Goal: Entertainment & Leisure: Browse casually

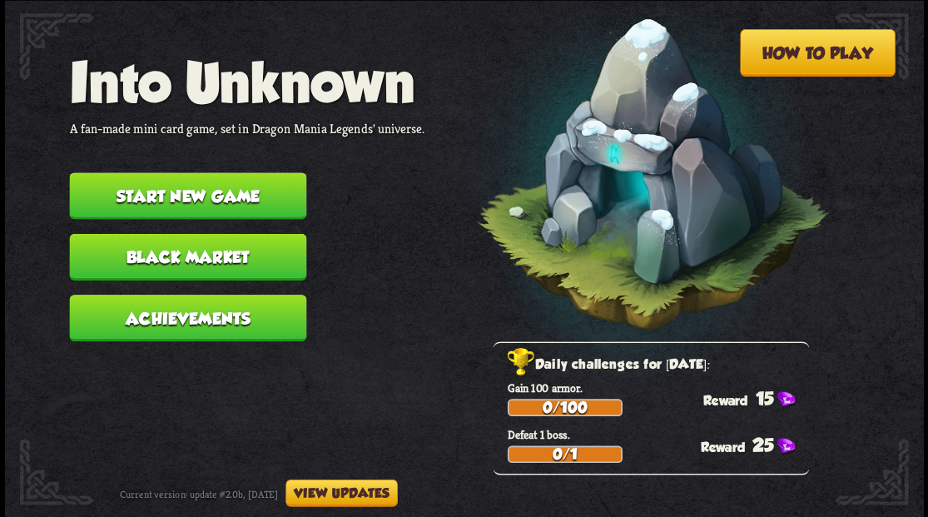
click at [241, 190] on button "Start new game" at bounding box center [187, 195] width 237 height 47
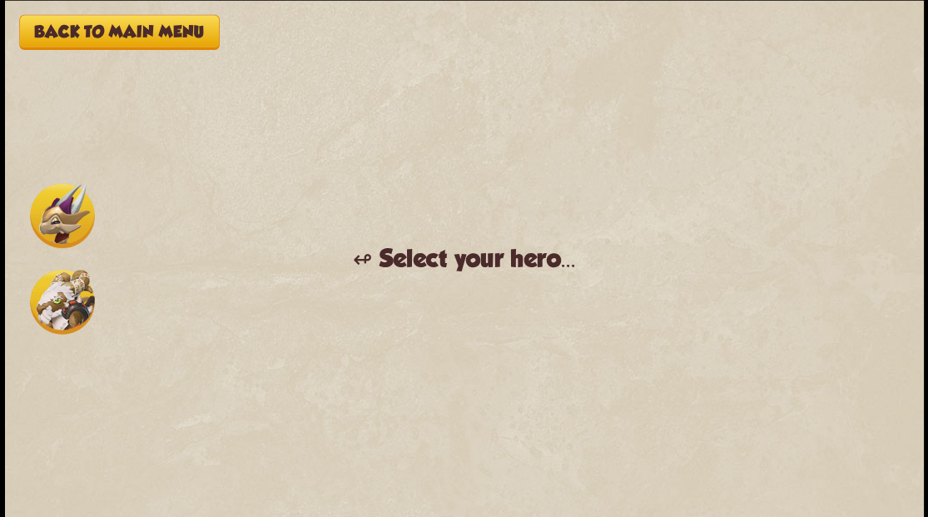
click at [64, 299] on img at bounding box center [62, 301] width 65 height 65
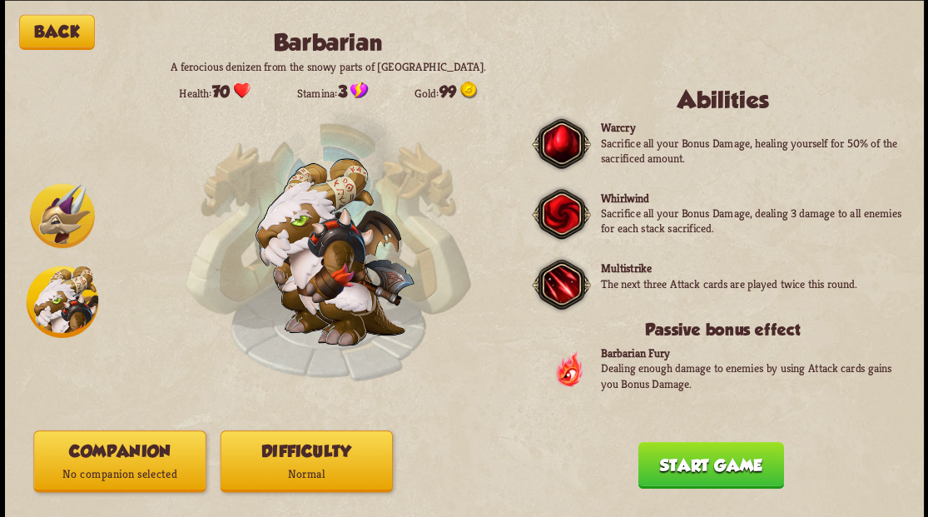
click at [107, 484] on button "Companion No companion selected" at bounding box center [119, 461] width 172 height 62
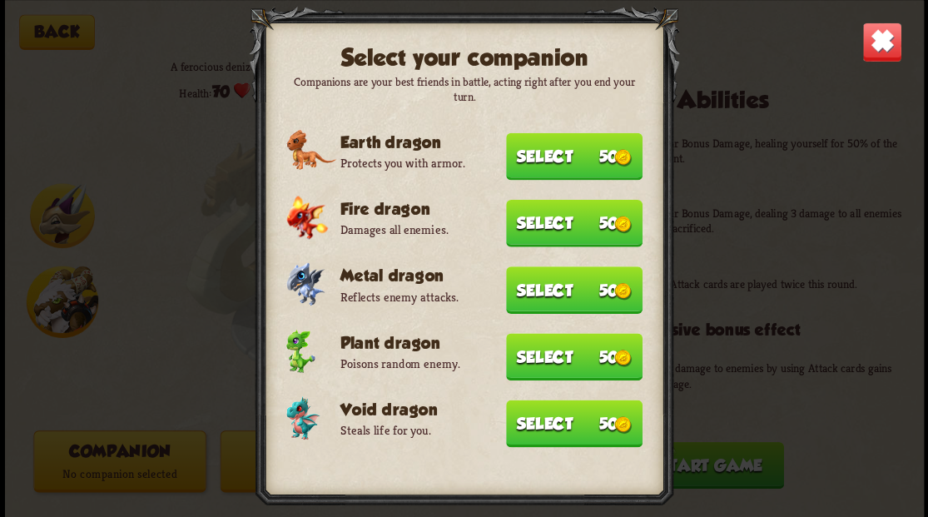
click at [539, 150] on button "Select 50" at bounding box center [574, 155] width 136 height 47
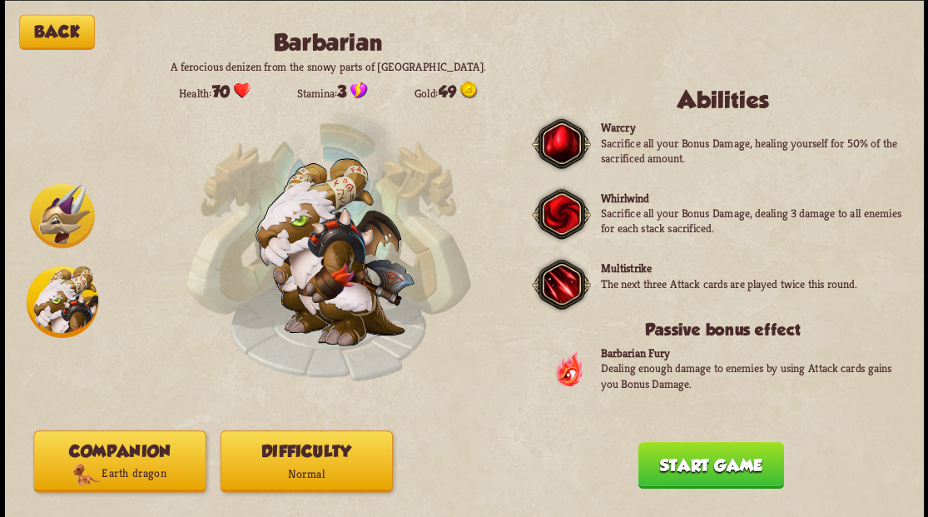
drag, startPoint x: 684, startPoint y: 471, endPoint x: 658, endPoint y: 350, distance: 124.2
click at [684, 471] on button "Start game" at bounding box center [711, 464] width 146 height 47
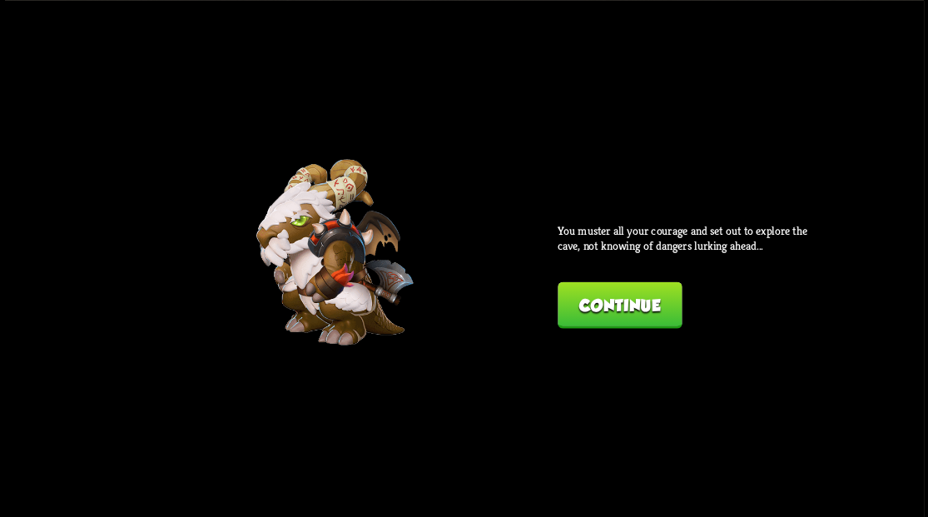
click at [606, 313] on button "Continue" at bounding box center [620, 304] width 124 height 47
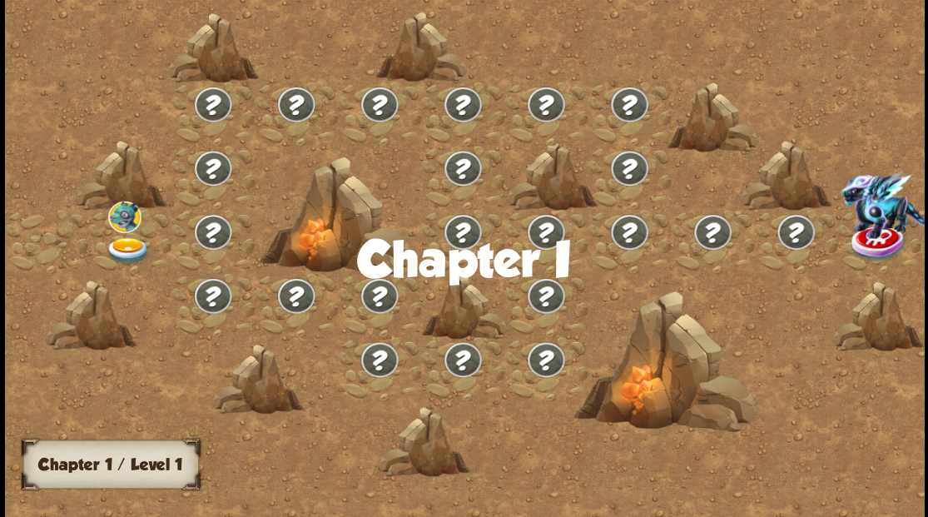
click at [131, 241] on img at bounding box center [128, 249] width 46 height 27
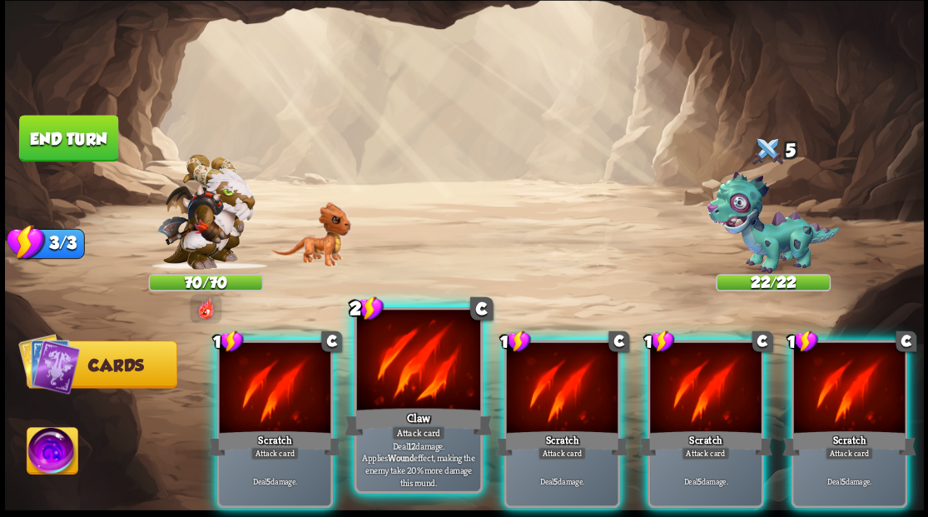
click at [418, 394] on div at bounding box center [417, 362] width 123 height 104
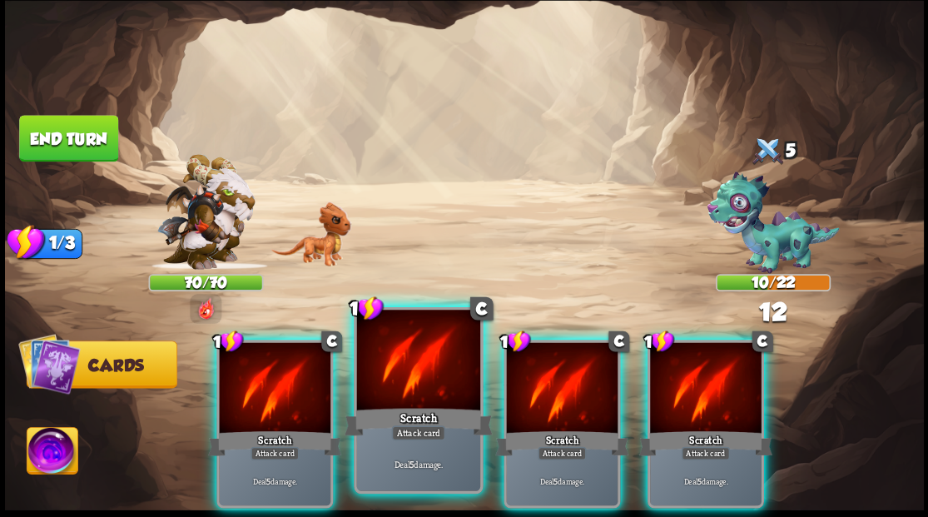
click at [415, 390] on div at bounding box center [417, 362] width 123 height 104
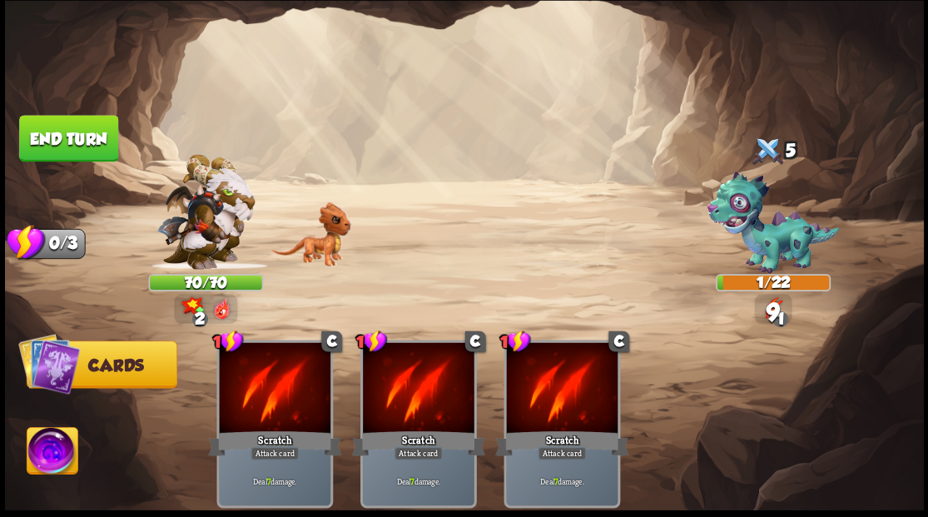
click at [95, 141] on button "End turn" at bounding box center [68, 138] width 99 height 47
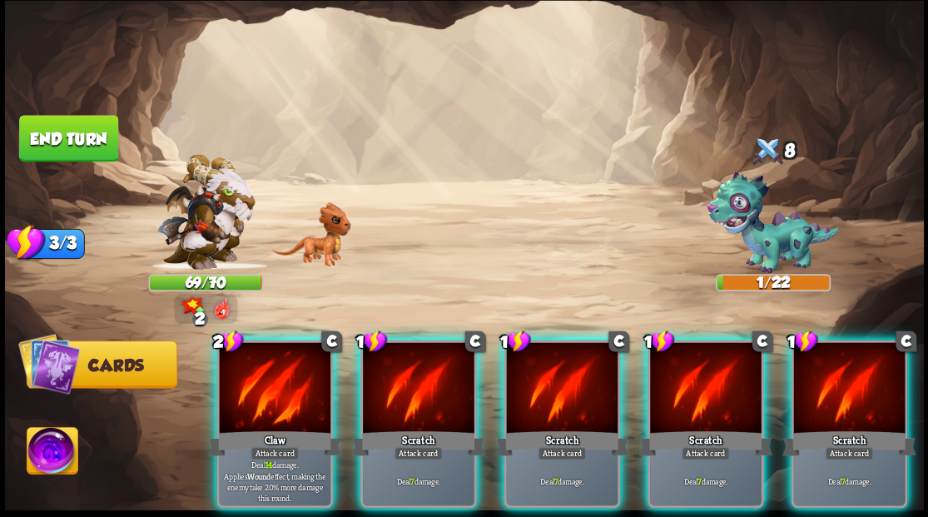
click at [57, 458] on img at bounding box center [52, 453] width 51 height 52
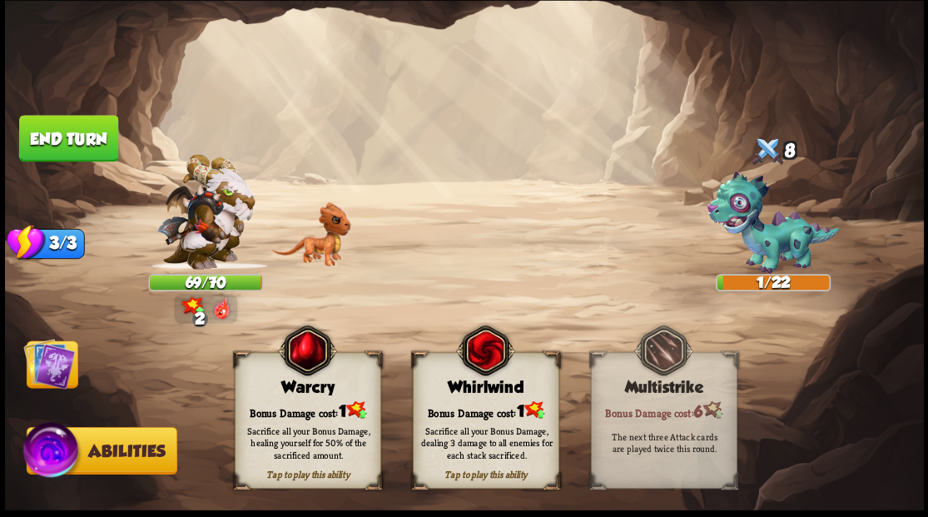
click at [286, 423] on div "Sacrifice all your Bonus Damage, healing yourself for 50% of the sacrificed amo…" at bounding box center [308, 442] width 146 height 57
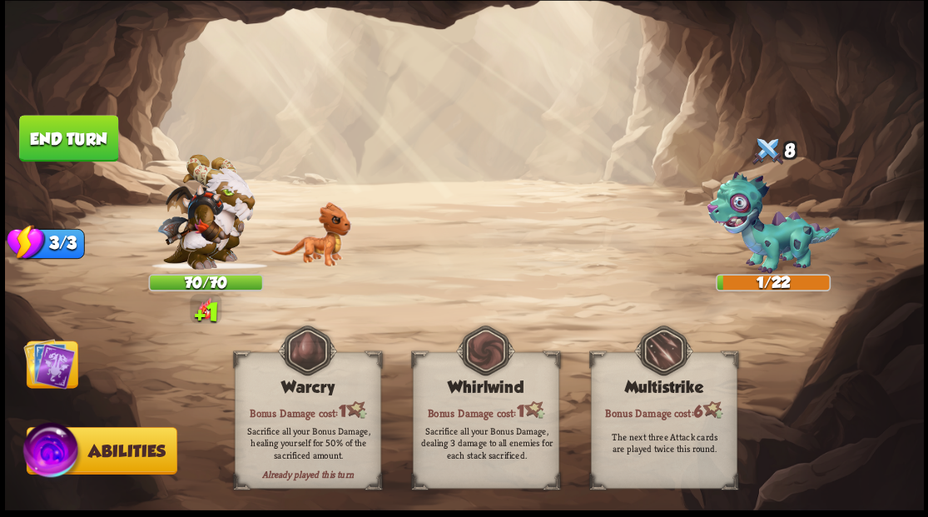
click at [51, 358] on img at bounding box center [49, 363] width 52 height 52
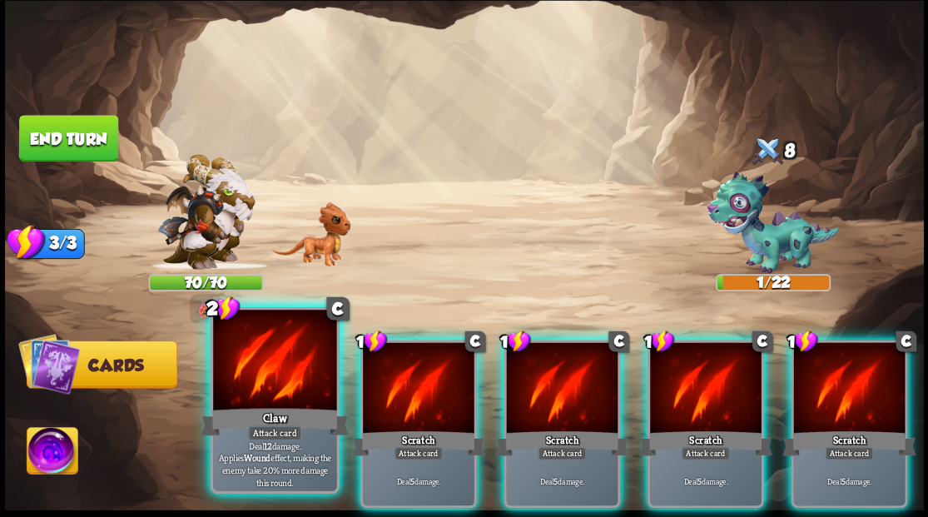
click at [279, 418] on div "Claw" at bounding box center [275, 420] width 148 height 33
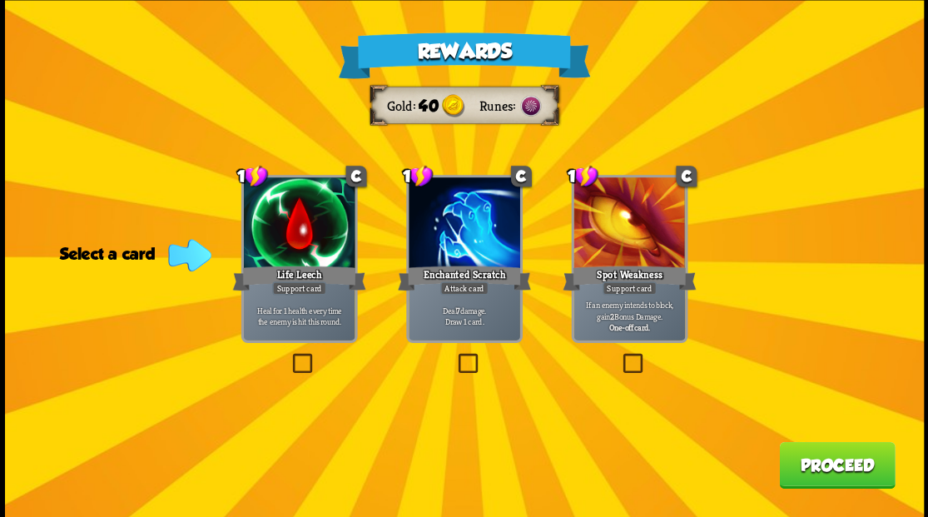
click at [289, 355] on label at bounding box center [289, 355] width 0 height 0
click at [0, 0] on input "checkbox" at bounding box center [0, 0] width 0 height 0
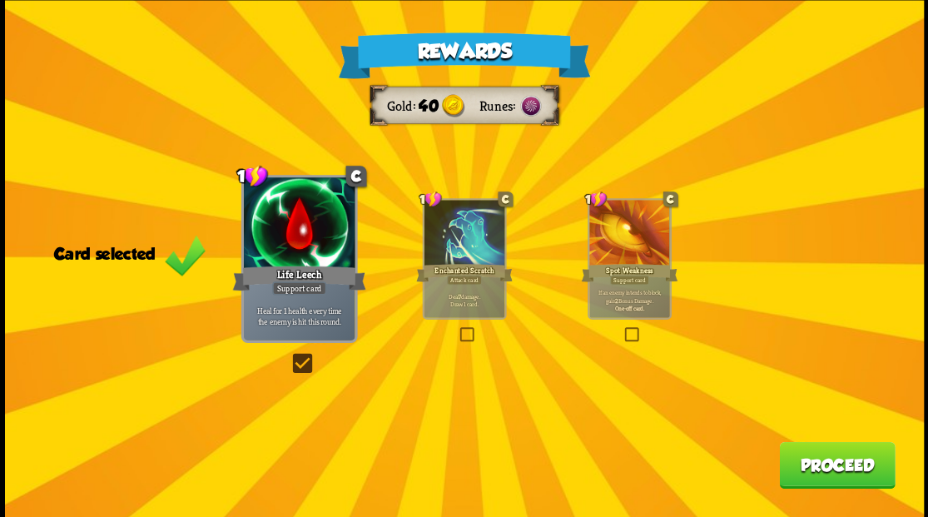
click at [821, 481] on button "Proceed" at bounding box center [837, 464] width 116 height 47
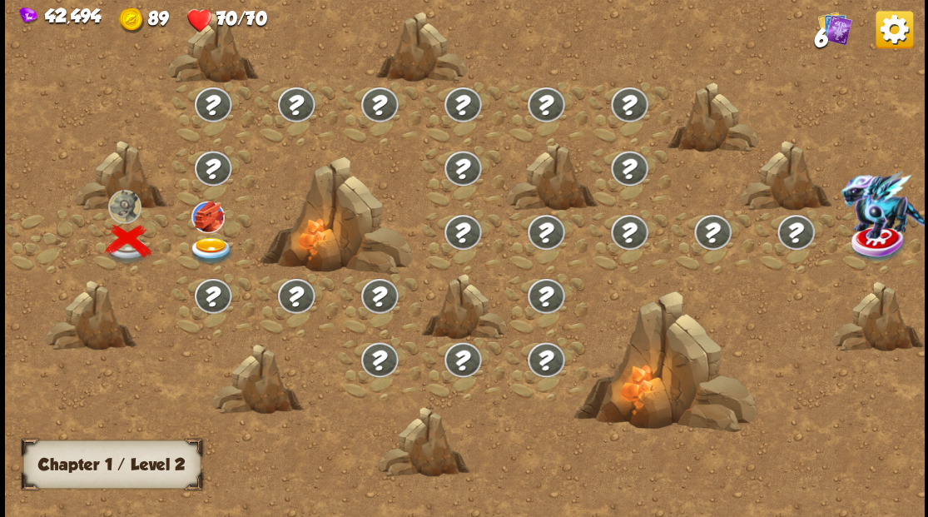
click at [206, 244] on img at bounding box center [211, 249] width 46 height 27
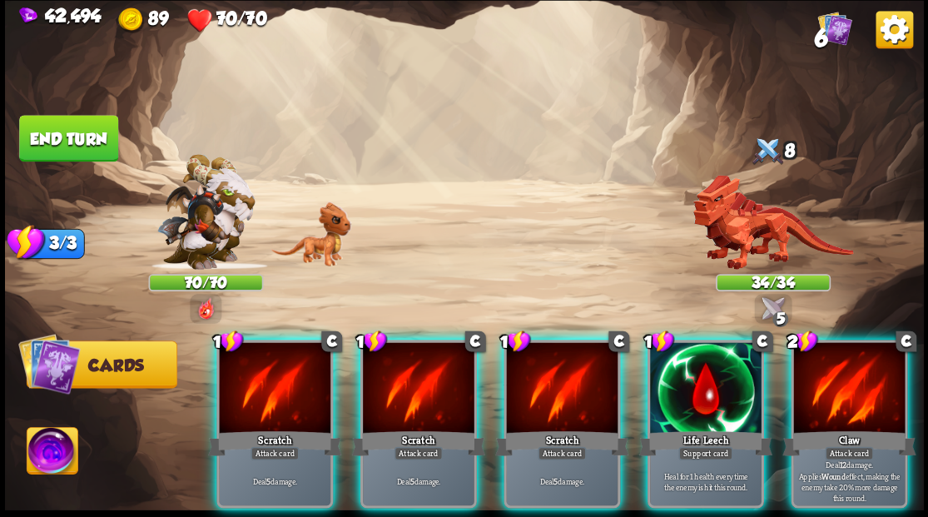
click at [834, 395] on div at bounding box center [849, 389] width 112 height 94
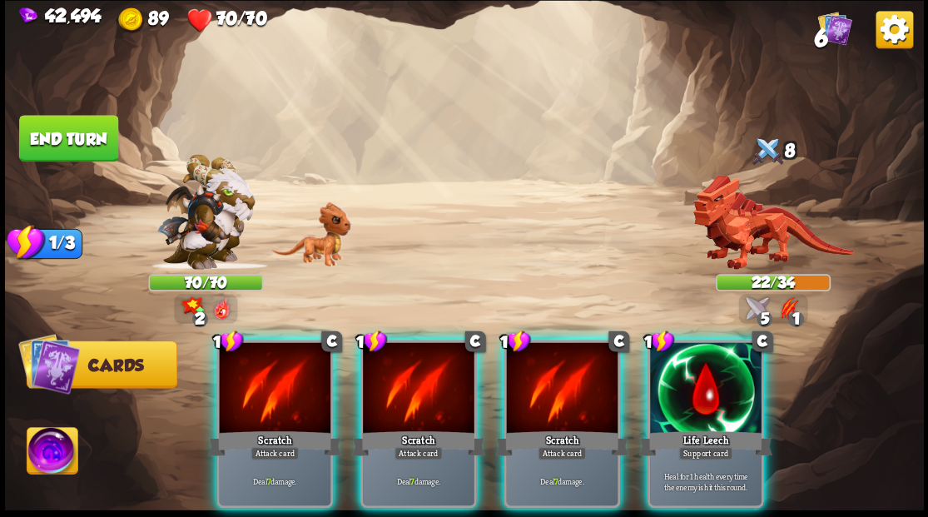
click at [267, 359] on div at bounding box center [275, 389] width 112 height 94
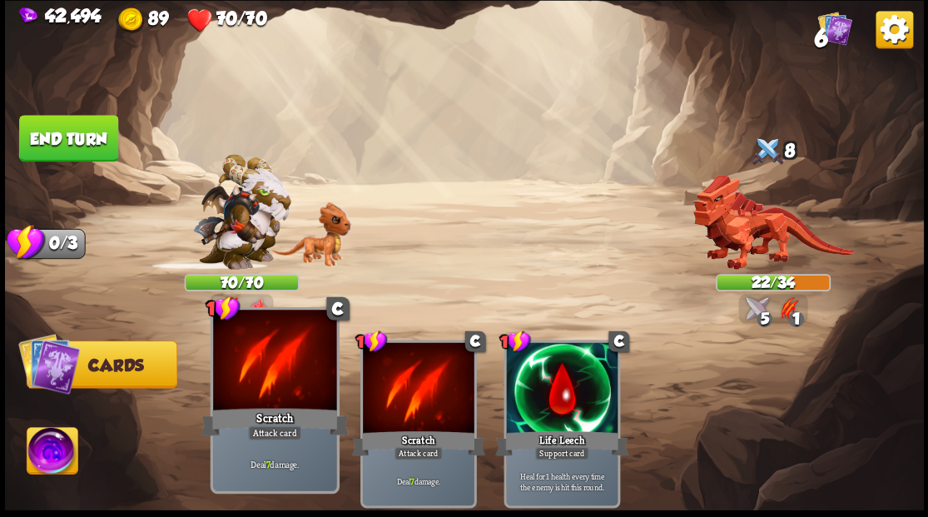
click at [267, 358] on div at bounding box center [274, 362] width 123 height 104
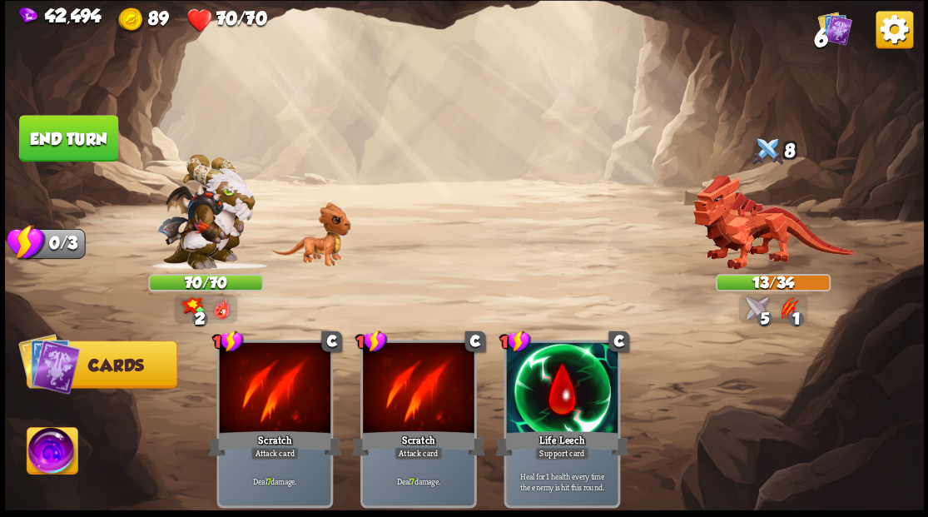
drag, startPoint x: 55, startPoint y: 133, endPoint x: 68, endPoint y: 134, distance: 13.3
click at [55, 133] on button "End turn" at bounding box center [68, 138] width 99 height 47
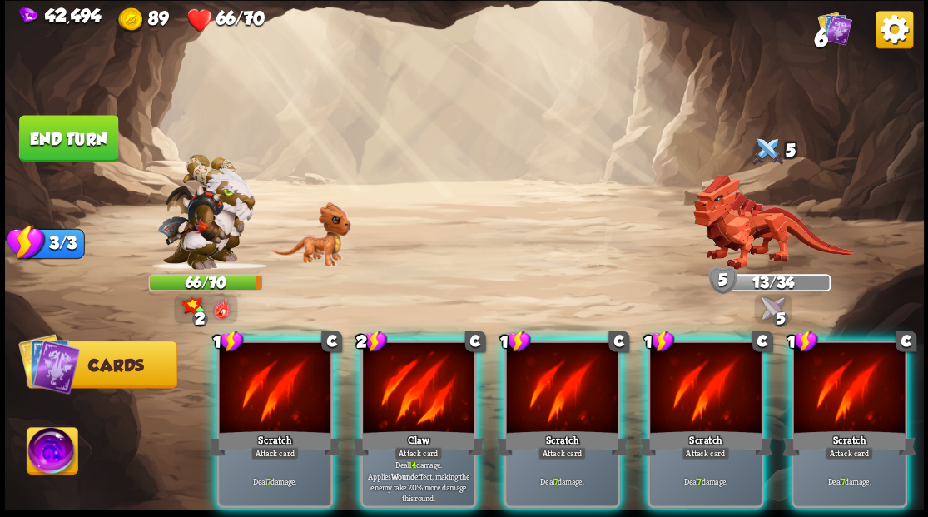
click at [48, 458] on img at bounding box center [52, 453] width 51 height 52
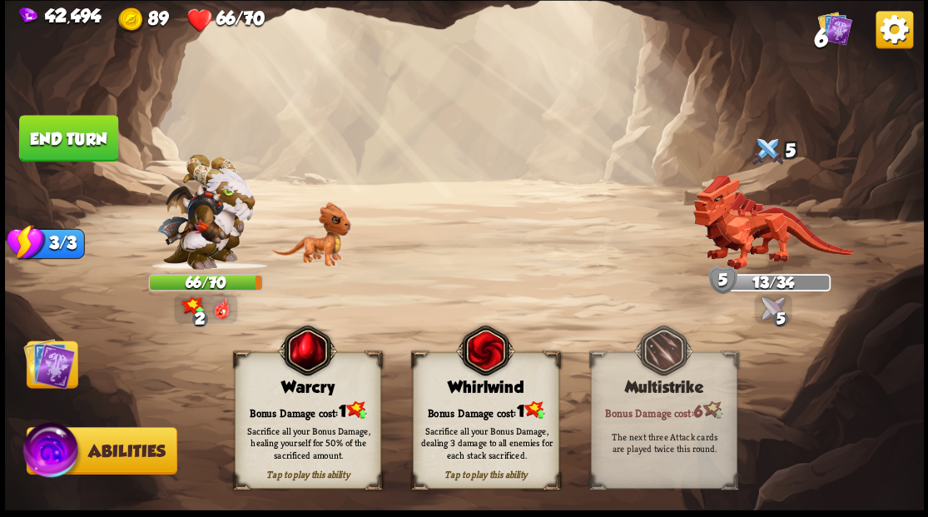
drag, startPoint x: 302, startPoint y: 411, endPoint x: 246, endPoint y: 399, distance: 58.0
click at [301, 411] on div "Bonus Damage cost: 1" at bounding box center [307, 409] width 145 height 21
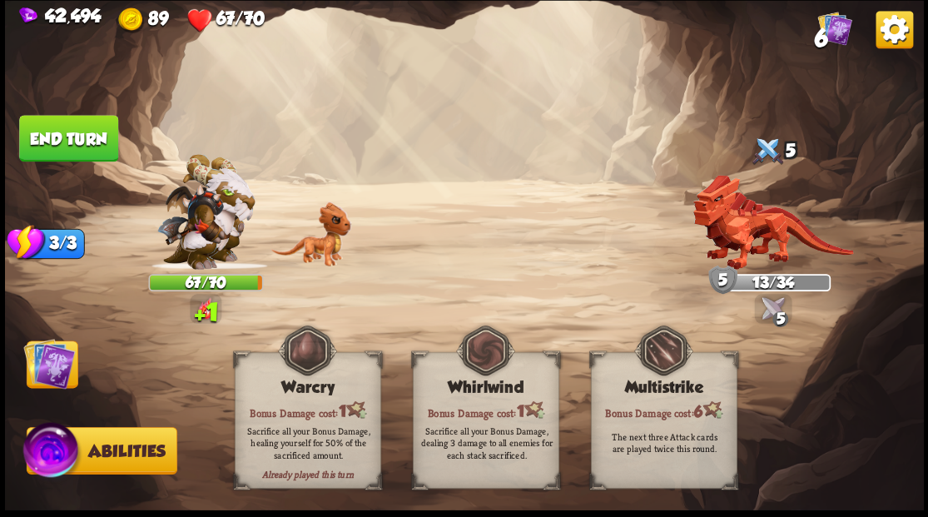
click at [43, 380] on img at bounding box center [49, 363] width 52 height 52
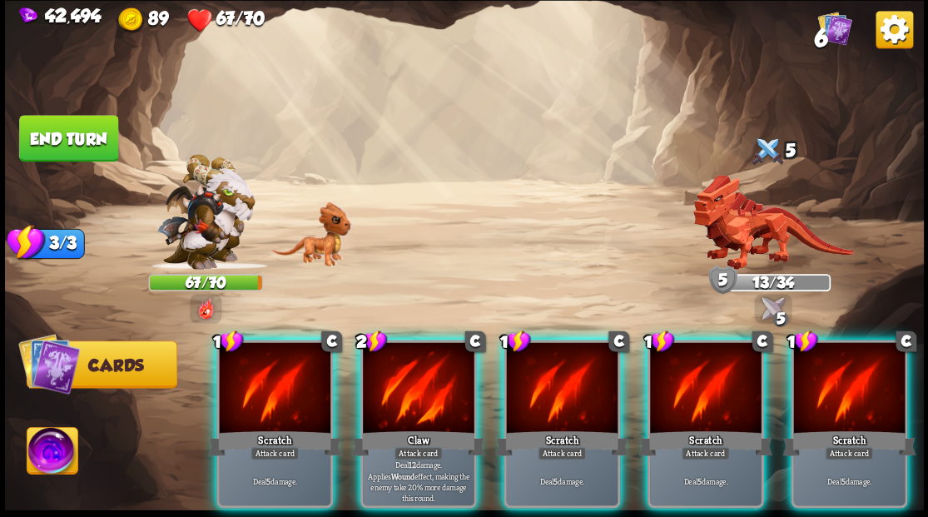
click at [436, 362] on div at bounding box center [419, 389] width 112 height 94
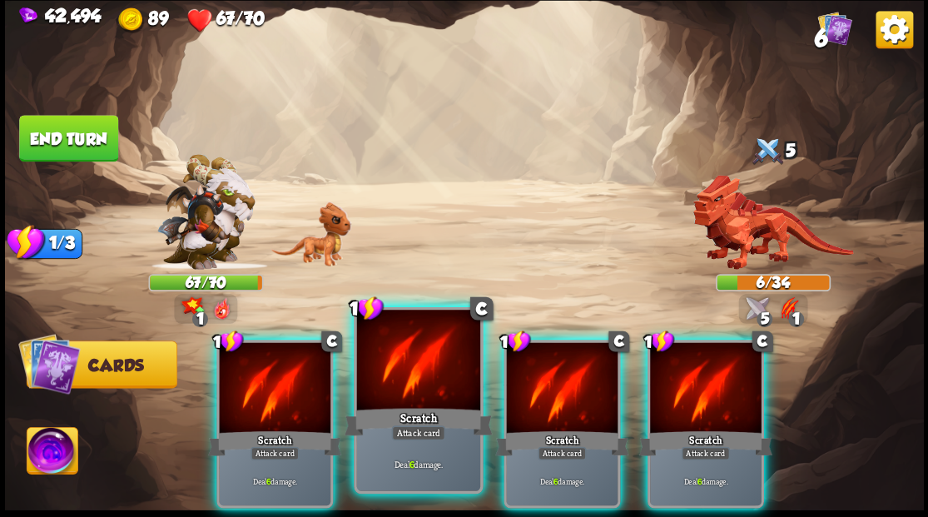
click at [404, 357] on div at bounding box center [417, 362] width 123 height 104
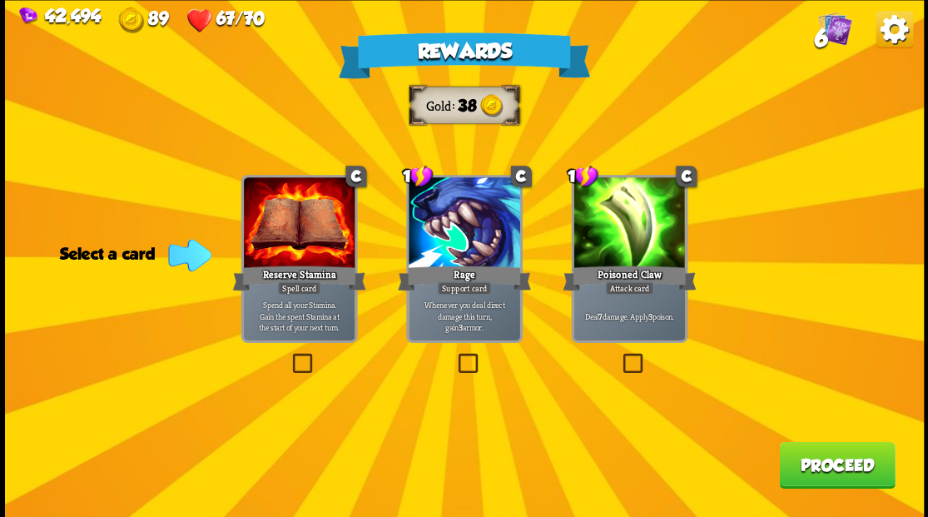
click at [619, 355] on label at bounding box center [619, 355] width 0 height 0
click at [0, 0] on input "checkbox" at bounding box center [0, 0] width 0 height 0
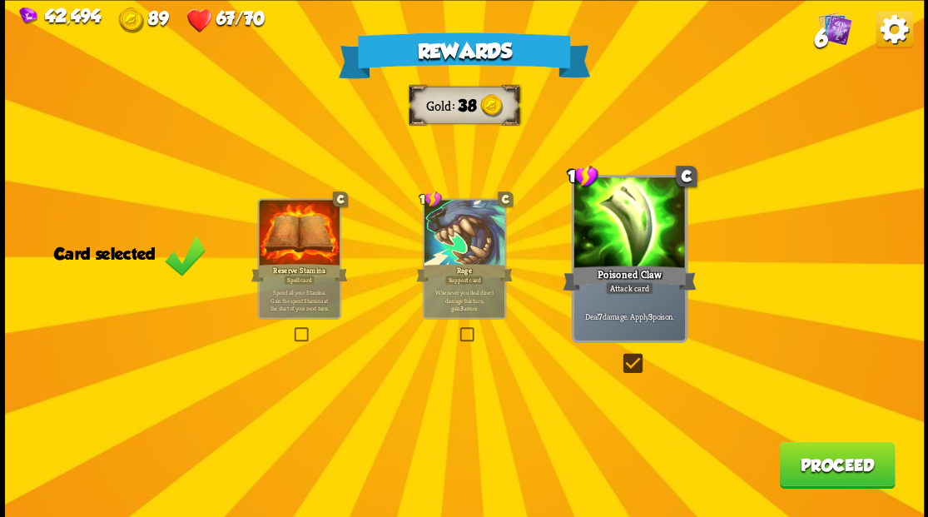
click at [822, 465] on button "Proceed" at bounding box center [837, 464] width 116 height 47
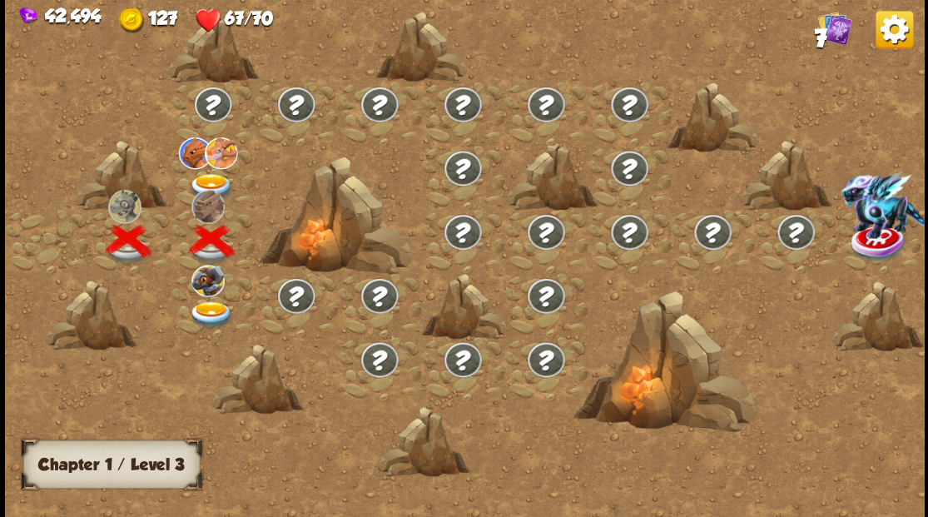
click at [201, 314] on img at bounding box center [211, 313] width 46 height 27
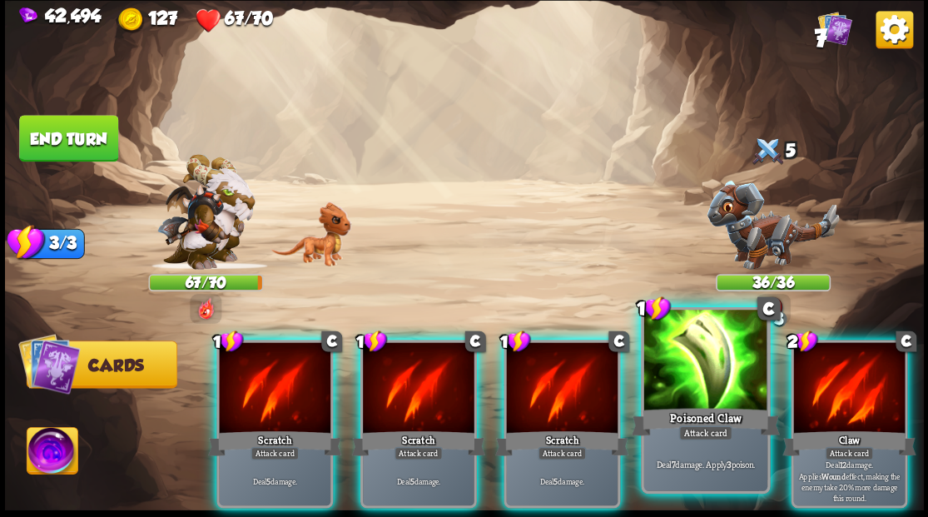
click at [704, 370] on div at bounding box center [704, 362] width 123 height 104
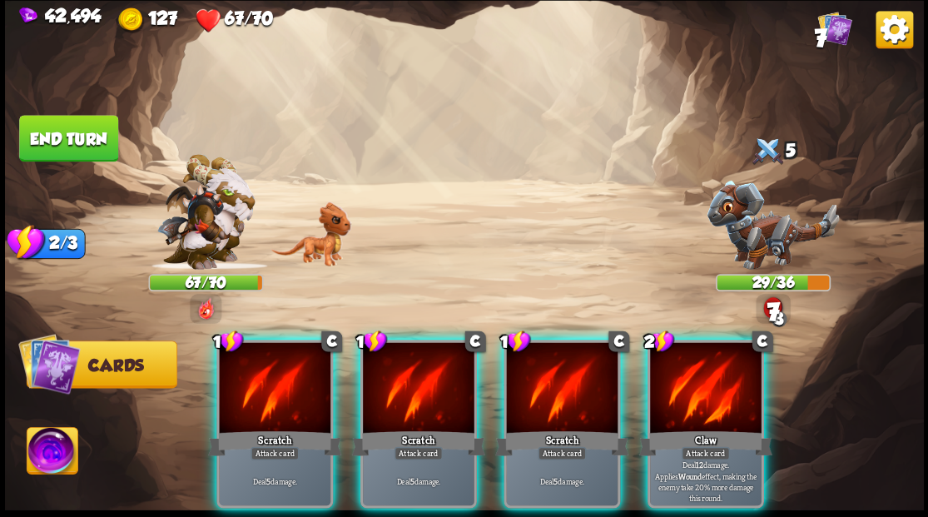
click at [704, 370] on div at bounding box center [706, 389] width 112 height 94
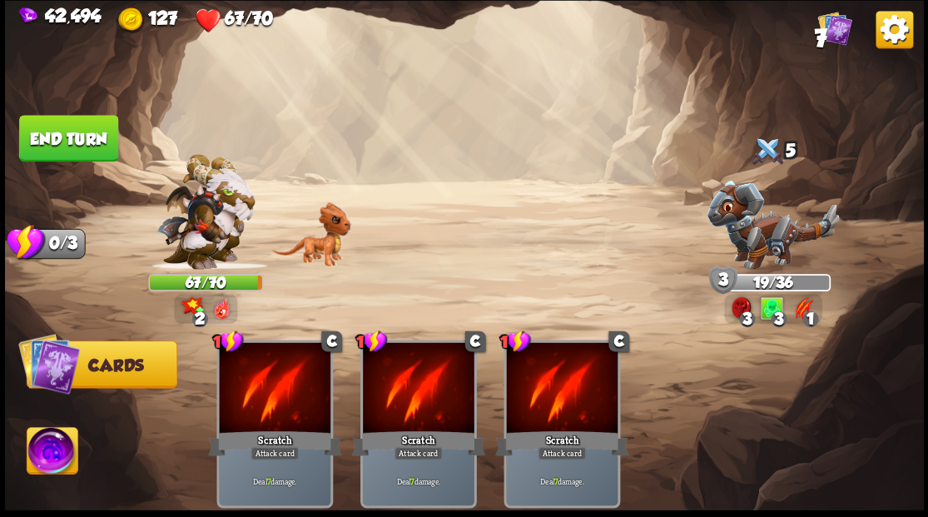
click at [88, 144] on button "End turn" at bounding box center [68, 138] width 99 height 47
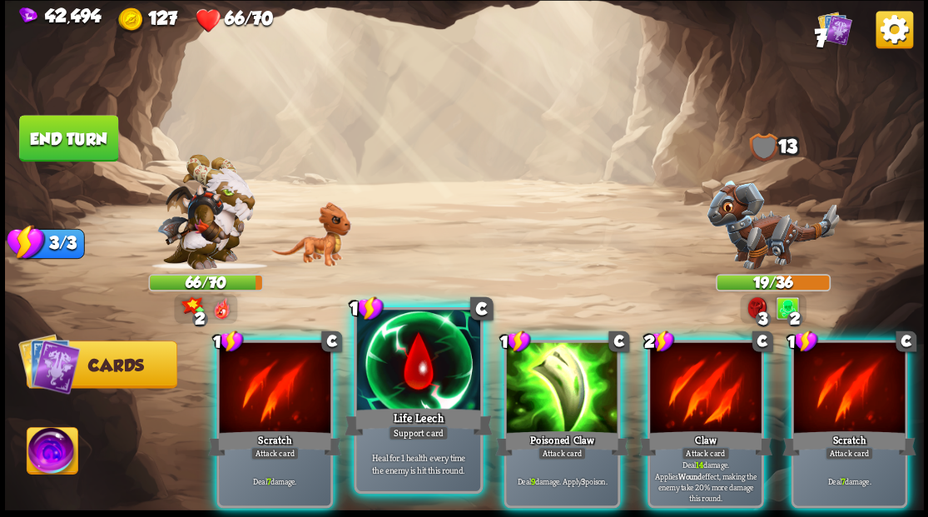
click at [433, 373] on div at bounding box center [417, 362] width 123 height 104
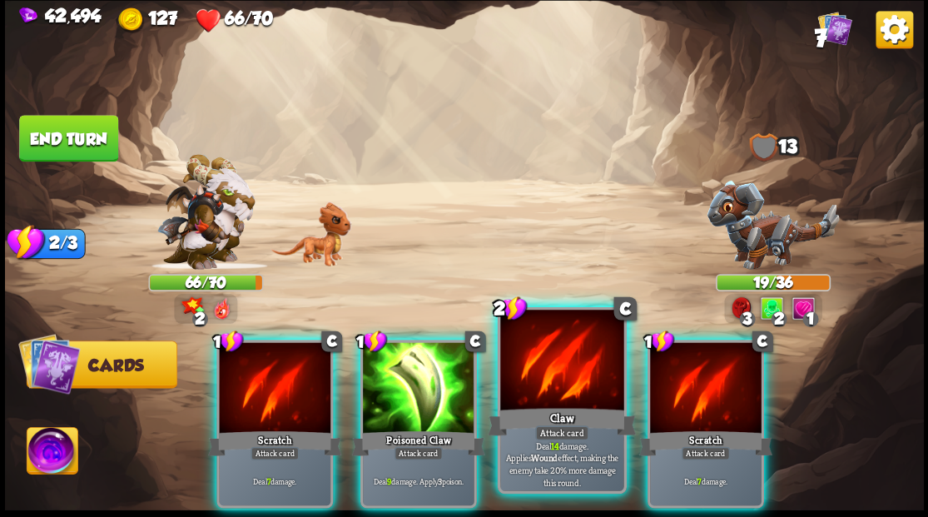
click at [549, 358] on div at bounding box center [561, 362] width 123 height 104
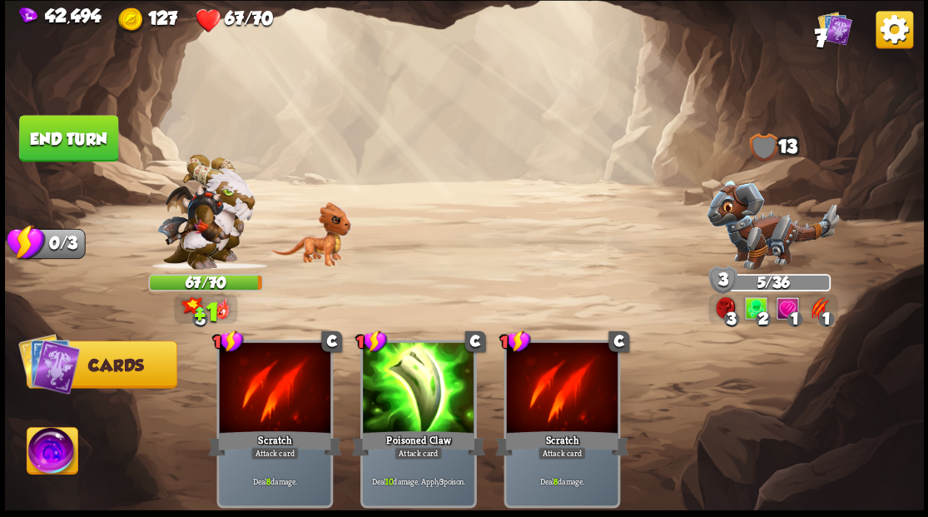
click at [50, 459] on img at bounding box center [52, 453] width 51 height 52
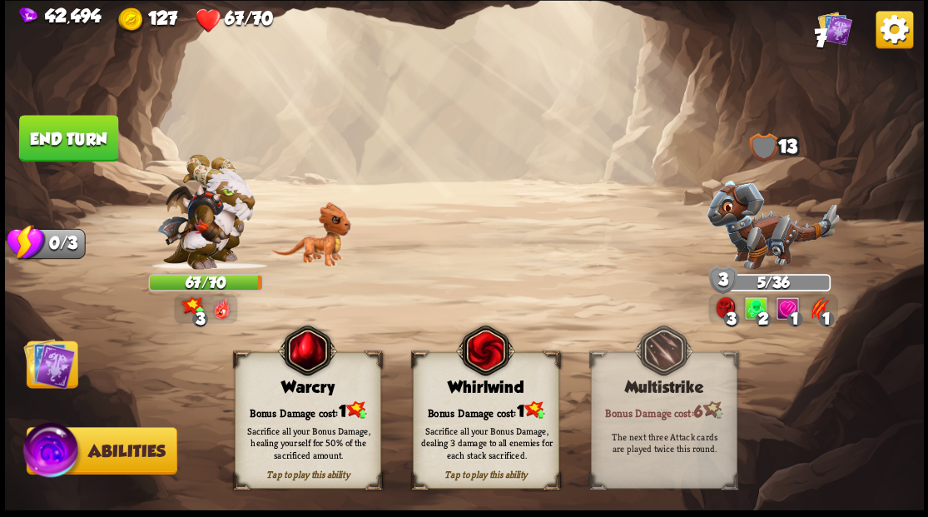
click at [261, 426] on div "Sacrifice all your Bonus Damage, healing yourself for 50% of the sacrificed amo…" at bounding box center [308, 442] width 132 height 37
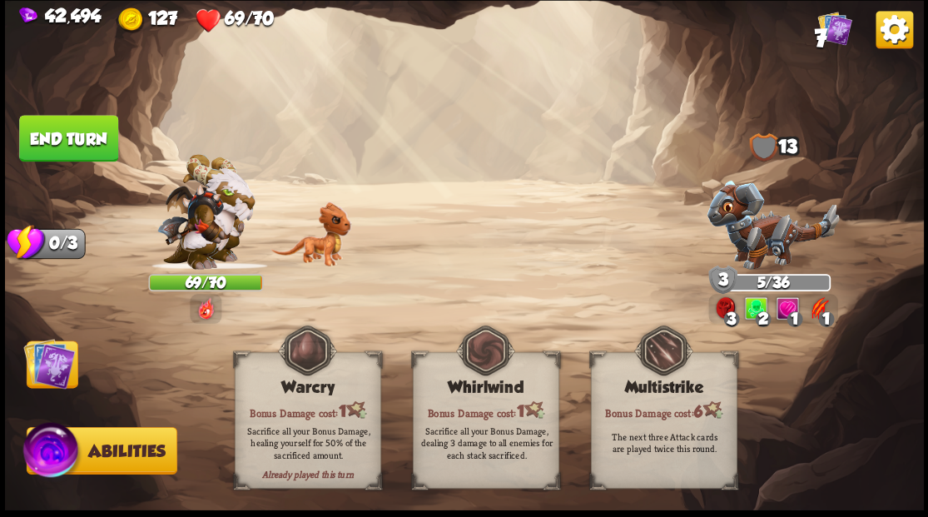
click at [47, 364] on img at bounding box center [49, 363] width 52 height 52
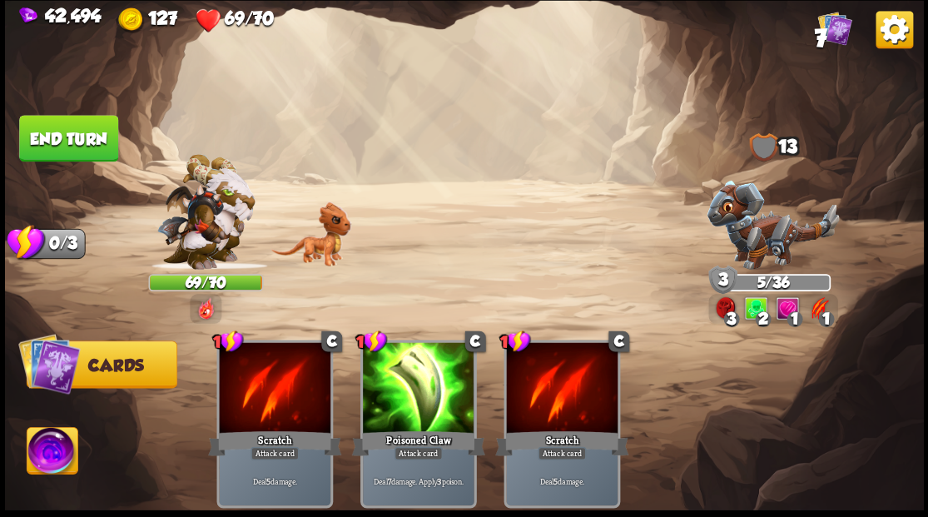
click at [77, 154] on button "End turn" at bounding box center [68, 138] width 99 height 47
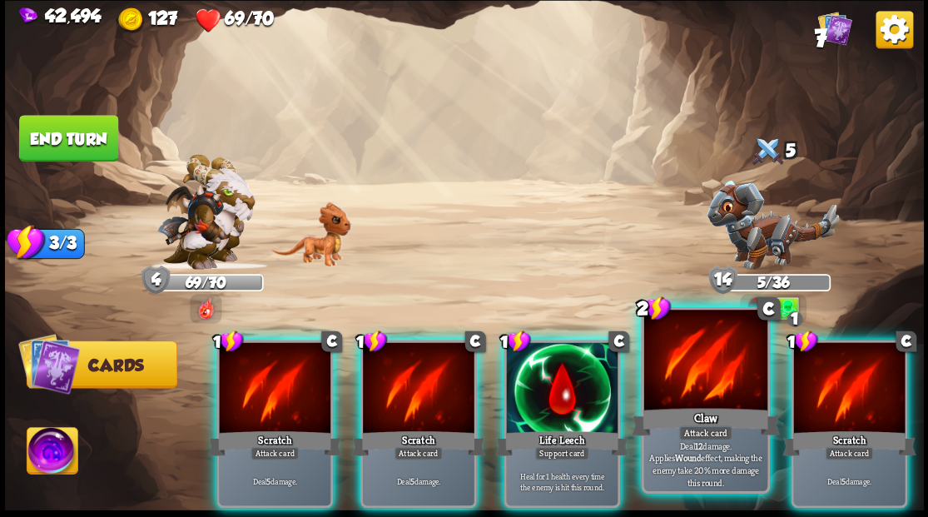
click at [696, 380] on div at bounding box center [704, 362] width 123 height 104
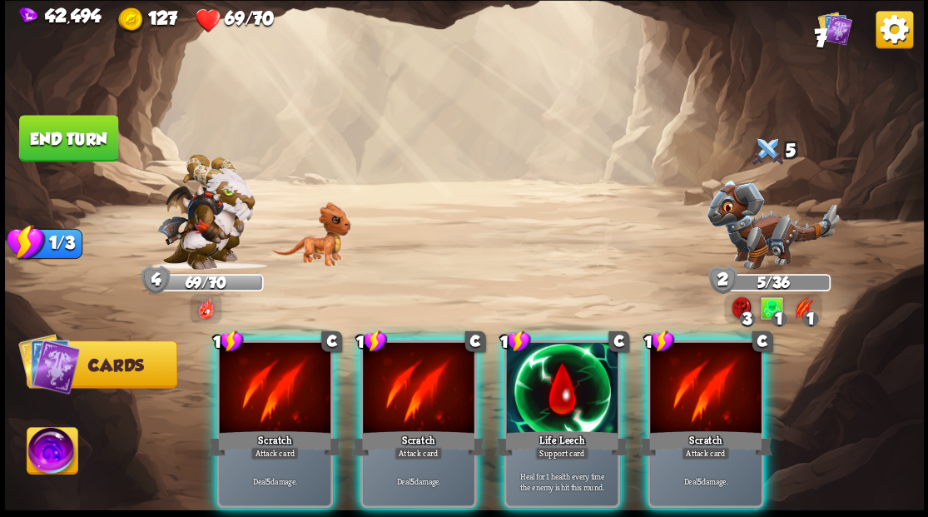
click at [695, 380] on div at bounding box center [706, 389] width 112 height 94
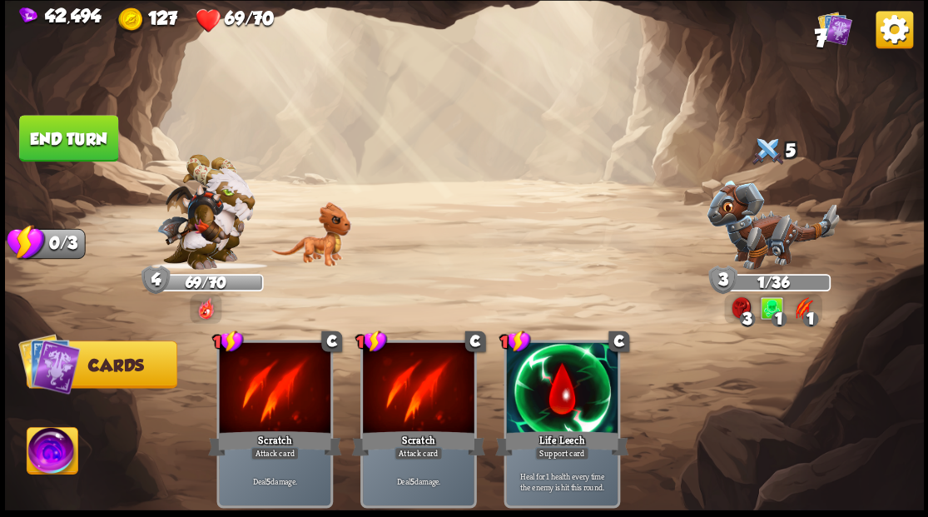
click at [78, 138] on button "End turn" at bounding box center [68, 137] width 102 height 47
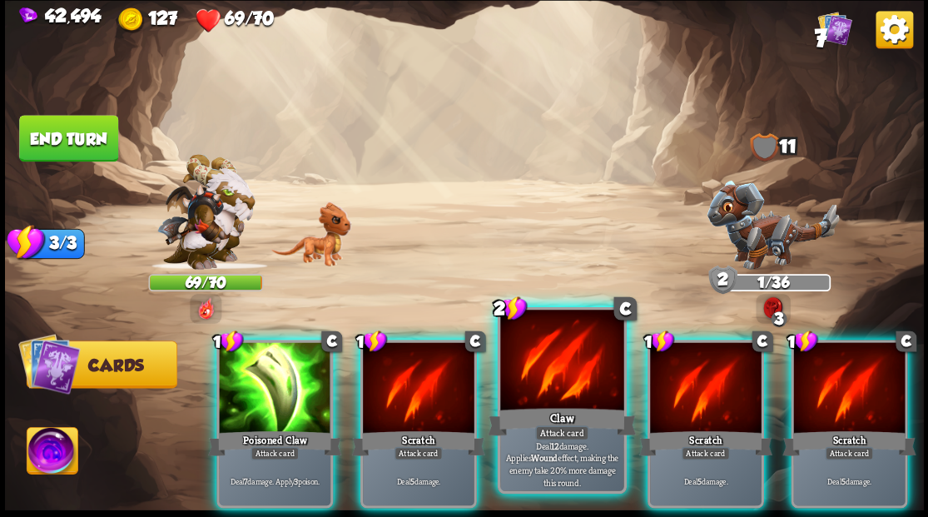
click at [568, 380] on div at bounding box center [561, 362] width 123 height 104
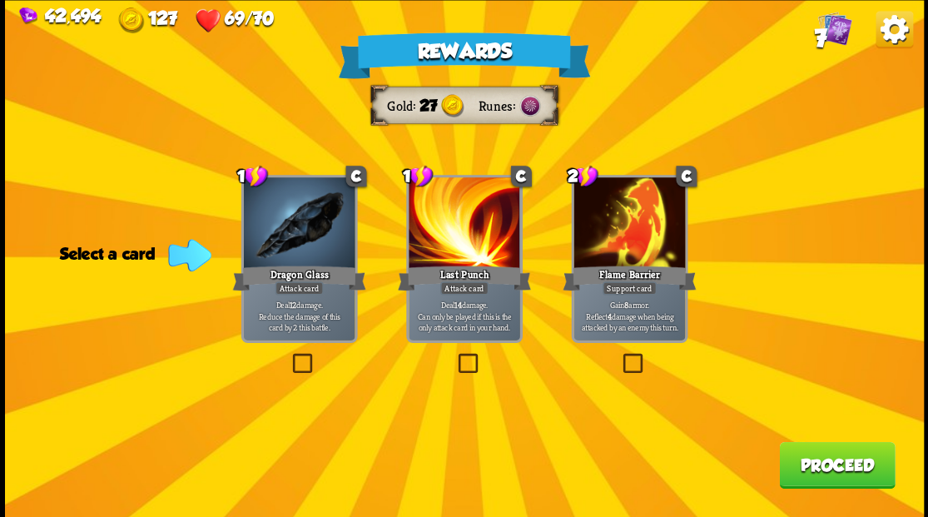
drag, startPoint x: 296, startPoint y: 365, endPoint x: 374, endPoint y: 381, distance: 79.2
click at [289, 355] on label at bounding box center [289, 355] width 0 height 0
click at [0, 0] on input "checkbox" at bounding box center [0, 0] width 0 height 0
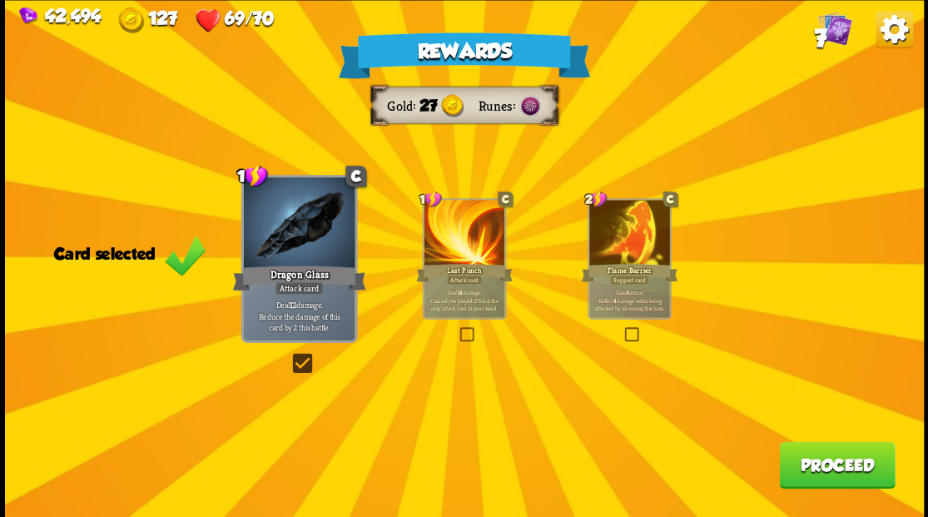
click at [817, 474] on button "Proceed" at bounding box center [837, 464] width 116 height 47
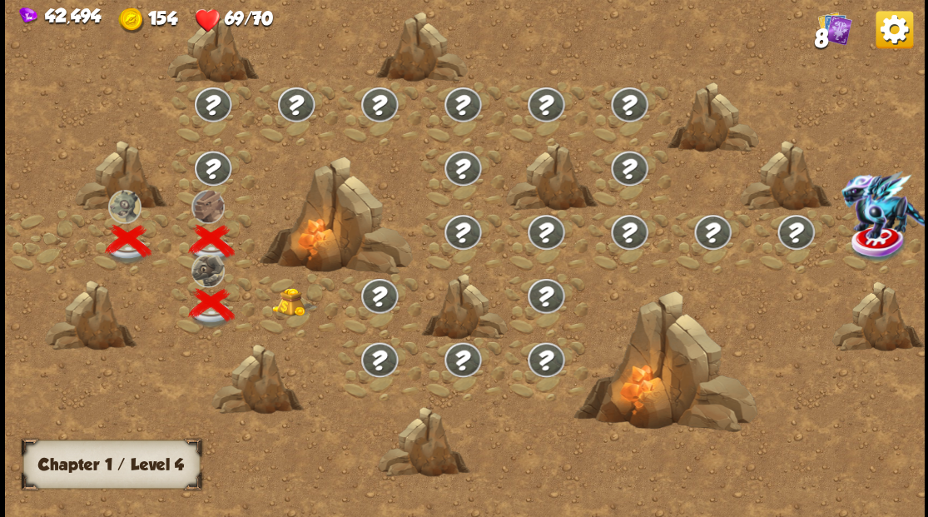
click at [286, 309] on img at bounding box center [294, 301] width 46 height 28
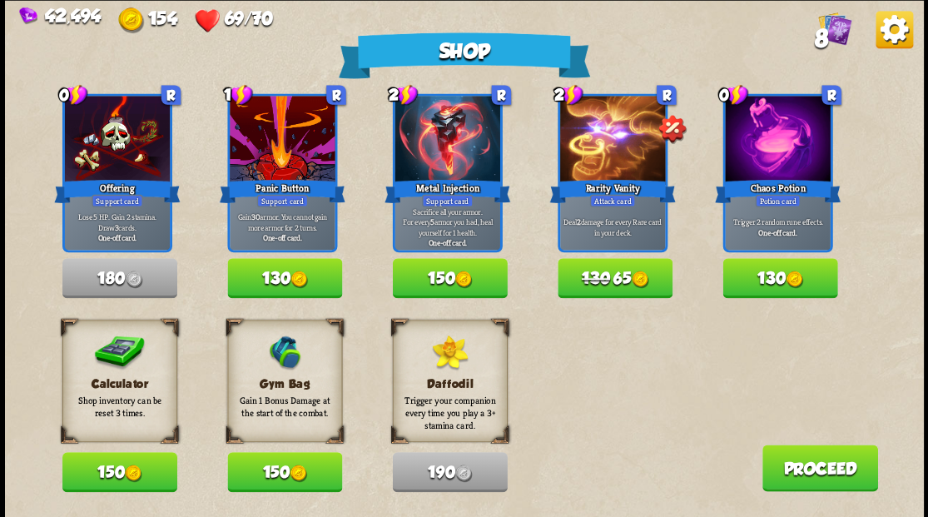
click at [100, 475] on button "150" at bounding box center [119, 472] width 115 height 40
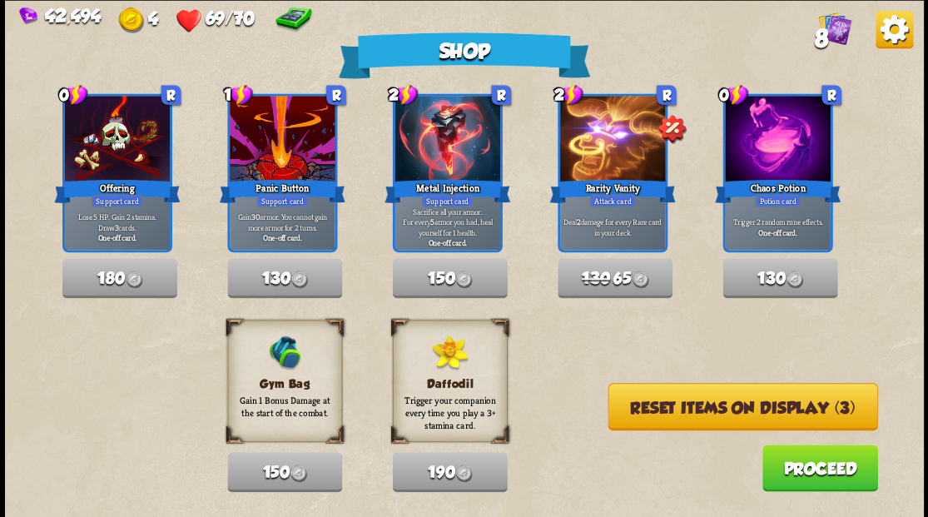
click at [764, 408] on button "Reset items on display (3)" at bounding box center [743, 406] width 270 height 47
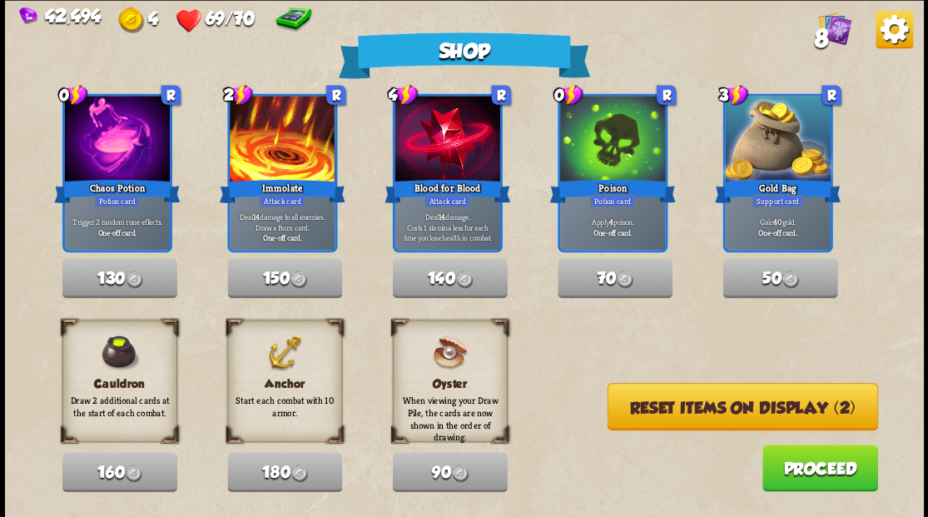
click at [761, 408] on button "Reset items on display (2)" at bounding box center [742, 406] width 270 height 47
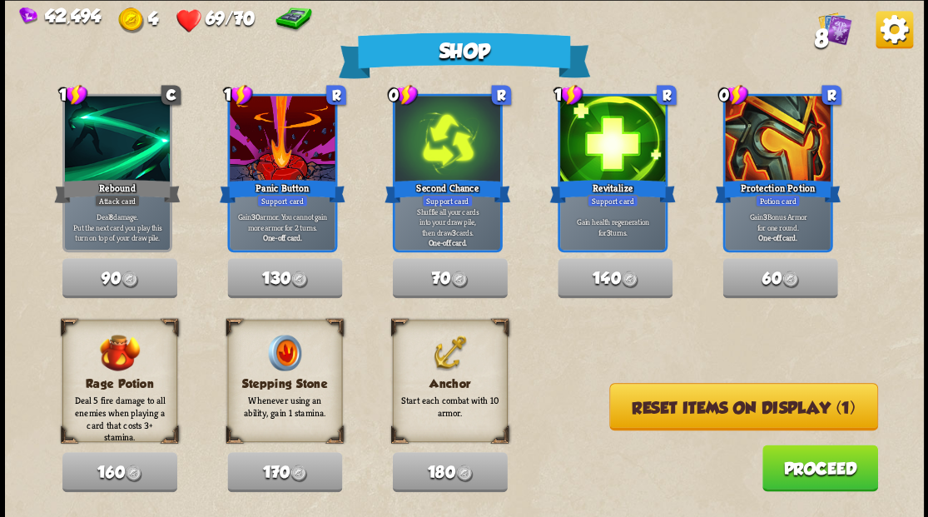
click at [761, 408] on button "Reset items on display (1)" at bounding box center [743, 406] width 269 height 47
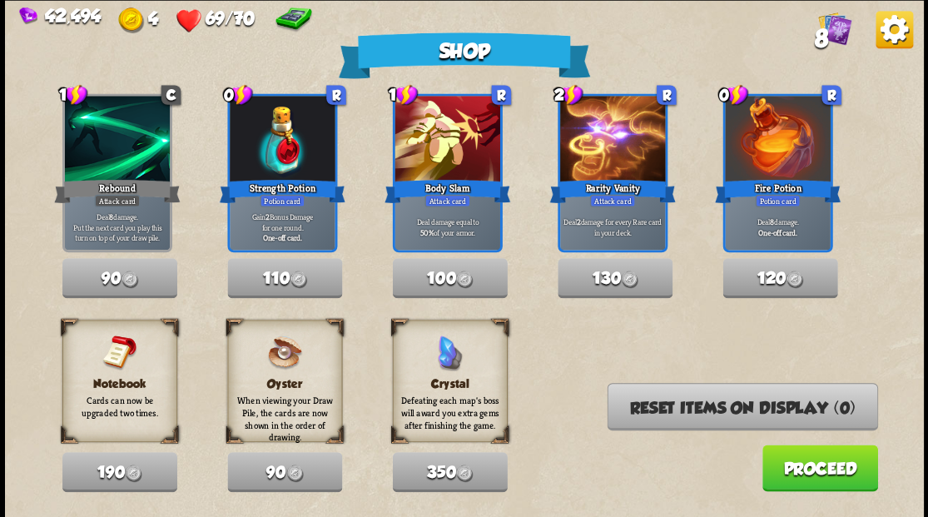
click at [802, 479] on button "Proceed" at bounding box center [820, 467] width 116 height 47
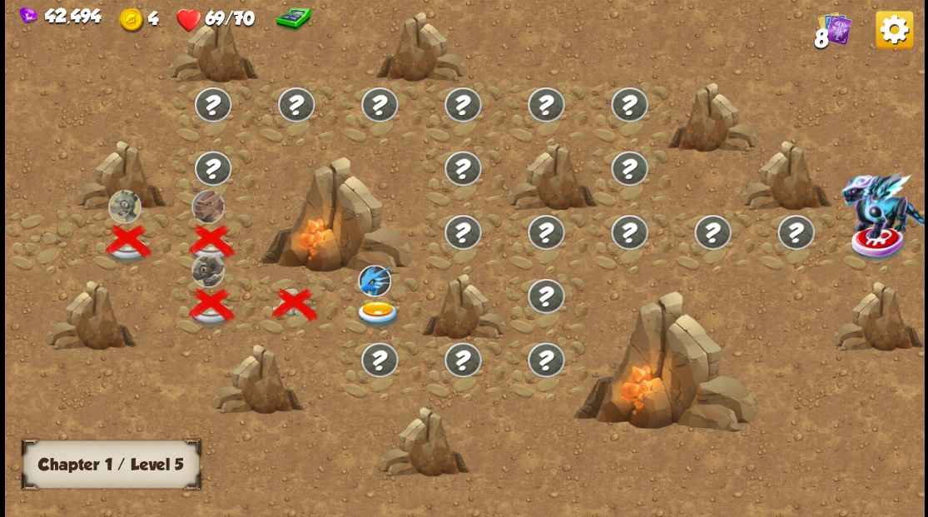
click at [373, 305] on img at bounding box center [378, 313] width 46 height 27
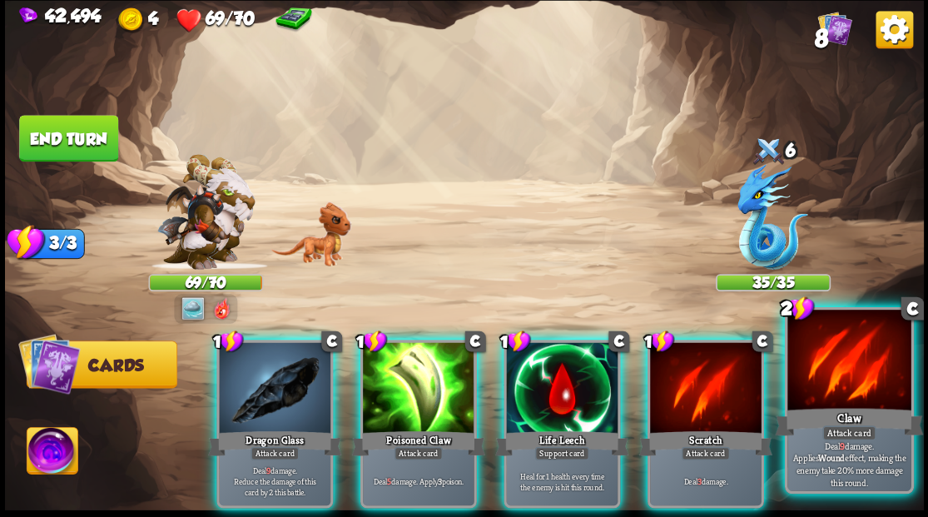
click at [822, 375] on div at bounding box center [848, 362] width 123 height 104
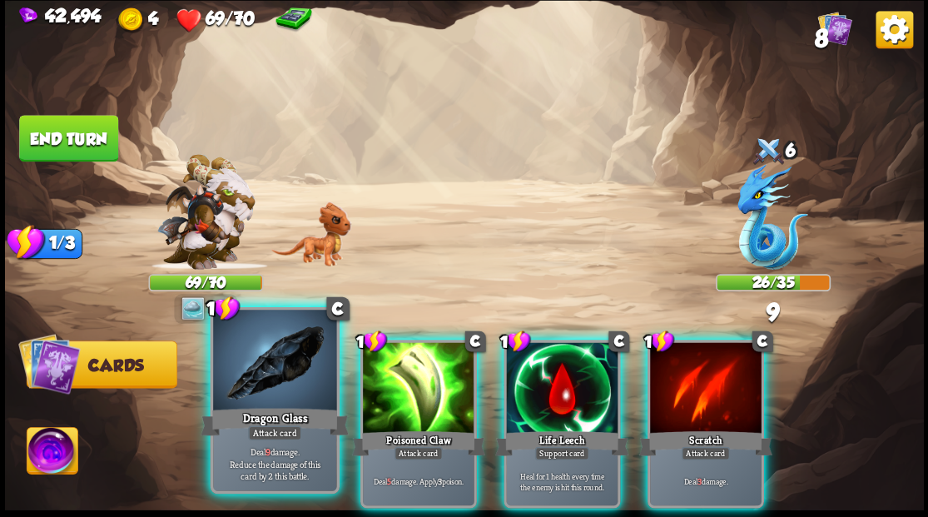
click at [275, 409] on div "Dragon Glass" at bounding box center [275, 420] width 148 height 33
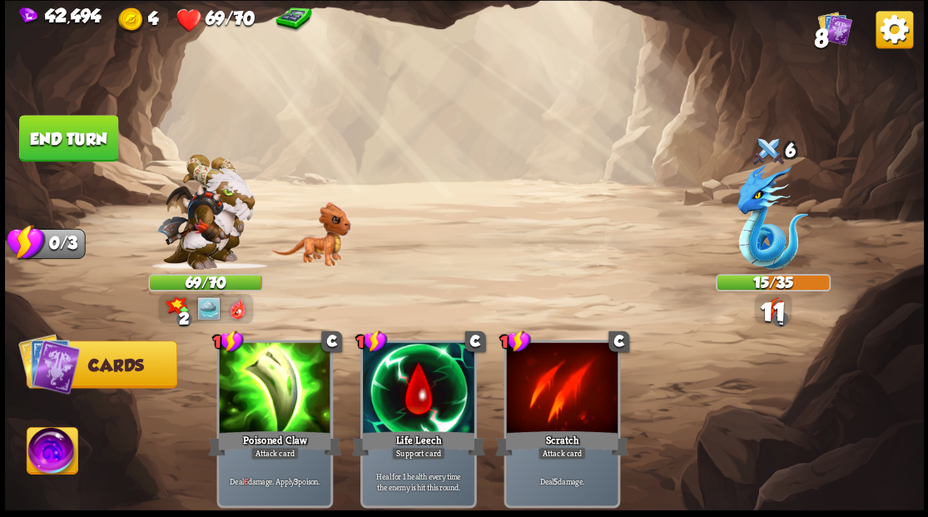
click at [42, 448] on img at bounding box center [52, 453] width 51 height 52
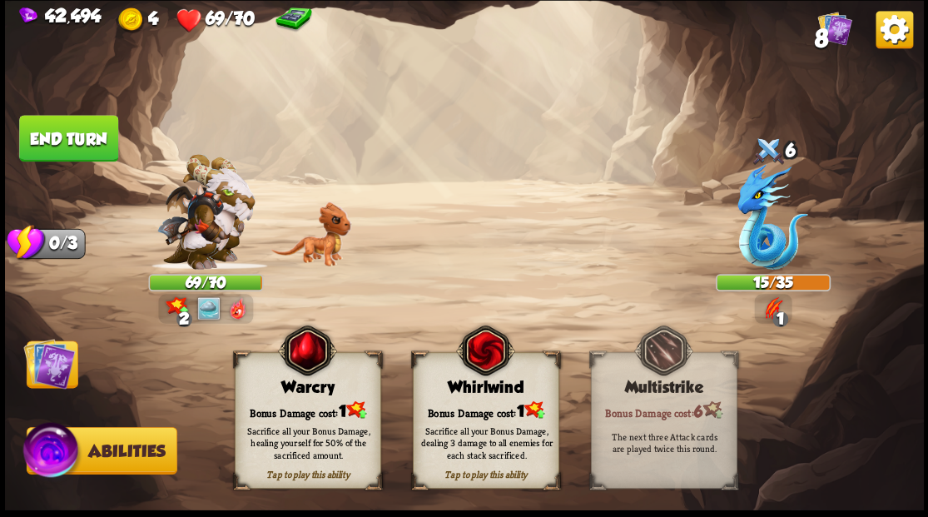
click at [295, 409] on div "Bonus Damage cost: 1" at bounding box center [307, 409] width 145 height 21
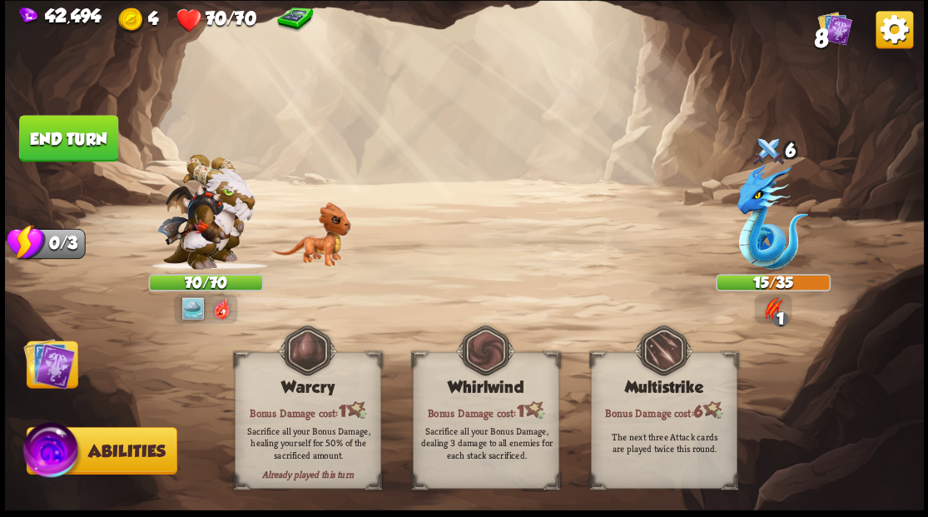
click at [81, 122] on button "End turn" at bounding box center [68, 138] width 99 height 47
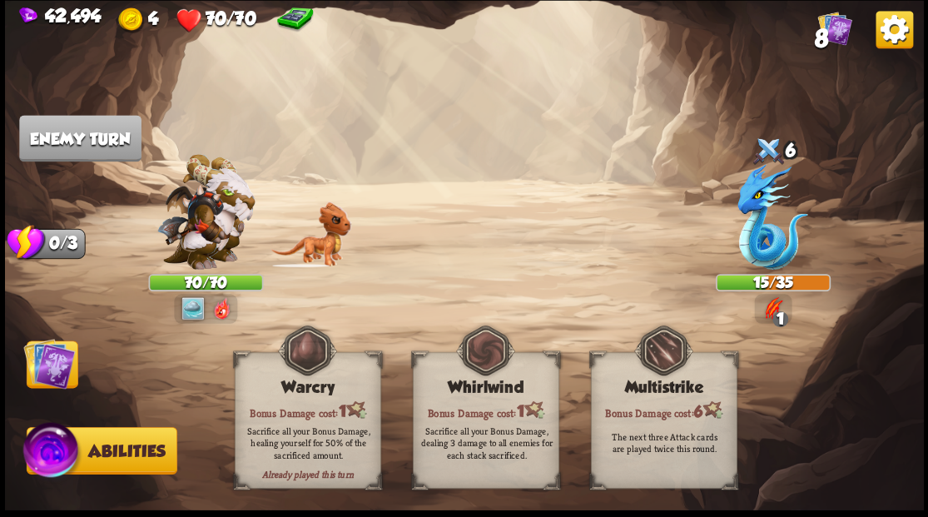
click at [39, 371] on img at bounding box center [49, 363] width 52 height 52
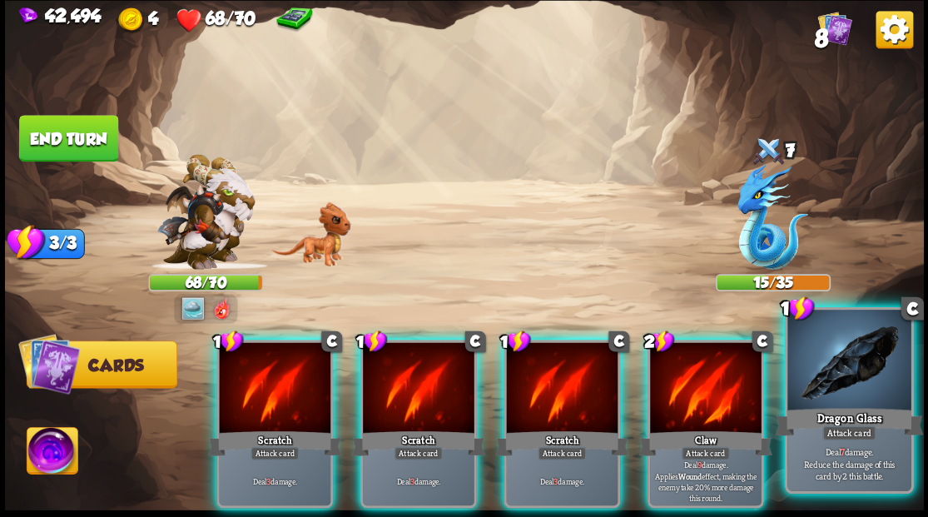
click at [844, 390] on div at bounding box center [848, 362] width 123 height 104
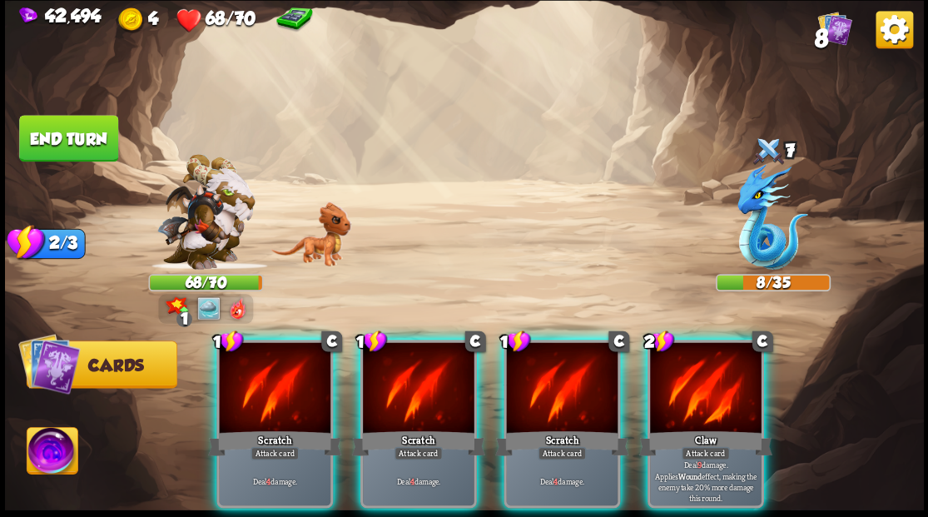
click at [714, 381] on div at bounding box center [706, 389] width 112 height 94
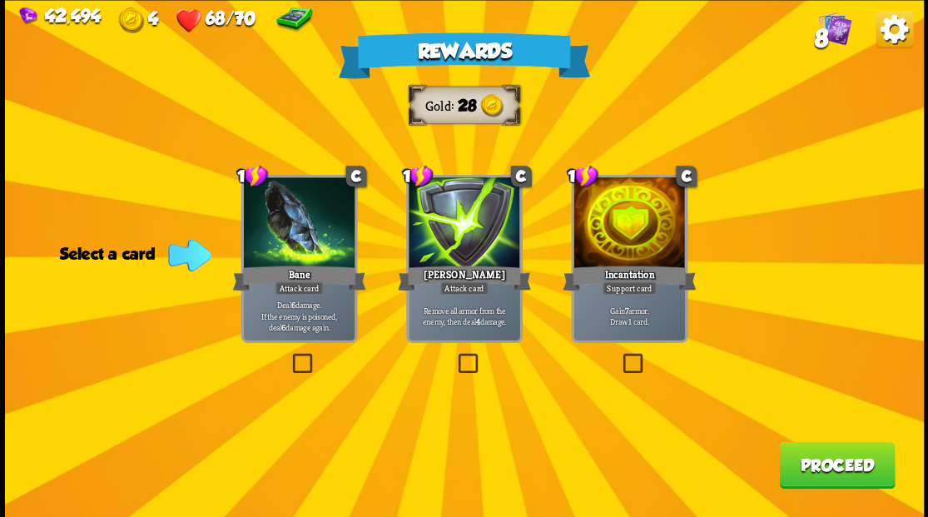
click at [619, 355] on label at bounding box center [619, 355] width 0 height 0
click at [0, 0] on input "checkbox" at bounding box center [0, 0] width 0 height 0
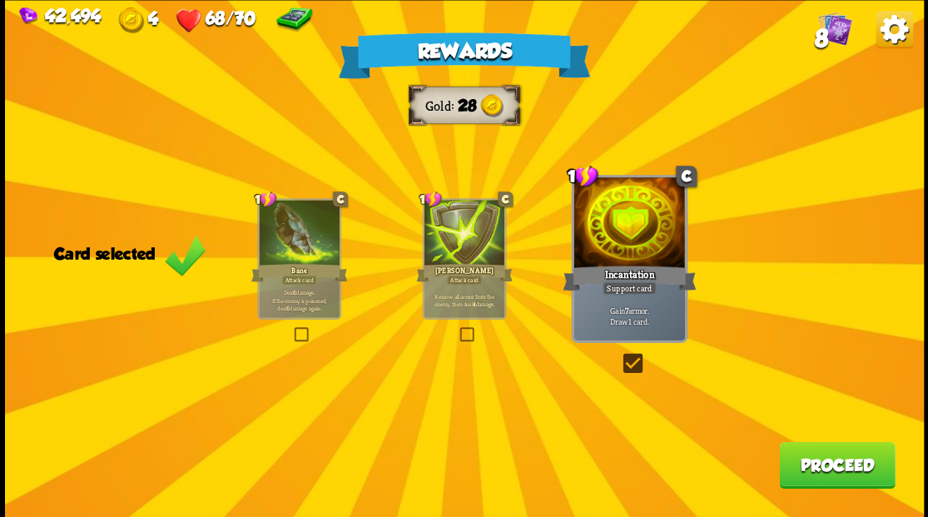
click at [834, 464] on button "Proceed" at bounding box center [837, 464] width 116 height 47
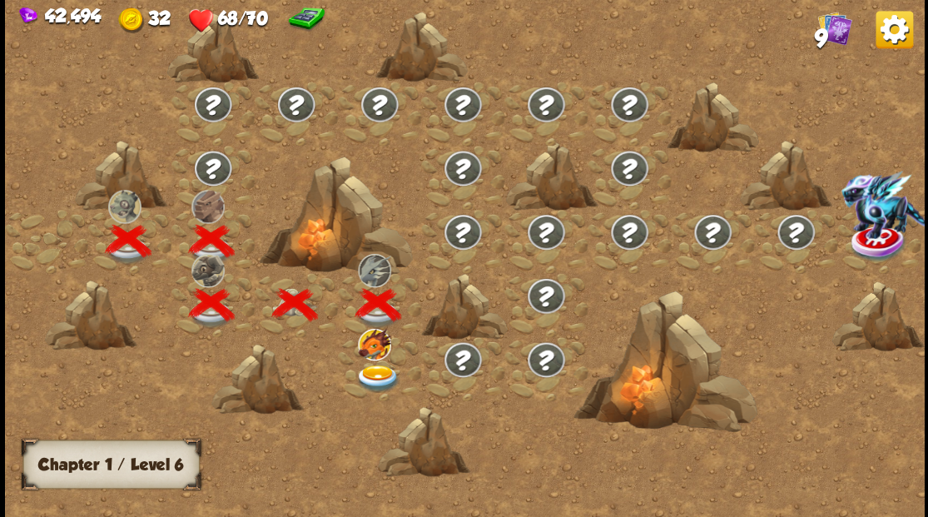
click at [373, 380] on img at bounding box center [378, 378] width 46 height 27
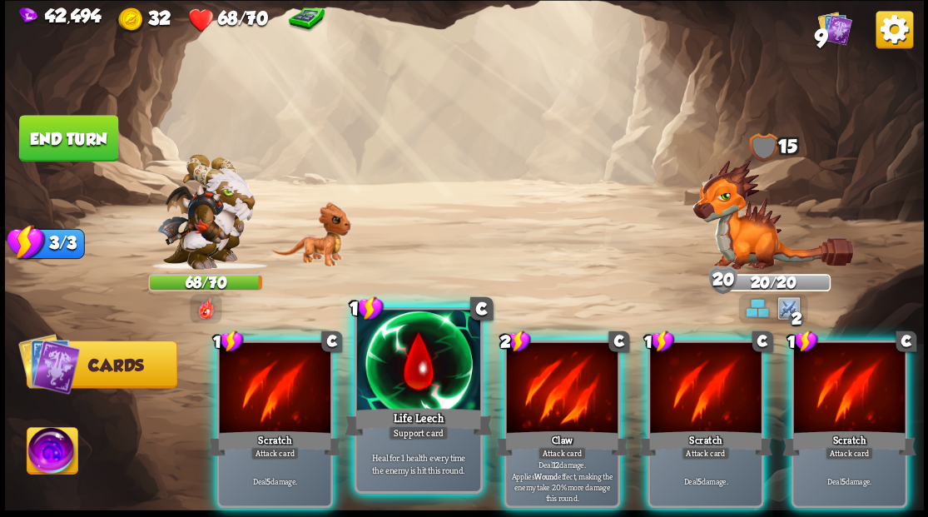
click at [409, 370] on div at bounding box center [417, 362] width 123 height 104
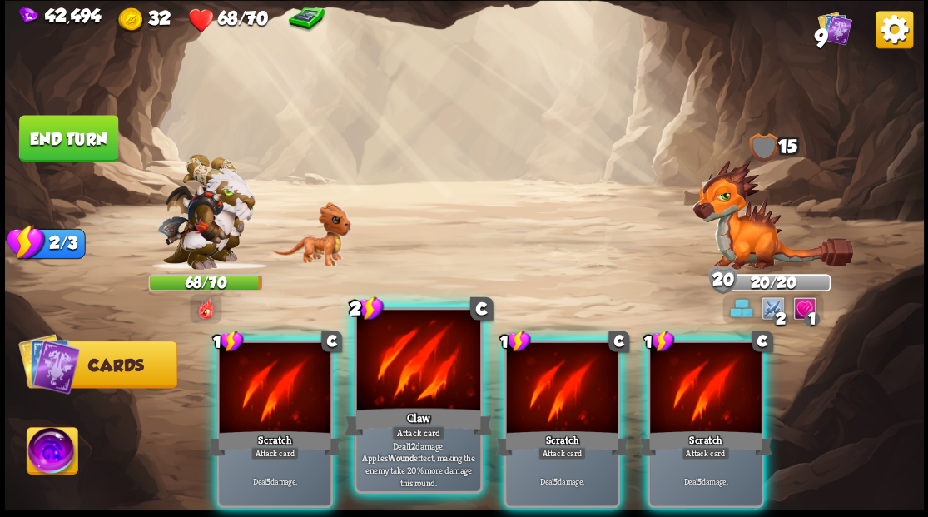
click at [408, 370] on div at bounding box center [417, 362] width 123 height 104
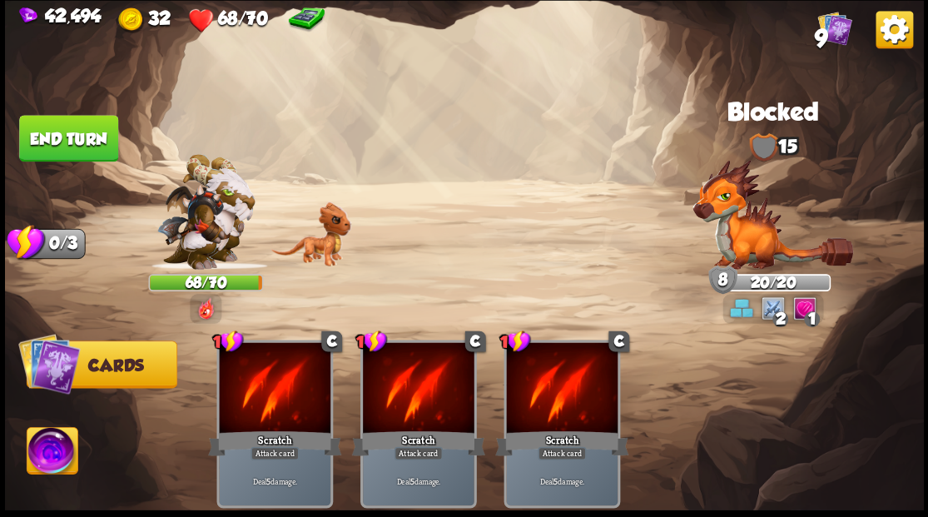
drag, startPoint x: 69, startPoint y: 158, endPoint x: 64, endPoint y: 166, distance: 9.0
click at [70, 158] on button "End turn" at bounding box center [68, 138] width 99 height 47
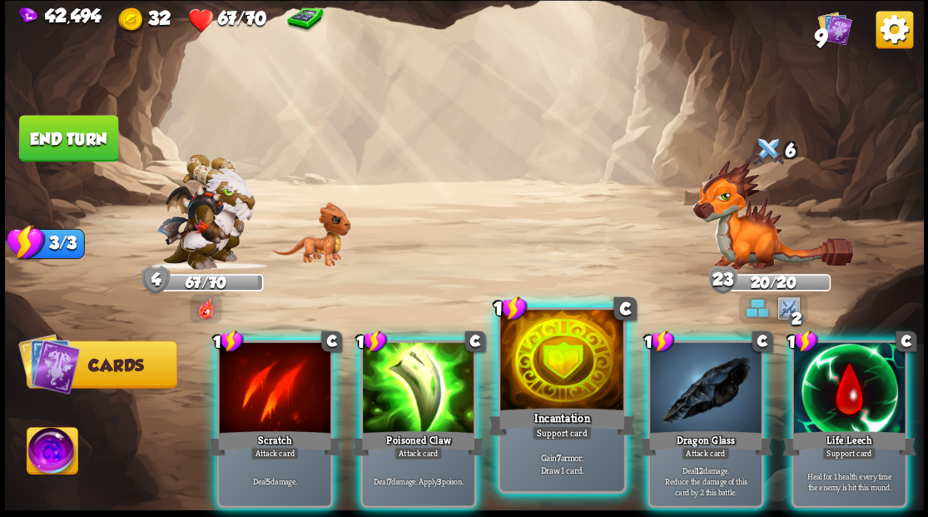
click at [546, 391] on div at bounding box center [561, 362] width 123 height 104
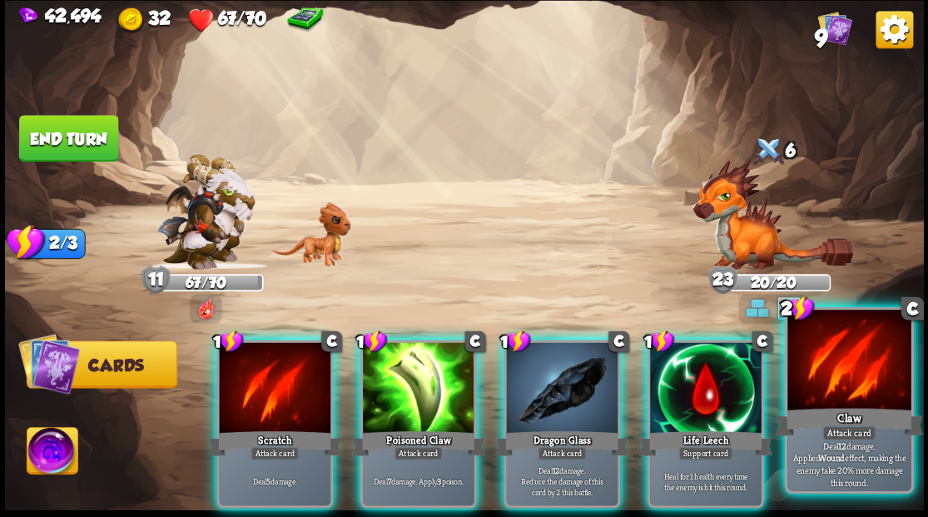
click at [845, 399] on div at bounding box center [848, 362] width 123 height 104
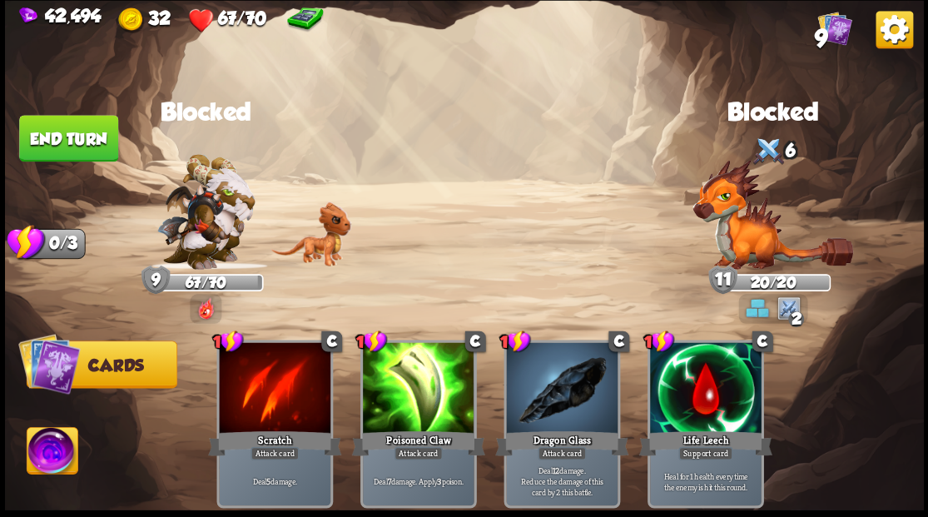
click at [61, 143] on button "End turn" at bounding box center [68, 138] width 99 height 47
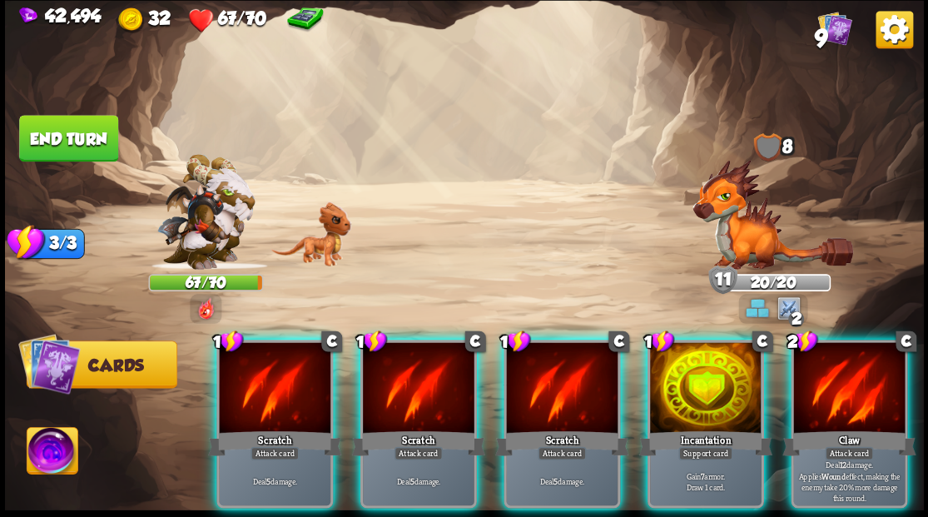
click at [732, 356] on div at bounding box center [706, 389] width 112 height 94
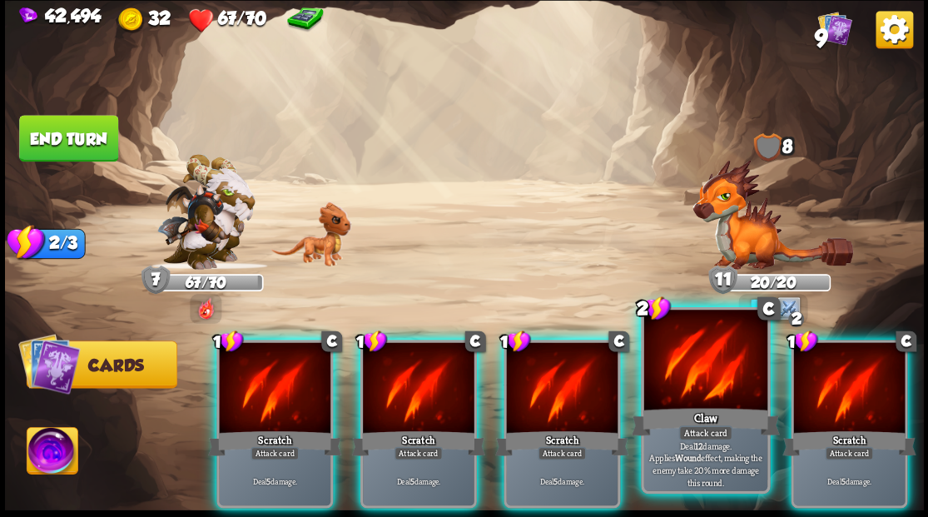
click at [715, 382] on div at bounding box center [704, 362] width 123 height 104
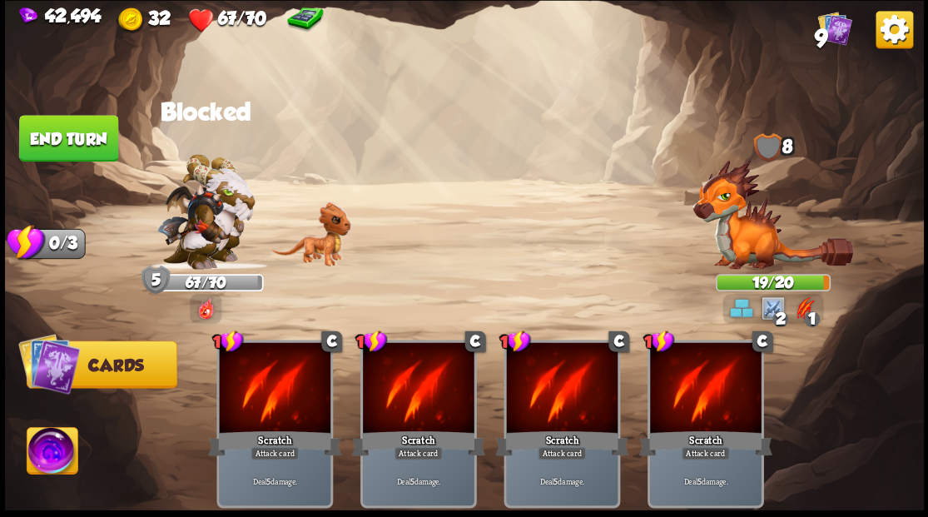
click at [53, 146] on button "End turn" at bounding box center [68, 138] width 99 height 47
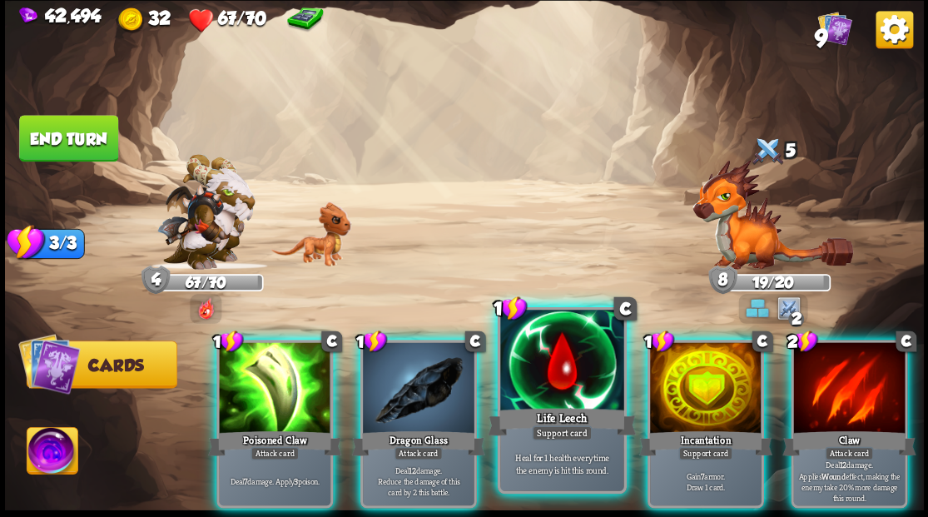
click at [566, 387] on div at bounding box center [561, 362] width 123 height 104
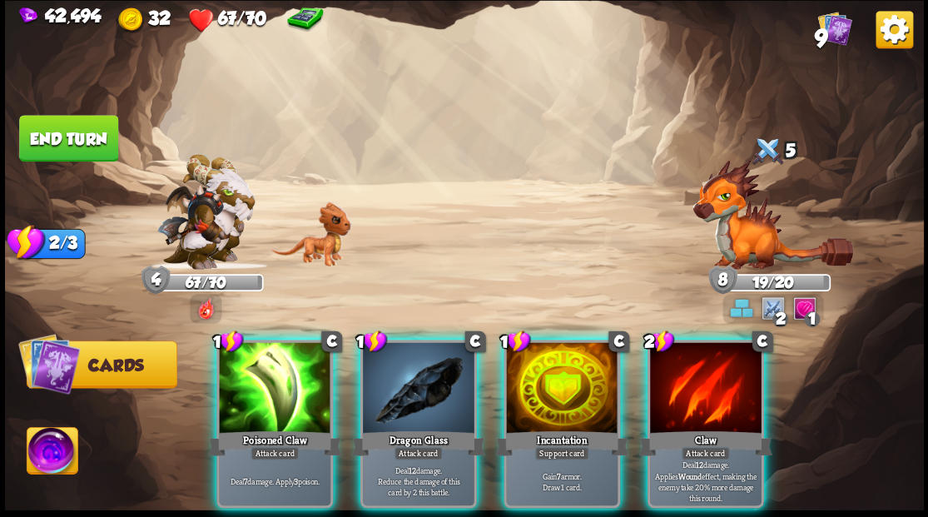
click at [554, 365] on div at bounding box center [562, 389] width 112 height 94
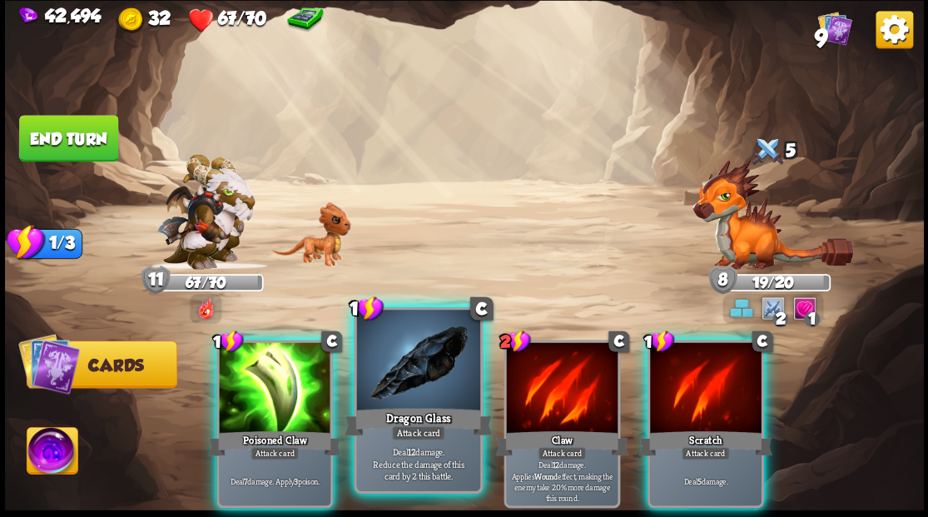
click at [387, 383] on div at bounding box center [417, 362] width 123 height 104
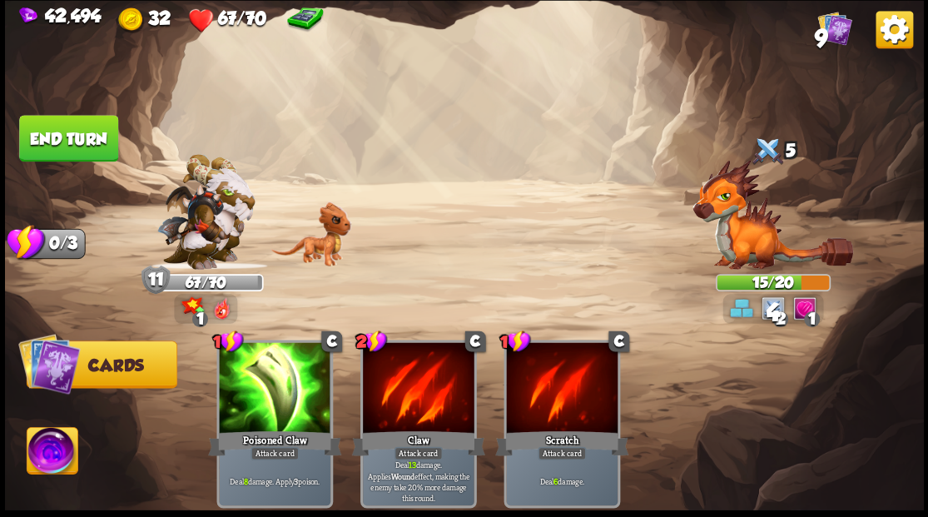
click at [82, 129] on button "End turn" at bounding box center [68, 138] width 99 height 47
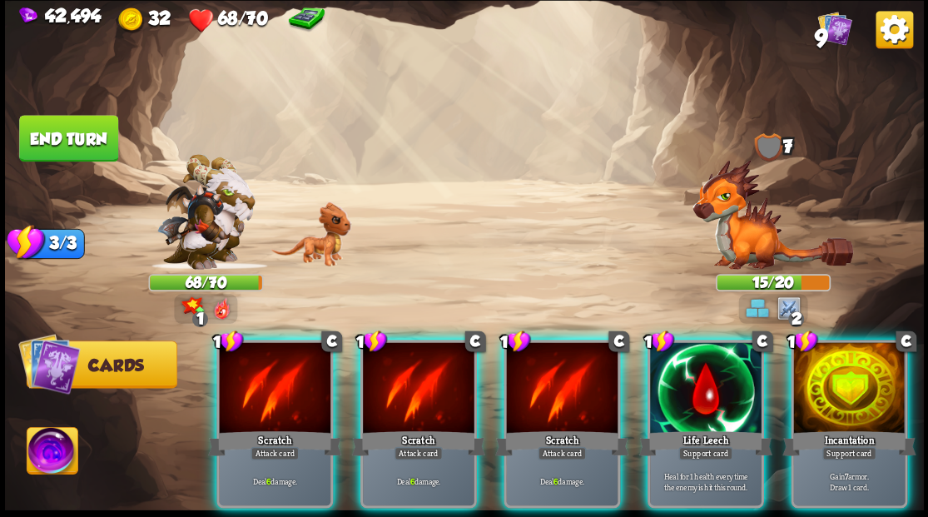
click at [43, 461] on img at bounding box center [52, 453] width 51 height 52
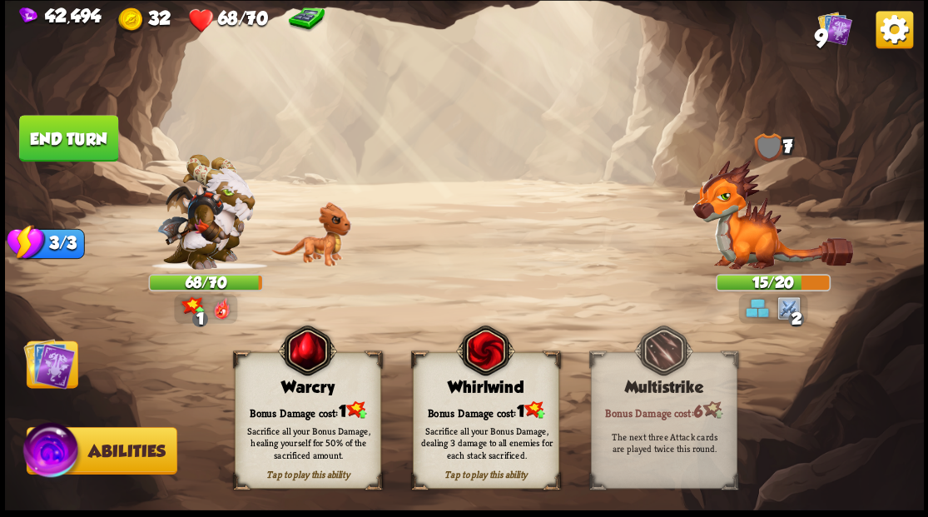
drag, startPoint x: 306, startPoint y: 408, endPoint x: 178, endPoint y: 392, distance: 129.1
click at [286, 403] on div "Bonus Damage cost: 1" at bounding box center [307, 409] width 145 height 21
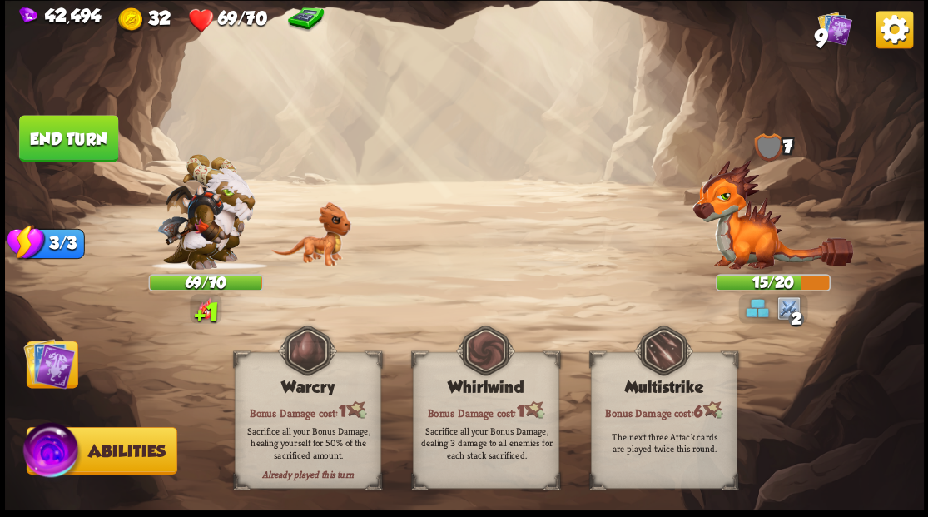
click at [35, 370] on img at bounding box center [49, 363] width 52 height 52
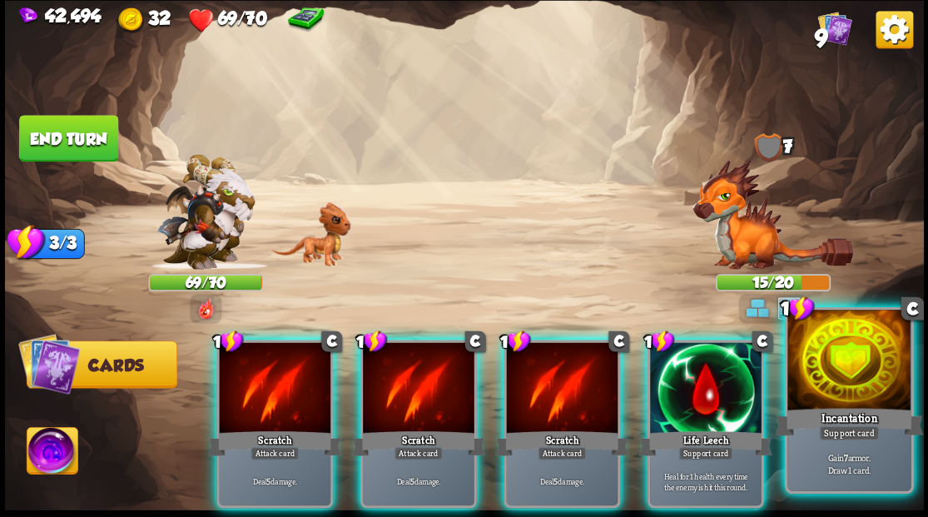
click at [824, 390] on div at bounding box center [848, 362] width 123 height 104
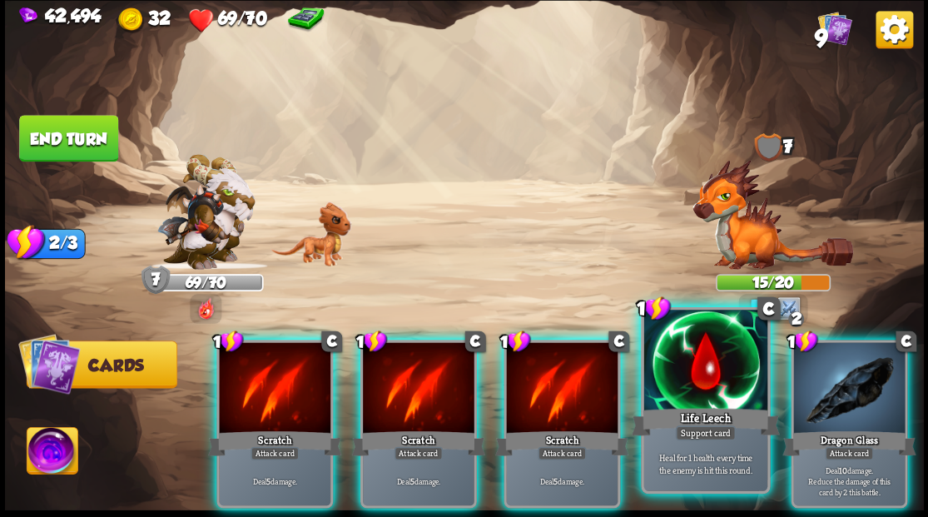
click at [695, 390] on div at bounding box center [704, 362] width 123 height 104
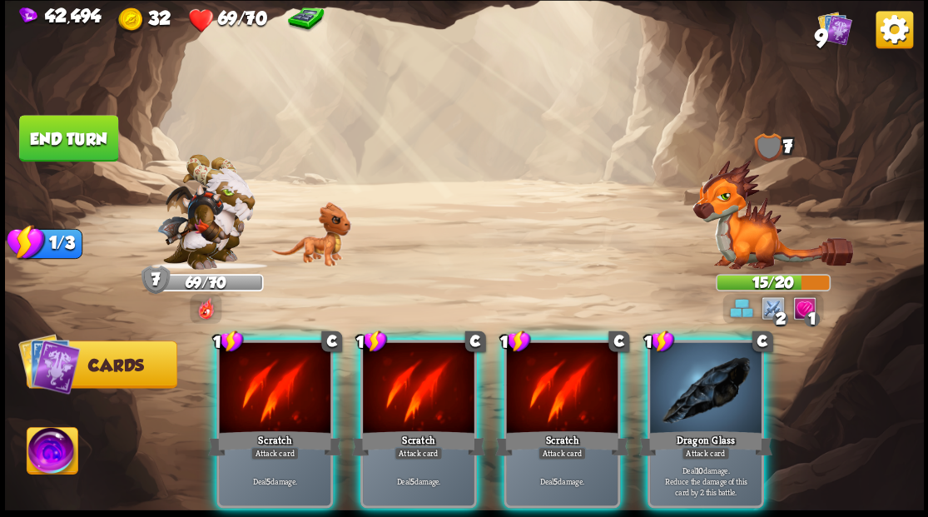
drag, startPoint x: 701, startPoint y: 364, endPoint x: 717, endPoint y: 361, distance: 16.8
click at [712, 361] on div at bounding box center [706, 389] width 112 height 94
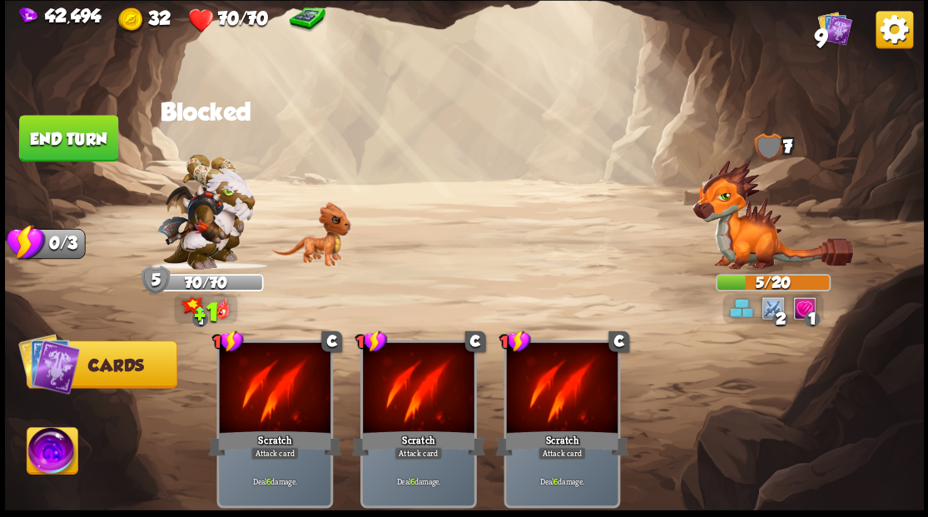
click at [105, 143] on button "End turn" at bounding box center [68, 138] width 99 height 47
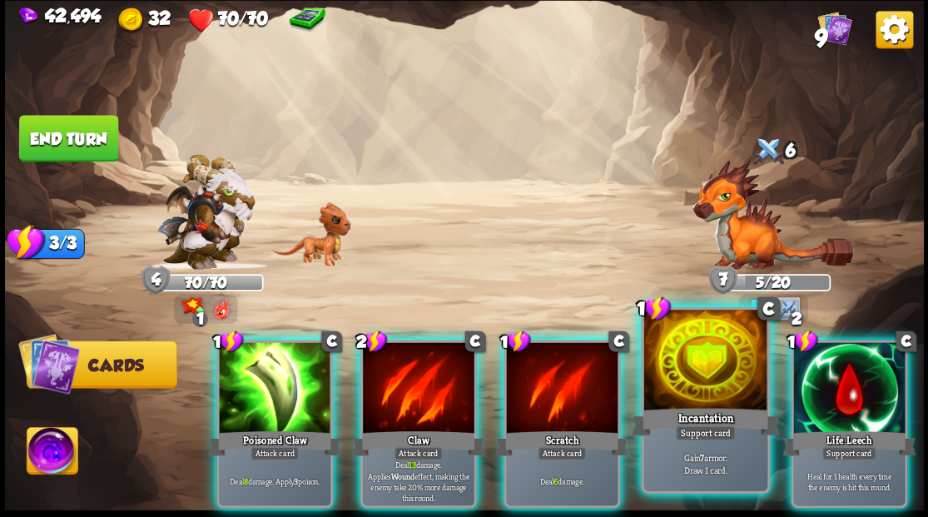
click at [680, 363] on div at bounding box center [704, 362] width 123 height 104
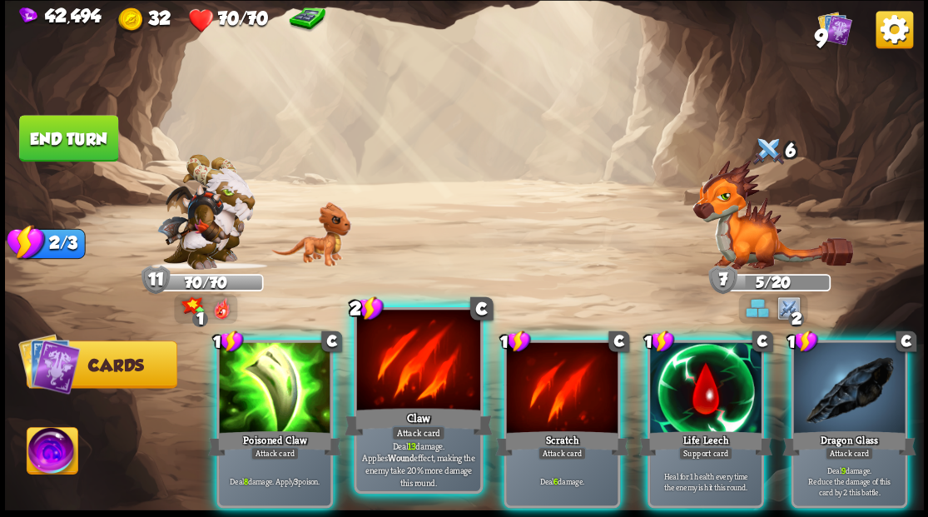
click at [399, 383] on div at bounding box center [417, 362] width 123 height 104
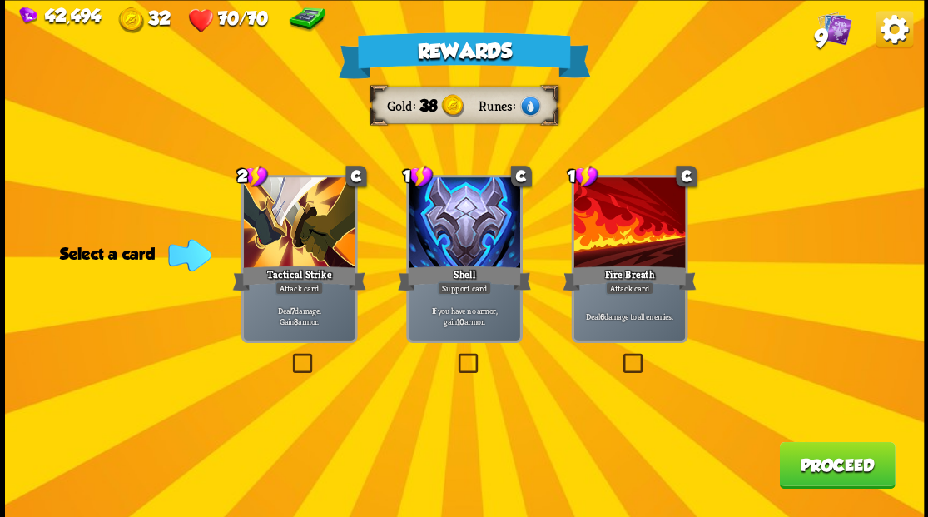
click at [628, 376] on div "Rewards Gold 38 Runes Select a card 2 C Tactical Strike Attack card Deal 7 dama…" at bounding box center [464, 258] width 919 height 517
click at [619, 355] on label at bounding box center [619, 355] width 0 height 0
click at [0, 0] on input "checkbox" at bounding box center [0, 0] width 0 height 0
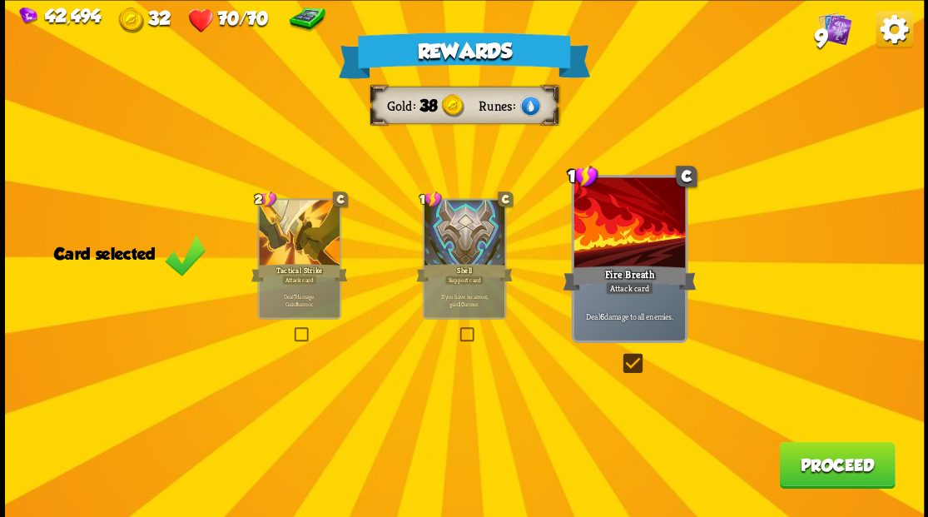
drag, startPoint x: 849, startPoint y: 465, endPoint x: 846, endPoint y: 457, distance: 9.0
click at [846, 457] on button "Proceed" at bounding box center [837, 464] width 116 height 47
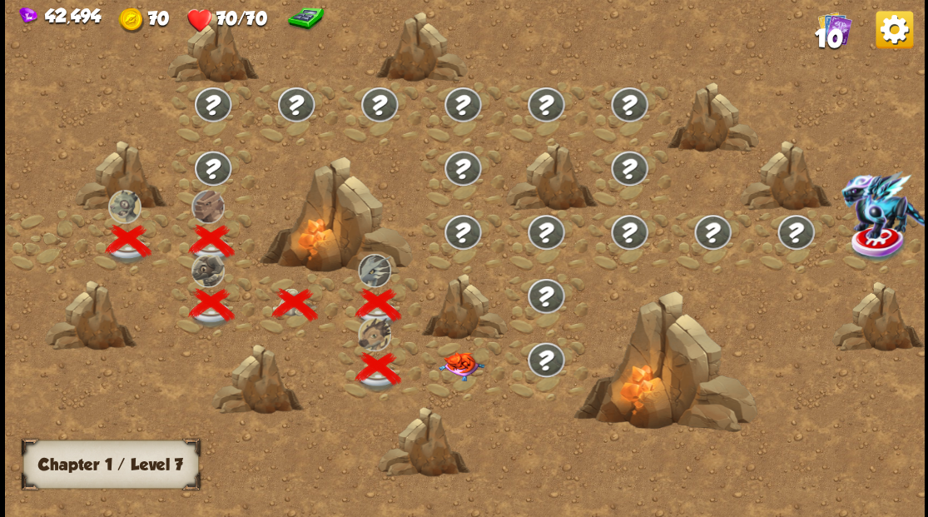
click at [448, 376] on img at bounding box center [461, 365] width 46 height 29
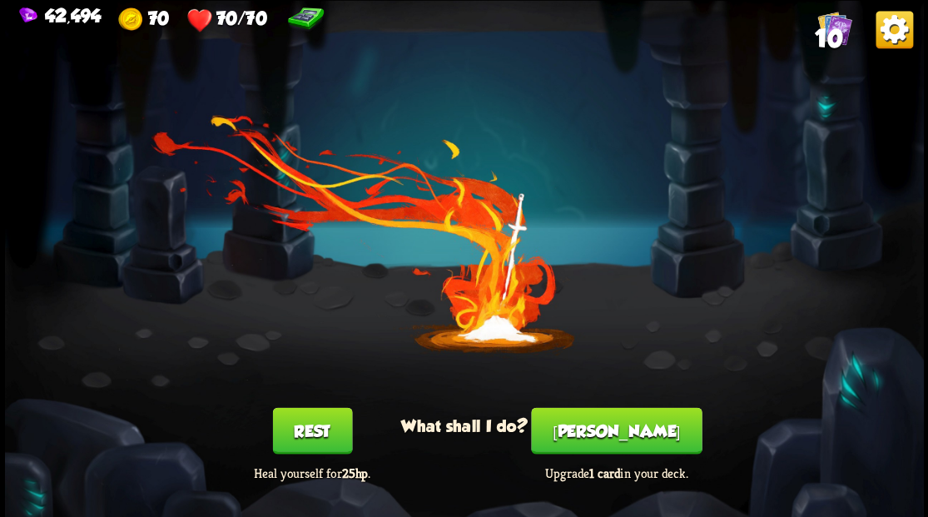
click at [596, 431] on button "[PERSON_NAME]" at bounding box center [616, 430] width 171 height 47
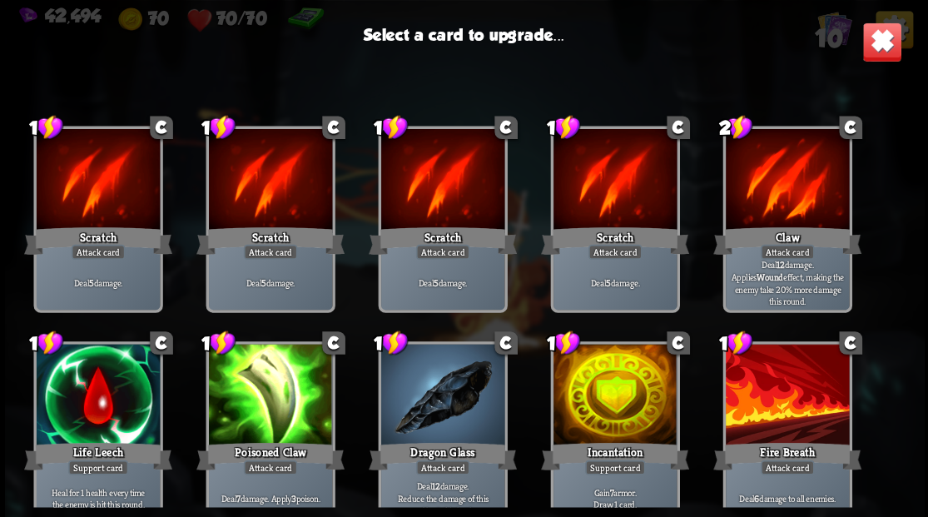
click at [592, 390] on div at bounding box center [614, 396] width 123 height 104
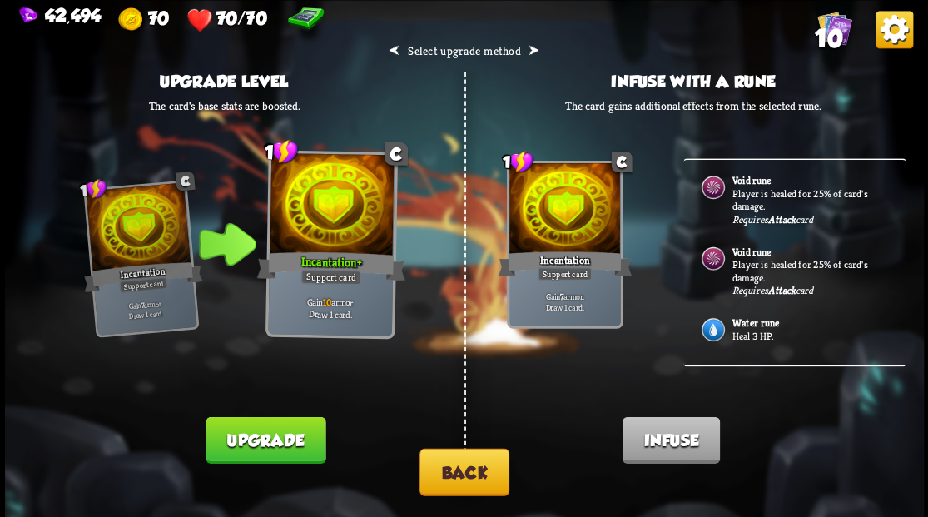
click at [719, 325] on img at bounding box center [712, 329] width 27 height 27
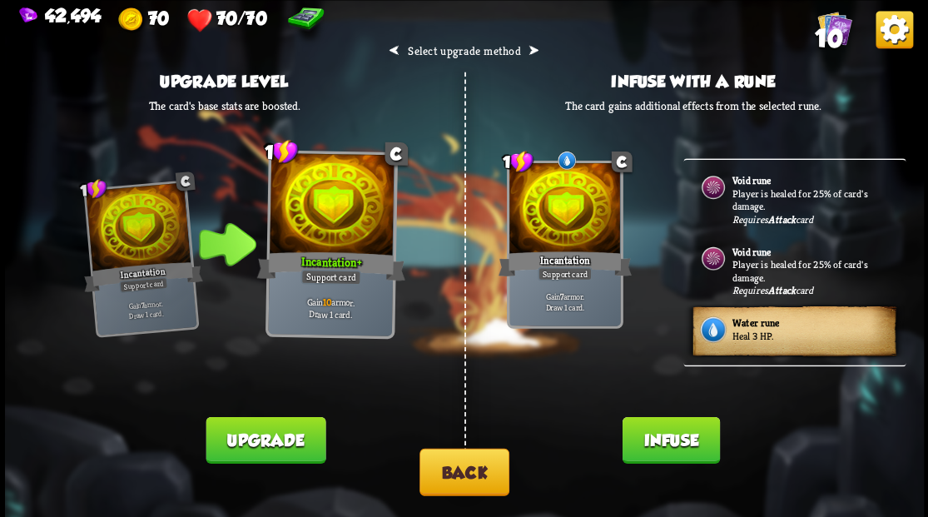
click at [677, 441] on button "Infuse" at bounding box center [670, 439] width 97 height 47
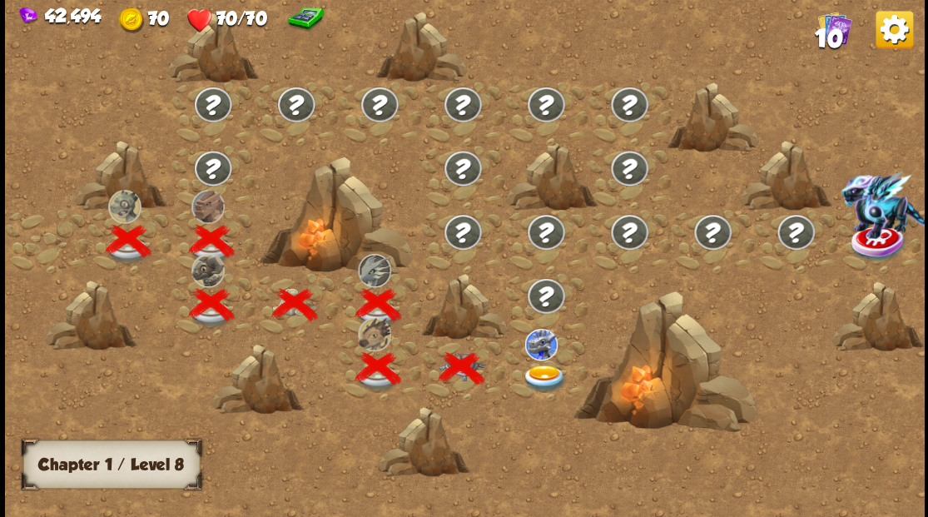
click at [551, 371] on img at bounding box center [545, 378] width 46 height 27
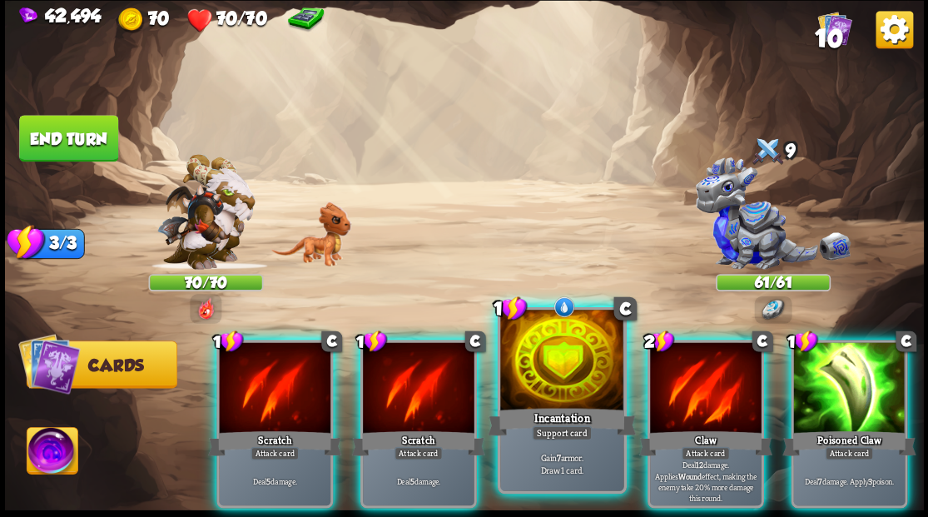
click at [564, 374] on div at bounding box center [561, 362] width 123 height 104
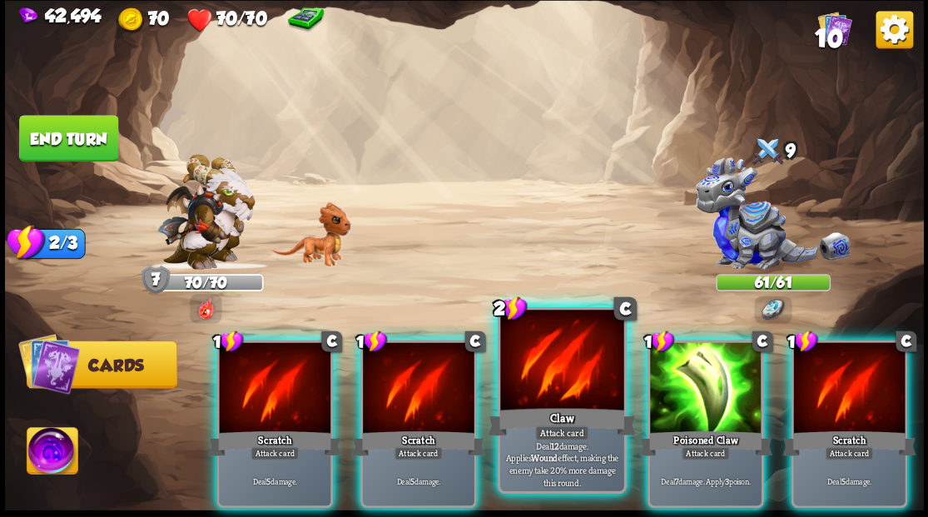
click at [544, 366] on div at bounding box center [561, 362] width 123 height 104
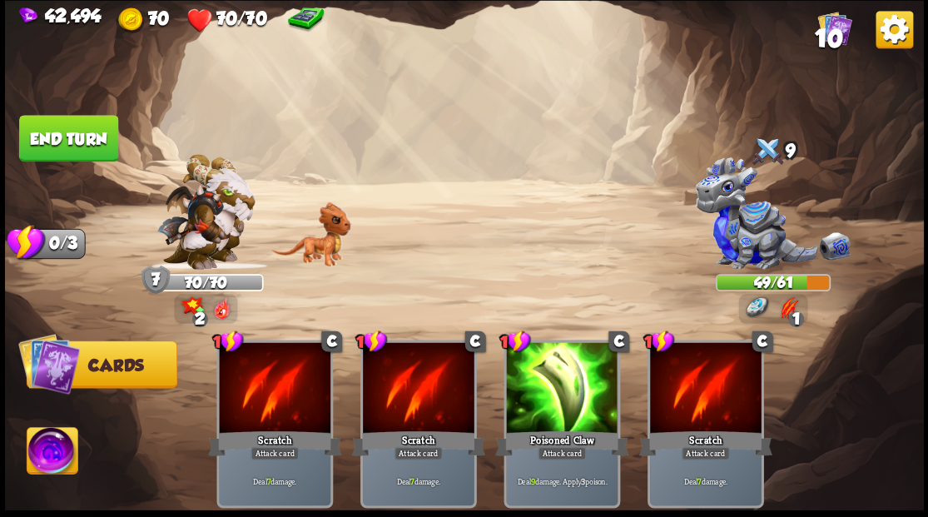
click at [75, 145] on button "End turn" at bounding box center [68, 138] width 99 height 47
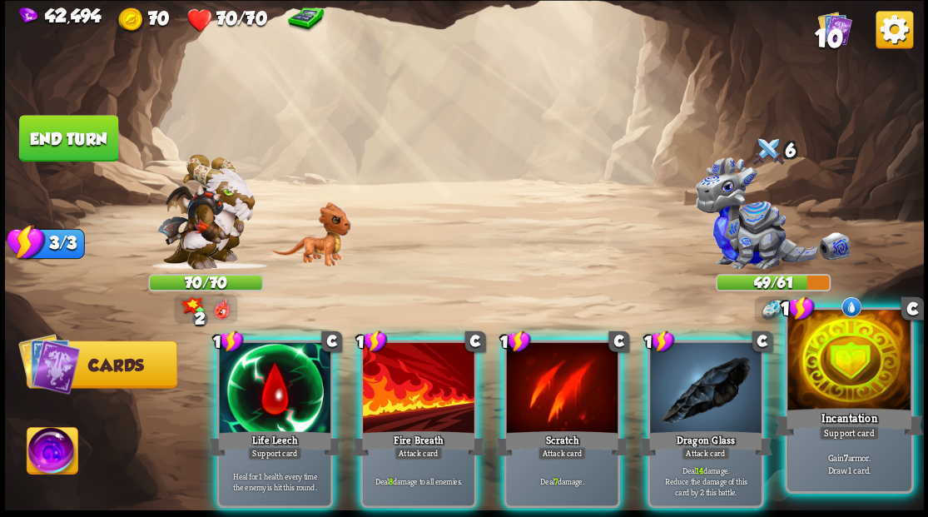
click at [842, 387] on div at bounding box center [848, 362] width 123 height 104
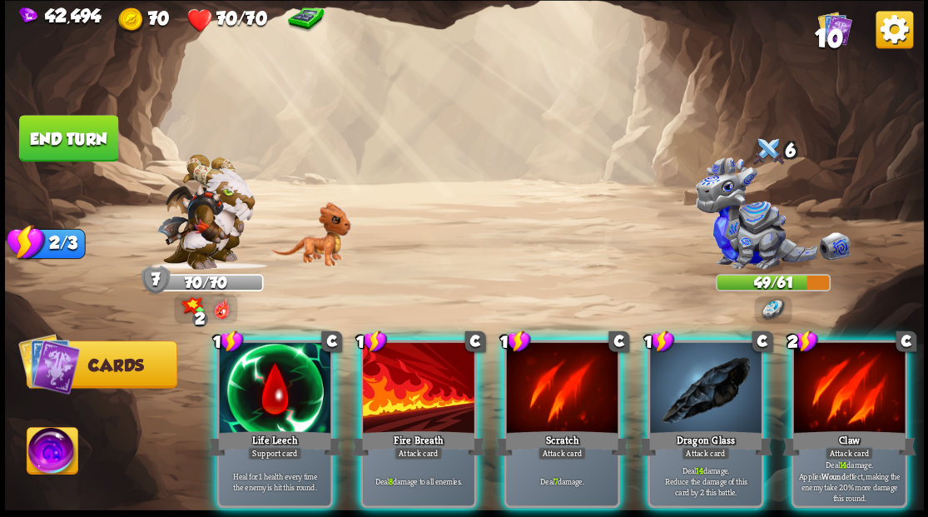
click at [693, 387] on div at bounding box center [706, 389] width 112 height 94
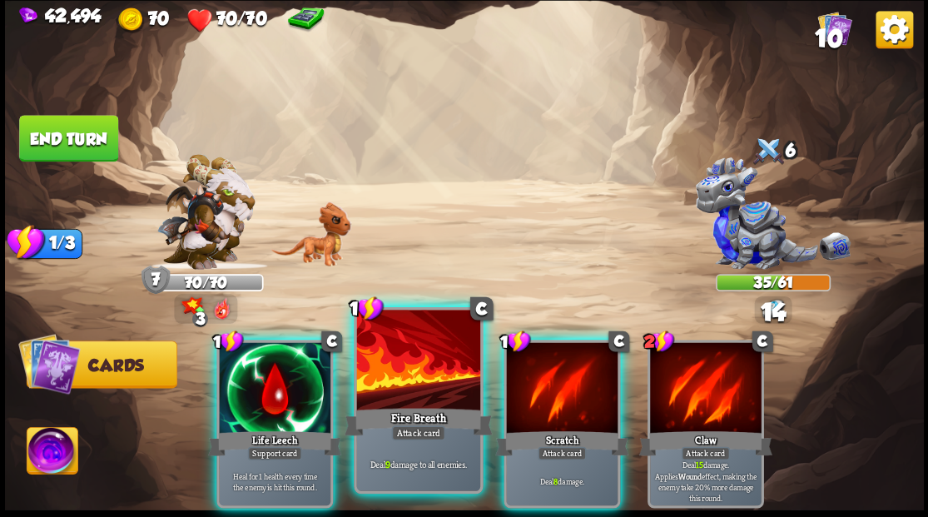
click at [416, 377] on div at bounding box center [417, 362] width 123 height 104
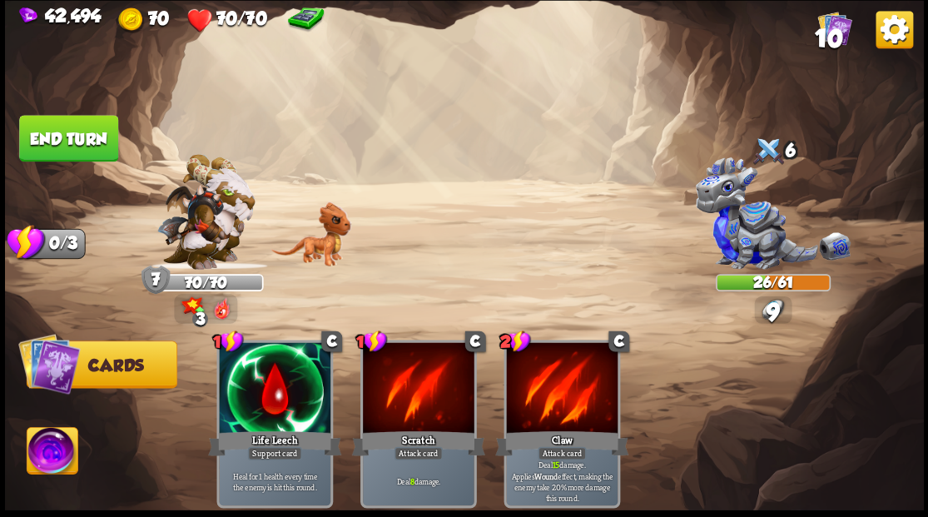
click at [62, 145] on button "End turn" at bounding box center [68, 138] width 99 height 47
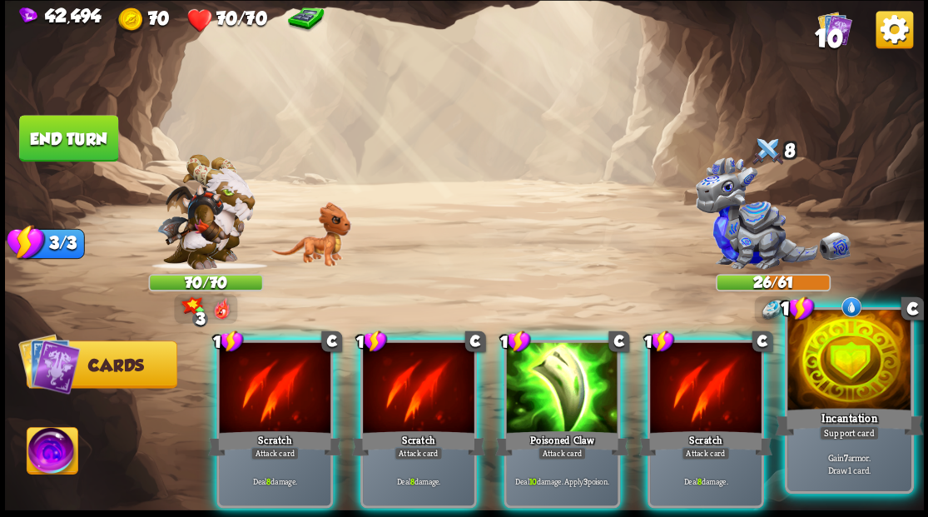
click at [863, 377] on div at bounding box center [848, 362] width 123 height 104
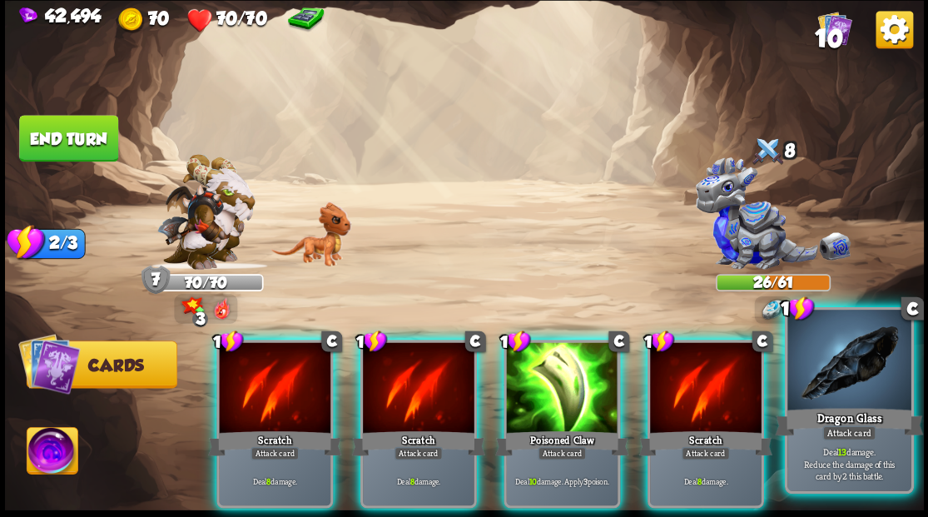
drag, startPoint x: 849, startPoint y: 383, endPoint x: 841, endPoint y: 381, distance: 8.5
click at [847, 383] on div at bounding box center [848, 362] width 123 height 104
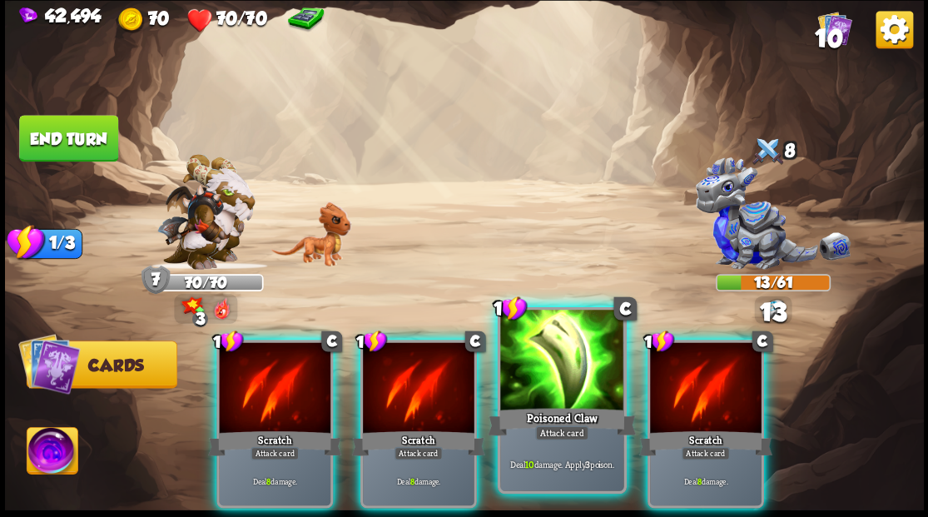
click at [555, 373] on div at bounding box center [561, 362] width 123 height 104
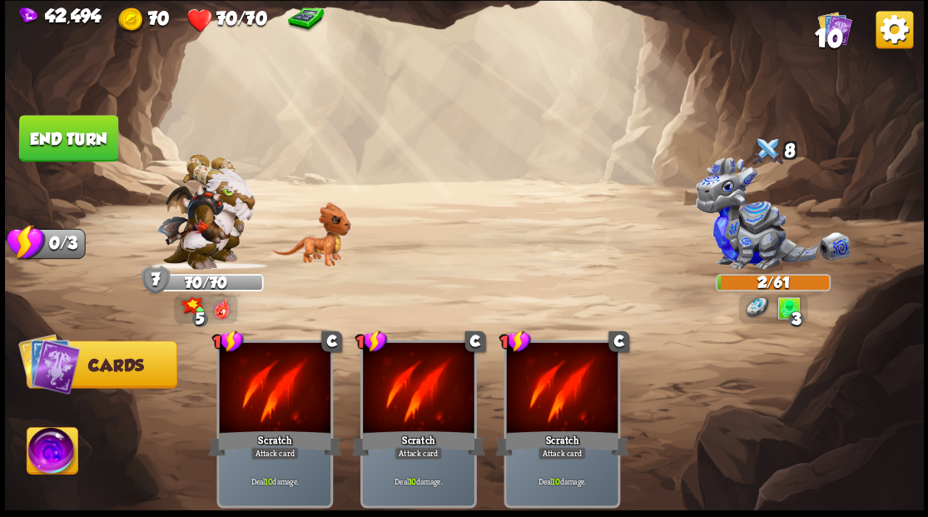
click at [42, 466] on img at bounding box center [52, 453] width 51 height 52
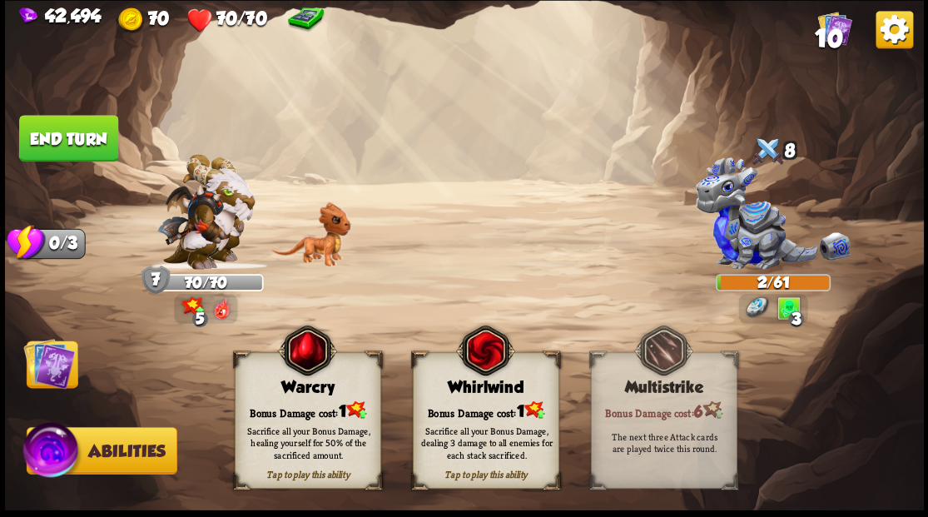
drag, startPoint x: 491, startPoint y: 417, endPoint x: 484, endPoint y: 411, distance: 8.8
click at [489, 417] on div "Sacrifice all your Bonus Damage, dealing 3 damage to all enemies for each stack…" at bounding box center [486, 442] width 146 height 57
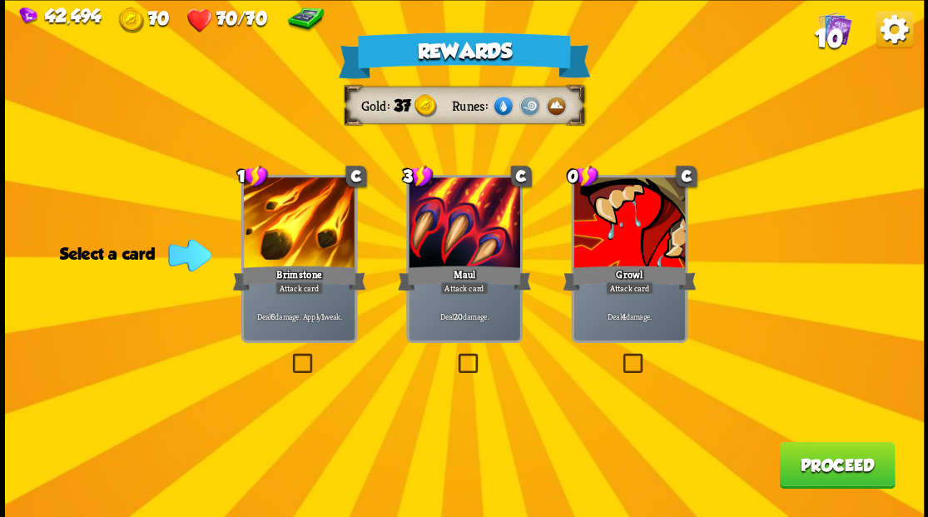
click at [289, 355] on label at bounding box center [289, 355] width 0 height 0
click at [0, 0] on input "checkbox" at bounding box center [0, 0] width 0 height 0
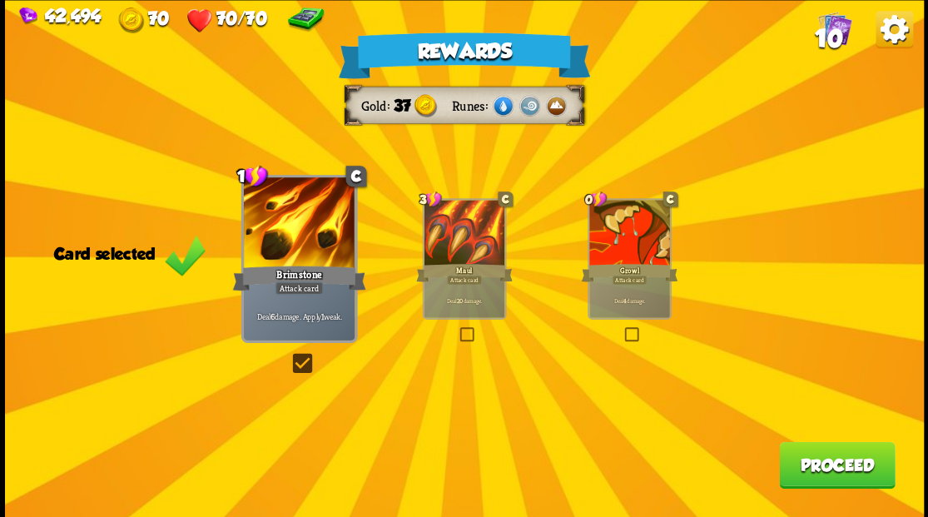
click at [826, 476] on button "Proceed" at bounding box center [837, 464] width 116 height 47
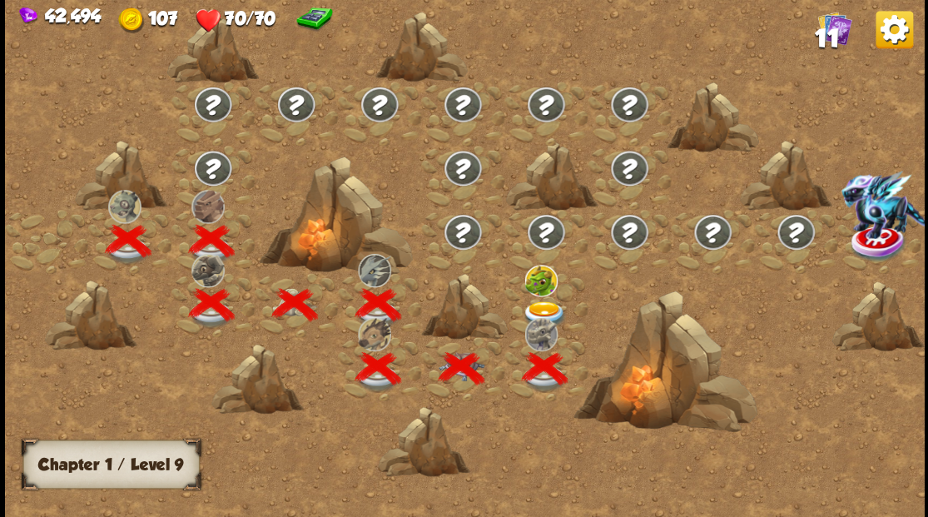
click at [549, 309] on img at bounding box center [545, 313] width 46 height 27
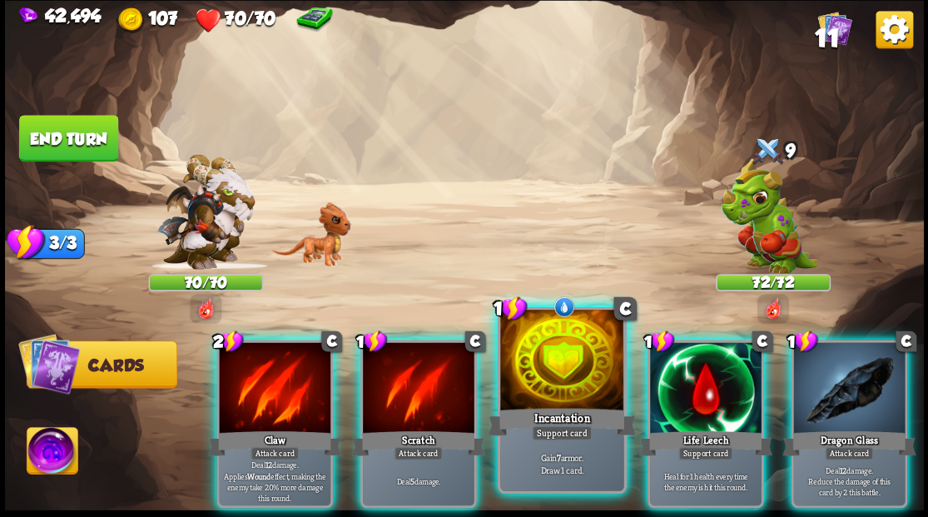
click at [553, 354] on div at bounding box center [561, 362] width 123 height 104
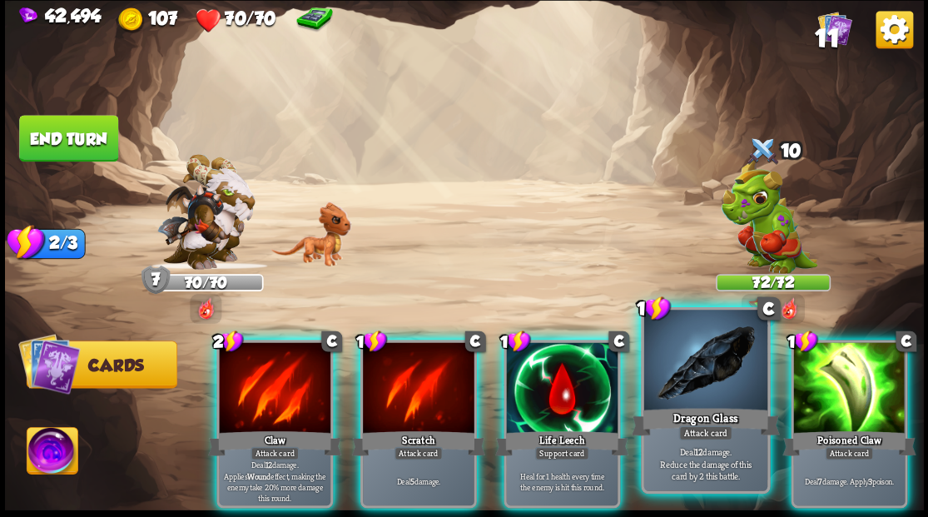
click at [681, 383] on div at bounding box center [704, 362] width 123 height 104
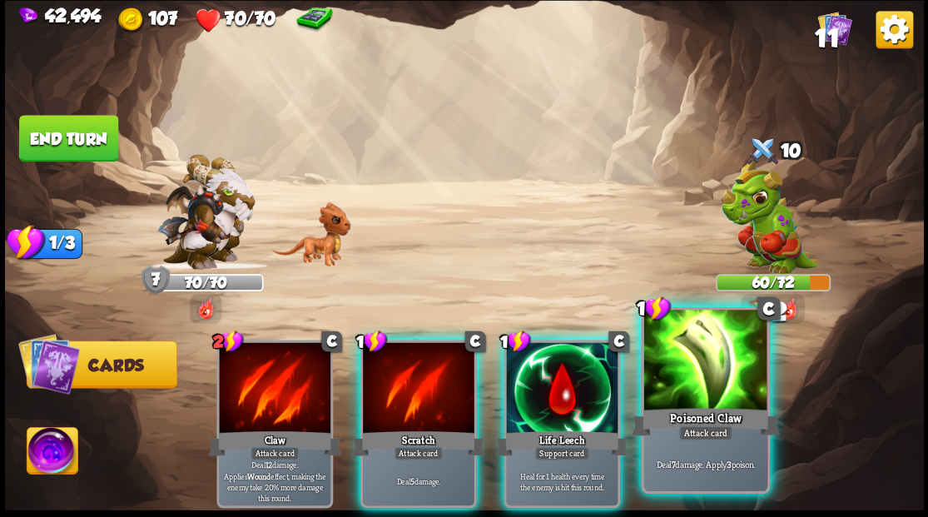
click at [679, 382] on div at bounding box center [704, 362] width 123 height 104
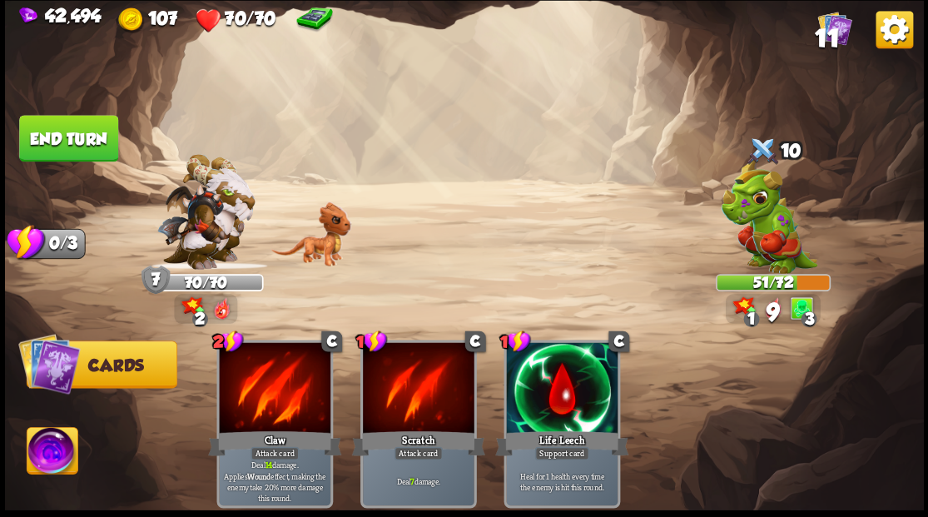
click at [62, 125] on button "End turn" at bounding box center [68, 138] width 99 height 47
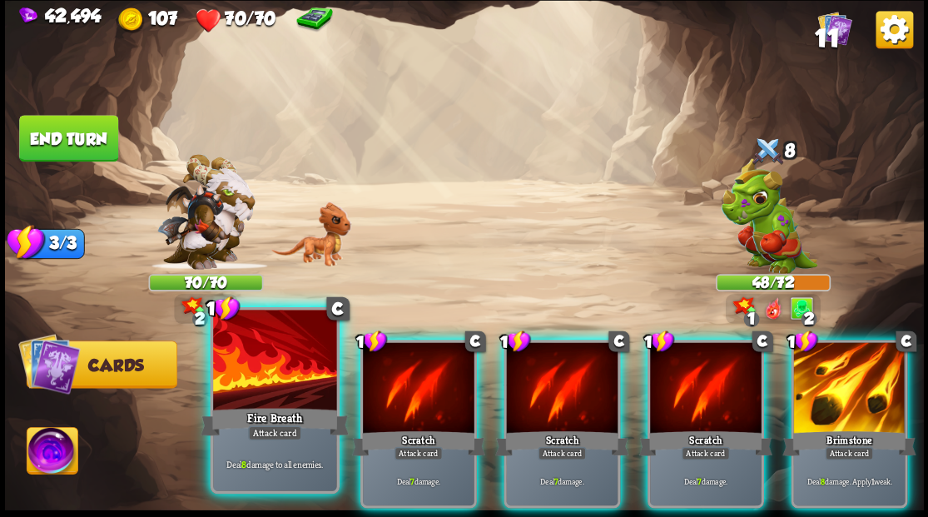
click at [261, 375] on div at bounding box center [274, 362] width 123 height 104
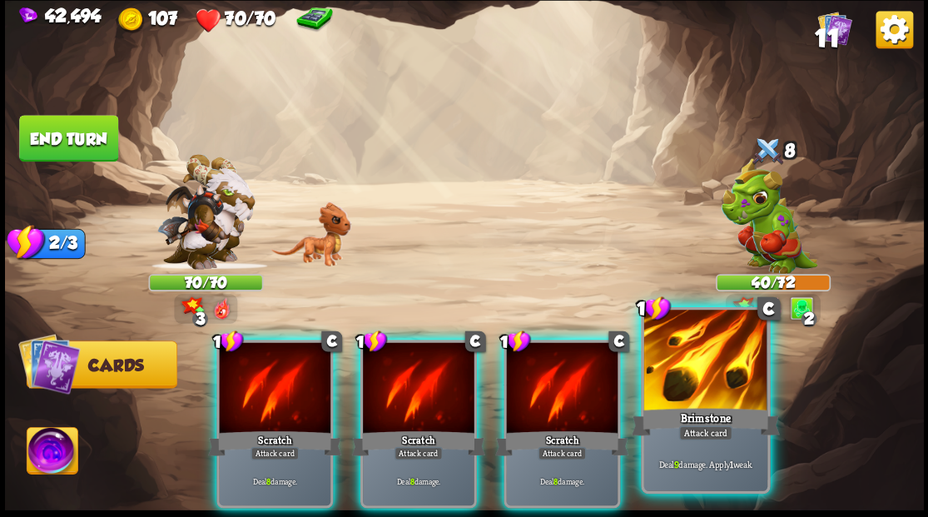
click at [702, 404] on div "Brimstone" at bounding box center [705, 420] width 148 height 33
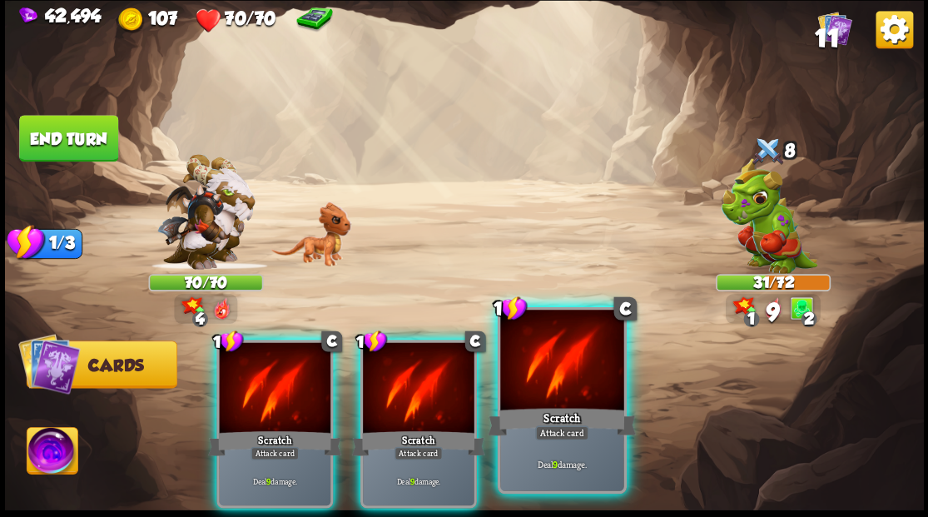
click at [545, 375] on div at bounding box center [561, 362] width 123 height 104
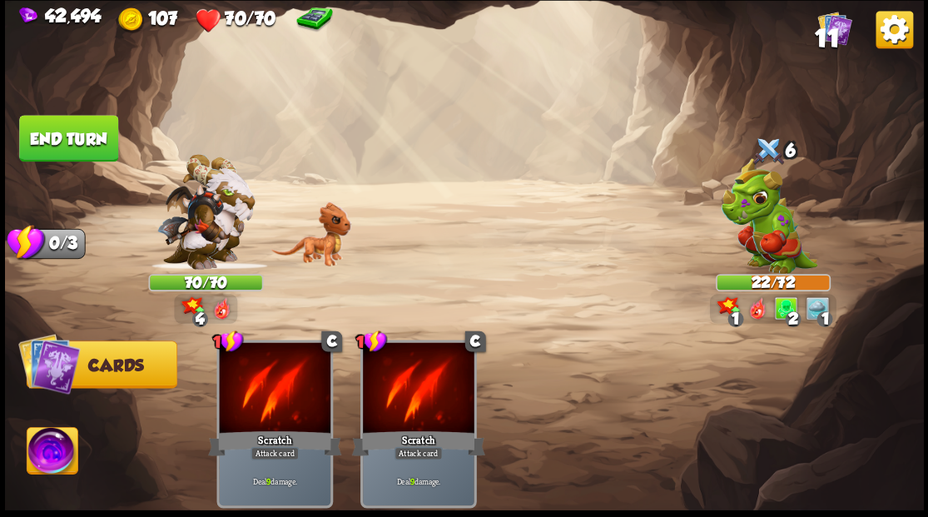
click at [68, 123] on button "End turn" at bounding box center [68, 138] width 99 height 47
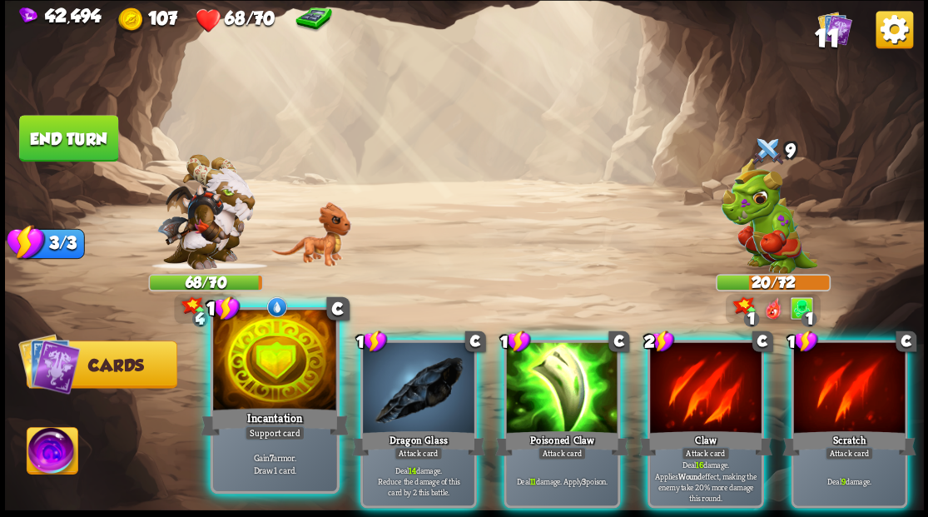
click at [261, 358] on div at bounding box center [274, 362] width 123 height 104
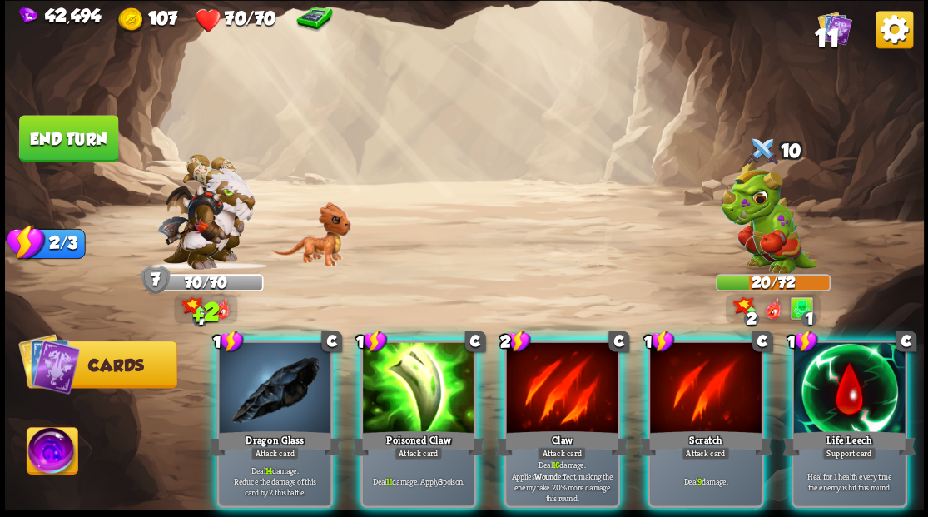
click at [261, 358] on div at bounding box center [275, 389] width 112 height 94
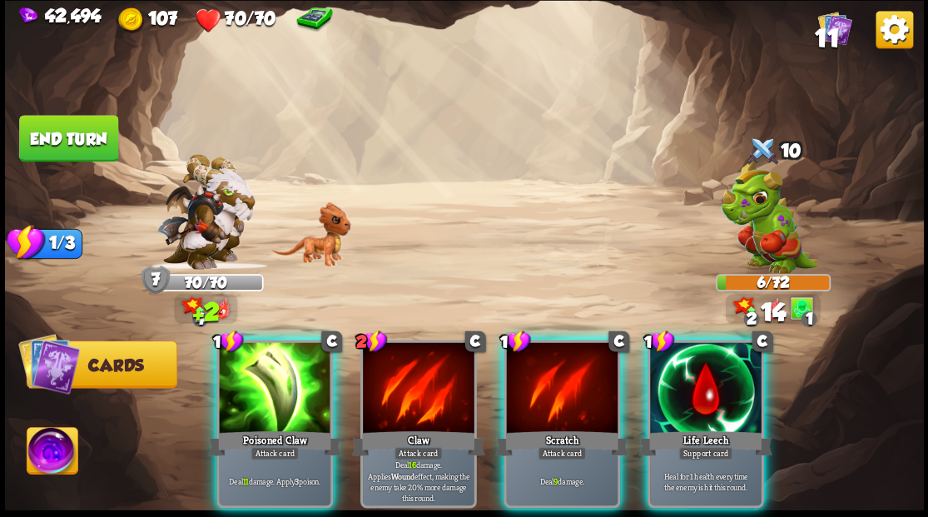
click at [261, 358] on div at bounding box center [275, 389] width 112 height 94
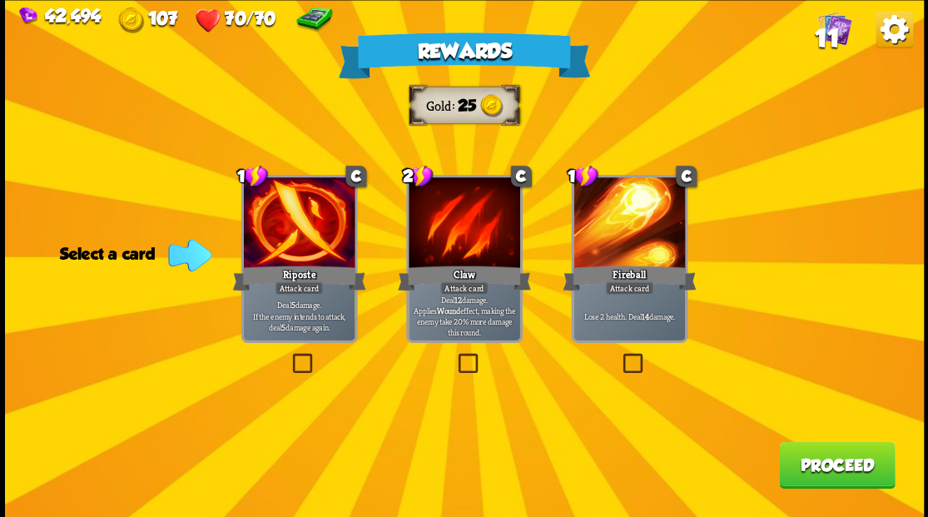
drag, startPoint x: 302, startPoint y: 363, endPoint x: 519, endPoint y: 392, distance: 219.2
click at [289, 355] on label at bounding box center [289, 355] width 0 height 0
click at [0, 0] on input "checkbox" at bounding box center [0, 0] width 0 height 0
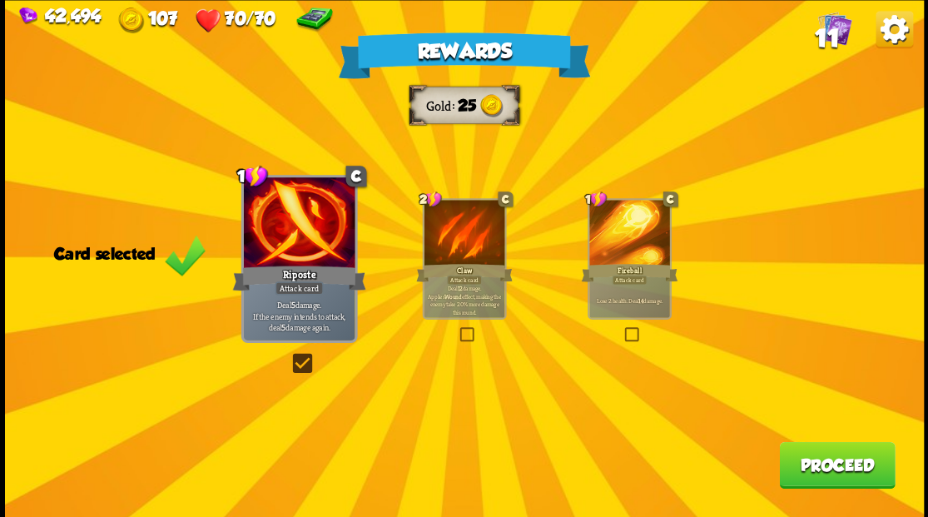
click at [825, 474] on button "Proceed" at bounding box center [837, 464] width 116 height 47
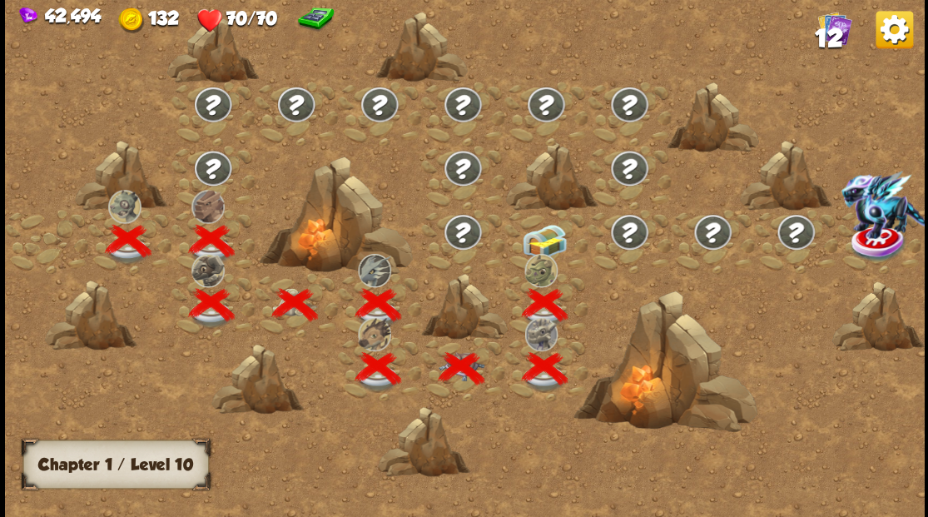
click at [550, 227] on img at bounding box center [545, 241] width 46 height 35
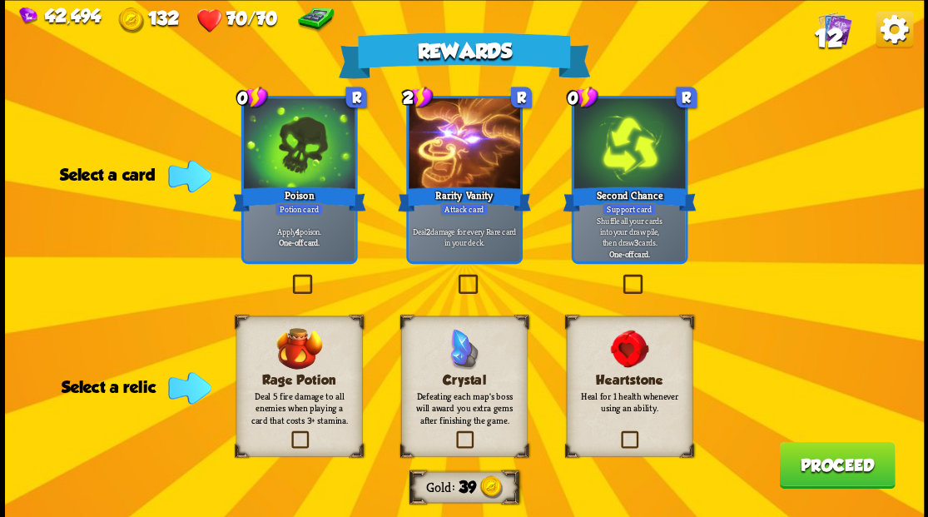
click at [618, 433] on label at bounding box center [618, 433] width 0 height 0
click at [0, 0] on input "checkbox" at bounding box center [0, 0] width 0 height 0
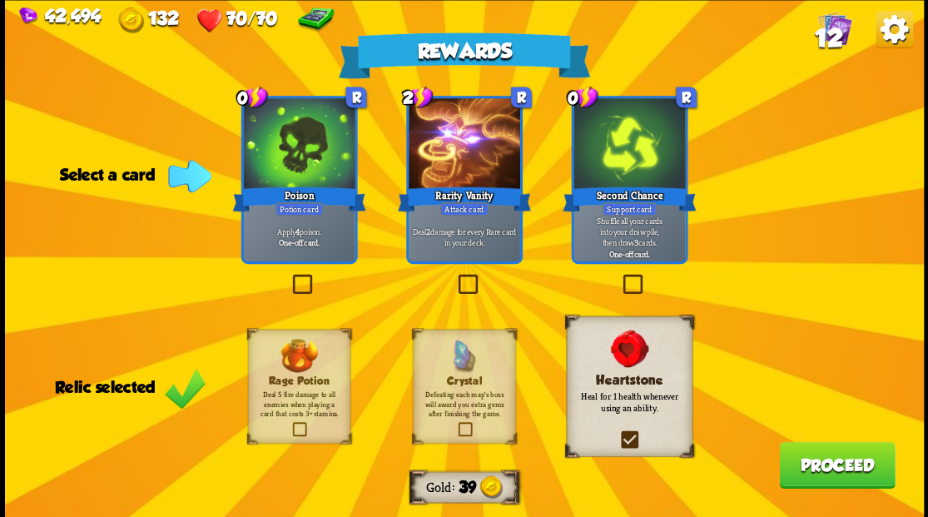
click at [619, 276] on label at bounding box center [619, 276] width 0 height 0
click at [0, 0] on input "checkbox" at bounding box center [0, 0] width 0 height 0
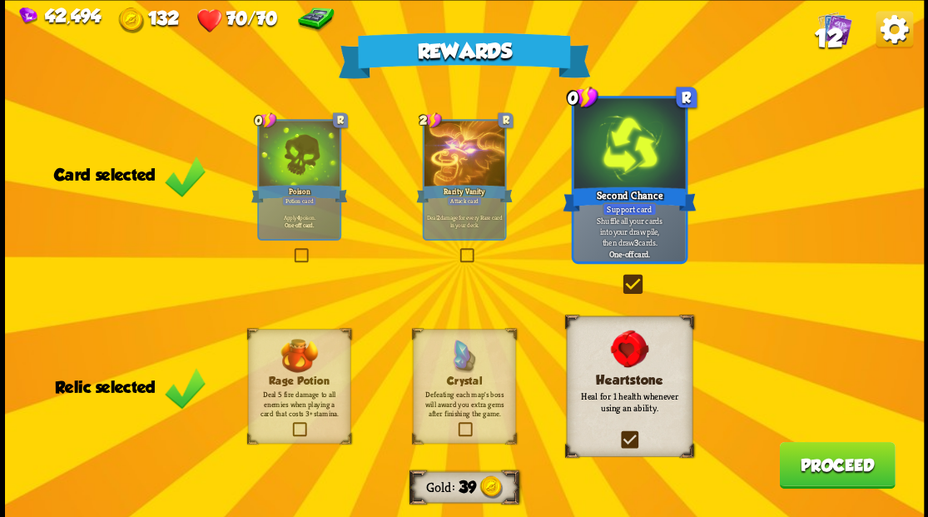
click at [846, 475] on button "Proceed" at bounding box center [837, 464] width 116 height 47
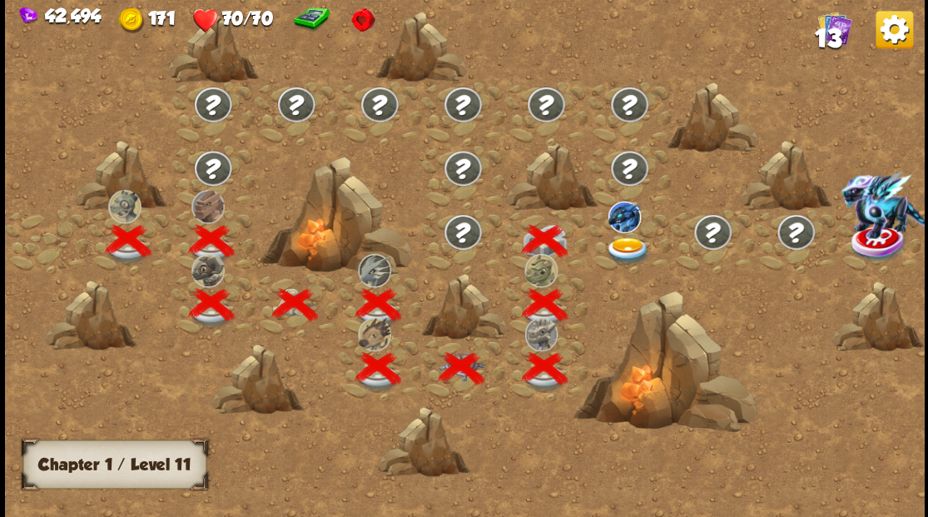
scroll to position [0, 253]
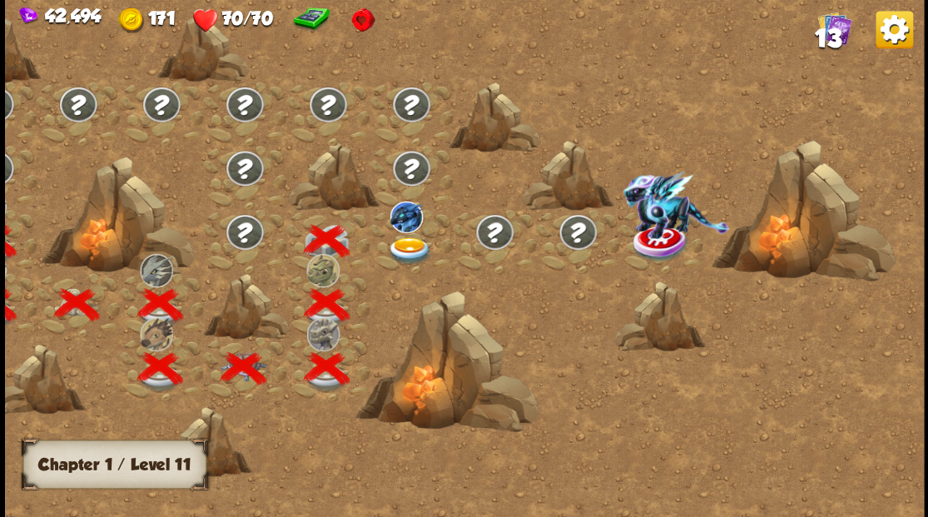
click at [398, 244] on img at bounding box center [409, 249] width 46 height 27
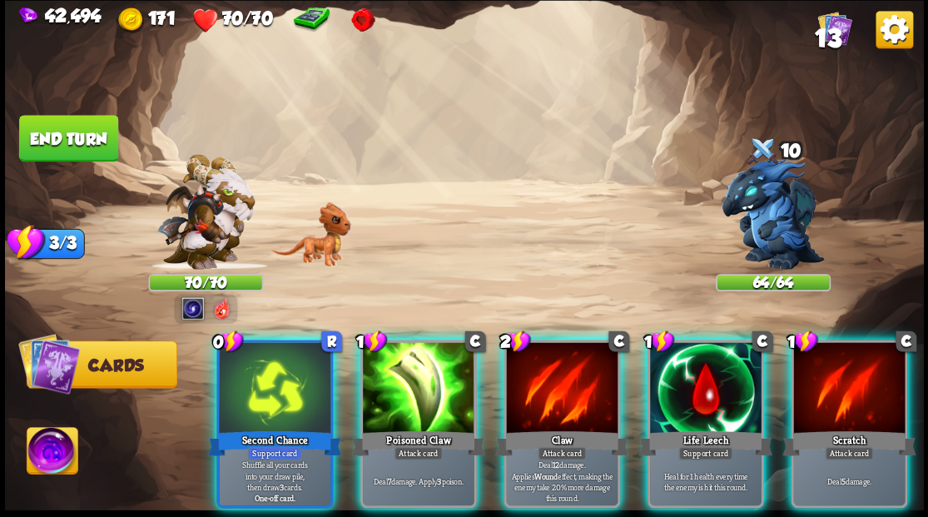
click at [538, 365] on div at bounding box center [562, 389] width 112 height 94
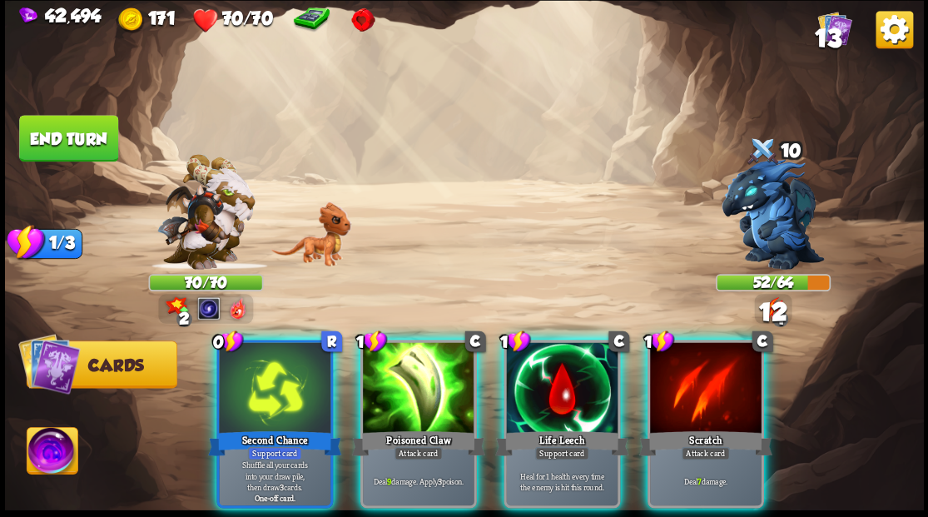
drag, startPoint x: 258, startPoint y: 391, endPoint x: 381, endPoint y: 251, distance: 186.3
click at [258, 385] on div at bounding box center [275, 389] width 112 height 94
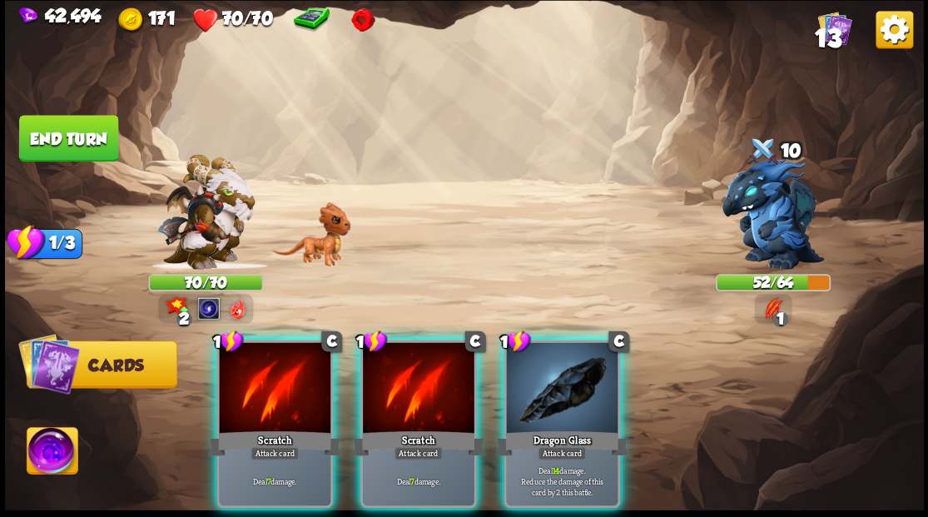
click at [570, 394] on div at bounding box center [562, 389] width 112 height 94
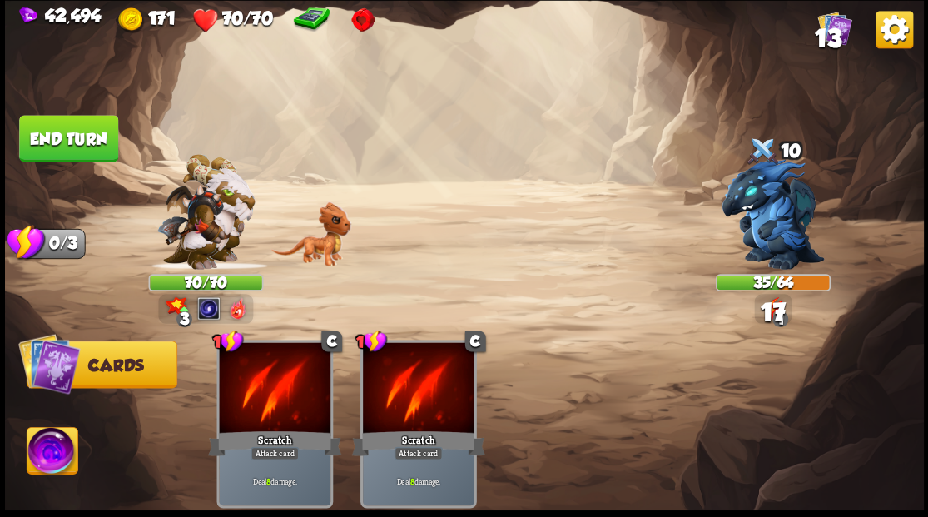
click at [68, 138] on button "End turn" at bounding box center [68, 138] width 99 height 47
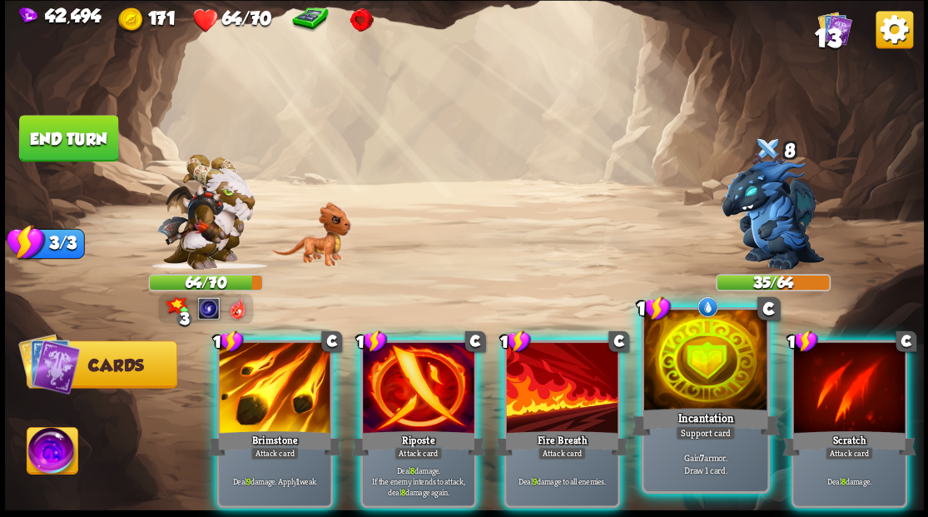
click at [677, 401] on div at bounding box center [704, 362] width 123 height 104
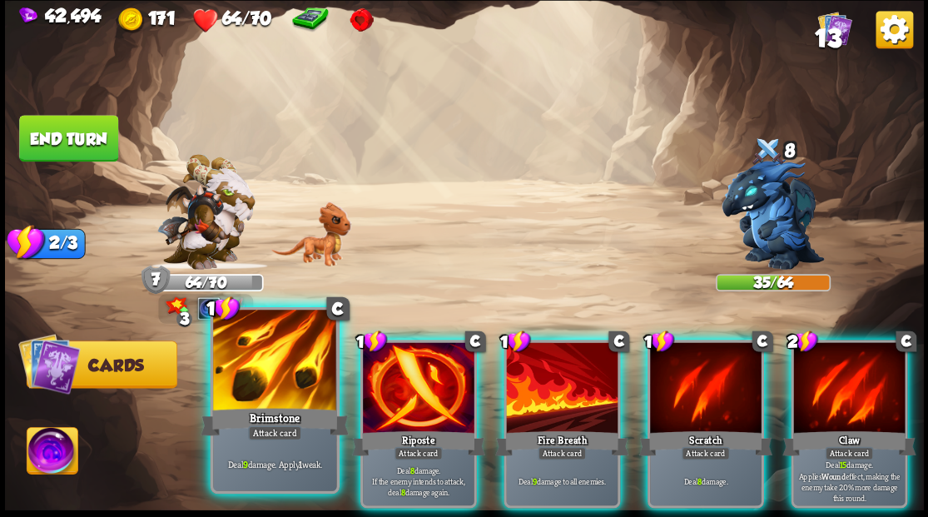
click at [285, 394] on div at bounding box center [274, 362] width 123 height 104
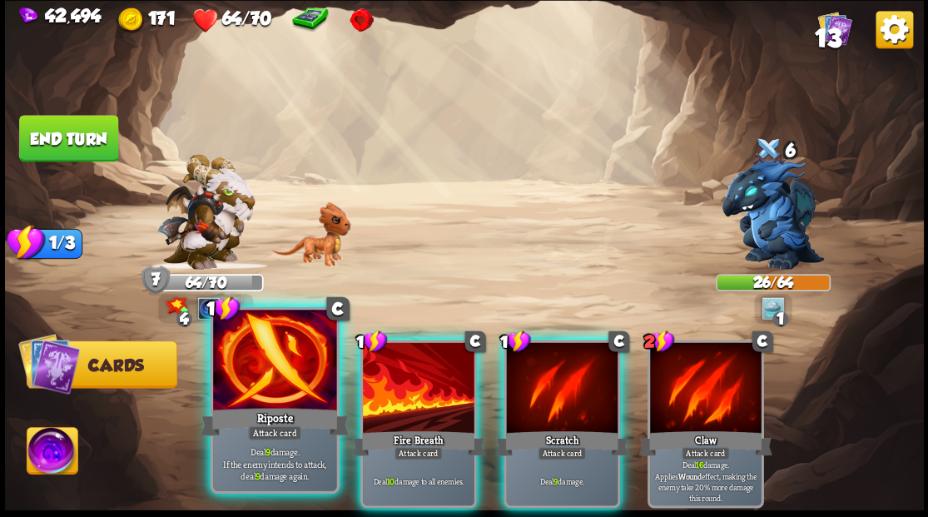
click at [275, 371] on div at bounding box center [274, 362] width 123 height 104
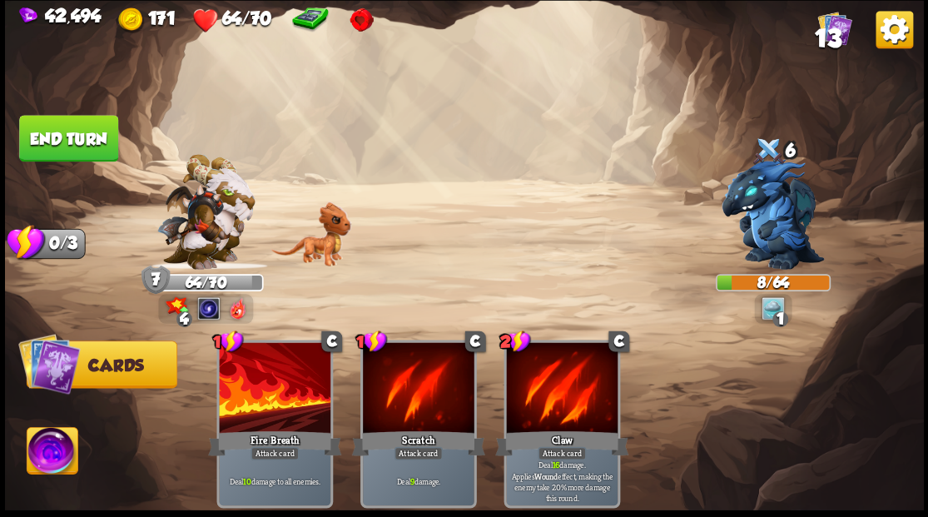
click at [79, 135] on button "End turn" at bounding box center [68, 138] width 99 height 47
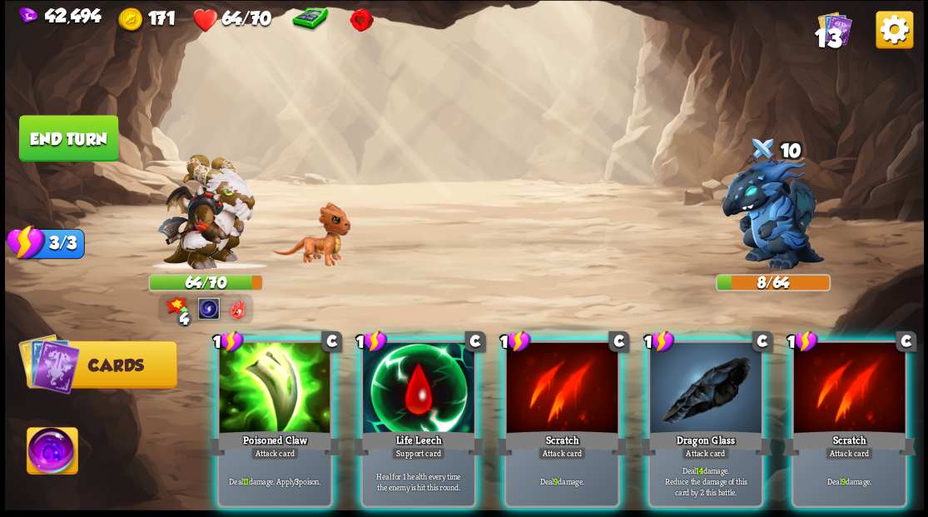
click at [50, 433] on img at bounding box center [52, 453] width 51 height 52
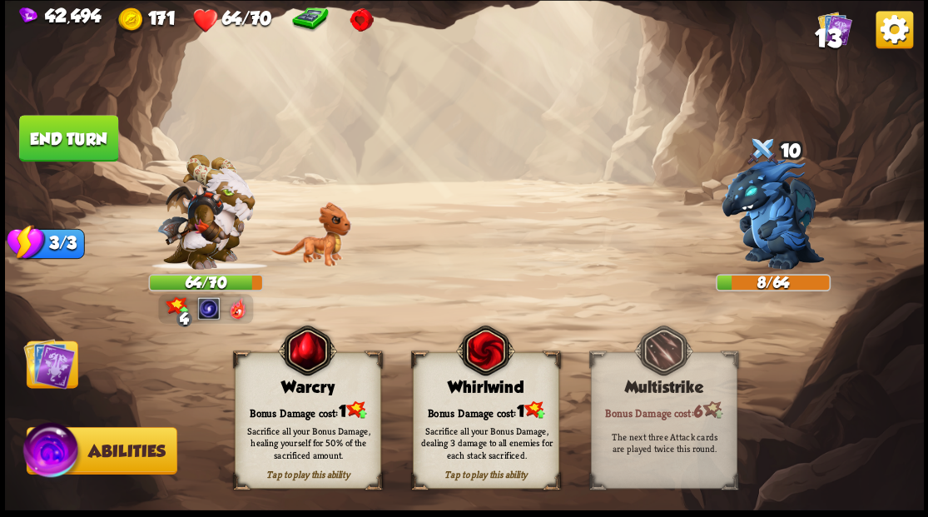
click at [295, 409] on div "Bonus Damage cost: 1" at bounding box center [307, 409] width 145 height 21
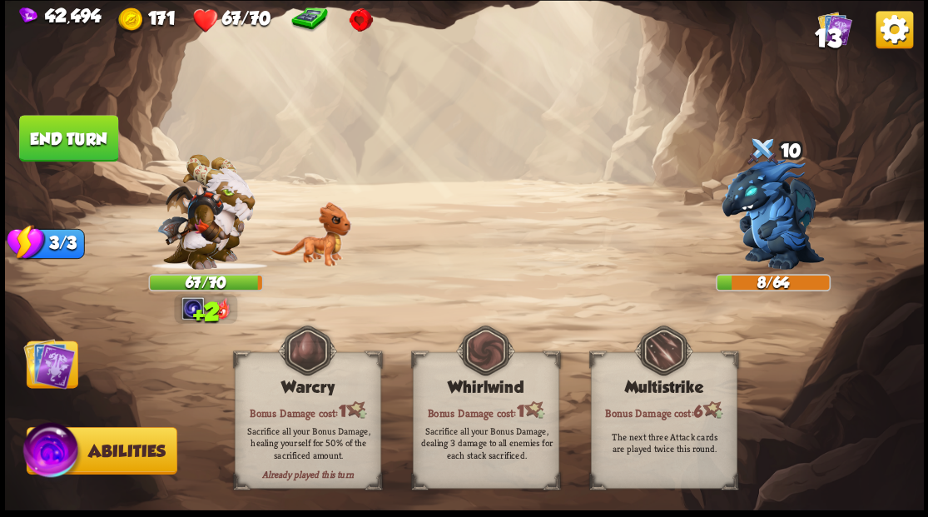
click at [43, 368] on img at bounding box center [49, 363] width 52 height 52
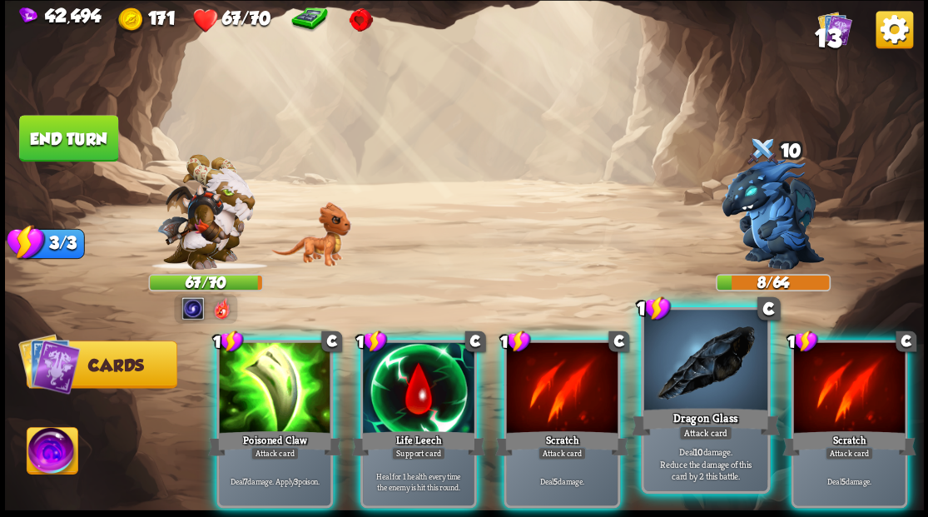
click at [687, 408] on div "Dragon Glass" at bounding box center [705, 420] width 148 height 33
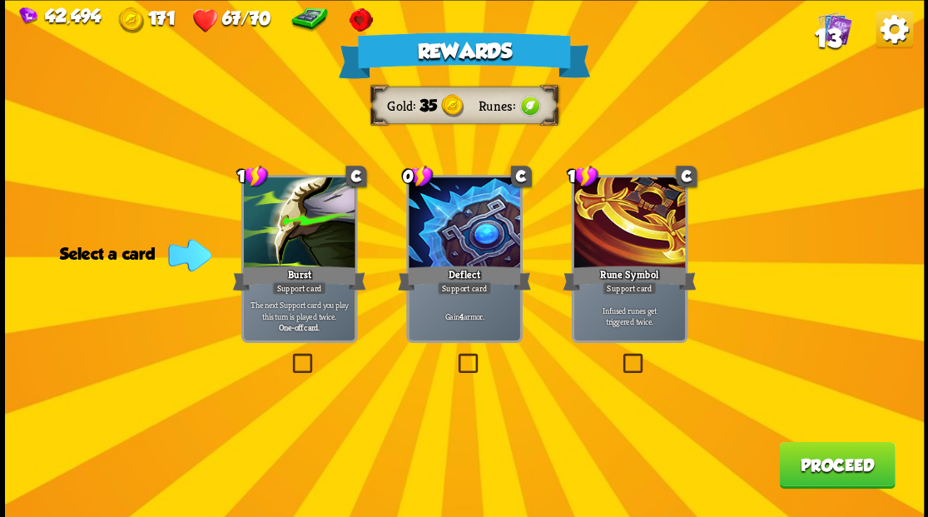
click at [454, 355] on label at bounding box center [454, 355] width 0 height 0
click at [0, 0] on input "checkbox" at bounding box center [0, 0] width 0 height 0
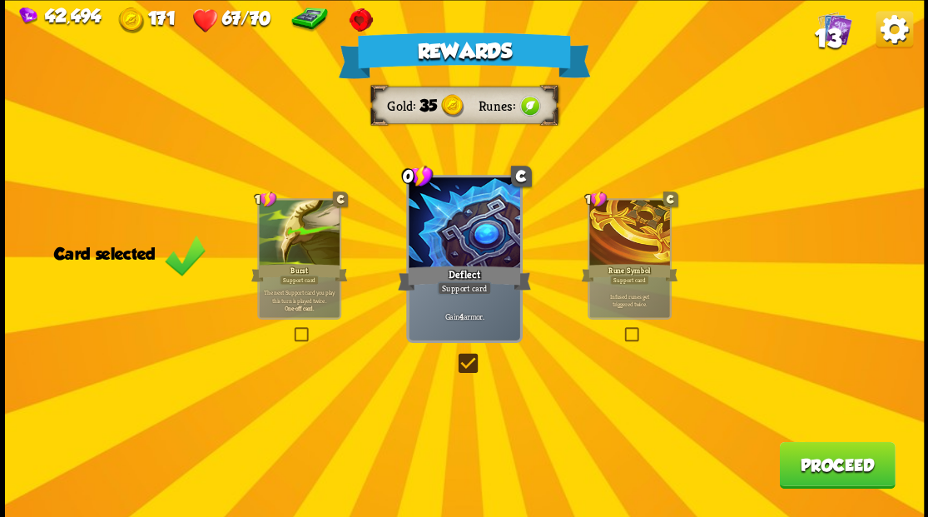
drag, startPoint x: 826, startPoint y: 472, endPoint x: 810, endPoint y: 460, distance: 19.6
click at [810, 460] on button "Proceed" at bounding box center [837, 464] width 116 height 47
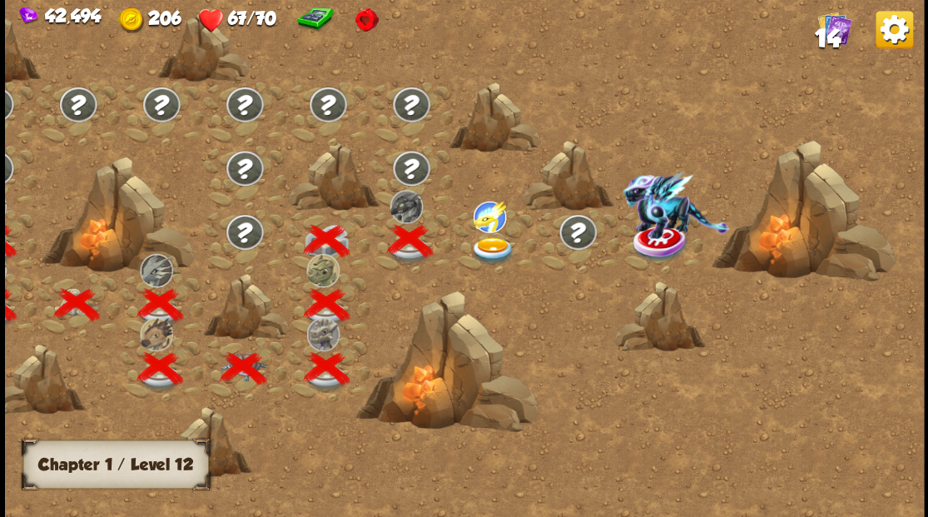
click at [498, 243] on img at bounding box center [492, 249] width 46 height 27
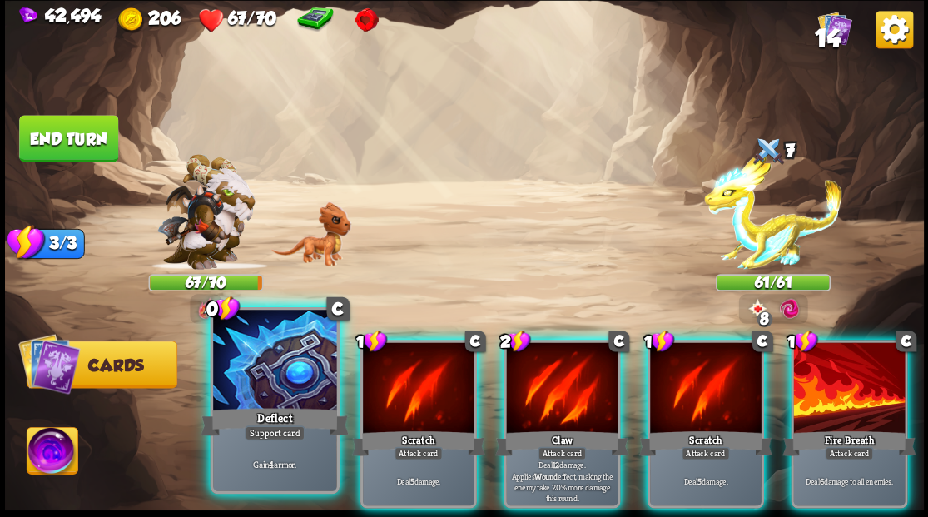
click at [300, 401] on div at bounding box center [274, 362] width 123 height 104
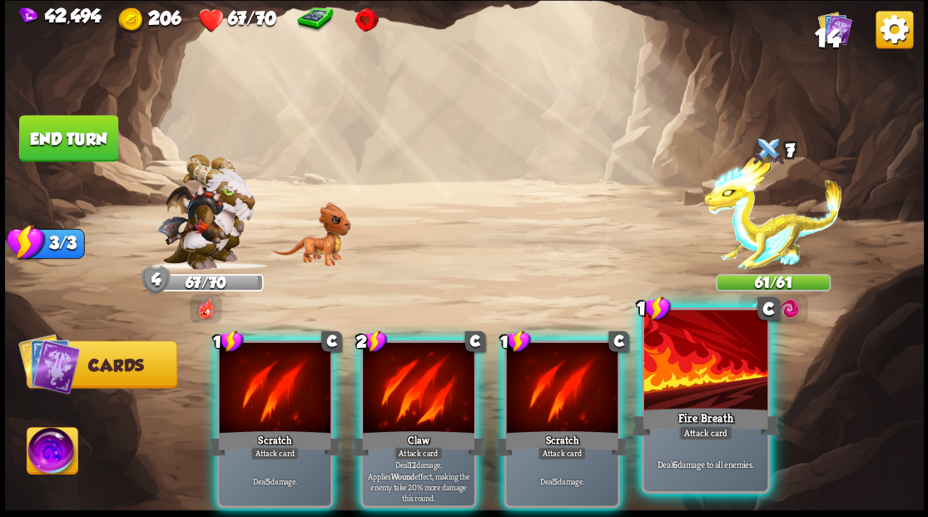
click at [684, 408] on div "Fire Breath" at bounding box center [705, 420] width 148 height 33
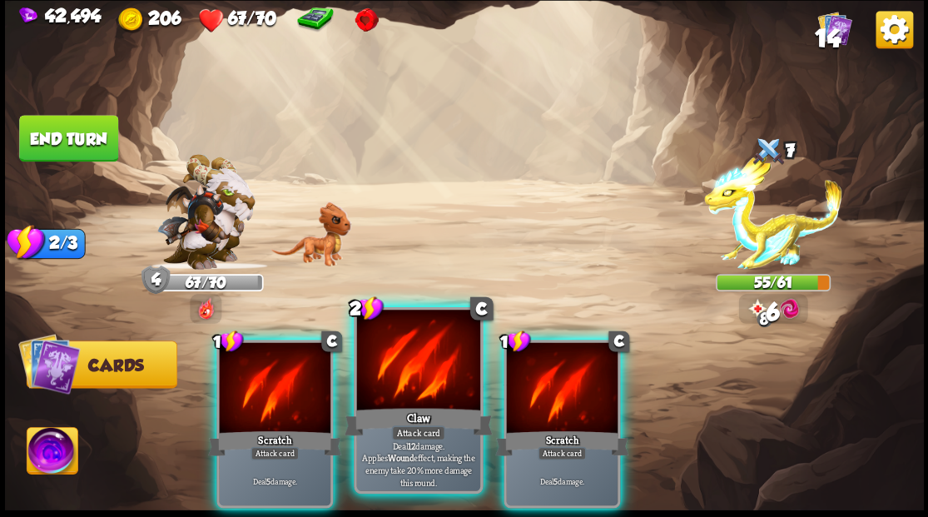
click at [409, 389] on div at bounding box center [417, 362] width 123 height 104
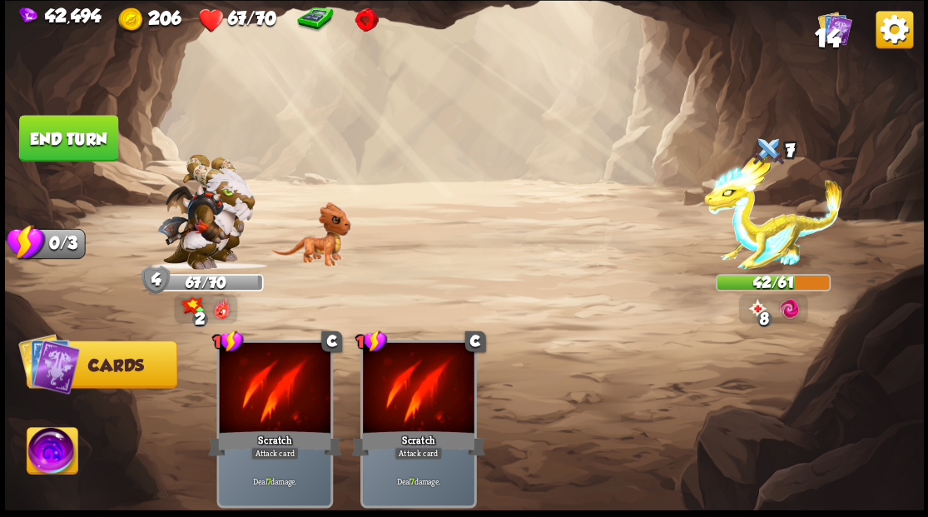
click at [82, 135] on button "End turn" at bounding box center [68, 138] width 99 height 47
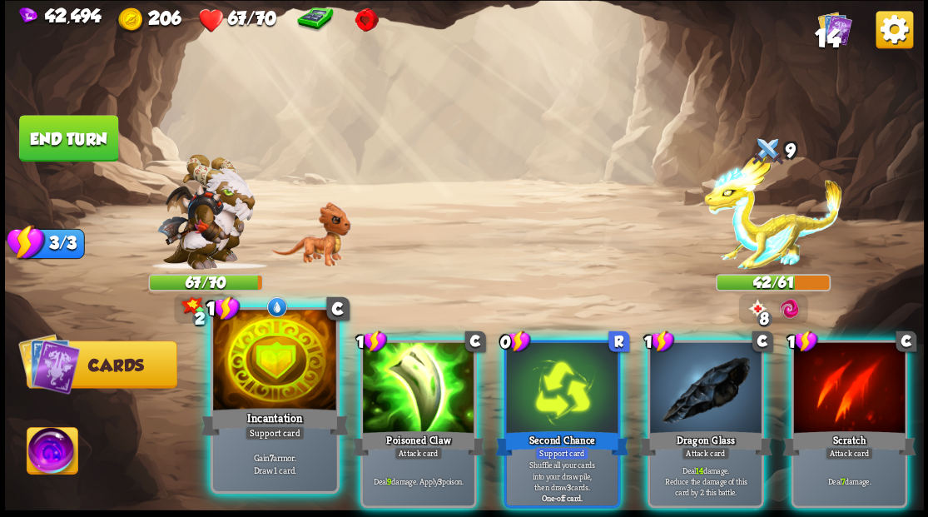
click at [278, 394] on div at bounding box center [274, 362] width 123 height 104
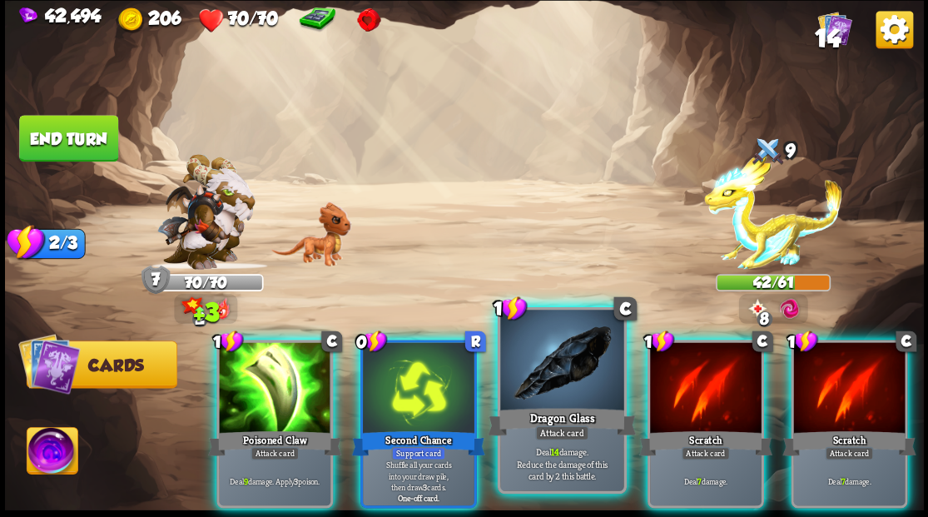
click at [532, 390] on div at bounding box center [561, 362] width 123 height 104
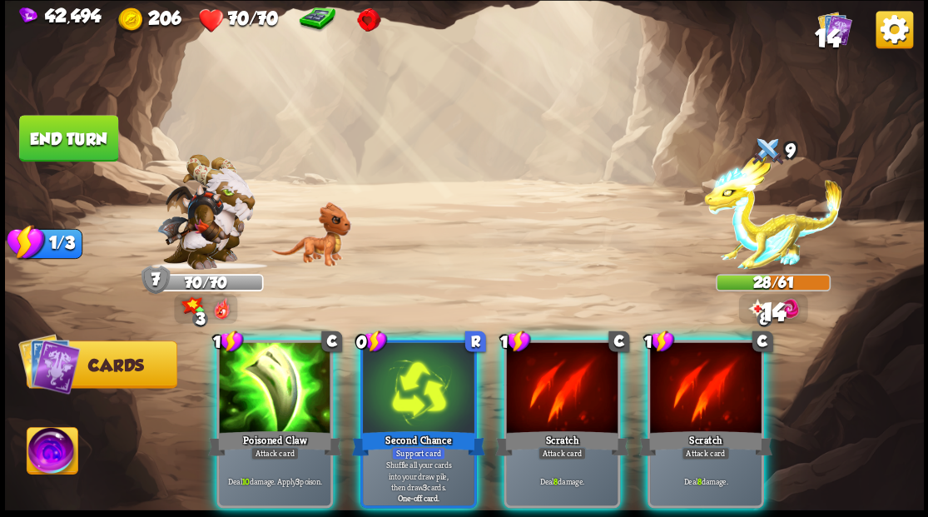
click at [65, 453] on img at bounding box center [52, 453] width 51 height 52
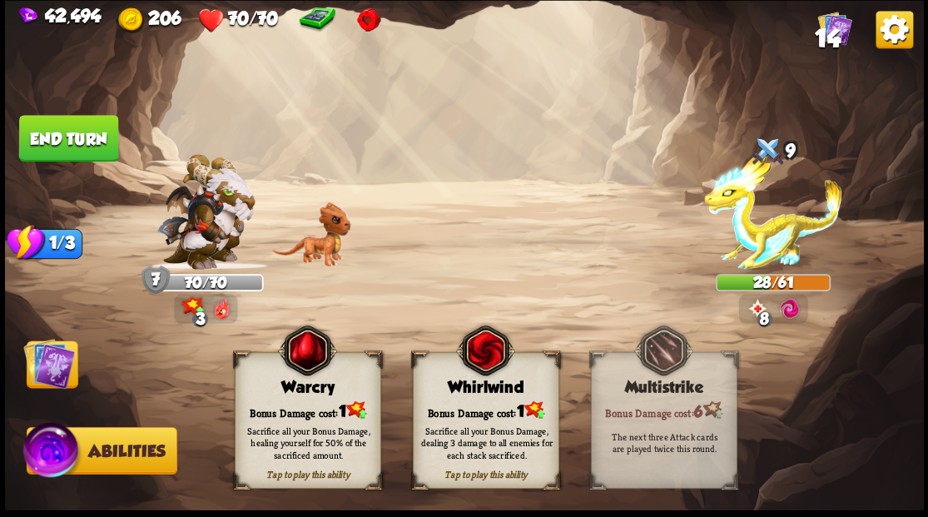
click at [275, 419] on div "Sacrifice all your Bonus Damage, healing yourself for 50% of the sacrificed amo…" at bounding box center [308, 442] width 146 height 57
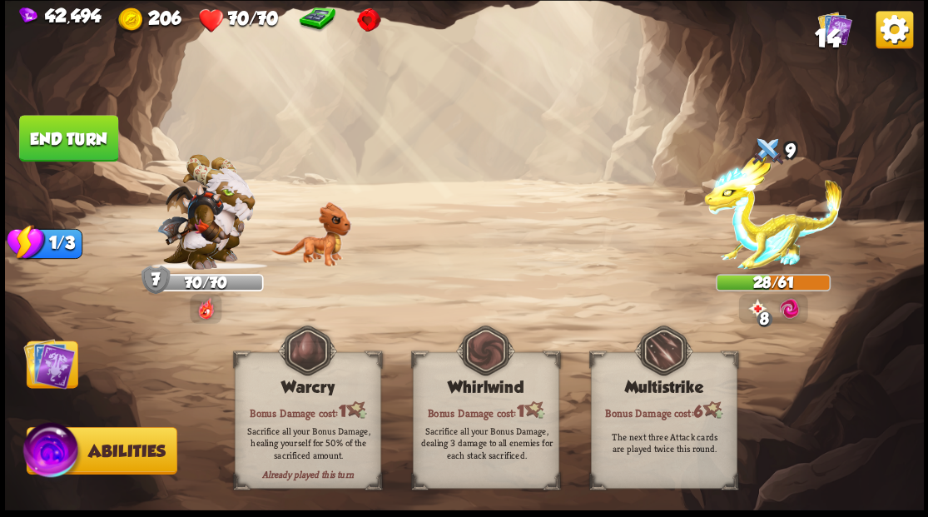
click at [53, 378] on img at bounding box center [49, 363] width 52 height 52
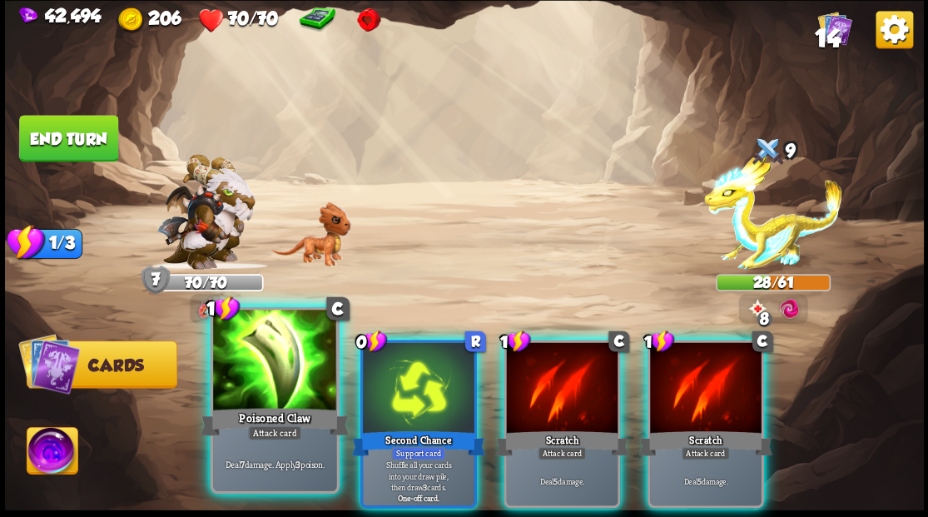
click at [277, 370] on div at bounding box center [274, 362] width 123 height 104
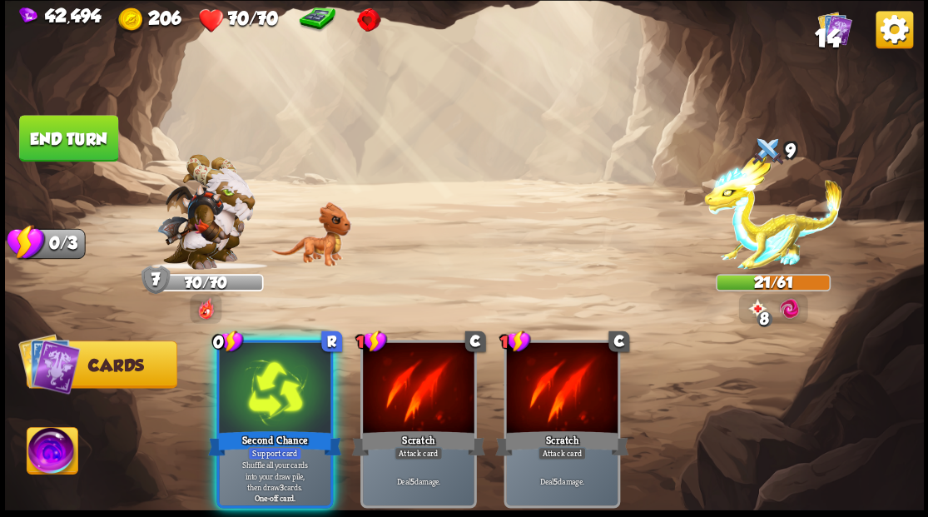
click at [265, 382] on div at bounding box center [275, 389] width 112 height 94
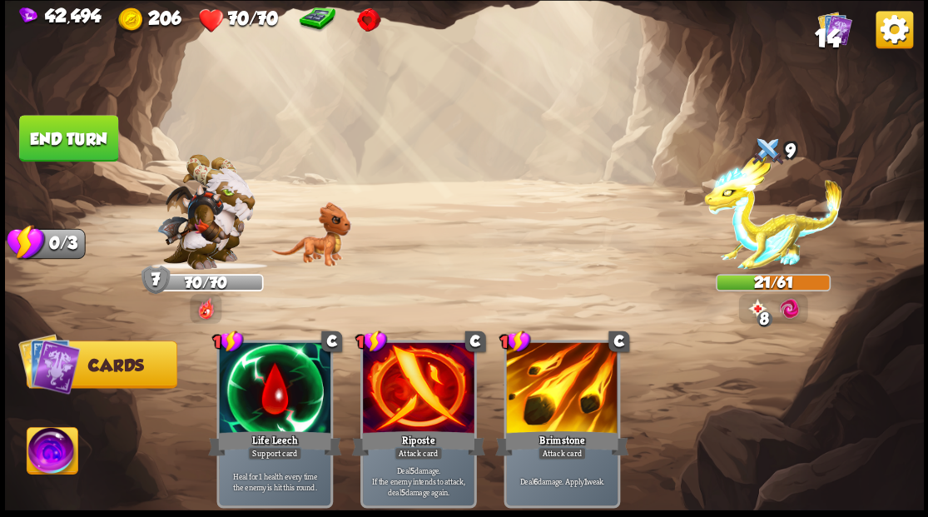
drag, startPoint x: 90, startPoint y: 141, endPoint x: 220, endPoint y: 184, distance: 136.6
click at [90, 142] on button "End turn" at bounding box center [68, 138] width 99 height 47
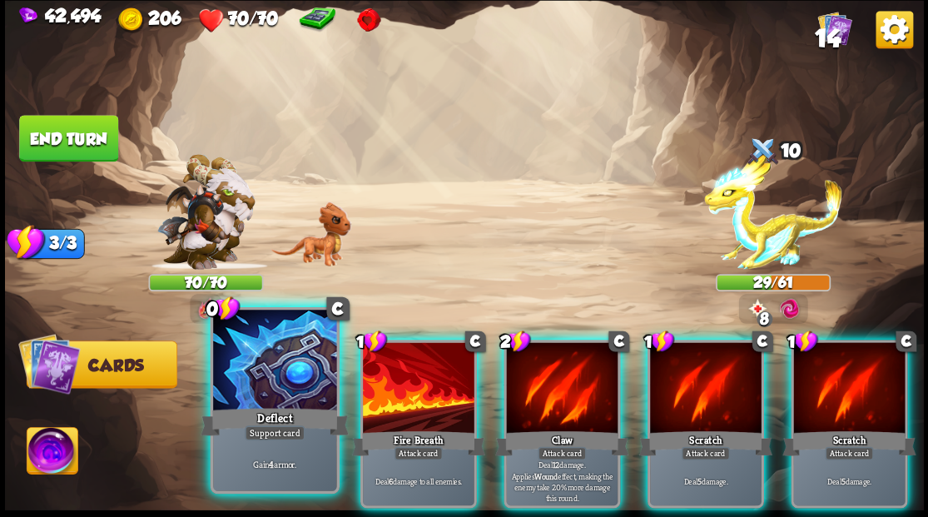
click at [285, 377] on div at bounding box center [274, 362] width 123 height 104
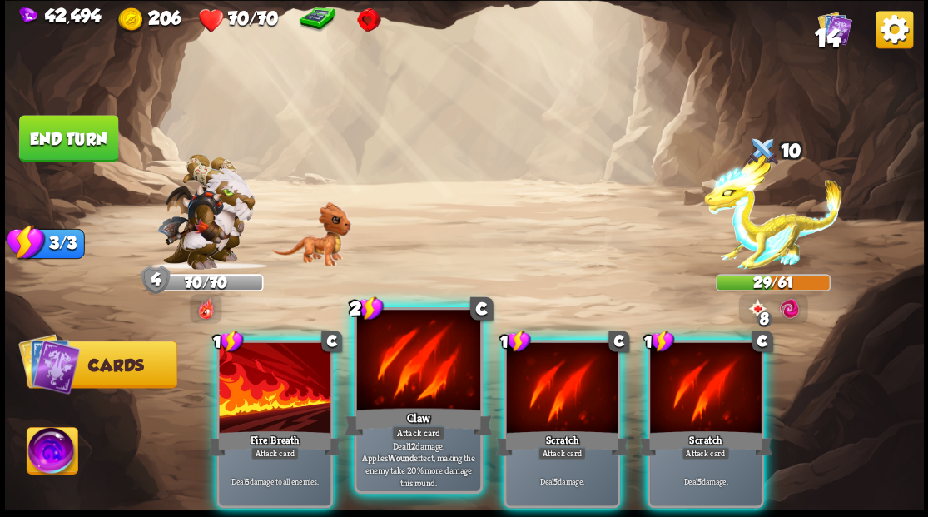
click at [399, 399] on div at bounding box center [417, 362] width 123 height 104
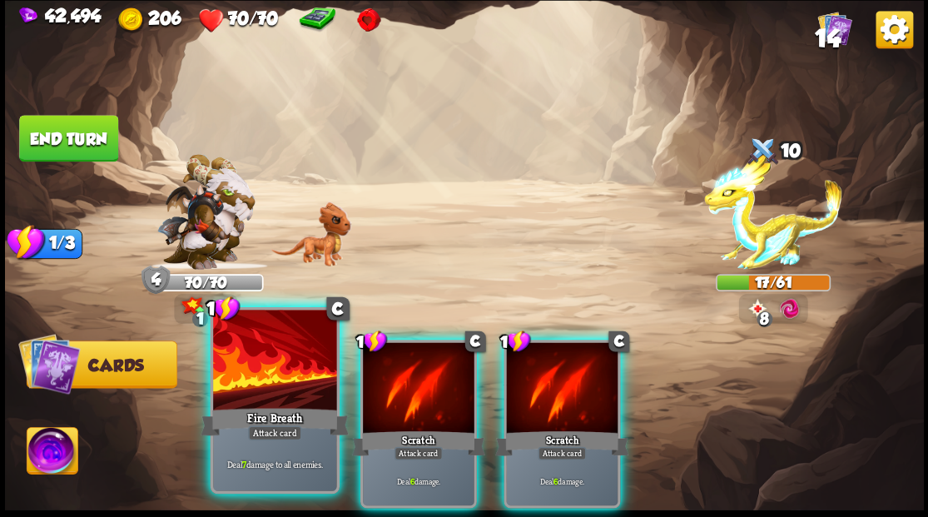
click at [277, 398] on div at bounding box center [274, 362] width 123 height 104
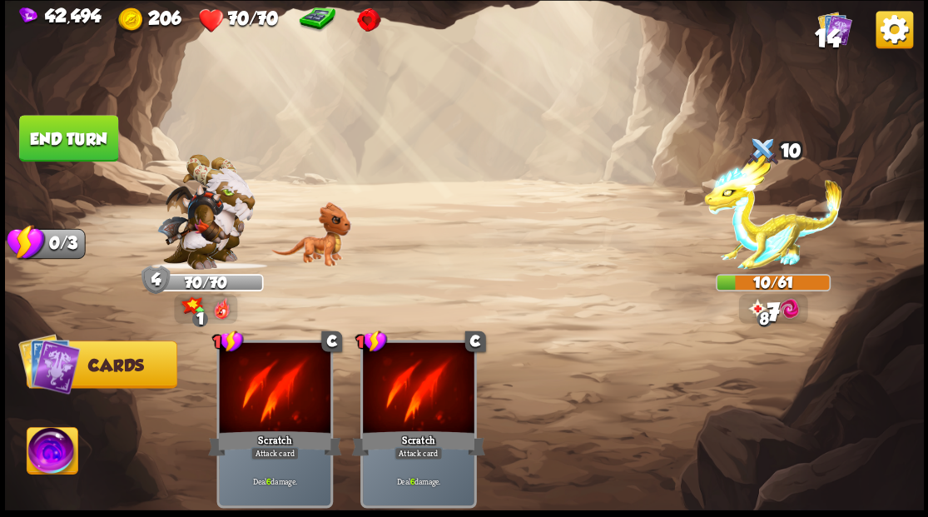
click at [50, 143] on button "End turn" at bounding box center [68, 138] width 99 height 47
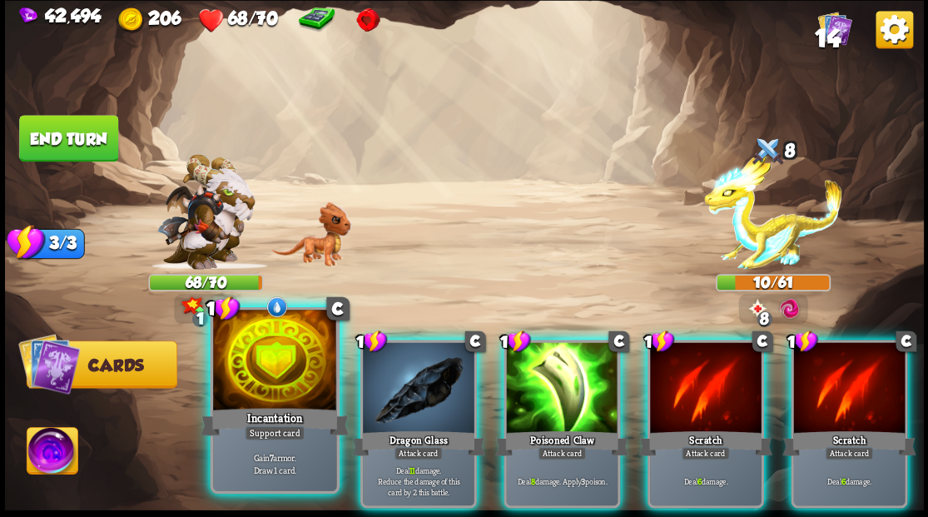
click at [263, 383] on div at bounding box center [274, 362] width 123 height 104
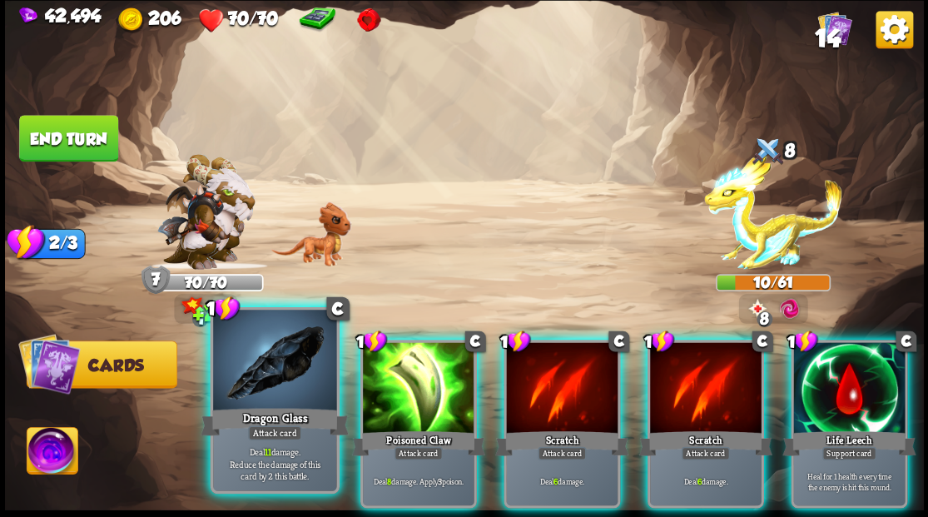
click at [231, 356] on div at bounding box center [274, 362] width 123 height 104
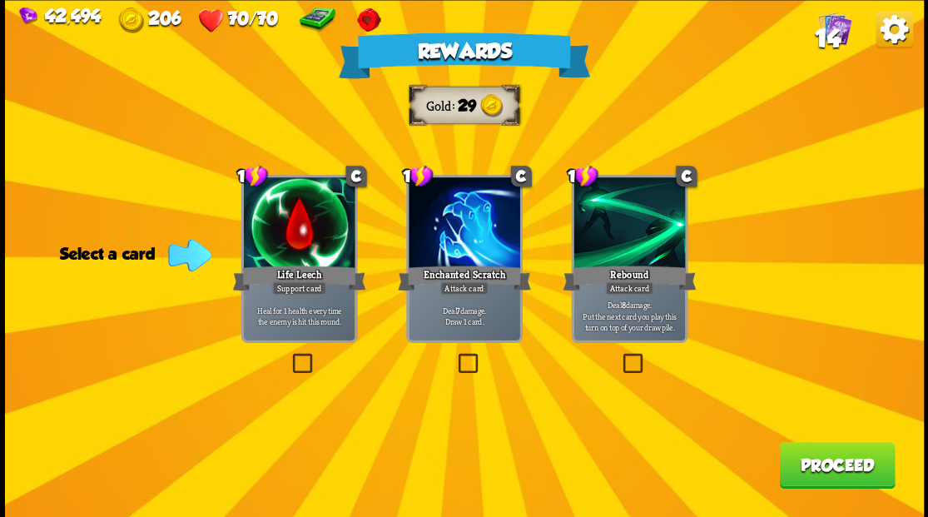
click at [830, 38] on span "14" at bounding box center [827, 37] width 26 height 28
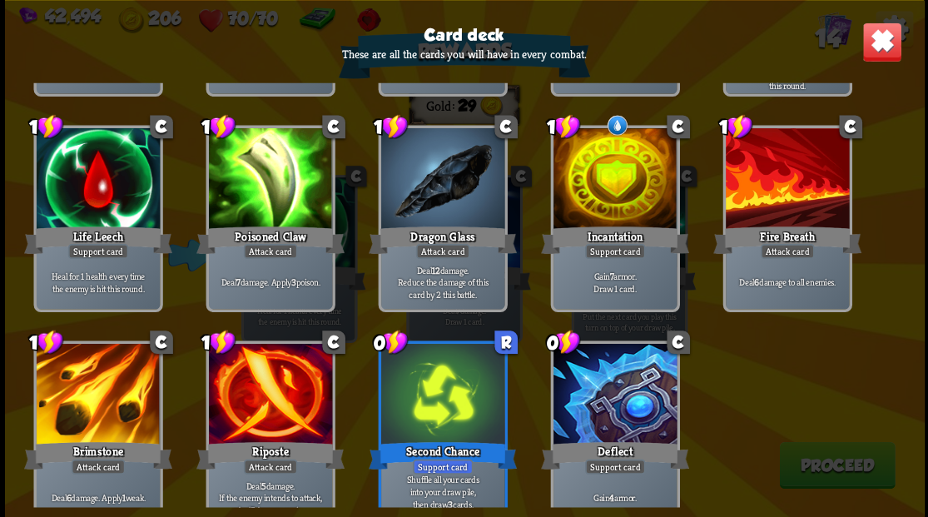
scroll to position [274, 0]
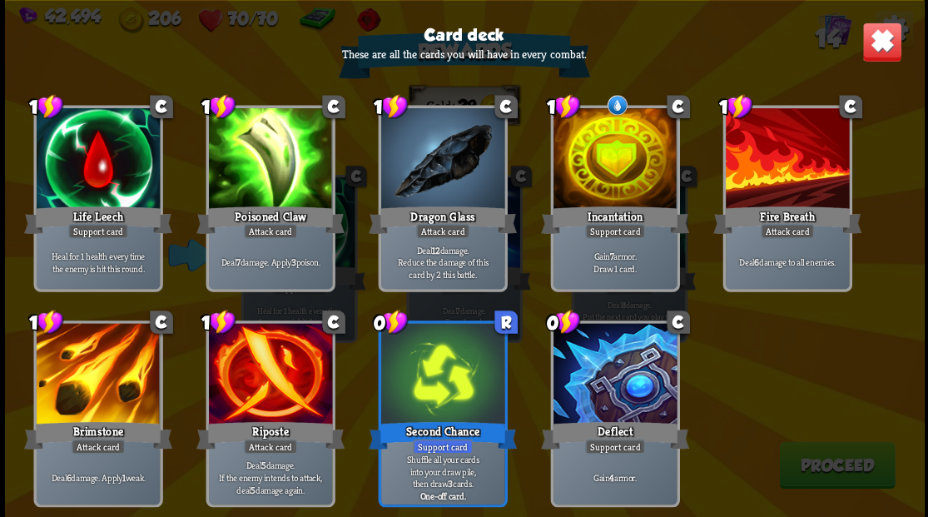
click at [876, 50] on img at bounding box center [881, 42] width 40 height 40
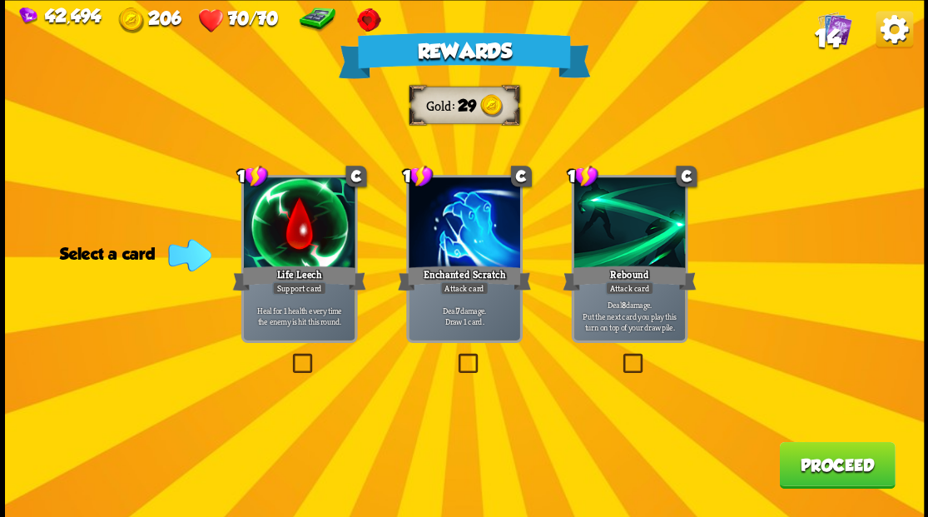
click at [454, 355] on label at bounding box center [454, 355] width 0 height 0
click at [0, 0] on input "checkbox" at bounding box center [0, 0] width 0 height 0
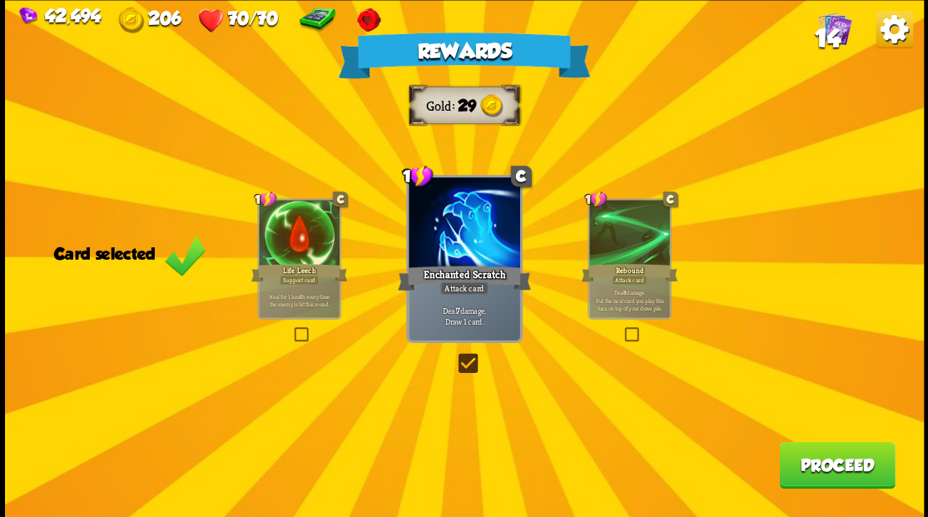
click at [842, 455] on button "Proceed" at bounding box center [837, 464] width 116 height 47
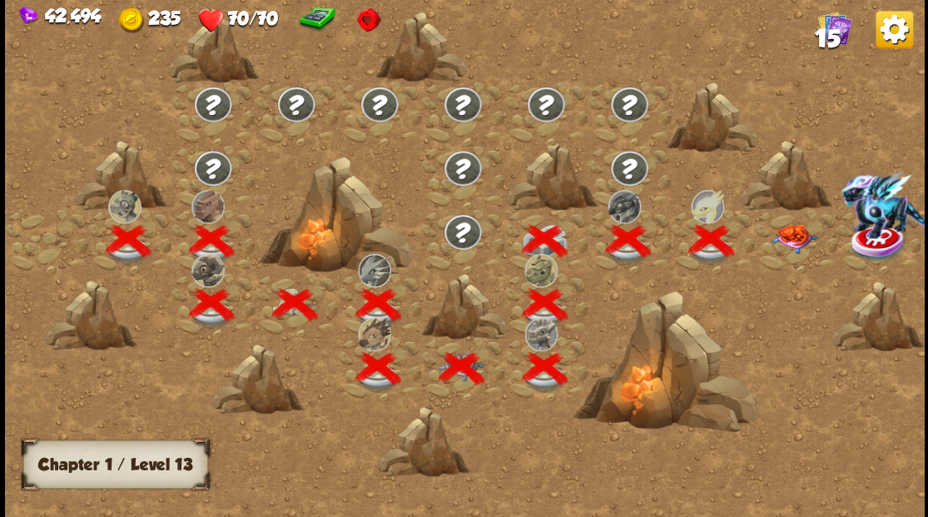
scroll to position [0, 253]
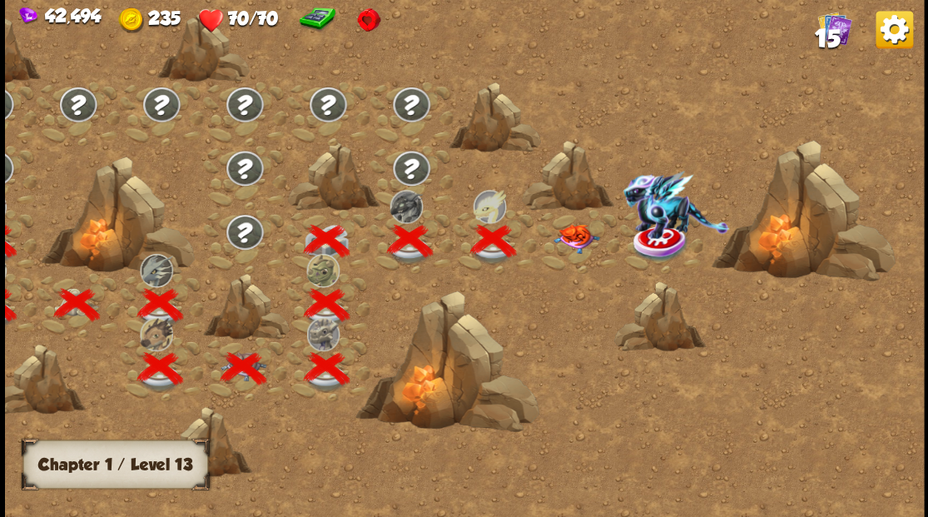
click at [591, 240] on img at bounding box center [576, 238] width 46 height 29
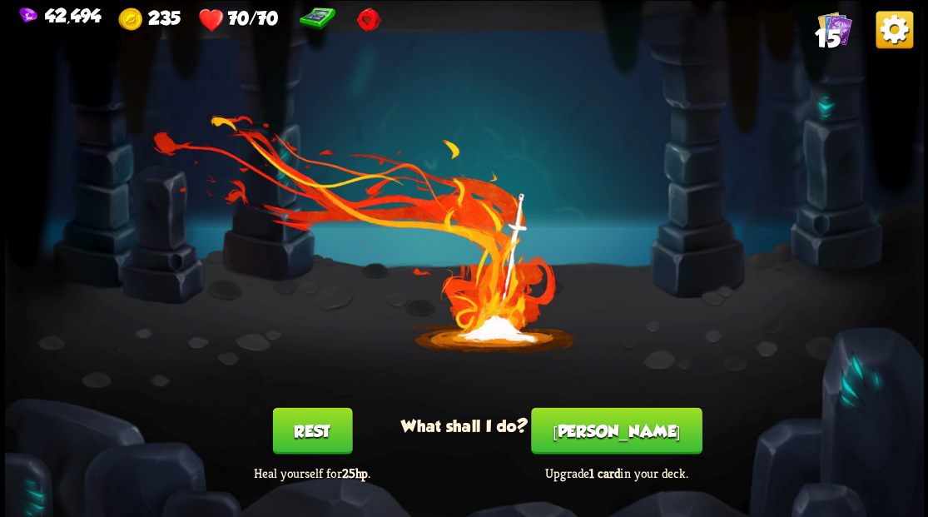
drag, startPoint x: 597, startPoint y: 437, endPoint x: 559, endPoint y: 326, distance: 116.9
click at [590, 400] on div "You feel rested! What shall I do? Rest Heal yourself for 25hp . [PERSON_NAME] U…" at bounding box center [464, 258] width 919 height 517
click at [618, 438] on button "[PERSON_NAME]" at bounding box center [616, 430] width 171 height 47
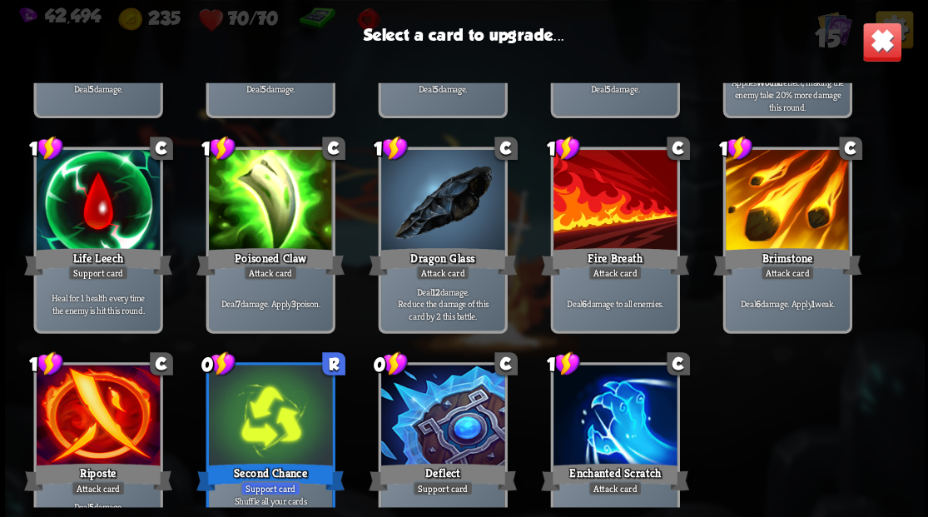
scroll to position [274, 0]
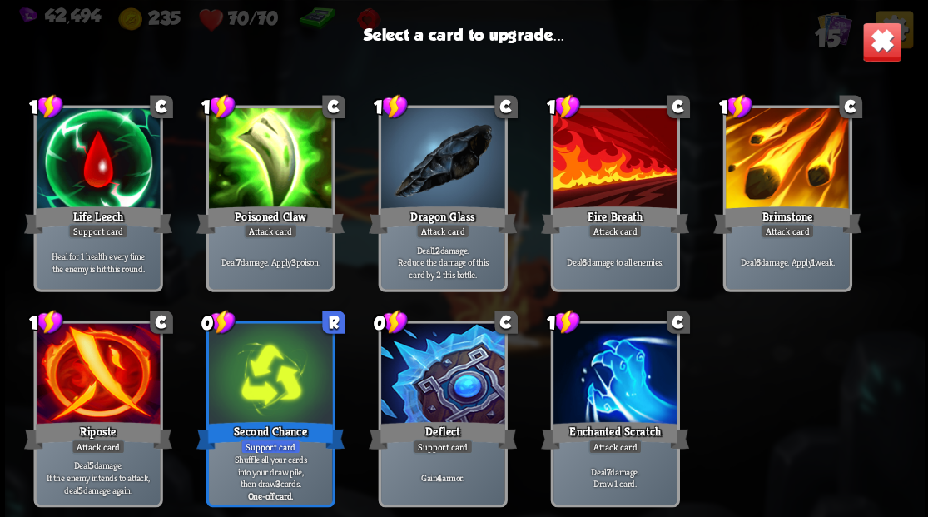
click at [439, 398] on div at bounding box center [441, 375] width 123 height 104
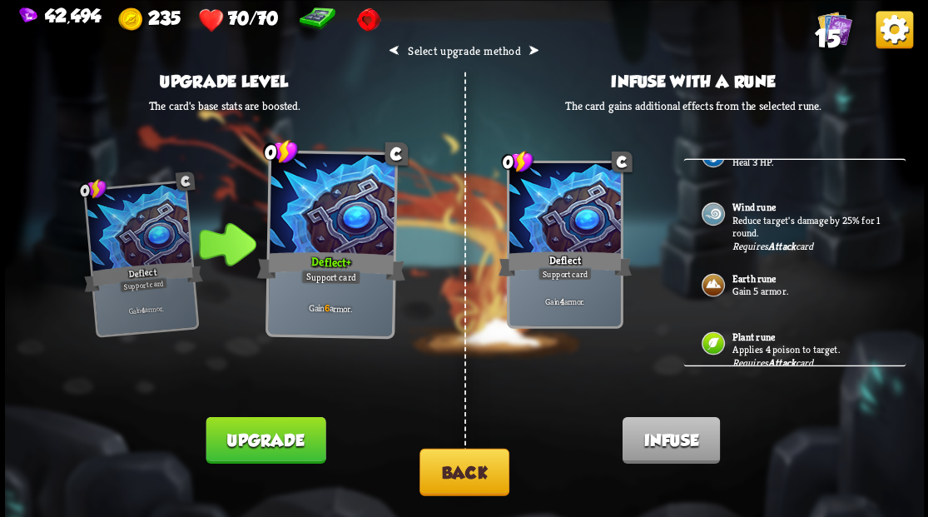
scroll to position [203, 0]
click at [742, 283] on p "Gain 5 armor." at bounding box center [810, 289] width 156 height 13
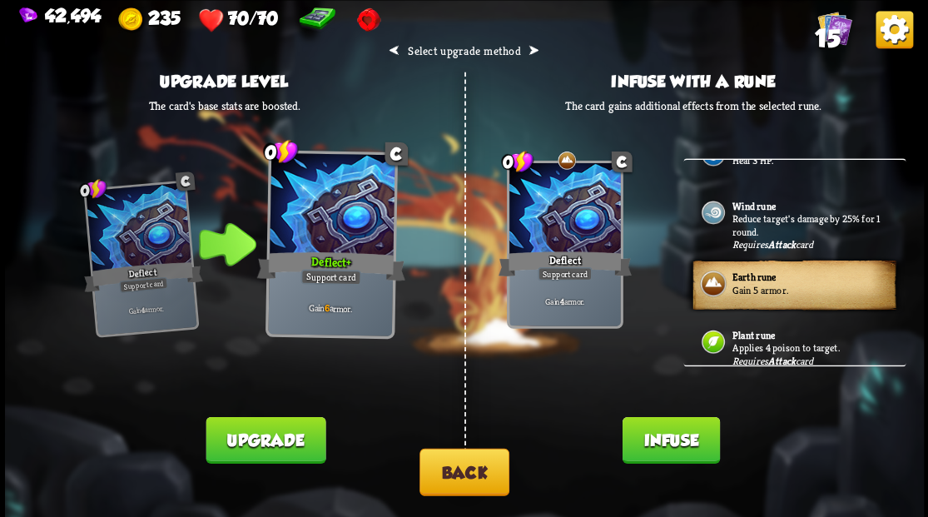
click at [656, 444] on button "Infuse" at bounding box center [670, 439] width 97 height 47
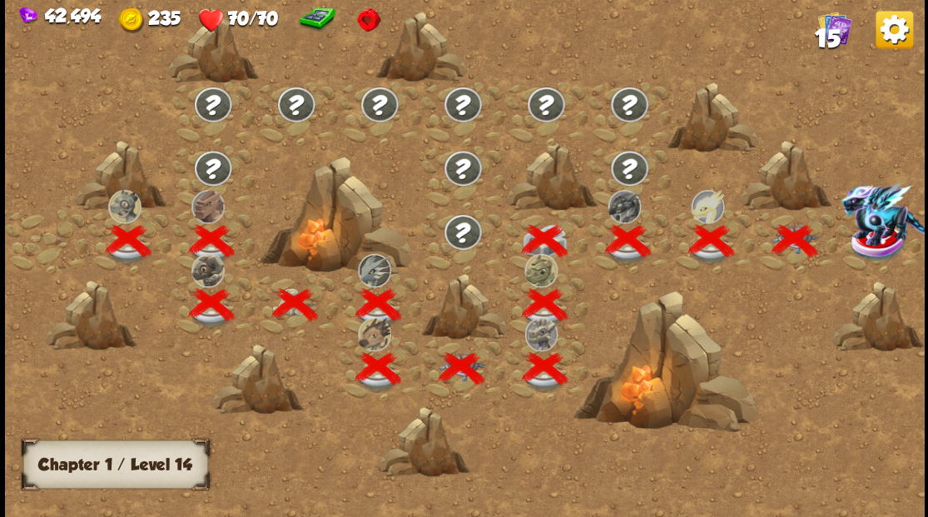
scroll to position [0, 253]
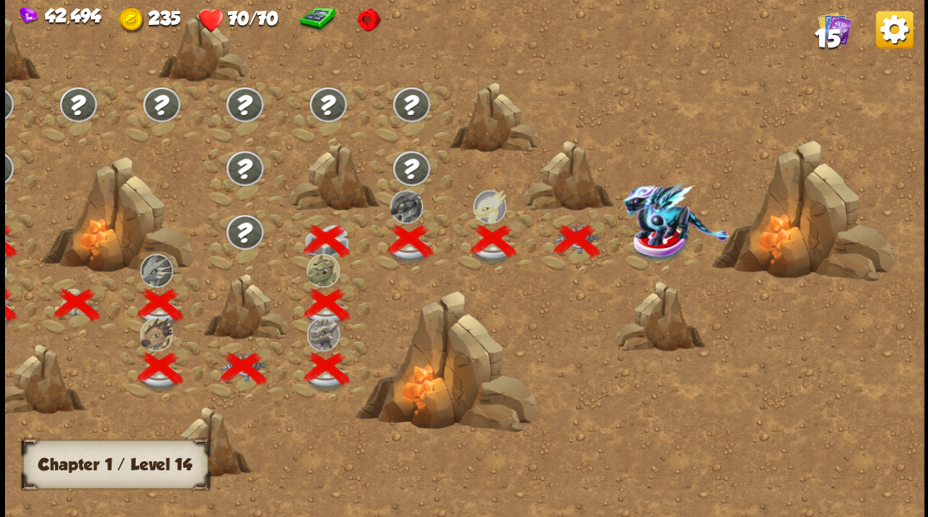
click at [662, 238] on img at bounding box center [676, 213] width 107 height 64
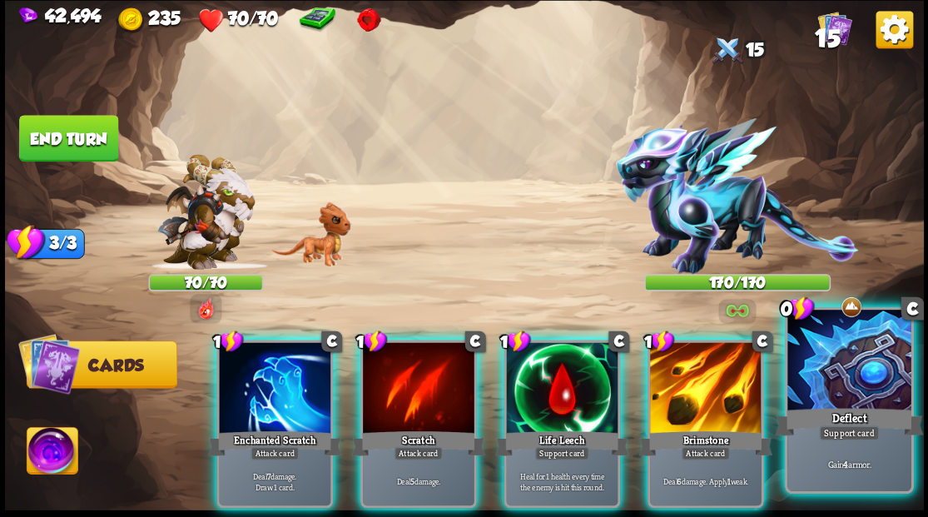
click at [849, 393] on div at bounding box center [848, 362] width 123 height 104
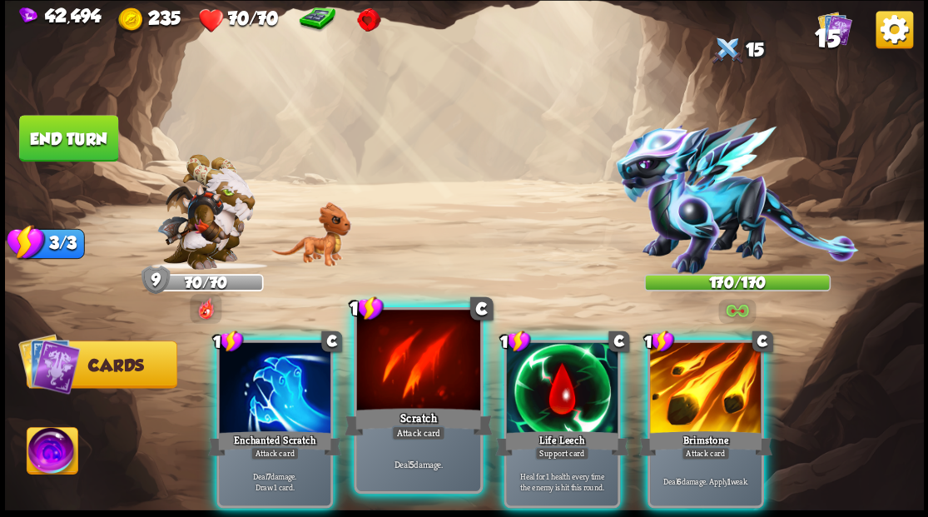
drag, startPoint x: 284, startPoint y: 370, endPoint x: 388, endPoint y: 324, distance: 114.0
click at [283, 370] on div at bounding box center [275, 389] width 112 height 94
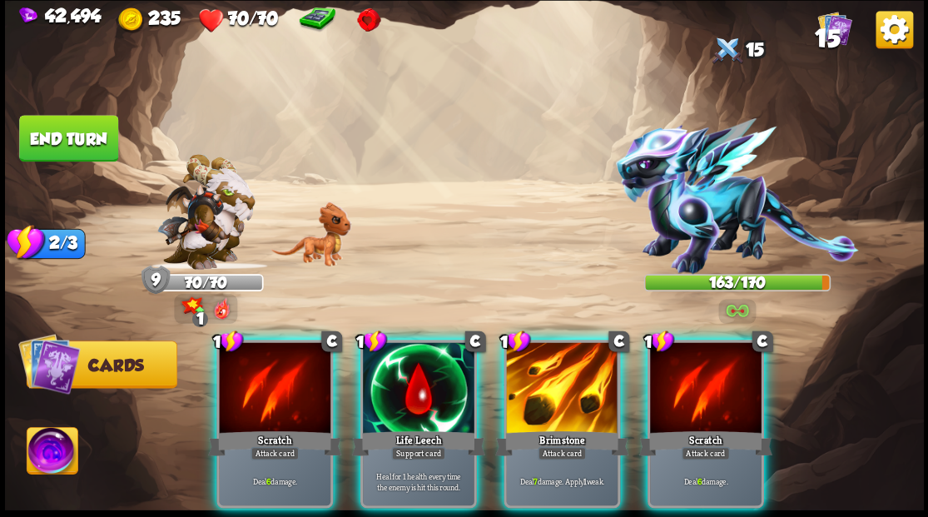
click at [551, 385] on div at bounding box center [562, 389] width 112 height 94
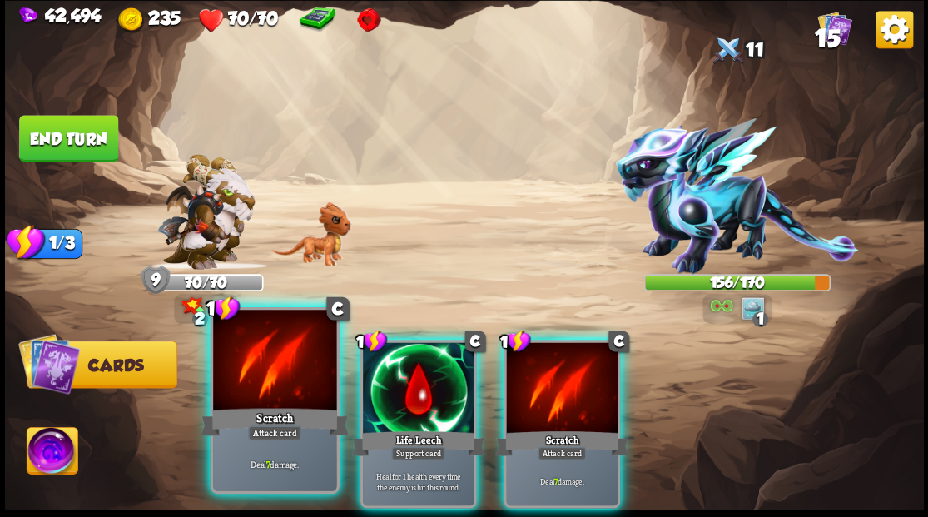
click at [305, 350] on div at bounding box center [274, 362] width 123 height 104
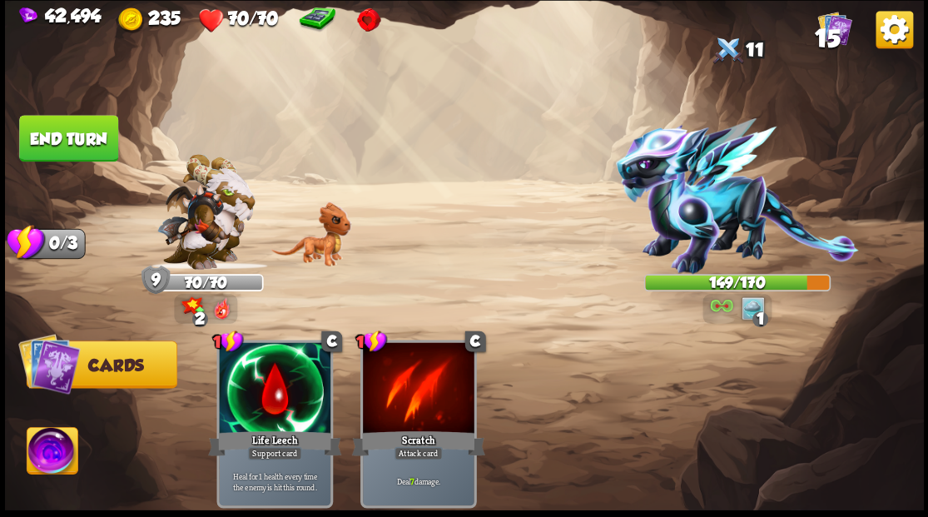
click at [88, 135] on button "End turn" at bounding box center [68, 138] width 99 height 47
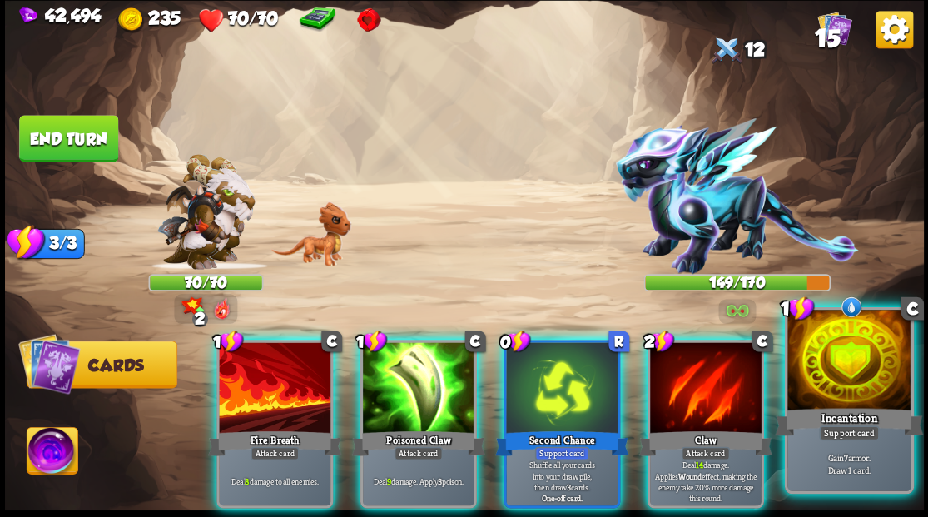
click at [827, 391] on div at bounding box center [848, 362] width 123 height 104
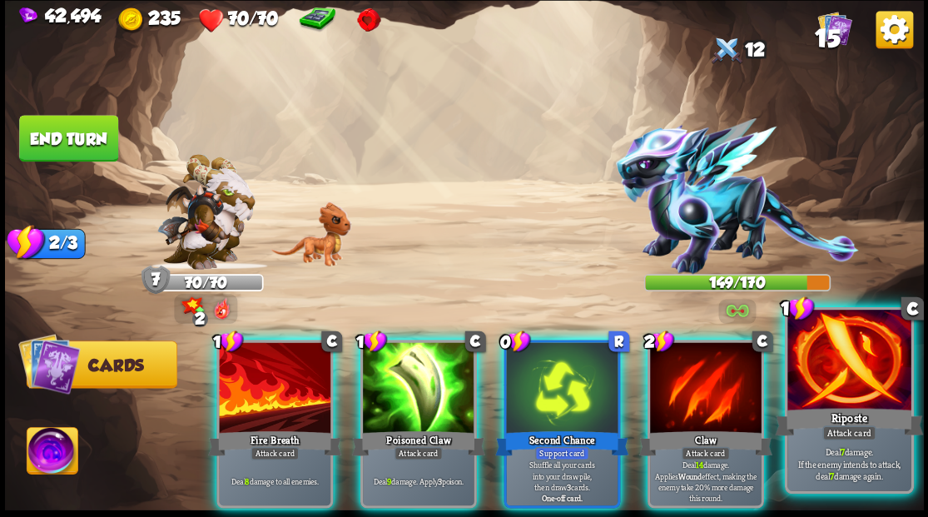
click at [852, 360] on div at bounding box center [848, 362] width 123 height 104
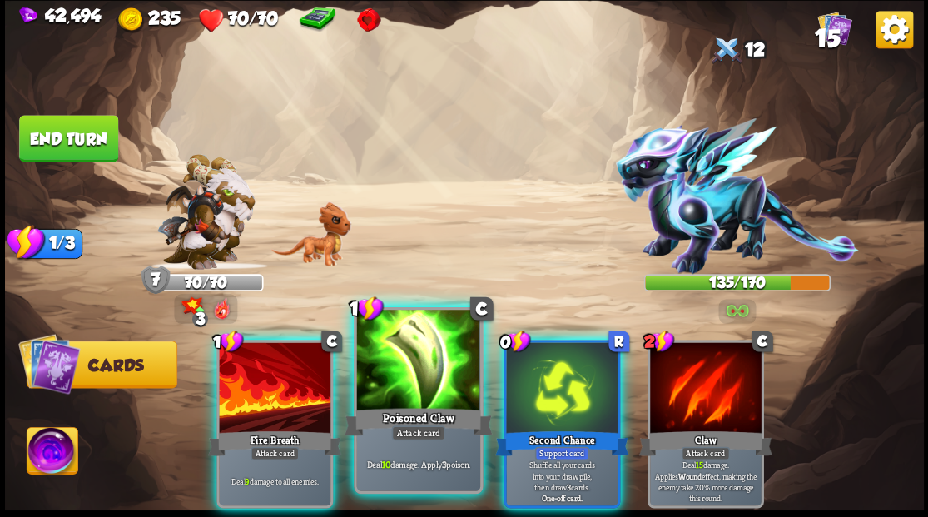
click at [412, 370] on div at bounding box center [417, 362] width 123 height 104
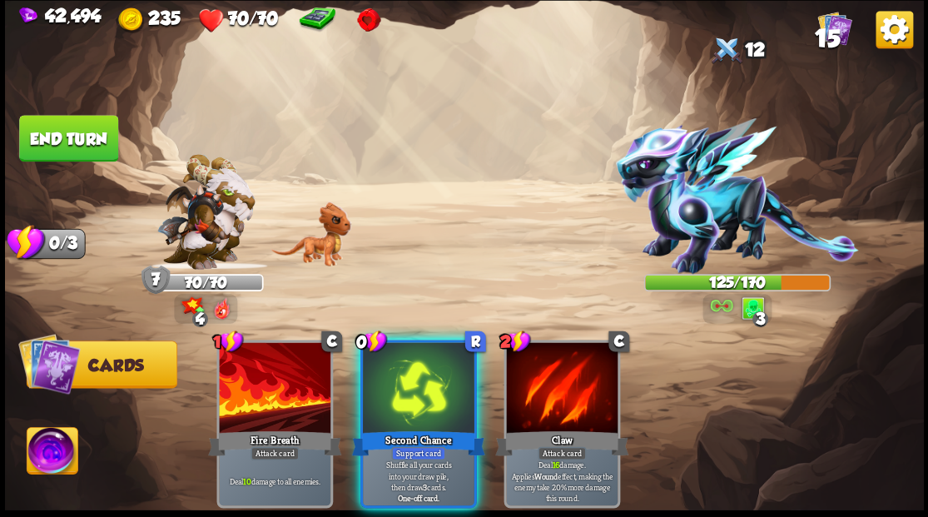
click at [412, 369] on div at bounding box center [419, 389] width 112 height 94
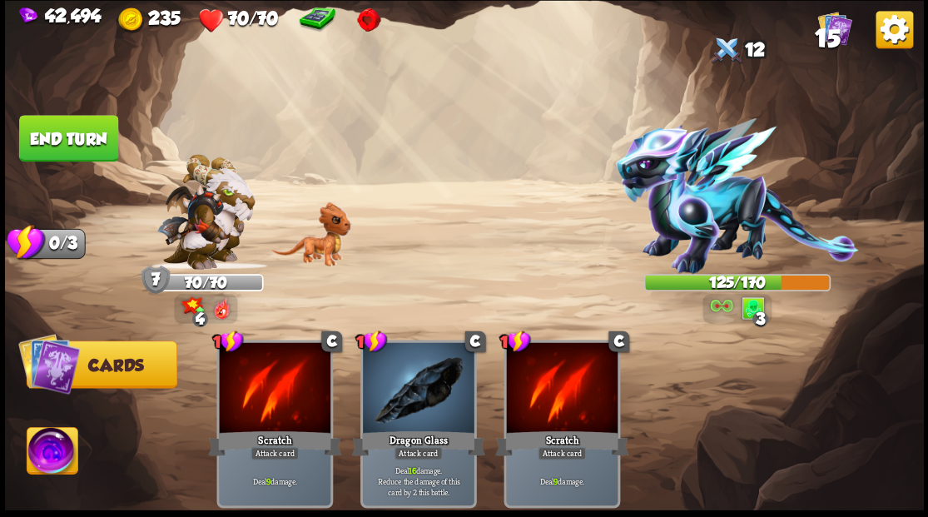
click at [58, 140] on button "End turn" at bounding box center [68, 138] width 99 height 47
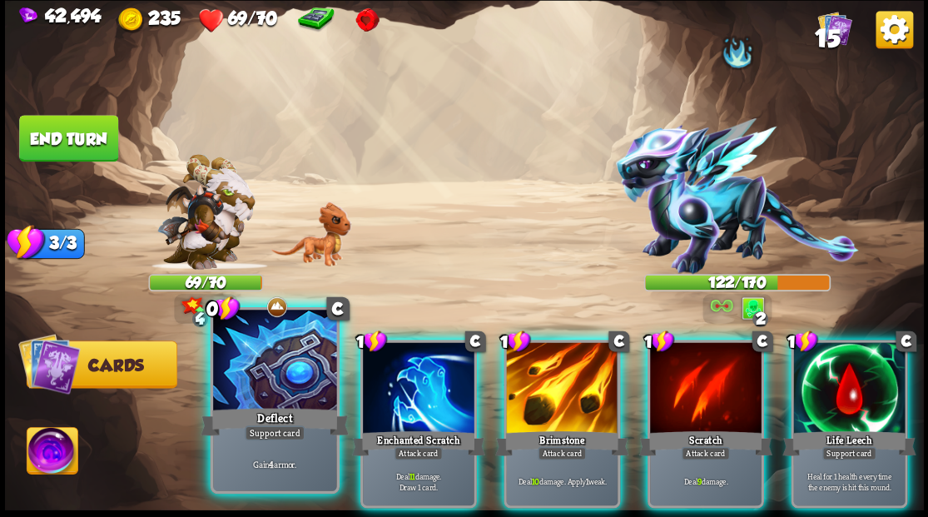
click at [271, 355] on div at bounding box center [274, 362] width 123 height 104
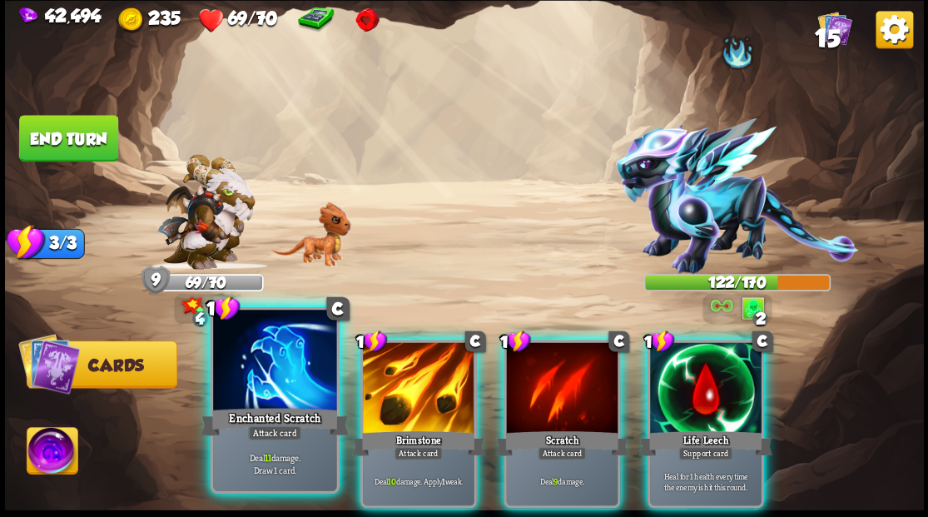
click at [281, 384] on div at bounding box center [274, 362] width 123 height 104
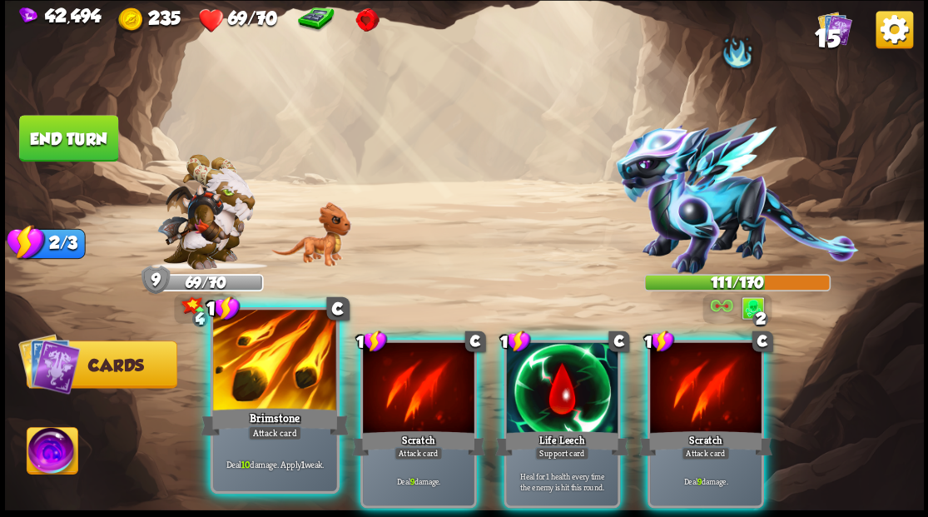
click at [296, 355] on div at bounding box center [274, 362] width 123 height 104
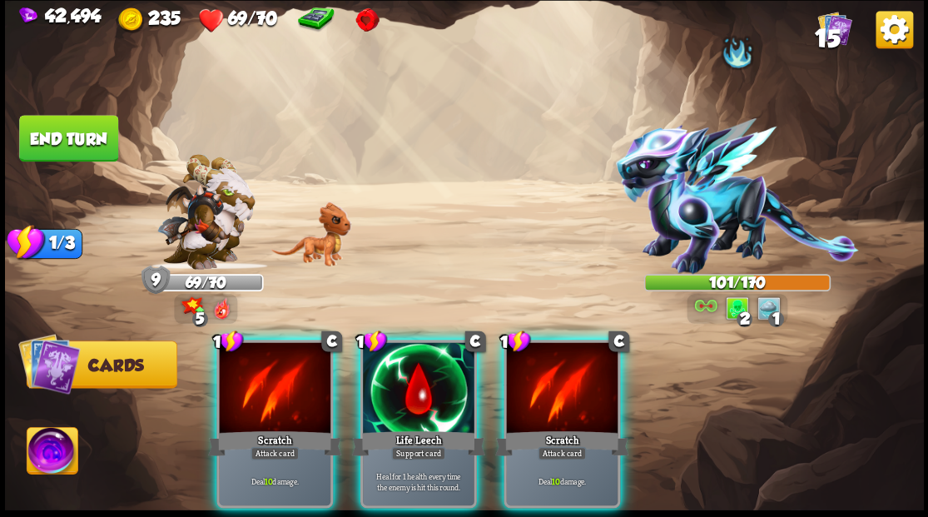
click at [276, 378] on div at bounding box center [275, 389] width 112 height 94
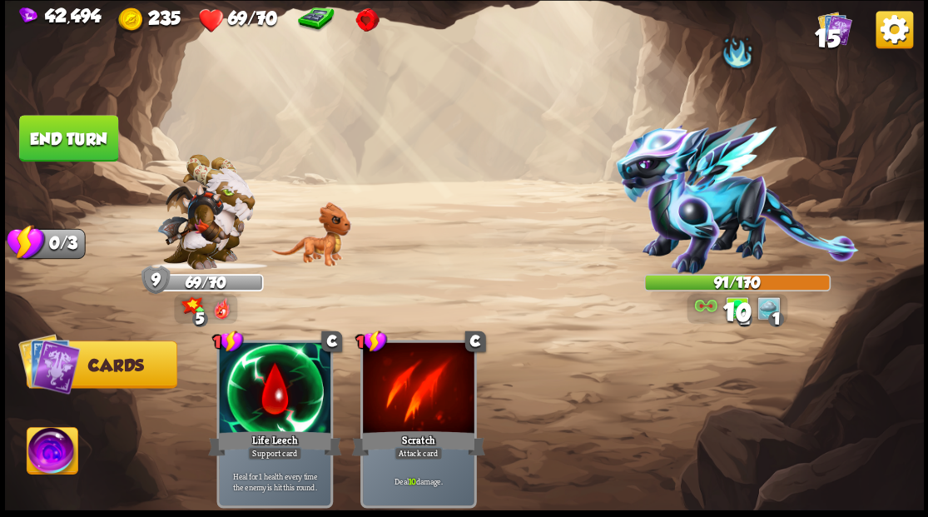
click at [88, 135] on button "End turn" at bounding box center [68, 138] width 99 height 47
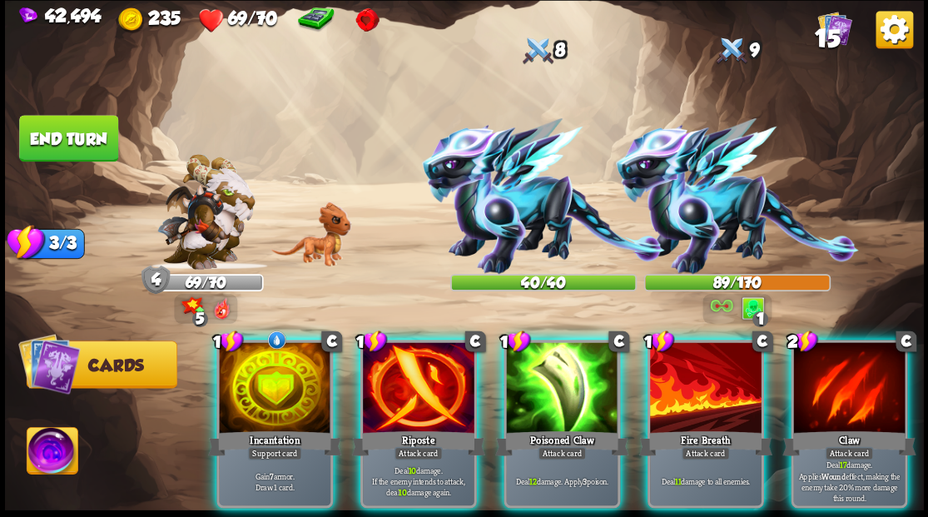
click at [241, 364] on div at bounding box center [275, 389] width 112 height 94
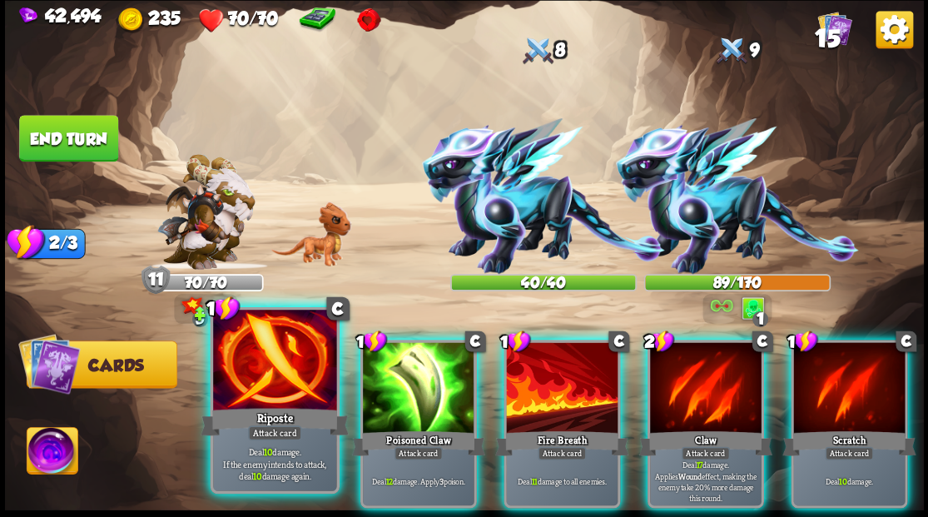
click at [251, 370] on div at bounding box center [274, 362] width 123 height 104
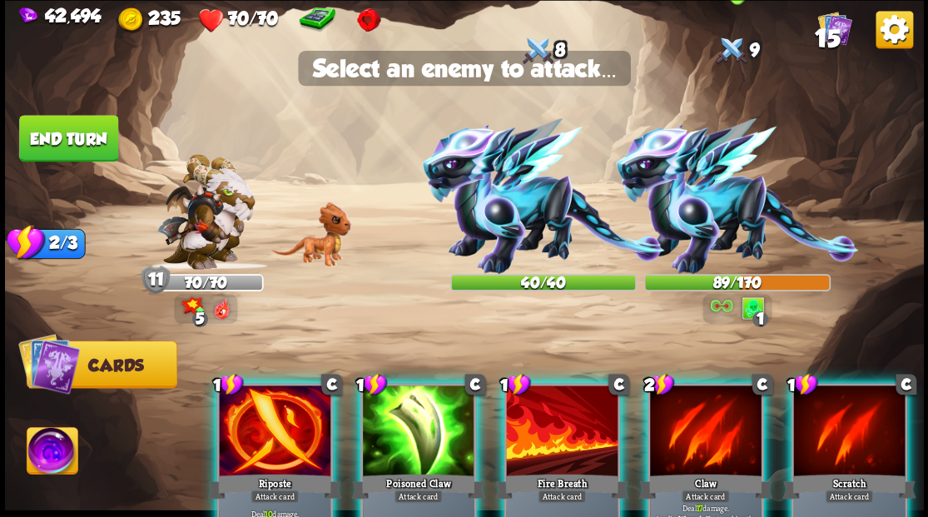
click at [689, 226] on img at bounding box center [736, 196] width 243 height 156
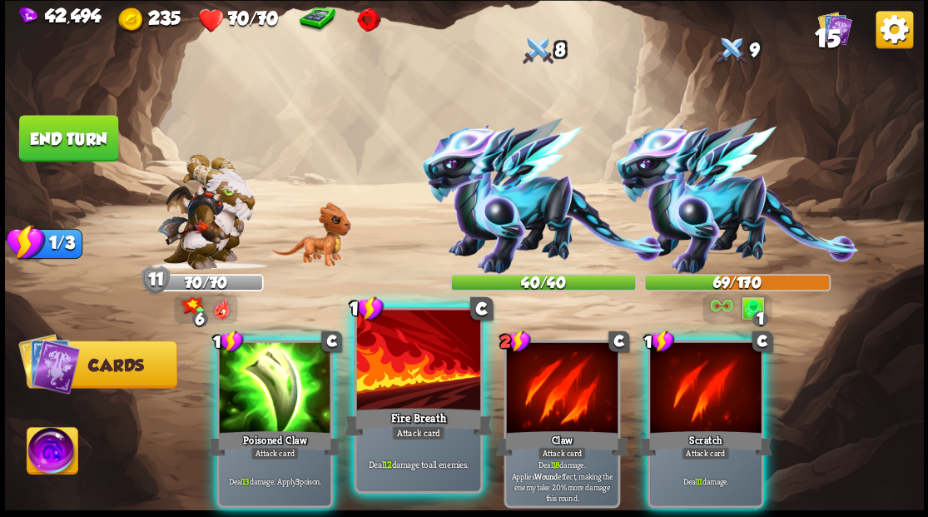
click at [432, 386] on div at bounding box center [417, 362] width 123 height 104
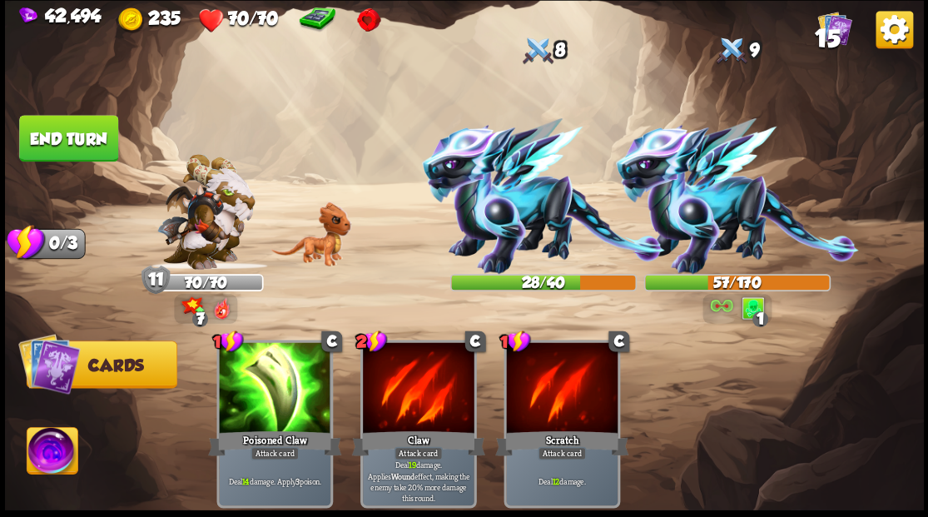
click at [91, 148] on button "End turn" at bounding box center [68, 138] width 99 height 47
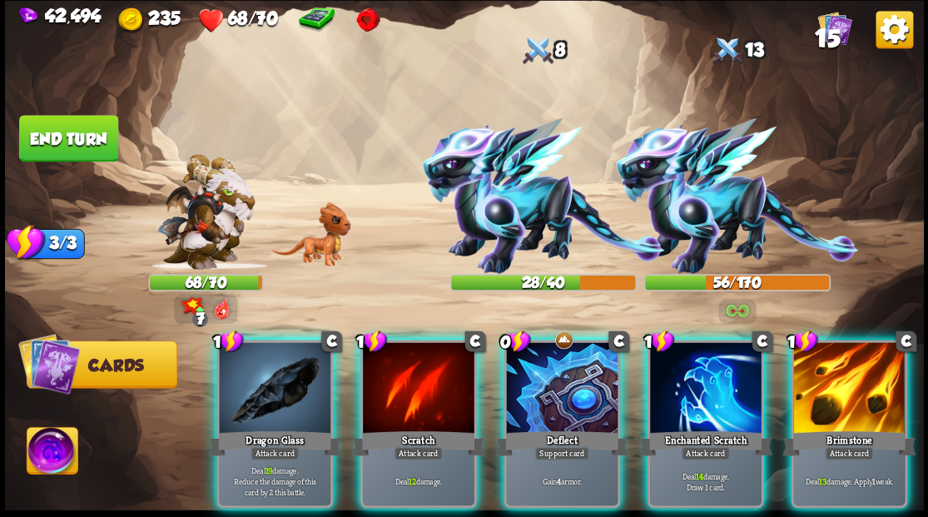
click at [532, 386] on div at bounding box center [562, 389] width 112 height 94
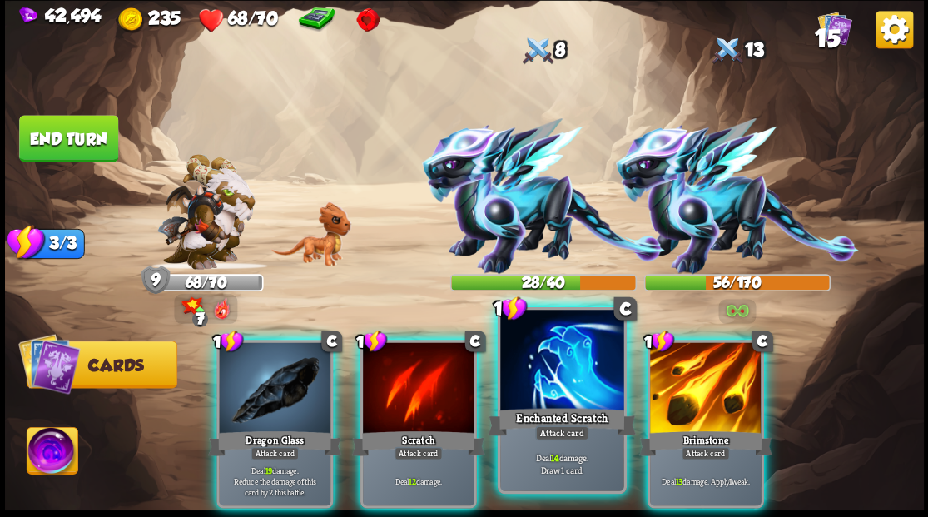
click at [576, 381] on div at bounding box center [561, 362] width 123 height 104
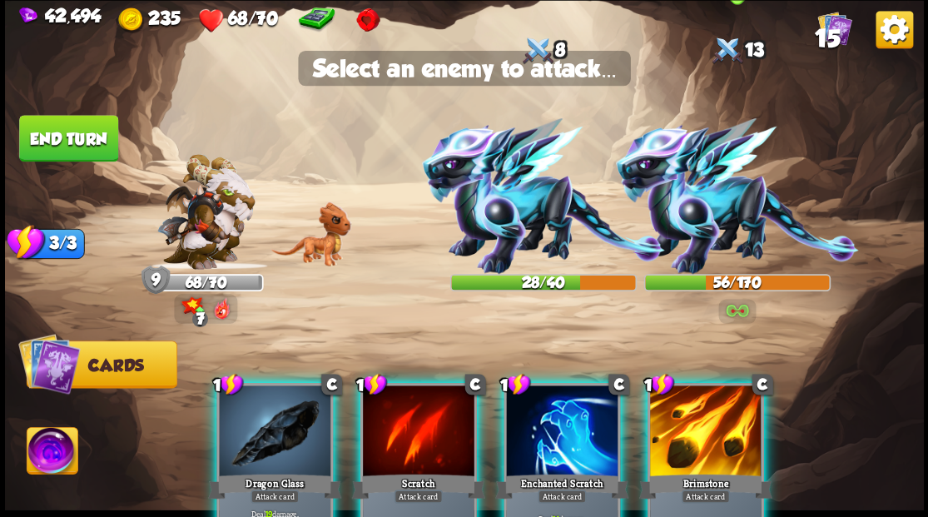
click at [673, 216] on img at bounding box center [736, 196] width 243 height 156
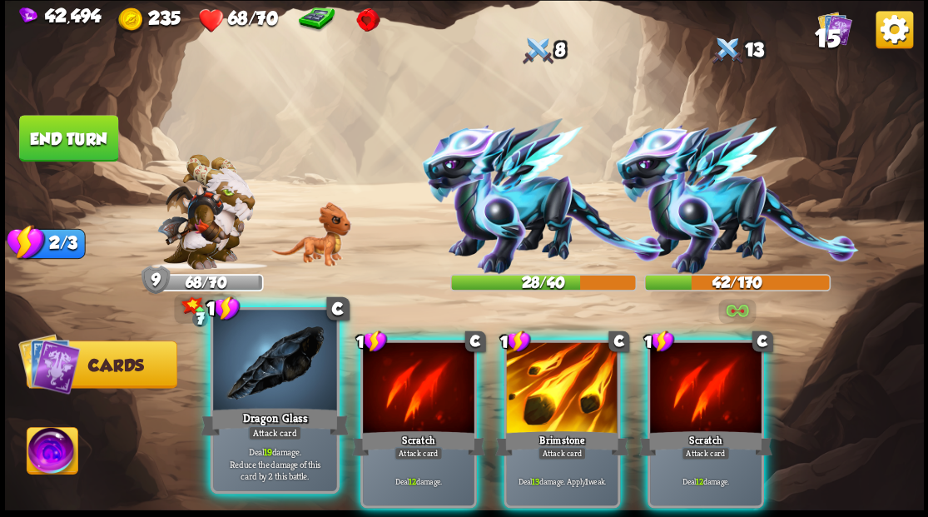
drag, startPoint x: 260, startPoint y: 409, endPoint x: 281, endPoint y: 403, distance: 22.6
click at [260, 409] on div "Dragon Glass" at bounding box center [275, 420] width 148 height 33
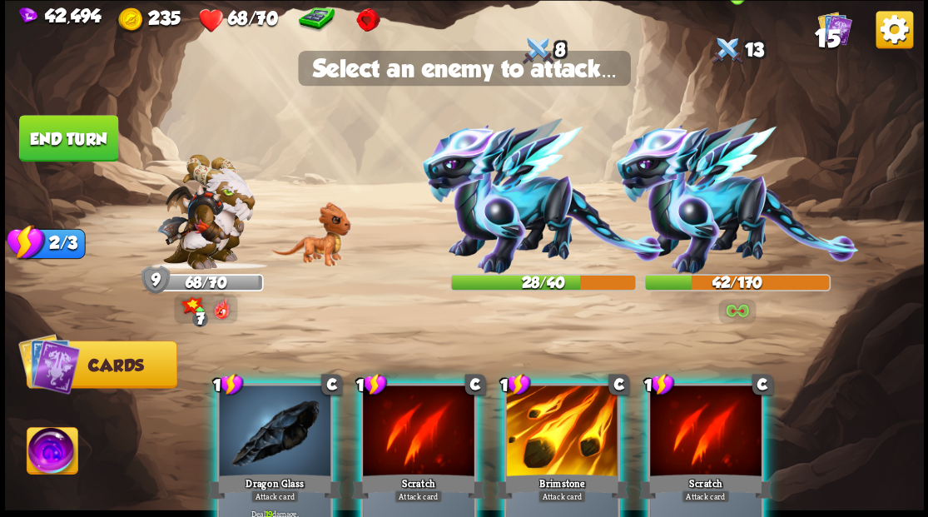
click at [688, 208] on img at bounding box center [736, 196] width 243 height 156
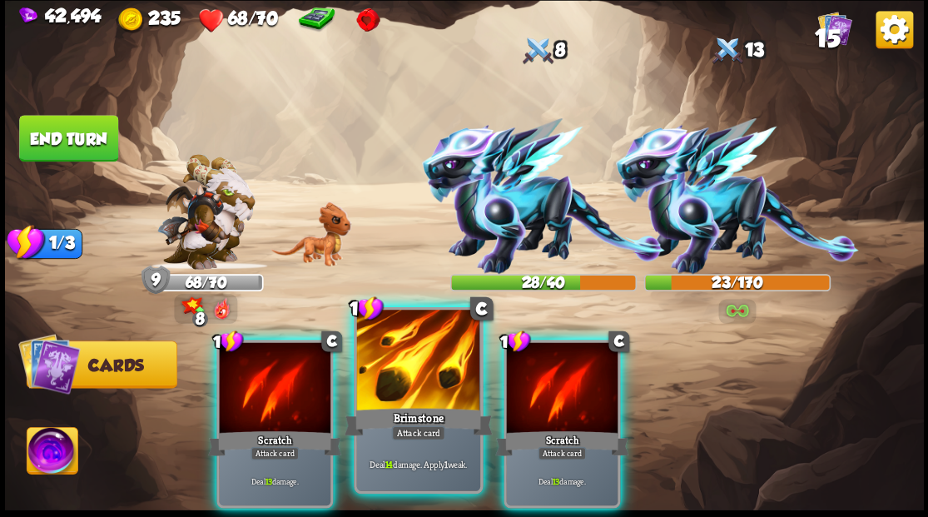
click at [408, 375] on div at bounding box center [417, 362] width 123 height 104
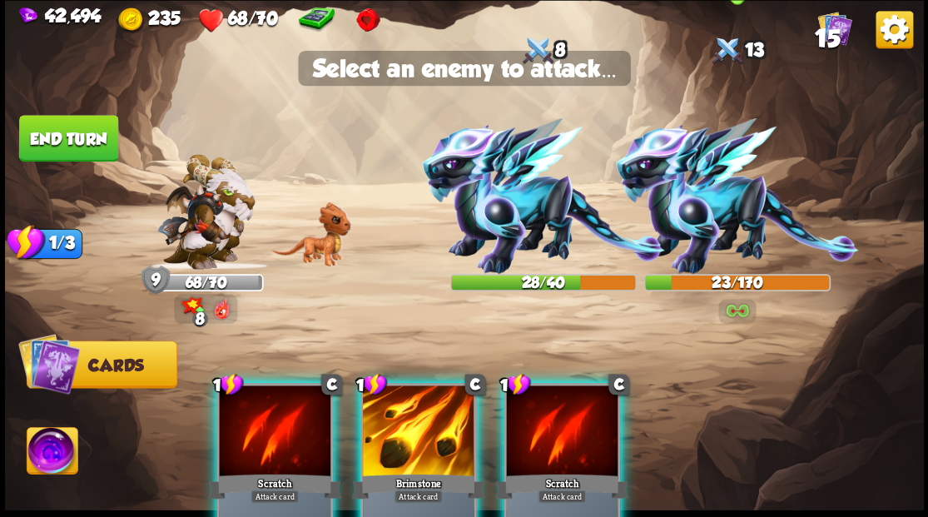
click at [699, 223] on img at bounding box center [736, 196] width 243 height 156
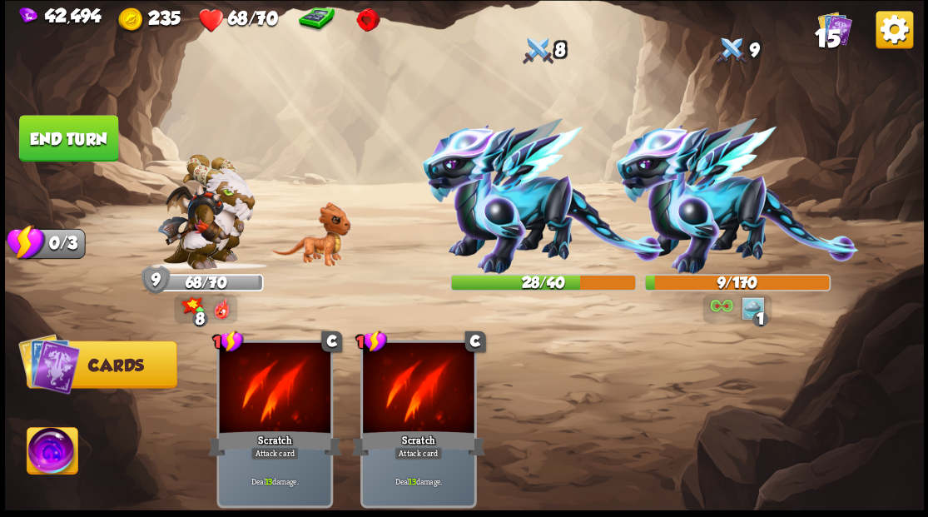
click at [100, 141] on button "End turn" at bounding box center [68, 138] width 99 height 47
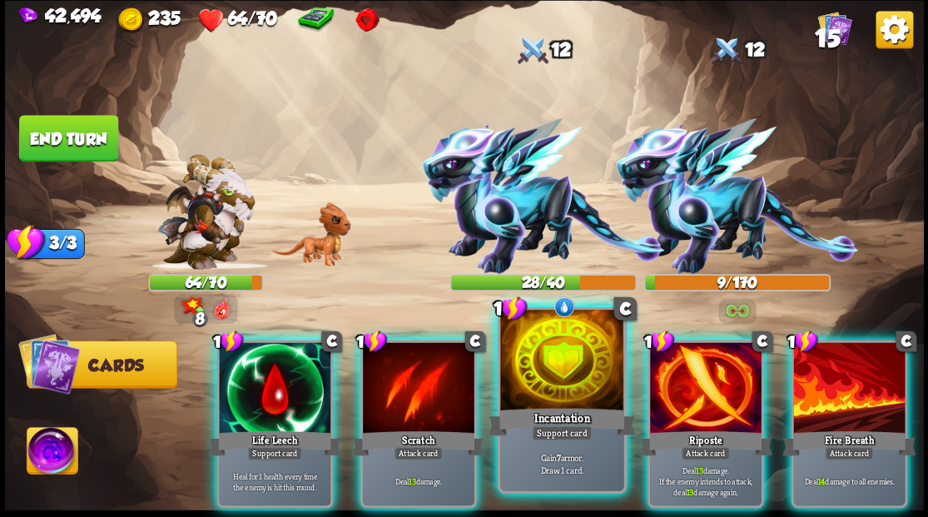
click at [551, 376] on div at bounding box center [561, 362] width 123 height 104
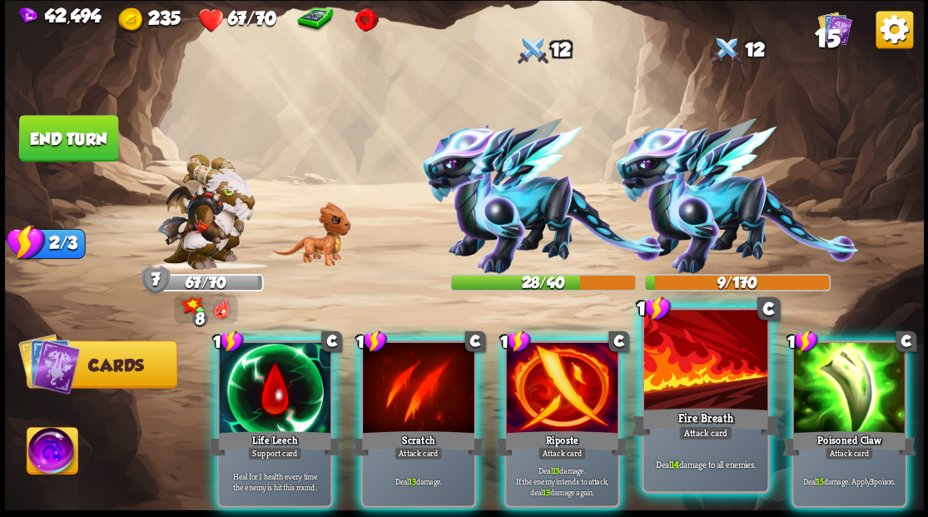
click at [692, 378] on div at bounding box center [704, 362] width 123 height 104
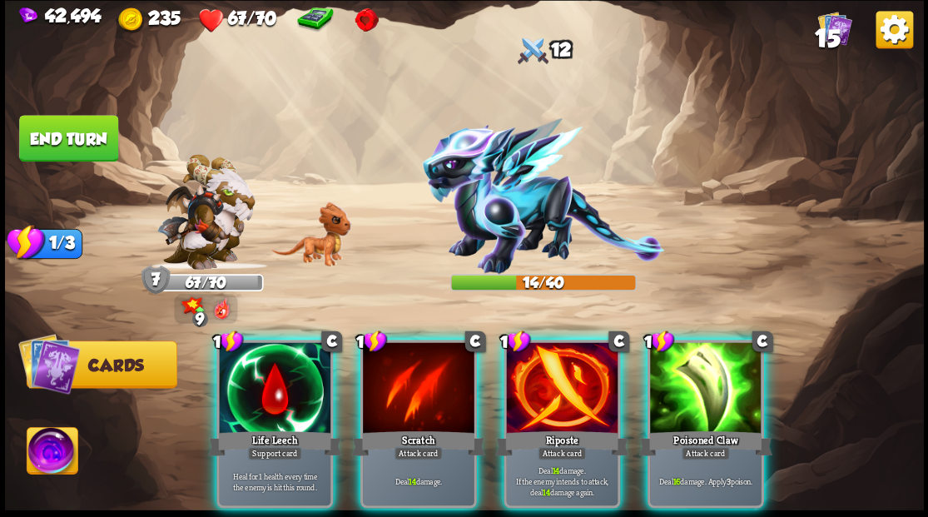
drag, startPoint x: 584, startPoint y: 399, endPoint x: 571, endPoint y: 380, distance: 24.0
click at [582, 397] on div at bounding box center [562, 389] width 112 height 94
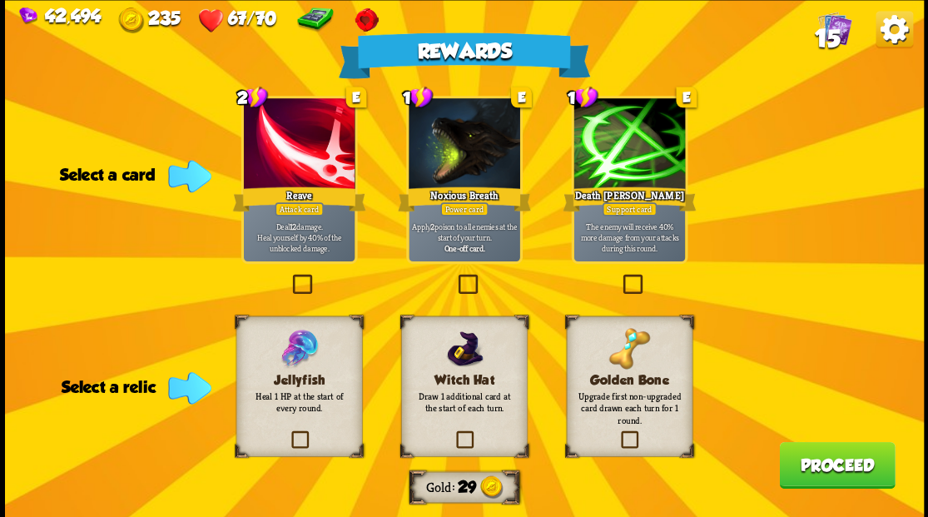
click at [288, 433] on label at bounding box center [288, 433] width 0 height 0
click at [0, 0] on input "checkbox" at bounding box center [0, 0] width 0 height 0
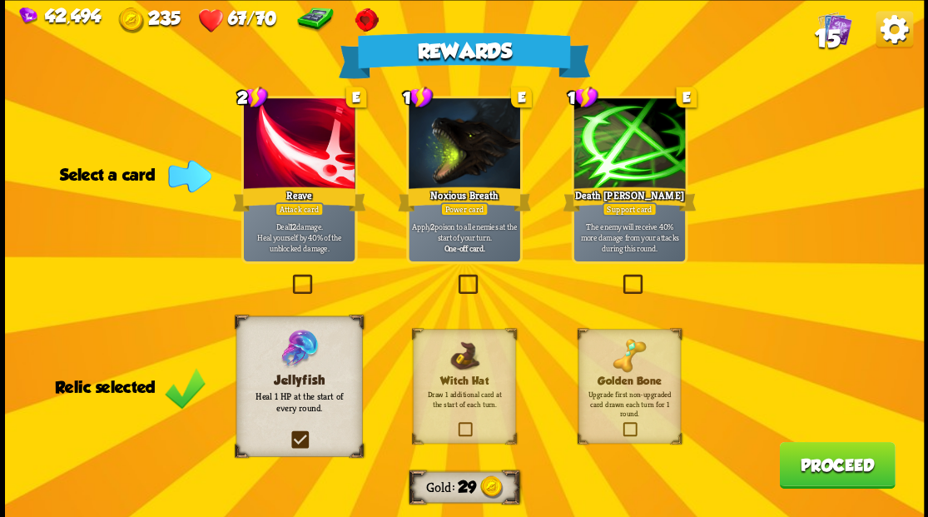
click at [289, 276] on label at bounding box center [289, 276] width 0 height 0
click at [0, 0] on input "checkbox" at bounding box center [0, 0] width 0 height 0
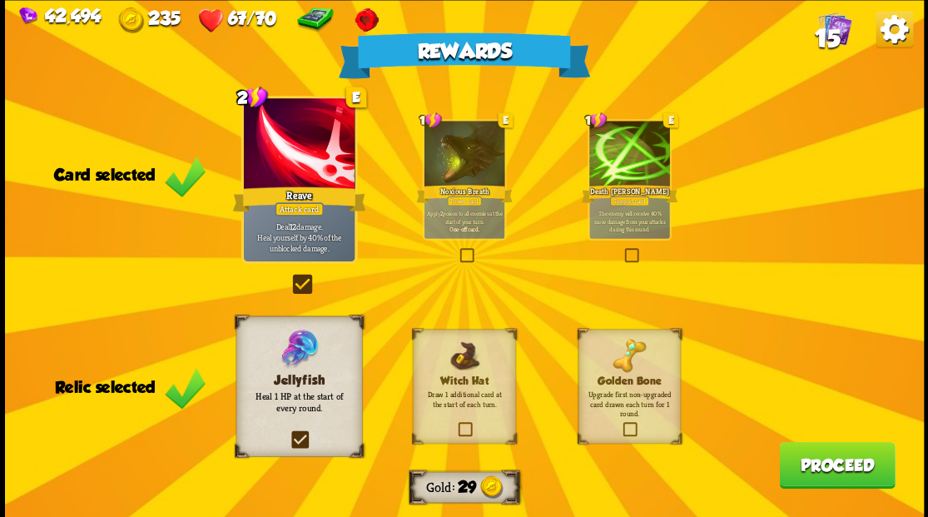
click at [816, 463] on button "Proceed" at bounding box center [837, 464] width 116 height 47
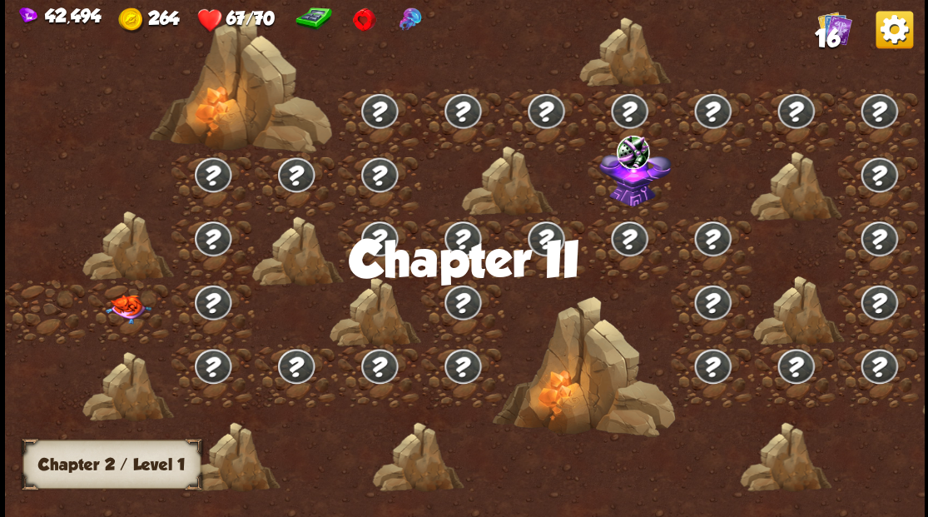
click at [128, 304] on img at bounding box center [128, 308] width 46 height 29
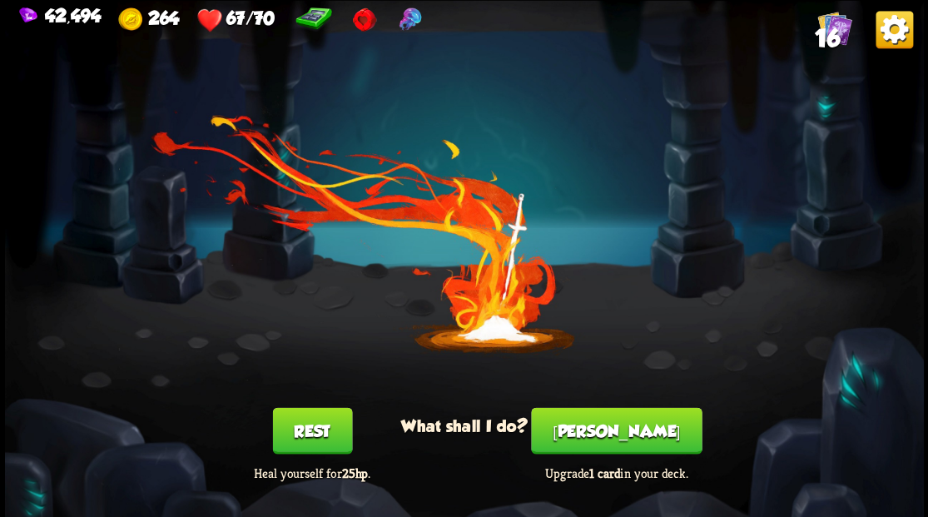
click at [628, 432] on button "[PERSON_NAME]" at bounding box center [616, 430] width 171 height 47
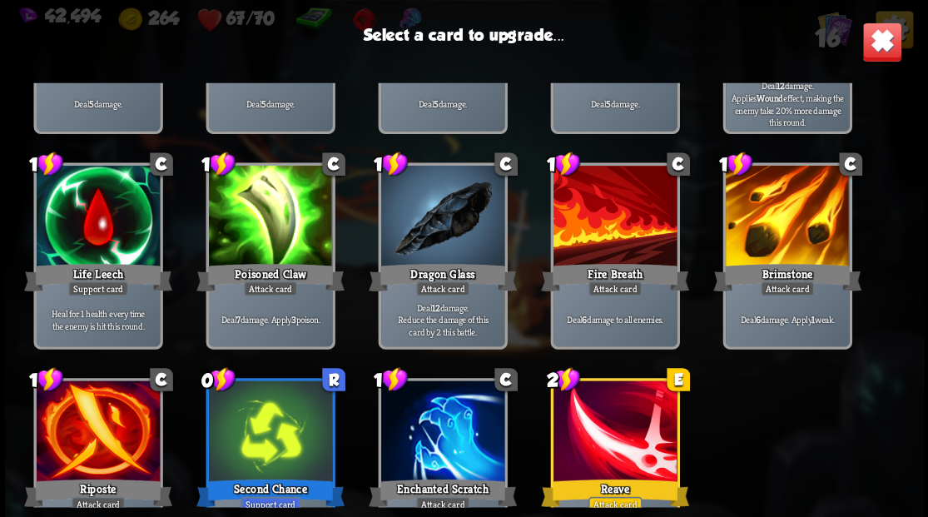
scroll to position [274, 0]
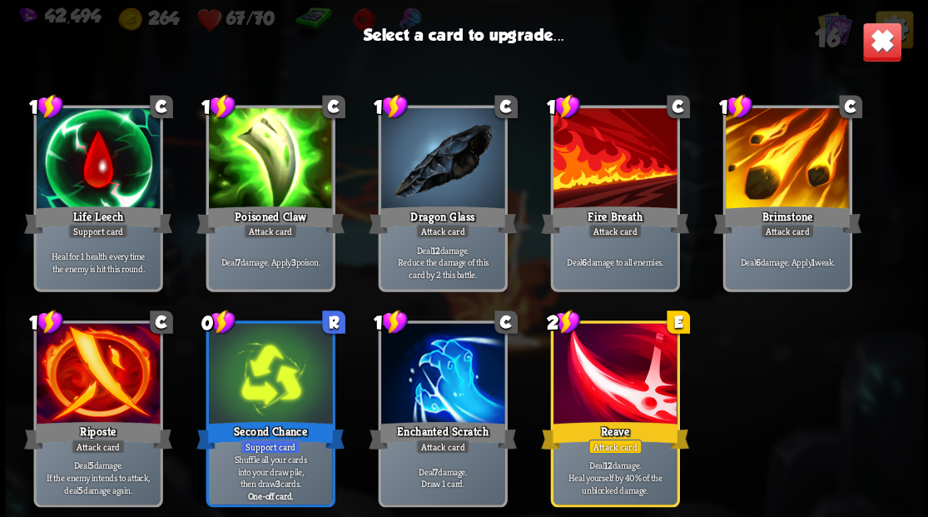
click at [763, 181] on div at bounding box center [786, 160] width 123 height 104
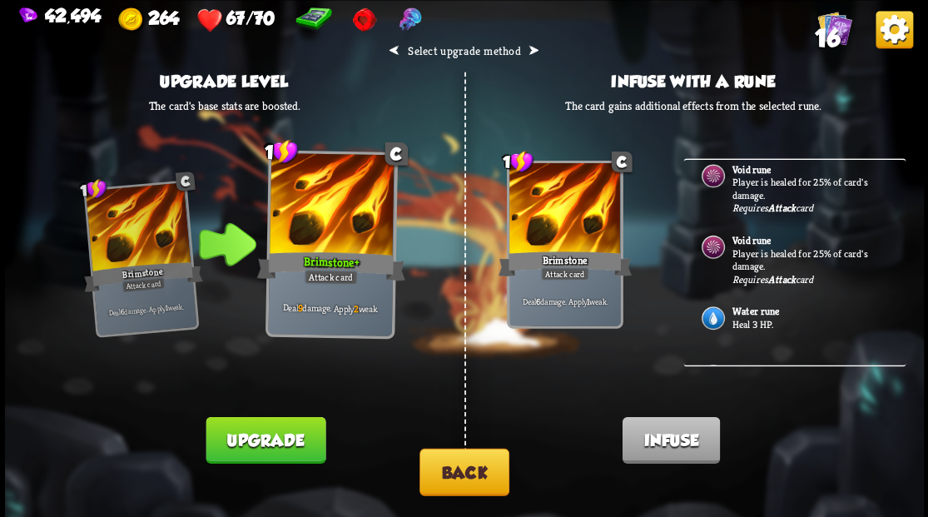
scroll to position [0, 0]
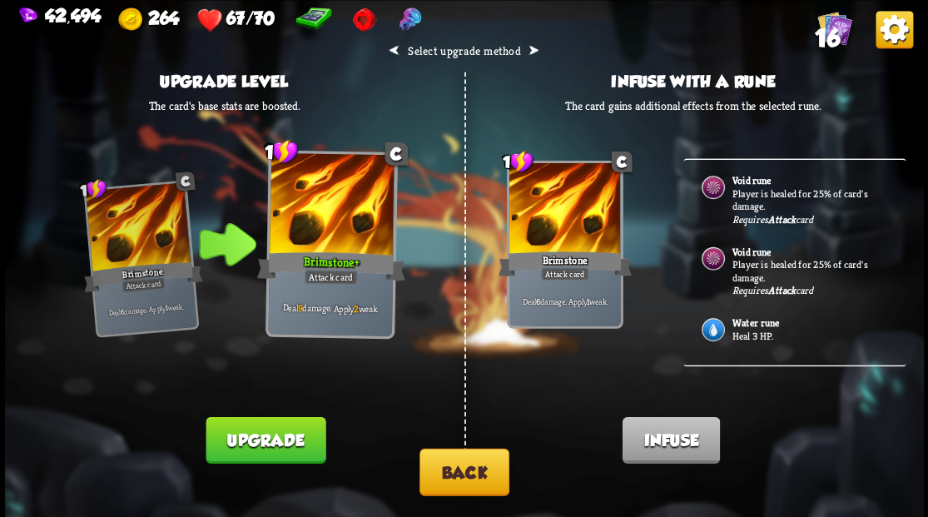
click at [467, 486] on button "Back" at bounding box center [464, 471] width 90 height 47
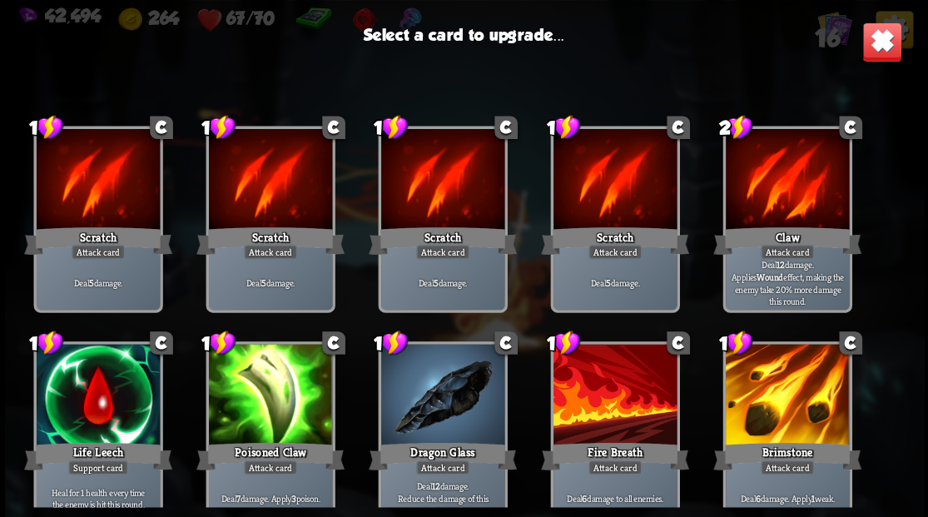
click at [107, 395] on div at bounding box center [97, 396] width 123 height 104
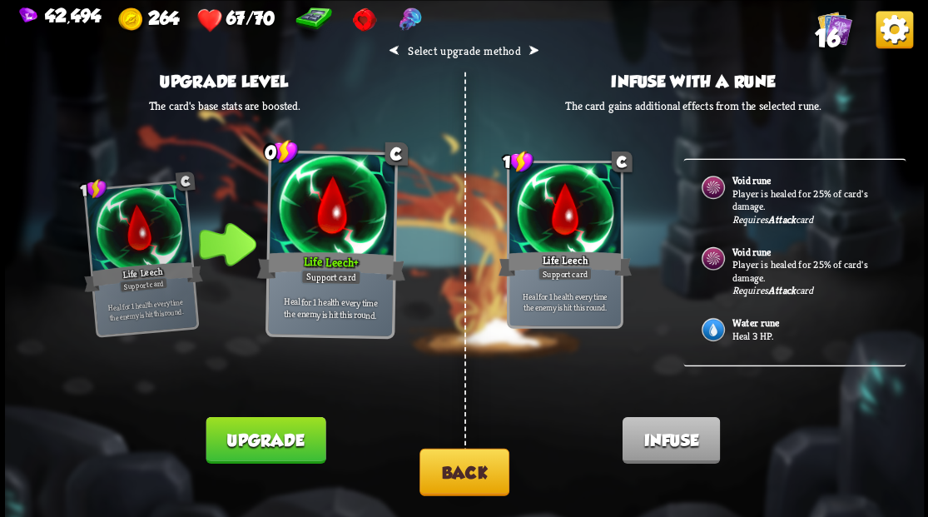
click at [266, 437] on button "Upgrade" at bounding box center [266, 439] width 120 height 47
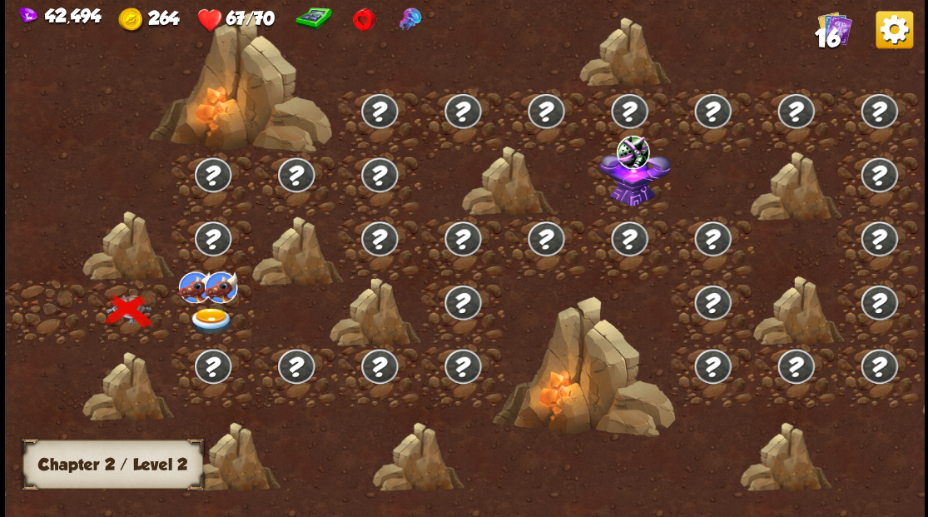
click at [210, 318] on img at bounding box center [211, 320] width 46 height 27
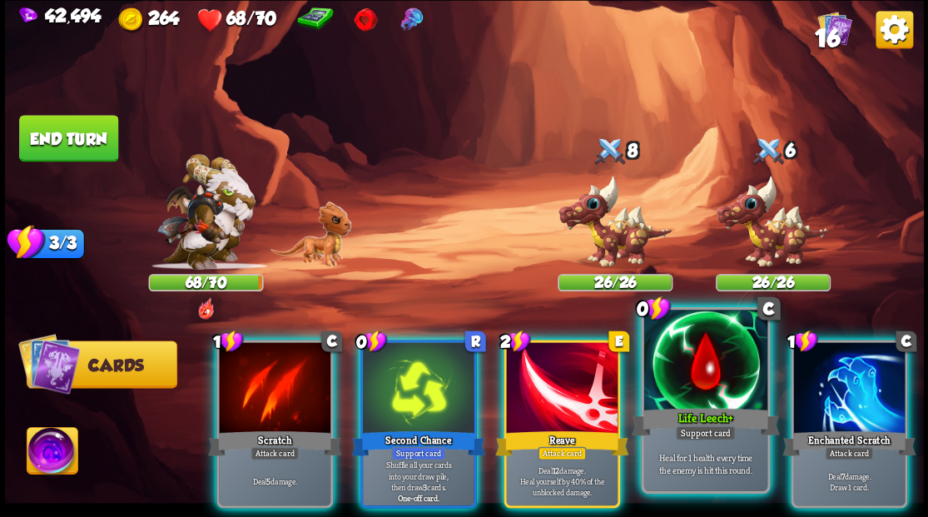
click at [729, 403] on div at bounding box center [704, 362] width 123 height 104
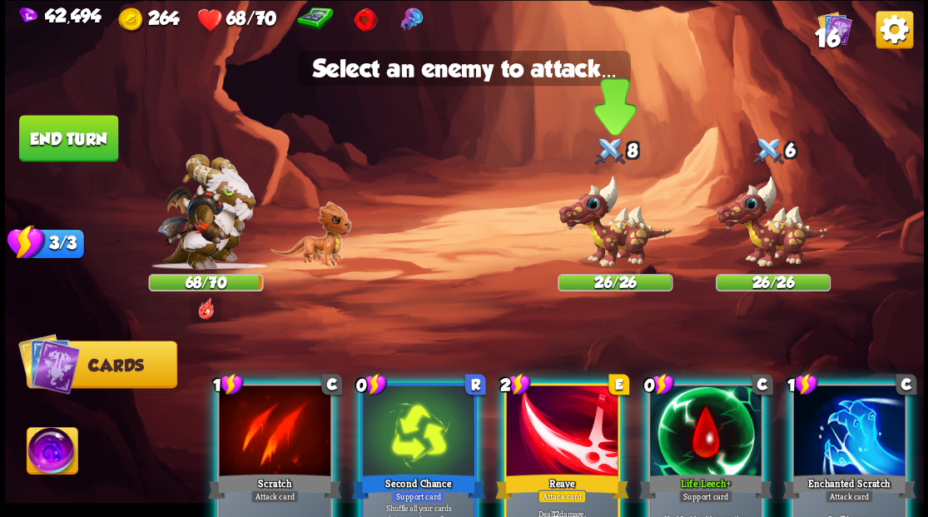
click at [601, 236] on img at bounding box center [615, 221] width 115 height 95
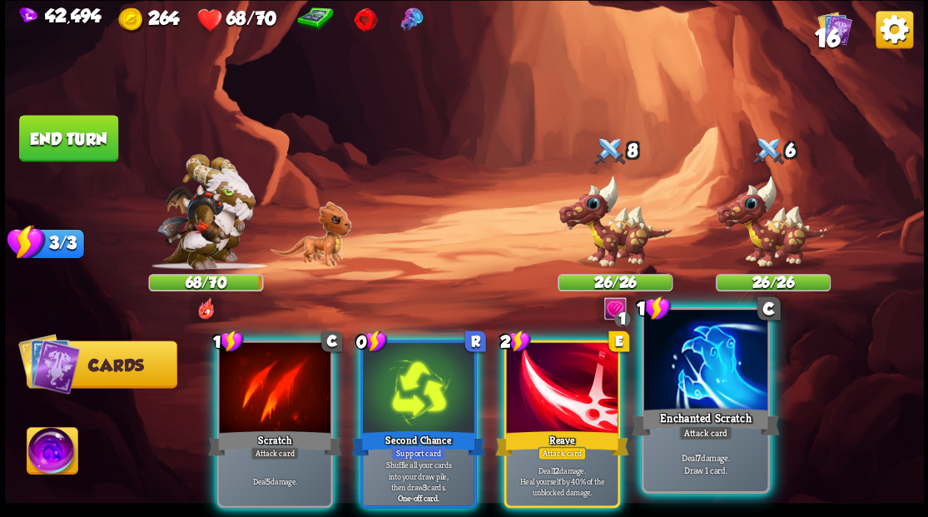
click at [705, 378] on div at bounding box center [704, 362] width 123 height 104
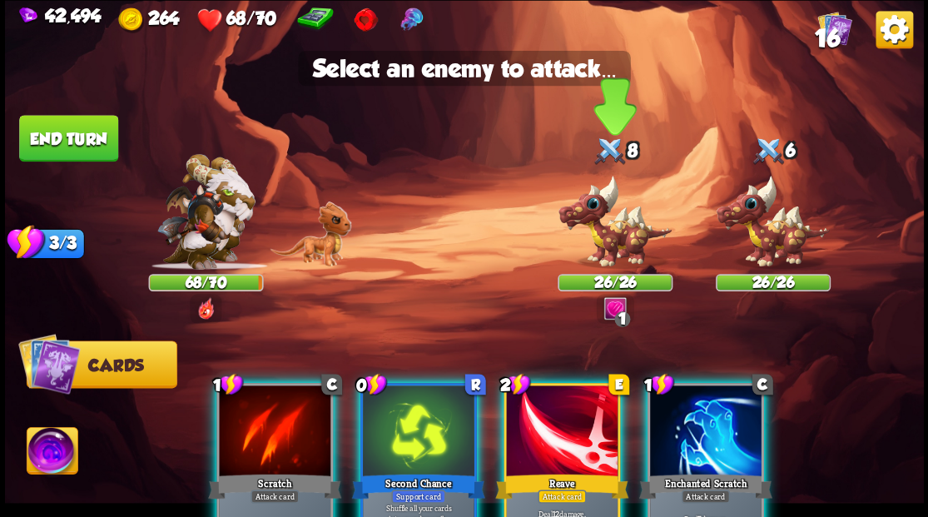
click at [604, 253] on img at bounding box center [615, 221] width 115 height 95
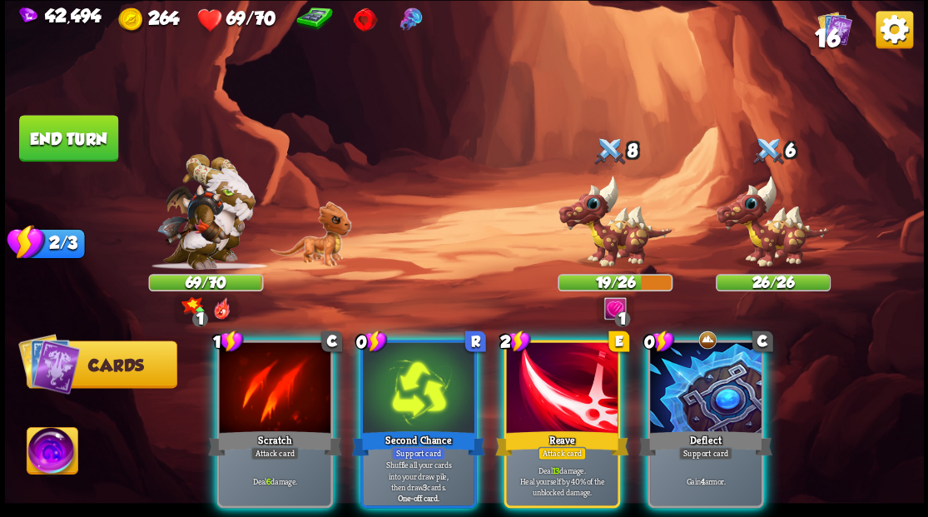
click at [724, 406] on div "0 C Deflect Support card Gain 4 armor." at bounding box center [705, 424] width 117 height 168
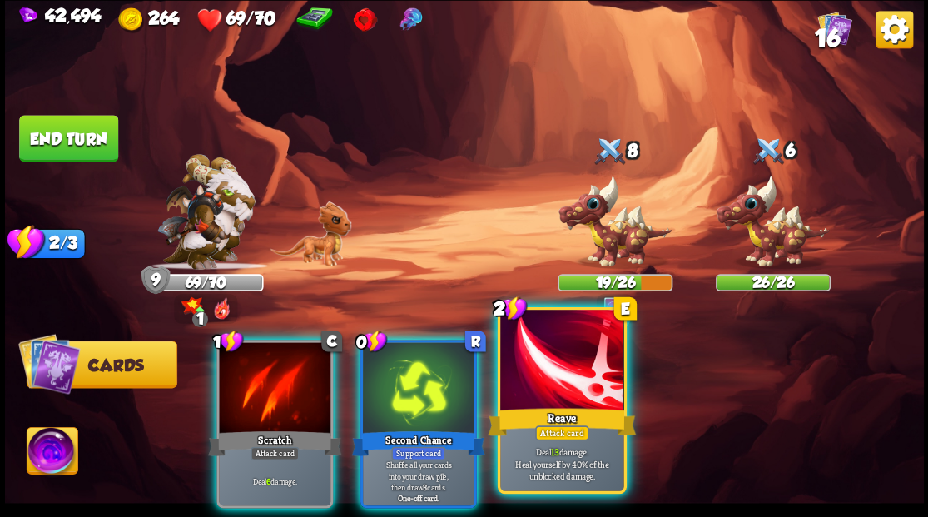
click at [551, 381] on div at bounding box center [561, 362] width 123 height 104
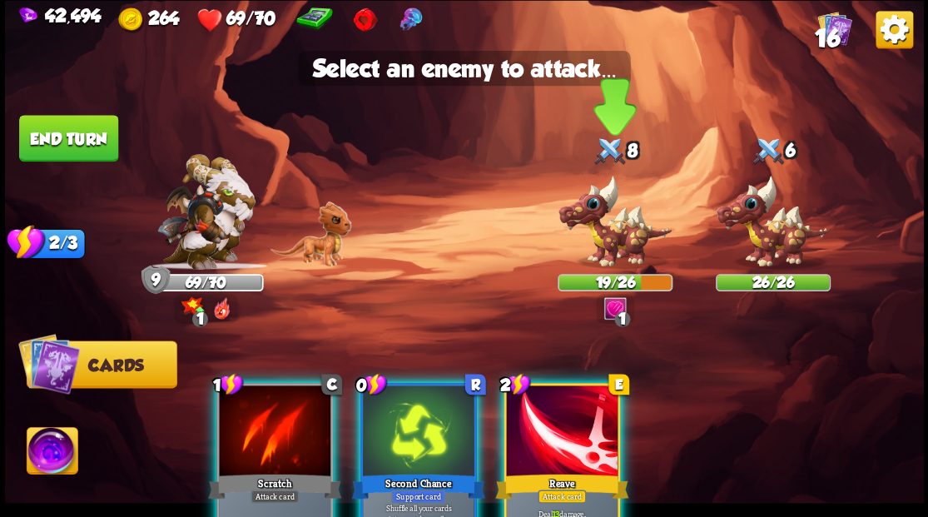
click at [598, 231] on img at bounding box center [615, 221] width 115 height 95
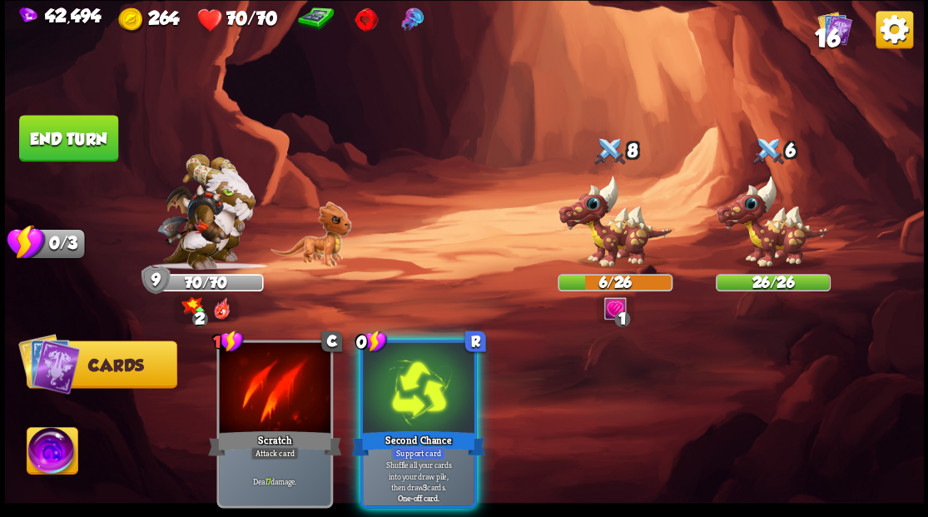
drag, startPoint x: 419, startPoint y: 367, endPoint x: 417, endPoint y: 356, distance: 10.9
click at [419, 366] on div at bounding box center [419, 389] width 112 height 94
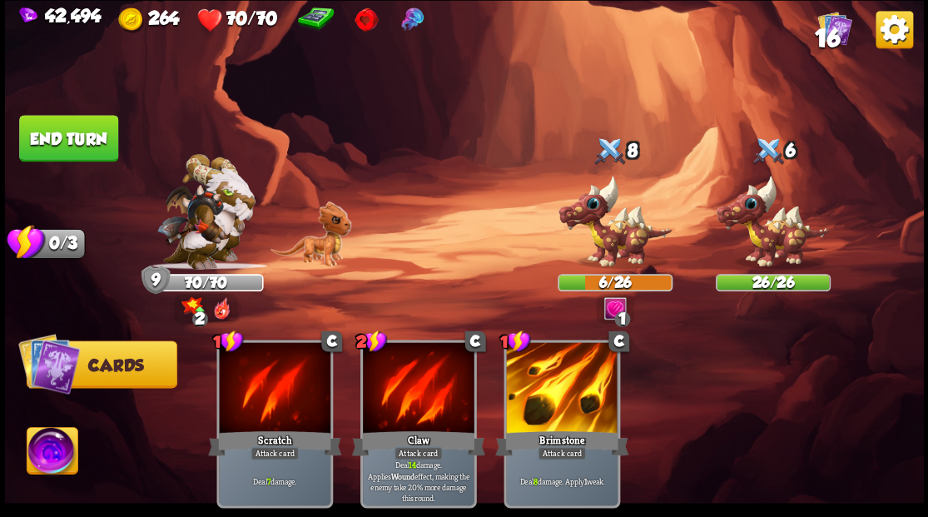
click at [77, 136] on button "End turn" at bounding box center [68, 138] width 99 height 47
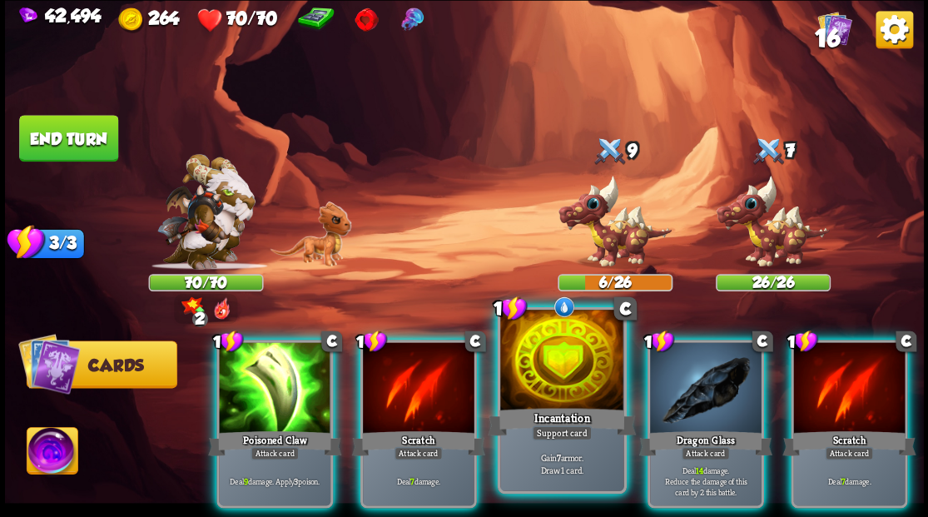
click at [548, 390] on div at bounding box center [561, 362] width 123 height 104
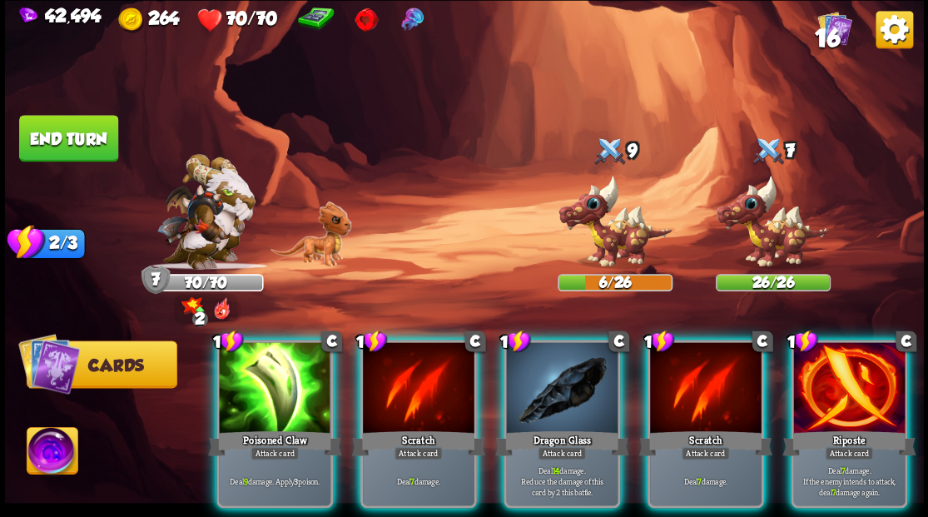
drag, startPoint x: 707, startPoint y: 366, endPoint x: 634, endPoint y: 285, distance: 109.6
click at [702, 359] on div at bounding box center [706, 389] width 112 height 94
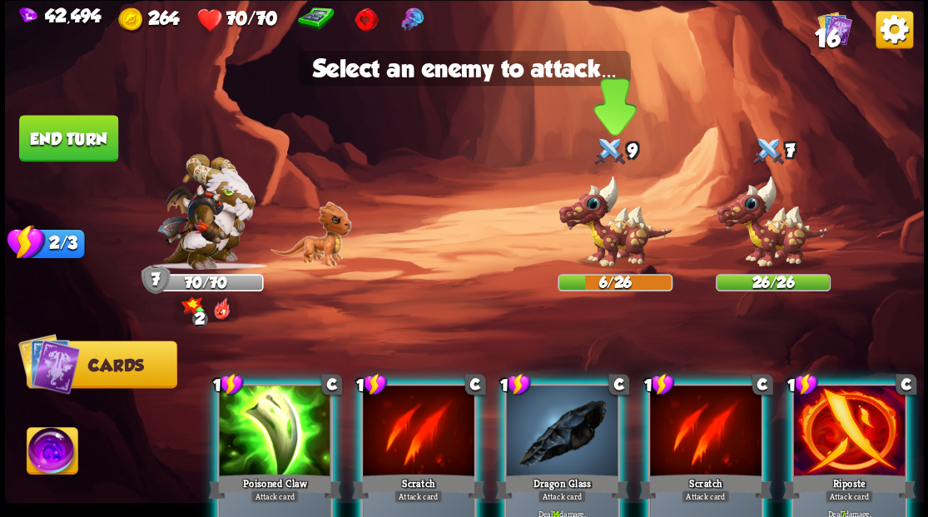
click at [591, 235] on img at bounding box center [615, 221] width 115 height 95
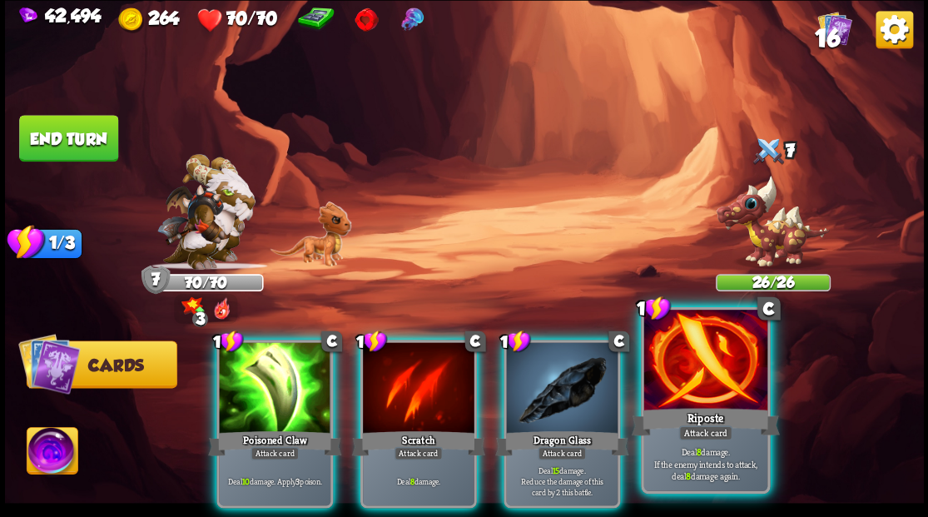
click at [698, 386] on div at bounding box center [704, 362] width 123 height 104
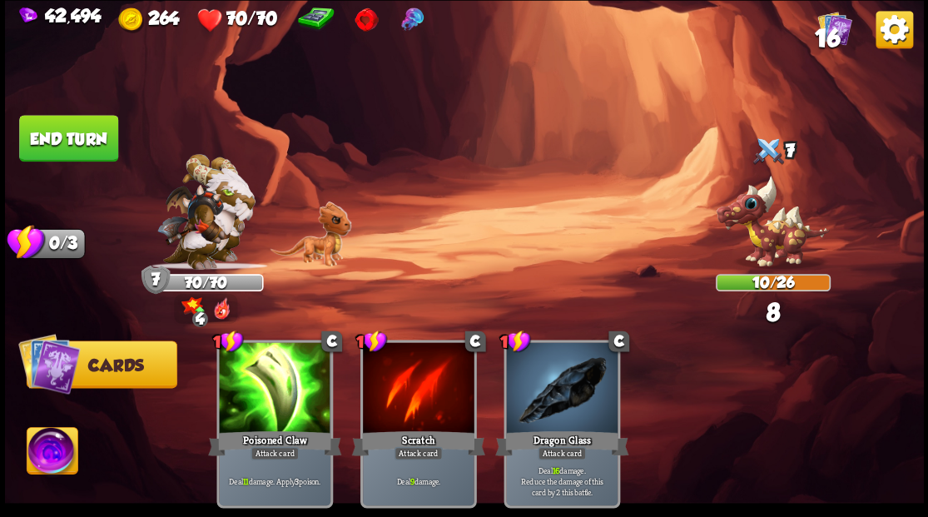
click at [77, 142] on button "End turn" at bounding box center [68, 138] width 99 height 47
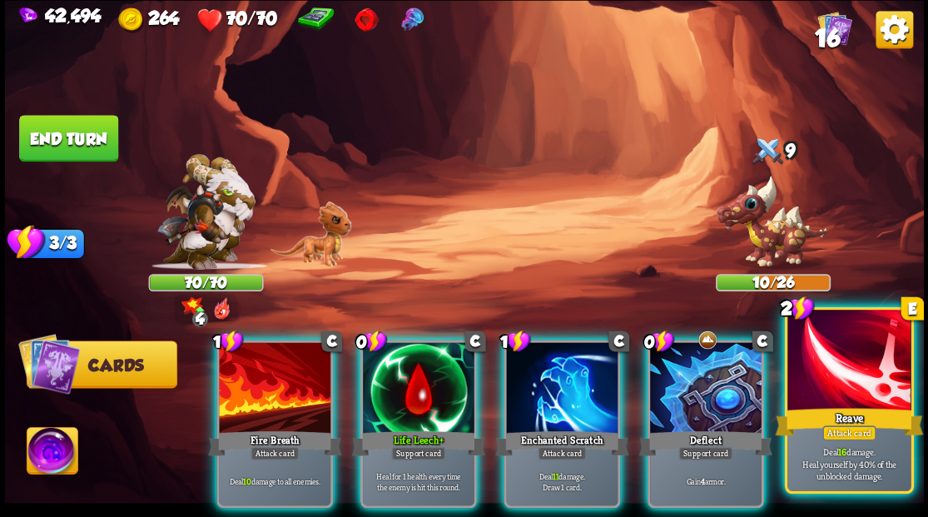
click at [864, 409] on div "Reave" at bounding box center [849, 420] width 148 height 33
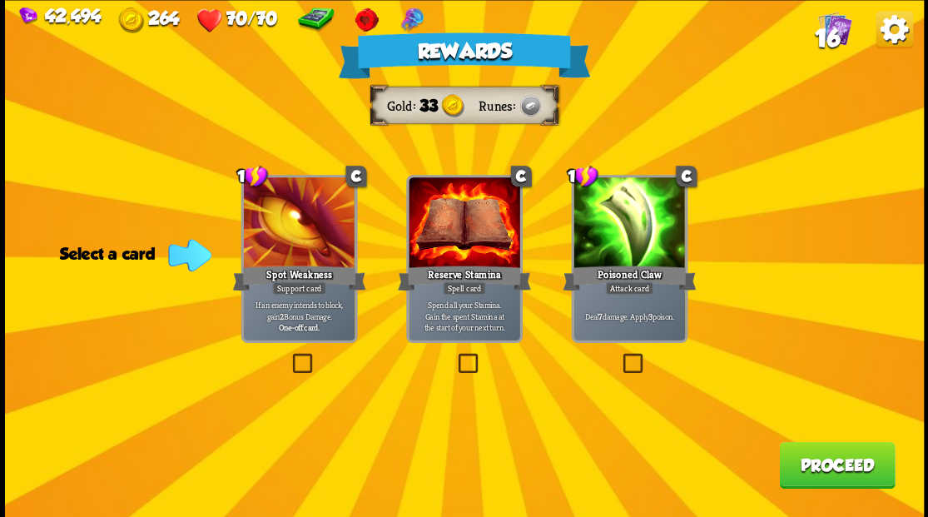
click at [826, 33] on span "16" at bounding box center [826, 37] width 25 height 28
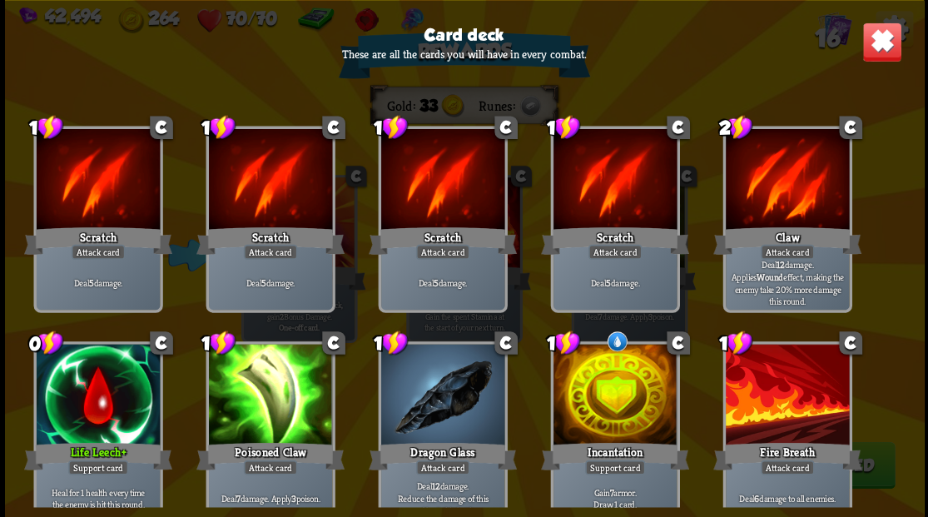
click at [888, 43] on img at bounding box center [881, 42] width 40 height 40
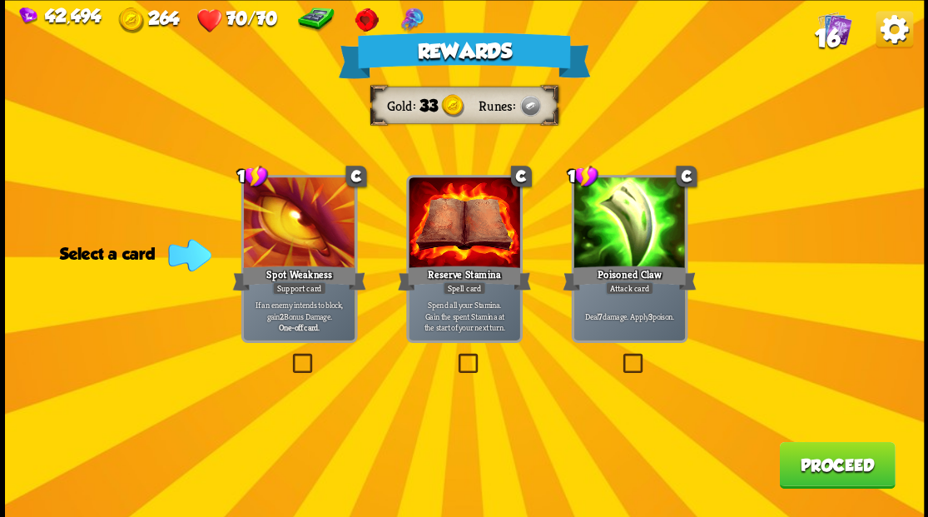
click at [836, 461] on button "Proceed" at bounding box center [837, 464] width 116 height 47
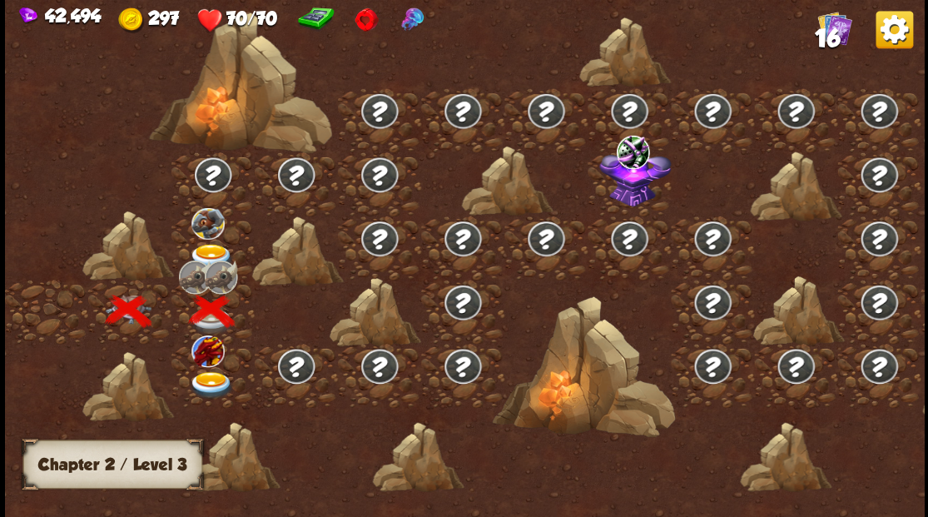
click at [202, 376] on img at bounding box center [211, 384] width 46 height 27
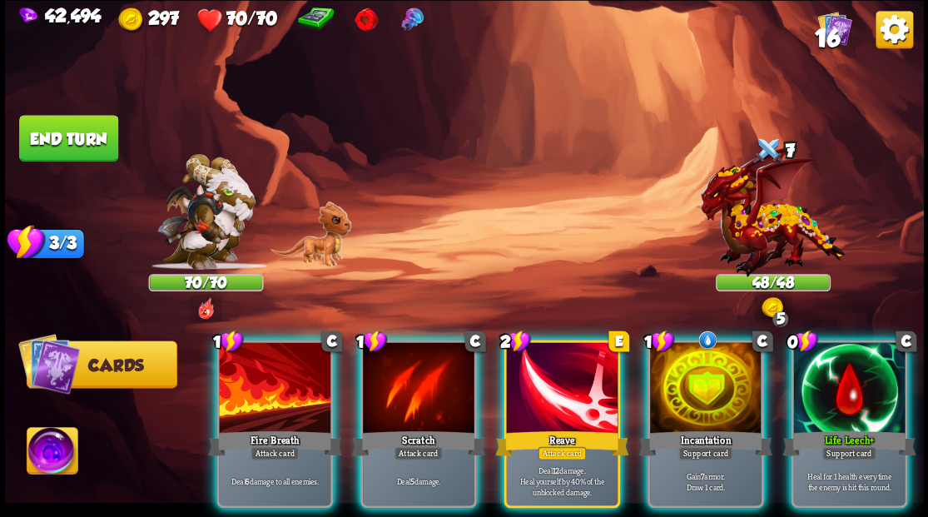
drag, startPoint x: 694, startPoint y: 363, endPoint x: 646, endPoint y: 311, distance: 70.7
click at [694, 362] on div at bounding box center [706, 389] width 112 height 94
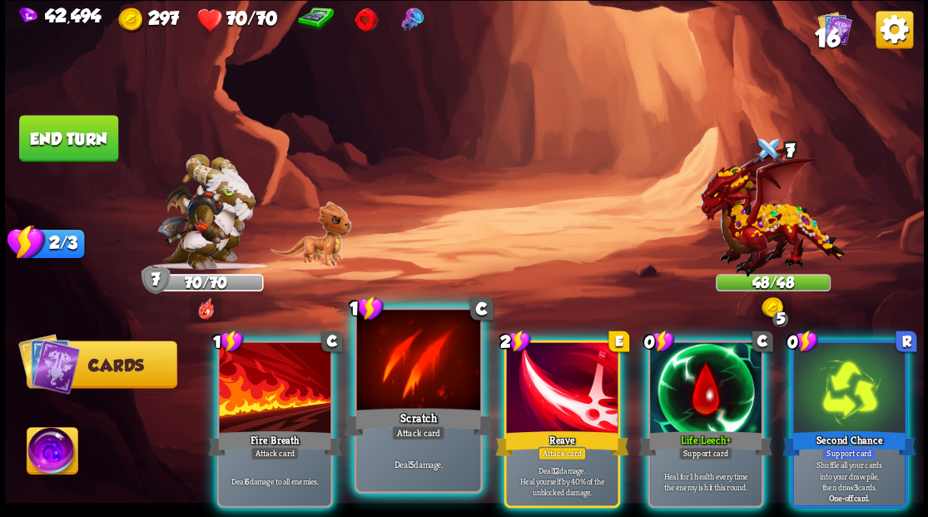
click at [408, 376] on div at bounding box center [417, 362] width 123 height 104
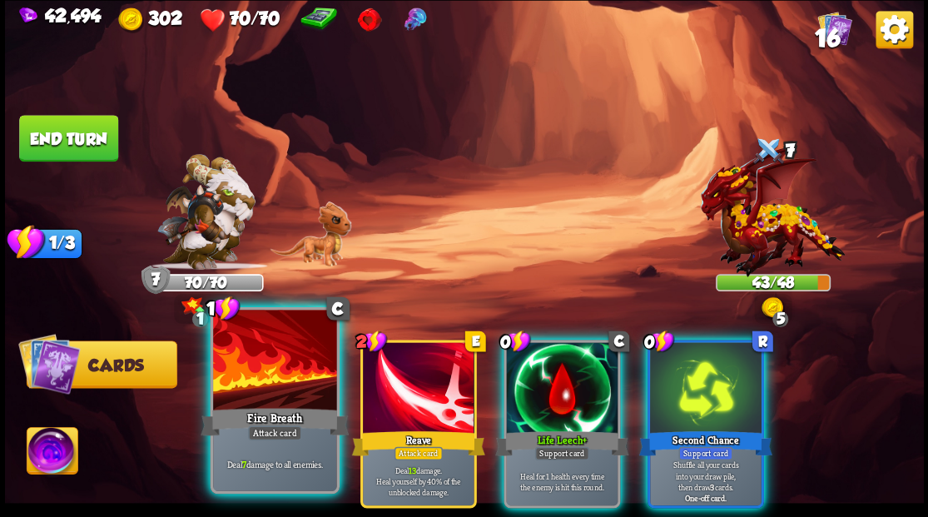
click at [275, 388] on div at bounding box center [274, 362] width 123 height 104
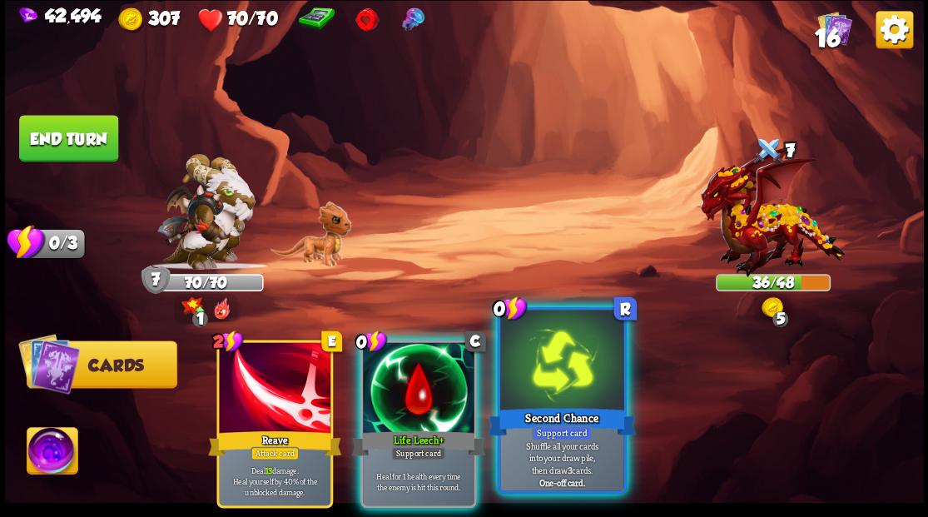
click at [563, 401] on div at bounding box center [561, 362] width 123 height 104
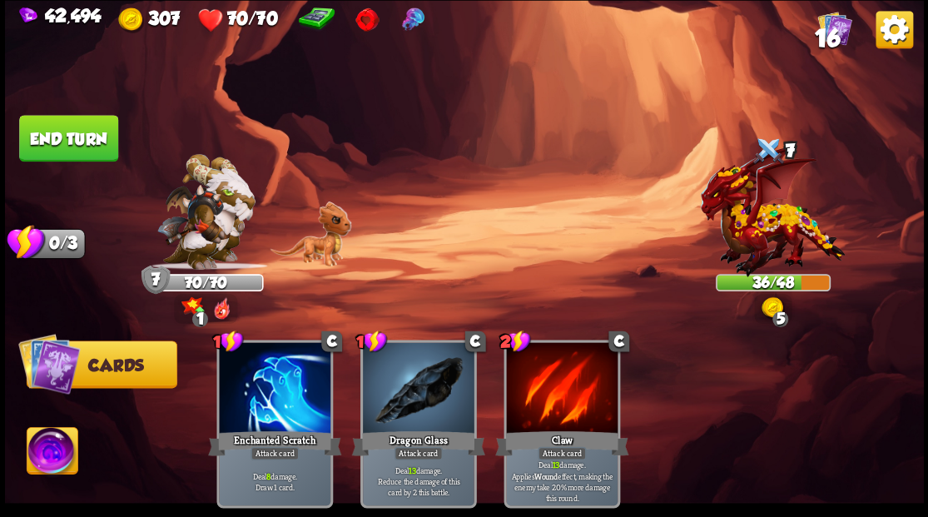
click at [83, 153] on button "End turn" at bounding box center [68, 138] width 100 height 47
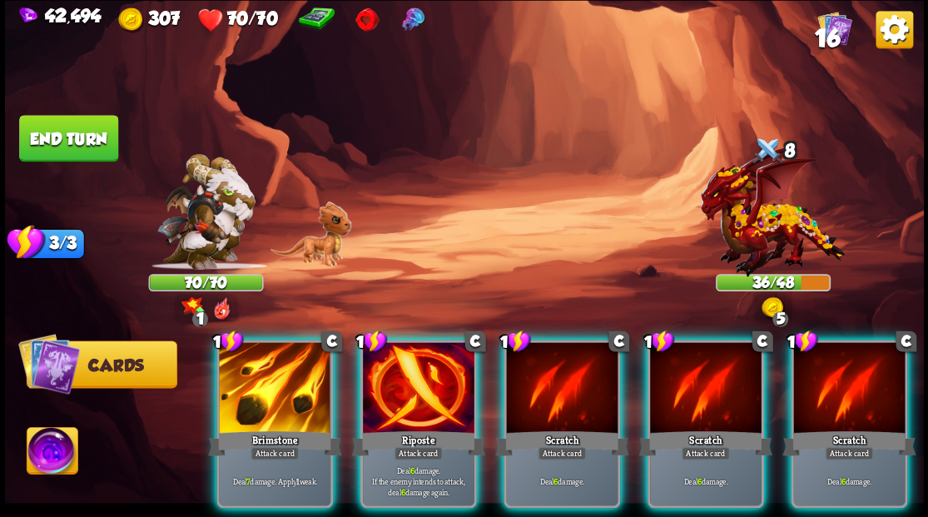
click at [46, 453] on img at bounding box center [52, 453] width 51 height 52
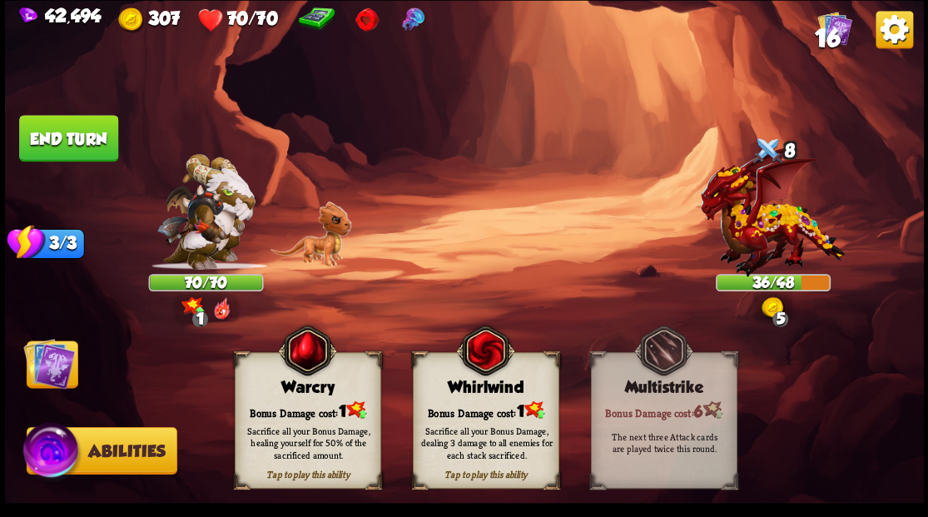
click at [471, 417] on div "Sacrifice all your Bonus Damage, dealing 3 damage to all enemies for each stack…" at bounding box center [486, 442] width 146 height 57
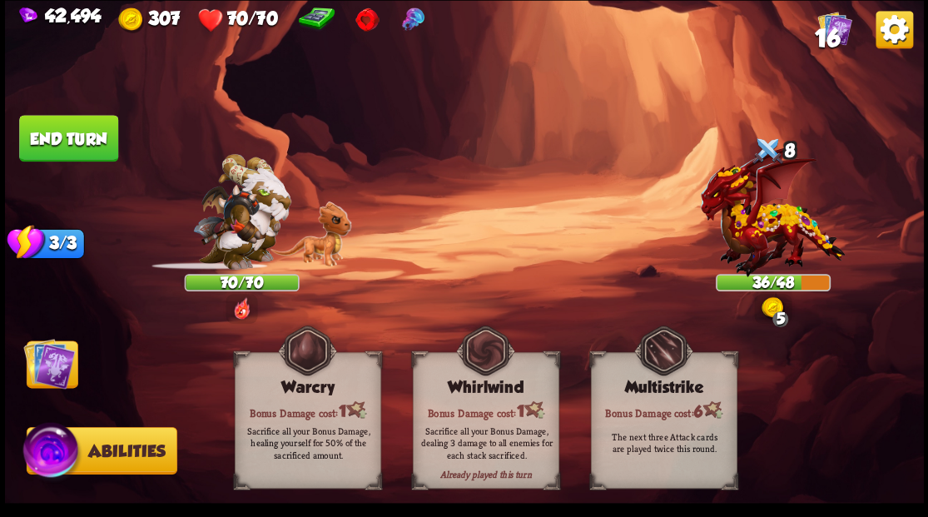
click at [62, 366] on img at bounding box center [49, 363] width 52 height 52
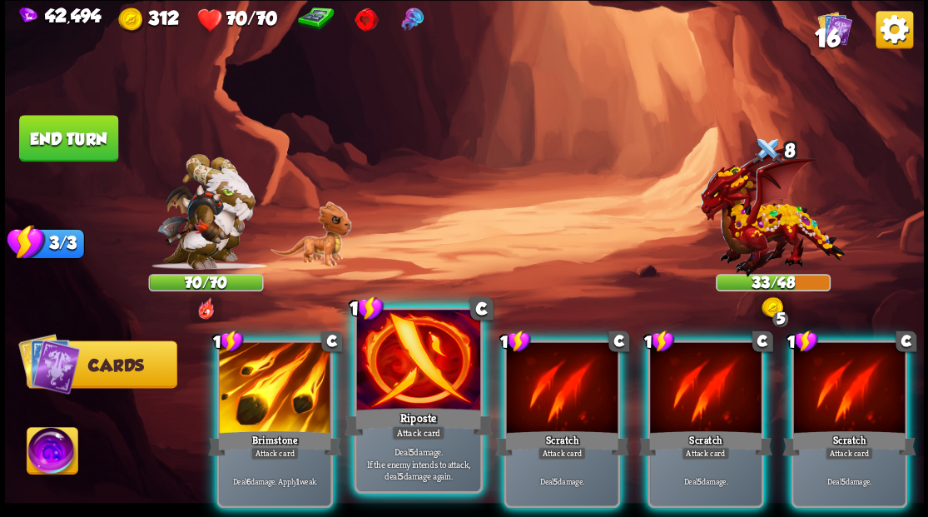
click at [433, 404] on div at bounding box center [417, 362] width 123 height 104
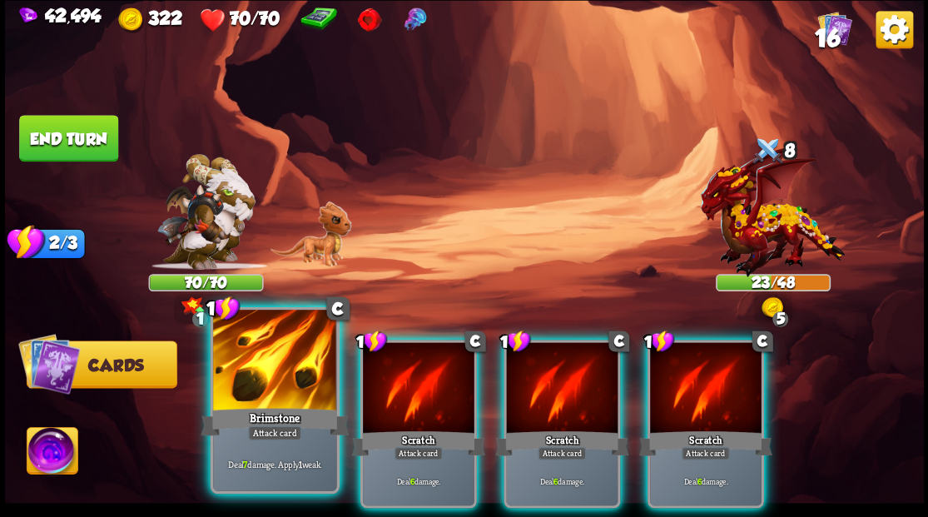
click at [287, 386] on div at bounding box center [274, 362] width 123 height 104
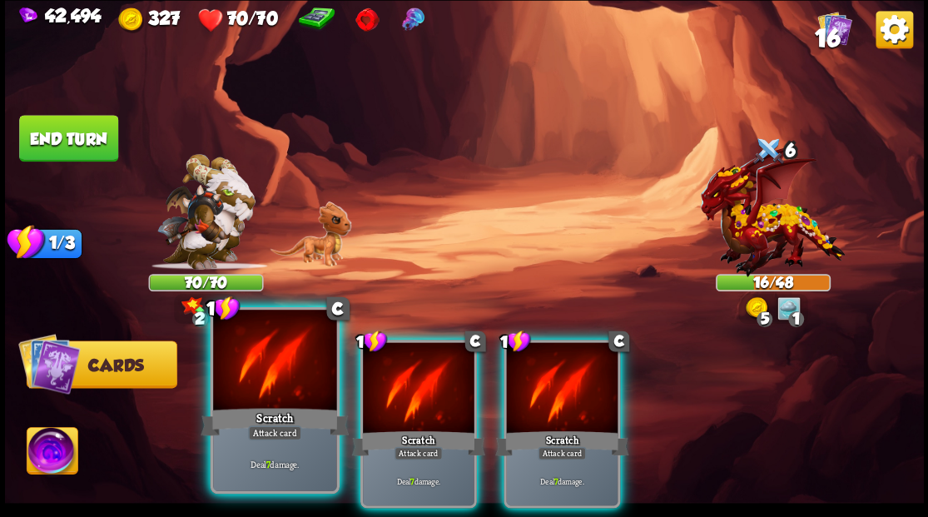
click at [289, 387] on div at bounding box center [274, 362] width 123 height 104
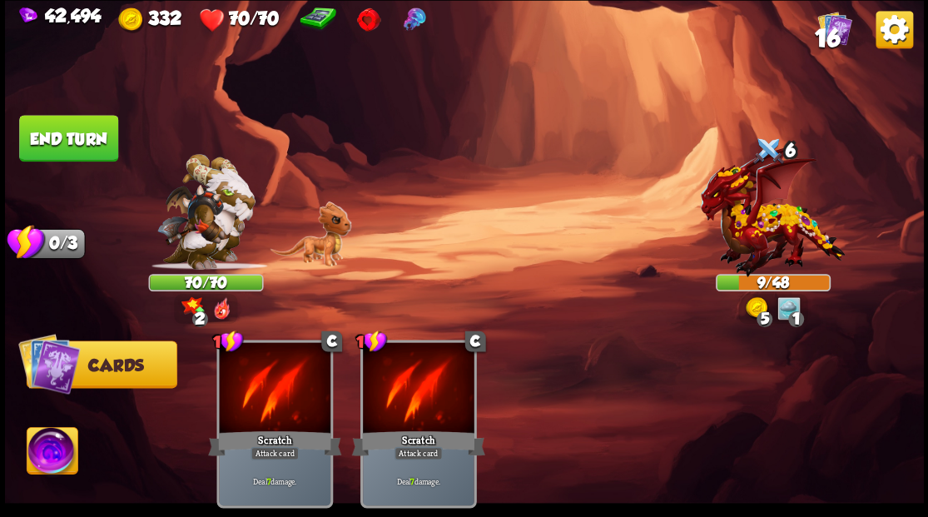
click at [102, 131] on button "End turn" at bounding box center [68, 138] width 99 height 47
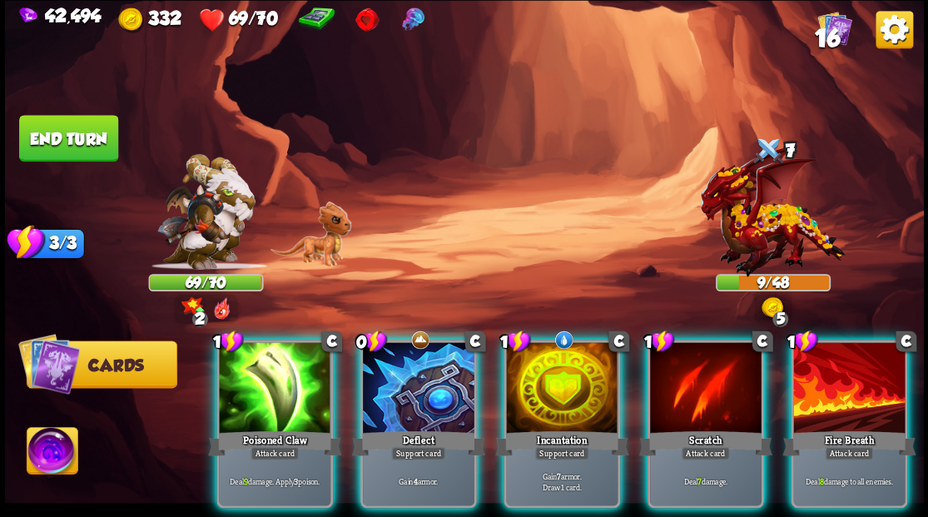
drag, startPoint x: 539, startPoint y: 360, endPoint x: 538, endPoint y: 350, distance: 10.1
click at [539, 358] on div at bounding box center [562, 389] width 112 height 94
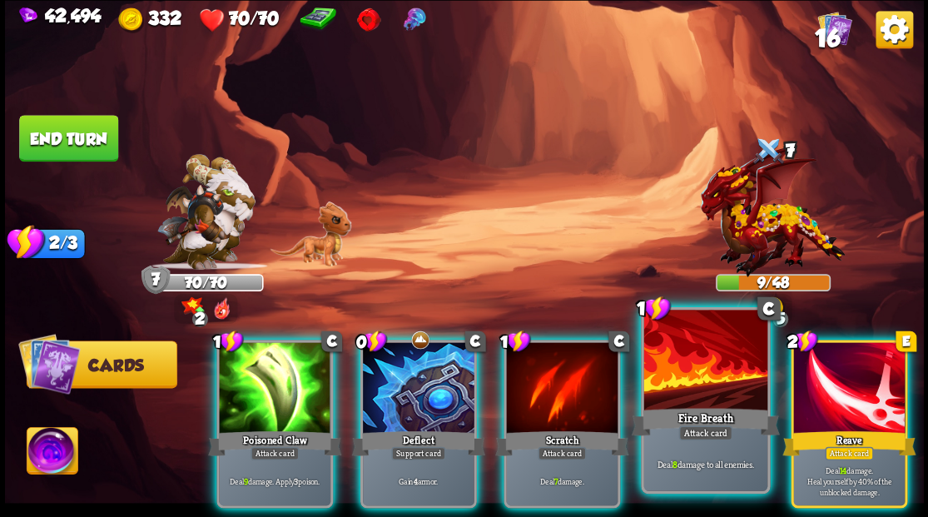
click at [662, 392] on div at bounding box center [704, 362] width 123 height 104
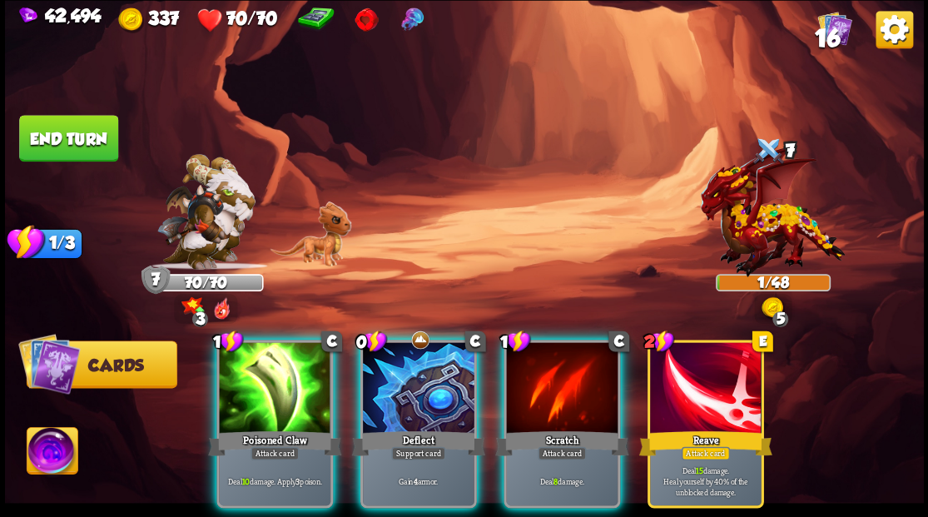
drag, startPoint x: 532, startPoint y: 390, endPoint x: 473, endPoint y: 223, distance: 176.6
click at [532, 384] on div at bounding box center [562, 389] width 112 height 94
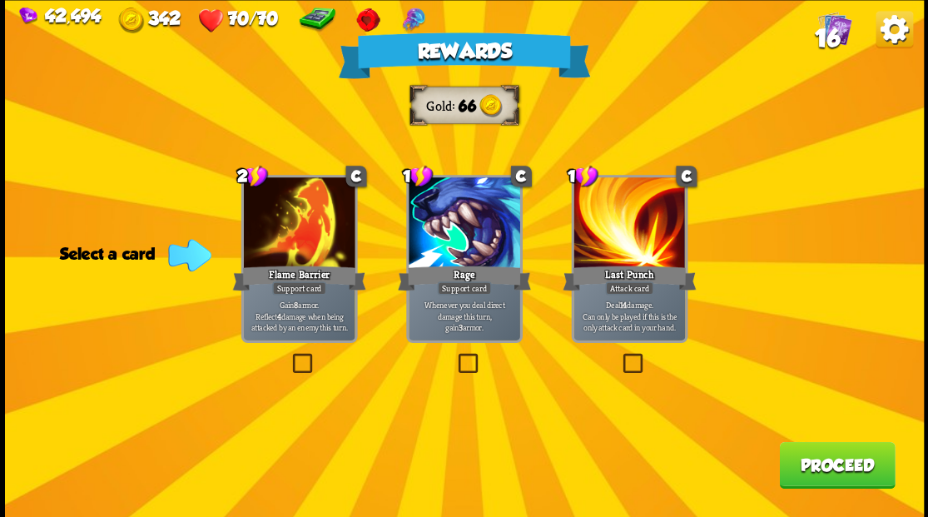
click at [289, 355] on label at bounding box center [289, 355] width 0 height 0
click at [0, 0] on input "checkbox" at bounding box center [0, 0] width 0 height 0
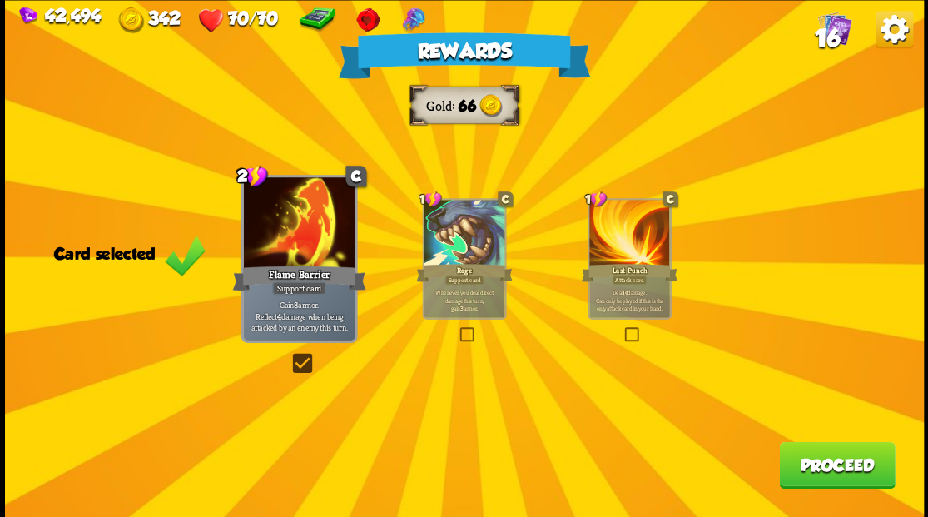
click at [827, 466] on button "Proceed" at bounding box center [837, 464] width 116 height 47
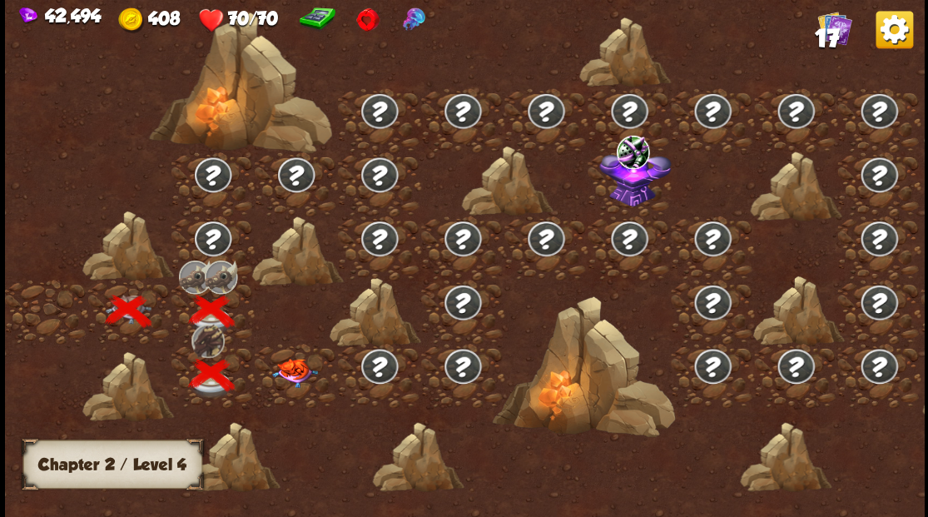
click at [300, 376] on img at bounding box center [294, 372] width 46 height 29
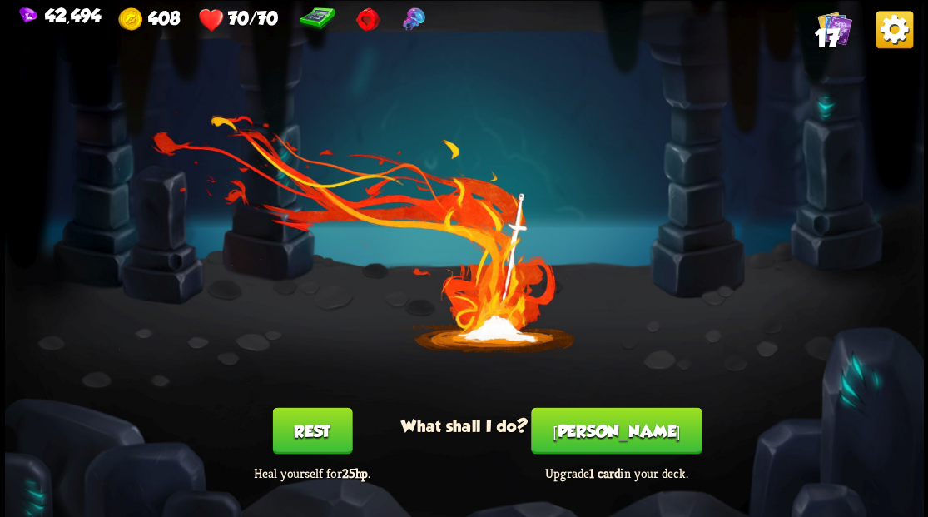
click at [607, 439] on button "[PERSON_NAME]" at bounding box center [616, 430] width 171 height 47
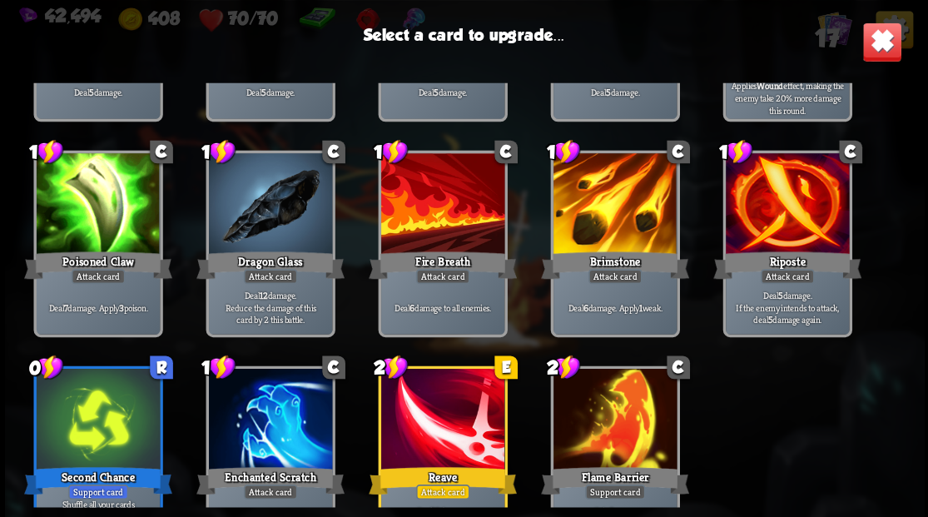
scroll to position [274, 0]
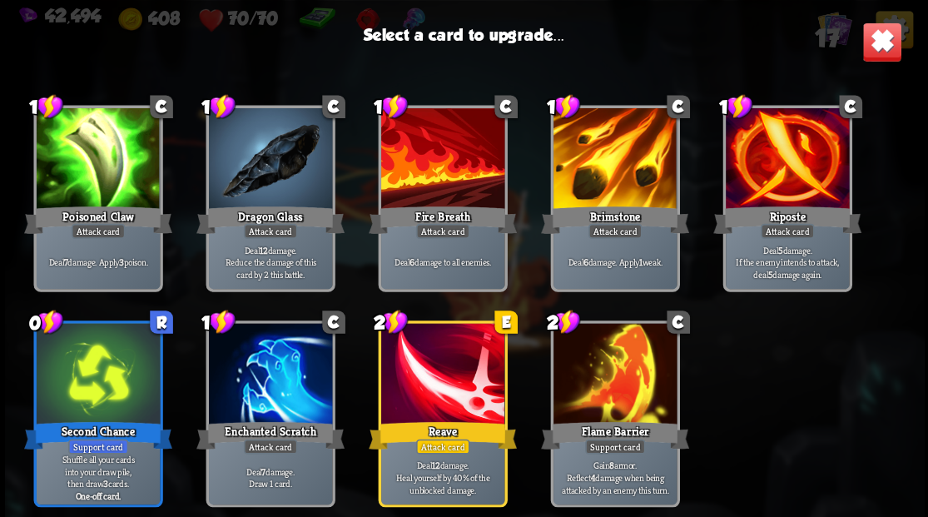
click at [608, 378] on div at bounding box center [614, 375] width 123 height 104
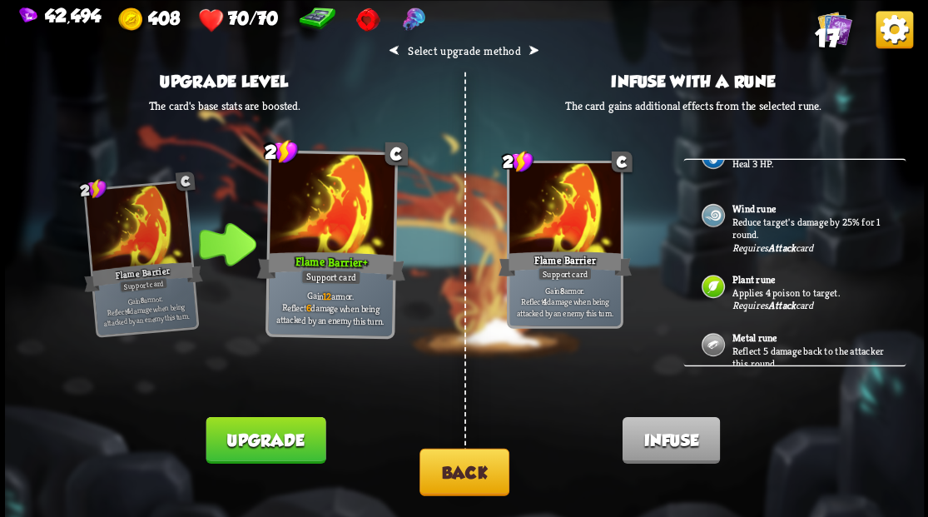
scroll to position [217, 0]
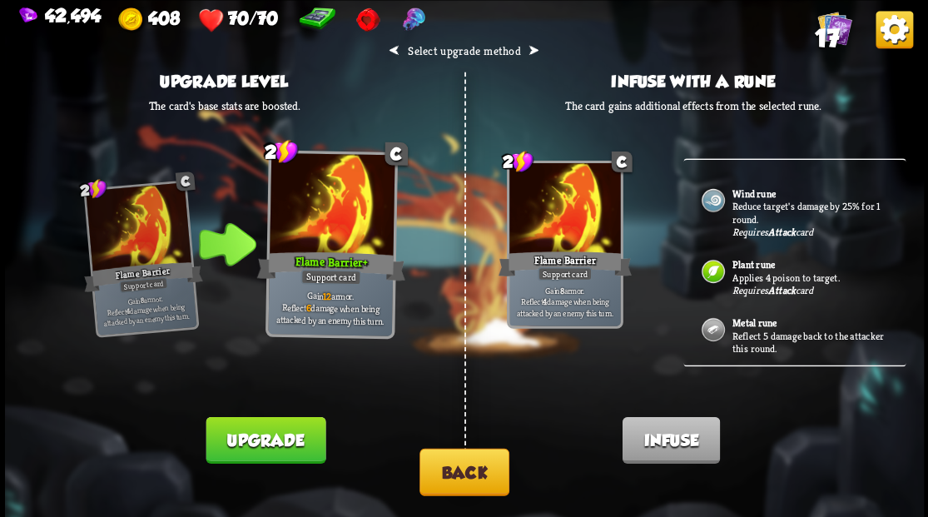
click at [468, 478] on button "Back" at bounding box center [464, 471] width 90 height 47
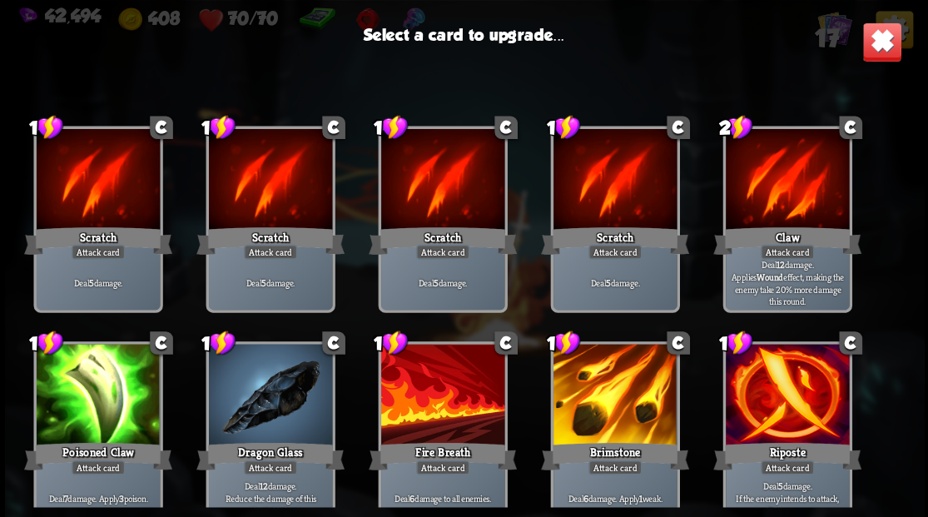
click at [608, 441] on div "Brimstone" at bounding box center [615, 455] width 148 height 33
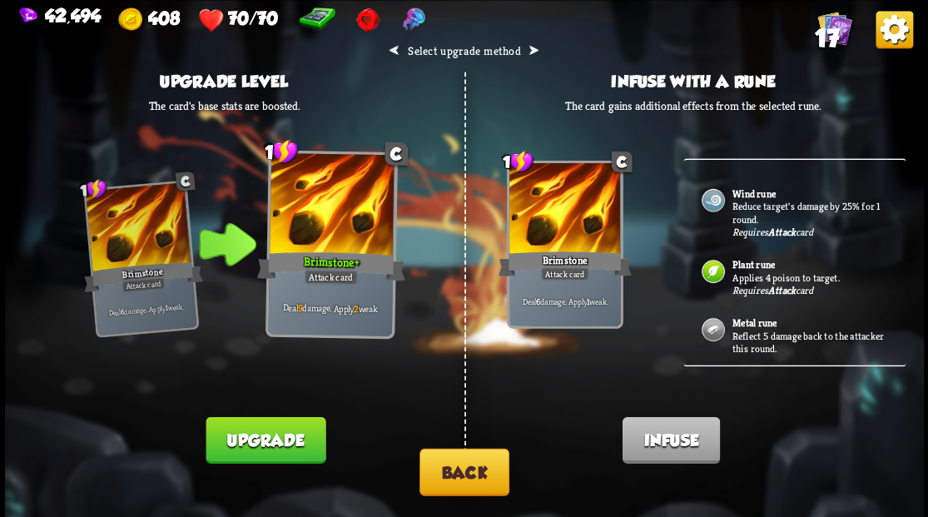
click at [774, 329] on p "Reflect 5 damage back to the attacker this round." at bounding box center [810, 342] width 156 height 26
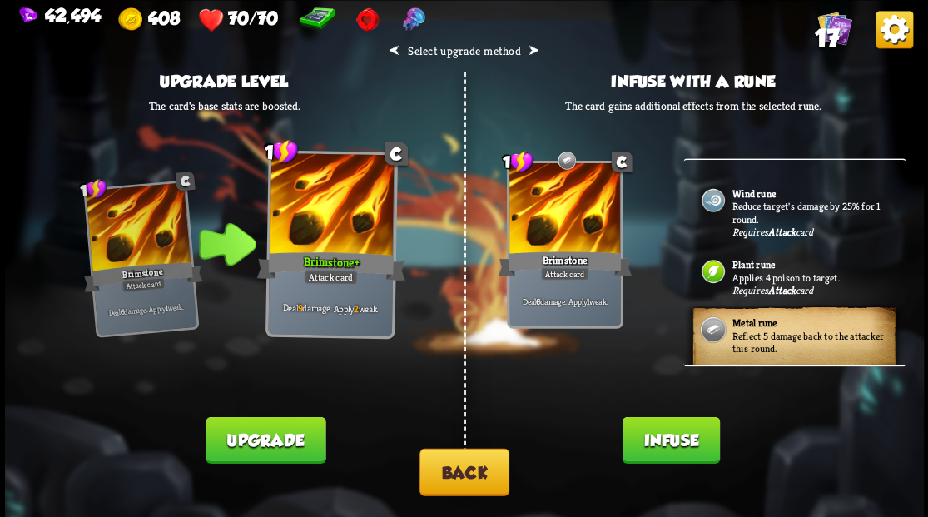
click at [676, 434] on button "Infuse" at bounding box center [670, 439] width 97 height 47
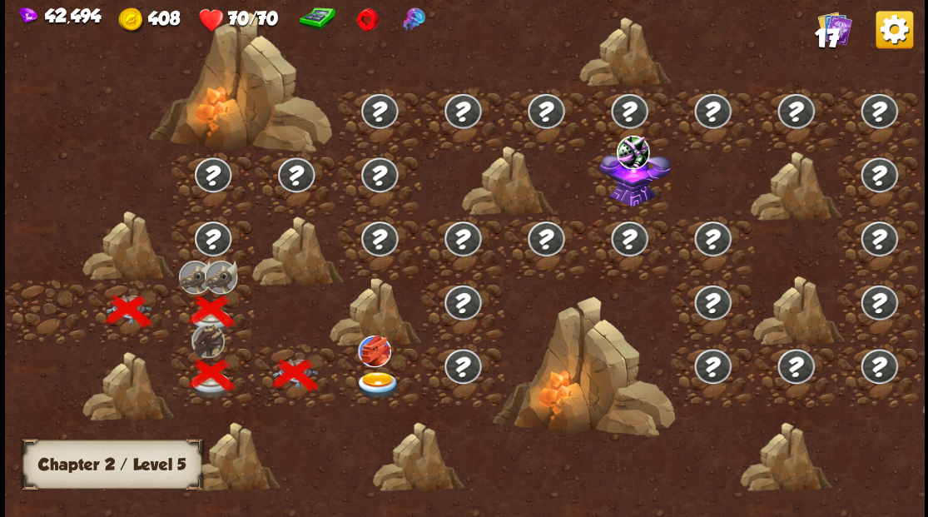
click at [382, 366] on div at bounding box center [379, 375] width 83 height 64
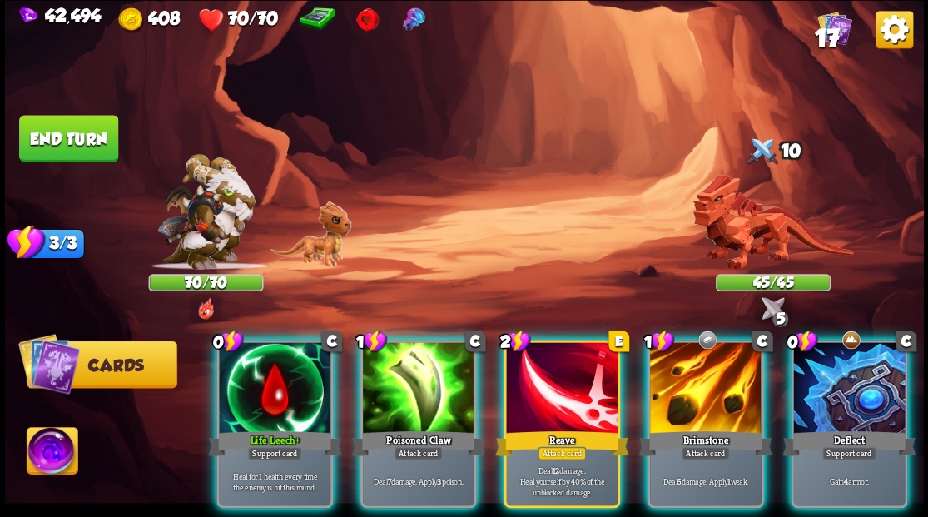
click at [268, 376] on div at bounding box center [275, 389] width 112 height 94
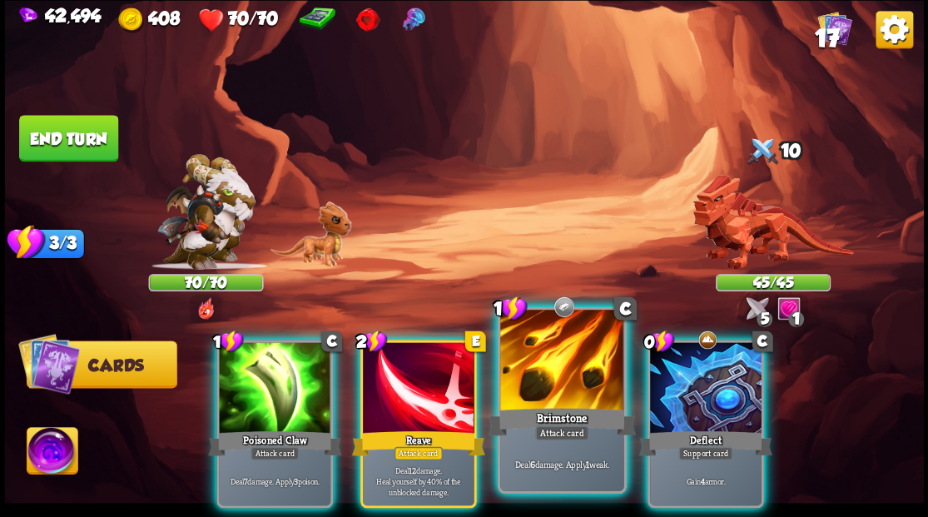
click at [549, 375] on div at bounding box center [561, 362] width 123 height 104
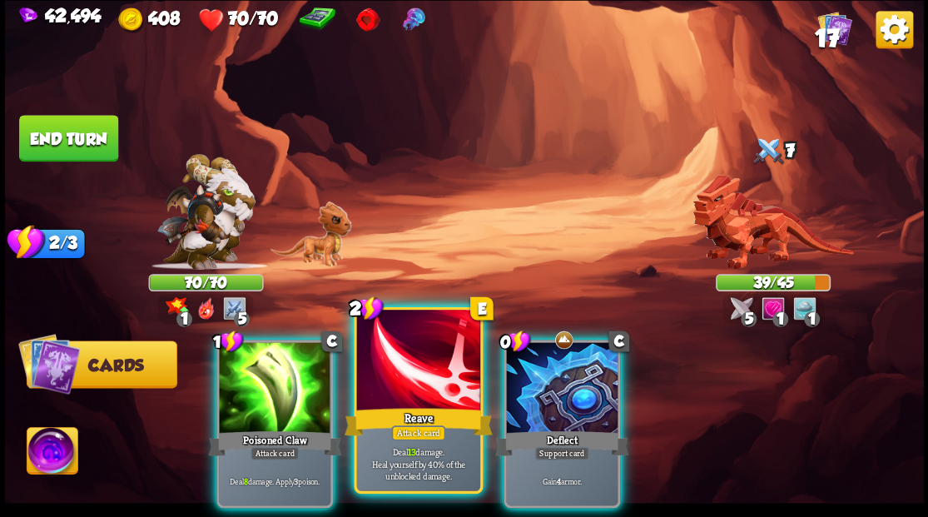
click at [409, 369] on div at bounding box center [417, 362] width 123 height 104
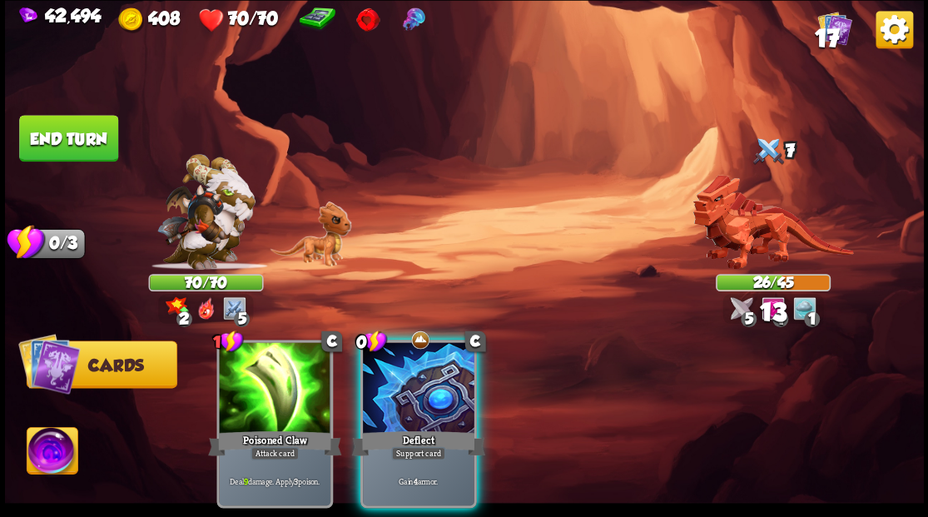
click at [411, 370] on div at bounding box center [419, 389] width 112 height 94
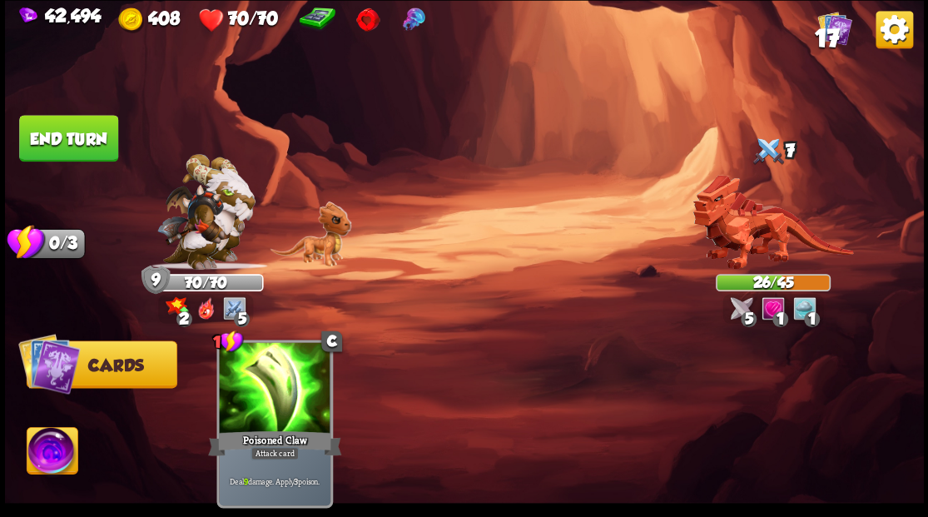
click at [68, 136] on button "End turn" at bounding box center [68, 138] width 99 height 47
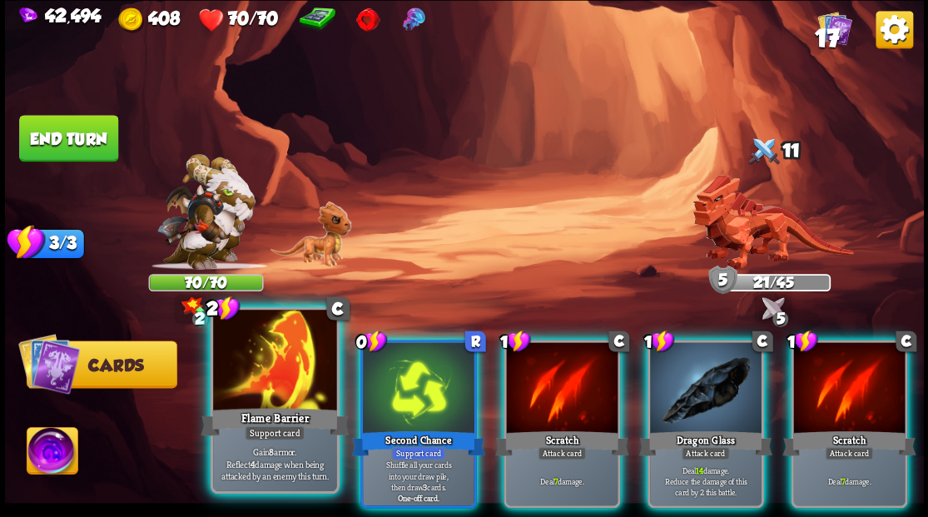
click at [276, 390] on div at bounding box center [274, 362] width 123 height 104
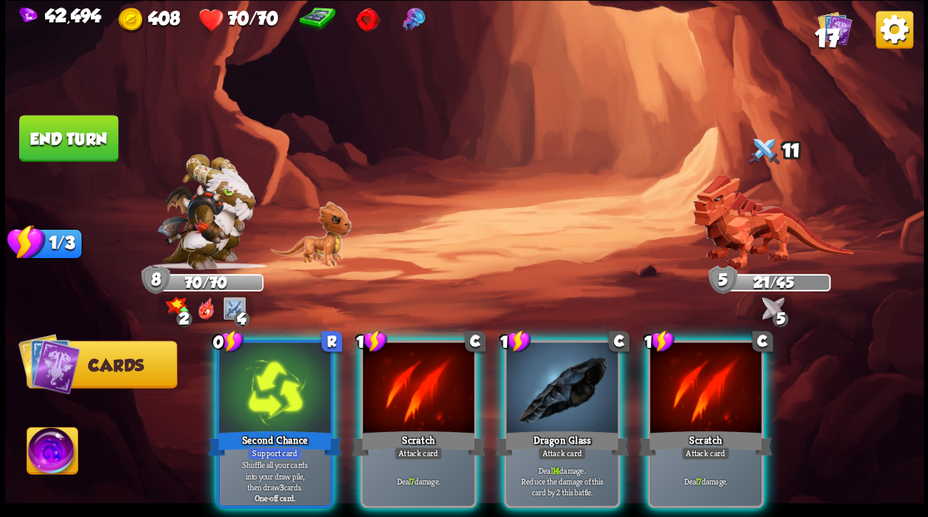
click at [565, 428] on div "Dragon Glass" at bounding box center [561, 443] width 133 height 30
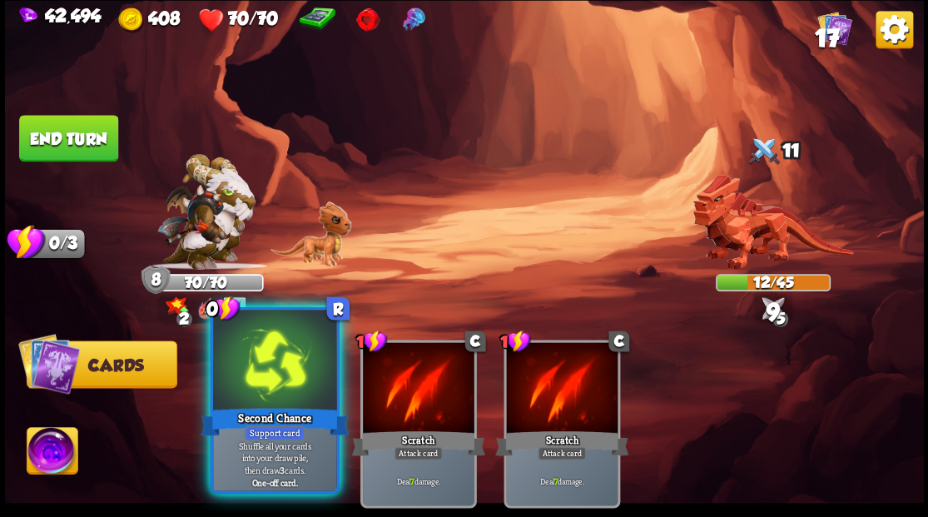
click at [272, 378] on div at bounding box center [274, 362] width 123 height 104
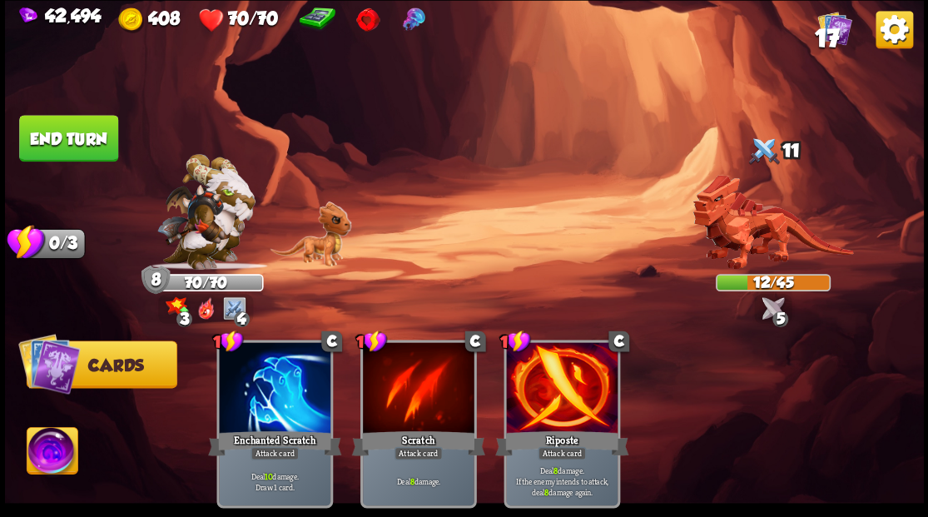
click at [59, 128] on button "End turn" at bounding box center [68, 138] width 99 height 47
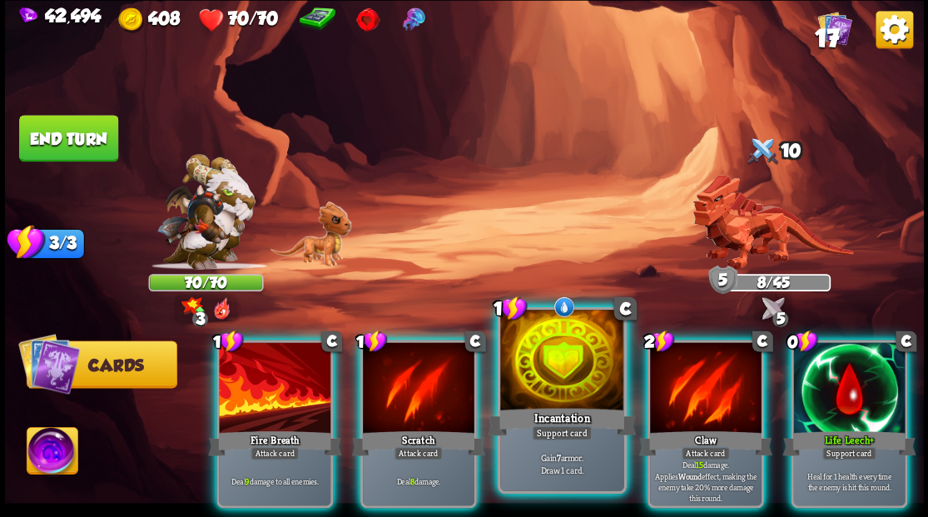
click at [551, 365] on div at bounding box center [561, 362] width 123 height 104
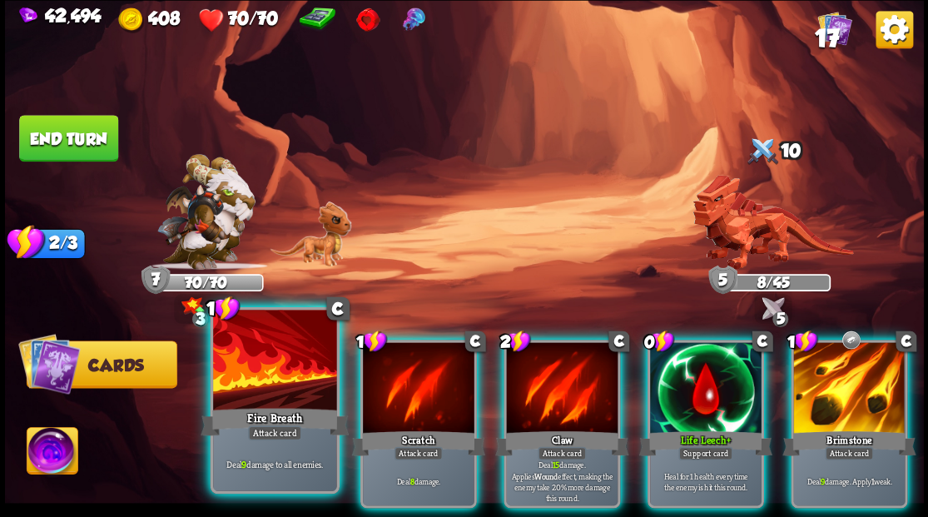
click at [268, 390] on div at bounding box center [274, 362] width 123 height 104
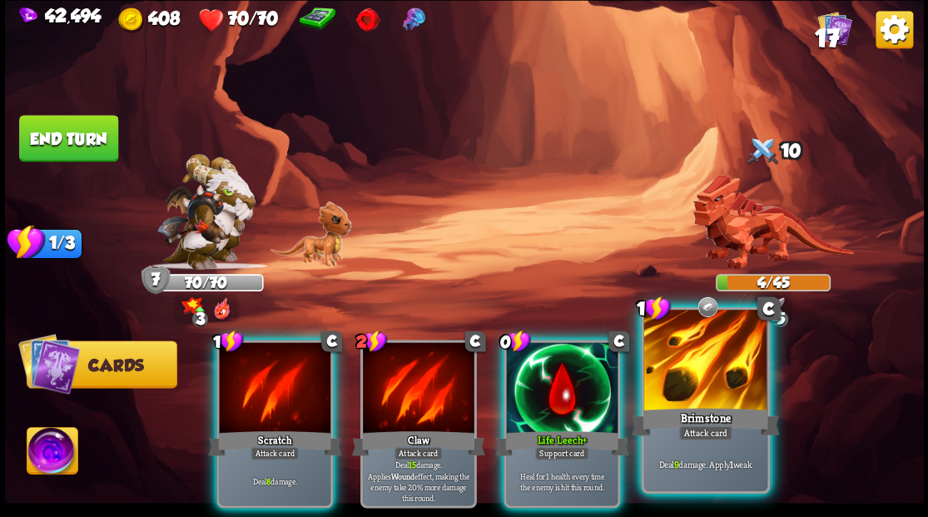
click at [702, 388] on div at bounding box center [704, 362] width 123 height 104
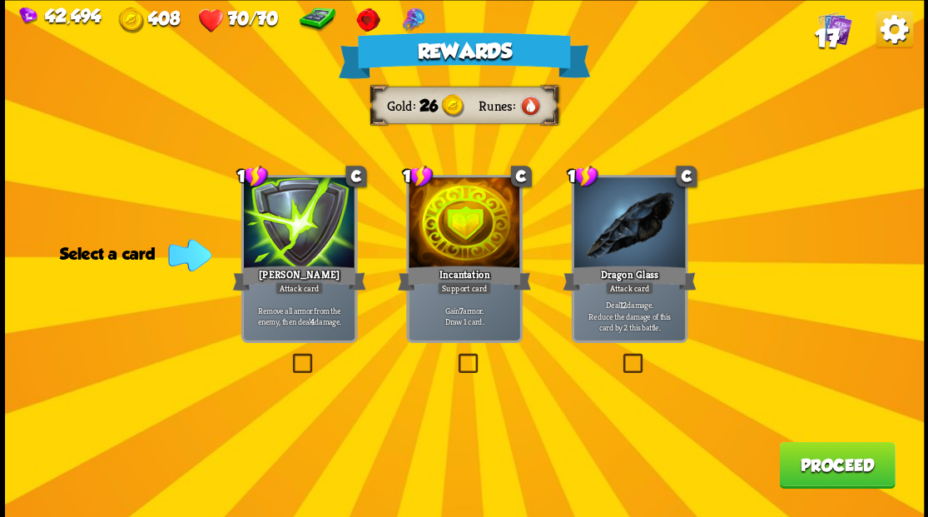
click at [289, 355] on label at bounding box center [289, 355] width 0 height 0
click at [0, 0] on input "checkbox" at bounding box center [0, 0] width 0 height 0
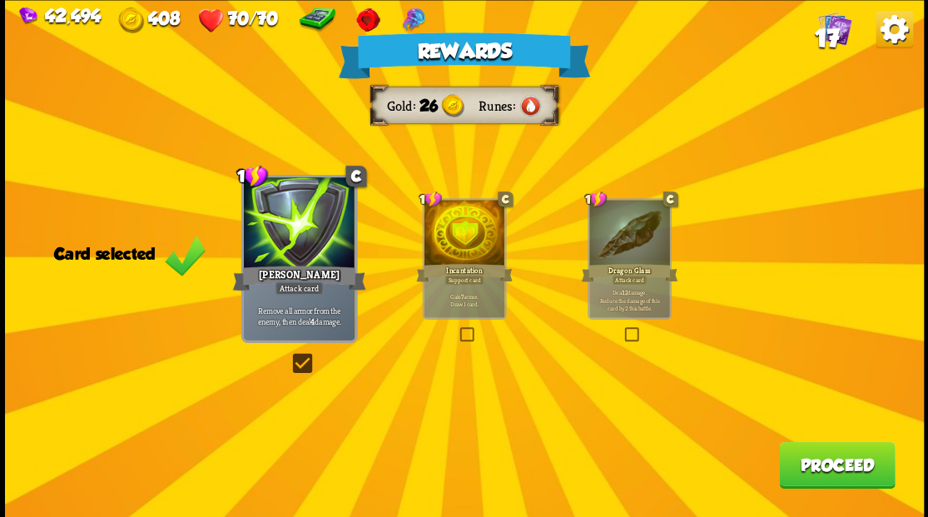
click at [838, 461] on button "Proceed" at bounding box center [837, 464] width 116 height 47
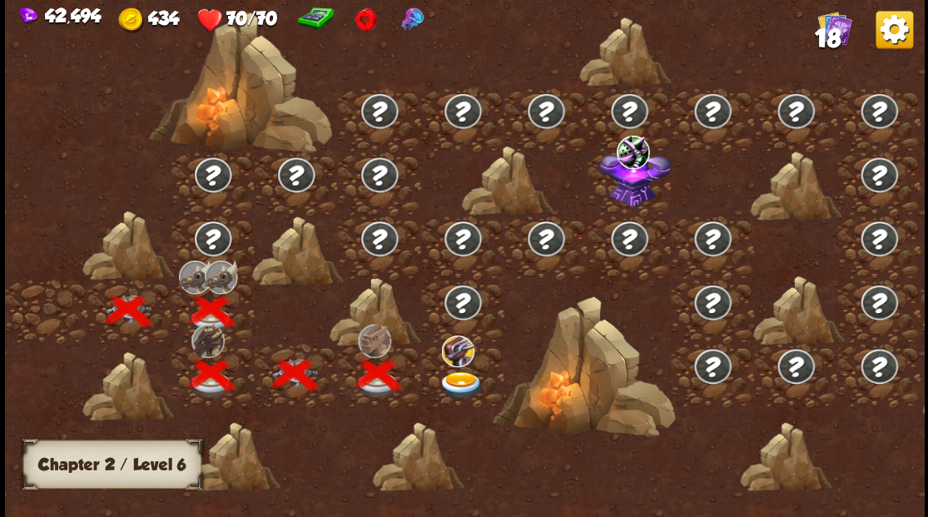
click at [463, 383] on img at bounding box center [461, 384] width 46 height 27
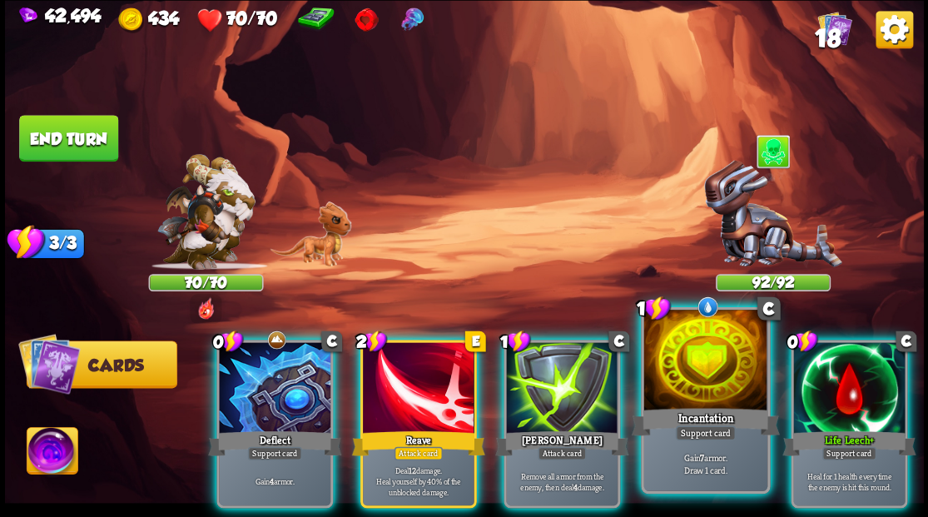
click at [670, 367] on div at bounding box center [704, 362] width 123 height 104
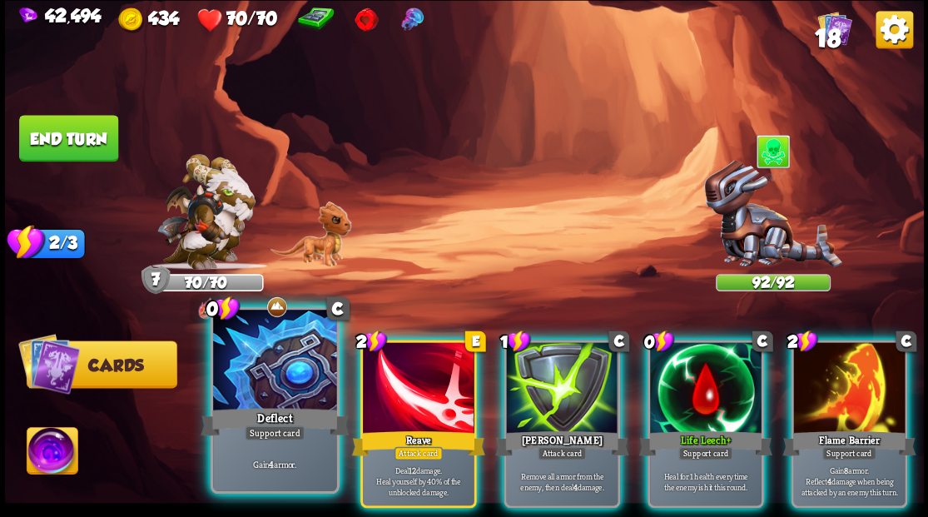
click at [268, 384] on div at bounding box center [274, 362] width 123 height 104
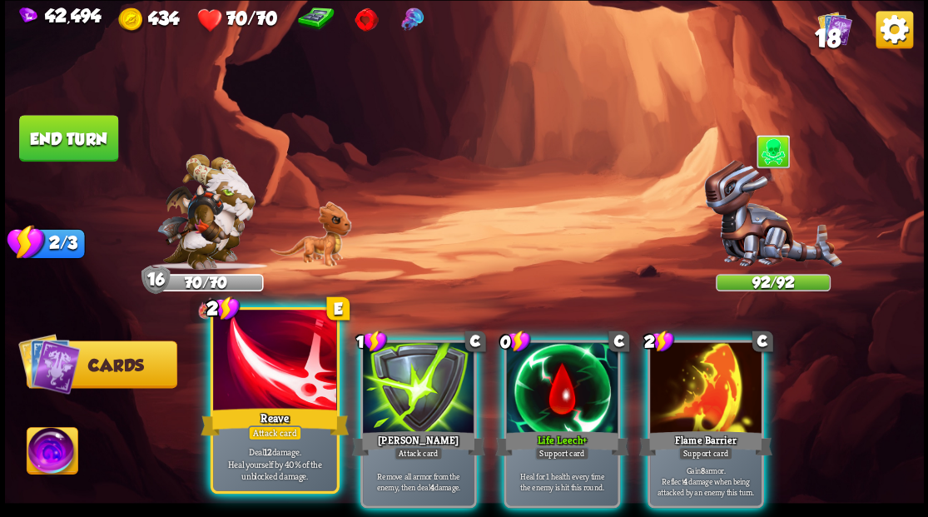
click at [264, 378] on div at bounding box center [274, 362] width 123 height 104
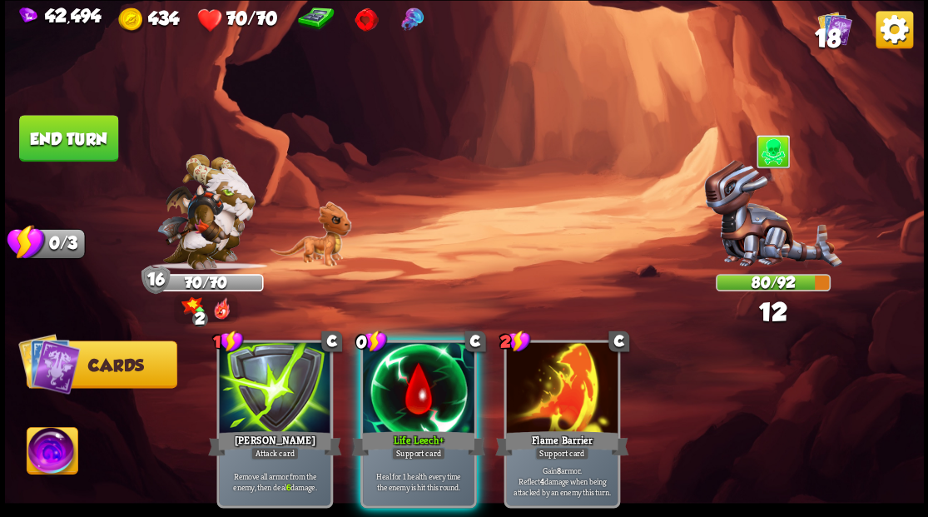
click at [82, 138] on button "End turn" at bounding box center [68, 138] width 99 height 47
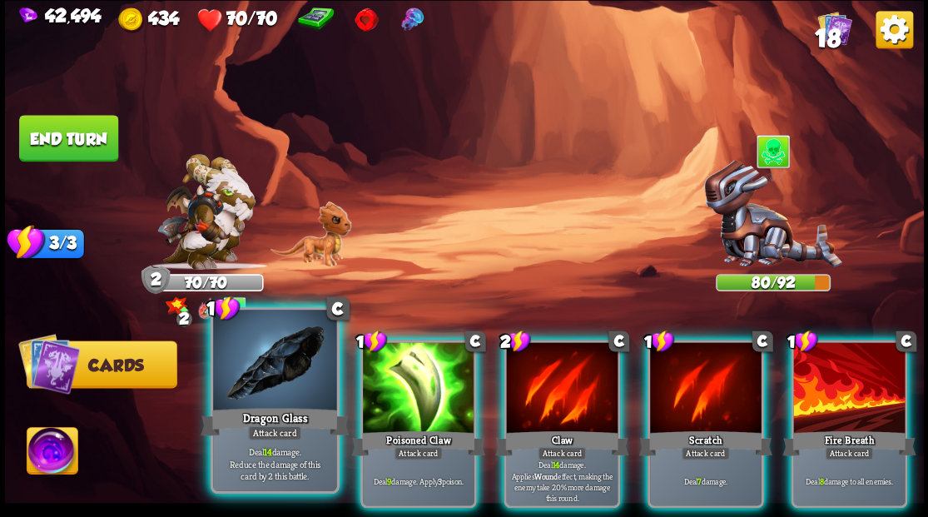
click at [258, 394] on div at bounding box center [274, 362] width 123 height 104
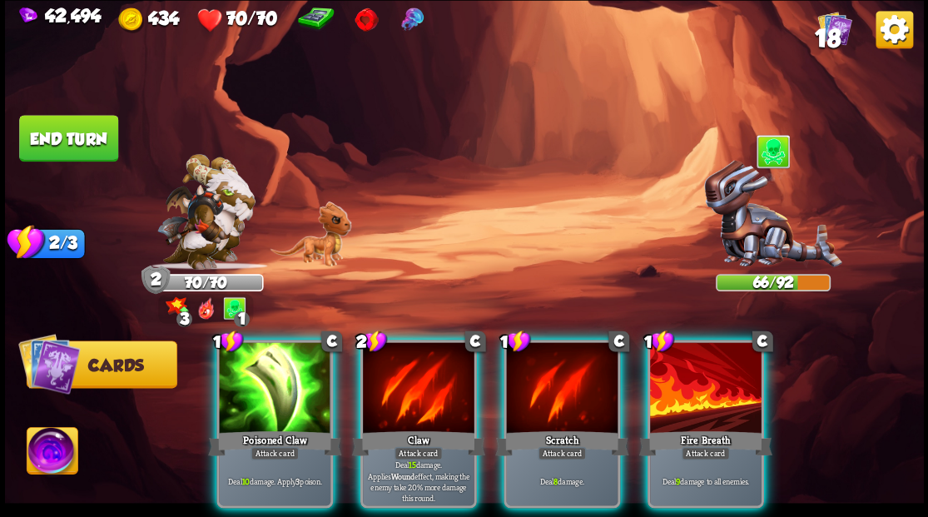
click at [424, 390] on div at bounding box center [419, 389] width 112 height 94
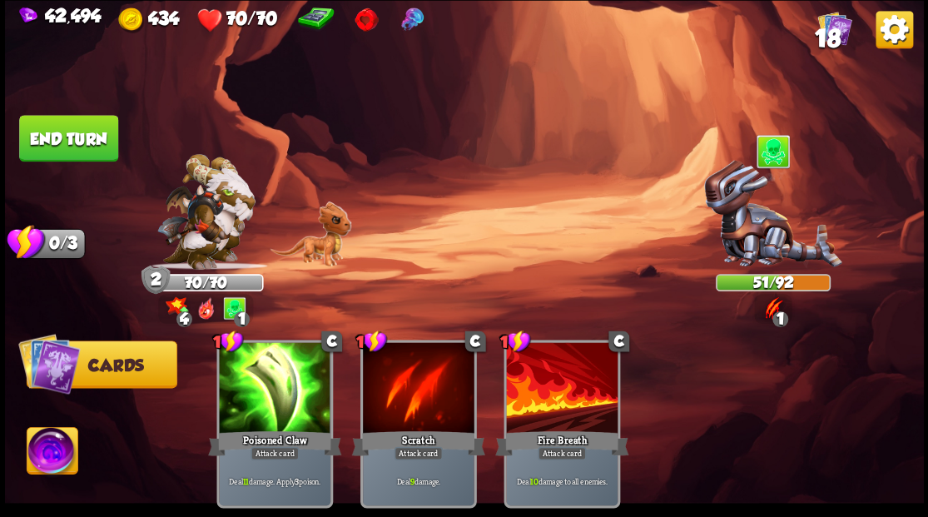
click at [90, 136] on button "End turn" at bounding box center [68, 138] width 99 height 47
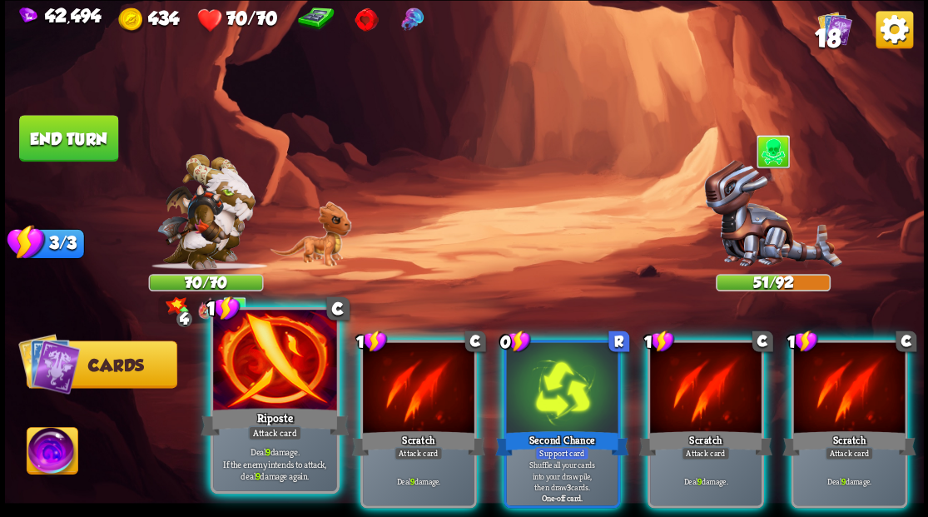
click at [270, 380] on div at bounding box center [274, 362] width 123 height 104
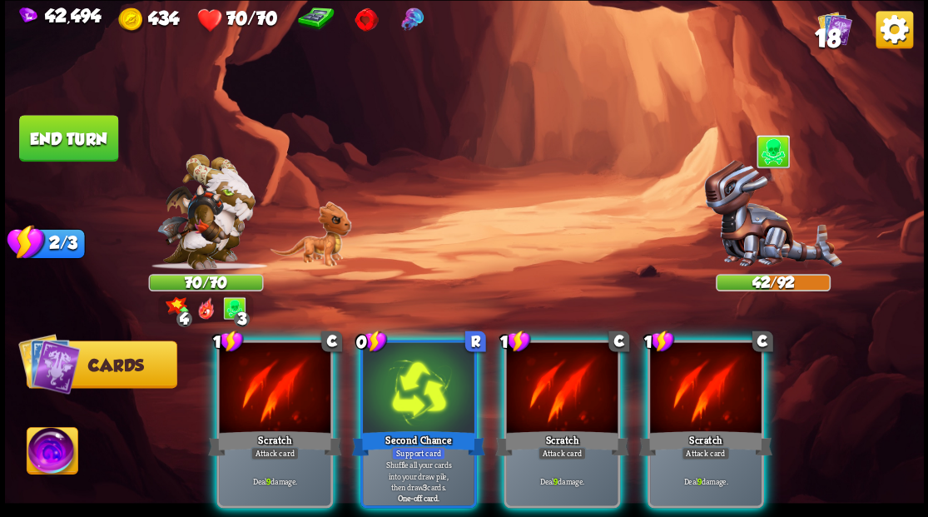
click at [398, 380] on div at bounding box center [419, 389] width 112 height 94
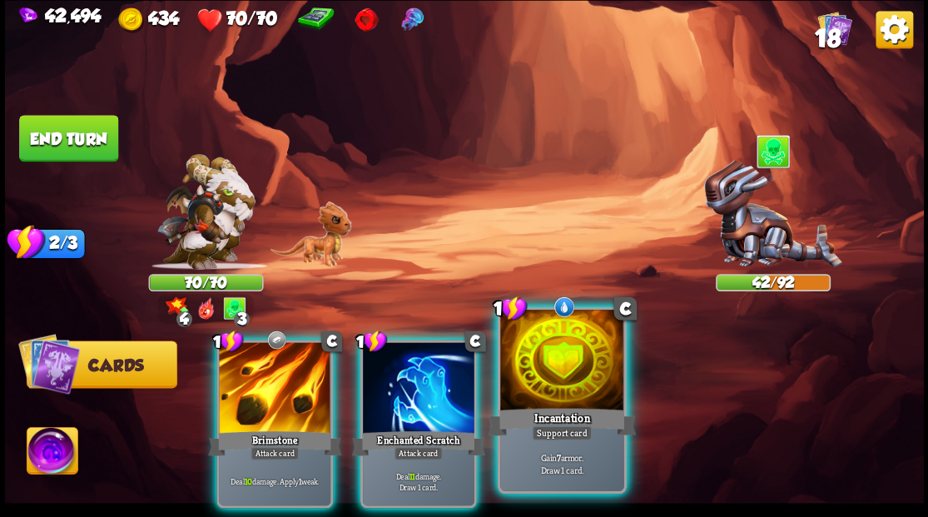
click at [554, 357] on div at bounding box center [561, 362] width 123 height 104
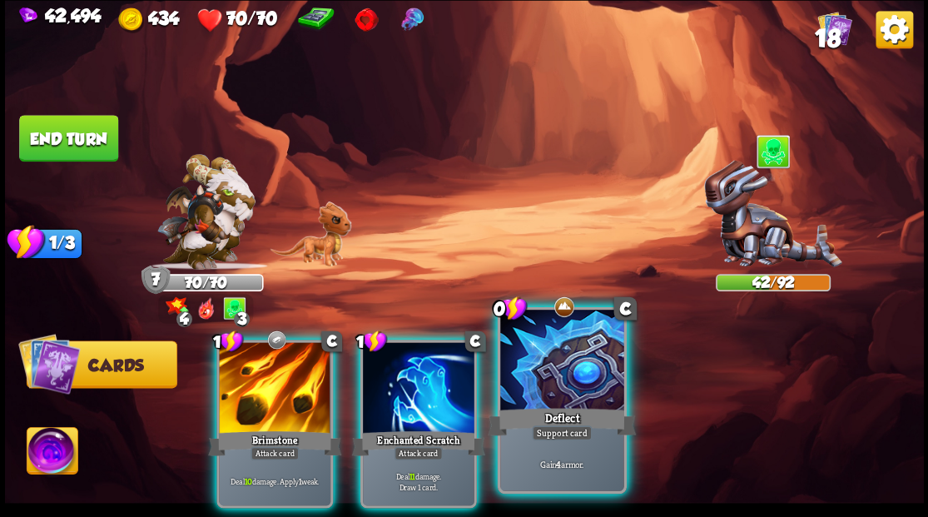
click at [568, 372] on div at bounding box center [561, 362] width 123 height 104
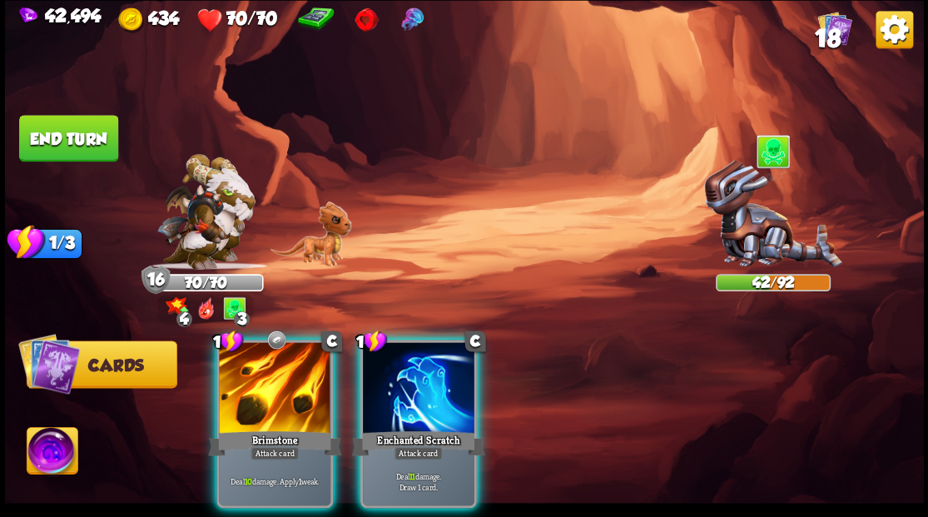
drag, startPoint x: 248, startPoint y: 375, endPoint x: 250, endPoint y: 323, distance: 52.5
click at [249, 370] on div at bounding box center [275, 389] width 112 height 94
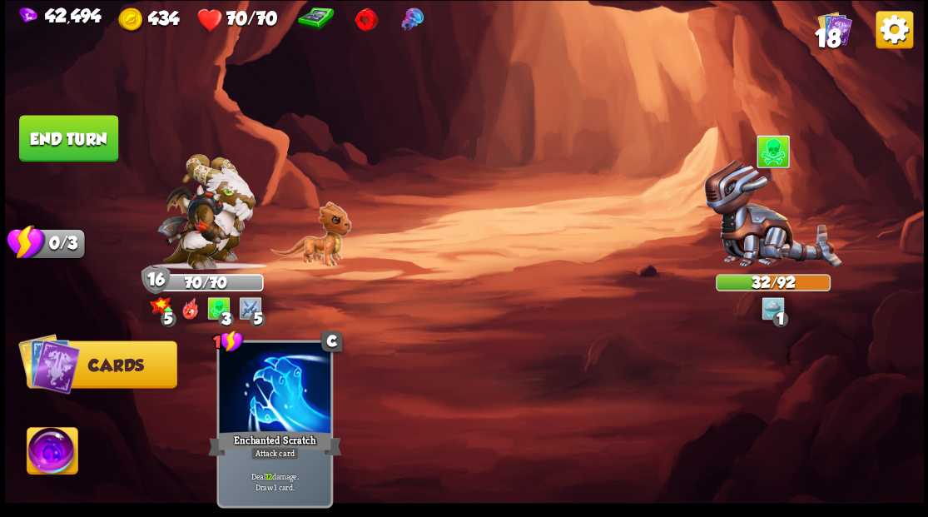
click at [64, 146] on button "End turn" at bounding box center [68, 138] width 99 height 47
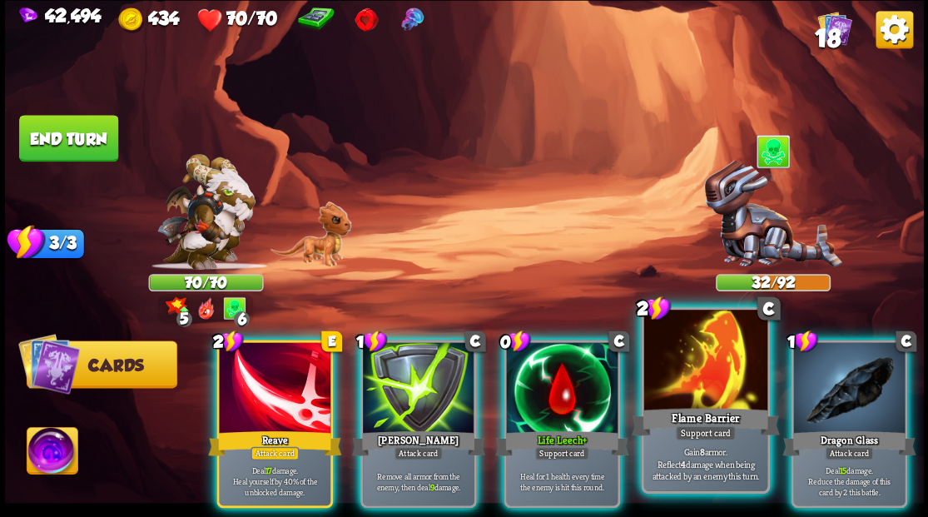
click at [682, 400] on div at bounding box center [704, 362] width 123 height 104
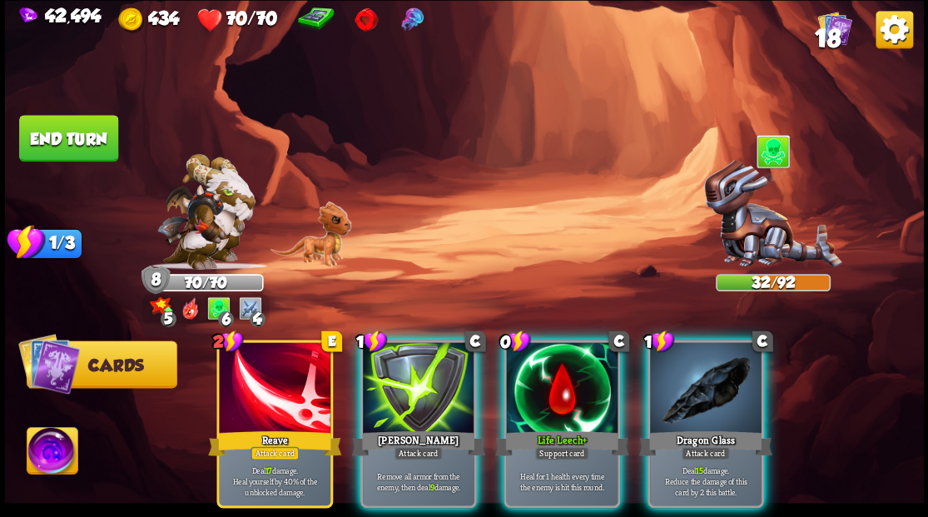
click at [682, 386] on div at bounding box center [706, 389] width 112 height 94
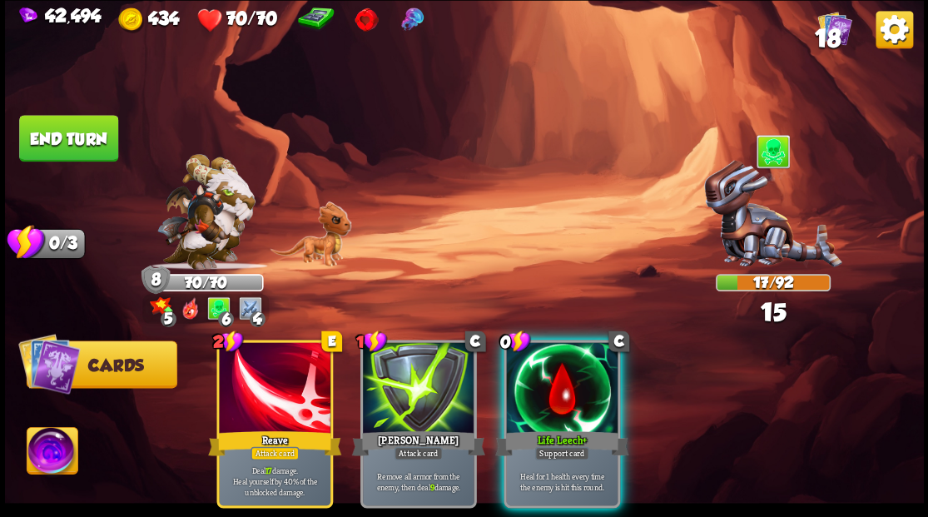
click at [63, 127] on button "End turn" at bounding box center [68, 138] width 99 height 47
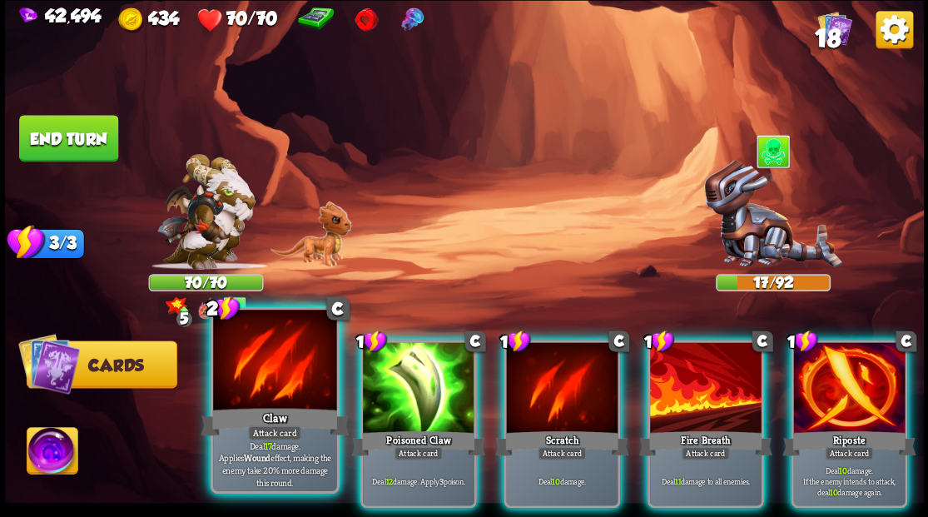
click at [263, 401] on div at bounding box center [274, 362] width 123 height 104
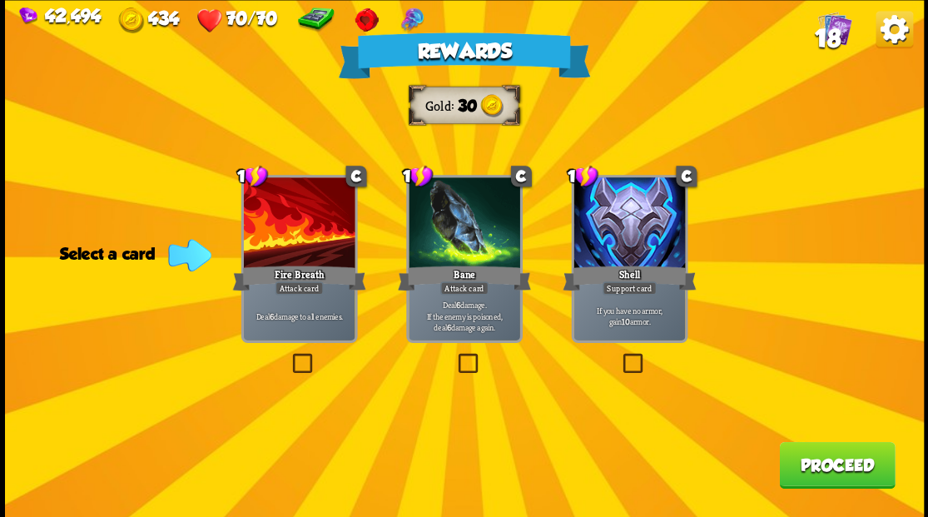
click at [454, 355] on label at bounding box center [454, 355] width 0 height 0
click at [0, 0] on input "checkbox" at bounding box center [0, 0] width 0 height 0
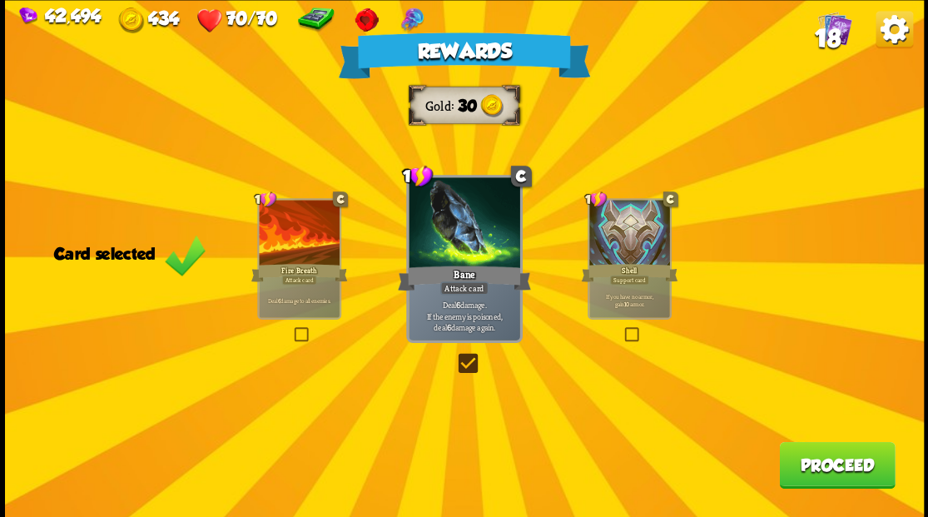
click at [824, 474] on button "Proceed" at bounding box center [837, 464] width 116 height 47
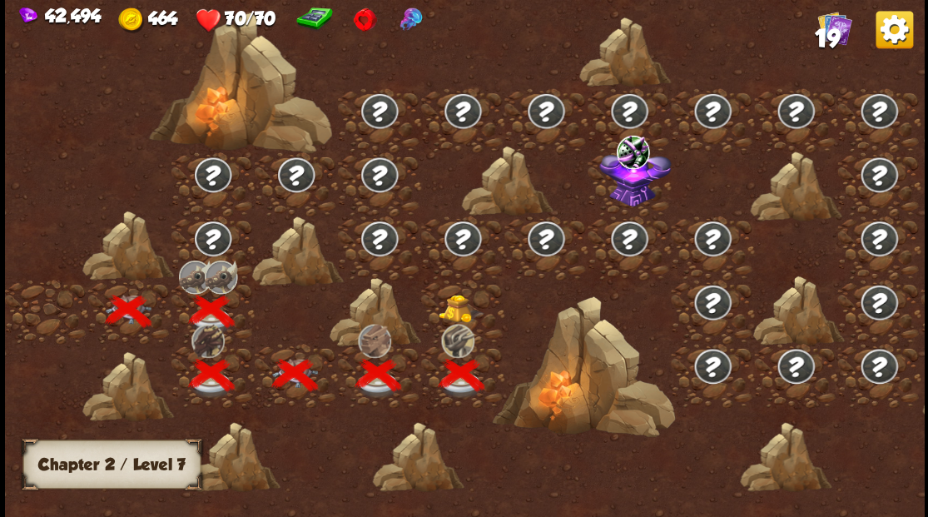
click at [458, 305] on img at bounding box center [461, 308] width 46 height 28
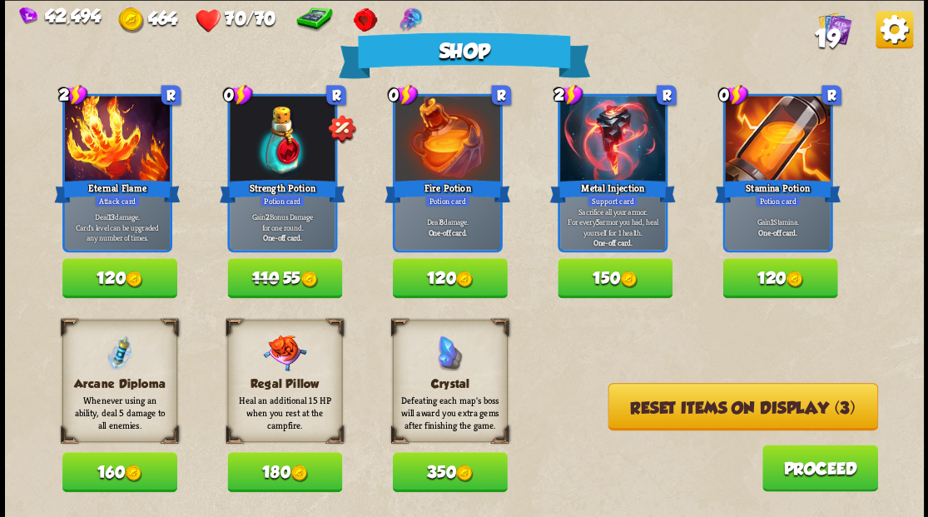
click at [744, 409] on button "Reset items on display (3)" at bounding box center [743, 406] width 270 height 47
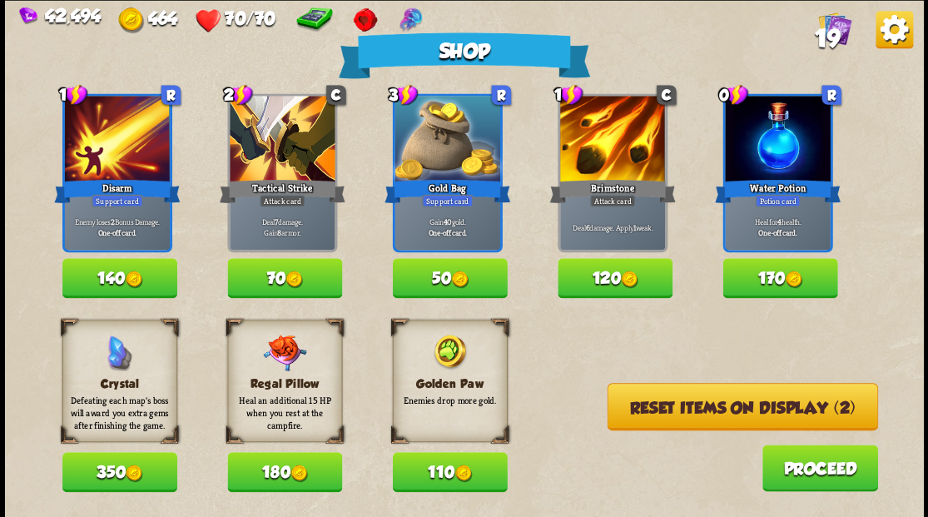
click at [446, 479] on button "110" at bounding box center [449, 472] width 115 height 40
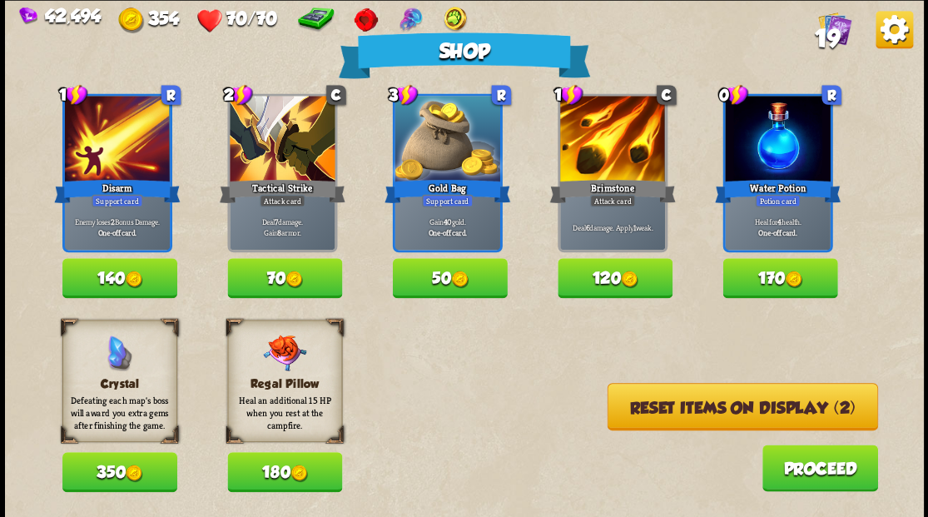
click at [701, 411] on button "Reset items on display (2)" at bounding box center [742, 406] width 270 height 47
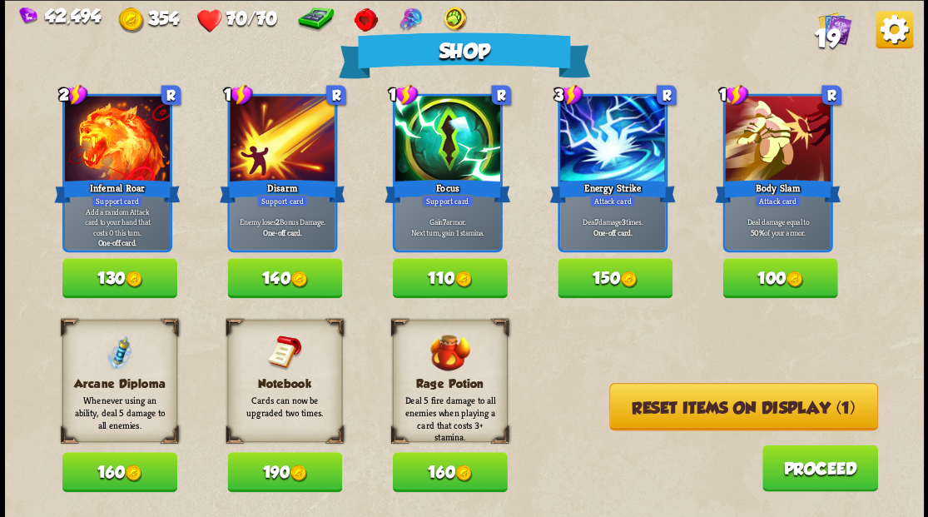
click at [454, 285] on button "110" at bounding box center [449, 278] width 115 height 40
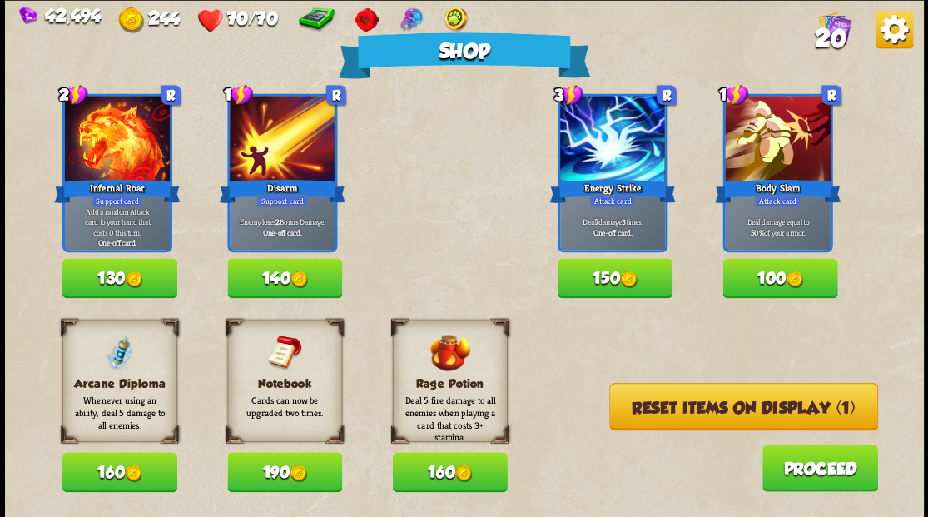
click at [637, 404] on button "Reset items on display (1)" at bounding box center [743, 406] width 269 height 47
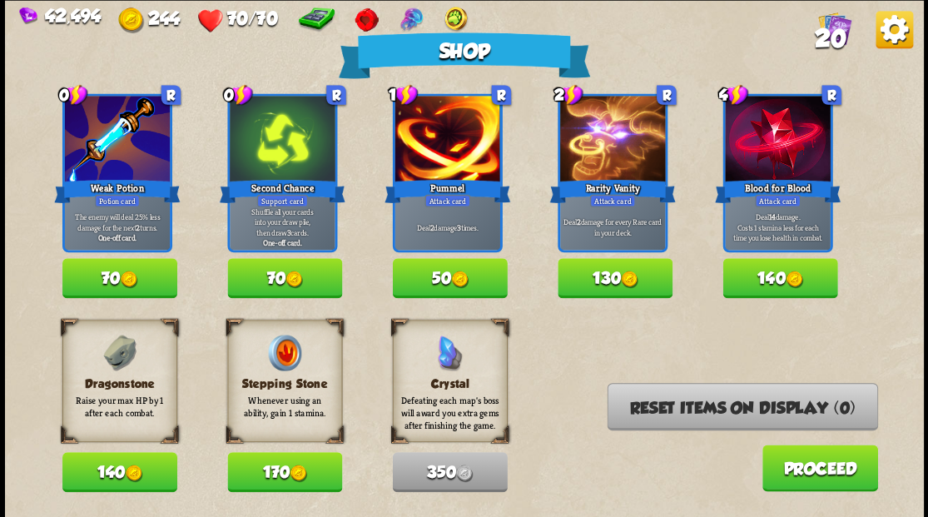
click at [130, 478] on img at bounding box center [133, 472] width 17 height 17
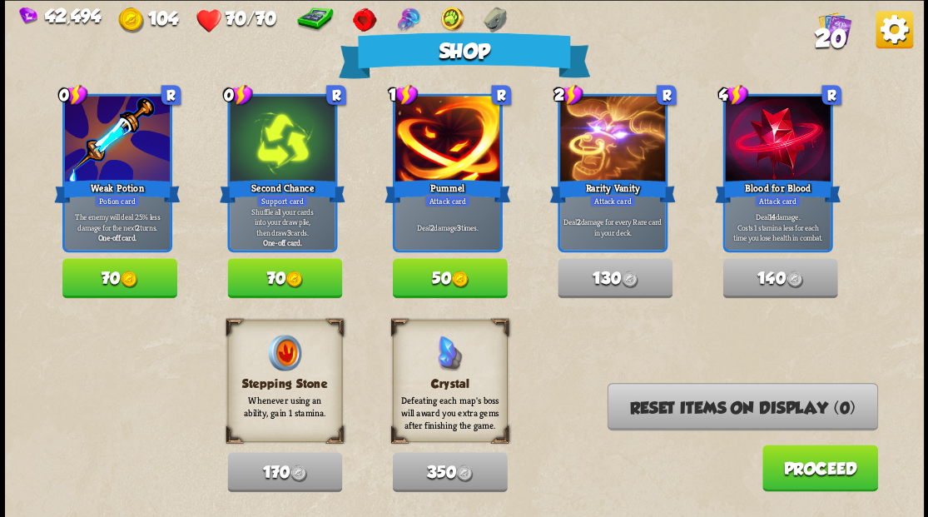
click at [802, 476] on button "Proceed" at bounding box center [820, 467] width 116 height 47
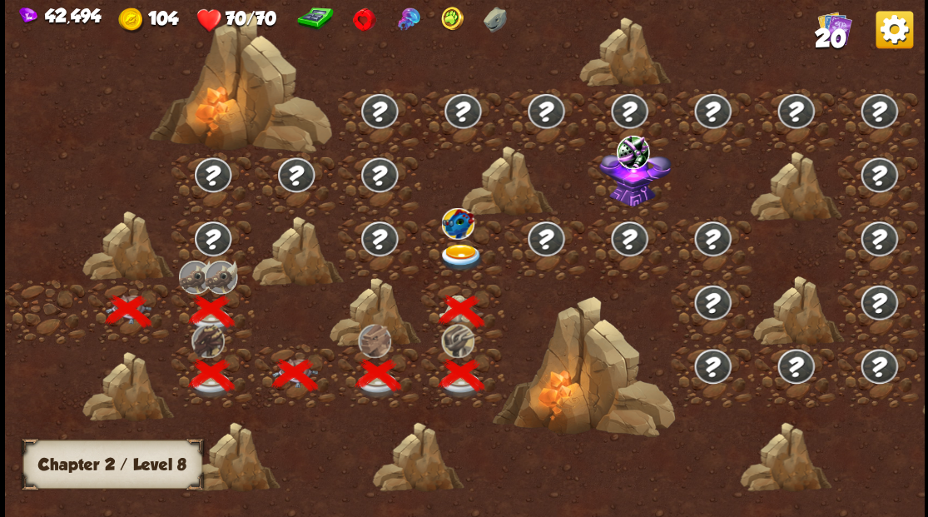
click at [453, 253] on img at bounding box center [461, 256] width 46 height 27
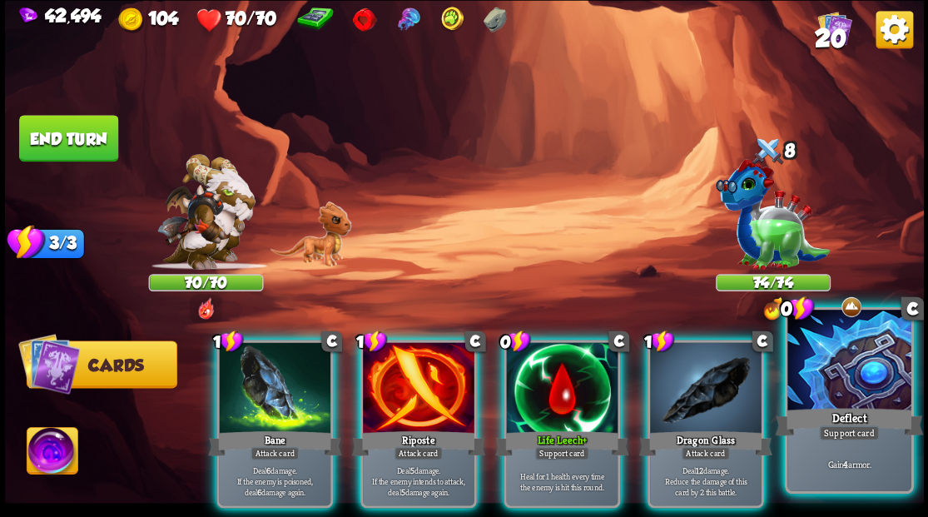
click at [832, 373] on div at bounding box center [848, 362] width 123 height 104
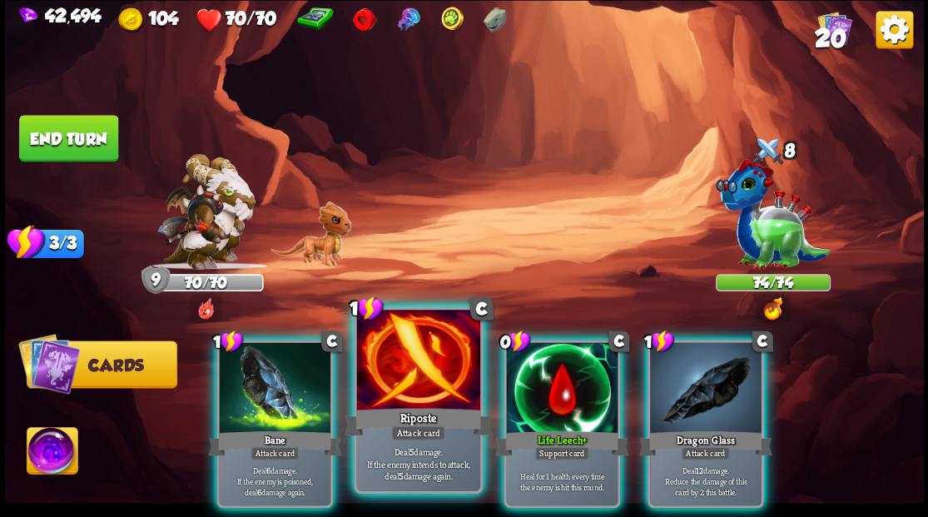
click at [418, 374] on div at bounding box center [417, 362] width 123 height 104
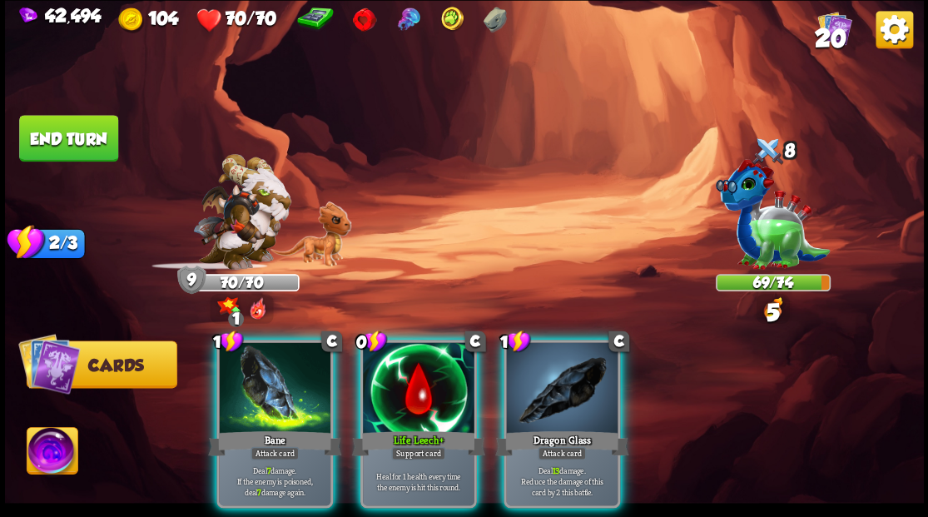
click at [538, 376] on div at bounding box center [562, 389] width 112 height 94
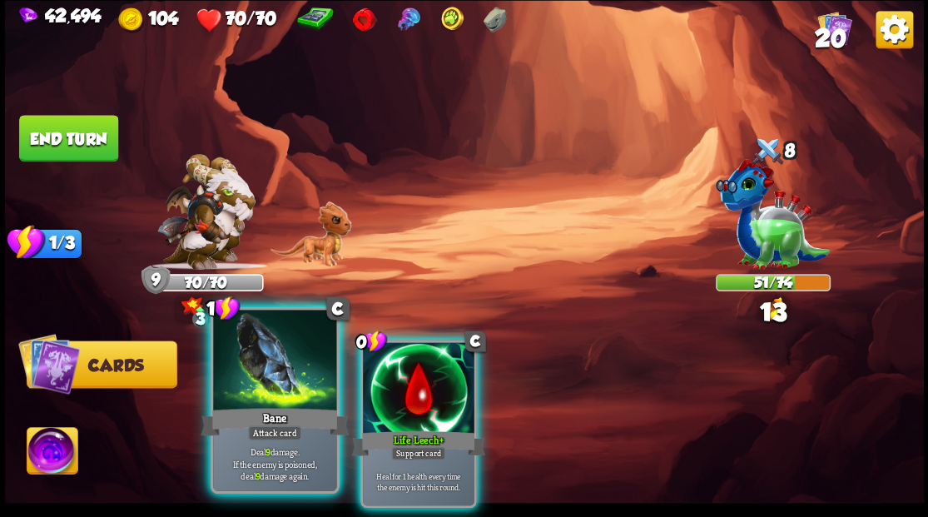
click at [290, 368] on div at bounding box center [274, 362] width 123 height 104
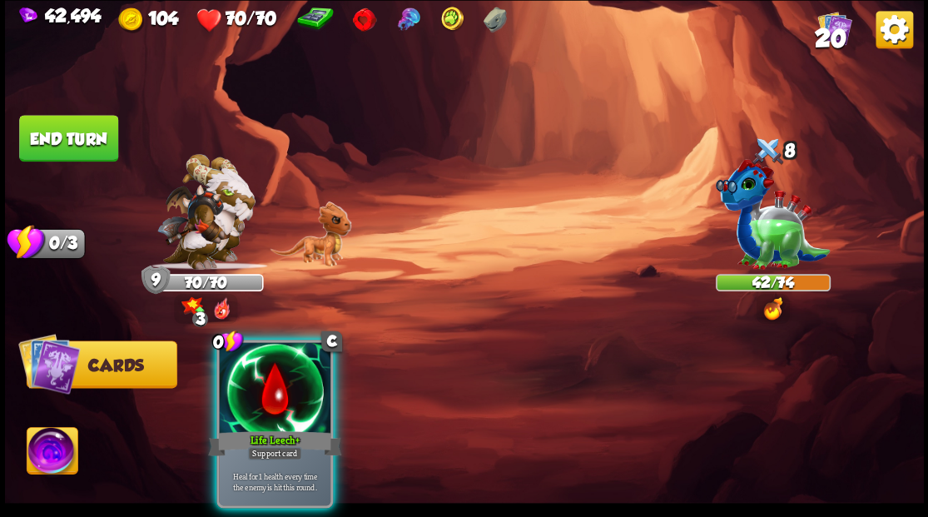
click at [91, 144] on button "End turn" at bounding box center [68, 138] width 99 height 47
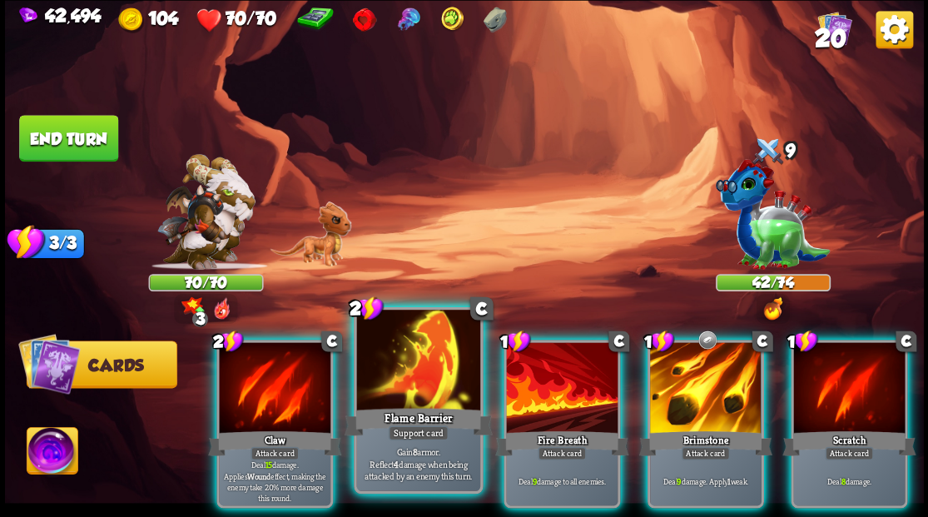
click at [406, 369] on div at bounding box center [417, 362] width 123 height 104
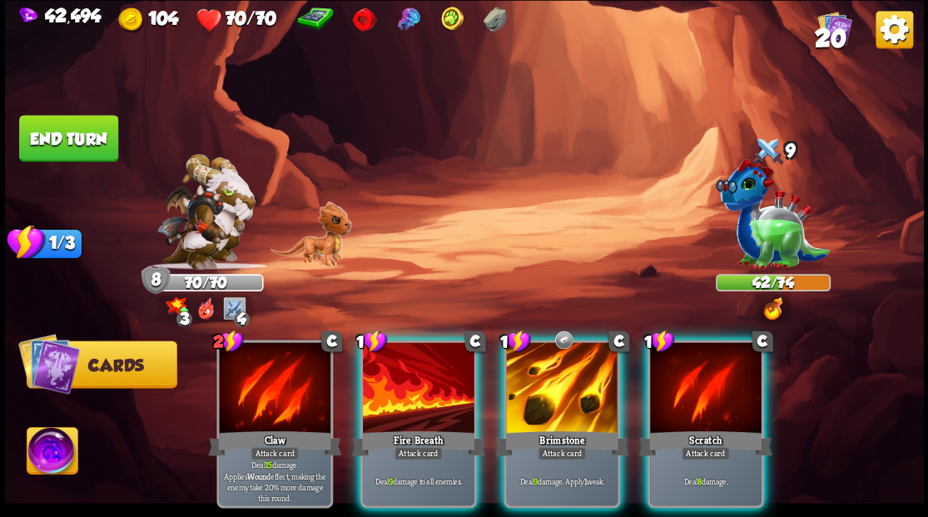
click at [546, 373] on div at bounding box center [562, 389] width 112 height 94
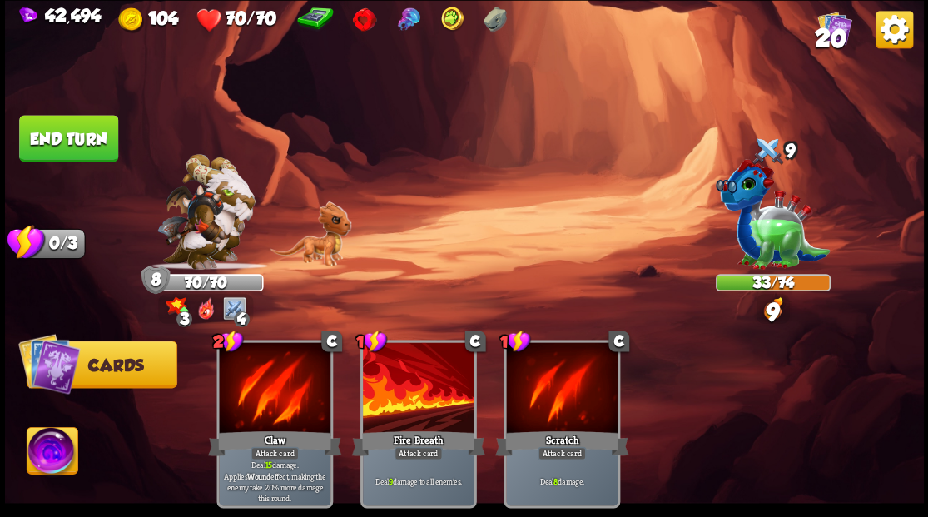
drag, startPoint x: 108, startPoint y: 135, endPoint x: 294, endPoint y: 191, distance: 193.8
click at [108, 136] on button "End turn" at bounding box center [68, 138] width 99 height 47
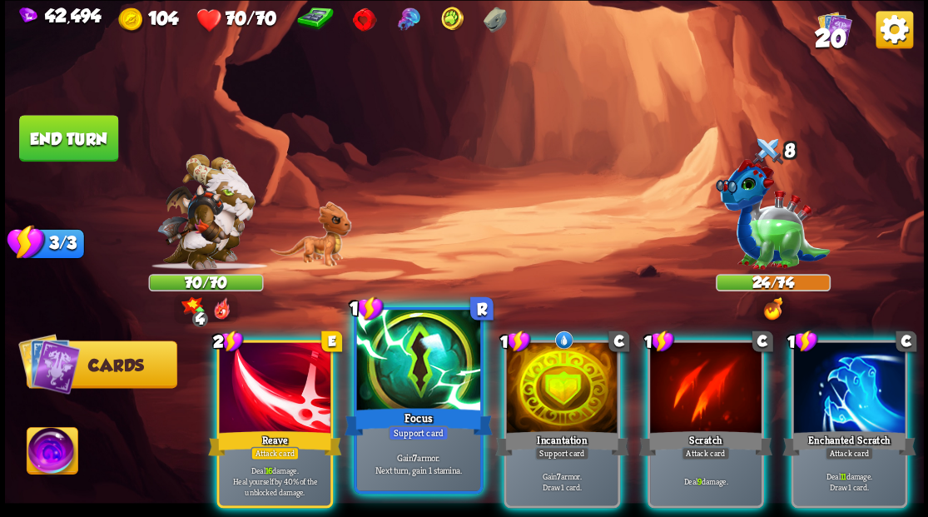
click at [433, 378] on div at bounding box center [417, 362] width 123 height 104
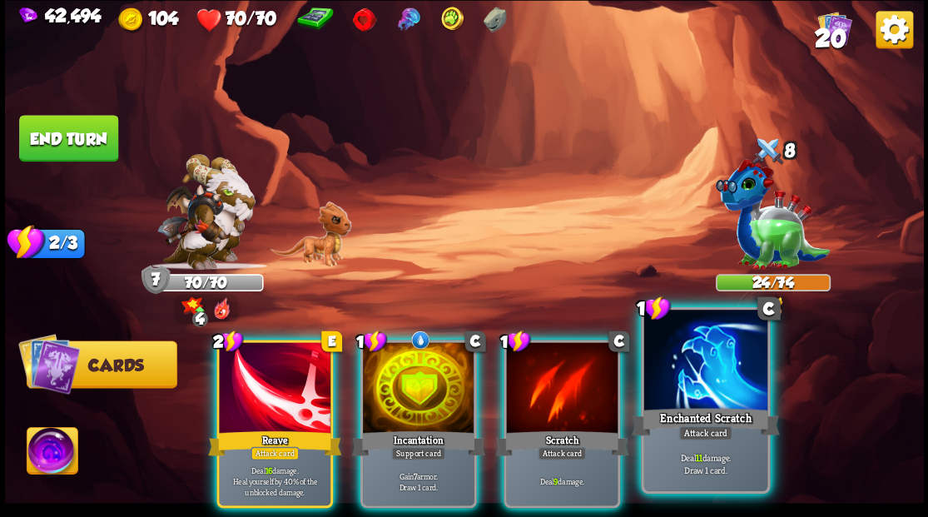
click at [673, 392] on div at bounding box center [704, 362] width 123 height 104
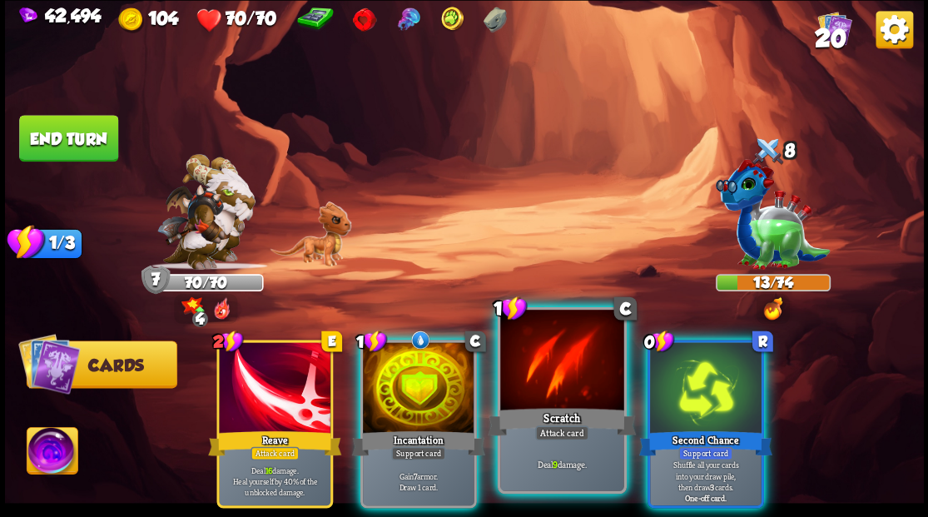
click at [548, 376] on div at bounding box center [561, 362] width 123 height 104
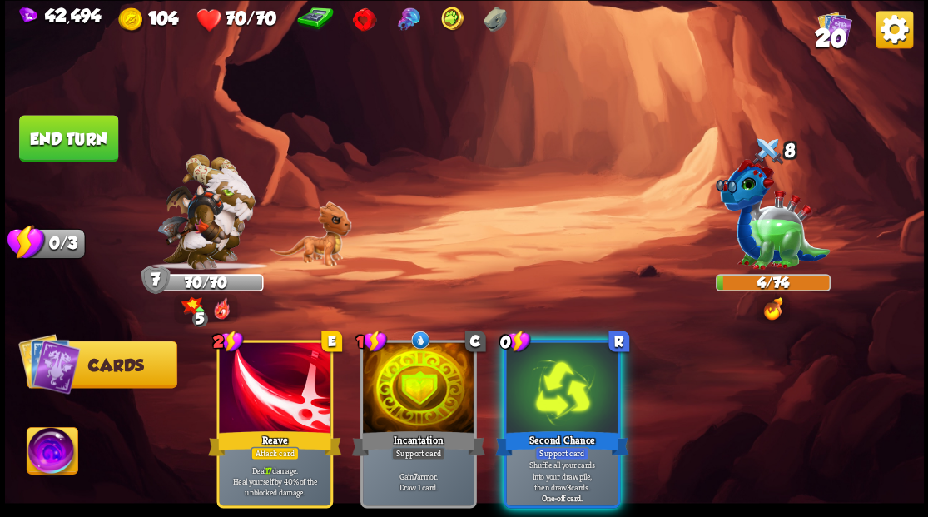
click at [548, 376] on div at bounding box center [562, 389] width 112 height 94
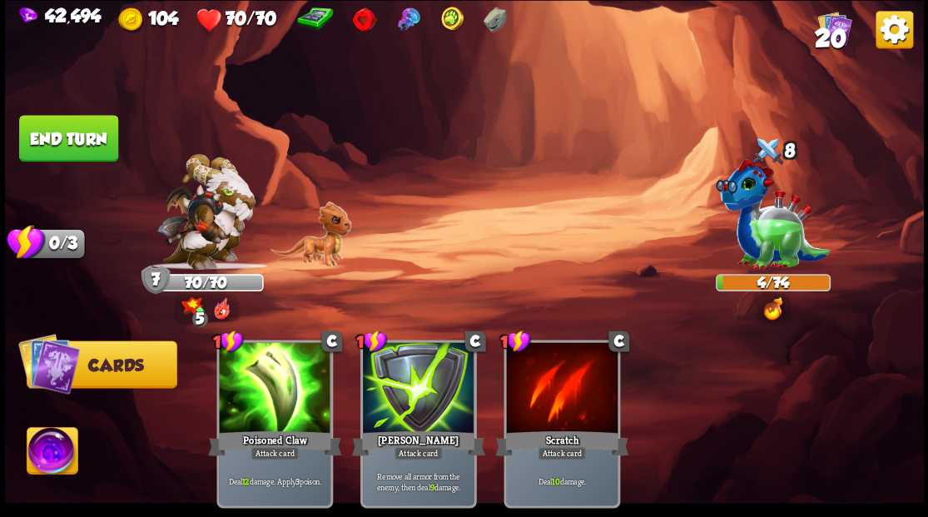
click at [44, 459] on img at bounding box center [52, 453] width 51 height 52
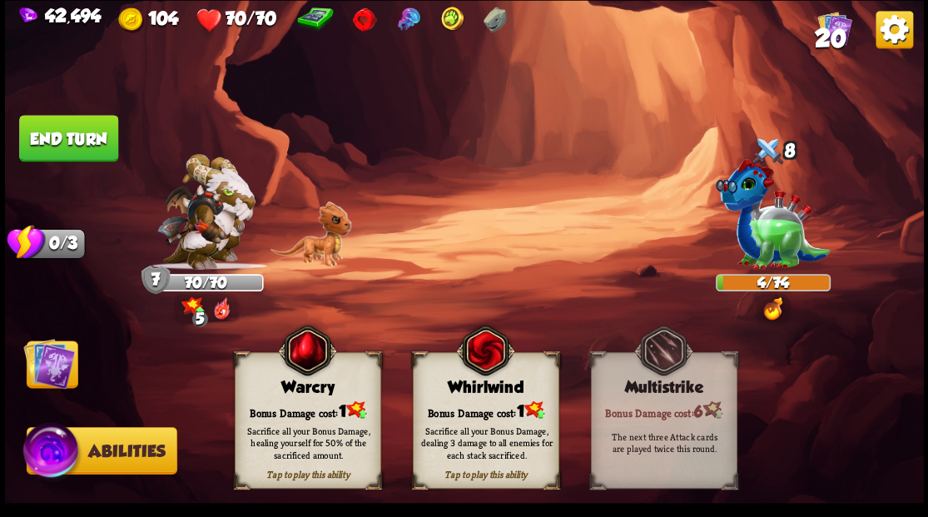
click at [489, 415] on div "Sacrifice all your Bonus Damage, dealing 3 damage to all enemies for each stack…" at bounding box center [486, 442] width 146 height 57
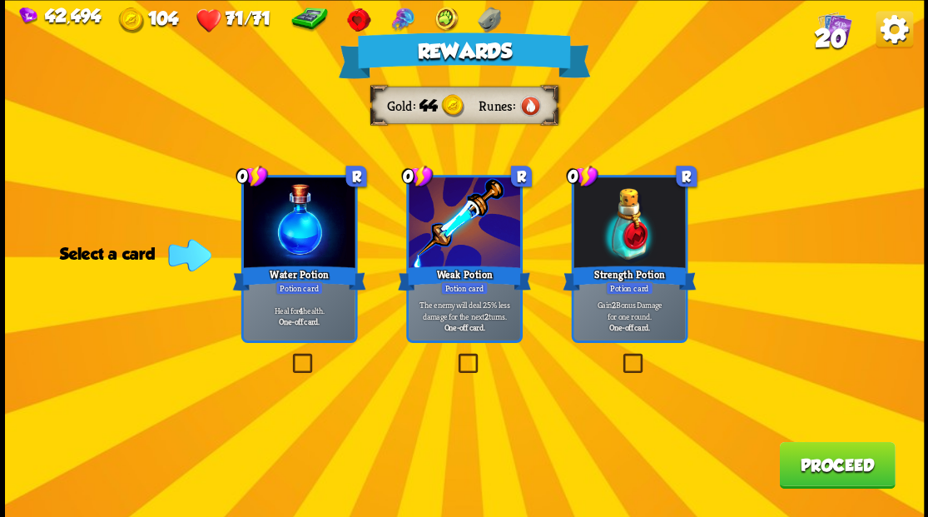
click at [289, 355] on label at bounding box center [289, 355] width 0 height 0
click at [0, 0] on input "checkbox" at bounding box center [0, 0] width 0 height 0
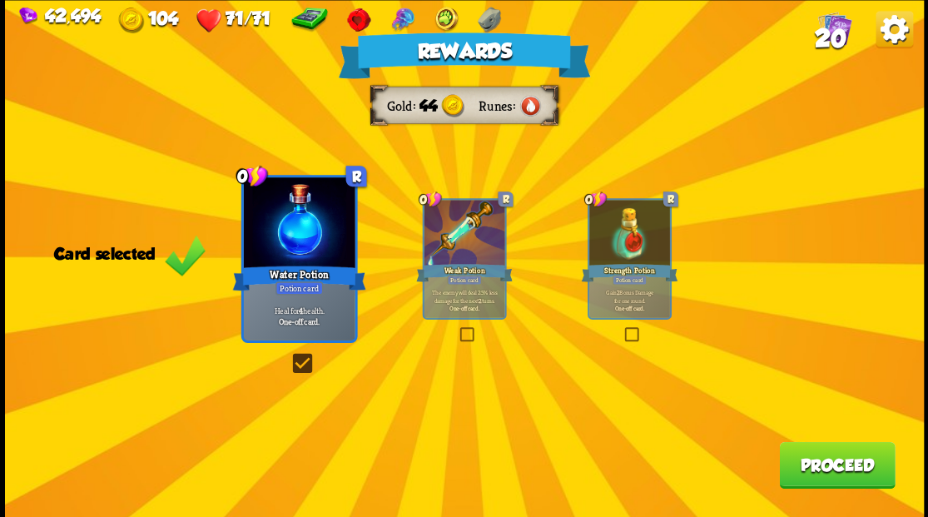
click at [826, 465] on button "Proceed" at bounding box center [837, 464] width 116 height 47
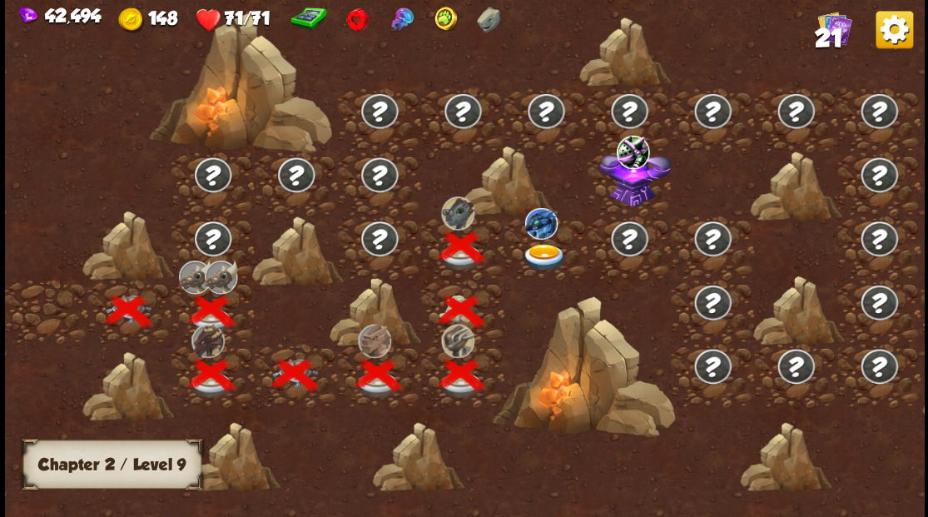
click at [543, 255] on img at bounding box center [545, 256] width 46 height 27
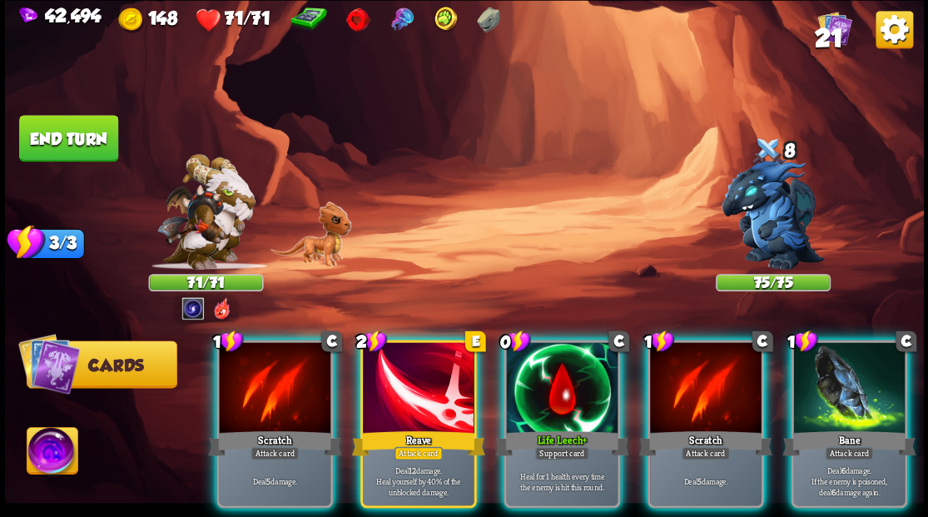
click at [398, 390] on div at bounding box center [419, 389] width 112 height 94
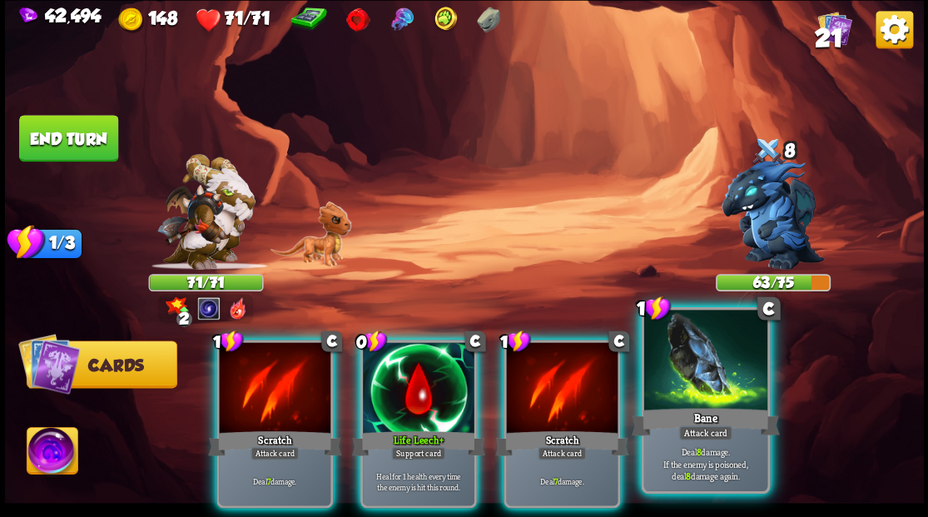
click at [709, 405] on div "Bane" at bounding box center [705, 420] width 148 height 33
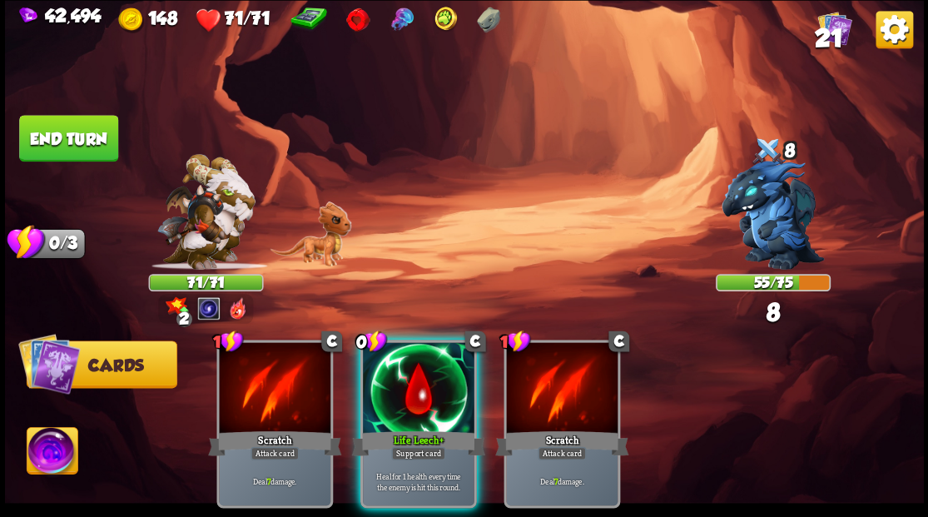
click at [62, 129] on button "End turn" at bounding box center [68, 138] width 99 height 47
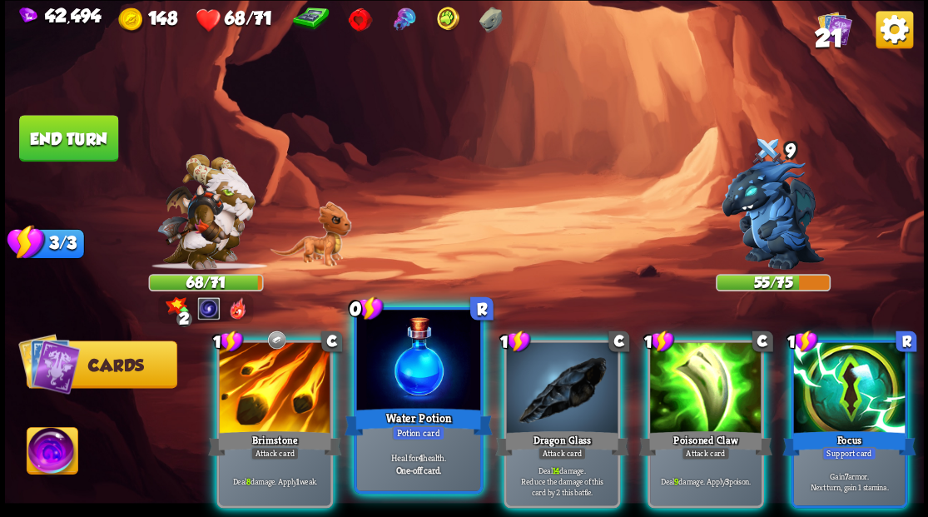
click at [418, 381] on div at bounding box center [417, 362] width 123 height 104
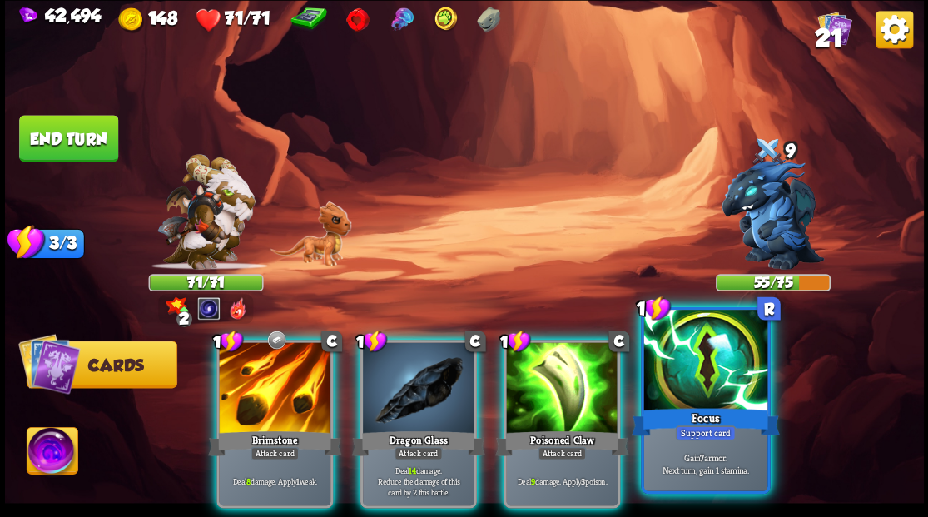
click at [692, 394] on div at bounding box center [704, 362] width 123 height 104
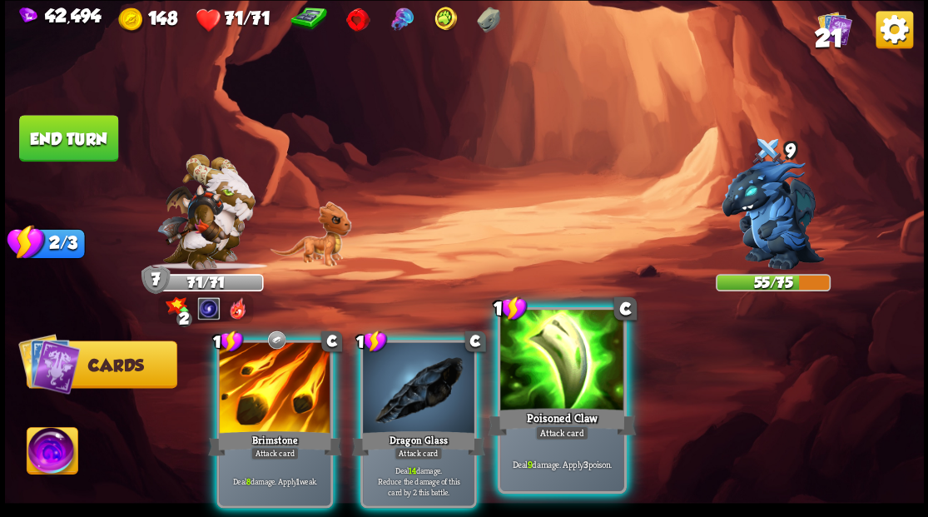
click at [573, 371] on div at bounding box center [561, 362] width 123 height 104
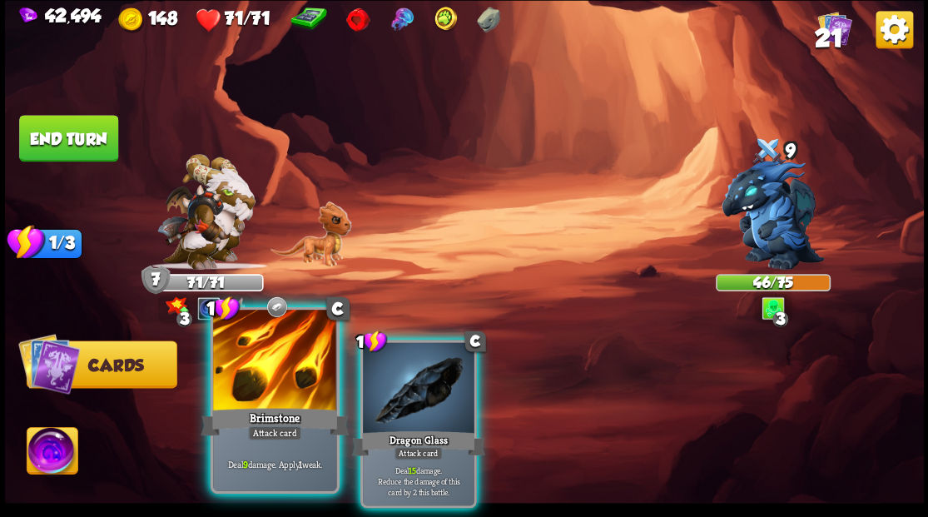
click at [236, 408] on div "Brimstone" at bounding box center [275, 420] width 148 height 33
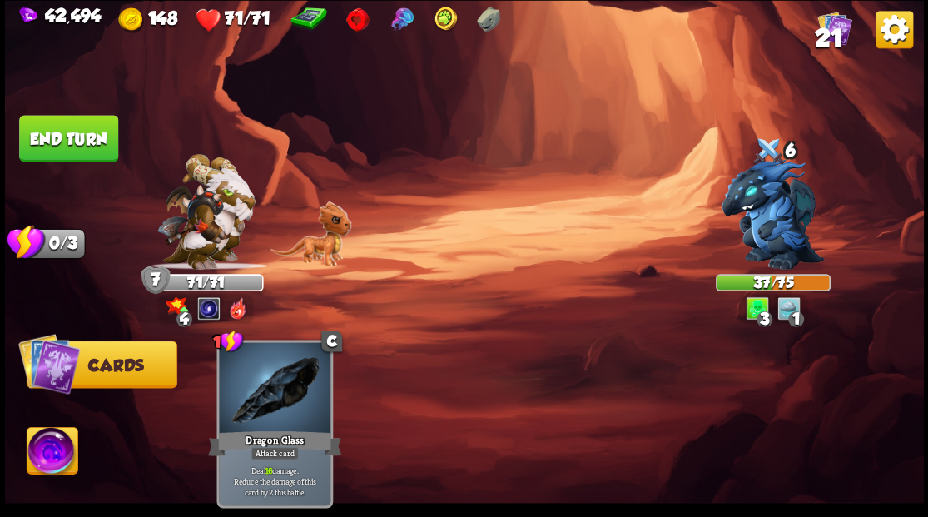
click at [83, 141] on button "End turn" at bounding box center [68, 138] width 101 height 47
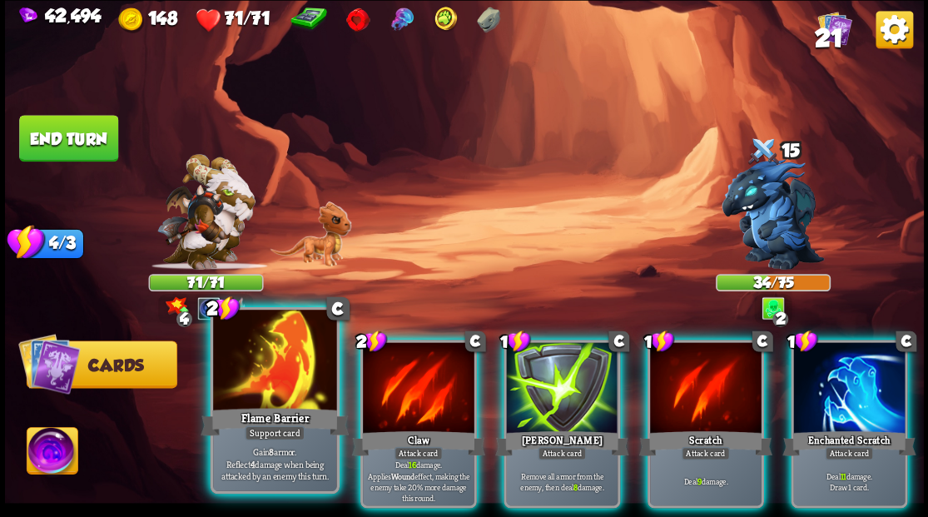
drag, startPoint x: 280, startPoint y: 371, endPoint x: 296, endPoint y: 336, distance: 38.4
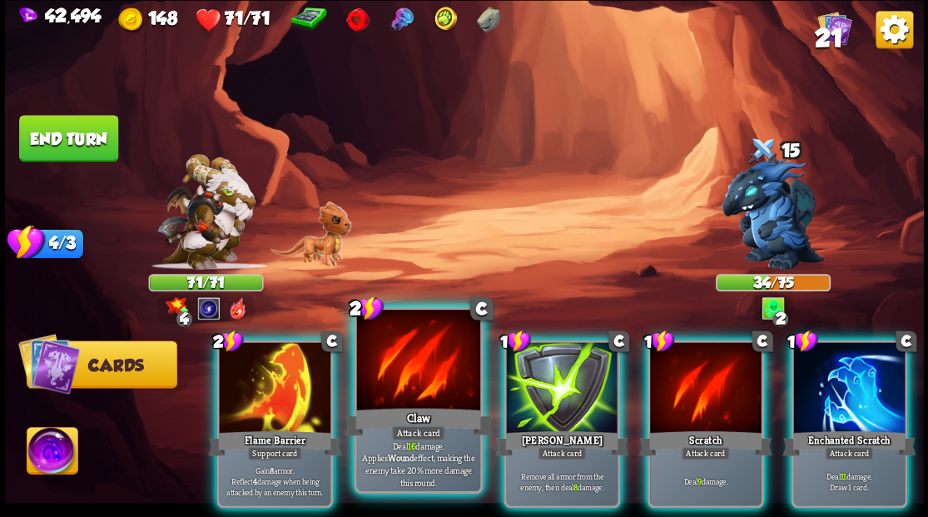
click at [280, 372] on div at bounding box center [275, 389] width 112 height 94
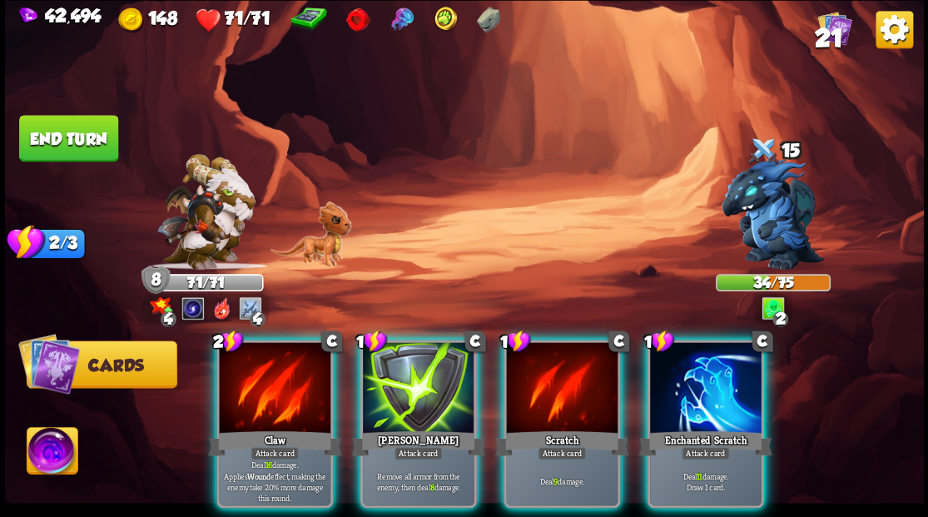
click at [715, 388] on div at bounding box center [706, 389] width 112 height 94
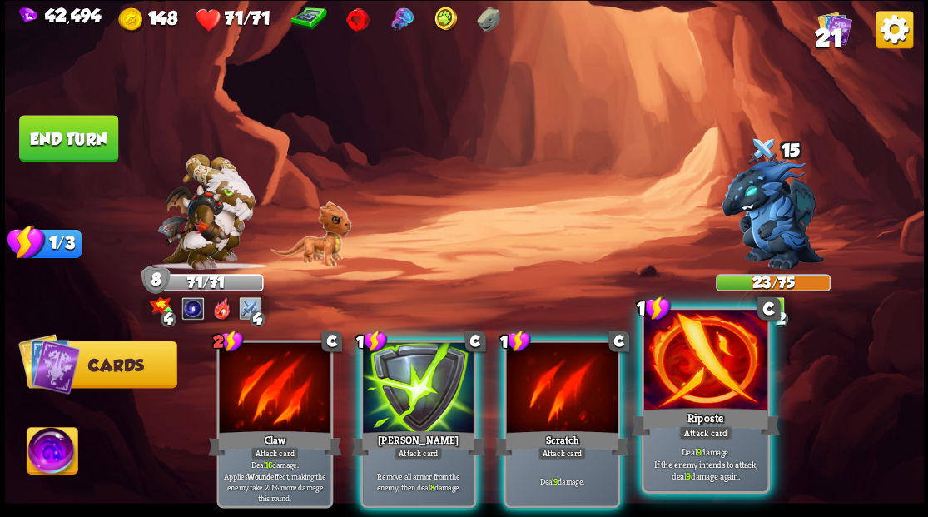
click at [687, 378] on div at bounding box center [704, 362] width 123 height 104
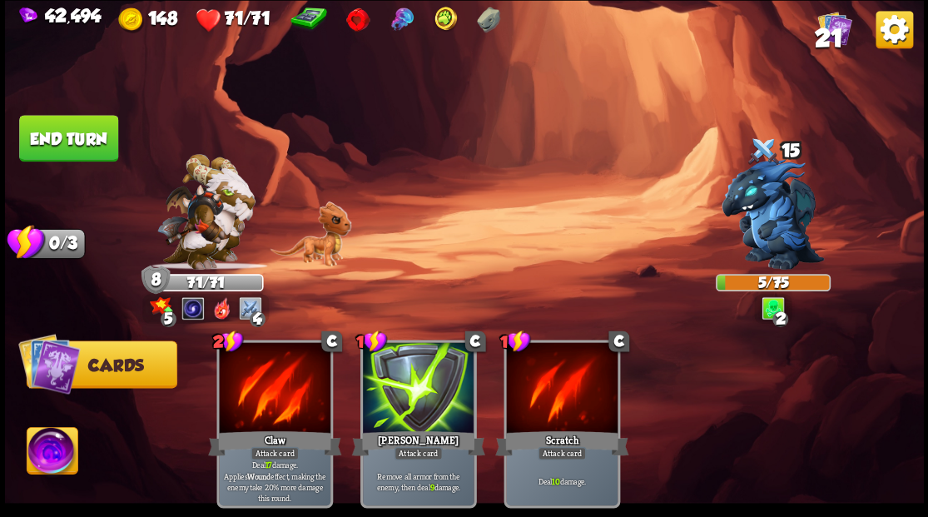
click at [56, 447] on img at bounding box center [52, 453] width 51 height 52
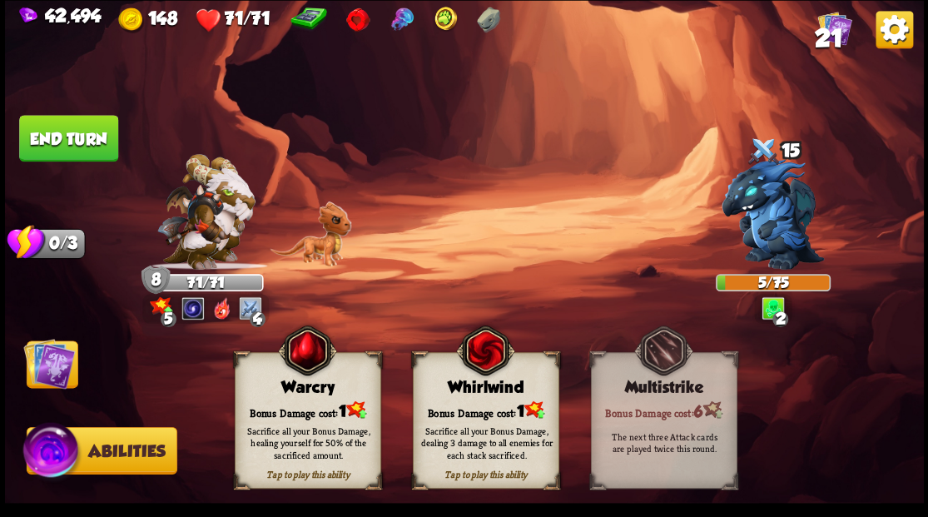
click at [488, 406] on div "Bonus Damage cost: 1" at bounding box center [485, 409] width 145 height 21
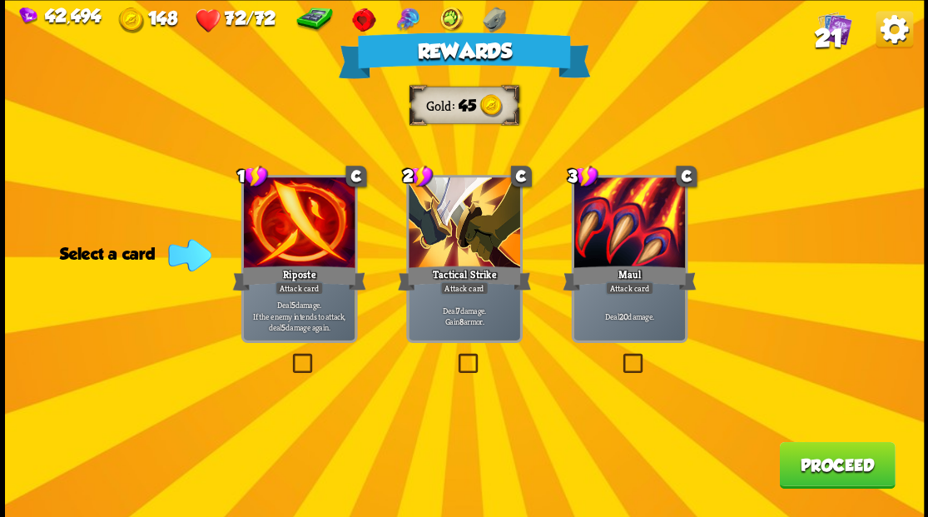
click at [454, 355] on label at bounding box center [454, 355] width 0 height 0
click at [0, 0] on input "checkbox" at bounding box center [0, 0] width 0 height 0
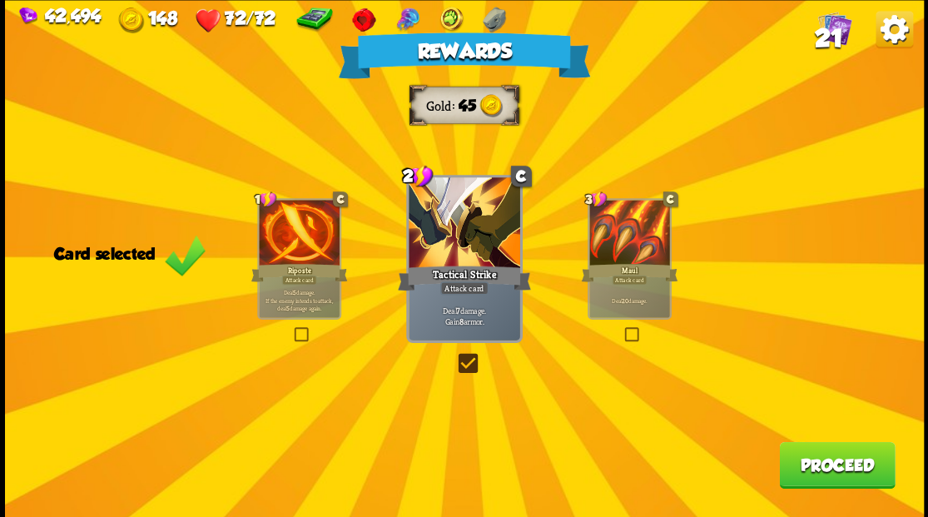
click at [816, 464] on button "Proceed" at bounding box center [837, 464] width 116 height 47
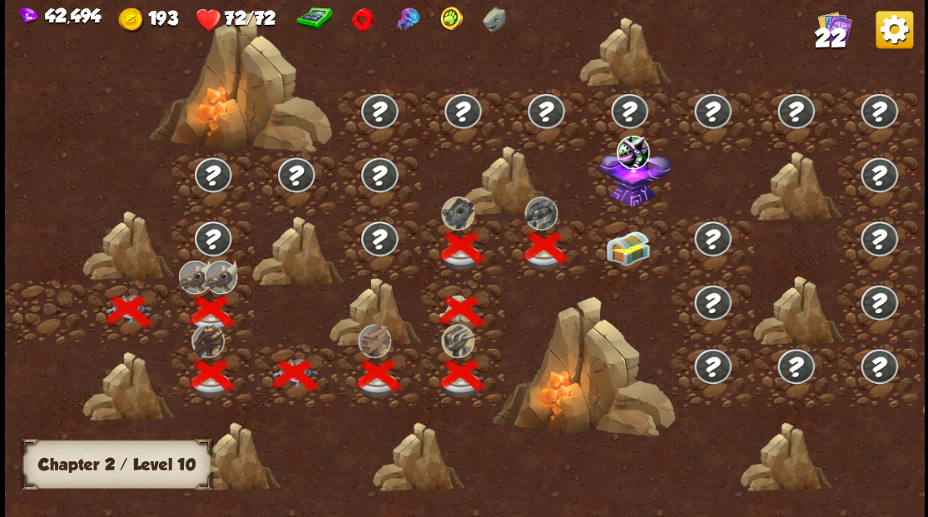
click at [628, 247] on img at bounding box center [628, 248] width 46 height 35
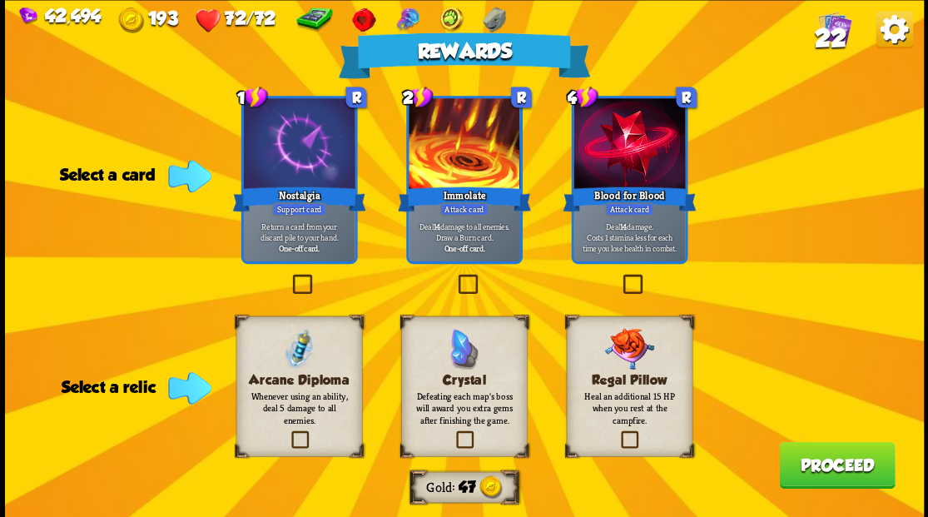
click at [288, 433] on label at bounding box center [288, 433] width 0 height 0
click at [0, 0] on input "checkbox" at bounding box center [0, 0] width 0 height 0
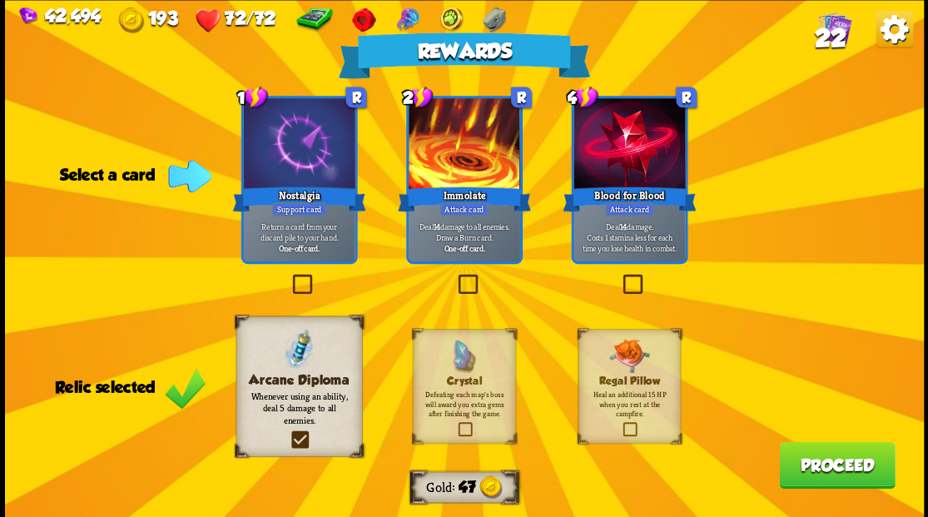
click at [806, 469] on button "Proceed" at bounding box center [837, 464] width 116 height 47
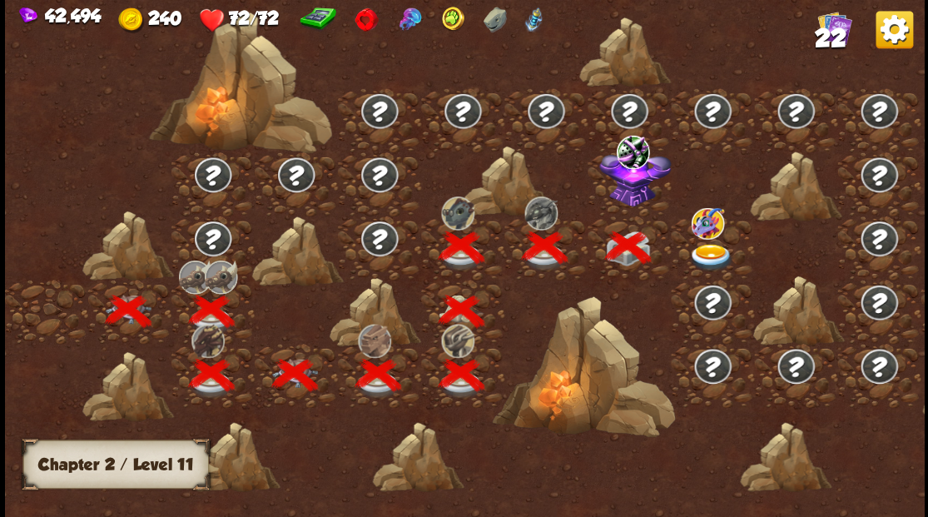
scroll to position [0, 253]
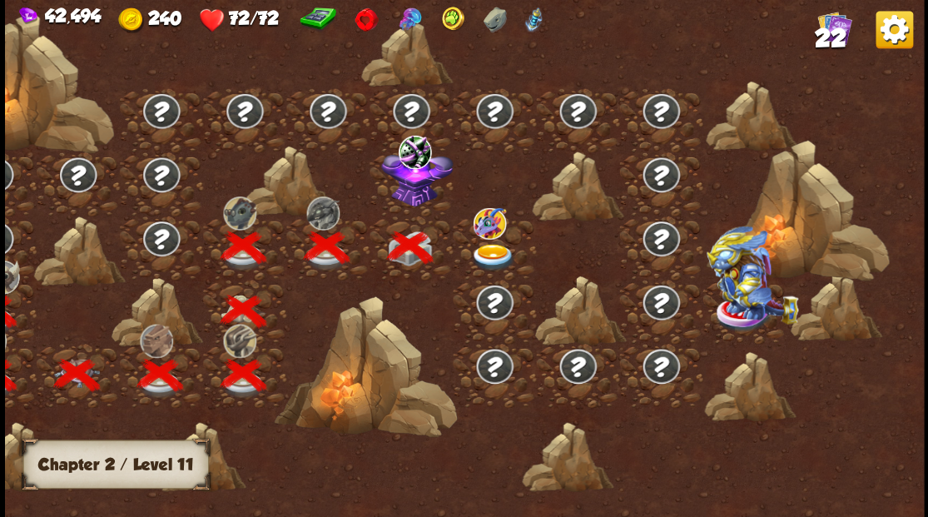
click at [411, 199] on img at bounding box center [416, 175] width 72 height 62
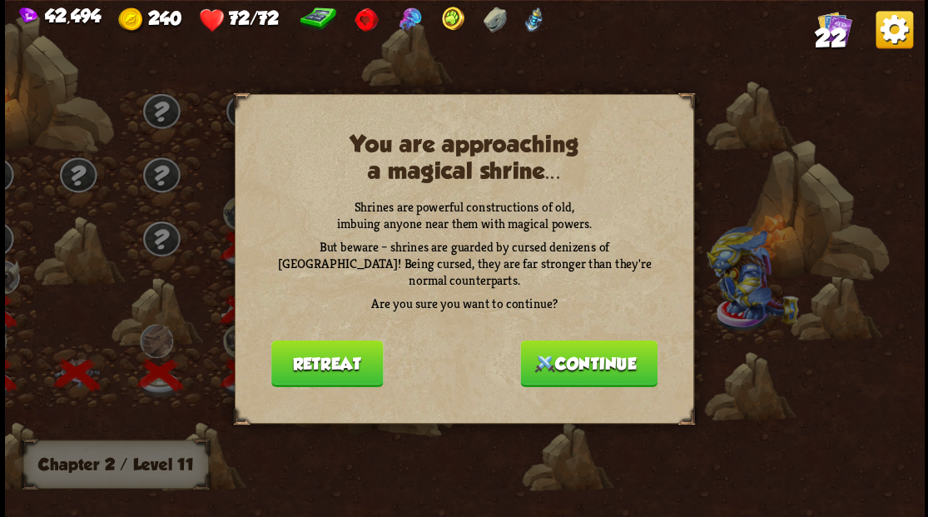
click at [573, 355] on button "Continue" at bounding box center [588, 363] width 137 height 47
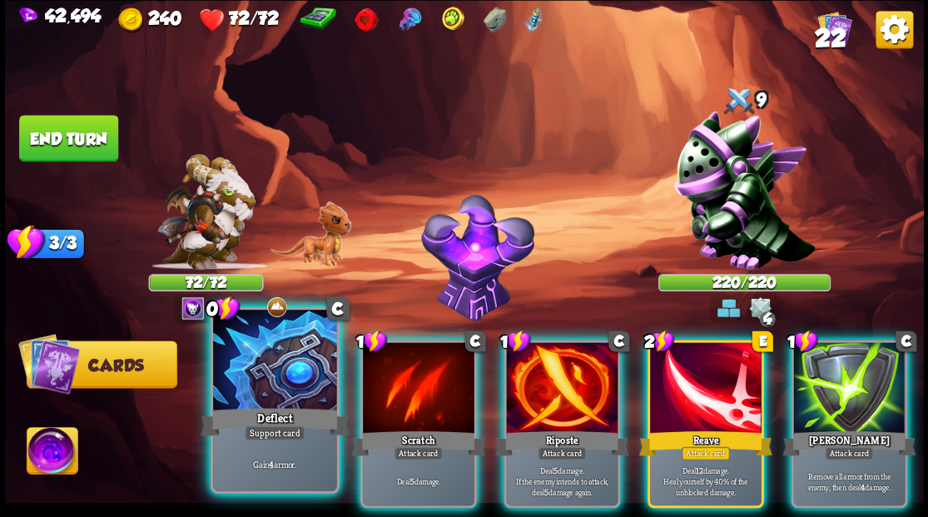
click at [276, 358] on div at bounding box center [274, 362] width 123 height 104
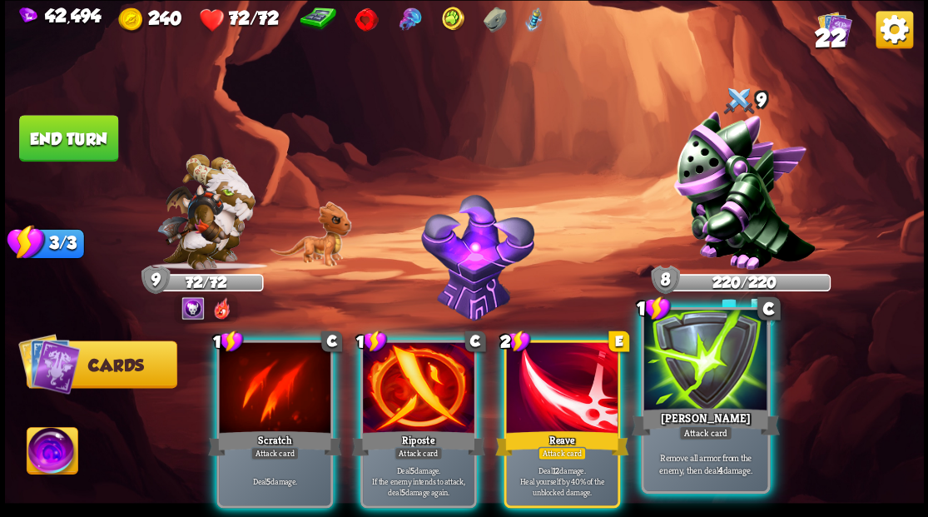
click at [690, 399] on div at bounding box center [704, 362] width 123 height 104
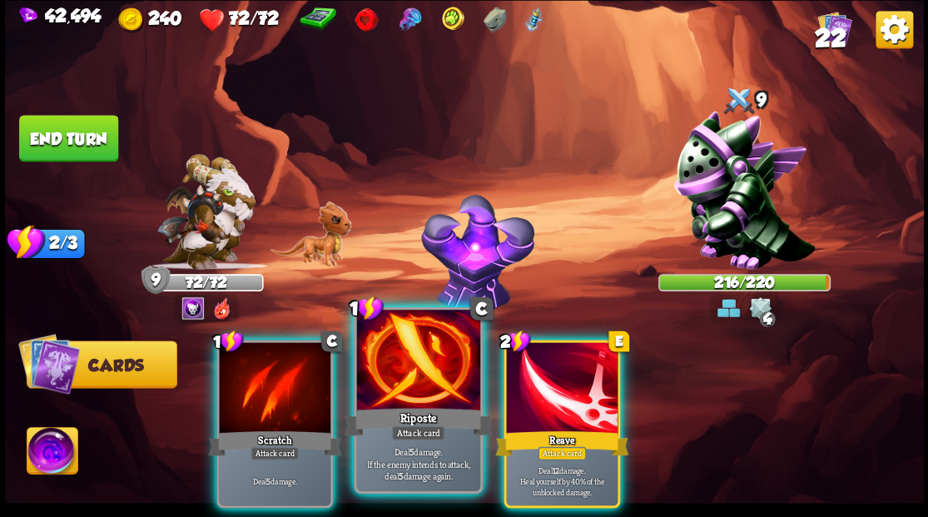
click at [411, 360] on div at bounding box center [417, 362] width 123 height 104
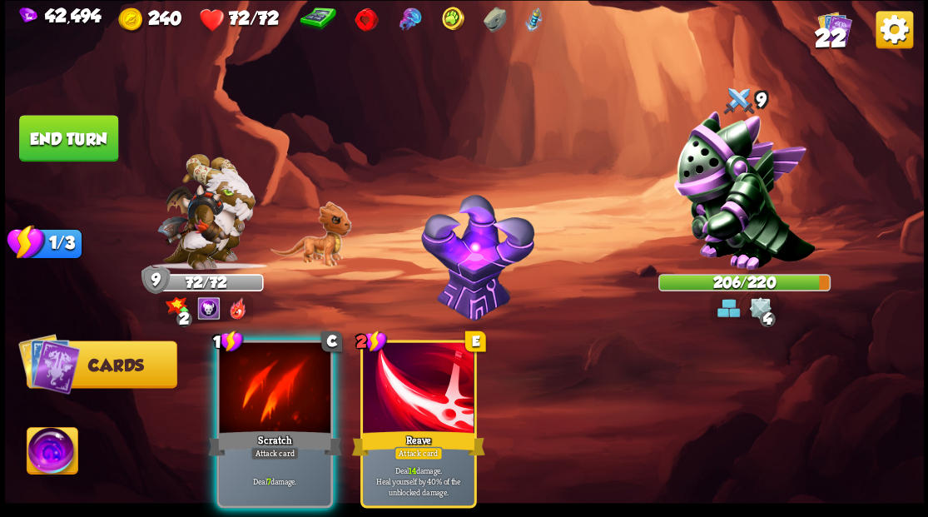
click at [265, 383] on div at bounding box center [275, 389] width 112 height 94
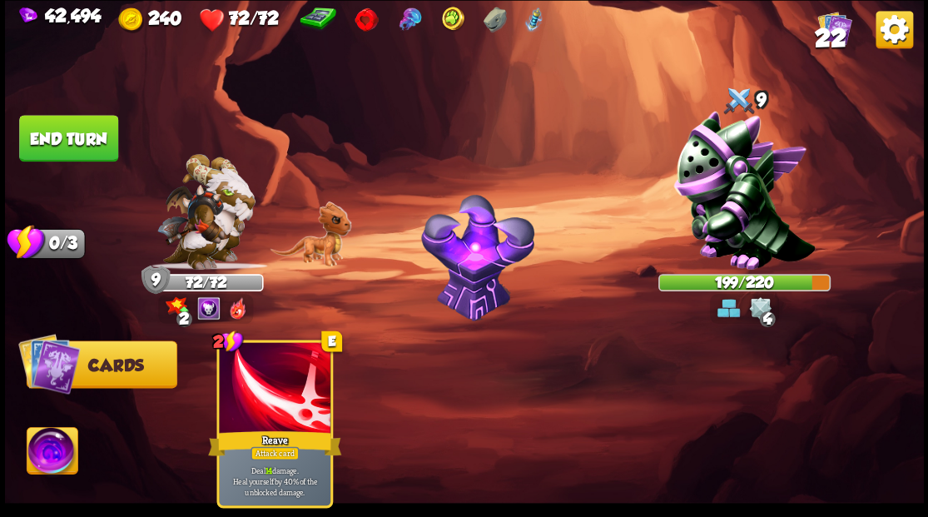
click at [86, 146] on button "End turn" at bounding box center [68, 138] width 99 height 47
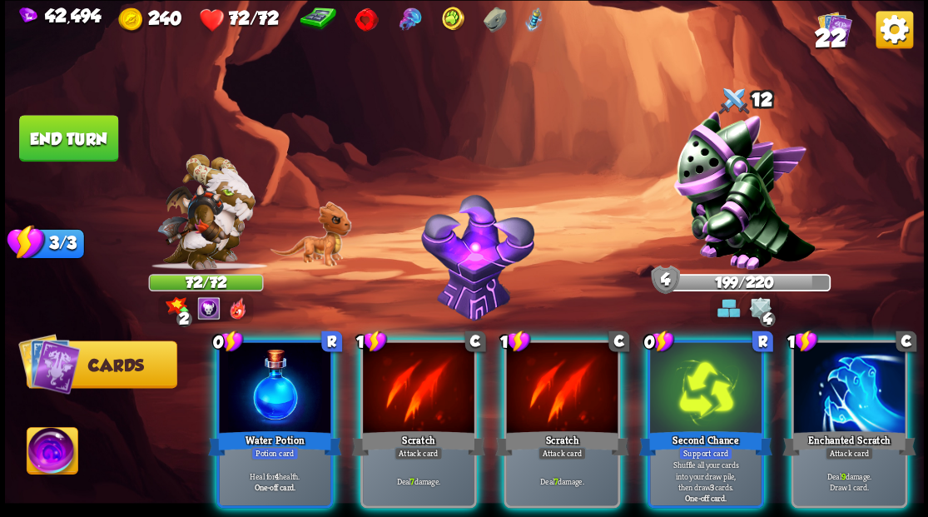
click at [274, 381] on div at bounding box center [275, 389] width 112 height 94
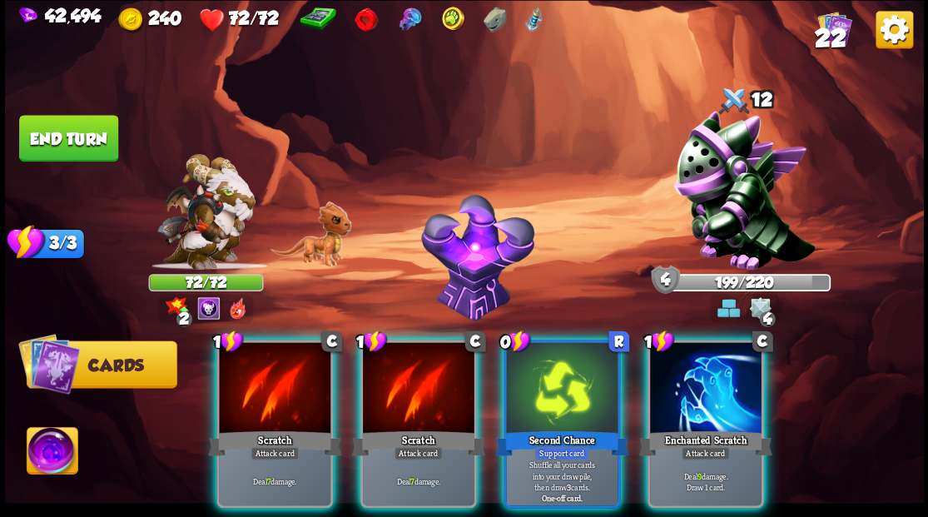
click at [716, 376] on div at bounding box center [706, 389] width 112 height 94
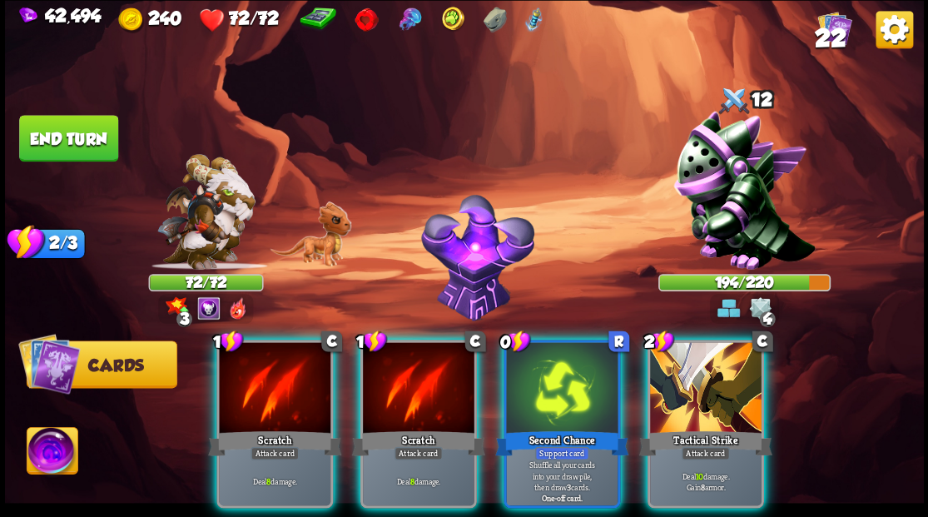
click at [704, 390] on div at bounding box center [706, 389] width 112 height 94
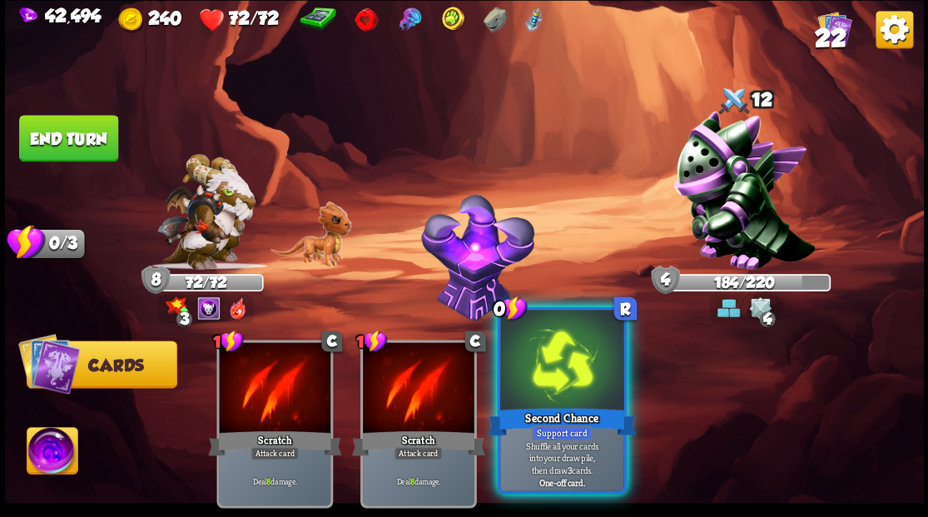
click at [546, 378] on div at bounding box center [561, 362] width 123 height 104
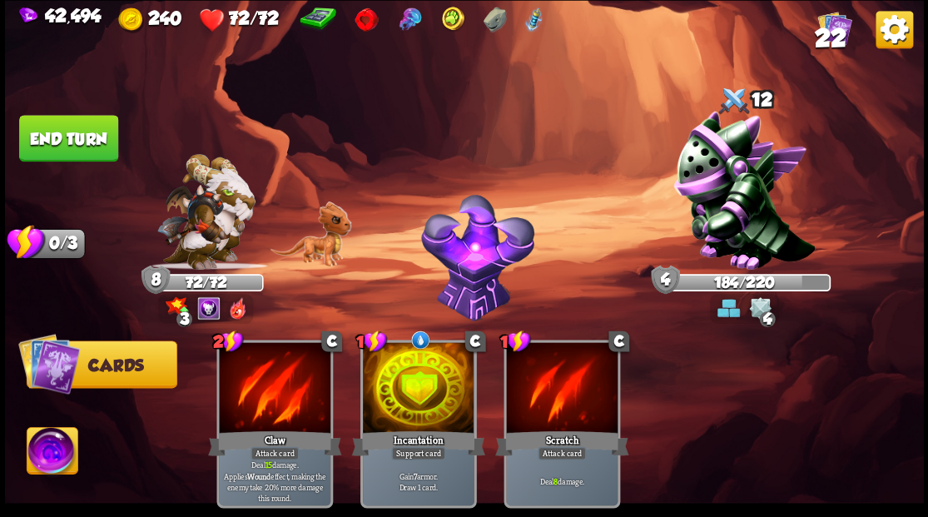
click at [51, 142] on button "End turn" at bounding box center [68, 138] width 99 height 47
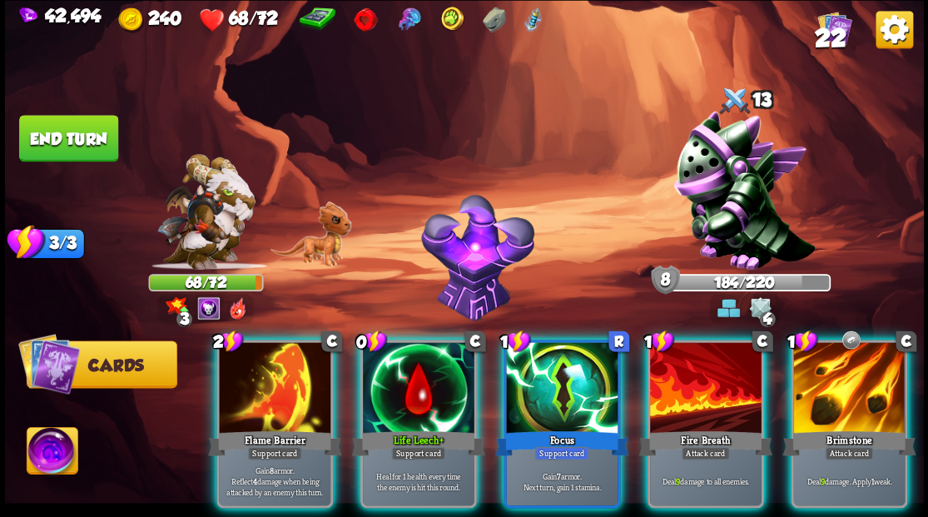
click at [402, 372] on div at bounding box center [419, 389] width 112 height 94
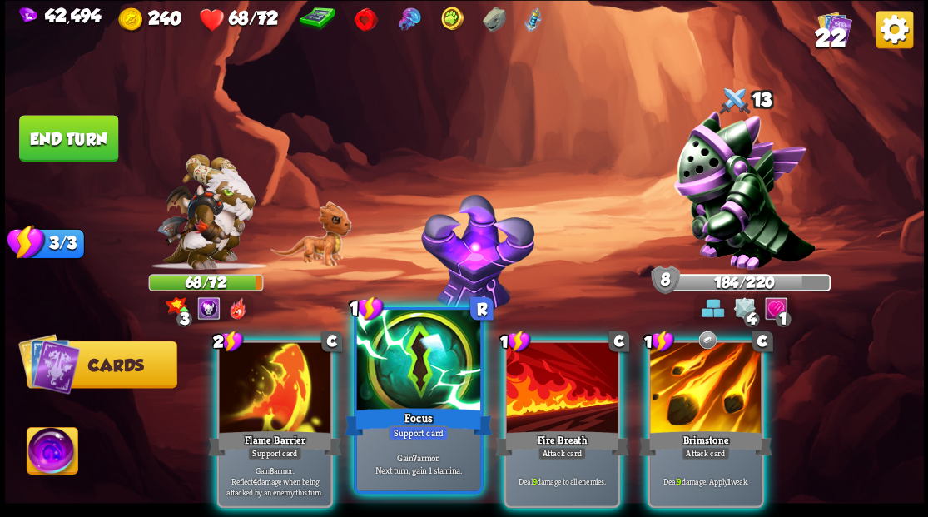
click at [400, 378] on div at bounding box center [417, 362] width 123 height 104
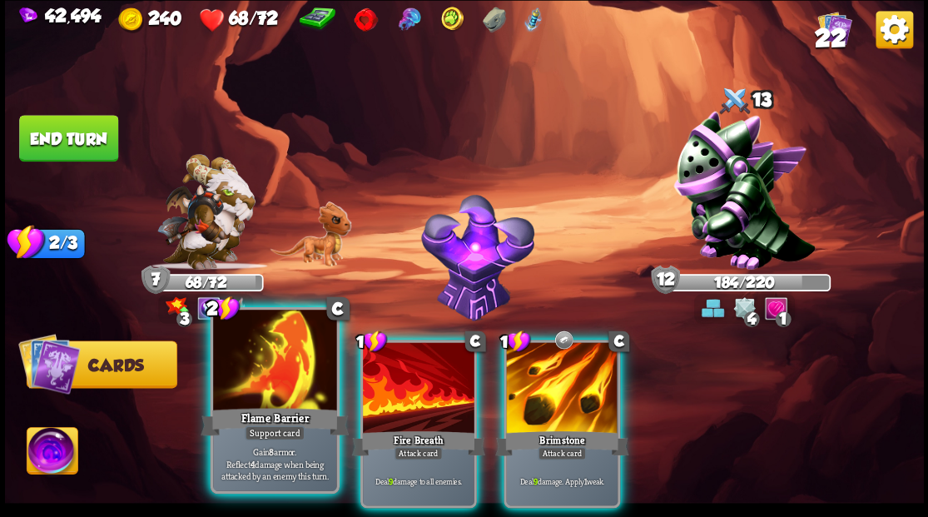
click at [265, 383] on div at bounding box center [274, 362] width 123 height 104
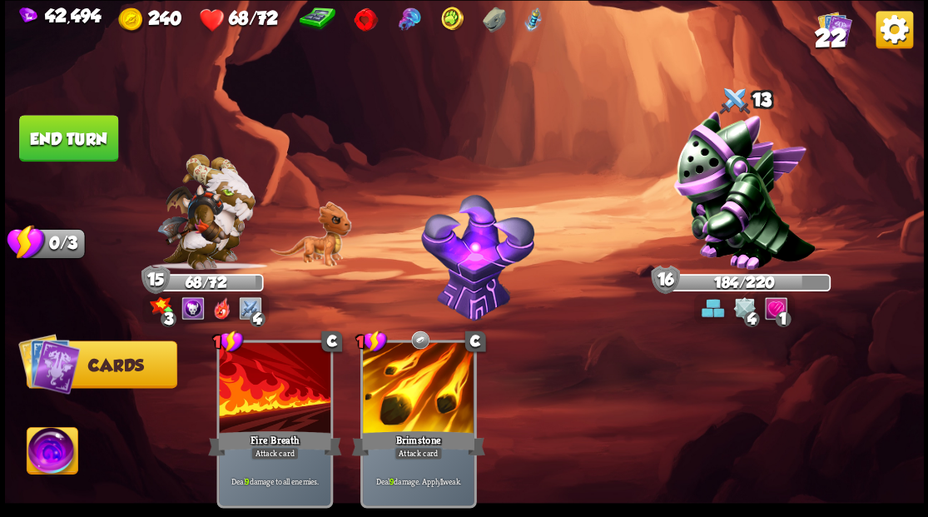
click at [72, 140] on button "End turn" at bounding box center [68, 138] width 99 height 47
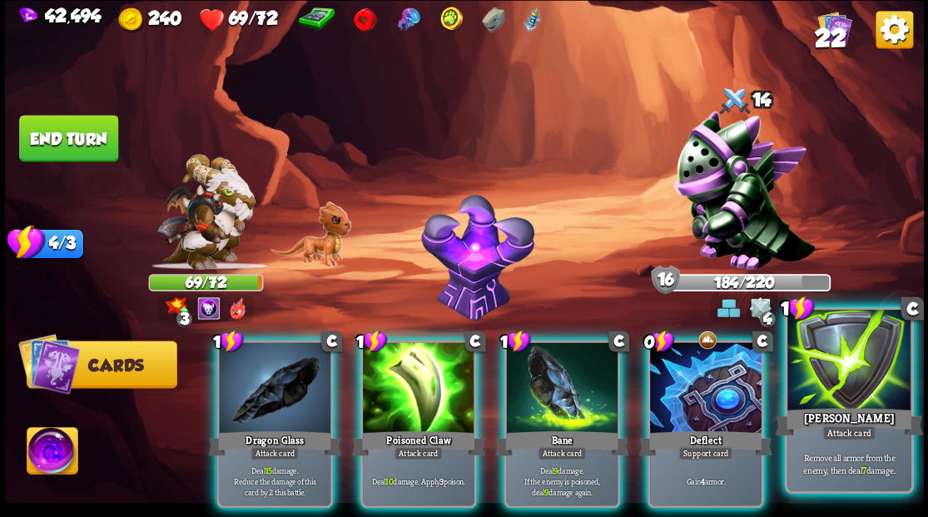
click at [852, 390] on div at bounding box center [848, 362] width 123 height 104
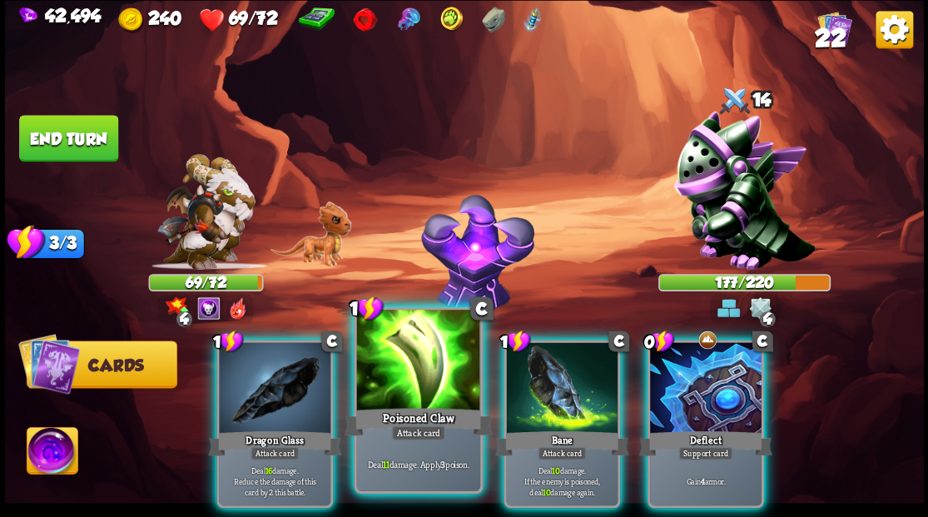
click at [401, 386] on div at bounding box center [417, 362] width 123 height 104
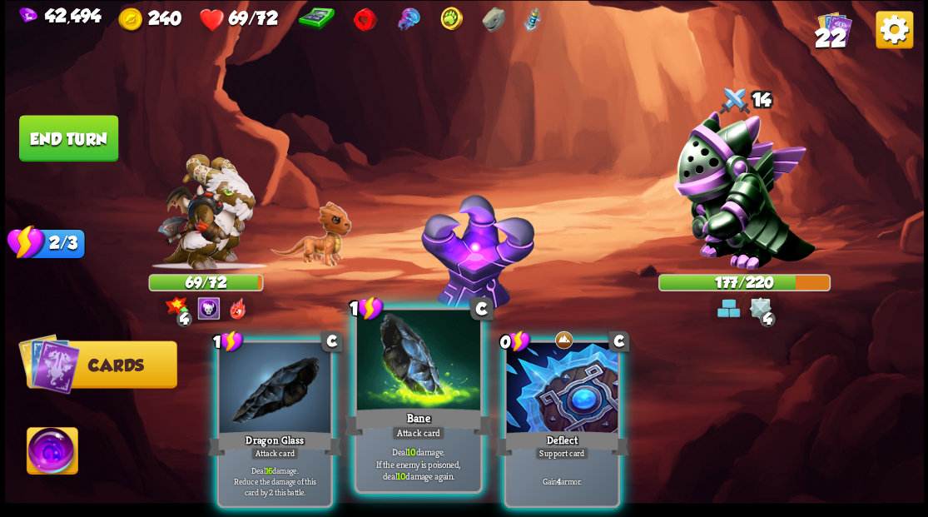
click at [401, 386] on div at bounding box center [417, 362] width 123 height 104
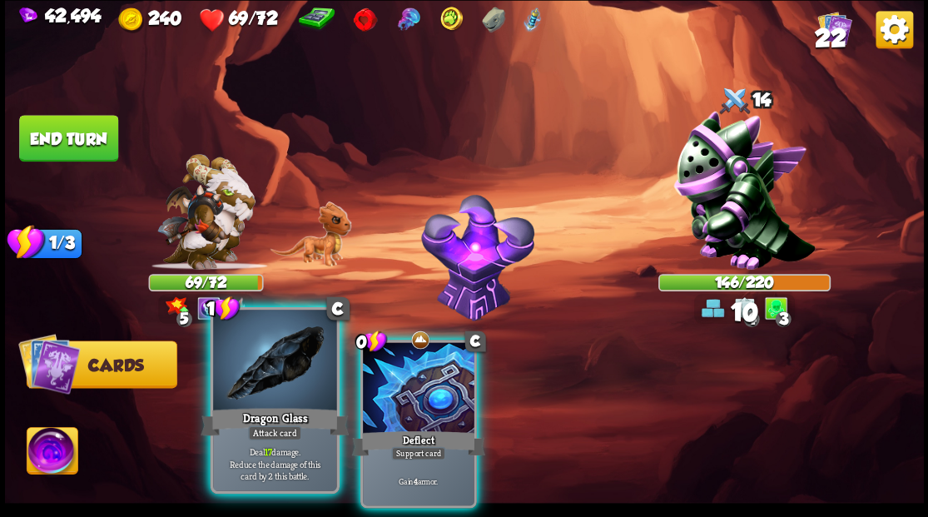
click at [270, 381] on div at bounding box center [274, 362] width 123 height 104
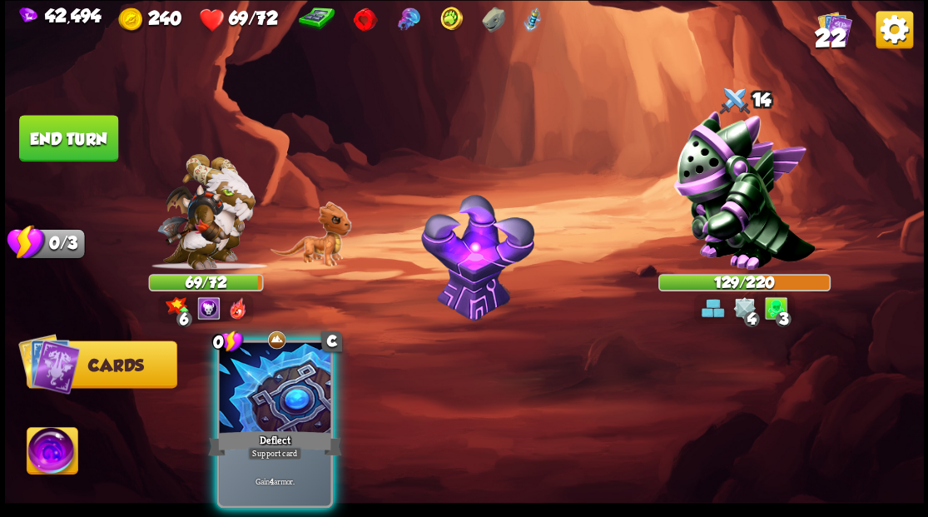
click at [270, 381] on div at bounding box center [275, 389] width 112 height 94
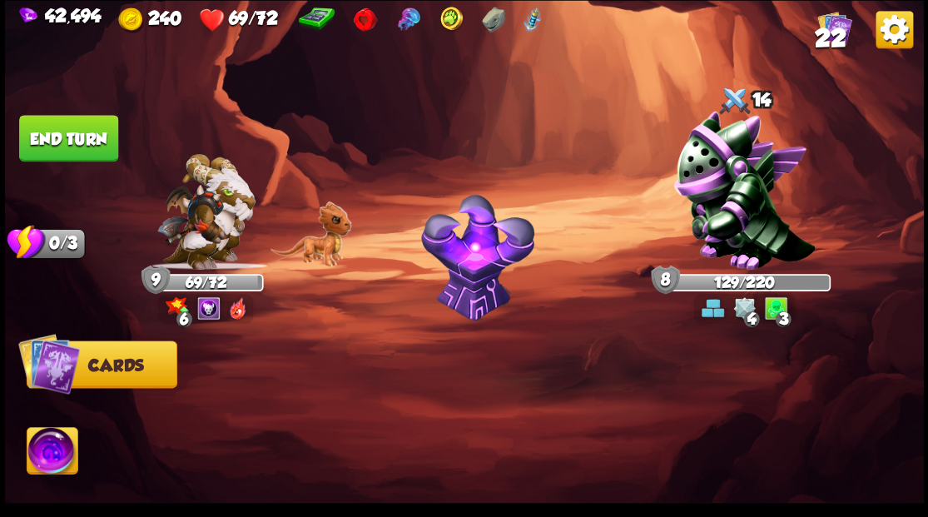
click at [51, 128] on button "End turn" at bounding box center [68, 138] width 99 height 47
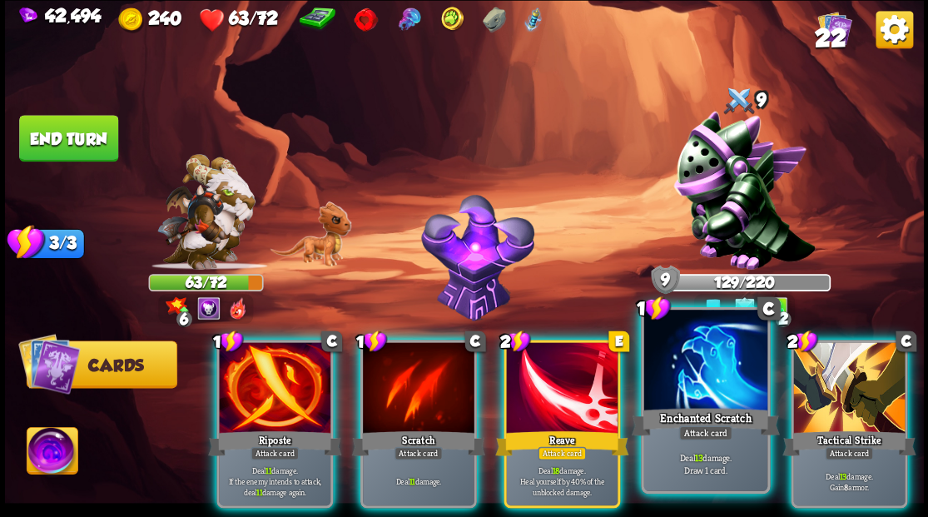
click at [711, 397] on div at bounding box center [704, 362] width 123 height 104
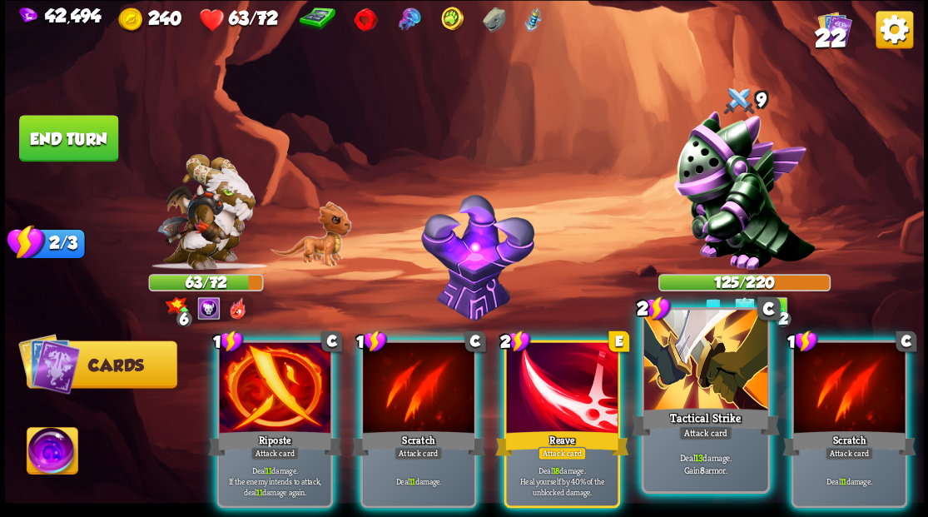
click at [714, 387] on div at bounding box center [704, 362] width 123 height 104
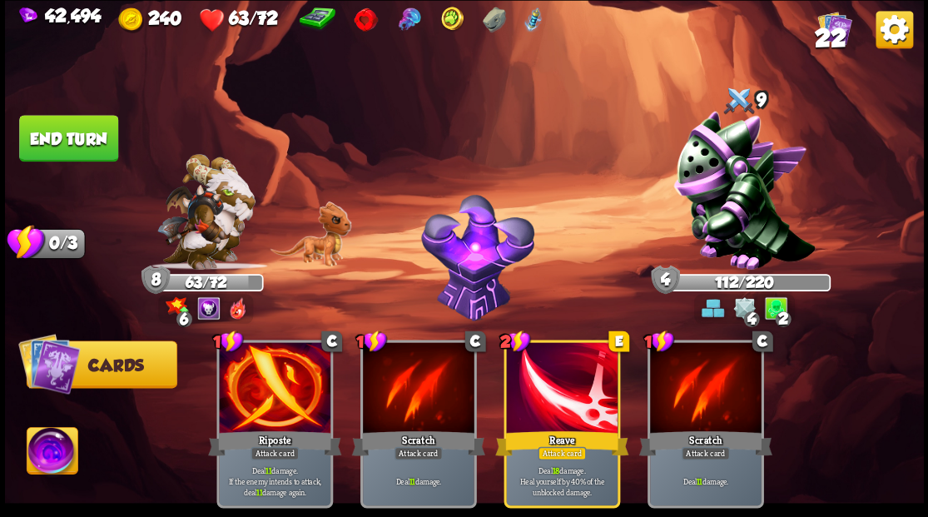
drag, startPoint x: 58, startPoint y: 136, endPoint x: 82, endPoint y: 146, distance: 26.1
click at [60, 137] on button "End turn" at bounding box center [68, 138] width 99 height 47
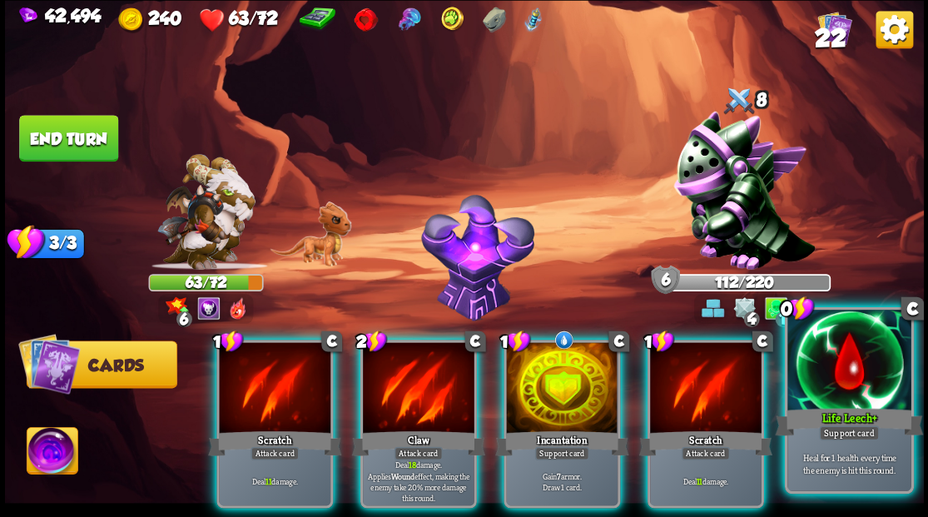
click at [844, 374] on div at bounding box center [848, 362] width 123 height 104
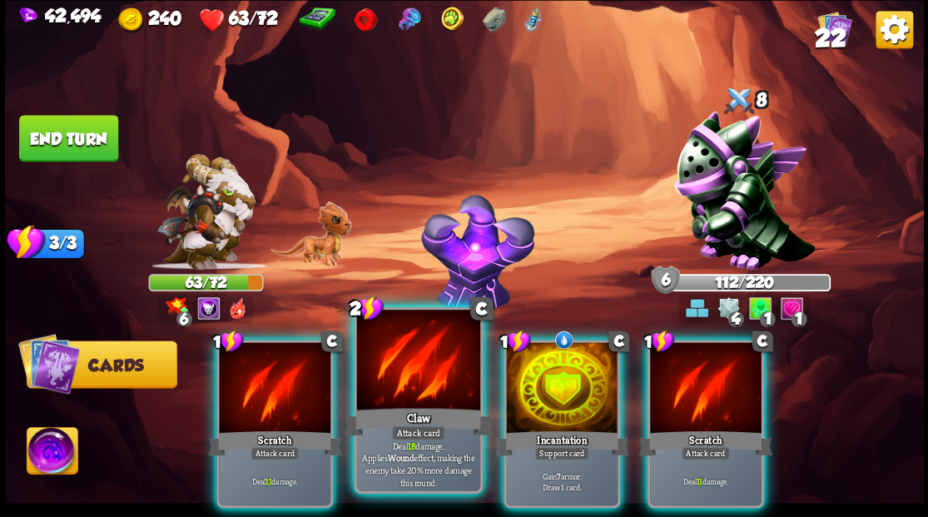
click at [426, 387] on div at bounding box center [417, 362] width 123 height 104
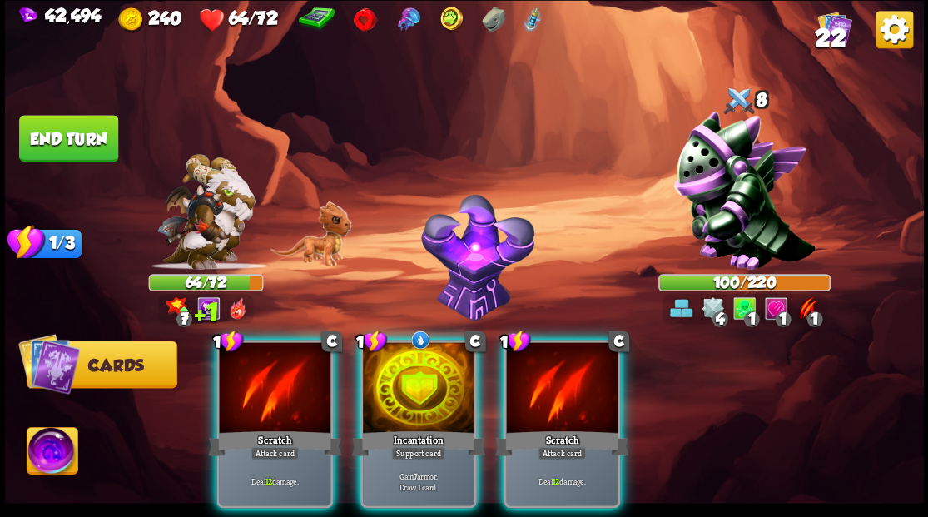
click at [411, 380] on div at bounding box center [419, 389] width 112 height 94
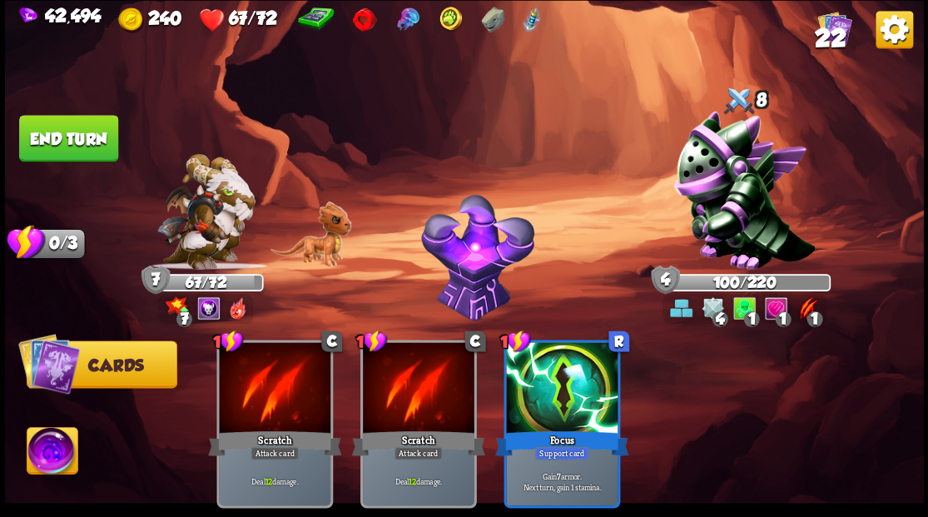
click at [54, 457] on img at bounding box center [52, 453] width 51 height 52
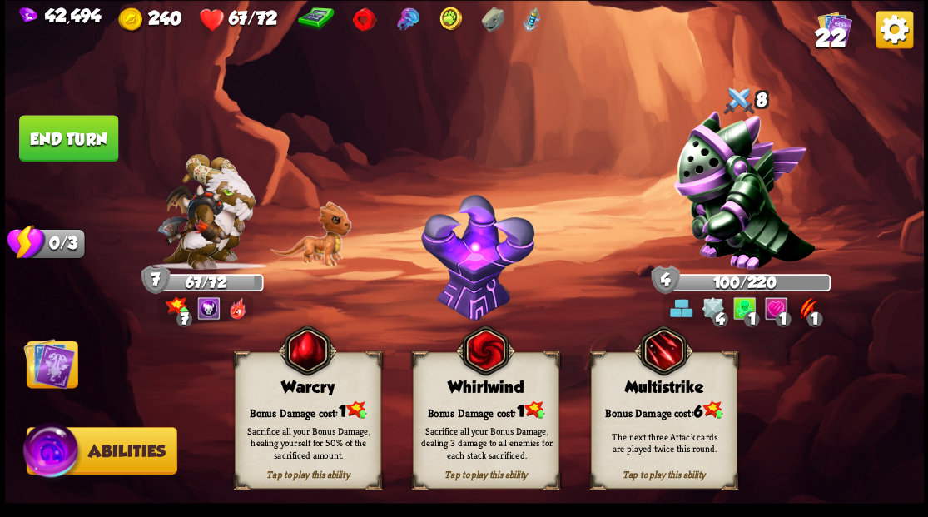
click at [298, 409] on div "Bonus Damage cost: 1" at bounding box center [307, 409] width 145 height 21
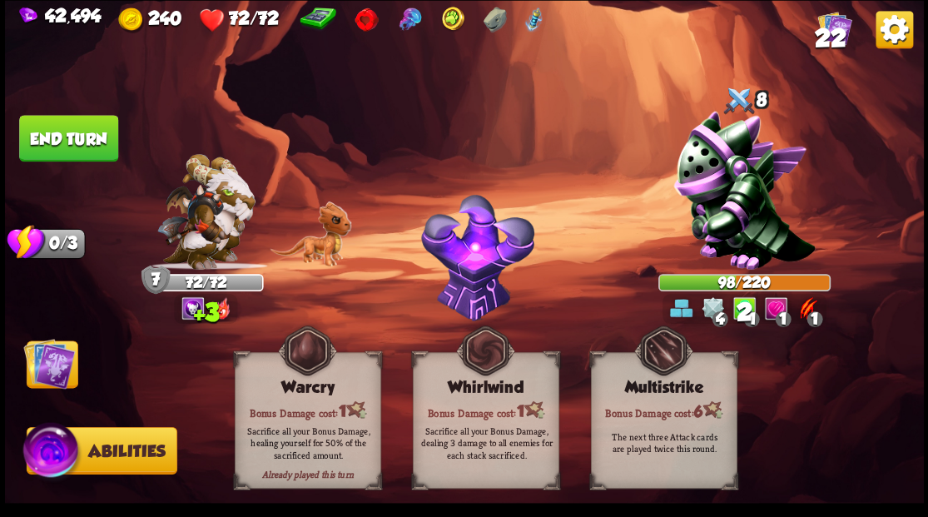
click at [48, 375] on img at bounding box center [49, 363] width 52 height 52
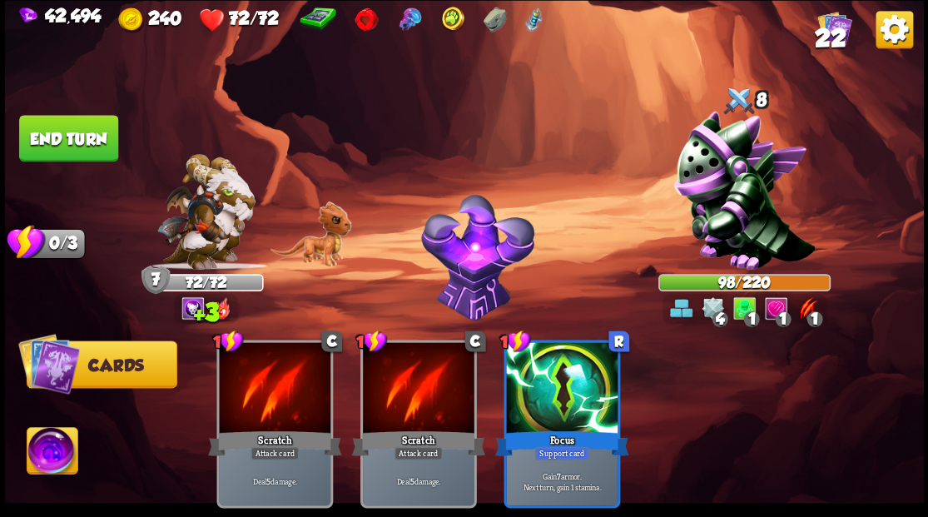
click at [60, 131] on button "End turn" at bounding box center [68, 138] width 99 height 47
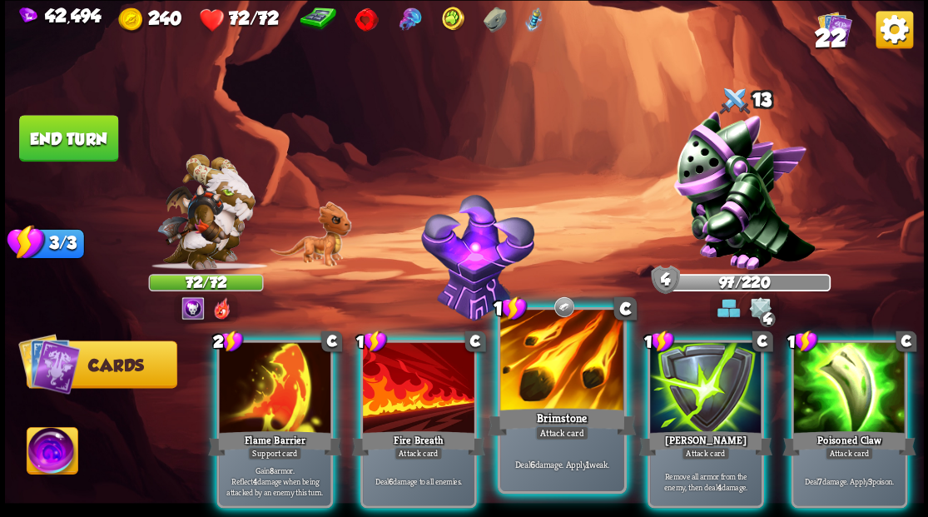
click at [558, 373] on div at bounding box center [561, 362] width 123 height 104
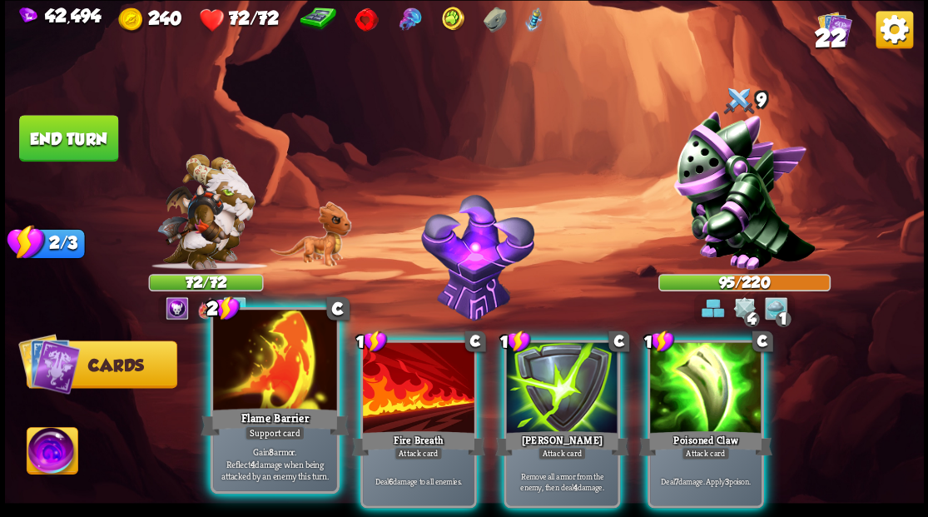
click at [279, 385] on div at bounding box center [274, 362] width 123 height 104
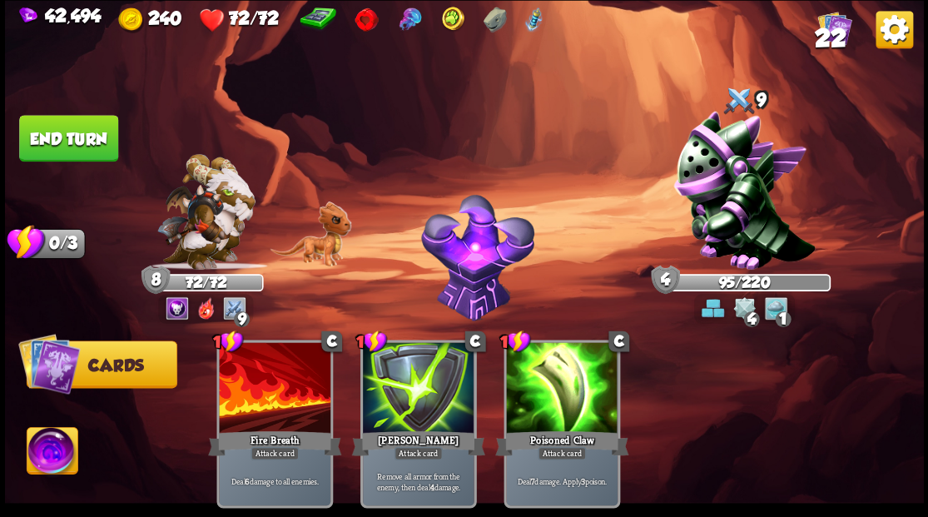
click at [52, 131] on button "End turn" at bounding box center [68, 137] width 101 height 47
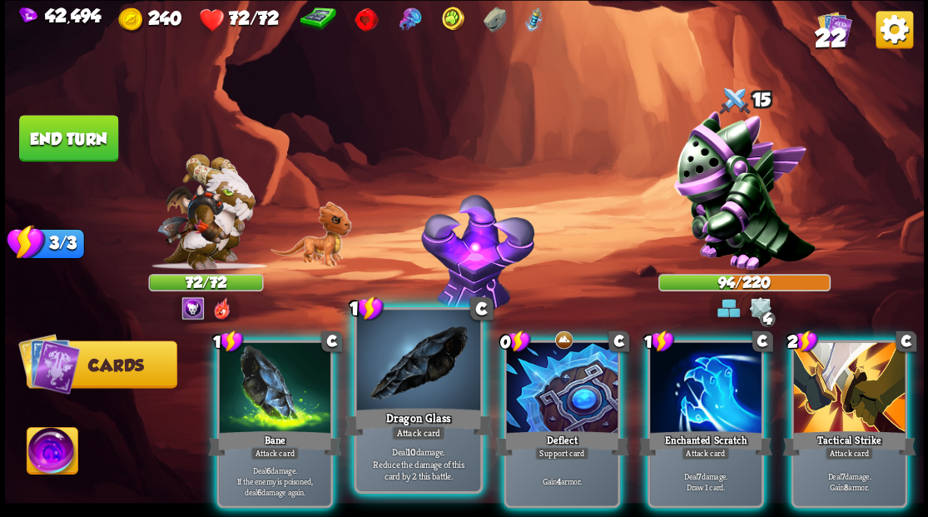
click at [424, 412] on div "Dragon Glass" at bounding box center [418, 420] width 148 height 33
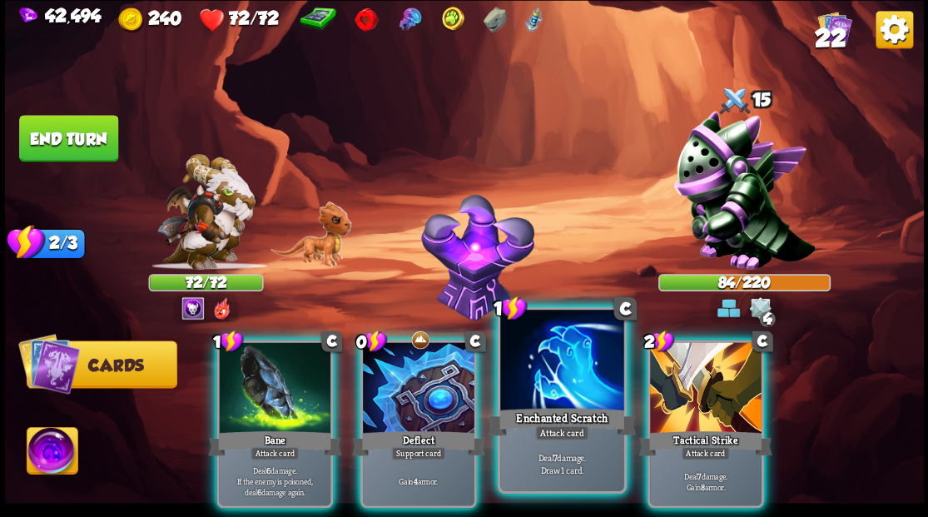
click at [551, 390] on div at bounding box center [561, 362] width 123 height 104
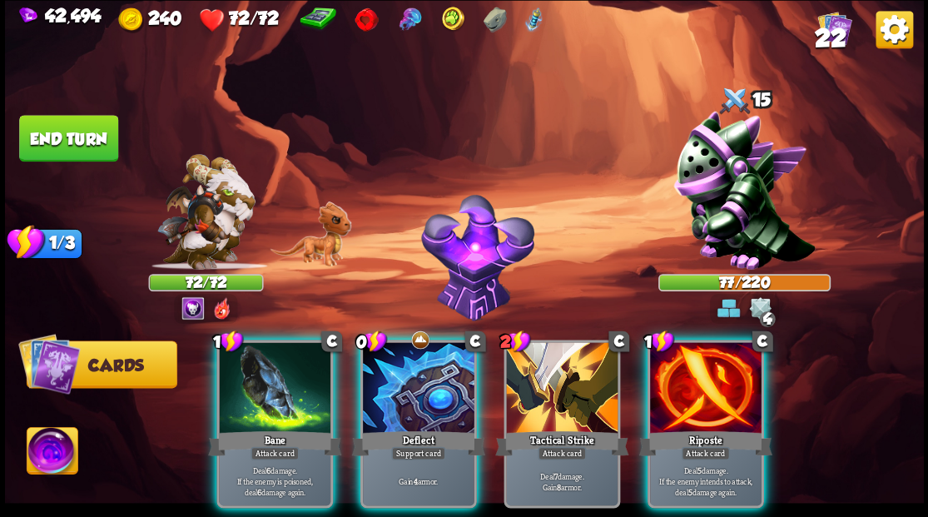
click at [705, 403] on div at bounding box center [706, 389] width 112 height 94
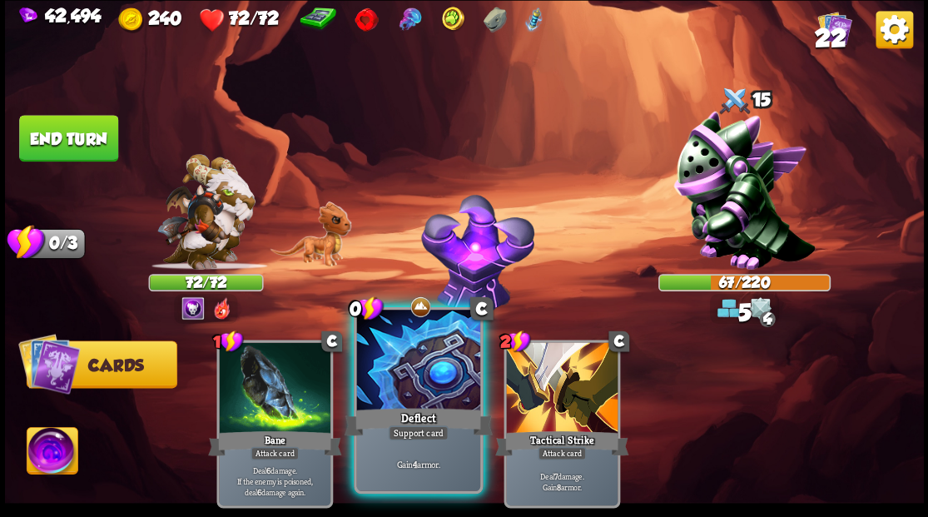
click at [409, 384] on div at bounding box center [417, 362] width 123 height 104
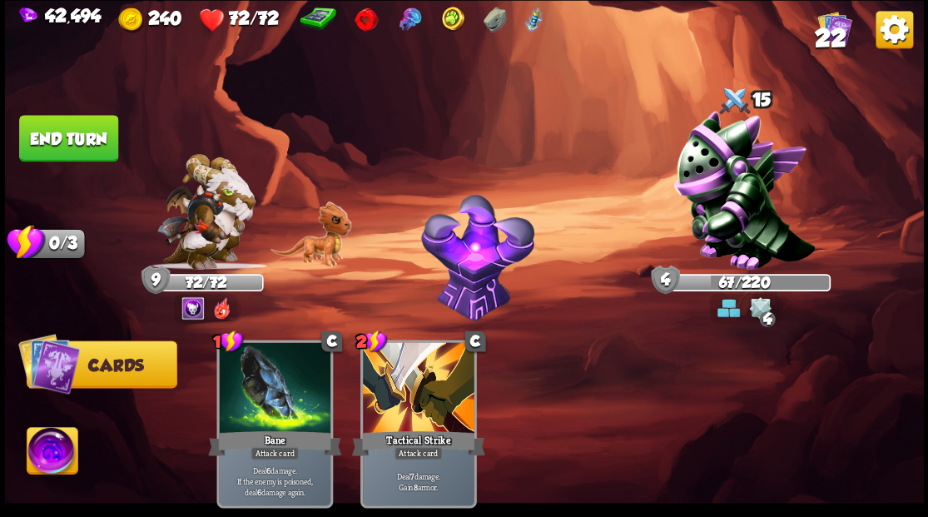
drag, startPoint x: 90, startPoint y: 145, endPoint x: 146, endPoint y: 158, distance: 57.3
click at [93, 145] on button "End turn" at bounding box center [68, 138] width 99 height 47
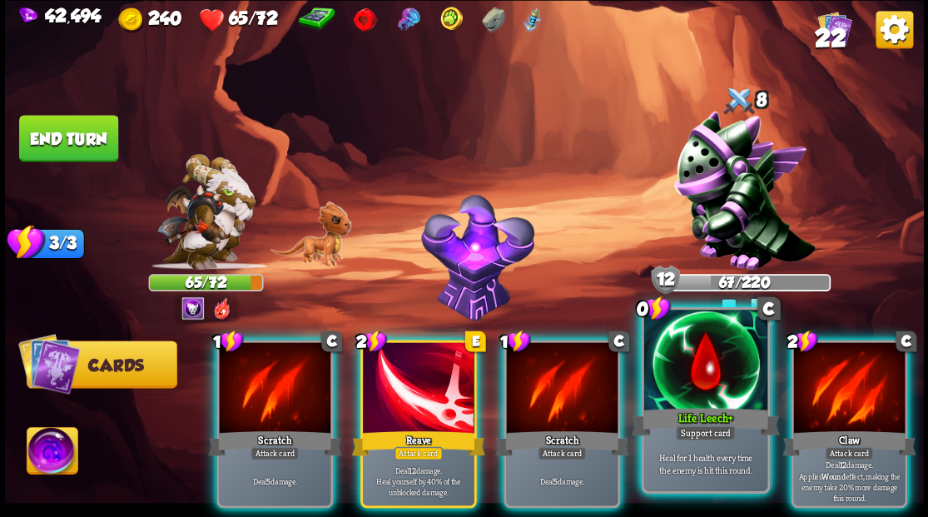
click at [722, 393] on div at bounding box center [704, 362] width 123 height 104
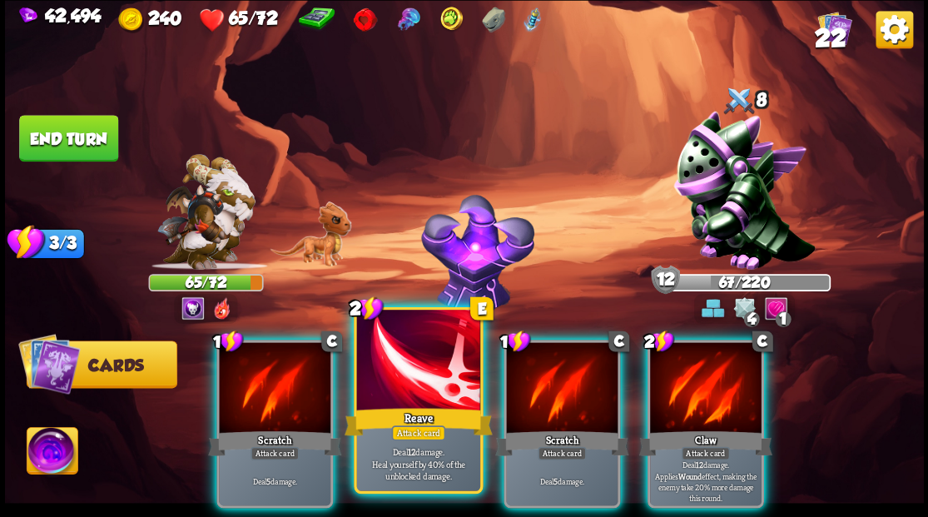
click at [414, 429] on div "Attack card" at bounding box center [418, 432] width 54 height 15
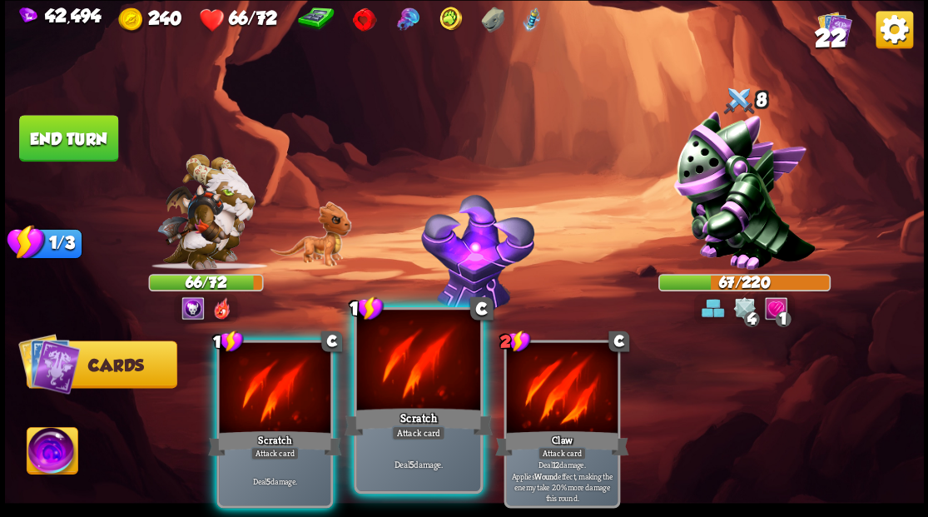
click at [412, 426] on div "Attack card" at bounding box center [418, 432] width 54 height 15
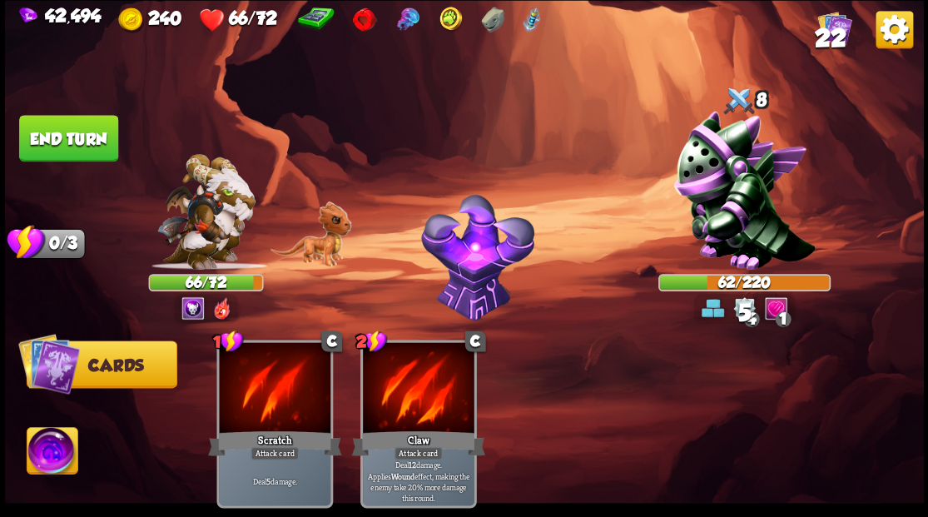
click at [100, 138] on button "End turn" at bounding box center [68, 138] width 99 height 47
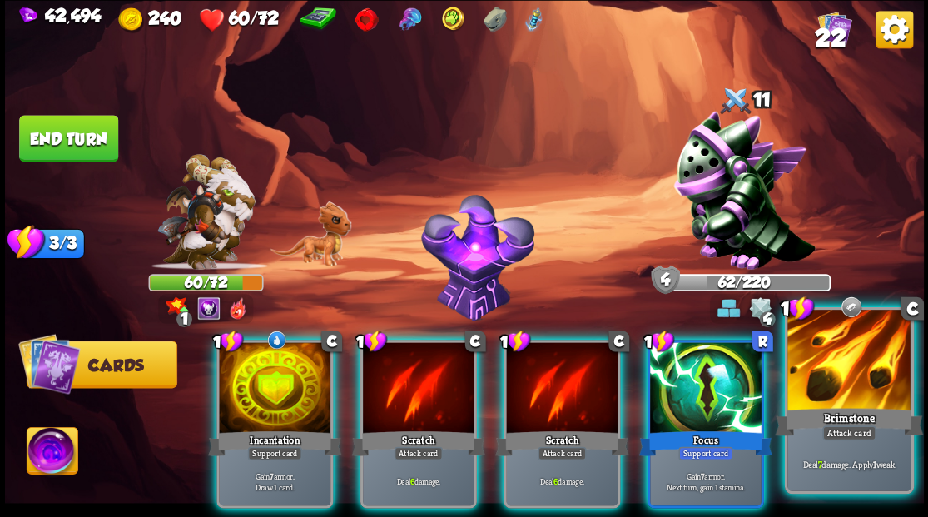
click at [858, 363] on div at bounding box center [848, 362] width 123 height 104
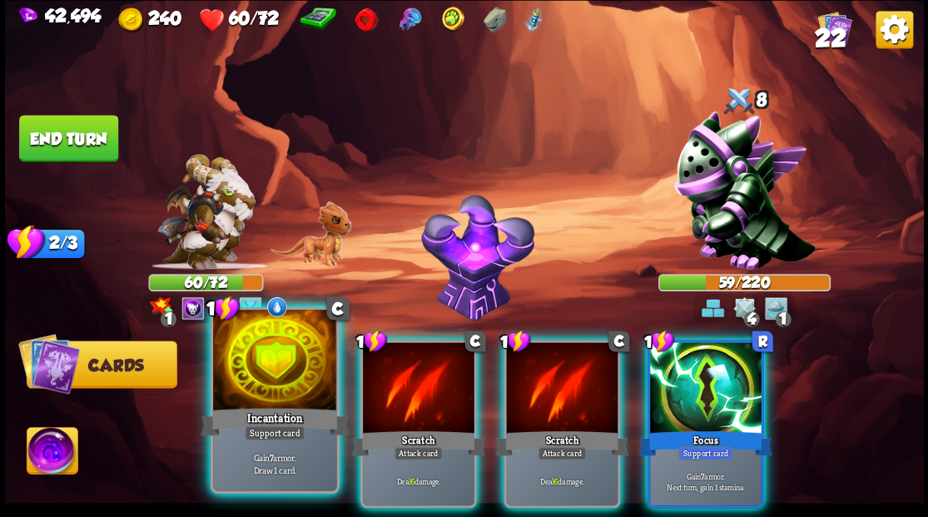
click at [255, 368] on div at bounding box center [274, 362] width 123 height 104
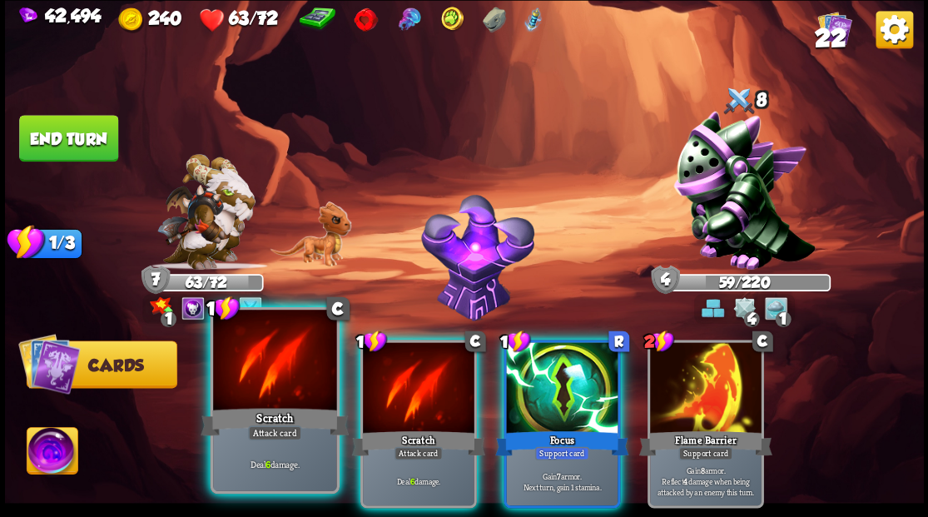
click at [259, 370] on div at bounding box center [274, 362] width 123 height 104
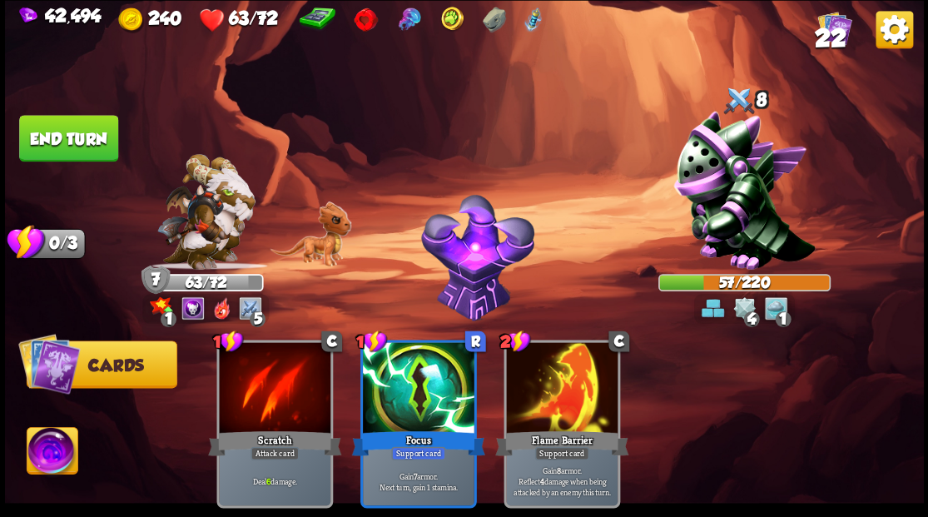
click at [58, 449] on img at bounding box center [52, 453] width 51 height 52
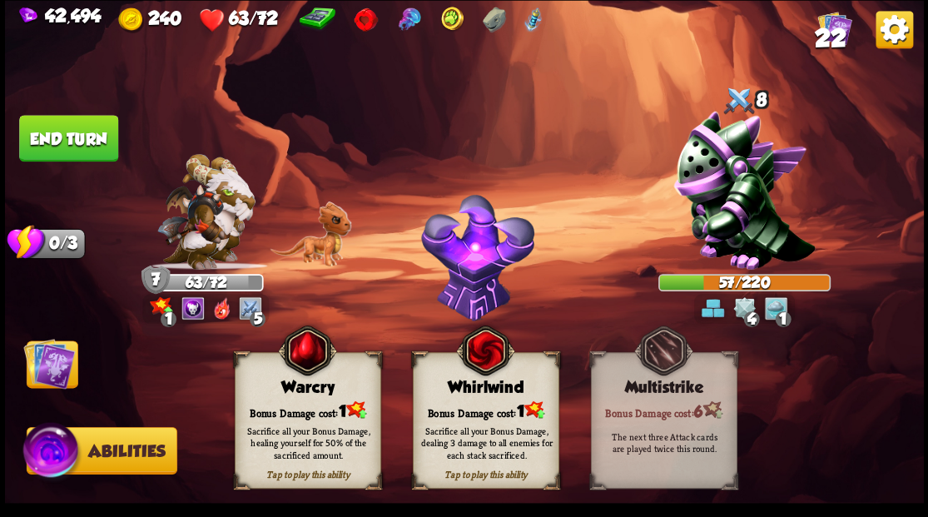
drag, startPoint x: 289, startPoint y: 384, endPoint x: 278, endPoint y: 384, distance: 10.8
click at [285, 384] on div "Warcry" at bounding box center [307, 387] width 145 height 18
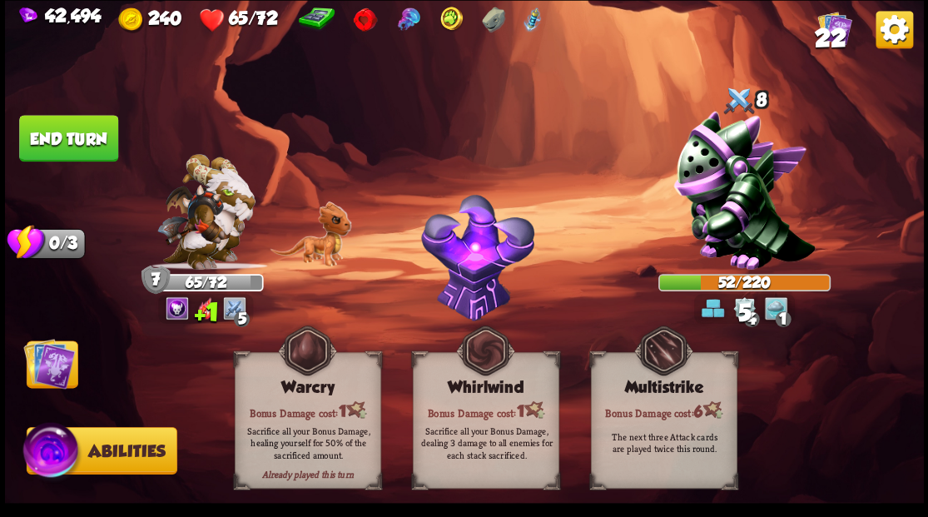
drag, startPoint x: 50, startPoint y: 356, endPoint x: 87, endPoint y: 231, distance: 130.9
click at [49, 356] on img at bounding box center [49, 363] width 52 height 52
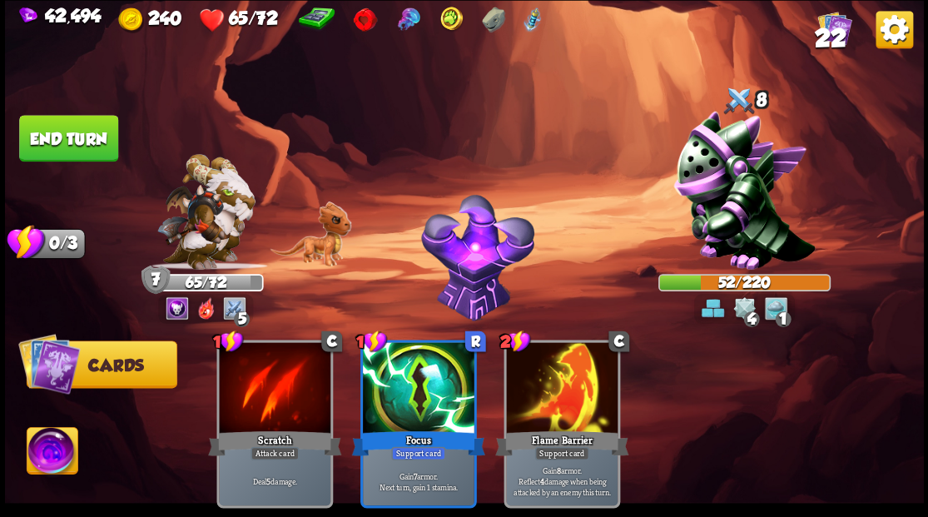
click at [96, 125] on button "End turn" at bounding box center [68, 138] width 99 height 47
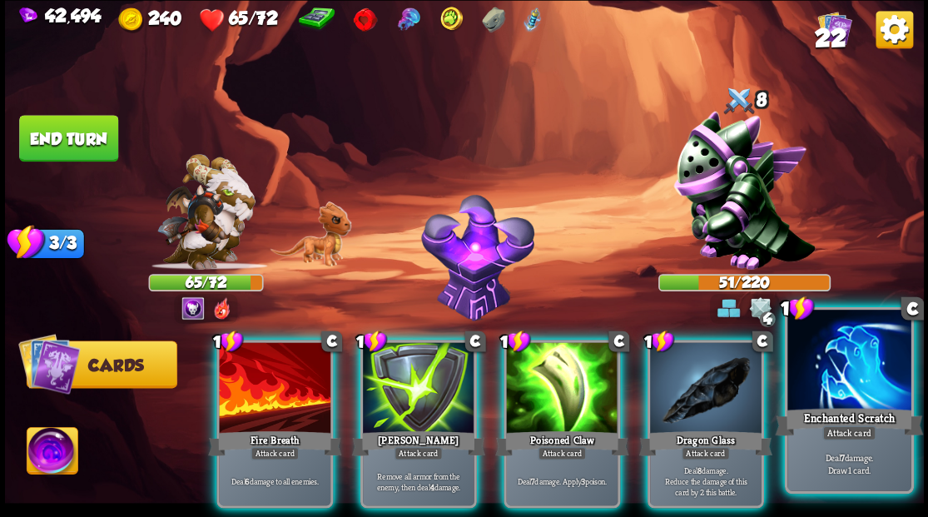
click at [828, 375] on div at bounding box center [848, 362] width 123 height 104
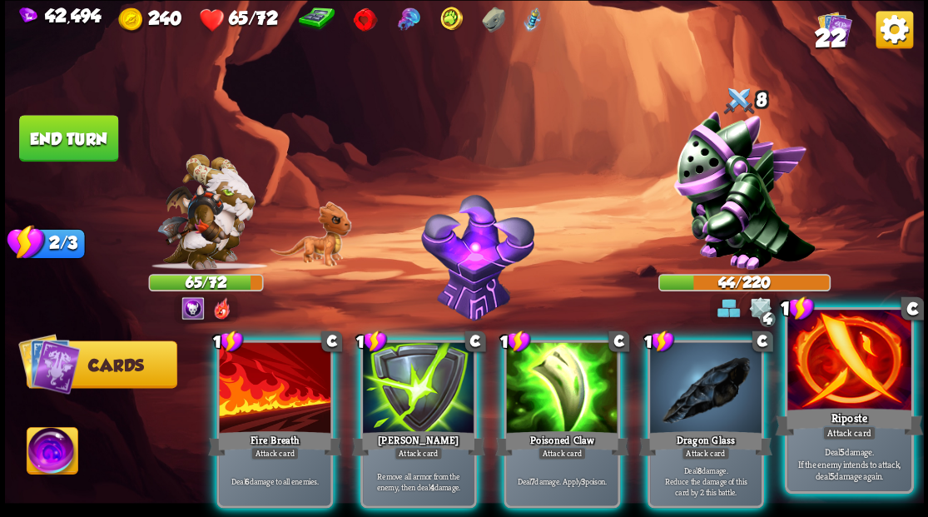
click at [841, 410] on div "Riposte" at bounding box center [849, 420] width 148 height 33
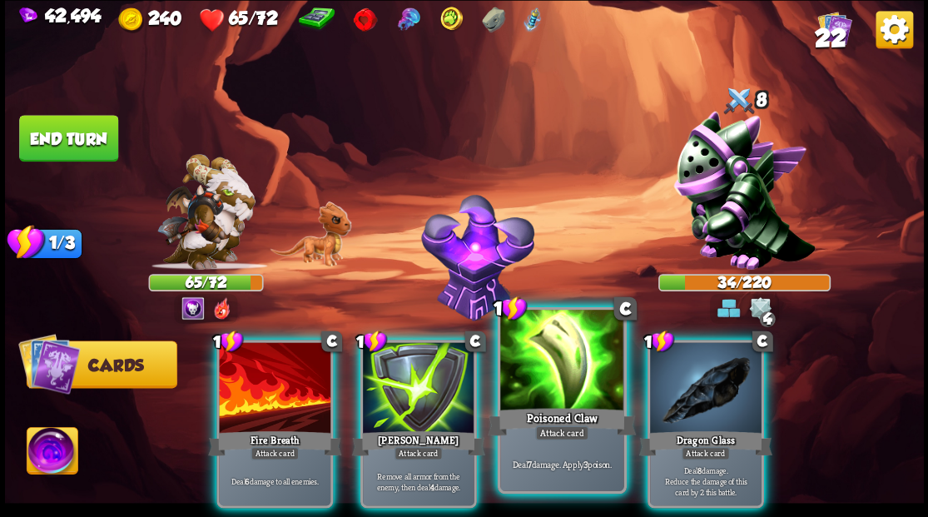
click at [555, 394] on div at bounding box center [561, 362] width 123 height 104
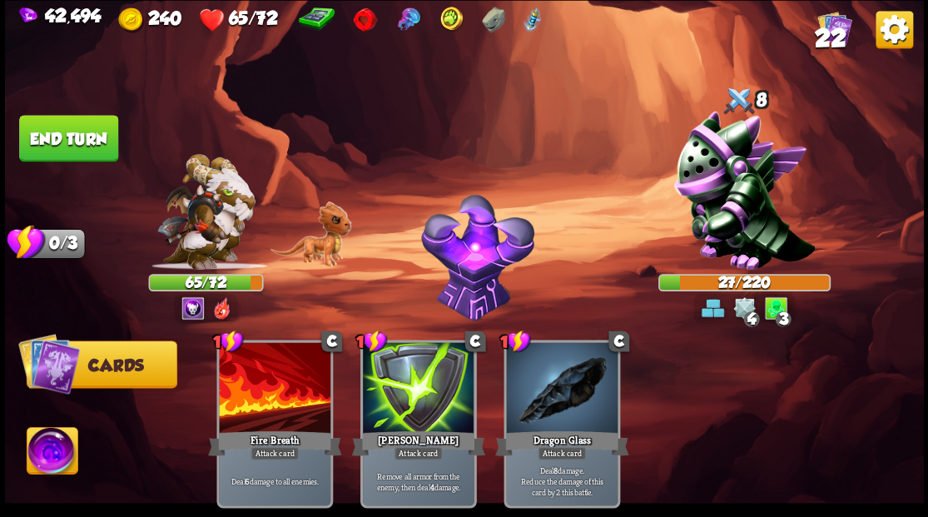
click at [70, 131] on button "End turn" at bounding box center [68, 138] width 99 height 47
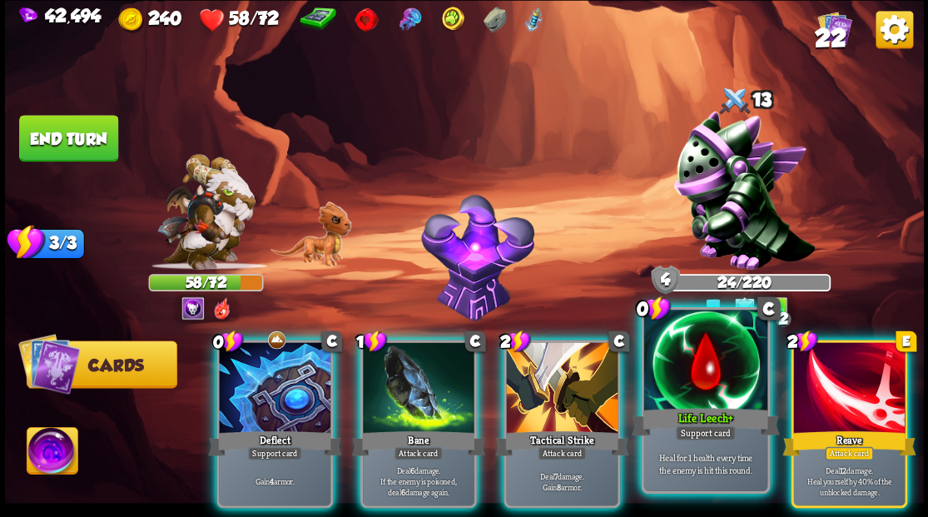
click at [684, 385] on div at bounding box center [704, 362] width 123 height 104
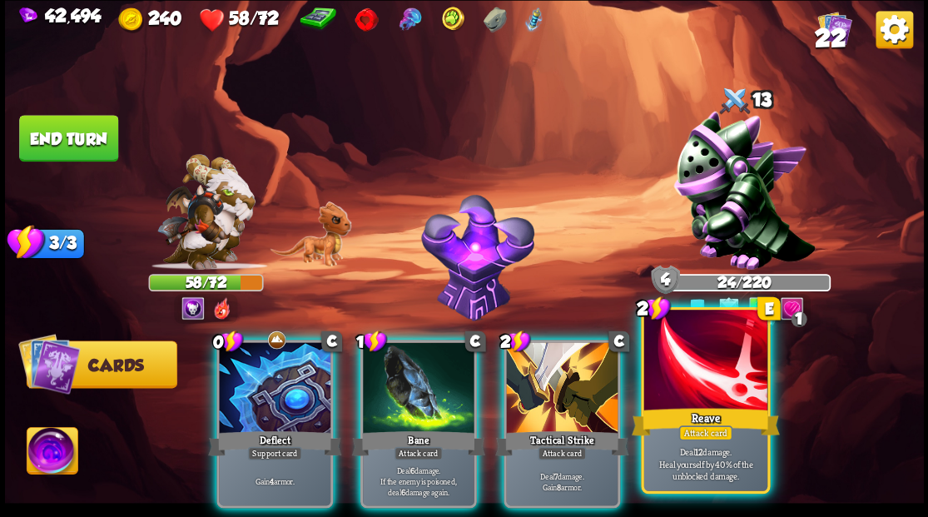
click at [700, 389] on div at bounding box center [704, 362] width 123 height 104
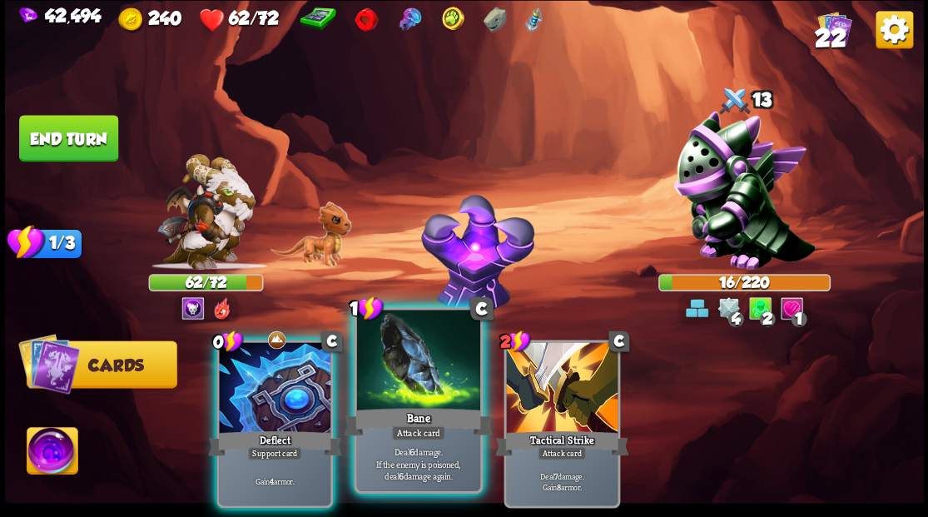
click at [419, 381] on div at bounding box center [417, 362] width 123 height 104
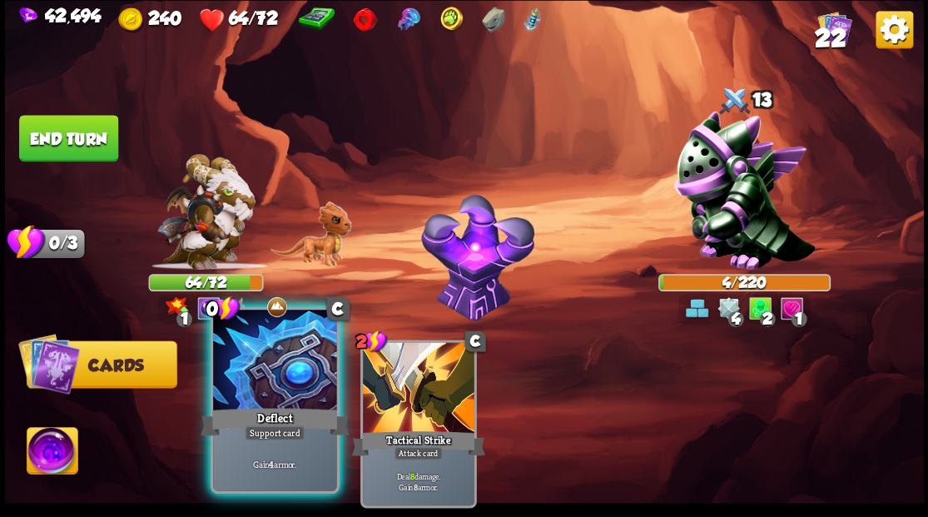
click at [268, 365] on div at bounding box center [274, 362] width 123 height 104
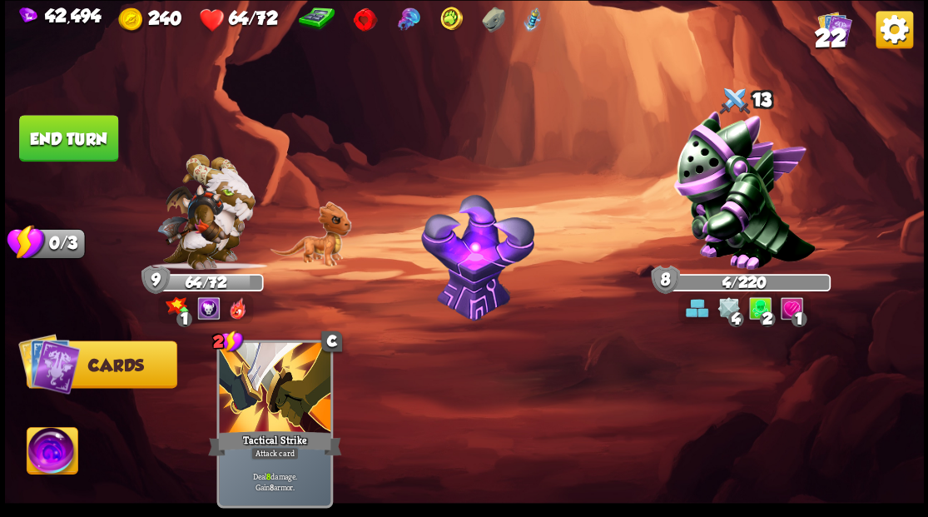
click at [46, 131] on button "End turn" at bounding box center [68, 138] width 99 height 47
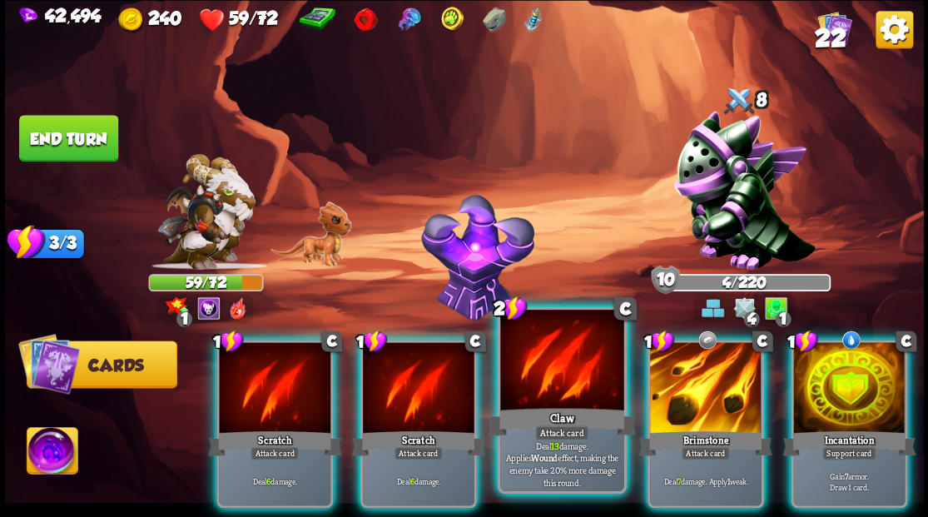
click at [573, 388] on div at bounding box center [561, 362] width 123 height 104
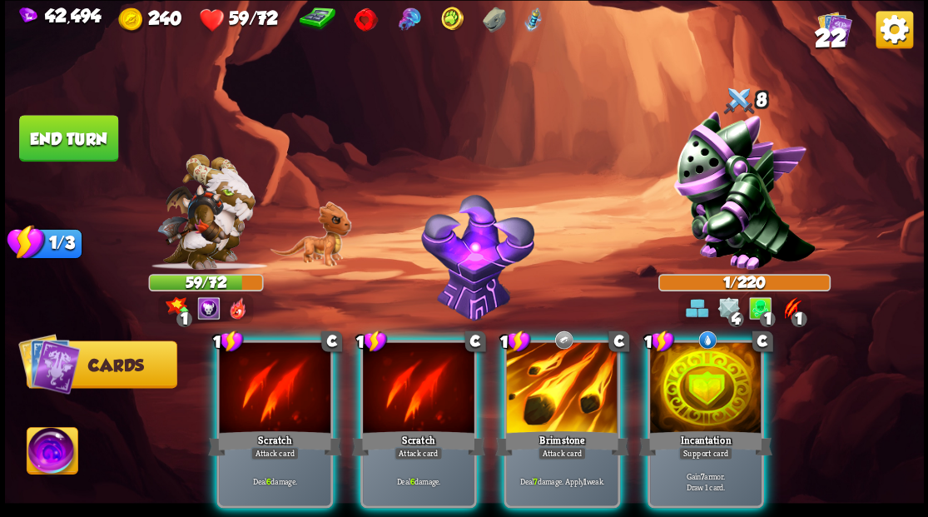
click at [48, 449] on img at bounding box center [52, 453] width 51 height 52
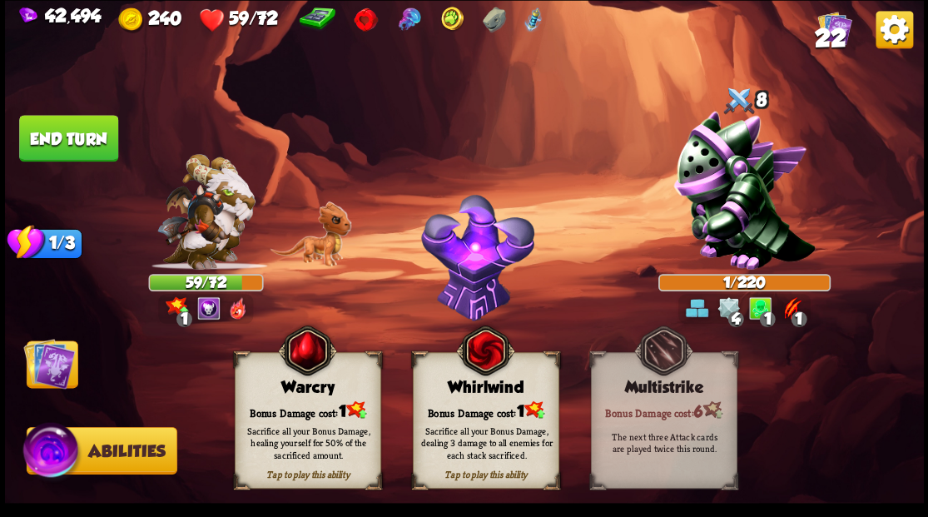
drag, startPoint x: 290, startPoint y: 391, endPoint x: 269, endPoint y: 386, distance: 22.2
click at [290, 391] on div "Warcry" at bounding box center [307, 387] width 145 height 18
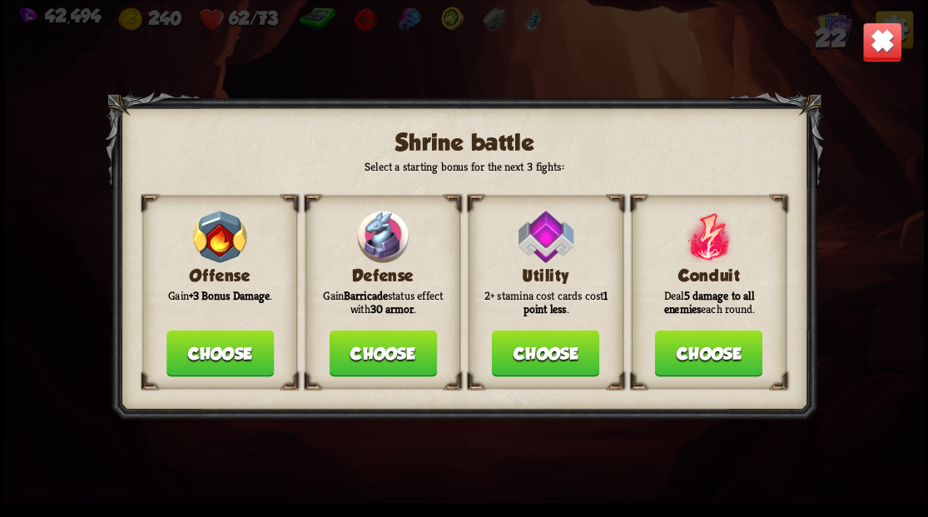
click at [373, 360] on button "Choose" at bounding box center [382, 353] width 107 height 47
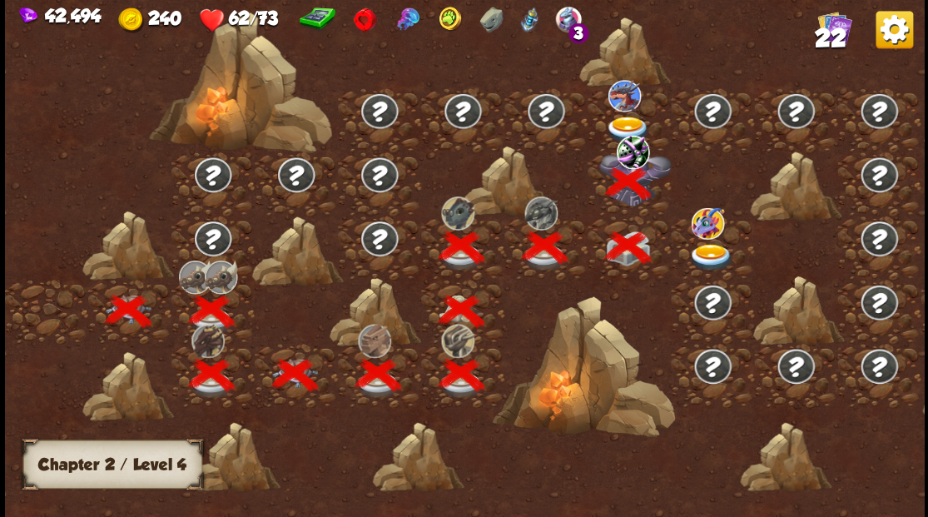
click at [623, 121] on img at bounding box center [628, 129] width 46 height 27
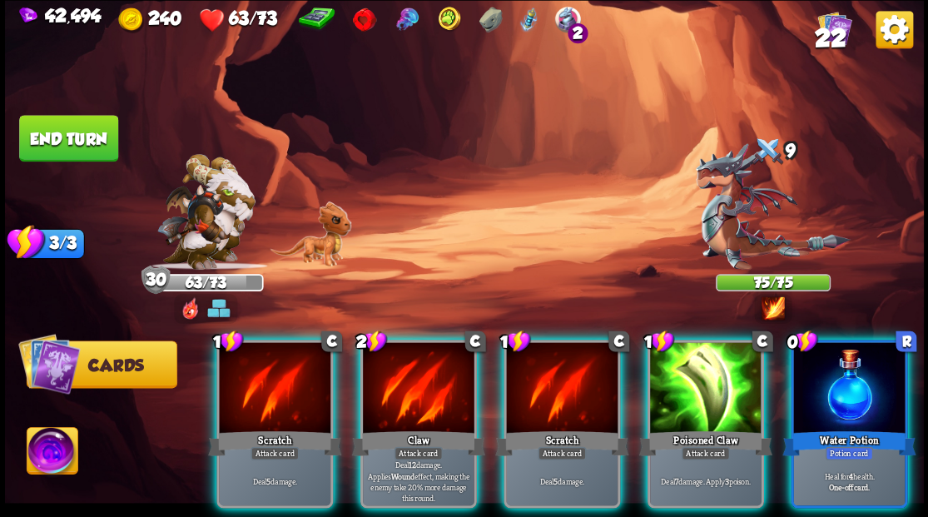
click at [864, 381] on div at bounding box center [849, 389] width 112 height 94
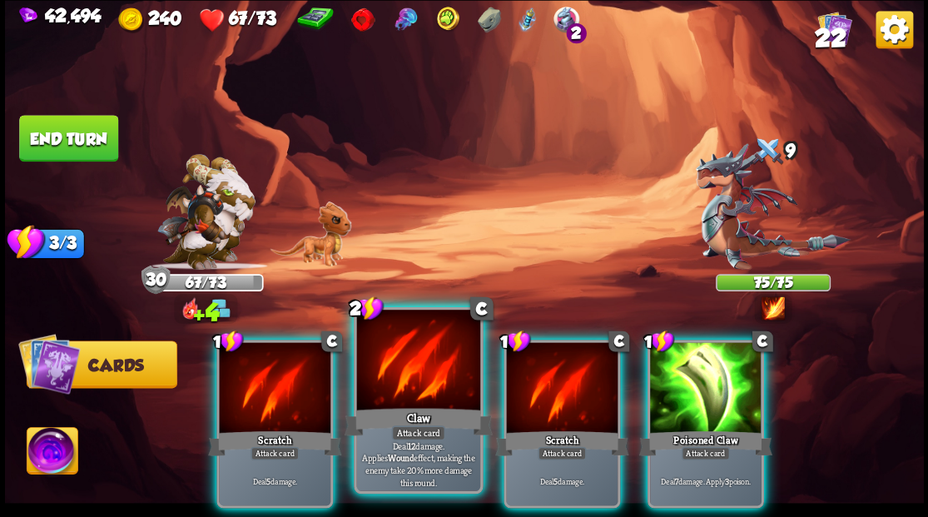
click at [433, 388] on div at bounding box center [417, 362] width 123 height 104
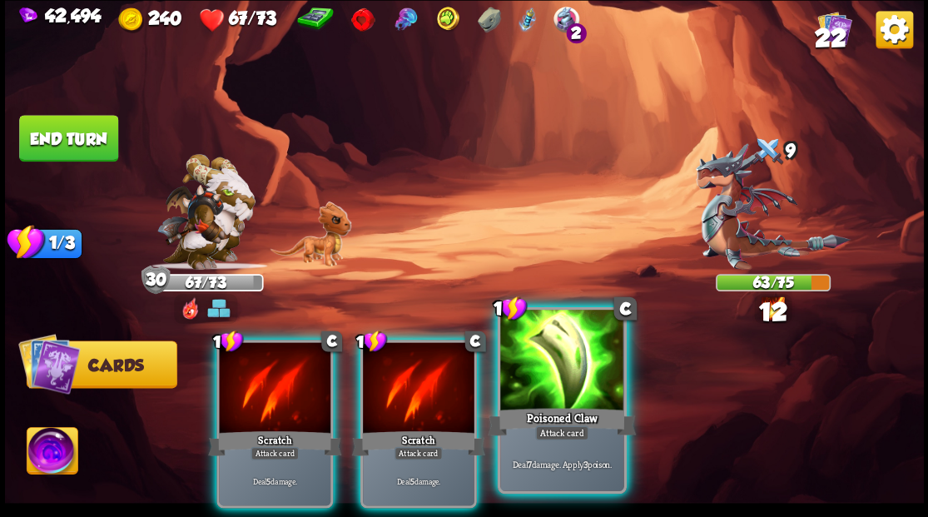
click at [561, 380] on div at bounding box center [561, 362] width 123 height 104
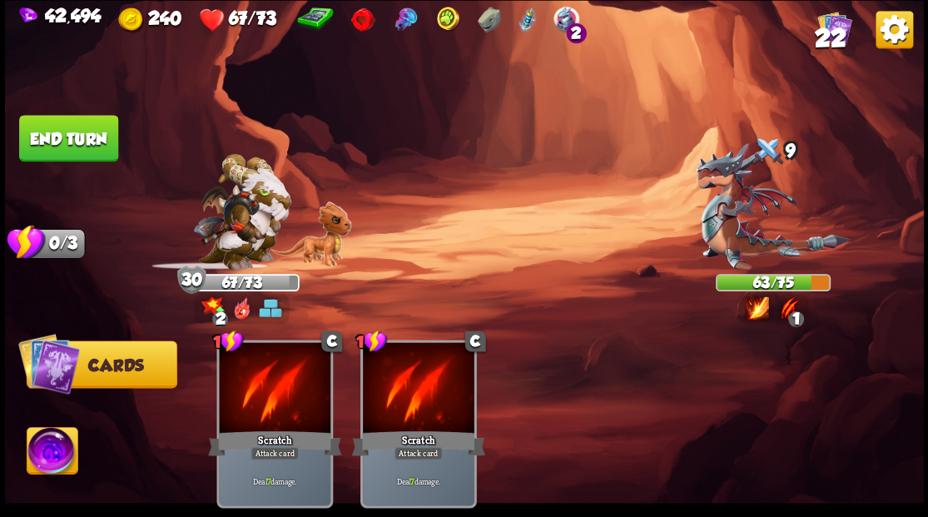
click at [67, 135] on button "End turn" at bounding box center [68, 138] width 99 height 47
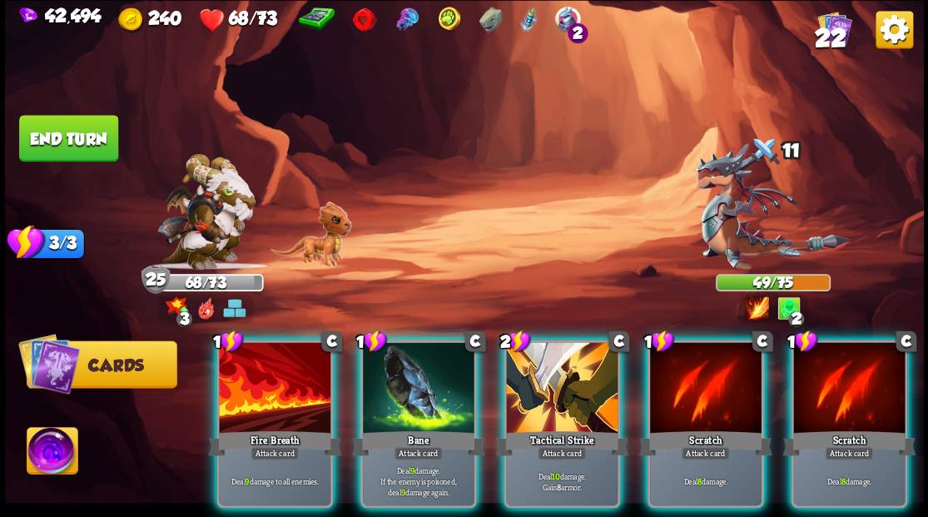
click at [396, 371] on div at bounding box center [419, 389] width 112 height 94
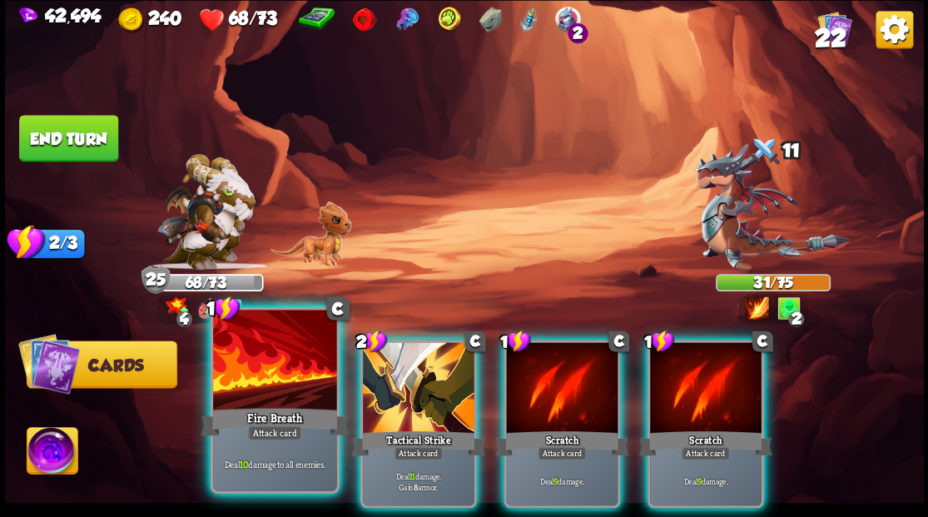
click at [246, 380] on div at bounding box center [274, 362] width 123 height 104
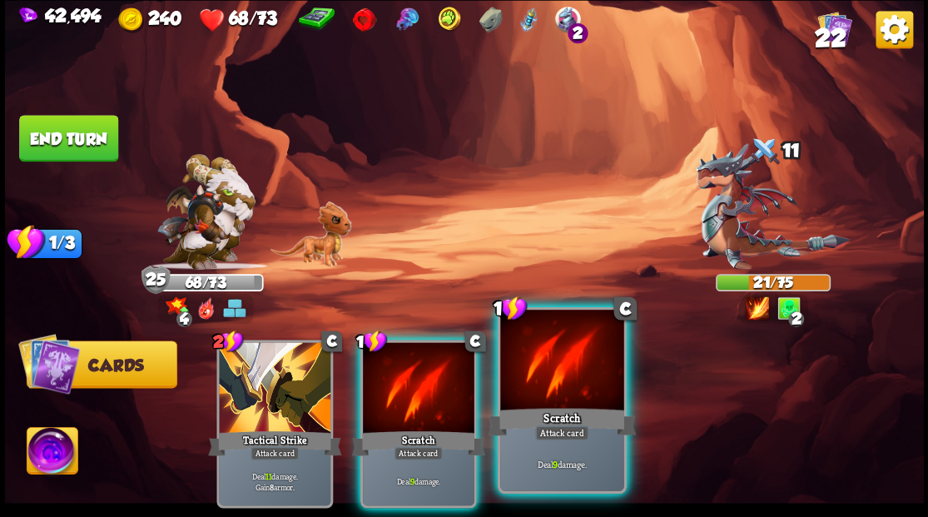
click at [566, 401] on div at bounding box center [561, 362] width 123 height 104
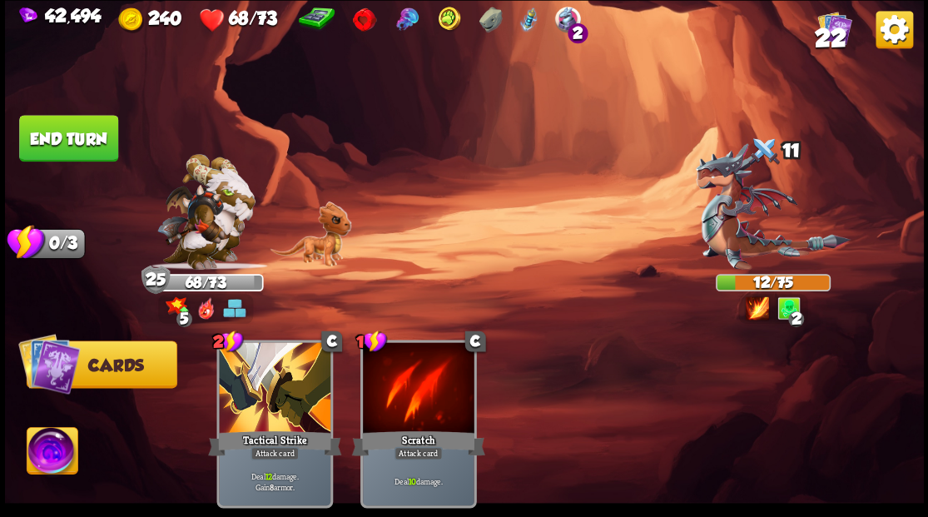
click at [43, 454] on img at bounding box center [52, 453] width 51 height 52
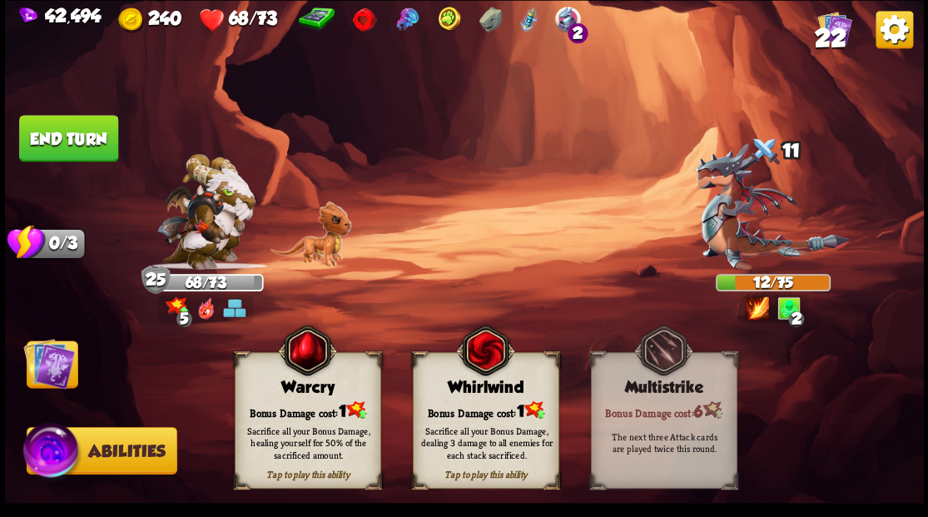
click at [469, 407] on div "Bonus Damage cost: 1" at bounding box center [485, 409] width 145 height 21
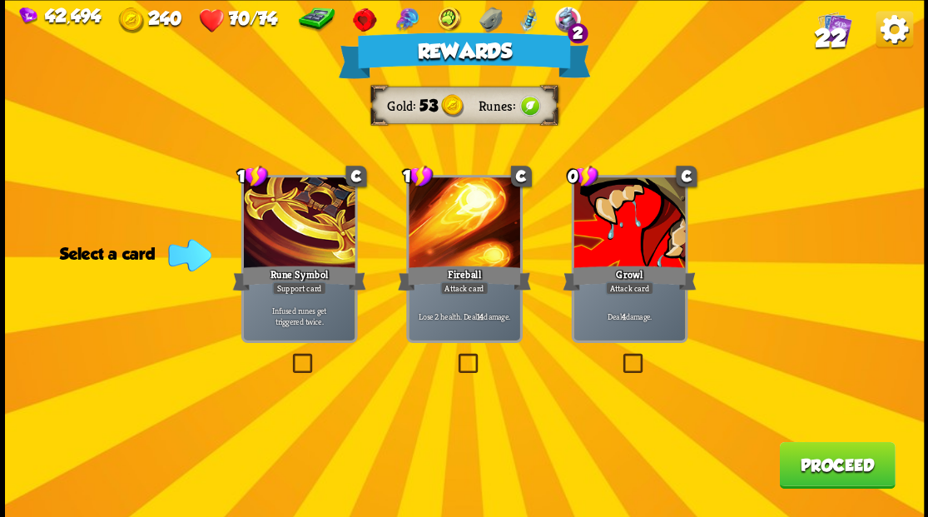
click at [619, 355] on label at bounding box center [619, 355] width 0 height 0
click at [0, 0] on input "checkbox" at bounding box center [0, 0] width 0 height 0
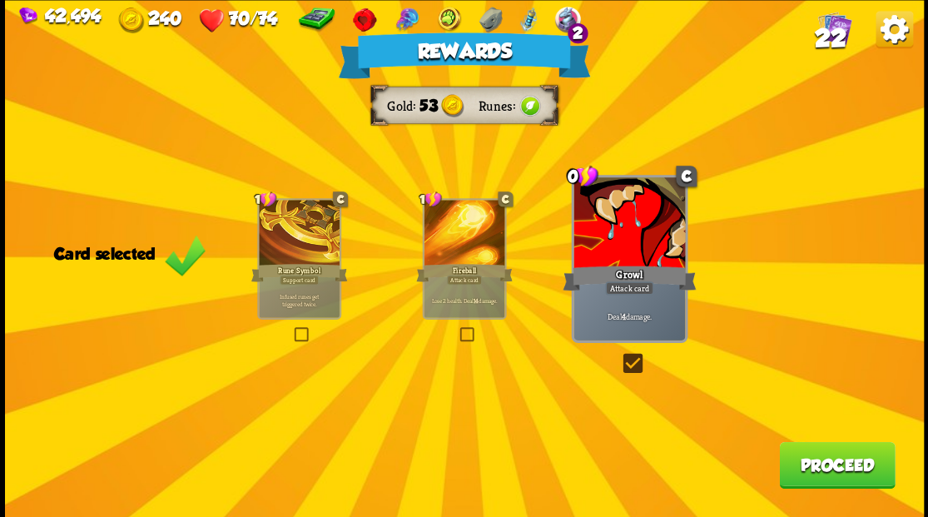
click at [824, 466] on button "Proceed" at bounding box center [837, 464] width 116 height 47
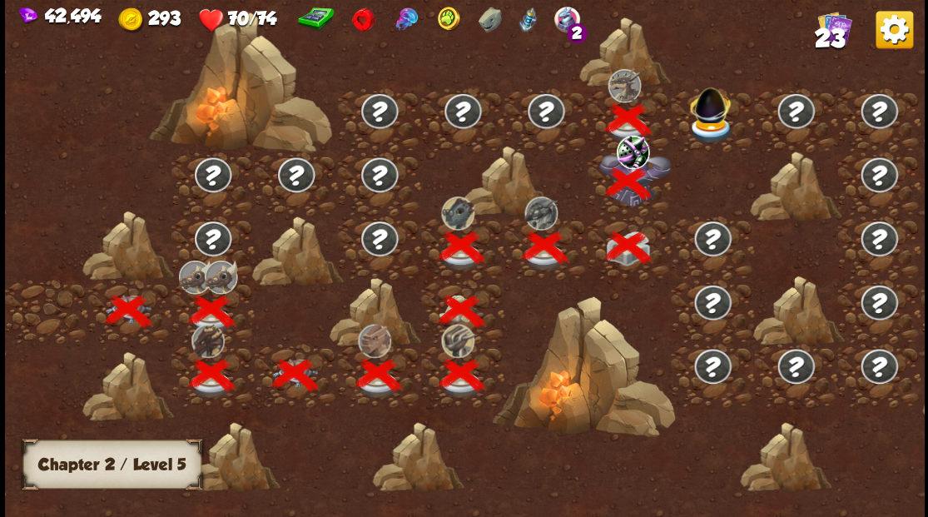
click at [704, 120] on img at bounding box center [710, 102] width 49 height 46
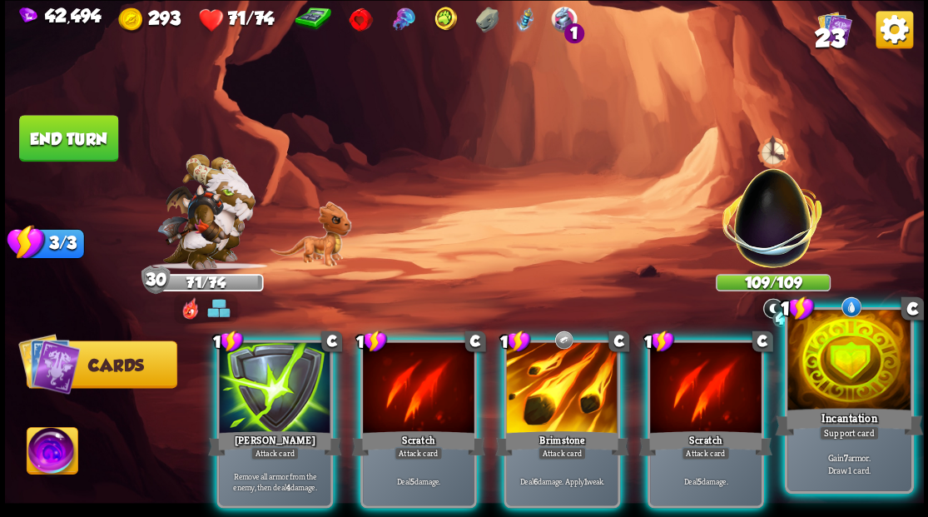
click at [846, 394] on div at bounding box center [848, 362] width 123 height 104
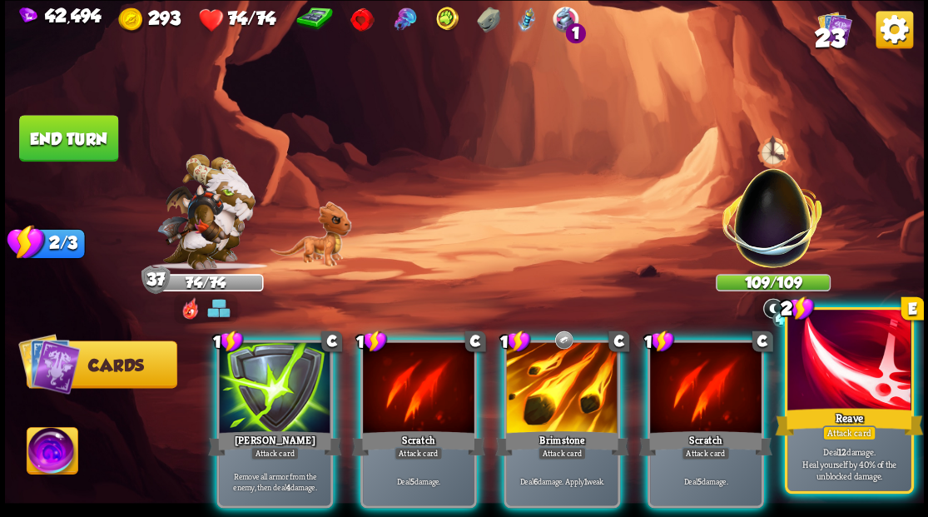
click at [830, 394] on div at bounding box center [848, 362] width 123 height 104
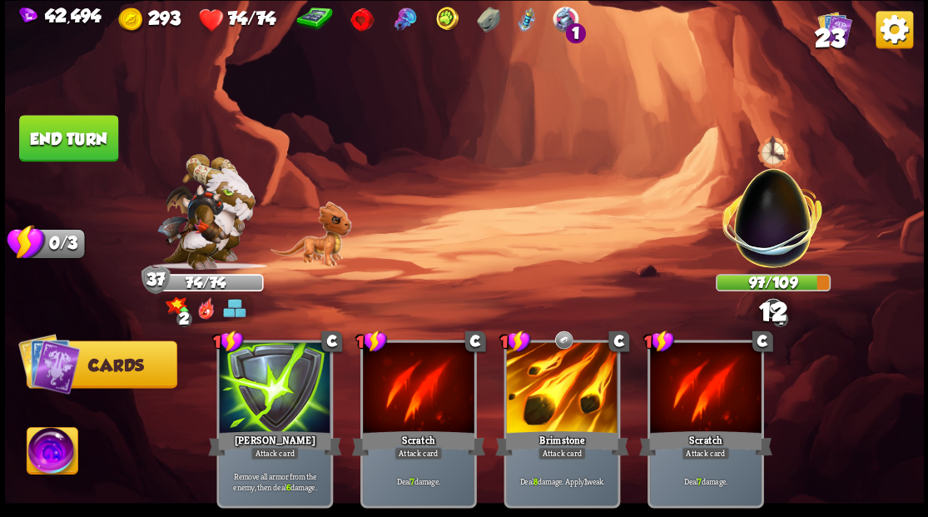
click at [89, 141] on button "End turn" at bounding box center [68, 138] width 99 height 47
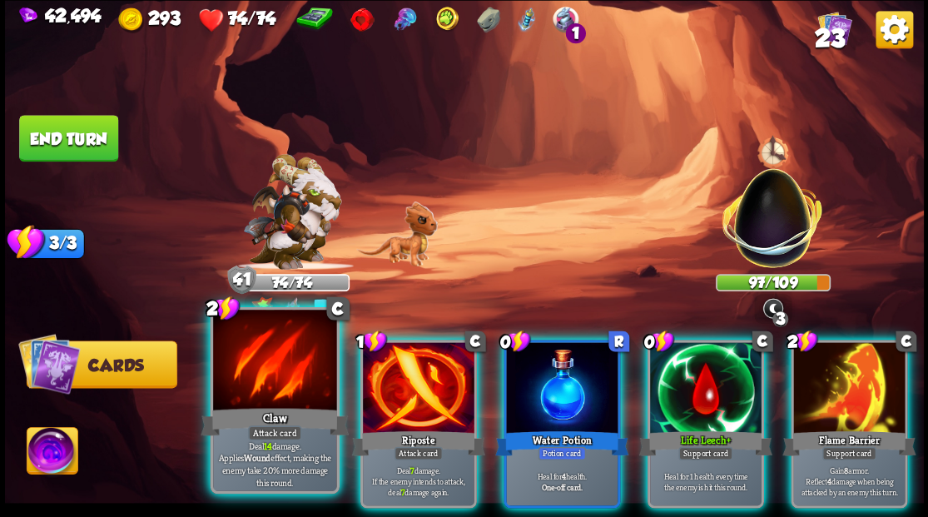
click at [248, 406] on div "Claw" at bounding box center [275, 420] width 148 height 33
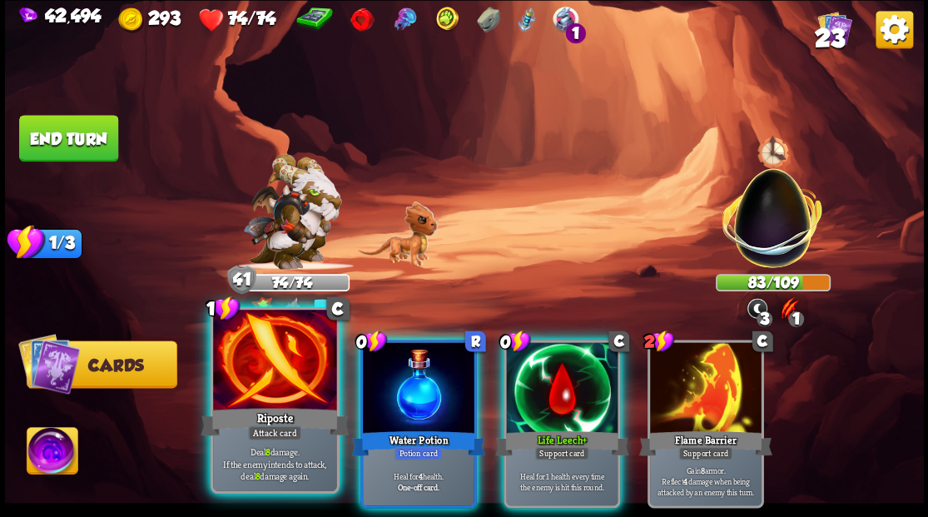
click at [262, 402] on div at bounding box center [274, 362] width 123 height 104
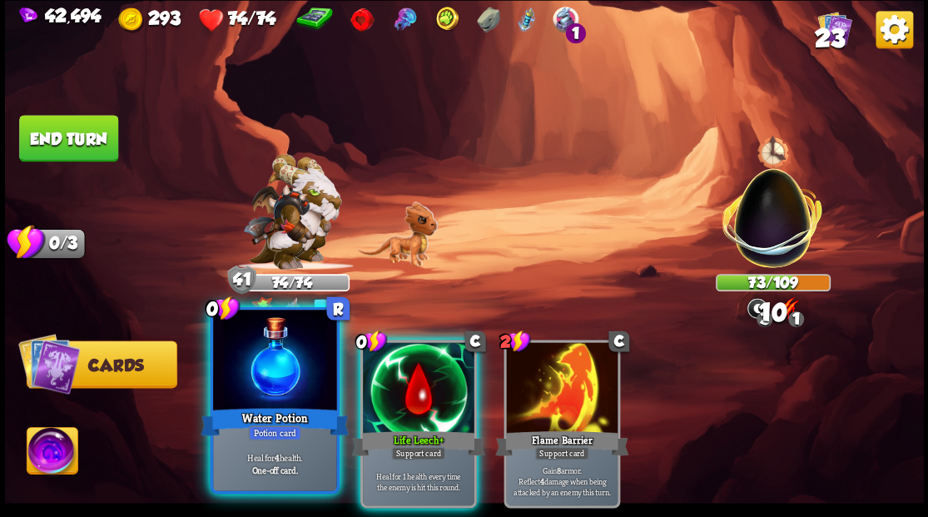
click at [261, 402] on div at bounding box center [274, 362] width 123 height 104
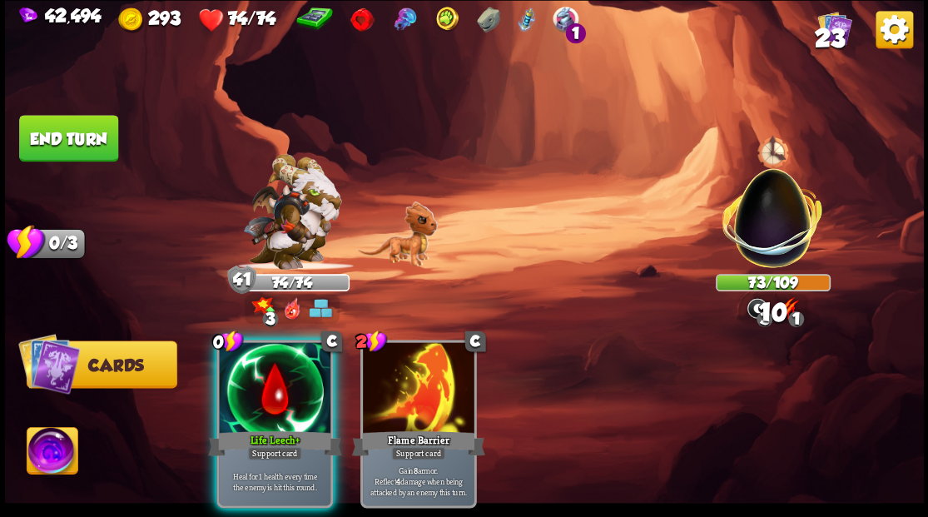
click at [261, 402] on div at bounding box center [275, 389] width 112 height 94
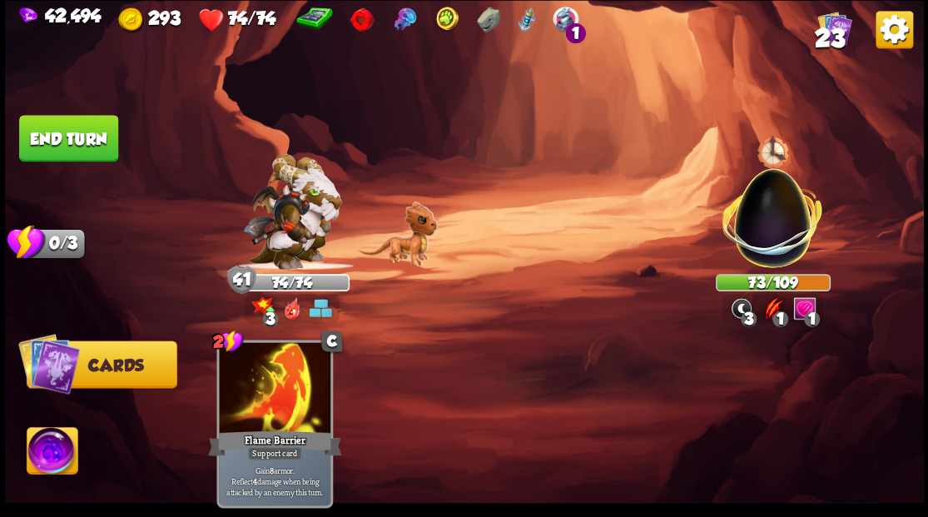
drag, startPoint x: 94, startPoint y: 148, endPoint x: 107, endPoint y: 164, distance: 20.1
click at [95, 150] on button "End turn" at bounding box center [68, 138] width 99 height 47
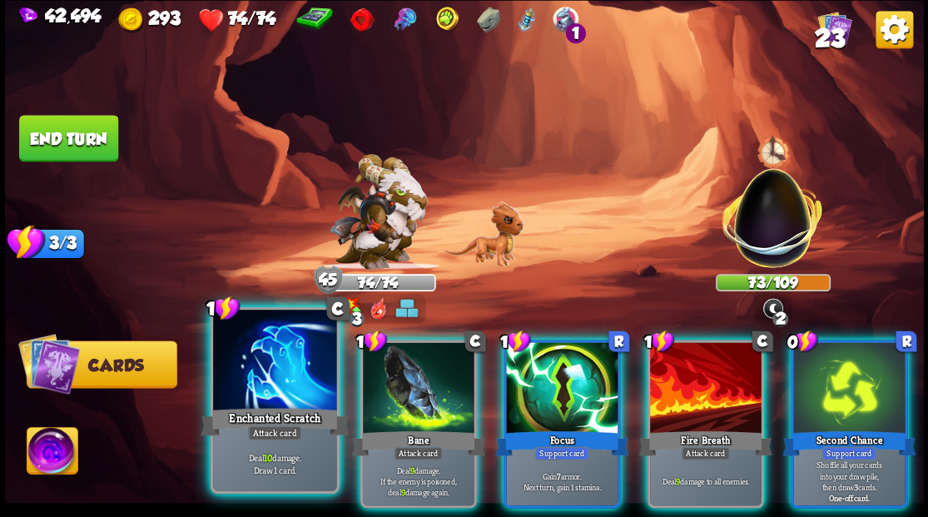
click at [241, 444] on div "Deal 10 damage. Draw 1 card." at bounding box center [274, 463] width 123 height 54
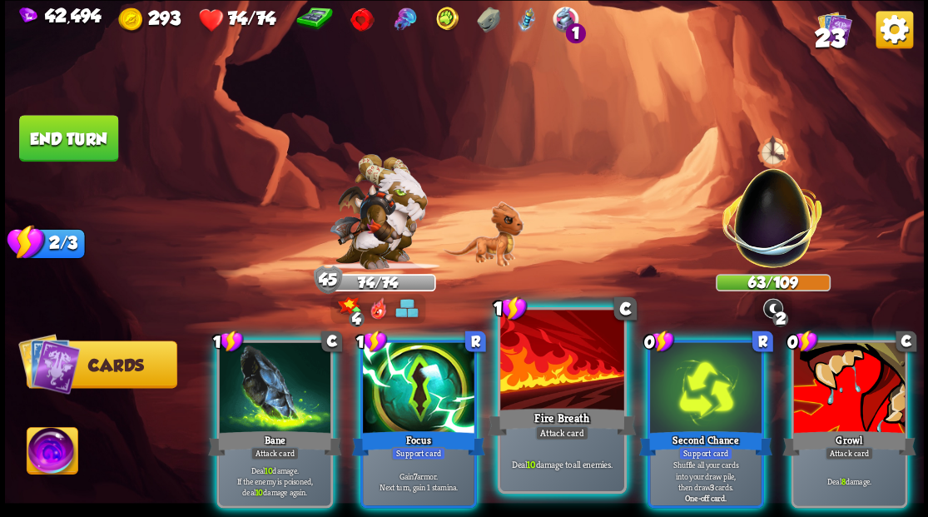
click at [550, 350] on div at bounding box center [561, 362] width 123 height 104
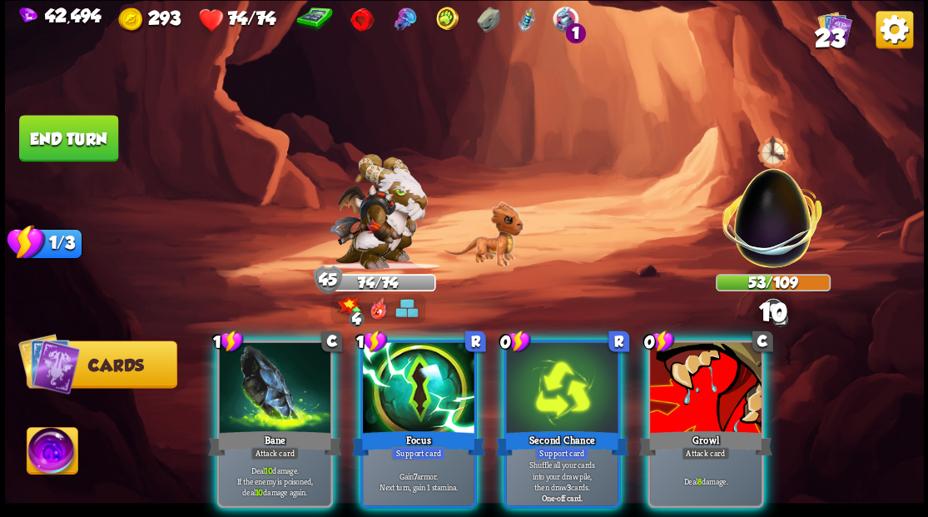
click at [290, 380] on div at bounding box center [275, 389] width 112 height 94
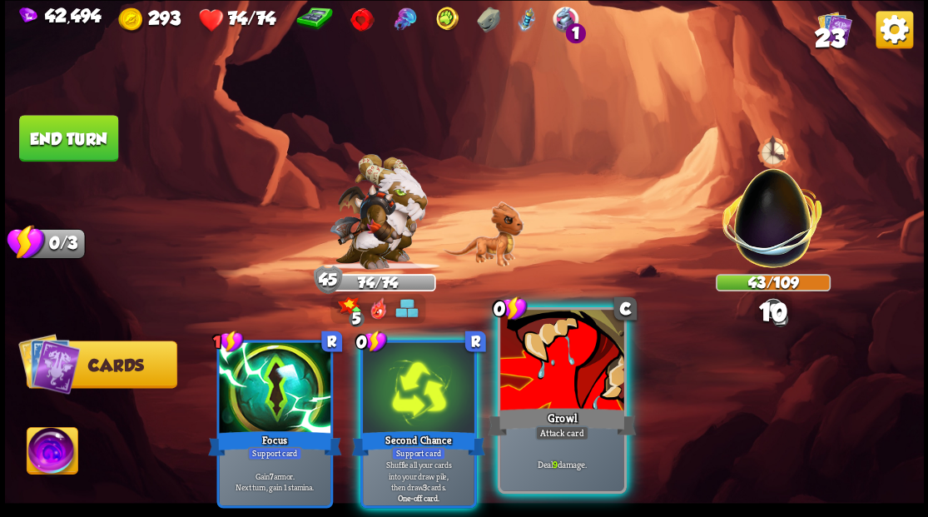
click at [519, 391] on div at bounding box center [561, 362] width 123 height 104
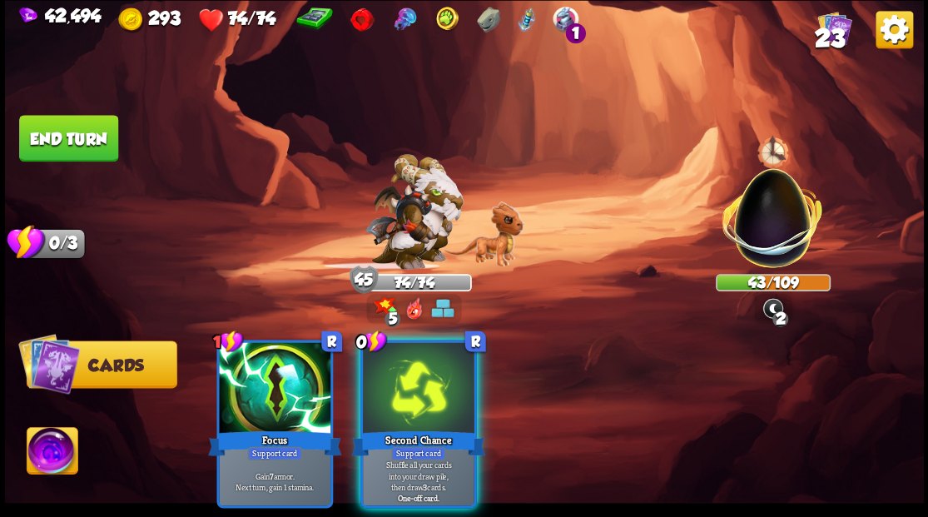
click at [383, 404] on div at bounding box center [419, 389] width 112 height 94
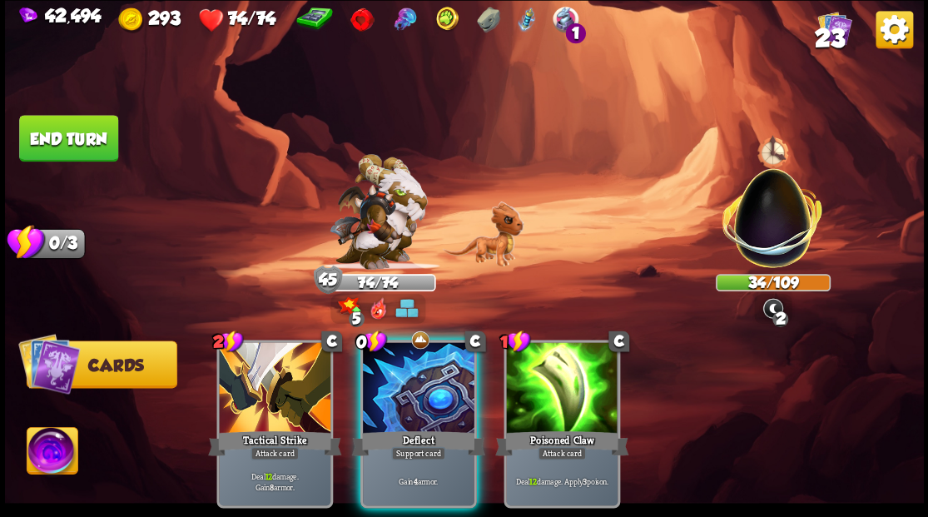
click at [388, 398] on div at bounding box center [419, 389] width 112 height 94
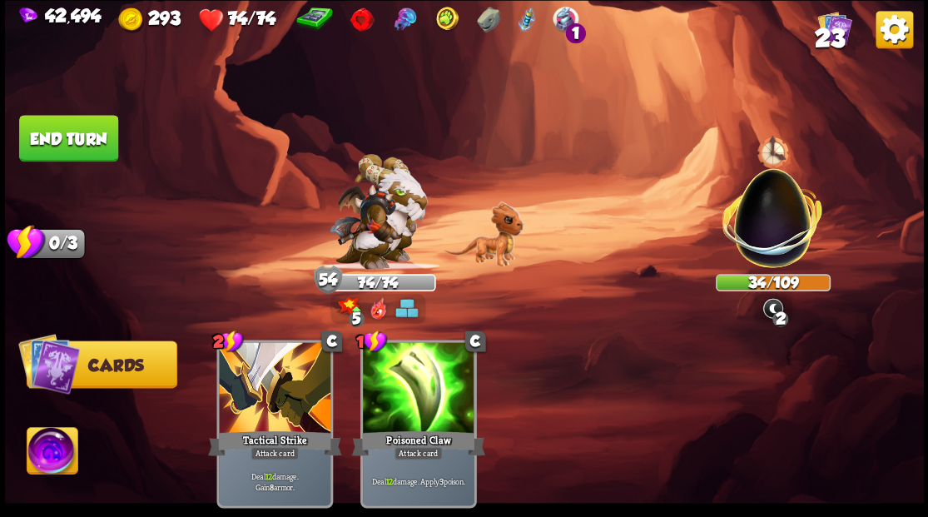
click at [65, 145] on button "End turn" at bounding box center [68, 138] width 99 height 47
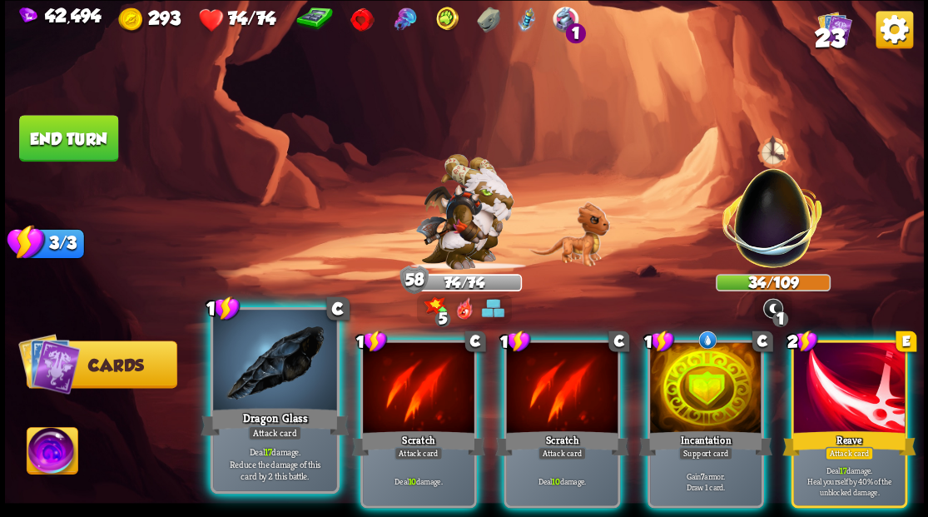
click at [253, 388] on div at bounding box center [274, 362] width 123 height 104
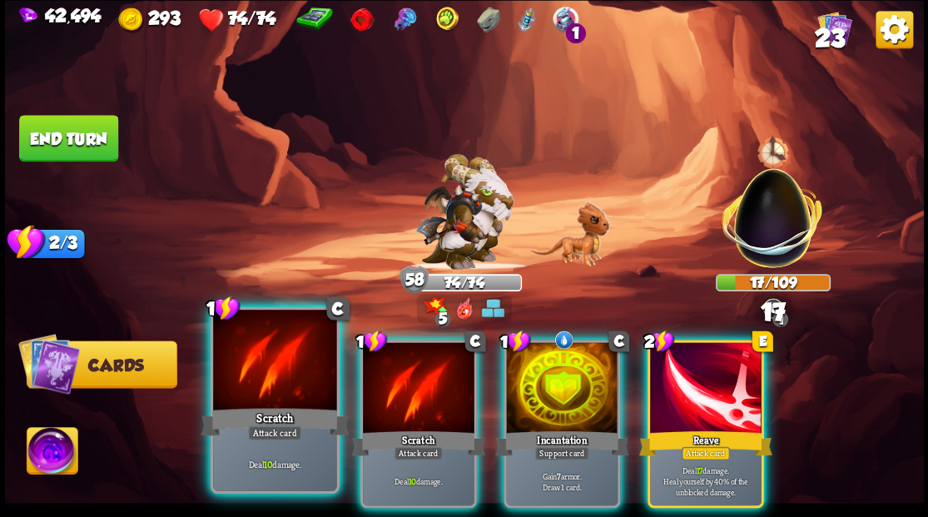
click at [255, 389] on div at bounding box center [274, 362] width 123 height 104
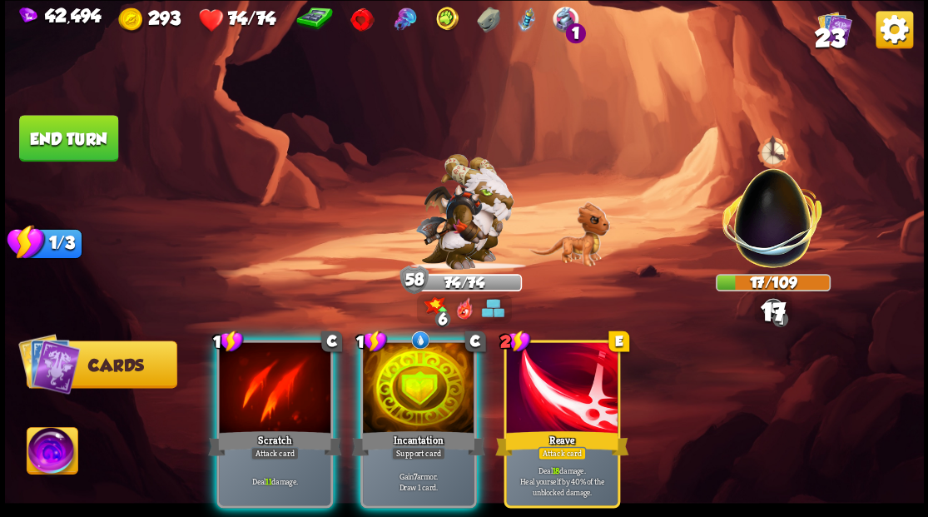
drag, startPoint x: 254, startPoint y: 386, endPoint x: 250, endPoint y: 363, distance: 23.7
click at [254, 385] on div at bounding box center [275, 389] width 112 height 94
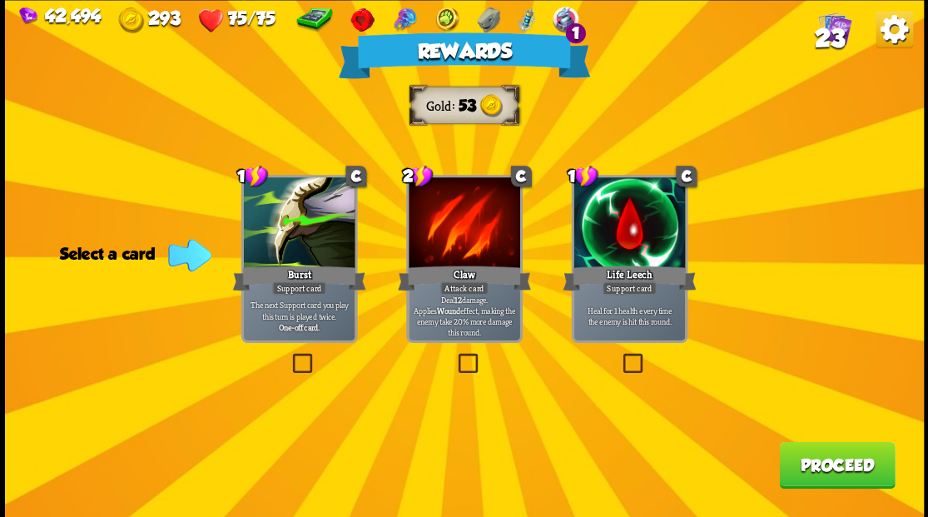
click at [826, 467] on button "Proceed" at bounding box center [837, 464] width 116 height 47
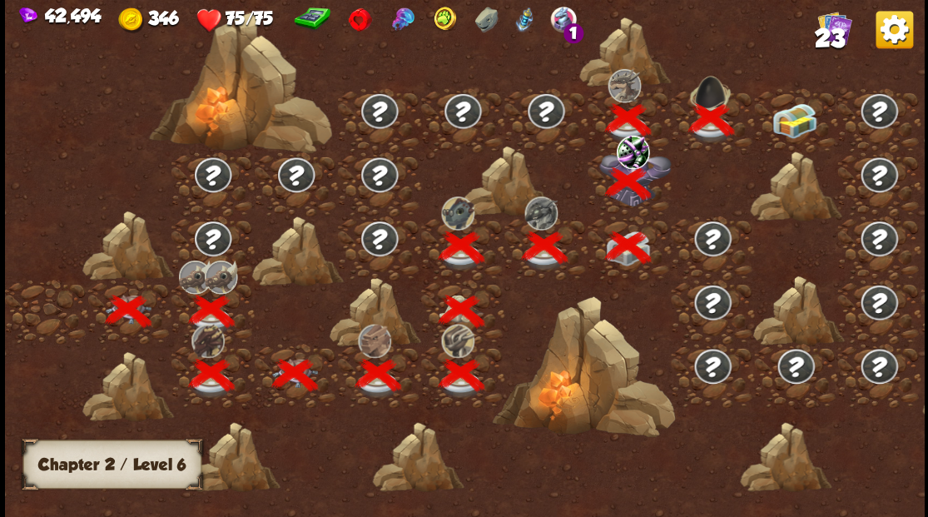
click at [790, 122] on img at bounding box center [795, 119] width 46 height 35
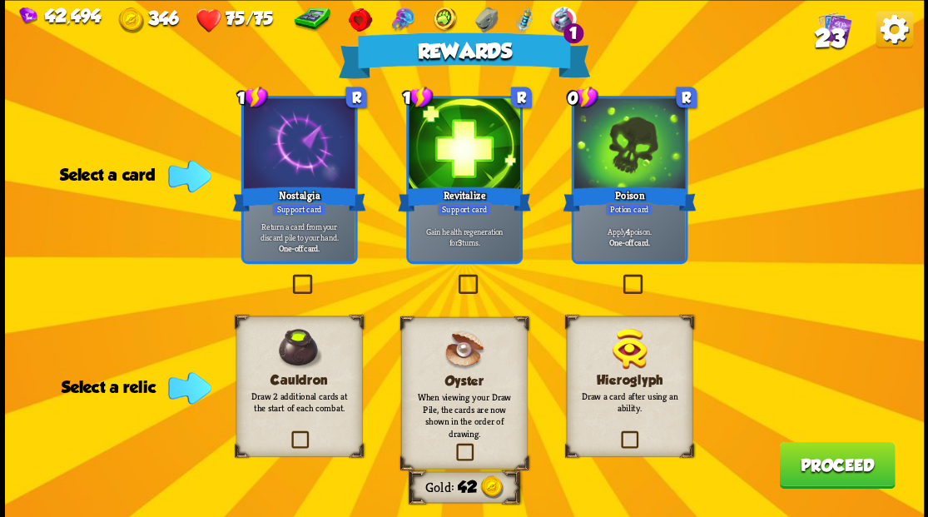
click at [619, 276] on label at bounding box center [619, 276] width 0 height 0
click at [0, 0] on input "checkbox" at bounding box center [0, 0] width 0 height 0
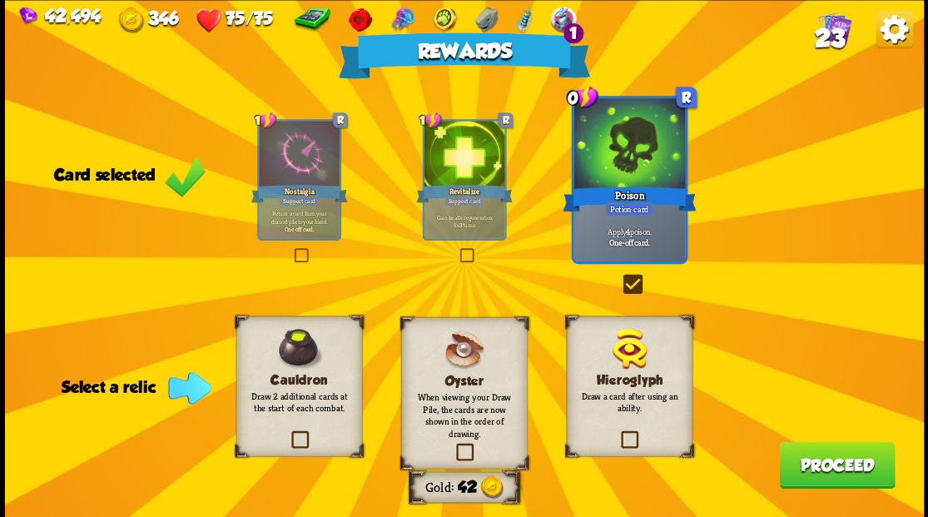
click at [288, 433] on label at bounding box center [288, 433] width 0 height 0
click at [0, 0] on input "checkbox" at bounding box center [0, 0] width 0 height 0
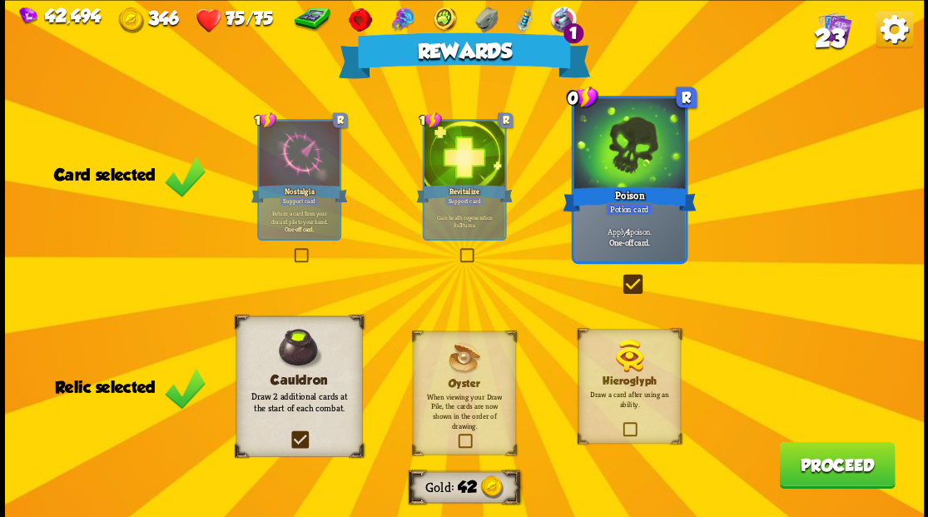
click at [824, 476] on button "Proceed" at bounding box center [837, 464] width 116 height 47
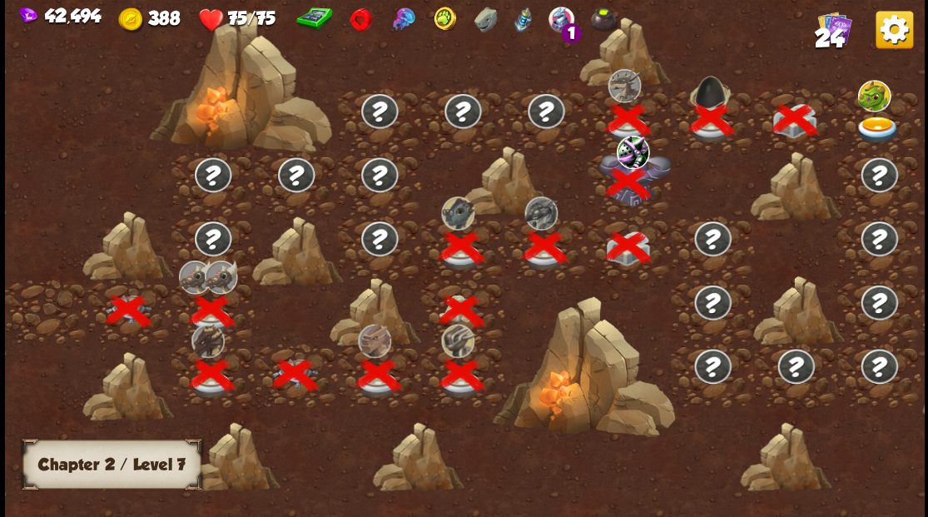
click at [867, 125] on img at bounding box center [878, 129] width 46 height 27
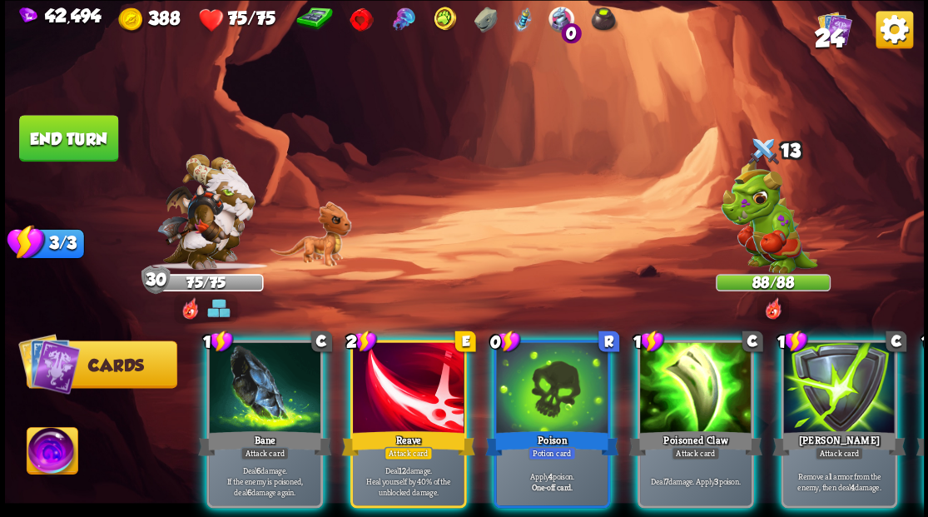
scroll to position [0, 0]
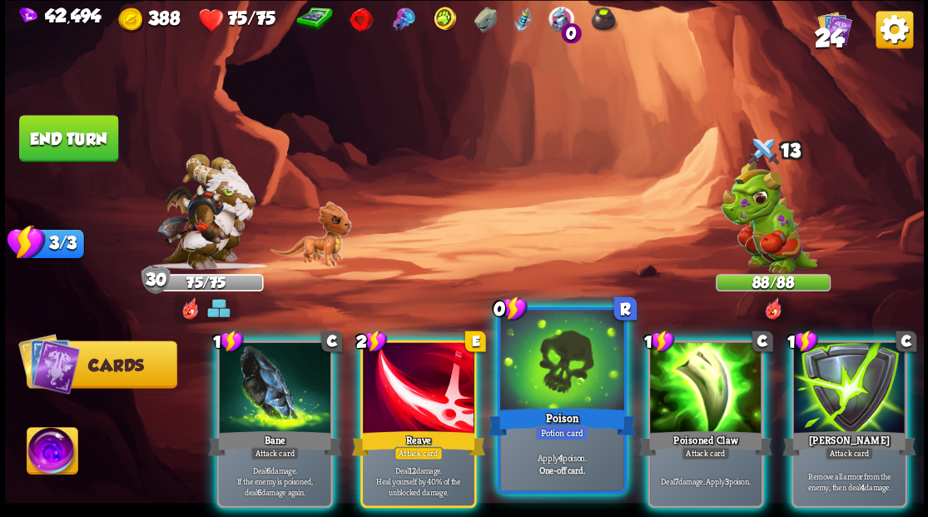
click at [558, 385] on div at bounding box center [561, 362] width 123 height 104
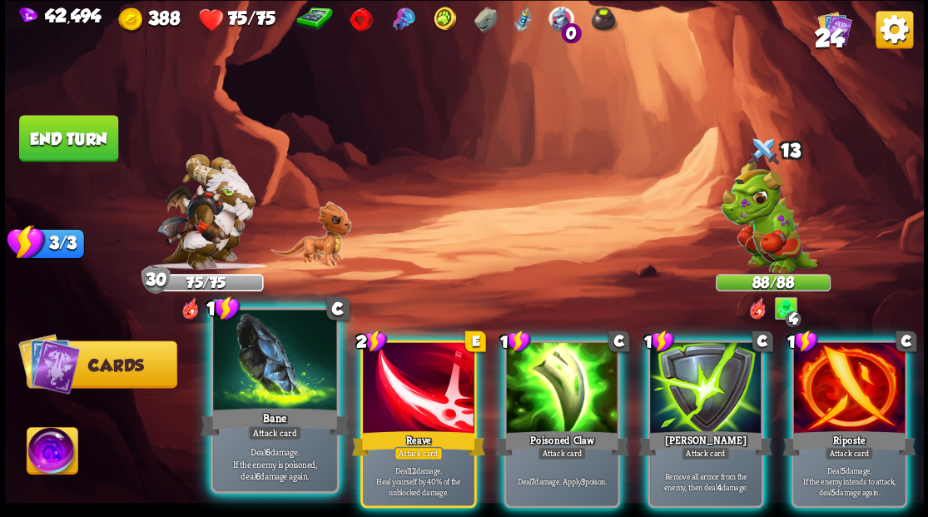
click at [277, 373] on div at bounding box center [274, 362] width 123 height 104
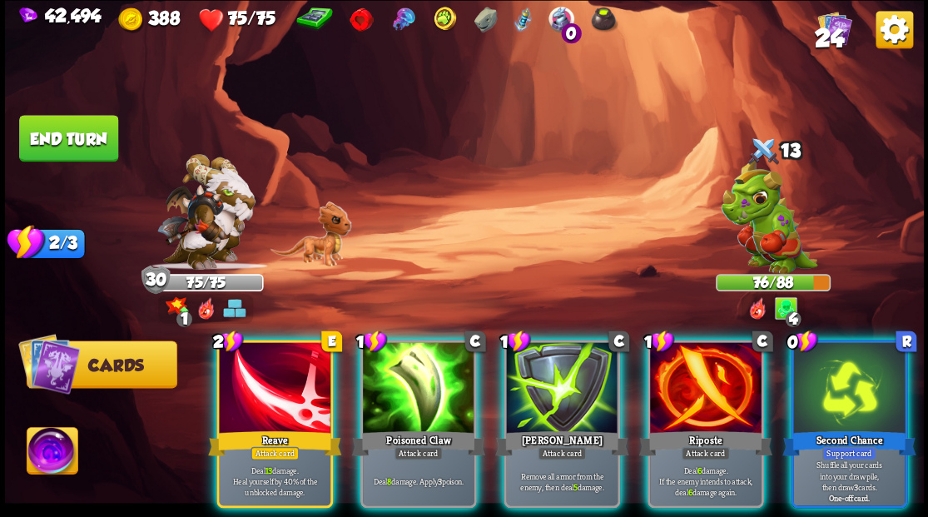
drag, startPoint x: 716, startPoint y: 402, endPoint x: 711, endPoint y: 382, distance: 20.6
click at [714, 394] on div at bounding box center [706, 389] width 112 height 94
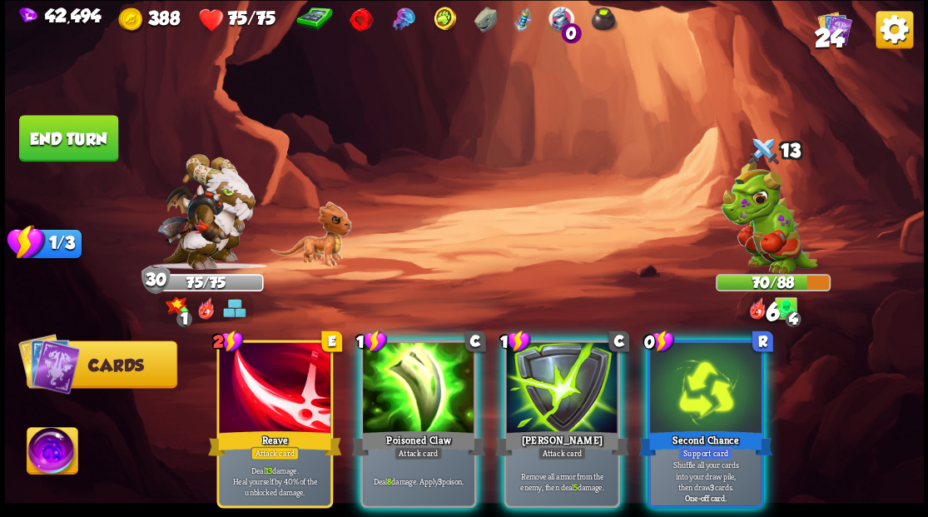
click at [427, 428] on div "Poisoned Claw" at bounding box center [417, 443] width 133 height 30
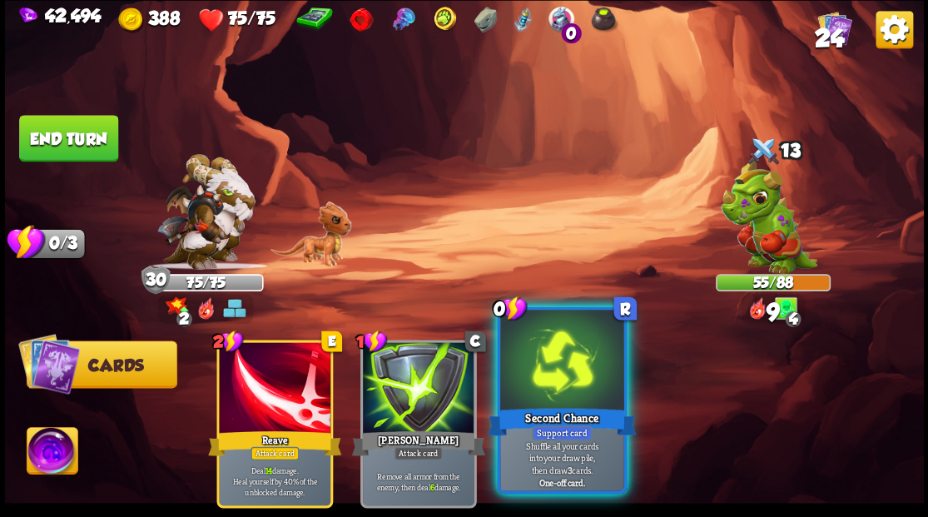
click at [545, 393] on div at bounding box center [561, 362] width 123 height 104
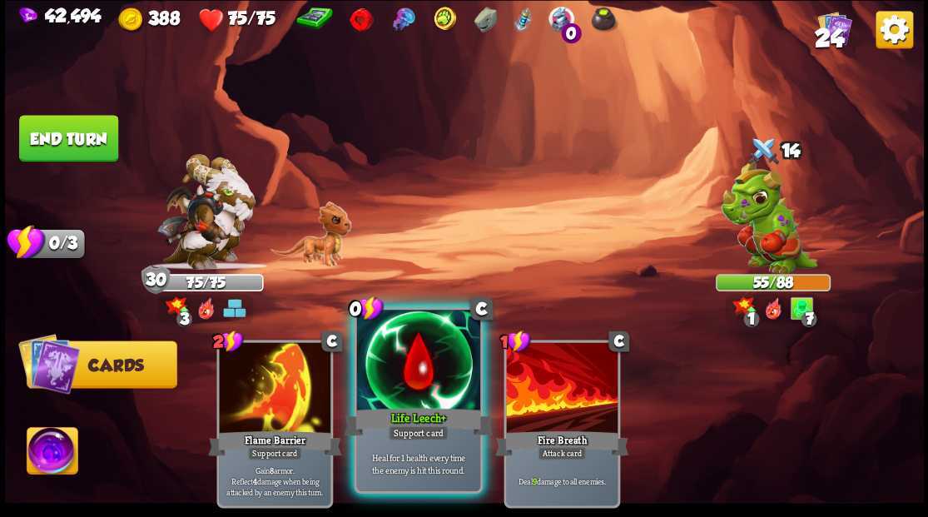
drag, startPoint x: 408, startPoint y: 395, endPoint x: 303, endPoint y: 413, distance: 106.3
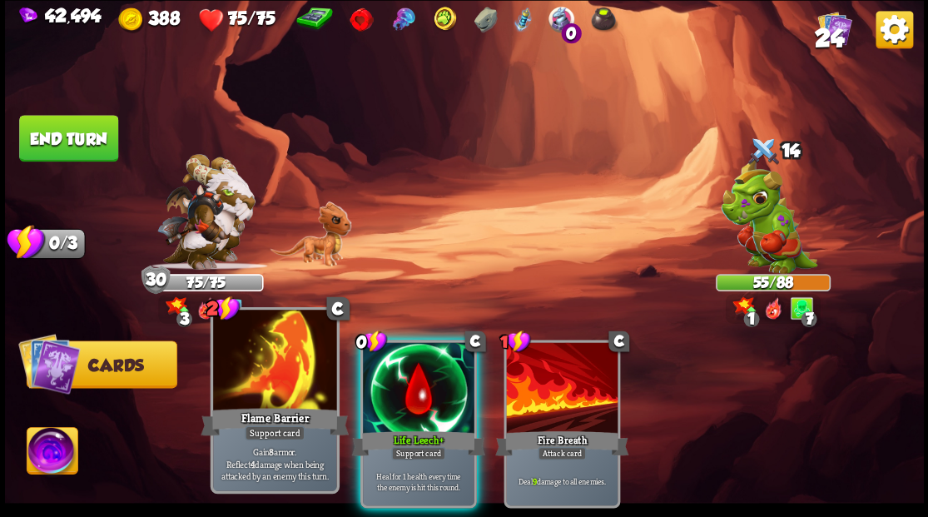
click at [406, 395] on div at bounding box center [419, 389] width 112 height 94
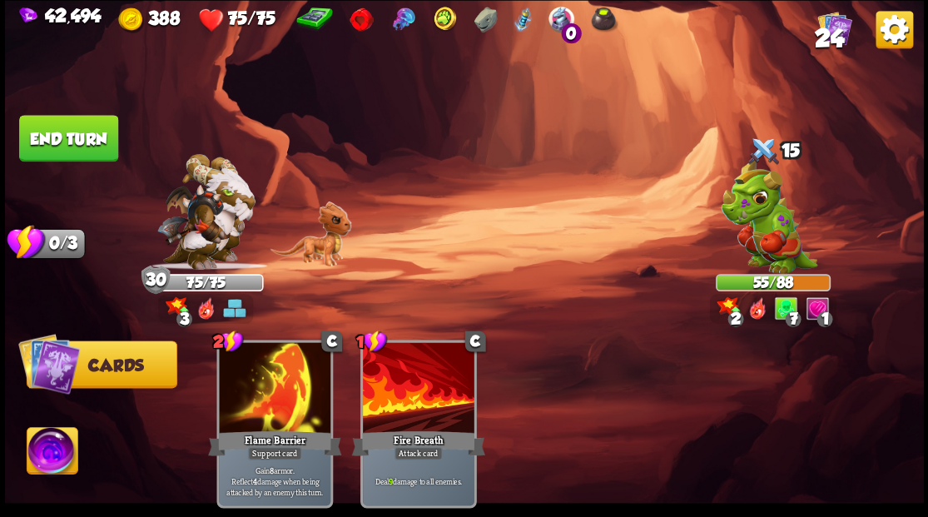
click at [67, 142] on button "End turn" at bounding box center [68, 138] width 99 height 47
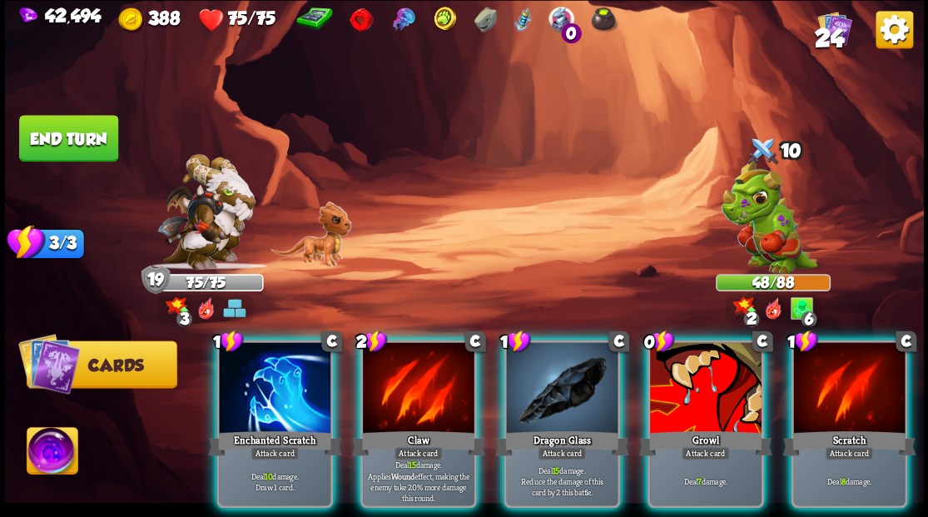
drag, startPoint x: 266, startPoint y: 390, endPoint x: 273, endPoint y: 380, distance: 11.3
click at [268, 386] on div at bounding box center [275, 389] width 112 height 94
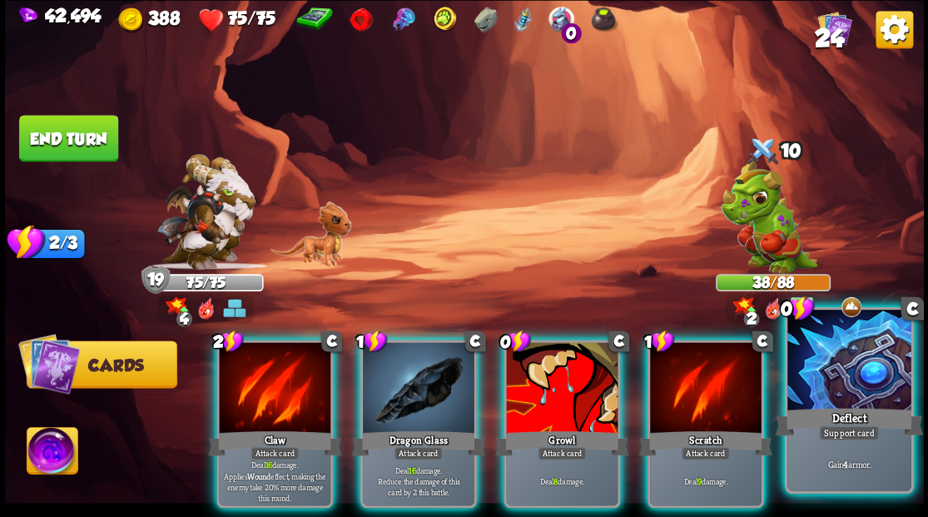
click at [834, 392] on div at bounding box center [848, 362] width 123 height 104
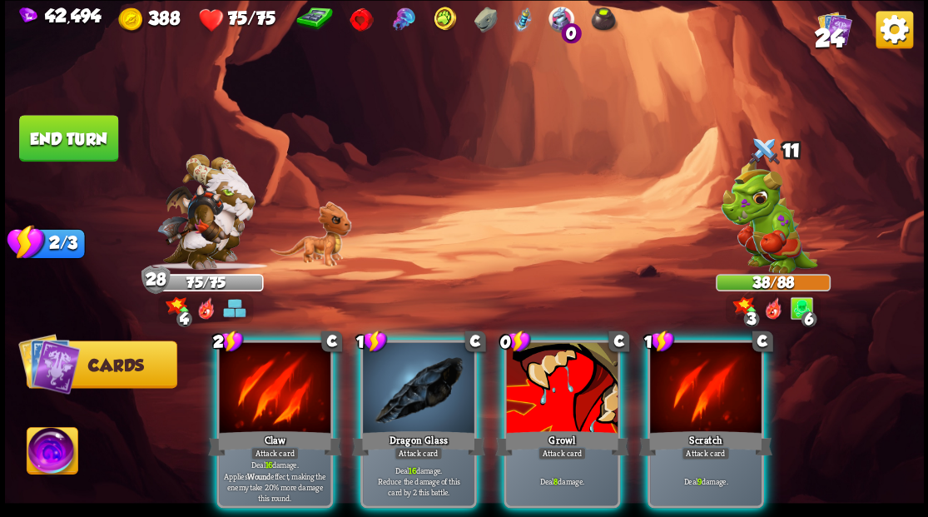
drag, startPoint x: 399, startPoint y: 409, endPoint x: 427, endPoint y: 373, distance: 45.8
click at [399, 428] on div "Dragon Glass" at bounding box center [417, 443] width 133 height 30
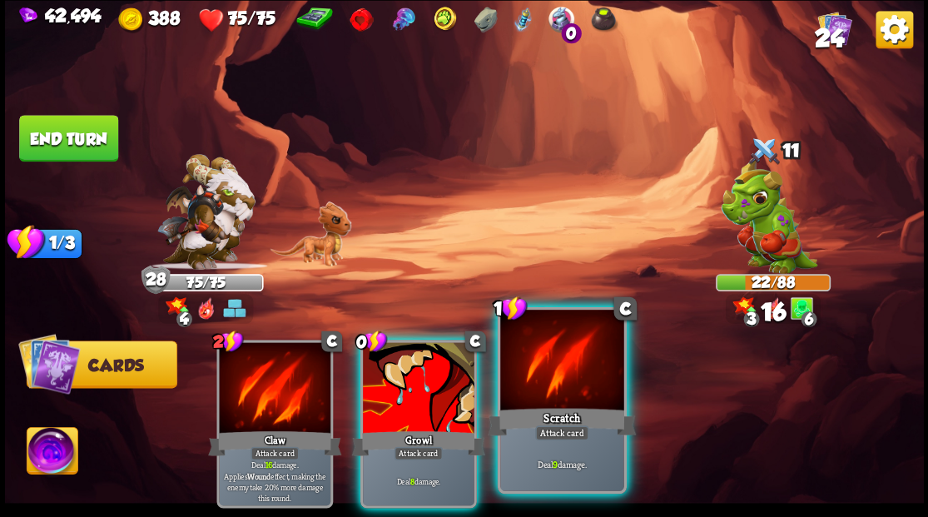
click at [581, 424] on div "Scratch" at bounding box center [562, 420] width 148 height 33
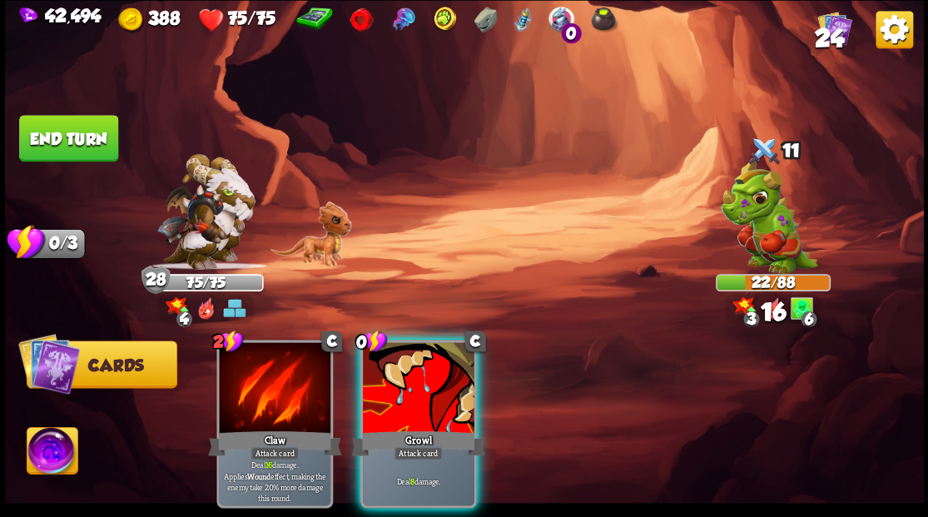
click at [445, 396] on div at bounding box center [419, 389] width 112 height 94
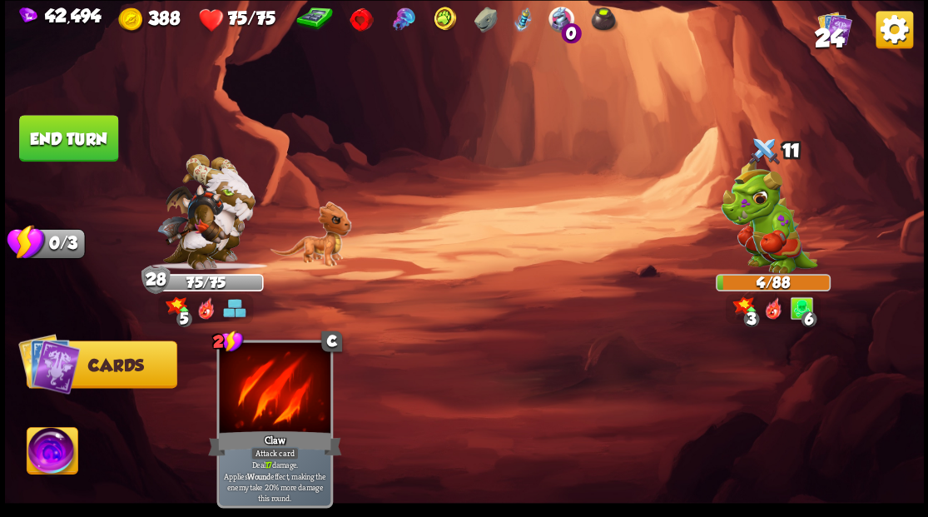
click at [48, 455] on img at bounding box center [52, 453] width 51 height 52
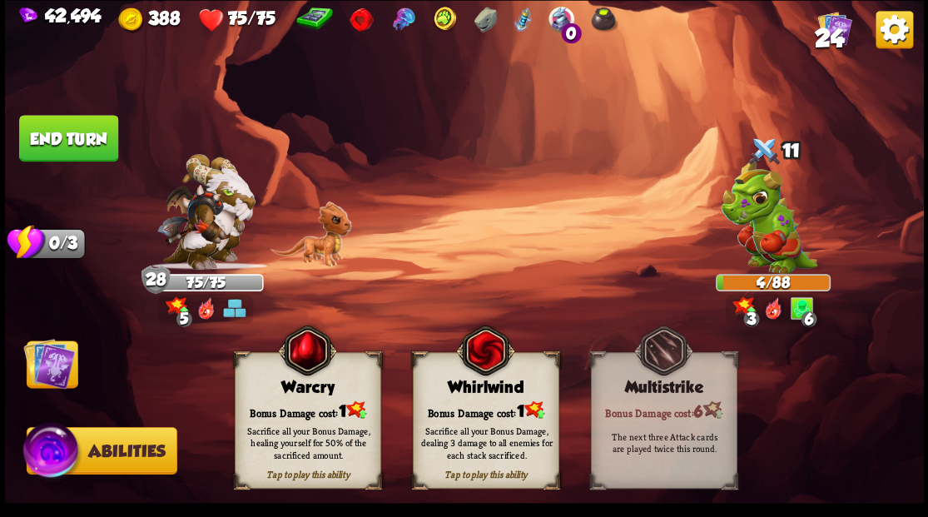
drag, startPoint x: 472, startPoint y: 406, endPoint x: 458, endPoint y: 405, distance: 14.2
click at [473, 406] on div "Bonus Damage cost: 1" at bounding box center [485, 409] width 145 height 21
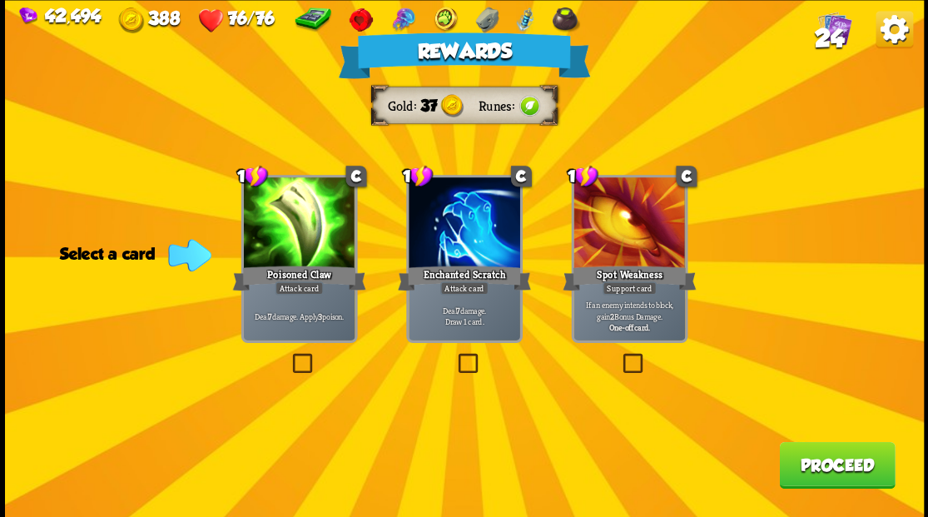
click at [836, 458] on button "Proceed" at bounding box center [837, 464] width 116 height 47
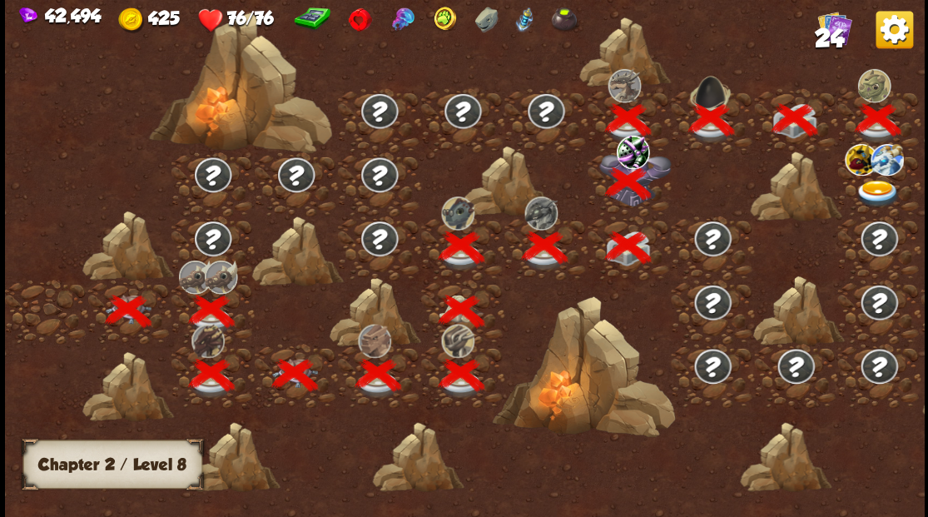
click at [881, 189] on img at bounding box center [878, 193] width 46 height 27
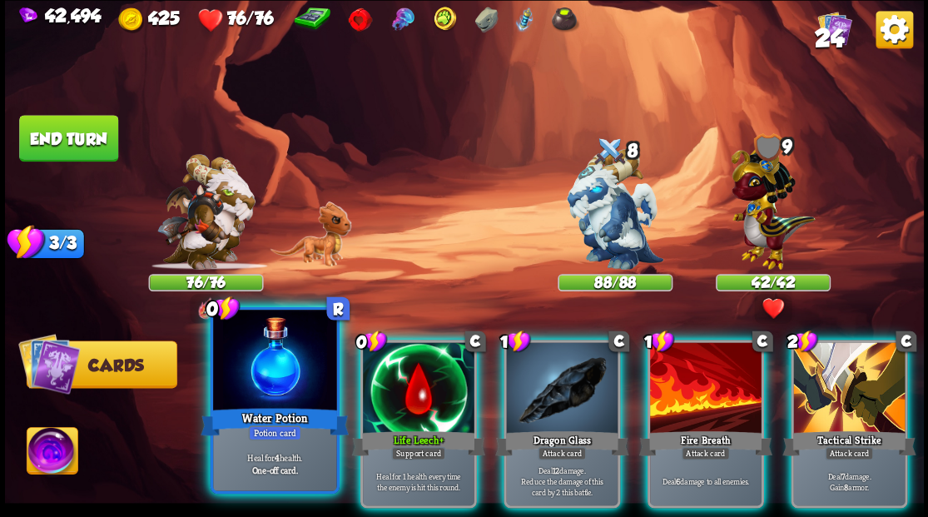
click at [268, 368] on div at bounding box center [274, 362] width 123 height 104
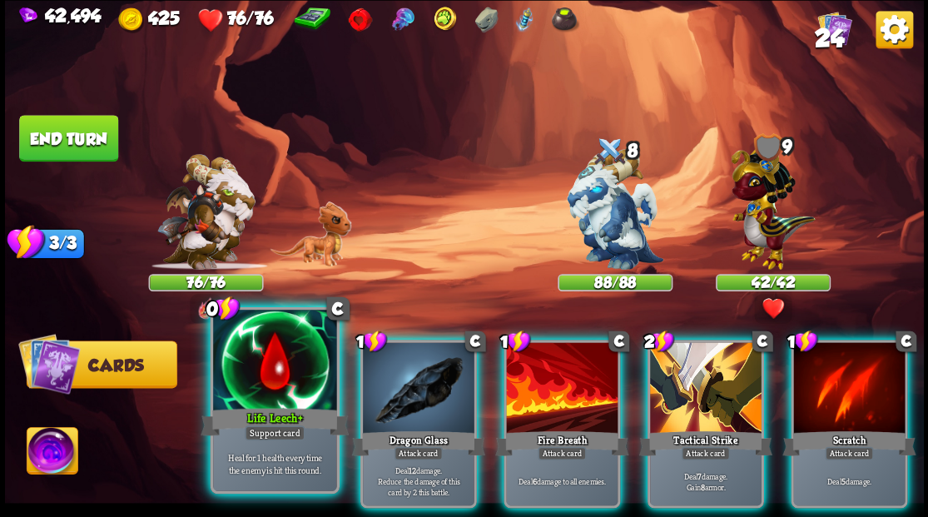
drag, startPoint x: 260, startPoint y: 363, endPoint x: 248, endPoint y: 356, distance: 13.4
click at [251, 358] on div at bounding box center [274, 362] width 123 height 104
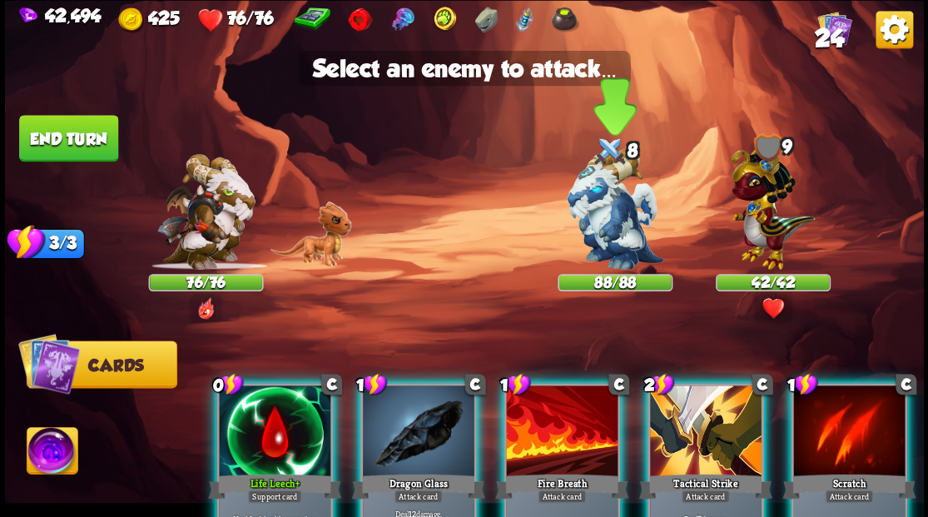
click at [613, 203] on img at bounding box center [615, 209] width 97 height 121
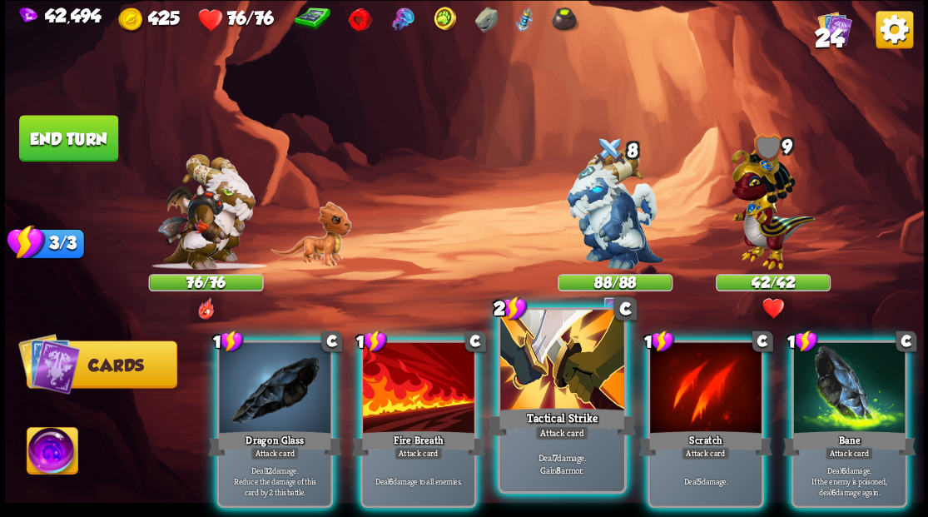
click at [573, 414] on div "Tactical Strike" at bounding box center [562, 420] width 148 height 33
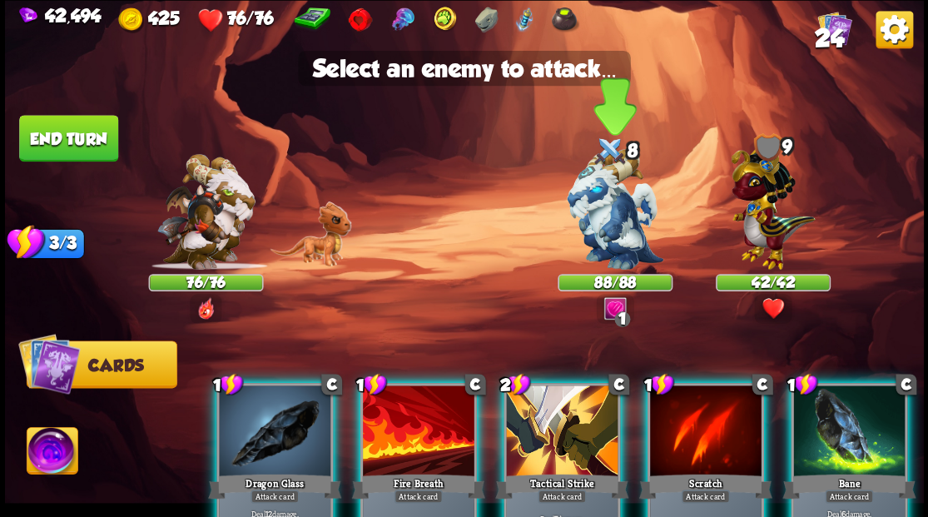
click at [604, 241] on img at bounding box center [615, 209] width 97 height 121
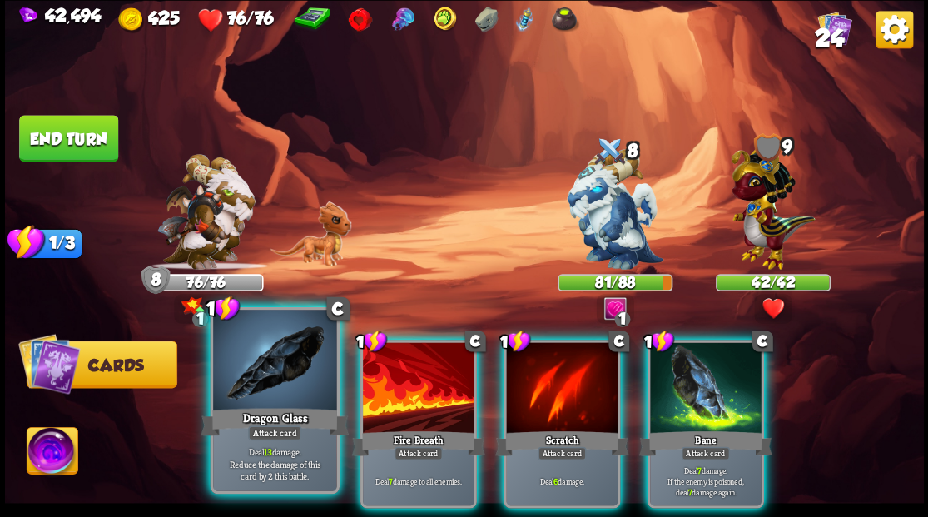
click at [268, 409] on div "Dragon Glass" at bounding box center [275, 420] width 148 height 33
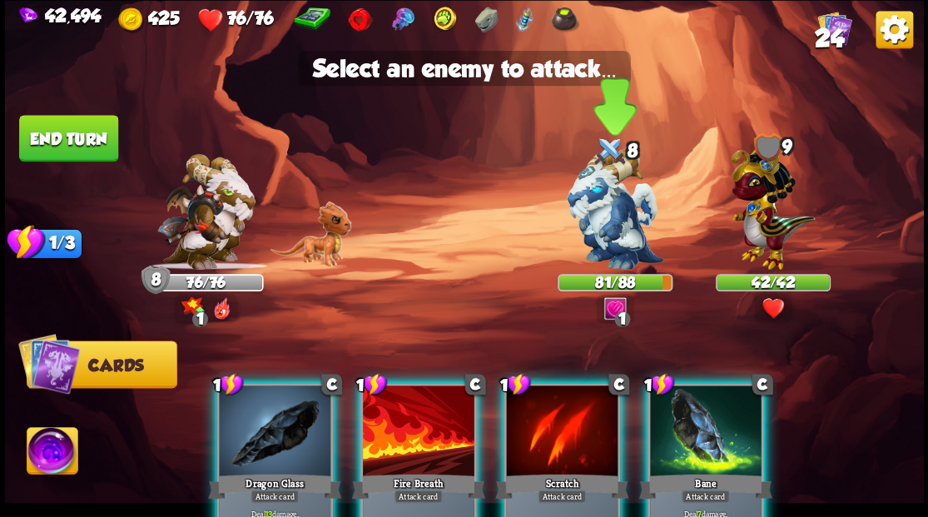
click at [616, 193] on img at bounding box center [615, 209] width 97 height 121
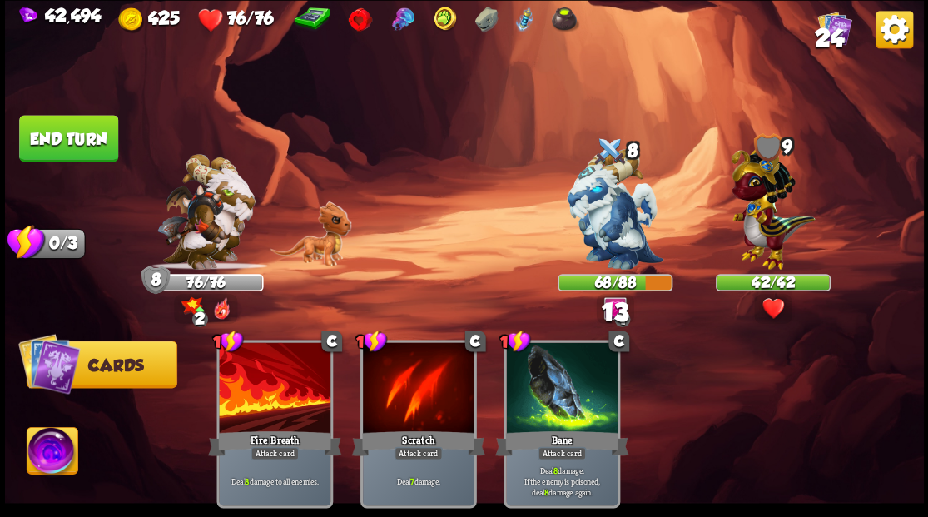
click at [87, 129] on button "End turn" at bounding box center [68, 138] width 99 height 47
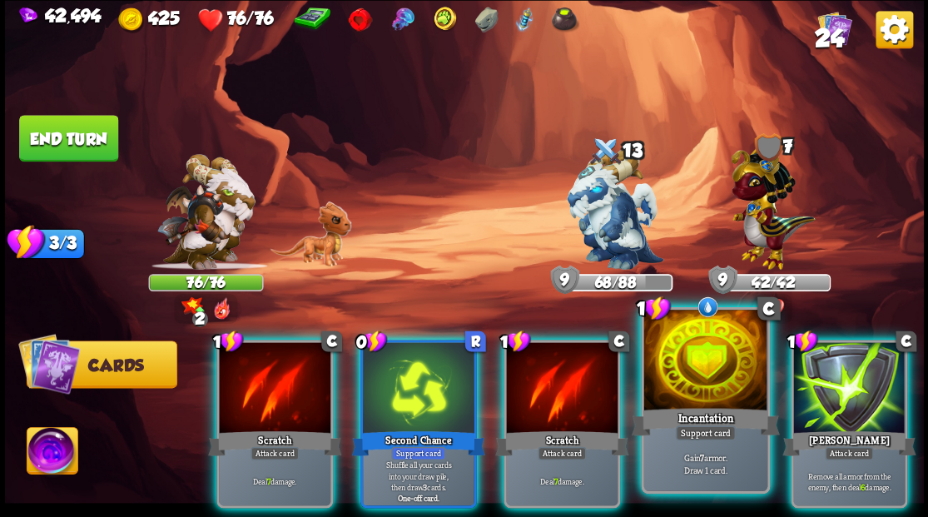
click at [694, 358] on div at bounding box center [704, 362] width 123 height 104
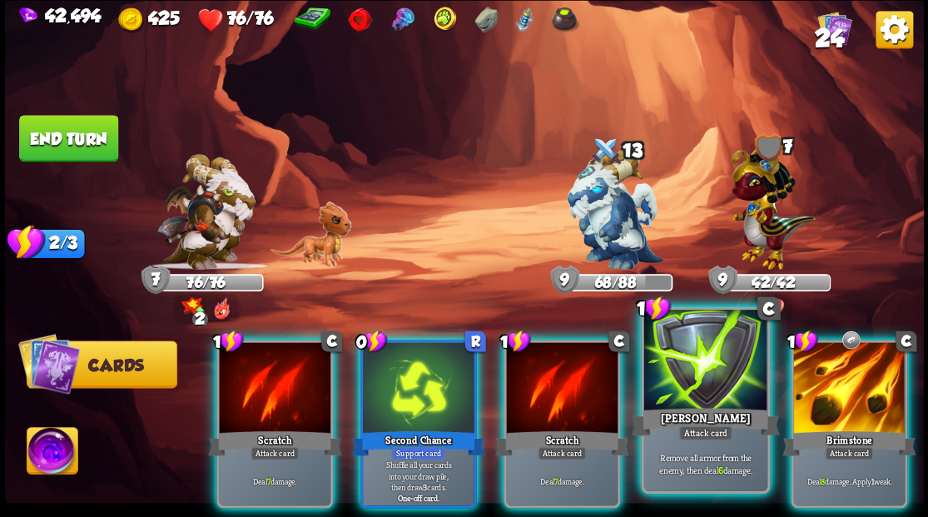
click at [704, 346] on div at bounding box center [704, 362] width 123 height 104
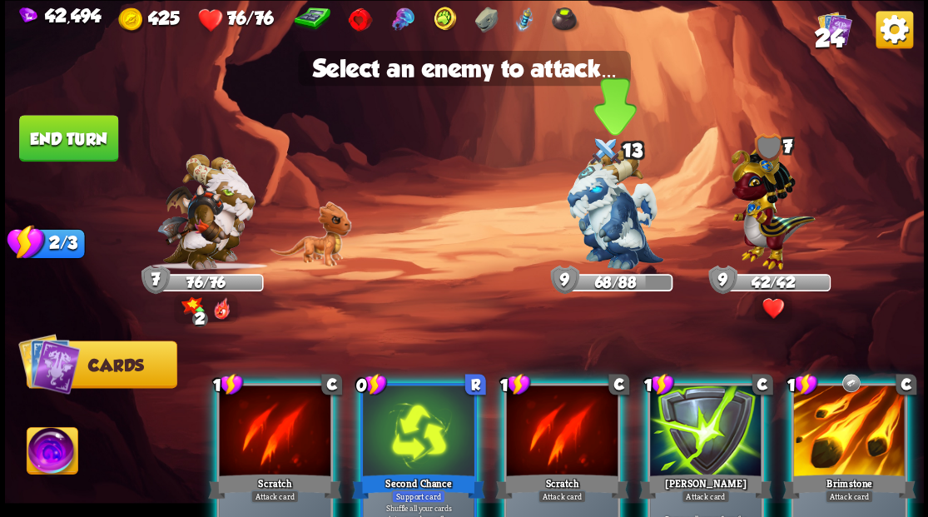
click at [611, 246] on img at bounding box center [615, 209] width 97 height 121
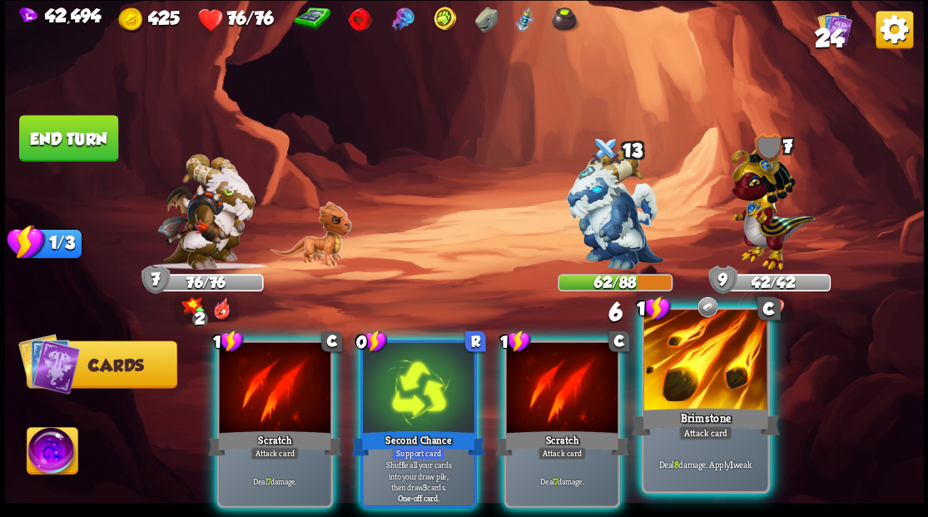
click at [699, 385] on div at bounding box center [704, 362] width 123 height 104
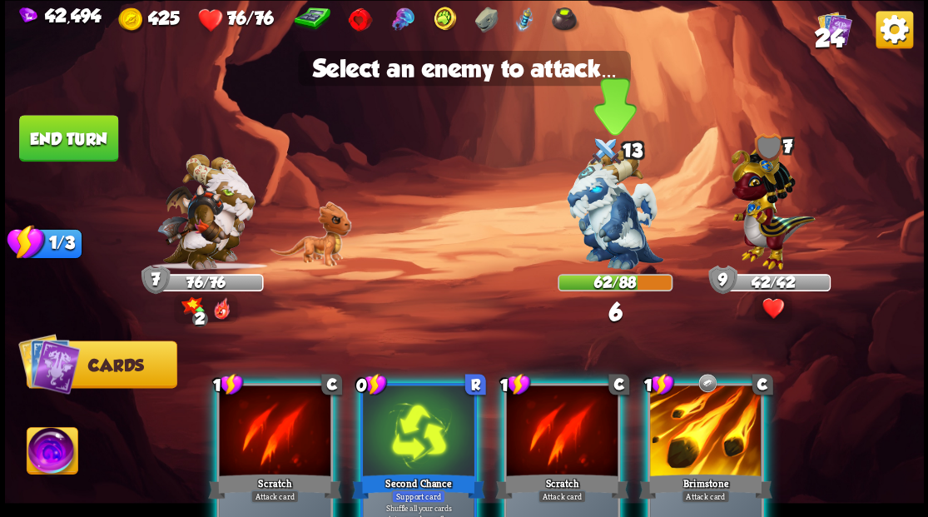
click at [600, 215] on img at bounding box center [615, 209] width 97 height 121
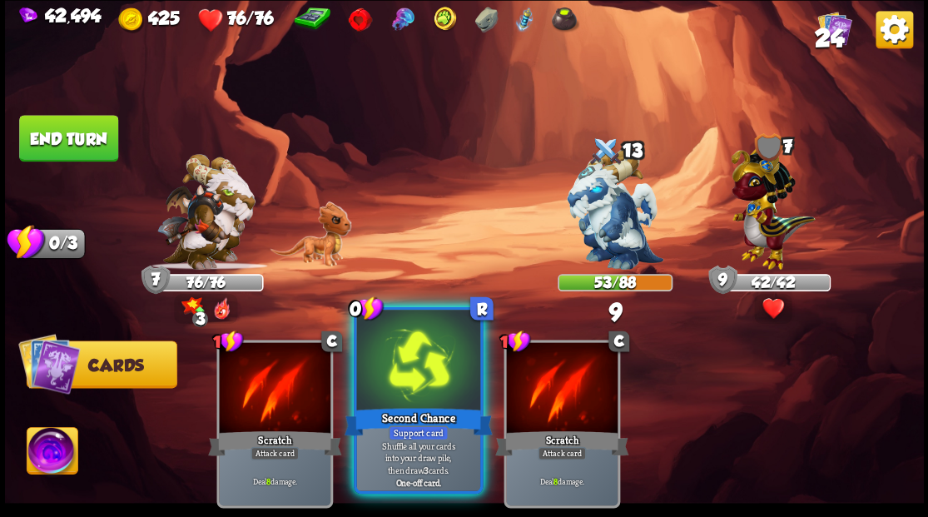
click at [424, 398] on div at bounding box center [417, 362] width 123 height 104
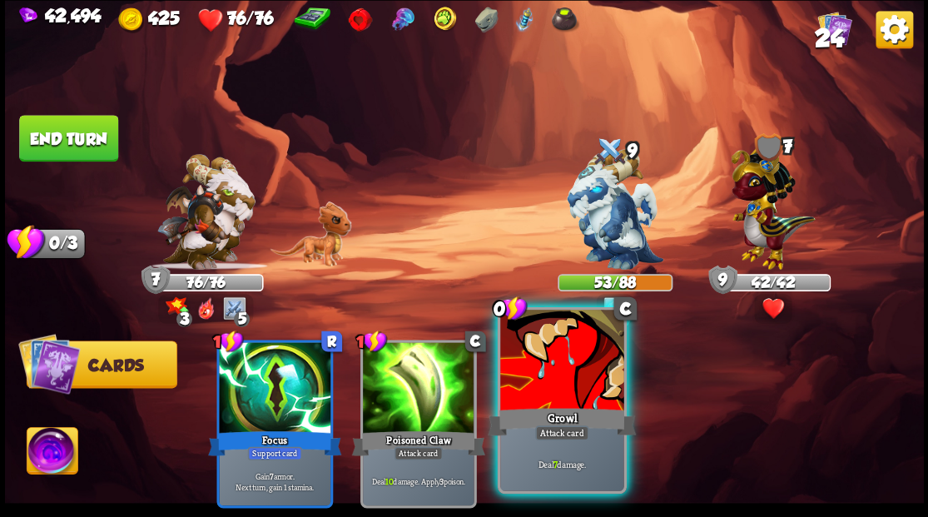
click at [546, 386] on div at bounding box center [561, 362] width 123 height 104
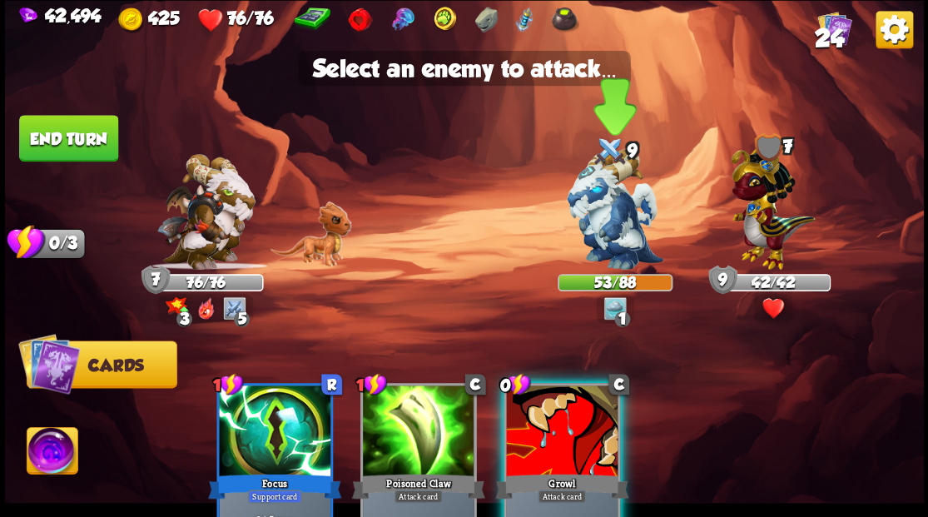
click at [596, 219] on img at bounding box center [615, 209] width 97 height 121
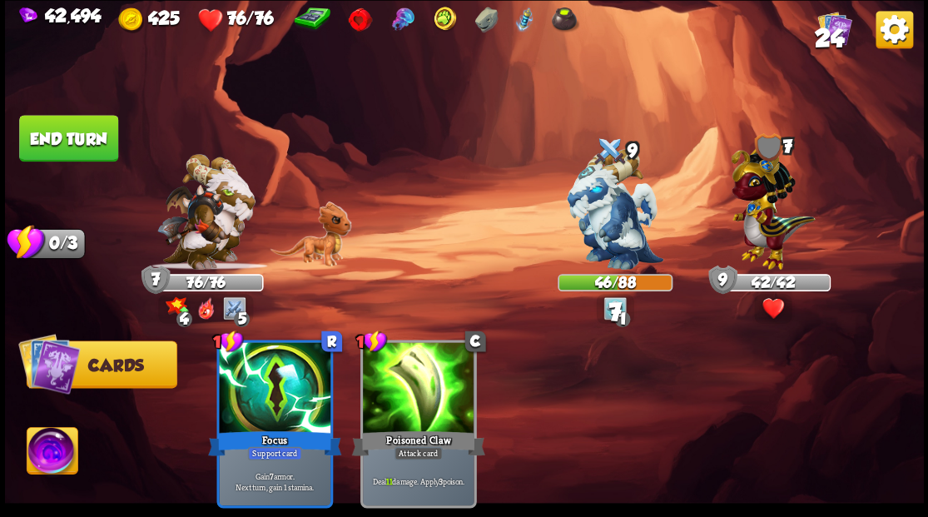
click at [92, 140] on button "End turn" at bounding box center [68, 138] width 99 height 47
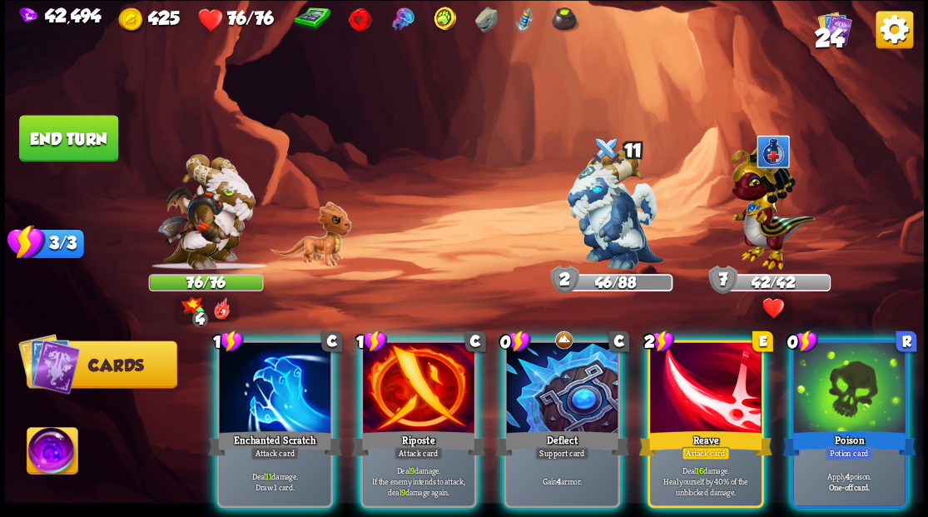
drag, startPoint x: 538, startPoint y: 365, endPoint x: 526, endPoint y: 346, distance: 21.7
click at [536, 360] on div at bounding box center [562, 389] width 112 height 94
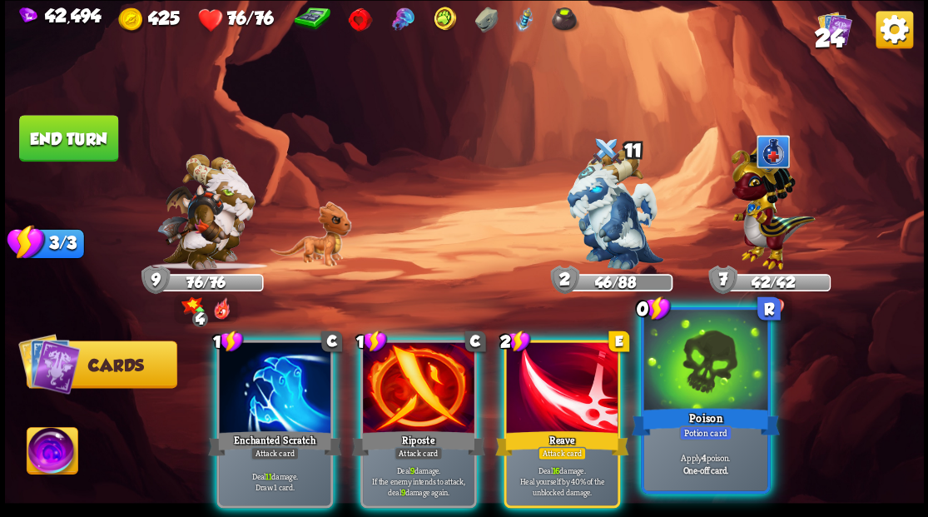
click at [724, 399] on div at bounding box center [704, 362] width 123 height 104
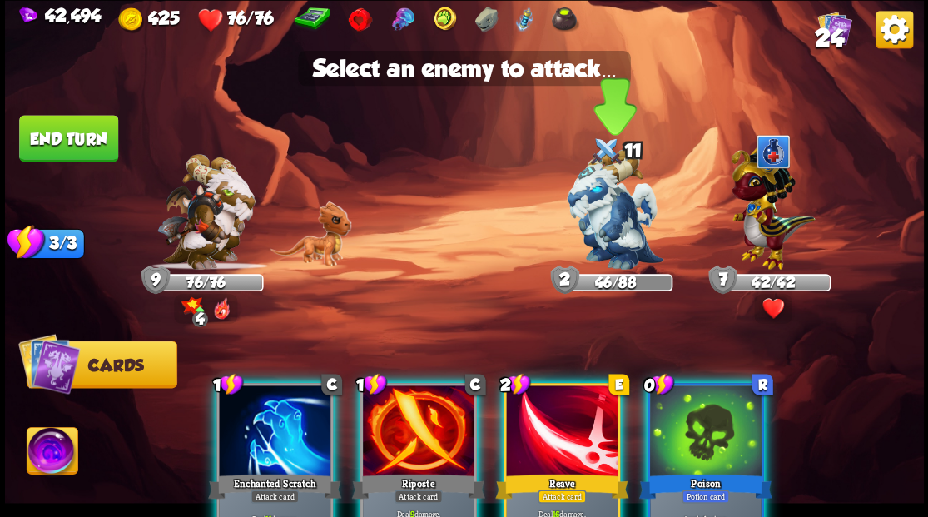
click at [601, 222] on img at bounding box center [615, 209] width 97 height 121
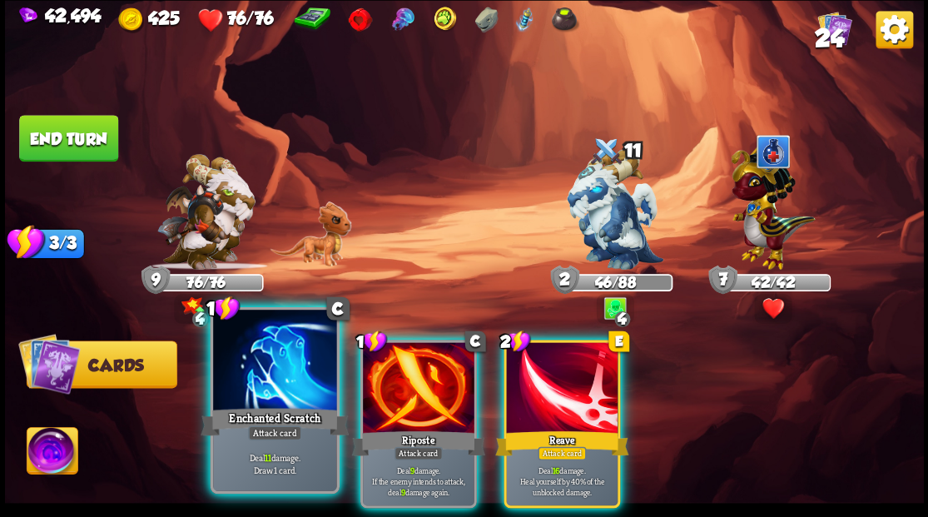
click at [276, 351] on div at bounding box center [274, 362] width 123 height 104
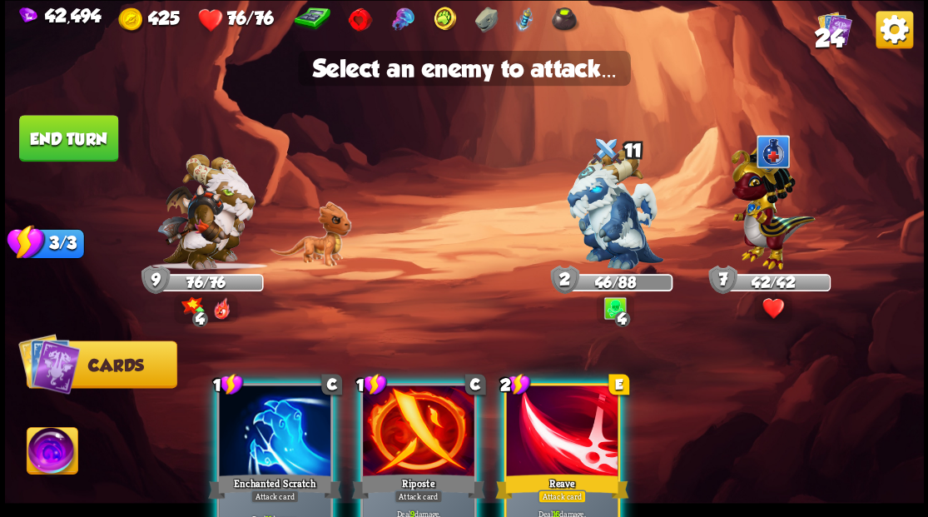
drag, startPoint x: 613, startPoint y: 230, endPoint x: 456, endPoint y: 213, distance: 158.2
click at [612, 229] on img at bounding box center [615, 209] width 97 height 121
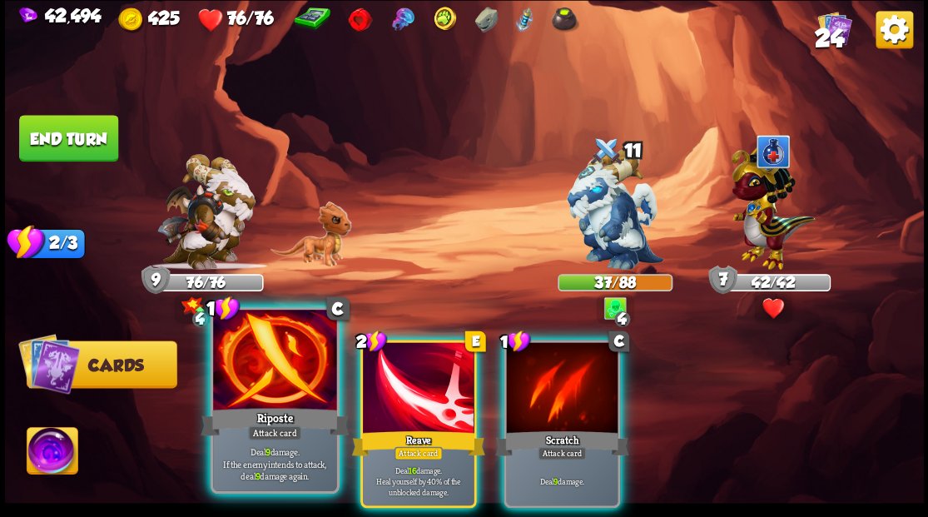
drag, startPoint x: 258, startPoint y: 376, endPoint x: 252, endPoint y: 347, distance: 29.7
click at [256, 375] on div at bounding box center [274, 362] width 123 height 104
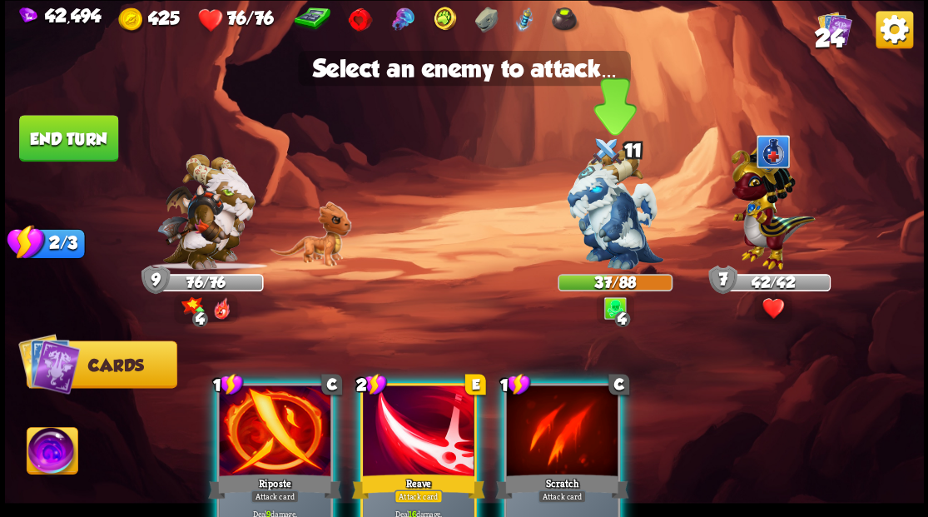
click at [607, 208] on img at bounding box center [615, 209] width 97 height 121
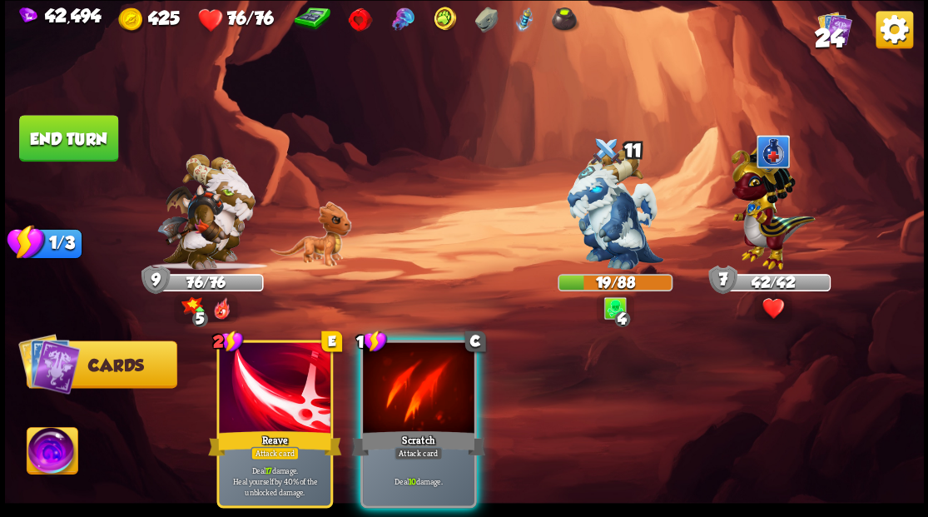
click at [62, 139] on button "End turn" at bounding box center [68, 138] width 99 height 47
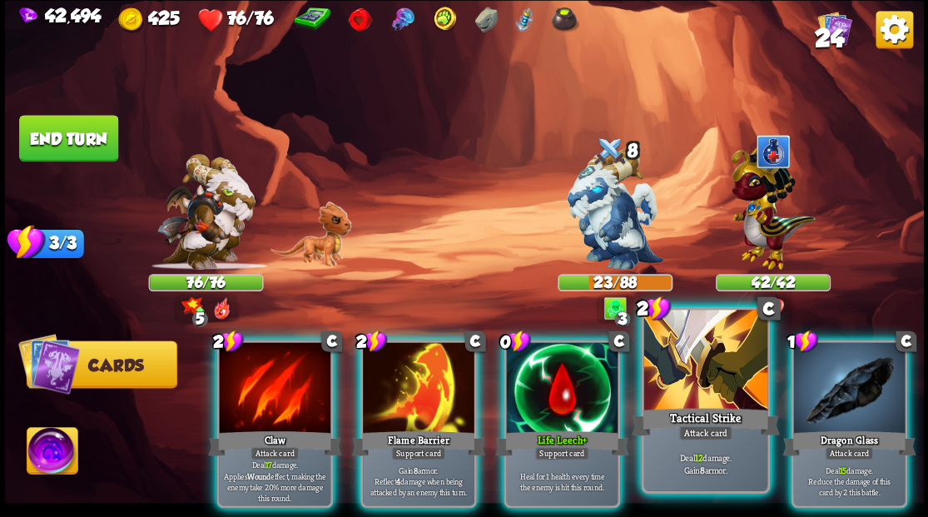
click at [677, 368] on div at bounding box center [704, 362] width 123 height 104
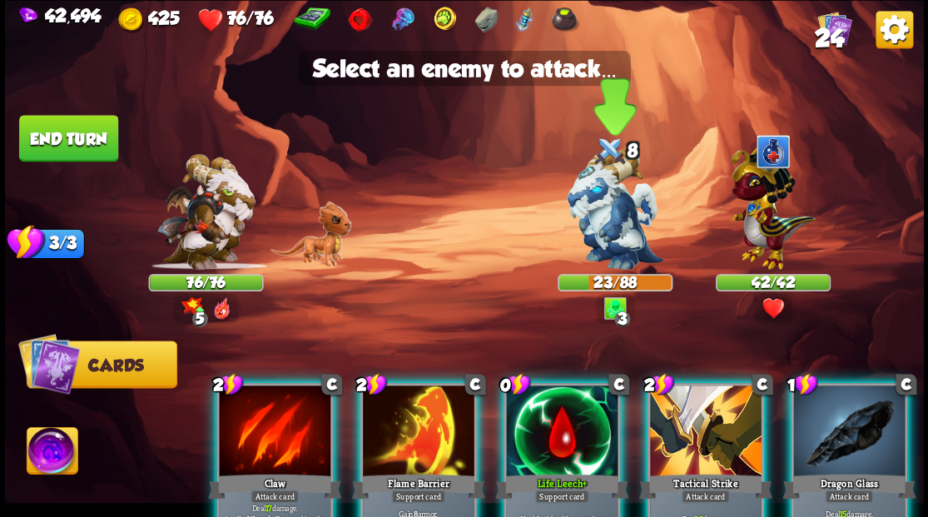
click at [611, 233] on img at bounding box center [615, 209] width 97 height 121
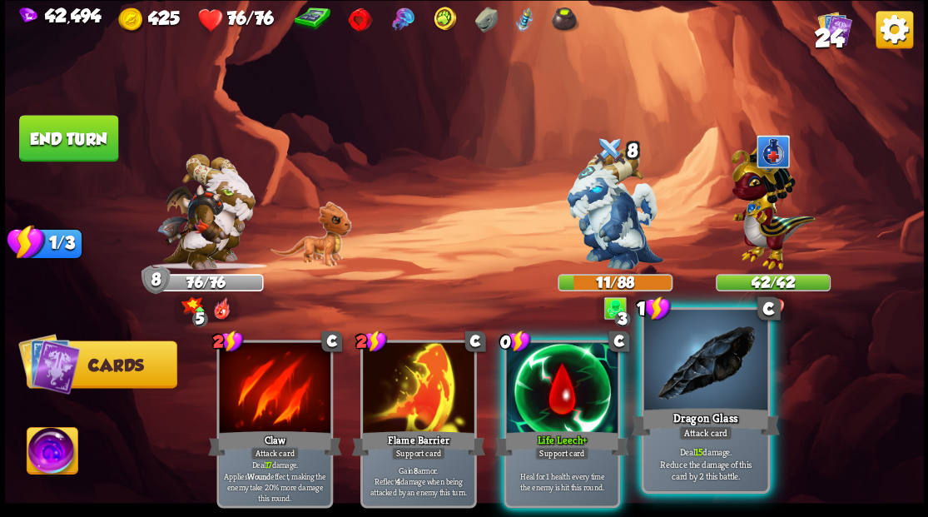
drag, startPoint x: 683, startPoint y: 403, endPoint x: 672, endPoint y: 363, distance: 41.6
click at [682, 399] on div at bounding box center [704, 362] width 123 height 104
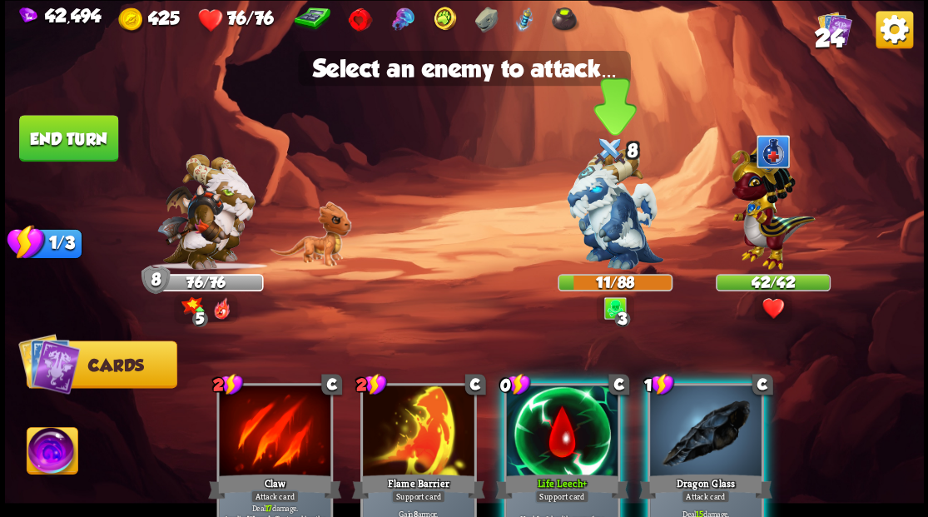
click at [592, 230] on img at bounding box center [615, 209] width 97 height 121
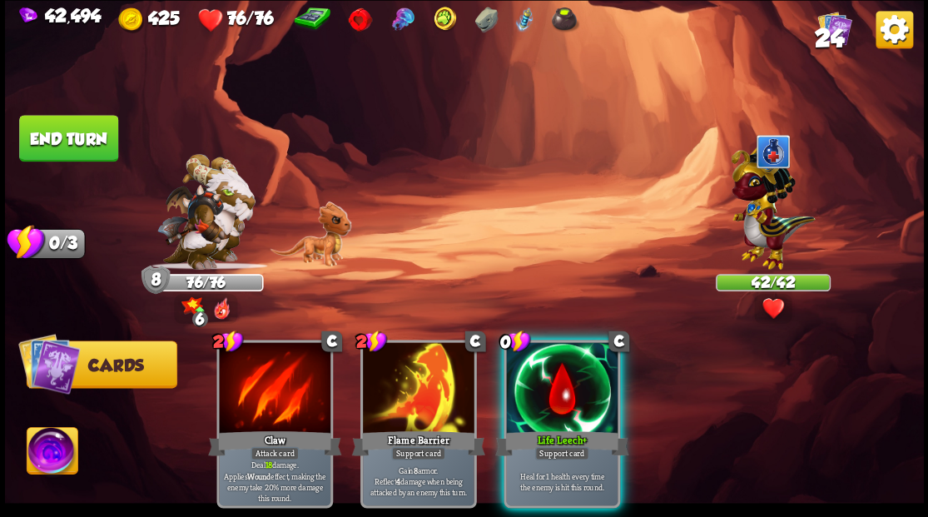
click at [57, 136] on button "End turn" at bounding box center [68, 138] width 99 height 47
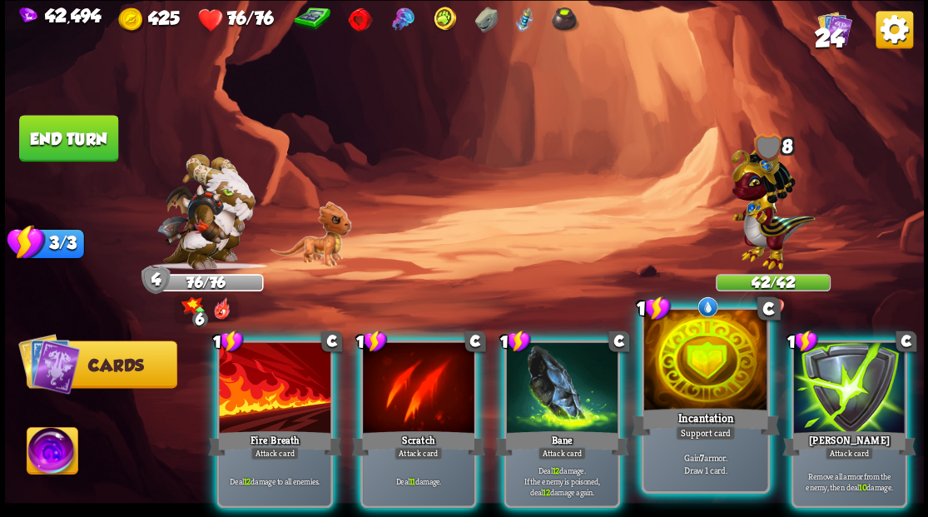
click at [716, 371] on div at bounding box center [704, 362] width 123 height 104
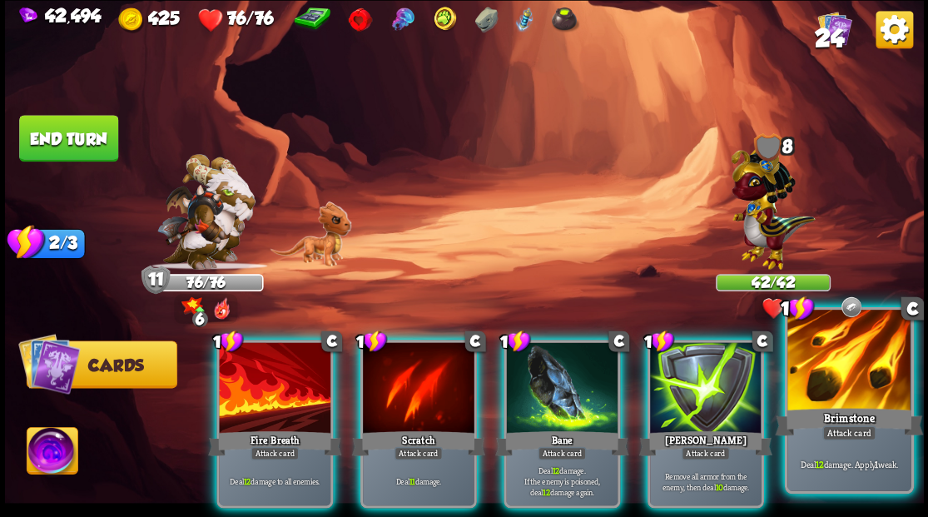
click at [860, 395] on div at bounding box center [848, 362] width 123 height 104
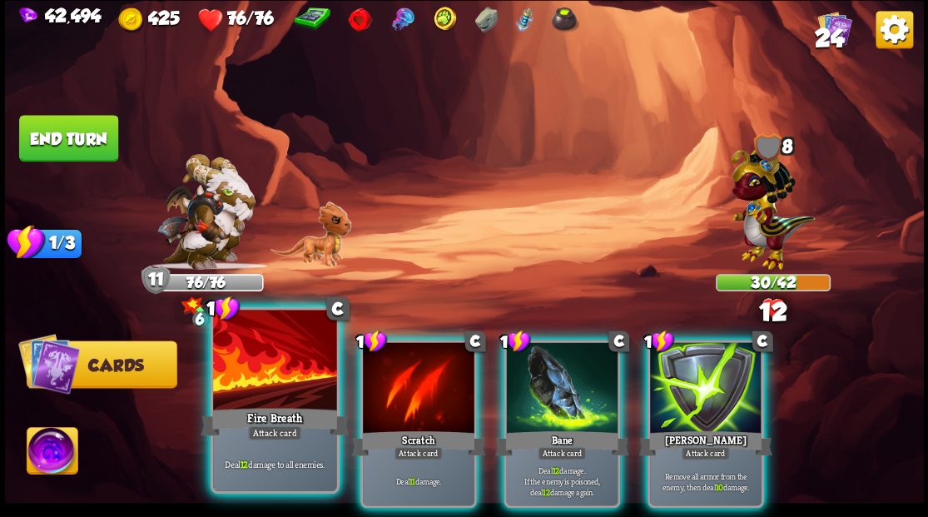
click at [276, 383] on div at bounding box center [274, 362] width 123 height 104
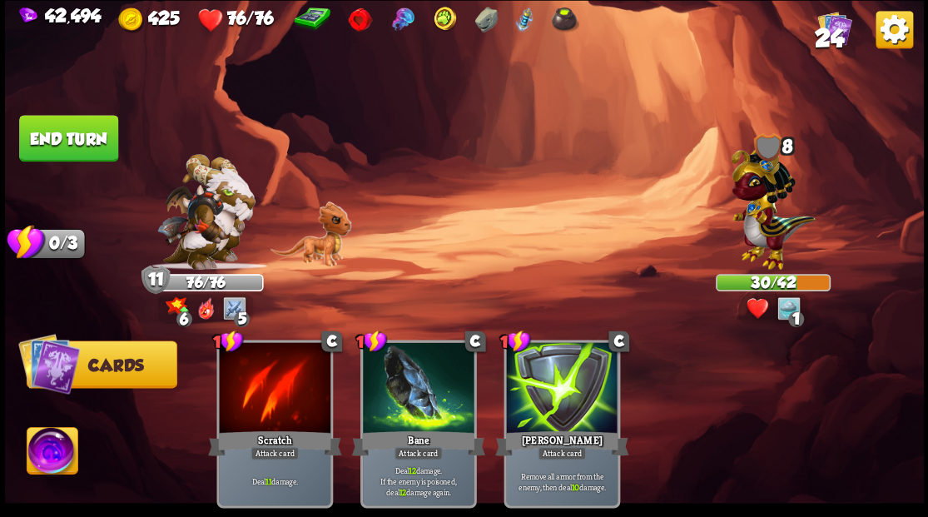
click at [99, 134] on button "End turn" at bounding box center [68, 138] width 99 height 47
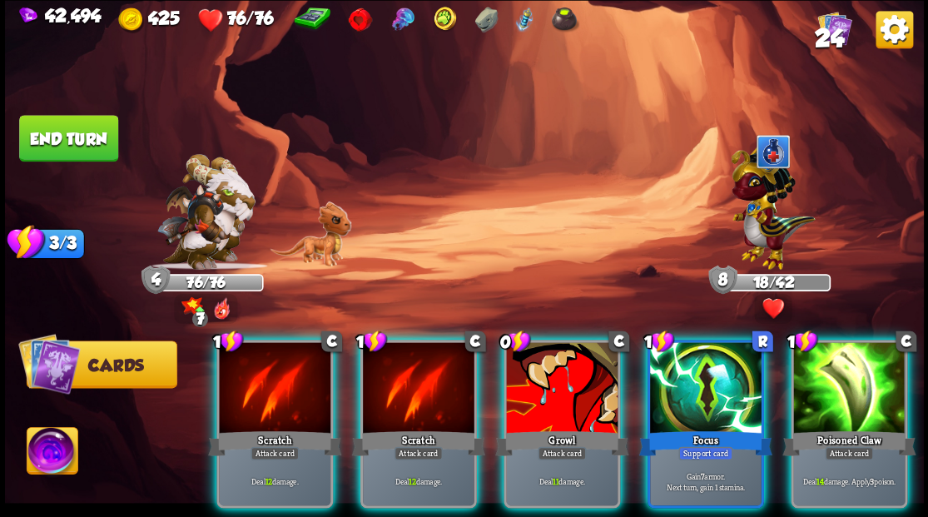
click at [767, 226] on img at bounding box center [773, 203] width 84 height 131
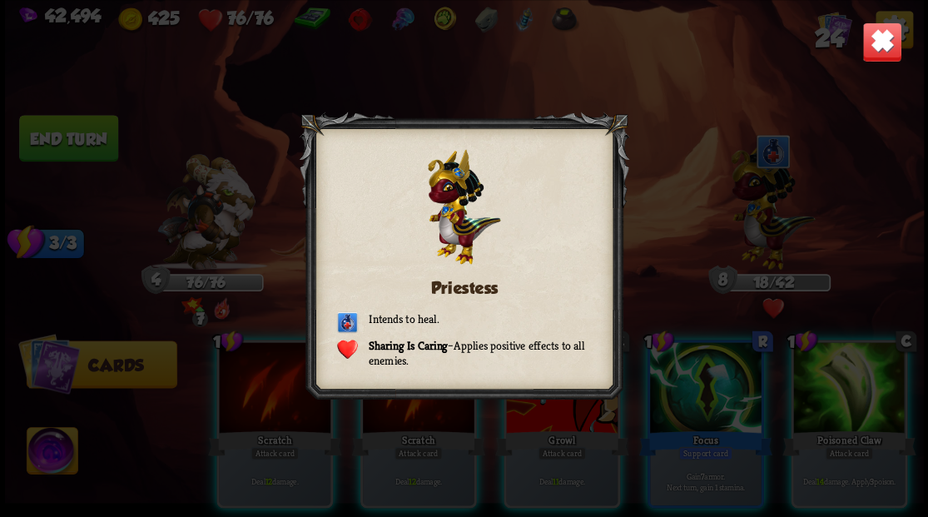
click at [896, 36] on img at bounding box center [881, 42] width 40 height 40
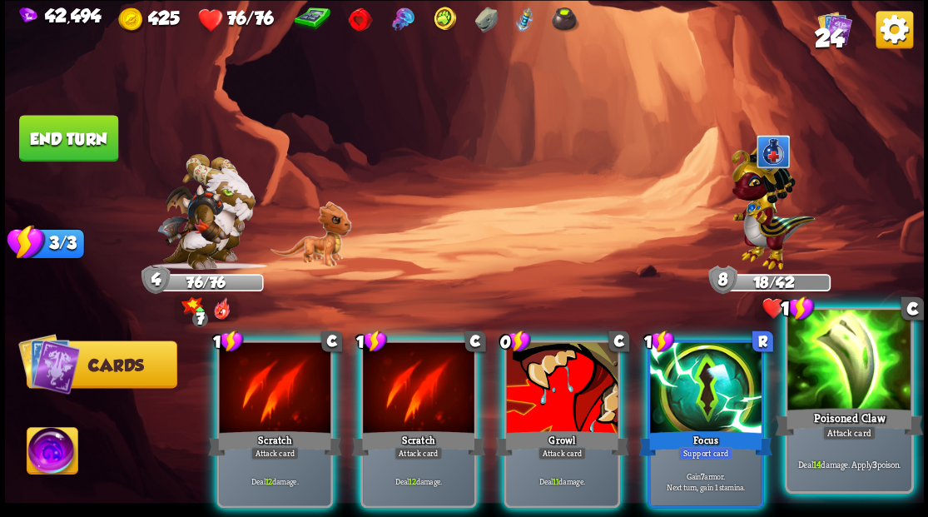
click at [842, 398] on div at bounding box center [848, 362] width 123 height 104
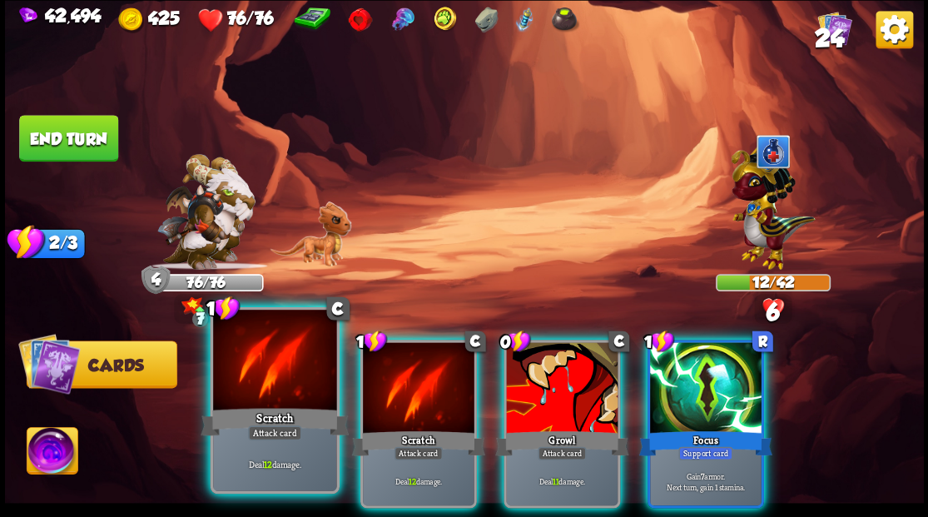
click at [293, 382] on div at bounding box center [274, 362] width 123 height 104
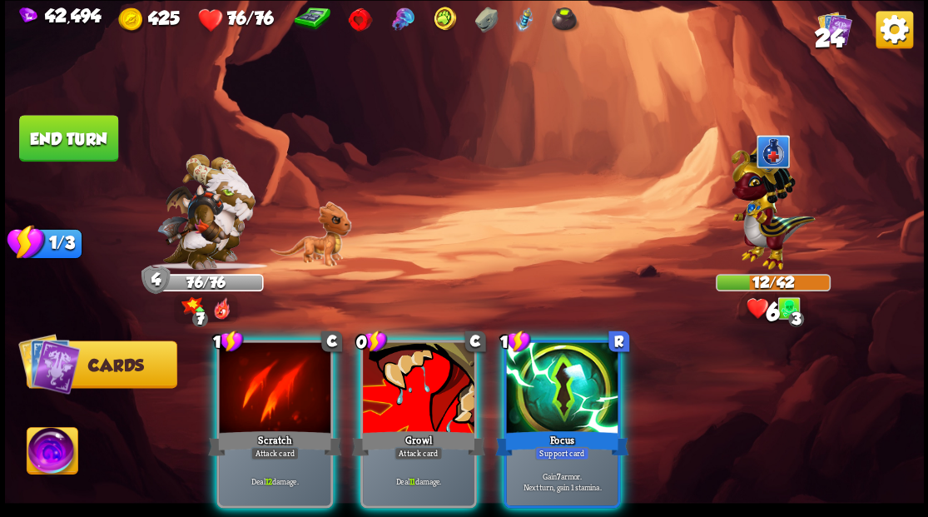
click at [293, 382] on div at bounding box center [275, 389] width 112 height 94
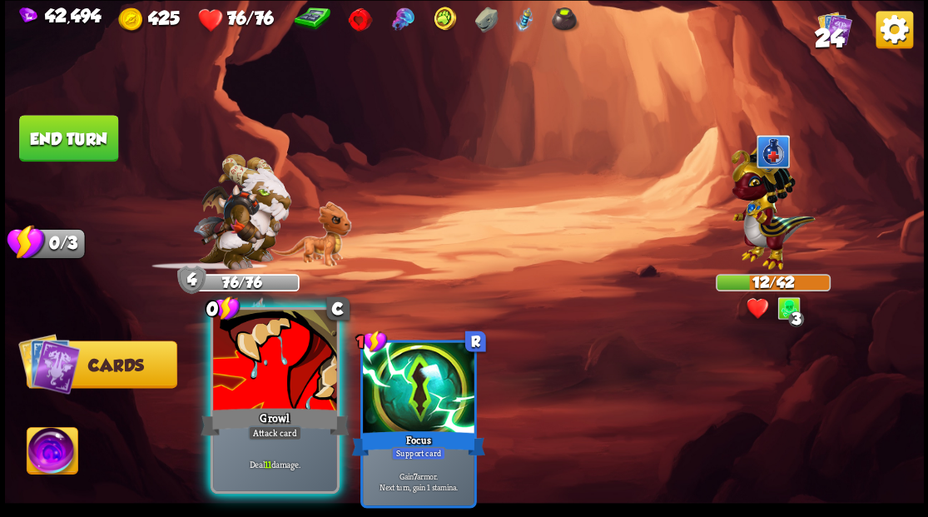
click at [292, 381] on div "Select an enemy to attack... You don't have enough stamina to play that card...…" at bounding box center [464, 258] width 919 height 517
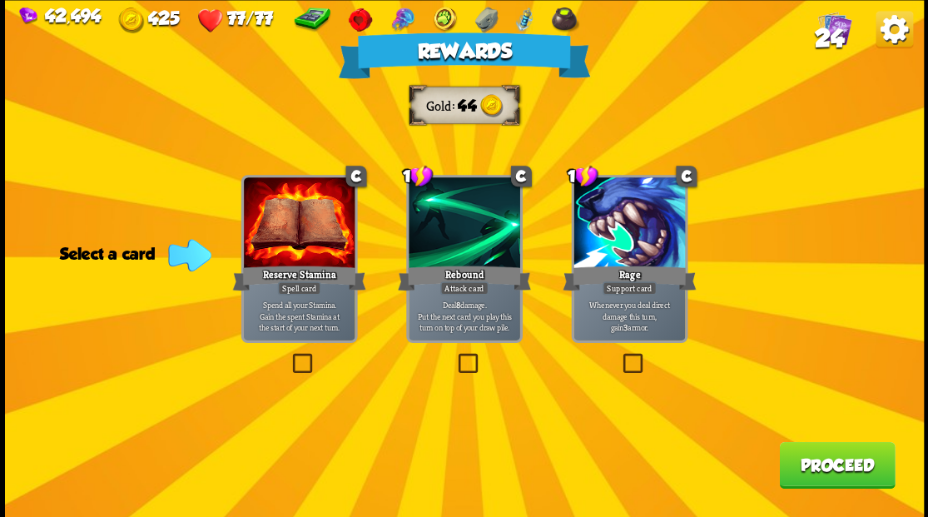
click at [454, 355] on label at bounding box center [454, 355] width 0 height 0
click at [0, 0] on input "checkbox" at bounding box center [0, 0] width 0 height 0
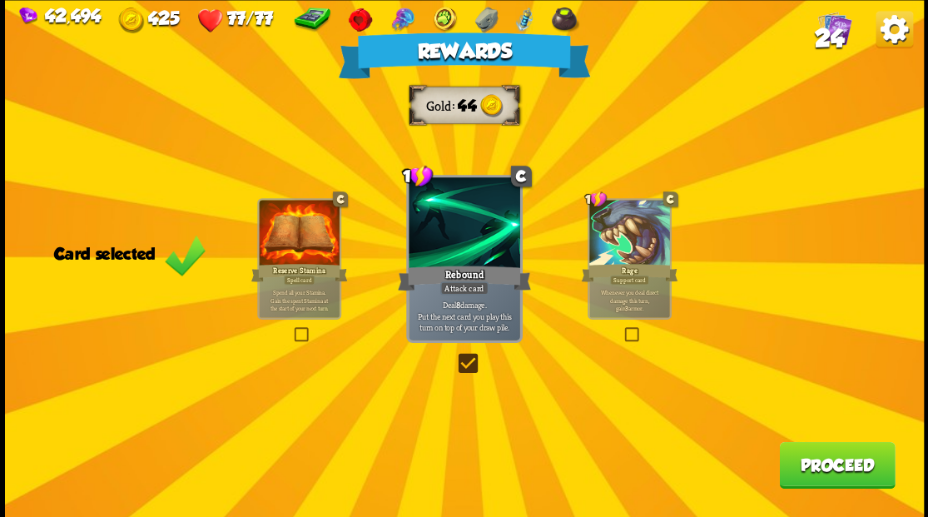
click at [827, 478] on button "Proceed" at bounding box center [837, 464] width 116 height 47
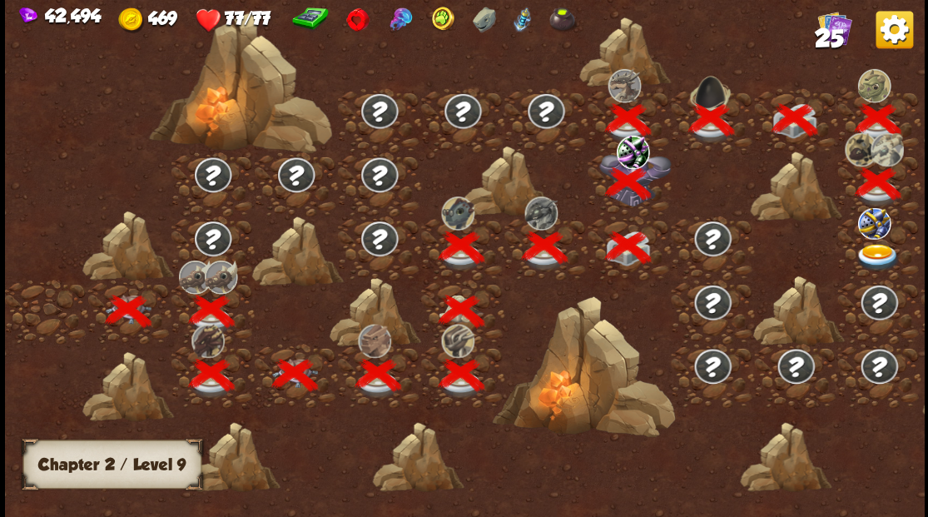
click at [878, 247] on img at bounding box center [878, 256] width 46 height 27
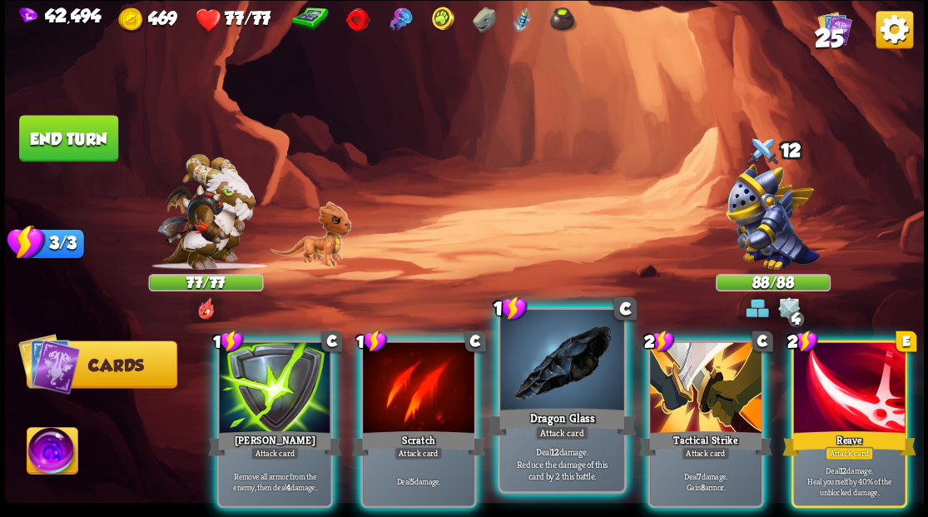
click at [539, 382] on div at bounding box center [561, 362] width 123 height 104
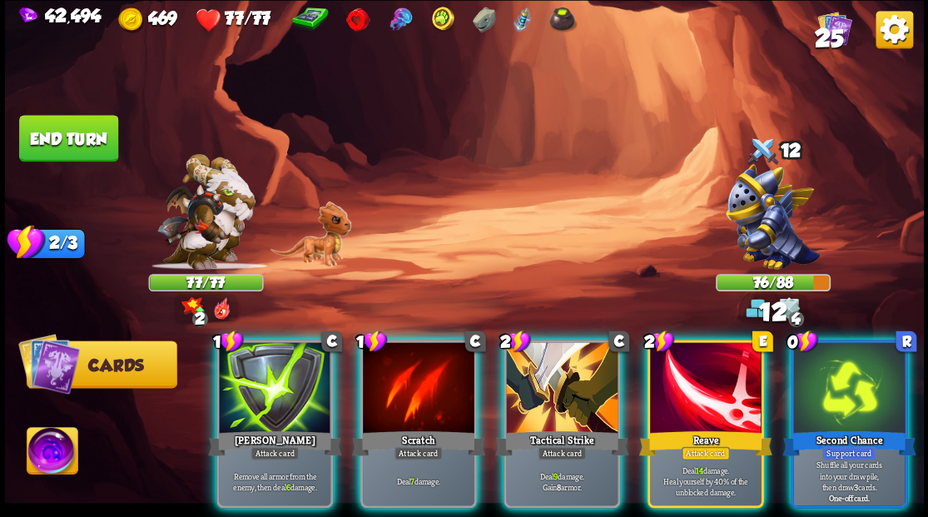
drag, startPoint x: 546, startPoint y: 396, endPoint x: 546, endPoint y: 198, distance: 198.1
click at [546, 385] on div at bounding box center [562, 389] width 112 height 94
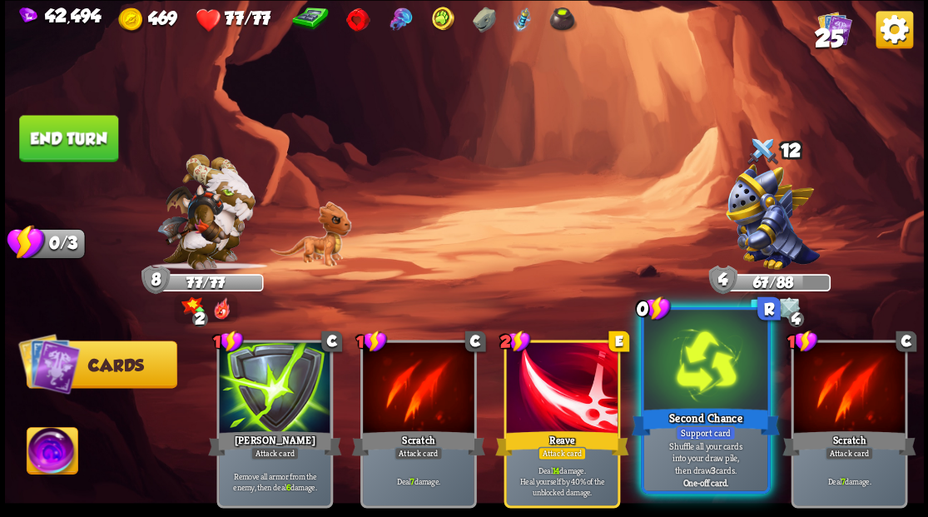
click at [689, 415] on div "Second Chance" at bounding box center [705, 420] width 148 height 33
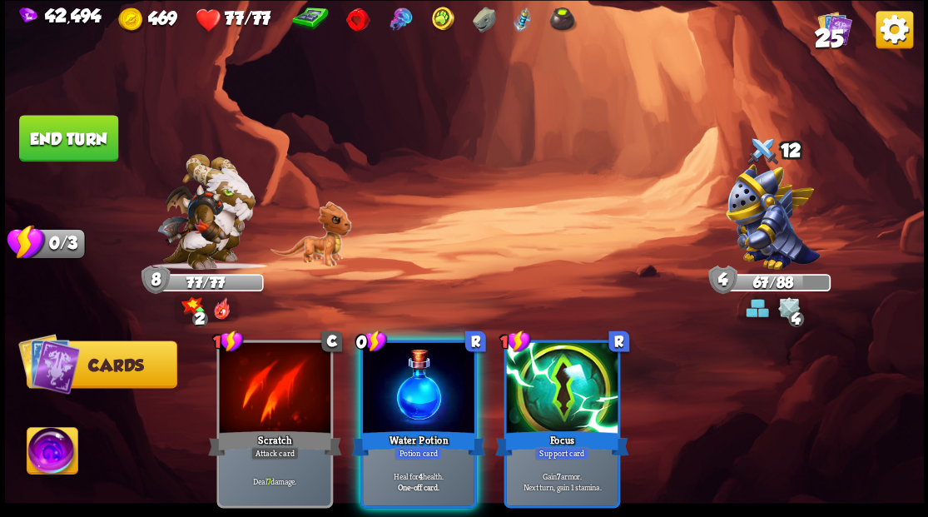
drag, startPoint x: 410, startPoint y: 374, endPoint x: 394, endPoint y: 352, distance: 26.8
click at [410, 368] on div at bounding box center [419, 389] width 112 height 94
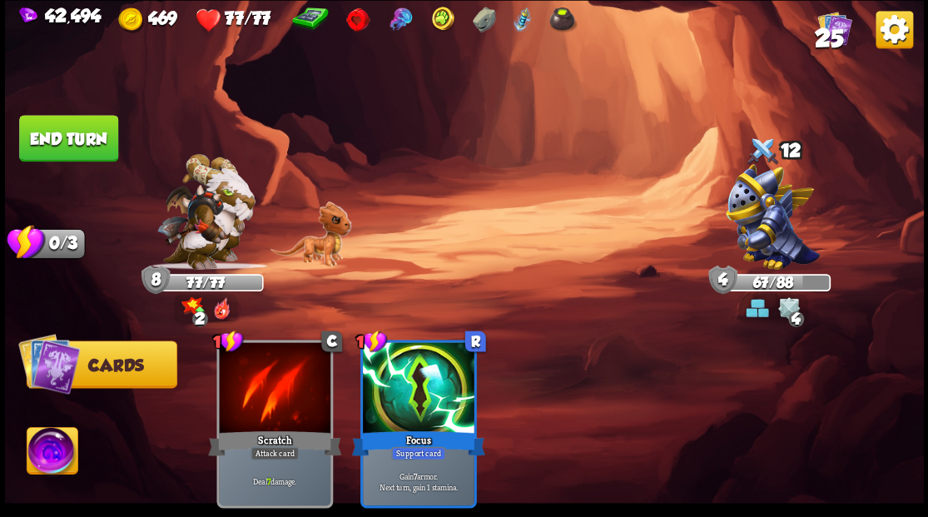
click at [90, 136] on button "End turn" at bounding box center [68, 138] width 99 height 47
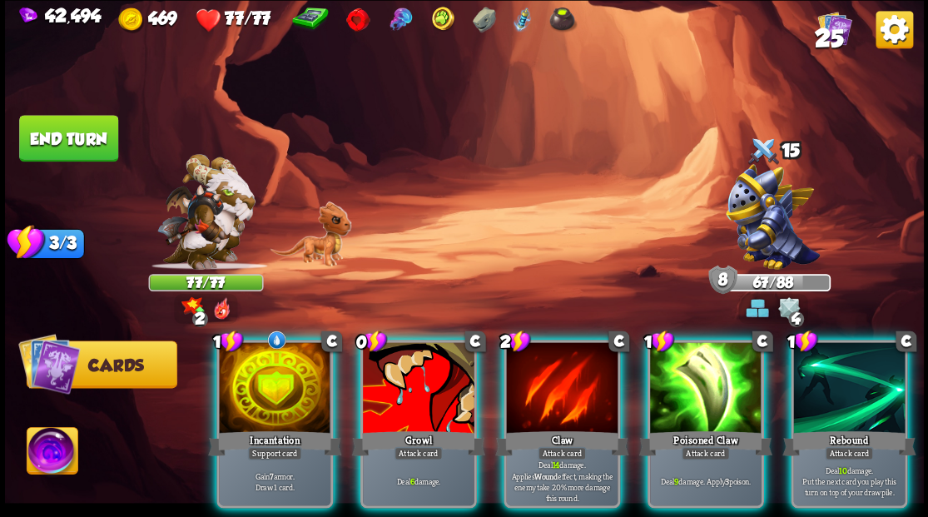
click at [403, 360] on div at bounding box center [419, 389] width 112 height 94
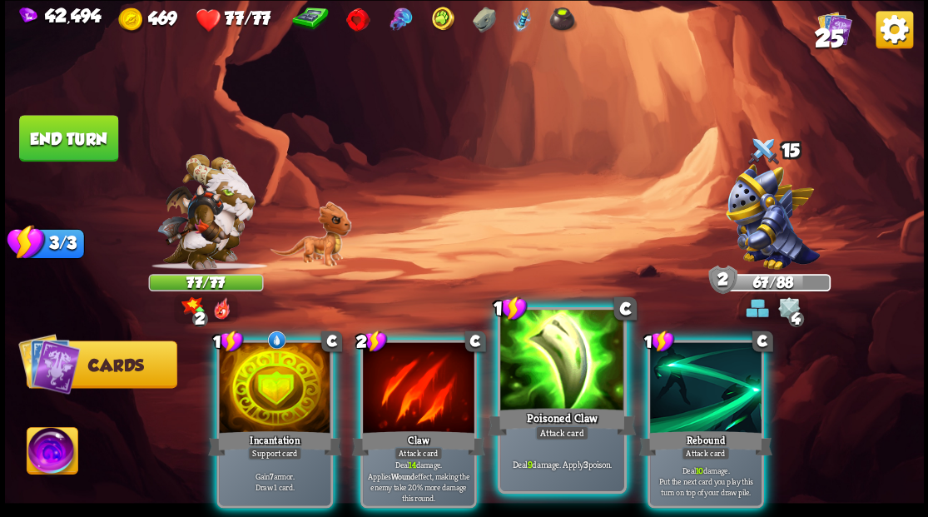
click at [543, 381] on div at bounding box center [561, 362] width 123 height 104
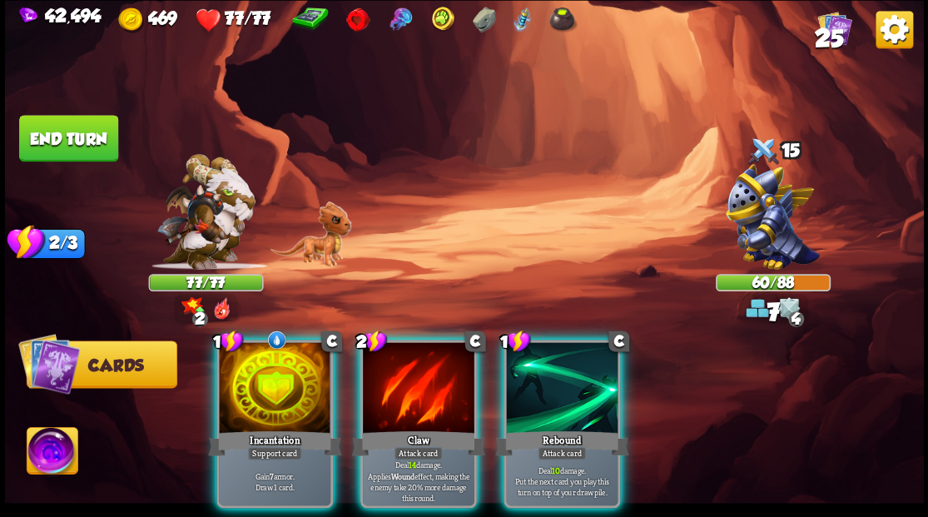
click at [543, 381] on div at bounding box center [562, 389] width 112 height 94
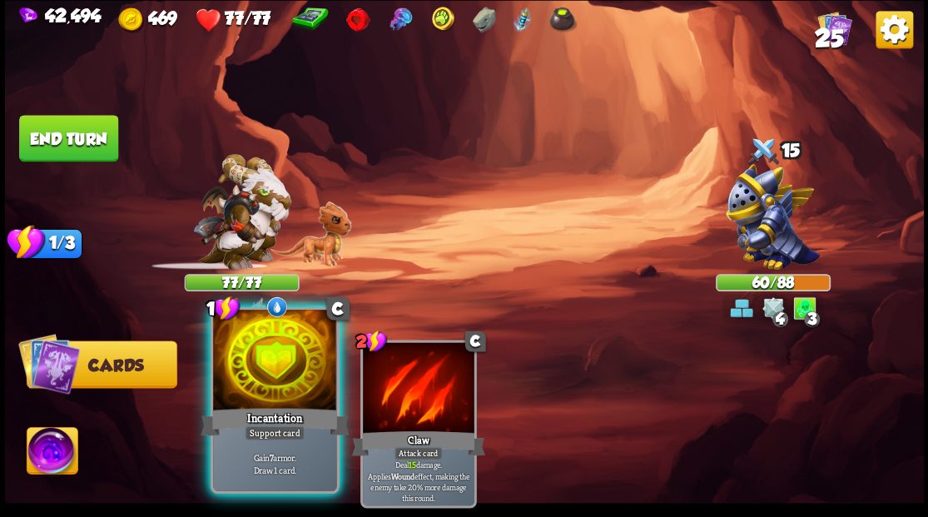
click at [263, 382] on div at bounding box center [274, 362] width 123 height 104
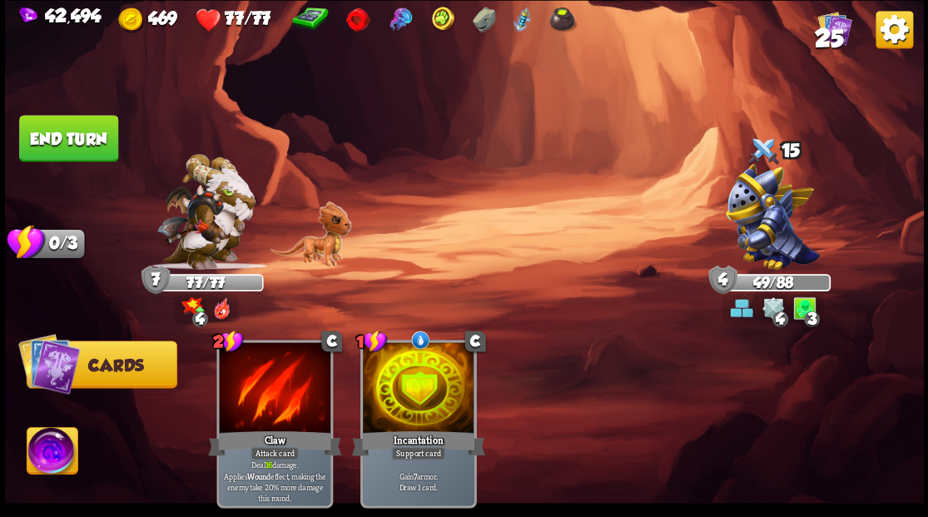
click at [62, 134] on button "End turn" at bounding box center [68, 138] width 99 height 47
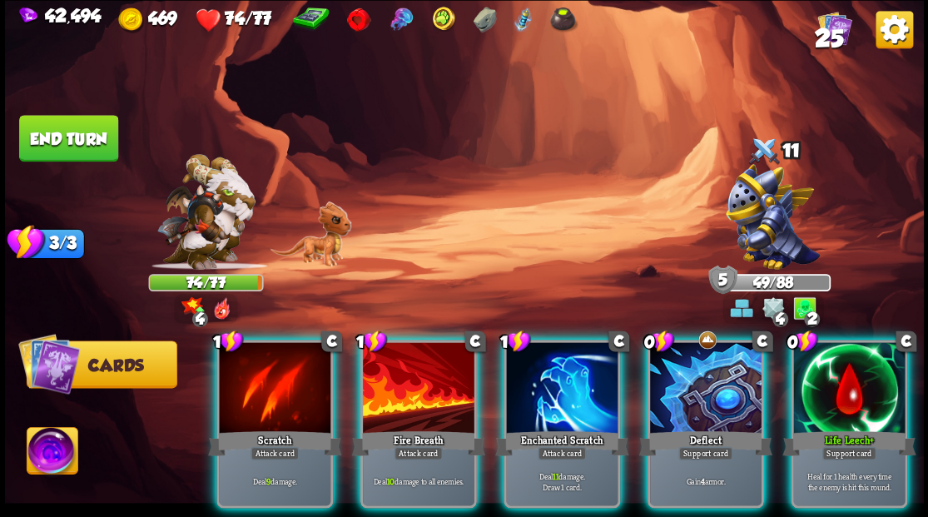
click at [847, 383] on div at bounding box center [849, 389] width 112 height 94
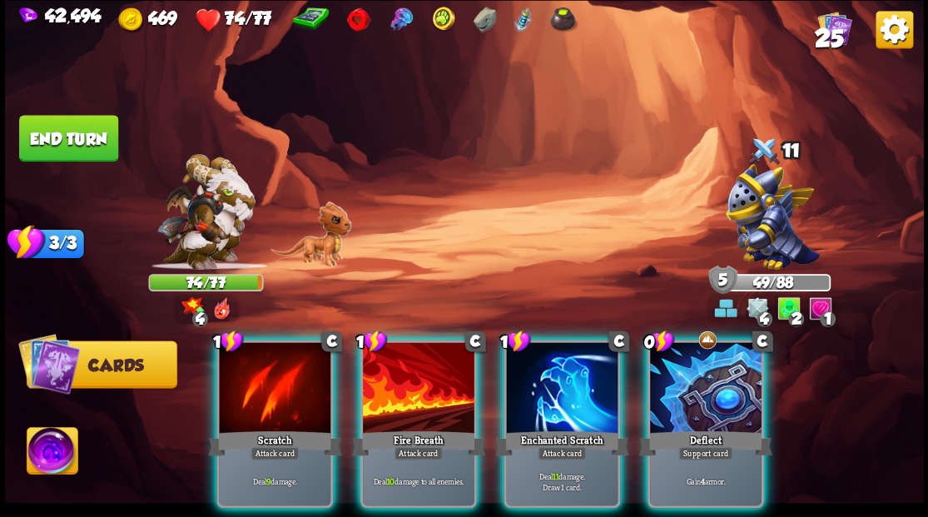
drag, startPoint x: 539, startPoint y: 388, endPoint x: 498, endPoint y: 228, distance: 165.1
click at [536, 373] on div at bounding box center [562, 389] width 112 height 94
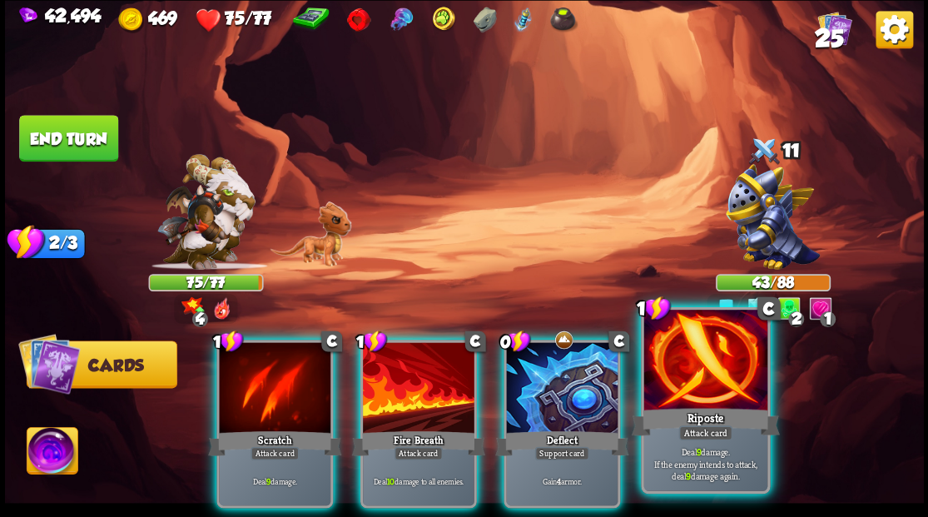
click at [696, 372] on div at bounding box center [704, 362] width 123 height 104
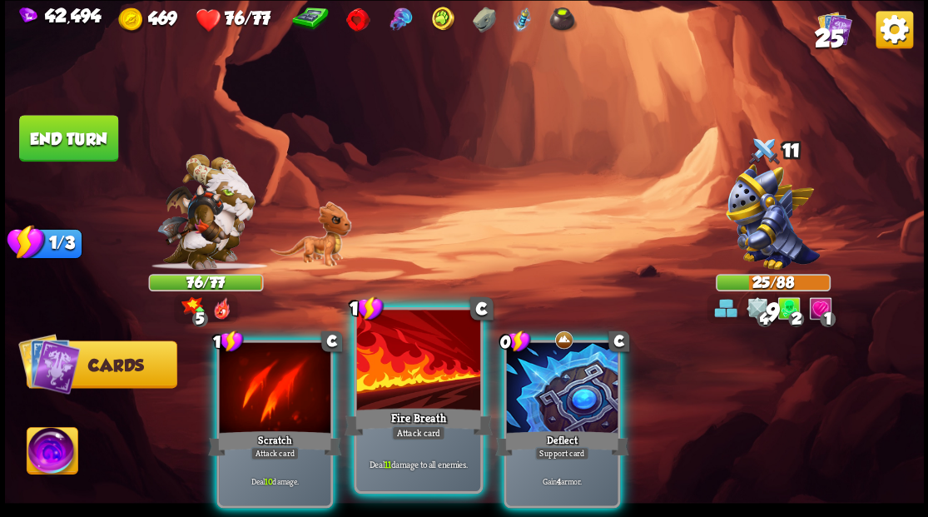
click at [413, 363] on div at bounding box center [417, 362] width 123 height 104
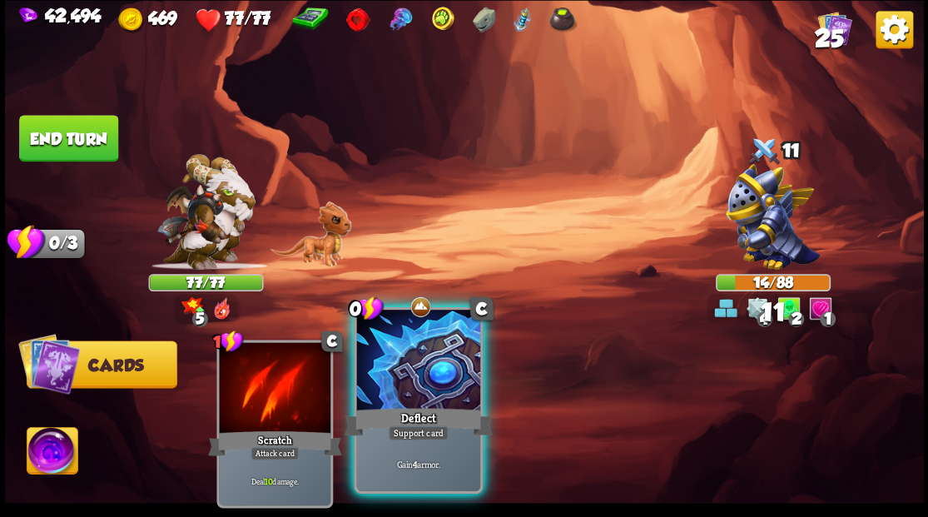
click at [407, 360] on div at bounding box center [417, 362] width 123 height 104
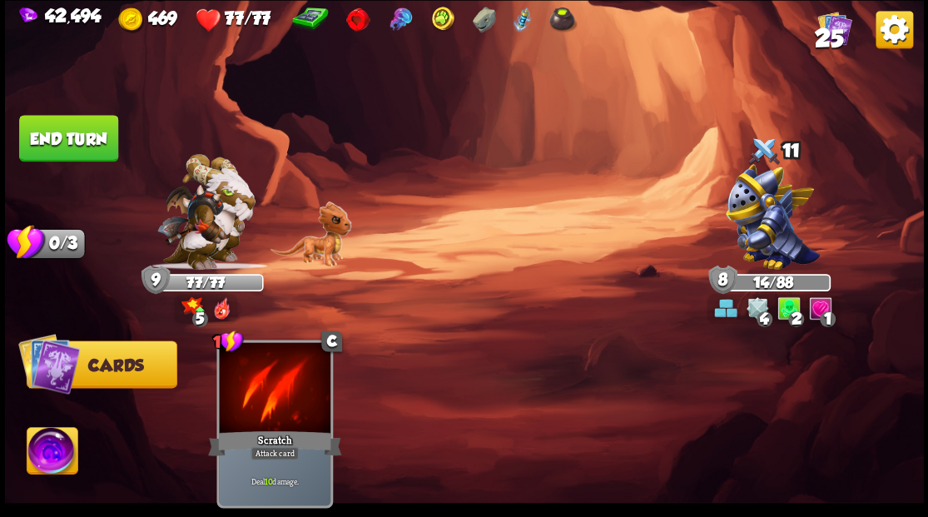
click at [68, 144] on button "End turn" at bounding box center [68, 138] width 99 height 47
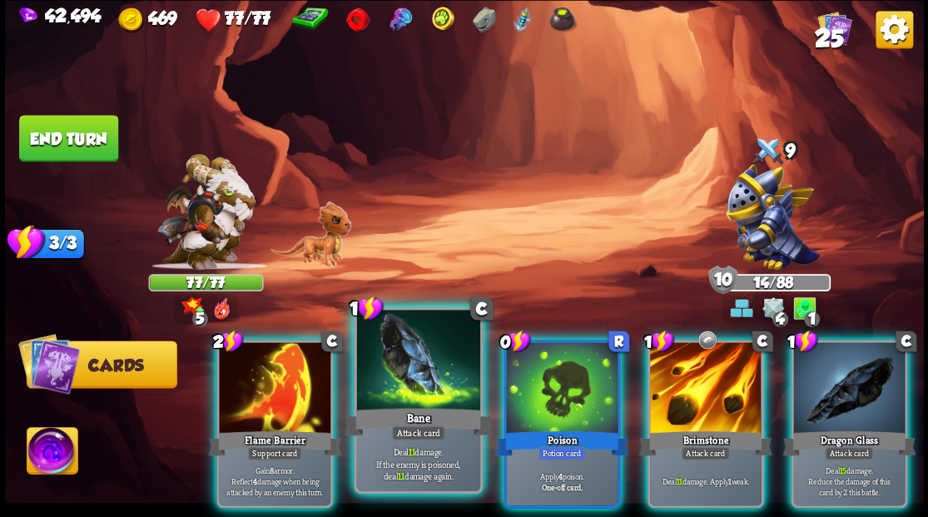
click at [434, 375] on div at bounding box center [417, 362] width 123 height 104
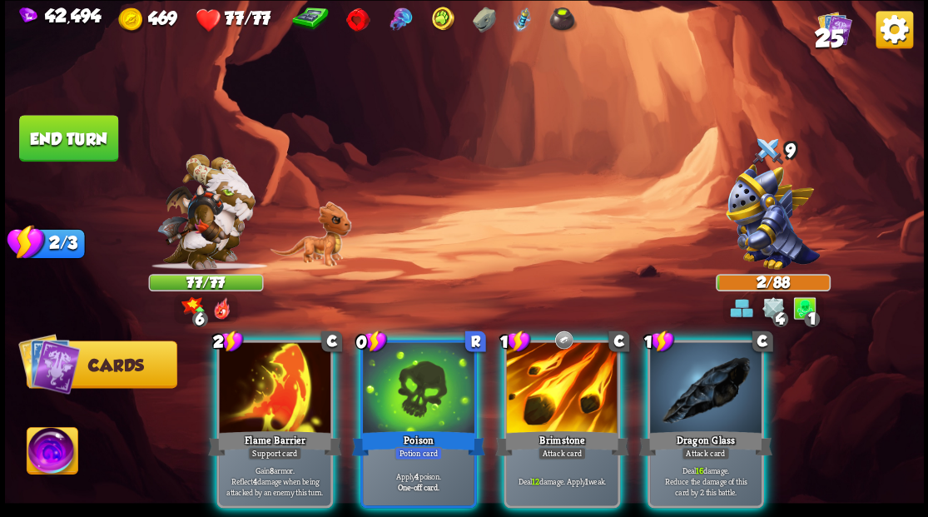
click at [549, 390] on div at bounding box center [562, 389] width 112 height 94
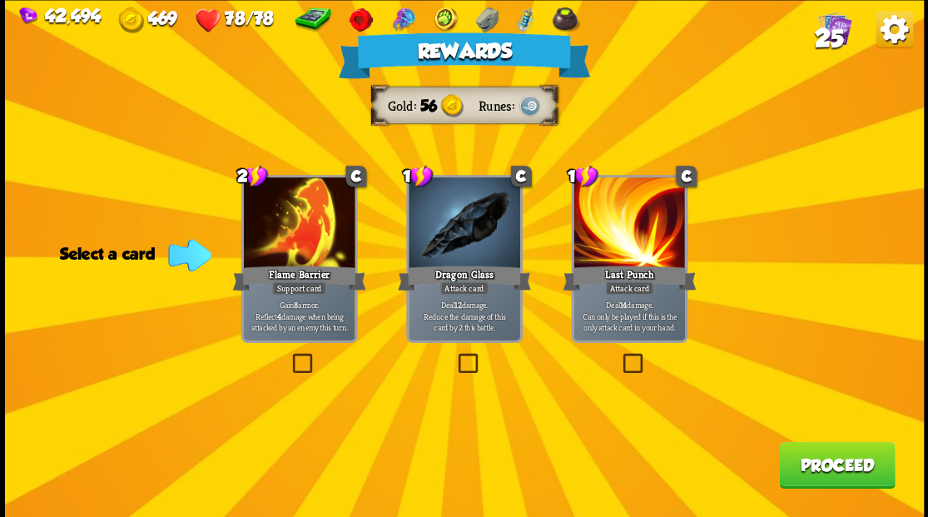
click at [834, 466] on button "Proceed" at bounding box center [837, 464] width 116 height 47
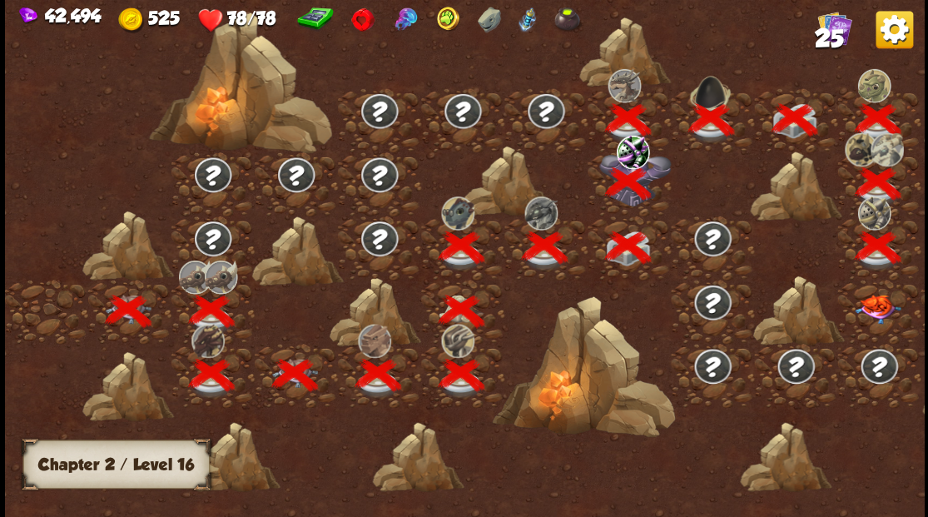
scroll to position [0, 253]
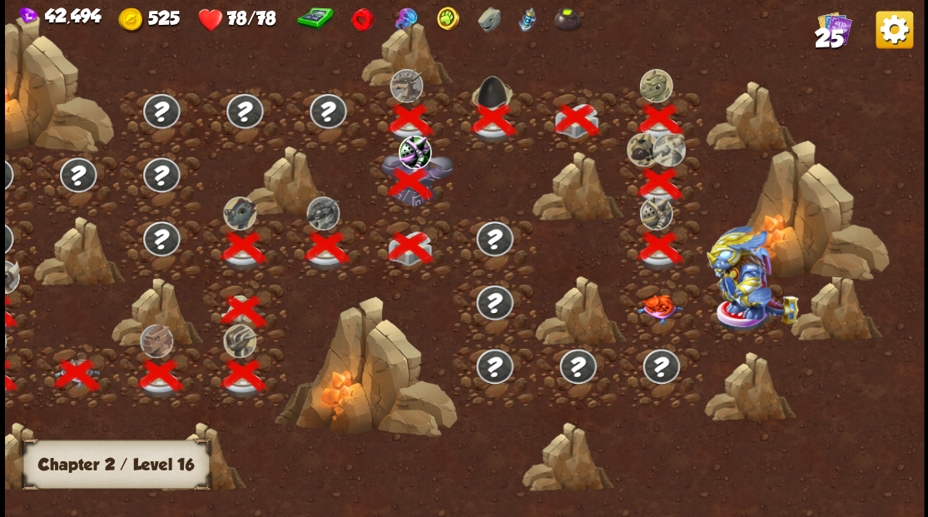
click at [656, 303] on img at bounding box center [660, 308] width 46 height 29
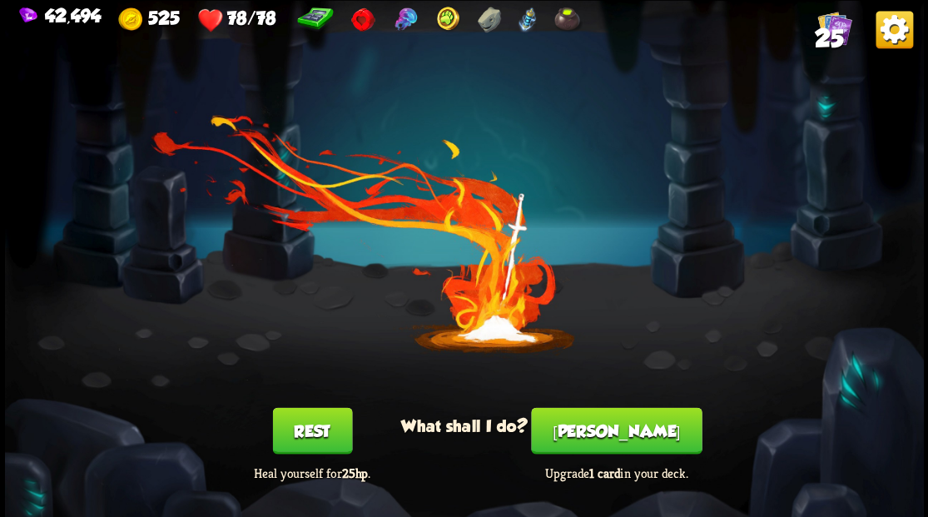
click at [614, 444] on button "[PERSON_NAME]" at bounding box center [616, 430] width 171 height 47
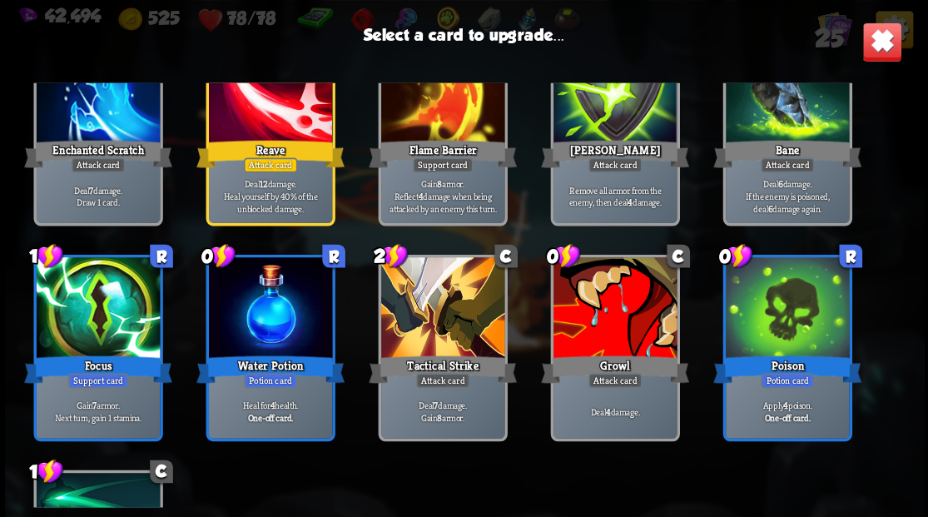
scroll to position [610, 0]
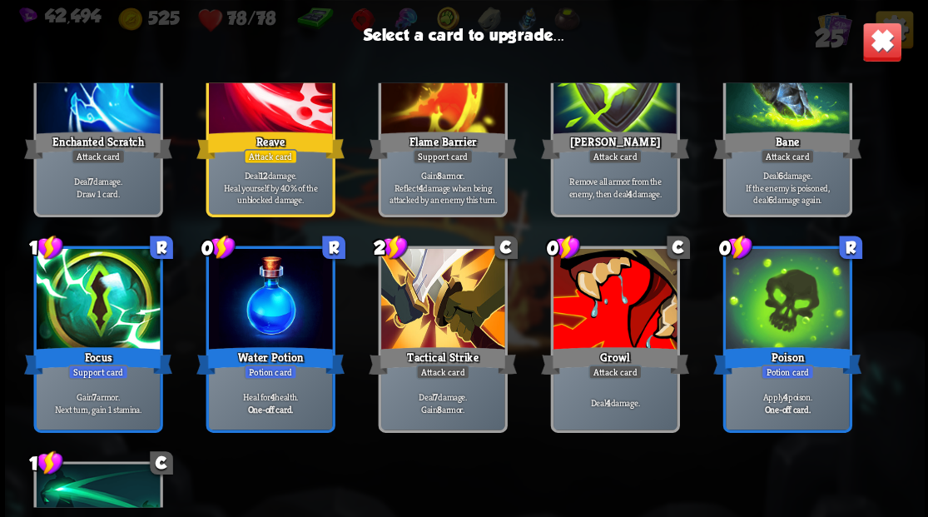
click at [600, 303] on div at bounding box center [614, 301] width 123 height 104
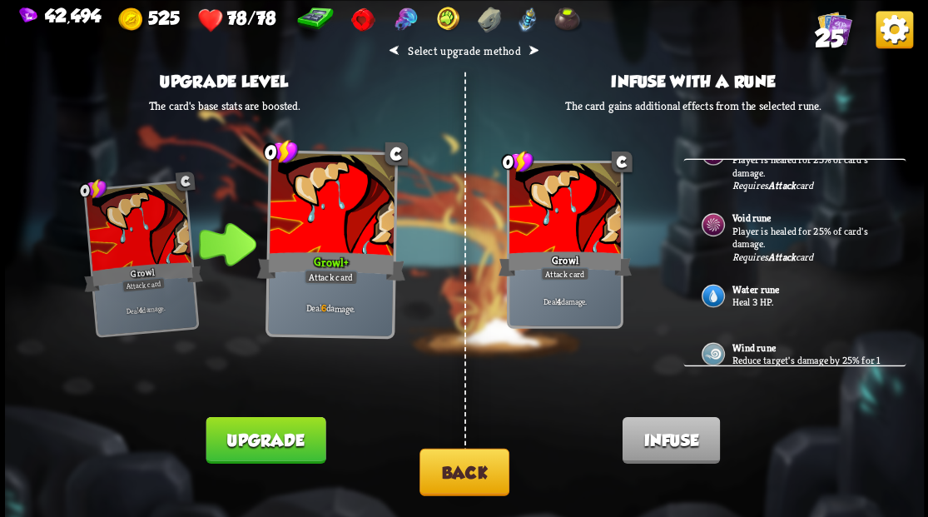
scroll to position [0, 0]
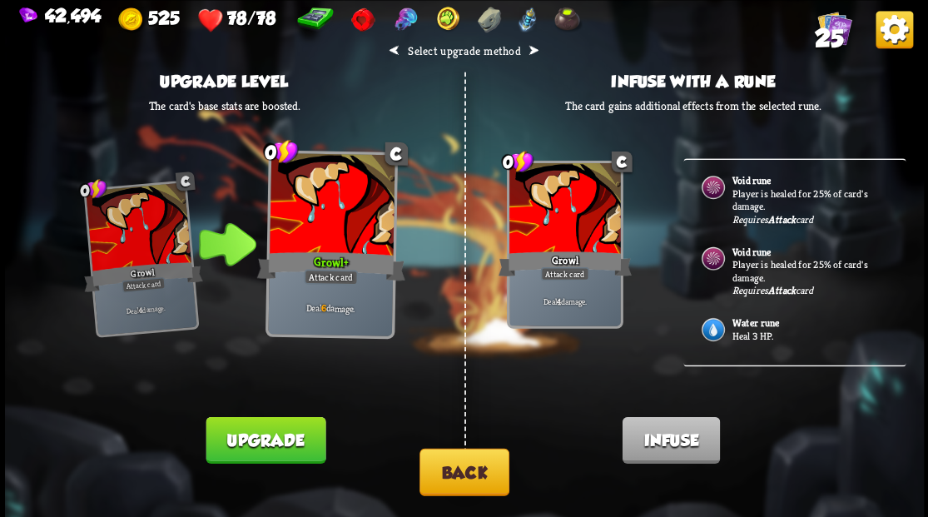
click at [473, 459] on button "Back" at bounding box center [464, 471] width 90 height 47
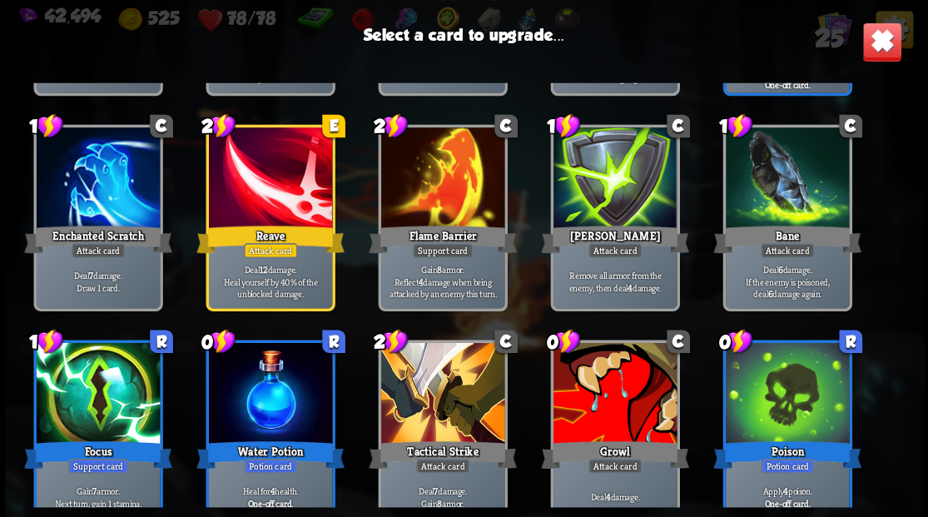
scroll to position [499, 0]
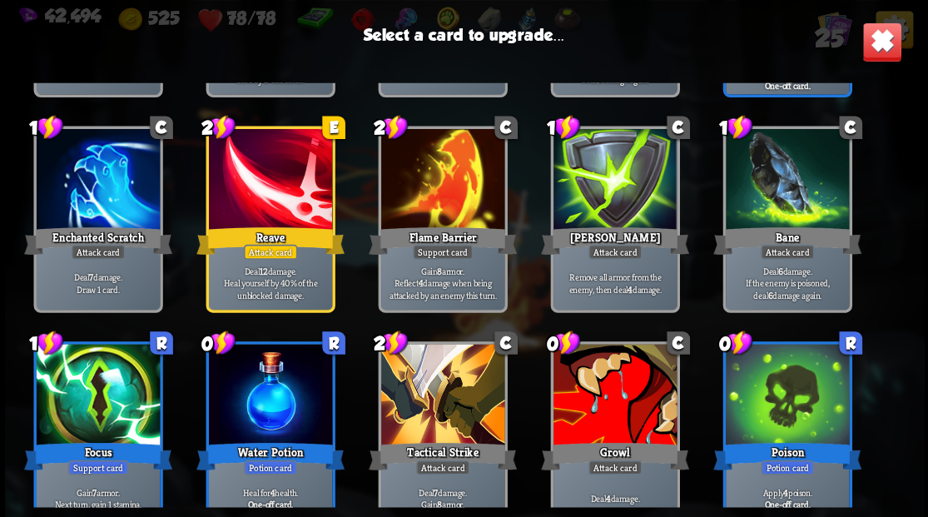
click at [423, 201] on div at bounding box center [441, 181] width 123 height 104
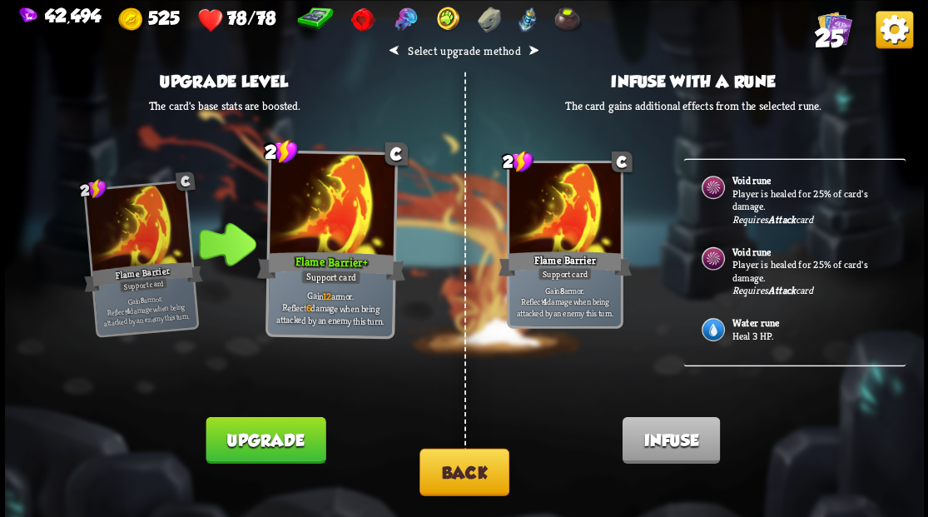
drag, startPoint x: 271, startPoint y: 446, endPoint x: 282, endPoint y: 405, distance: 42.2
click at [270, 445] on button "Upgrade" at bounding box center [266, 439] width 120 height 47
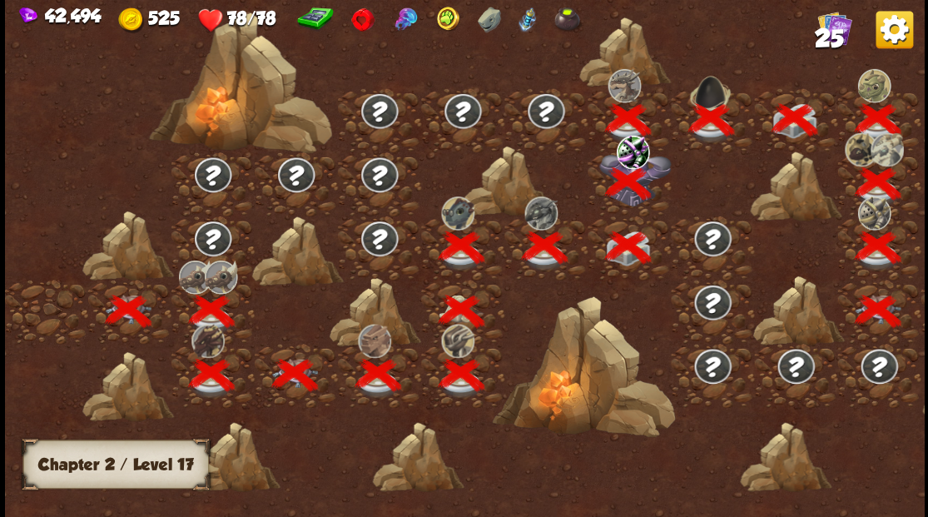
scroll to position [0, 253]
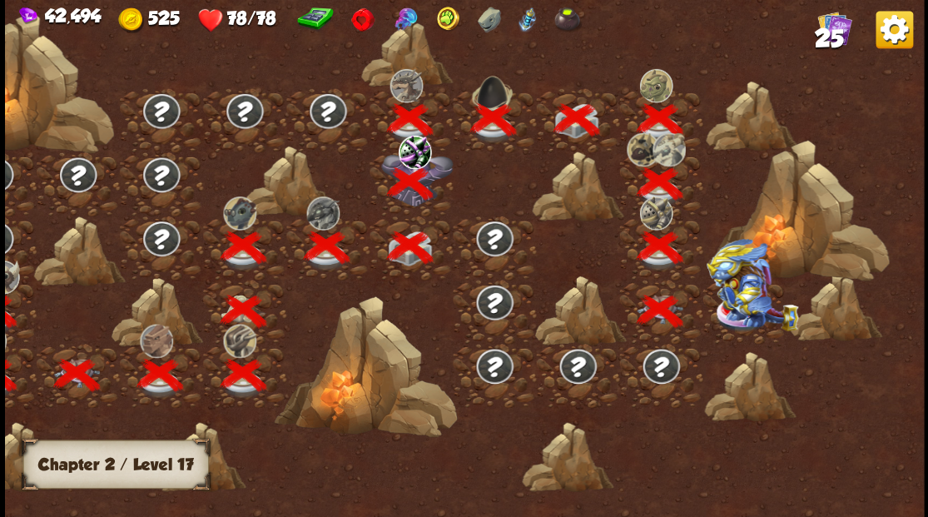
click at [738, 303] on img at bounding box center [752, 284] width 92 height 92
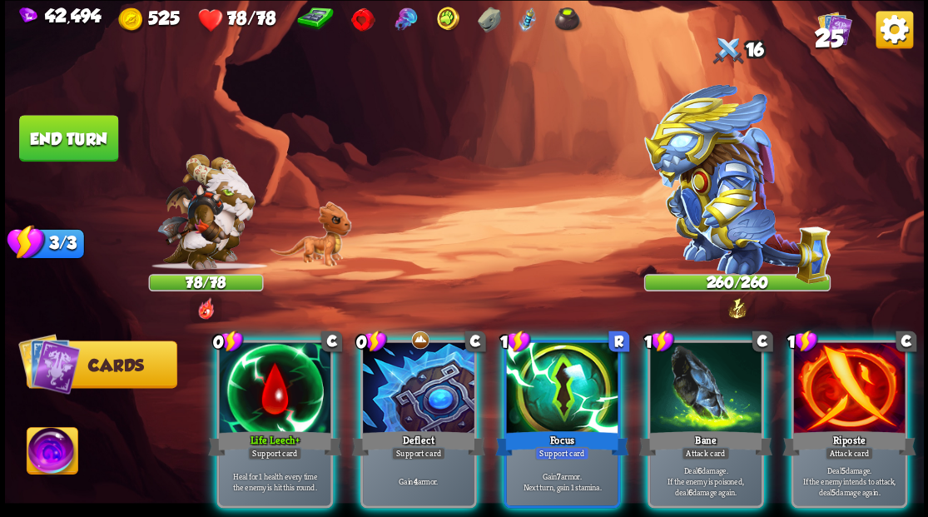
click at [393, 370] on div at bounding box center [419, 389] width 112 height 94
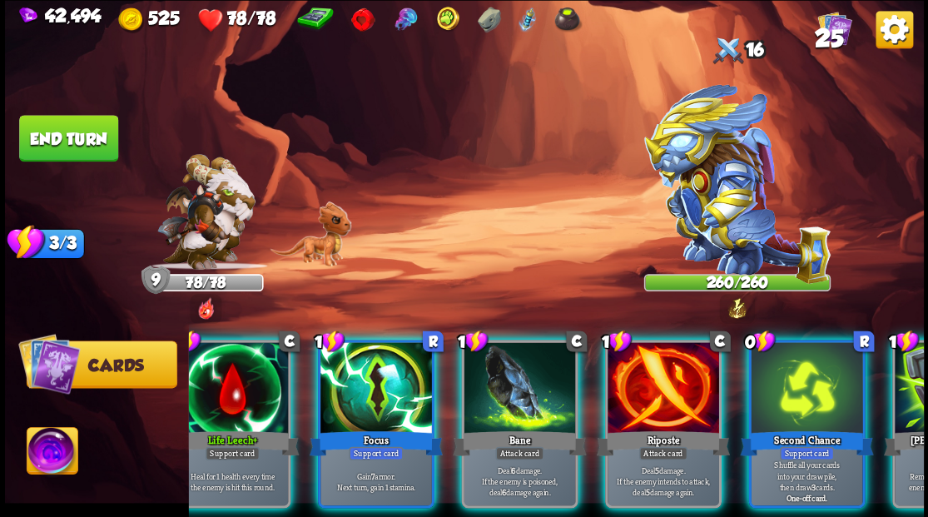
scroll to position [0, 0]
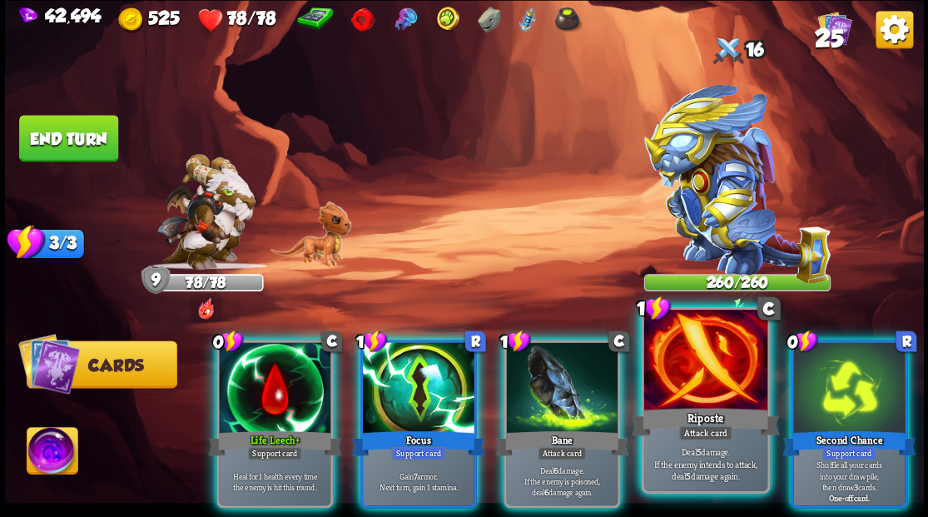
click at [714, 390] on div at bounding box center [704, 362] width 123 height 104
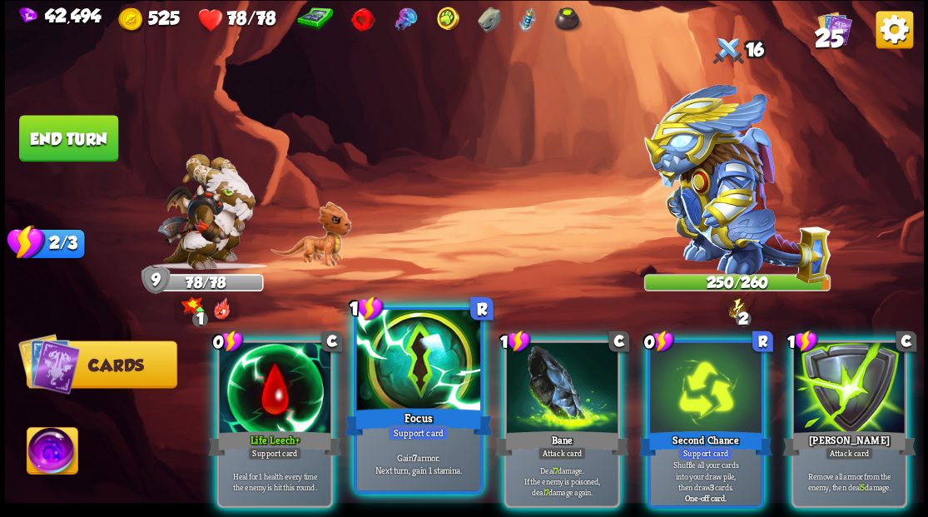
click at [408, 380] on div at bounding box center [417, 362] width 123 height 104
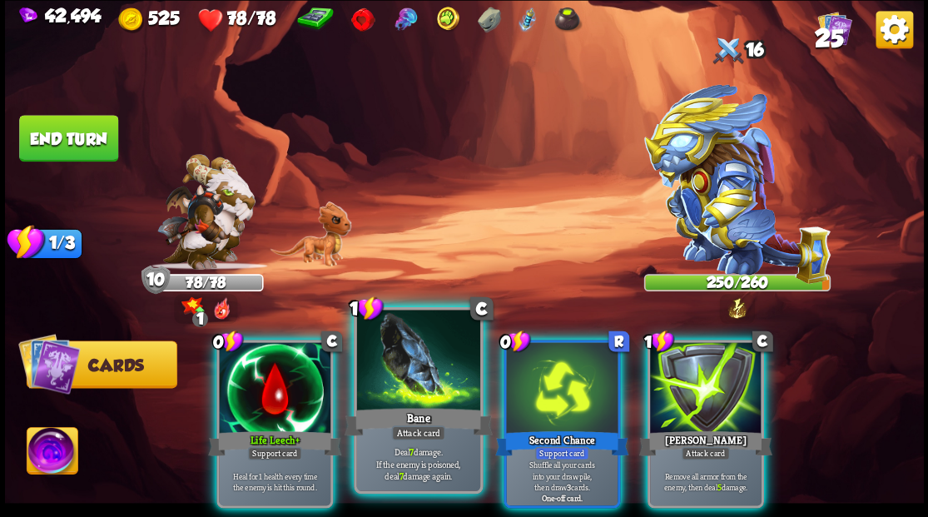
click at [395, 356] on div at bounding box center [417, 362] width 123 height 104
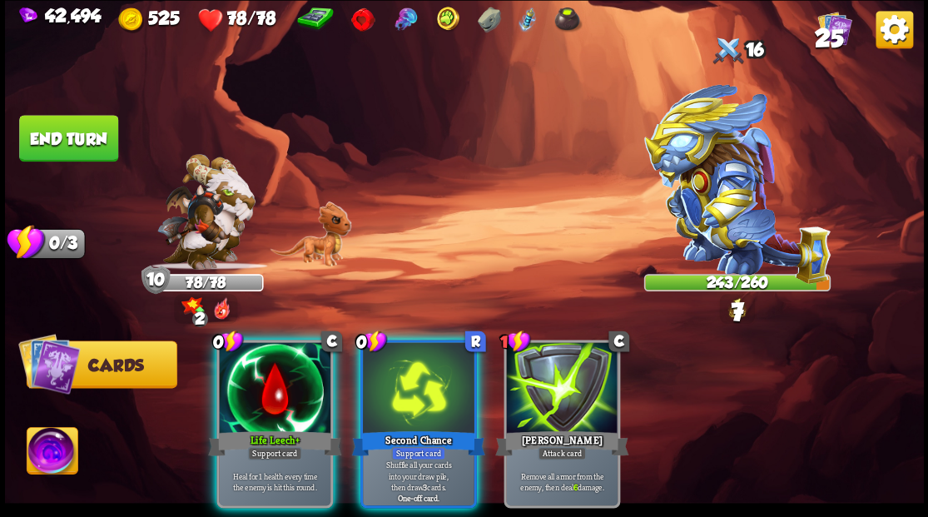
click at [395, 356] on div at bounding box center [419, 389] width 112 height 94
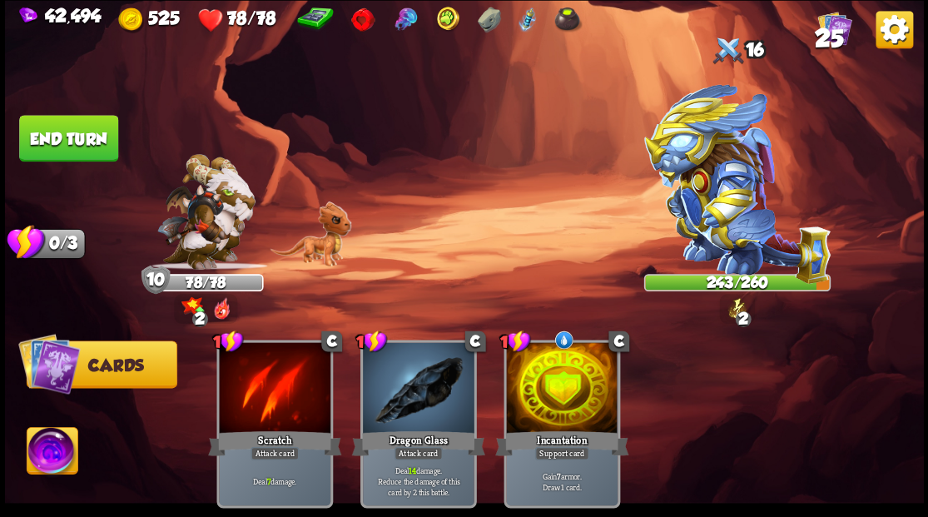
click at [61, 146] on button "End turn" at bounding box center [68, 138] width 99 height 47
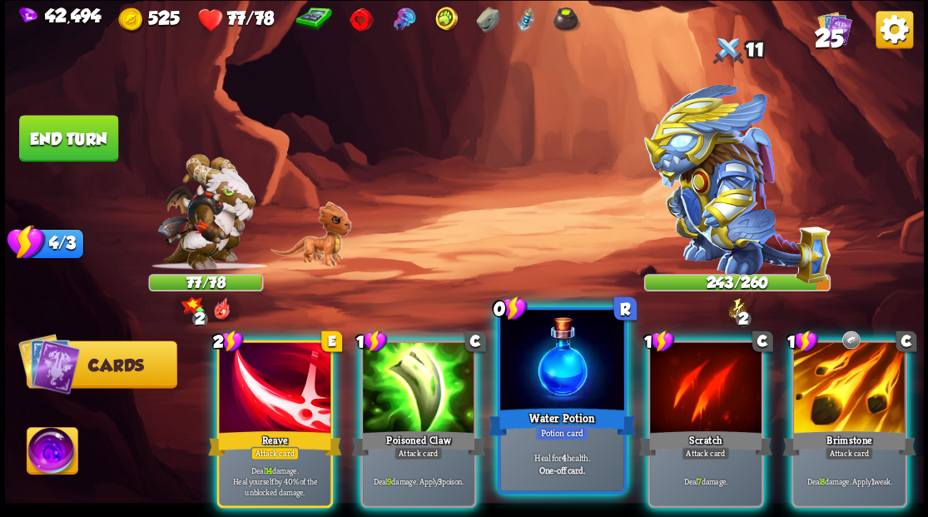
click at [528, 397] on div at bounding box center [561, 362] width 123 height 104
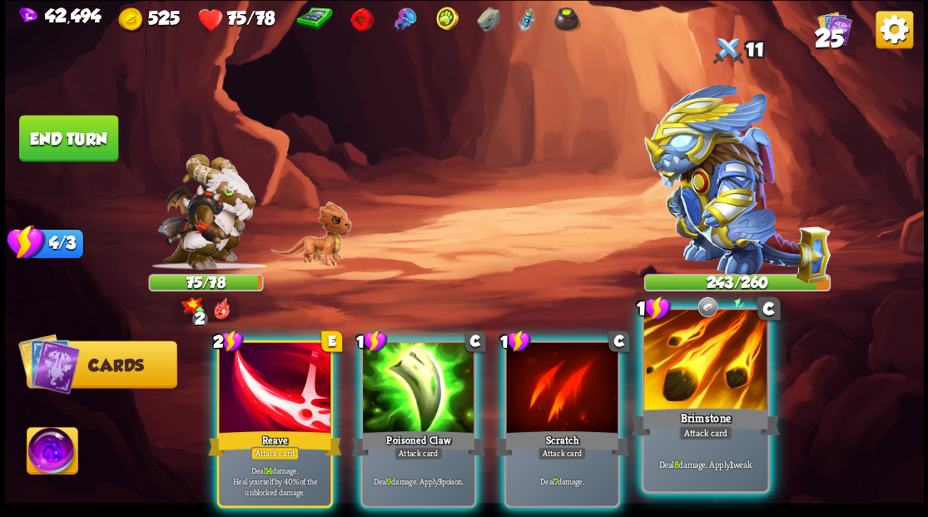
click at [716, 383] on div at bounding box center [704, 362] width 123 height 104
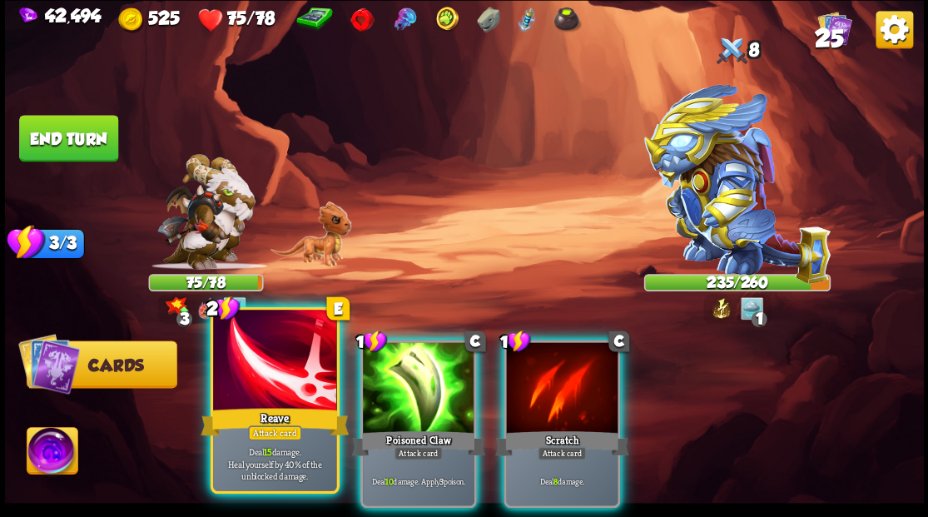
click at [245, 394] on div at bounding box center [274, 362] width 123 height 104
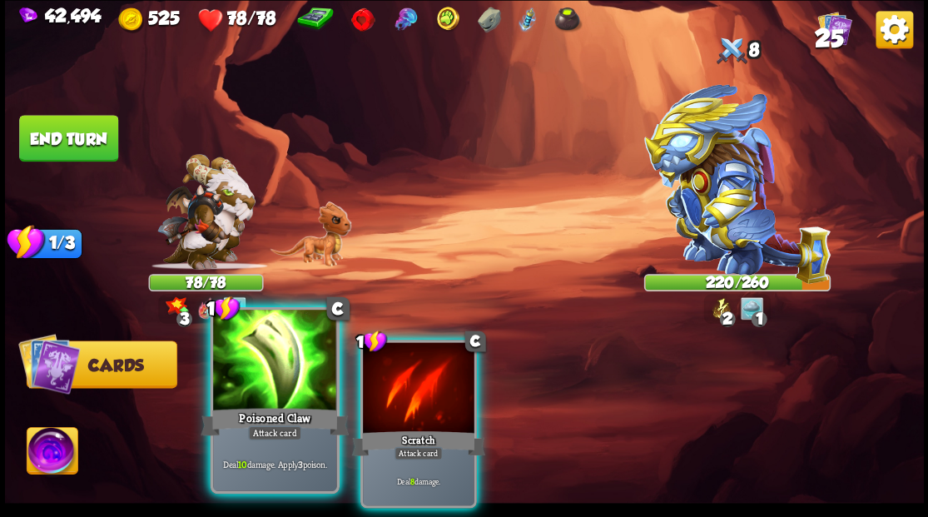
click at [245, 394] on div at bounding box center [274, 362] width 123 height 104
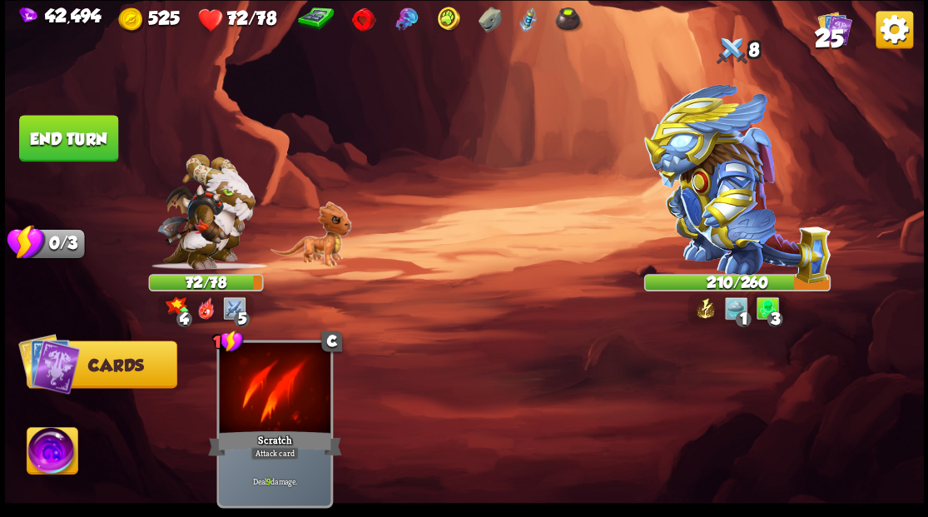
click at [75, 143] on button "End turn" at bounding box center [68, 138] width 99 height 47
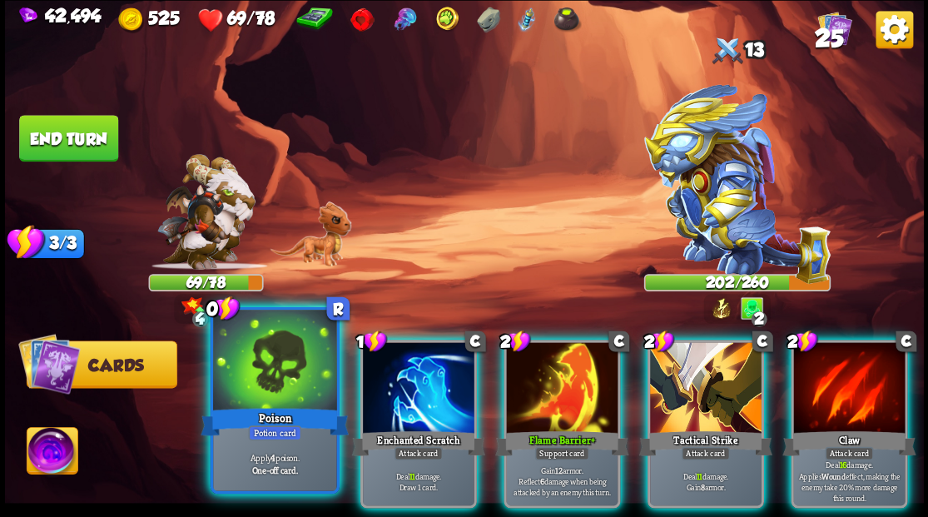
click at [266, 365] on div at bounding box center [274, 362] width 123 height 104
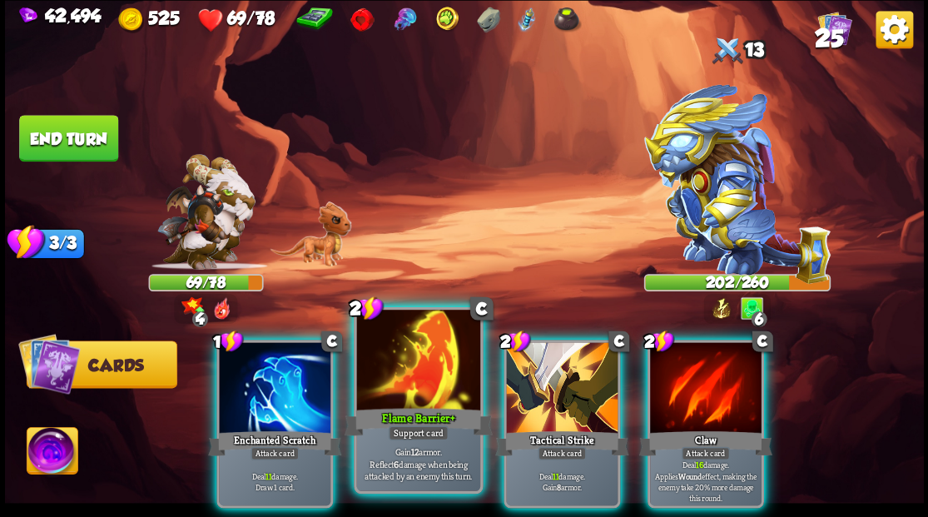
click at [395, 418] on div "Flame Barrier+" at bounding box center [418, 420] width 148 height 33
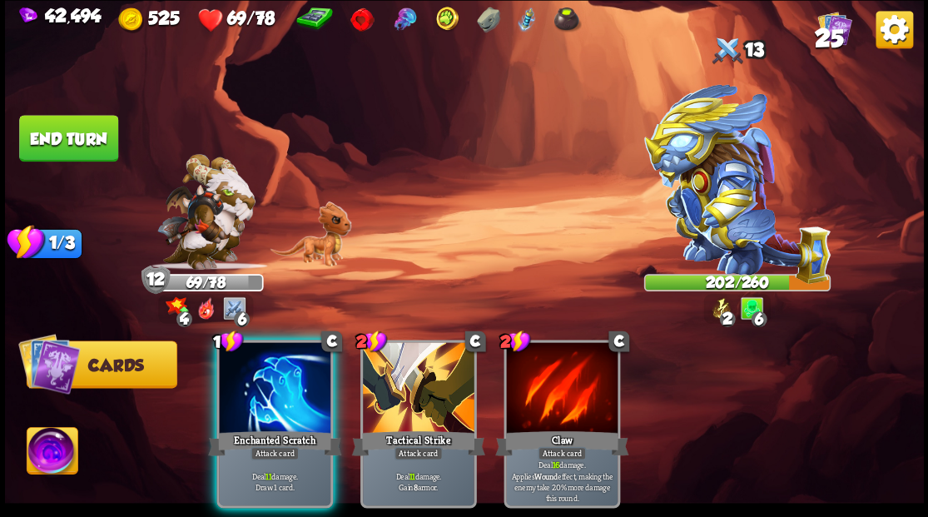
click at [285, 394] on div at bounding box center [275, 389] width 112 height 94
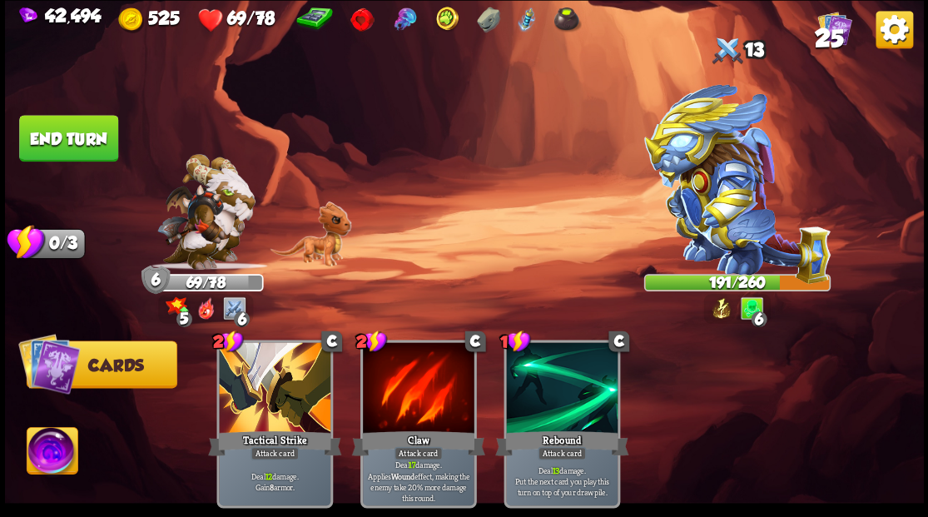
click at [64, 131] on button "End turn" at bounding box center [68, 138] width 99 height 47
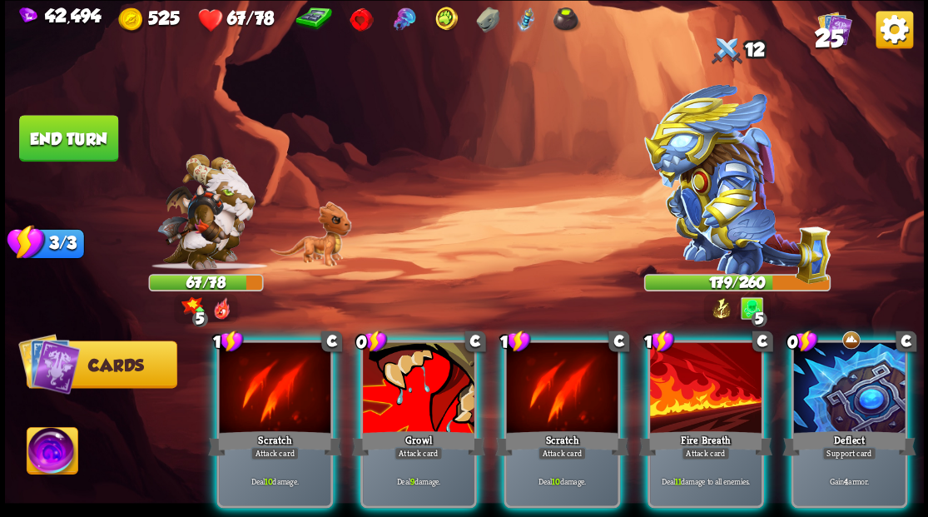
drag, startPoint x: 906, startPoint y: 396, endPoint x: 886, endPoint y: 395, distance: 20.0
click at [897, 396] on div at bounding box center [849, 389] width 112 height 94
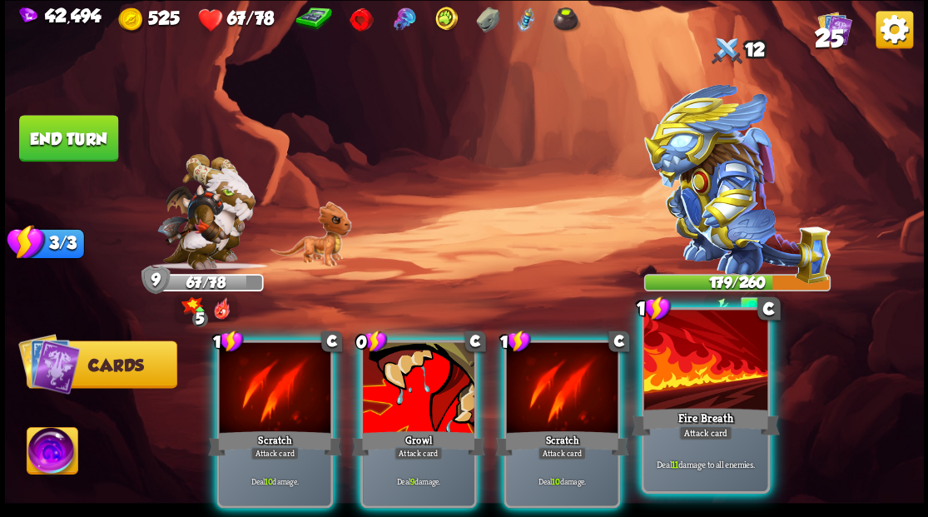
click at [740, 398] on div at bounding box center [704, 362] width 123 height 104
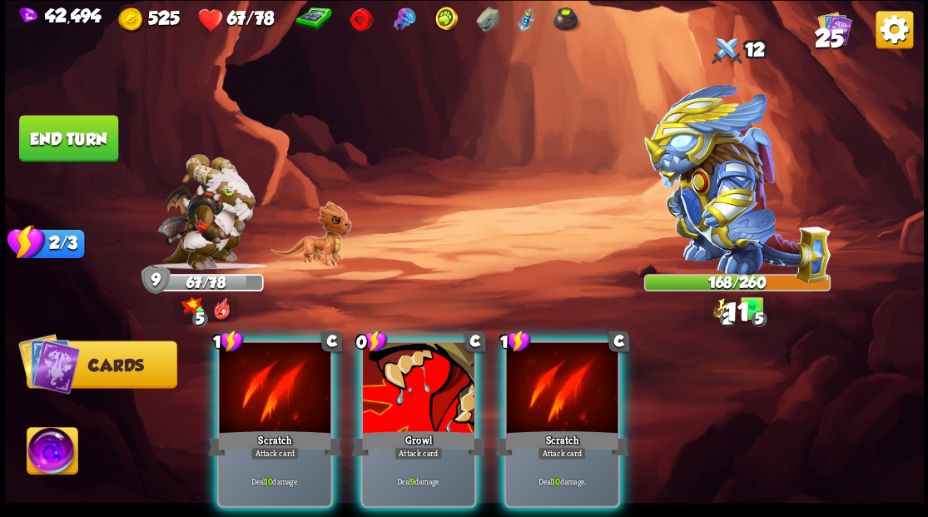
drag, startPoint x: 572, startPoint y: 398, endPoint x: 136, endPoint y: 504, distance: 447.9
click at [564, 401] on div at bounding box center [562, 389] width 112 height 94
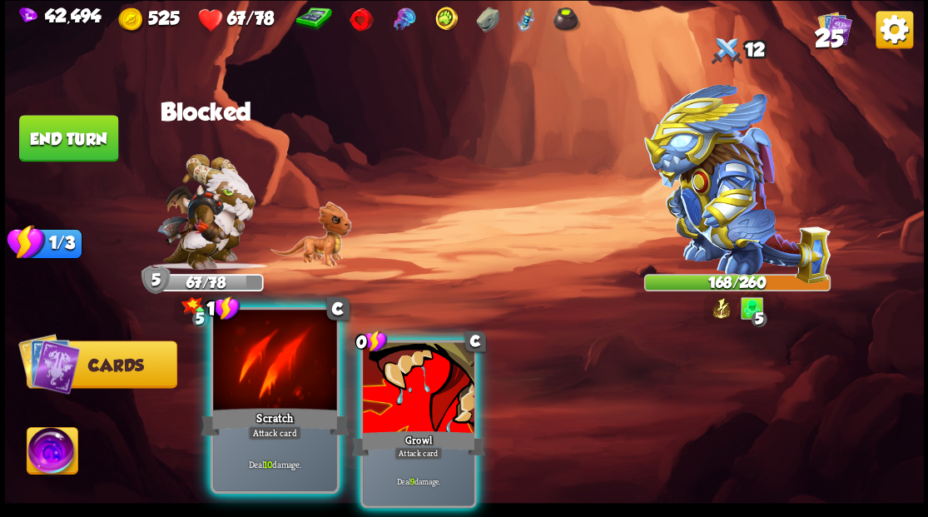
click at [259, 391] on div at bounding box center [274, 362] width 123 height 104
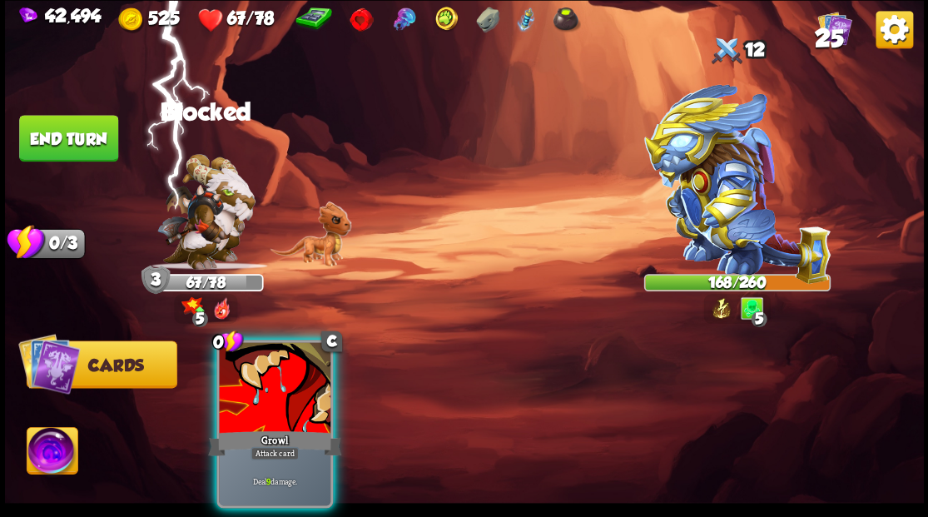
click at [259, 391] on div at bounding box center [275, 389] width 112 height 94
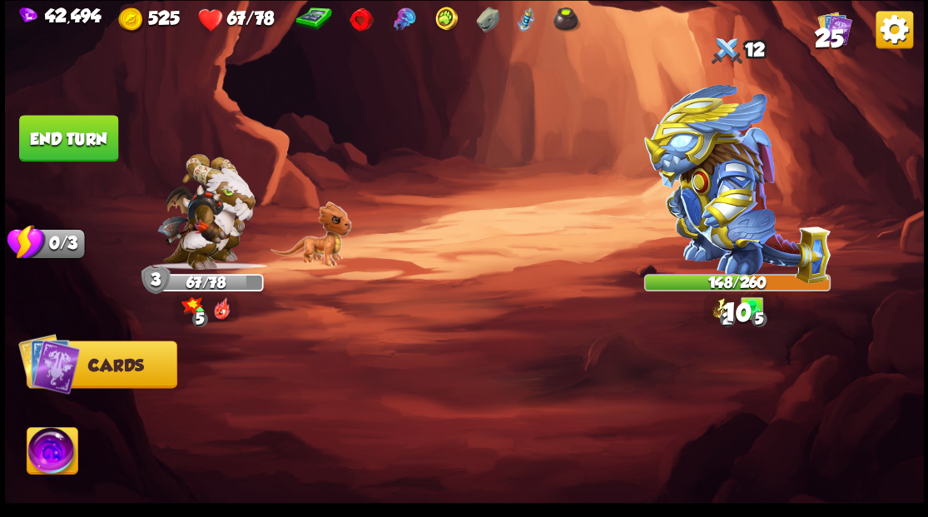
click at [82, 143] on button "End turn" at bounding box center [68, 138] width 99 height 47
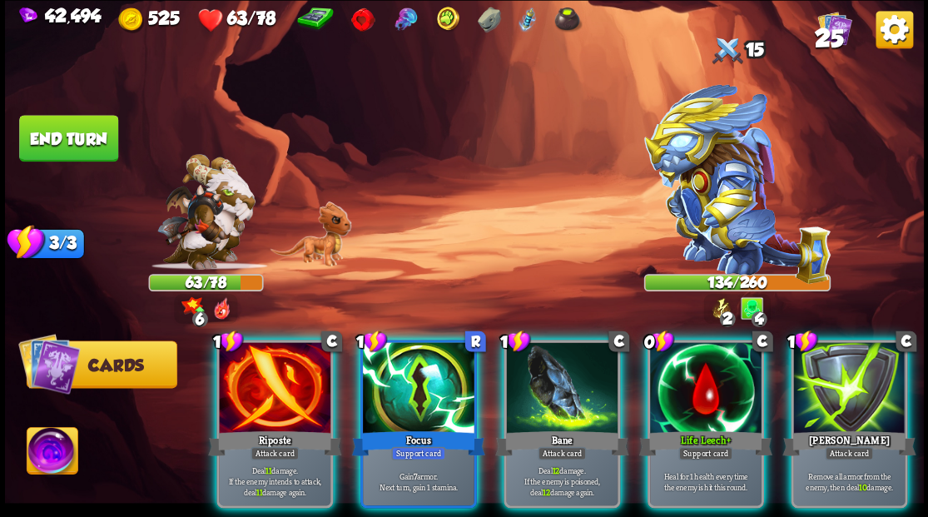
drag, startPoint x: 375, startPoint y: 364, endPoint x: 373, endPoint y: 337, distance: 26.7
click at [375, 359] on div at bounding box center [419, 389] width 112 height 94
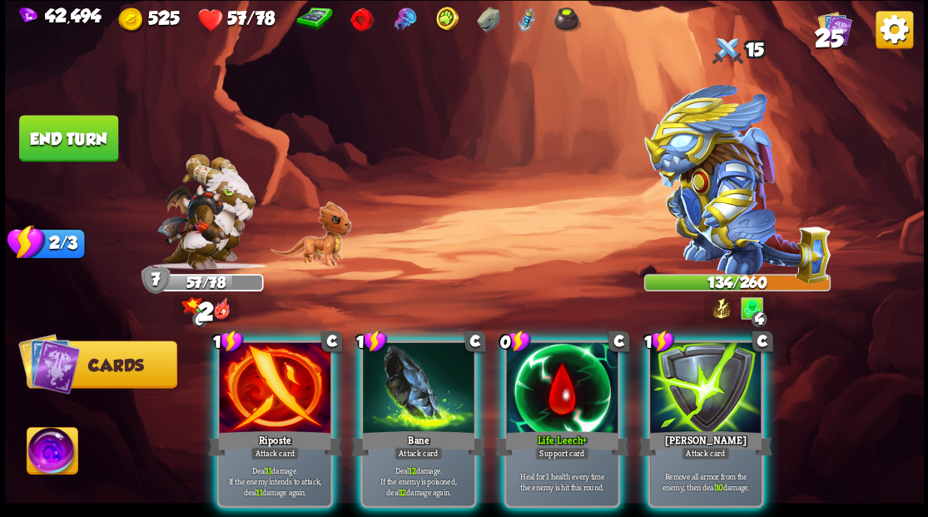
click at [541, 386] on div at bounding box center [562, 389] width 112 height 94
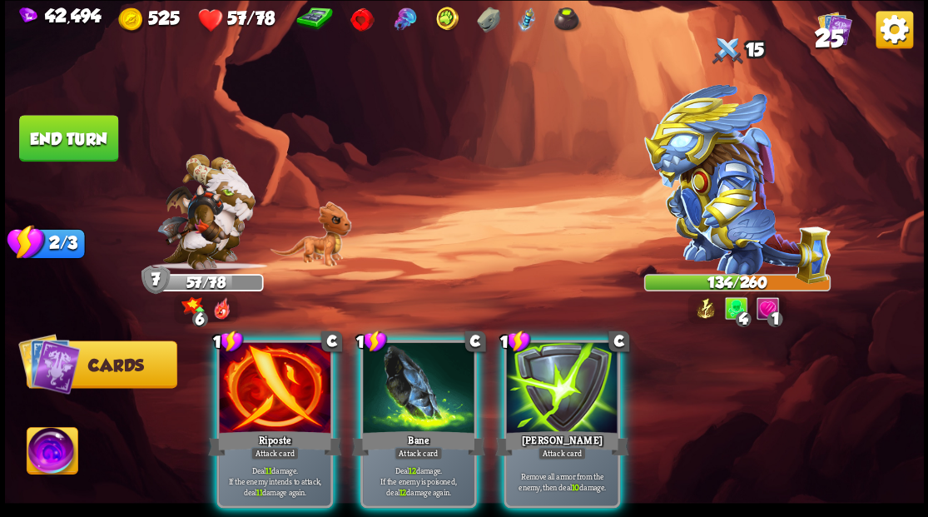
click at [423, 370] on div at bounding box center [419, 389] width 112 height 94
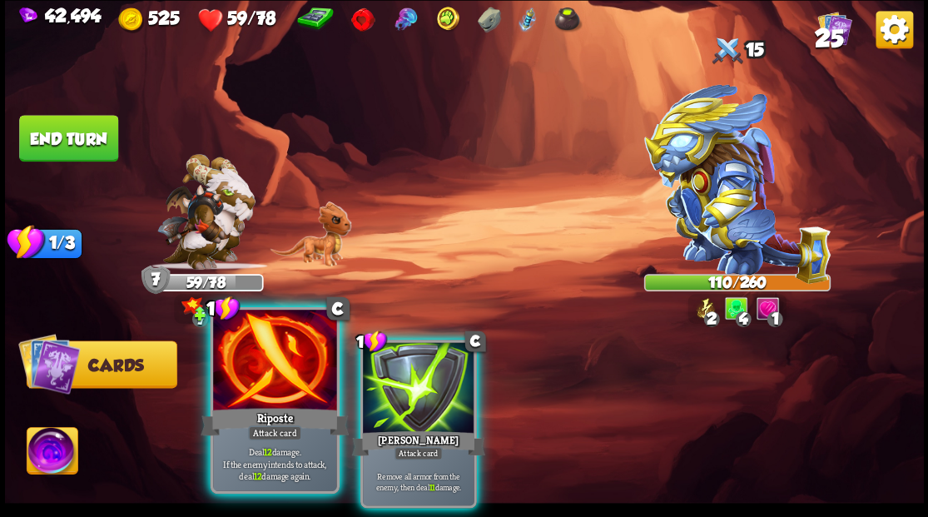
click at [256, 394] on div at bounding box center [274, 362] width 123 height 104
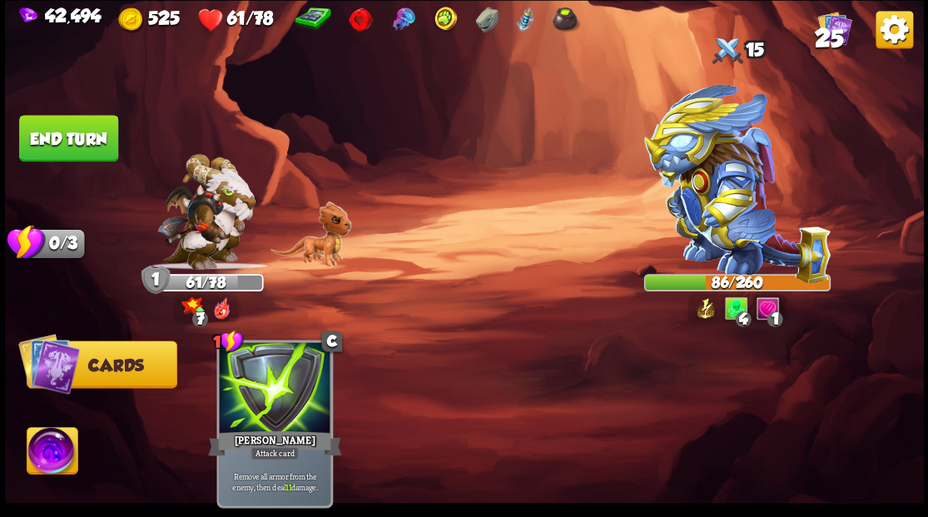
click at [66, 146] on button "End turn" at bounding box center [68, 138] width 99 height 47
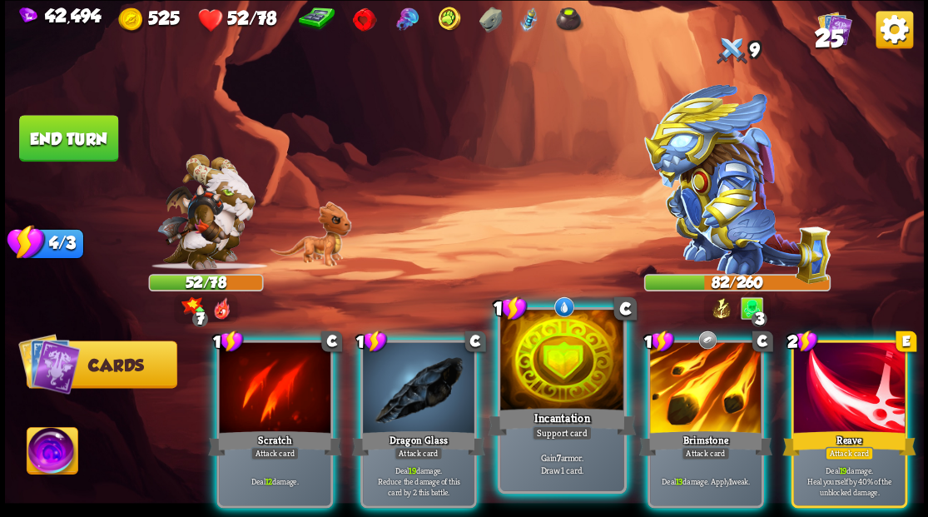
click at [547, 374] on div at bounding box center [561, 362] width 123 height 104
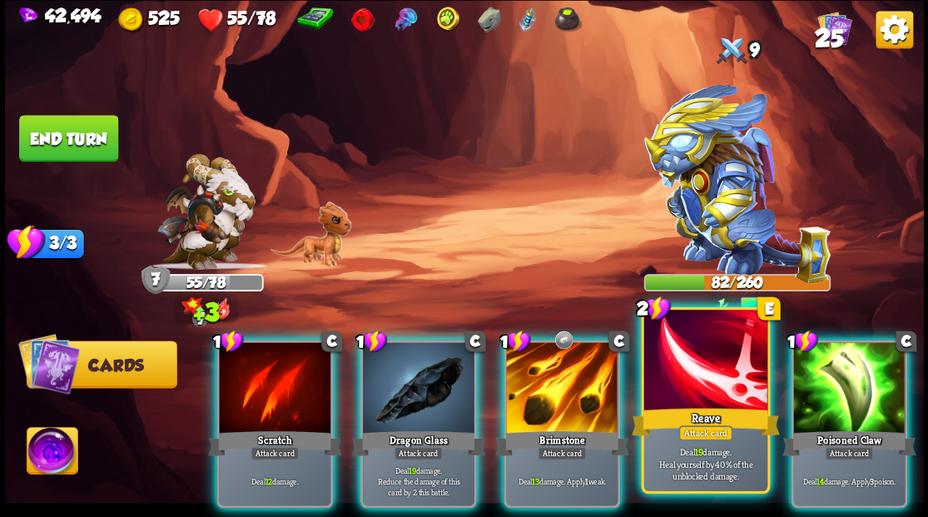
click at [676, 371] on div at bounding box center [704, 362] width 123 height 104
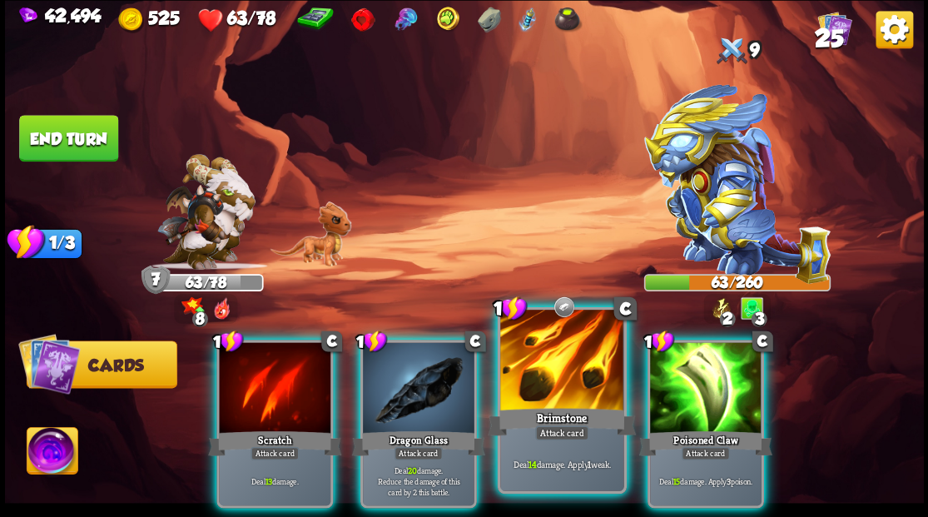
click at [546, 383] on div at bounding box center [561, 362] width 123 height 104
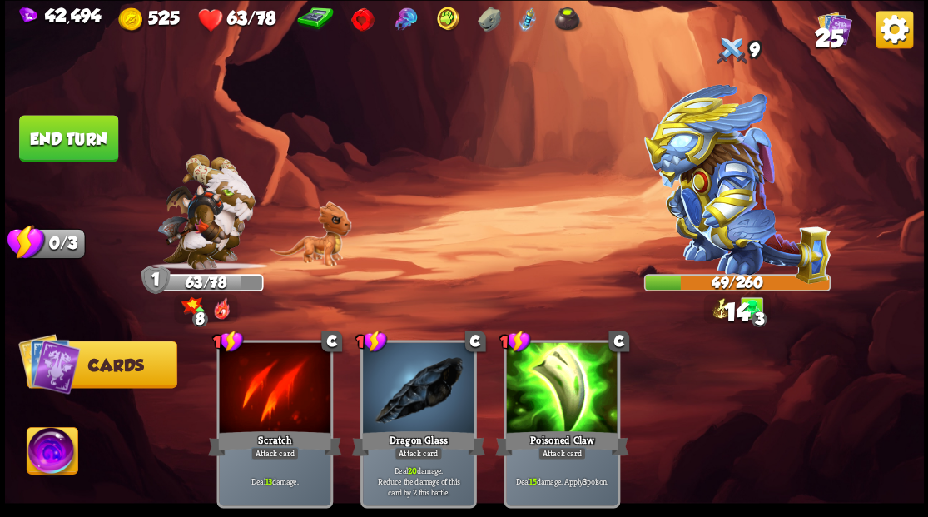
click at [100, 132] on button "End turn" at bounding box center [68, 138] width 99 height 47
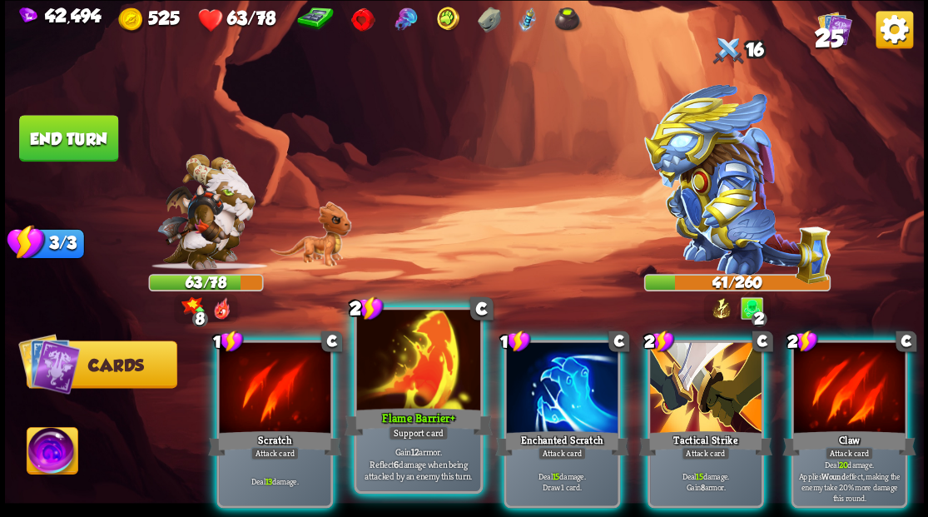
click at [410, 408] on div "Flame Barrier+" at bounding box center [418, 420] width 148 height 33
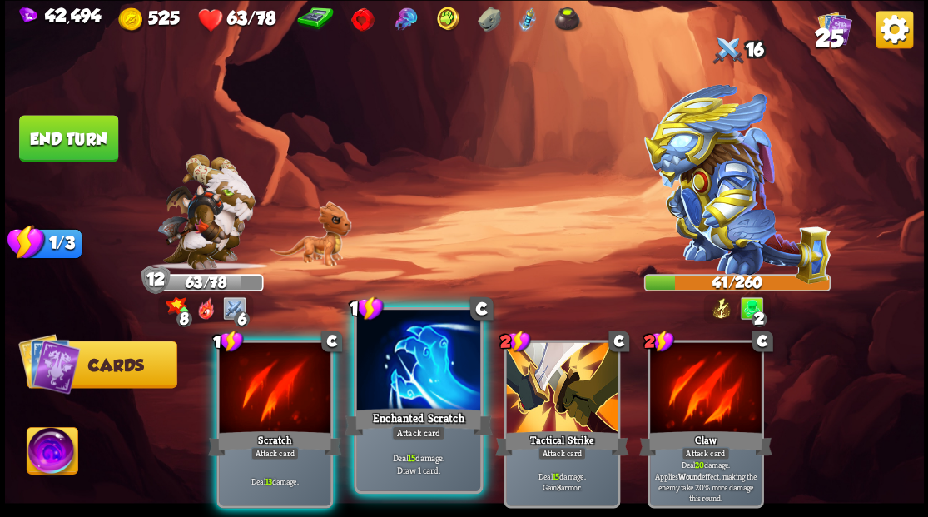
click at [403, 385] on div at bounding box center [417, 362] width 123 height 104
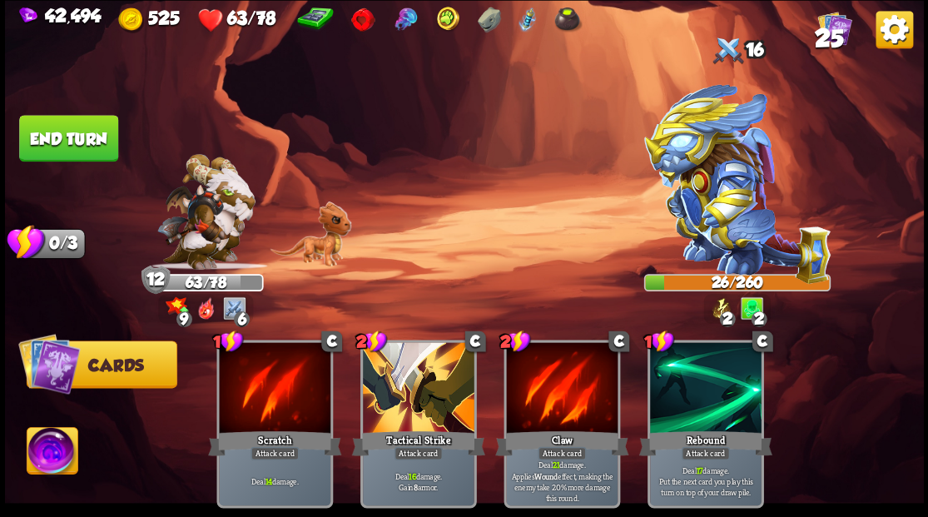
click at [72, 139] on button "End turn" at bounding box center [68, 138] width 99 height 47
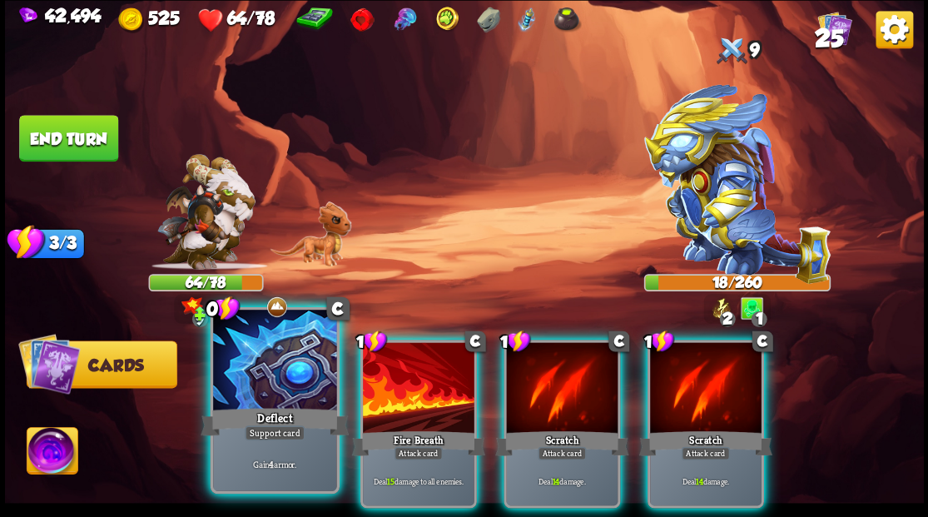
click at [291, 374] on div at bounding box center [274, 362] width 123 height 104
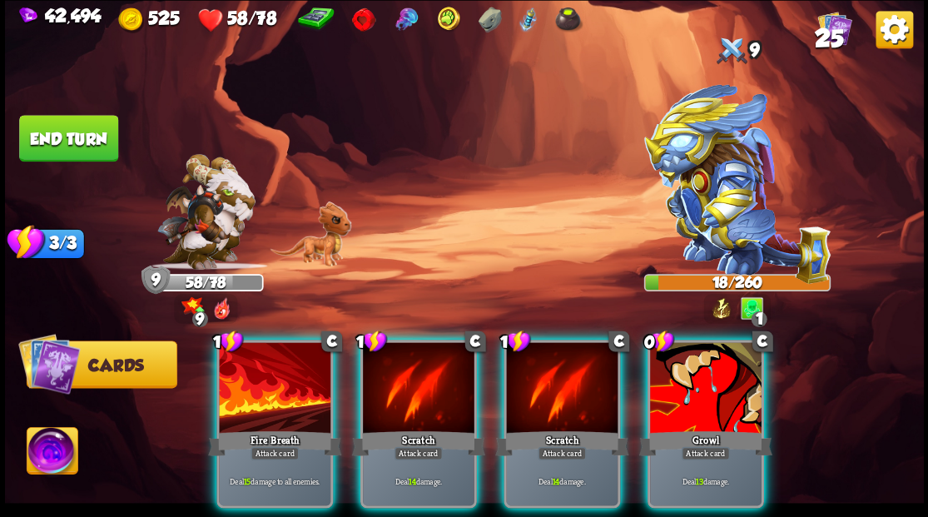
click at [60, 448] on img at bounding box center [52, 453] width 51 height 52
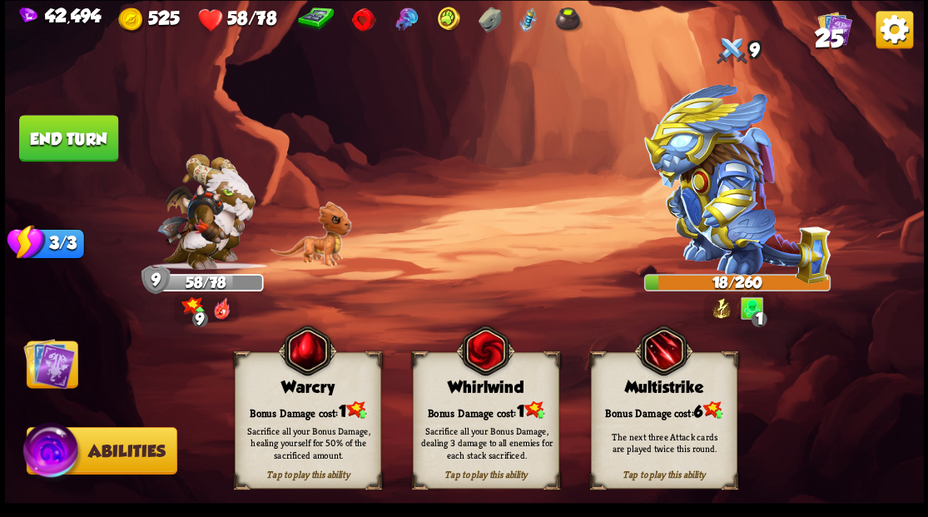
click at [300, 414] on div "Sacrifice all your Bonus Damage, healing yourself for 50% of the sacrificed amo…" at bounding box center [308, 442] width 146 height 57
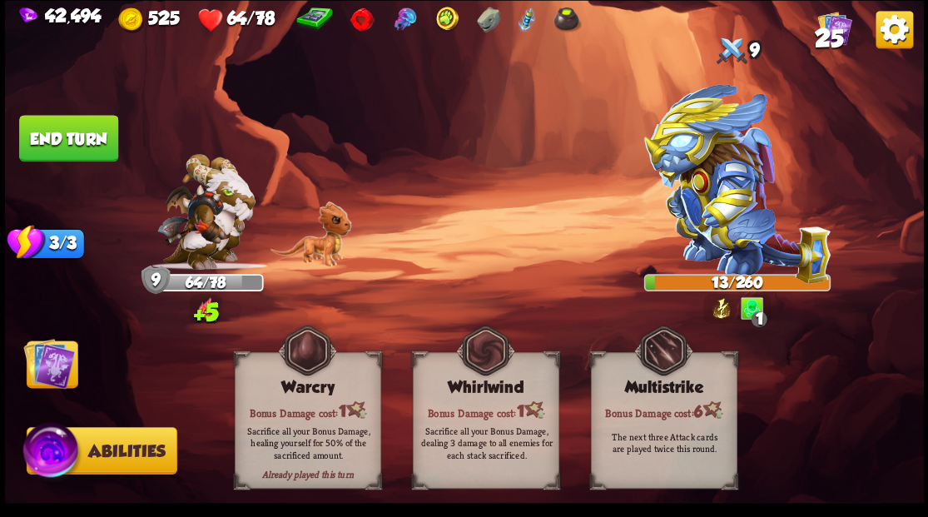
click at [46, 365] on img at bounding box center [49, 363] width 52 height 52
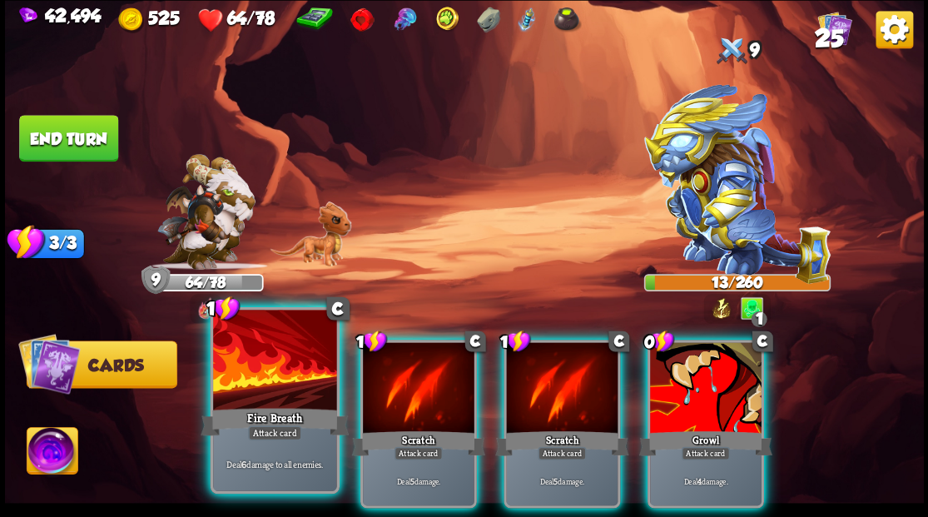
click at [270, 390] on div at bounding box center [274, 362] width 123 height 104
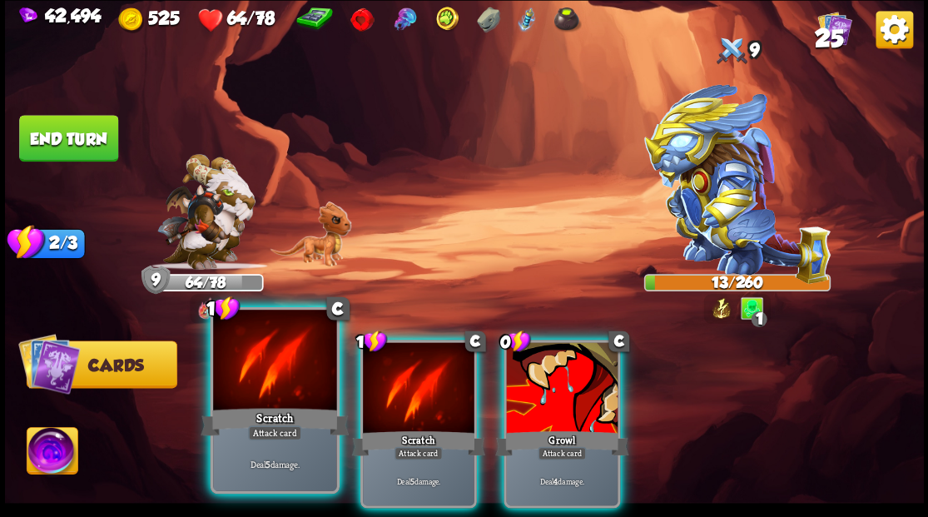
click at [269, 390] on div at bounding box center [274, 362] width 123 height 104
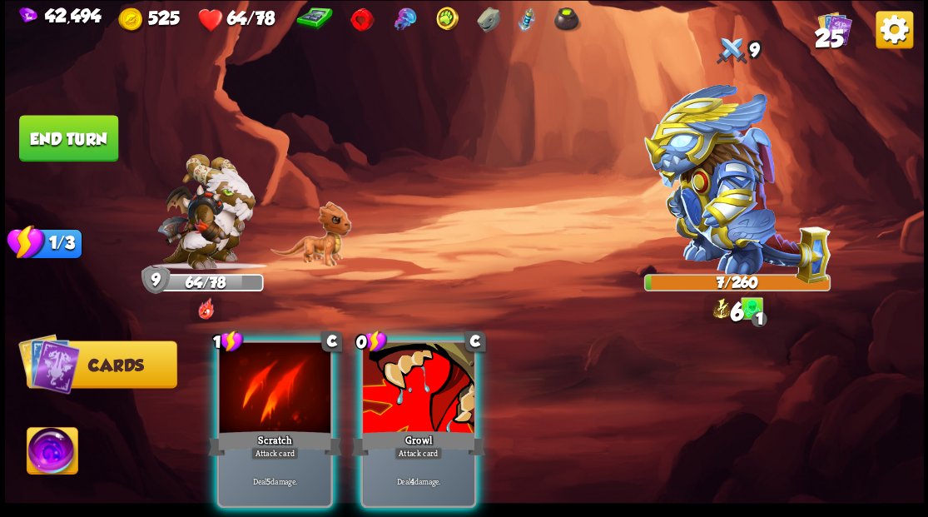
click at [269, 390] on div at bounding box center [275, 389] width 112 height 94
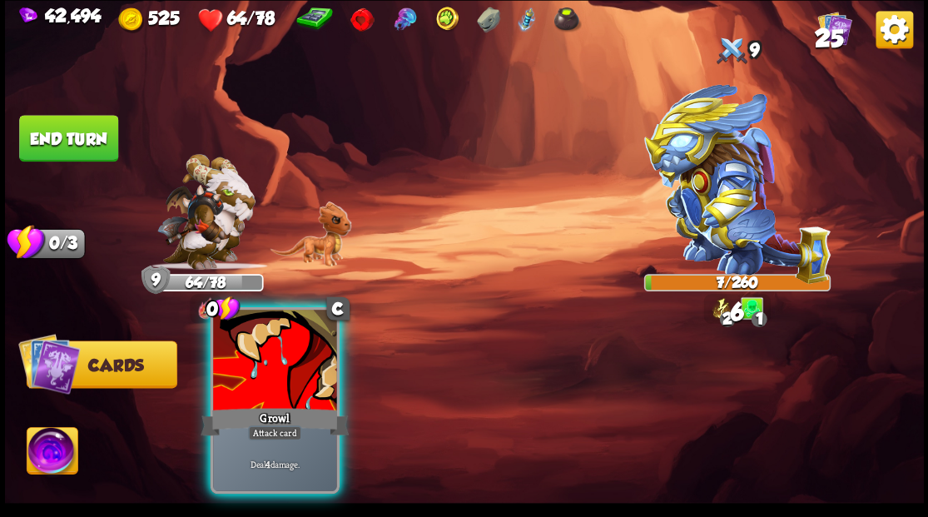
click at [270, 390] on div at bounding box center [274, 362] width 123 height 104
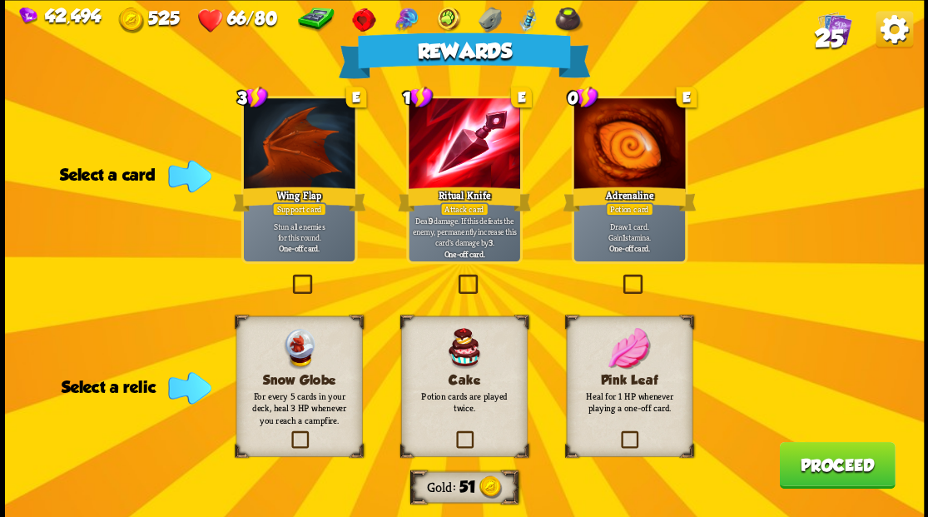
drag, startPoint x: 468, startPoint y: 282, endPoint x: 461, endPoint y: 214, distance: 68.6
click at [454, 276] on label at bounding box center [454, 276] width 0 height 0
click at [0, 0] on input "checkbox" at bounding box center [0, 0] width 0 height 0
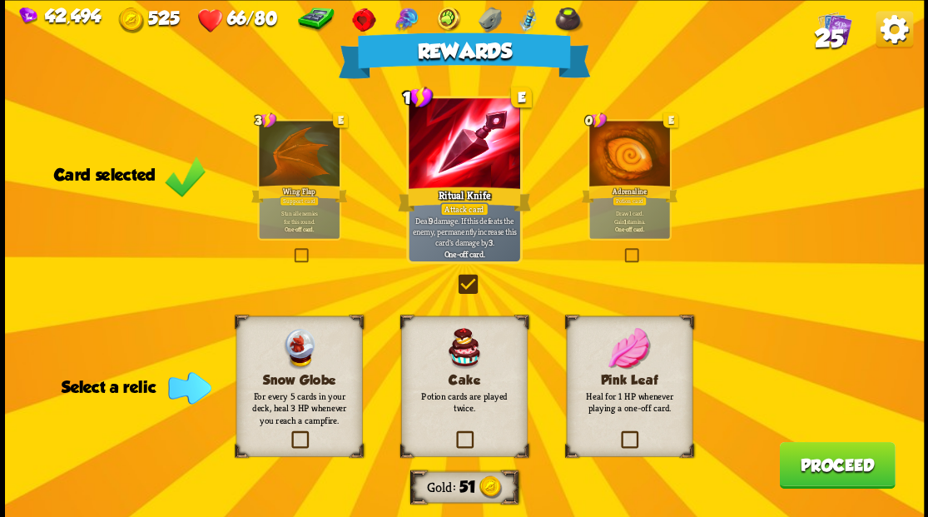
click at [829, 32] on span "25" at bounding box center [828, 37] width 29 height 28
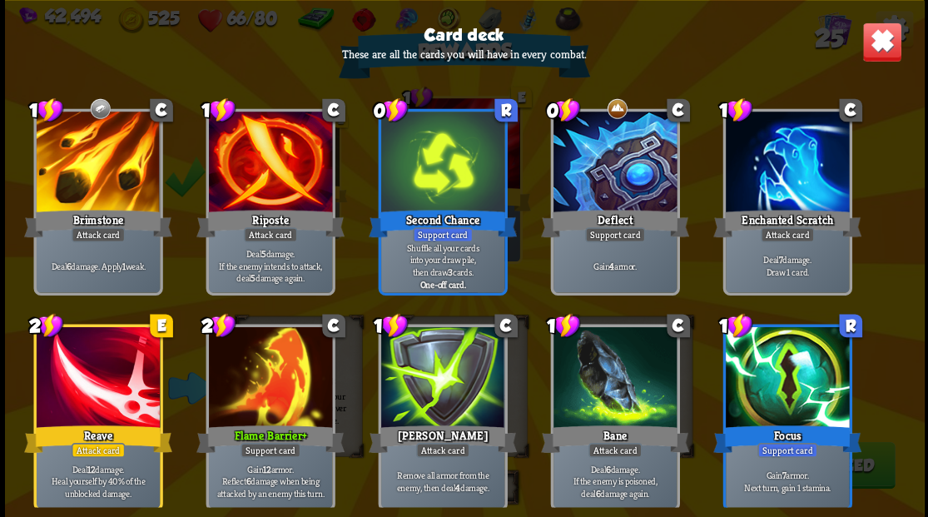
scroll to position [552, 0]
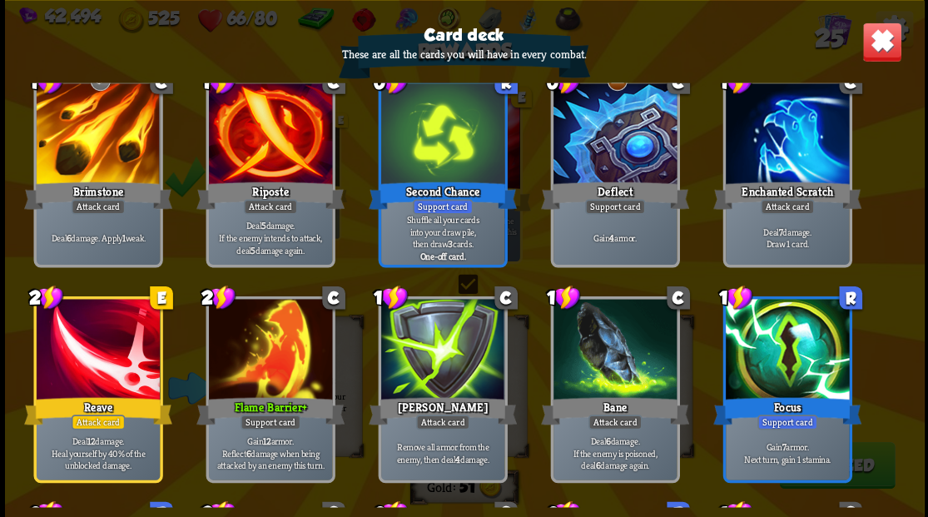
click at [883, 47] on img at bounding box center [881, 42] width 40 height 40
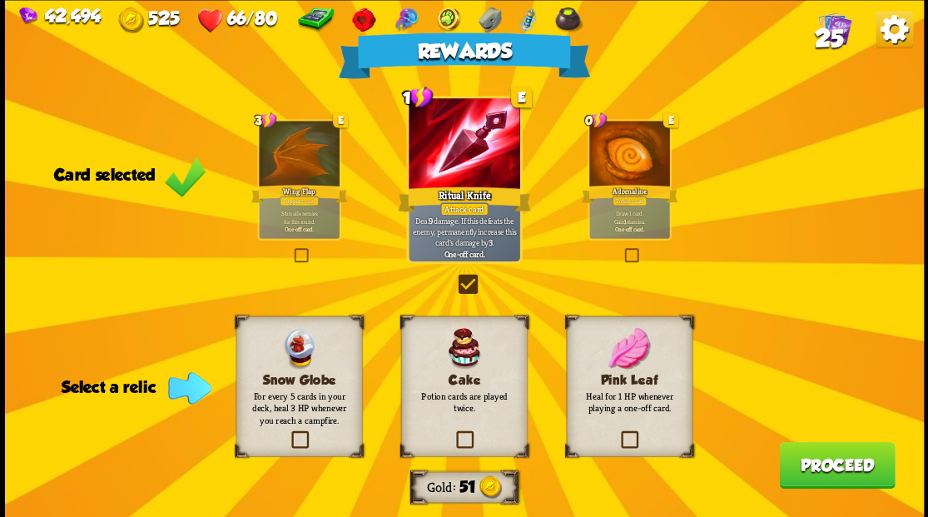
click at [453, 433] on label at bounding box center [453, 433] width 0 height 0
click at [0, 0] on input "checkbox" at bounding box center [0, 0] width 0 height 0
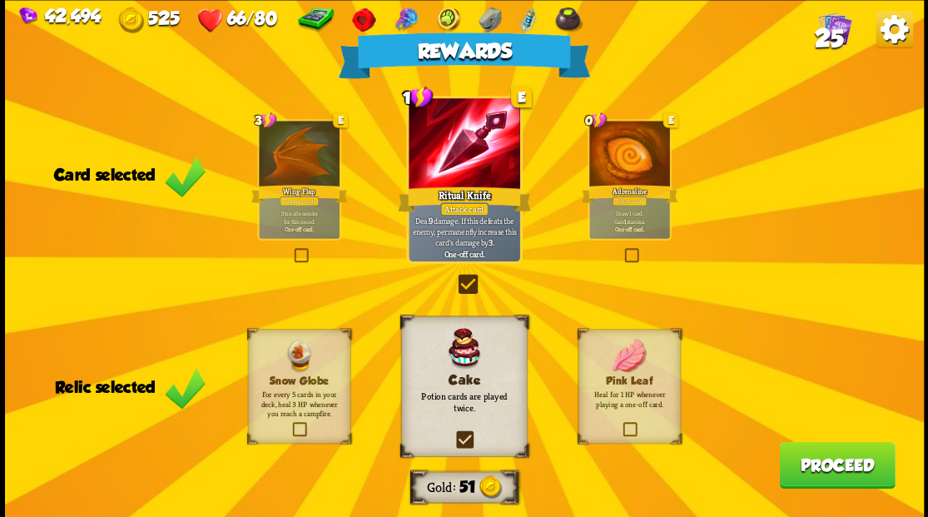
click at [801, 463] on button "Proceed" at bounding box center [837, 464] width 116 height 47
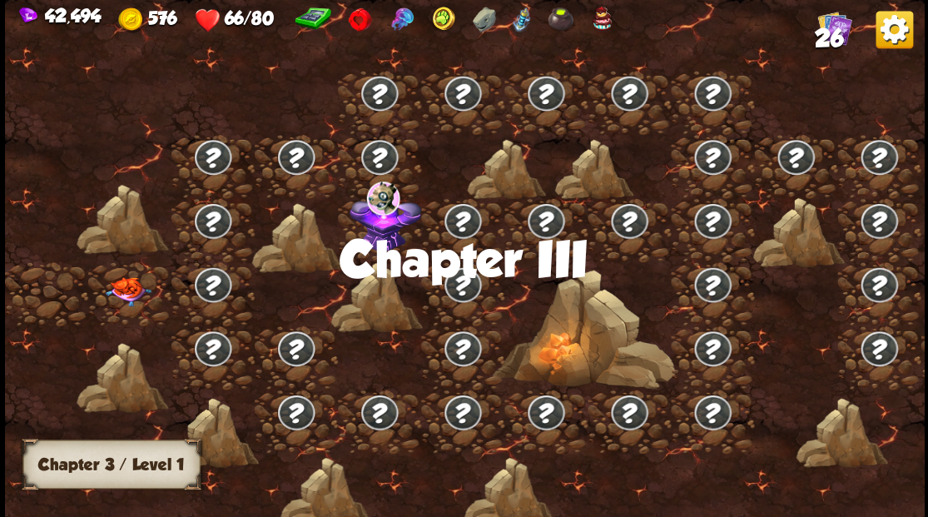
click at [127, 293] on img at bounding box center [128, 290] width 46 height 29
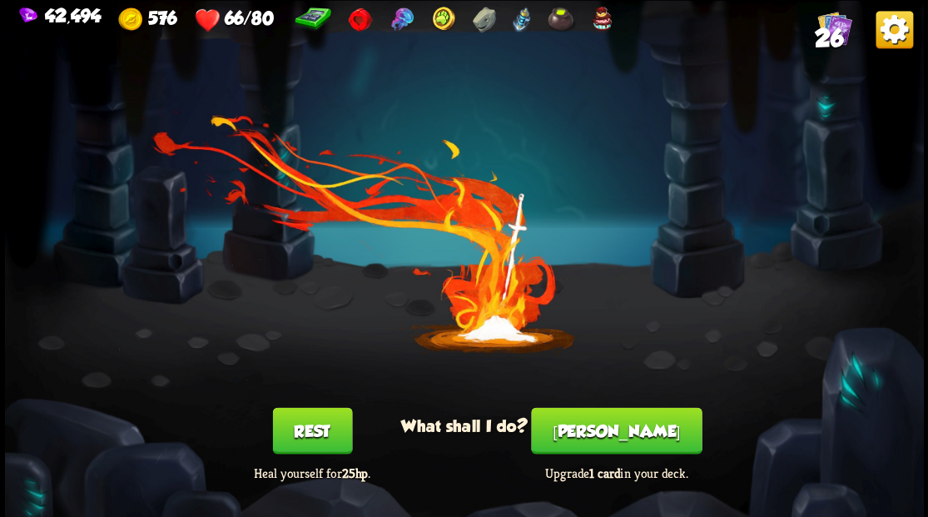
click at [606, 442] on button "[PERSON_NAME]" at bounding box center [616, 430] width 171 height 47
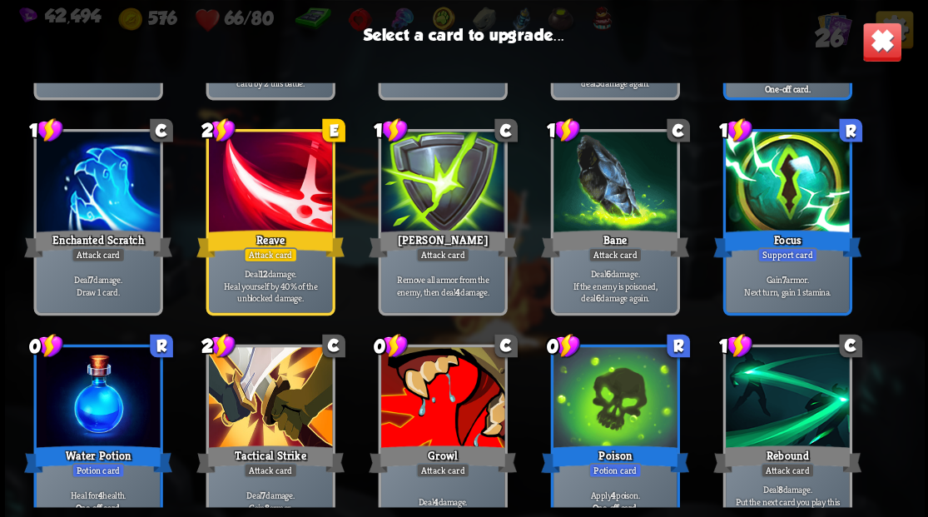
scroll to position [499, 0]
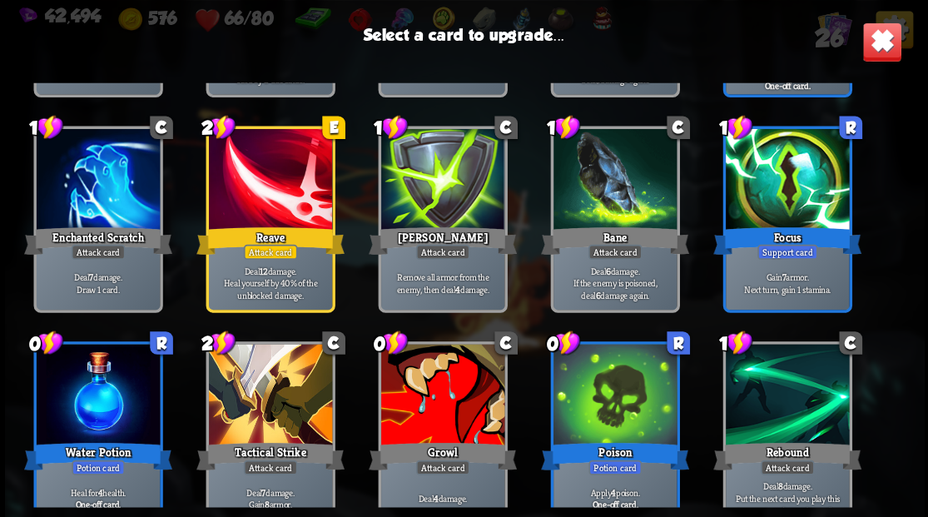
click at [434, 406] on div at bounding box center [441, 396] width 123 height 104
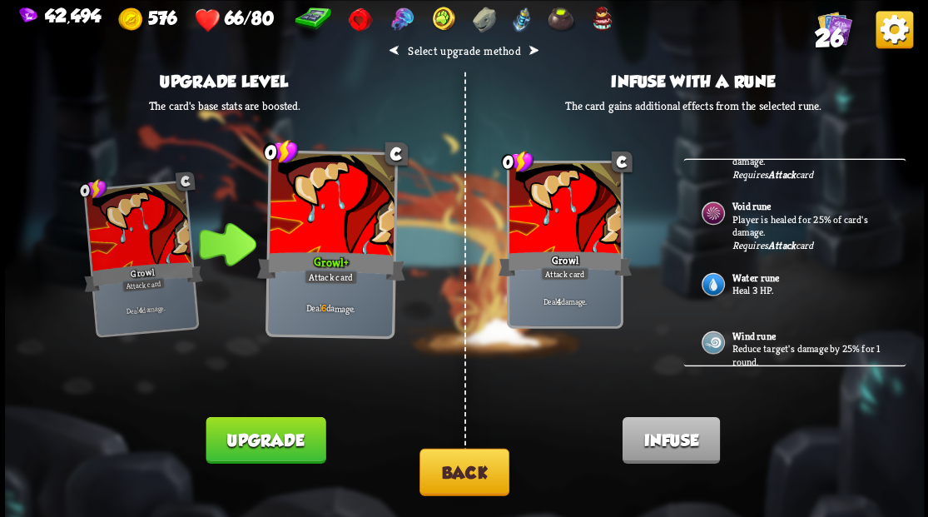
scroll to position [0, 0]
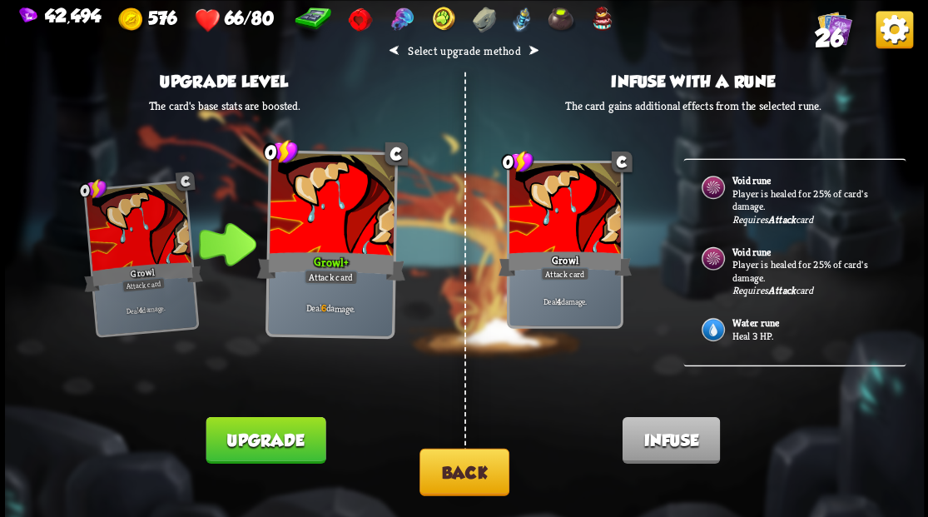
click at [459, 485] on button "Back" at bounding box center [464, 471] width 90 height 47
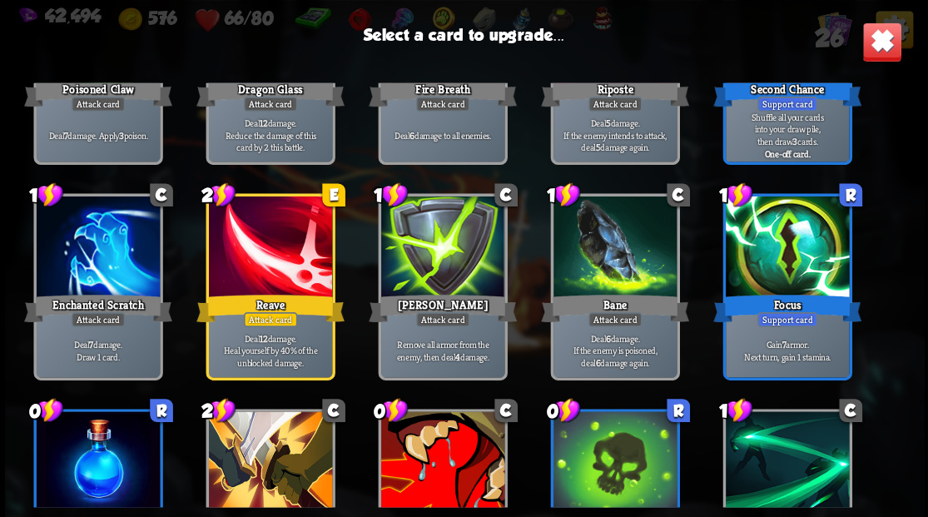
scroll to position [444, 0]
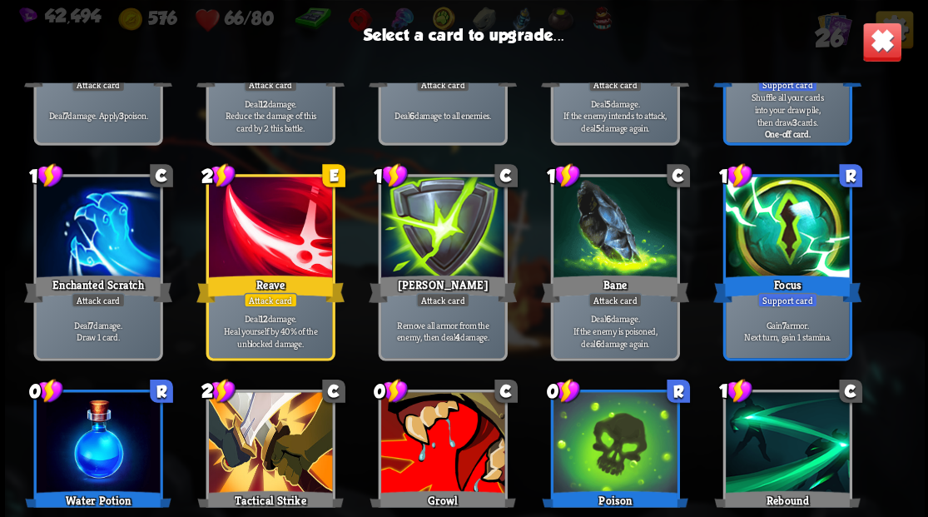
click at [112, 238] on div at bounding box center [97, 228] width 123 height 104
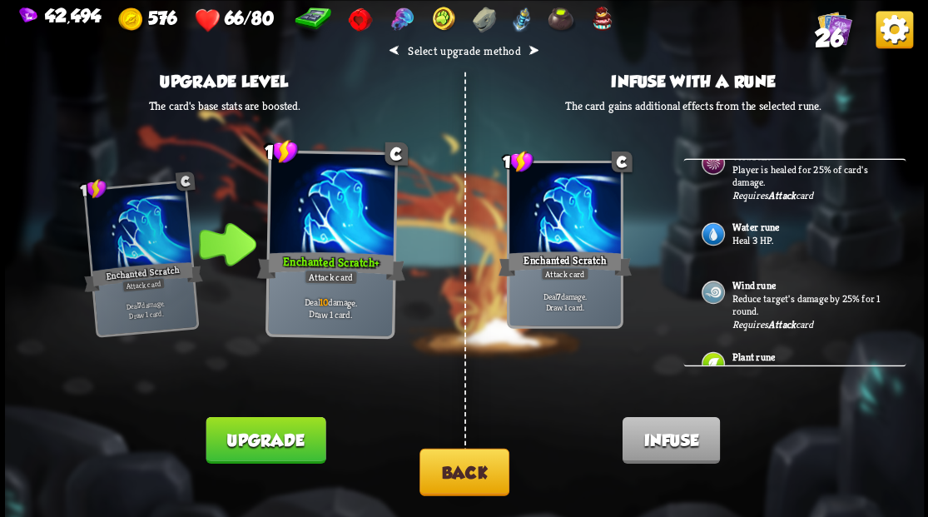
scroll to position [166, 0]
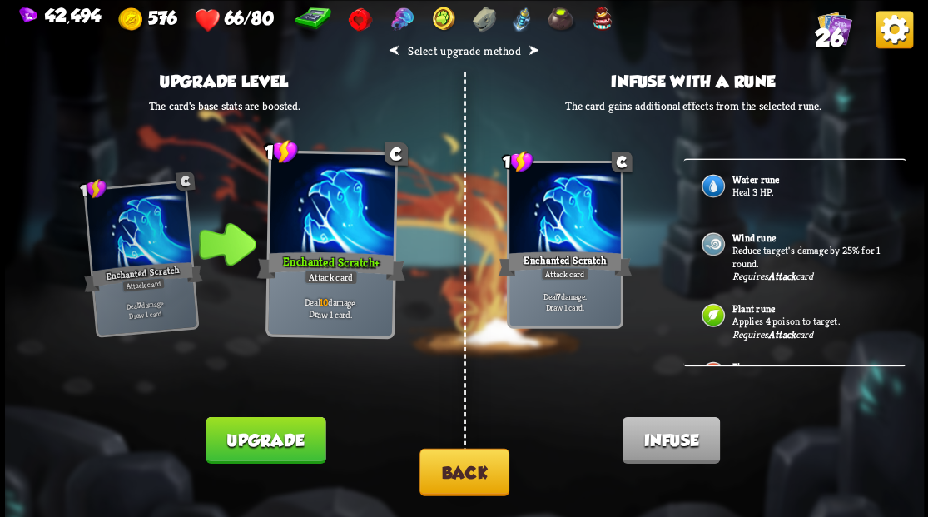
click at [781, 253] on p "Reduce target's damage by 25% for 1 round." at bounding box center [810, 256] width 156 height 26
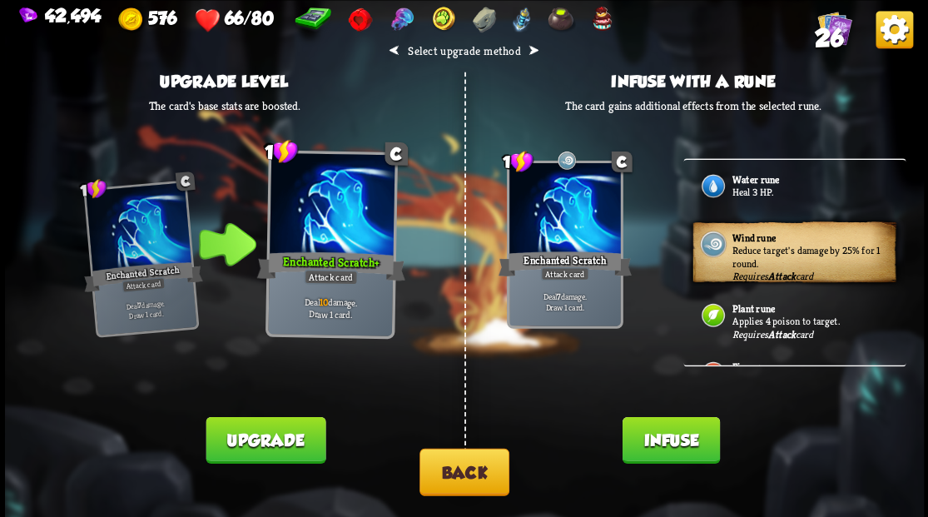
click at [669, 448] on button "Infuse" at bounding box center [670, 439] width 97 height 47
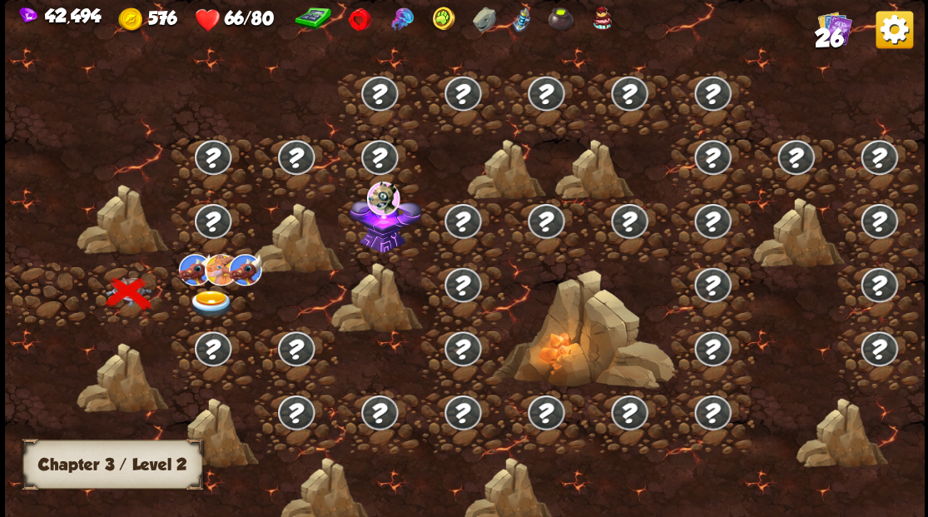
click at [205, 297] on img at bounding box center [211, 303] width 46 height 27
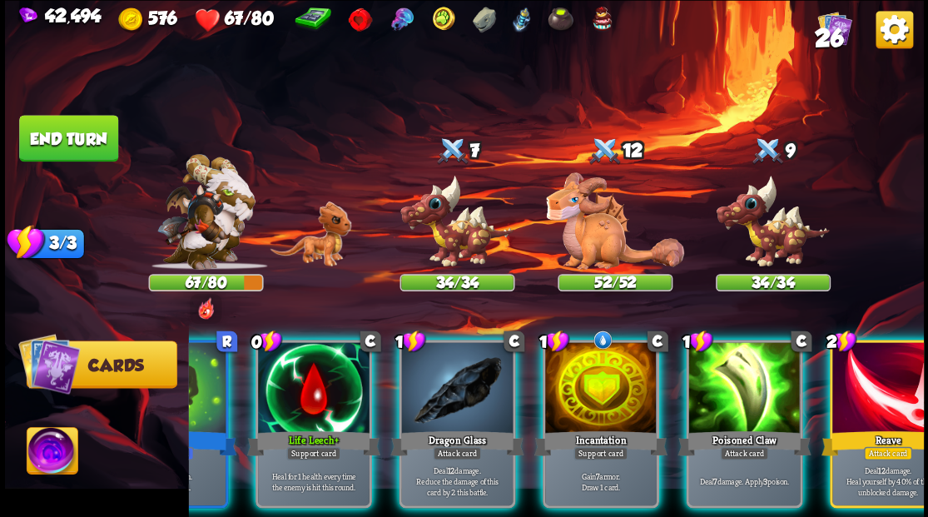
scroll to position [0, 281]
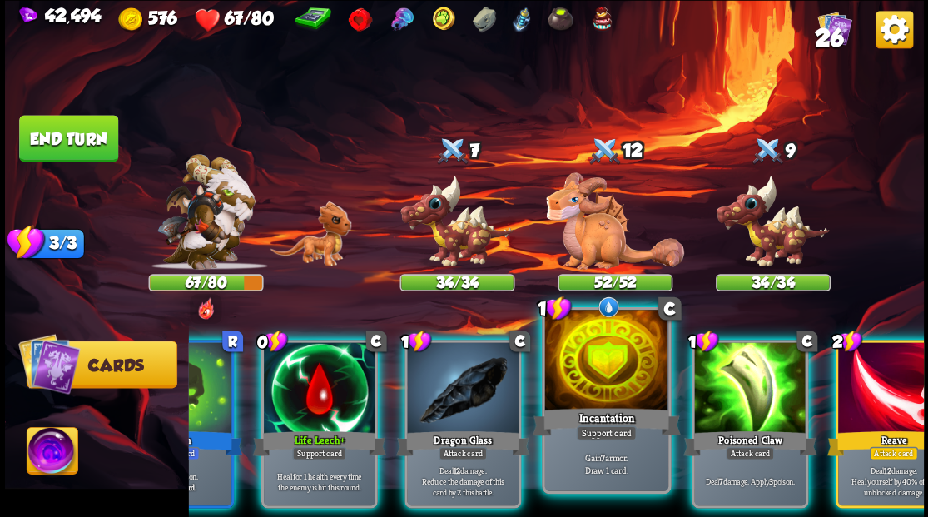
click at [616, 371] on div at bounding box center [605, 362] width 123 height 104
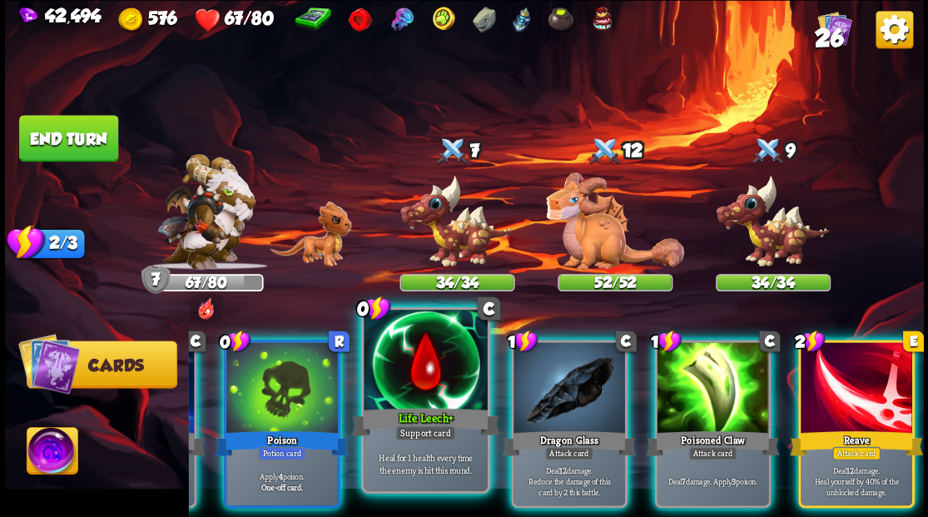
scroll to position [0, 157]
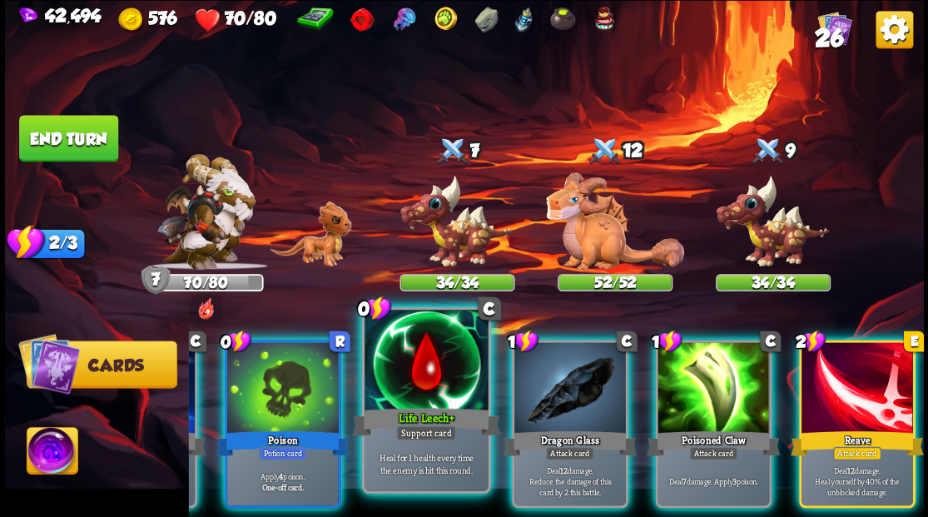
click at [409, 376] on div at bounding box center [426, 362] width 123 height 104
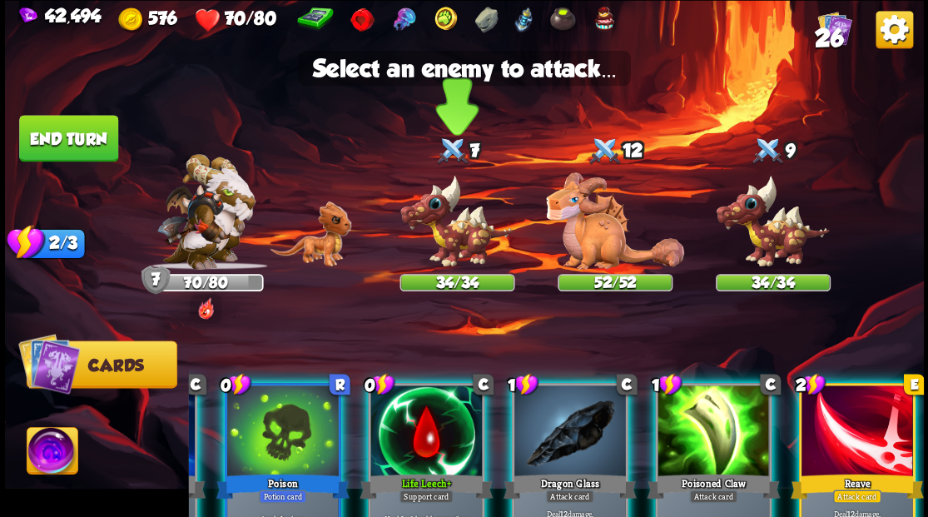
click at [463, 240] on img at bounding box center [456, 221] width 115 height 95
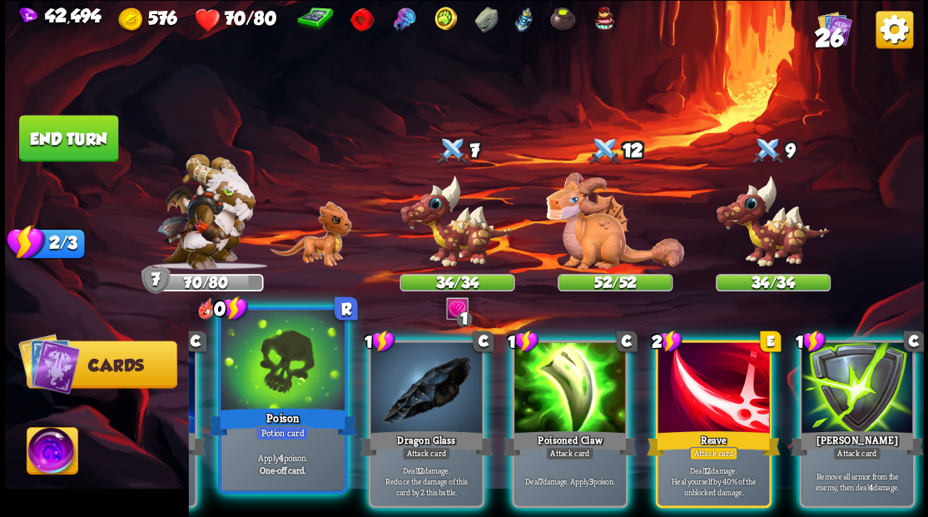
click at [290, 403] on div "0 R Poison Potion card Apply 4 poison. One-off card." at bounding box center [282, 399] width 129 height 186
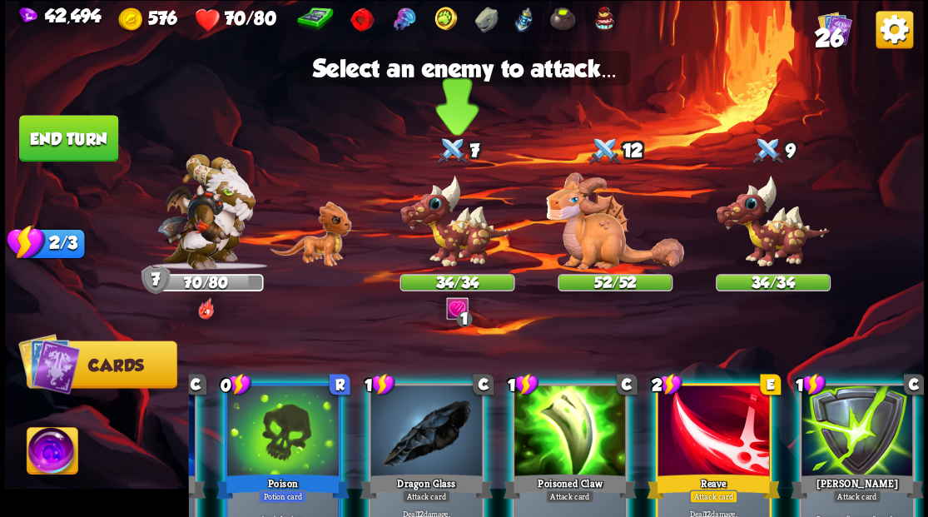
click at [468, 240] on img at bounding box center [456, 221] width 115 height 95
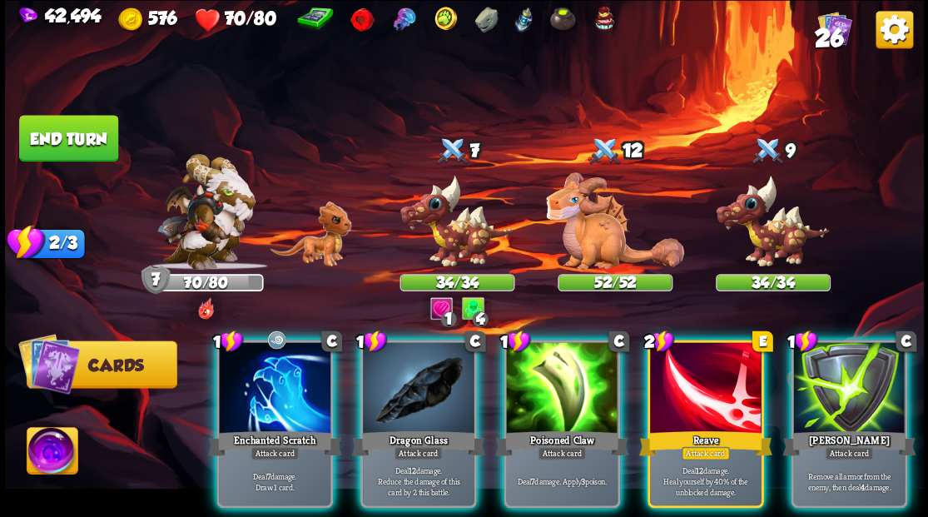
scroll to position [0, 0]
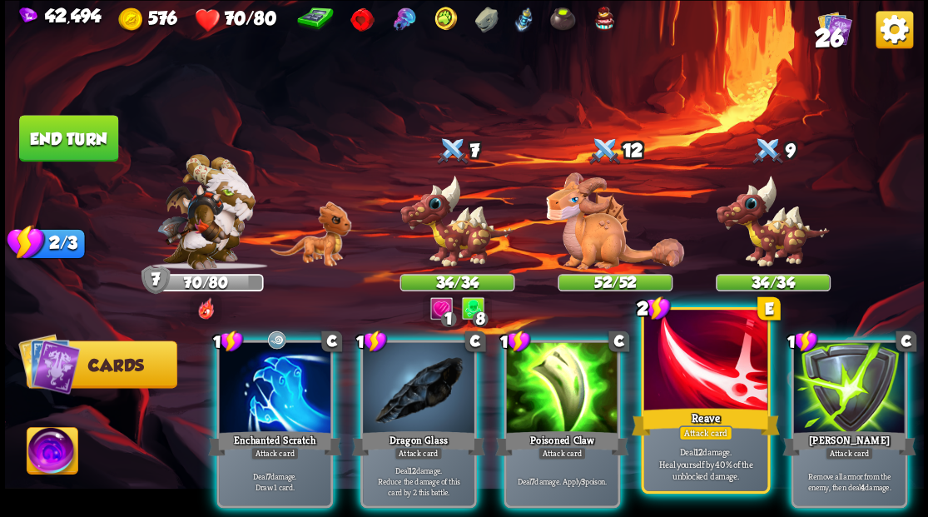
click at [699, 393] on div at bounding box center [704, 362] width 123 height 104
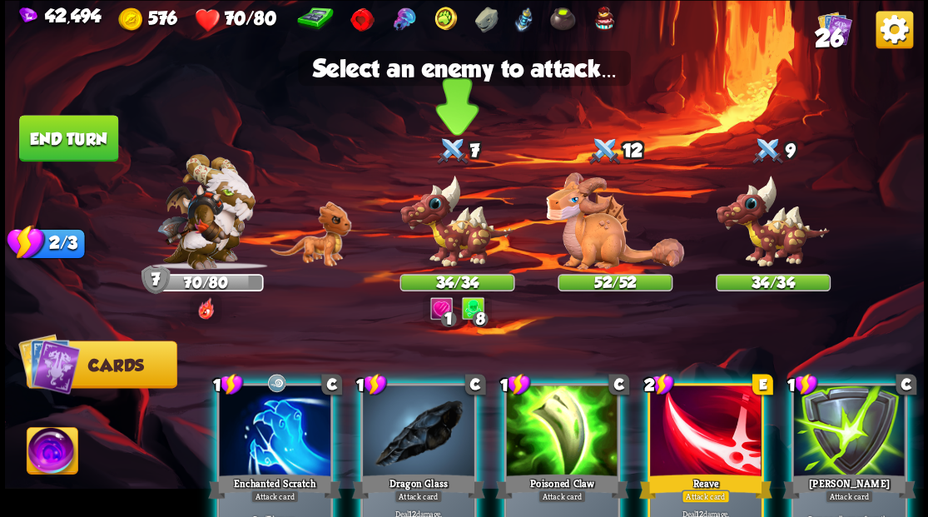
click at [468, 238] on img at bounding box center [456, 221] width 115 height 95
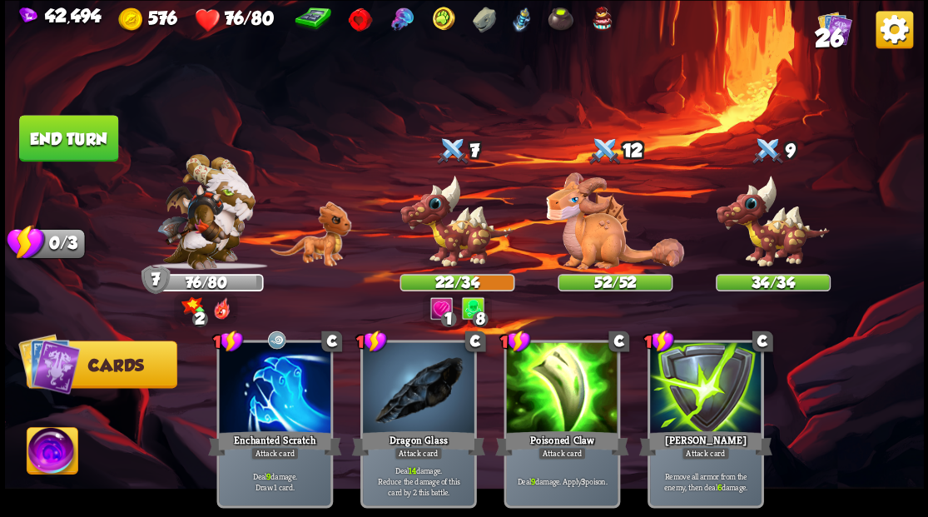
click at [66, 141] on button "End turn" at bounding box center [68, 138] width 99 height 47
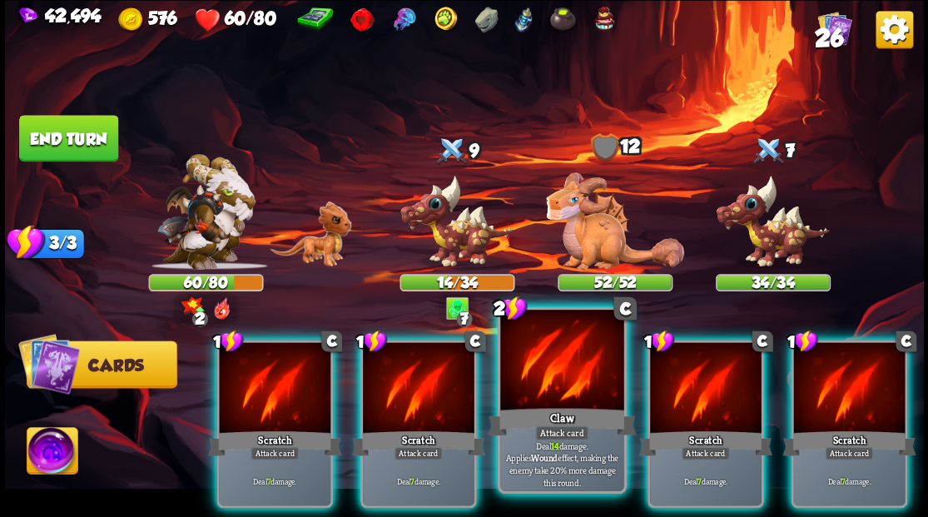
click at [553, 380] on div at bounding box center [561, 362] width 123 height 104
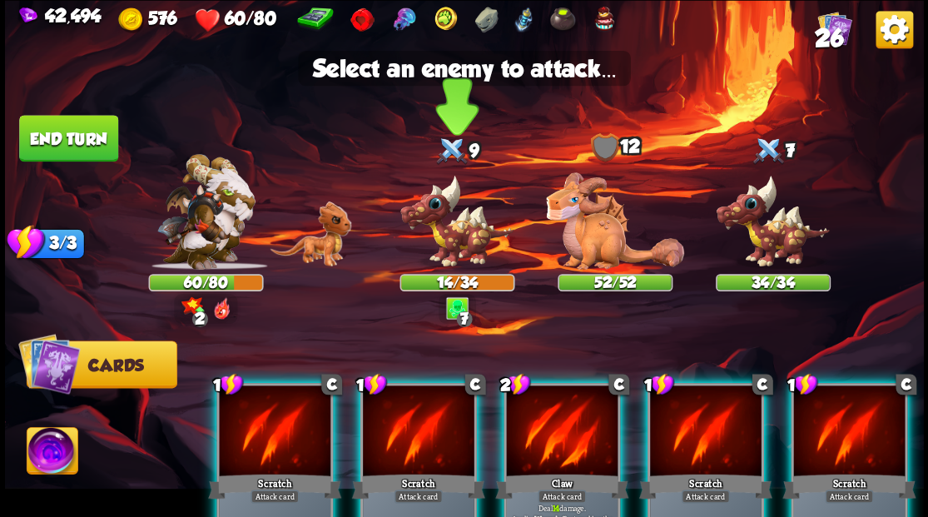
click at [445, 250] on img at bounding box center [456, 221] width 115 height 95
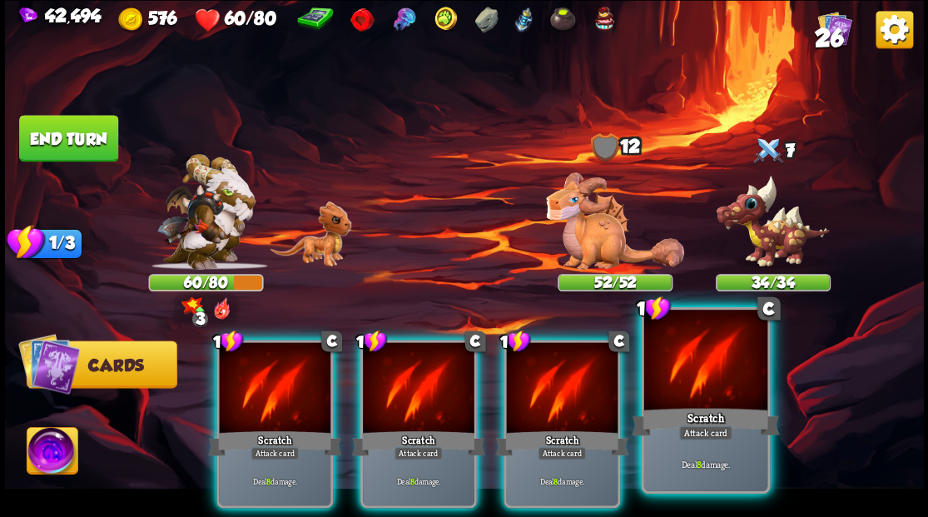
click at [677, 423] on div "Scratch" at bounding box center [705, 420] width 148 height 33
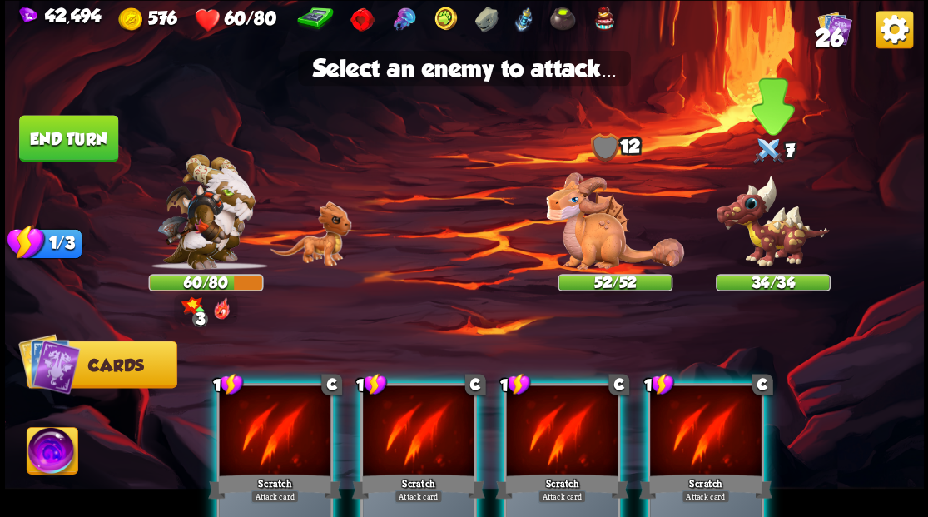
click at [742, 241] on img at bounding box center [772, 221] width 115 height 95
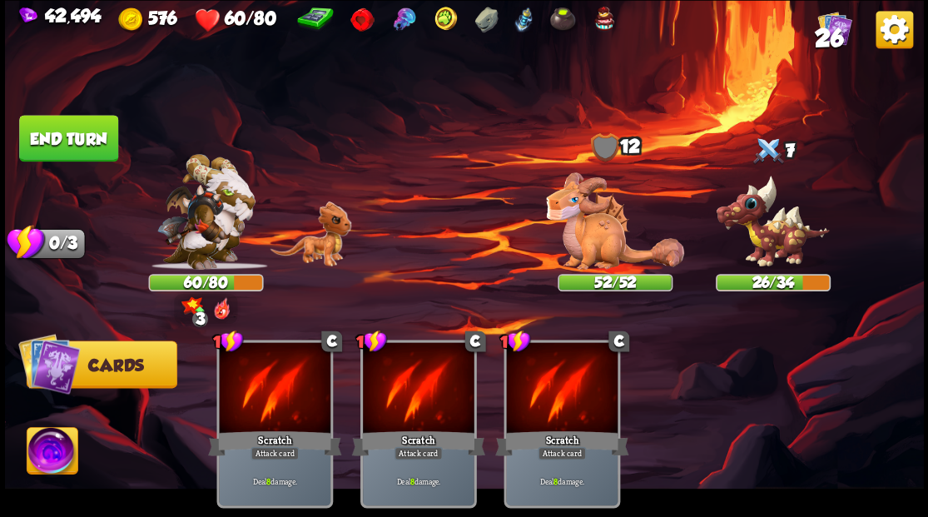
click at [92, 142] on button "End turn" at bounding box center [68, 138] width 99 height 47
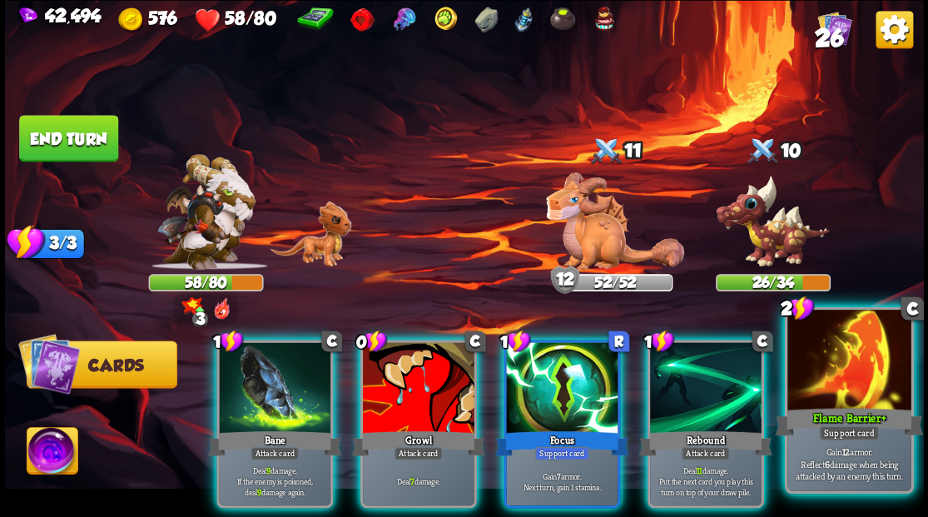
click at [836, 389] on div at bounding box center [848, 362] width 123 height 104
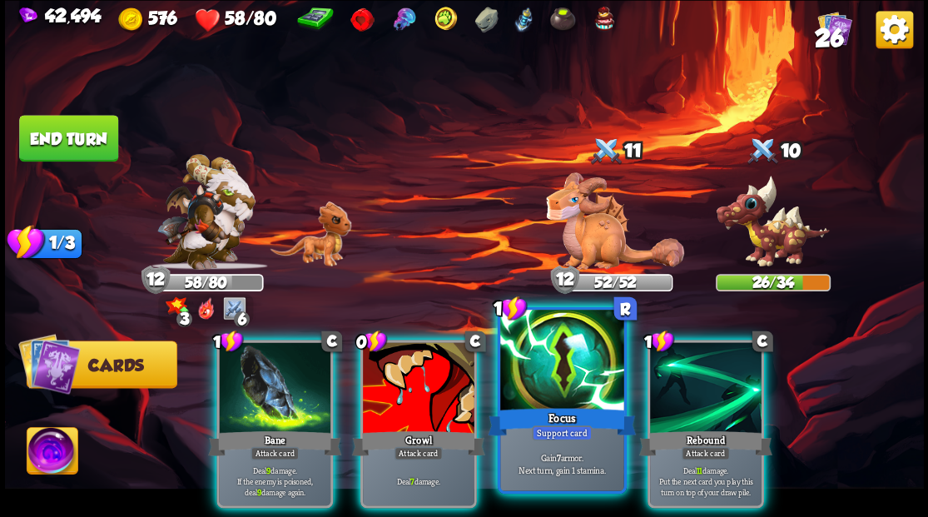
click at [523, 380] on div at bounding box center [561, 362] width 123 height 104
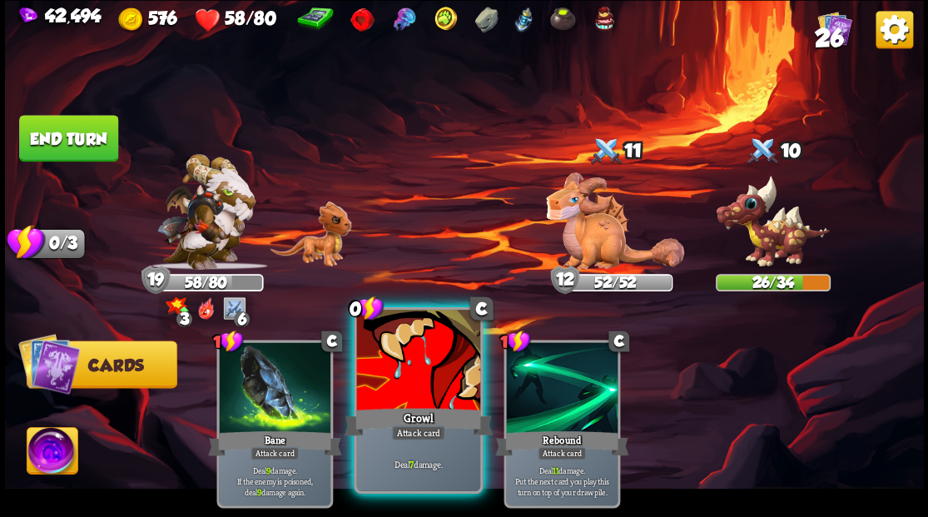
click at [372, 364] on div at bounding box center [417, 362] width 123 height 104
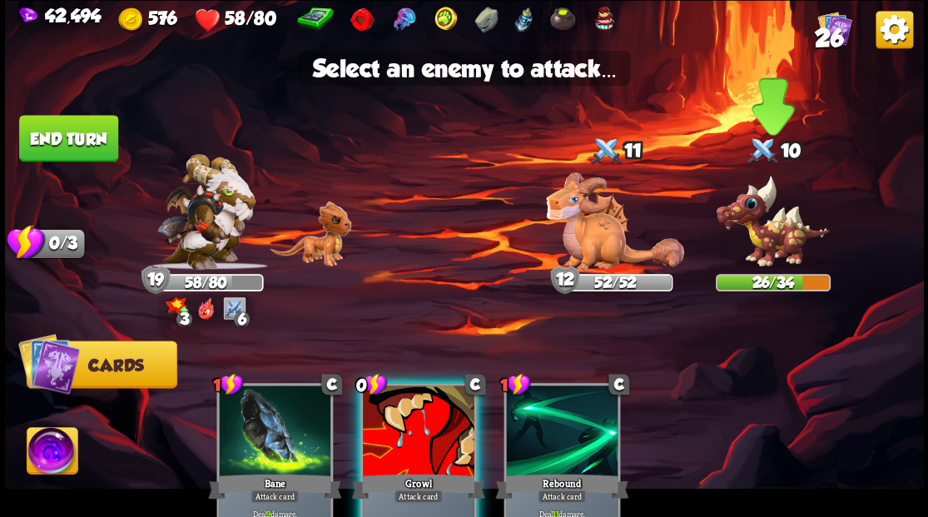
click at [765, 228] on img at bounding box center [772, 221] width 115 height 95
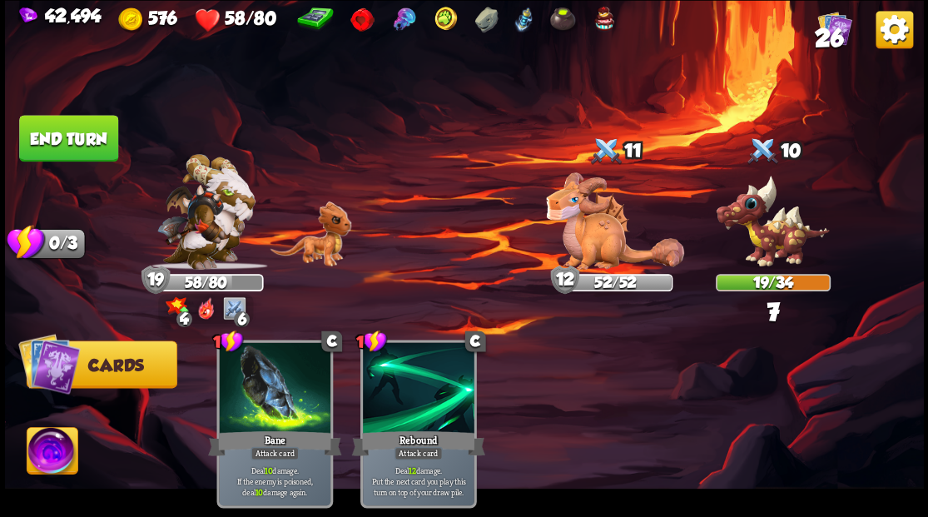
click at [80, 138] on button "End turn" at bounding box center [68, 138] width 99 height 47
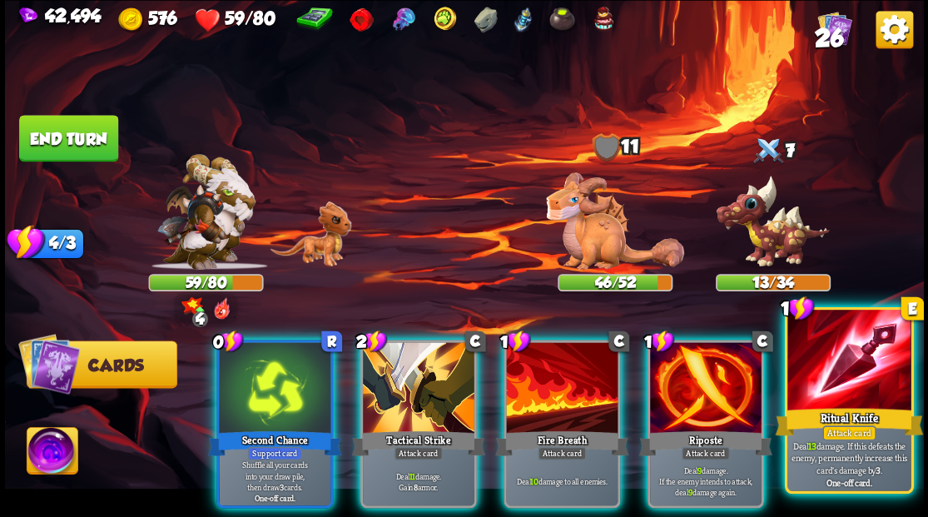
click at [822, 375] on div at bounding box center [848, 362] width 123 height 104
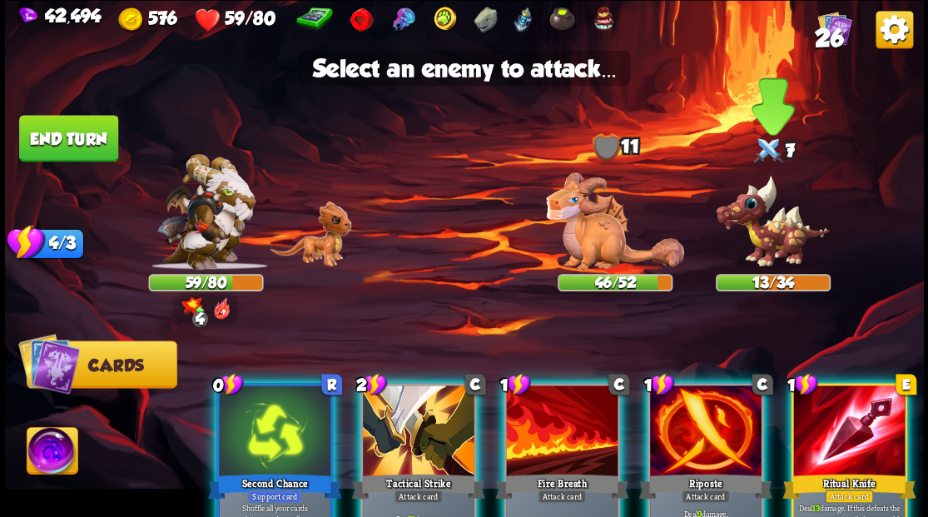
click at [779, 246] on img at bounding box center [772, 221] width 115 height 95
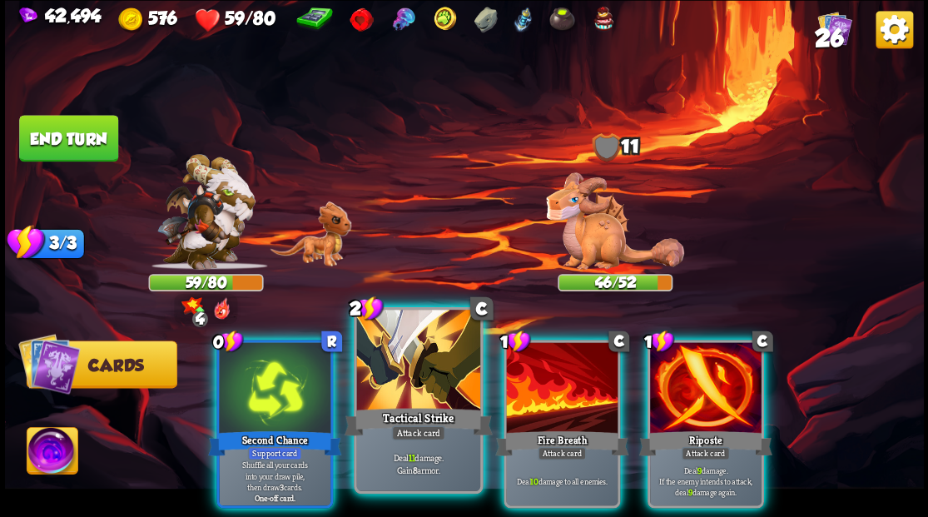
click at [421, 393] on div at bounding box center [417, 362] width 123 height 104
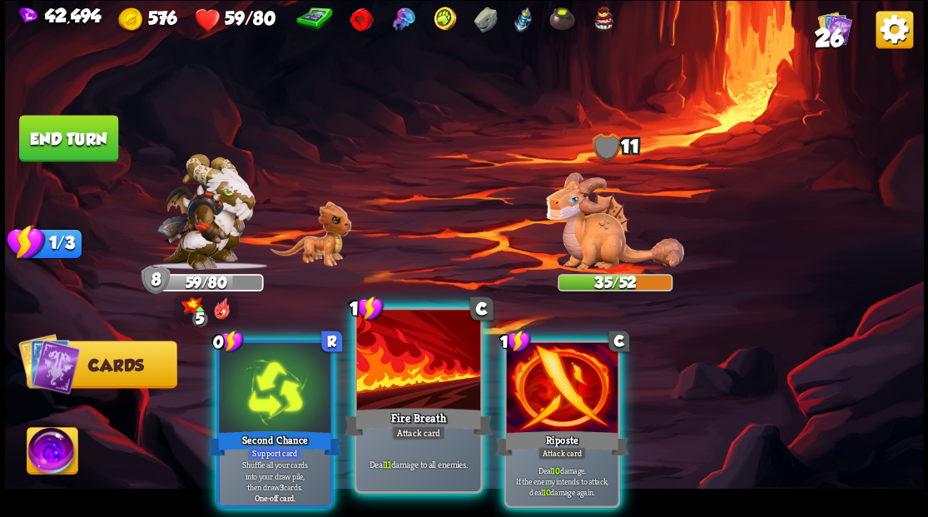
click at [414, 390] on div at bounding box center [417, 362] width 123 height 104
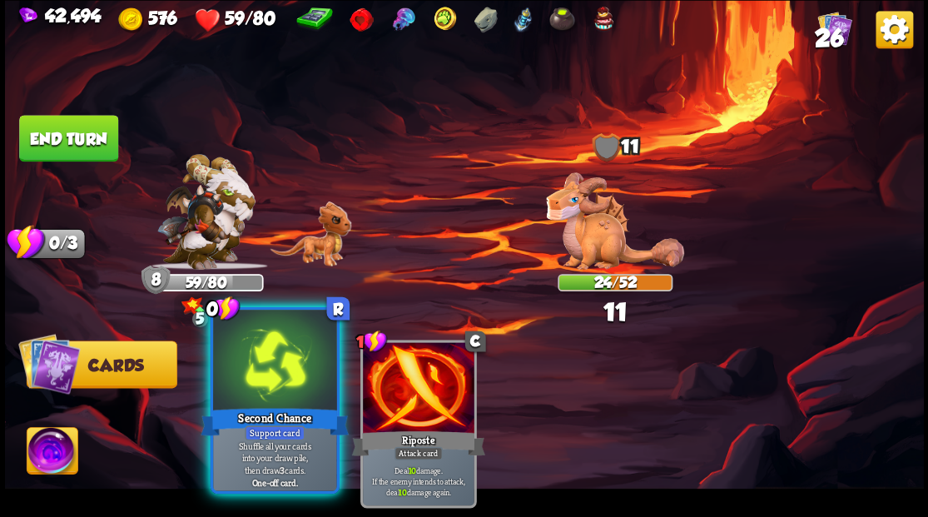
click at [288, 393] on div at bounding box center [274, 362] width 123 height 104
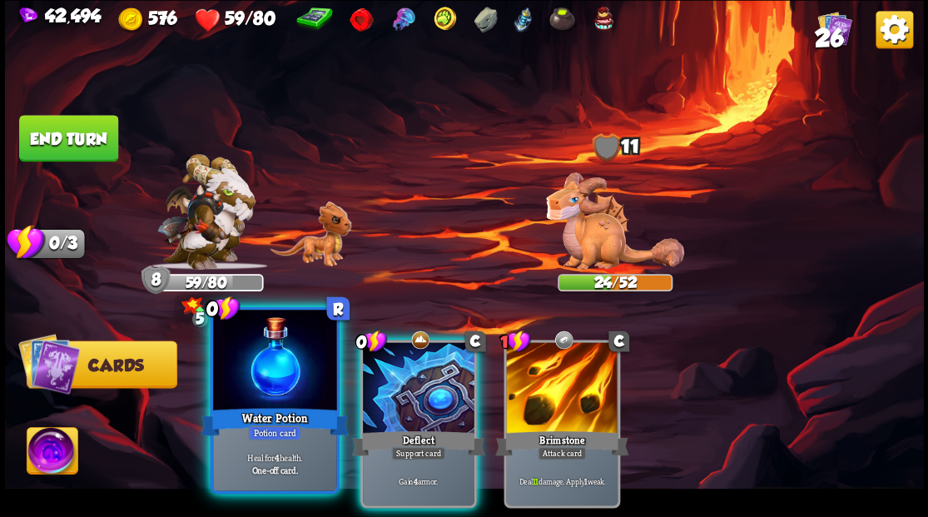
click at [258, 354] on div at bounding box center [274, 362] width 123 height 104
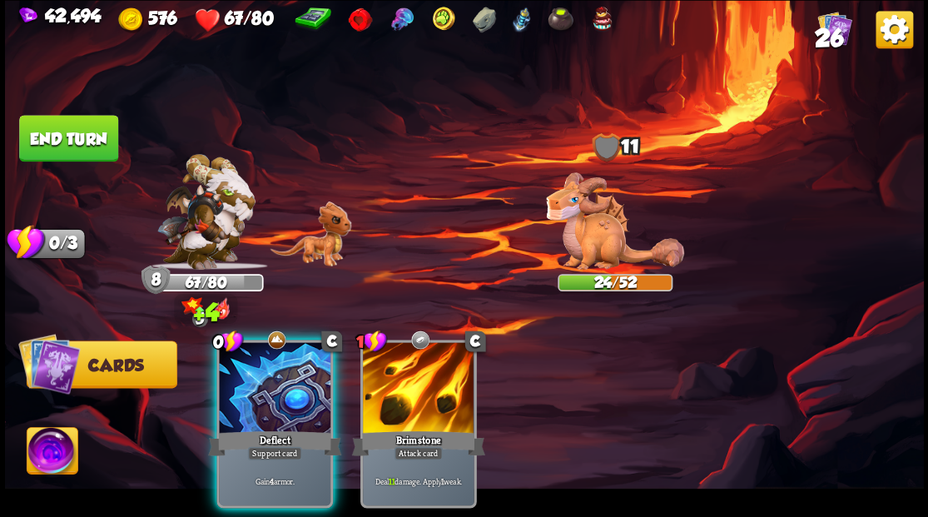
click at [258, 354] on div at bounding box center [275, 389] width 112 height 94
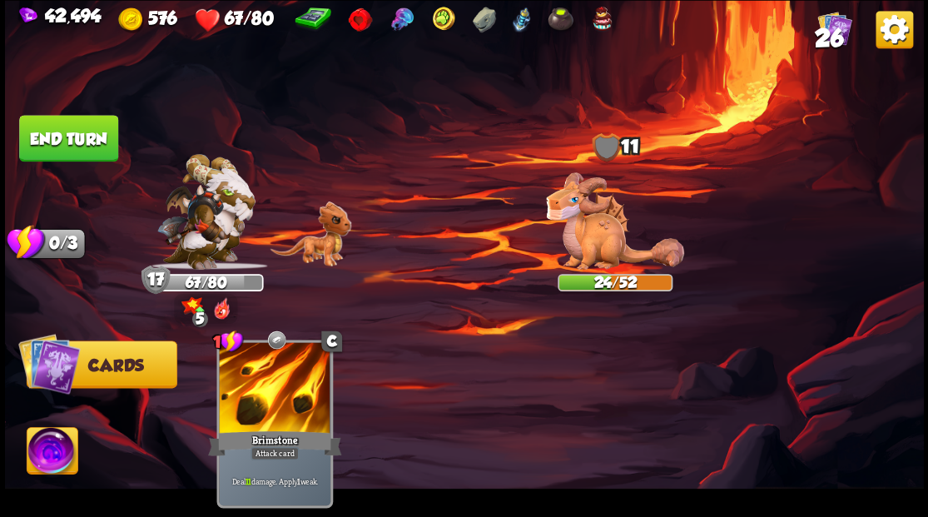
click at [82, 128] on button "End turn" at bounding box center [68, 138] width 99 height 47
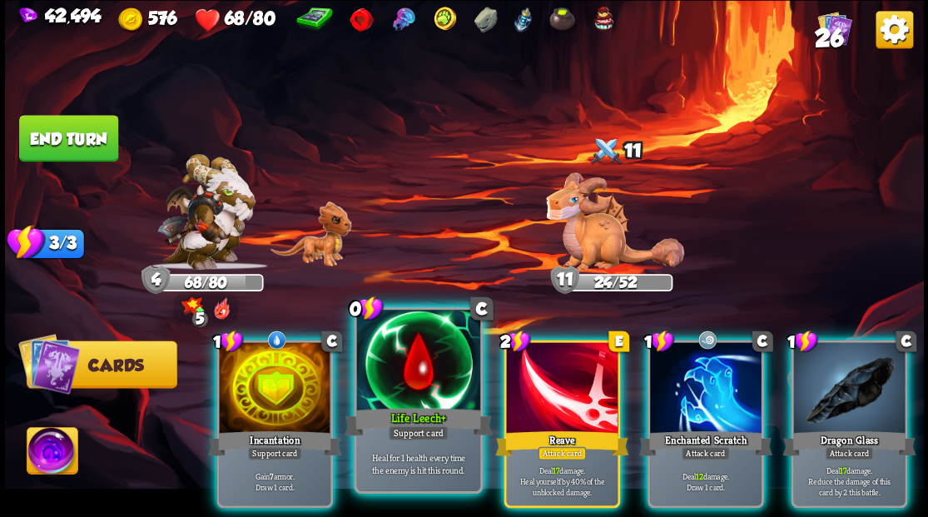
click at [381, 380] on div at bounding box center [417, 362] width 123 height 104
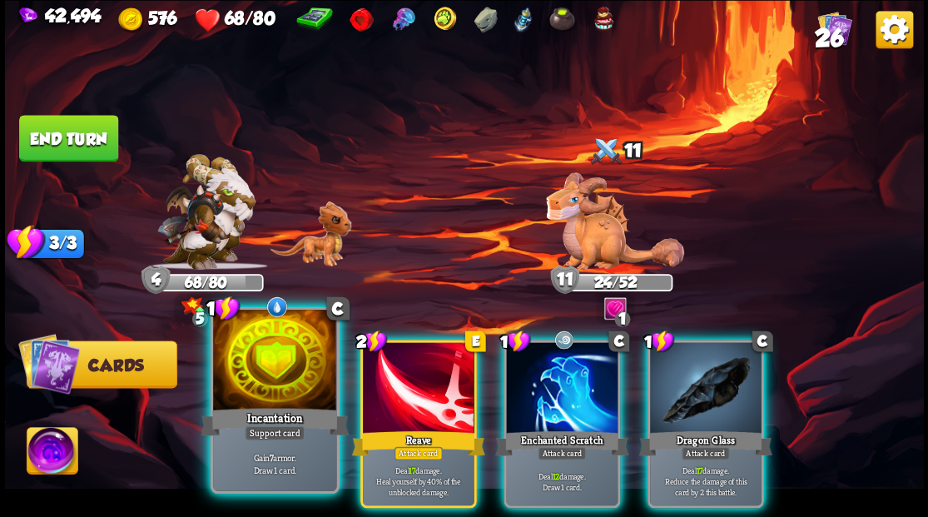
click at [261, 367] on div at bounding box center [274, 362] width 123 height 104
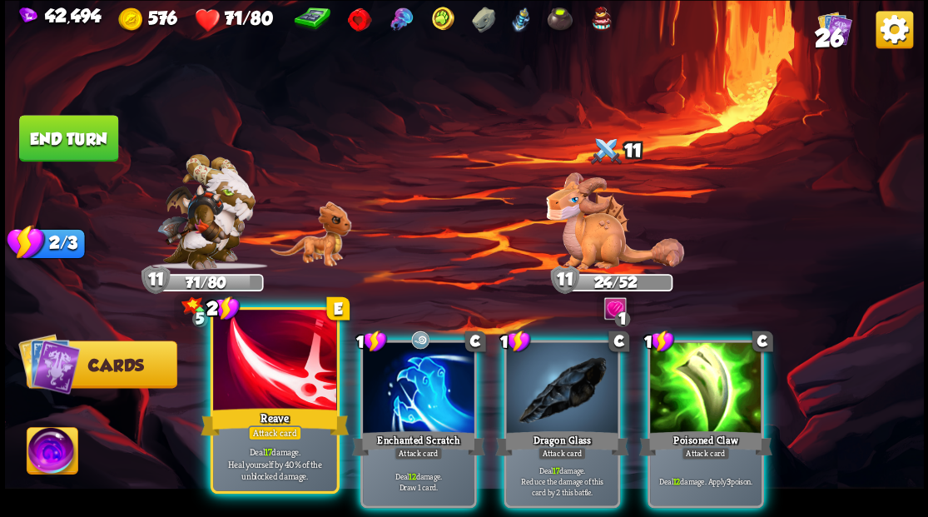
click at [271, 385] on div at bounding box center [274, 362] width 123 height 104
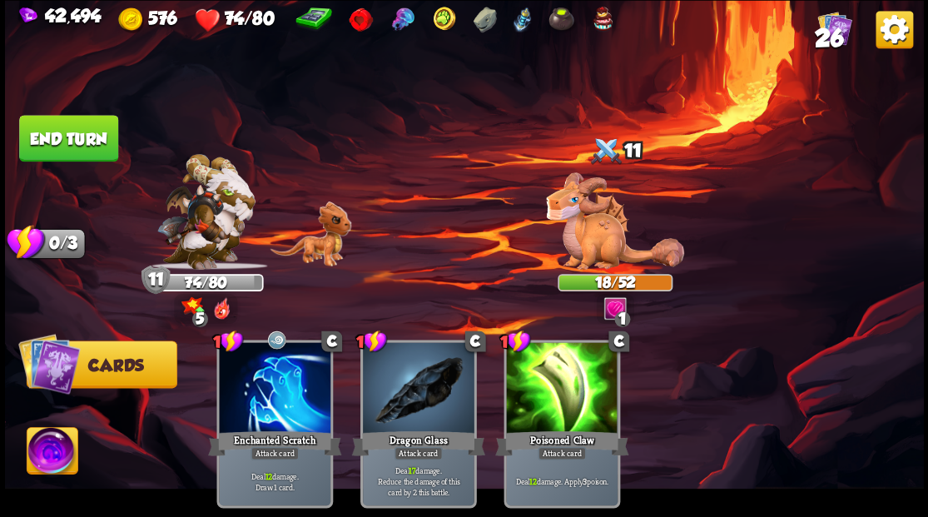
click at [99, 151] on button "End turn" at bounding box center [68, 138] width 99 height 47
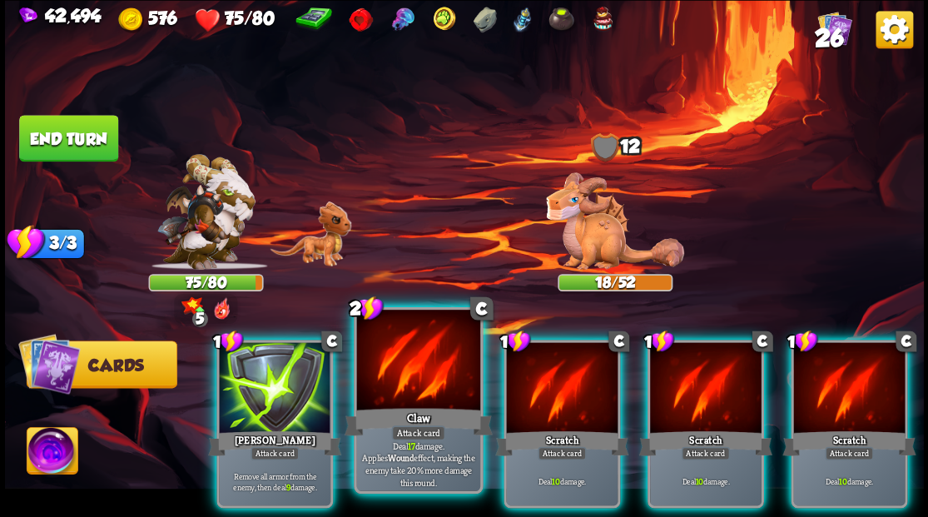
click at [402, 362] on div at bounding box center [417, 362] width 123 height 104
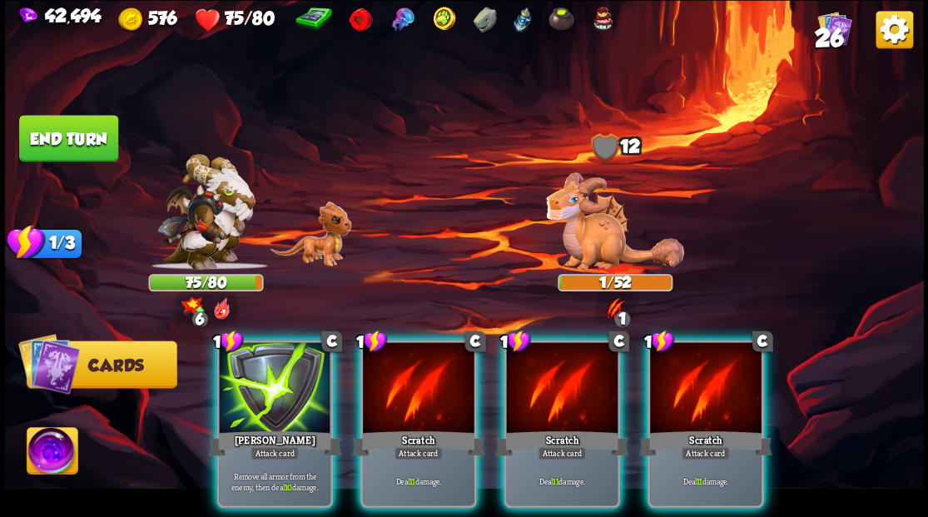
click at [50, 451] on img at bounding box center [52, 453] width 51 height 52
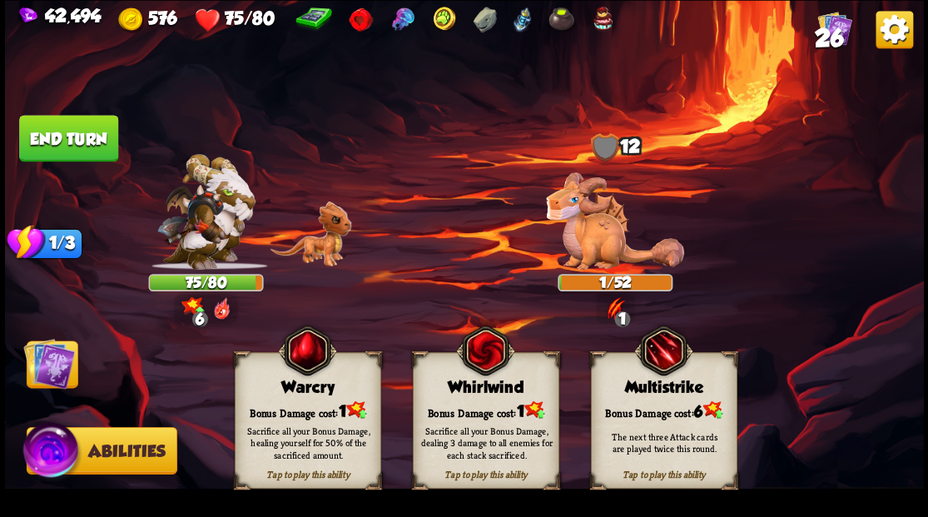
drag, startPoint x: 307, startPoint y: 428, endPoint x: 307, endPoint y: 418, distance: 10.0
click at [307, 426] on div "Sacrifice all your Bonus Damage, healing yourself for 50% of the sacrificed amo…" at bounding box center [308, 442] width 132 height 37
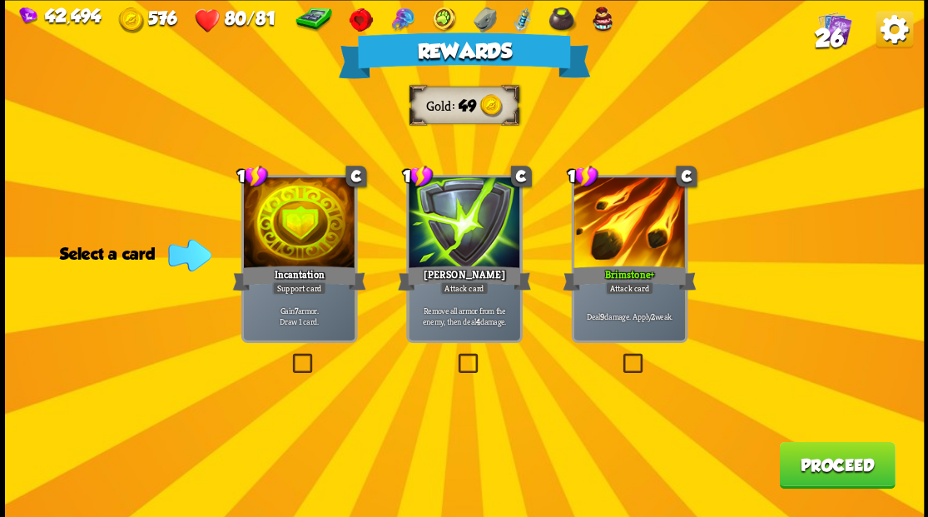
click at [454, 355] on label at bounding box center [454, 355] width 0 height 0
click at [0, 0] on input "checkbox" at bounding box center [0, 0] width 0 height 0
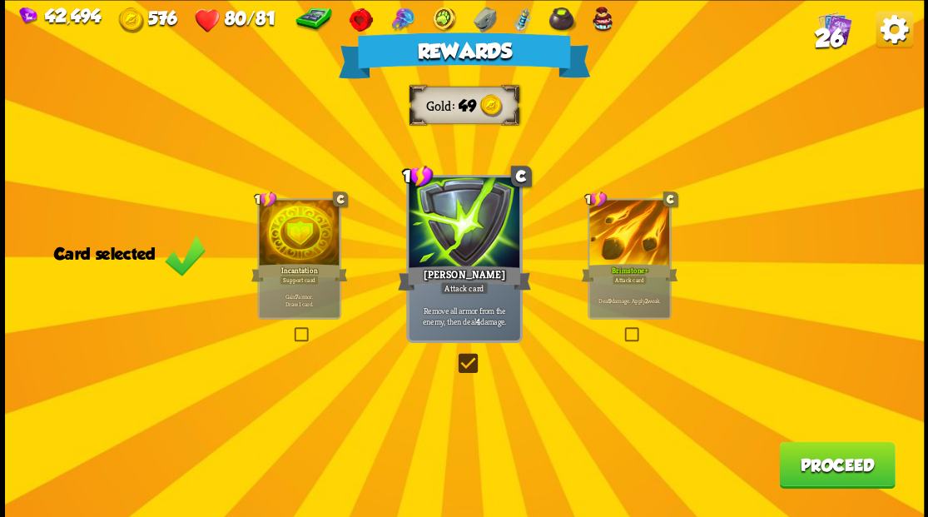
click at [826, 469] on button "Proceed" at bounding box center [837, 464] width 116 height 47
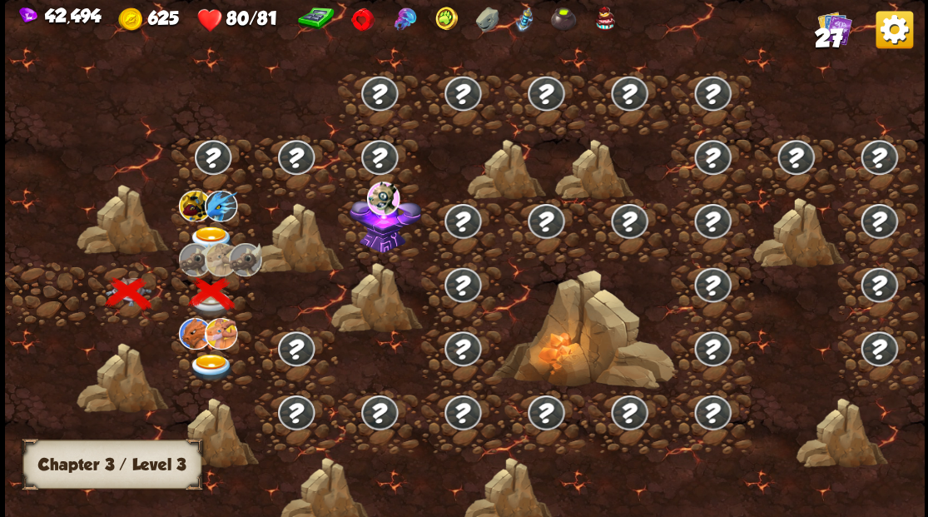
click at [206, 367] on img at bounding box center [211, 367] width 46 height 27
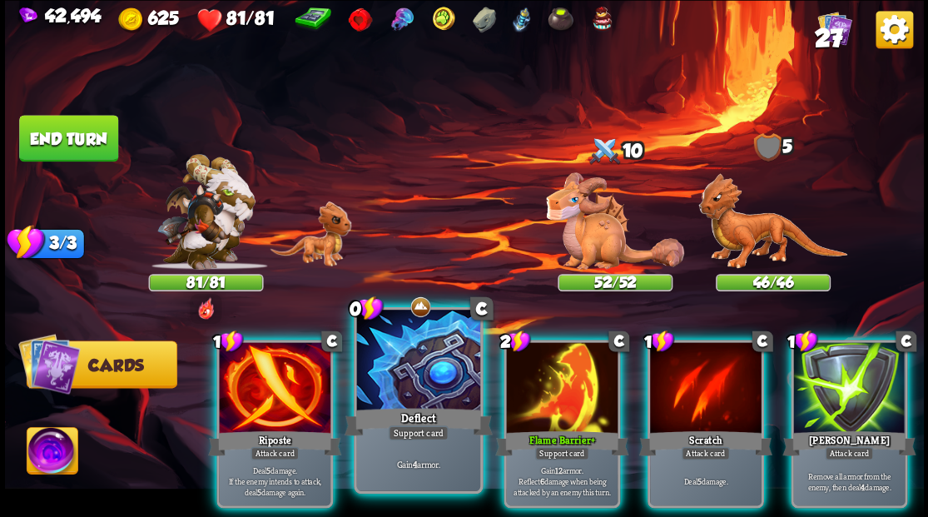
click at [387, 375] on div at bounding box center [417, 362] width 123 height 104
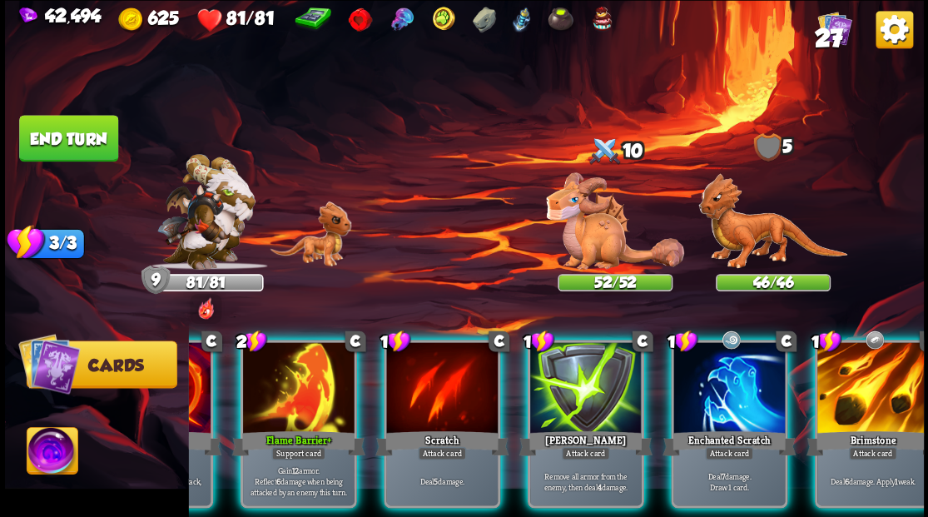
scroll to position [0, 157]
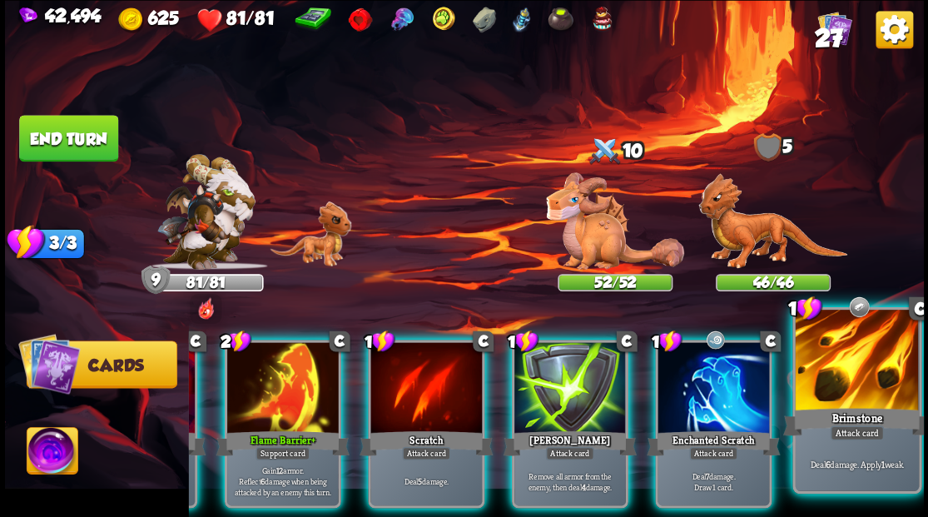
click at [877, 398] on div at bounding box center [856, 362] width 123 height 104
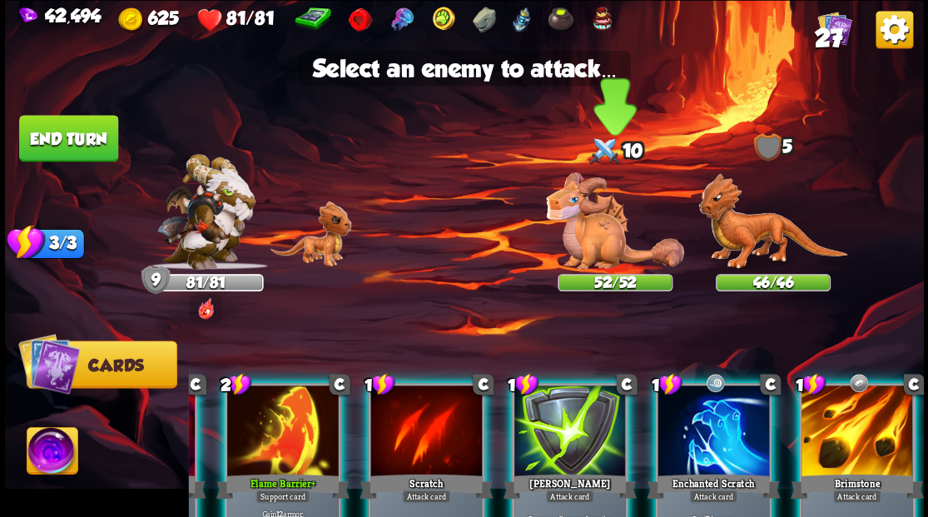
click at [609, 230] on img at bounding box center [615, 220] width 138 height 97
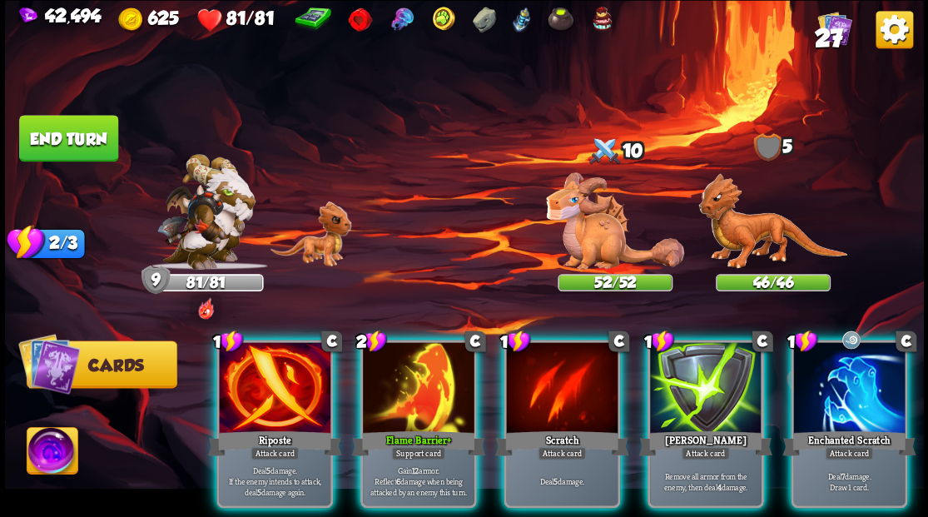
scroll to position [0, 0]
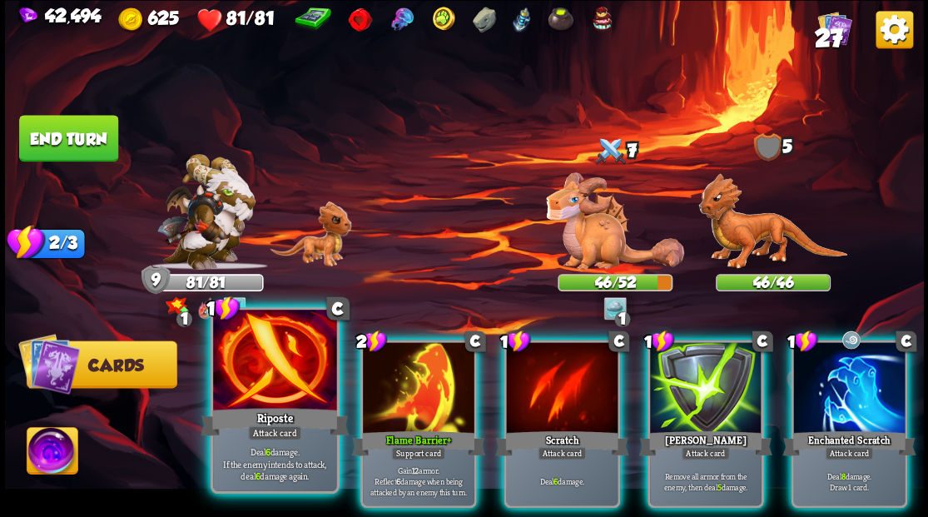
click at [300, 367] on div at bounding box center [274, 362] width 123 height 104
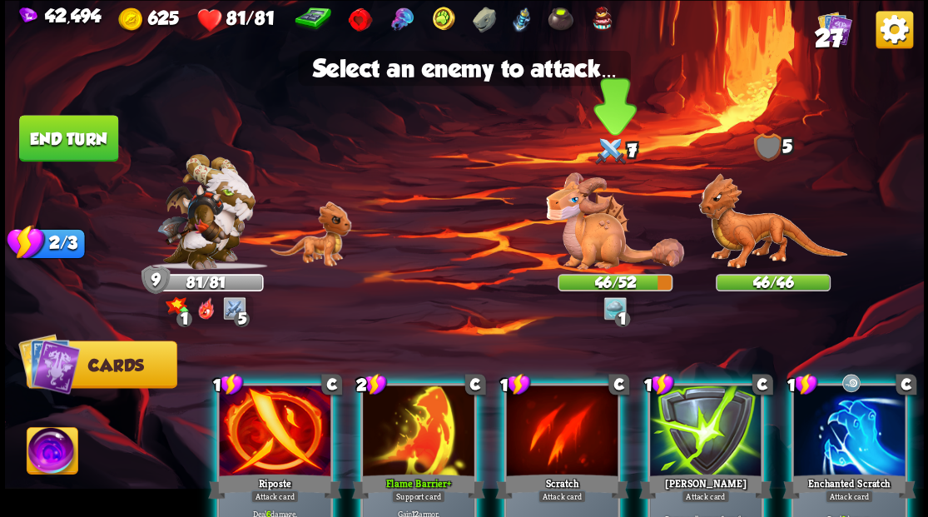
click at [598, 242] on img at bounding box center [615, 220] width 138 height 97
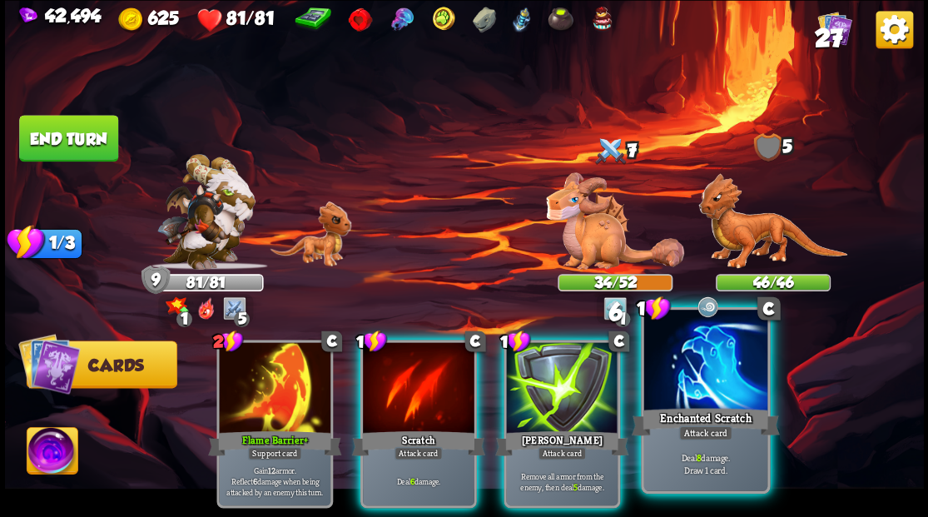
click at [704, 396] on div at bounding box center [704, 362] width 123 height 104
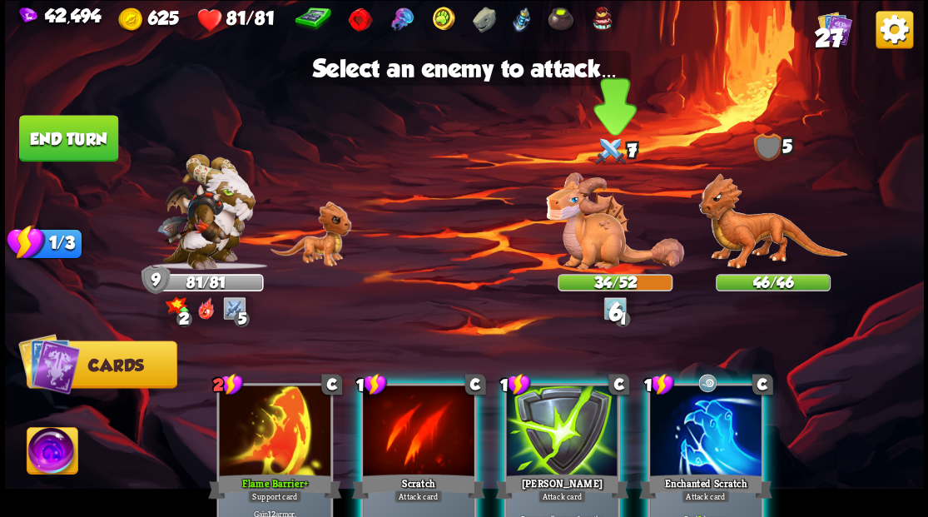
click at [590, 231] on img at bounding box center [615, 220] width 138 height 97
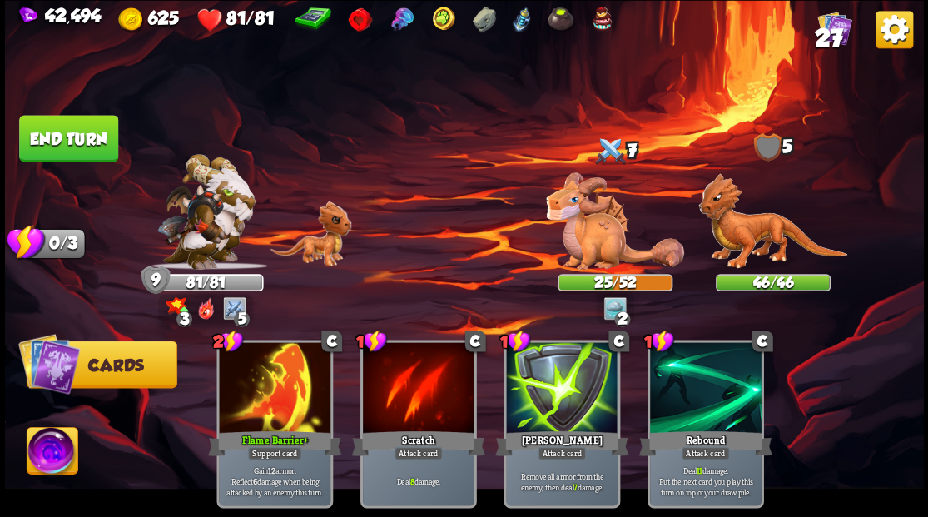
click at [72, 128] on button "End turn" at bounding box center [68, 138] width 99 height 47
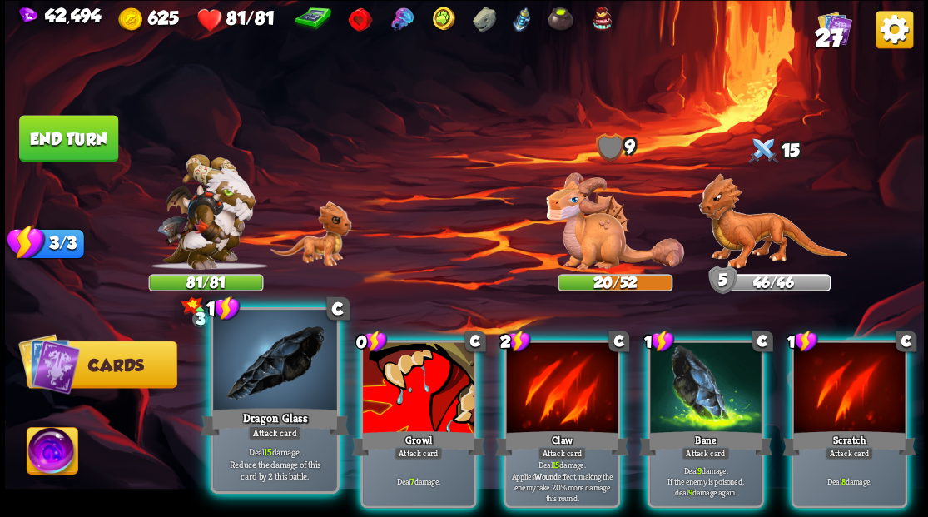
click at [258, 392] on div at bounding box center [274, 362] width 123 height 104
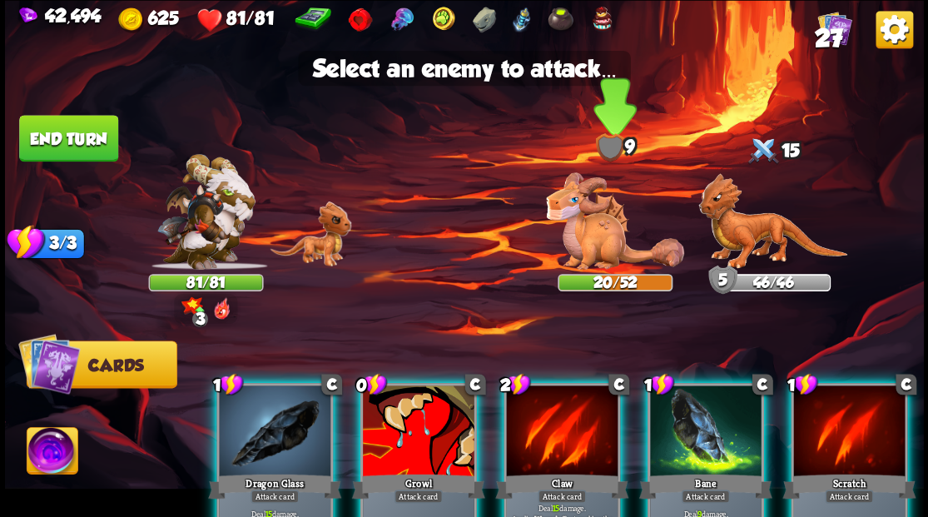
click at [588, 221] on img at bounding box center [615, 220] width 138 height 97
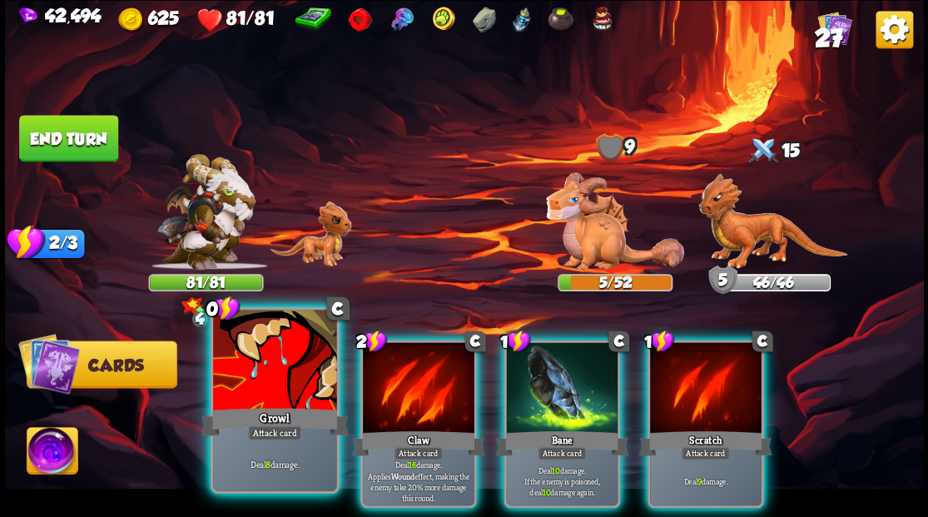
drag, startPoint x: 253, startPoint y: 408, endPoint x: 253, endPoint y: 399, distance: 9.2
click at [250, 408] on div "Growl" at bounding box center [275, 420] width 148 height 33
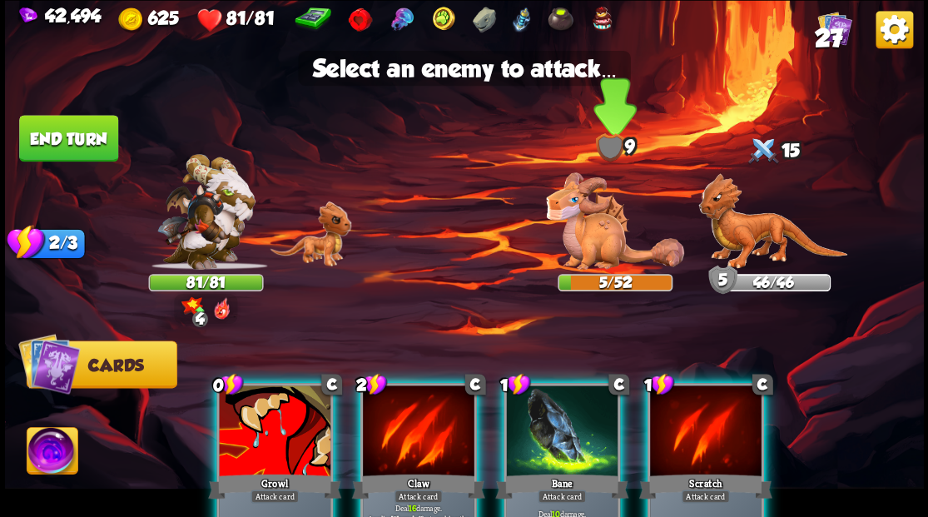
click at [599, 235] on img at bounding box center [615, 220] width 138 height 97
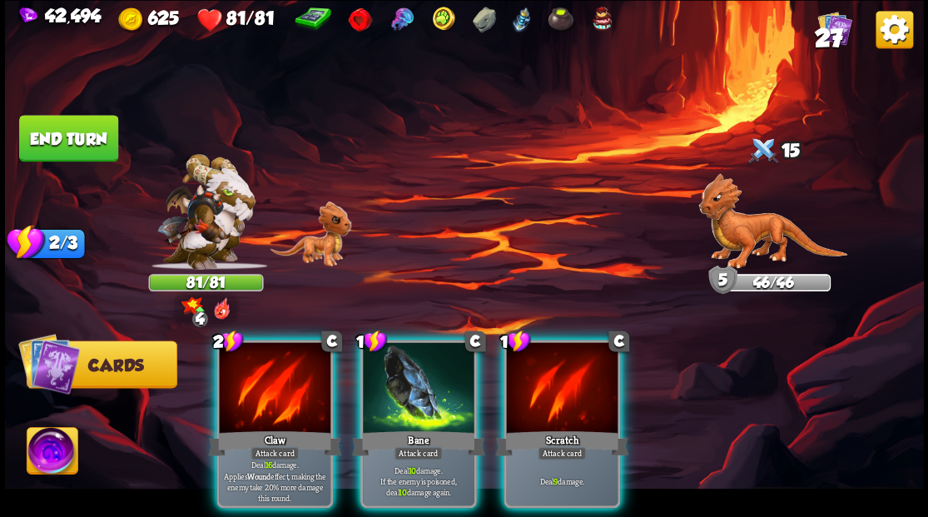
click at [251, 373] on div at bounding box center [275, 389] width 112 height 94
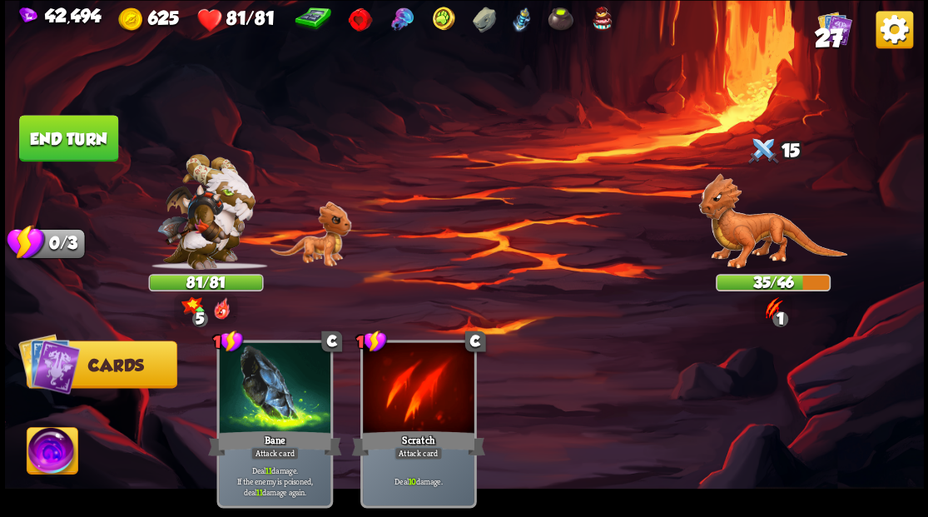
click at [72, 141] on button "End turn" at bounding box center [68, 138] width 99 height 47
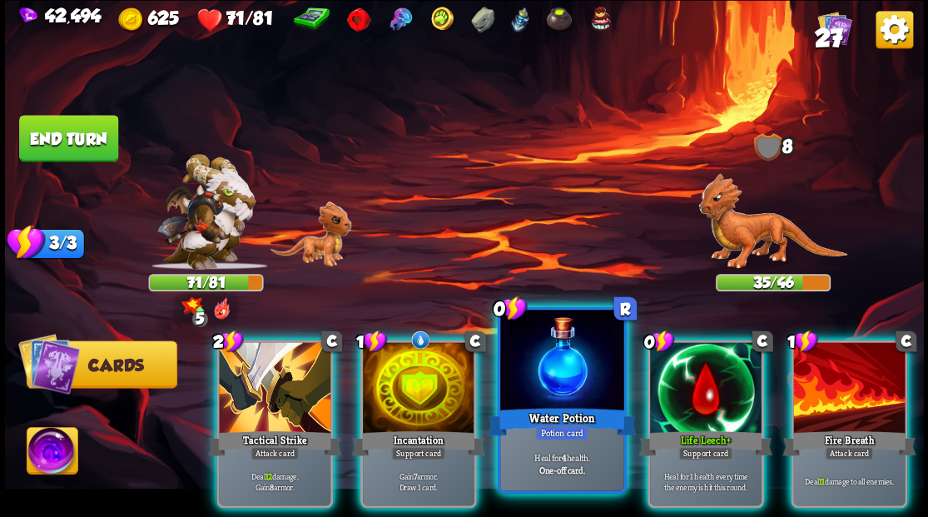
click at [531, 382] on div at bounding box center [561, 362] width 123 height 104
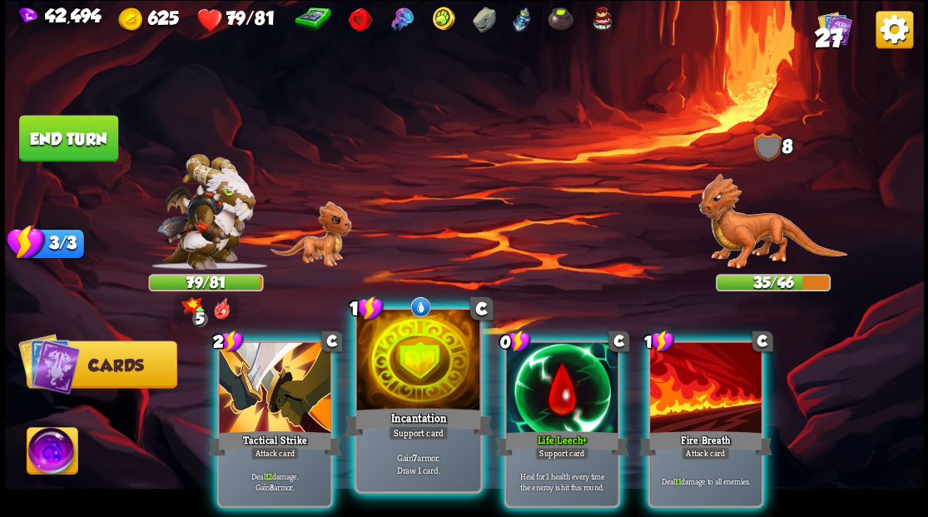
click at [419, 381] on div at bounding box center [417, 362] width 123 height 104
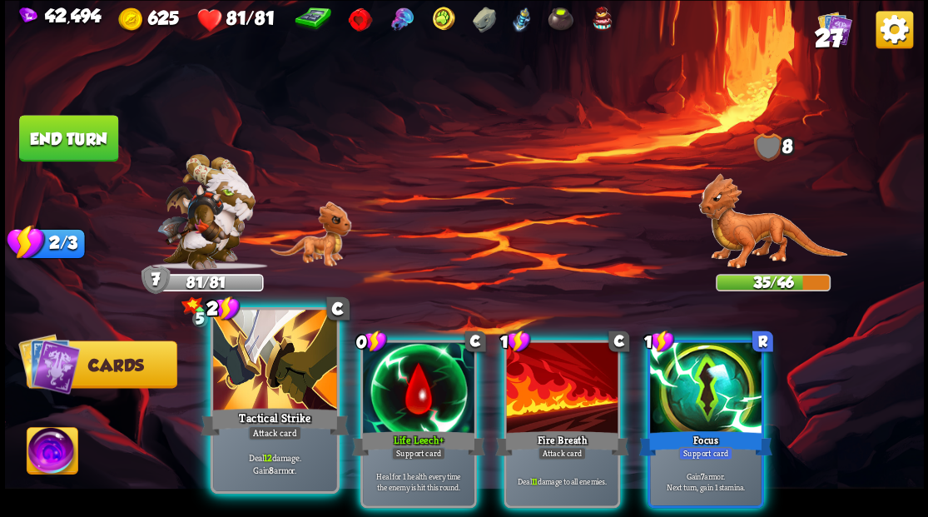
click at [276, 360] on div at bounding box center [274, 362] width 123 height 104
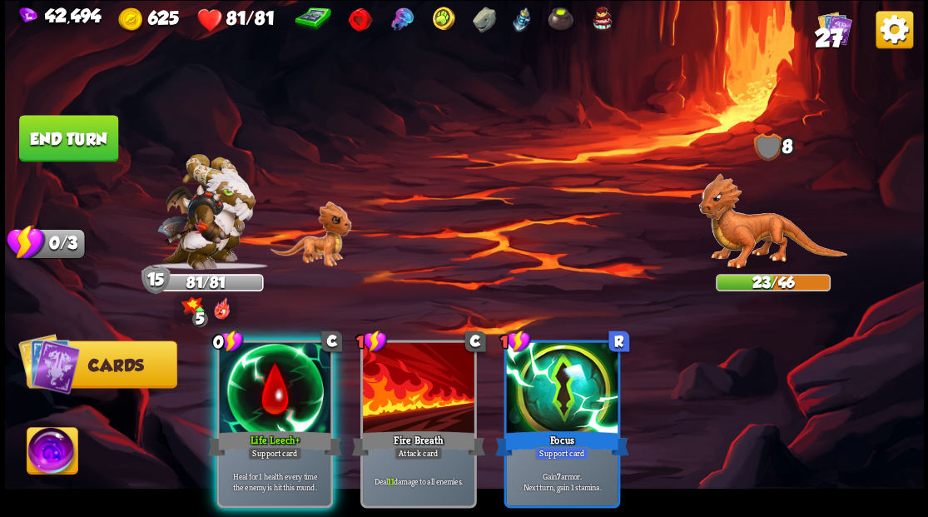
drag, startPoint x: 42, startPoint y: 141, endPoint x: 365, endPoint y: 148, distance: 322.2
click at [43, 141] on button "End turn" at bounding box center [68, 138] width 99 height 47
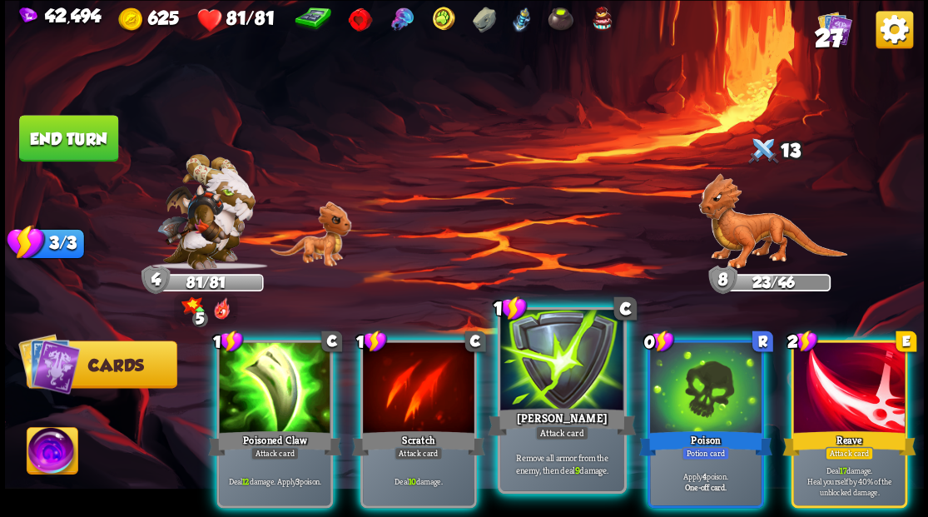
click at [548, 353] on div at bounding box center [561, 362] width 123 height 104
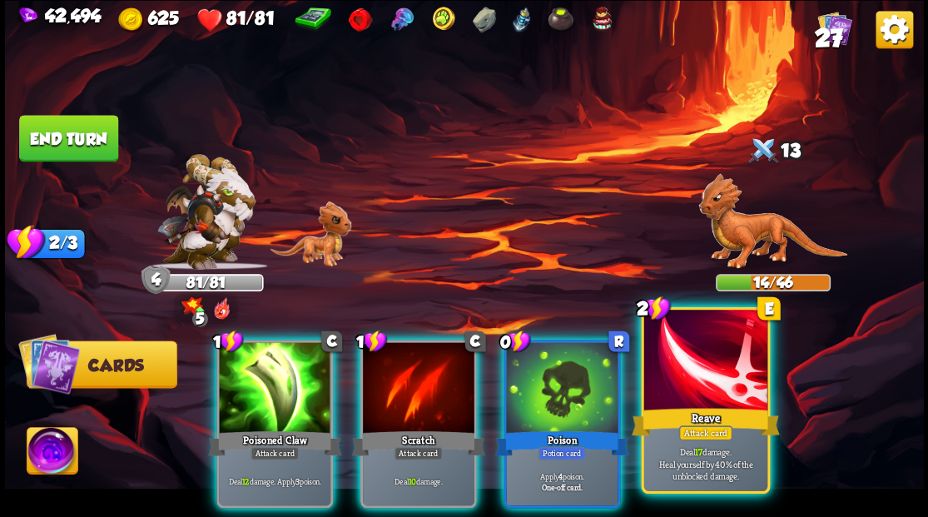
click at [691, 418] on div "Reave" at bounding box center [705, 420] width 148 height 33
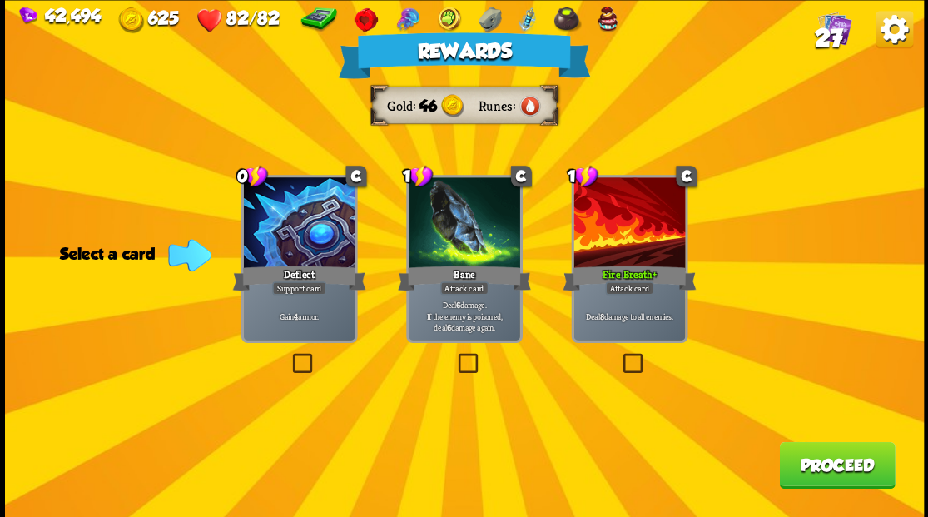
click at [619, 355] on label at bounding box center [619, 355] width 0 height 0
click at [0, 0] on input "checkbox" at bounding box center [0, 0] width 0 height 0
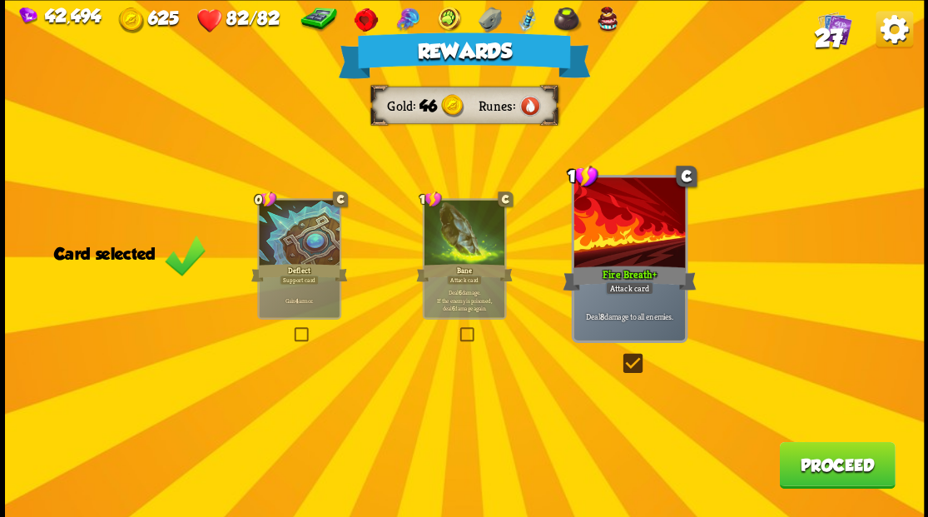
click at [619, 355] on label at bounding box center [619, 355] width 0 height 0
click at [0, 0] on input "checkbox" at bounding box center [0, 0] width 0 height 0
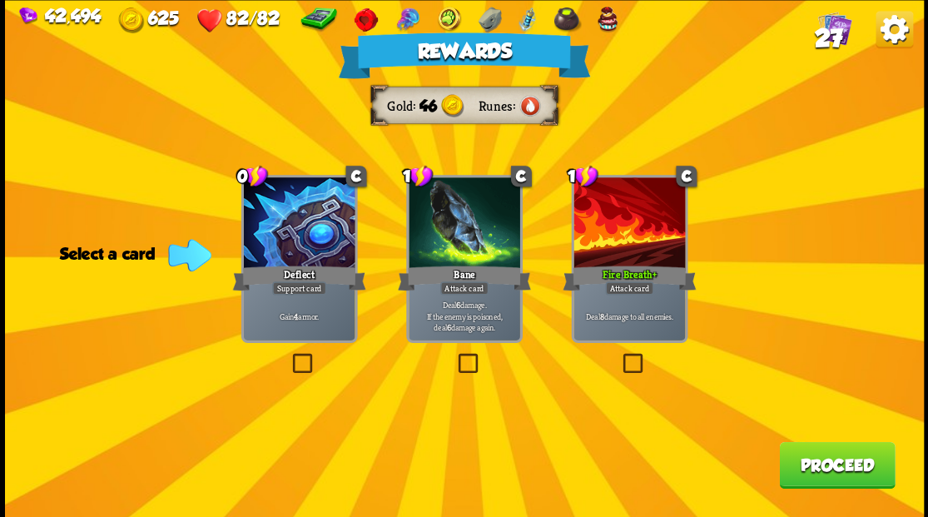
click at [289, 355] on label at bounding box center [289, 355] width 0 height 0
click at [0, 0] on input "checkbox" at bounding box center [0, 0] width 0 height 0
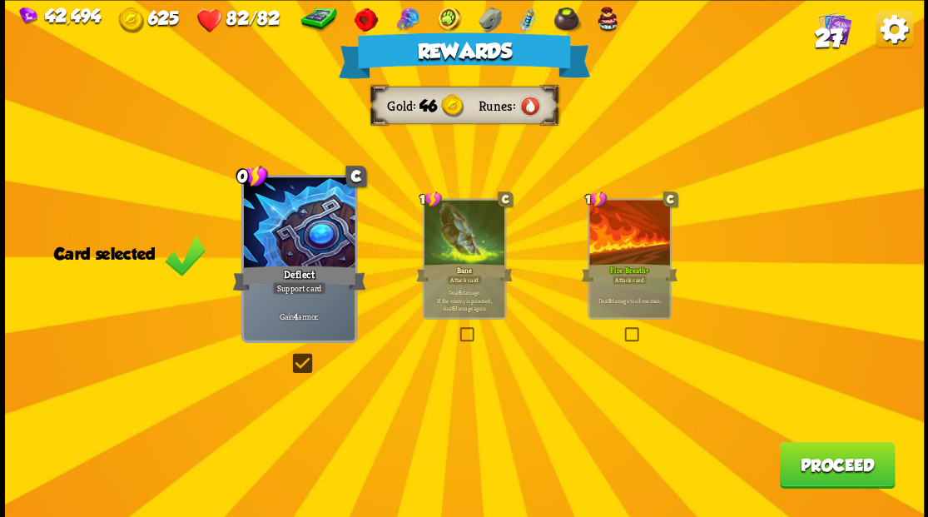
click at [812, 473] on button "Proceed" at bounding box center [837, 464] width 116 height 47
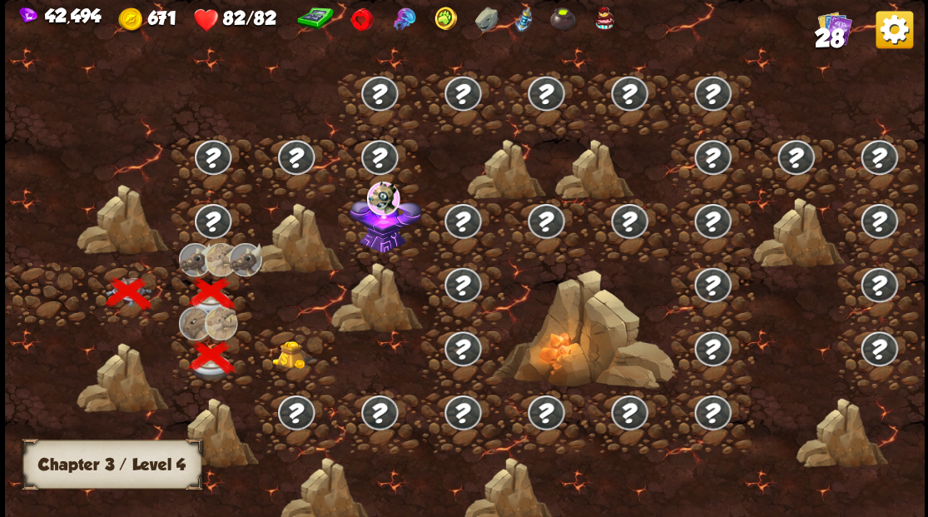
click at [308, 370] on div at bounding box center [296, 357] width 83 height 64
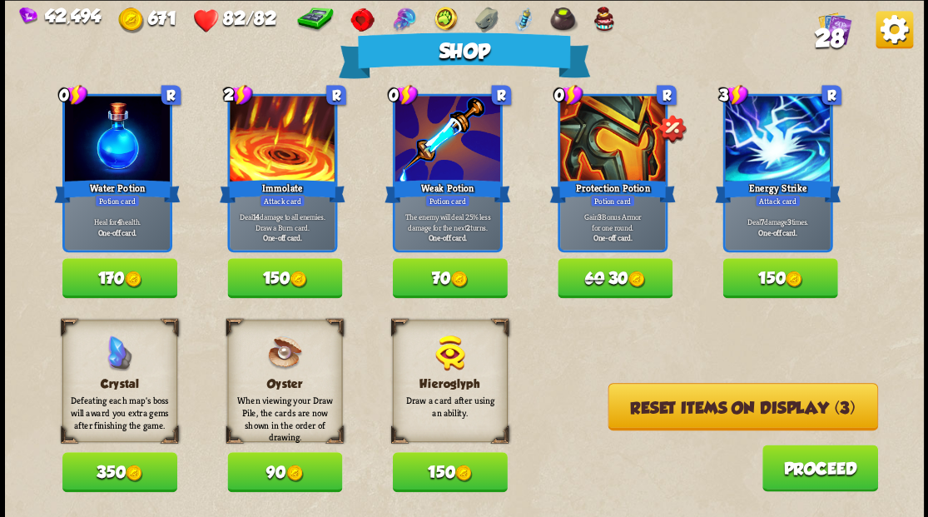
click at [655, 408] on button "Reset items on display (3)" at bounding box center [743, 406] width 270 height 47
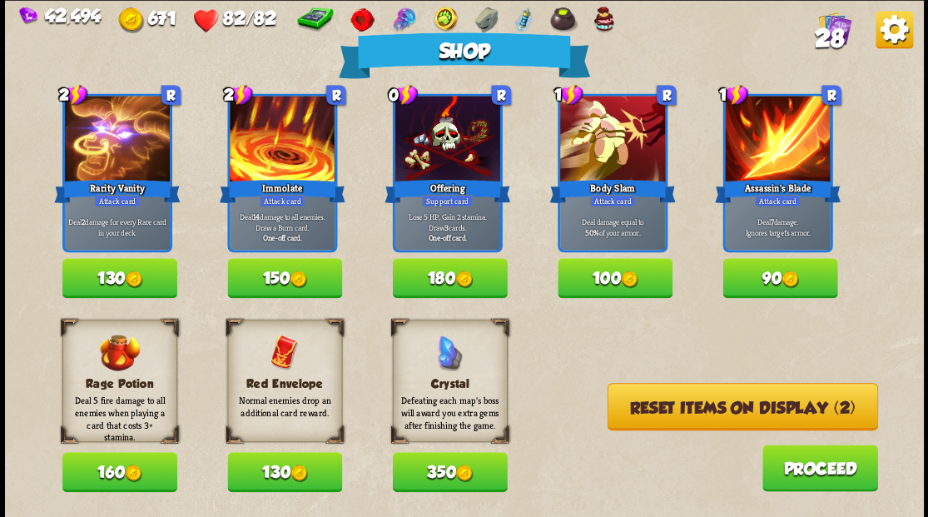
click at [781, 276] on button "90" at bounding box center [779, 278] width 115 height 40
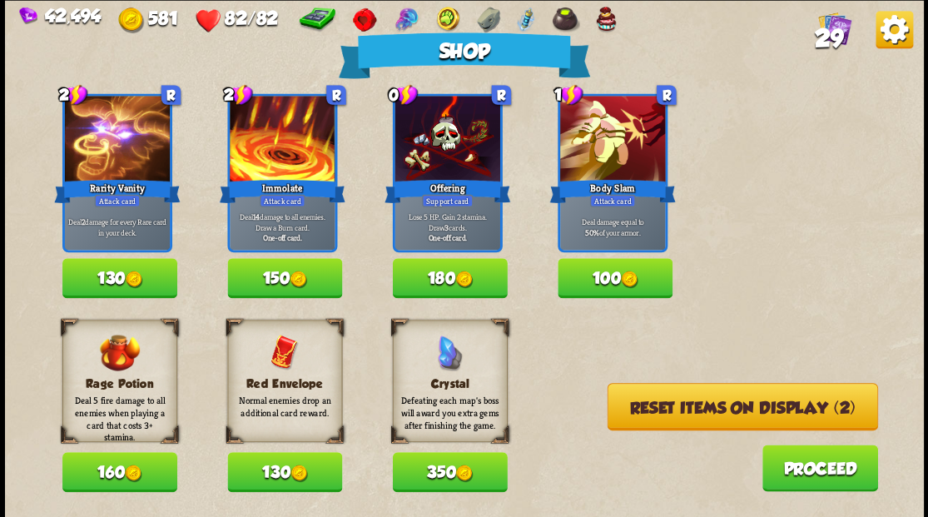
click at [682, 419] on button "Reset items on display (2)" at bounding box center [742, 406] width 270 height 47
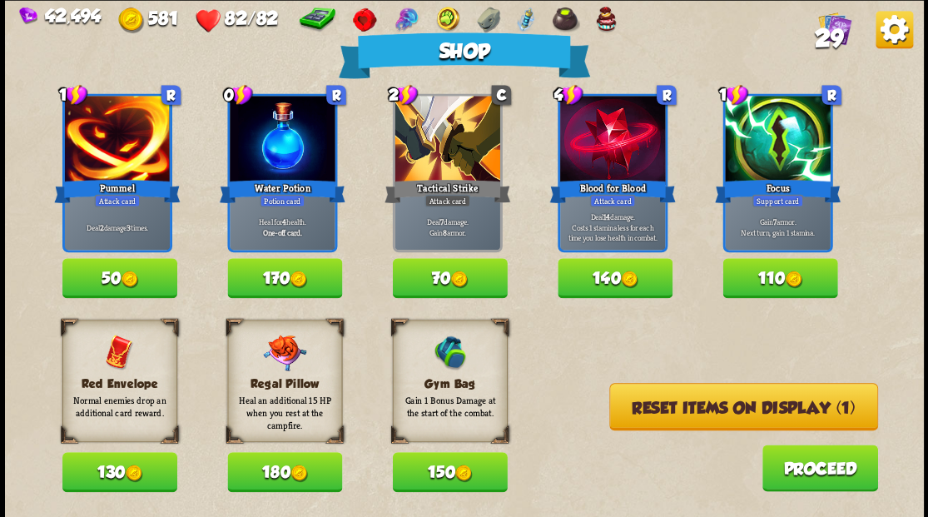
click at [90, 271] on button "50" at bounding box center [119, 278] width 115 height 40
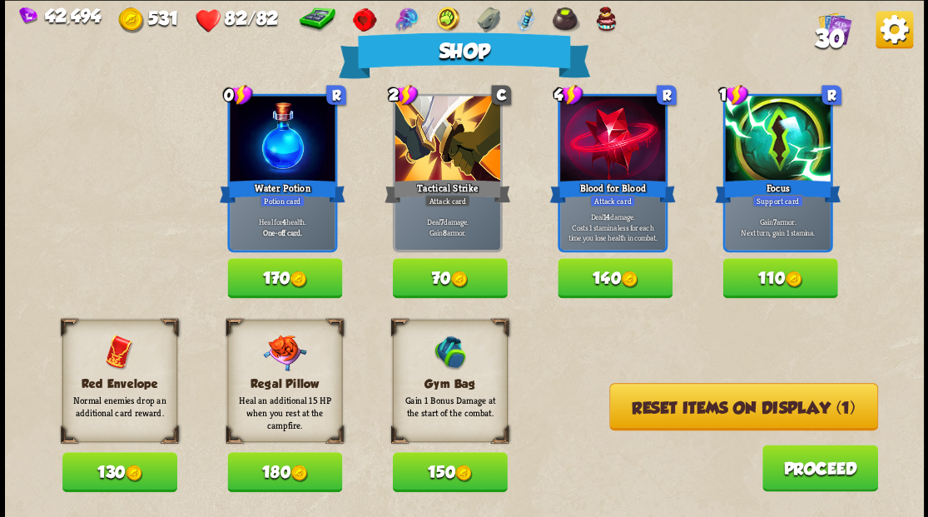
click at [156, 473] on button "130" at bounding box center [119, 472] width 115 height 40
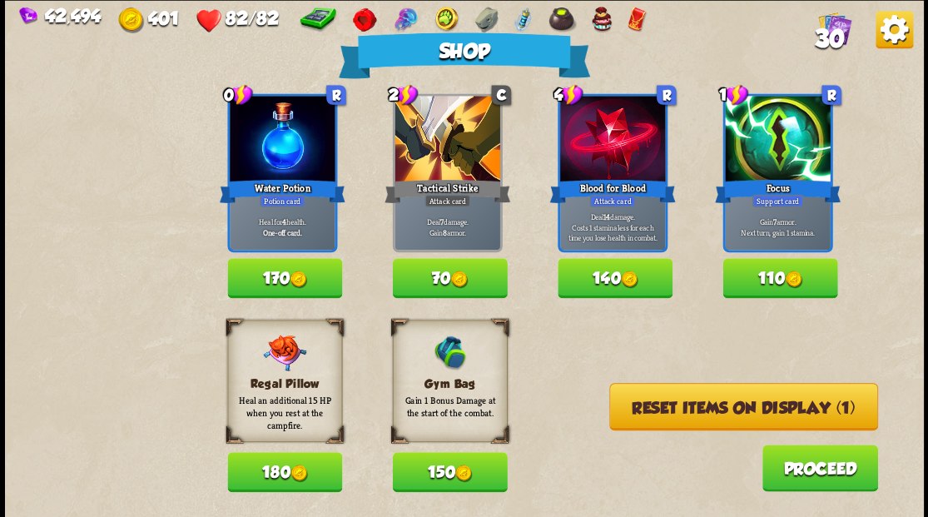
click at [732, 416] on button "Reset items on display (1)" at bounding box center [743, 406] width 269 height 47
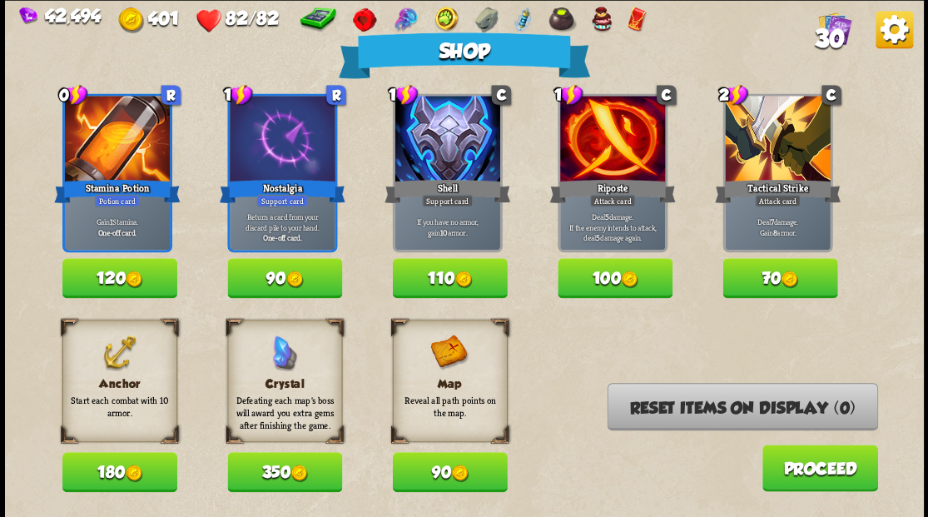
click at [107, 476] on button "180" at bounding box center [119, 472] width 115 height 40
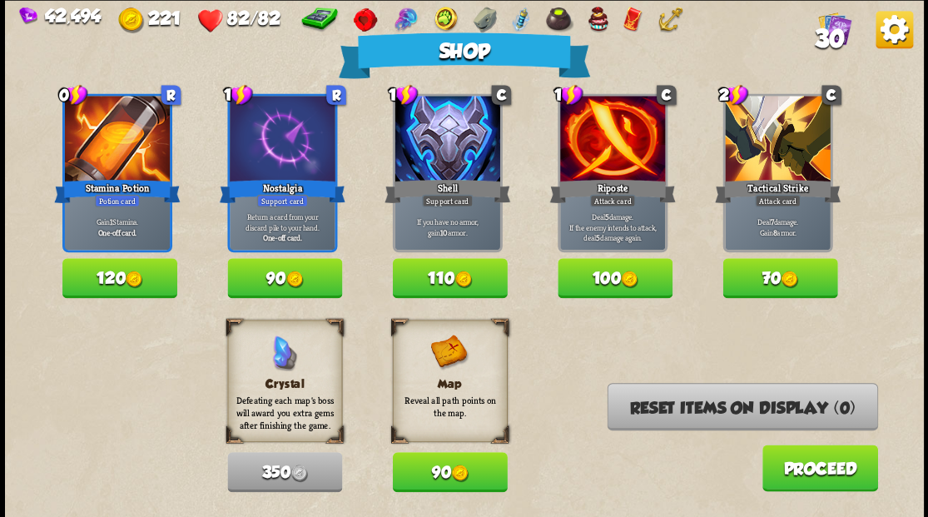
click at [862, 471] on button "Proceed" at bounding box center [820, 467] width 116 height 47
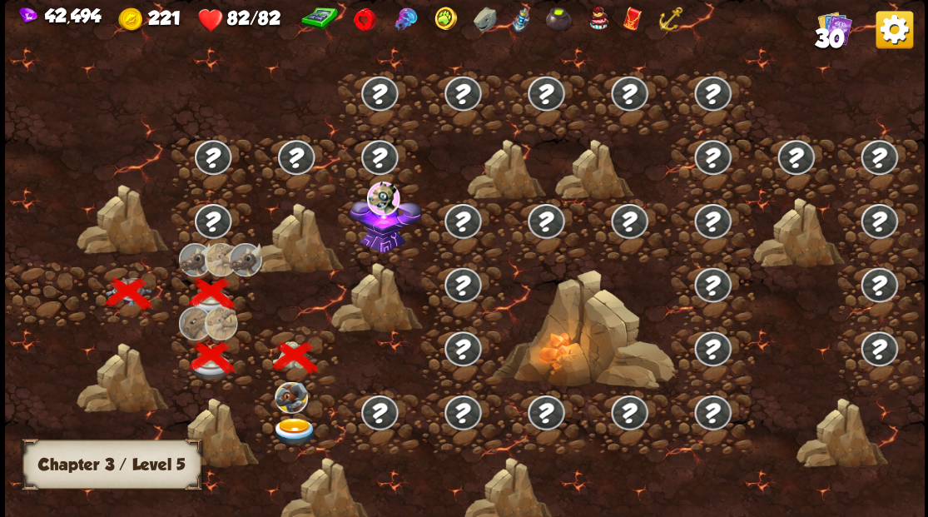
click at [293, 422] on img at bounding box center [294, 430] width 46 height 27
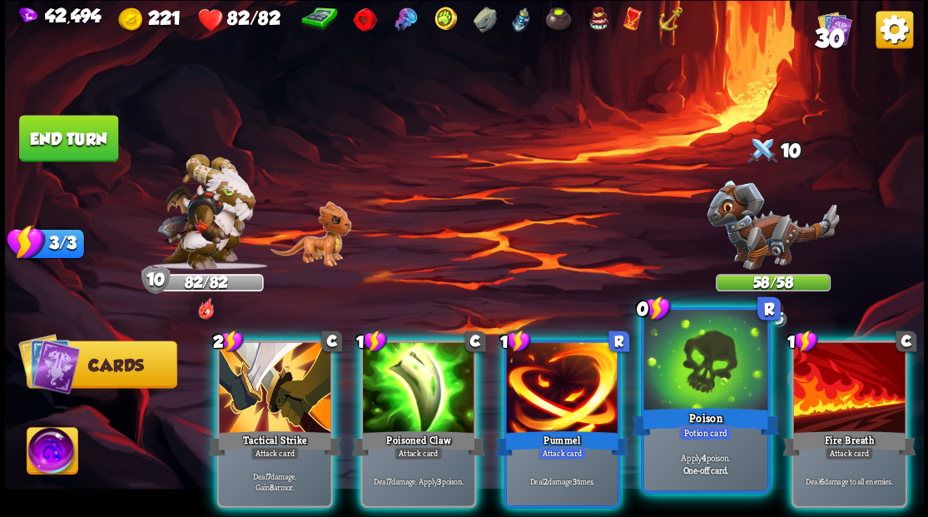
click at [712, 390] on div at bounding box center [704, 362] width 123 height 104
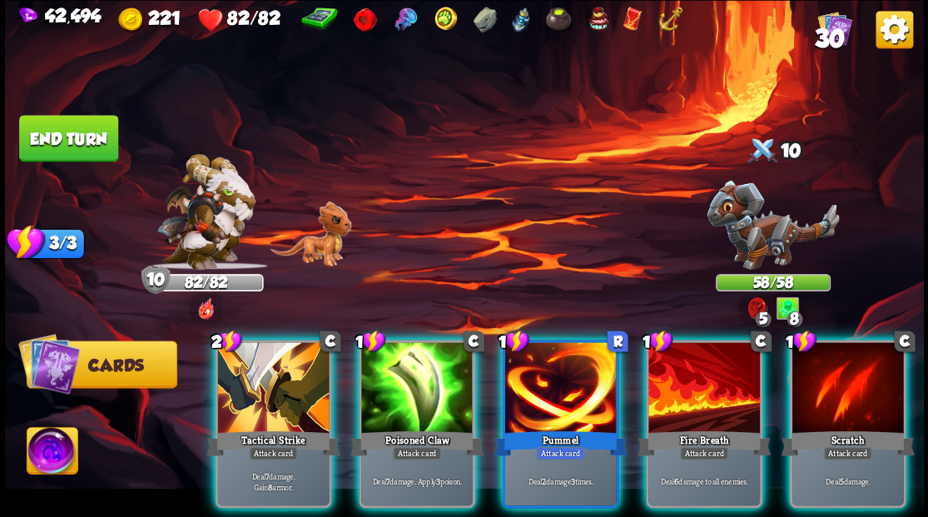
scroll to position [0, 2]
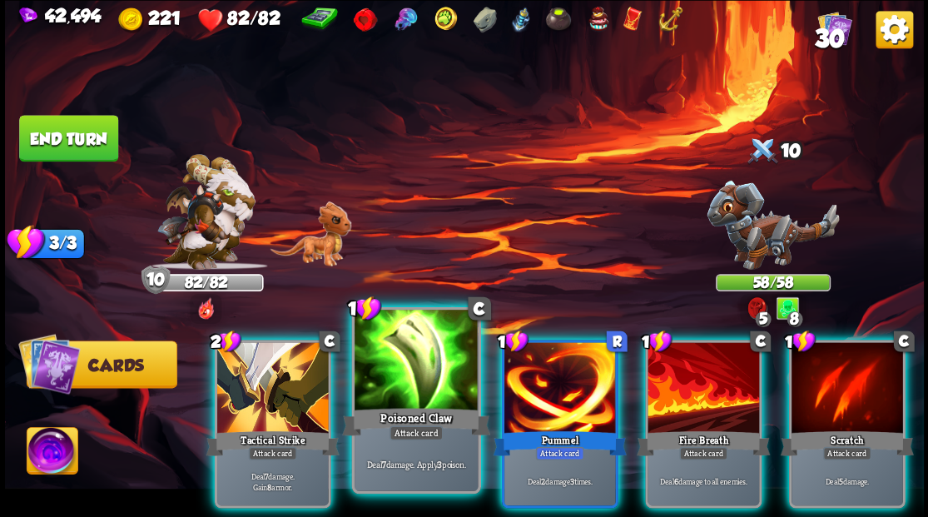
click at [402, 375] on div at bounding box center [416, 362] width 123 height 104
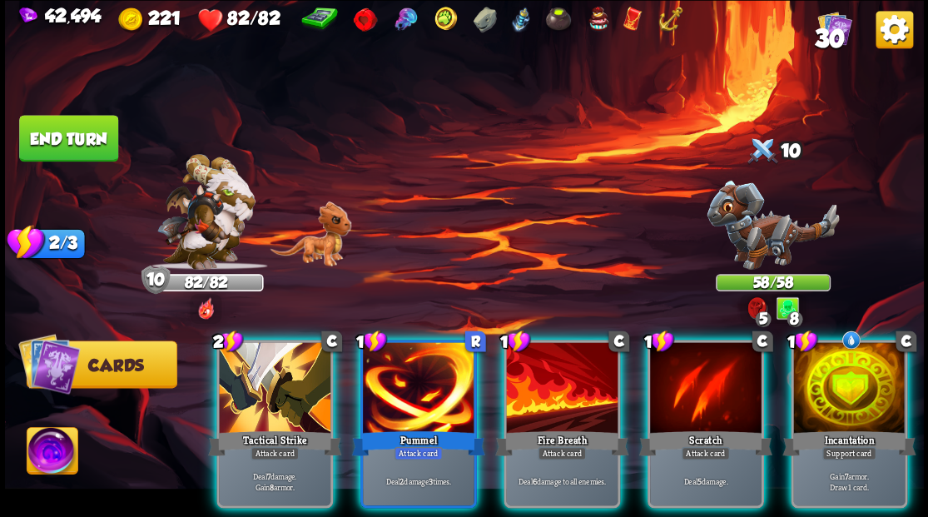
scroll to position [0, 0]
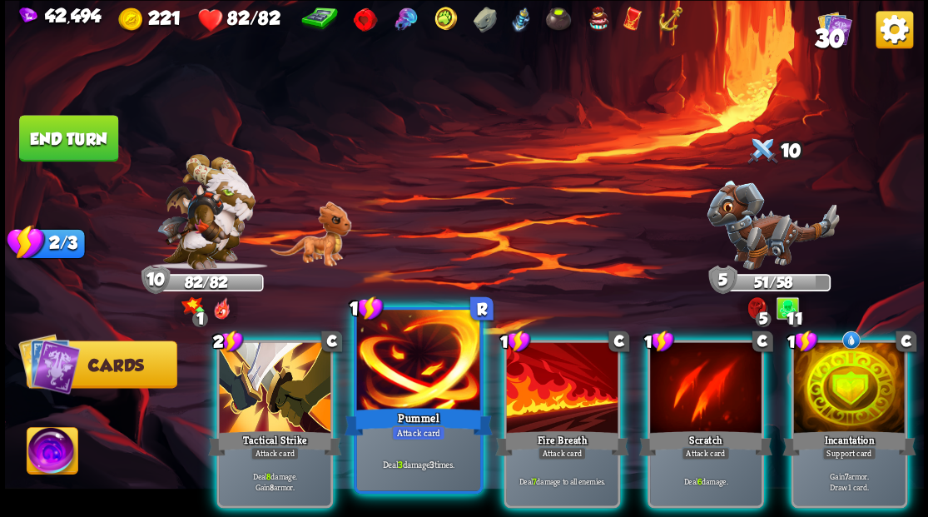
click at [459, 360] on div at bounding box center [417, 362] width 123 height 104
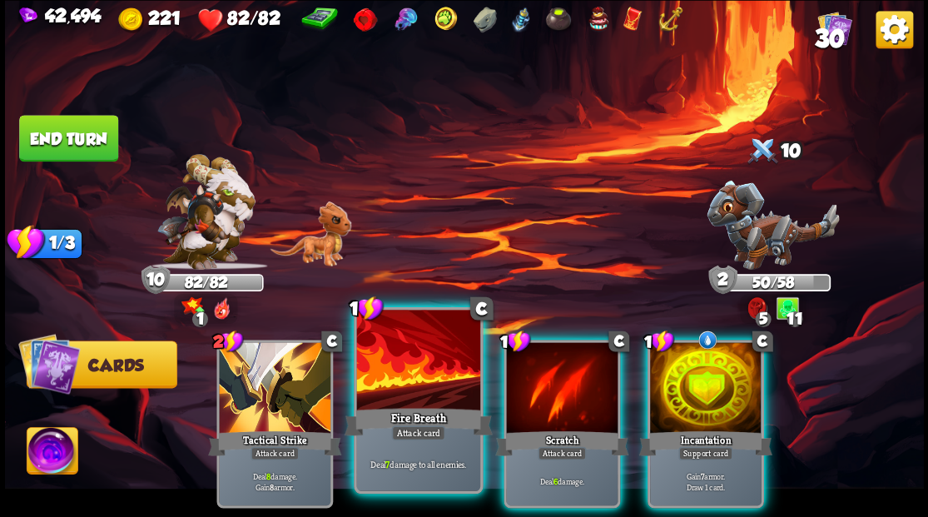
click at [413, 348] on div at bounding box center [417, 362] width 123 height 104
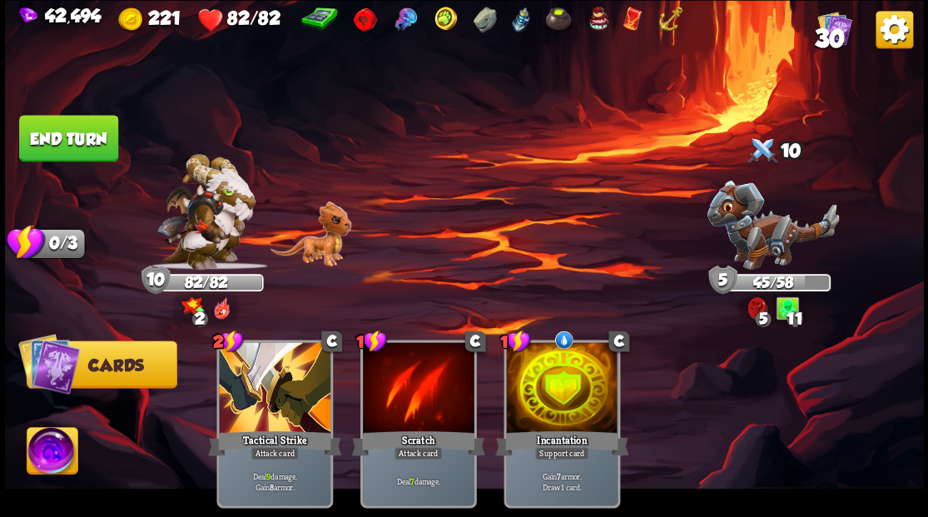
click at [55, 141] on button "End turn" at bounding box center [68, 138] width 99 height 47
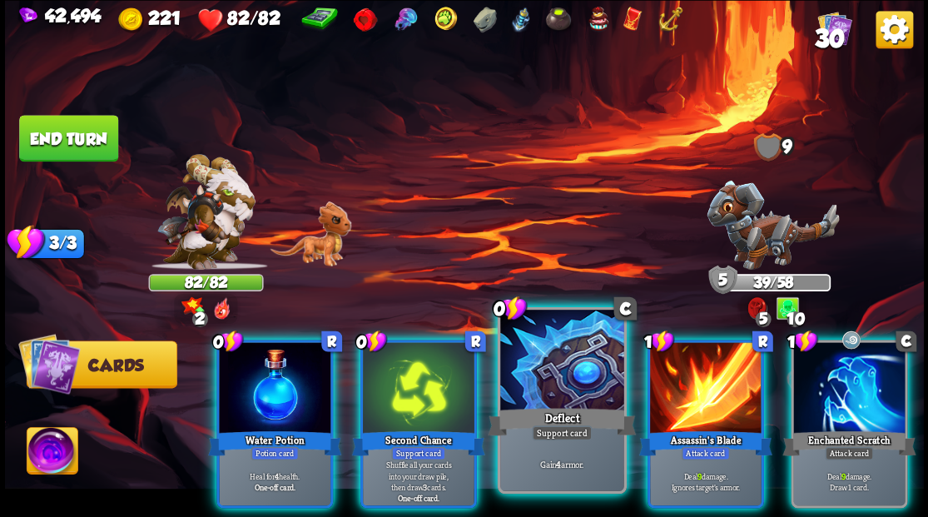
click at [554, 356] on div at bounding box center [561, 362] width 123 height 104
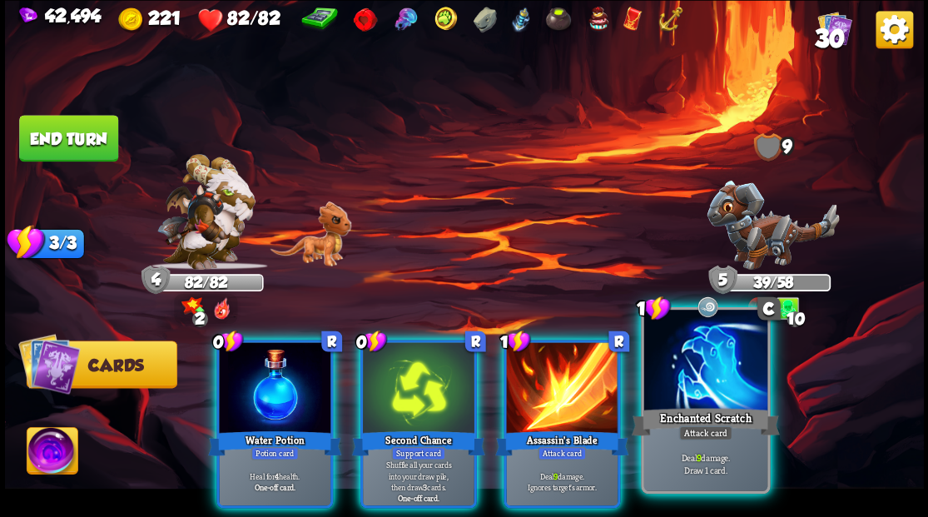
drag, startPoint x: 699, startPoint y: 370, endPoint x: 660, endPoint y: 329, distance: 56.5
click at [699, 370] on div at bounding box center [704, 362] width 123 height 104
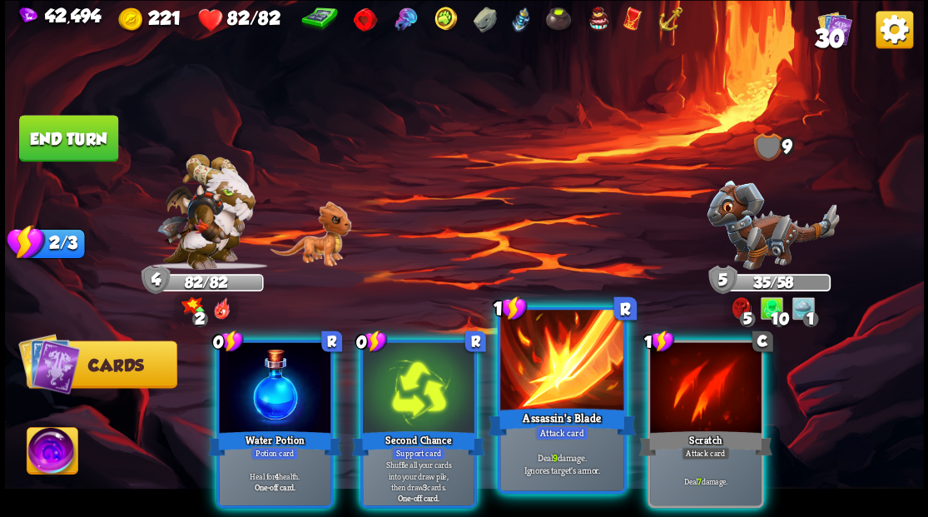
click at [553, 399] on div at bounding box center [561, 362] width 123 height 104
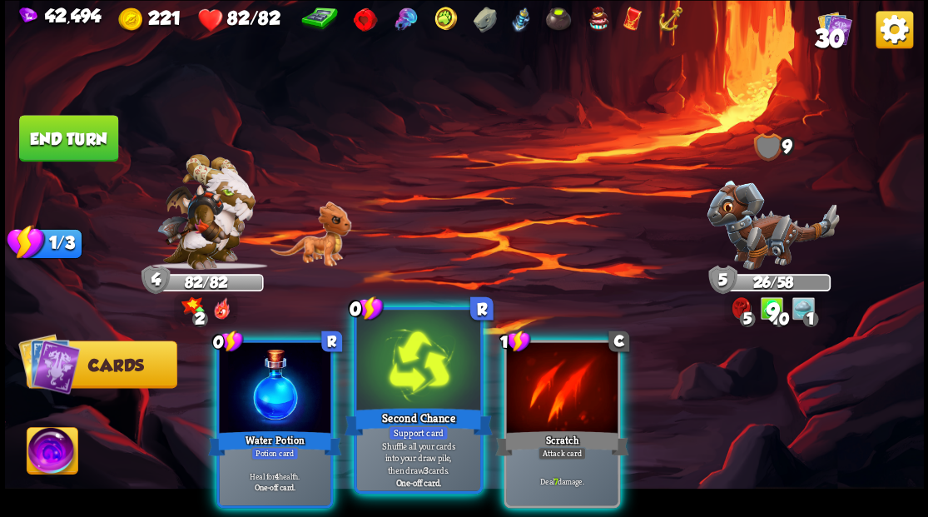
click at [429, 356] on div at bounding box center [417, 362] width 123 height 104
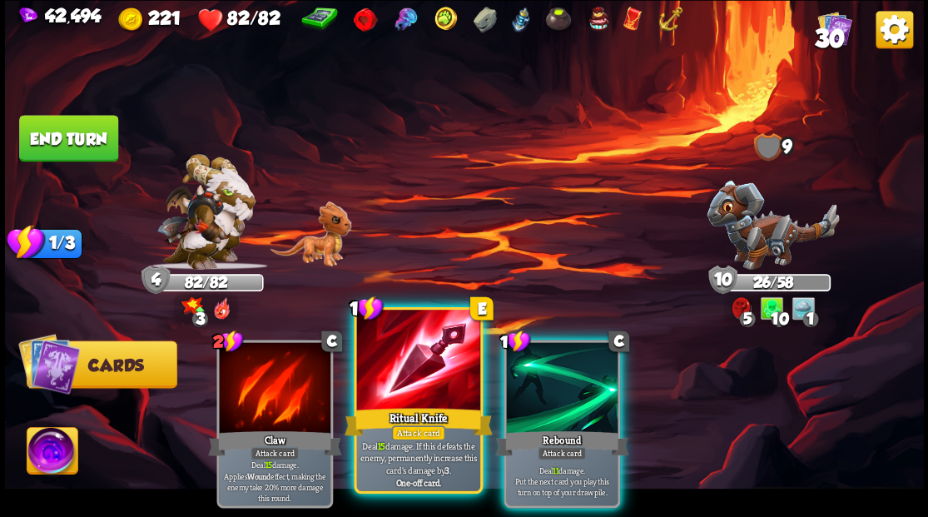
click at [404, 373] on div at bounding box center [417, 362] width 123 height 104
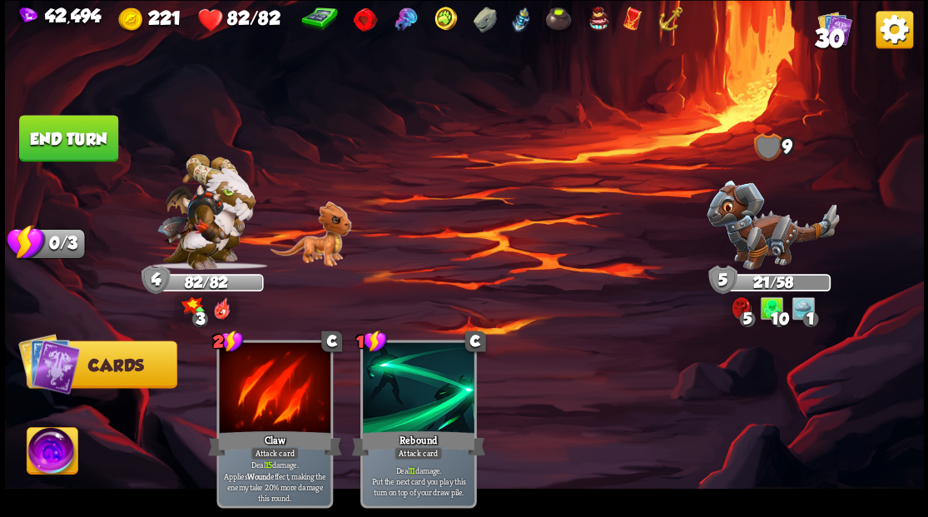
click at [73, 130] on button "End turn" at bounding box center [68, 138] width 99 height 47
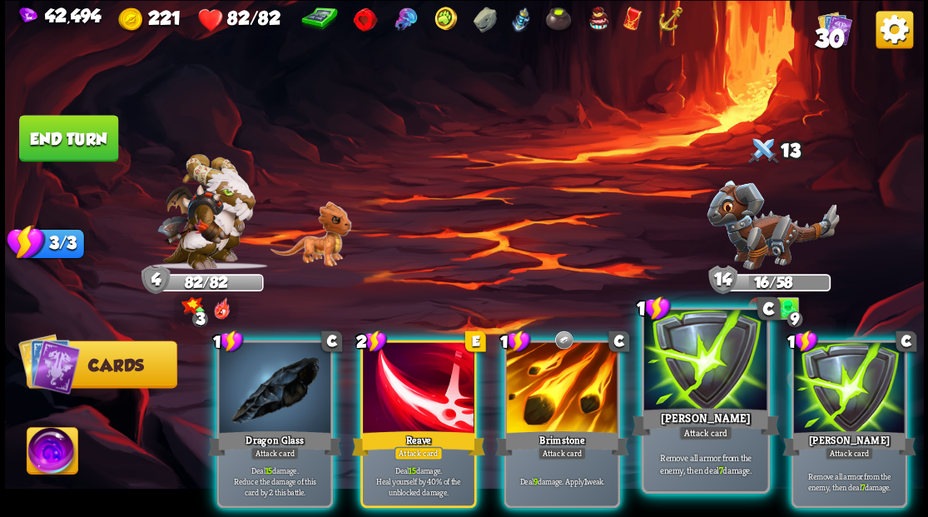
click at [712, 367] on div at bounding box center [704, 362] width 123 height 104
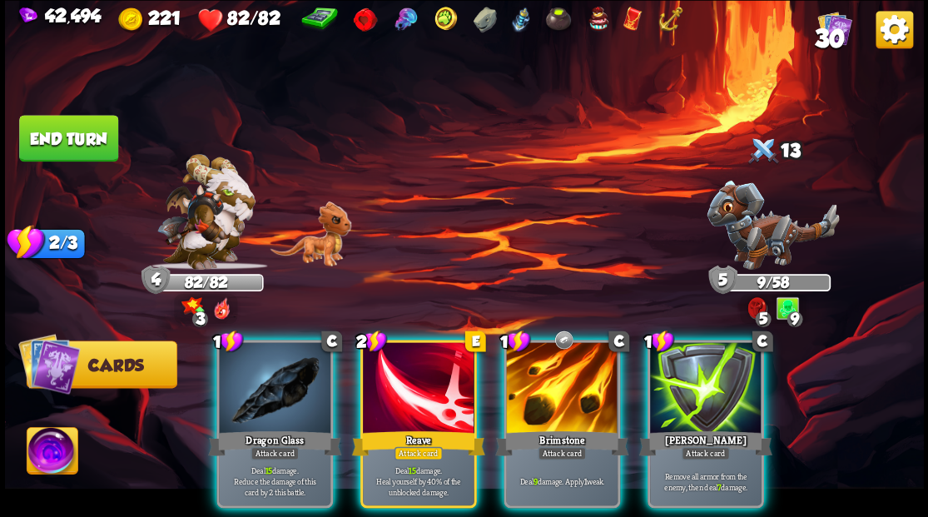
drag, startPoint x: 683, startPoint y: 381, endPoint x: 672, endPoint y: 370, distance: 15.3
click at [683, 380] on div at bounding box center [706, 389] width 112 height 94
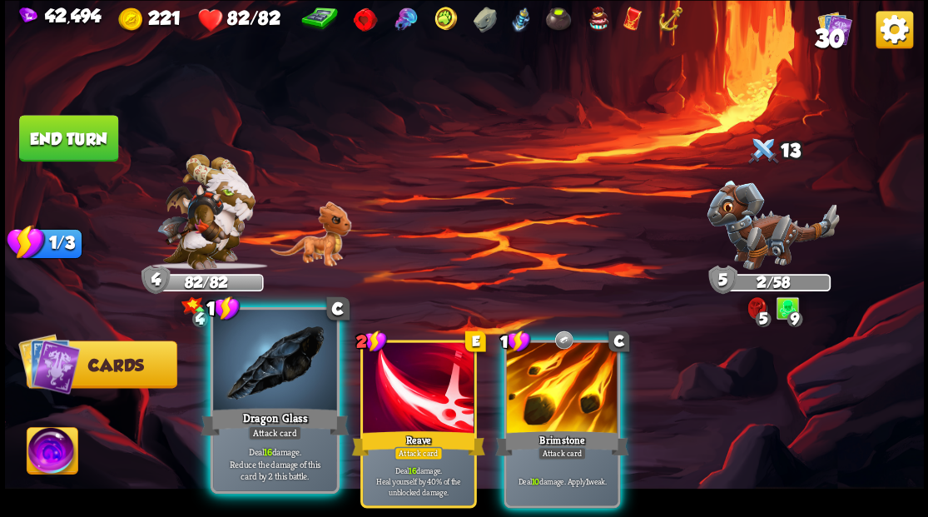
click at [264, 360] on div at bounding box center [274, 362] width 123 height 104
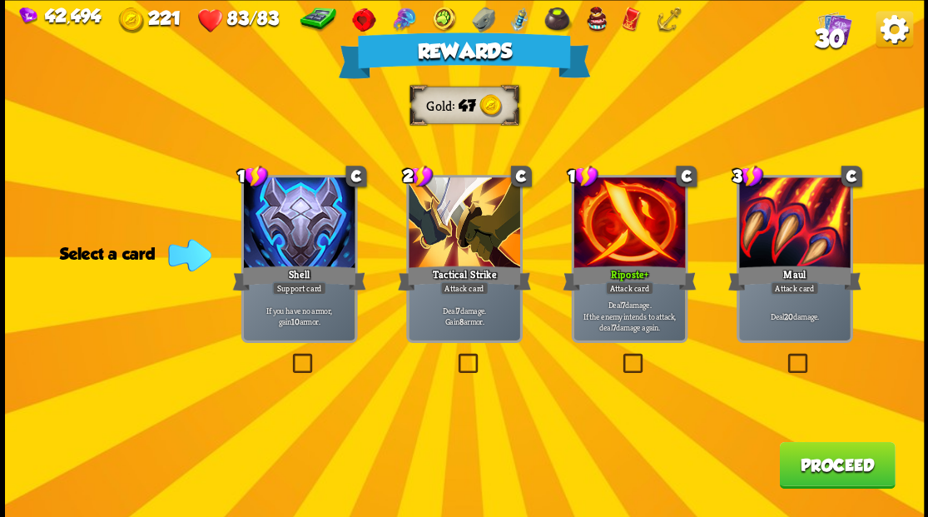
click at [823, 474] on button "Proceed" at bounding box center [837, 464] width 116 height 47
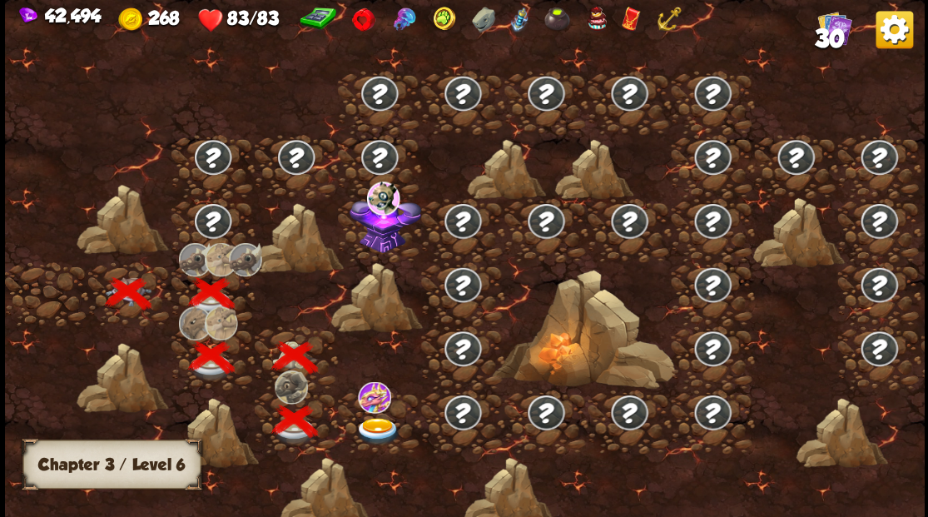
click at [385, 433] on img at bounding box center [378, 430] width 46 height 27
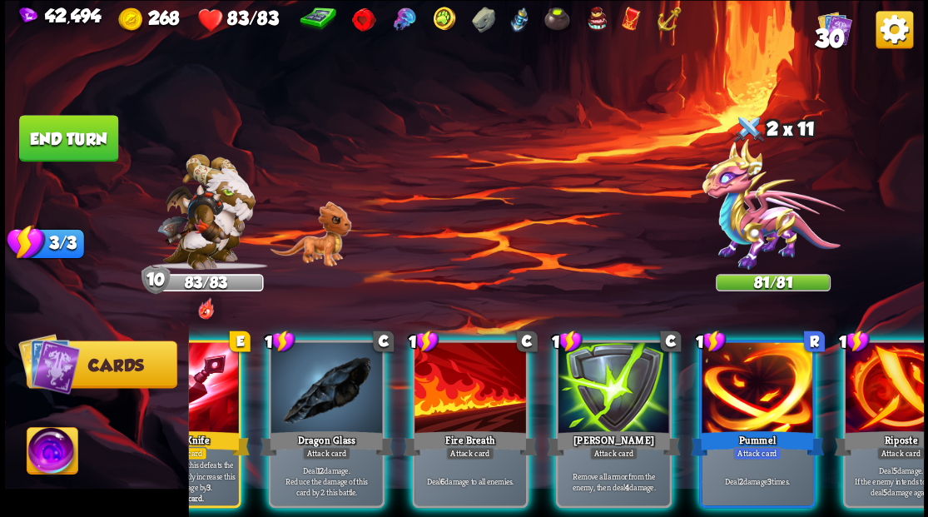
scroll to position [0, 324]
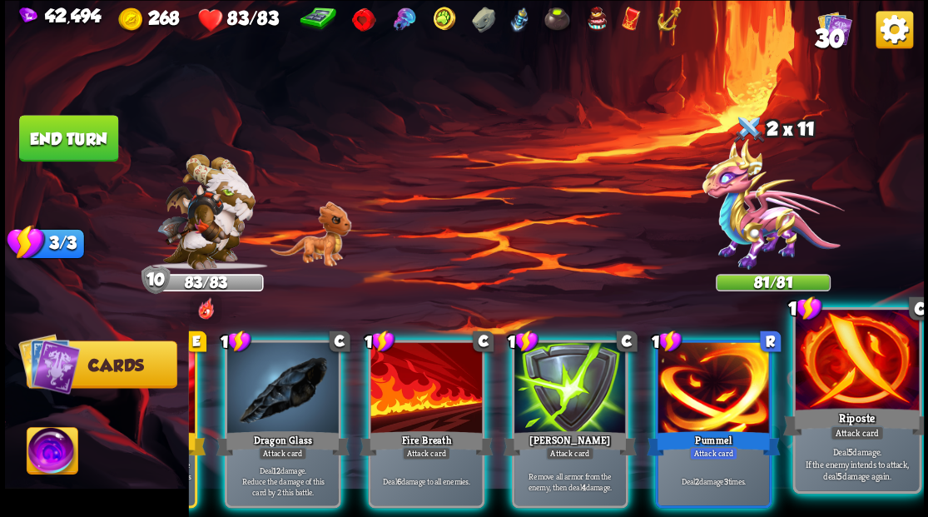
click at [872, 423] on div "Riposte" at bounding box center [856, 420] width 148 height 33
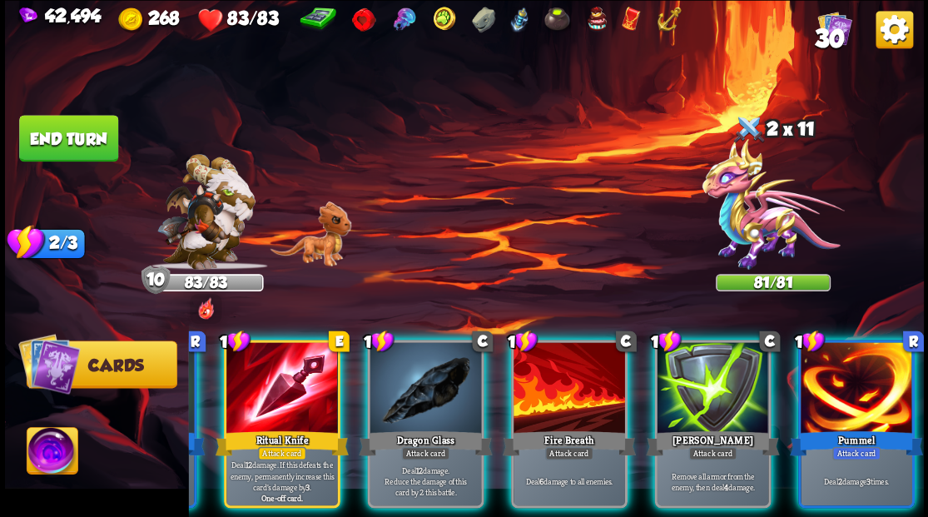
scroll to position [0, 157]
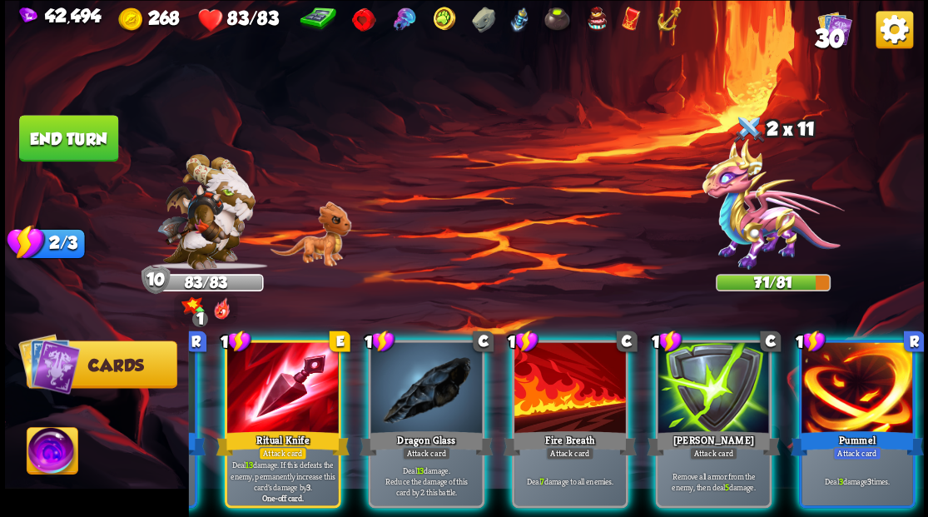
click at [409, 395] on div at bounding box center [426, 389] width 112 height 94
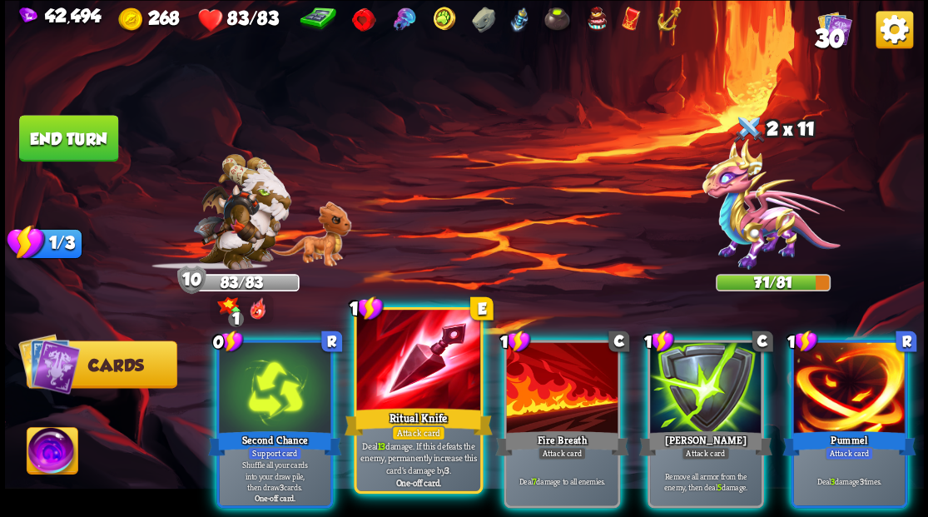
scroll to position [0, 0]
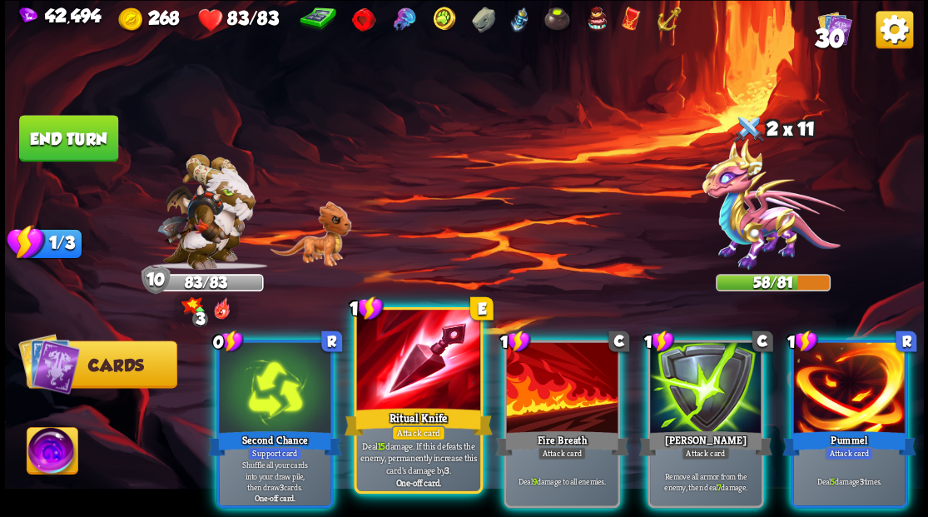
click at [411, 370] on div at bounding box center [417, 362] width 123 height 104
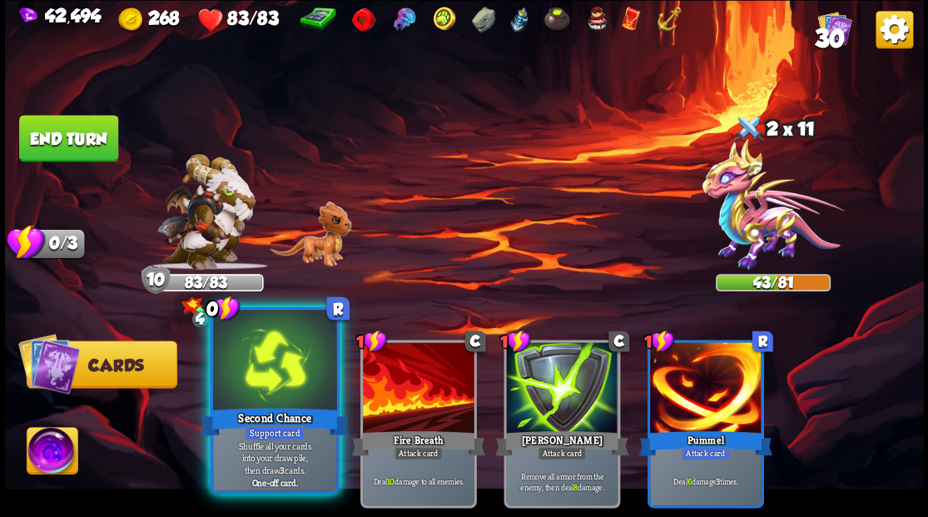
click at [276, 366] on div at bounding box center [274, 362] width 123 height 104
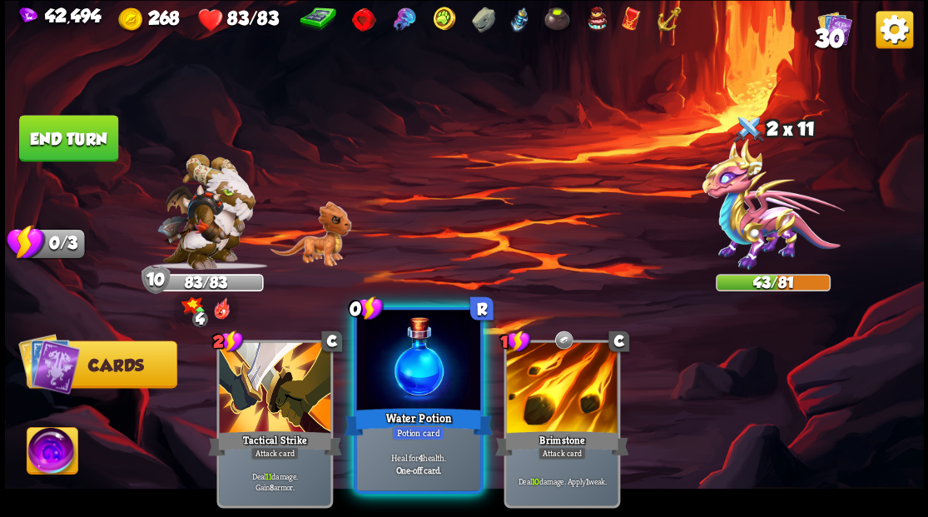
click at [420, 405] on div "Water Potion" at bounding box center [418, 420] width 148 height 33
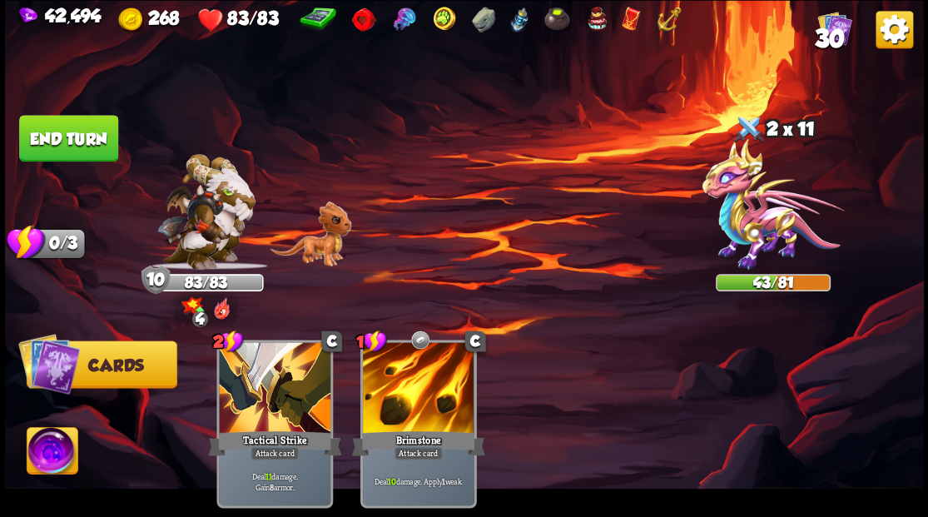
drag, startPoint x: 85, startPoint y: 128, endPoint x: 109, endPoint y: 138, distance: 26.1
click at [85, 129] on button "End turn" at bounding box center [68, 138] width 99 height 47
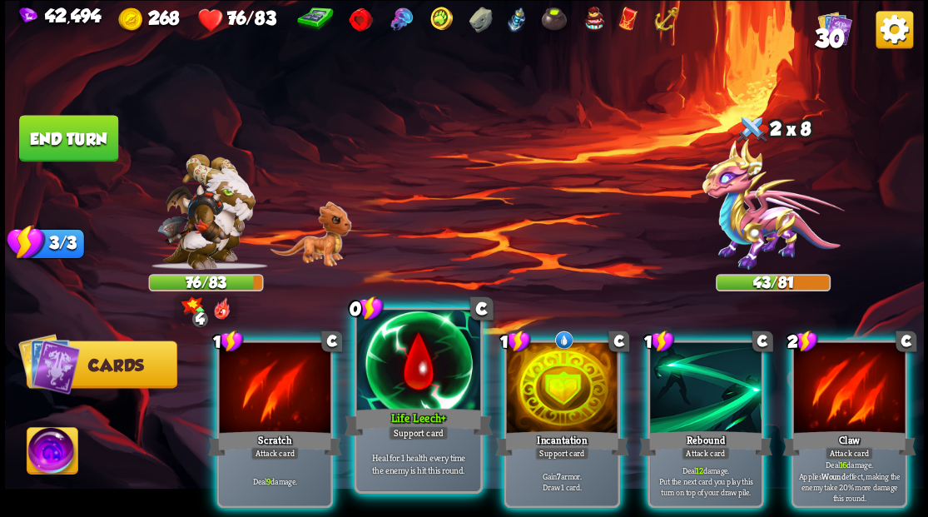
click at [439, 404] on div "Life Leech+" at bounding box center [418, 420] width 148 height 33
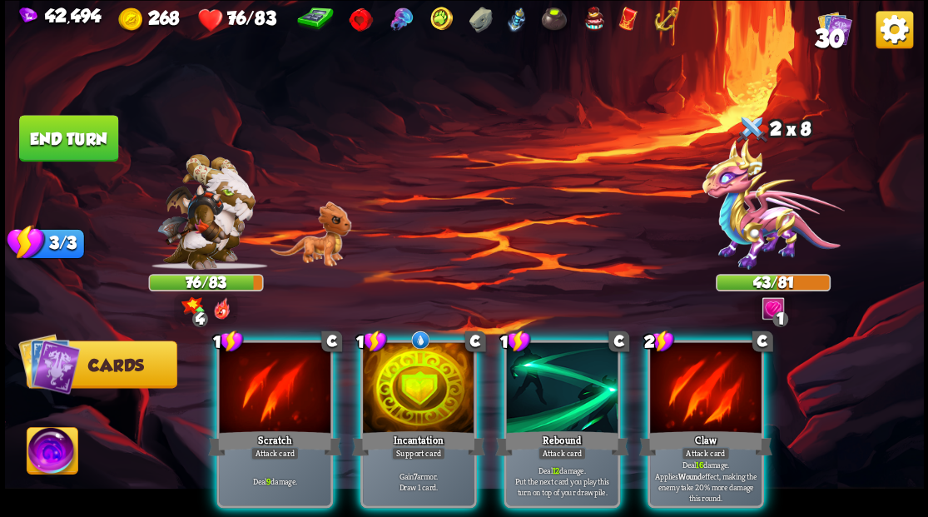
click at [423, 387] on div at bounding box center [419, 389] width 112 height 94
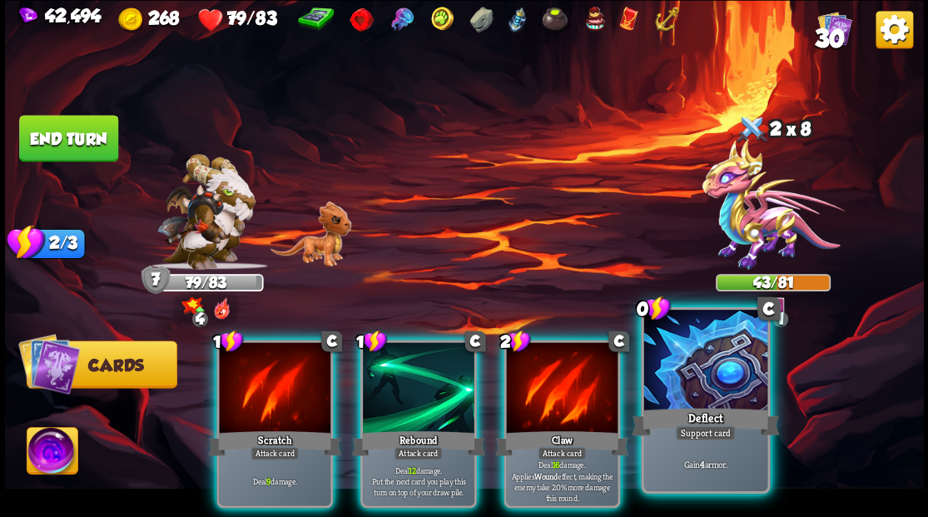
click at [713, 365] on div at bounding box center [704, 362] width 123 height 104
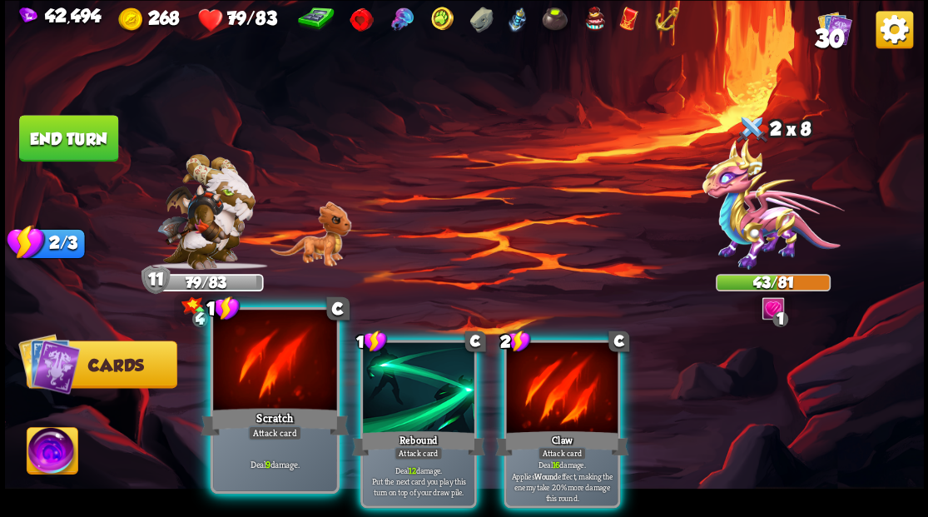
click at [256, 409] on div "Scratch" at bounding box center [275, 420] width 148 height 33
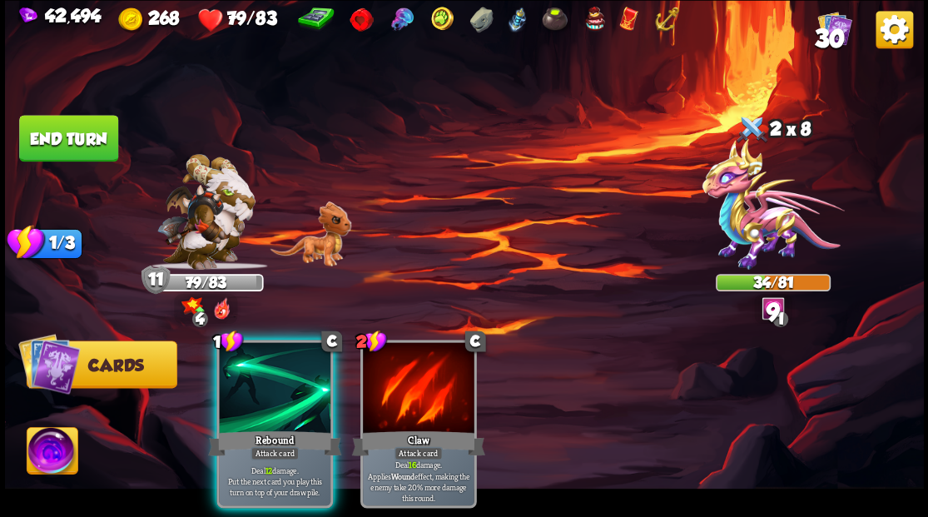
click at [256, 428] on div "Rebound" at bounding box center [274, 443] width 133 height 30
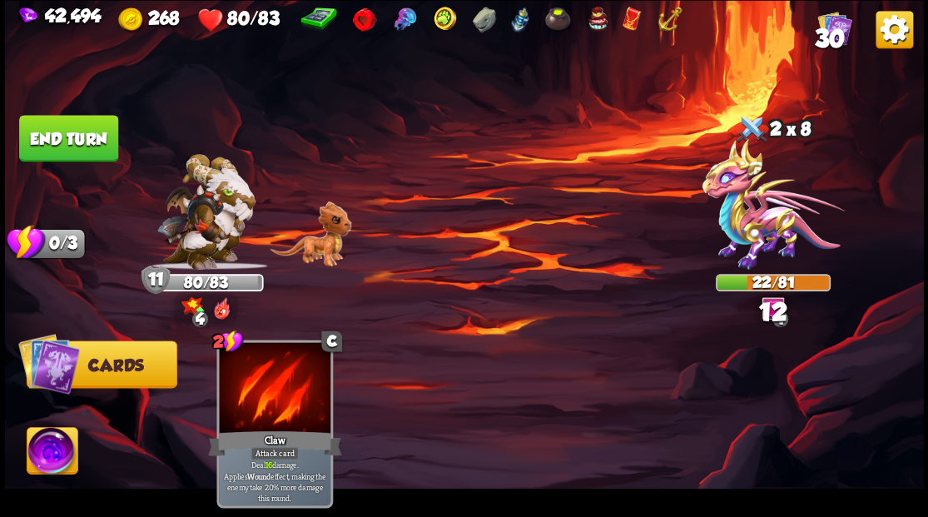
click at [68, 145] on button "End turn" at bounding box center [68, 138] width 99 height 47
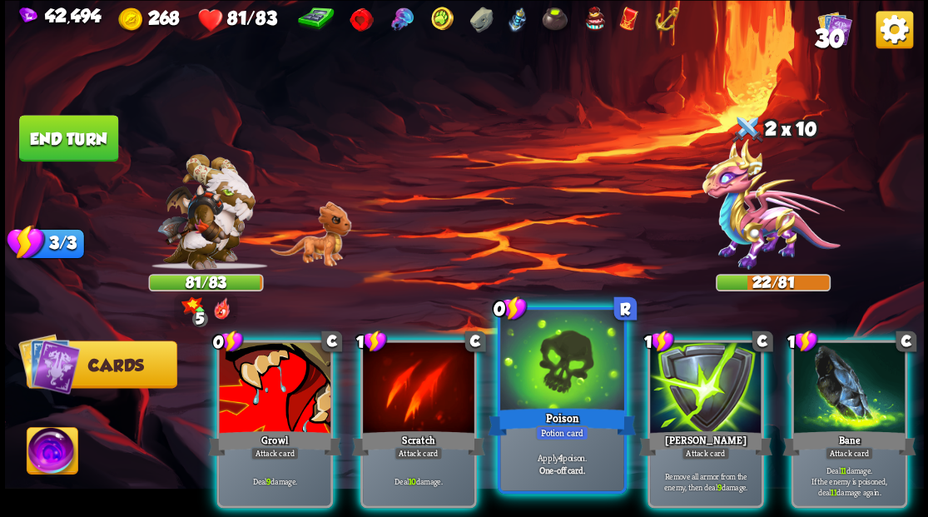
click at [559, 403] on div at bounding box center [561, 362] width 123 height 104
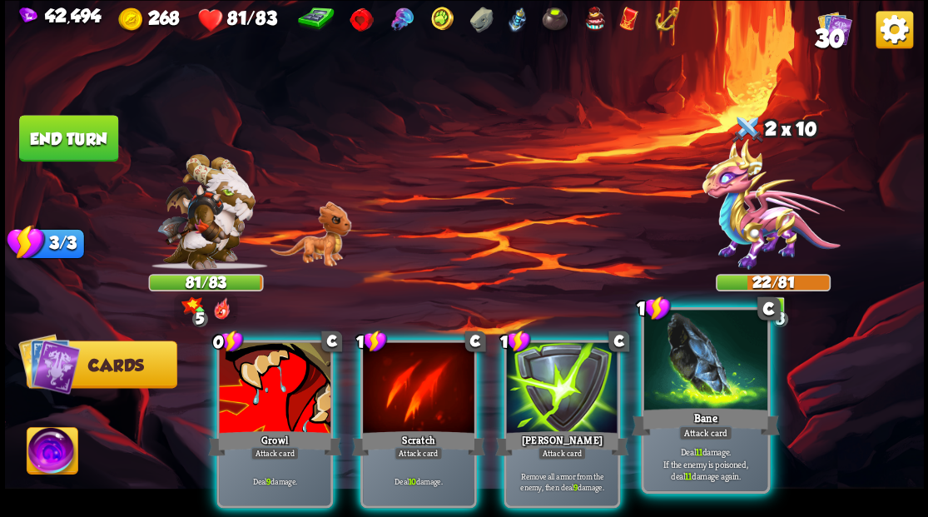
drag, startPoint x: 707, startPoint y: 394, endPoint x: 687, endPoint y: 365, distance: 36.5
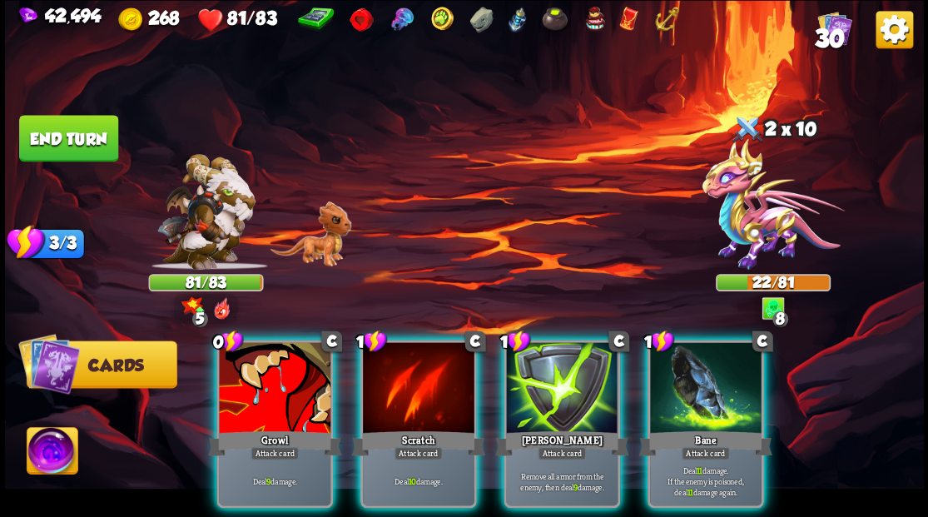
click at [707, 394] on div at bounding box center [706, 389] width 112 height 94
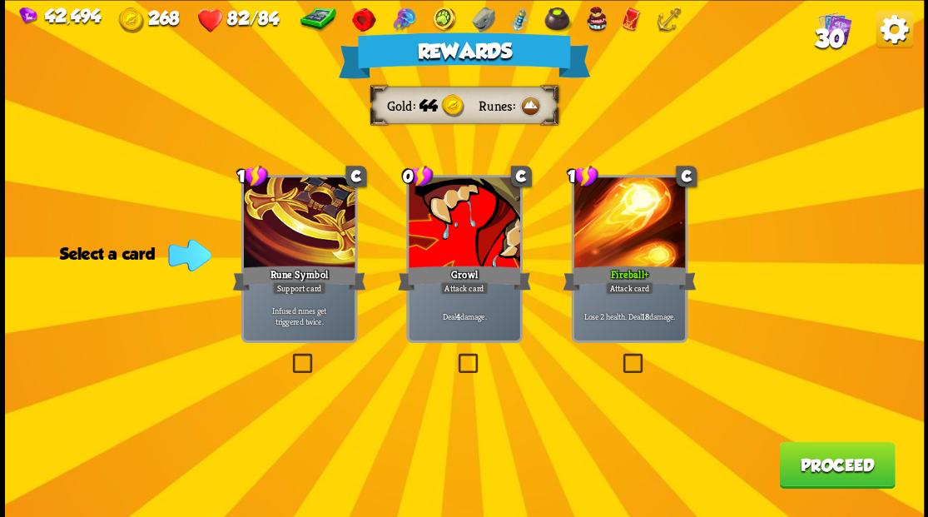
drag, startPoint x: 809, startPoint y: 468, endPoint x: 791, endPoint y: 465, distance: 17.7
click at [791, 465] on button "Proceed" at bounding box center [837, 464] width 116 height 47
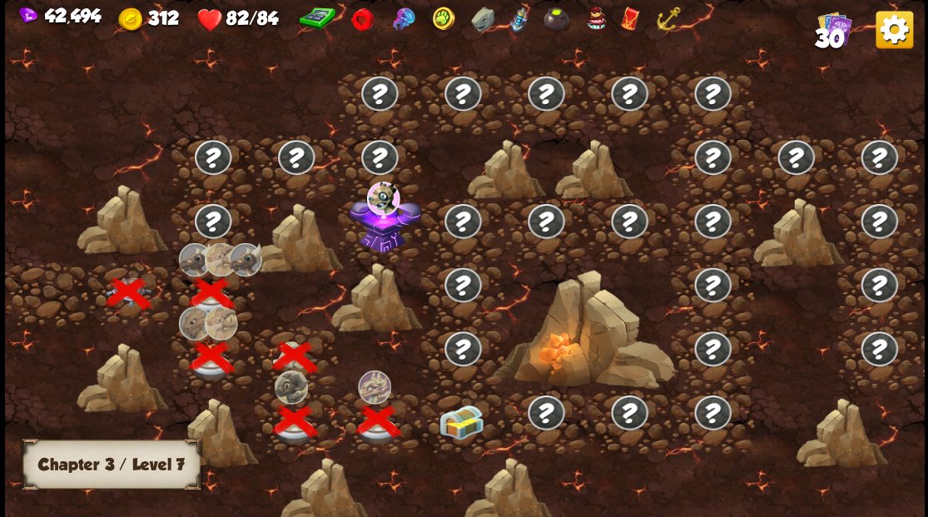
click at [464, 444] on div at bounding box center [462, 422] width 83 height 64
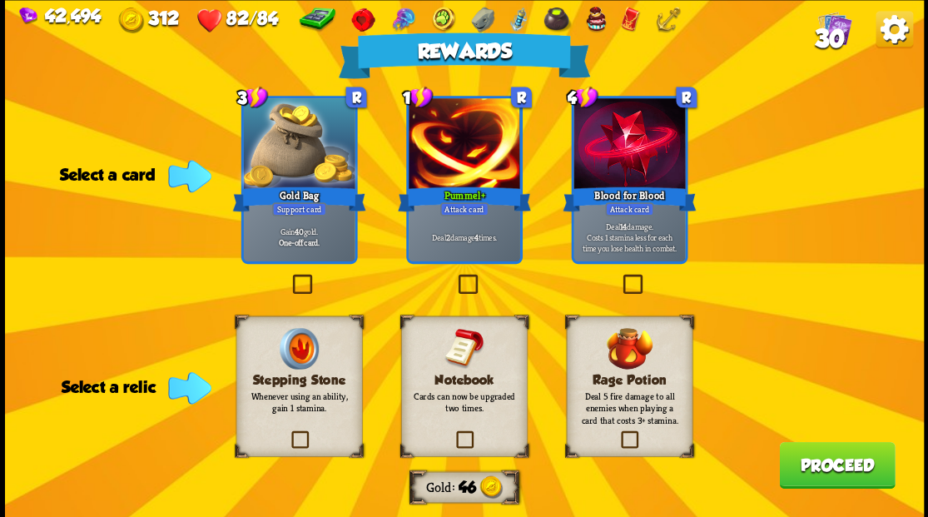
click at [618, 433] on label at bounding box center [618, 433] width 0 height 0
click at [0, 0] on input "checkbox" at bounding box center [0, 0] width 0 height 0
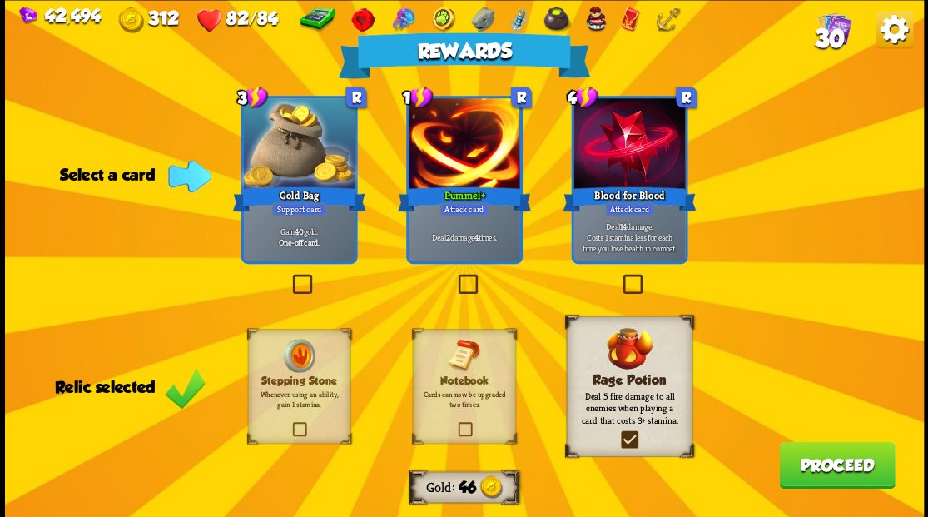
click at [837, 479] on button "Proceed" at bounding box center [837, 464] width 116 height 47
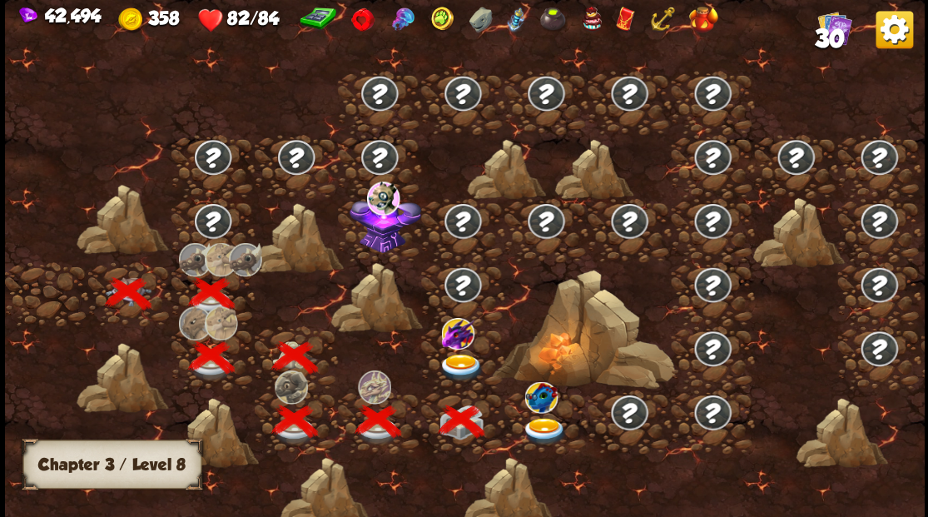
click at [451, 365] on img at bounding box center [461, 367] width 46 height 27
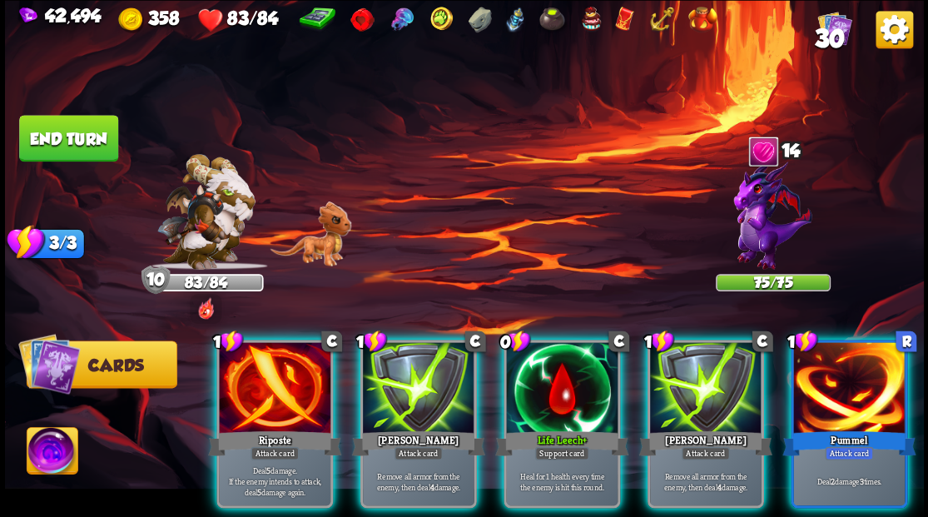
drag, startPoint x: 540, startPoint y: 348, endPoint x: 526, endPoint y: 333, distance: 20.6
click at [536, 345] on div at bounding box center [562, 389] width 112 height 94
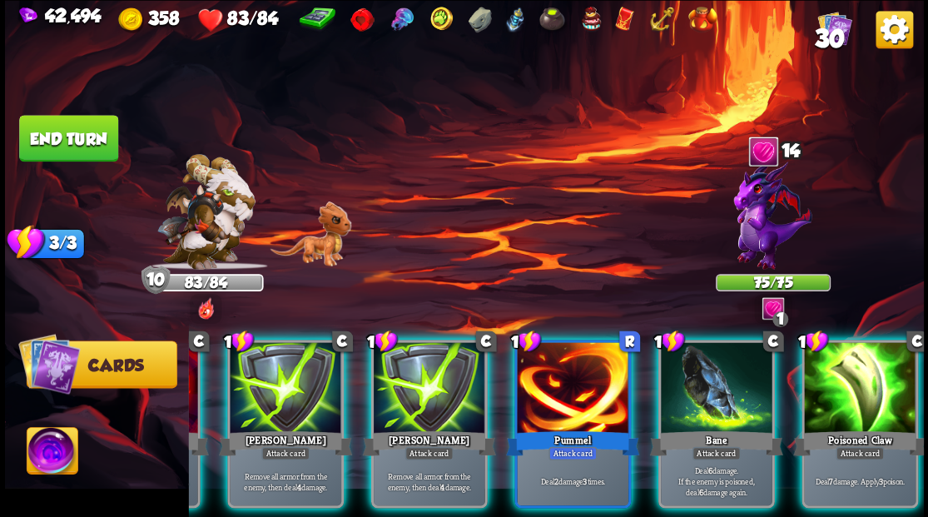
scroll to position [0, 157]
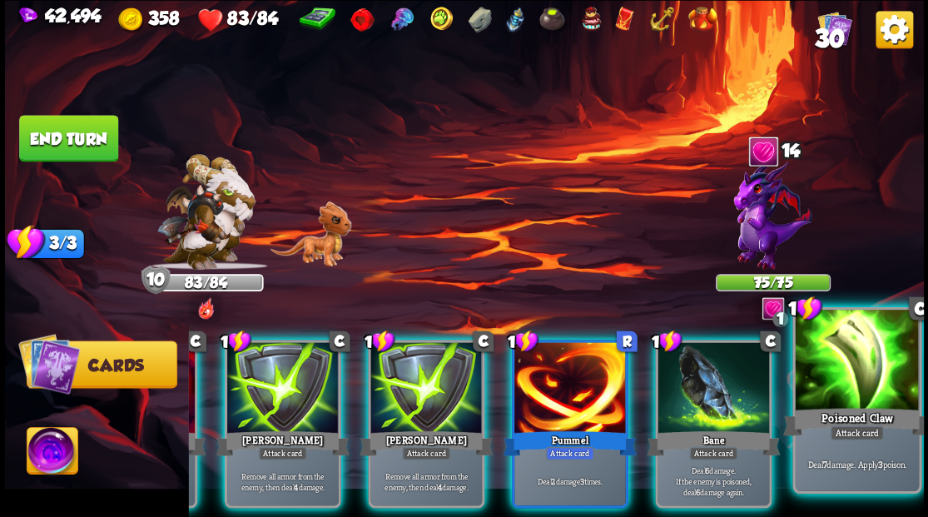
click at [841, 383] on div at bounding box center [856, 362] width 123 height 104
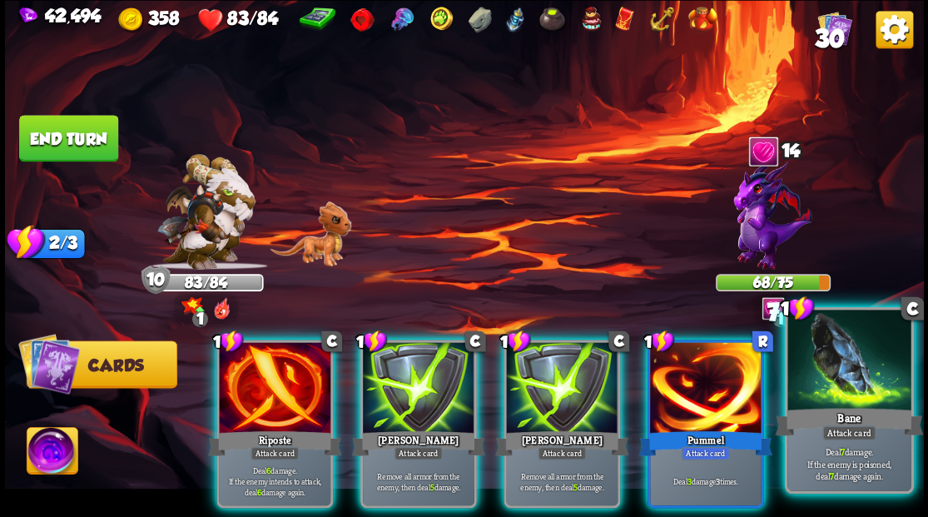
click at [863, 377] on div at bounding box center [848, 362] width 123 height 104
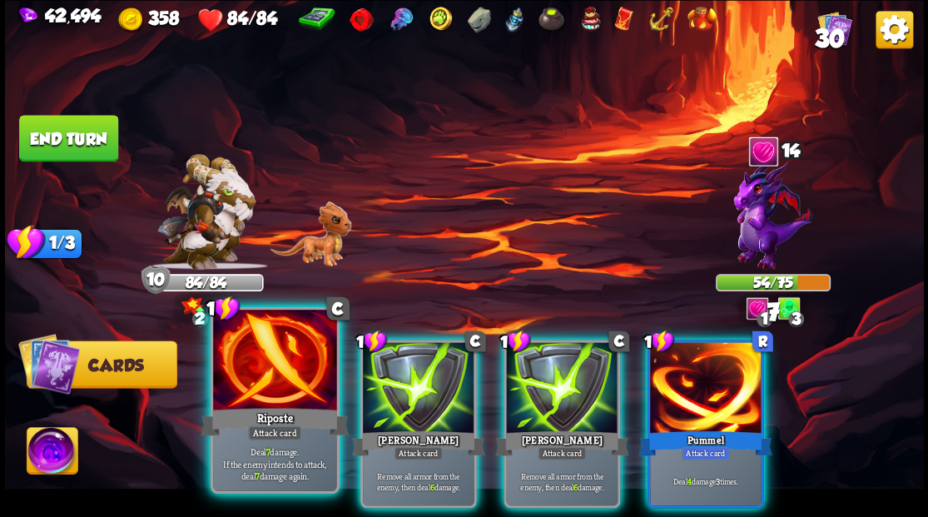
click at [259, 395] on div at bounding box center [274, 362] width 123 height 104
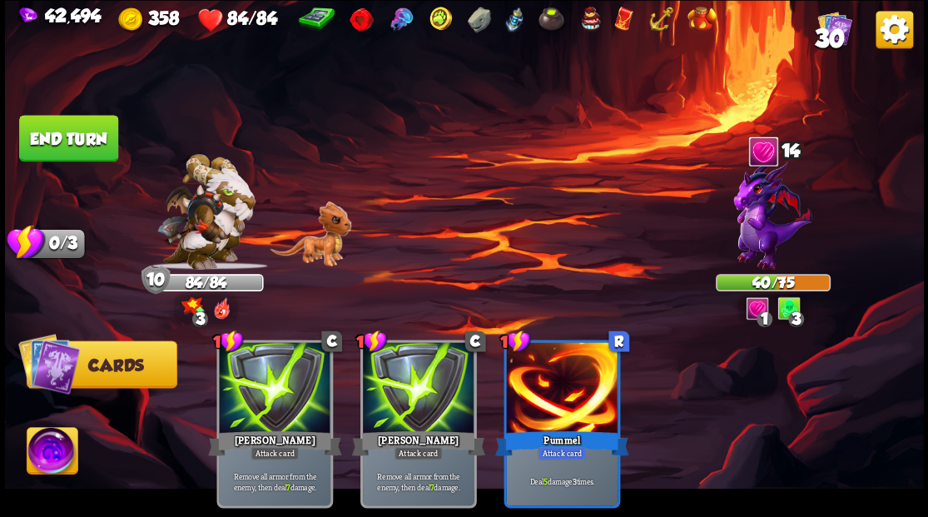
click at [82, 146] on button "End turn" at bounding box center [68, 138] width 99 height 47
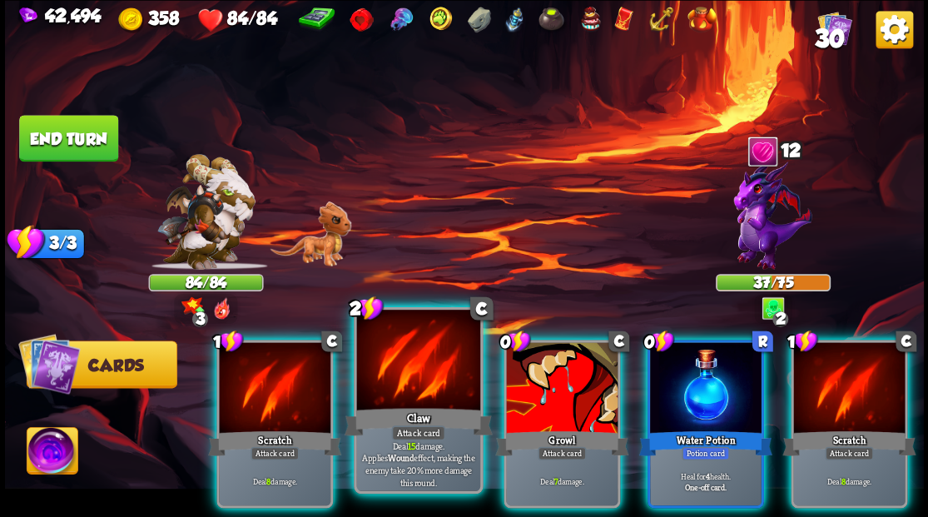
click at [413, 361] on div at bounding box center [417, 362] width 123 height 104
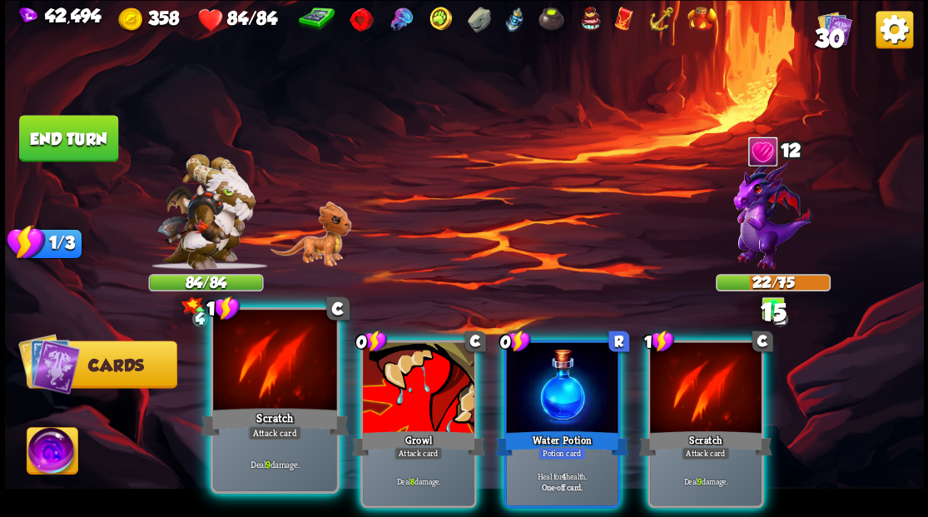
click at [259, 370] on div at bounding box center [274, 362] width 123 height 104
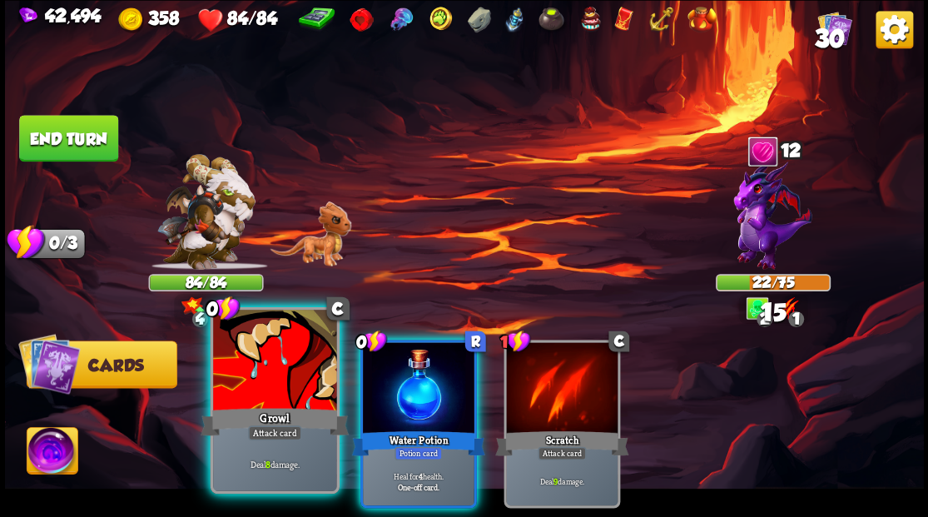
click at [256, 370] on div at bounding box center [274, 362] width 123 height 104
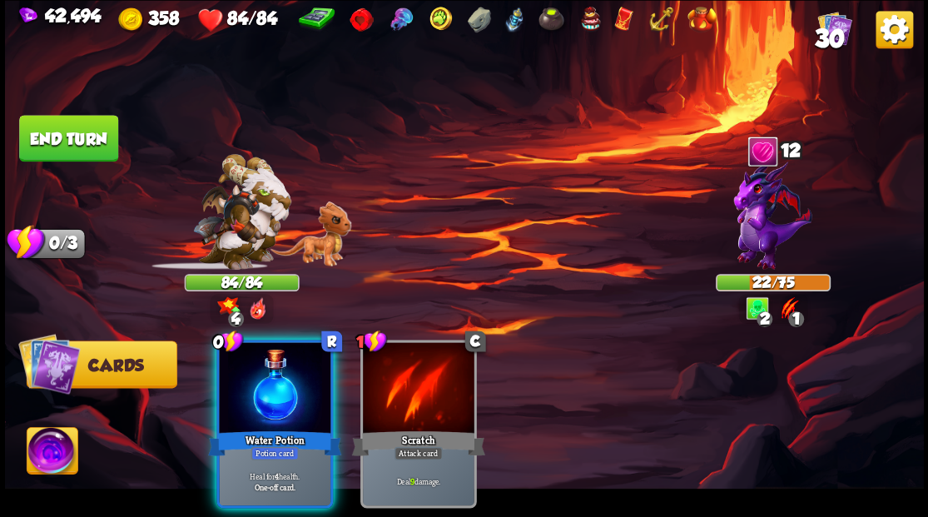
click at [255, 369] on div at bounding box center [275, 389] width 112 height 94
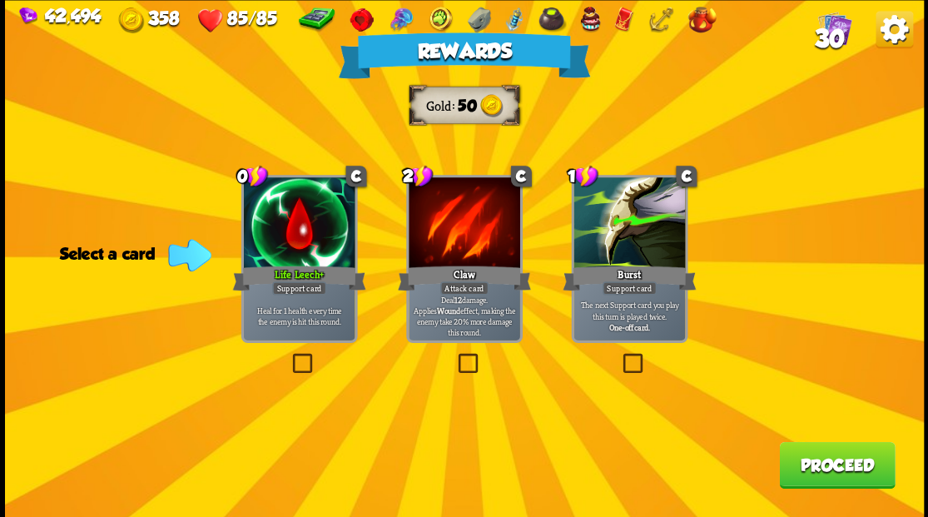
click at [821, 466] on button "Proceed" at bounding box center [837, 464] width 116 height 47
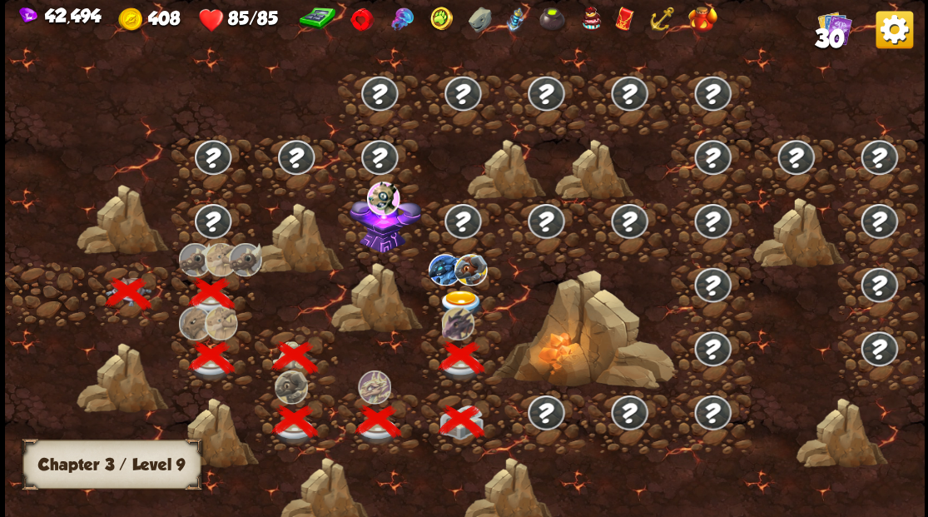
click at [459, 291] on img at bounding box center [461, 303] width 46 height 27
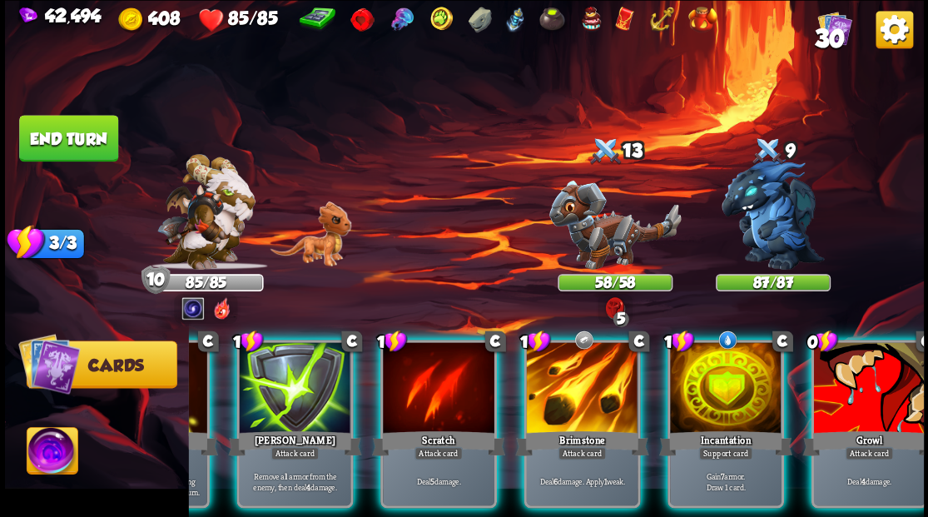
scroll to position [0, 324]
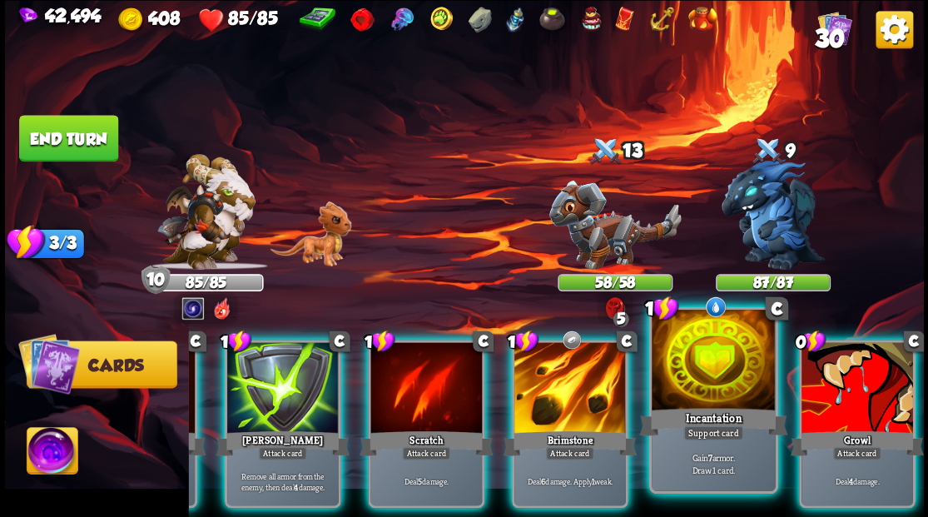
click at [704, 368] on div at bounding box center [713, 362] width 123 height 104
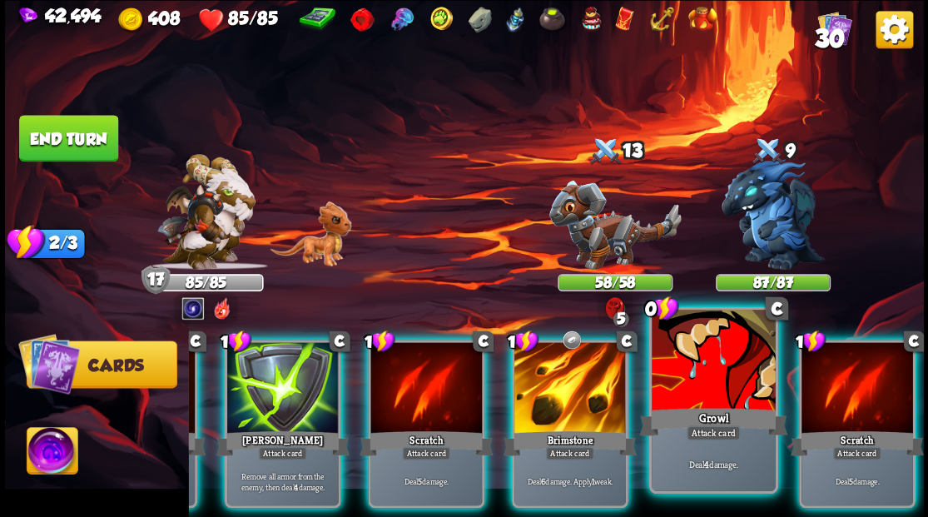
click at [709, 394] on div at bounding box center [713, 362] width 123 height 104
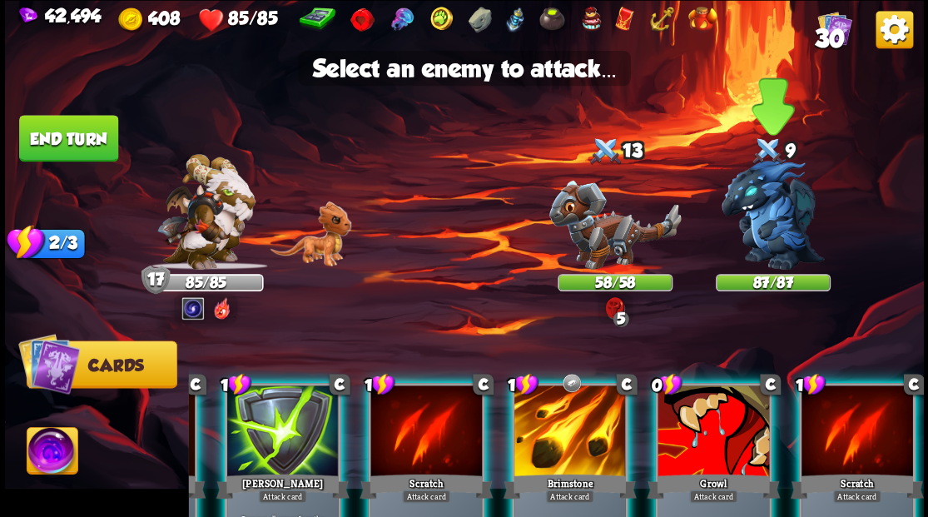
click at [761, 215] on img at bounding box center [773, 214] width 103 height 111
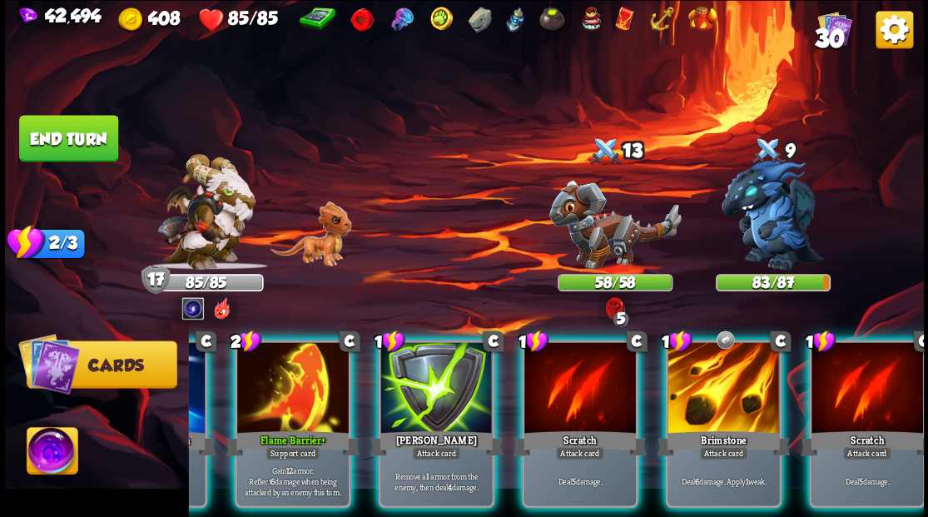
scroll to position [0, 62]
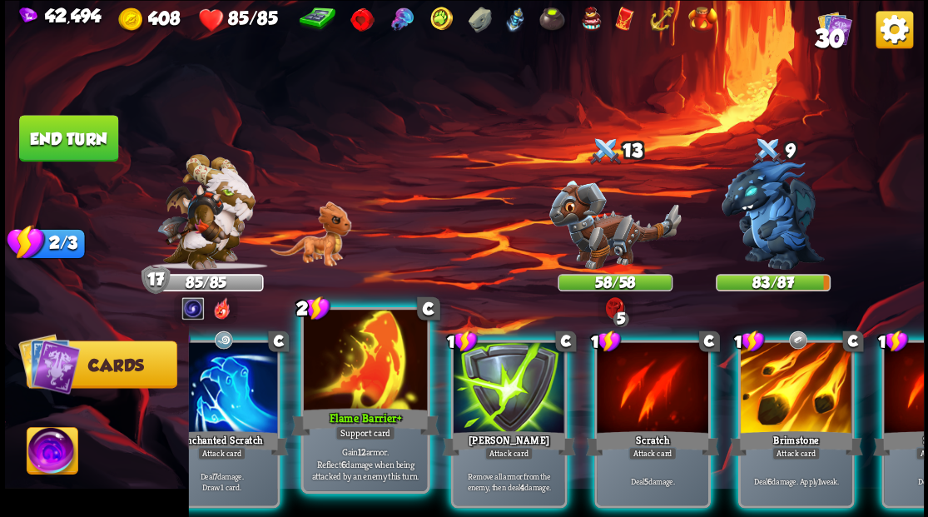
click at [363, 394] on div at bounding box center [364, 362] width 123 height 104
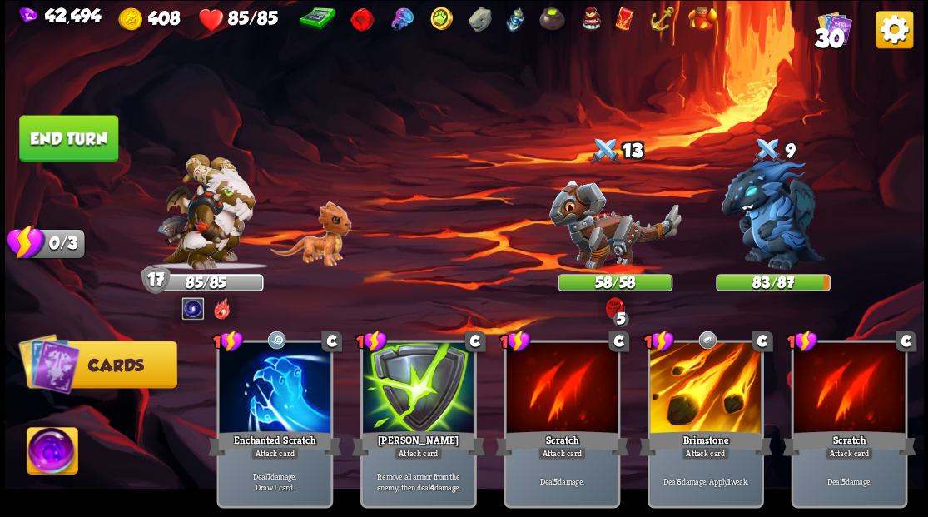
scroll to position [0, 0]
click at [70, 134] on button "End turn" at bounding box center [68, 138] width 99 height 47
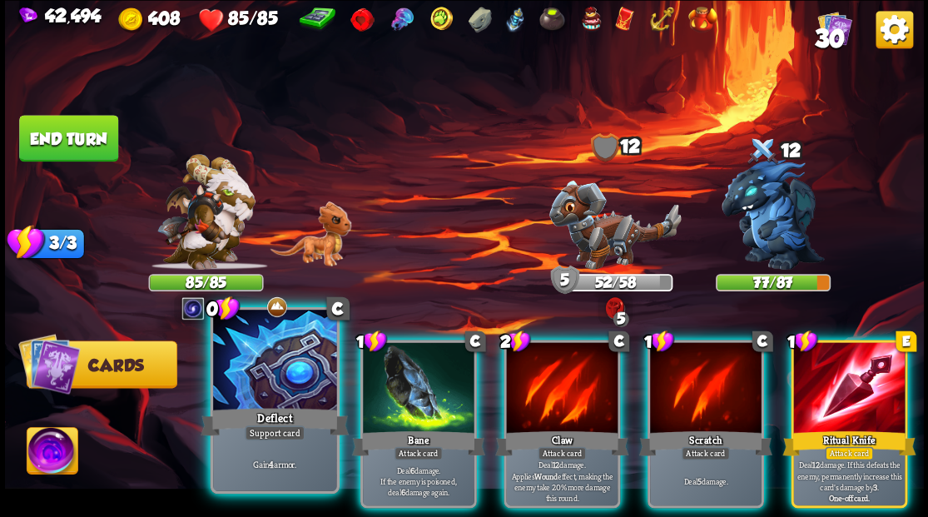
click at [281, 381] on div at bounding box center [274, 362] width 123 height 104
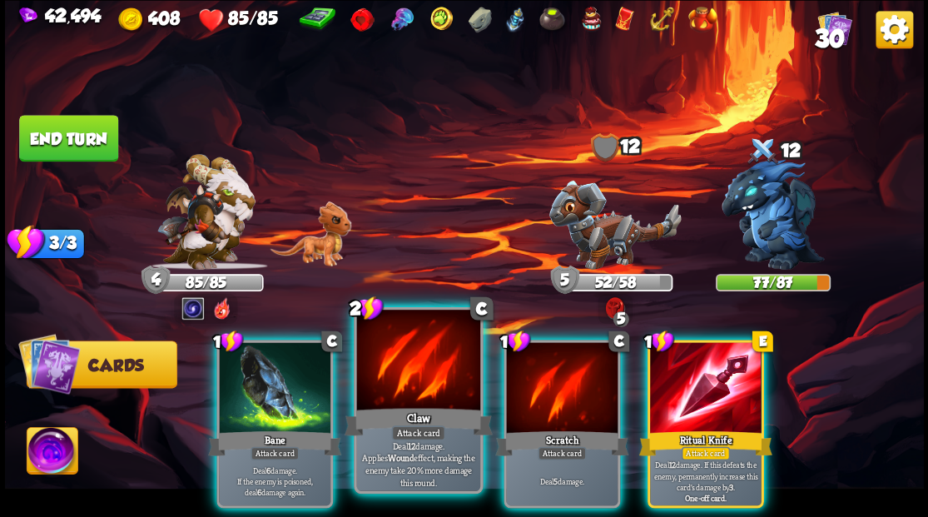
click at [404, 369] on div at bounding box center [417, 362] width 123 height 104
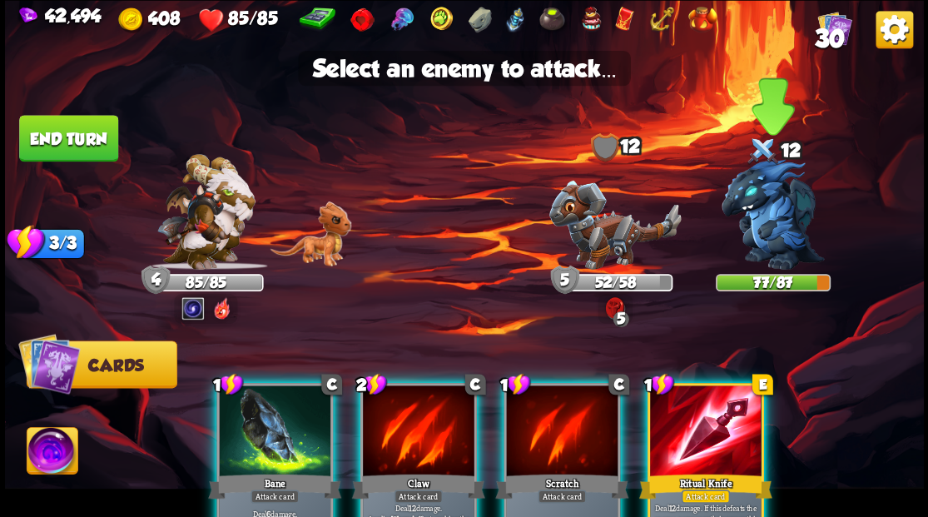
click at [762, 217] on img at bounding box center [773, 214] width 103 height 111
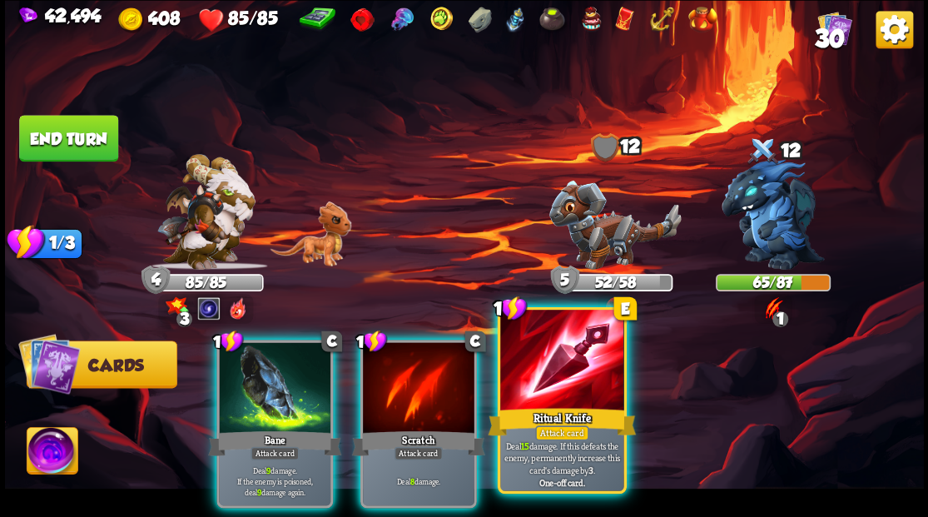
click at [565, 406] on div "Ritual Knife" at bounding box center [562, 420] width 148 height 33
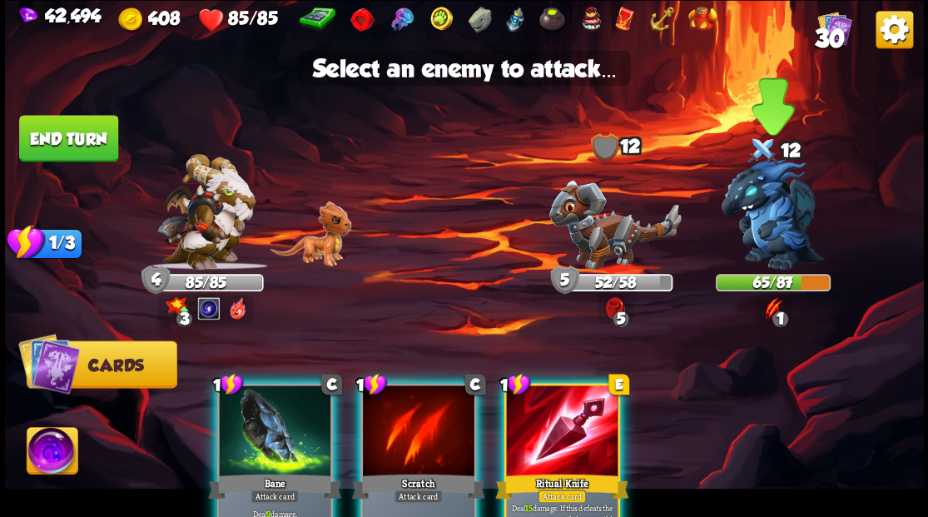
click at [761, 225] on img at bounding box center [773, 214] width 103 height 111
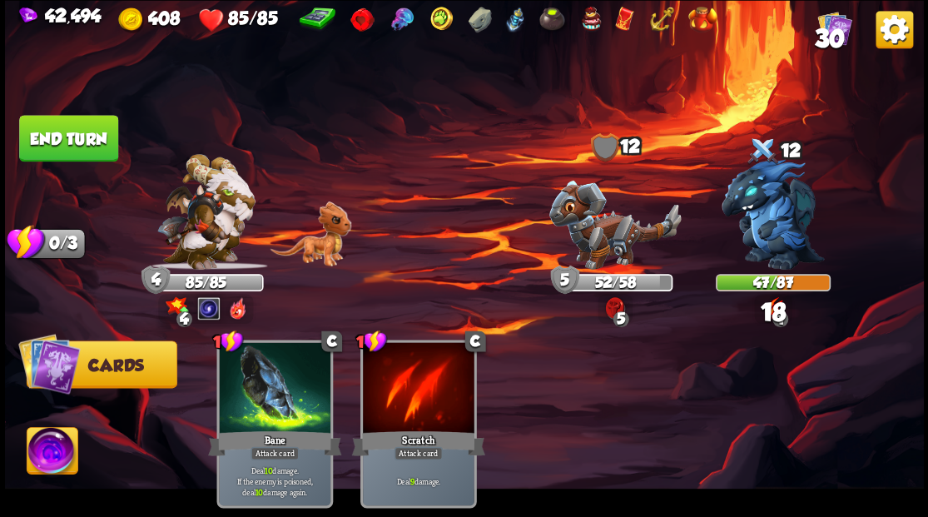
click at [86, 141] on button "End turn" at bounding box center [68, 138] width 99 height 47
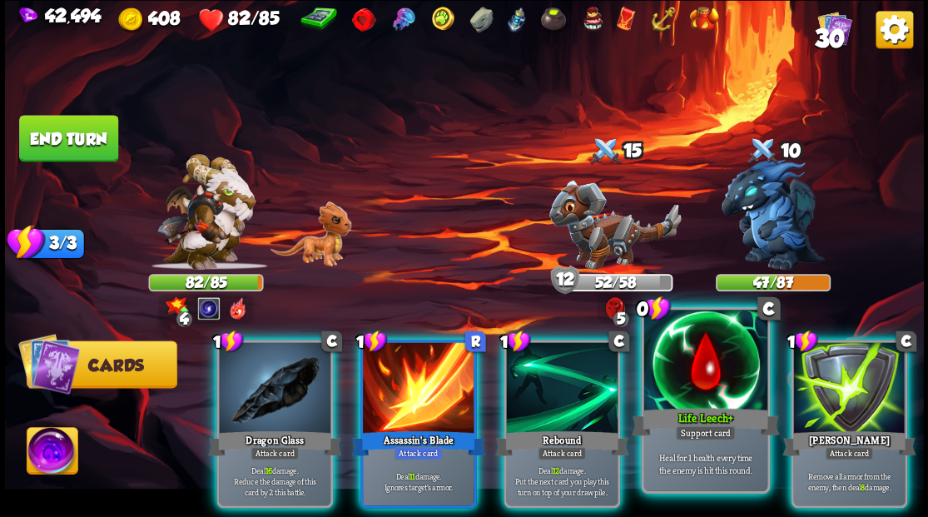
click at [700, 387] on div at bounding box center [704, 362] width 123 height 104
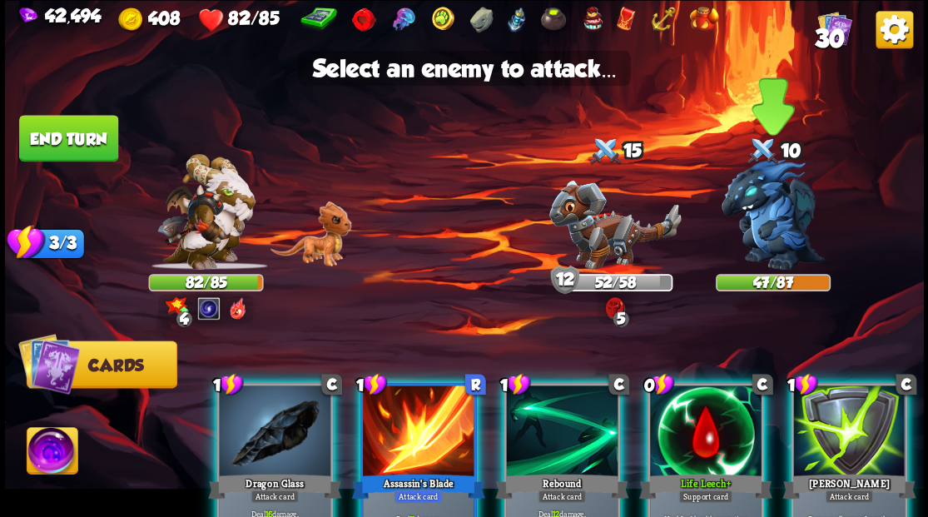
click at [767, 235] on img at bounding box center [773, 214] width 103 height 111
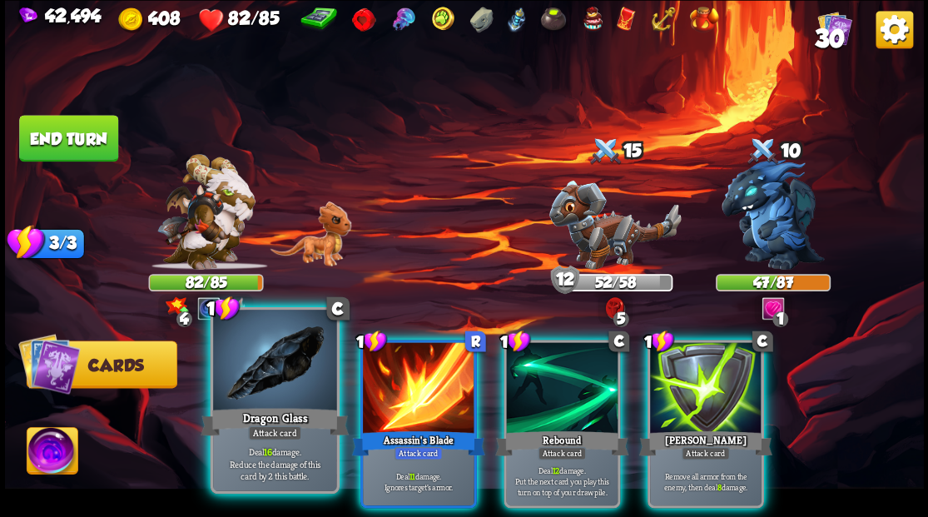
click at [261, 390] on div at bounding box center [274, 362] width 123 height 104
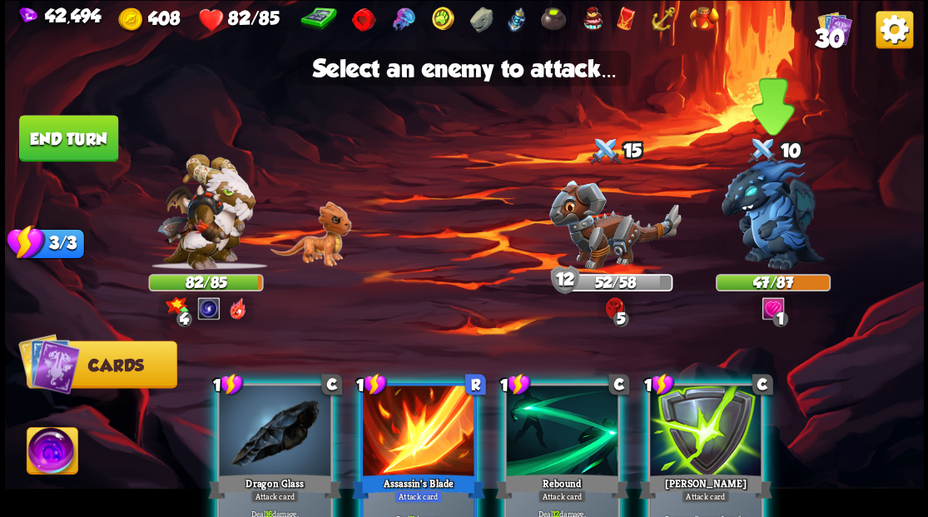
click at [769, 206] on img at bounding box center [773, 214] width 103 height 111
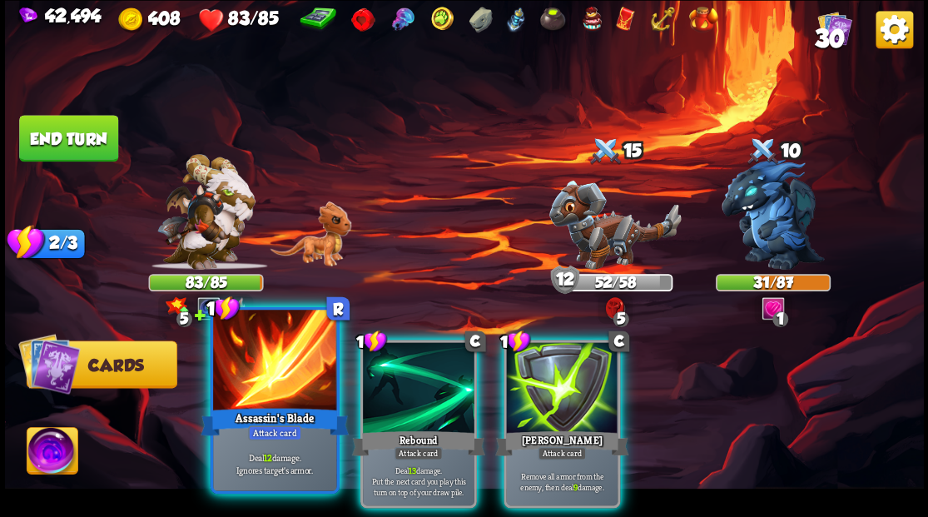
click at [251, 386] on div at bounding box center [274, 362] width 123 height 104
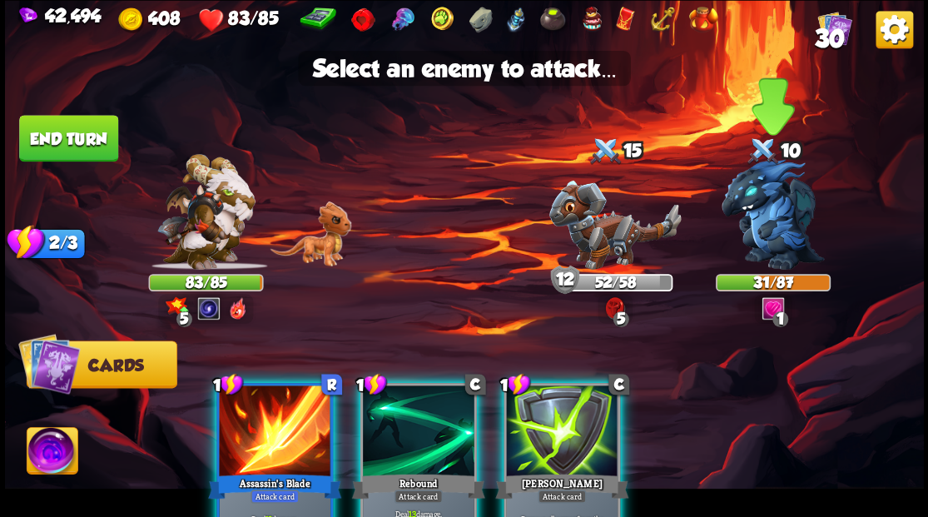
click at [756, 210] on img at bounding box center [773, 214] width 103 height 111
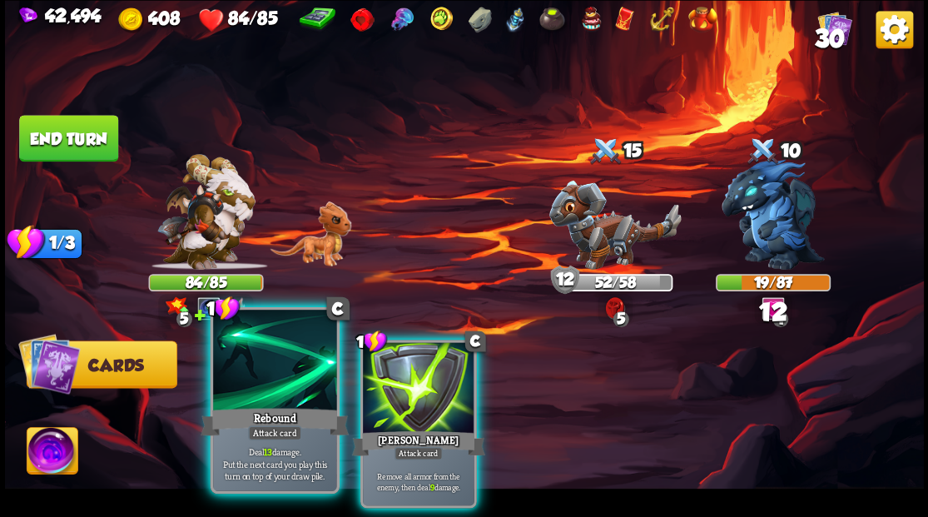
click at [283, 369] on div at bounding box center [274, 362] width 123 height 104
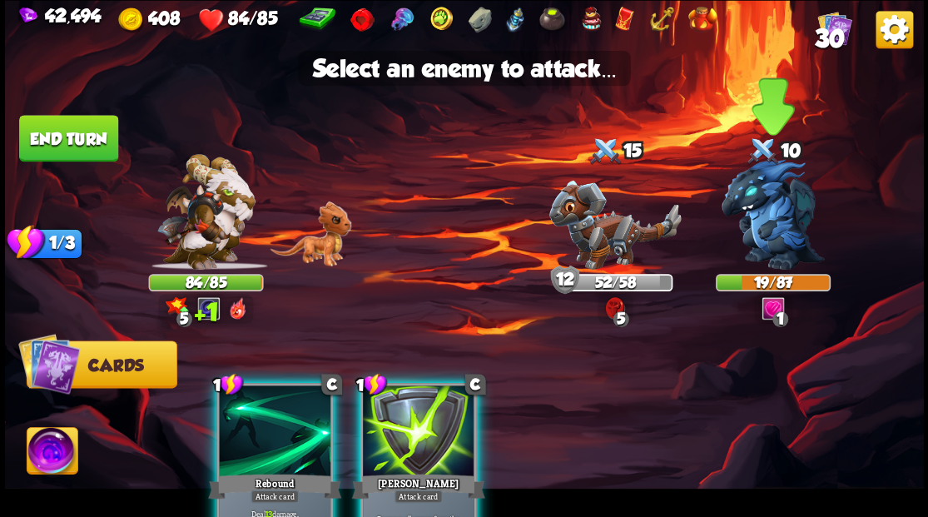
click at [784, 241] on img at bounding box center [773, 214] width 103 height 111
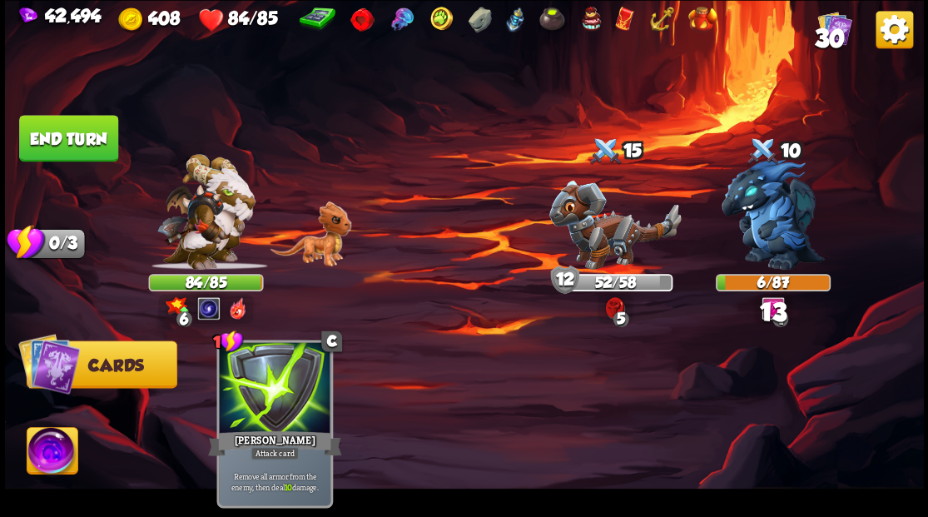
click at [75, 115] on button "End turn" at bounding box center [68, 138] width 99 height 47
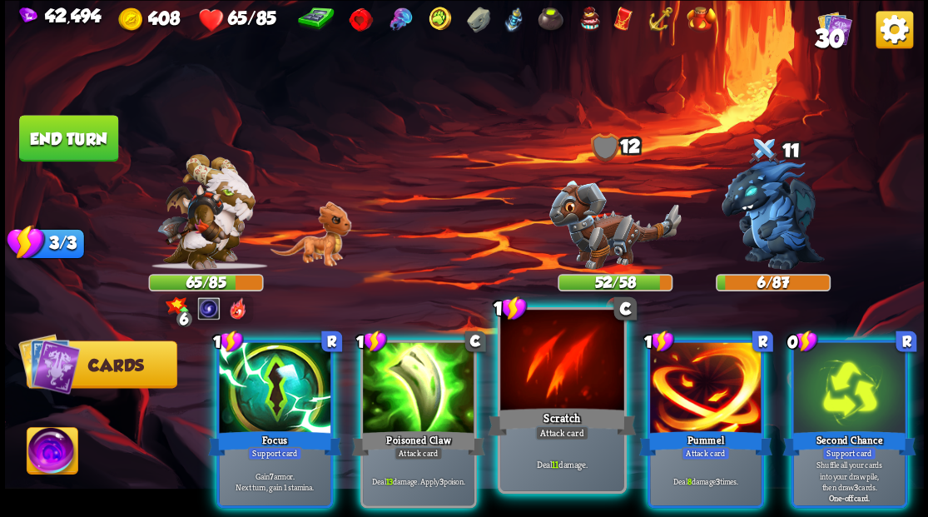
click at [534, 376] on div at bounding box center [561, 362] width 123 height 104
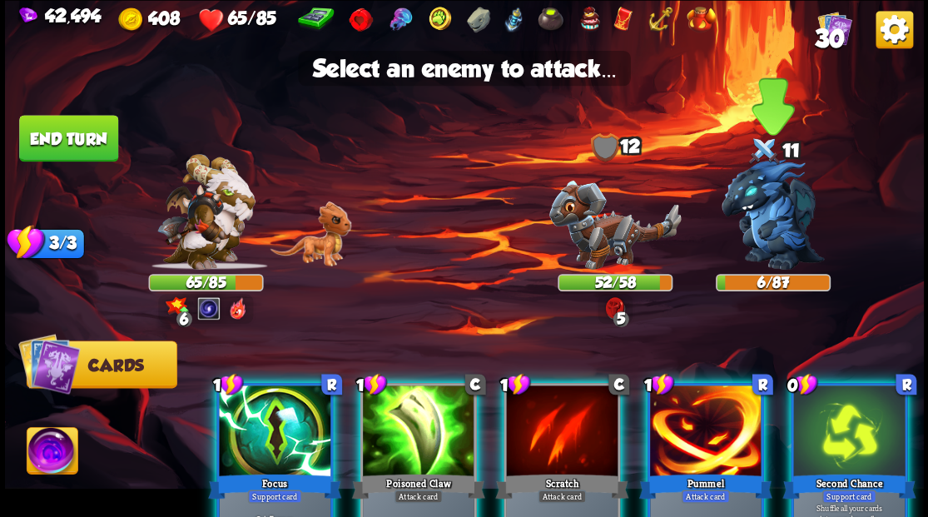
click at [766, 216] on img at bounding box center [773, 214] width 103 height 111
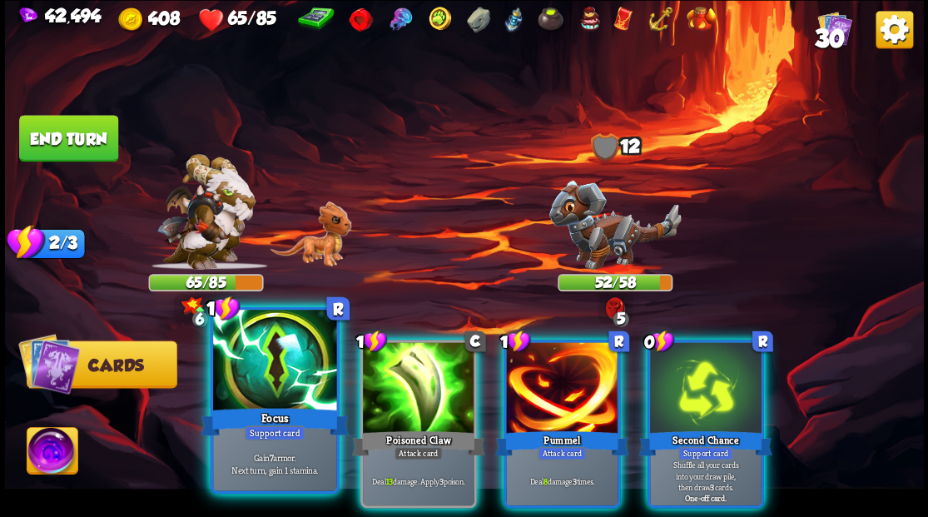
click at [273, 375] on div at bounding box center [274, 362] width 123 height 104
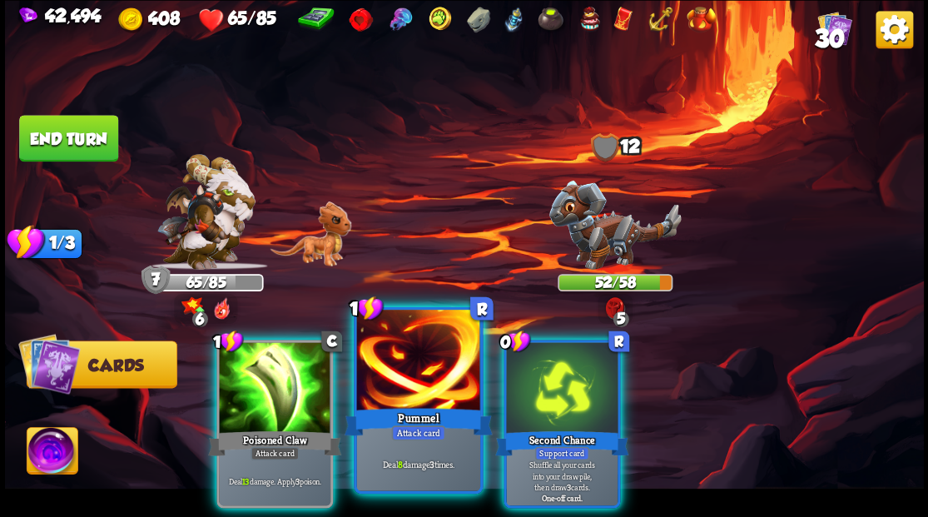
click at [397, 395] on div at bounding box center [417, 362] width 123 height 104
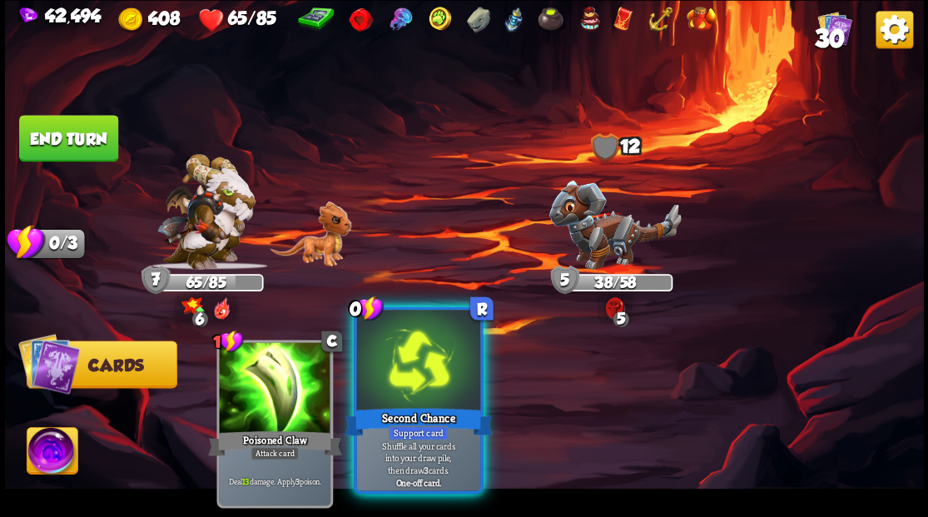
click at [393, 365] on div at bounding box center [417, 362] width 123 height 104
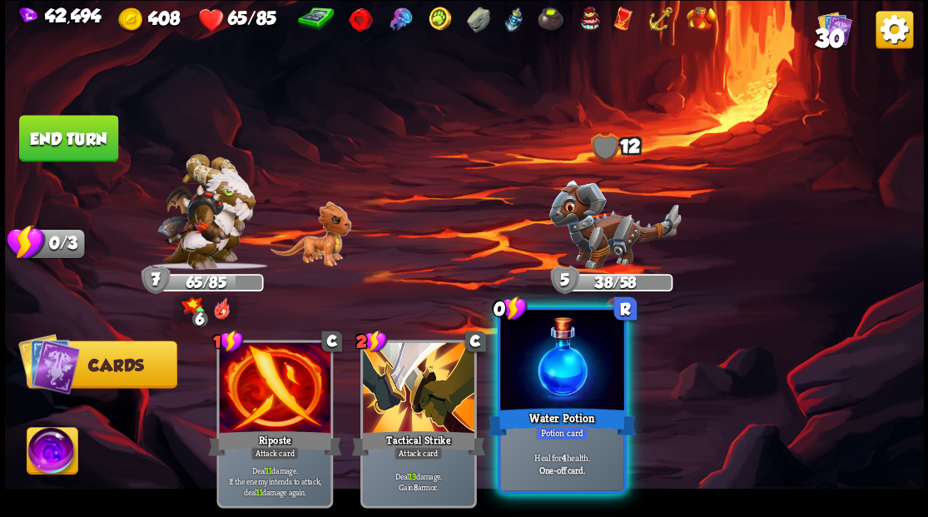
click at [528, 388] on div at bounding box center [561, 362] width 123 height 104
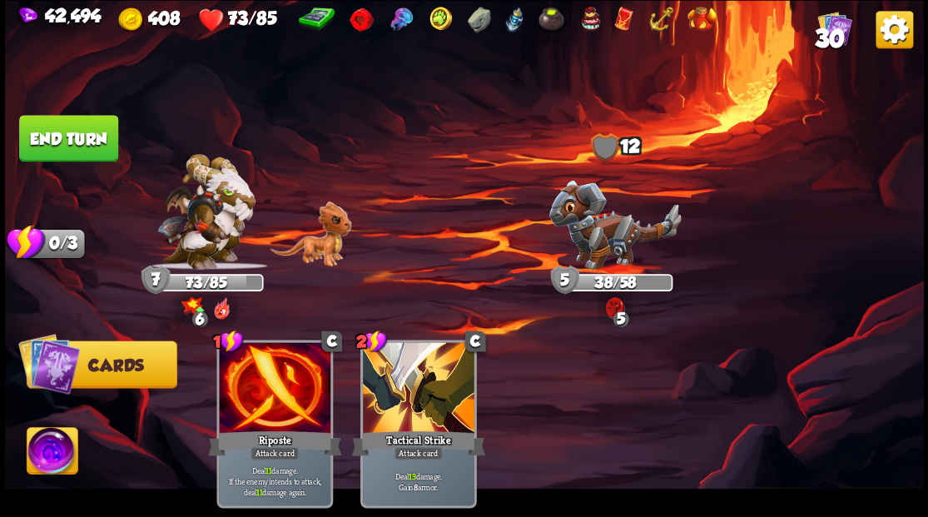
click at [84, 135] on button "End turn" at bounding box center [68, 138] width 99 height 47
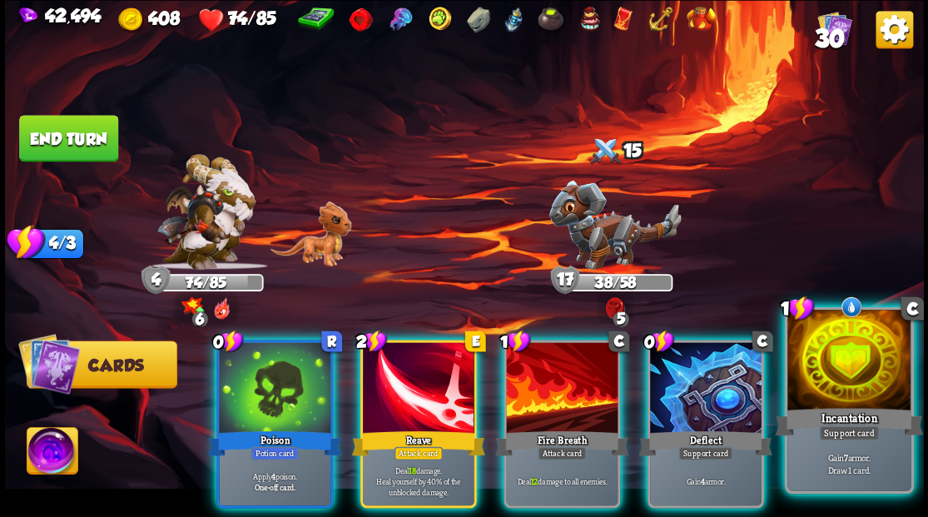
click at [885, 363] on div at bounding box center [848, 362] width 123 height 104
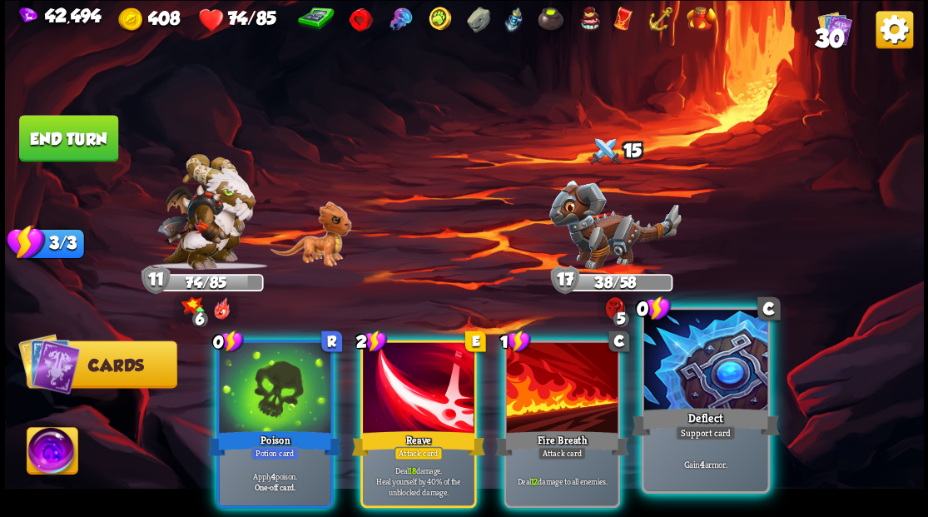
click at [712, 374] on div at bounding box center [704, 362] width 123 height 104
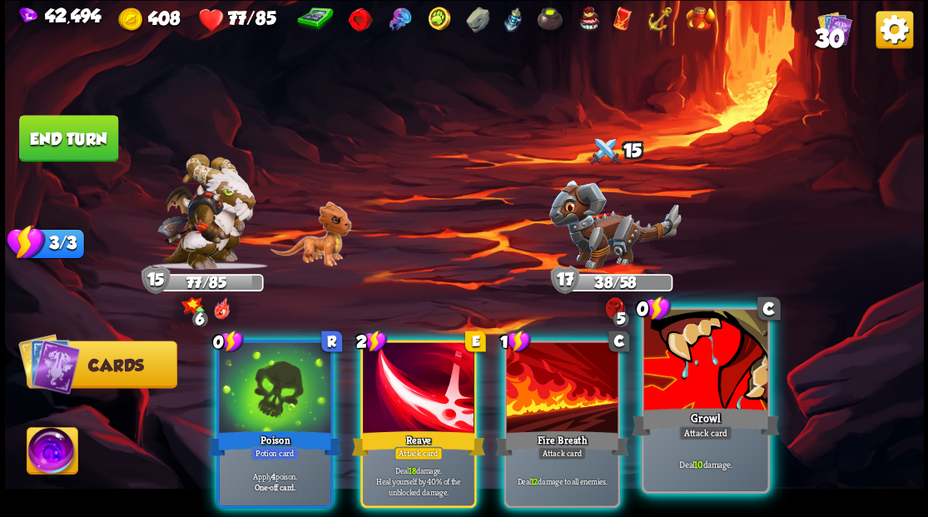
click at [709, 376] on div at bounding box center [704, 362] width 123 height 104
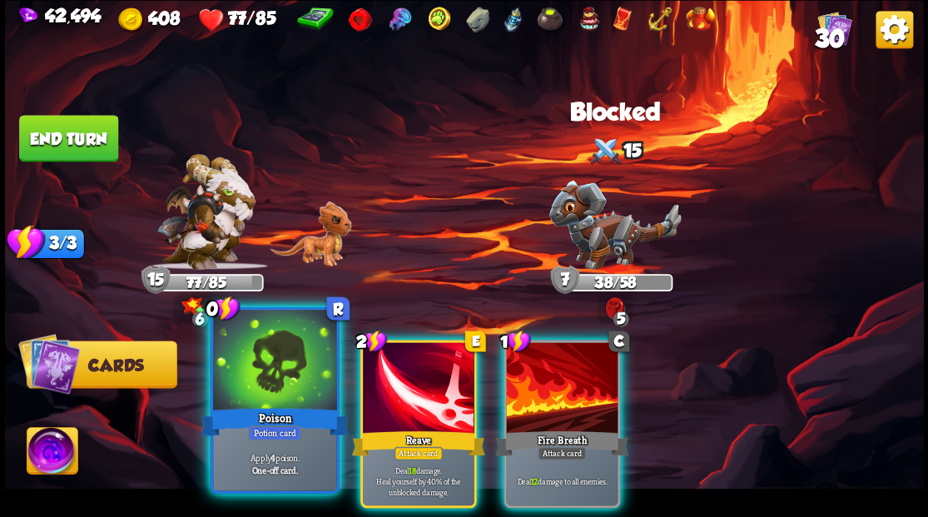
click at [221, 366] on div at bounding box center [274, 362] width 123 height 104
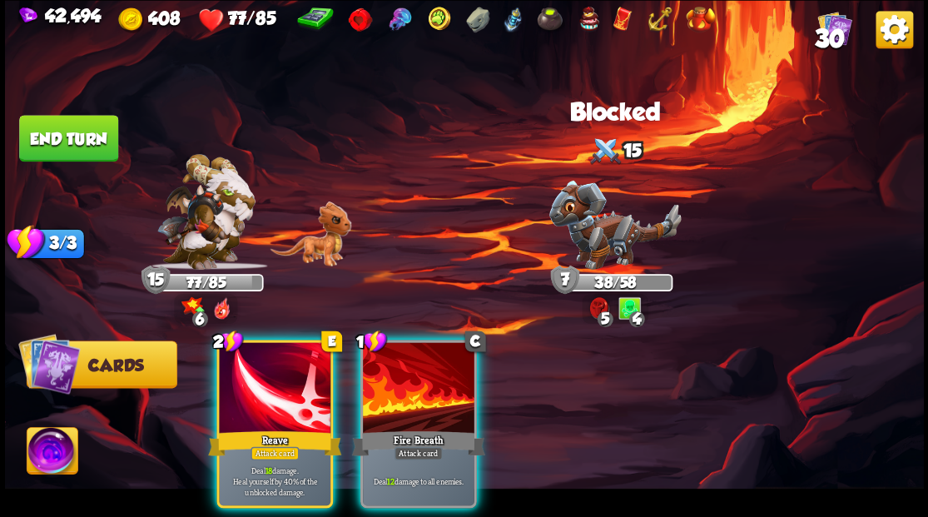
click at [221, 366] on div at bounding box center [275, 389] width 112 height 94
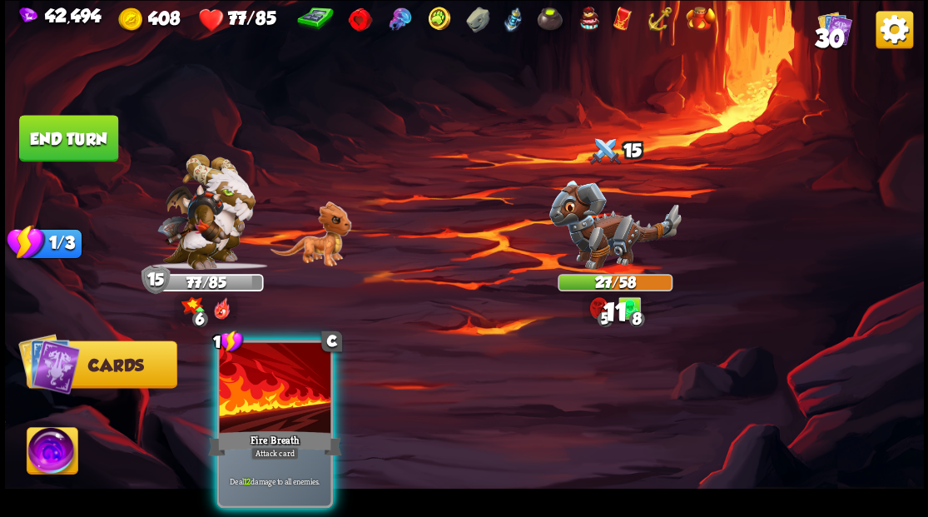
click at [221, 366] on div at bounding box center [275, 389] width 112 height 94
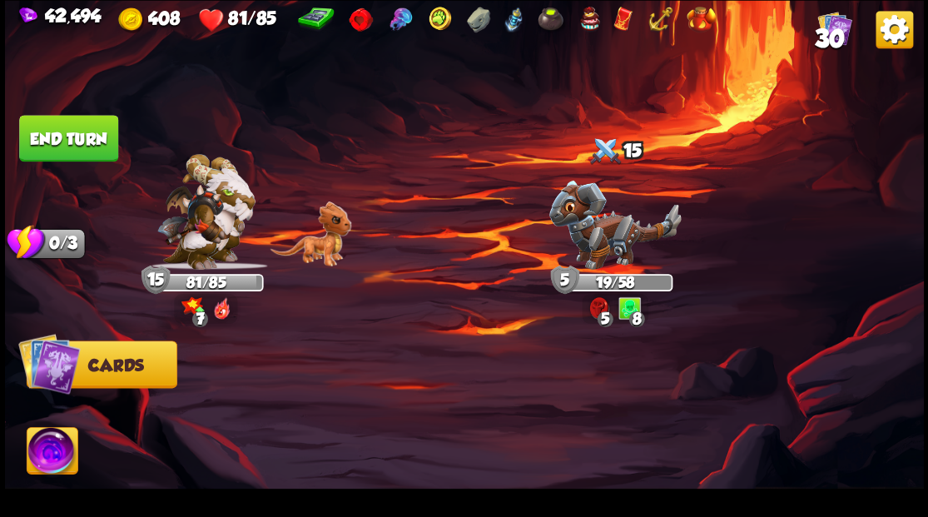
drag, startPoint x: 88, startPoint y: 136, endPoint x: 221, endPoint y: 135, distance: 132.3
click at [88, 136] on button "End turn" at bounding box center [68, 138] width 99 height 47
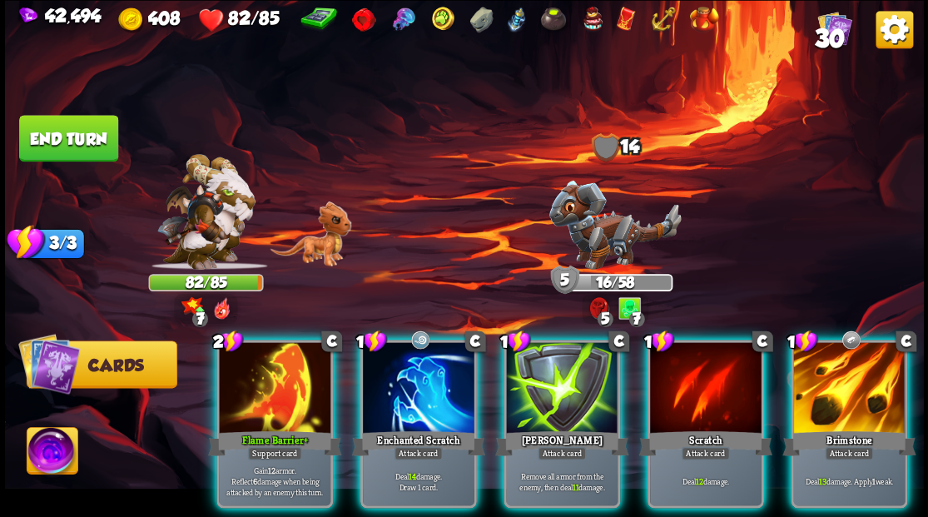
click at [599, 237] on img at bounding box center [614, 224] width 132 height 89
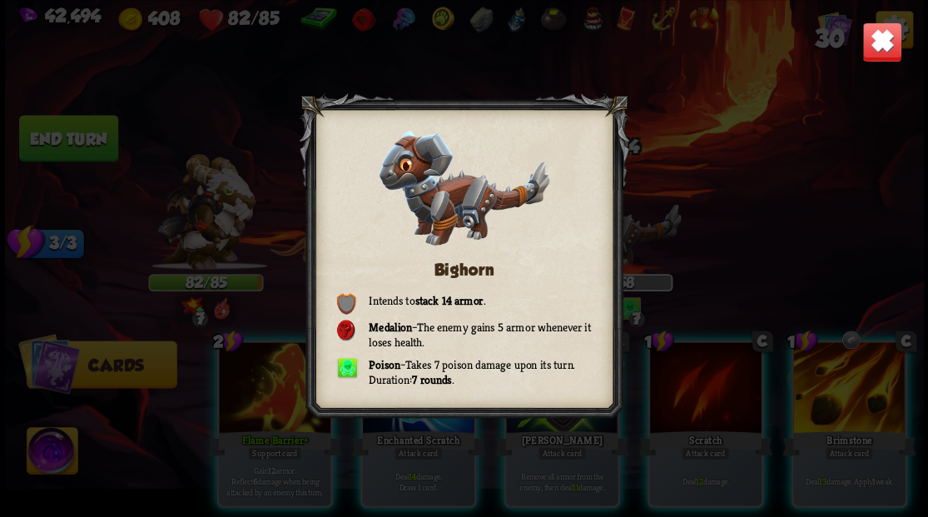
click at [876, 39] on img at bounding box center [881, 42] width 40 height 40
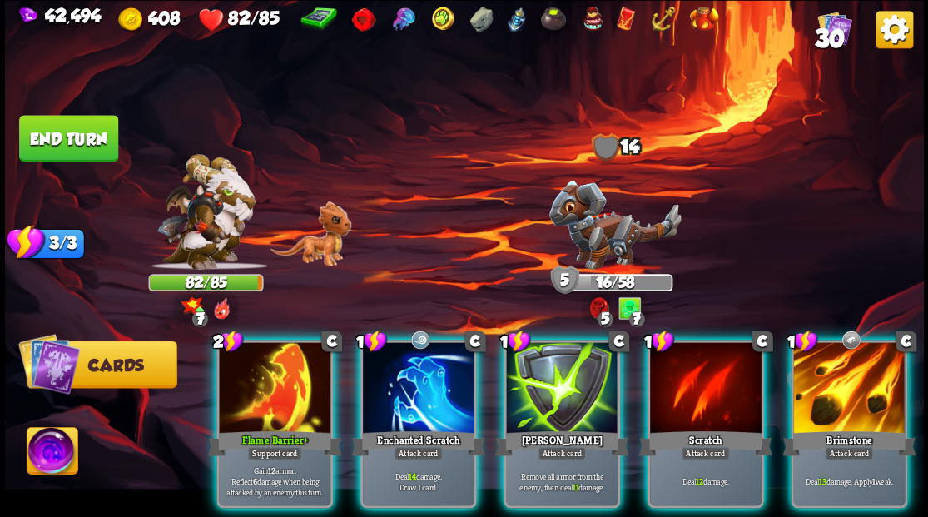
click at [578, 388] on div at bounding box center [562, 389] width 112 height 94
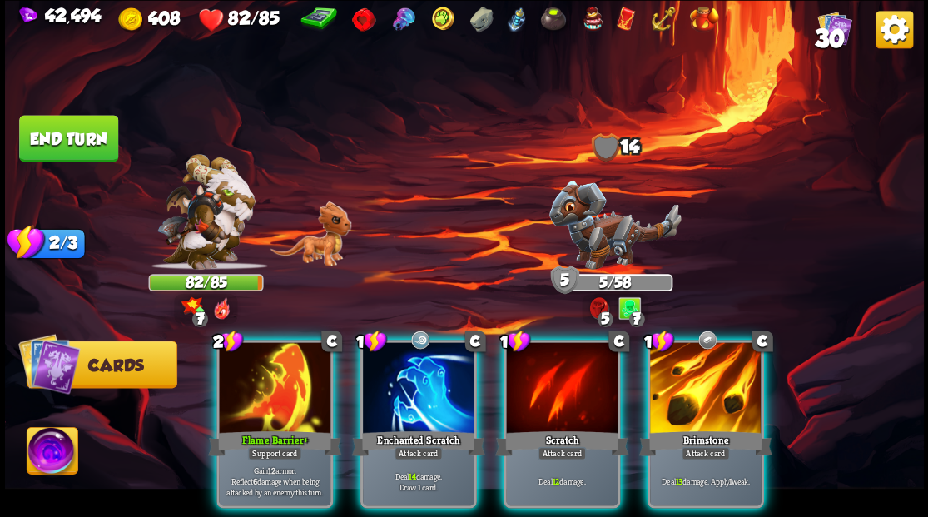
click at [686, 428] on div "Brimstone" at bounding box center [704, 443] width 133 height 30
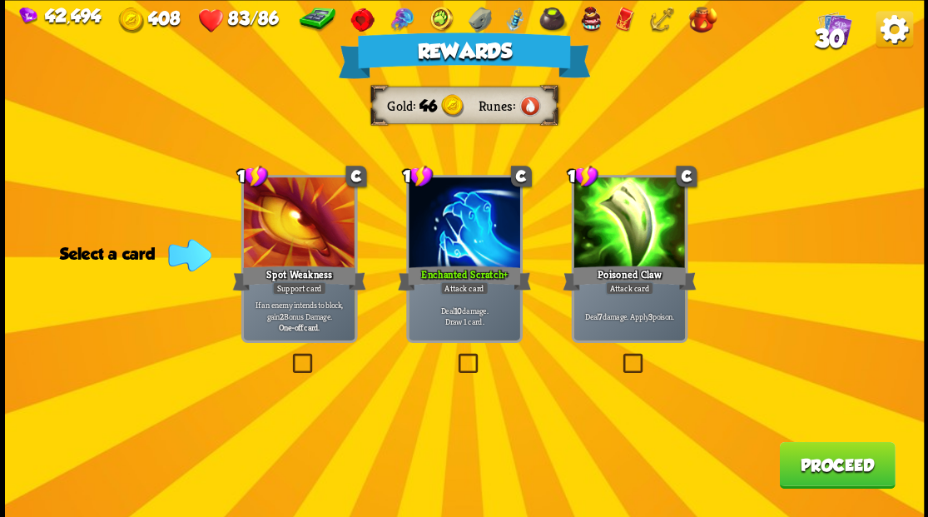
click at [862, 476] on button "Proceed" at bounding box center [837, 464] width 116 height 47
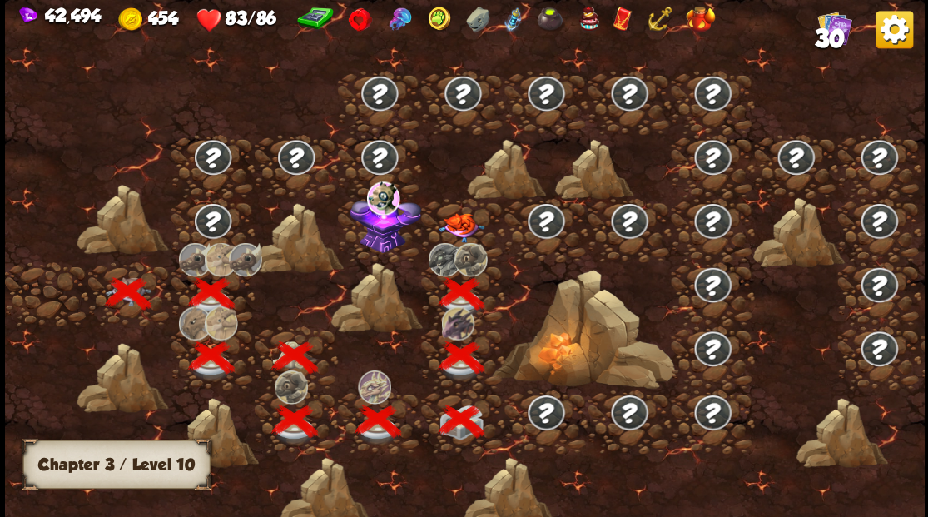
click at [453, 216] on img at bounding box center [461, 226] width 46 height 29
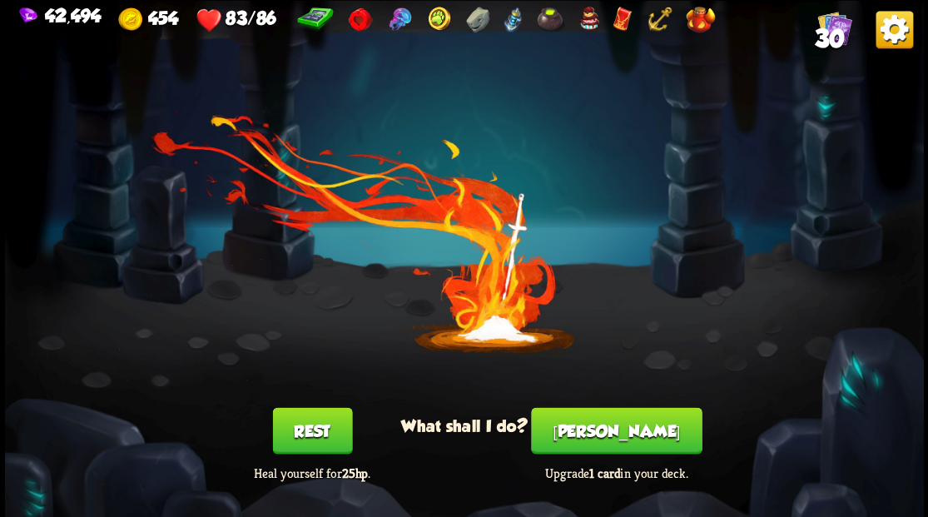
click at [600, 428] on button "[PERSON_NAME]" at bounding box center [616, 430] width 171 height 47
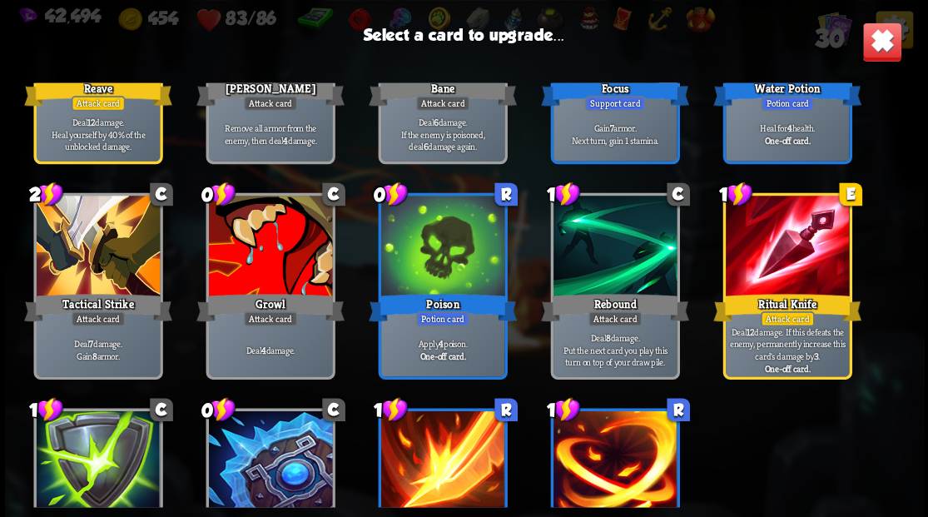
scroll to position [773, 0]
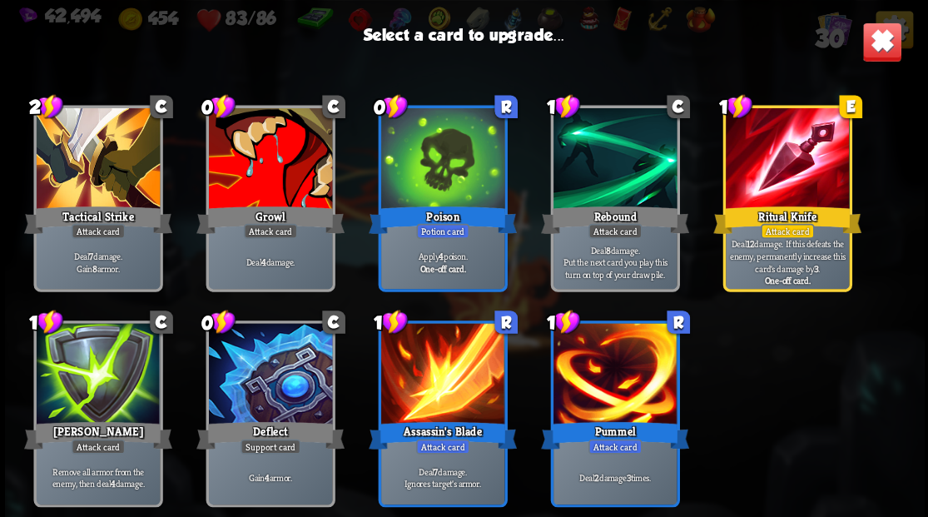
click at [275, 181] on div at bounding box center [269, 160] width 123 height 104
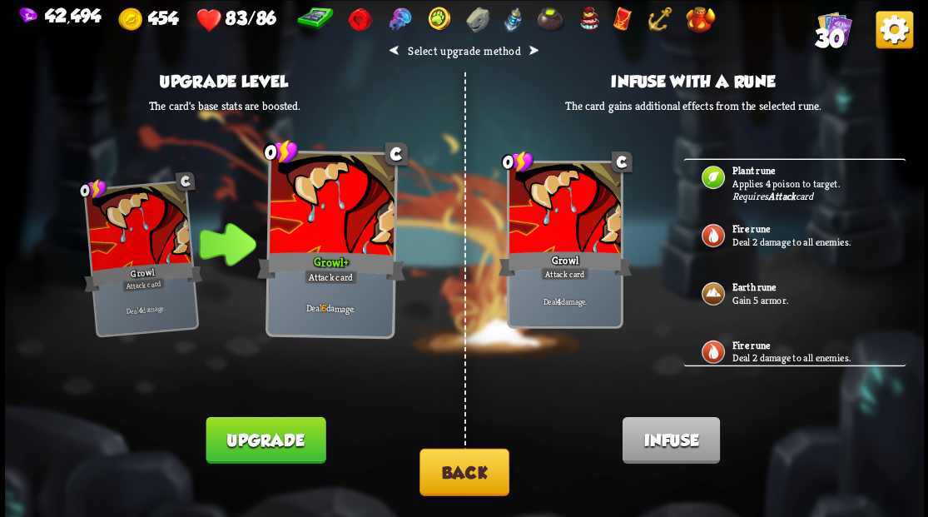
scroll to position [520, 0]
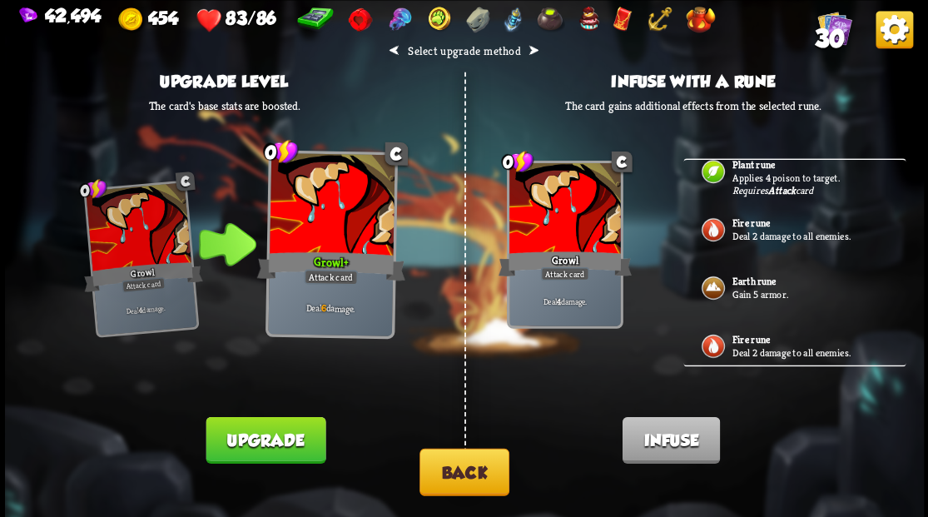
click at [489, 470] on button "Back" at bounding box center [464, 471] width 90 height 47
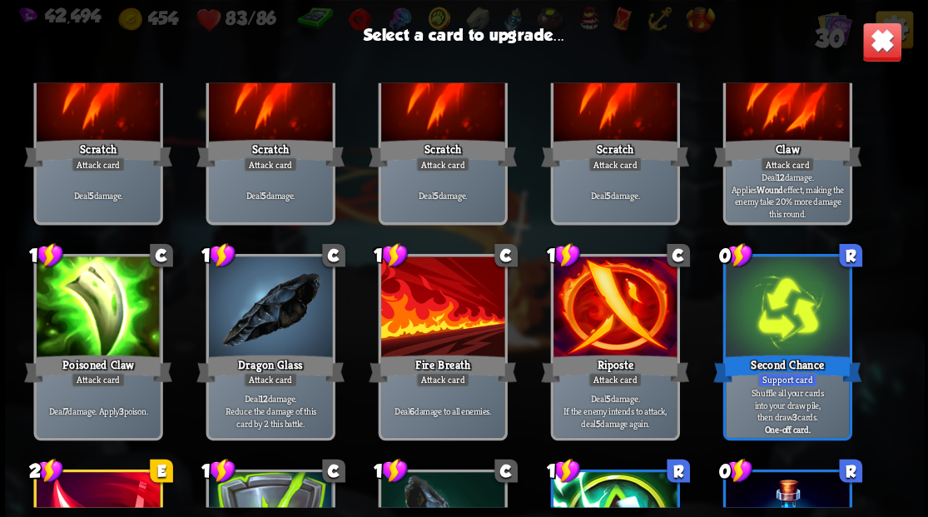
scroll to position [111, 0]
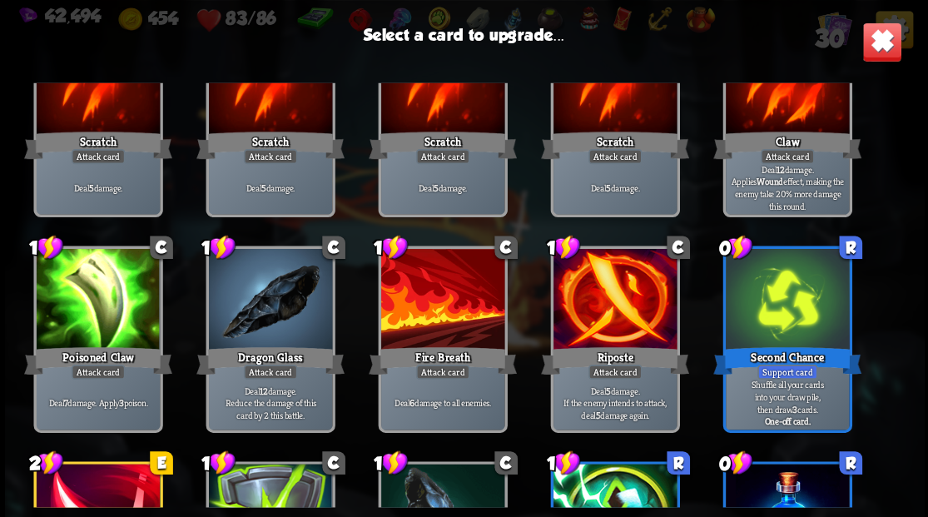
click at [272, 310] on div at bounding box center [269, 301] width 123 height 104
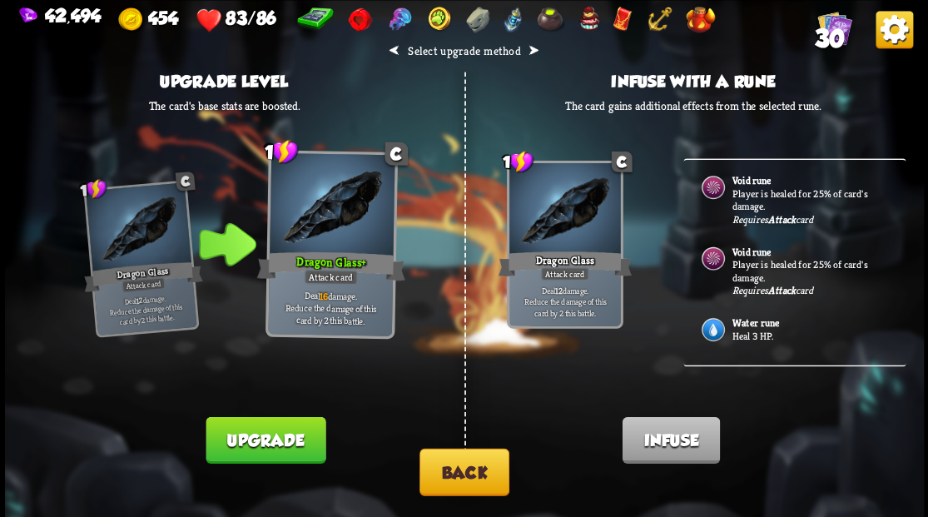
click at [775, 258] on p "Player is healed for 25% of card's damage." at bounding box center [810, 271] width 156 height 26
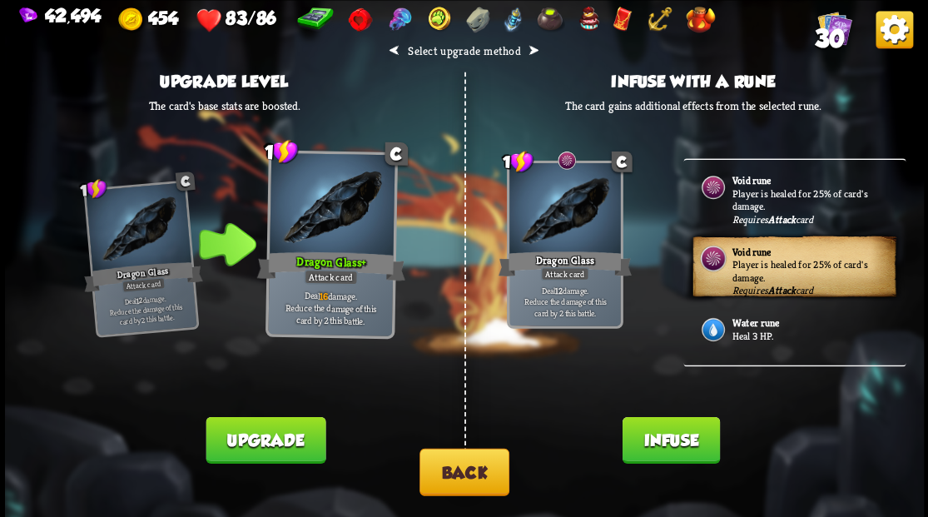
click at [686, 447] on button "Infuse" at bounding box center [670, 439] width 97 height 47
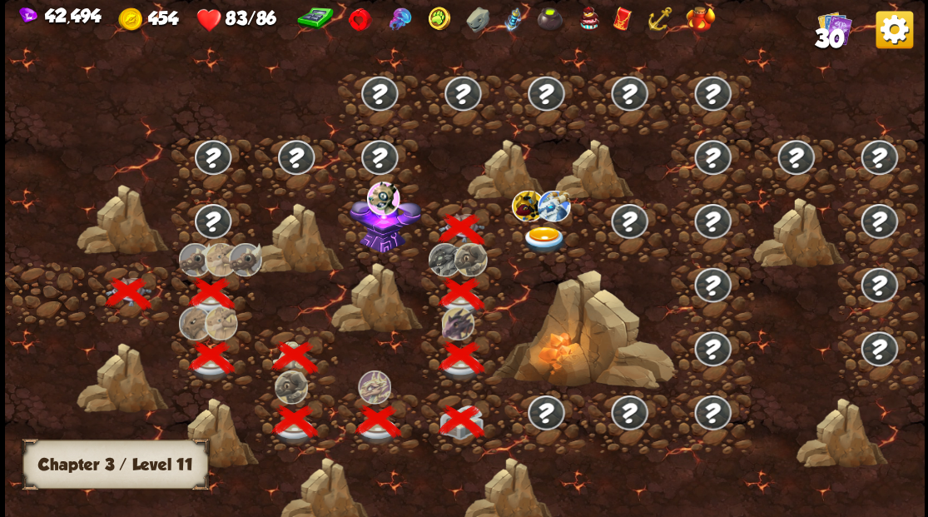
scroll to position [0, 253]
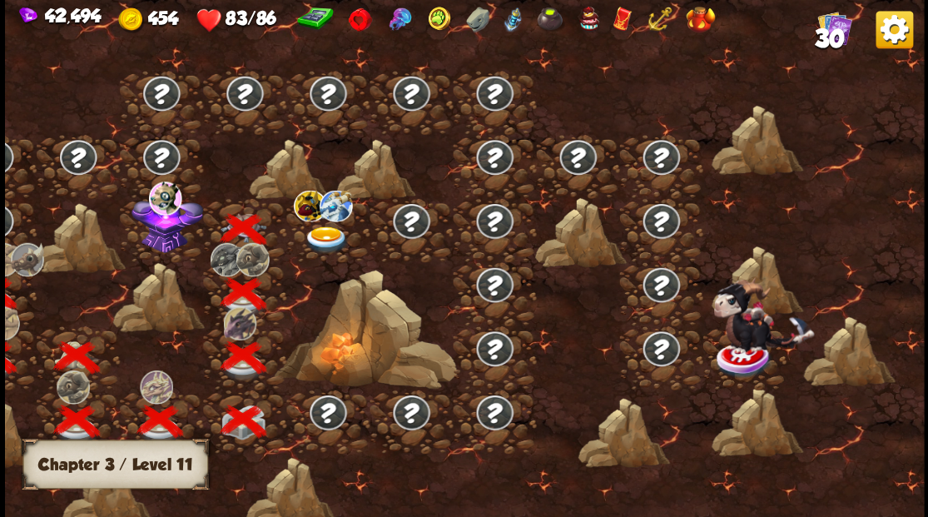
click at [161, 230] on img at bounding box center [167, 222] width 72 height 62
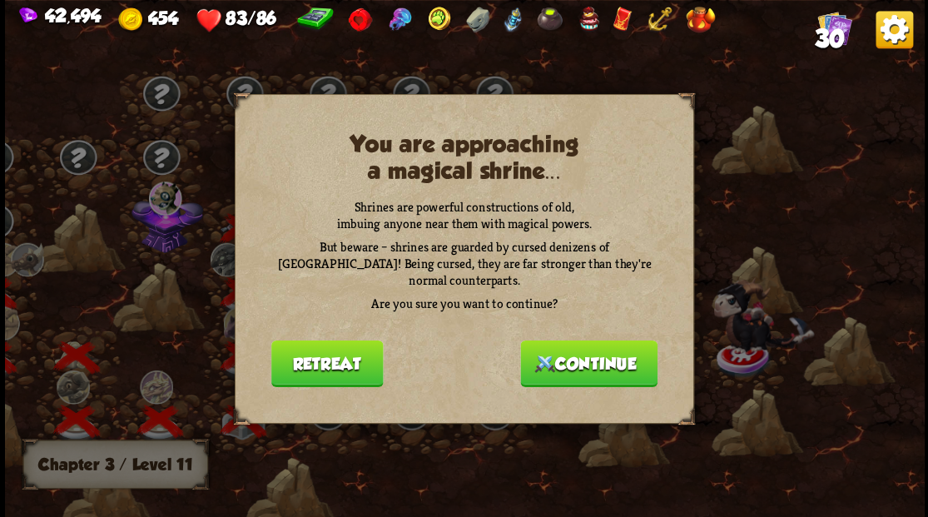
click at [579, 343] on button "Continue" at bounding box center [588, 363] width 137 height 47
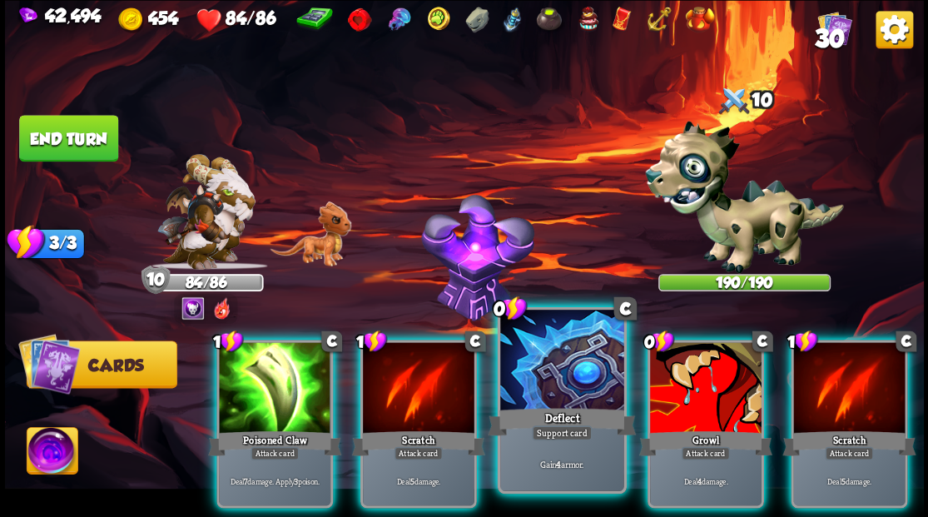
click at [550, 384] on div at bounding box center [561, 362] width 123 height 104
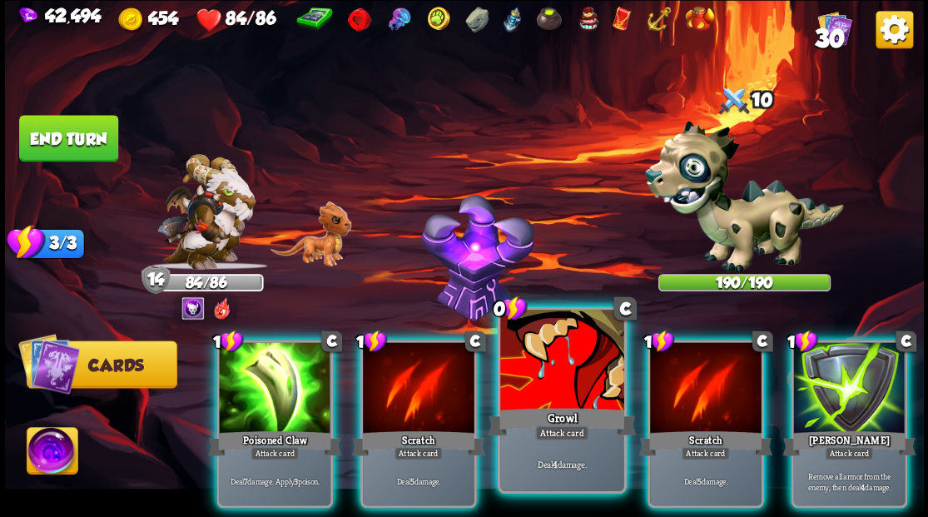
click at [563, 381] on div at bounding box center [561, 362] width 123 height 104
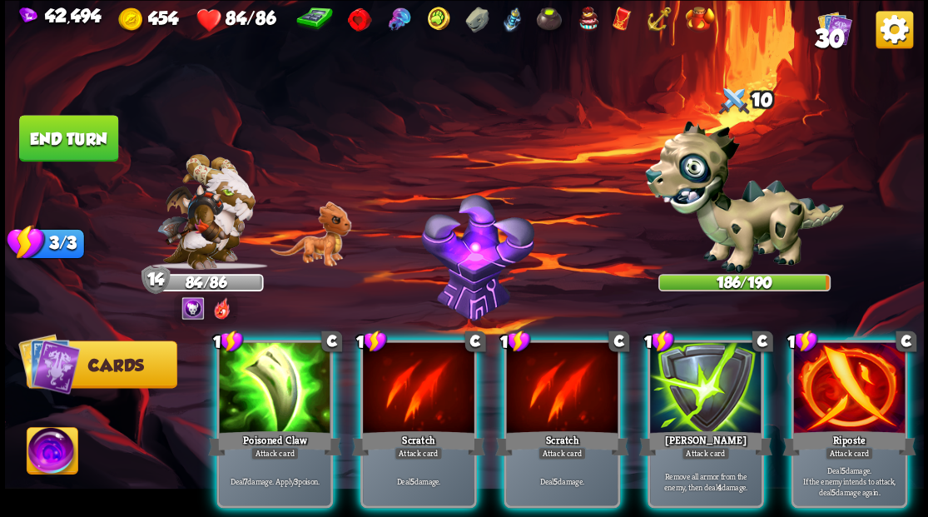
click at [884, 364] on div at bounding box center [849, 389] width 112 height 94
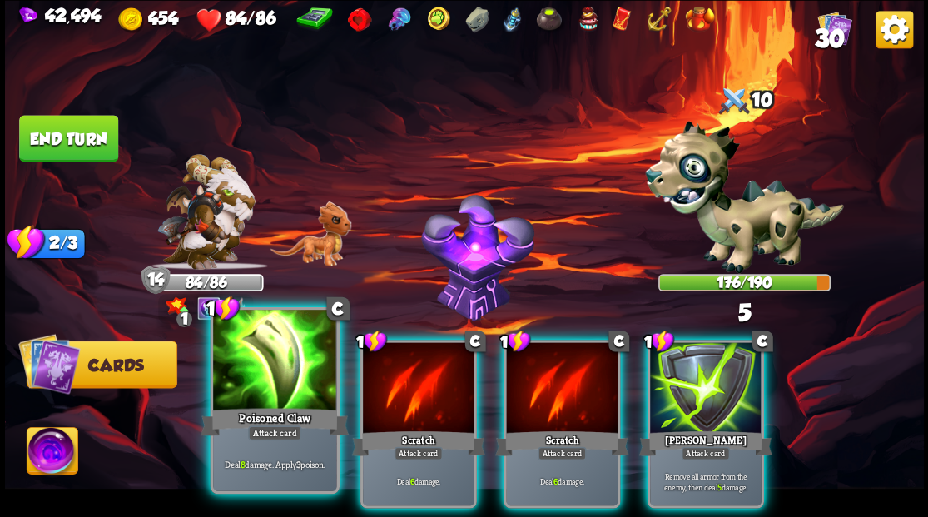
click at [264, 371] on div at bounding box center [274, 362] width 123 height 104
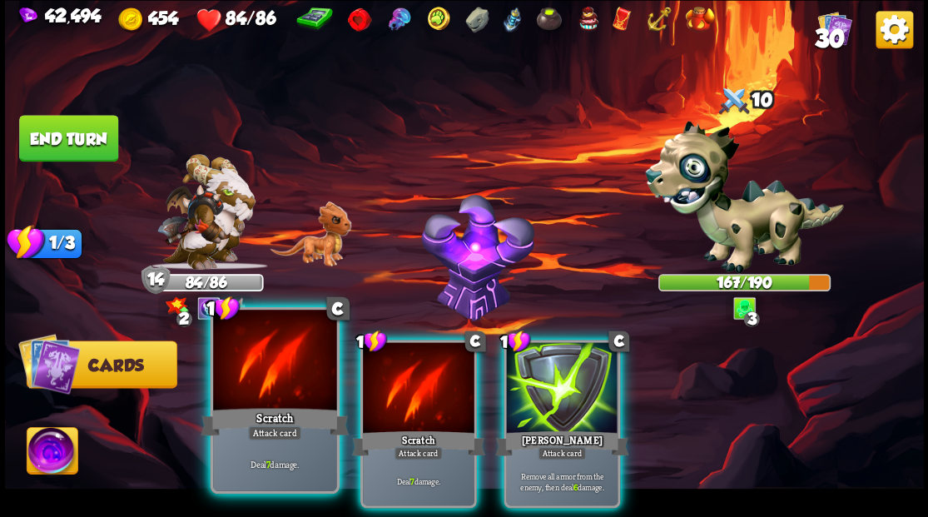
click at [260, 367] on div at bounding box center [274, 362] width 123 height 104
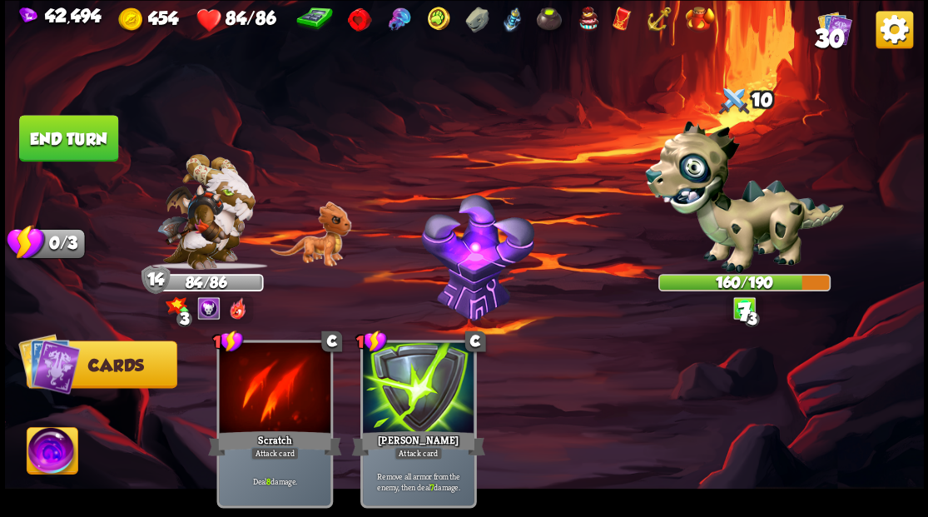
click at [84, 139] on button "End turn" at bounding box center [68, 138] width 99 height 47
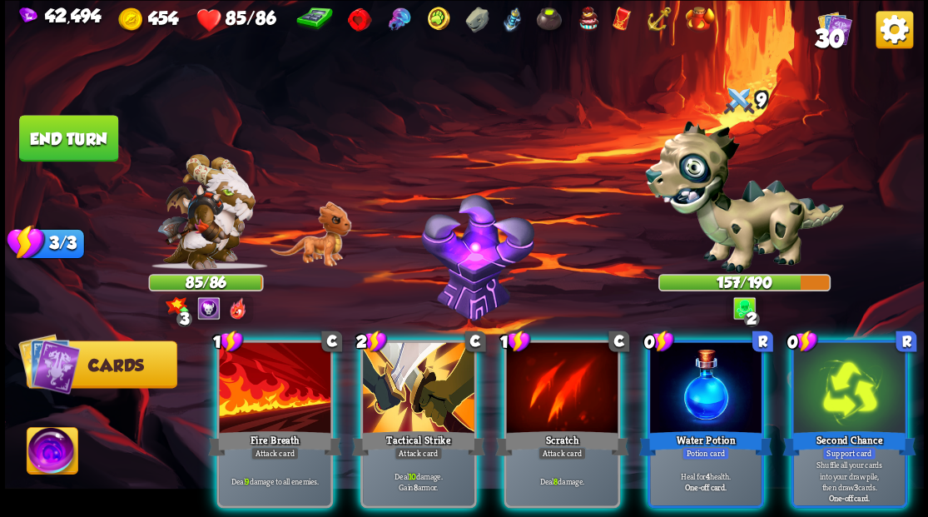
drag, startPoint x: 696, startPoint y: 390, endPoint x: 682, endPoint y: 393, distance: 13.5
click at [686, 393] on div at bounding box center [706, 389] width 112 height 94
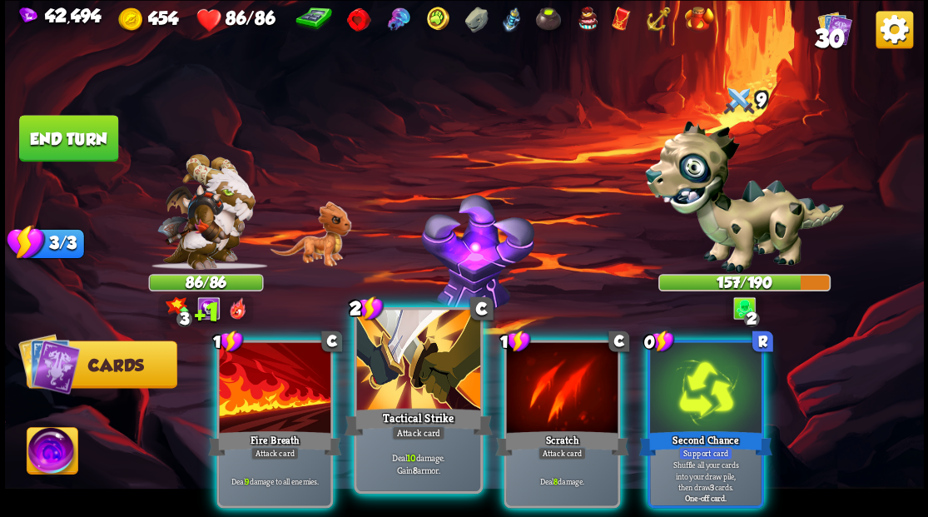
click at [414, 371] on div at bounding box center [417, 362] width 123 height 104
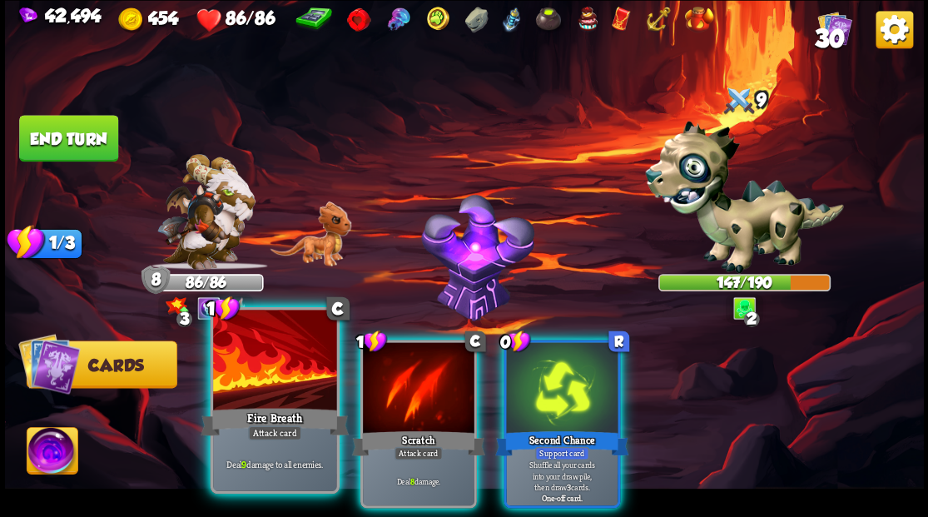
click at [260, 373] on div at bounding box center [274, 362] width 123 height 104
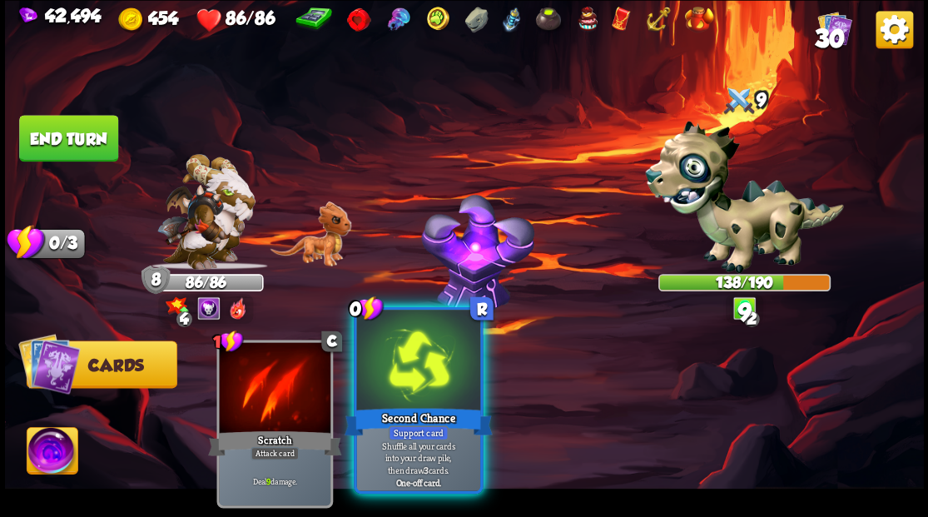
drag, startPoint x: 399, startPoint y: 389, endPoint x: 386, endPoint y: 396, distance: 15.3
click at [399, 390] on div at bounding box center [417, 362] width 123 height 104
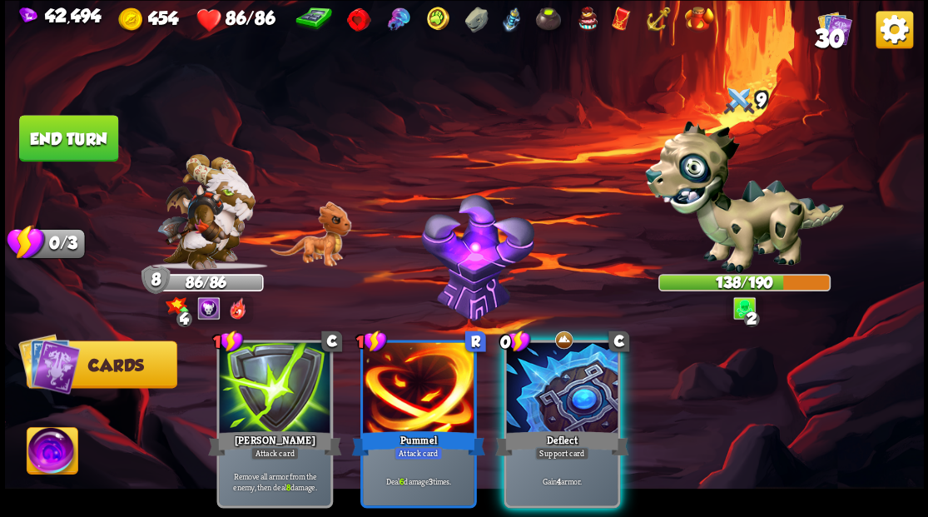
click at [563, 428] on div "Deflect" at bounding box center [561, 443] width 133 height 30
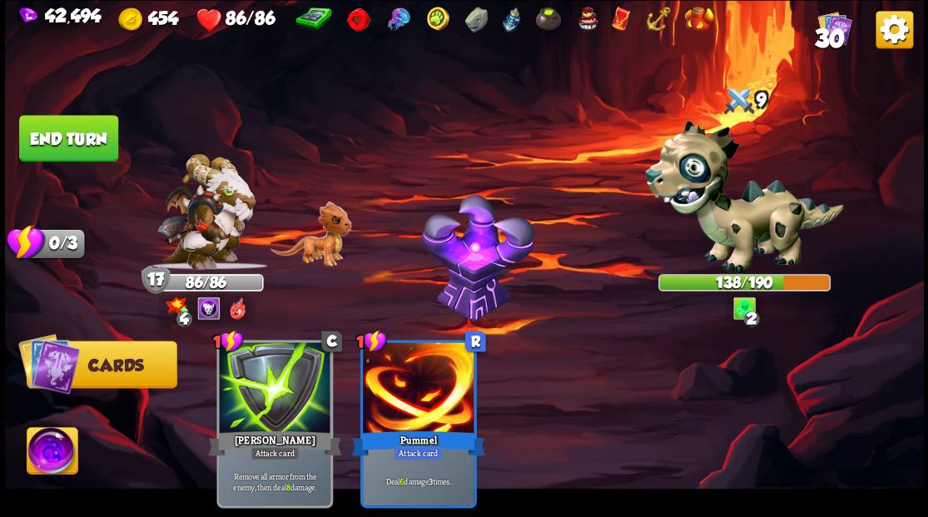
click at [56, 124] on button "End turn" at bounding box center [68, 138] width 99 height 47
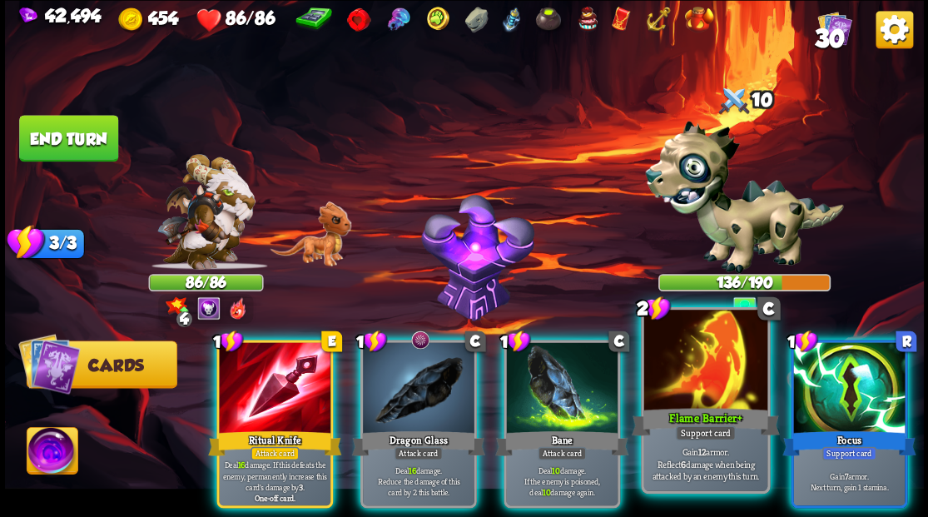
click at [677, 403] on div at bounding box center [704, 362] width 123 height 104
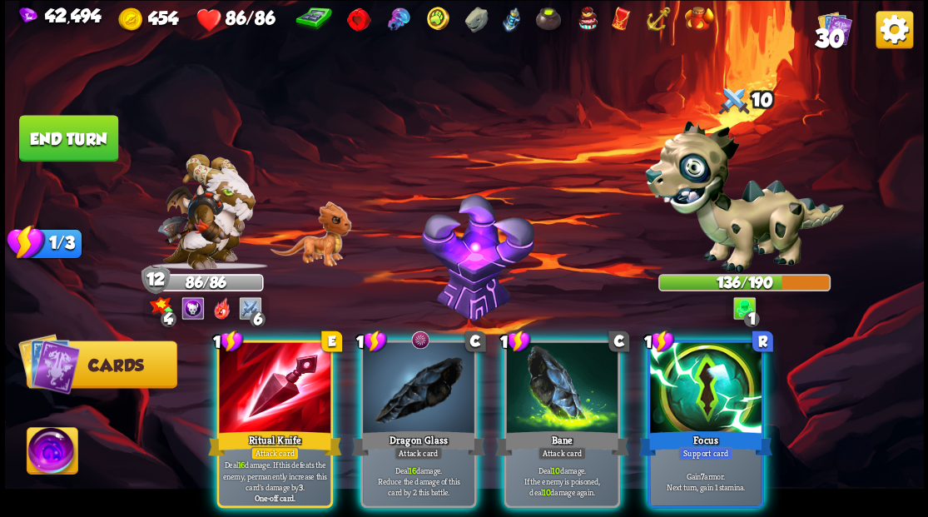
click at [529, 393] on div at bounding box center [562, 389] width 112 height 94
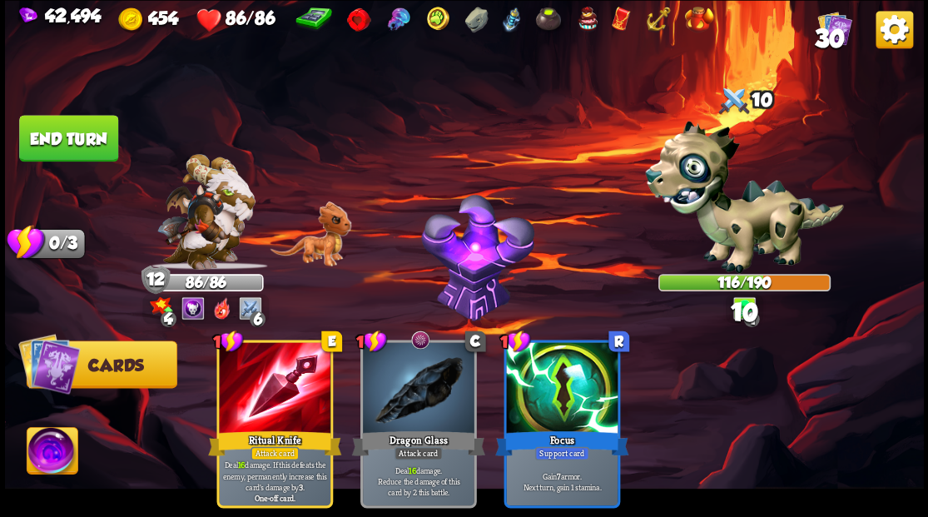
click at [51, 135] on button "End turn" at bounding box center [68, 138] width 99 height 47
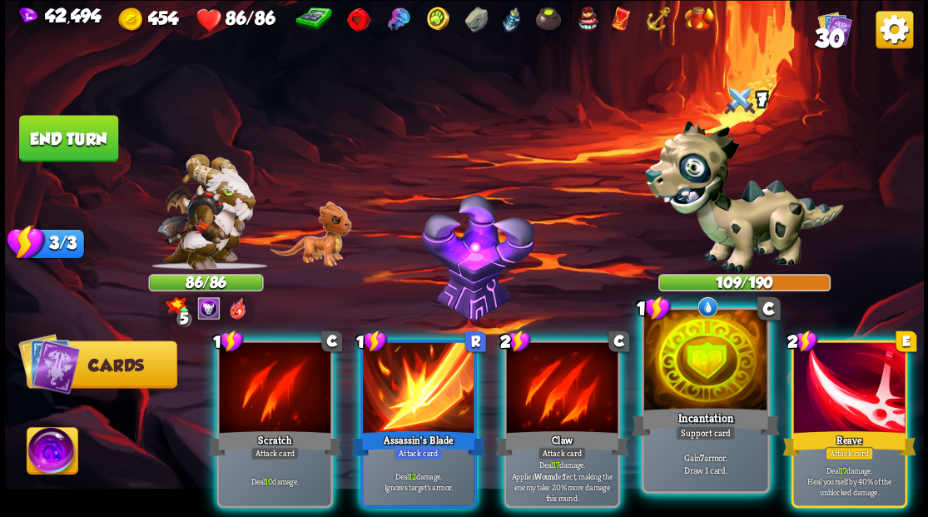
click at [708, 391] on div at bounding box center [704, 362] width 123 height 104
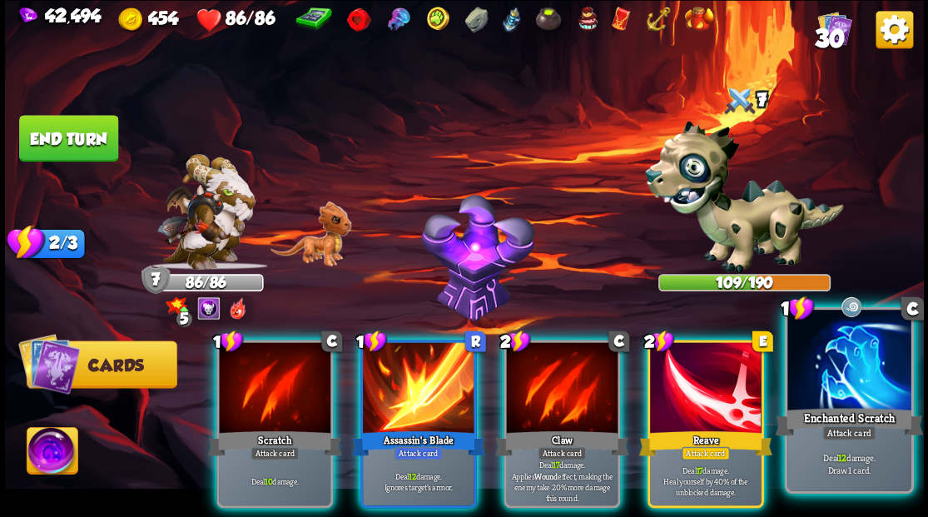
click at [846, 399] on div at bounding box center [848, 362] width 123 height 104
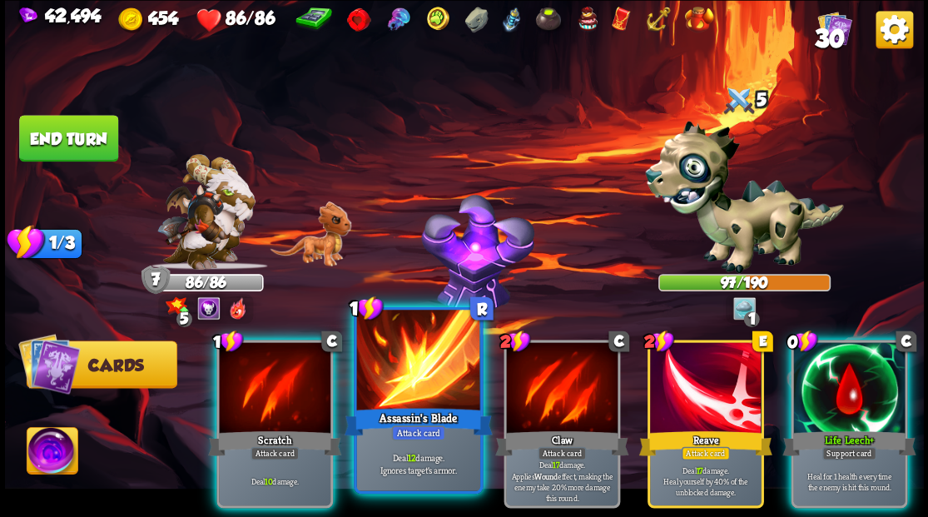
click at [394, 365] on div at bounding box center [417, 362] width 123 height 104
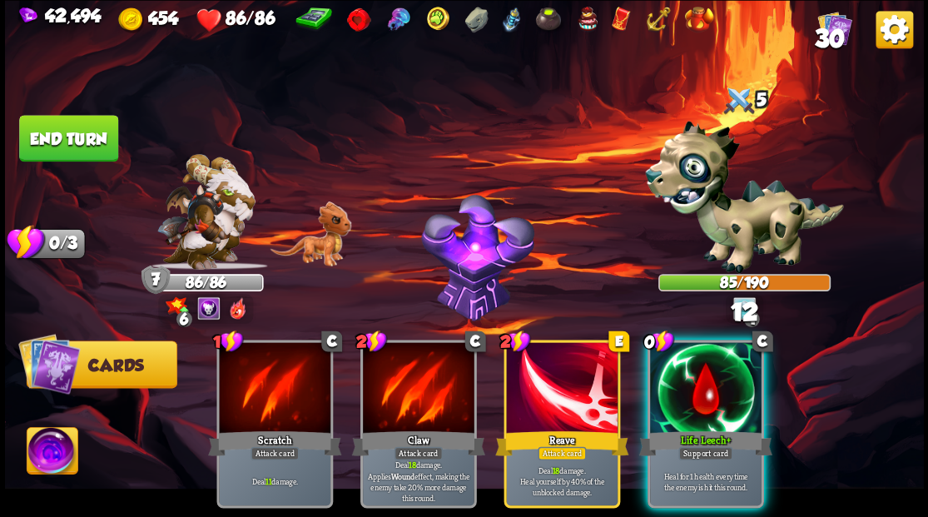
click at [54, 122] on button "End turn" at bounding box center [68, 138] width 101 height 47
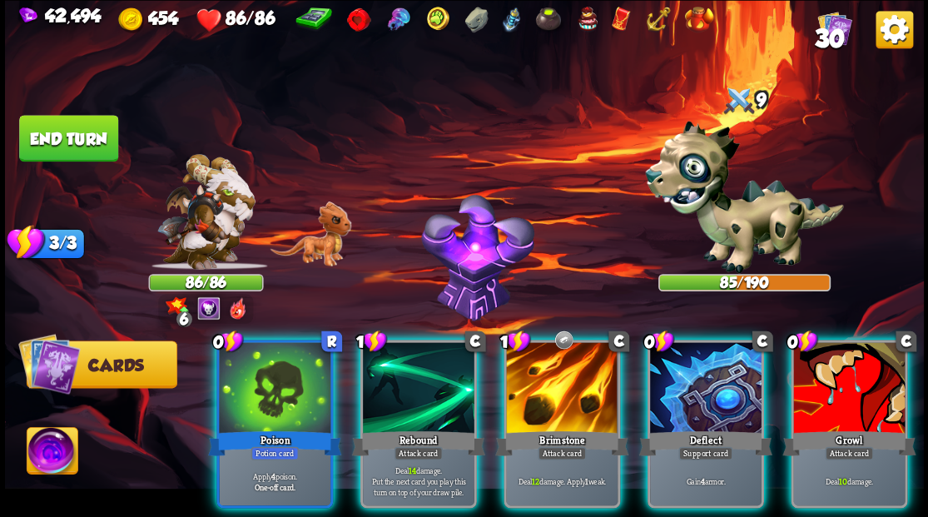
drag, startPoint x: 694, startPoint y: 382, endPoint x: 717, endPoint y: 380, distance: 22.5
click at [707, 380] on div at bounding box center [706, 389] width 112 height 94
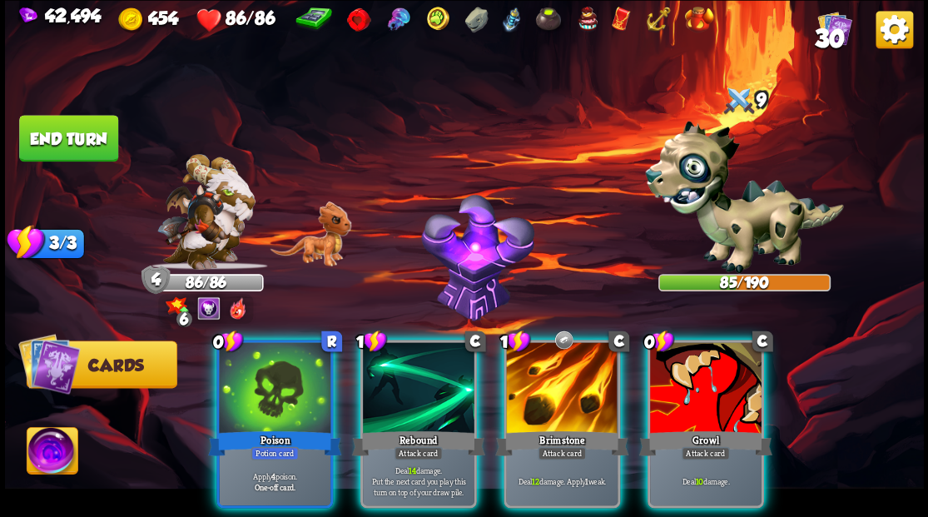
click at [752, 386] on div at bounding box center [706, 389] width 112 height 94
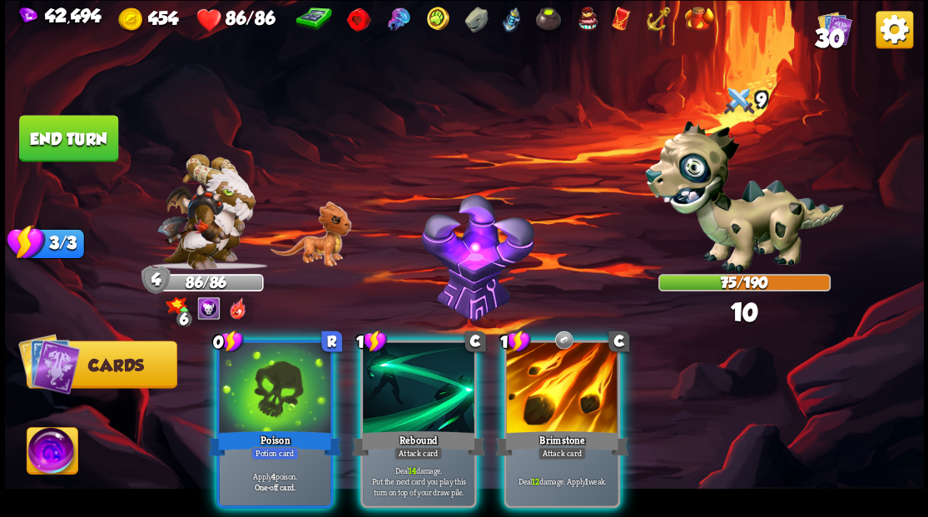
drag, startPoint x: 258, startPoint y: 408, endPoint x: 292, endPoint y: 310, distance: 103.2
click at [250, 387] on div "0 R Poison Potion card Apply 4 poison. One-off card." at bounding box center [274, 424] width 117 height 168
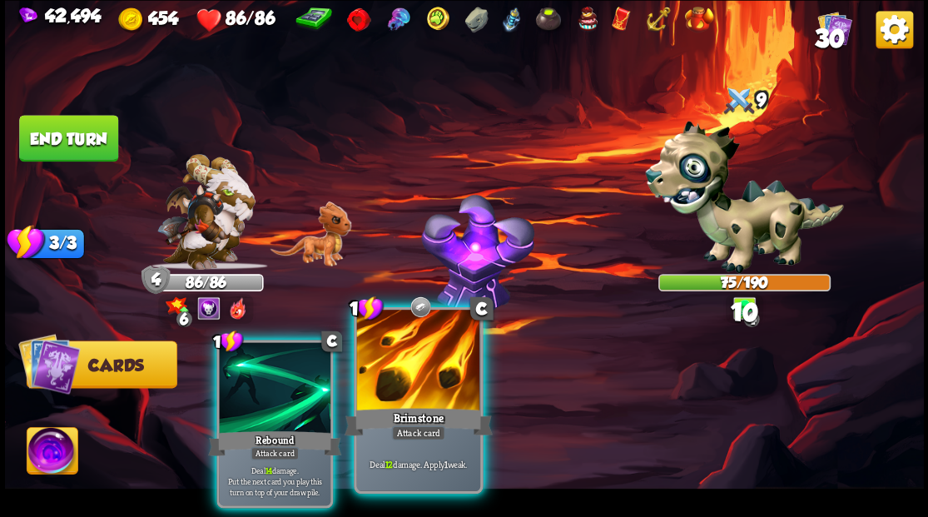
click at [385, 414] on div "Brimstone" at bounding box center [418, 420] width 148 height 33
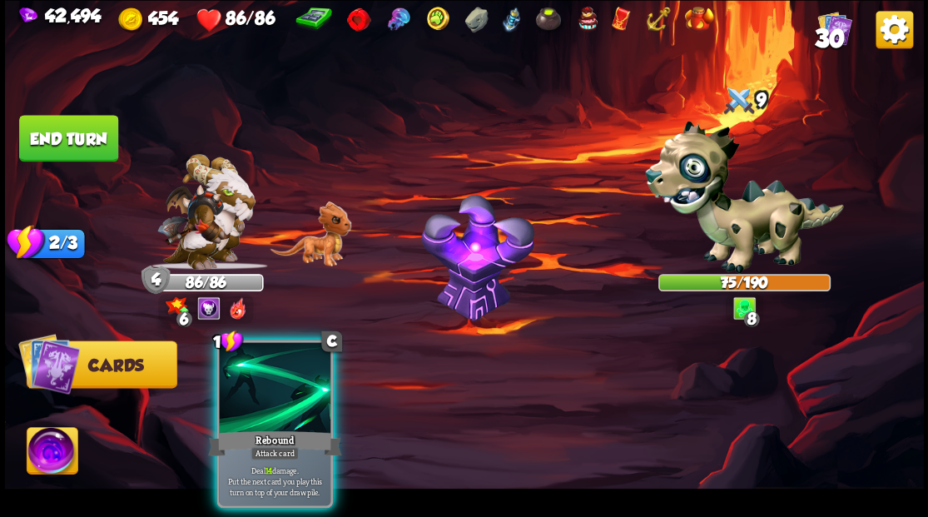
drag, startPoint x: 265, startPoint y: 385, endPoint x: 248, endPoint y: 362, distance: 28.5
click at [255, 374] on div at bounding box center [275, 389] width 112 height 94
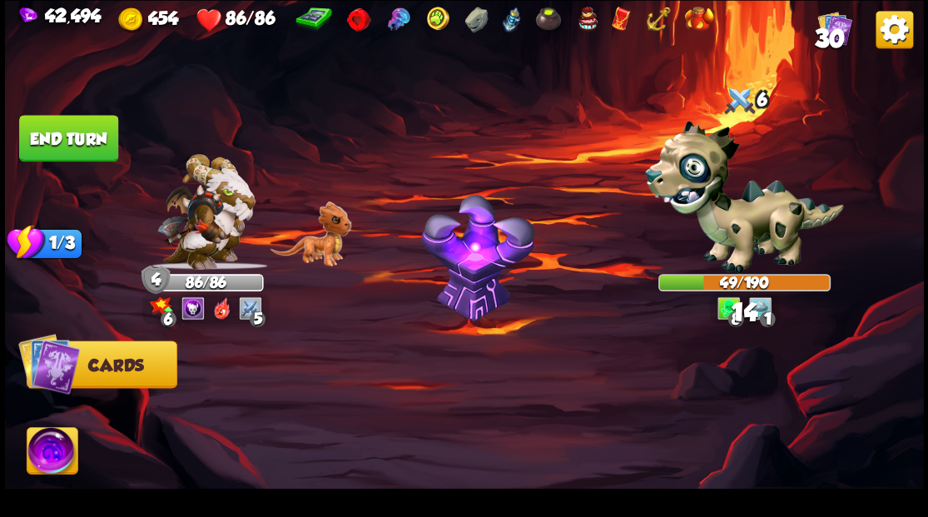
click at [67, 140] on button "End turn" at bounding box center [68, 138] width 99 height 47
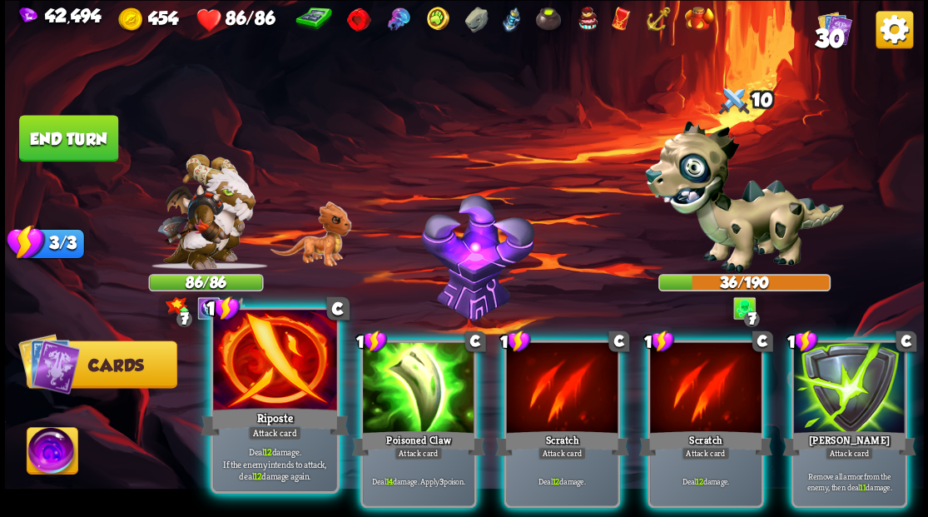
click at [247, 366] on div at bounding box center [274, 362] width 123 height 104
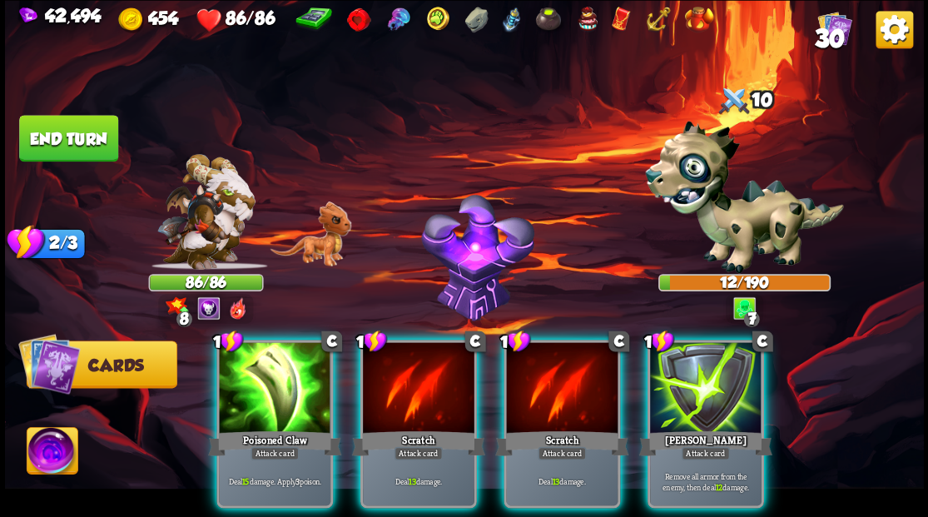
click at [268, 351] on div at bounding box center [275, 389] width 112 height 94
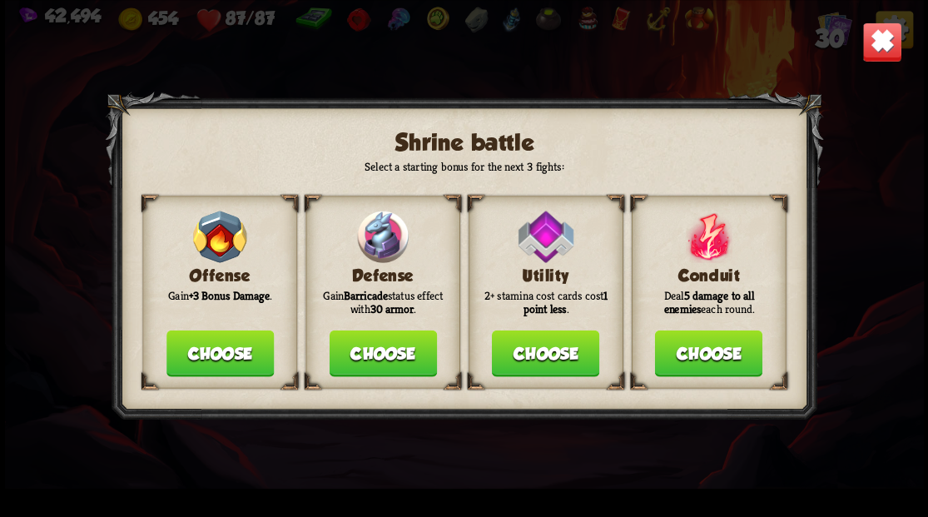
click at [375, 358] on button "Choose" at bounding box center [382, 353] width 107 height 47
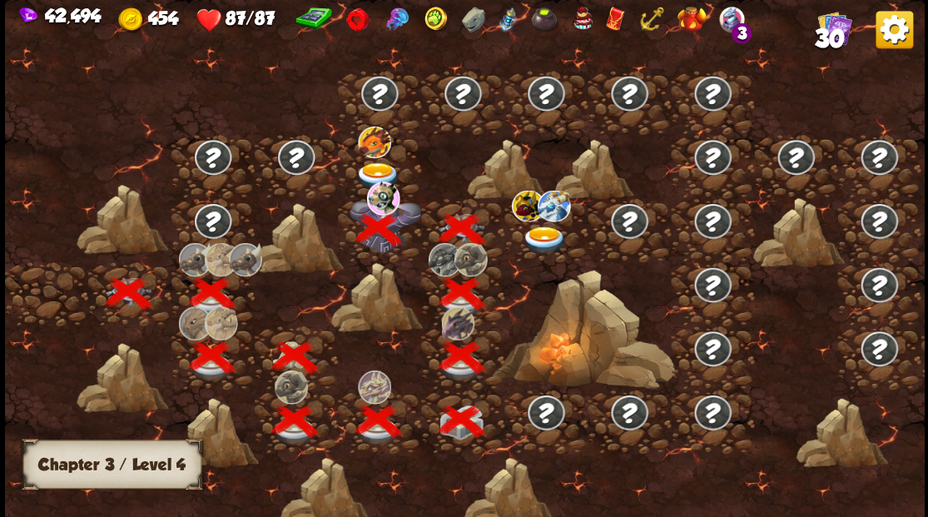
click at [372, 166] on img at bounding box center [378, 175] width 46 height 27
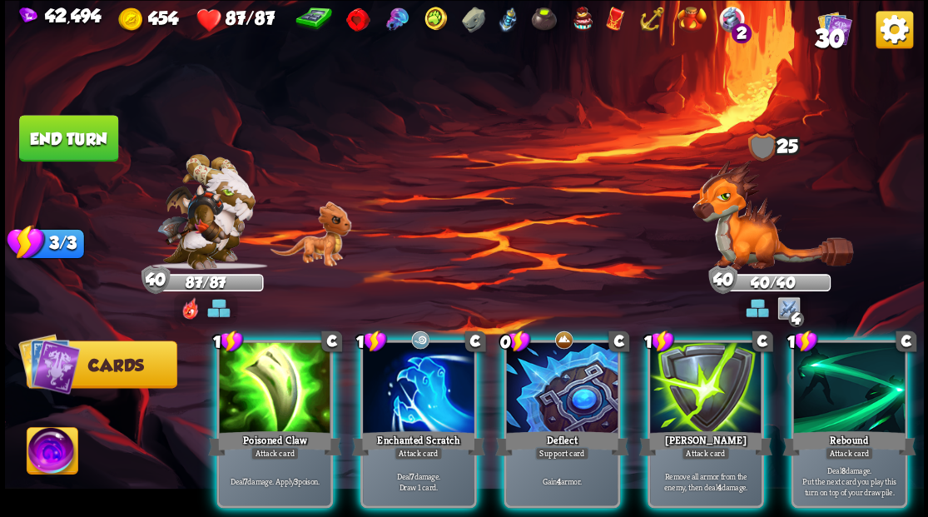
click at [539, 401] on div "0 C Deflect Support card Gain 4 armor." at bounding box center [562, 424] width 117 height 168
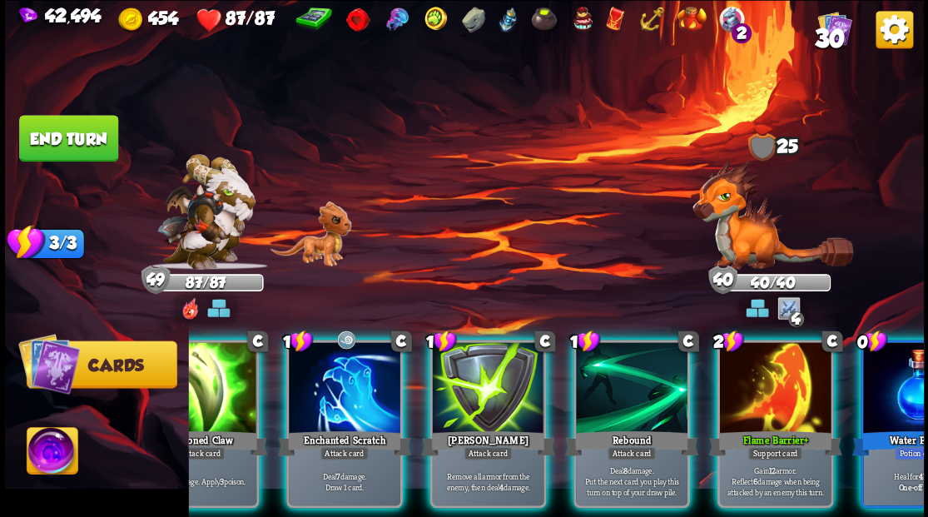
scroll to position [0, 157]
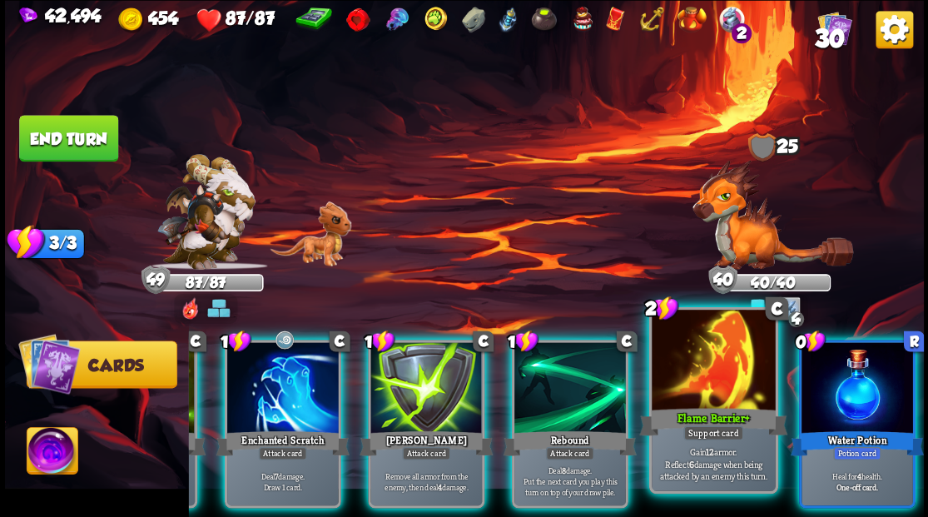
click at [707, 371] on div at bounding box center [713, 362] width 123 height 104
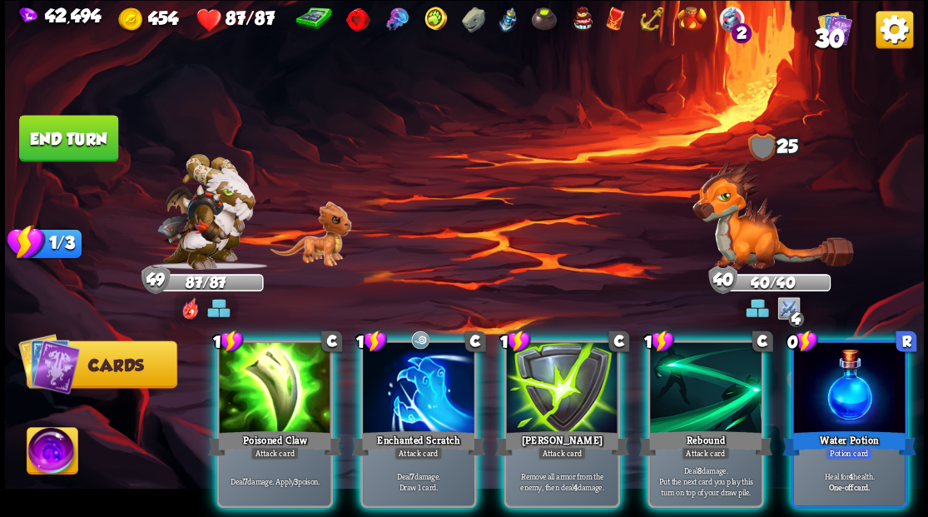
scroll to position [0, 0]
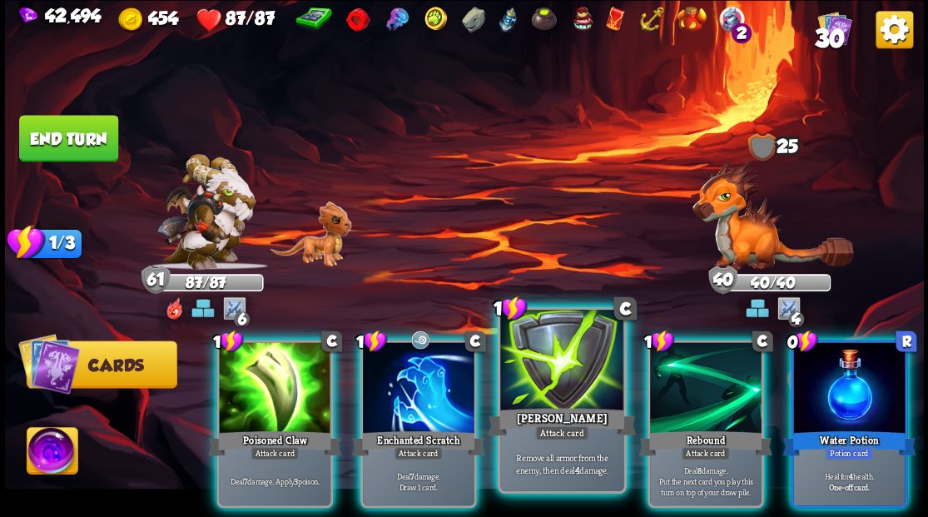
click at [540, 371] on div at bounding box center [561, 362] width 123 height 104
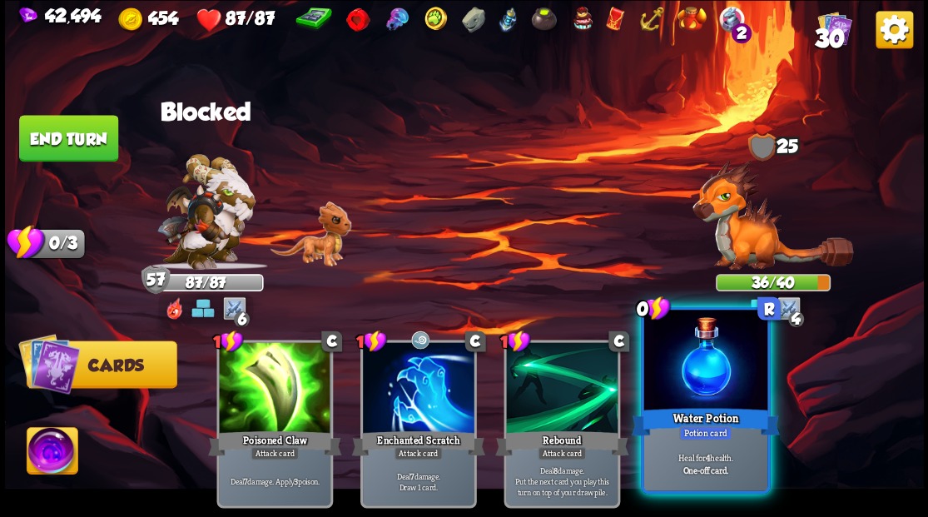
click at [740, 403] on div at bounding box center [704, 362] width 123 height 104
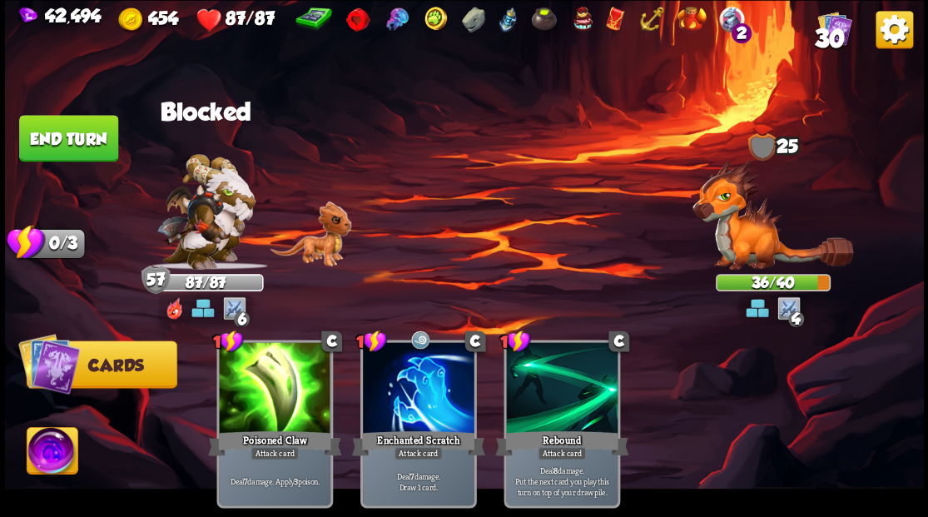
click at [62, 138] on button "End turn" at bounding box center [68, 138] width 99 height 47
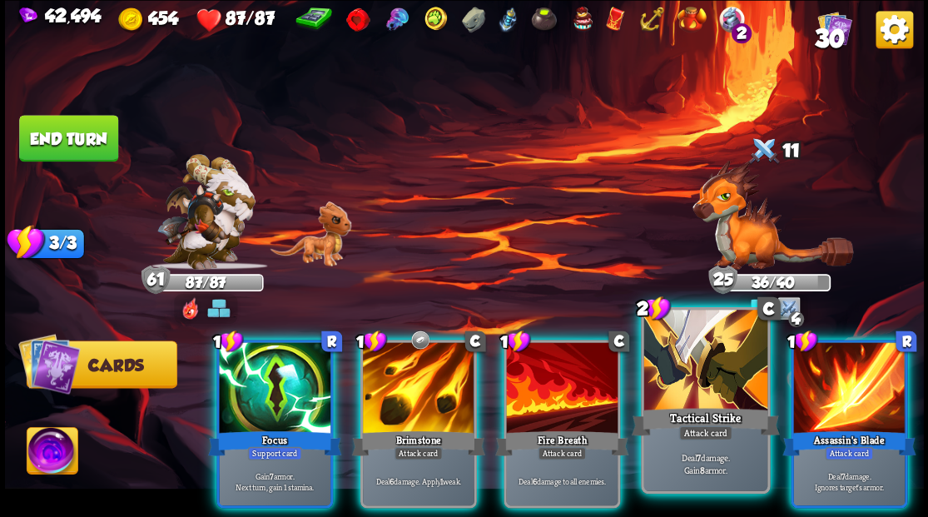
click at [696, 383] on div at bounding box center [704, 362] width 123 height 104
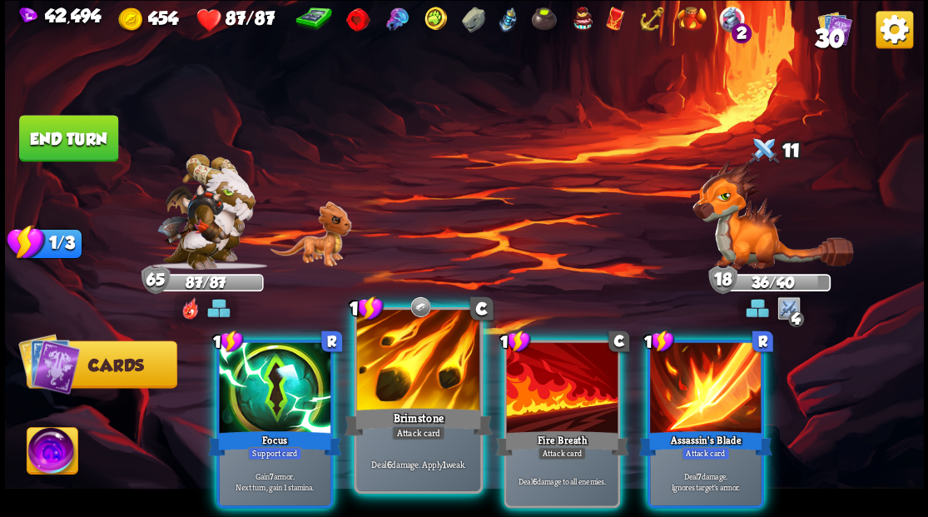
click at [424, 364] on div at bounding box center [417, 362] width 123 height 104
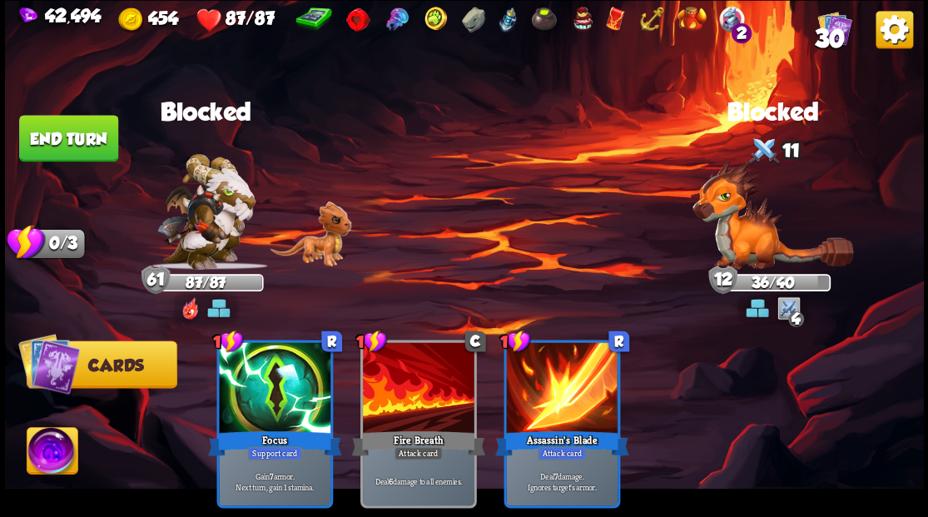
click at [104, 129] on button "End turn" at bounding box center [68, 138] width 99 height 47
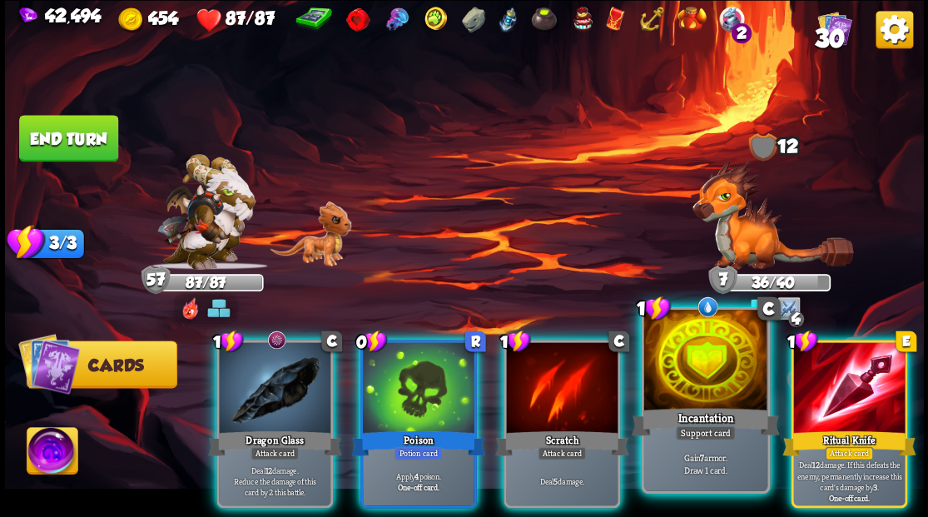
click at [705, 394] on div at bounding box center [704, 362] width 123 height 104
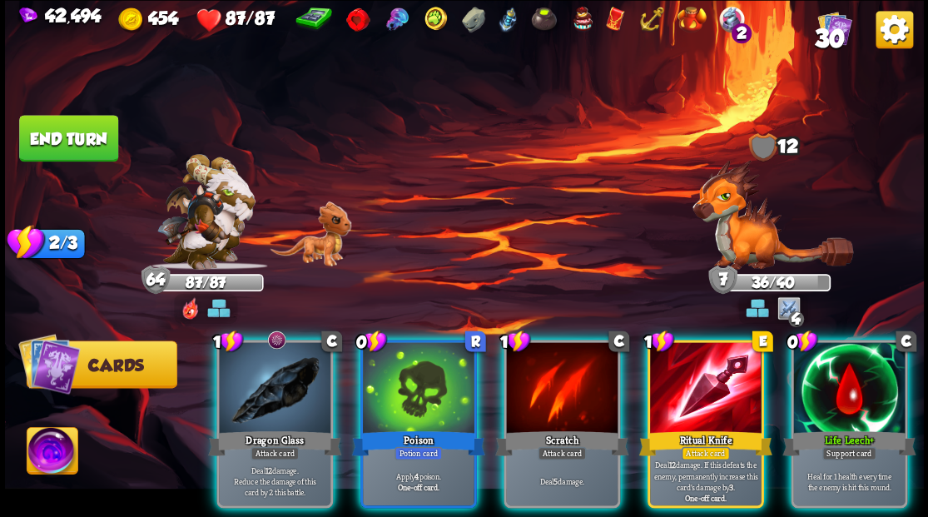
drag, startPoint x: 861, startPoint y: 389, endPoint x: 914, endPoint y: 332, distance: 77.7
click at [883, 380] on div at bounding box center [849, 389] width 112 height 94
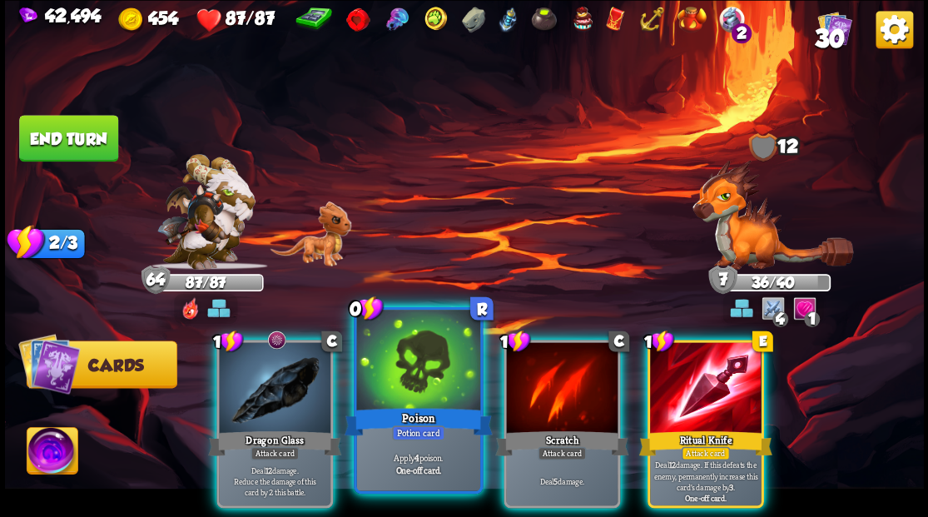
click at [399, 366] on div at bounding box center [417, 362] width 123 height 104
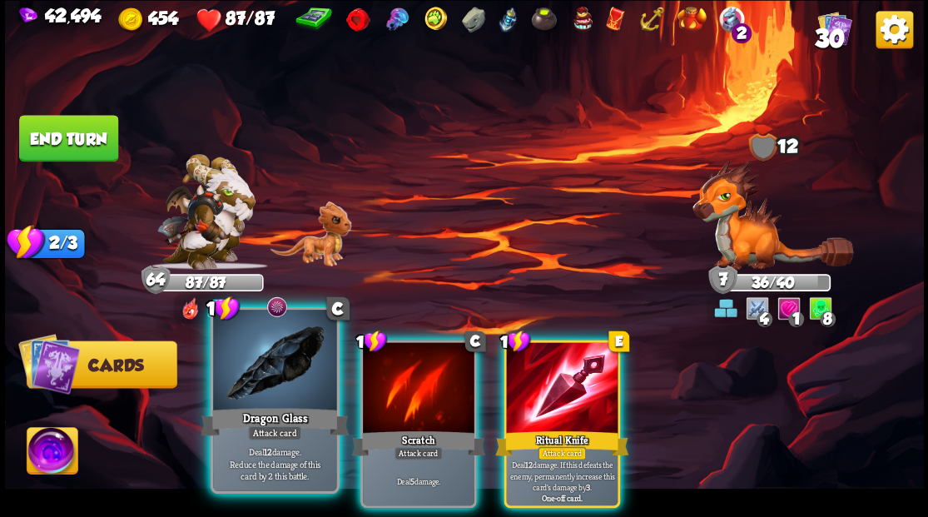
click at [271, 353] on div at bounding box center [274, 362] width 123 height 104
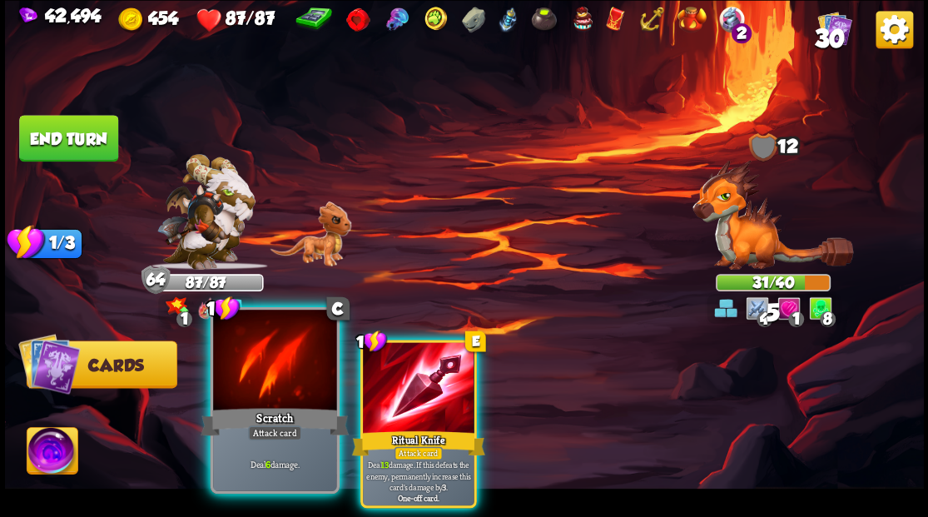
click at [270, 353] on div at bounding box center [274, 362] width 123 height 104
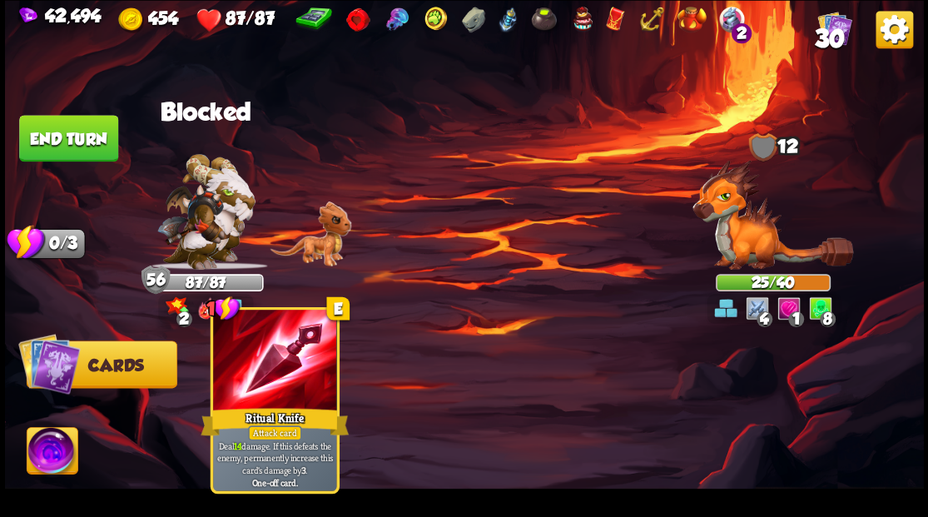
click at [275, 363] on div at bounding box center [274, 362] width 123 height 104
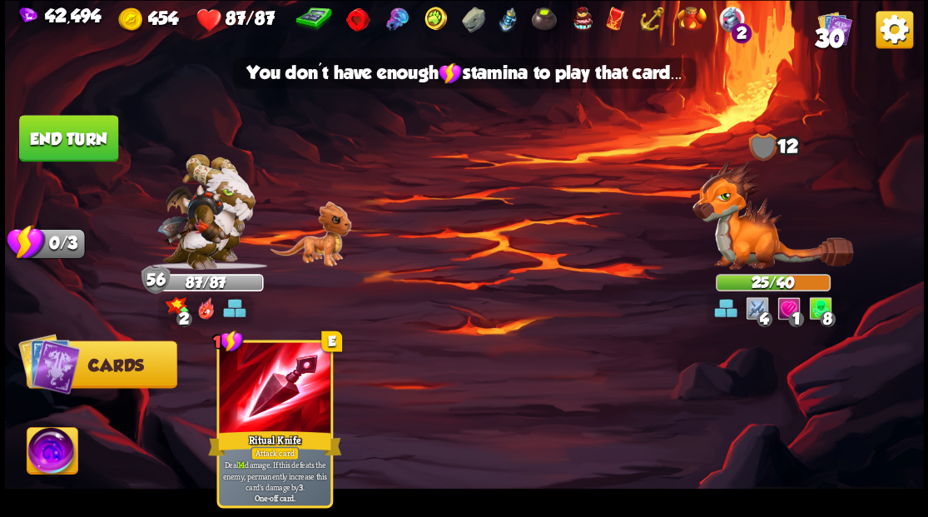
drag, startPoint x: 104, startPoint y: 142, endPoint x: 125, endPoint y: 149, distance: 21.8
click at [105, 143] on button "End turn" at bounding box center [68, 138] width 100 height 47
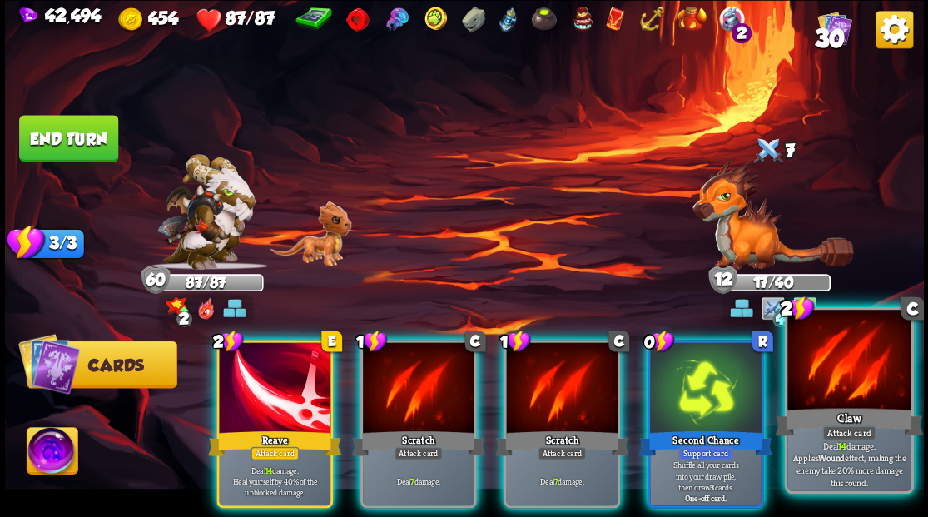
click at [854, 400] on div at bounding box center [848, 362] width 123 height 104
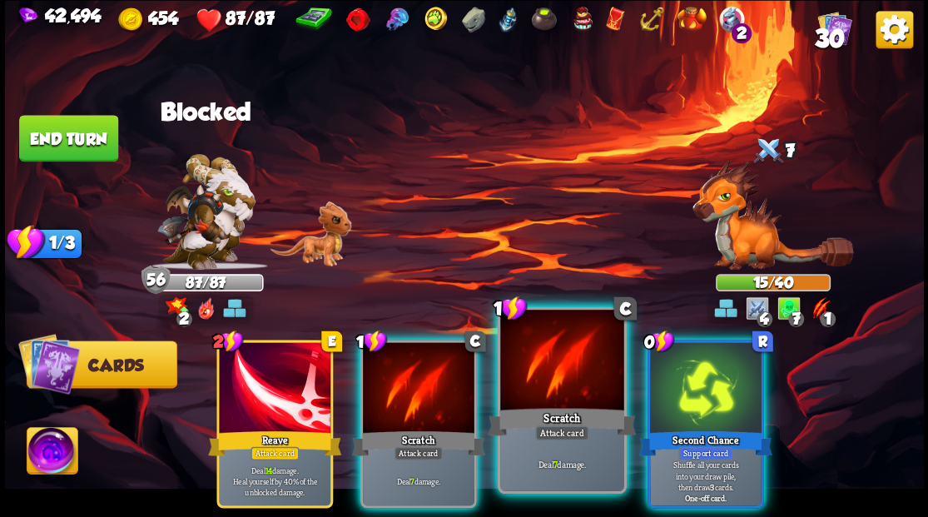
click at [561, 380] on div at bounding box center [561, 362] width 123 height 104
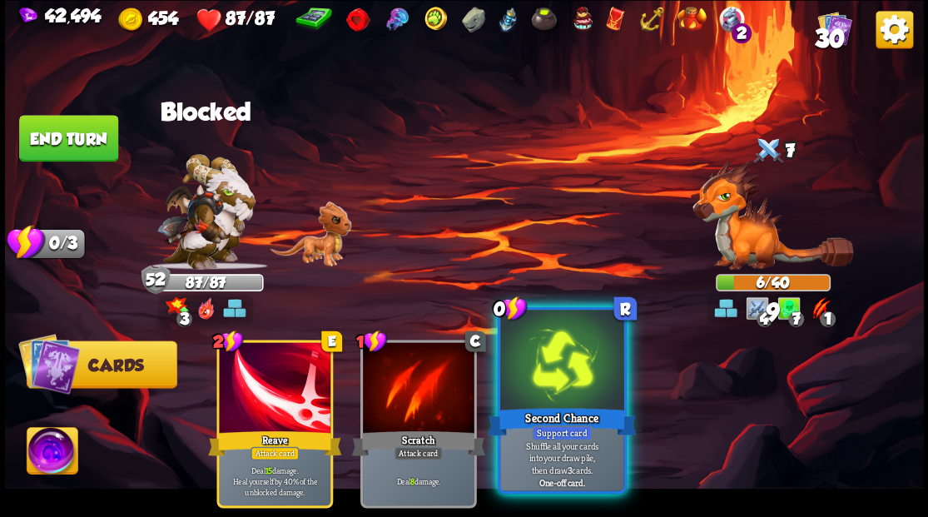
click at [555, 370] on div at bounding box center [561, 362] width 123 height 104
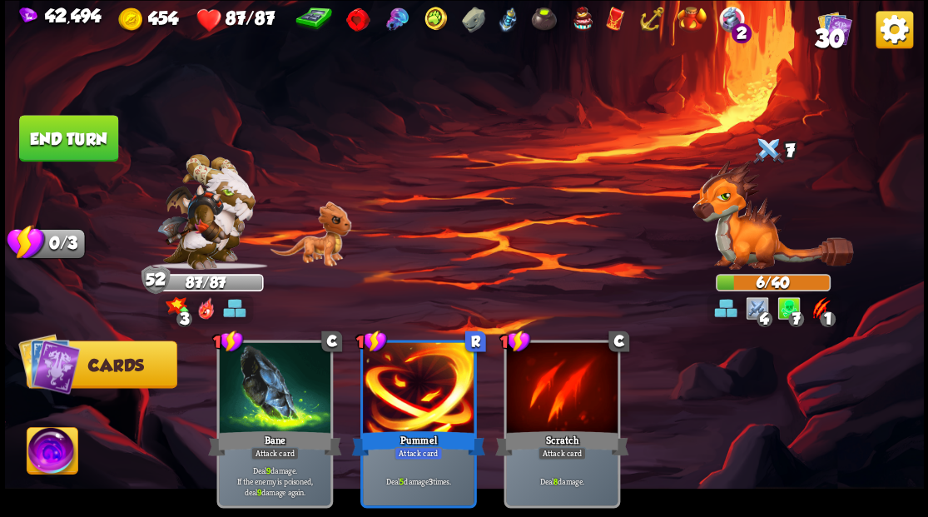
click at [88, 122] on button "End turn" at bounding box center [68, 138] width 99 height 47
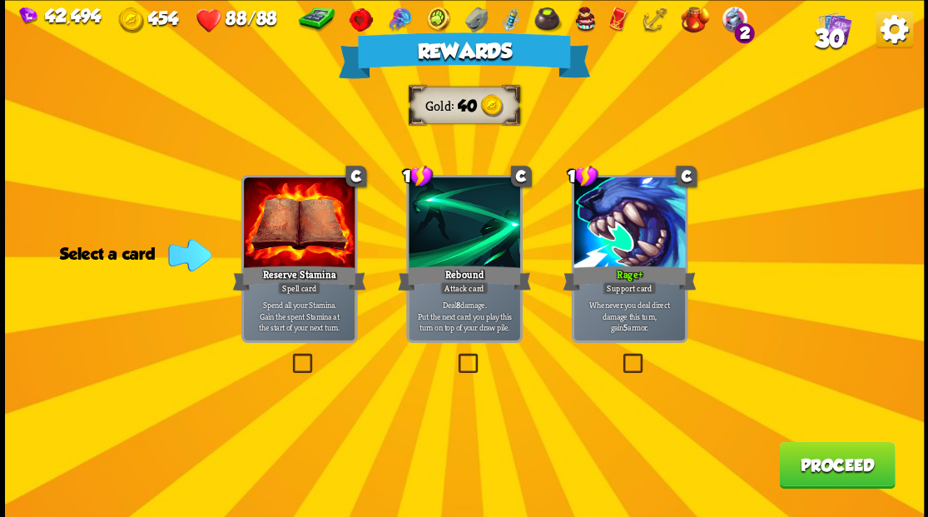
click at [867, 469] on button "Proceed" at bounding box center [837, 464] width 116 height 47
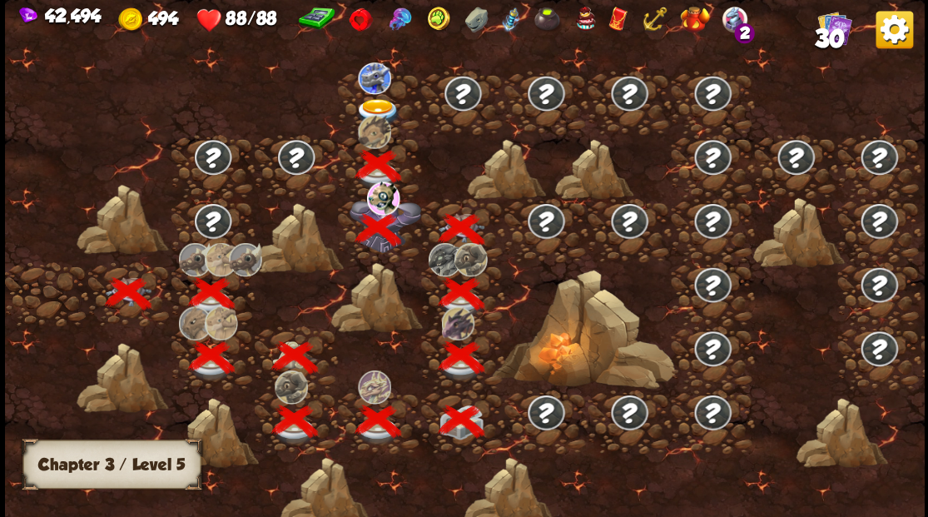
click at [371, 94] on div at bounding box center [379, 103] width 83 height 64
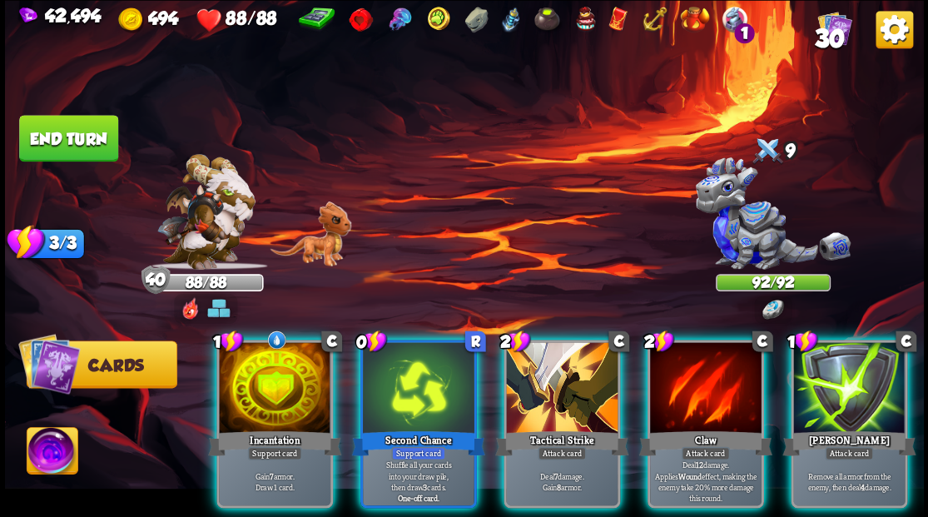
click at [271, 370] on div at bounding box center [275, 389] width 112 height 94
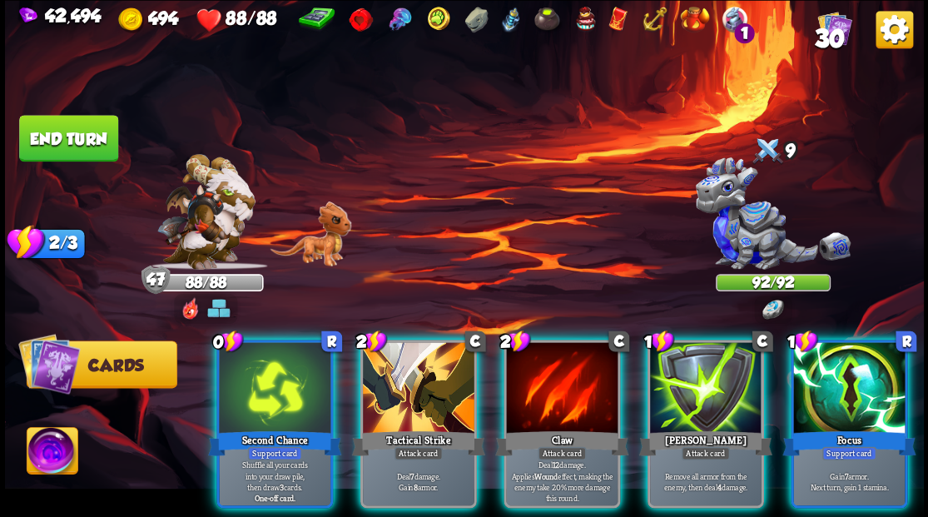
click at [565, 377] on div at bounding box center [562, 389] width 112 height 94
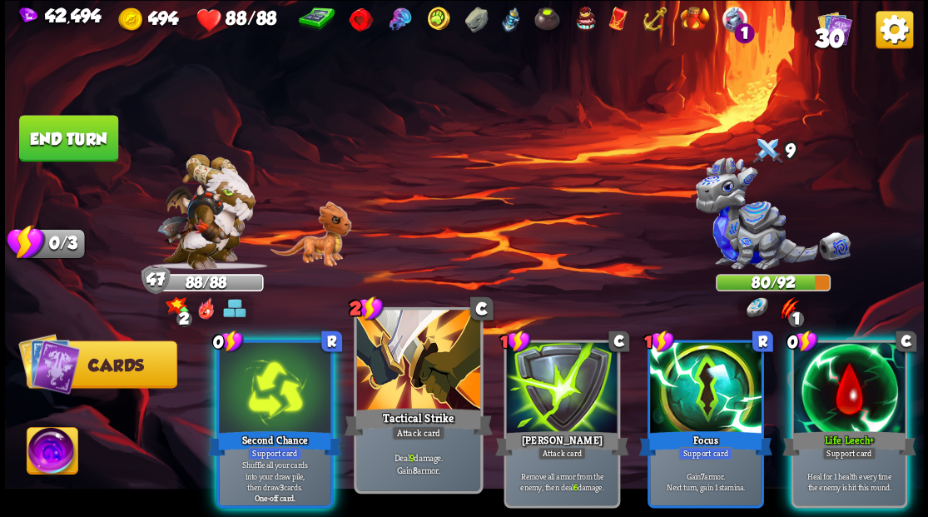
drag, startPoint x: 223, startPoint y: 388, endPoint x: 305, endPoint y: 363, distance: 85.3
click at [226, 389] on div at bounding box center [275, 389] width 112 height 94
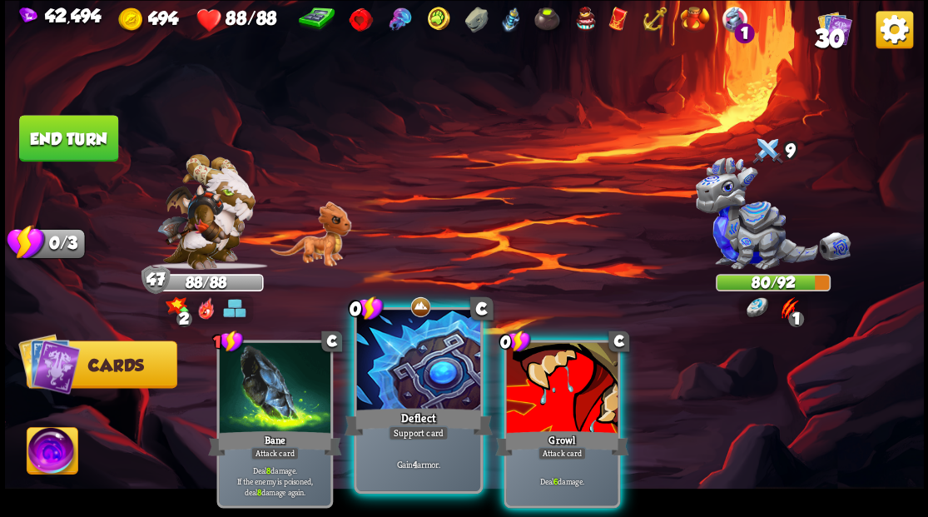
click at [422, 380] on div at bounding box center [417, 362] width 123 height 104
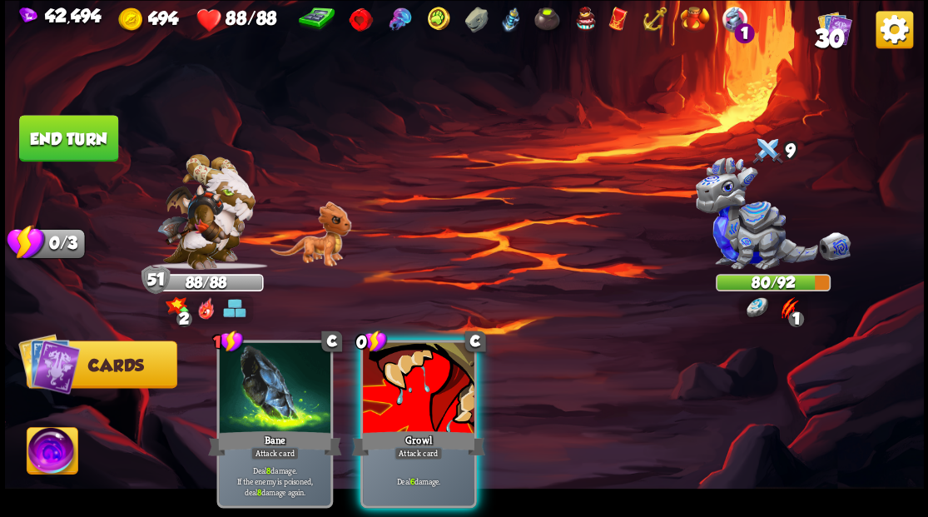
click at [422, 380] on div at bounding box center [419, 389] width 112 height 94
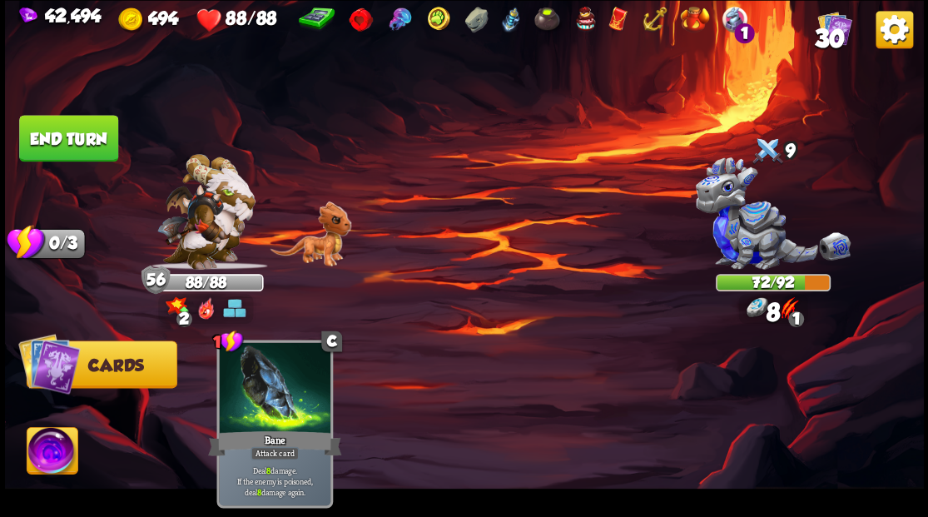
click at [78, 130] on button "End turn" at bounding box center [68, 138] width 99 height 47
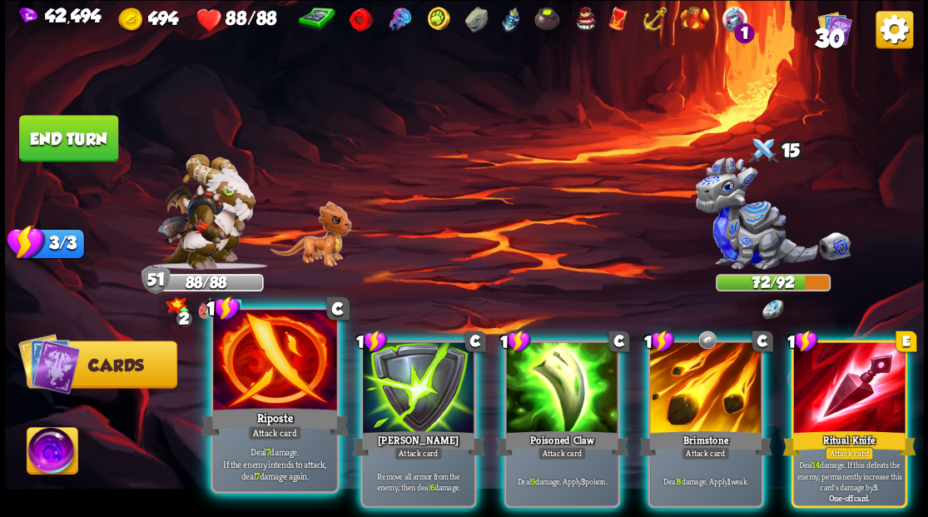
click at [278, 383] on div at bounding box center [274, 362] width 123 height 104
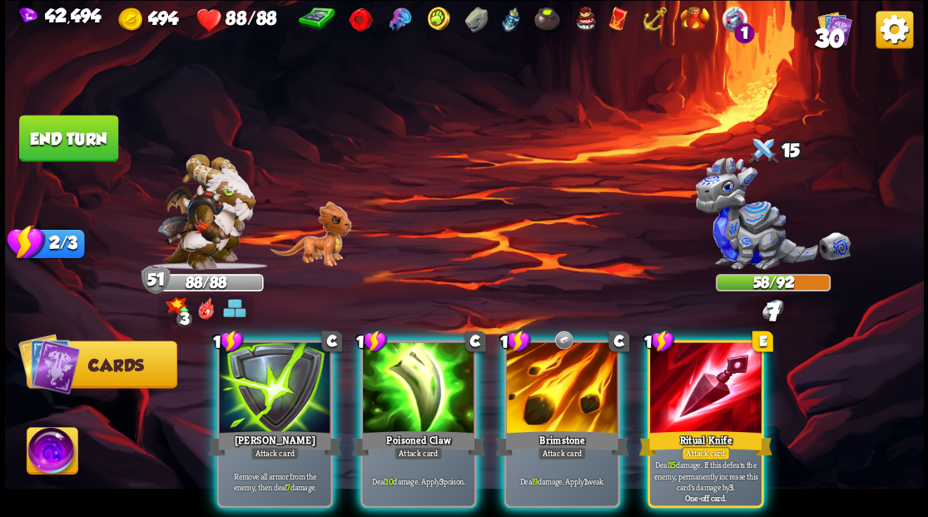
drag, startPoint x: 552, startPoint y: 390, endPoint x: 553, endPoint y: 331, distance: 59.1
click at [550, 390] on div at bounding box center [562, 389] width 112 height 94
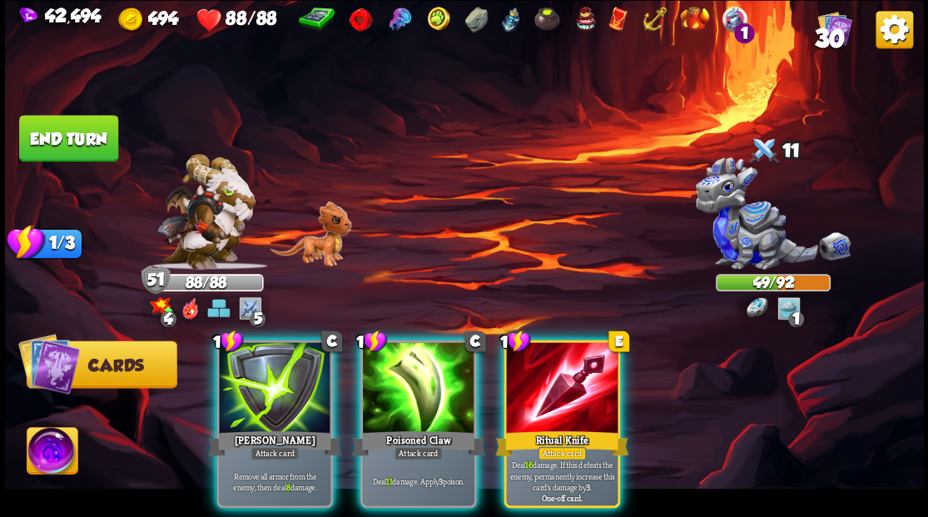
click at [38, 449] on img at bounding box center [52, 453] width 51 height 52
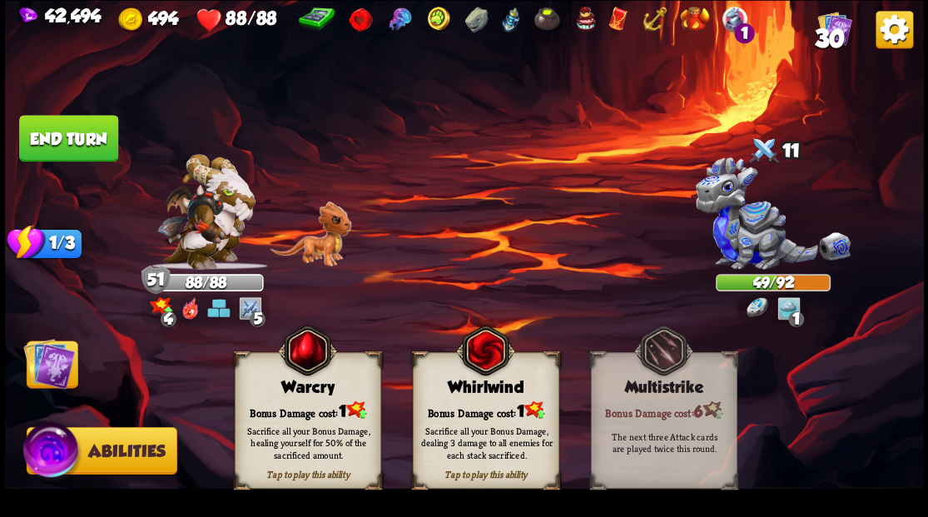
drag, startPoint x: 479, startPoint y: 409, endPoint x: 573, endPoint y: 275, distance: 163.2
click at [483, 407] on div "Bonus Damage cost: 1" at bounding box center [485, 409] width 145 height 21
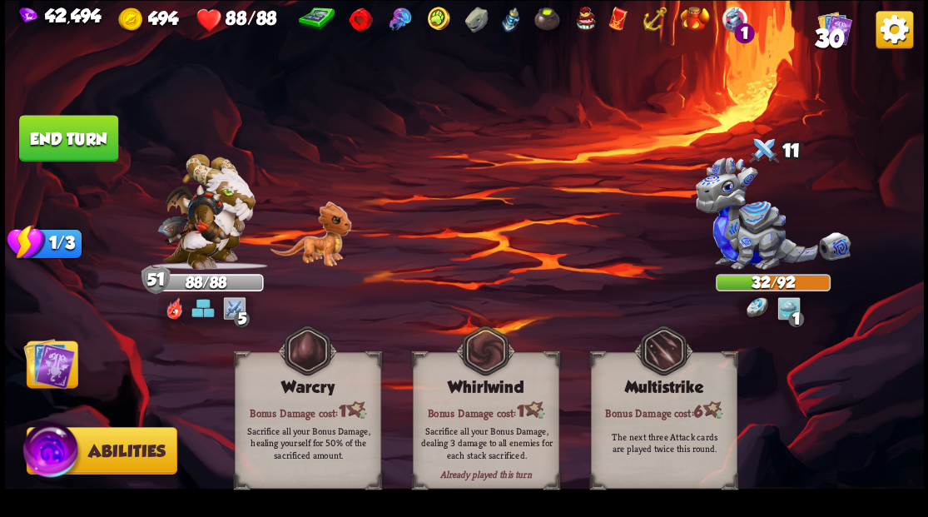
click at [29, 375] on img at bounding box center [49, 363] width 52 height 52
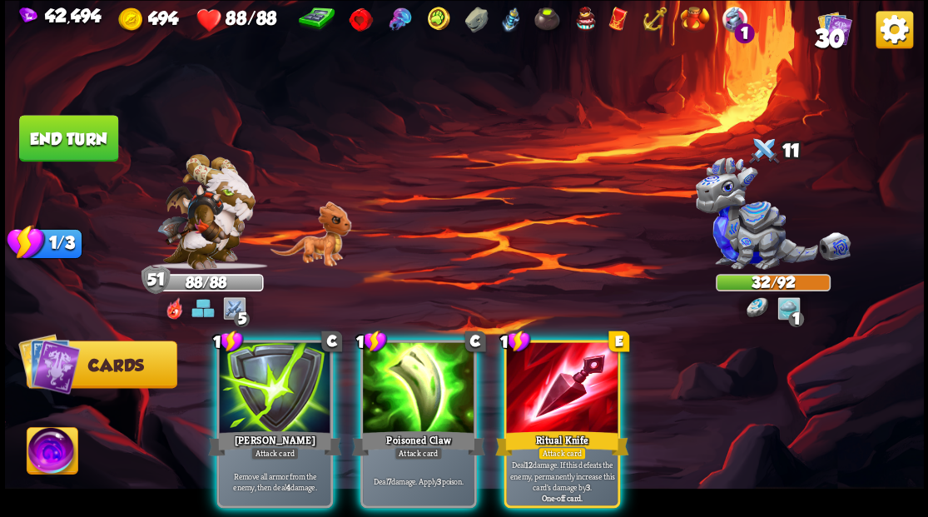
click at [540, 398] on div at bounding box center [562, 389] width 112 height 94
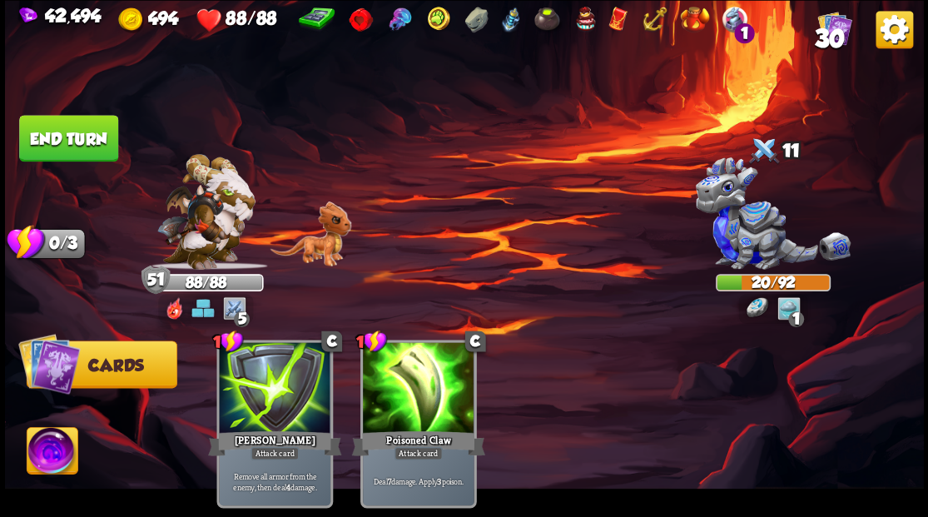
click at [87, 134] on button "End turn" at bounding box center [68, 138] width 99 height 47
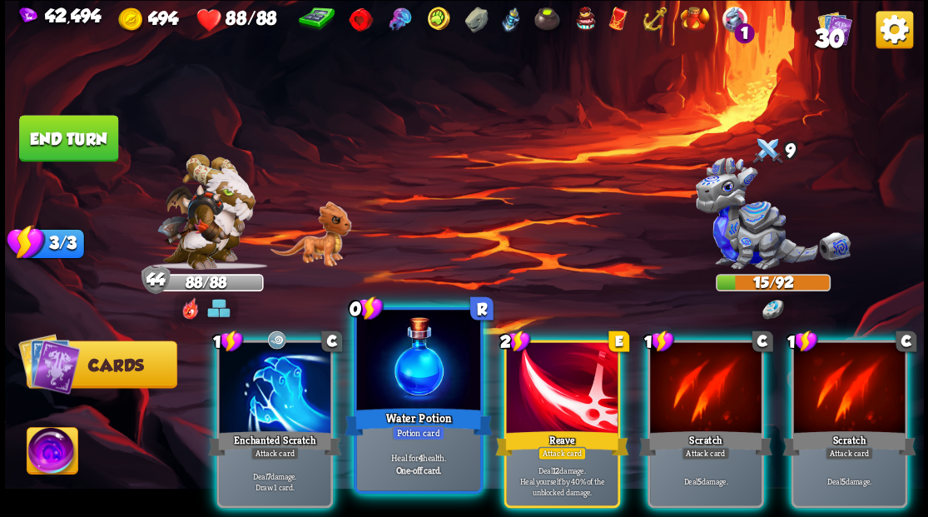
click at [406, 393] on div at bounding box center [417, 362] width 123 height 104
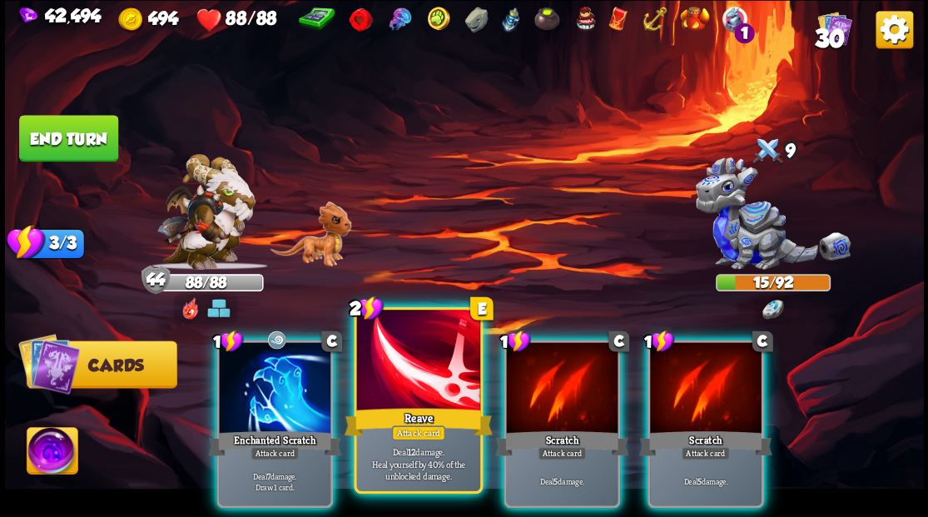
click at [408, 380] on div at bounding box center [417, 362] width 123 height 104
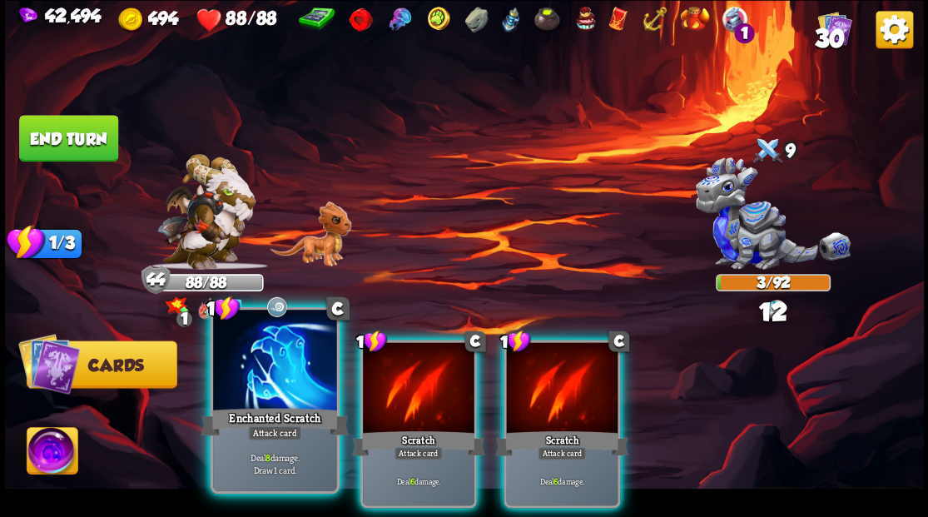
click at [246, 393] on div at bounding box center [274, 362] width 123 height 104
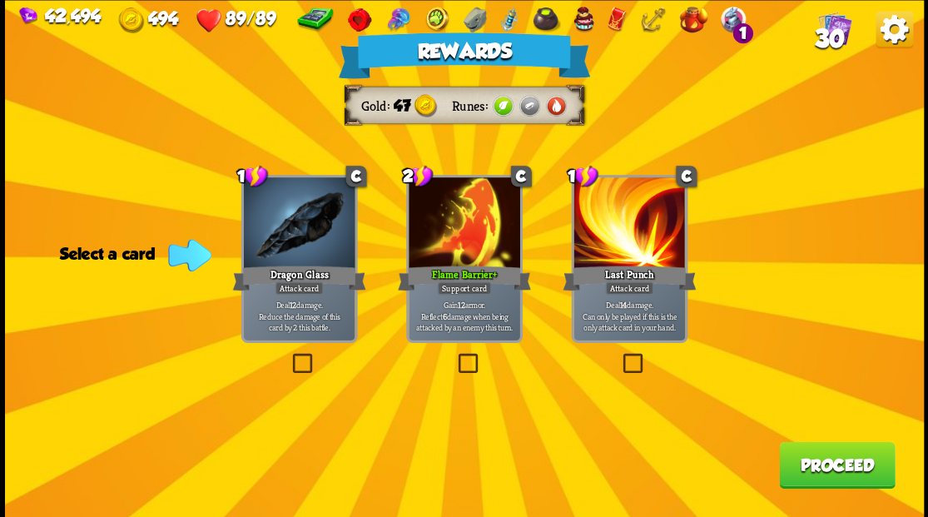
click at [834, 465] on button "Proceed" at bounding box center [837, 464] width 116 height 47
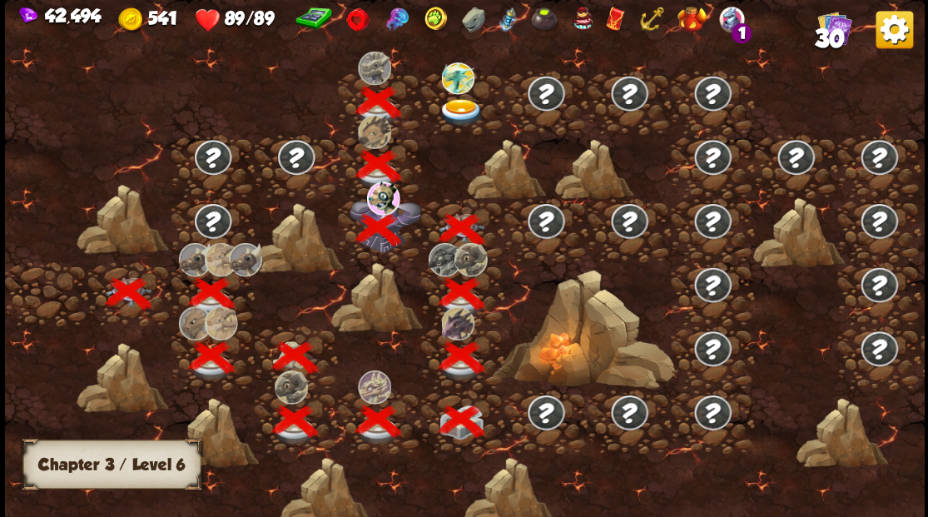
click at [459, 108] on img at bounding box center [461, 111] width 46 height 27
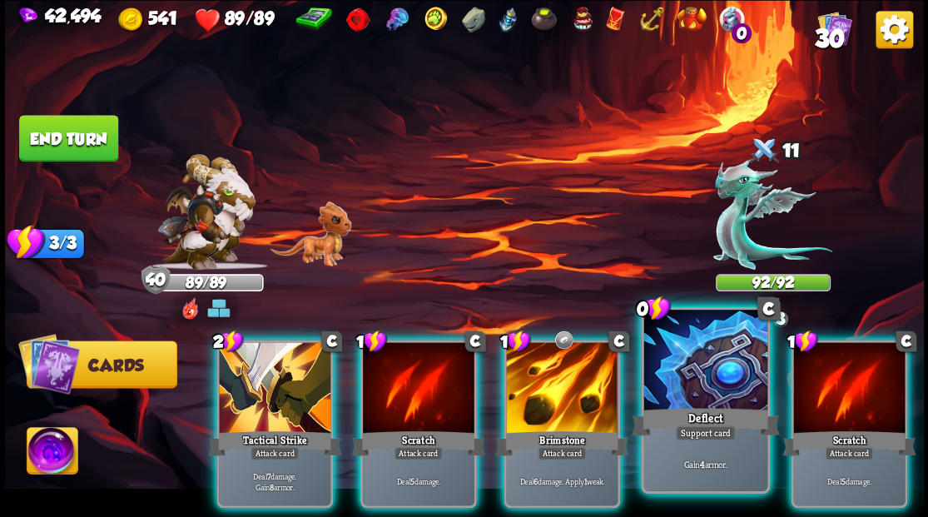
click at [668, 390] on div at bounding box center [704, 362] width 123 height 104
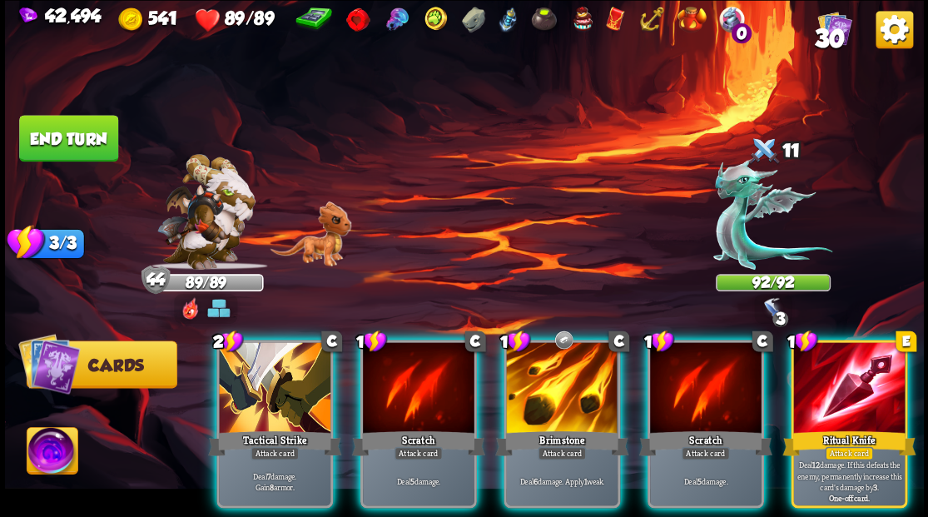
click at [281, 391] on div at bounding box center [275, 389] width 112 height 94
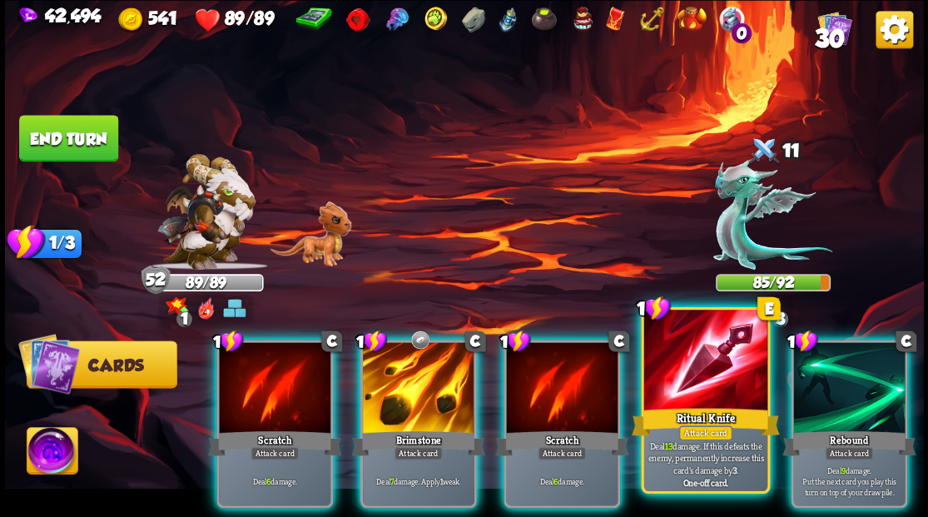
click at [722, 399] on div at bounding box center [704, 362] width 123 height 104
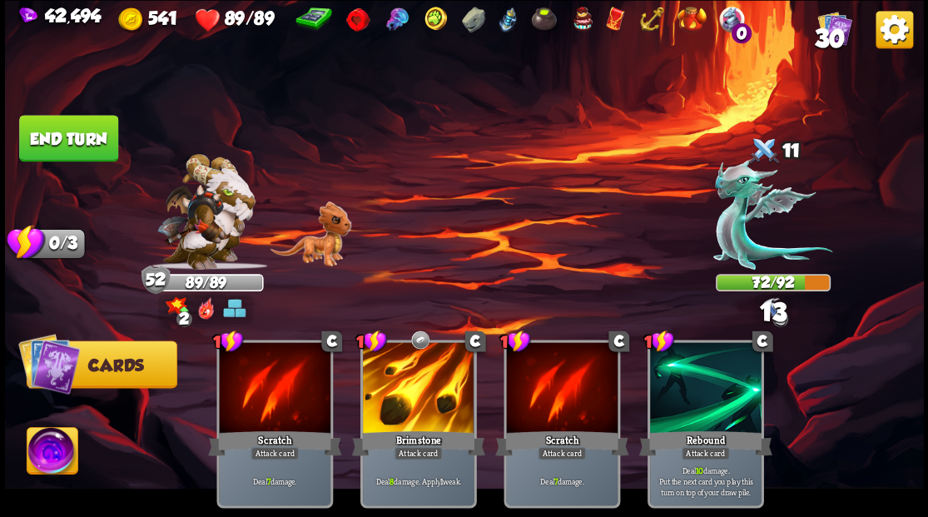
drag, startPoint x: 52, startPoint y: 148, endPoint x: 171, endPoint y: 144, distance: 119.9
click at [55, 148] on button "End turn" at bounding box center [68, 137] width 101 height 47
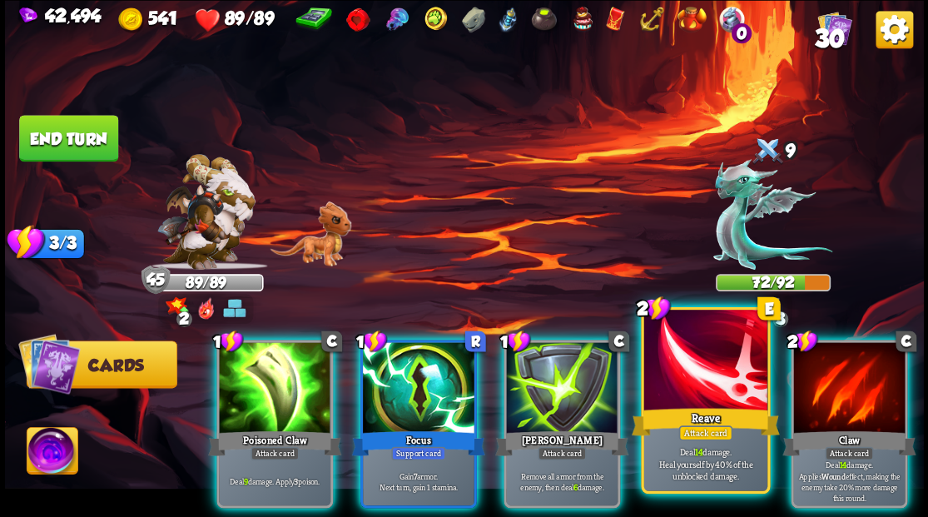
click at [676, 409] on div "Reave" at bounding box center [705, 420] width 148 height 33
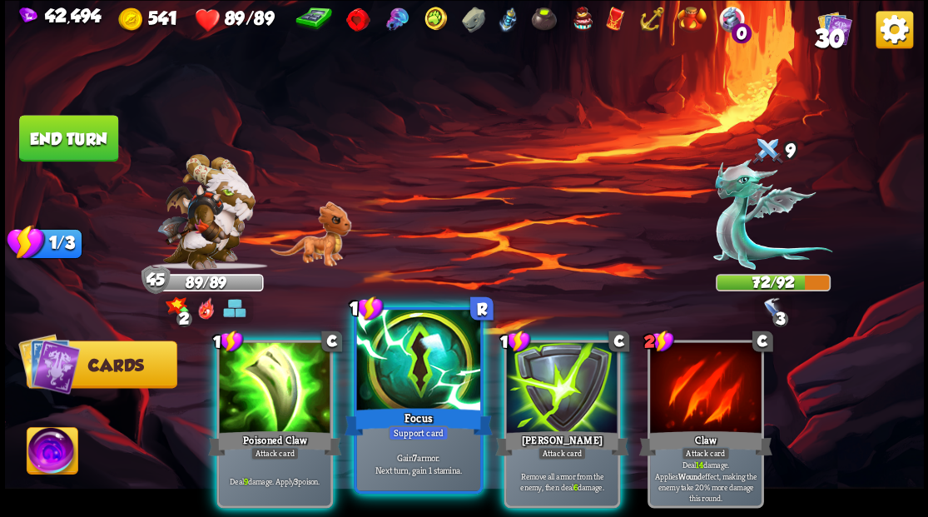
click at [409, 418] on div "Focus" at bounding box center [418, 420] width 148 height 33
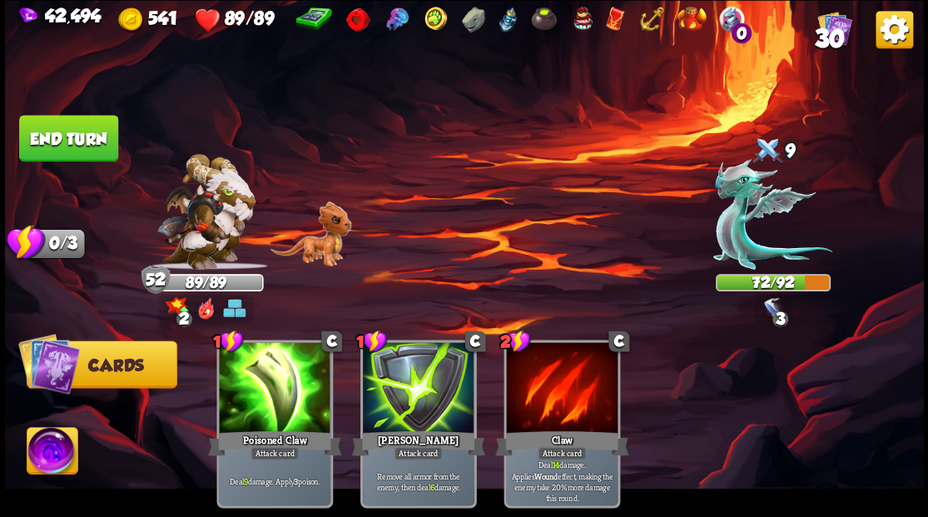
click at [51, 137] on button "End turn" at bounding box center [68, 138] width 99 height 47
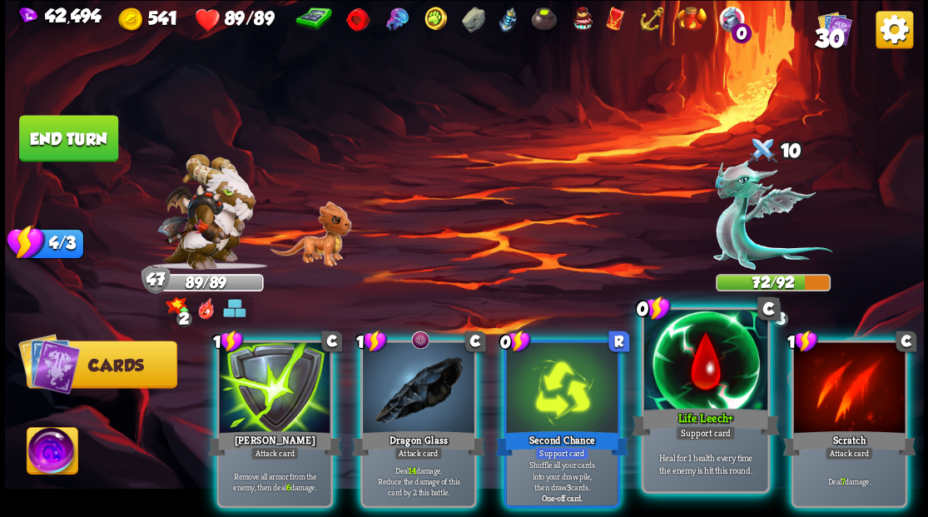
click at [678, 398] on div at bounding box center [704, 362] width 123 height 104
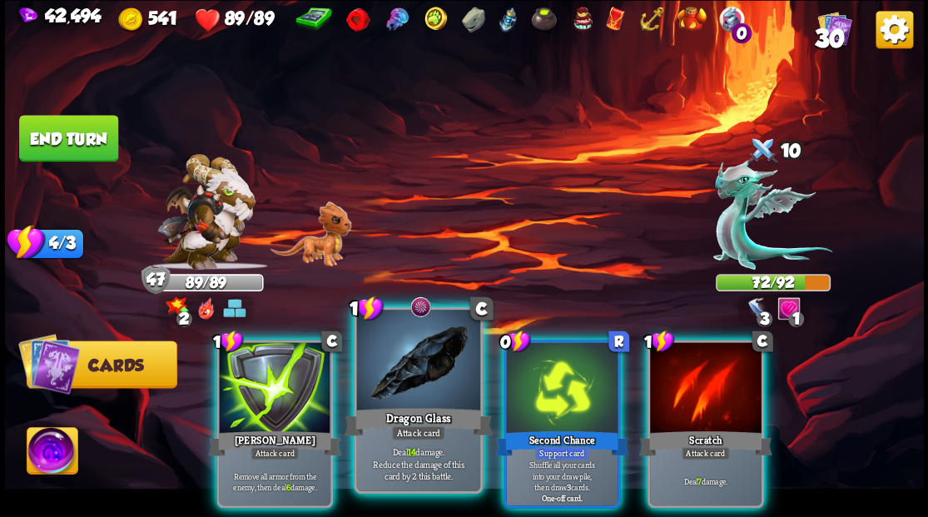
click at [404, 390] on div at bounding box center [417, 362] width 123 height 104
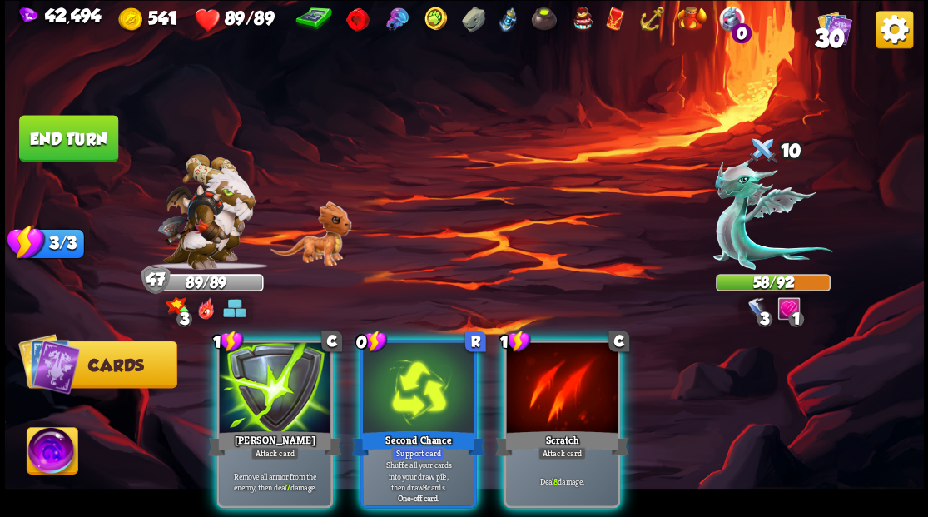
click at [568, 384] on div at bounding box center [562, 389] width 112 height 94
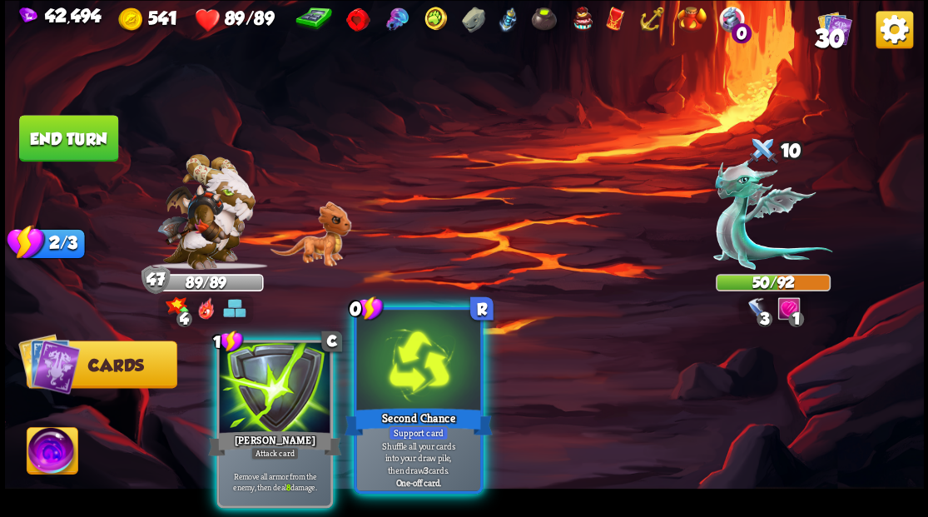
click at [397, 392] on div at bounding box center [417, 362] width 123 height 104
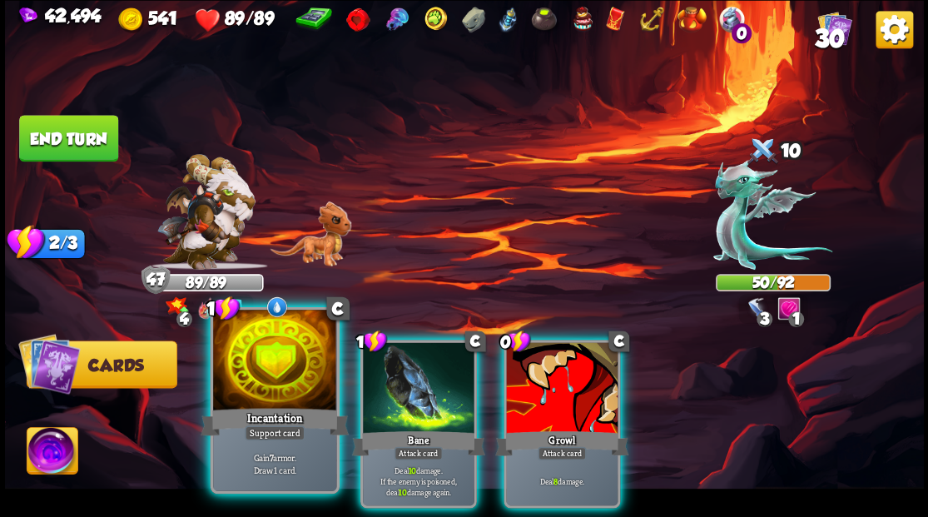
click at [282, 413] on div "Incantation" at bounding box center [275, 420] width 148 height 33
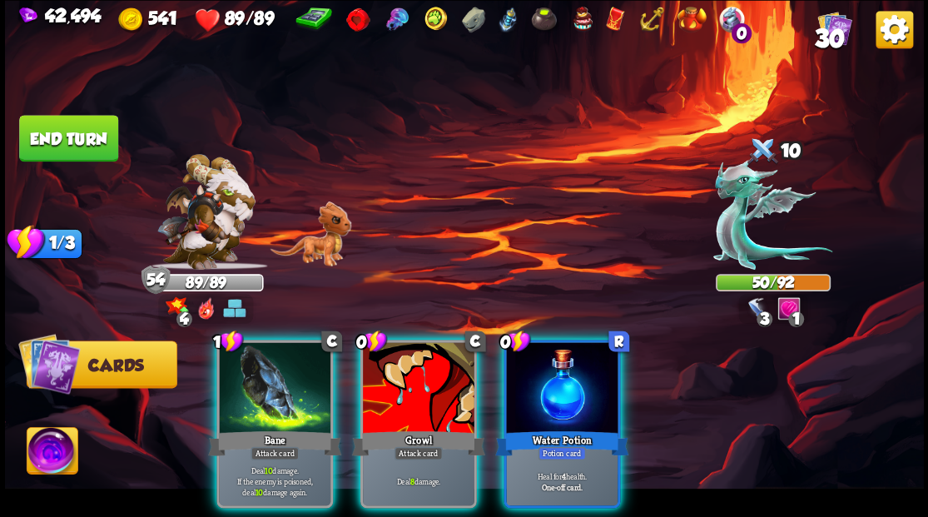
drag, startPoint x: 573, startPoint y: 379, endPoint x: 490, endPoint y: 350, distance: 88.2
click at [563, 370] on div at bounding box center [562, 389] width 112 height 94
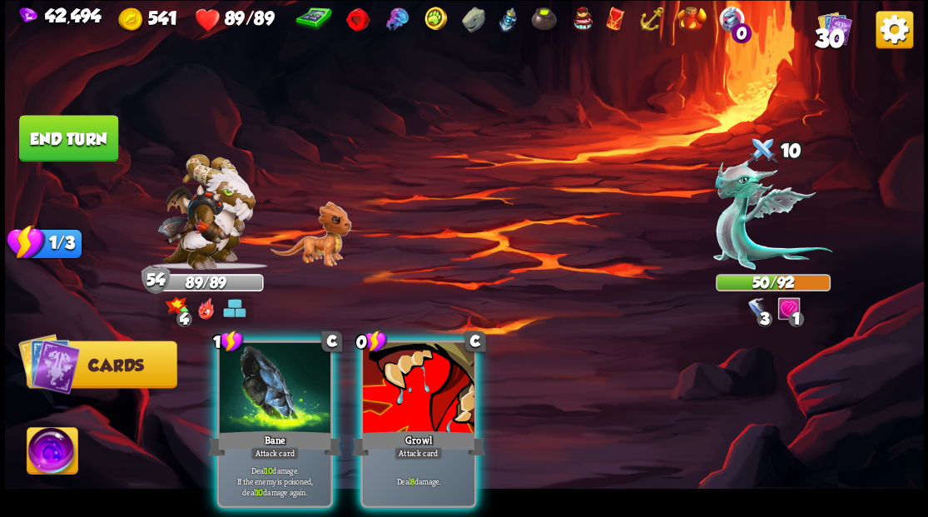
click at [278, 392] on div at bounding box center [275, 389] width 112 height 94
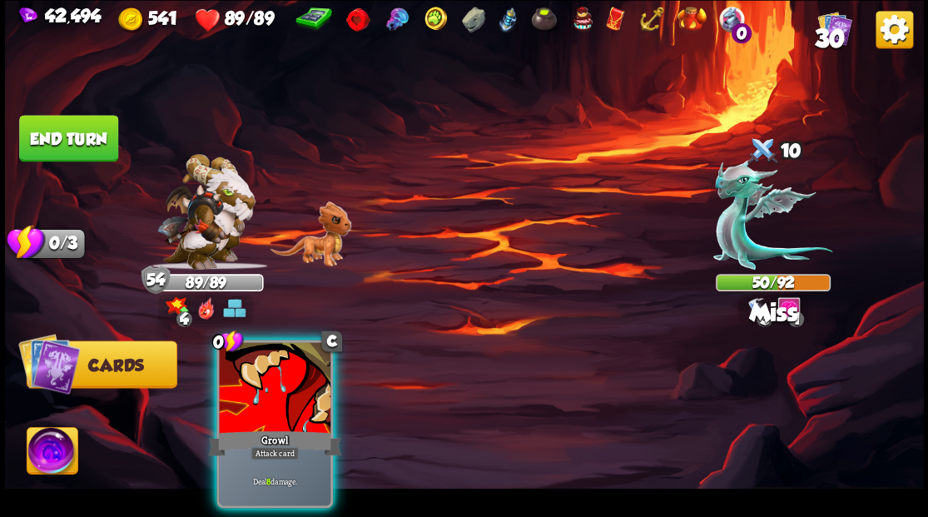
click at [277, 393] on div at bounding box center [275, 389] width 112 height 94
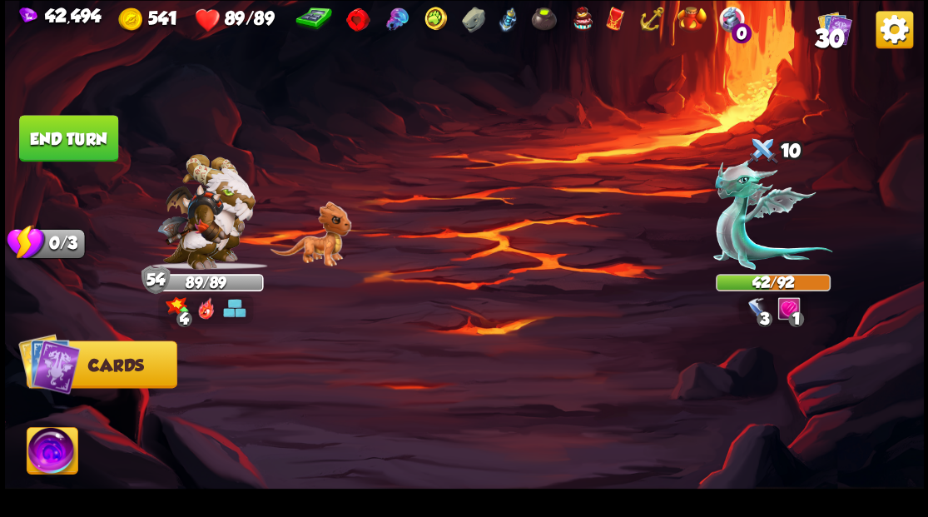
click at [44, 148] on button "End turn" at bounding box center [68, 138] width 99 height 47
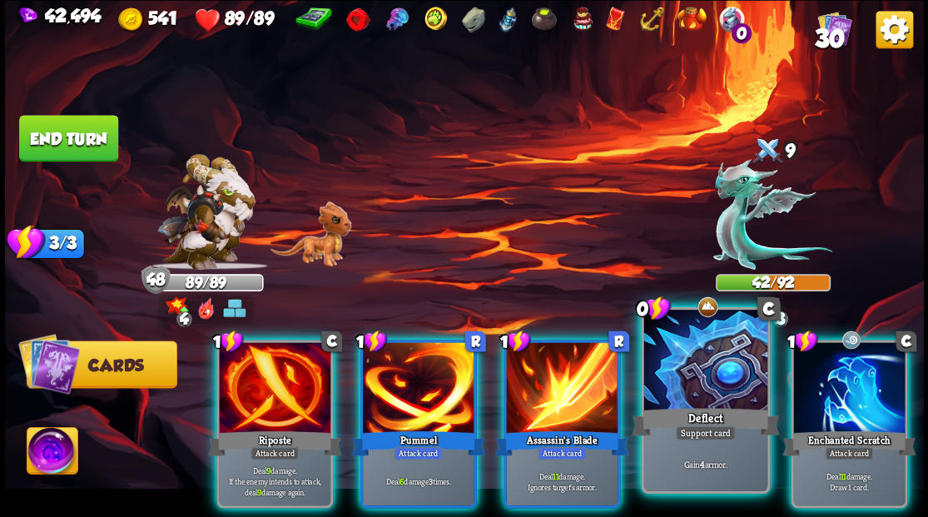
click at [676, 375] on div at bounding box center [704, 362] width 123 height 104
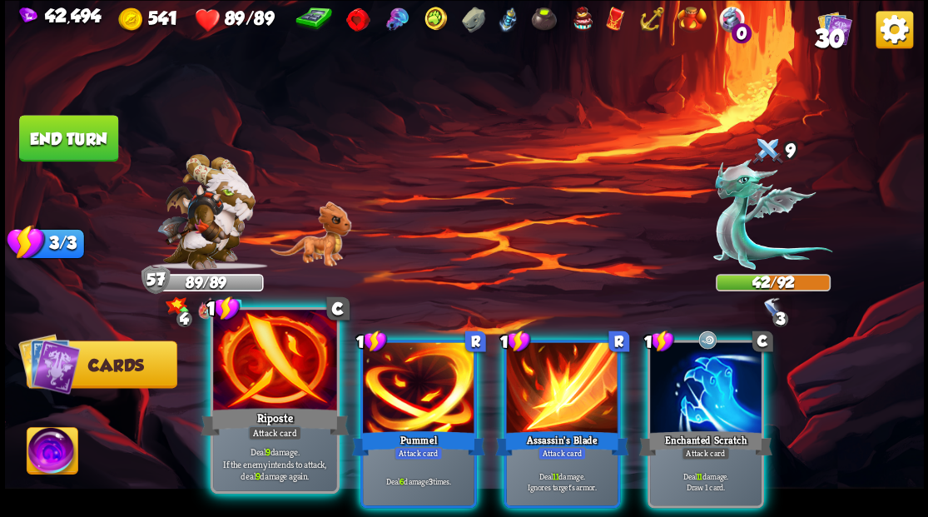
click at [278, 400] on div at bounding box center [274, 362] width 123 height 104
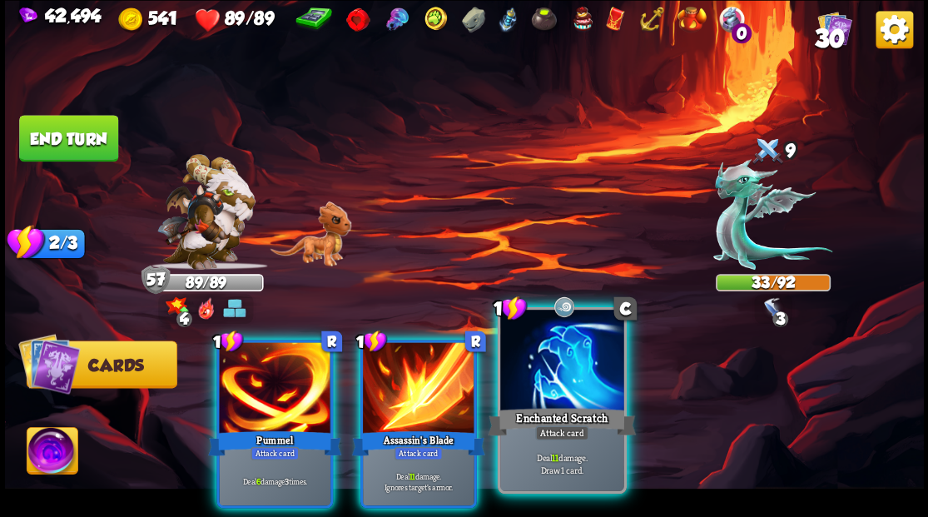
click at [534, 397] on div at bounding box center [561, 362] width 123 height 104
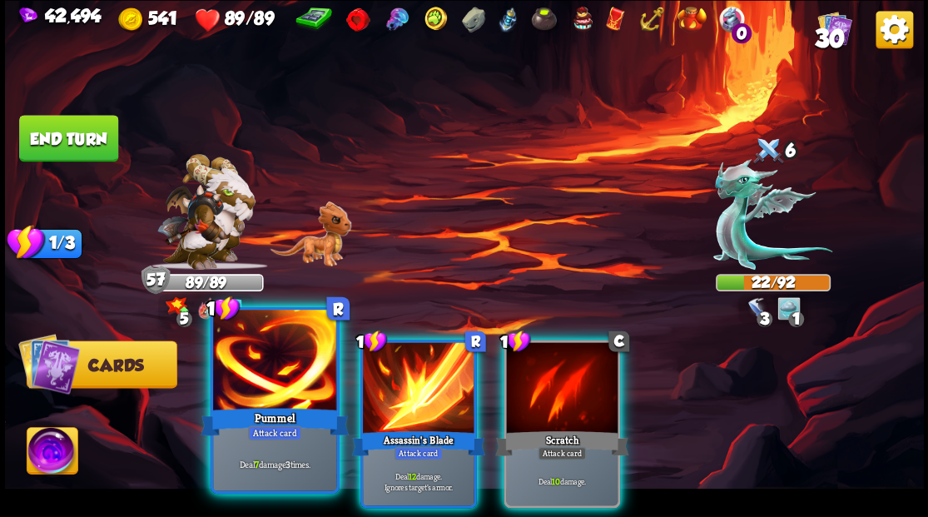
click at [272, 424] on div "Pummel" at bounding box center [275, 420] width 148 height 33
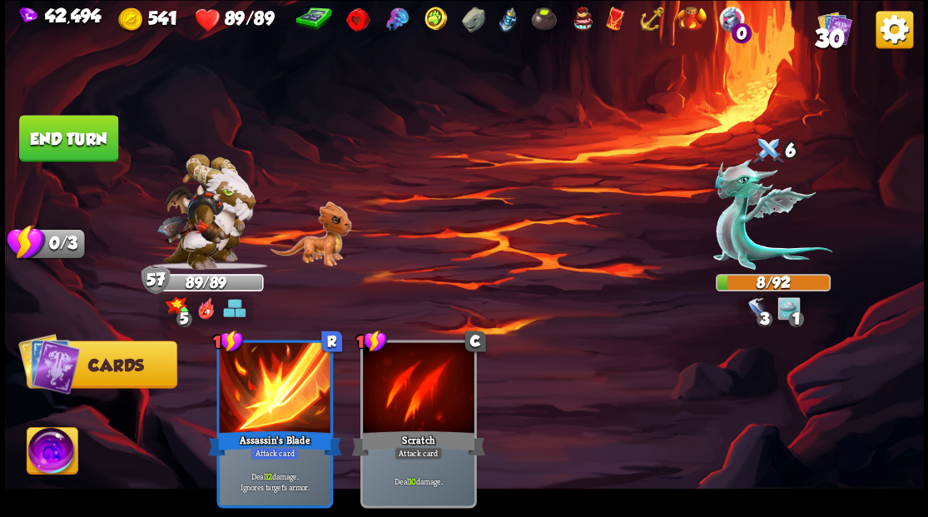
drag, startPoint x: 91, startPoint y: 130, endPoint x: 248, endPoint y: 127, distance: 157.3
click at [91, 131] on button "End turn" at bounding box center [68, 138] width 99 height 47
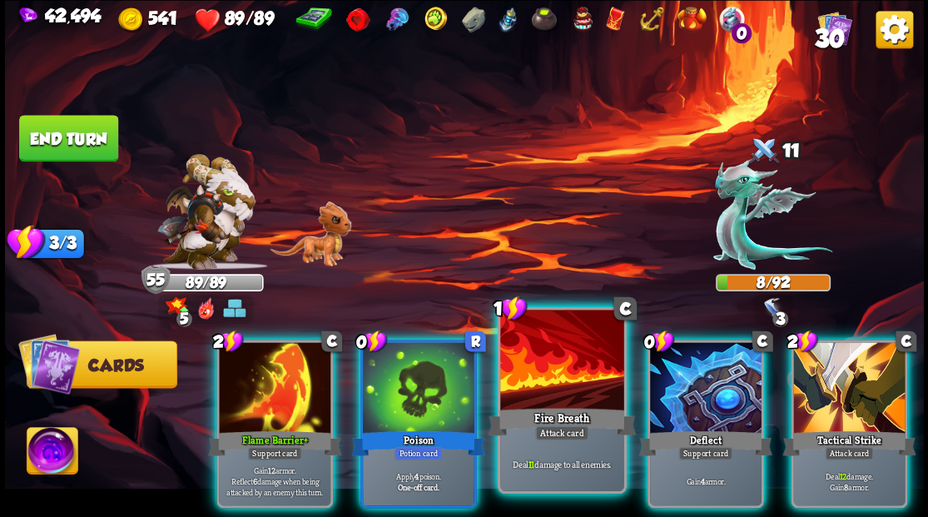
drag, startPoint x: 431, startPoint y: 372, endPoint x: 425, endPoint y: 358, distance: 15.3
click at [430, 371] on div at bounding box center [419, 389] width 112 height 94
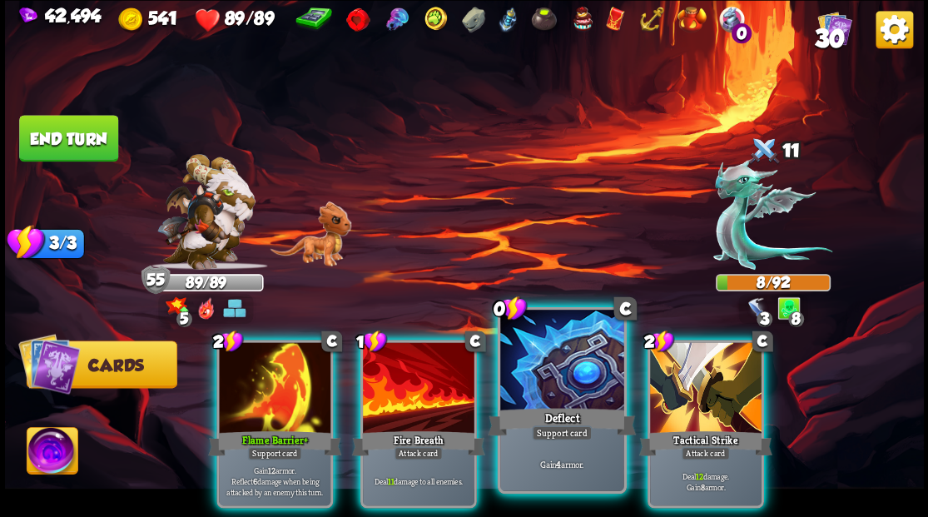
click at [576, 370] on div at bounding box center [561, 362] width 123 height 104
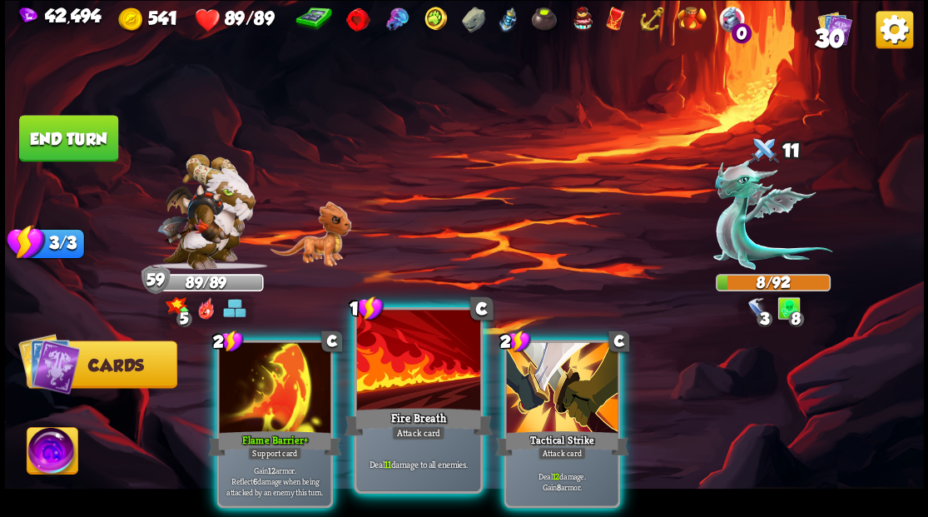
click at [404, 399] on div at bounding box center [417, 362] width 123 height 104
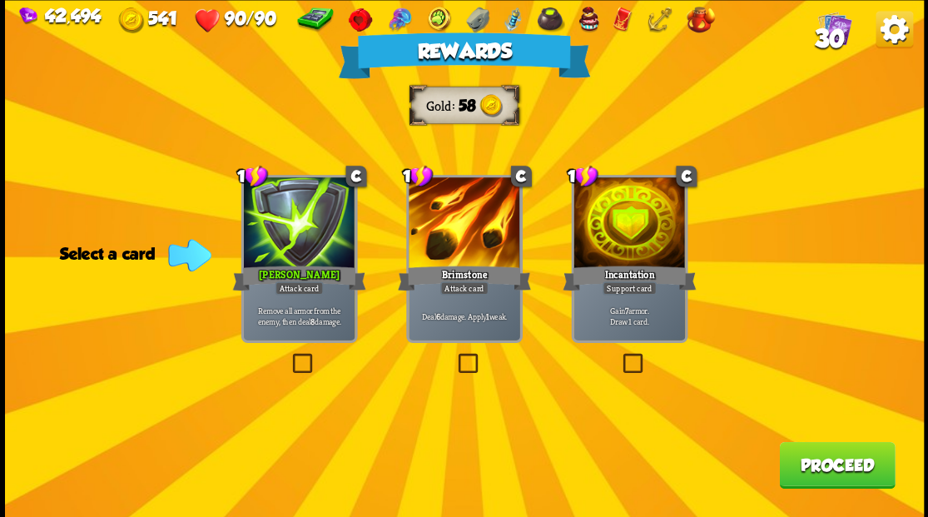
click at [841, 463] on button "Proceed" at bounding box center [837, 464] width 116 height 47
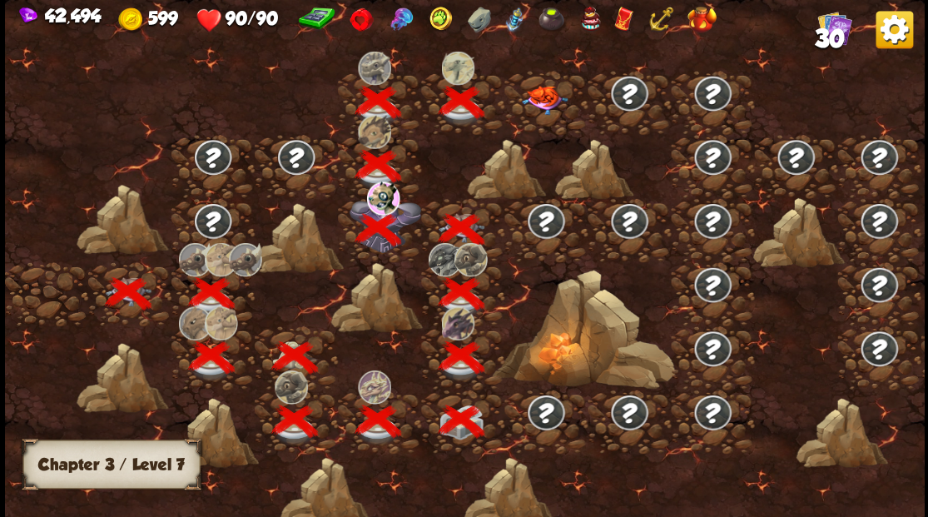
click at [544, 102] on img at bounding box center [545, 99] width 46 height 29
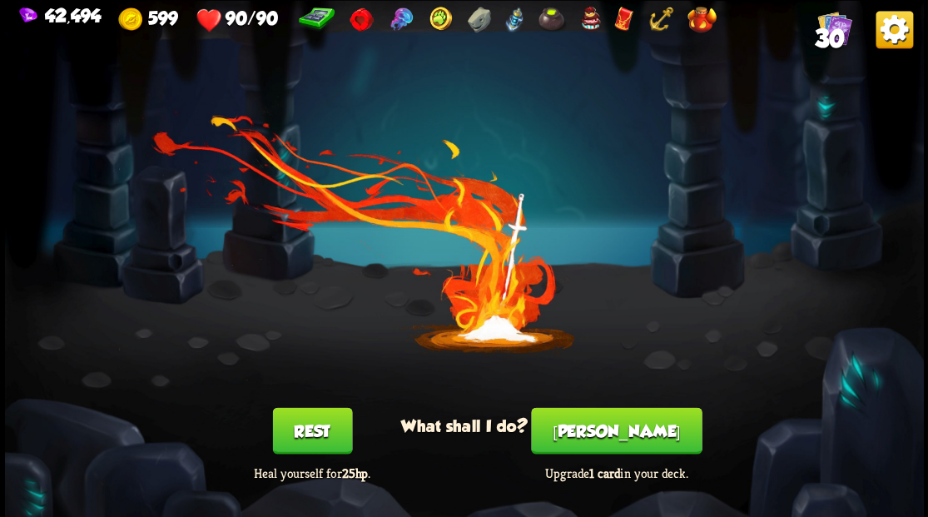
click at [637, 438] on button "[PERSON_NAME]" at bounding box center [616, 430] width 171 height 47
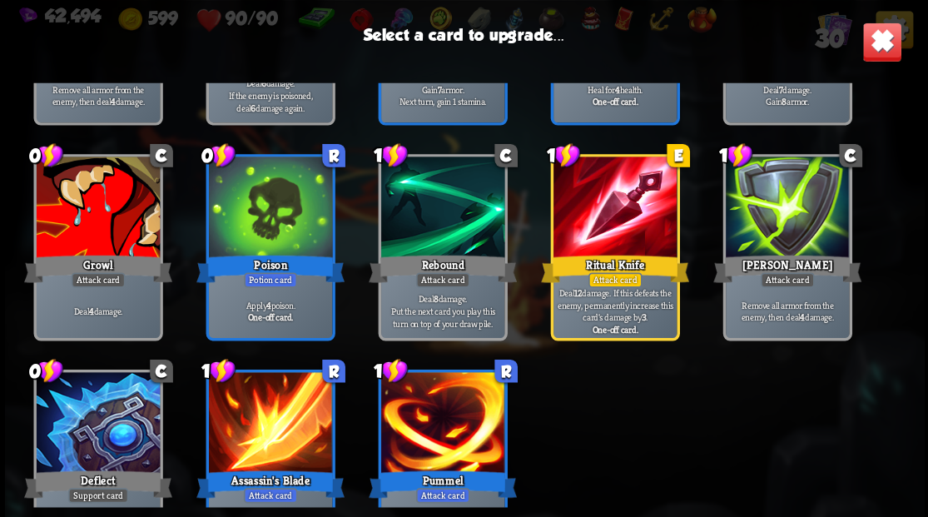
scroll to position [773, 0]
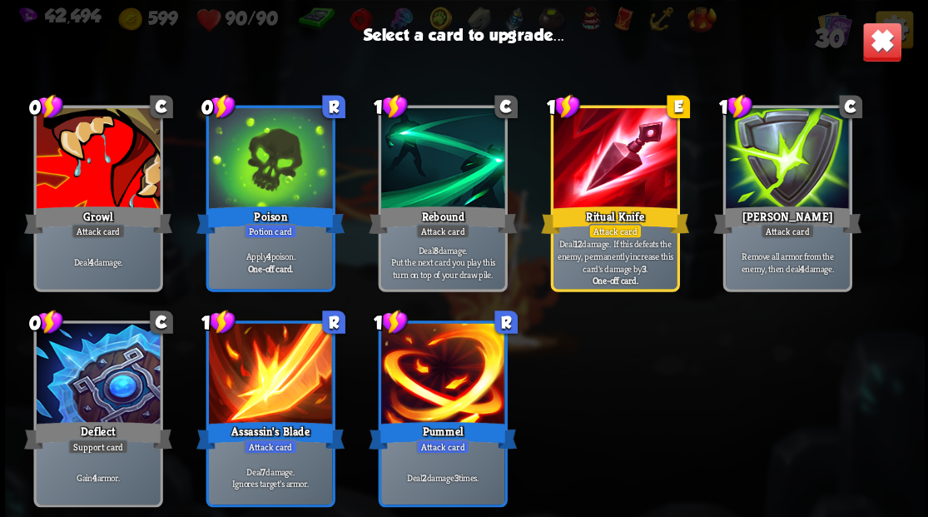
click at [99, 183] on div at bounding box center [97, 160] width 123 height 104
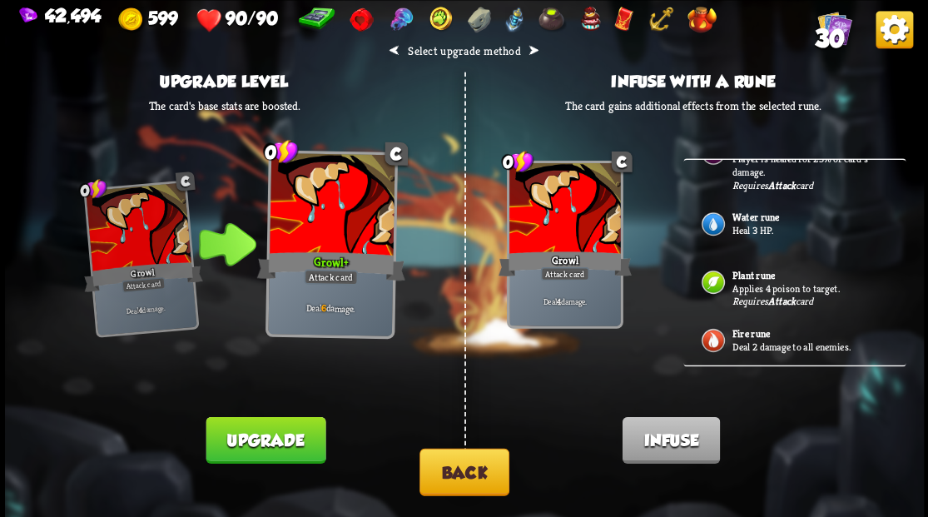
scroll to position [0, 0]
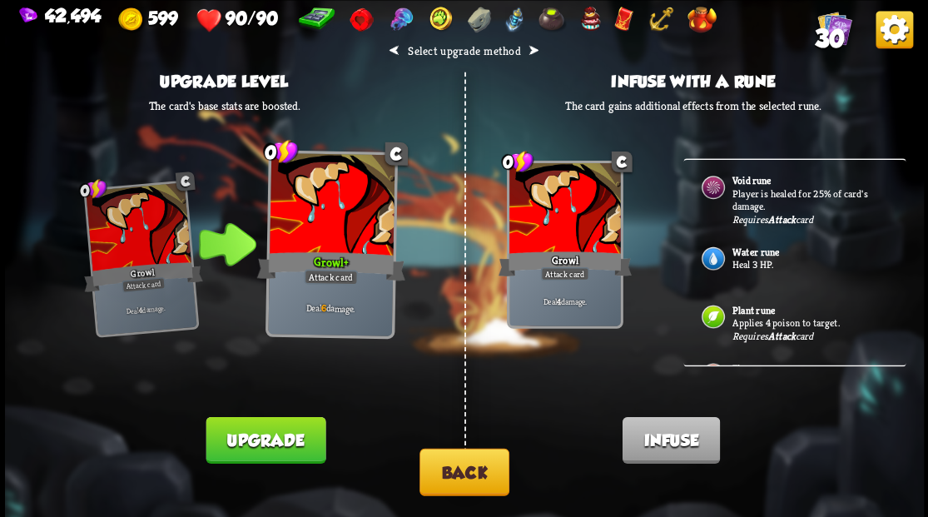
click at [468, 475] on button "Back" at bounding box center [464, 471] width 90 height 47
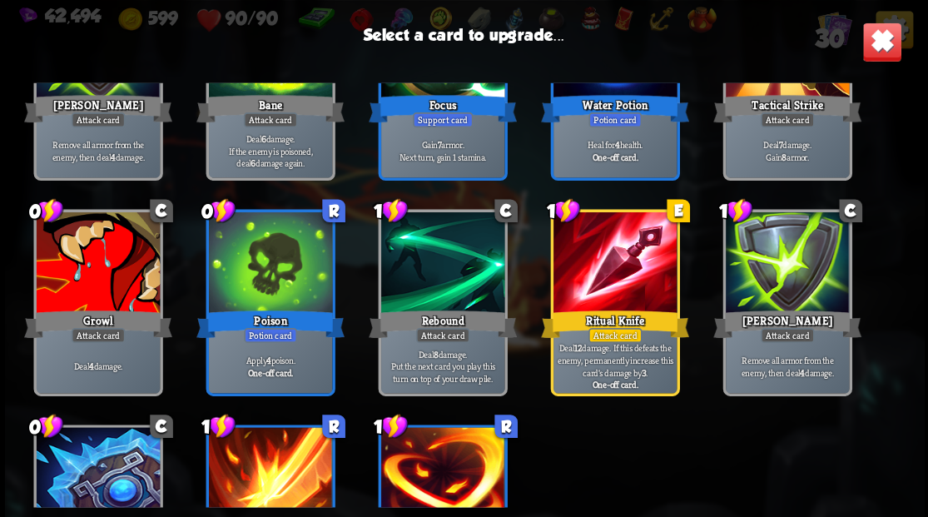
scroll to position [721, 0]
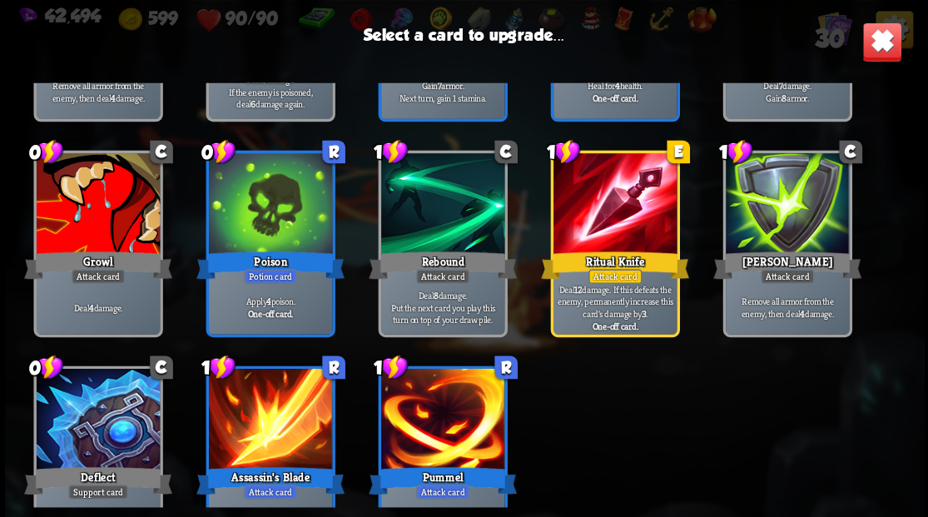
click at [606, 216] on div at bounding box center [614, 205] width 123 height 104
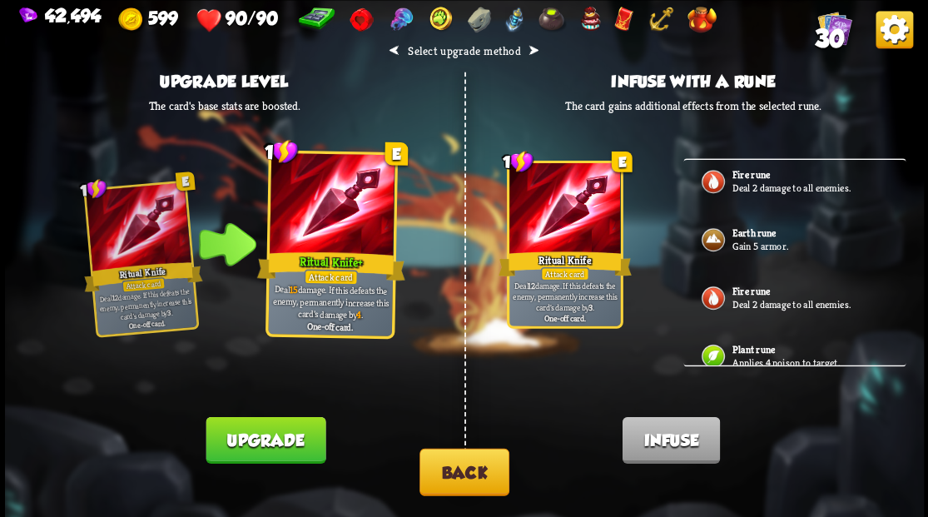
scroll to position [499, 0]
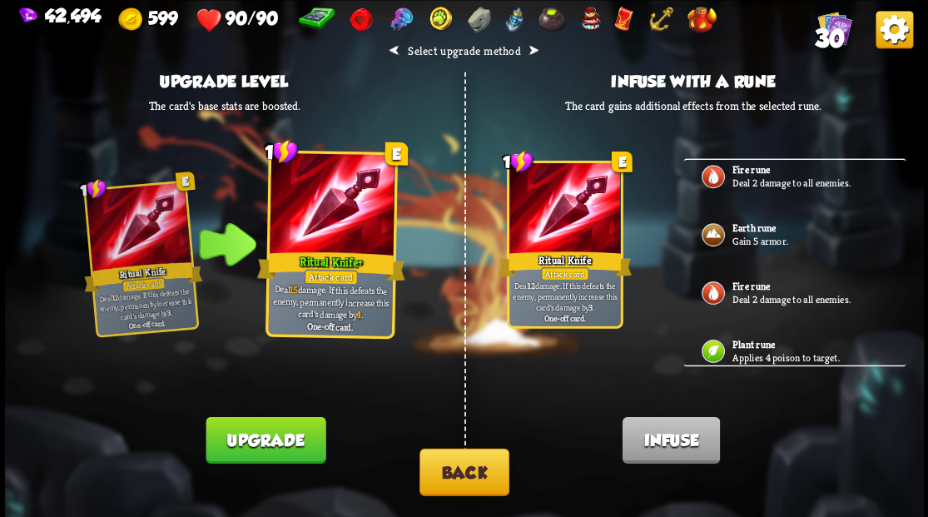
click at [486, 477] on button "Back" at bounding box center [464, 471] width 90 height 47
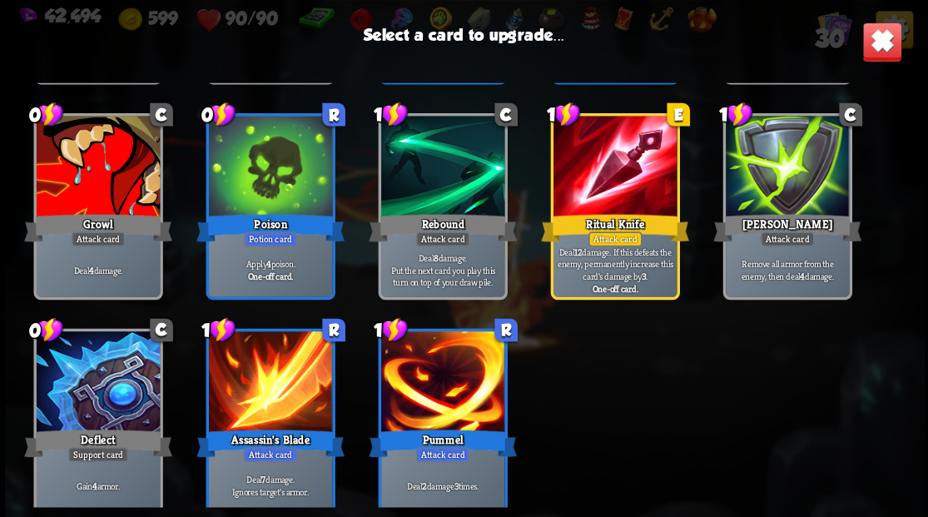
scroll to position [773, 0]
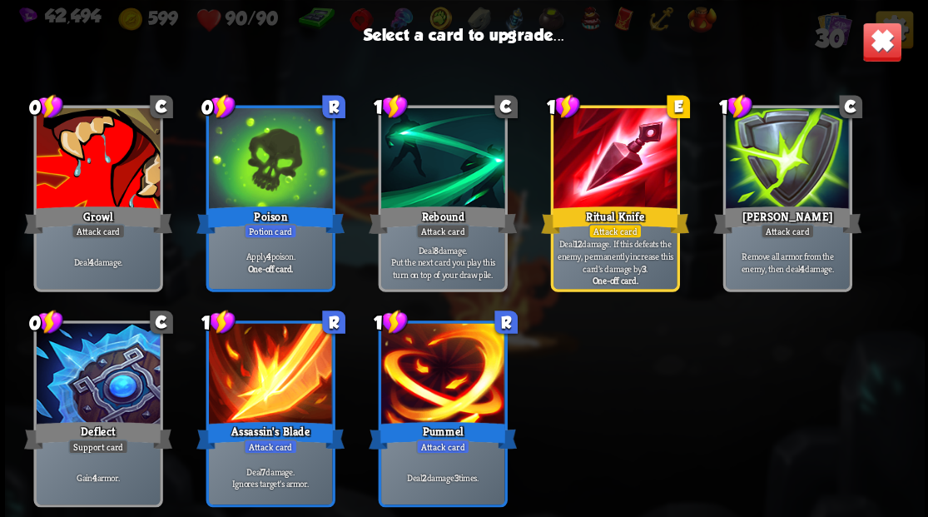
drag, startPoint x: 77, startPoint y: 383, endPoint x: 146, endPoint y: 380, distance: 69.1
click at [77, 384] on div at bounding box center [97, 375] width 123 height 104
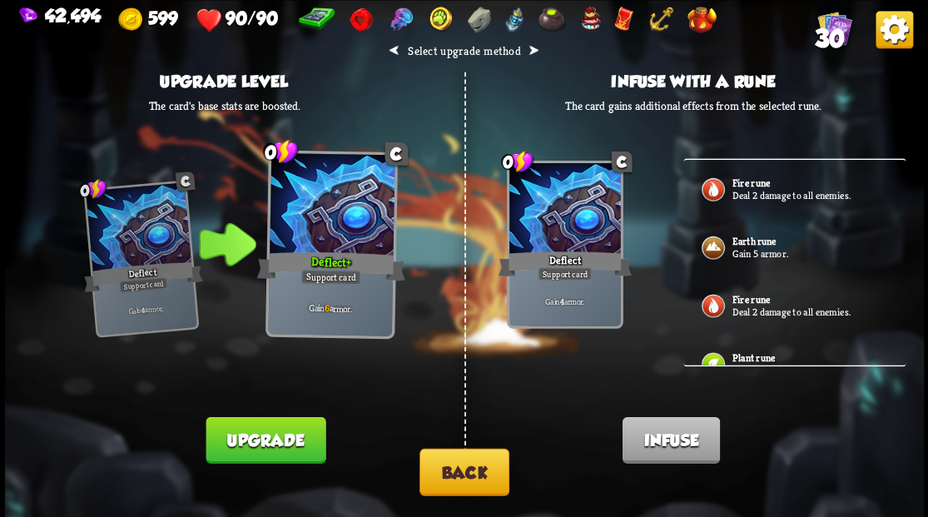
scroll to position [499, 0]
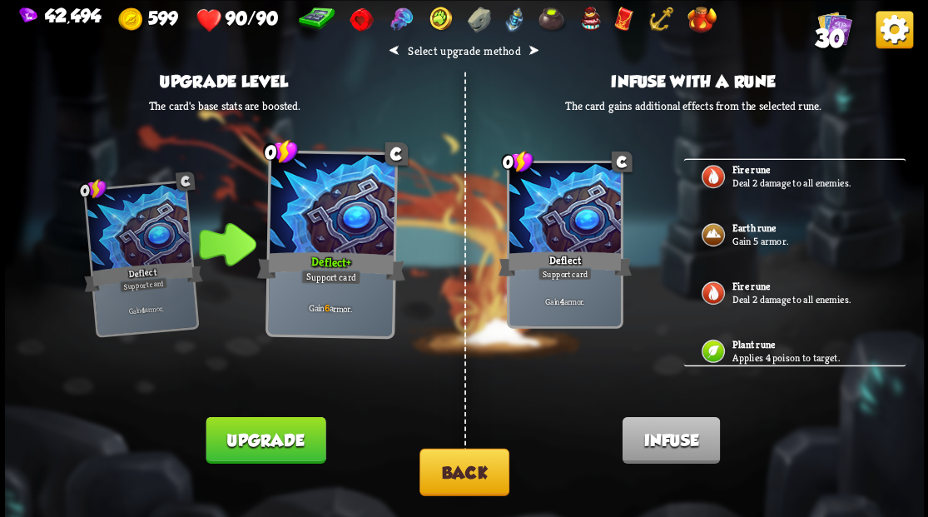
click at [744, 234] on p "Gain 5 armor." at bounding box center [810, 240] width 156 height 13
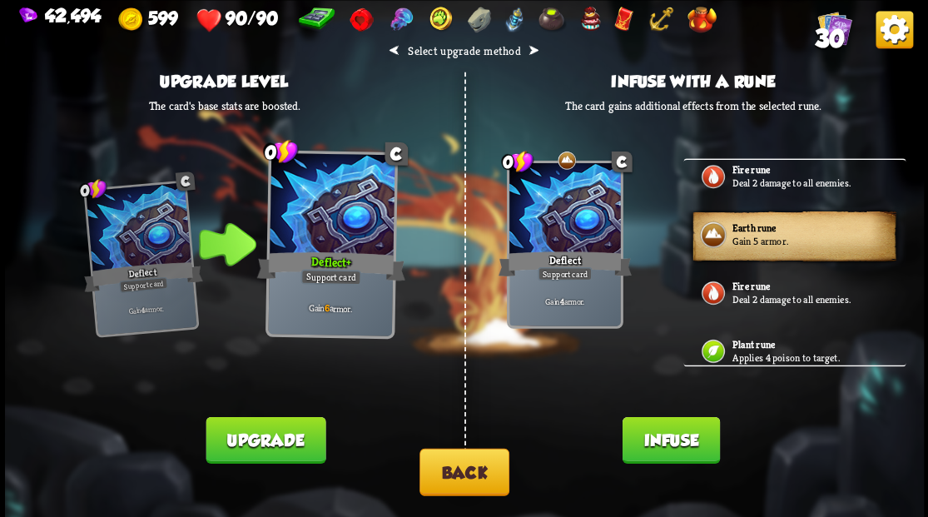
click at [685, 443] on button "Infuse" at bounding box center [670, 439] width 97 height 47
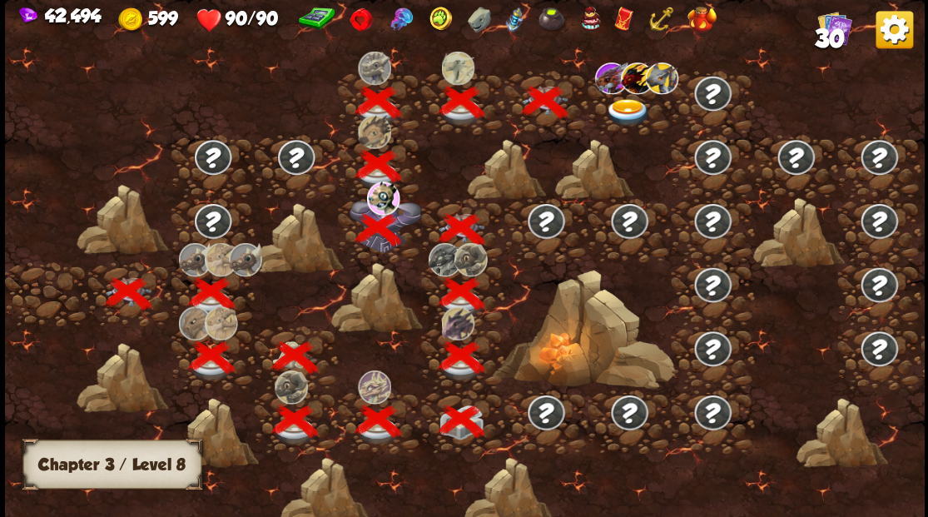
click at [630, 106] on img at bounding box center [628, 111] width 46 height 27
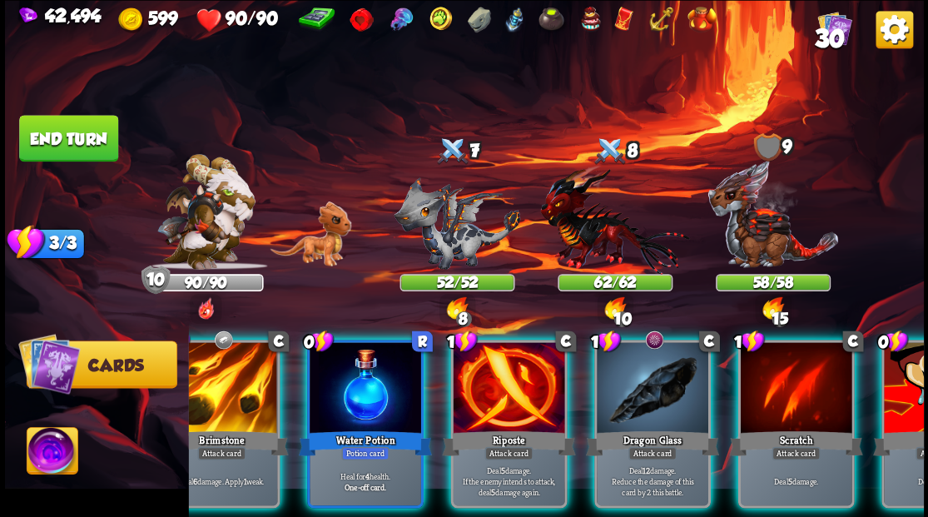
scroll to position [0, 324]
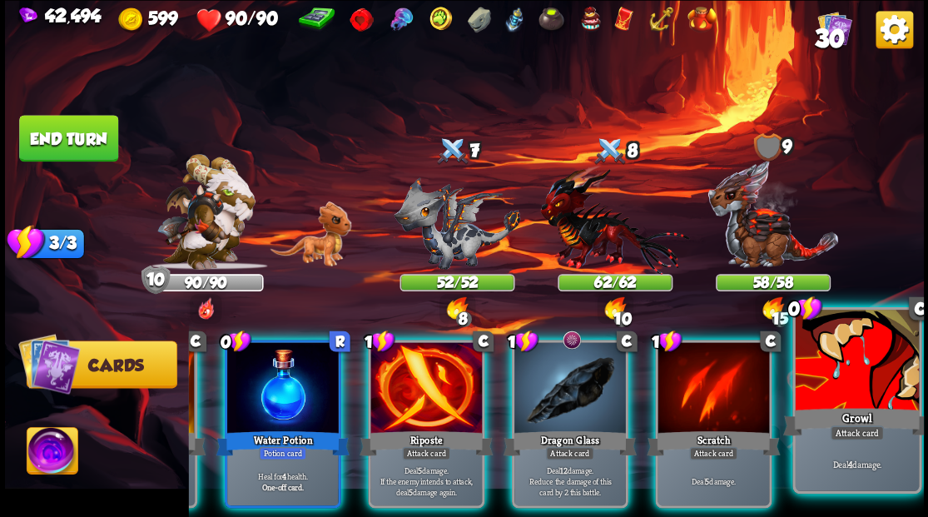
click at [854, 414] on div "Growl" at bounding box center [856, 420] width 148 height 33
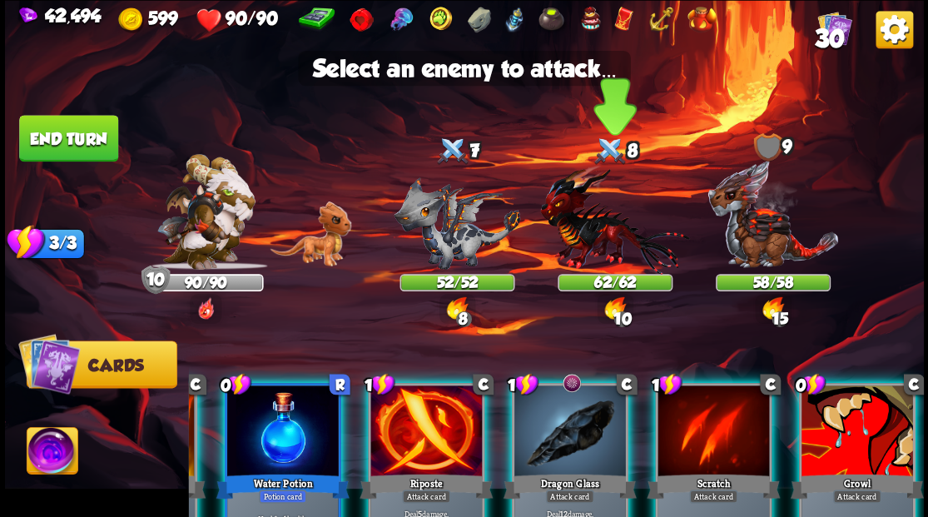
click at [589, 240] on img at bounding box center [614, 219] width 149 height 110
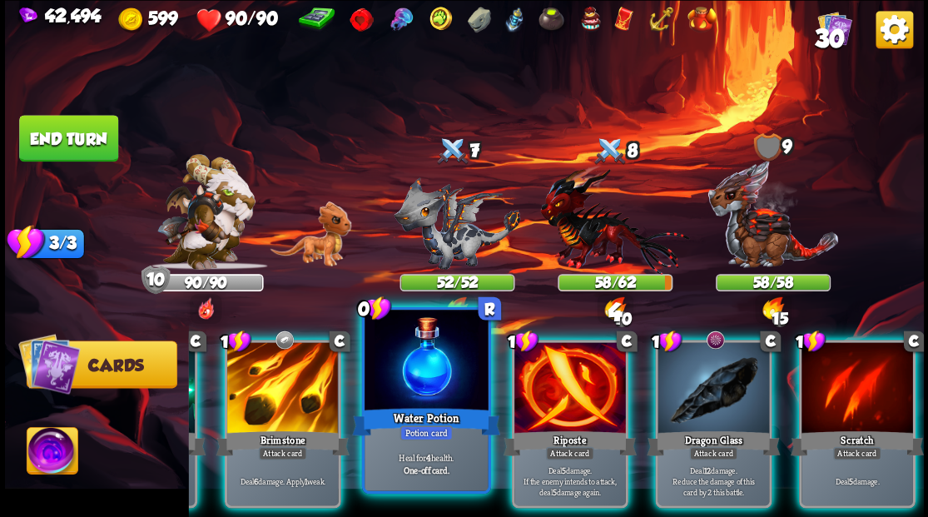
click at [436, 381] on div at bounding box center [426, 362] width 123 height 104
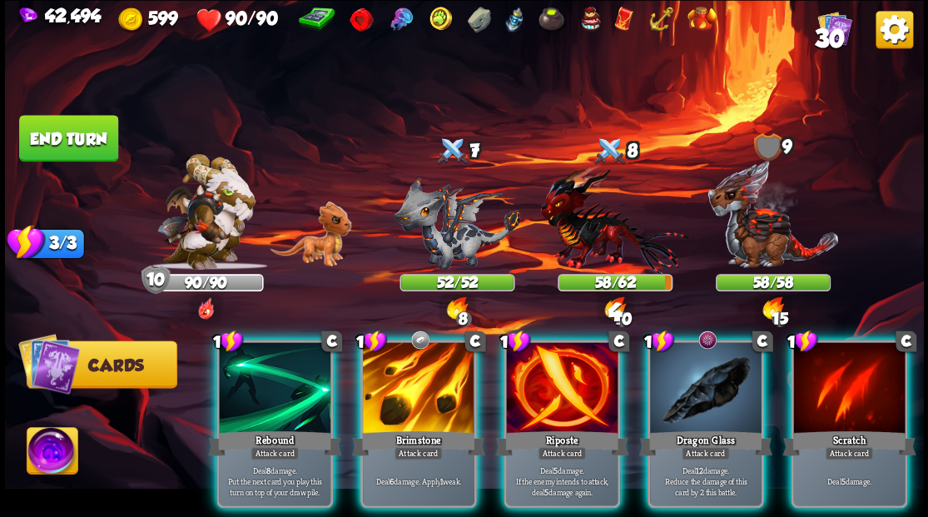
scroll to position [0, 0]
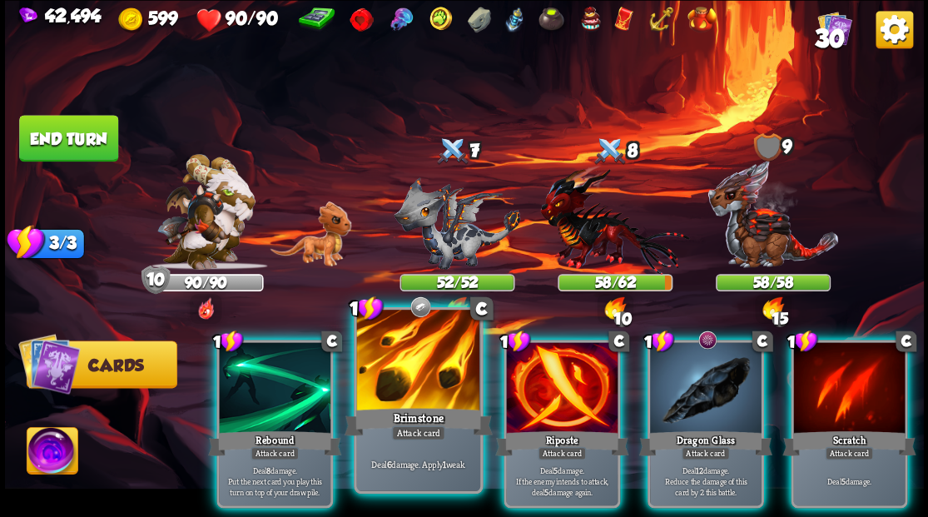
click at [416, 373] on div at bounding box center [417, 362] width 123 height 104
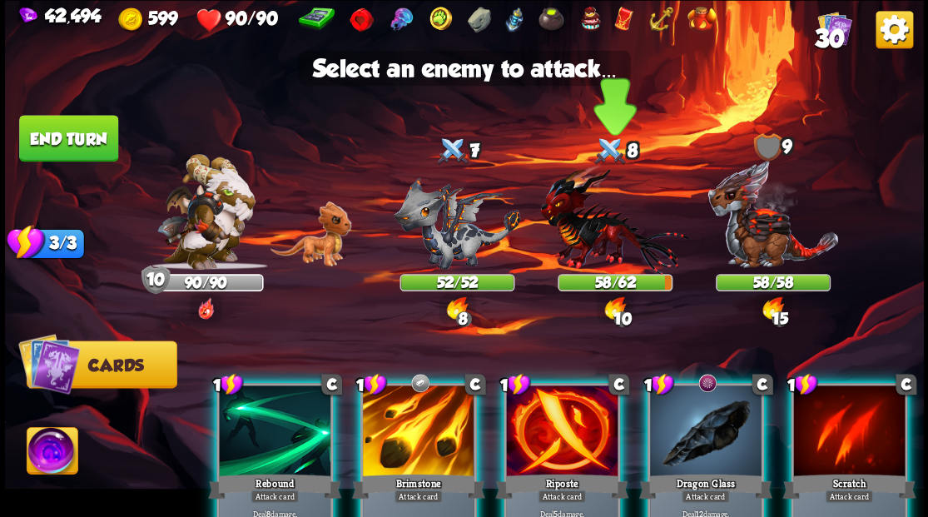
click at [604, 234] on img at bounding box center [614, 219] width 149 height 110
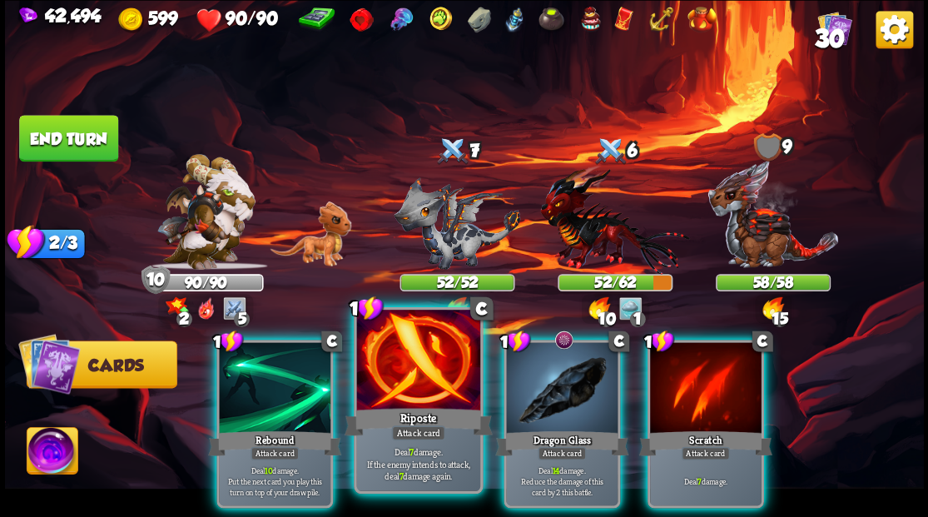
click at [416, 394] on div at bounding box center [417, 362] width 123 height 104
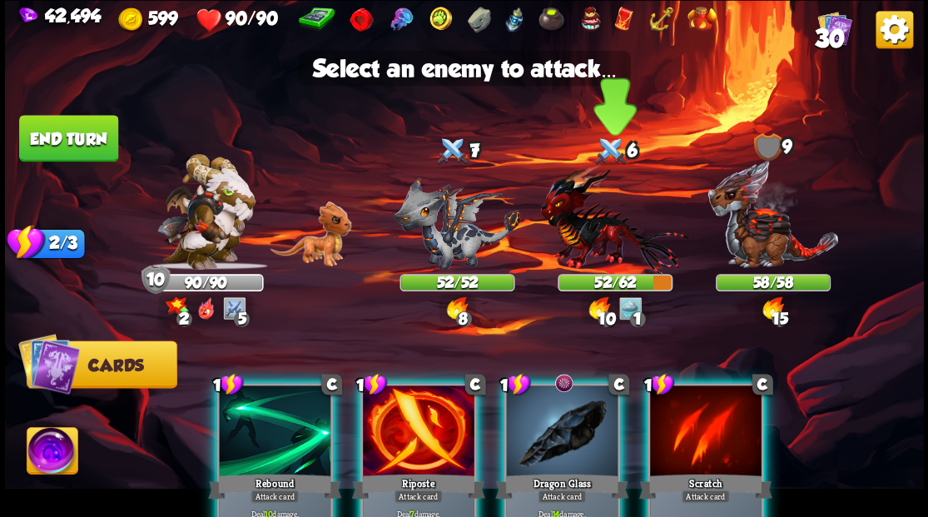
click at [573, 241] on img at bounding box center [614, 219] width 149 height 110
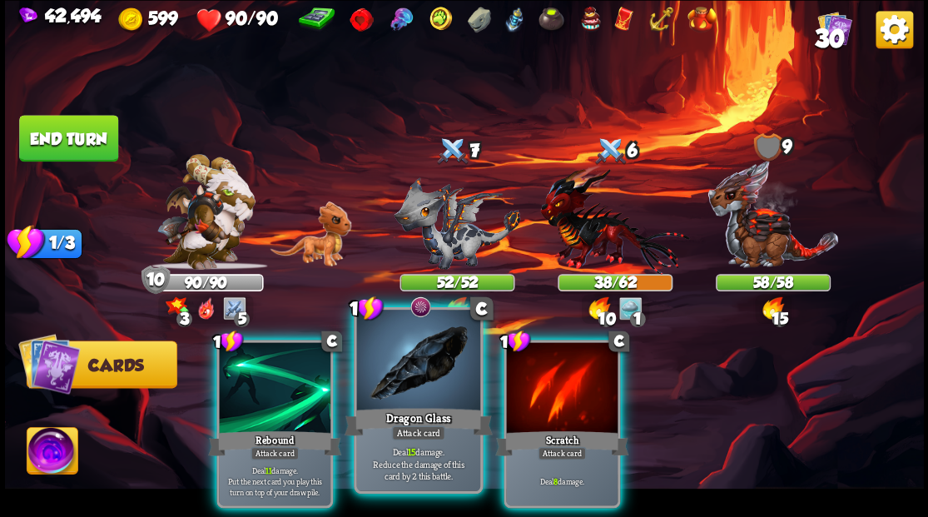
click at [414, 365] on div at bounding box center [417, 362] width 123 height 104
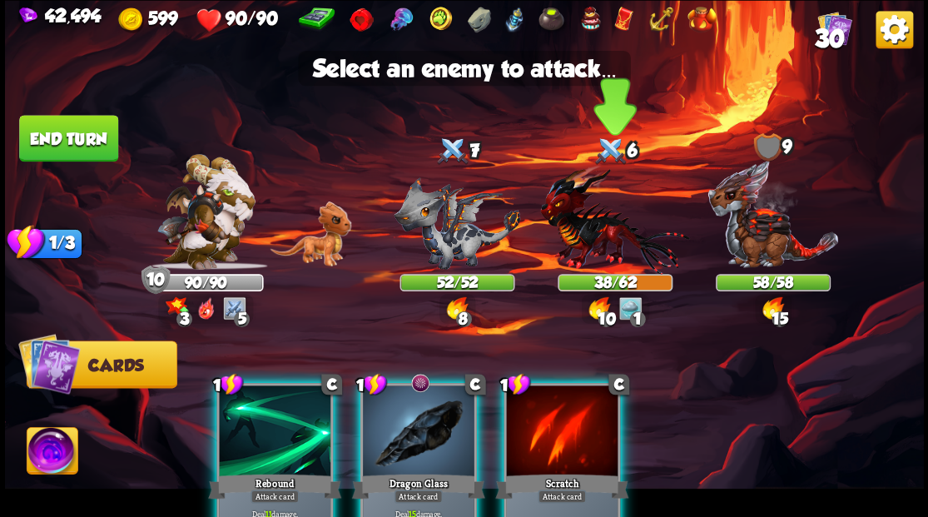
click at [606, 234] on img at bounding box center [614, 219] width 149 height 110
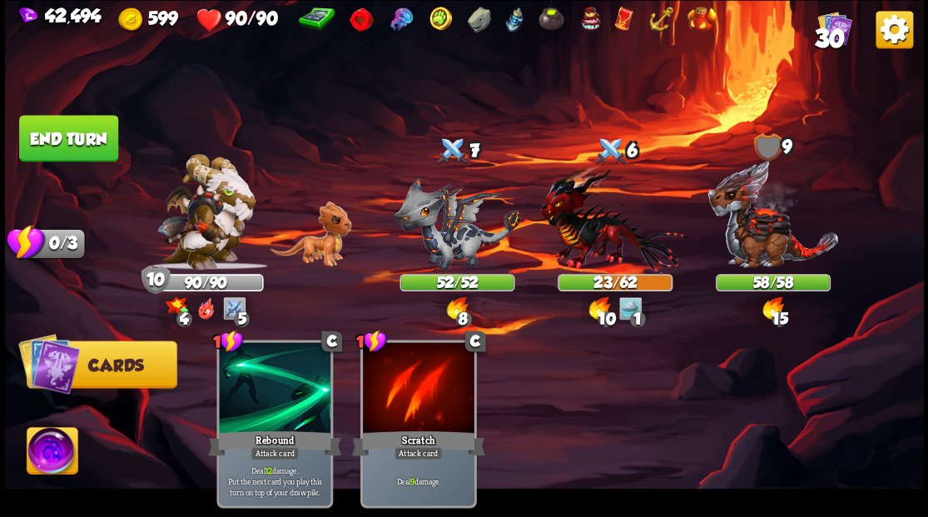
click at [88, 136] on button "End turn" at bounding box center [68, 138] width 99 height 47
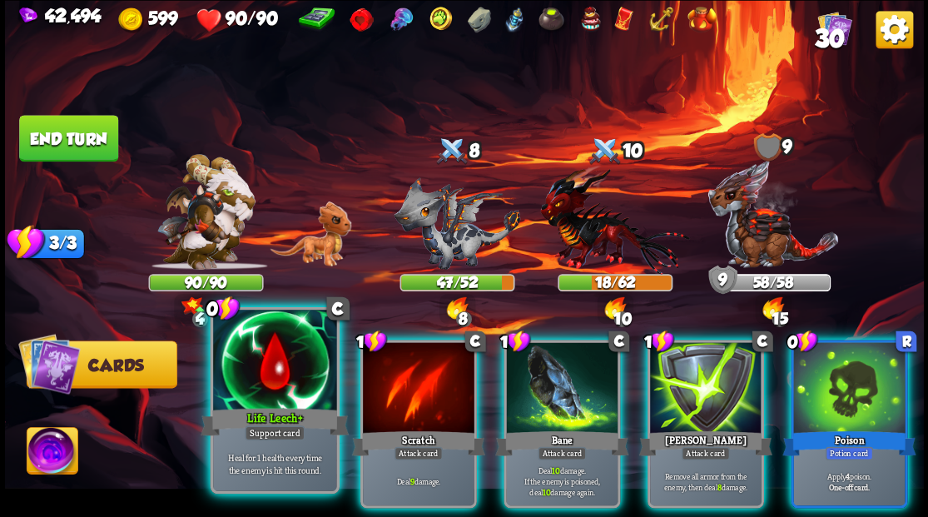
click at [260, 375] on div at bounding box center [274, 362] width 123 height 104
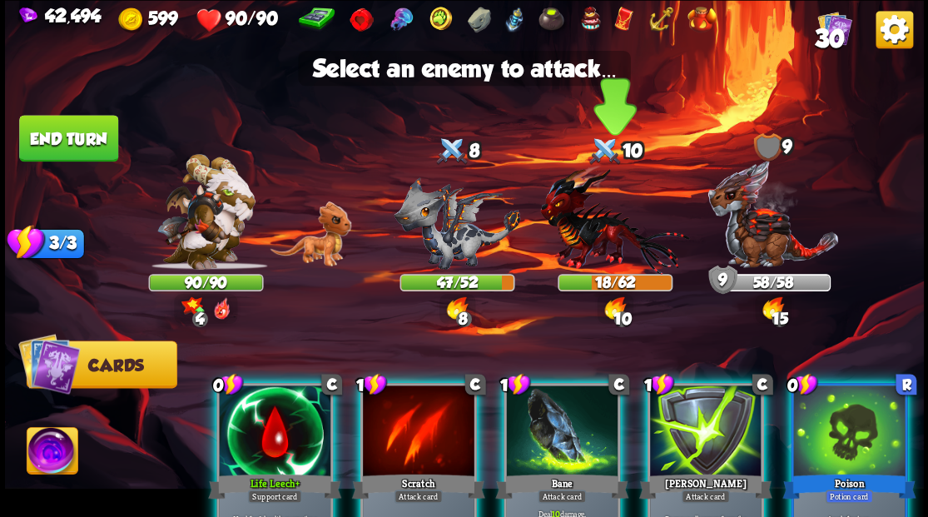
click at [582, 237] on img at bounding box center [614, 219] width 149 height 110
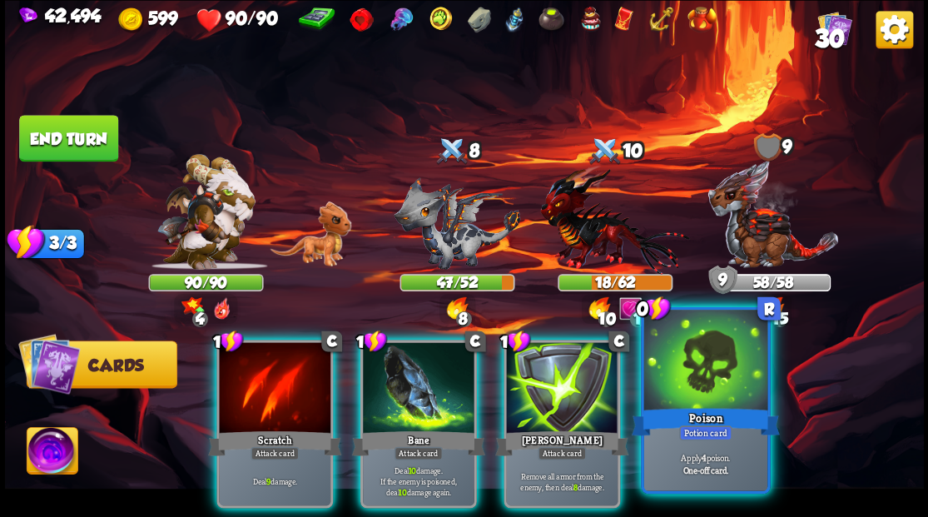
click at [720, 385] on div at bounding box center [704, 362] width 123 height 104
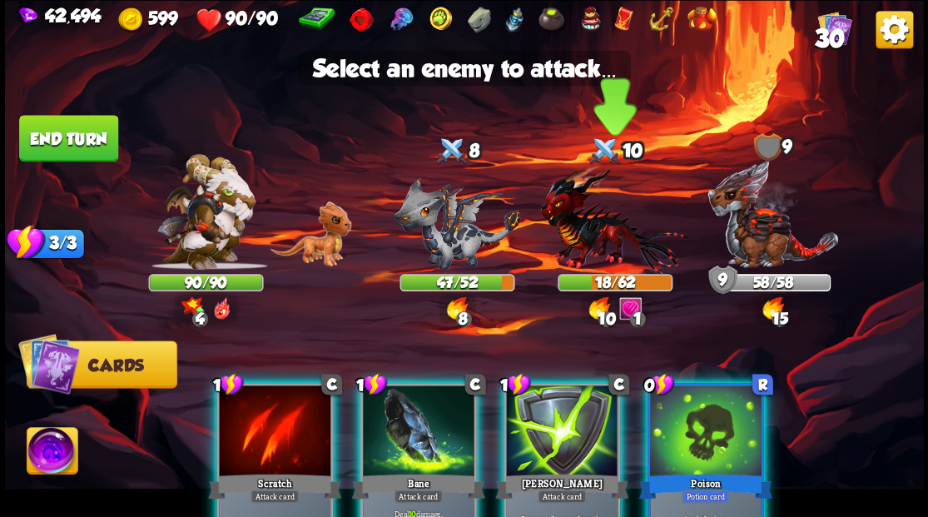
click at [591, 241] on img at bounding box center [614, 219] width 149 height 110
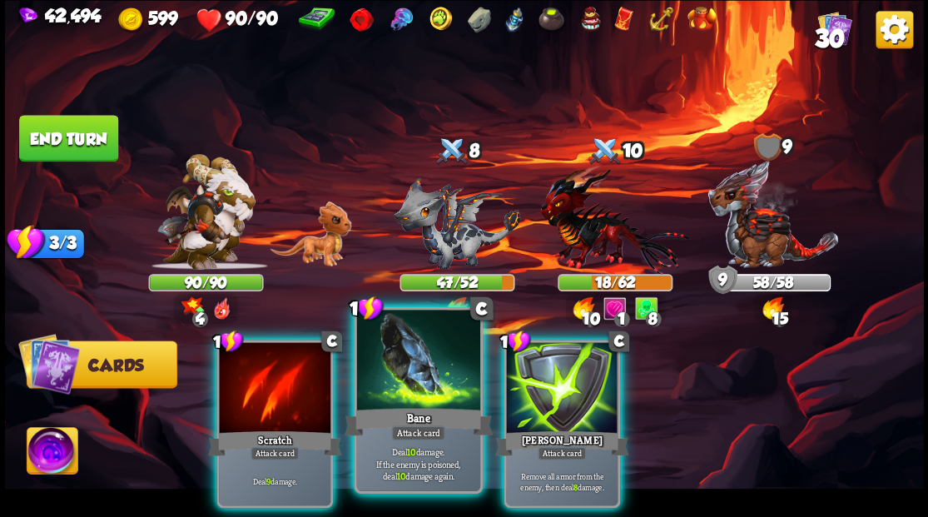
click at [408, 408] on div "Bane" at bounding box center [418, 420] width 148 height 33
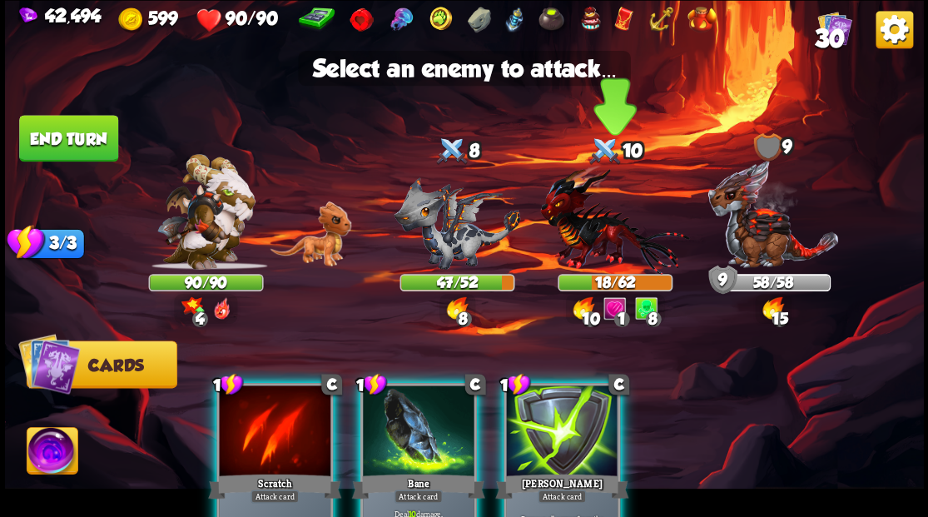
click at [580, 240] on img at bounding box center [614, 219] width 149 height 110
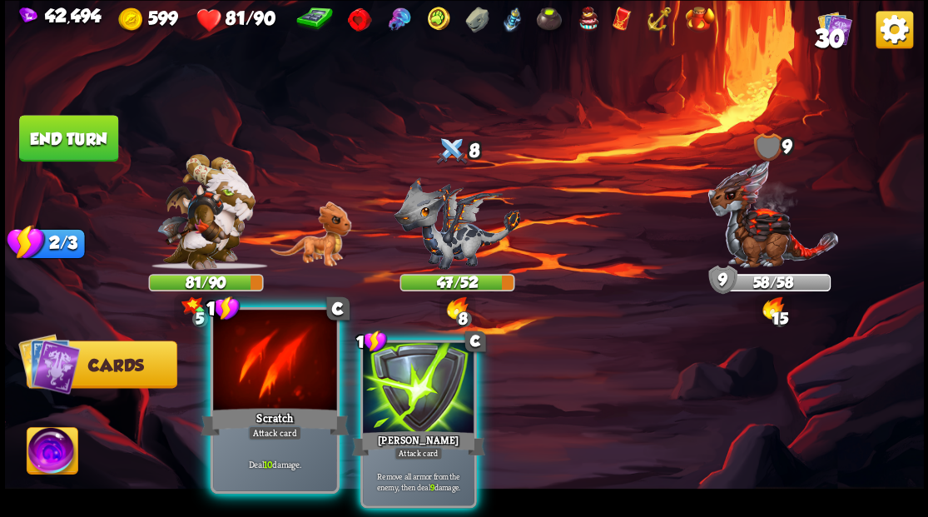
click at [267, 375] on div at bounding box center [274, 362] width 123 height 104
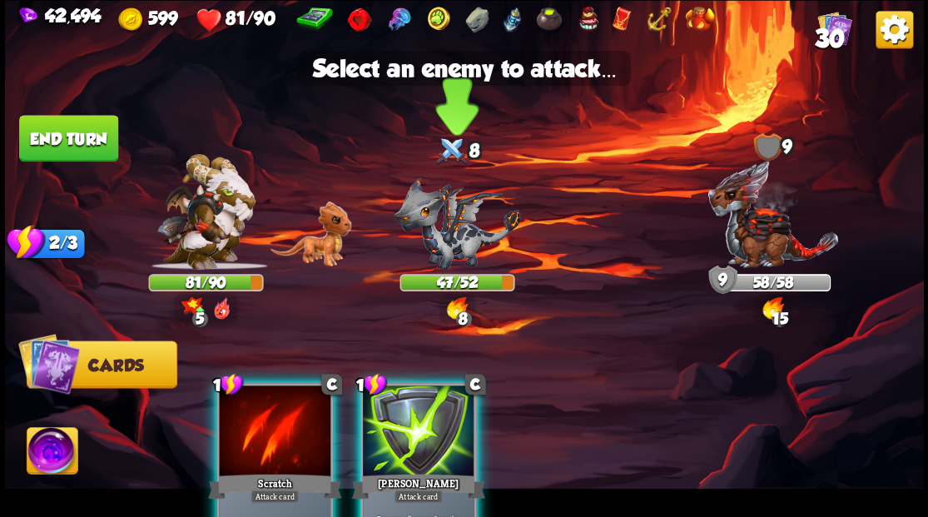
click at [442, 239] on img at bounding box center [457, 222] width 127 height 92
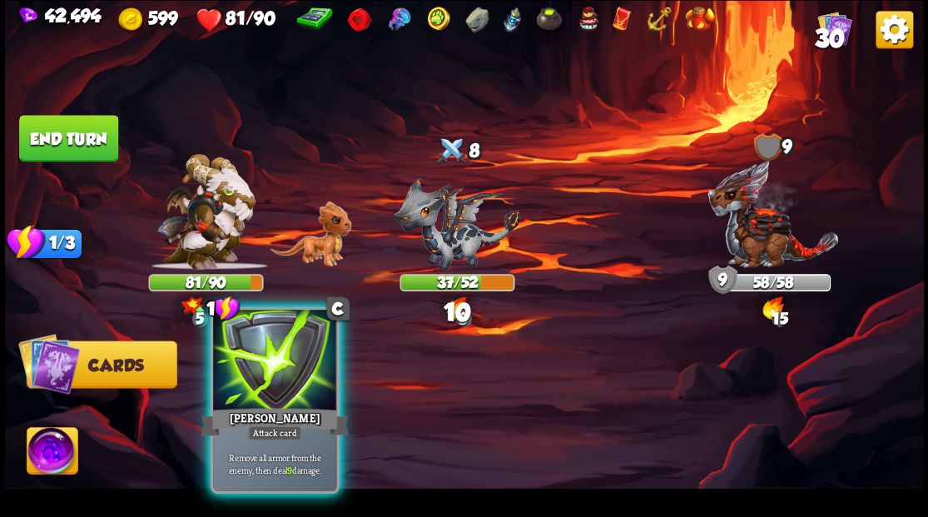
click at [277, 390] on div at bounding box center [274, 362] width 123 height 104
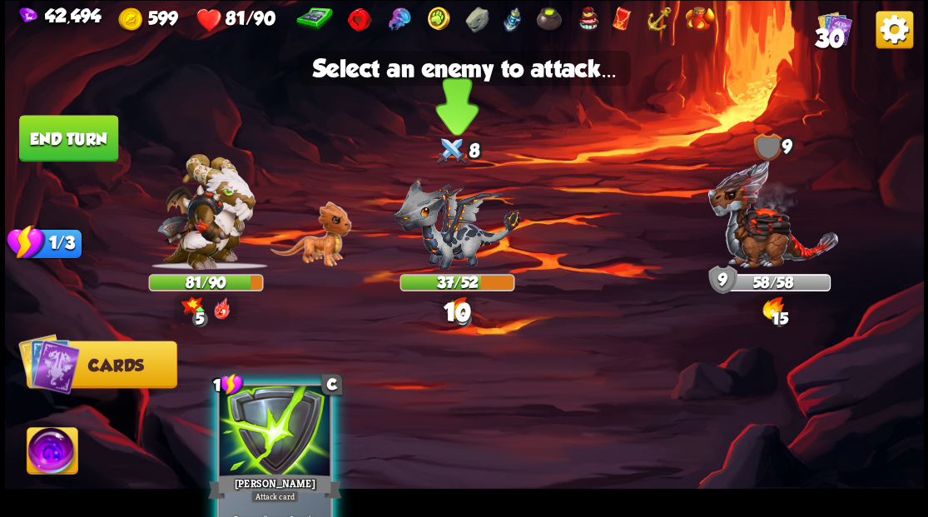
click at [441, 250] on img at bounding box center [457, 222] width 127 height 92
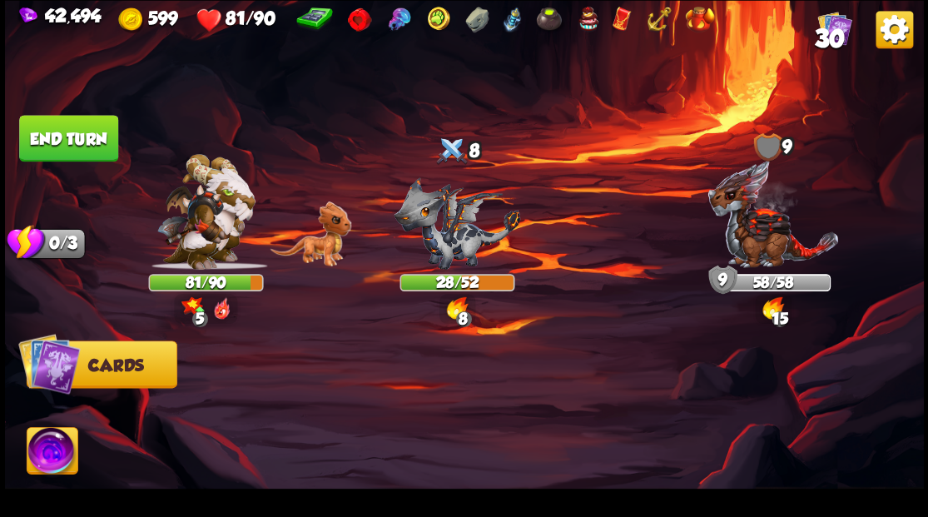
click at [68, 138] on button "End turn" at bounding box center [68, 138] width 99 height 47
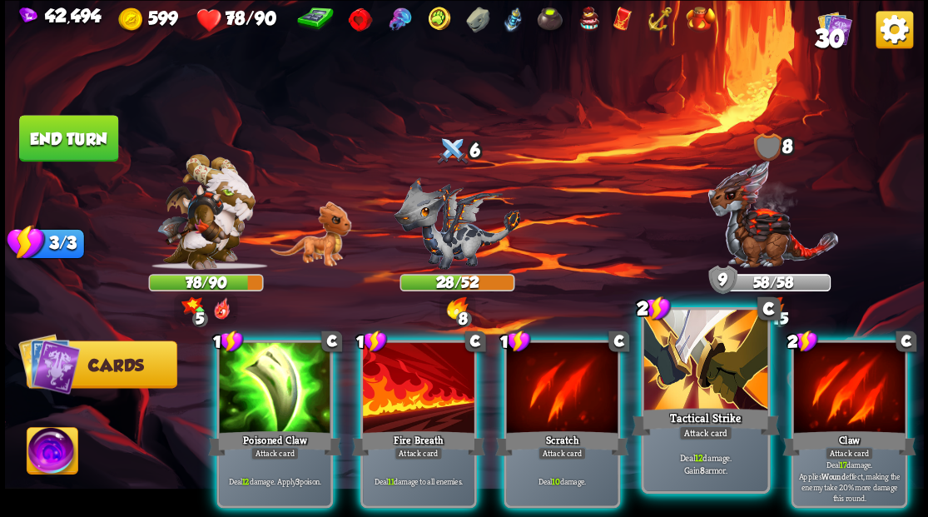
click at [704, 371] on div at bounding box center [704, 362] width 123 height 104
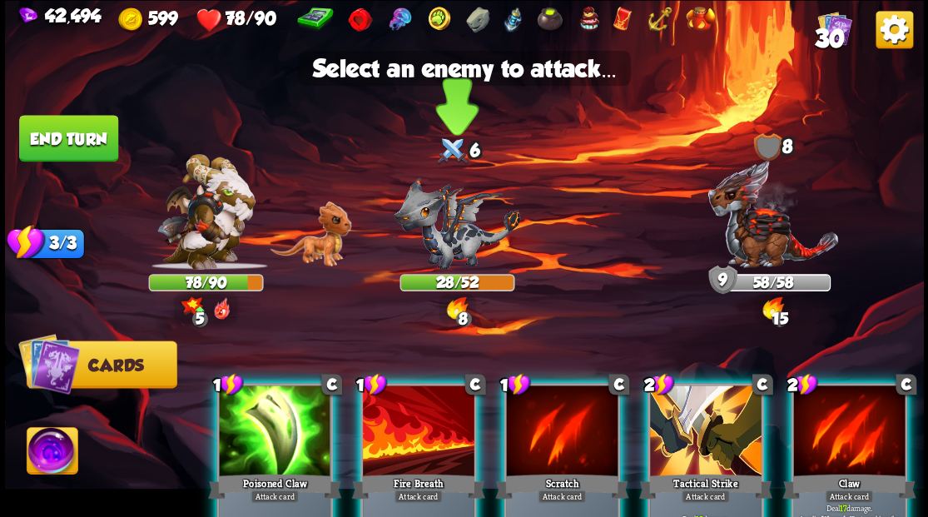
click at [429, 231] on img at bounding box center [457, 222] width 127 height 92
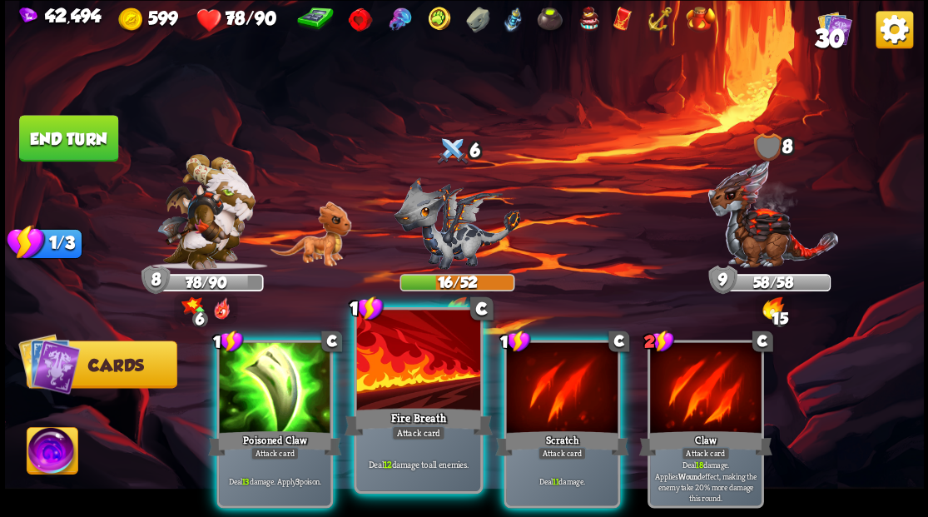
click at [416, 370] on div at bounding box center [417, 362] width 123 height 104
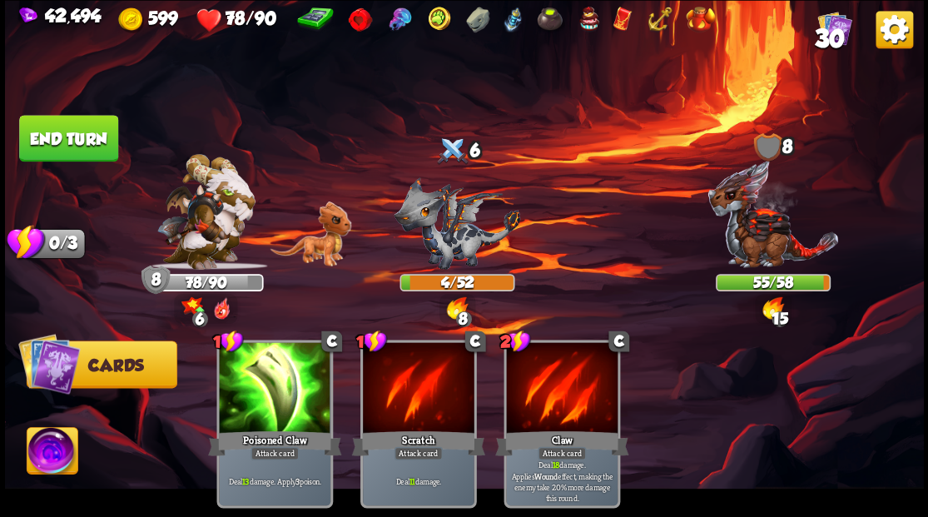
click at [48, 145] on button "End turn" at bounding box center [68, 138] width 99 height 47
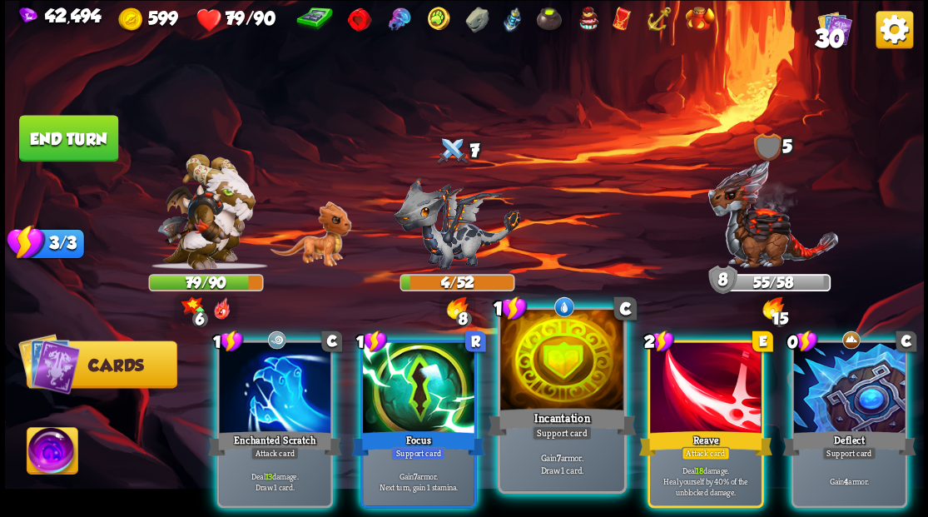
click at [542, 382] on div at bounding box center [561, 362] width 123 height 104
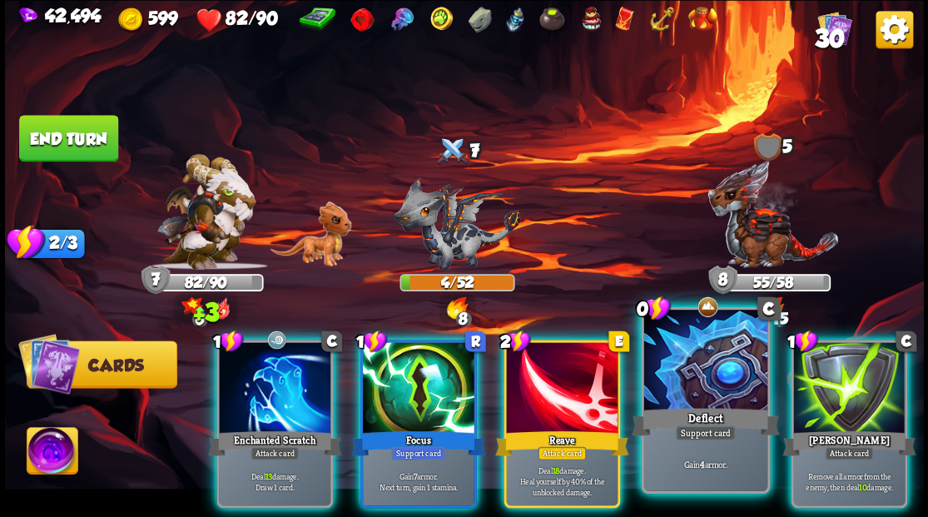
click at [709, 397] on div at bounding box center [704, 362] width 123 height 104
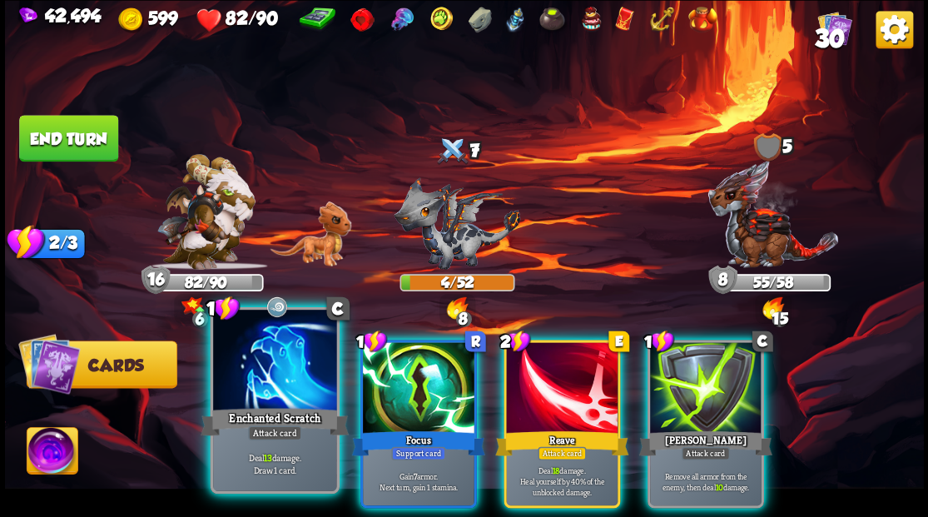
click at [268, 395] on div at bounding box center [274, 362] width 123 height 104
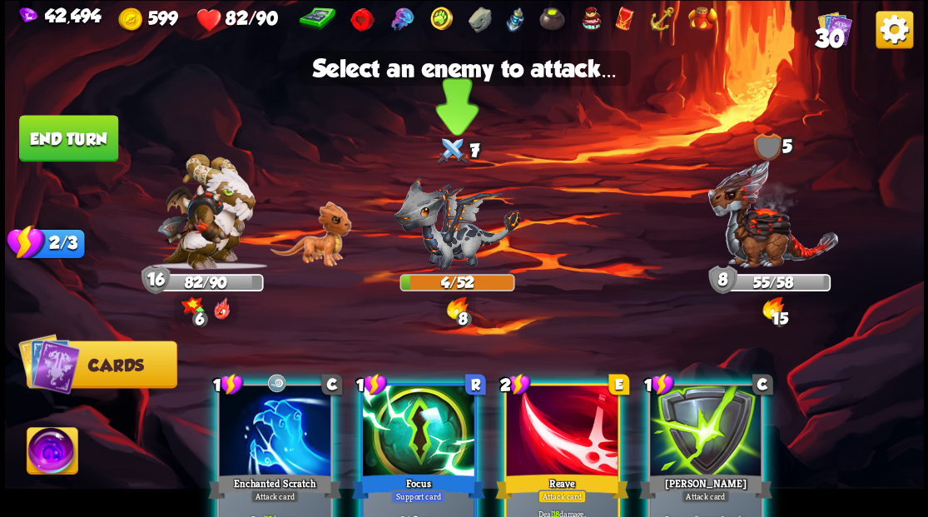
click at [464, 223] on img at bounding box center [457, 222] width 127 height 92
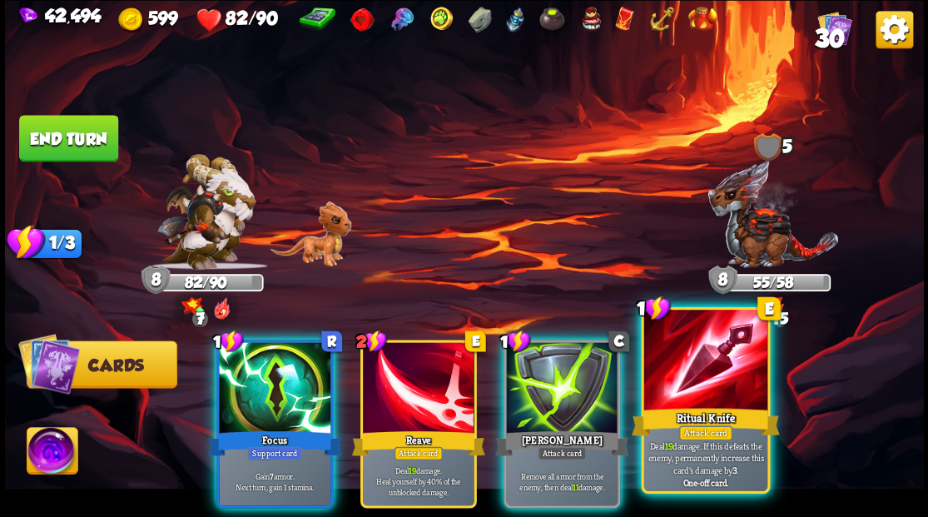
click at [701, 376] on div at bounding box center [704, 362] width 123 height 104
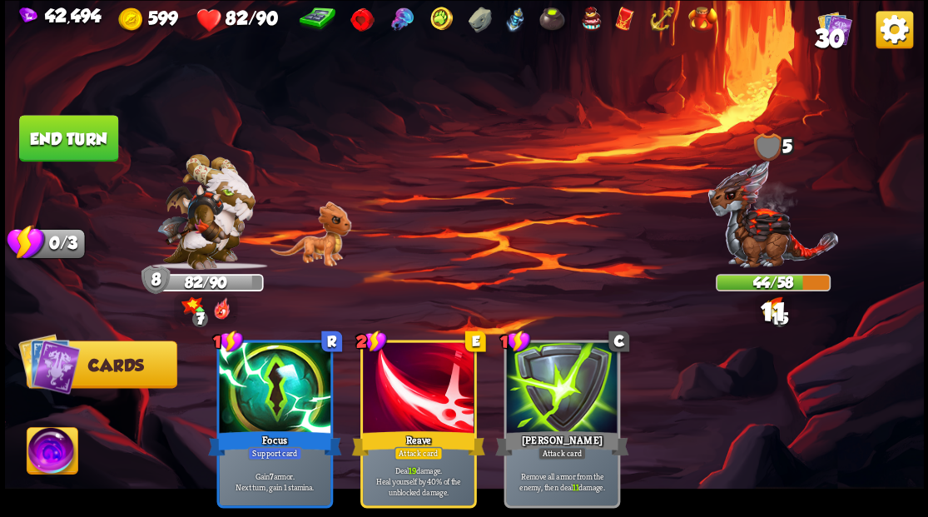
click at [759, 226] on img at bounding box center [773, 214] width 132 height 110
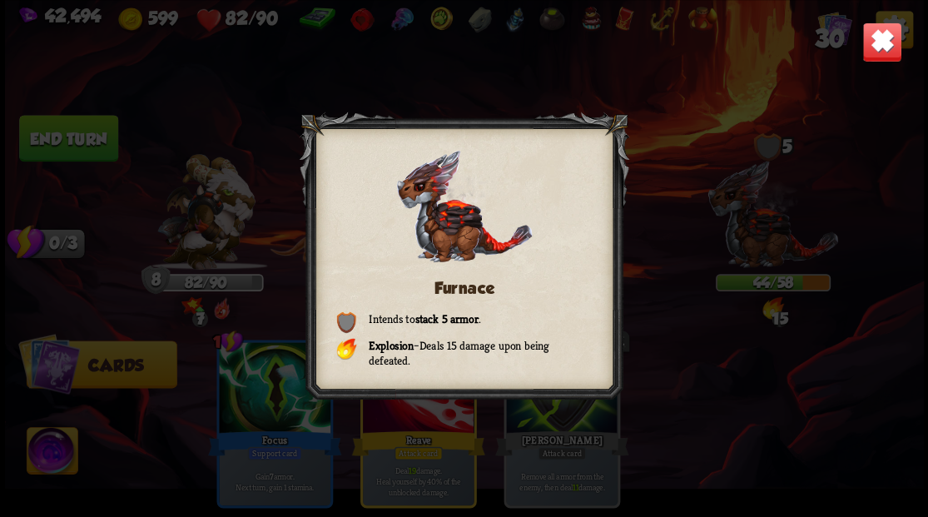
click at [896, 40] on img at bounding box center [881, 42] width 40 height 40
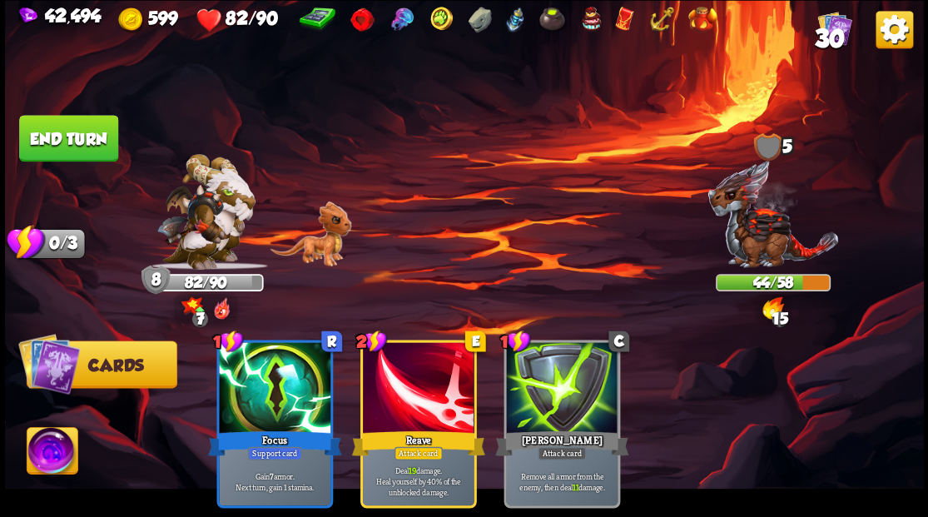
click at [47, 452] on img at bounding box center [52, 453] width 51 height 52
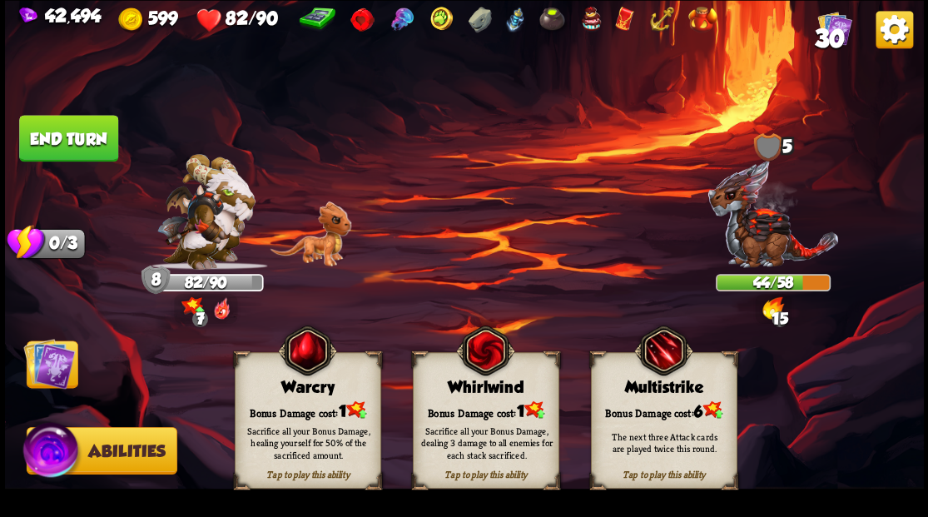
click at [303, 403] on div "Bonus Damage cost: 1" at bounding box center [307, 409] width 145 height 21
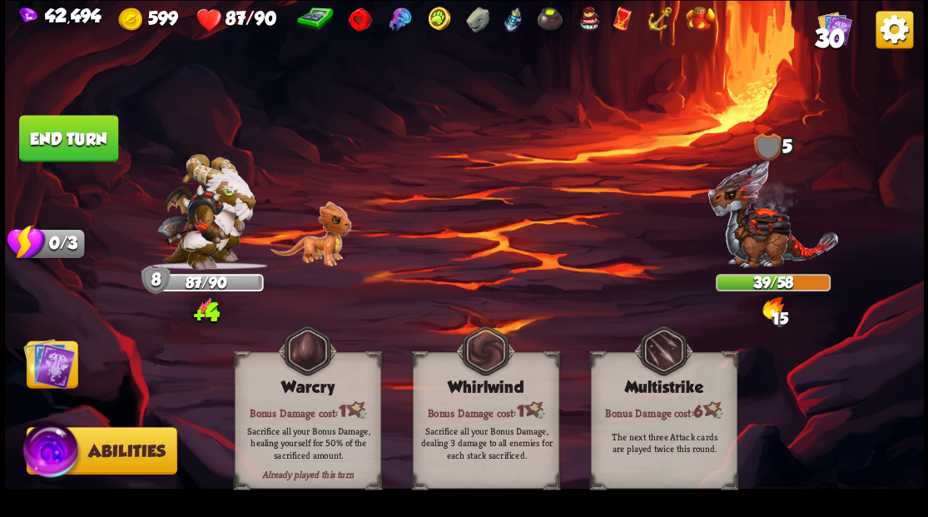
click at [52, 368] on img at bounding box center [49, 363] width 52 height 52
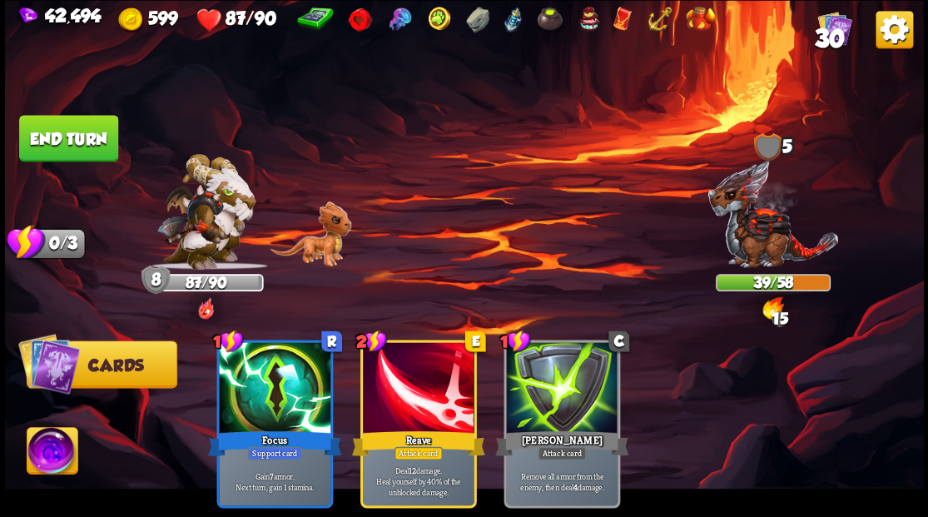
click at [53, 133] on button "End turn" at bounding box center [68, 138] width 99 height 47
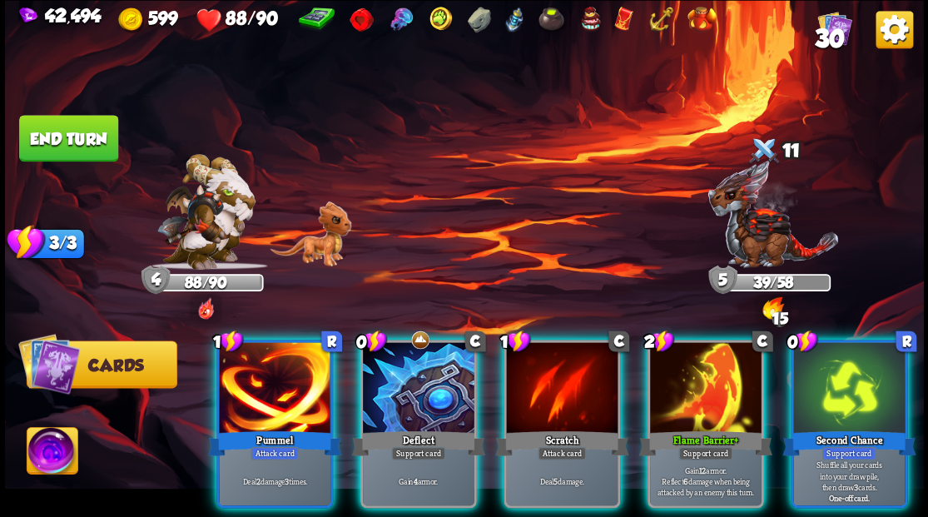
drag, startPoint x: 398, startPoint y: 394, endPoint x: 402, endPoint y: 328, distance: 66.7
click at [398, 390] on div at bounding box center [419, 389] width 112 height 94
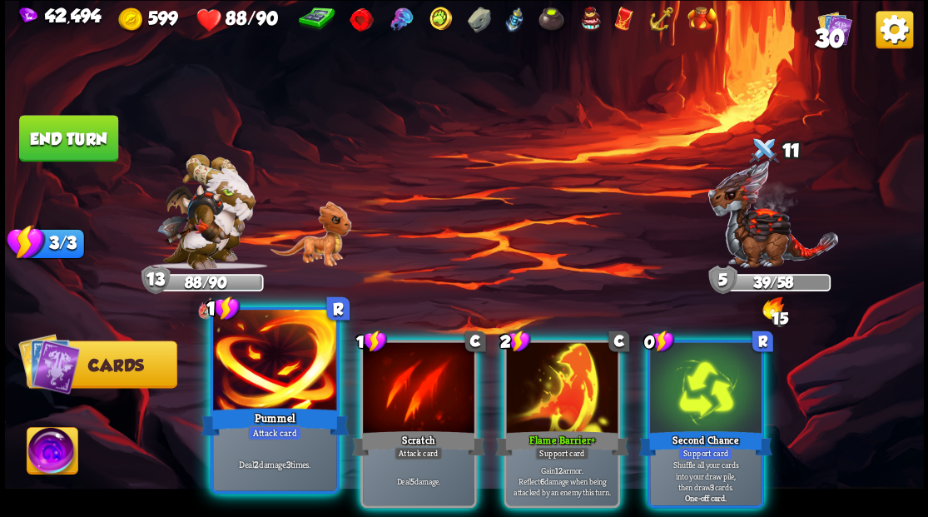
click at [276, 402] on div at bounding box center [274, 362] width 123 height 104
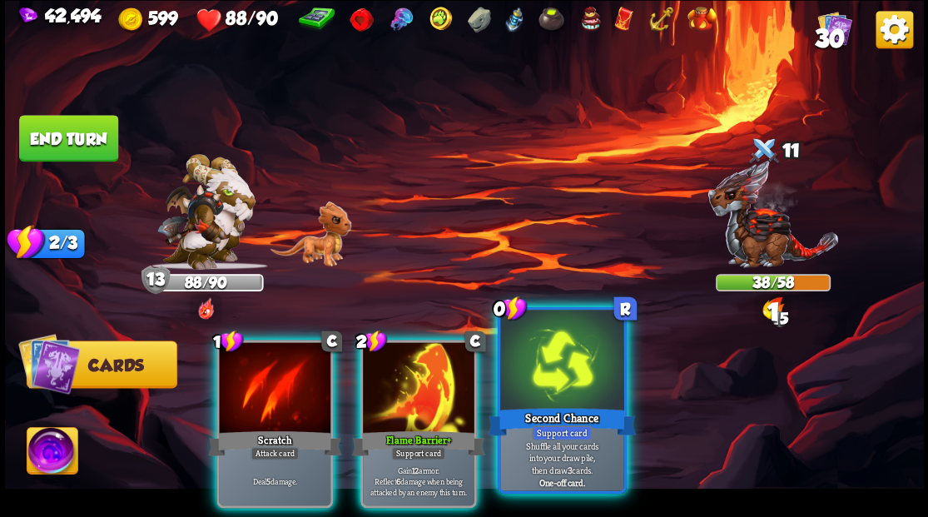
click at [556, 391] on div at bounding box center [561, 362] width 123 height 104
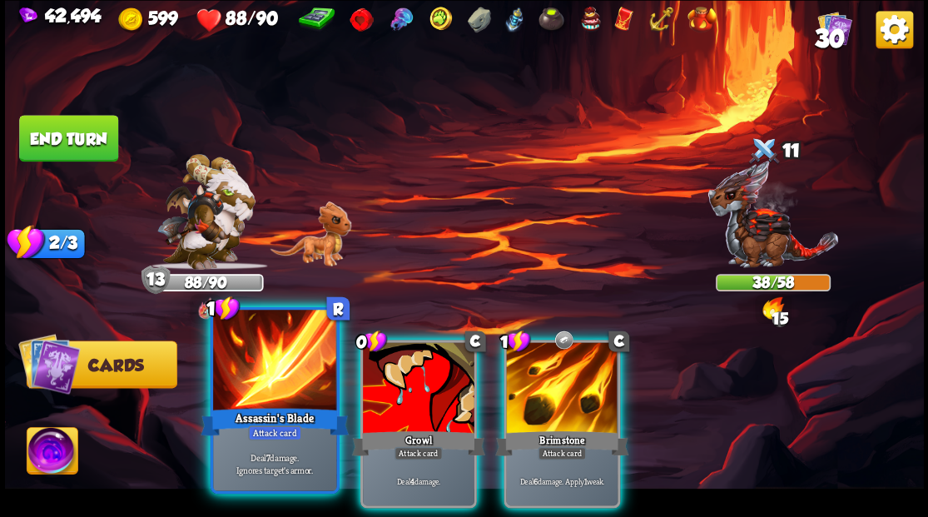
click at [285, 355] on div at bounding box center [274, 362] width 123 height 104
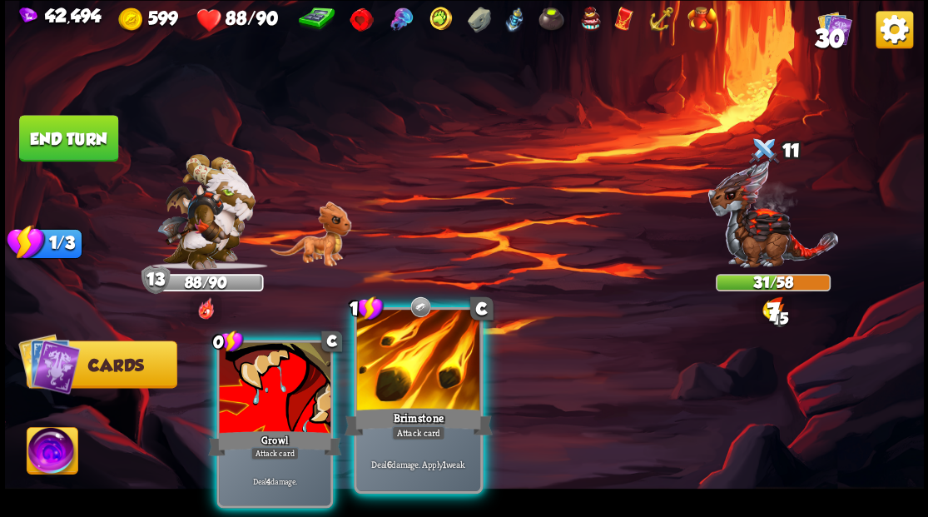
click at [408, 385] on div at bounding box center [417, 362] width 123 height 104
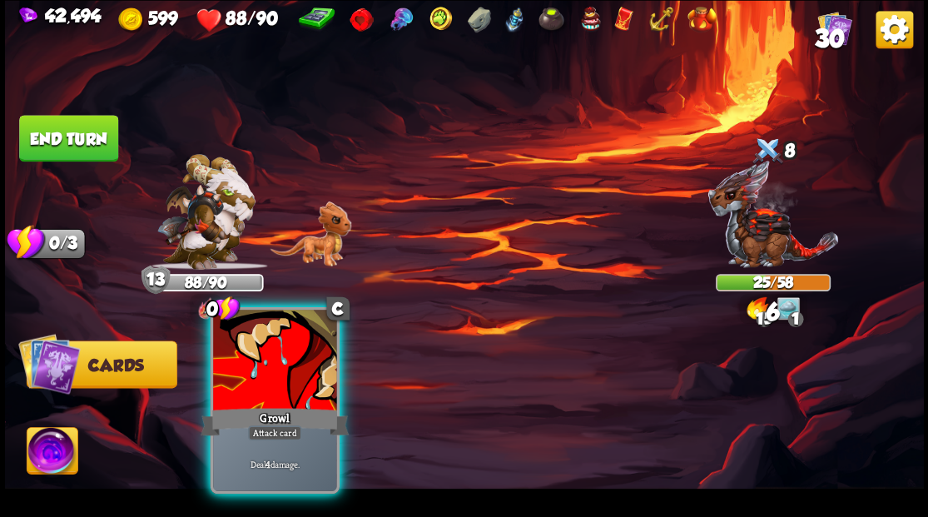
click at [241, 385] on div at bounding box center [274, 362] width 123 height 104
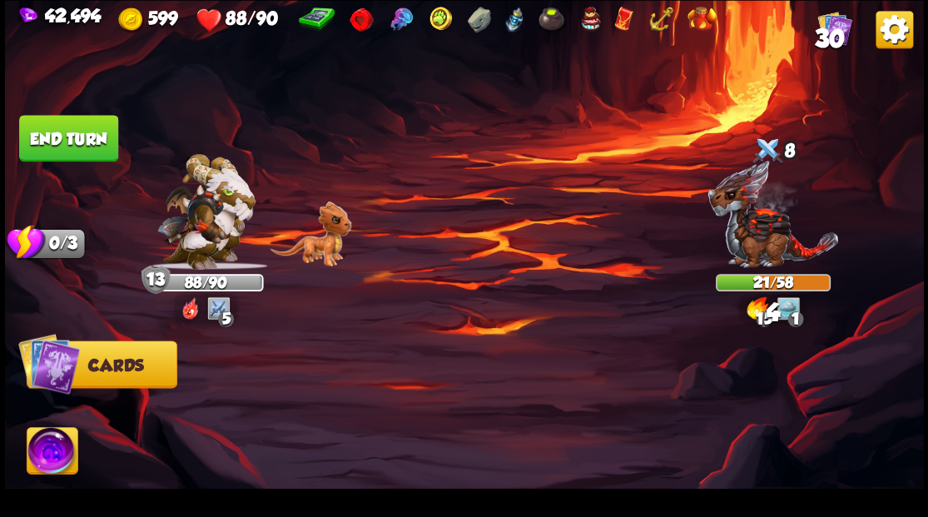
drag, startPoint x: 56, startPoint y: 135, endPoint x: 152, endPoint y: 138, distance: 96.6
click at [62, 136] on button "End turn" at bounding box center [68, 138] width 100 height 47
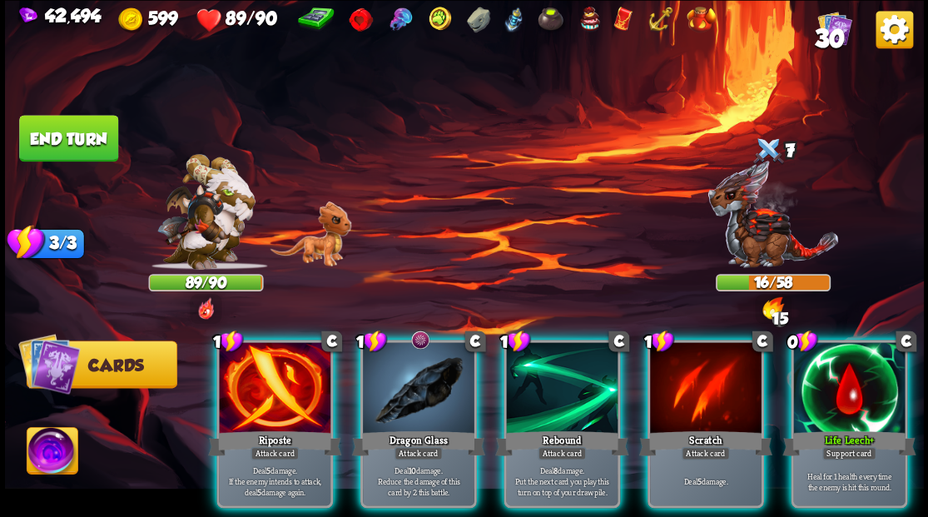
click at [866, 424] on div "0 C Life Leech+ Support card Heal for 1 health every time the enemy is hit this…" at bounding box center [849, 424] width 117 height 168
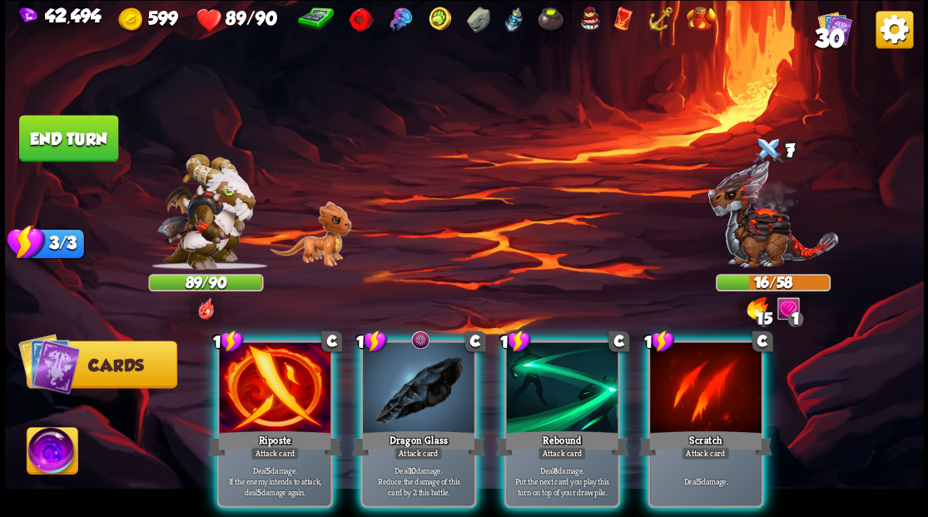
drag, startPoint x: 413, startPoint y: 404, endPoint x: 384, endPoint y: 414, distance: 30.5
click at [413, 428] on div "Dragon Glass" at bounding box center [417, 443] width 133 height 30
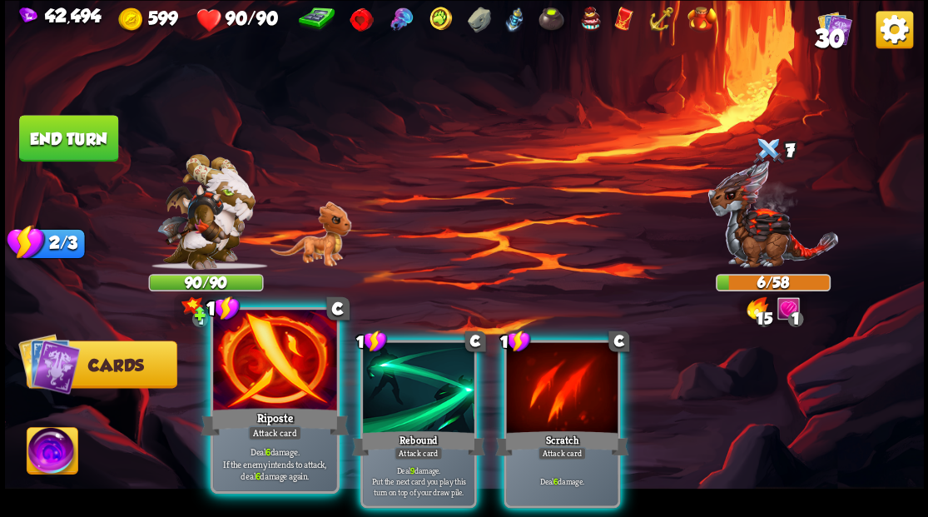
click at [275, 382] on div at bounding box center [274, 362] width 123 height 104
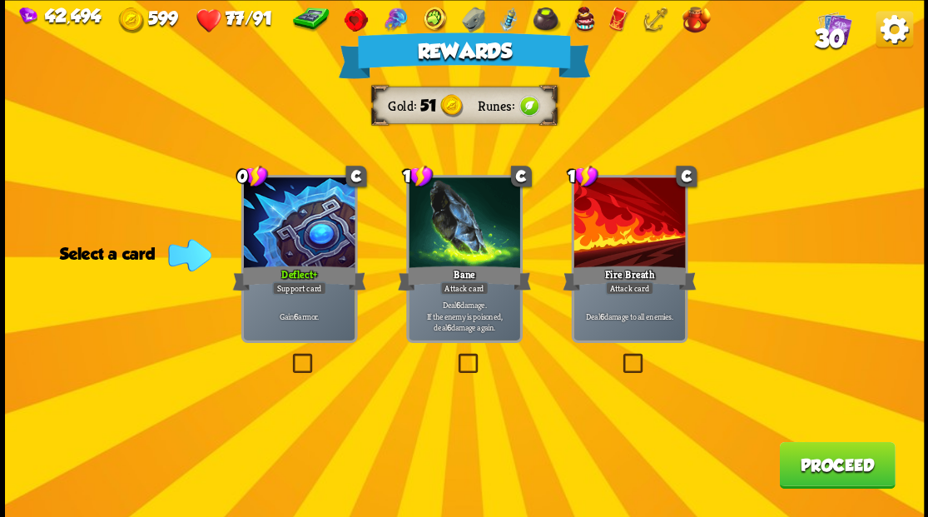
click at [823, 37] on span "30" at bounding box center [829, 37] width 30 height 28
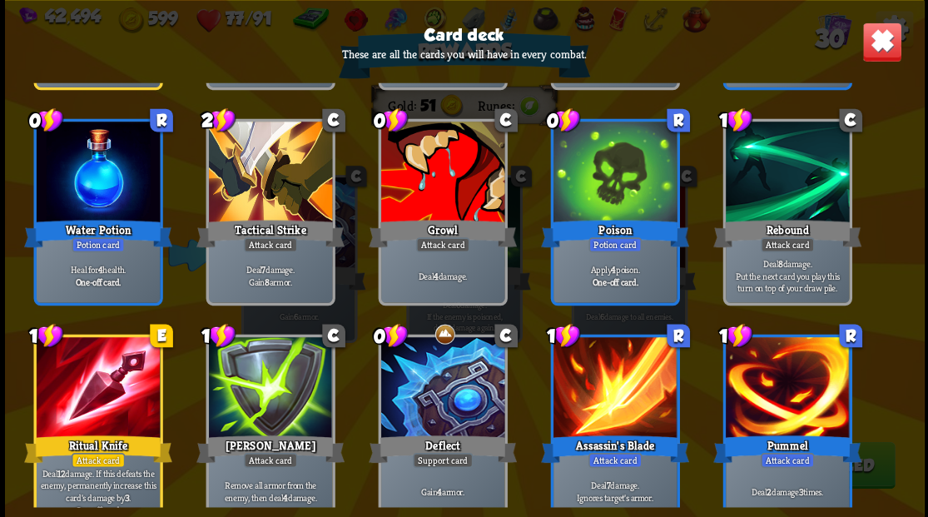
scroll to position [1023, 0]
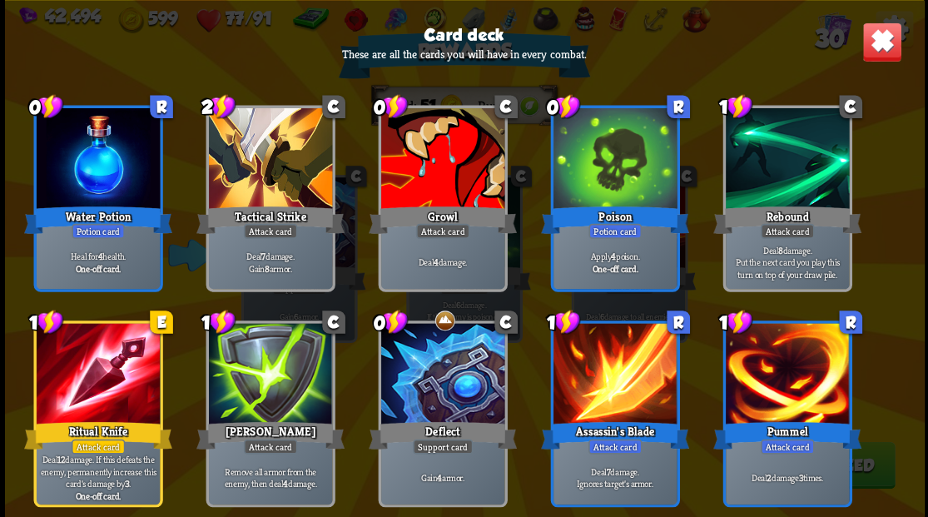
click at [886, 47] on img at bounding box center [881, 42] width 40 height 40
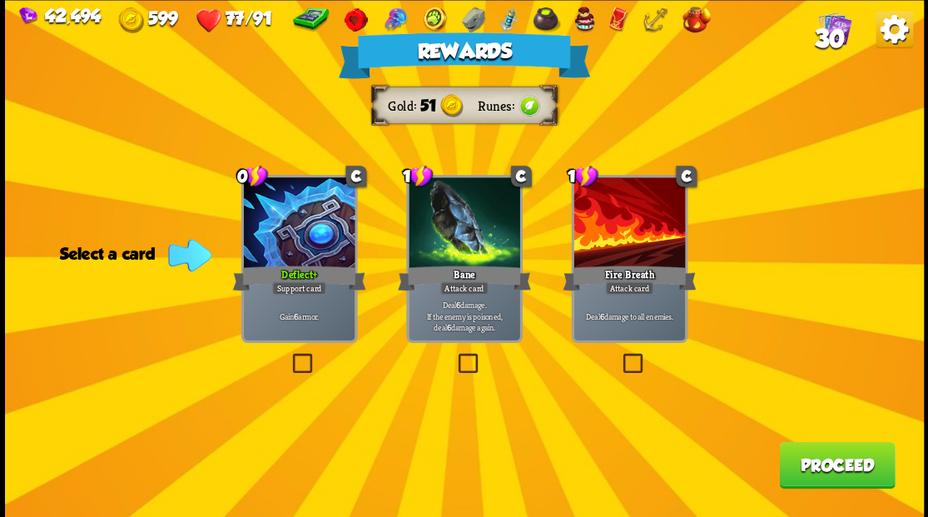
drag, startPoint x: 630, startPoint y: 362, endPoint x: 744, endPoint y: 408, distance: 122.9
click at [619, 355] on label at bounding box center [619, 355] width 0 height 0
click at [0, 0] on input "checkbox" at bounding box center [0, 0] width 0 height 0
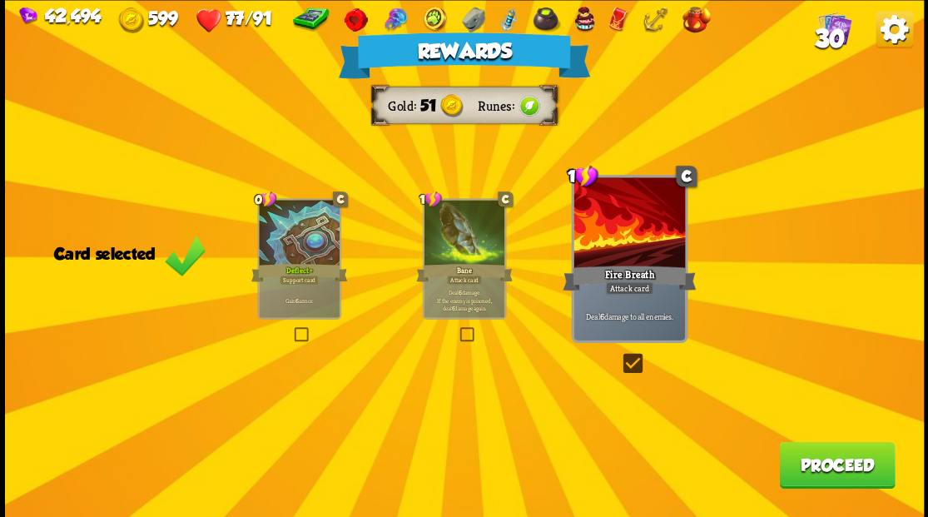
click at [811, 469] on button "Proceed" at bounding box center [837, 464] width 116 height 47
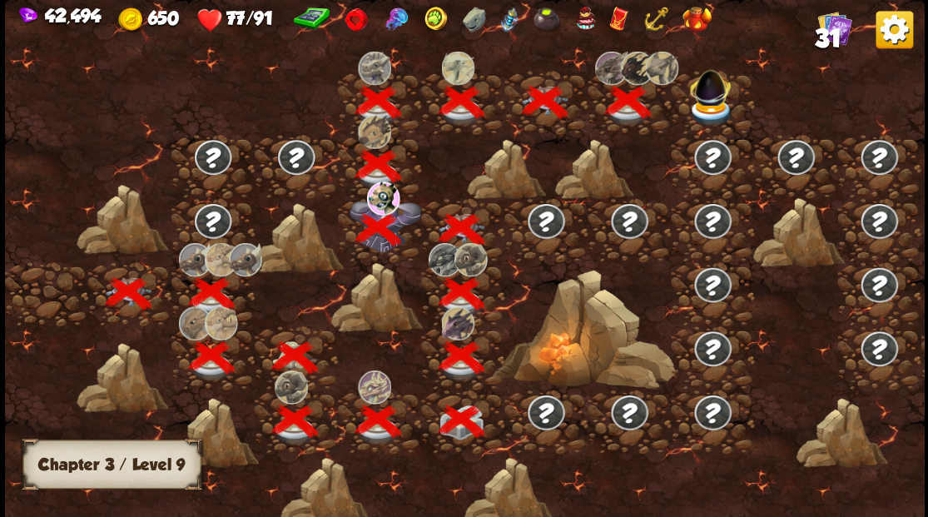
click at [704, 102] on img at bounding box center [710, 85] width 49 height 46
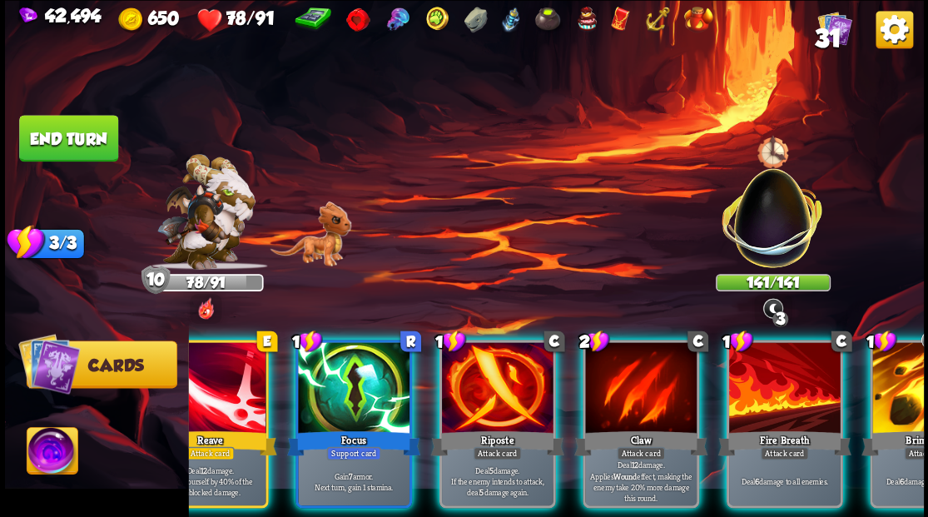
scroll to position [0, 243]
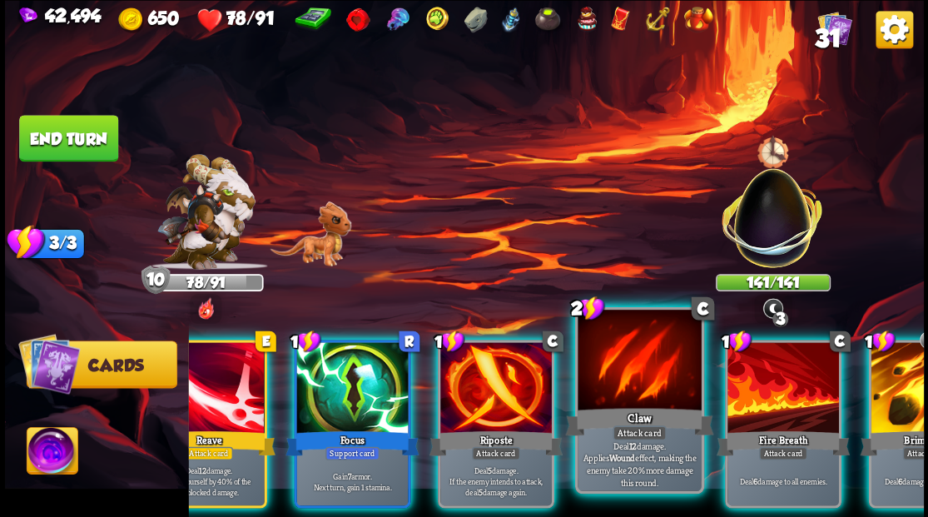
click at [642, 405] on div "Claw" at bounding box center [639, 420] width 148 height 33
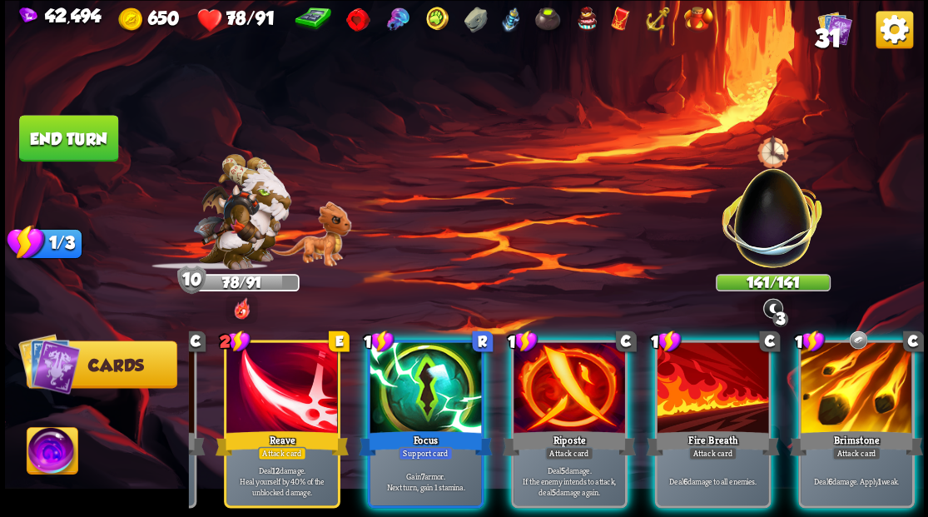
scroll to position [0, 157]
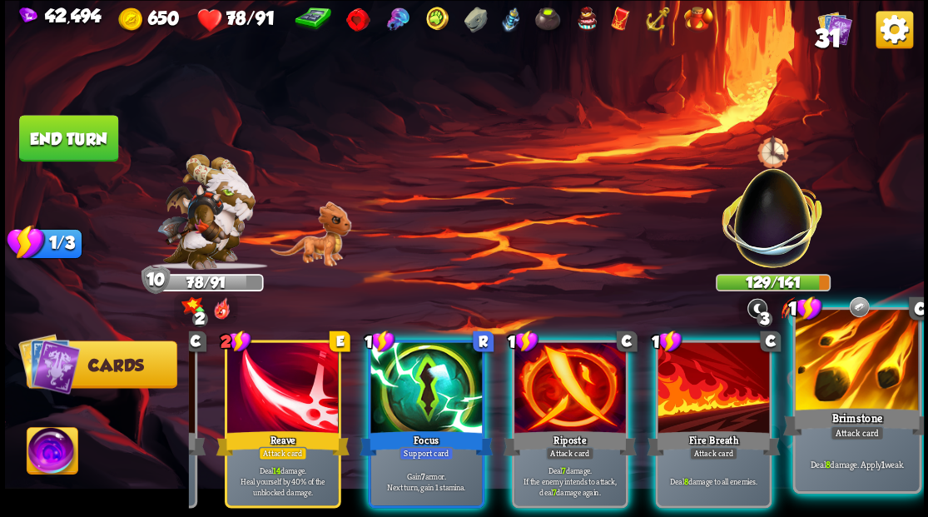
click at [854, 390] on div at bounding box center [856, 362] width 123 height 104
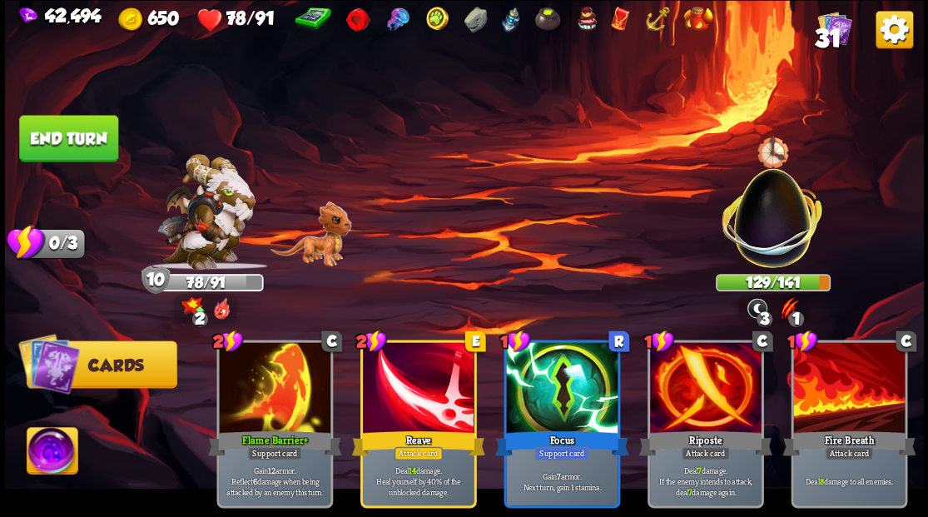
scroll to position [0, 0]
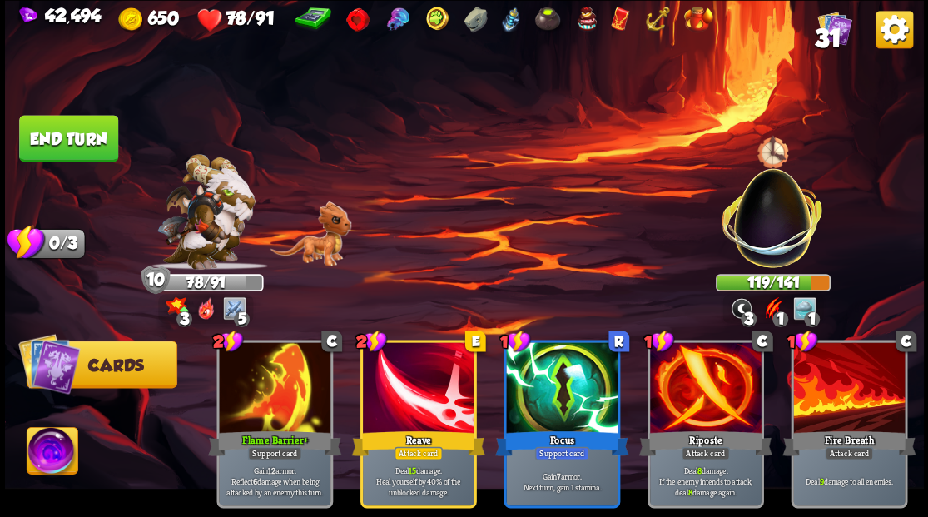
click at [62, 137] on button "End turn" at bounding box center [68, 138] width 99 height 47
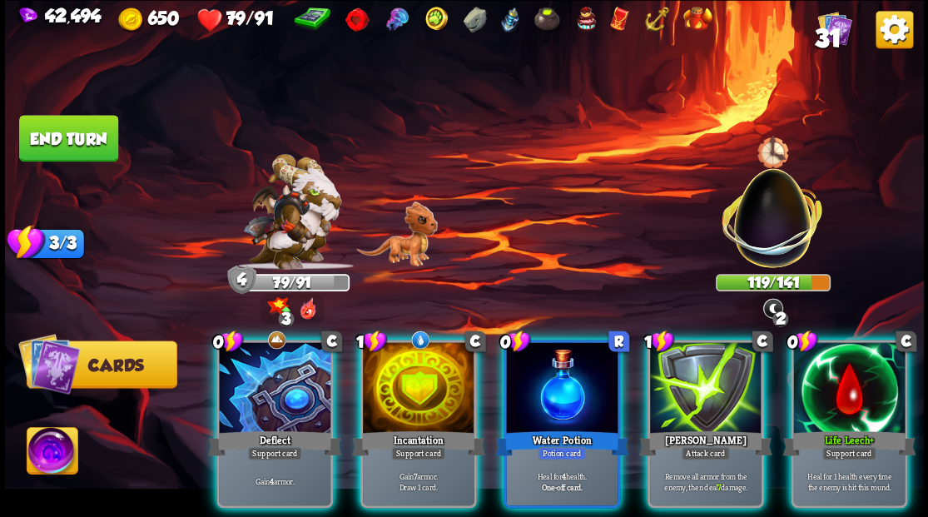
click at [538, 388] on div at bounding box center [562, 389] width 112 height 94
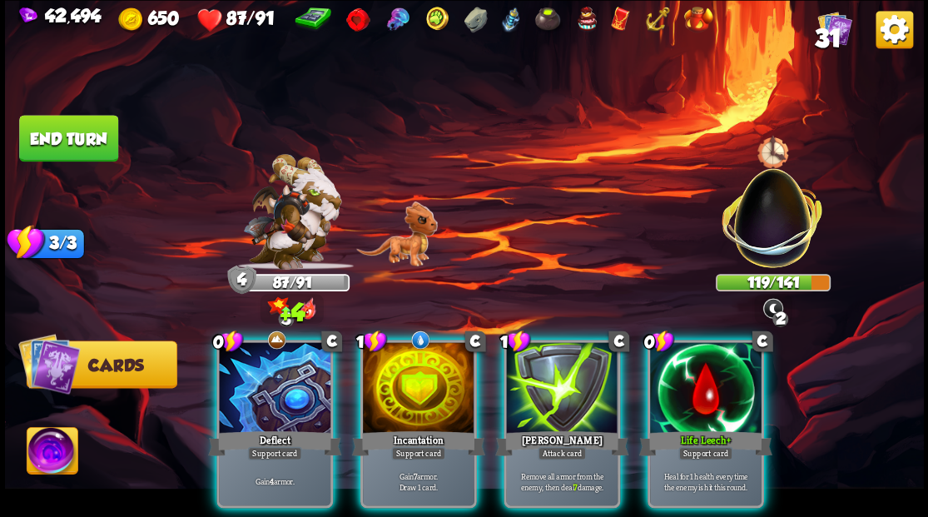
click at [704, 428] on div "Life Leech+" at bounding box center [704, 443] width 133 height 30
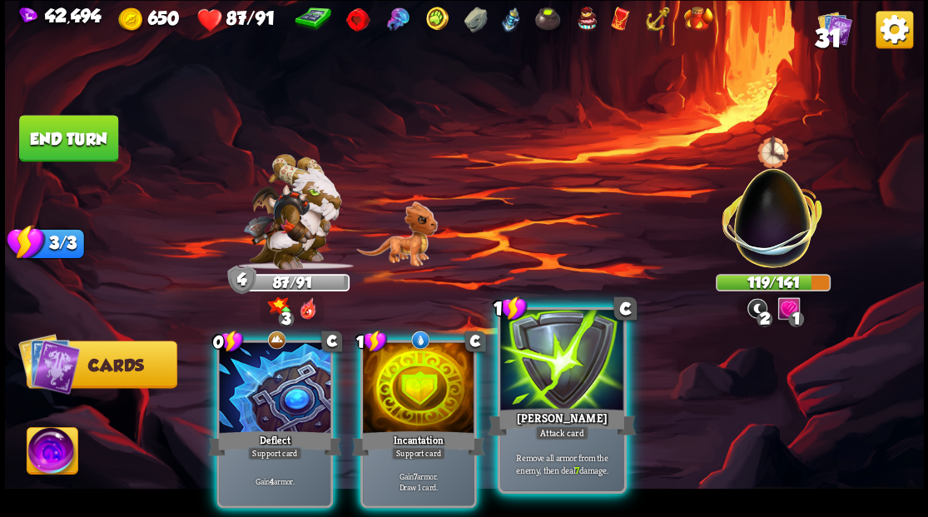
click at [558, 410] on div "[PERSON_NAME]" at bounding box center [562, 420] width 148 height 33
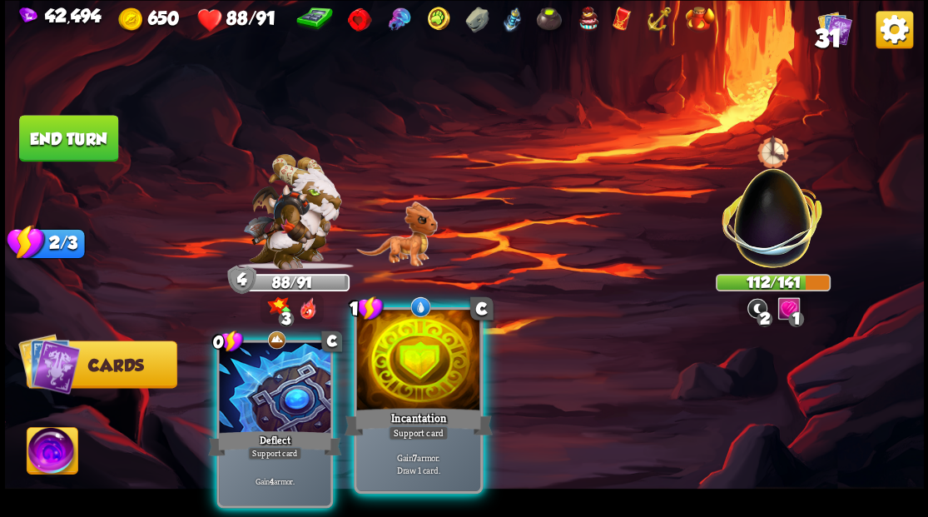
click at [419, 370] on div at bounding box center [417, 362] width 123 height 104
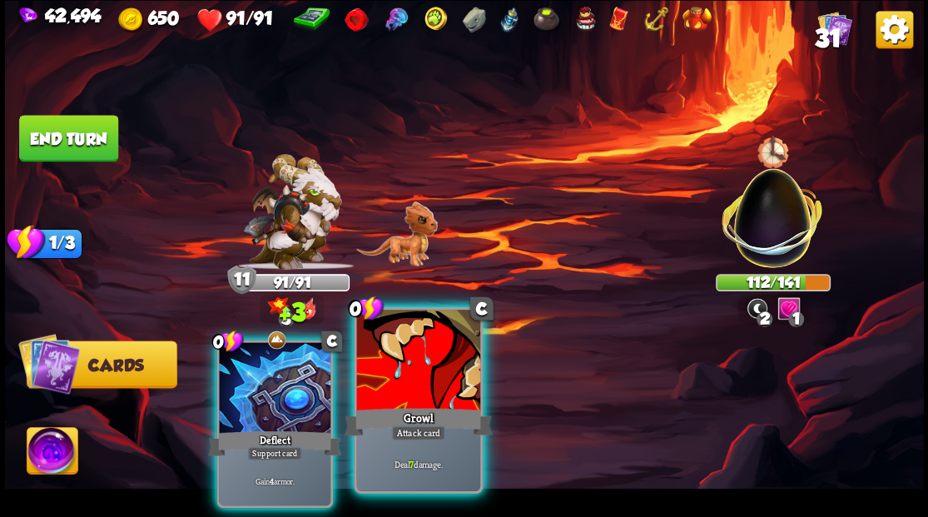
drag, startPoint x: 443, startPoint y: 401, endPoint x: 449, endPoint y: 388, distance: 14.9
click at [443, 401] on div at bounding box center [417, 362] width 123 height 104
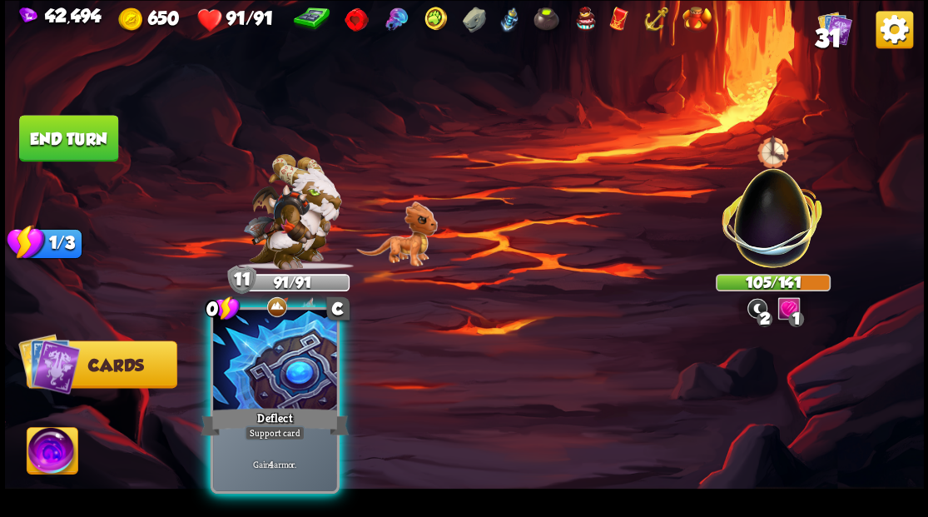
click at [282, 400] on div at bounding box center [274, 362] width 123 height 104
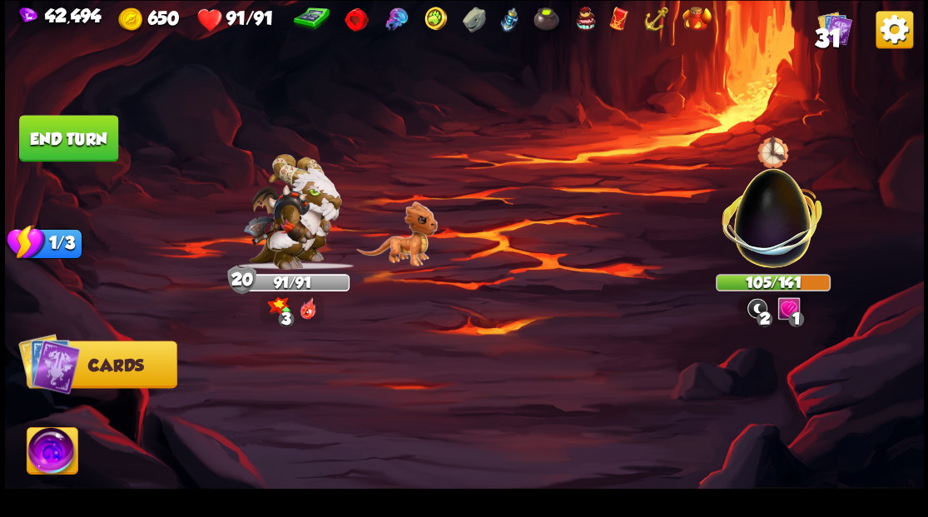
click at [67, 136] on button "End turn" at bounding box center [68, 138] width 99 height 47
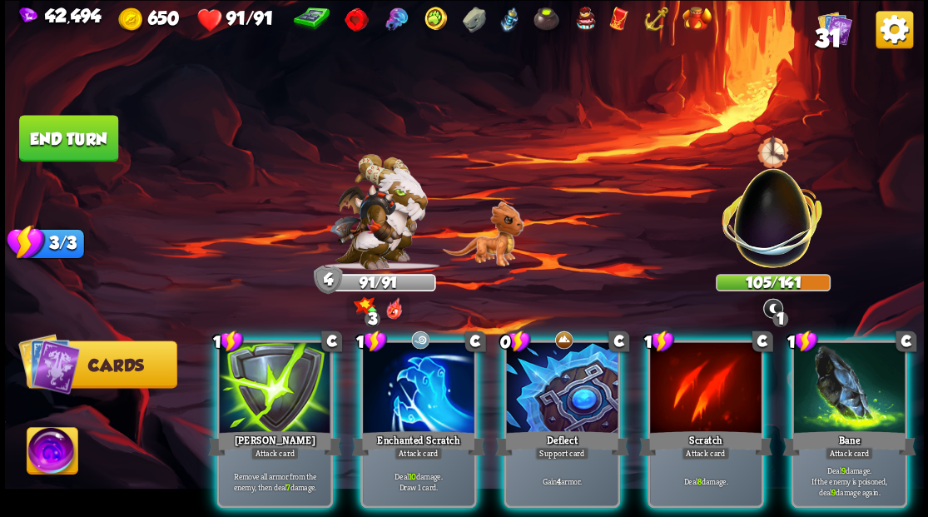
click at [406, 397] on div at bounding box center [419, 389] width 112 height 94
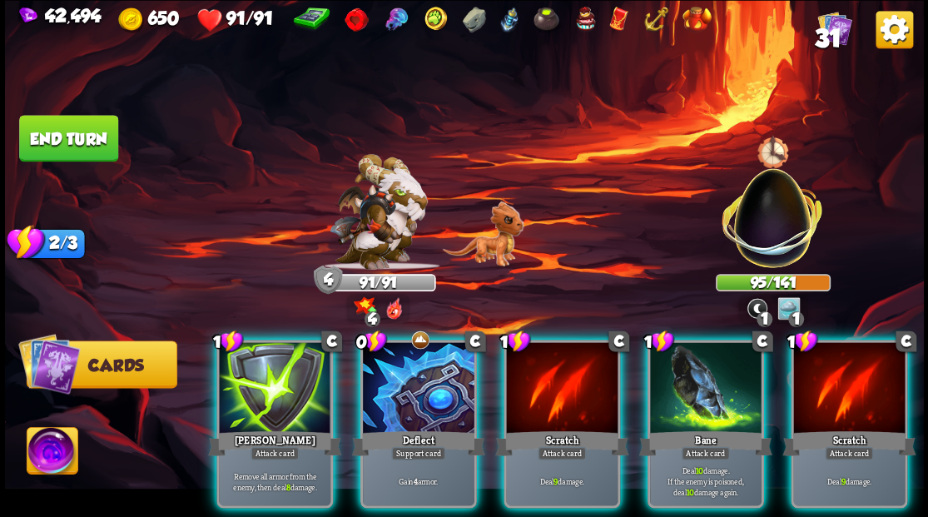
drag, startPoint x: 692, startPoint y: 383, endPoint x: 682, endPoint y: 356, distance: 28.7
click at [692, 380] on div at bounding box center [706, 389] width 112 height 94
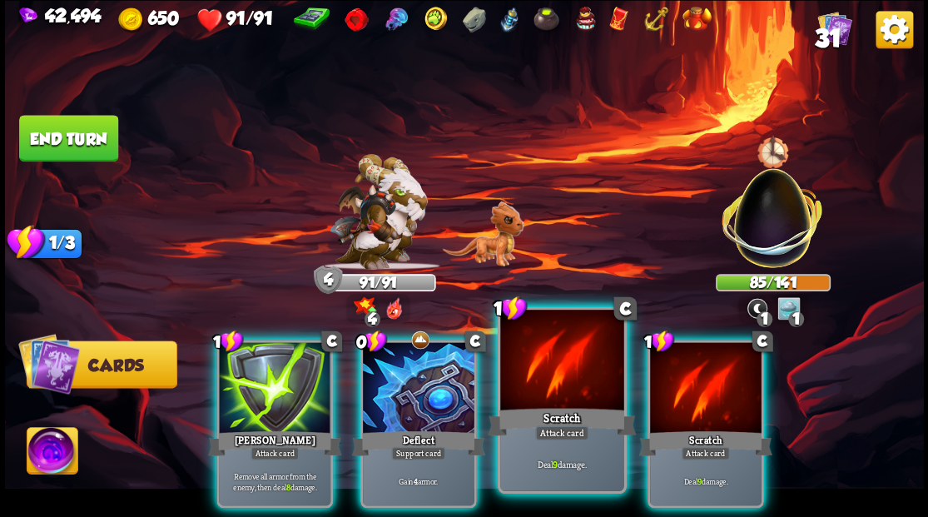
click at [540, 383] on div at bounding box center [561, 362] width 123 height 104
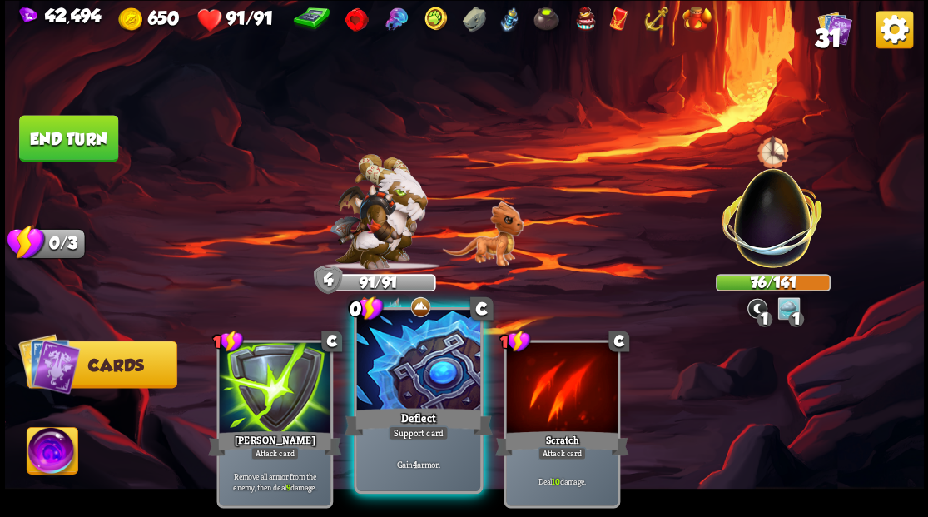
click at [423, 393] on div at bounding box center [417, 362] width 123 height 104
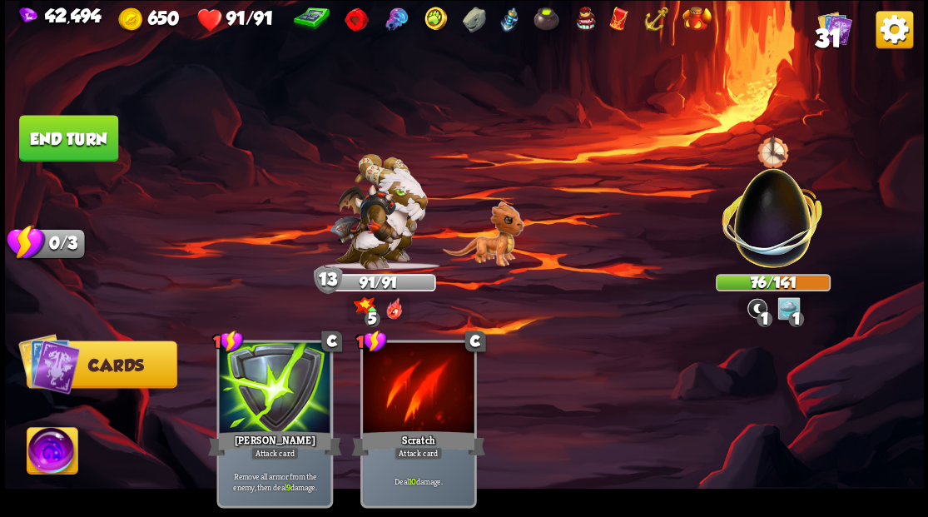
click at [62, 133] on button "End turn" at bounding box center [68, 138] width 99 height 47
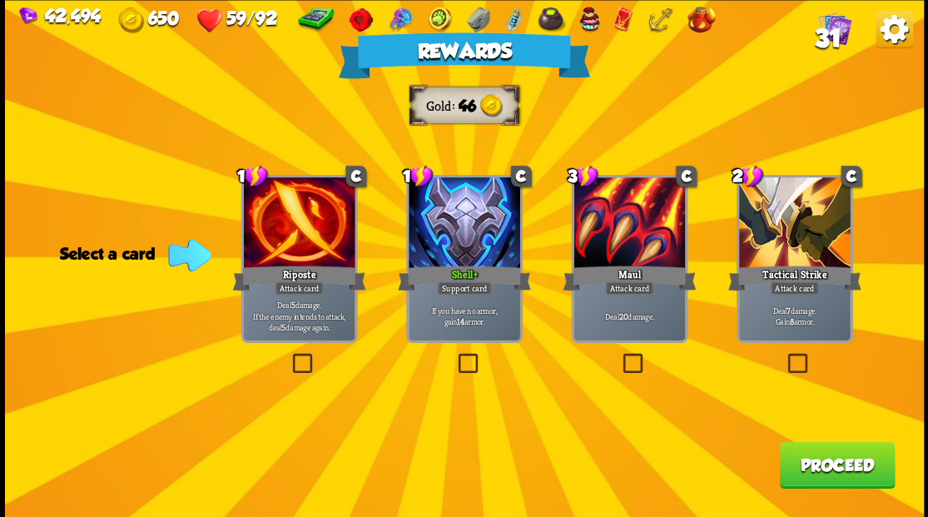
click at [834, 474] on button "Proceed" at bounding box center [837, 464] width 116 height 47
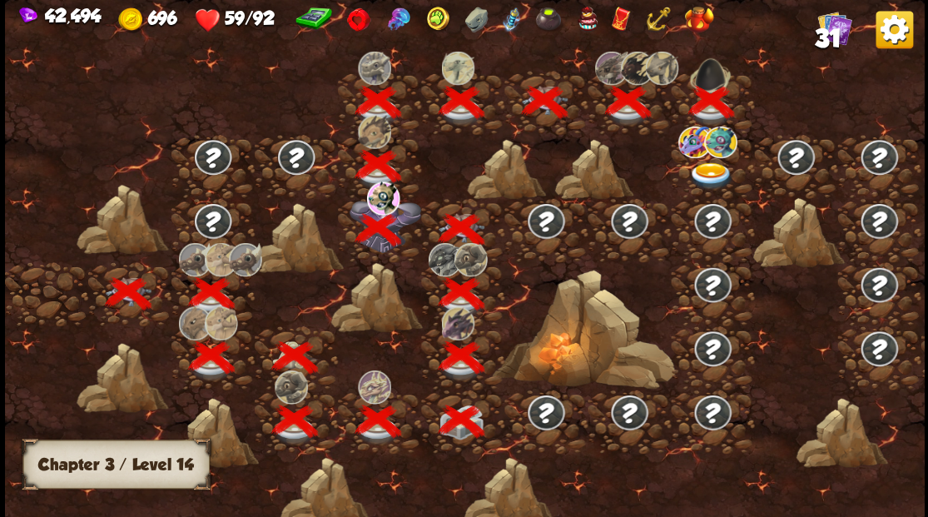
scroll to position [0, 253]
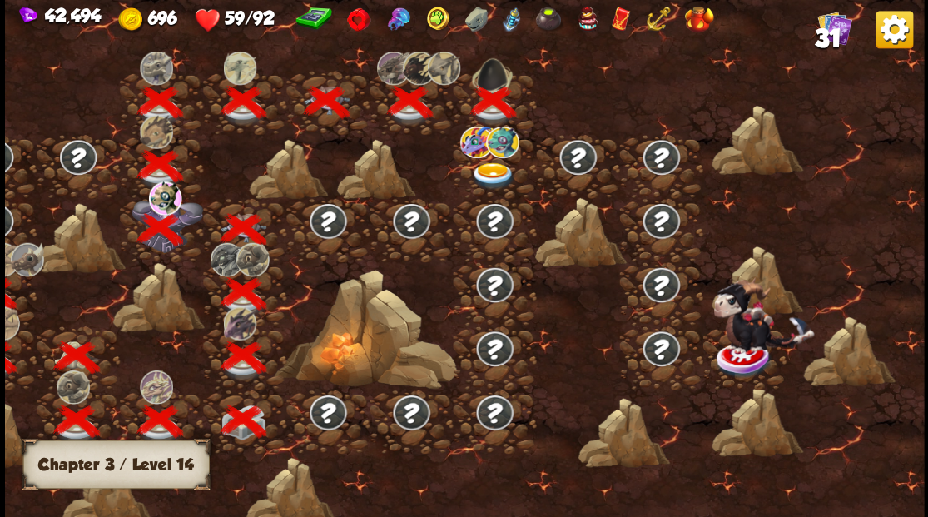
click at [484, 171] on img at bounding box center [492, 175] width 46 height 27
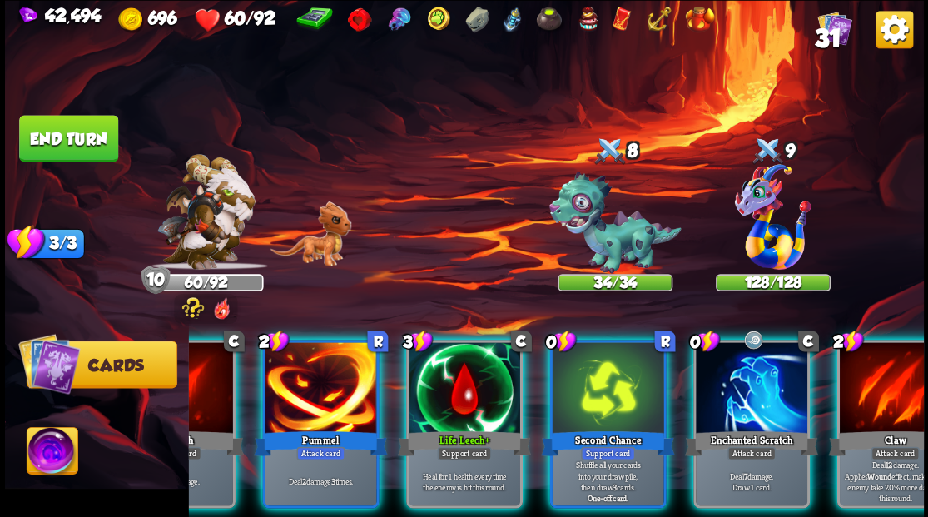
scroll to position [0, 324]
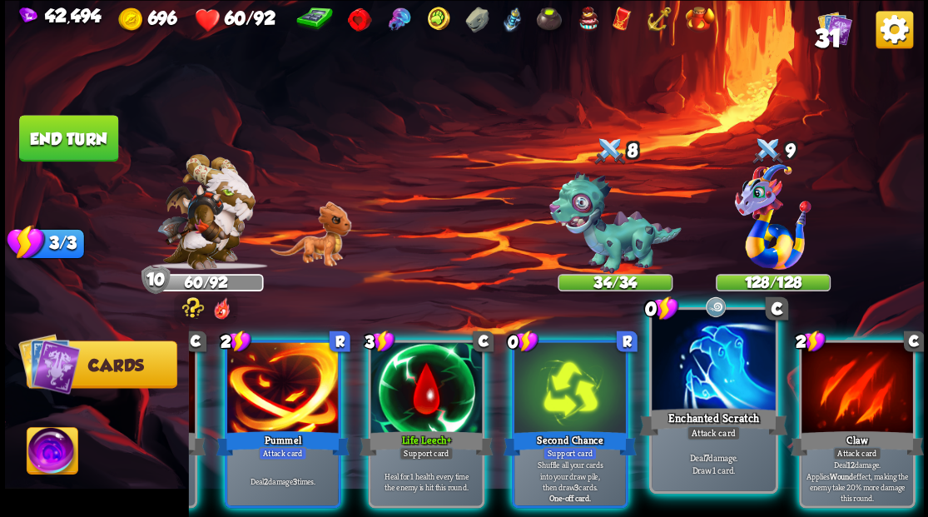
drag, startPoint x: 711, startPoint y: 396, endPoint x: 662, endPoint y: 434, distance: 62.3
click at [709, 398] on div at bounding box center [713, 362] width 123 height 104
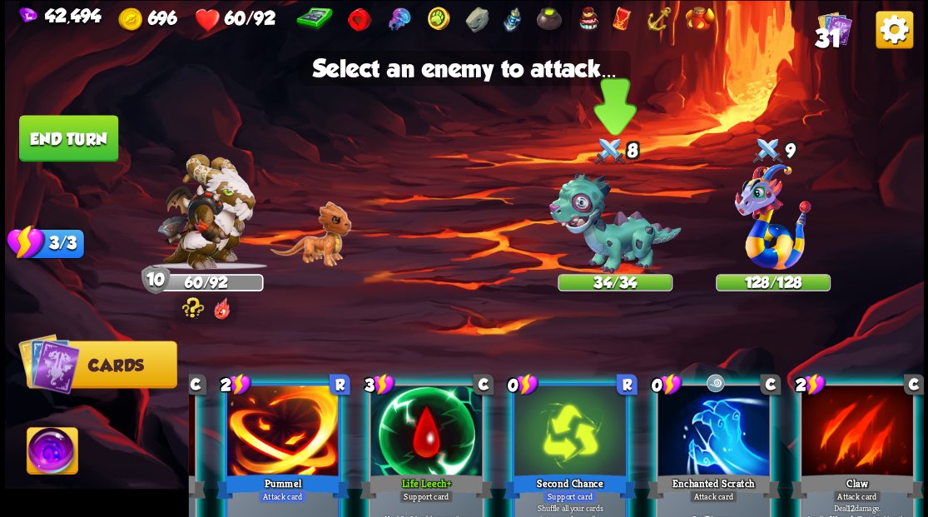
click at [596, 236] on img at bounding box center [614, 222] width 132 height 102
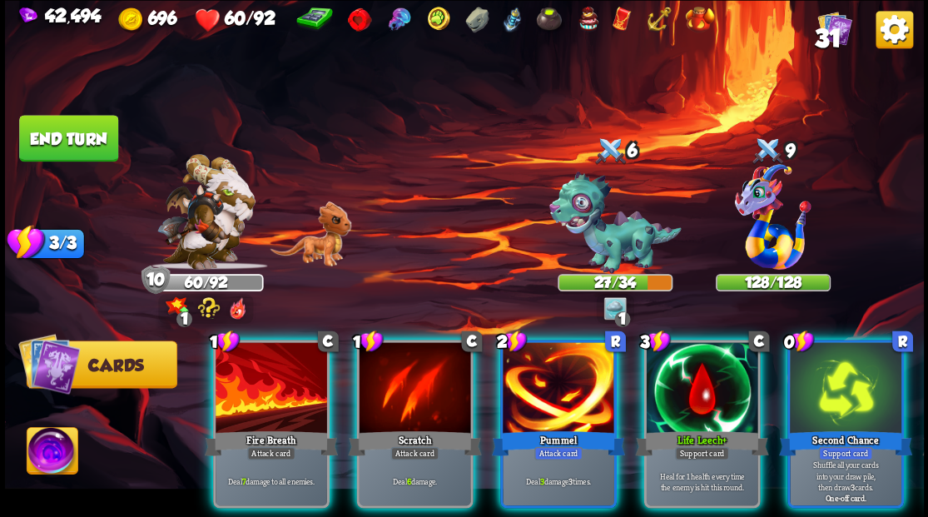
scroll to position [0, 0]
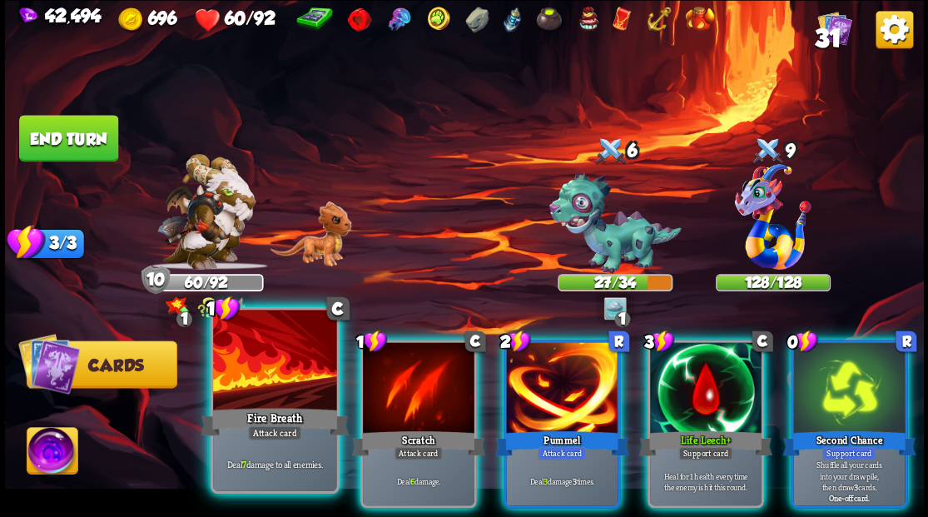
click at [260, 376] on div at bounding box center [274, 362] width 123 height 104
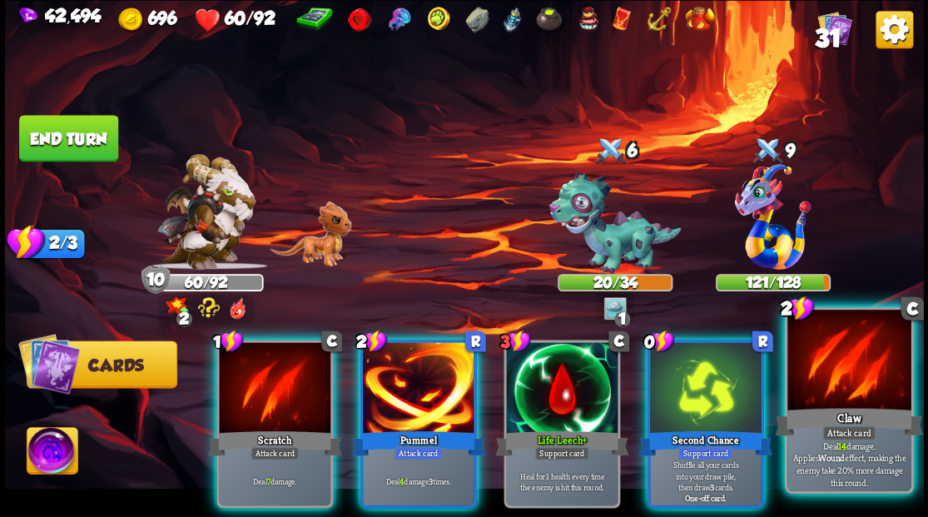
click at [855, 395] on div at bounding box center [848, 362] width 123 height 104
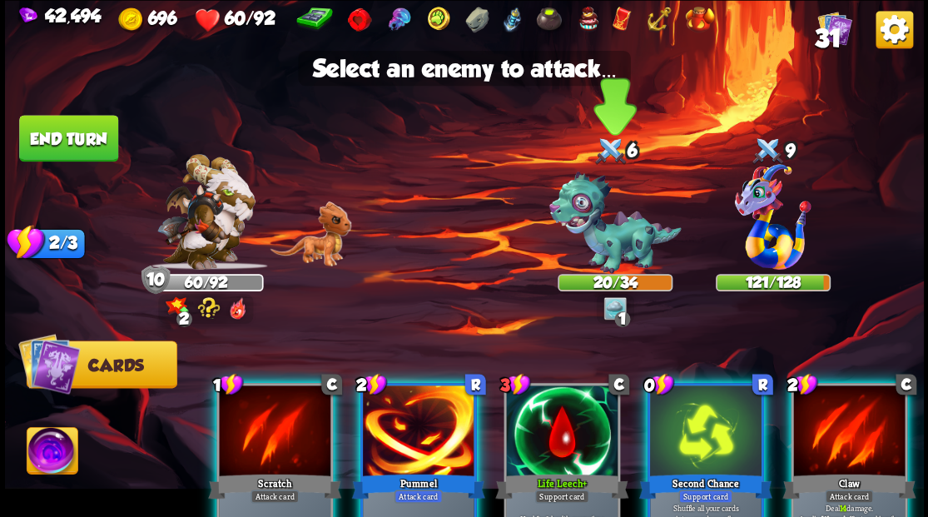
click at [607, 250] on img at bounding box center [614, 222] width 132 height 102
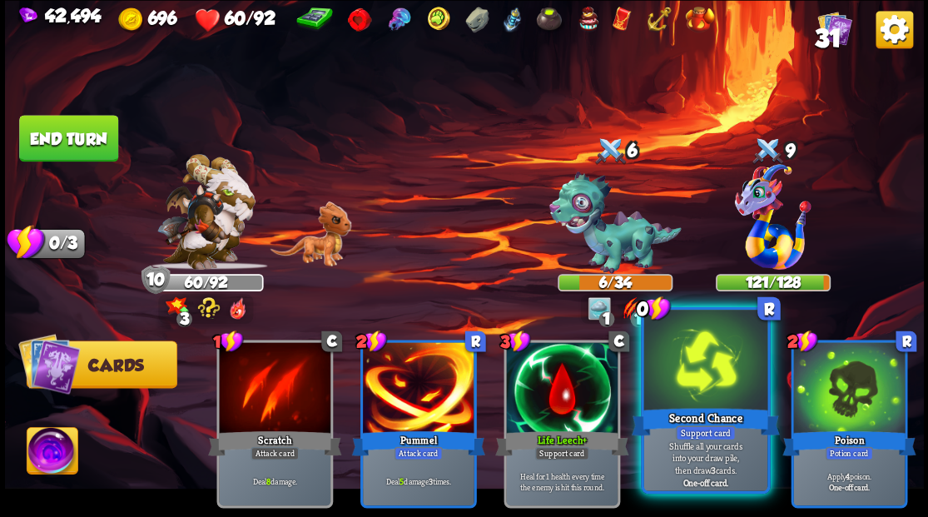
click at [696, 390] on div at bounding box center [704, 362] width 123 height 104
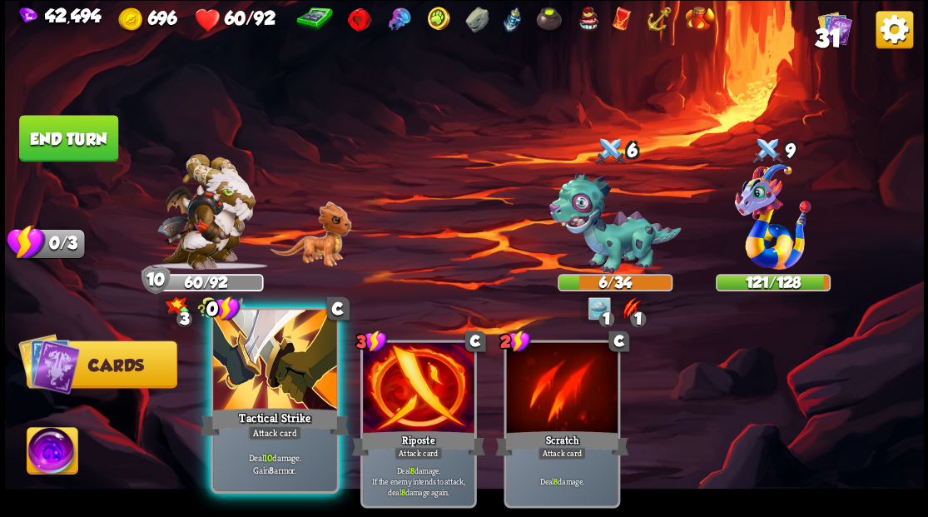
click at [272, 388] on div at bounding box center [274, 362] width 123 height 104
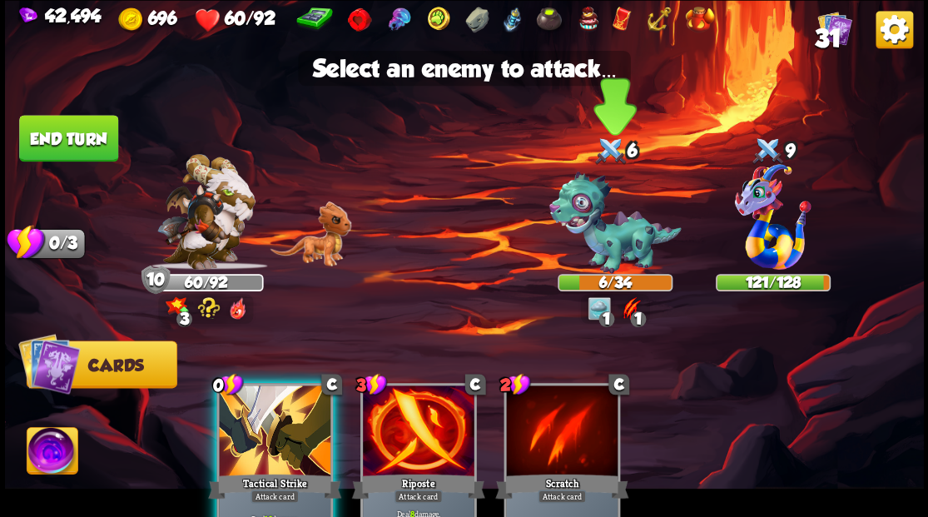
click at [613, 221] on img at bounding box center [614, 222] width 132 height 102
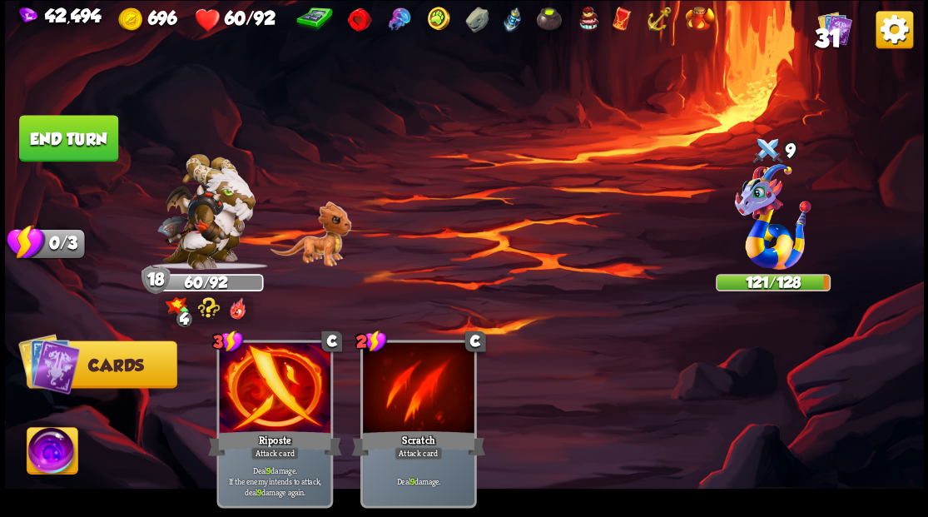
drag, startPoint x: 81, startPoint y: 137, endPoint x: 158, endPoint y: 141, distance: 77.5
click at [82, 139] on button "End turn" at bounding box center [68, 138] width 99 height 47
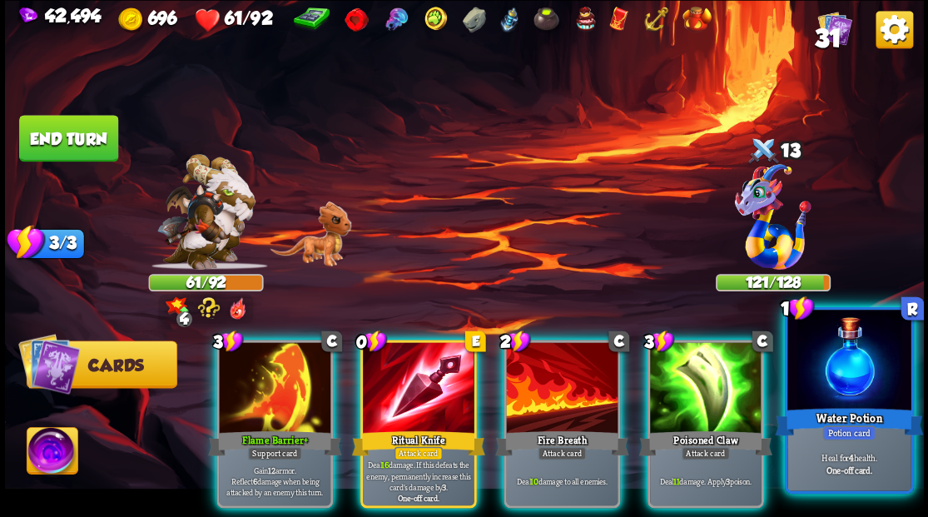
click at [848, 397] on div at bounding box center [848, 362] width 123 height 104
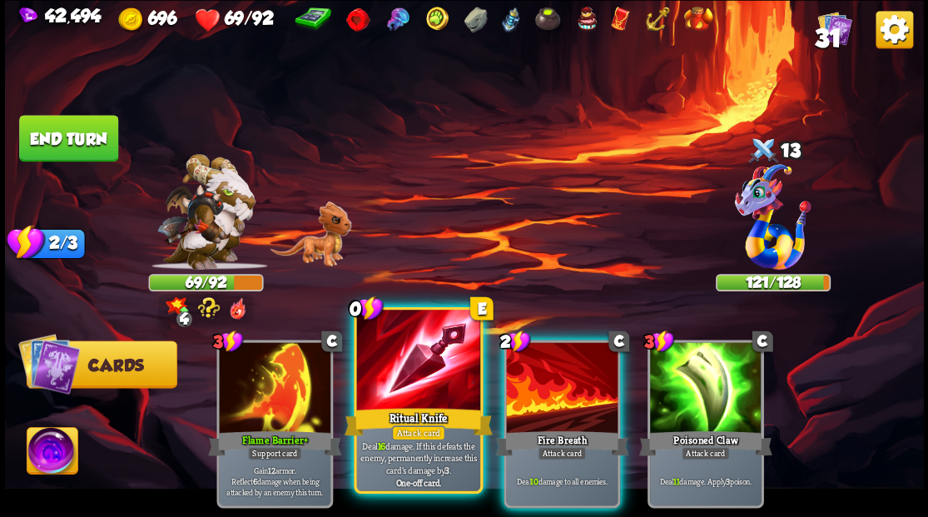
click at [416, 387] on div at bounding box center [417, 362] width 123 height 104
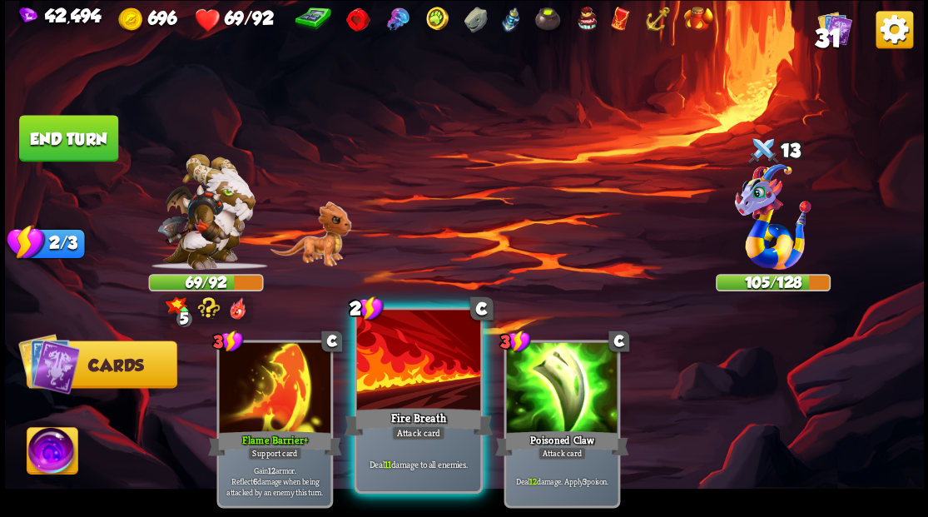
click at [408, 383] on div at bounding box center [417, 362] width 123 height 104
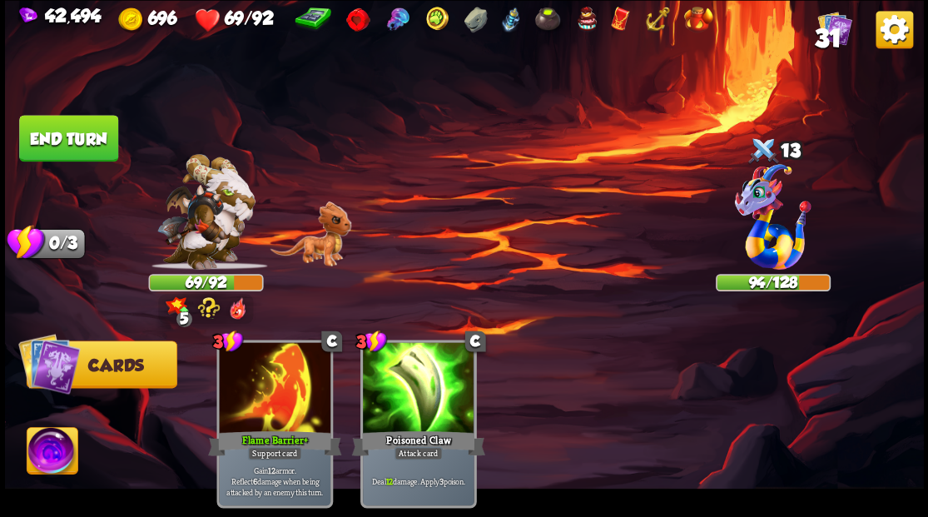
click at [62, 136] on button "End turn" at bounding box center [68, 138] width 99 height 47
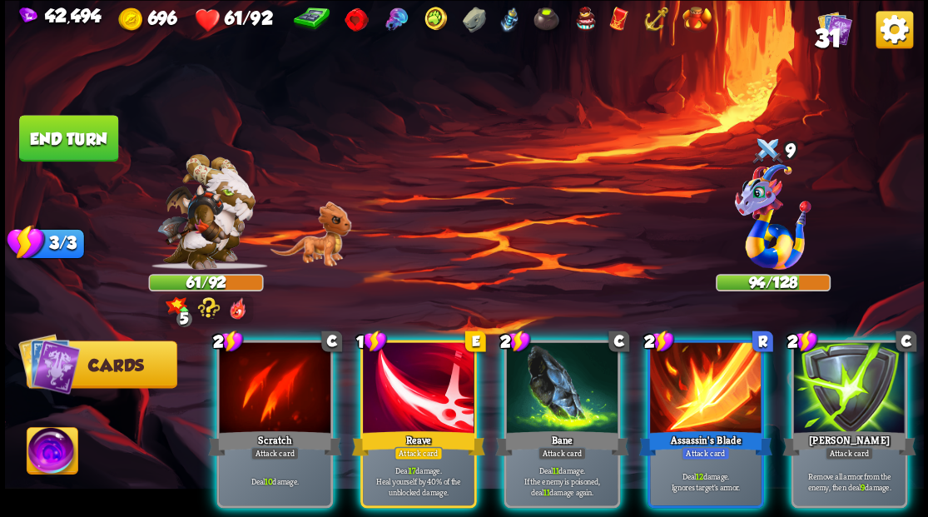
click at [436, 373] on div at bounding box center [419, 389] width 112 height 94
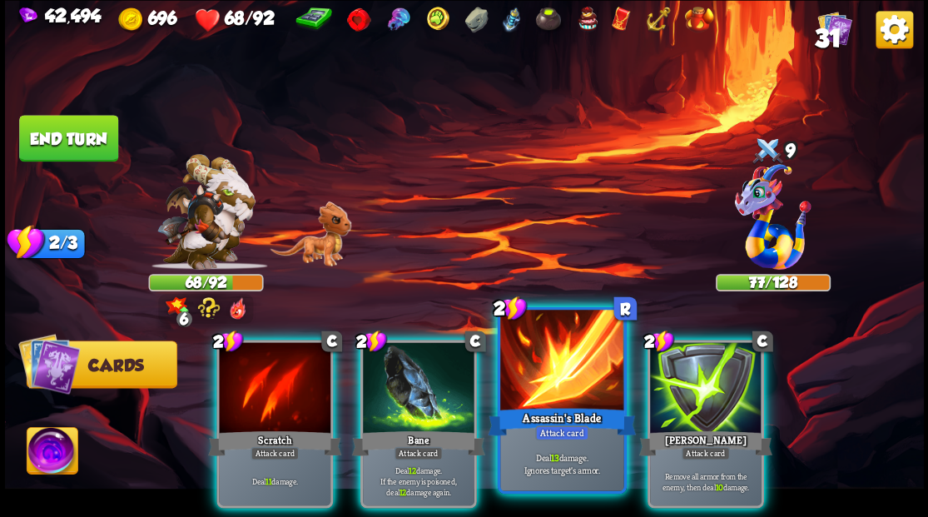
click at [553, 383] on div at bounding box center [561, 362] width 123 height 104
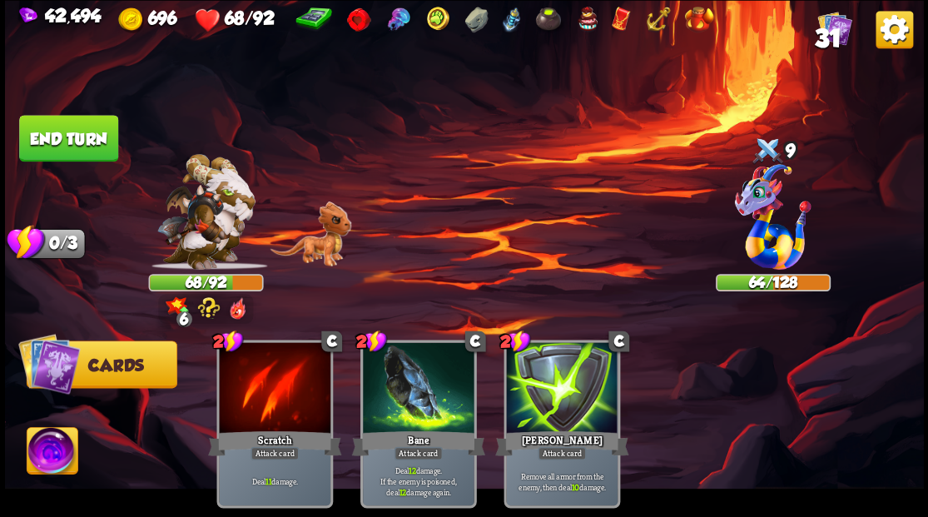
click at [75, 136] on button "End turn" at bounding box center [68, 138] width 99 height 47
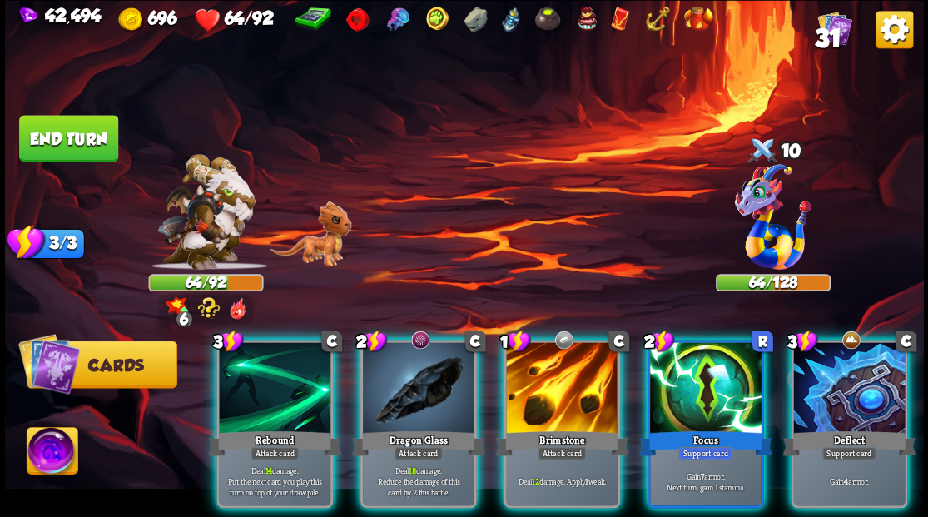
click at [412, 391] on div at bounding box center [419, 389] width 112 height 94
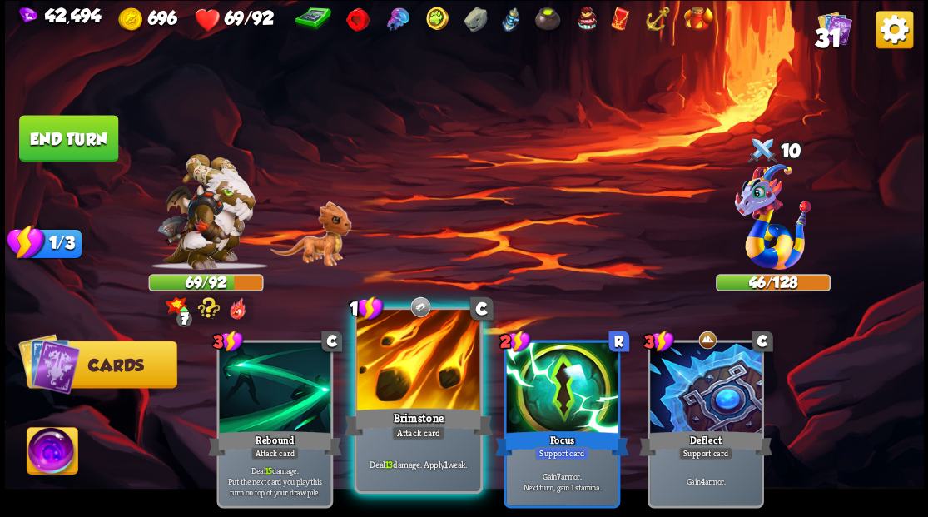
click at [412, 383] on div at bounding box center [417, 362] width 123 height 104
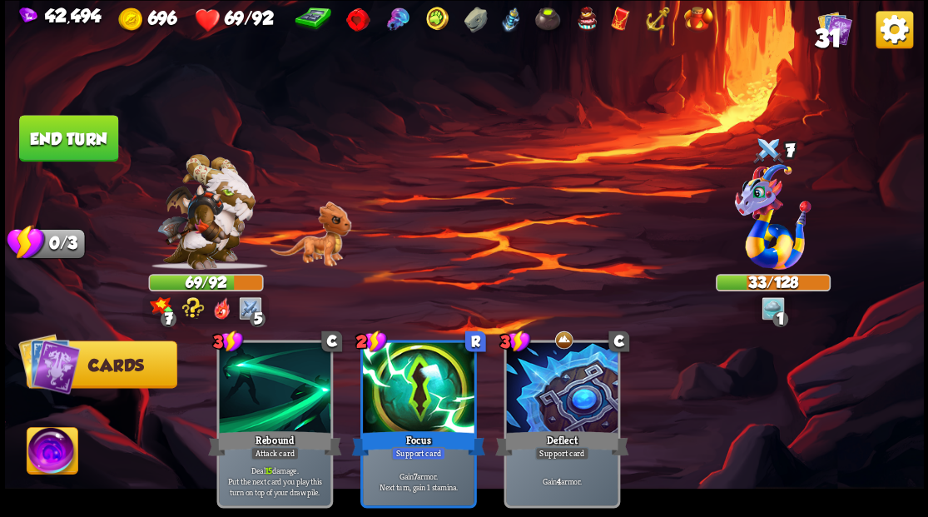
click at [63, 140] on button "End turn" at bounding box center [68, 138] width 99 height 47
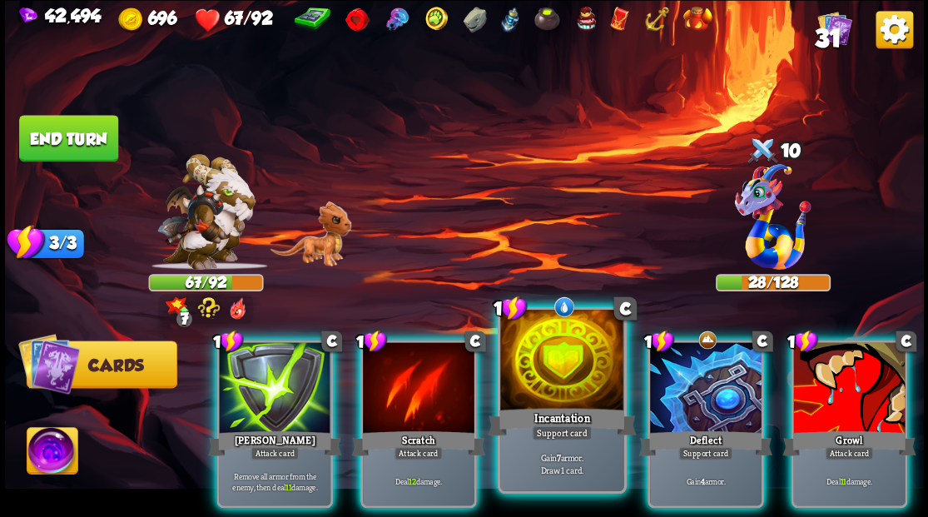
click at [569, 386] on div at bounding box center [561, 362] width 123 height 104
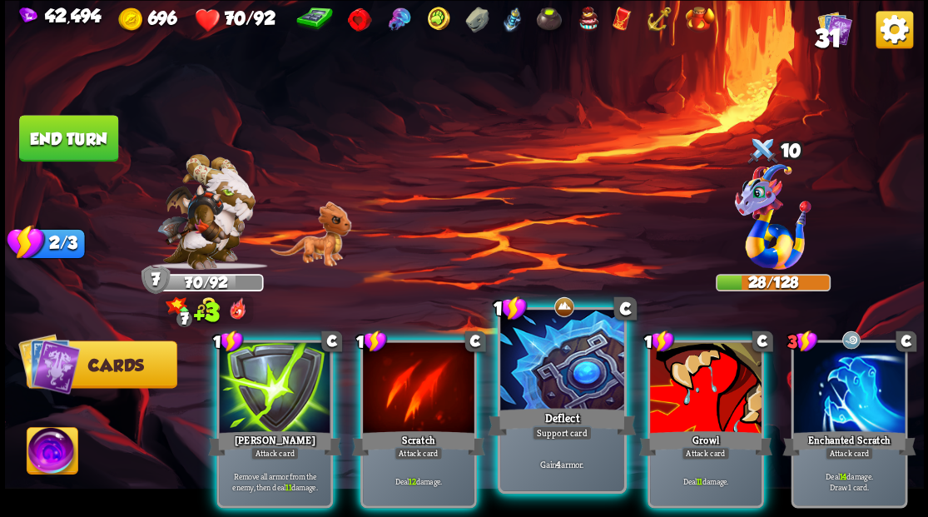
click at [564, 381] on div at bounding box center [561, 362] width 123 height 104
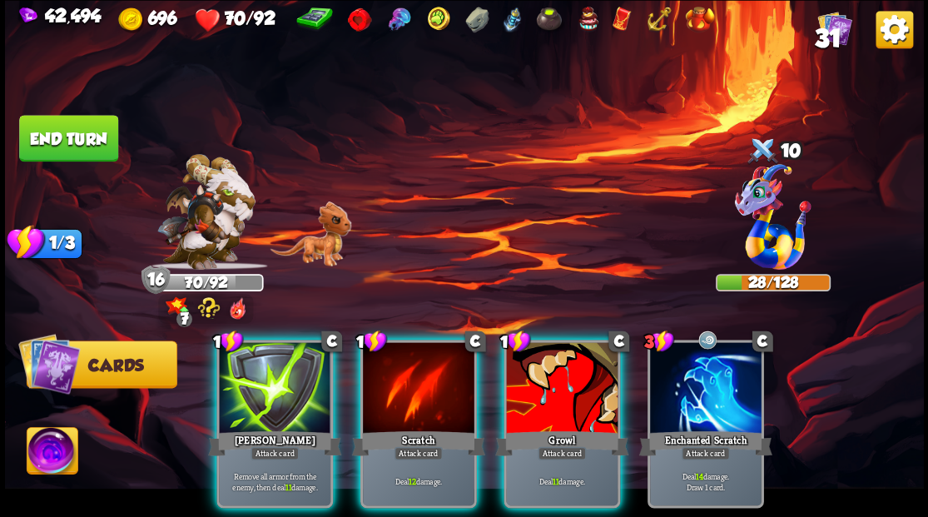
click at [41, 453] on img at bounding box center [52, 453] width 51 height 52
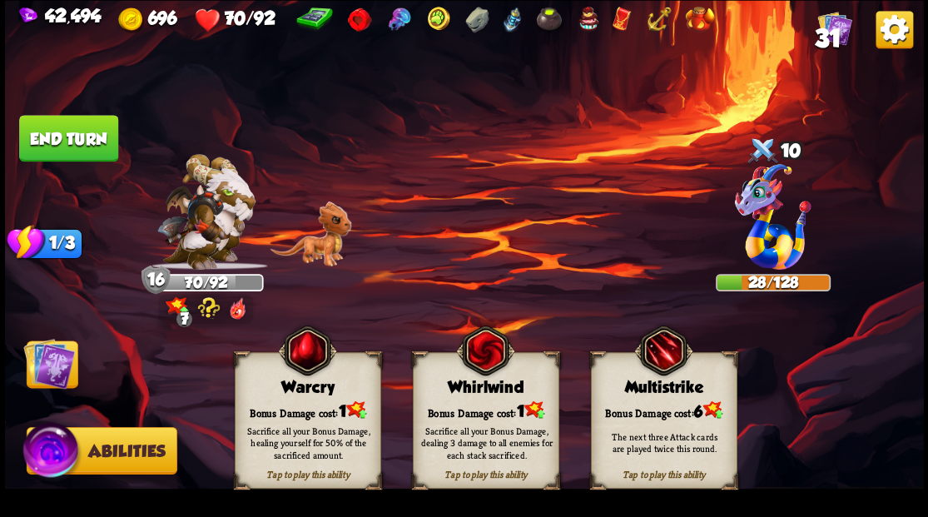
drag, startPoint x: 306, startPoint y: 409, endPoint x: 296, endPoint y: 406, distance: 10.5
click at [306, 410] on div "Bonus Damage cost: 1" at bounding box center [307, 409] width 145 height 21
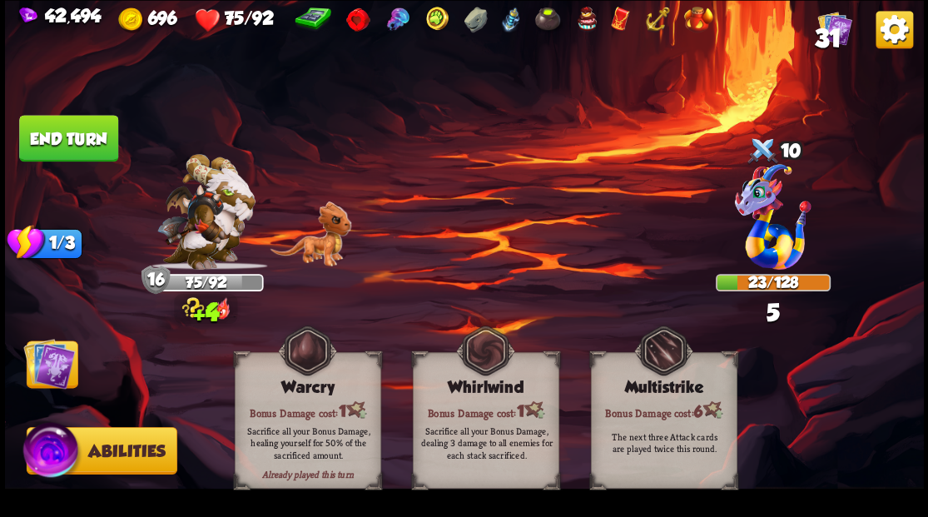
click at [44, 362] on img at bounding box center [49, 363] width 52 height 52
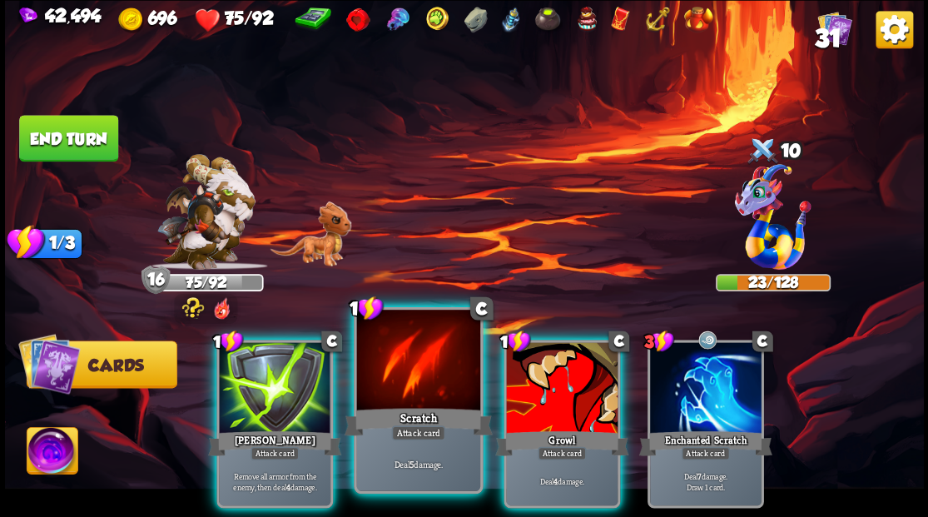
click at [405, 382] on div at bounding box center [417, 362] width 123 height 104
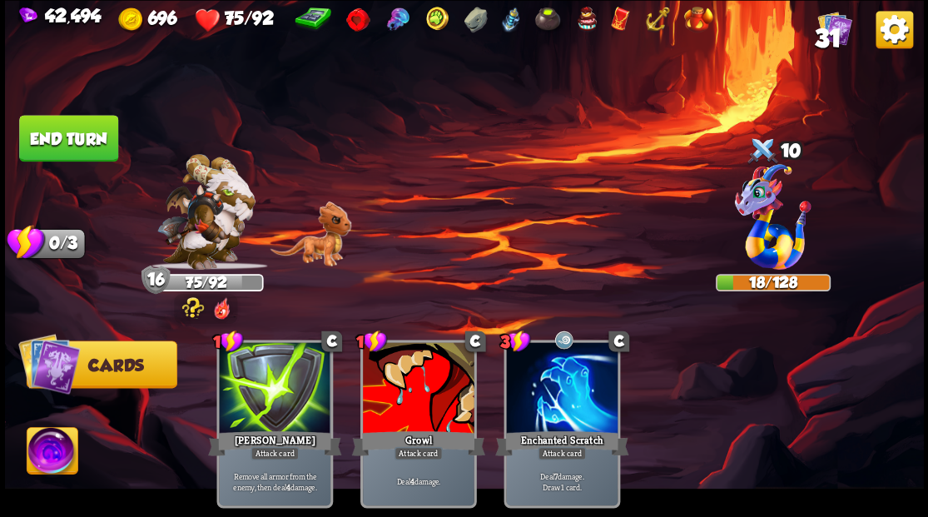
drag, startPoint x: 86, startPoint y: 136, endPoint x: 110, endPoint y: 141, distance: 24.6
click at [87, 136] on button "End turn" at bounding box center [68, 138] width 99 height 47
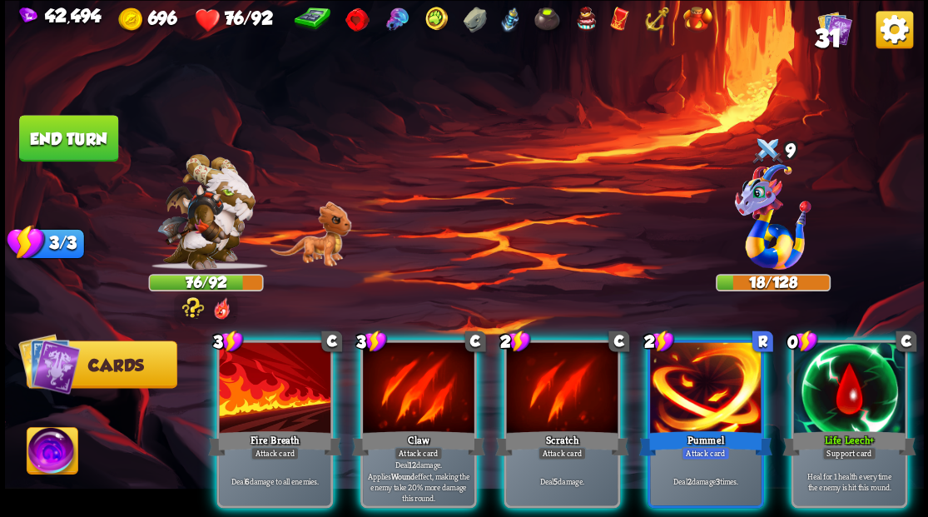
drag, startPoint x: 798, startPoint y: 393, endPoint x: 811, endPoint y: 388, distance: 14.2
click at [801, 391] on div at bounding box center [849, 389] width 112 height 94
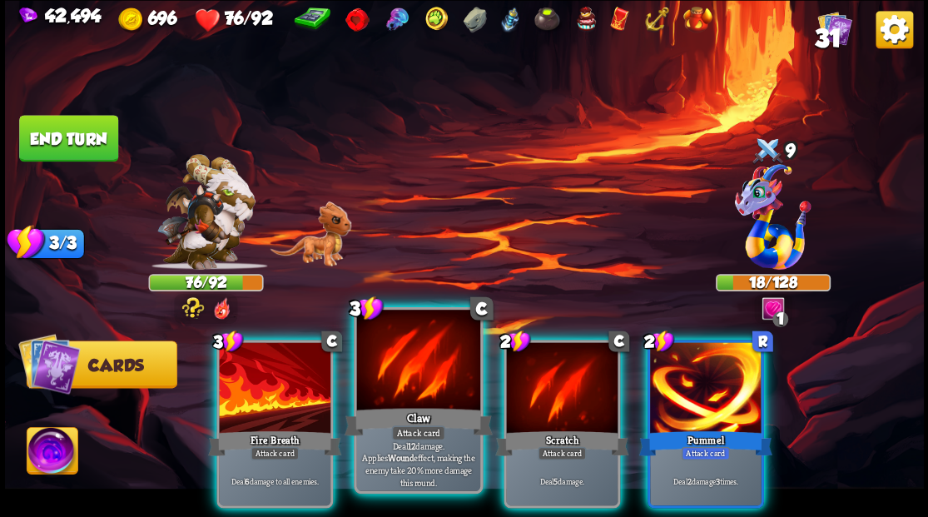
click at [417, 386] on div at bounding box center [417, 362] width 123 height 104
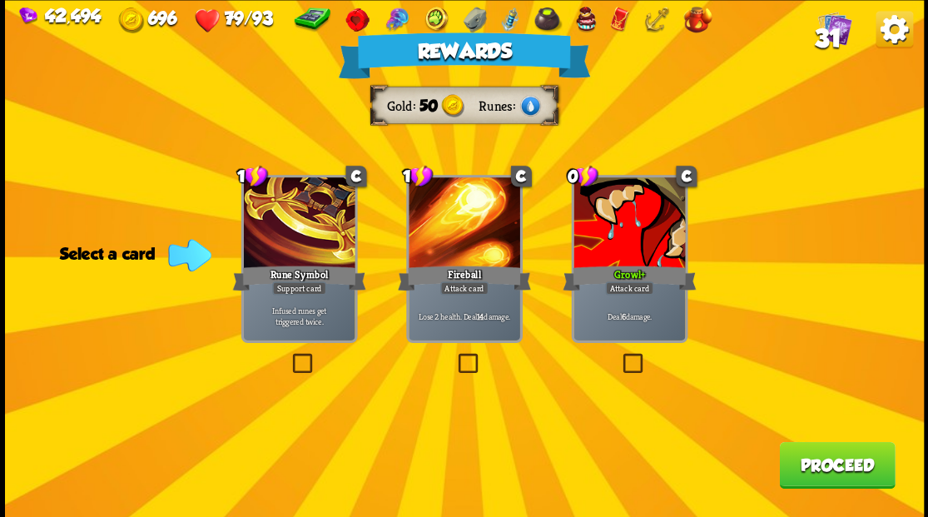
click at [842, 461] on button "Proceed" at bounding box center [837, 464] width 116 height 47
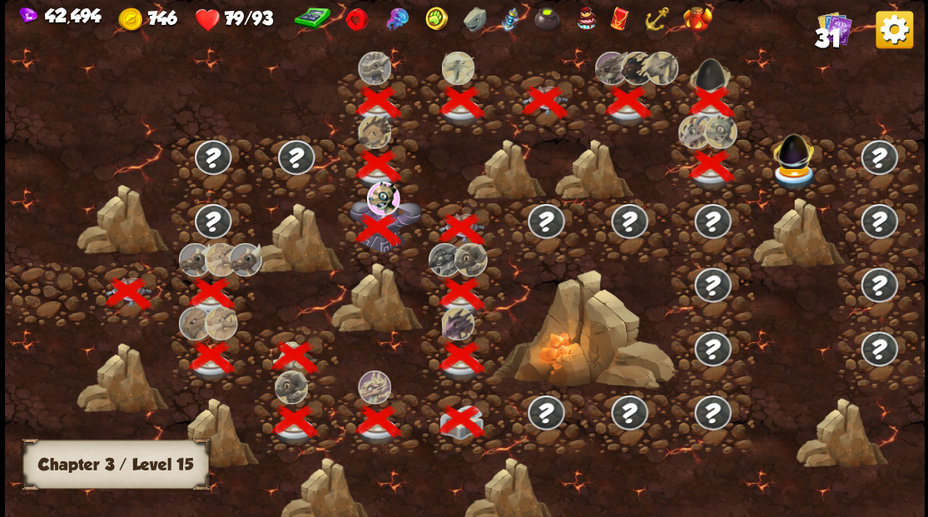
scroll to position [0, 253]
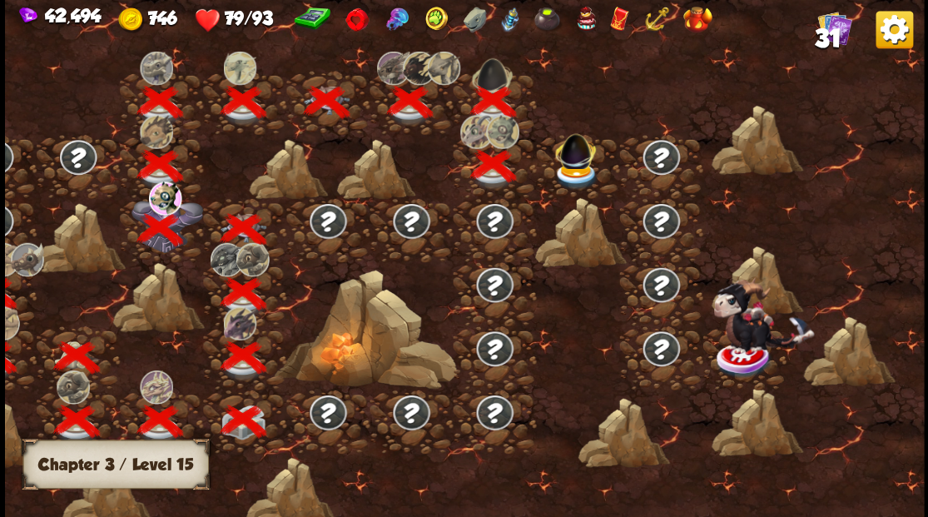
click at [573, 171] on img at bounding box center [576, 175] width 46 height 27
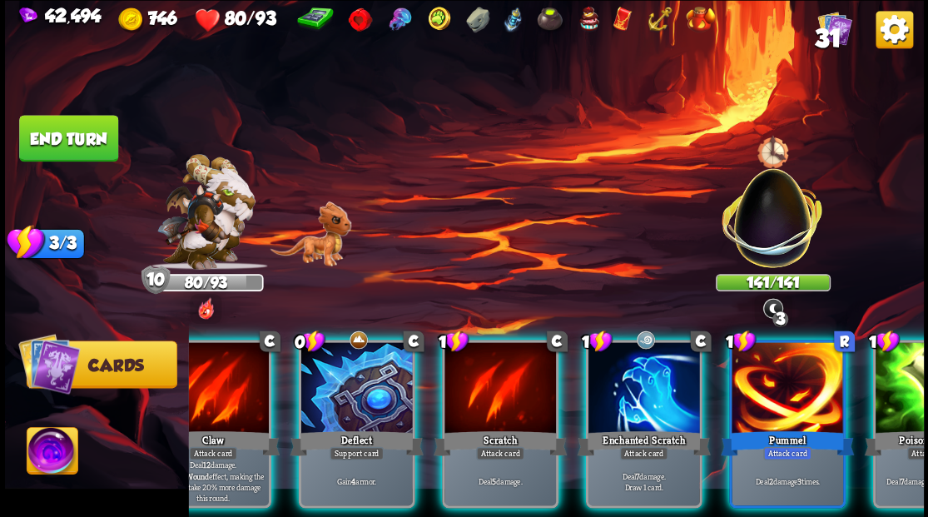
scroll to position [0, 72]
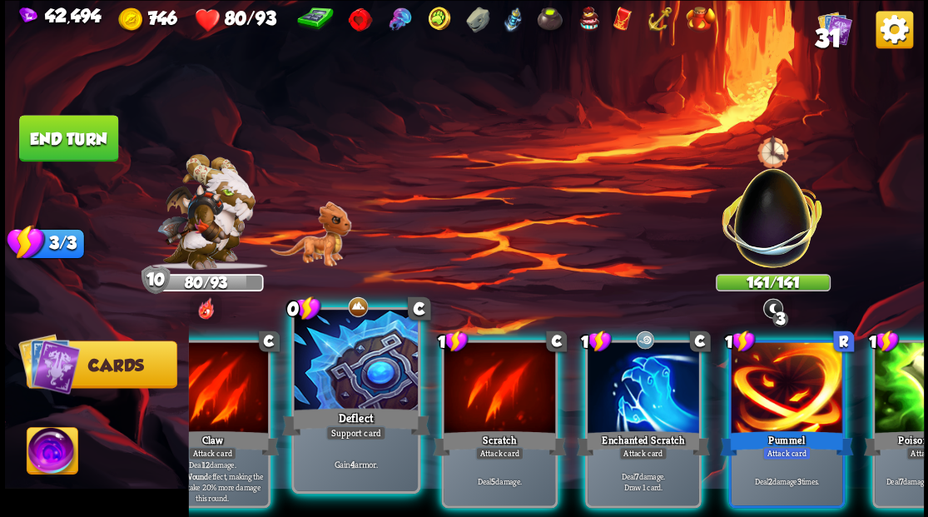
click at [345, 380] on div at bounding box center [355, 362] width 123 height 104
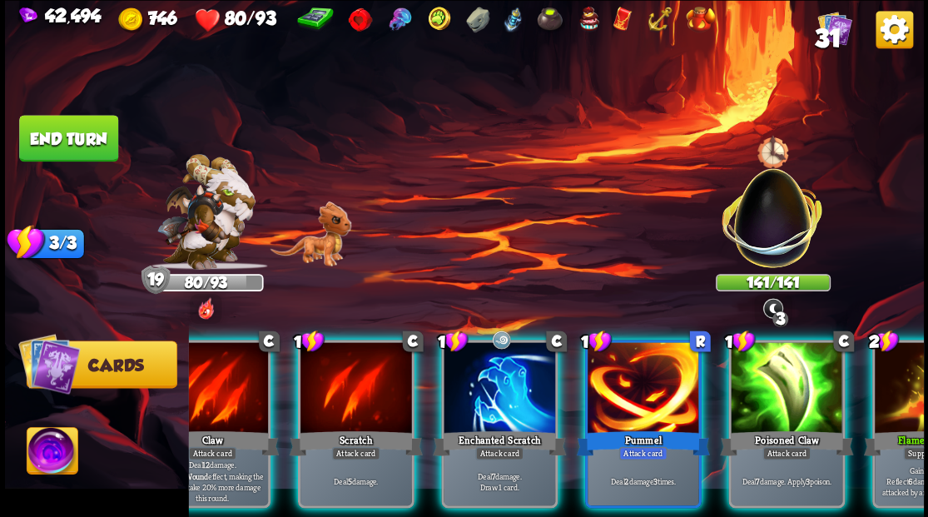
click at [486, 375] on div at bounding box center [500, 389] width 112 height 94
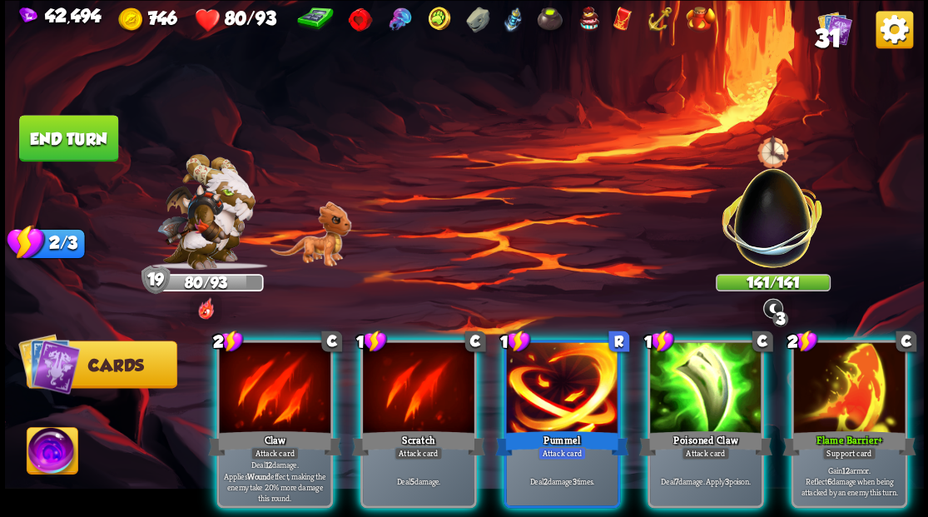
scroll to position [0, 0]
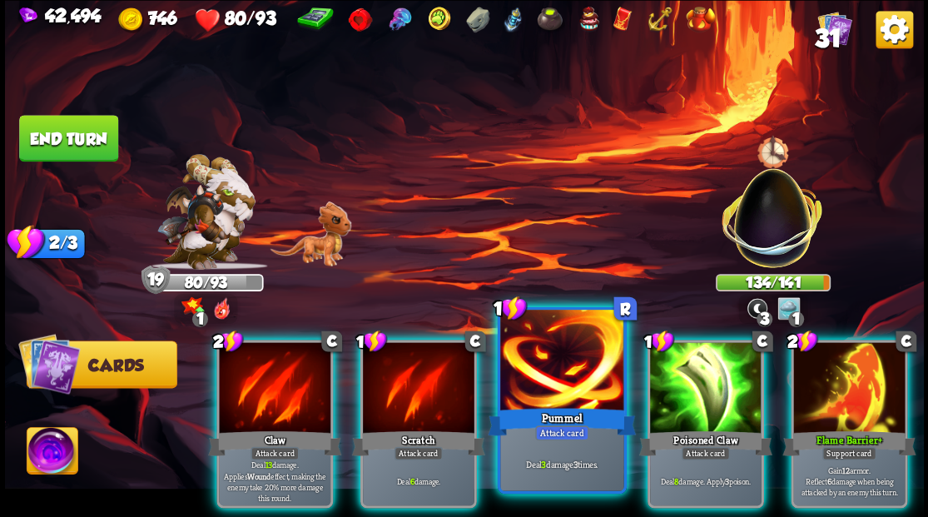
click at [568, 357] on div at bounding box center [561, 362] width 123 height 104
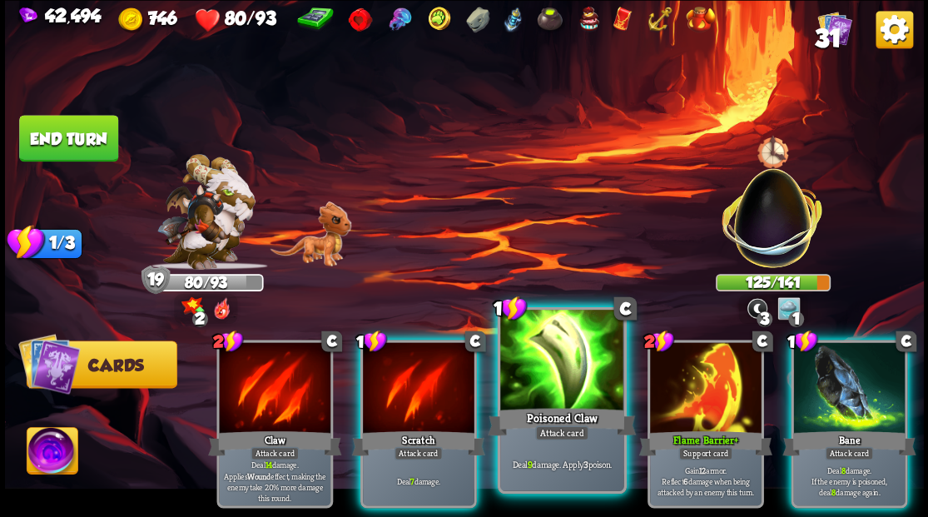
click at [560, 370] on div at bounding box center [561, 362] width 123 height 104
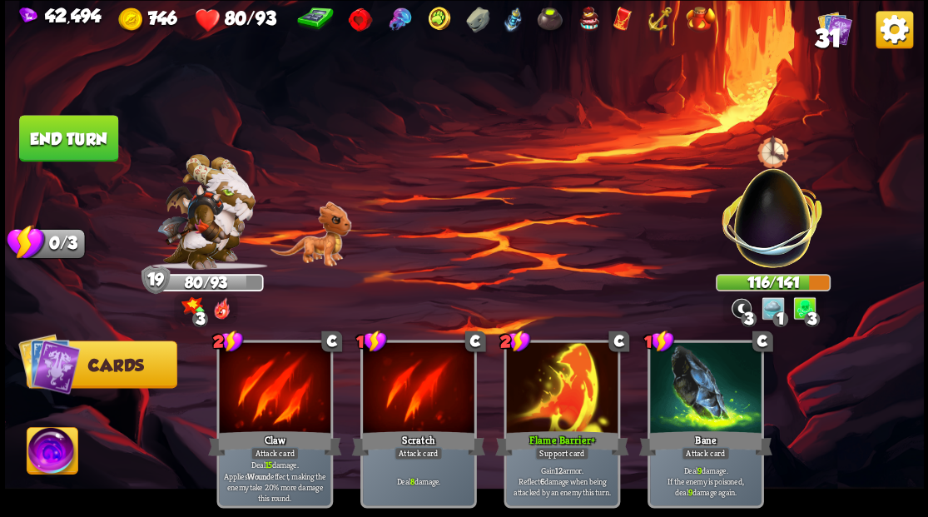
click at [96, 143] on button "End turn" at bounding box center [68, 138] width 99 height 47
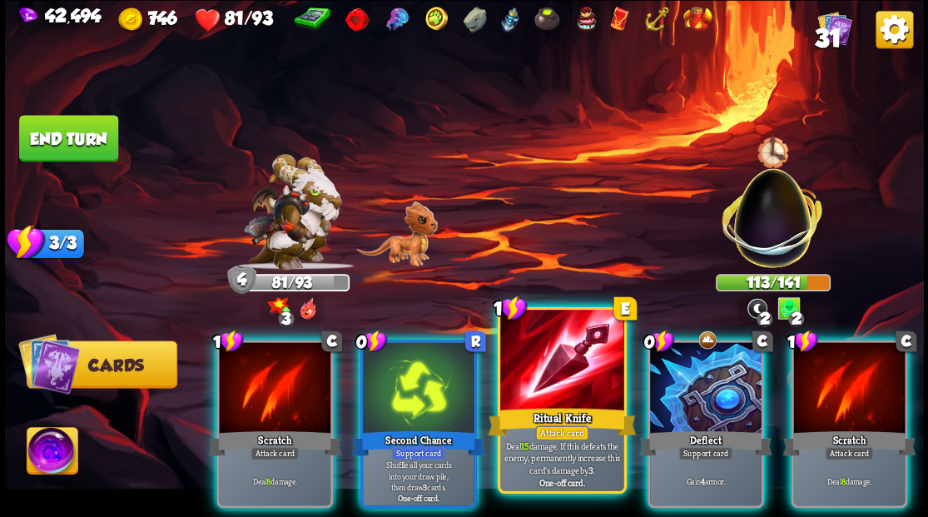
click at [568, 369] on div at bounding box center [561, 362] width 123 height 104
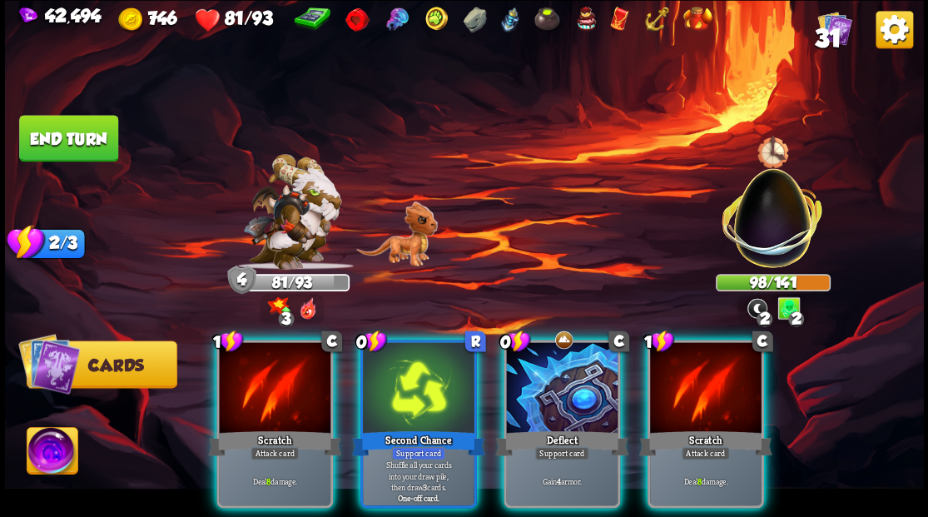
drag, startPoint x: 554, startPoint y: 357, endPoint x: 546, endPoint y: 291, distance: 66.3
click at [553, 351] on div at bounding box center [562, 389] width 112 height 94
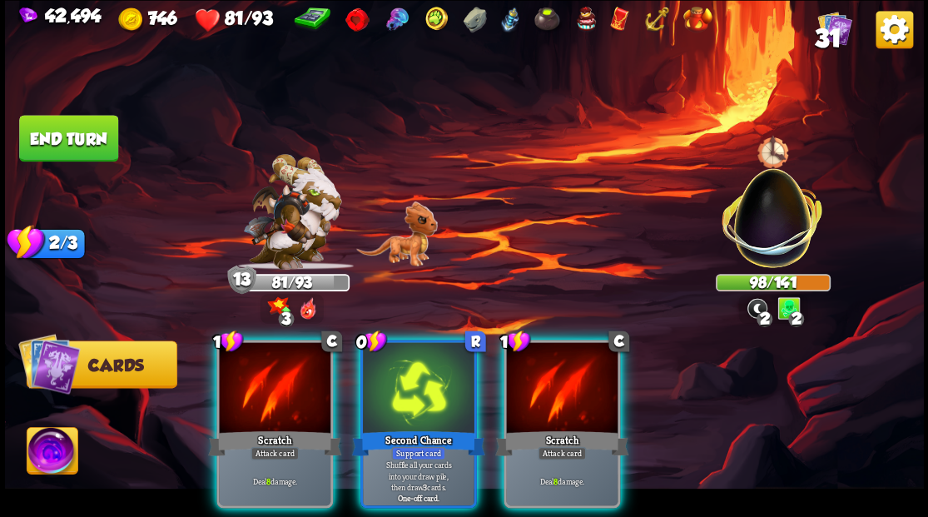
drag, startPoint x: 429, startPoint y: 402, endPoint x: 512, endPoint y: 282, distance: 145.4
click at [429, 398] on div at bounding box center [419, 389] width 112 height 94
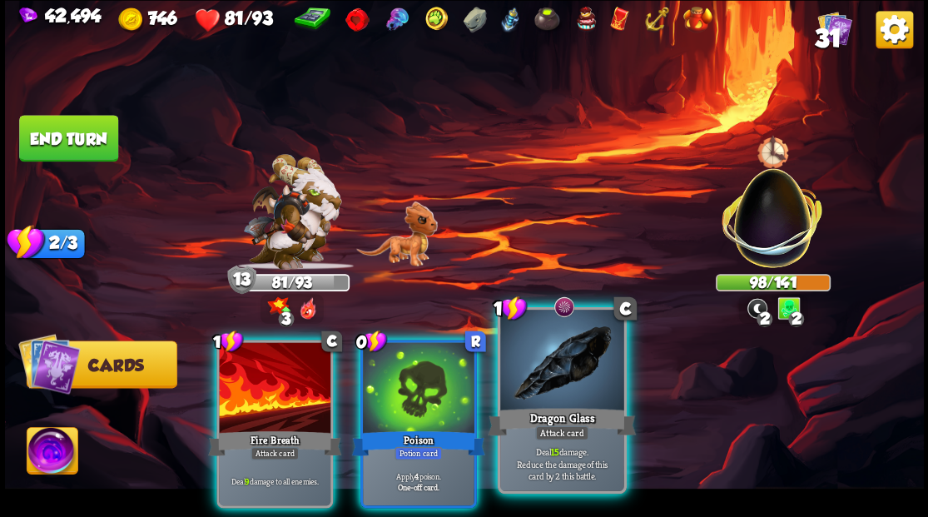
drag, startPoint x: 564, startPoint y: 375, endPoint x: 576, endPoint y: 303, distance: 72.5
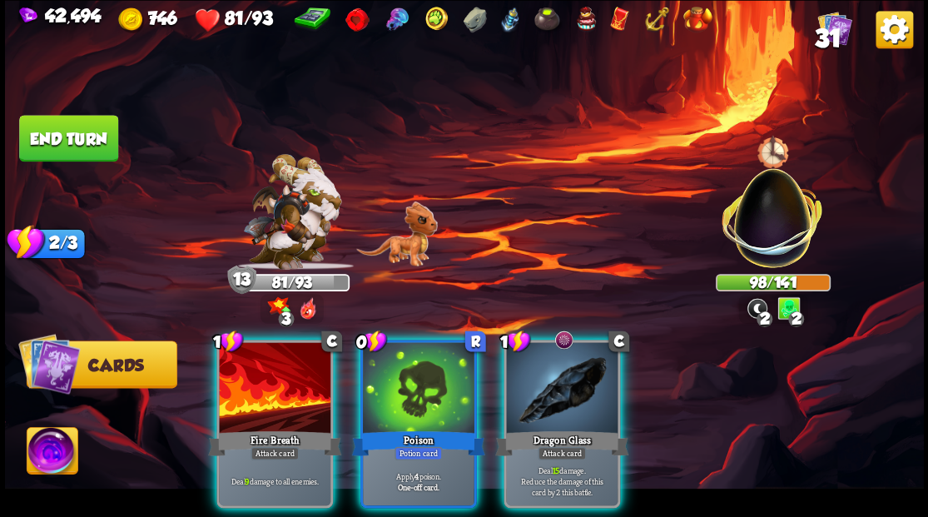
click at [564, 372] on div at bounding box center [562, 389] width 112 height 94
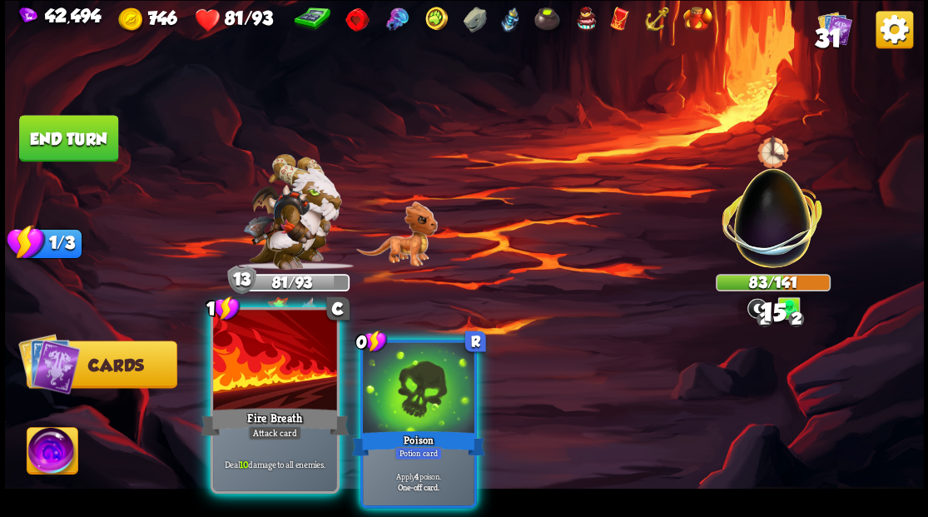
click at [285, 409] on div "Fire Breath" at bounding box center [275, 420] width 148 height 33
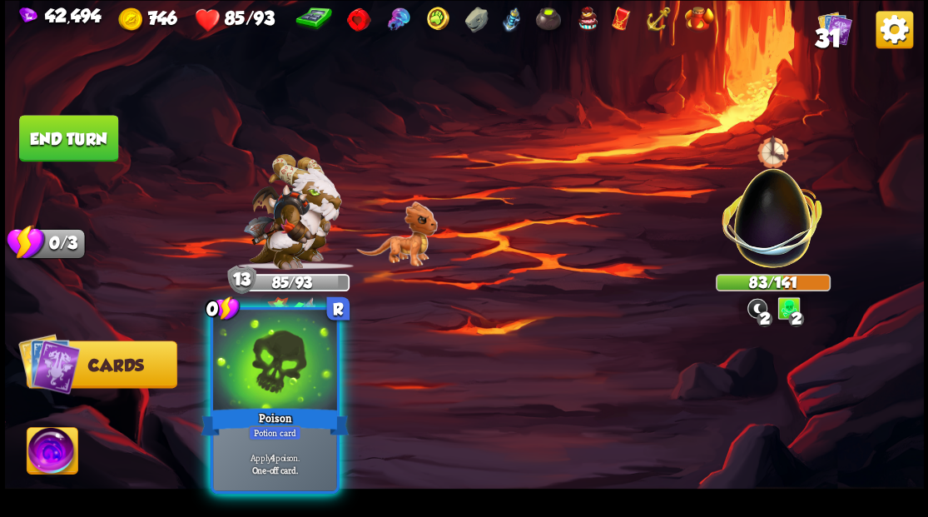
click at [285, 409] on div "Poison" at bounding box center [275, 420] width 148 height 33
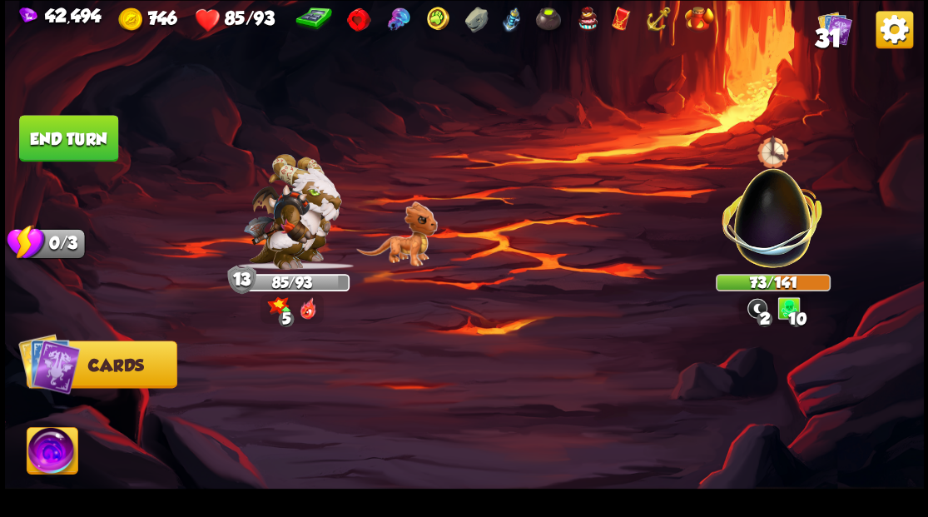
click at [67, 141] on button "End turn" at bounding box center [68, 138] width 99 height 47
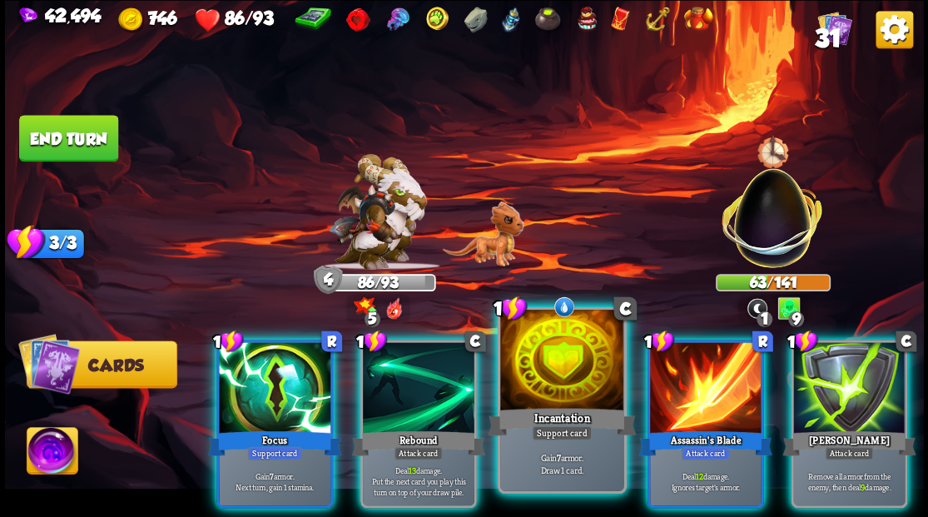
click at [548, 360] on div at bounding box center [561, 362] width 123 height 104
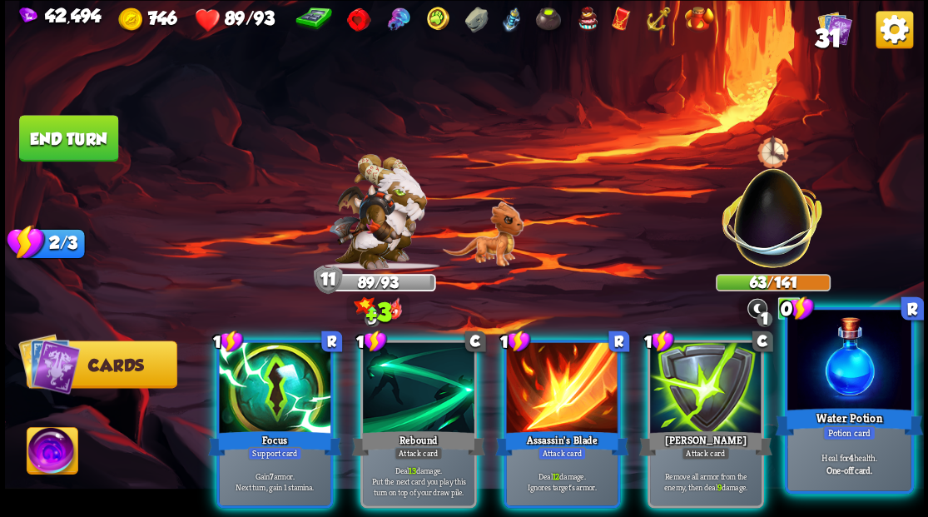
click at [851, 421] on div "Water Potion" at bounding box center [849, 420] width 148 height 33
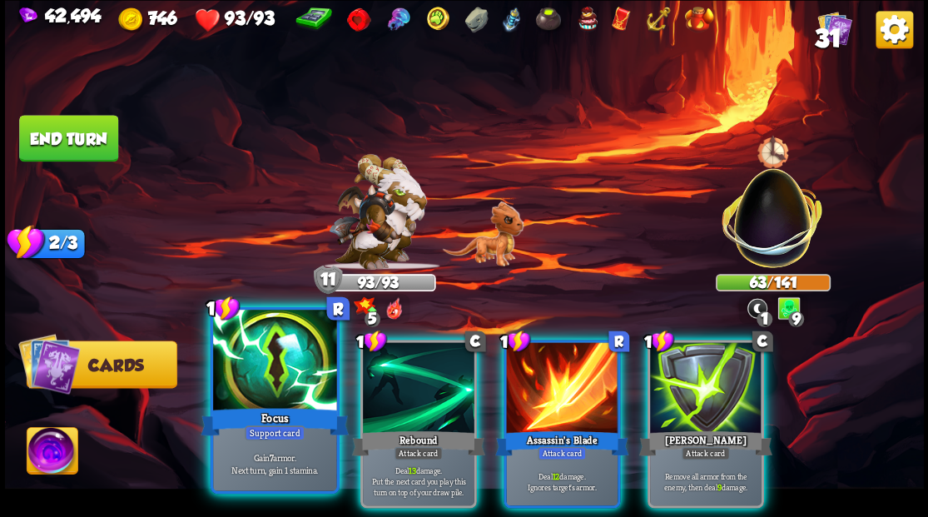
click at [282, 393] on div at bounding box center [274, 362] width 123 height 104
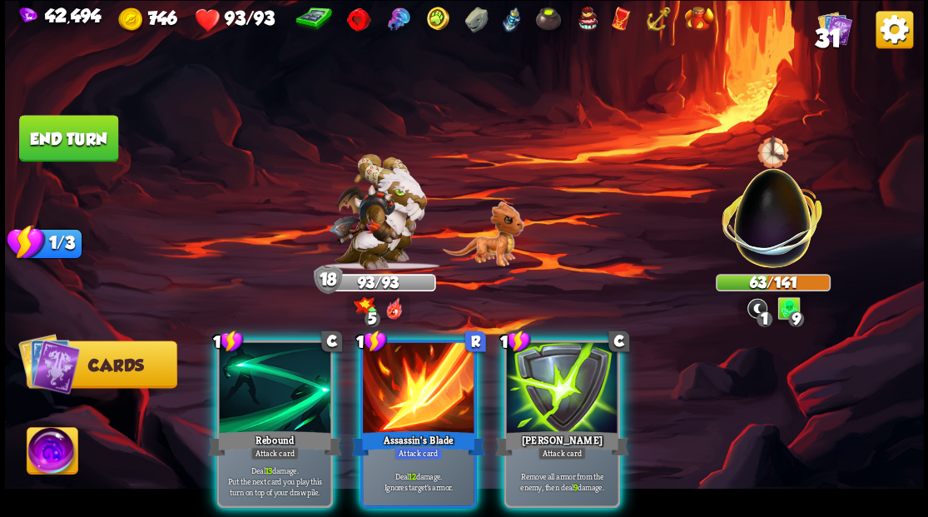
click at [302, 428] on div "Rebound" at bounding box center [274, 443] width 133 height 30
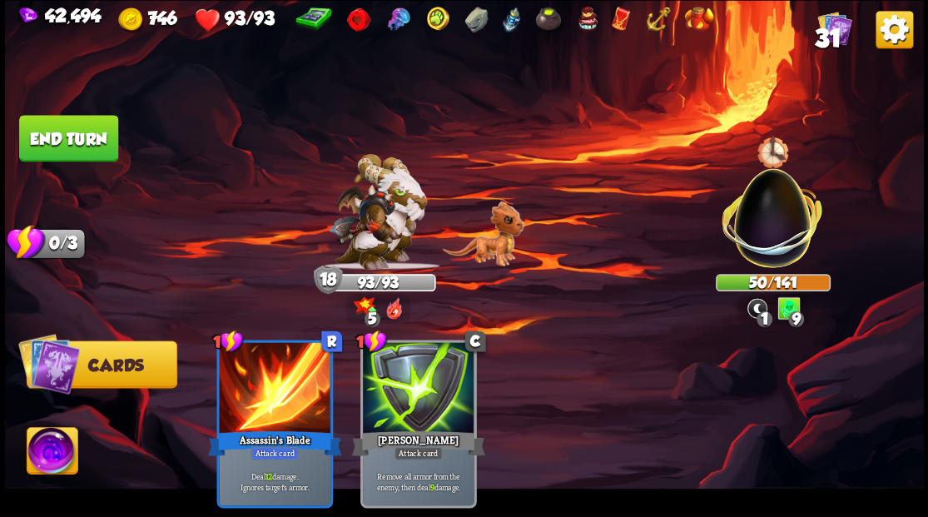
click at [71, 137] on button "End turn" at bounding box center [68, 138] width 99 height 47
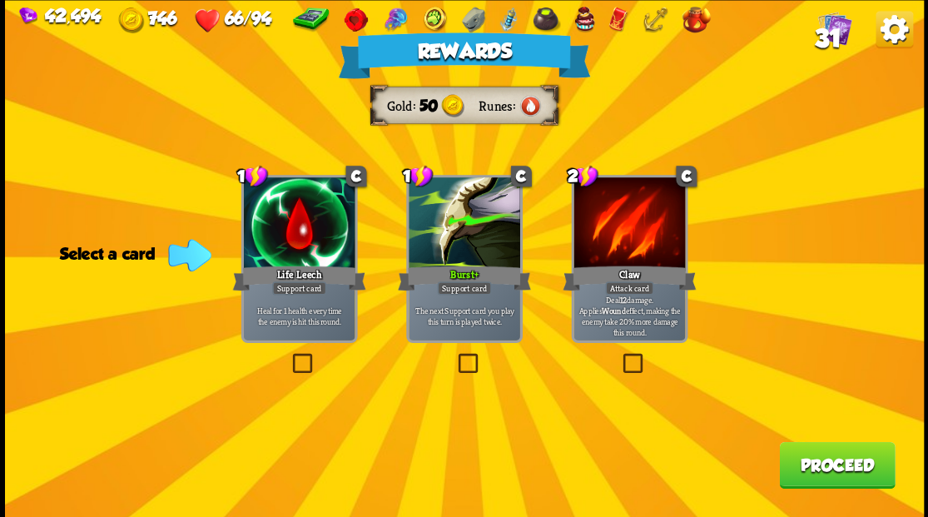
click at [826, 472] on button "Proceed" at bounding box center [837, 464] width 116 height 47
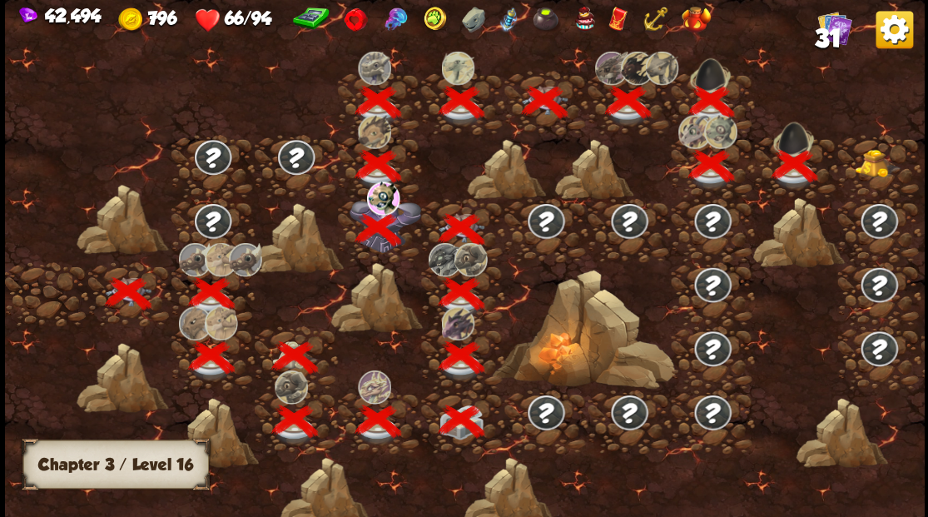
scroll to position [0, 253]
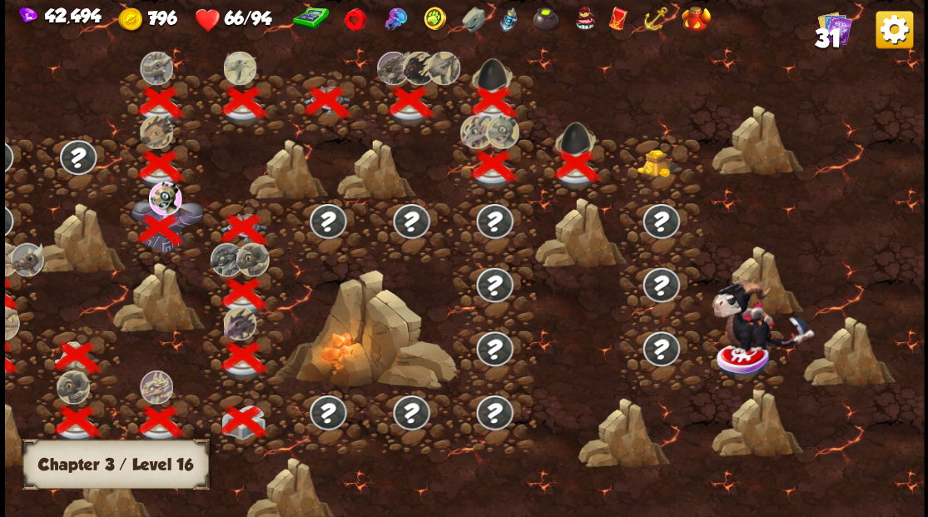
click at [654, 166] on img at bounding box center [660, 163] width 46 height 28
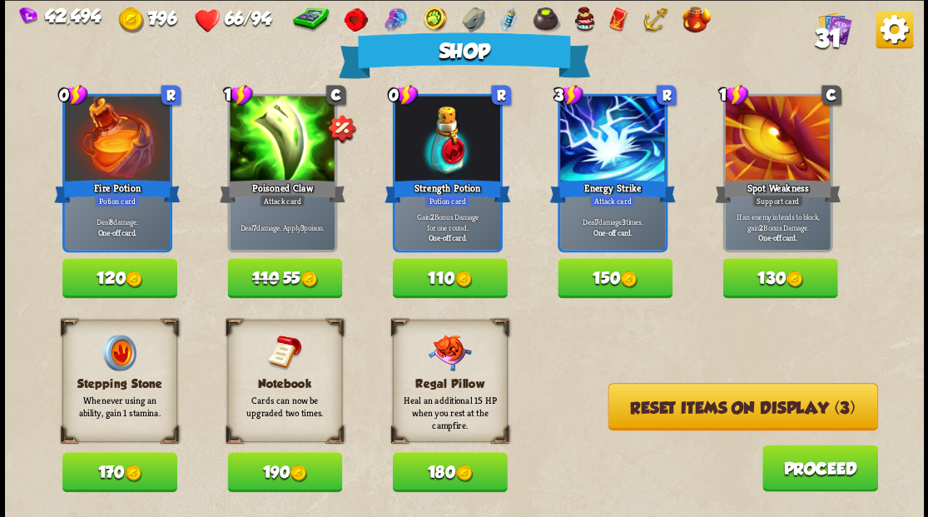
click at [461, 479] on img at bounding box center [463, 472] width 17 height 17
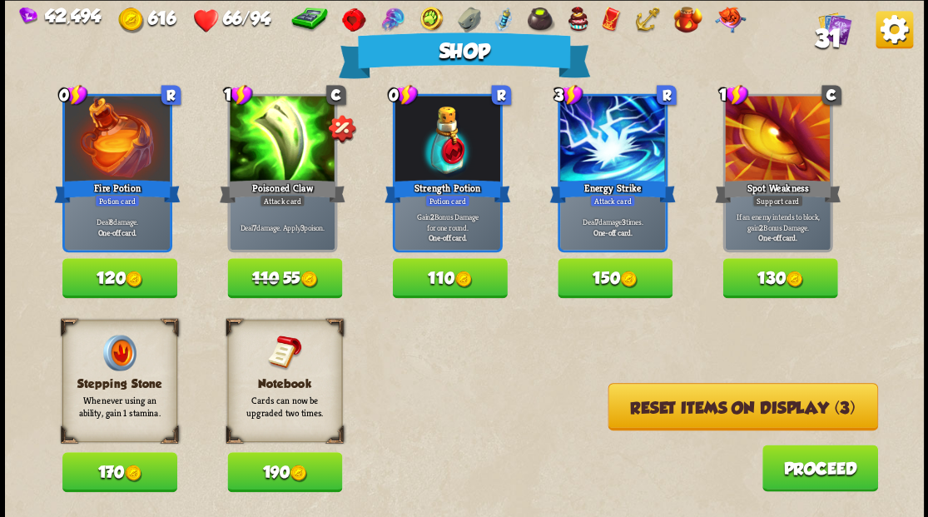
click at [466, 278] on img at bounding box center [462, 278] width 17 height 17
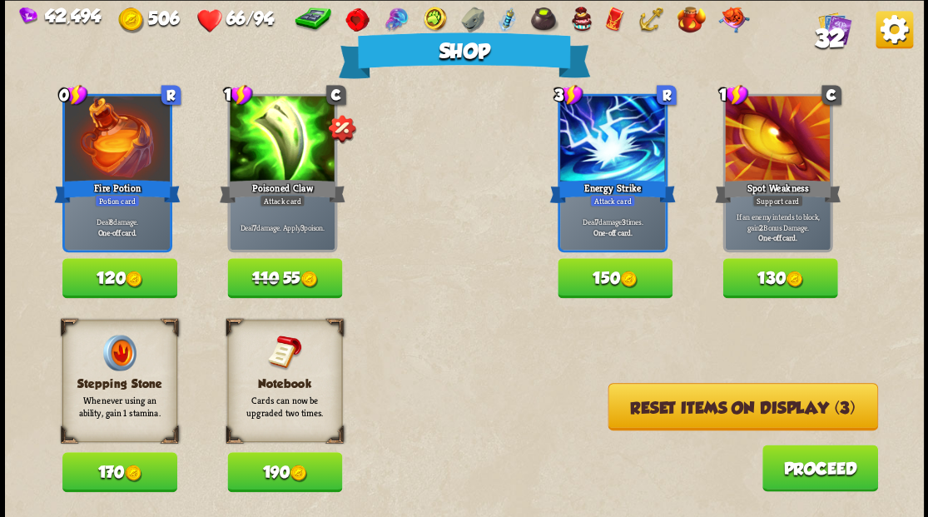
click at [717, 403] on button "Reset items on display (3)" at bounding box center [743, 406] width 270 height 47
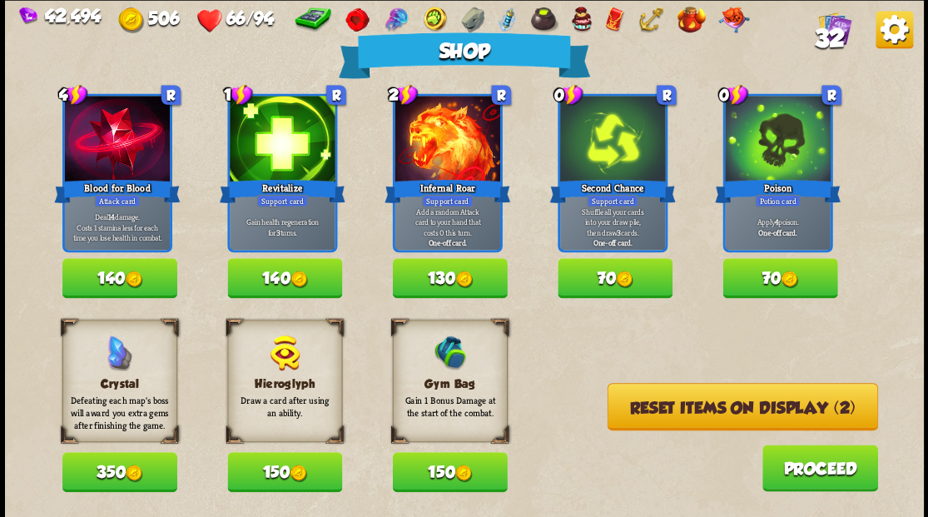
click at [451, 483] on button "150" at bounding box center [449, 472] width 115 height 40
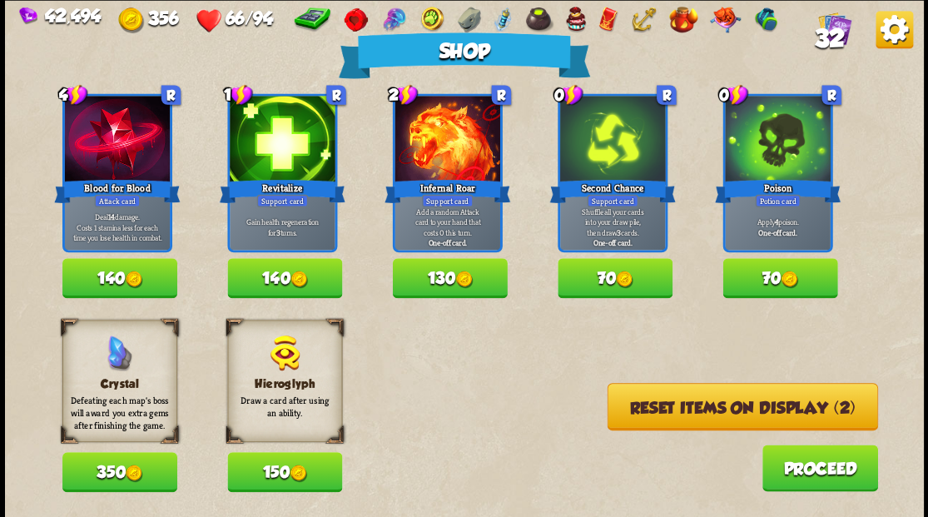
click at [726, 423] on button "Reset items on display (2)" at bounding box center [742, 406] width 270 height 47
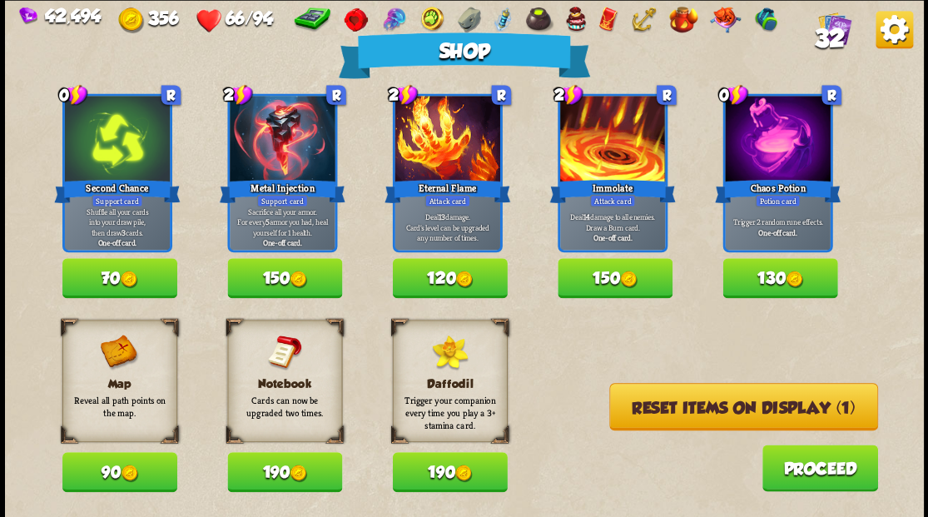
click at [722, 418] on button "Reset items on display (1)" at bounding box center [743, 406] width 269 height 47
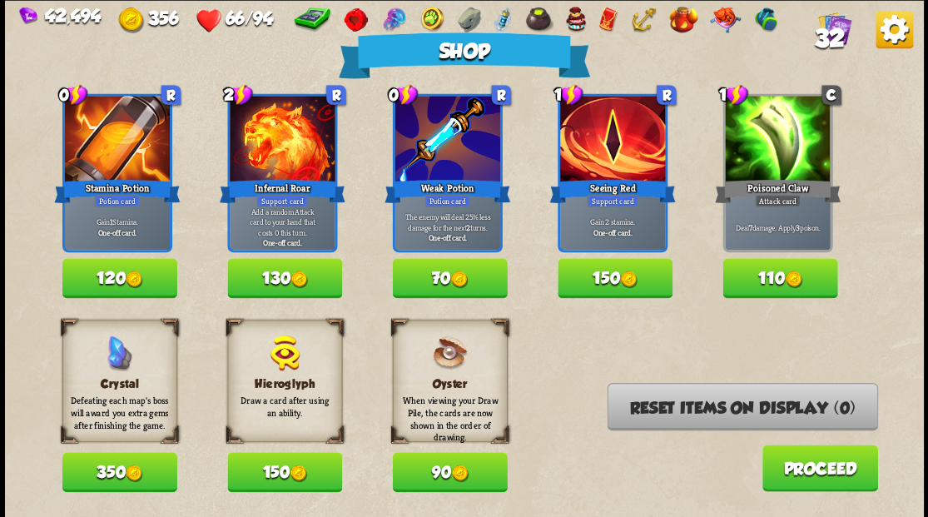
click at [819, 478] on button "Proceed" at bounding box center [820, 467] width 116 height 47
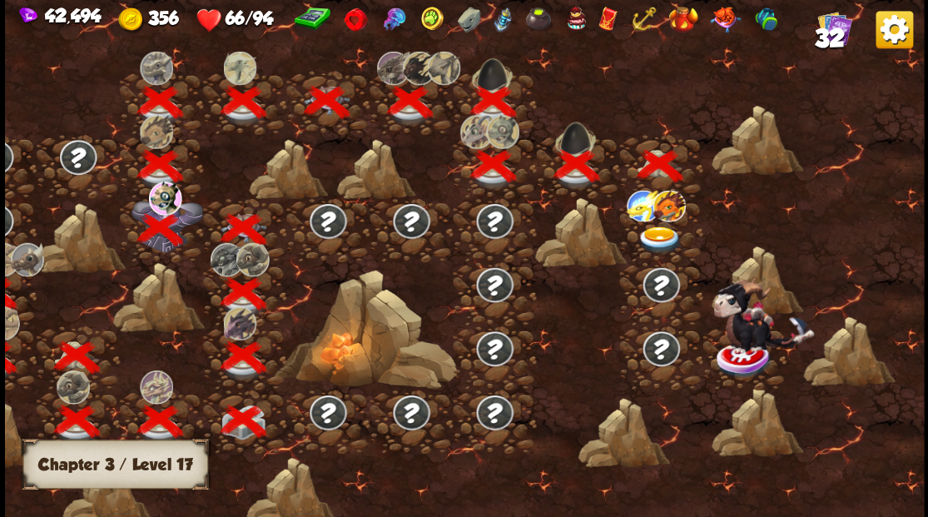
click at [653, 232] on img at bounding box center [660, 239] width 46 height 27
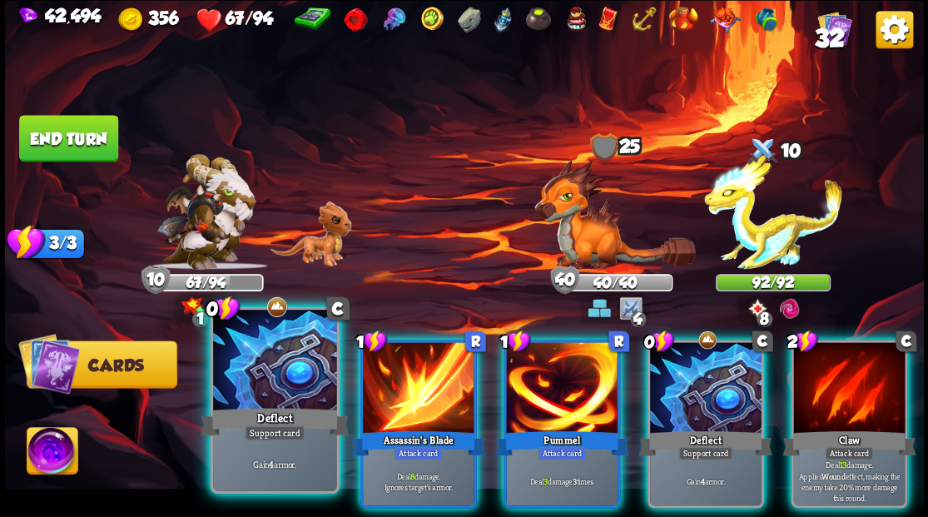
click at [275, 376] on div at bounding box center [274, 362] width 123 height 104
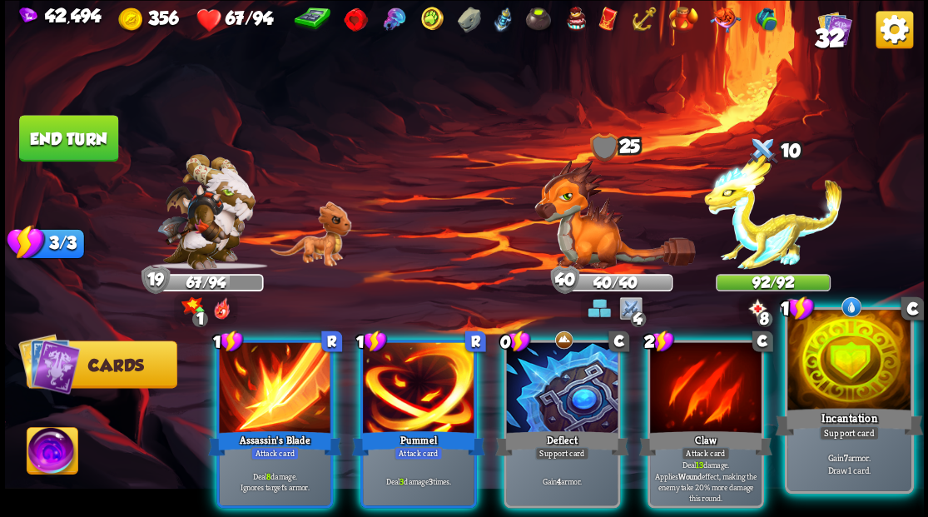
click at [857, 390] on div at bounding box center [848, 362] width 123 height 104
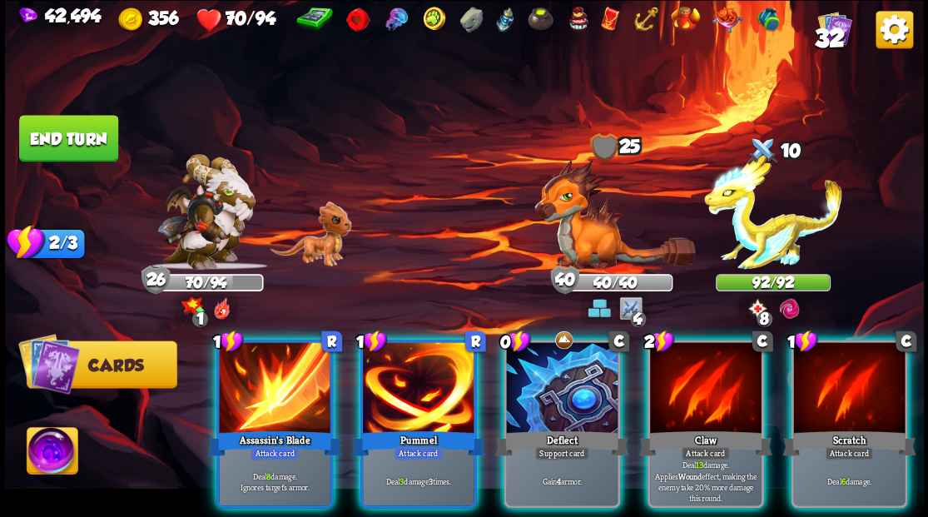
drag, startPoint x: 559, startPoint y: 372, endPoint x: 543, endPoint y: 356, distance: 23.0
click at [559, 372] on div at bounding box center [562, 389] width 112 height 94
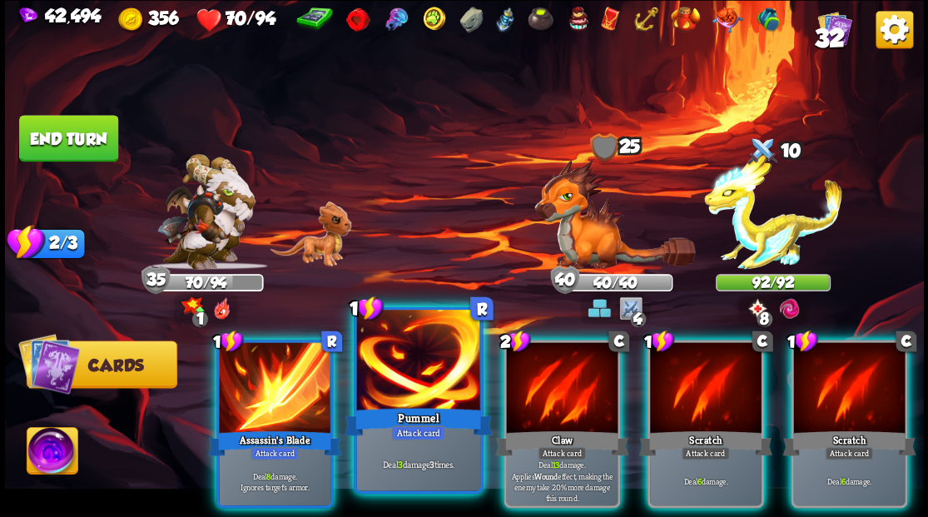
drag, startPoint x: 399, startPoint y: 360, endPoint x: 459, endPoint y: 323, distance: 70.2
click at [399, 360] on div at bounding box center [417, 362] width 123 height 104
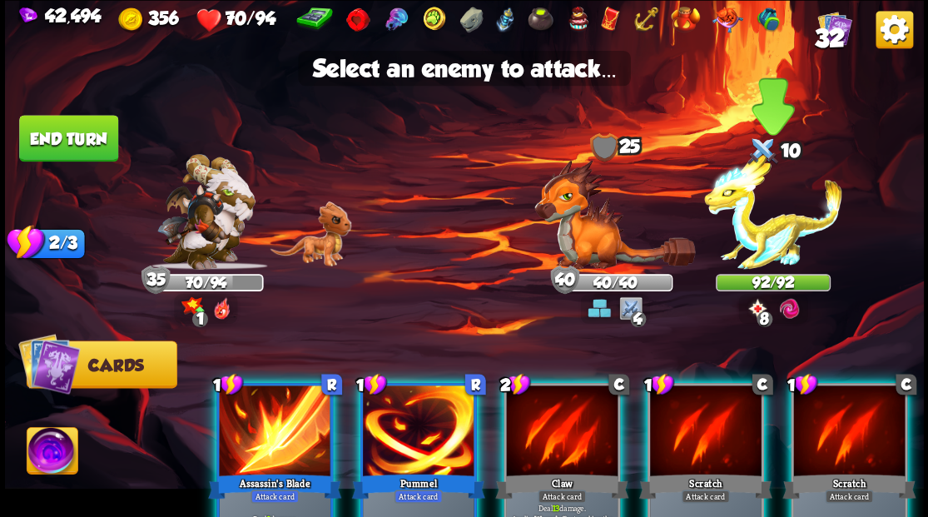
click at [754, 232] on img at bounding box center [773, 212] width 138 height 116
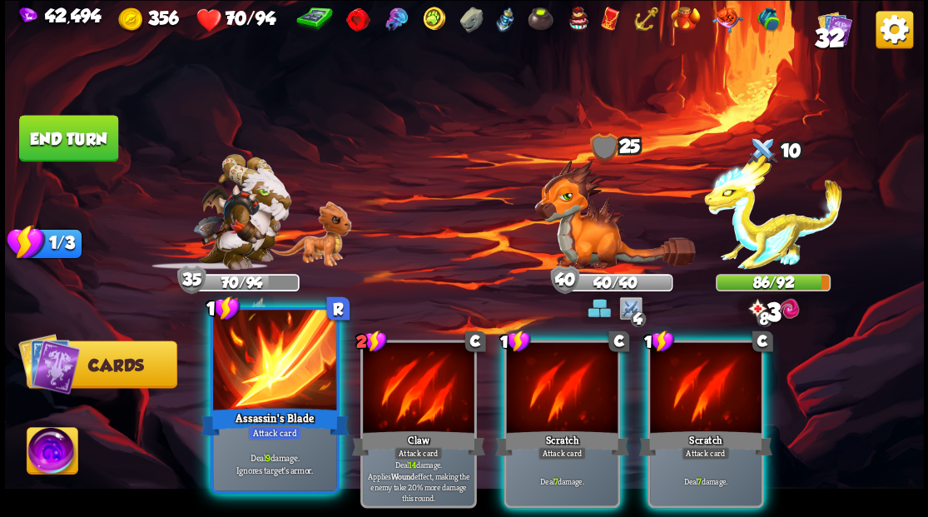
click at [280, 390] on div at bounding box center [274, 362] width 123 height 104
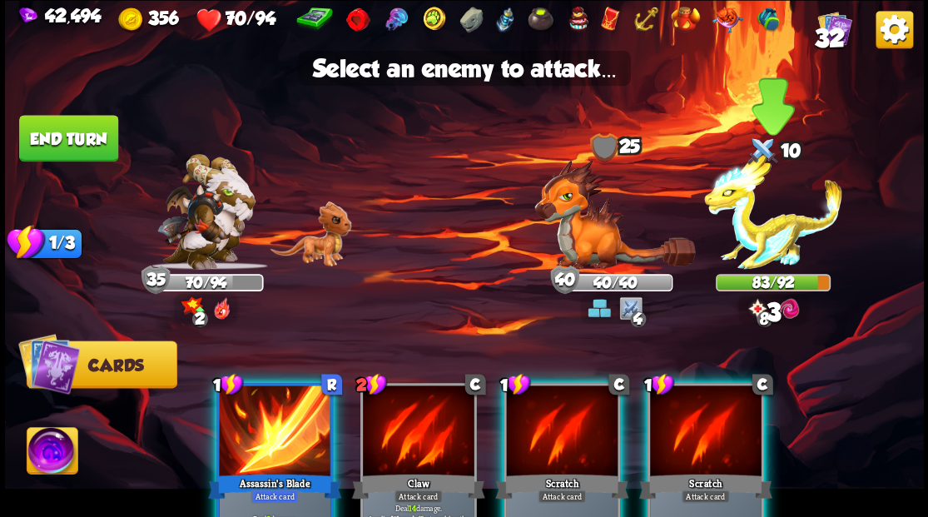
click at [751, 243] on img at bounding box center [773, 212] width 138 height 116
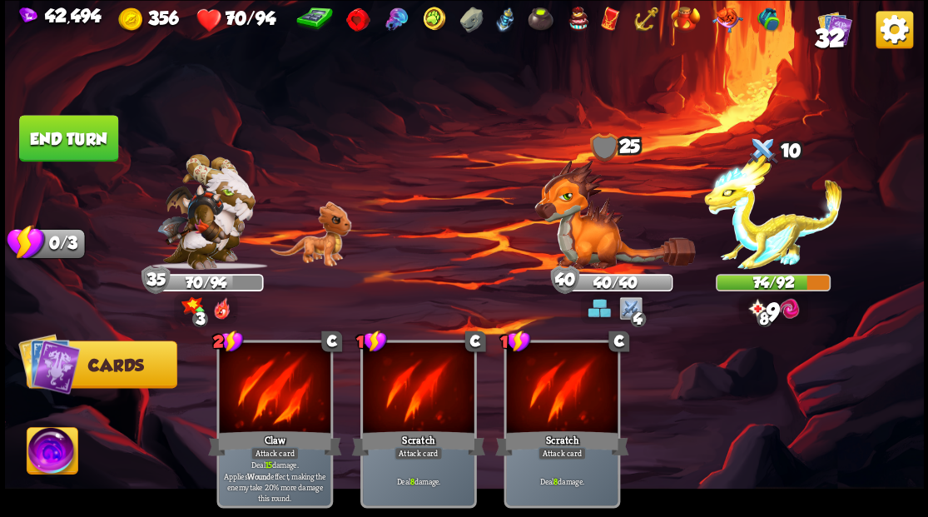
click at [88, 139] on button "End turn" at bounding box center [68, 138] width 99 height 47
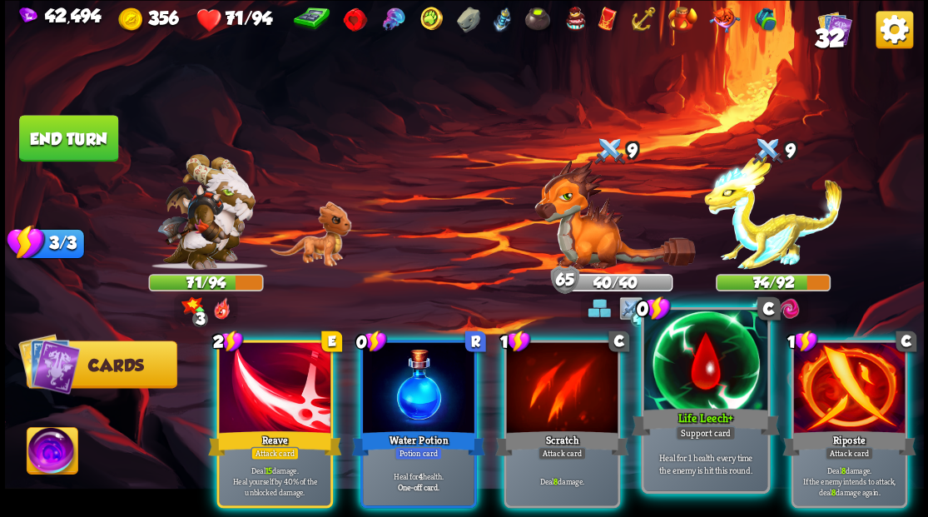
click at [714, 375] on div at bounding box center [704, 362] width 123 height 104
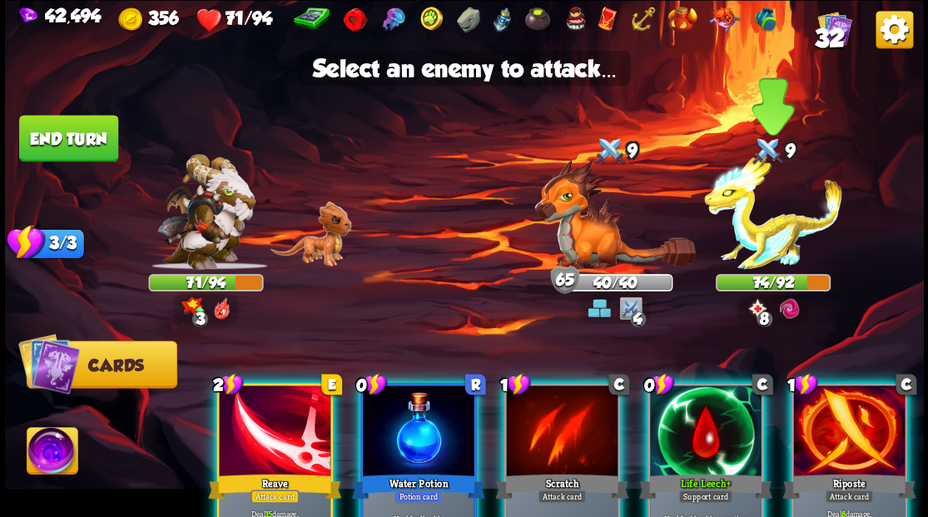
click at [749, 239] on img at bounding box center [773, 212] width 138 height 116
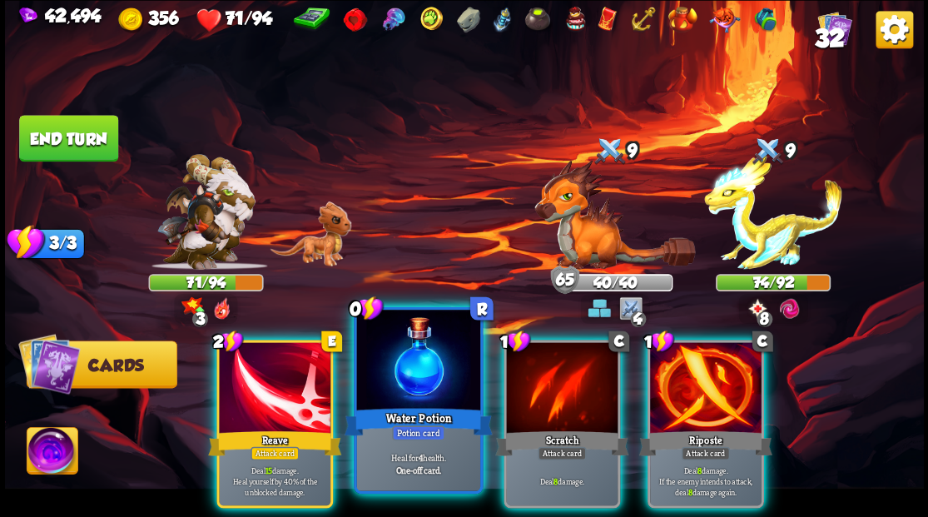
click at [424, 361] on div at bounding box center [417, 362] width 123 height 104
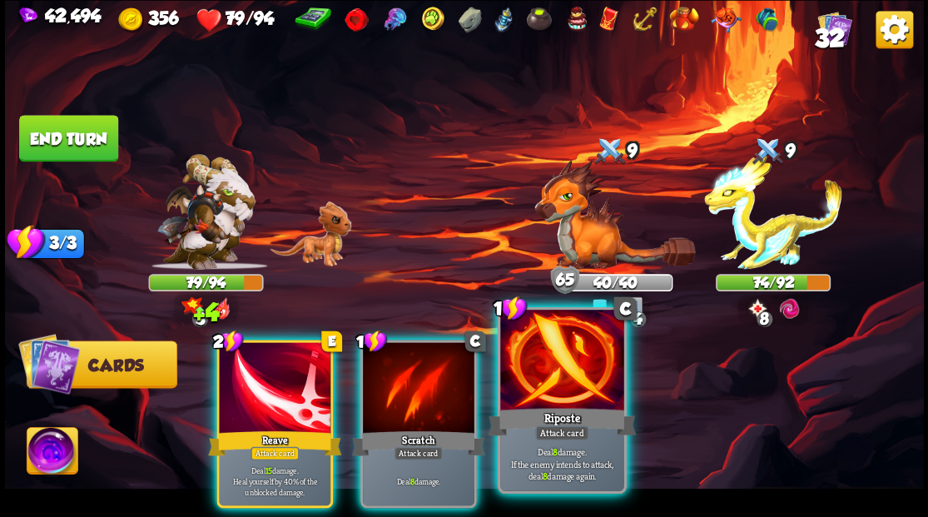
click at [564, 390] on div at bounding box center [561, 362] width 123 height 104
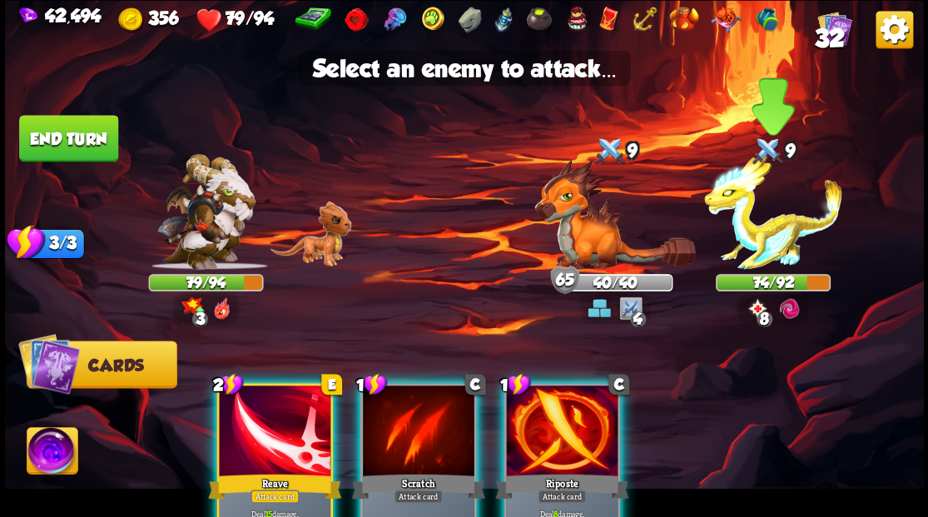
click at [767, 240] on img at bounding box center [773, 212] width 138 height 116
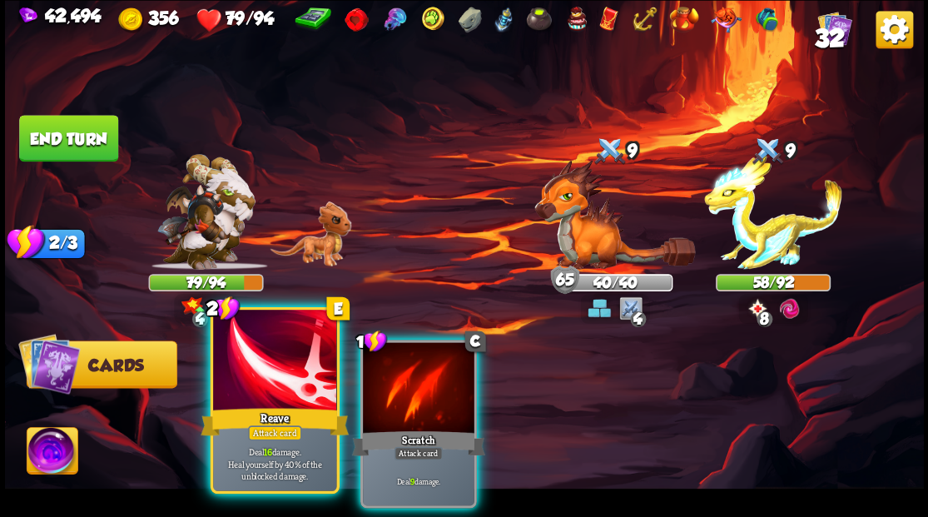
click at [274, 380] on div at bounding box center [274, 362] width 123 height 104
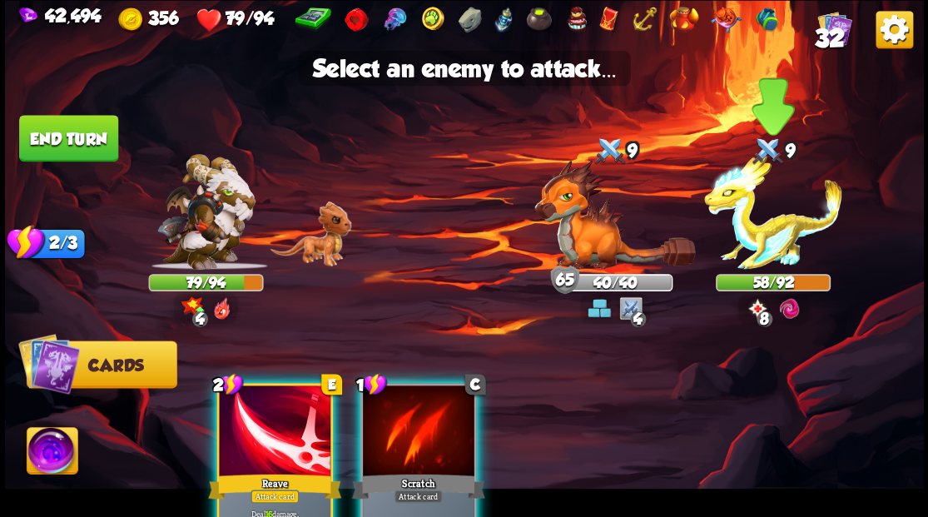
click at [766, 250] on img at bounding box center [773, 212] width 138 height 116
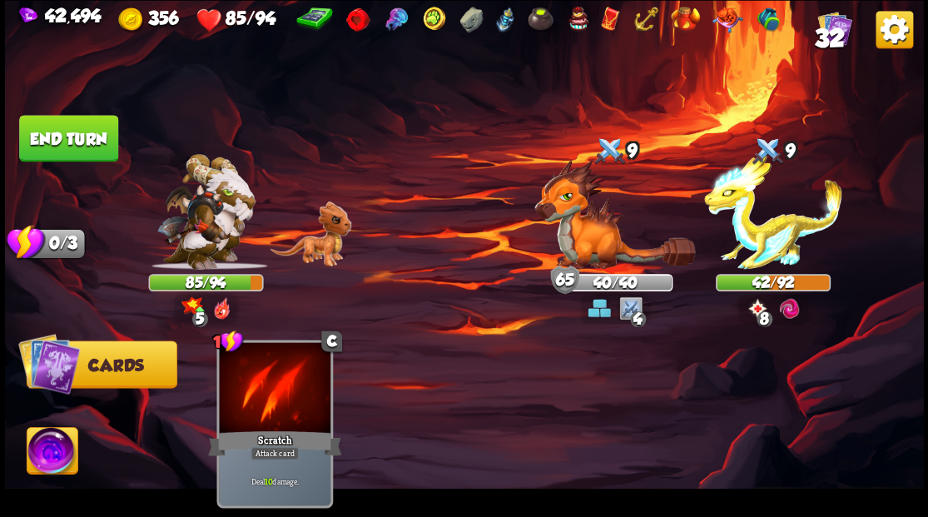
click at [77, 139] on button "End turn" at bounding box center [68, 138] width 99 height 47
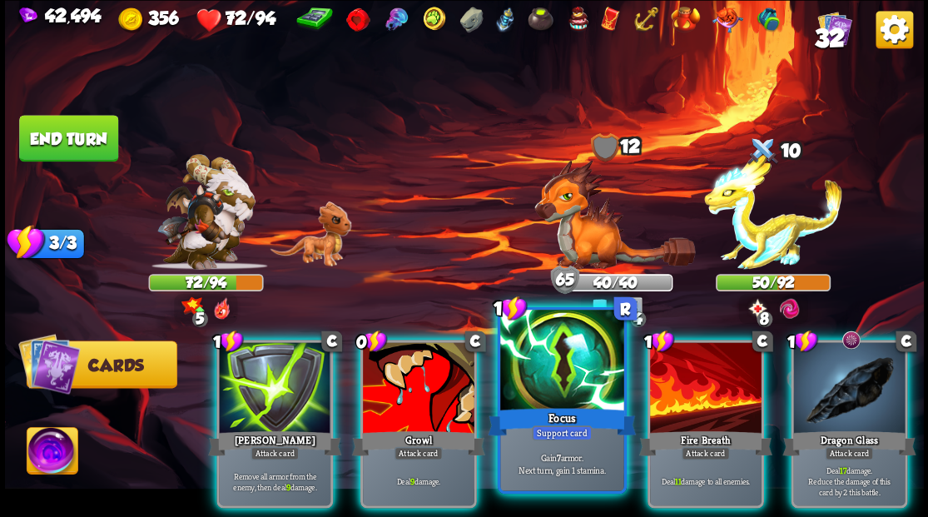
click at [554, 385] on div at bounding box center [561, 362] width 123 height 104
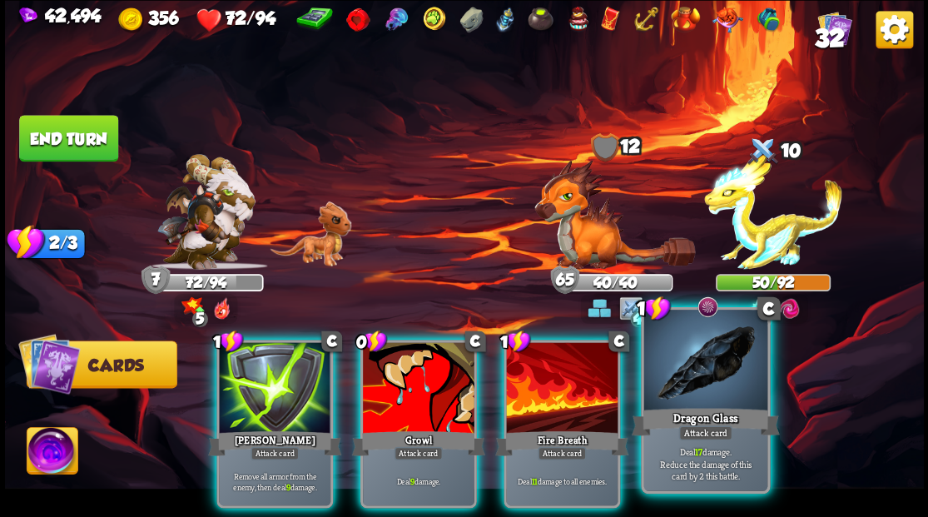
click at [729, 395] on div at bounding box center [704, 362] width 123 height 104
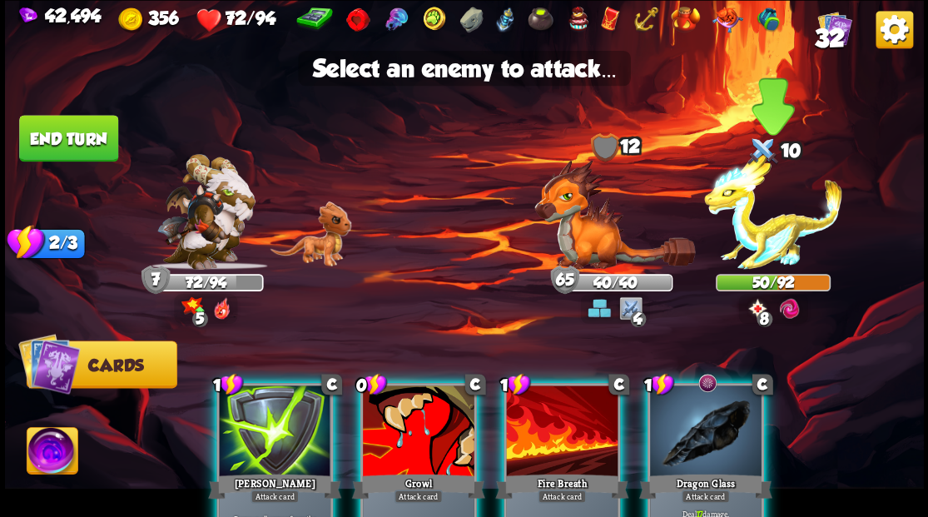
click at [760, 241] on img at bounding box center [773, 212] width 138 height 116
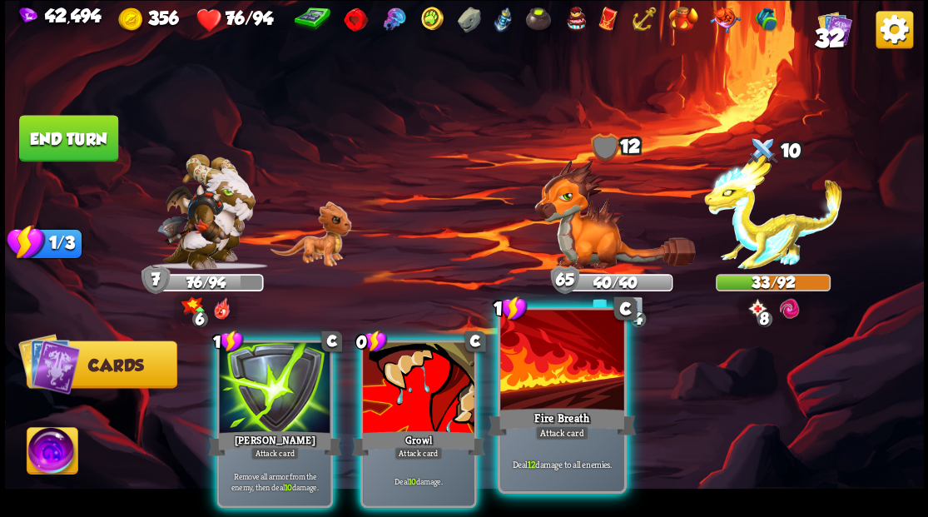
click at [561, 406] on div "Fire Breath" at bounding box center [562, 420] width 148 height 33
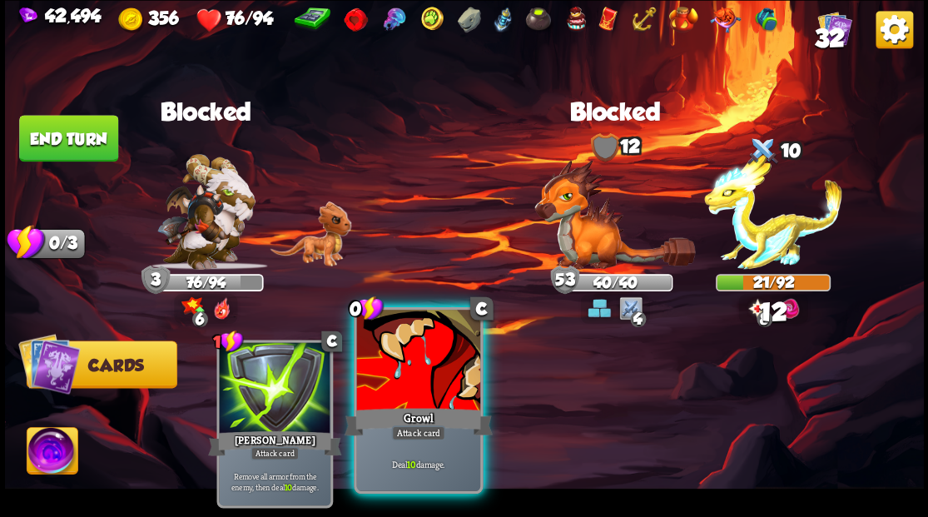
click at [411, 375] on div at bounding box center [417, 362] width 123 height 104
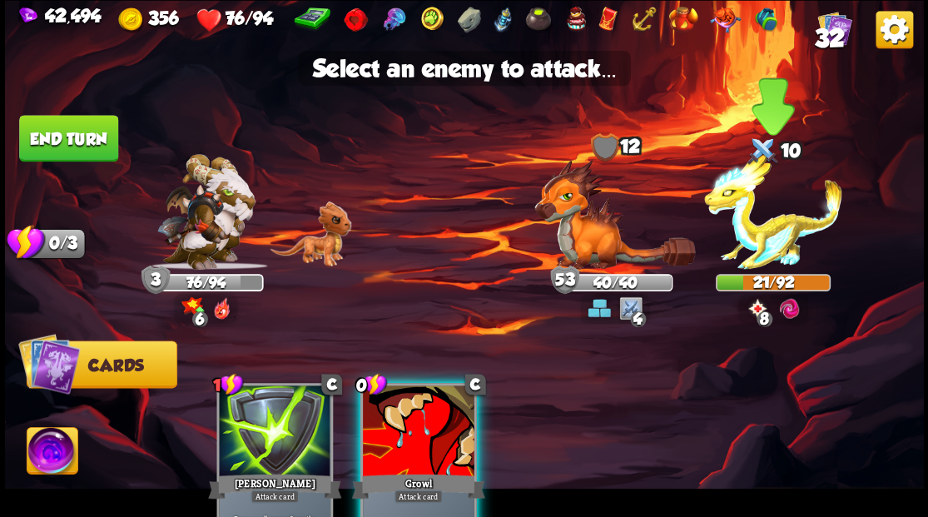
click at [766, 237] on img at bounding box center [773, 212] width 138 height 116
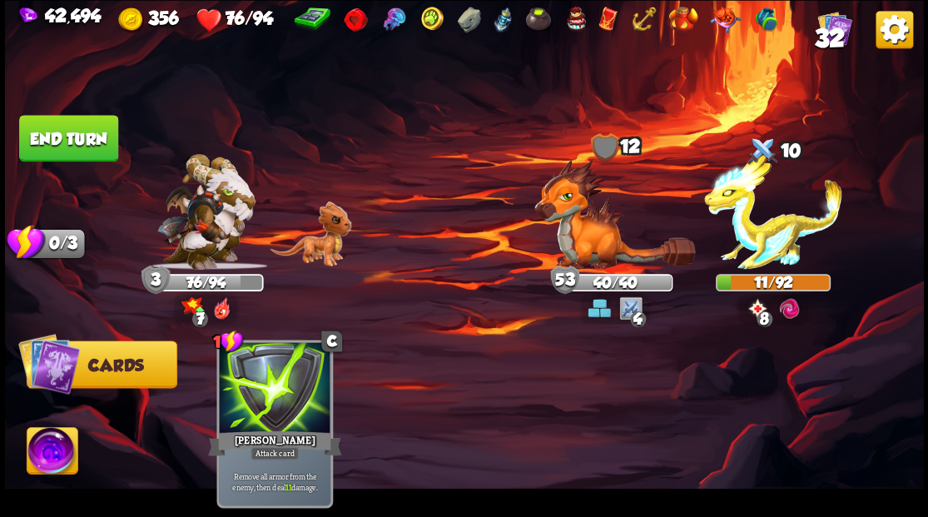
click at [47, 449] on img at bounding box center [52, 453] width 51 height 52
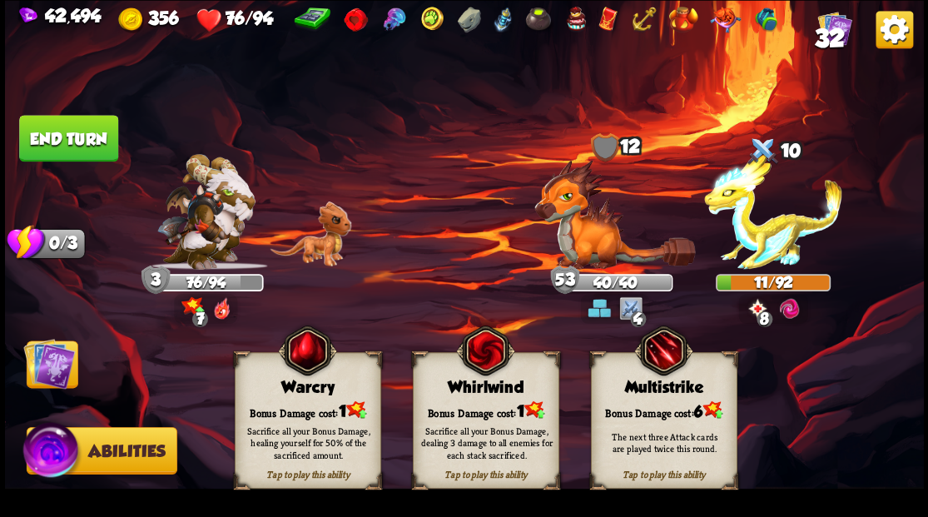
click at [466, 404] on div "Bonus Damage cost: 1" at bounding box center [485, 409] width 145 height 21
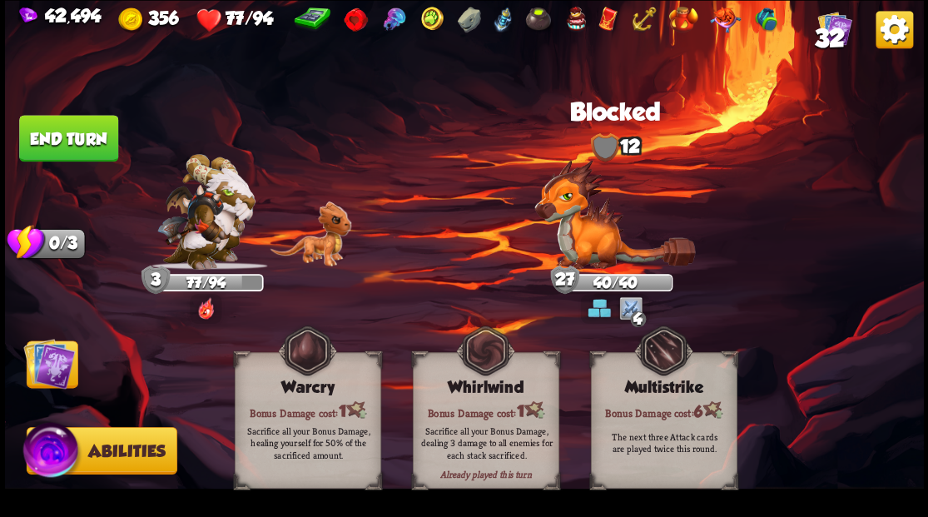
click at [39, 383] on img at bounding box center [49, 363] width 52 height 52
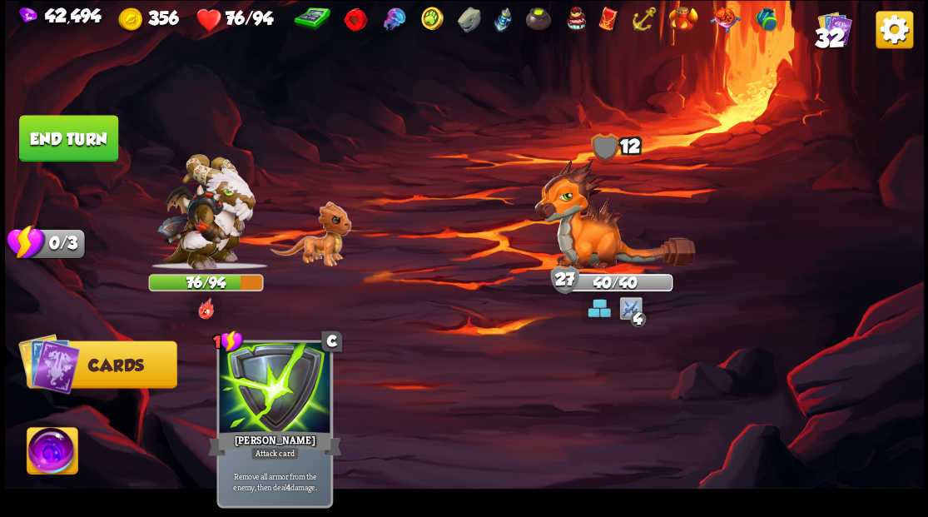
click at [52, 132] on button "End turn" at bounding box center [68, 138] width 99 height 47
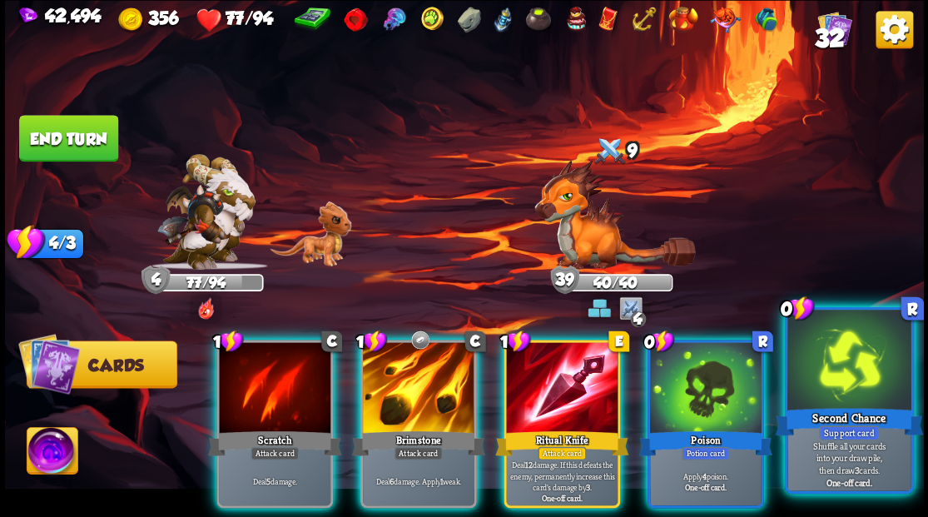
click at [840, 380] on div at bounding box center [848, 362] width 123 height 104
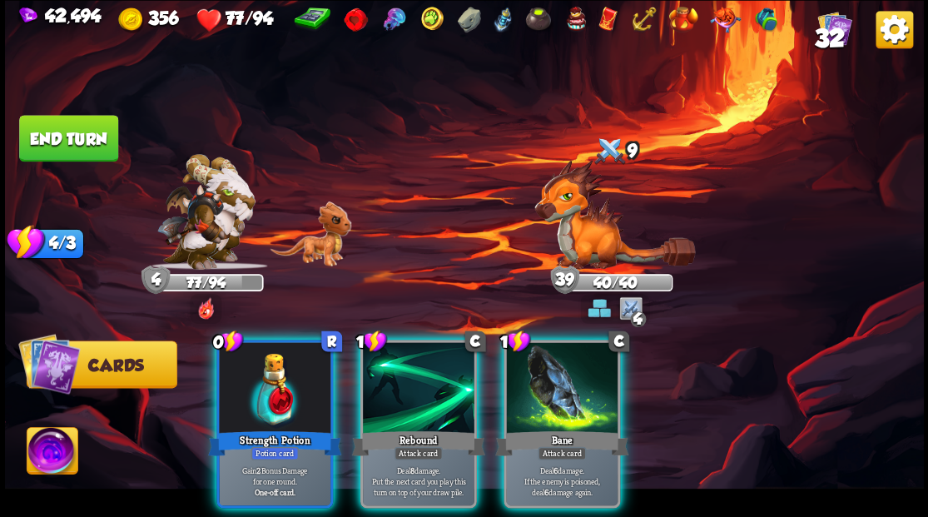
click at [91, 135] on button "End turn" at bounding box center [68, 138] width 99 height 47
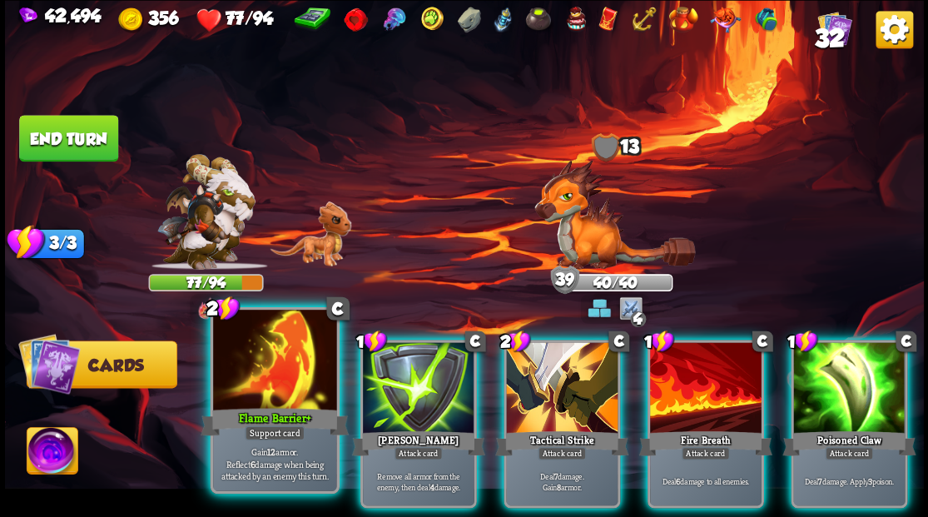
click at [261, 391] on div at bounding box center [274, 362] width 123 height 104
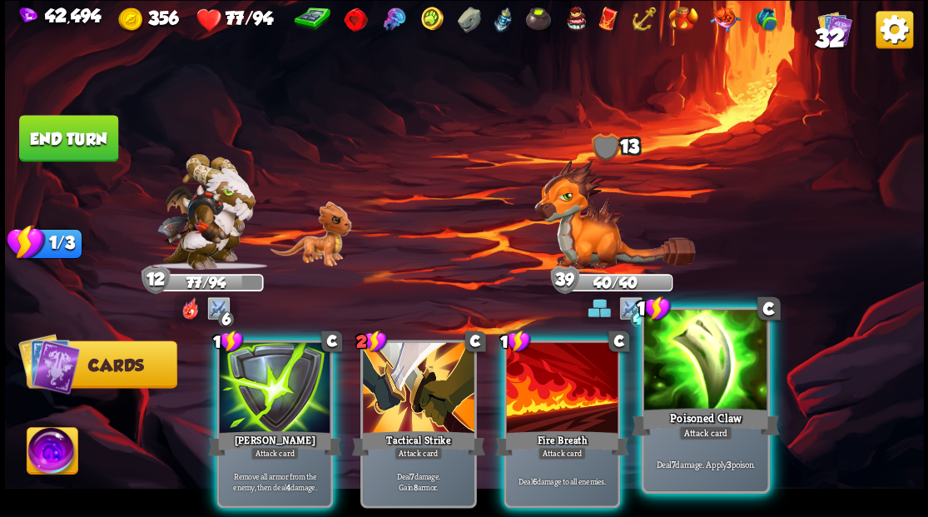
click at [692, 387] on div at bounding box center [704, 362] width 123 height 104
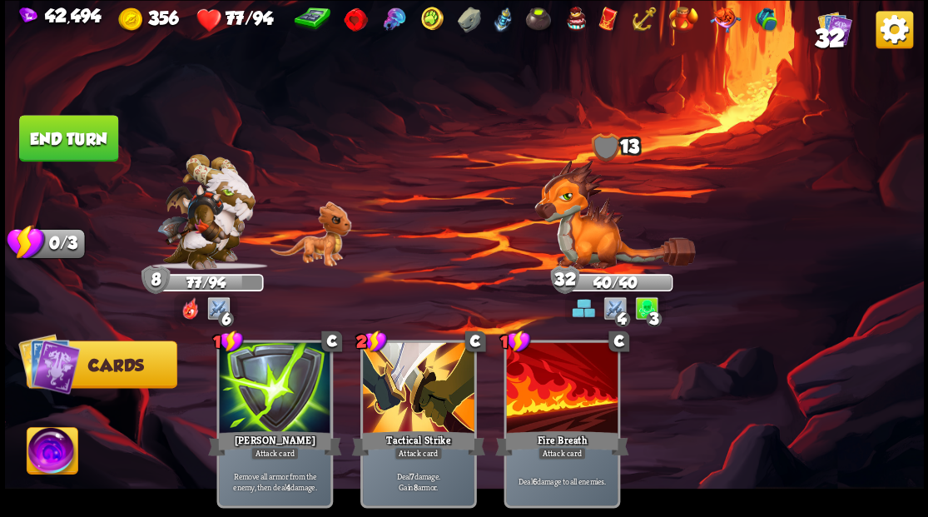
drag, startPoint x: 47, startPoint y: 146, endPoint x: 100, endPoint y: 156, distance: 54.2
click at [47, 146] on button "End turn" at bounding box center [68, 138] width 99 height 47
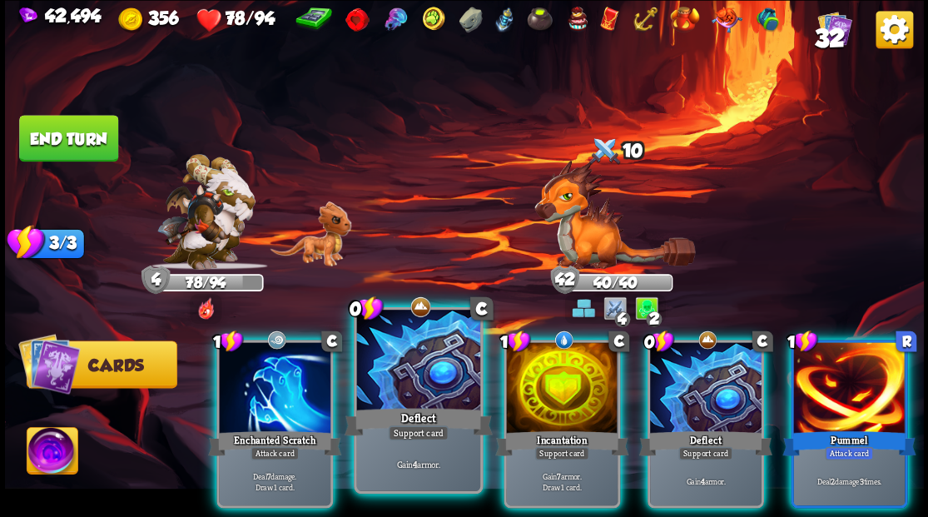
click at [432, 389] on div at bounding box center [417, 362] width 123 height 104
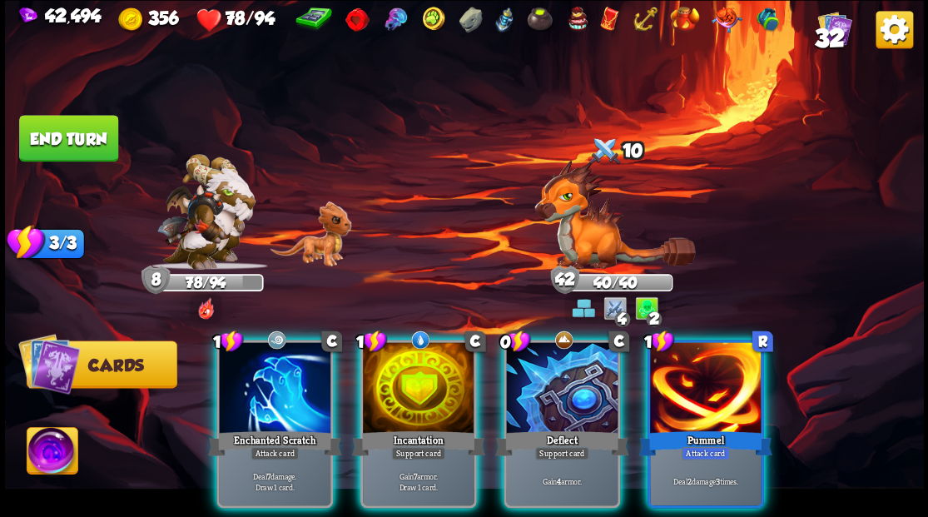
drag, startPoint x: 429, startPoint y: 382, endPoint x: 370, endPoint y: 335, distance: 74.6
click at [428, 382] on div at bounding box center [419, 389] width 112 height 94
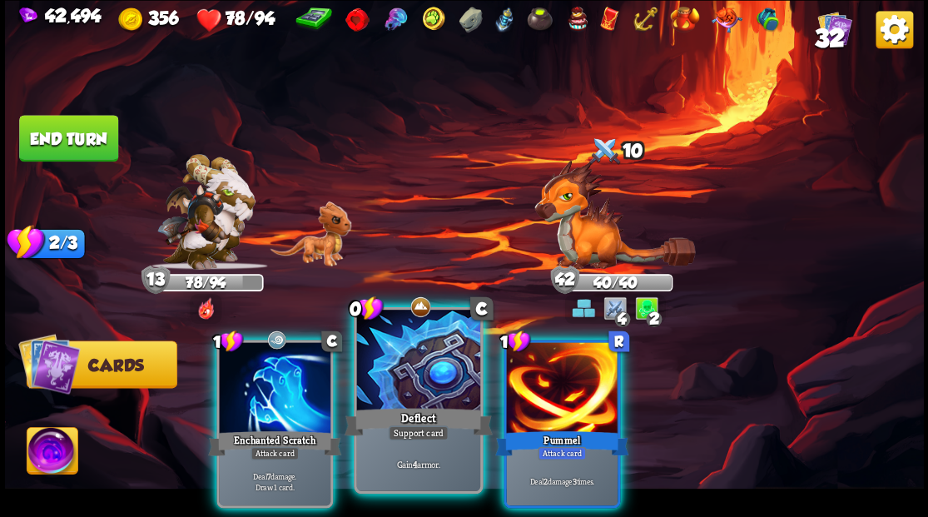
click at [414, 418] on div "Deflect" at bounding box center [418, 420] width 148 height 33
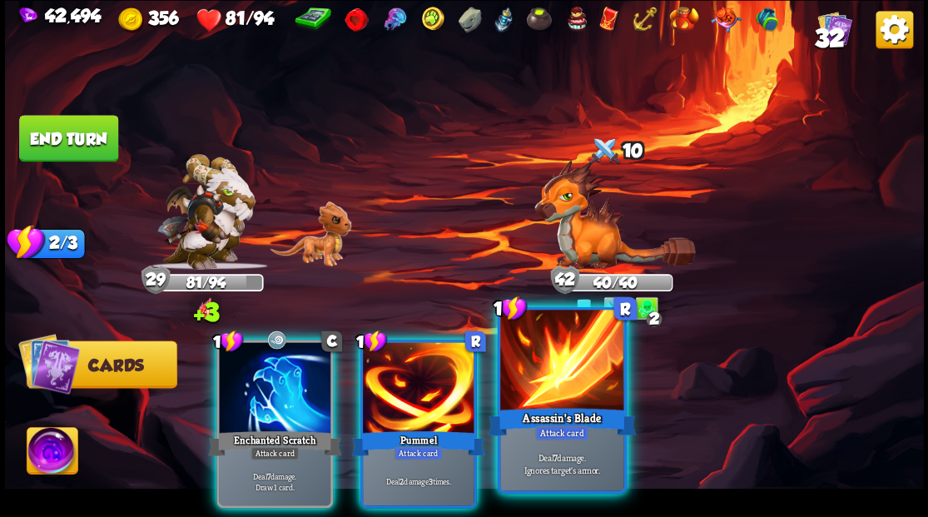
click at [573, 409] on div "Assassin's Blade" at bounding box center [562, 420] width 148 height 33
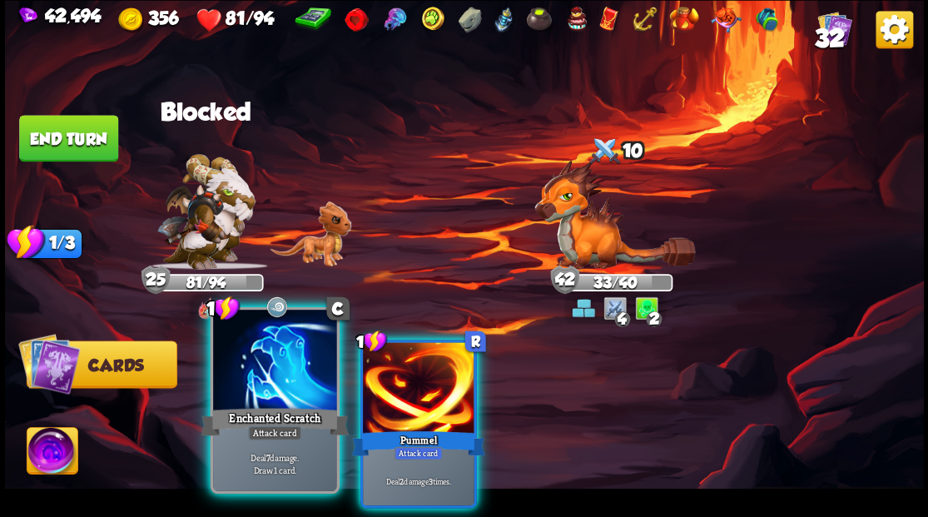
click at [258, 367] on div at bounding box center [274, 362] width 123 height 104
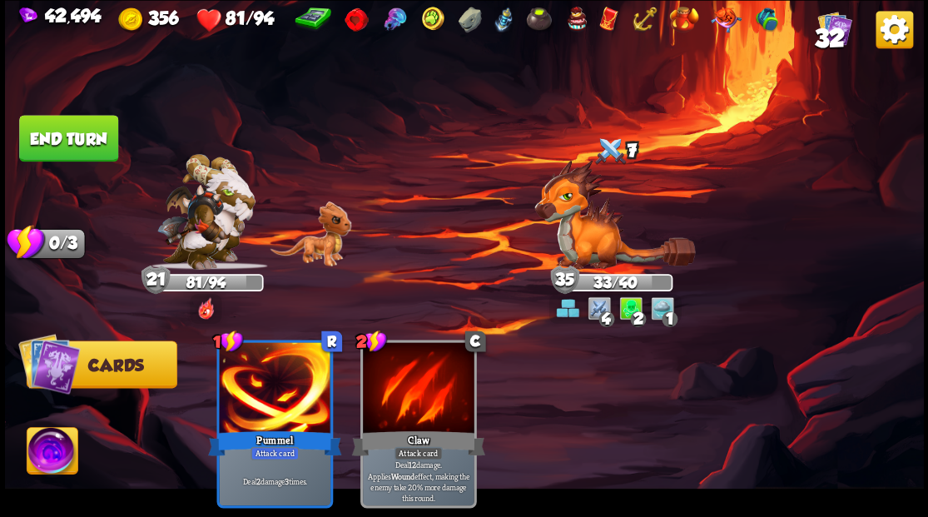
click at [72, 131] on button "End turn" at bounding box center [68, 138] width 99 height 47
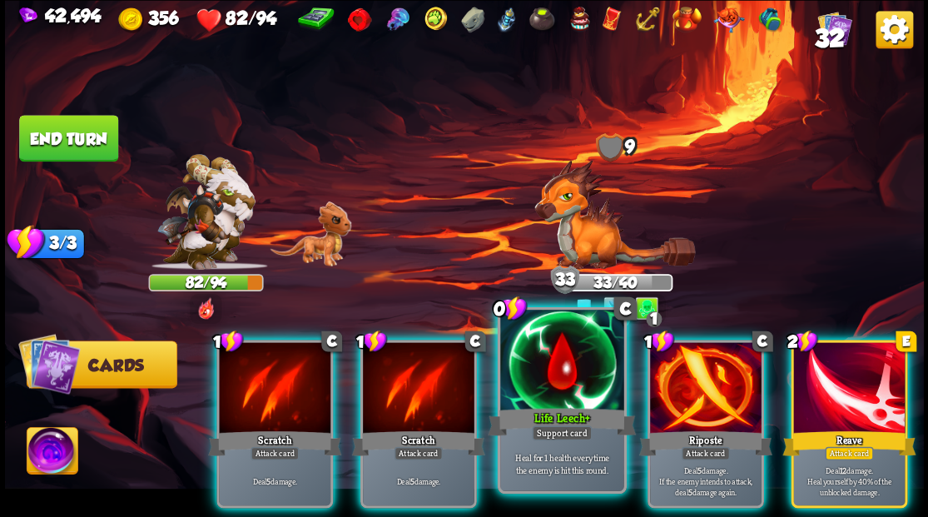
click at [546, 393] on div at bounding box center [561, 362] width 123 height 104
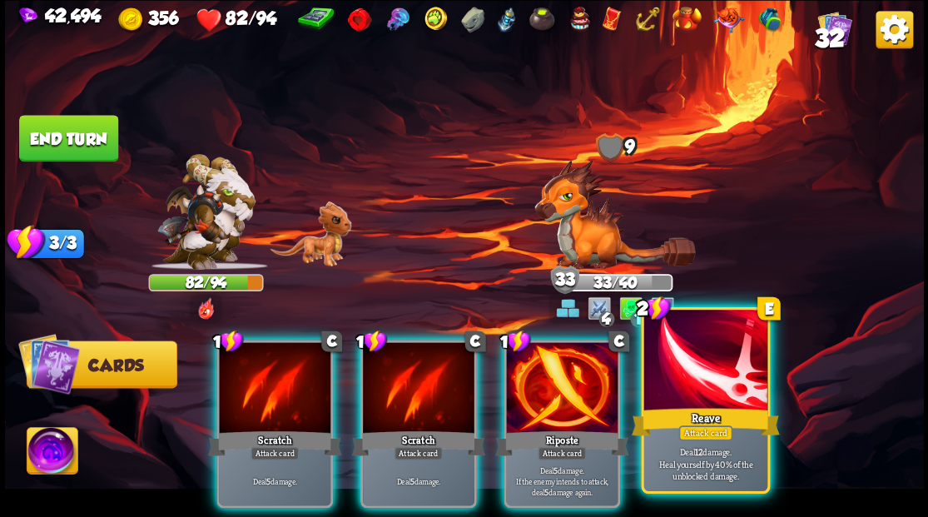
click at [692, 390] on div at bounding box center [704, 362] width 123 height 104
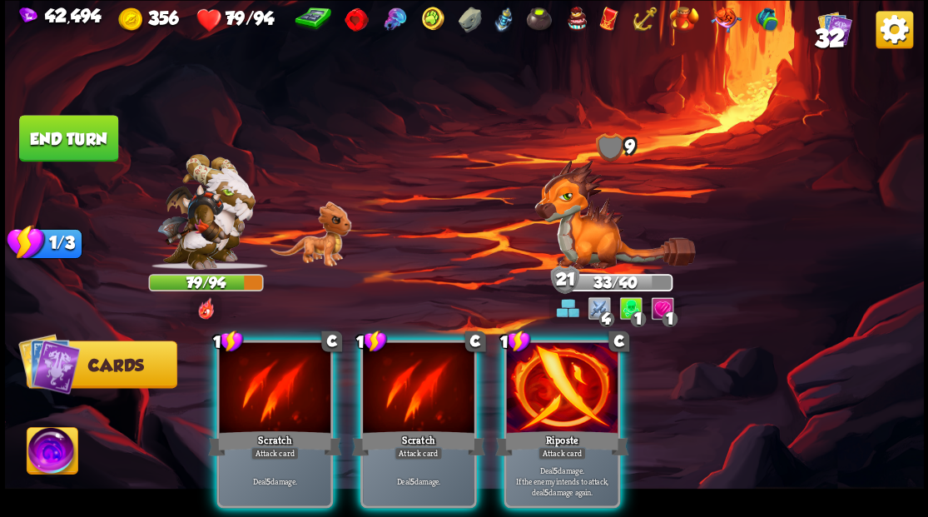
click at [57, 138] on button "End turn" at bounding box center [68, 138] width 99 height 47
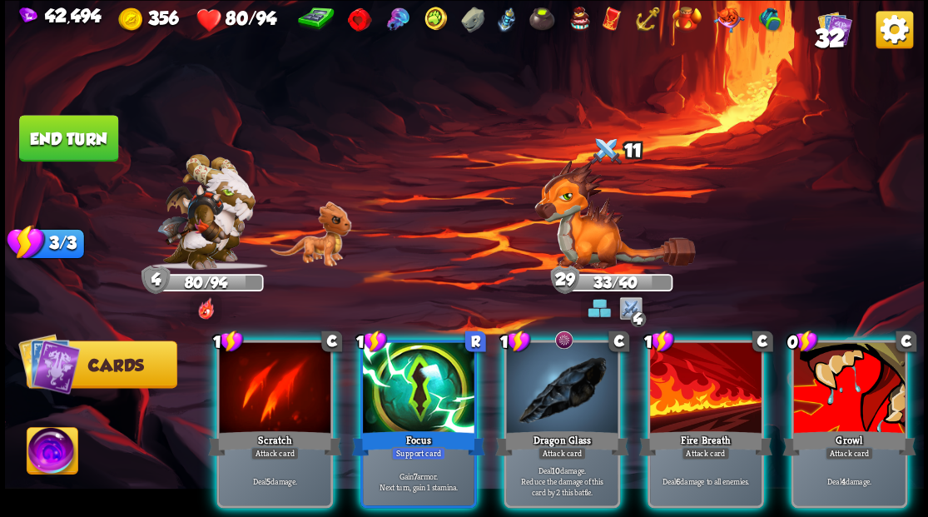
click at [409, 399] on div at bounding box center [419, 389] width 112 height 94
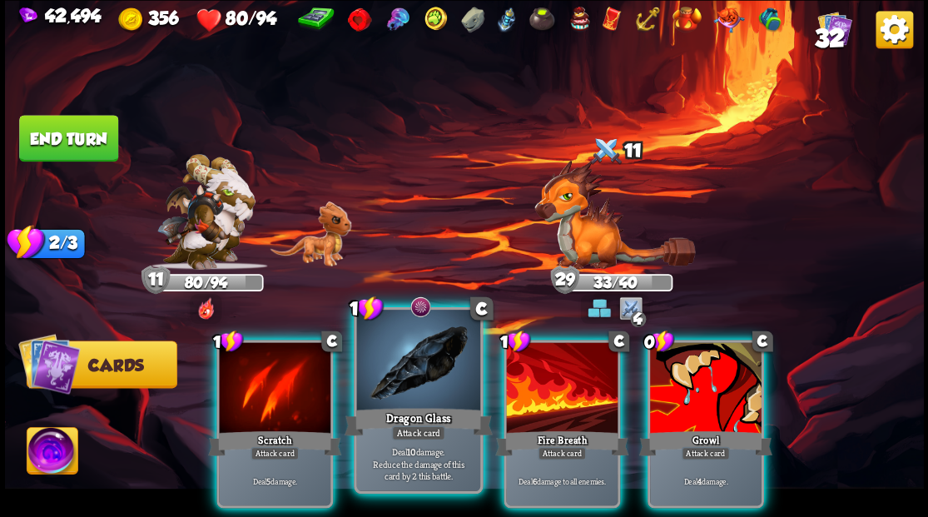
click at [398, 398] on div at bounding box center [417, 362] width 123 height 104
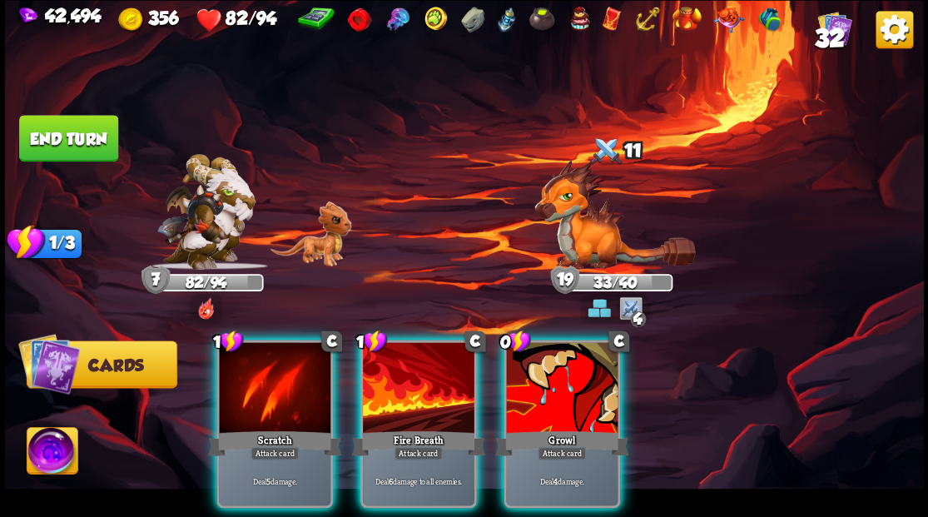
click at [52, 133] on button "End turn" at bounding box center [68, 138] width 99 height 47
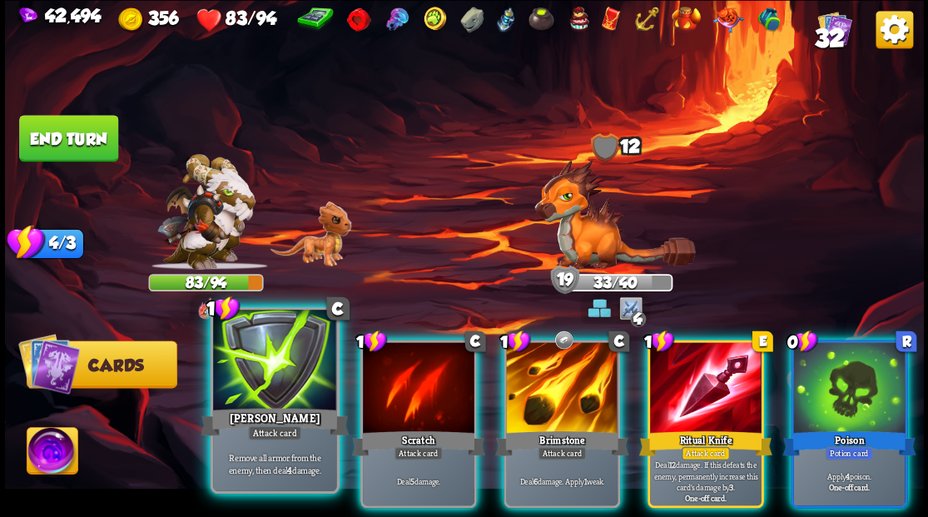
click at [270, 383] on div at bounding box center [274, 362] width 123 height 104
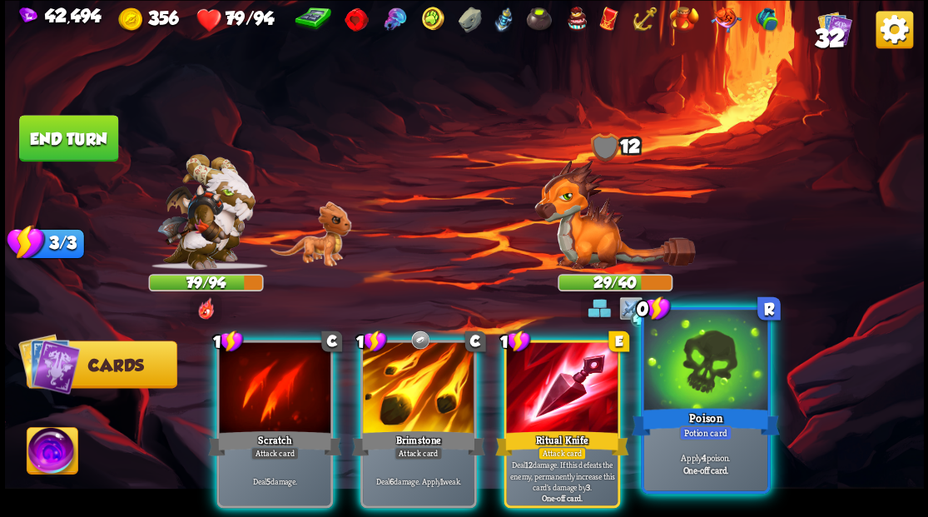
click at [682, 398] on div at bounding box center [704, 362] width 123 height 104
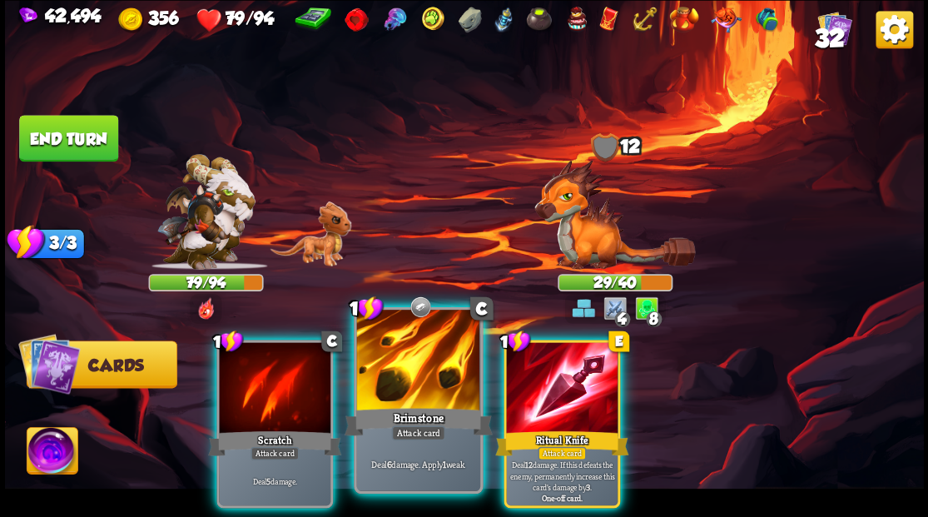
click at [409, 401] on div at bounding box center [417, 362] width 123 height 104
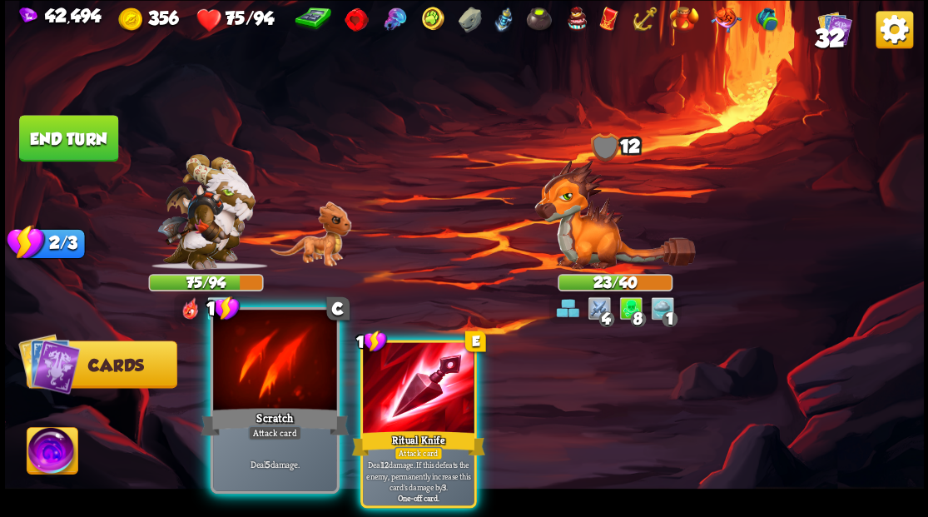
click at [244, 386] on div at bounding box center [274, 362] width 123 height 104
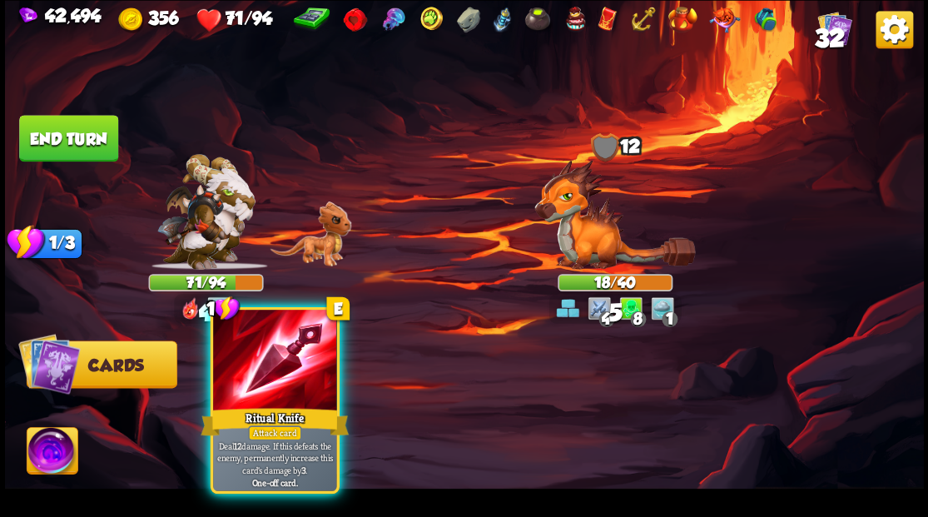
click at [286, 382] on div at bounding box center [274, 362] width 123 height 104
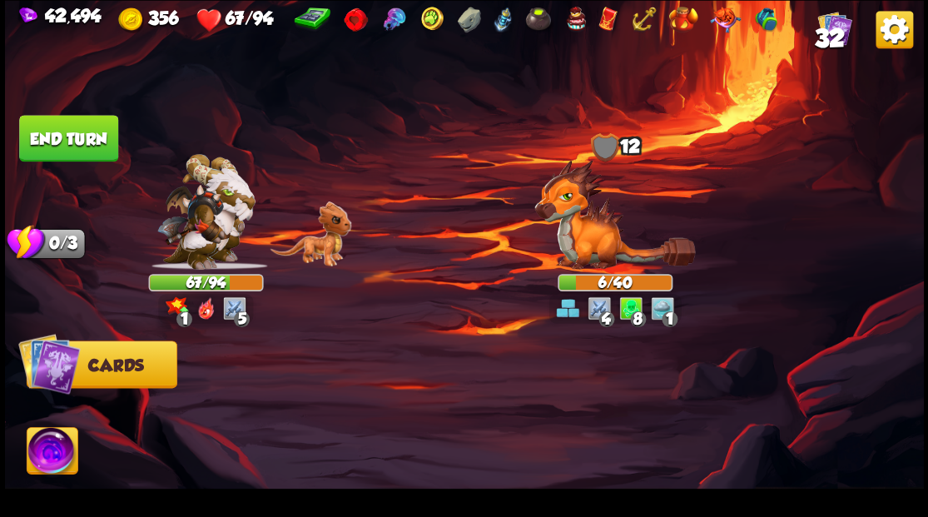
click at [42, 456] on img at bounding box center [52, 453] width 51 height 52
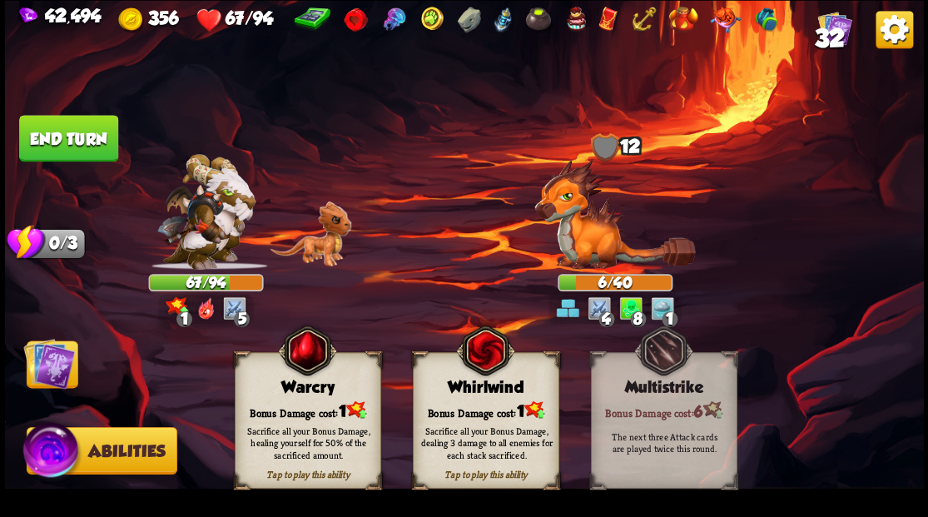
click at [285, 411] on div "Bonus Damage cost: 1" at bounding box center [307, 409] width 145 height 21
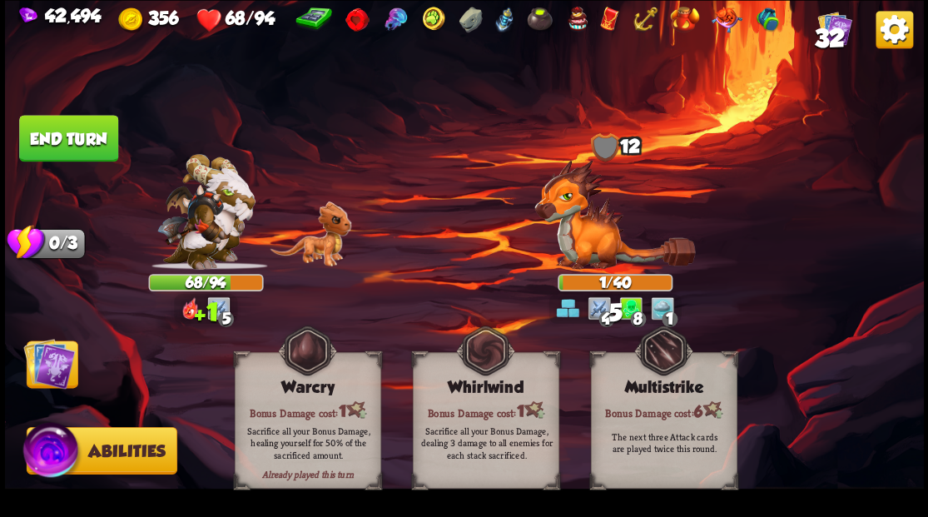
click at [46, 369] on img at bounding box center [49, 363] width 52 height 52
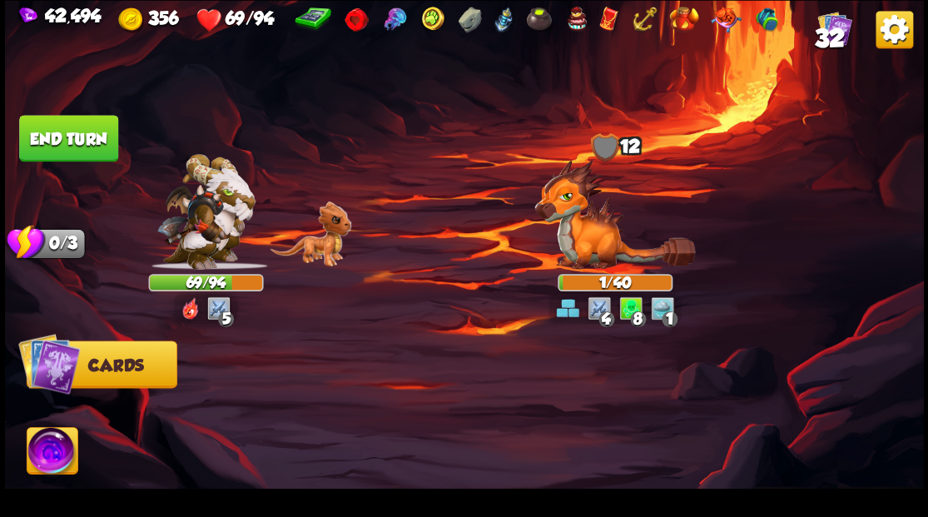
click at [65, 131] on button "End turn" at bounding box center [68, 138] width 99 height 47
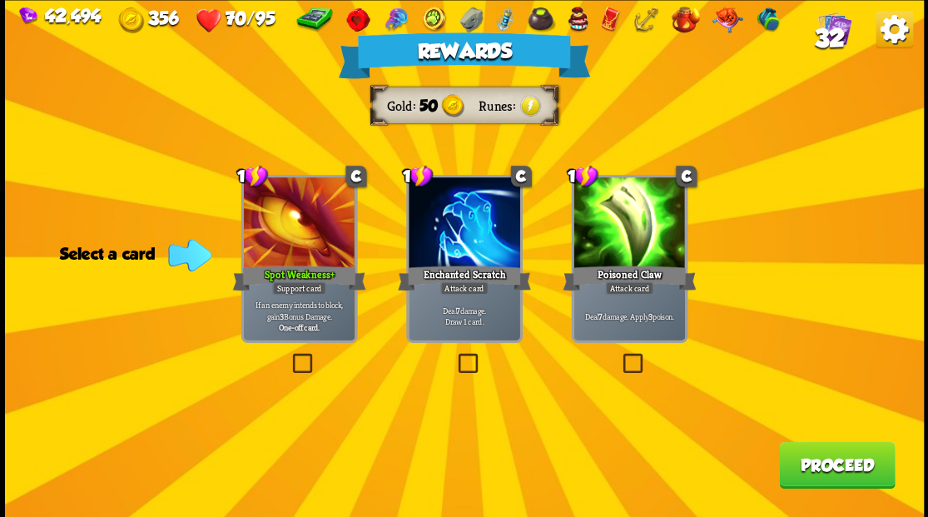
drag, startPoint x: 851, startPoint y: 471, endPoint x: 851, endPoint y: 455, distance: 15.8
click at [851, 455] on button "Proceed" at bounding box center [837, 464] width 116 height 47
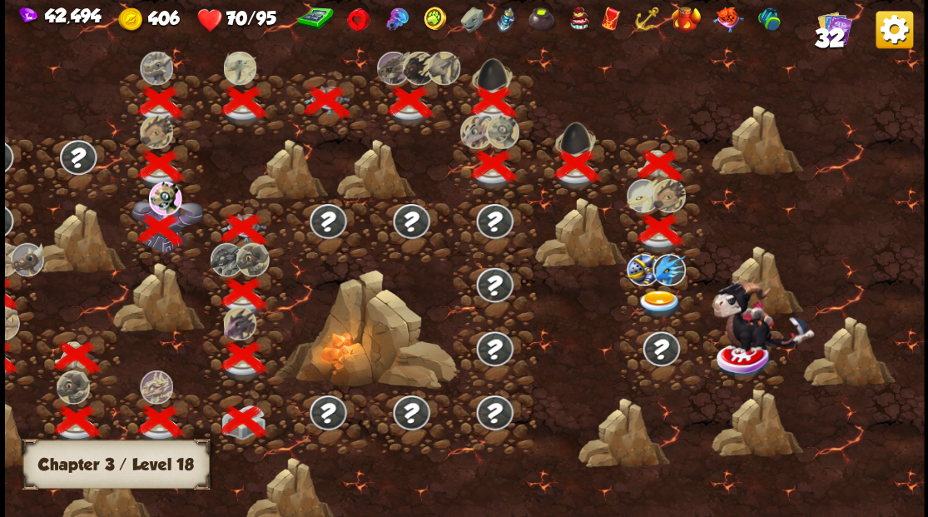
click at [656, 296] on img at bounding box center [660, 303] width 46 height 27
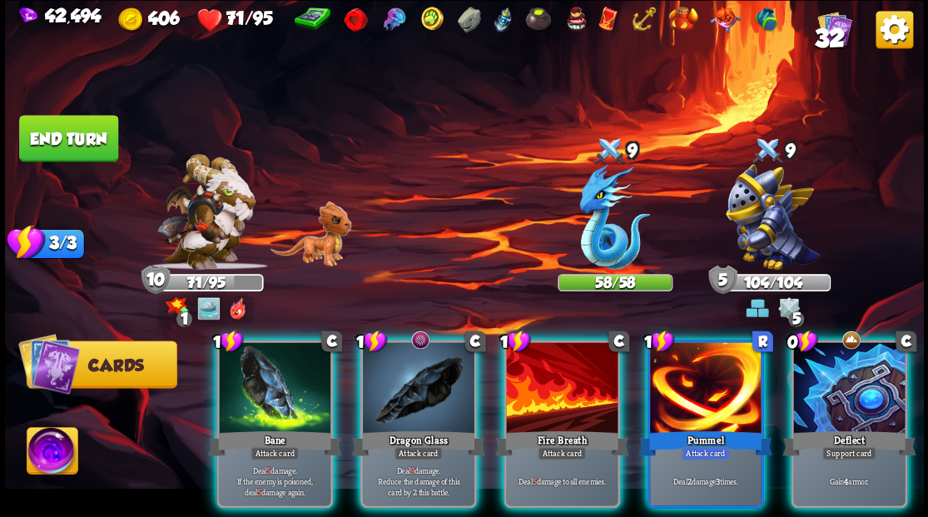
click at [859, 371] on div at bounding box center [849, 389] width 112 height 94
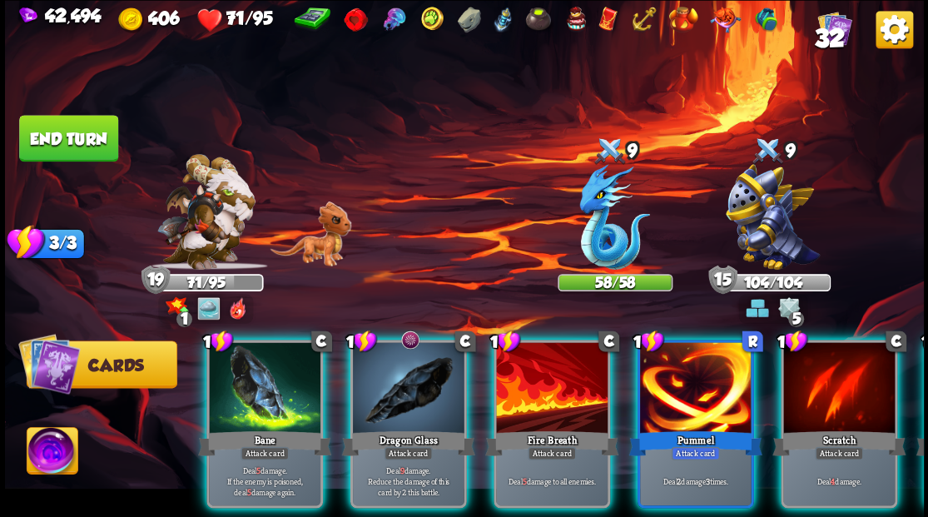
scroll to position [0, 9]
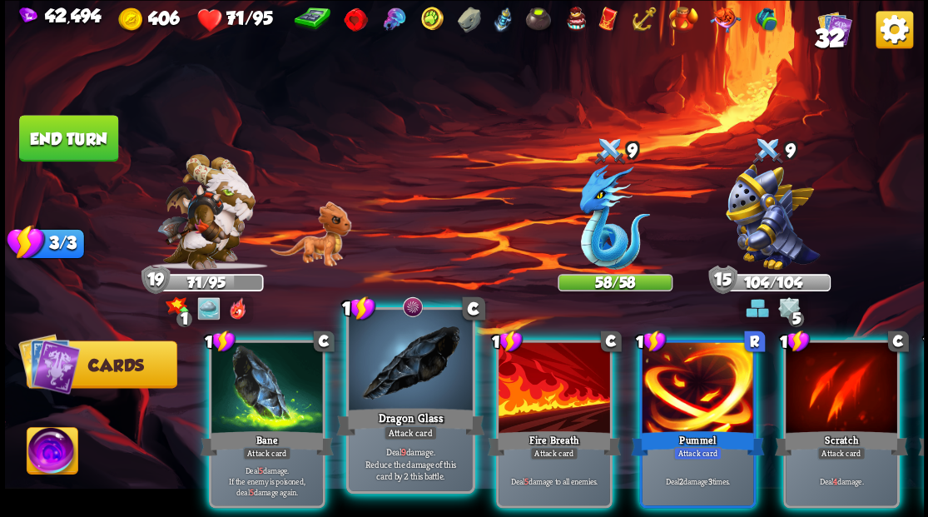
click at [420, 398] on div at bounding box center [410, 362] width 123 height 104
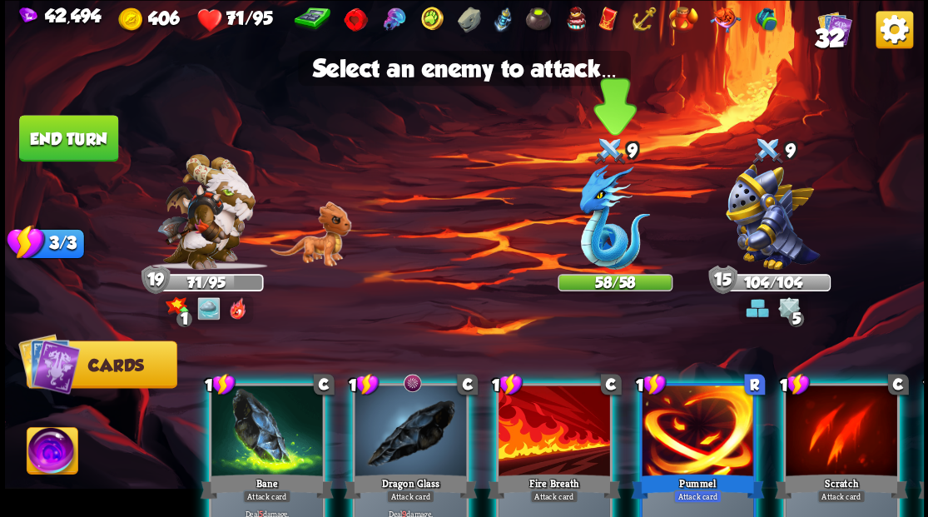
click at [596, 259] on img at bounding box center [614, 217] width 71 height 106
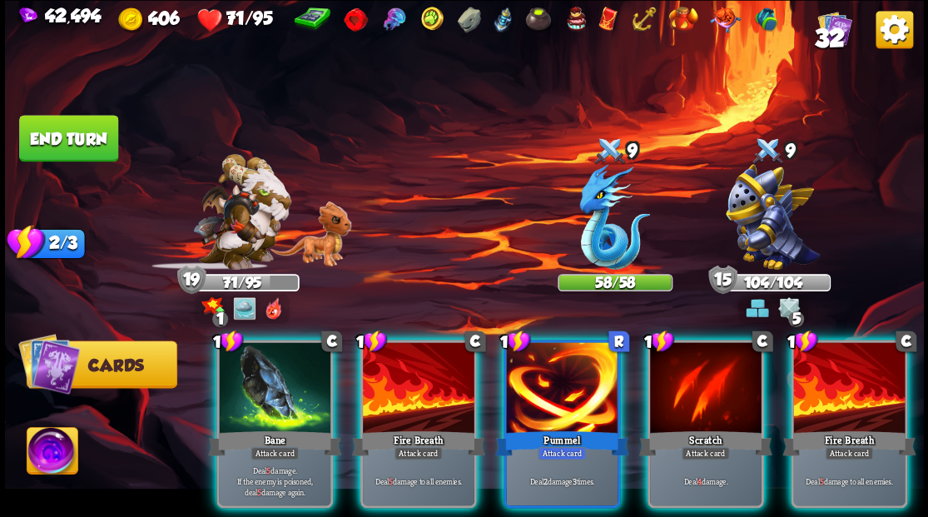
scroll to position [0, 0]
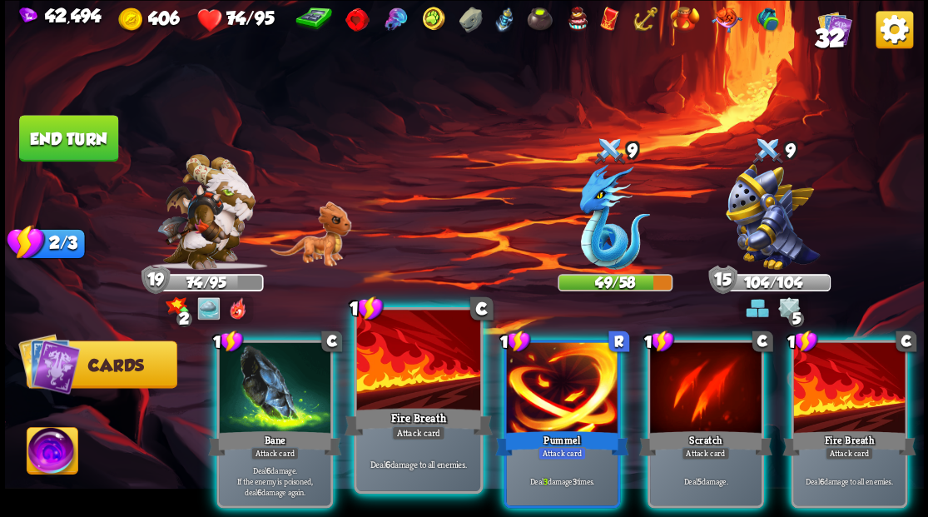
click at [409, 376] on div at bounding box center [417, 362] width 123 height 104
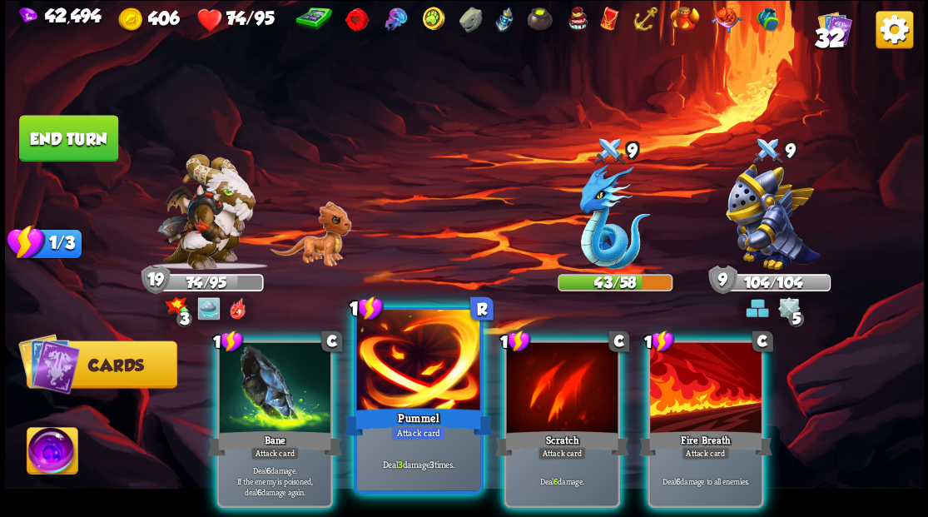
click at [405, 377] on div at bounding box center [417, 362] width 123 height 104
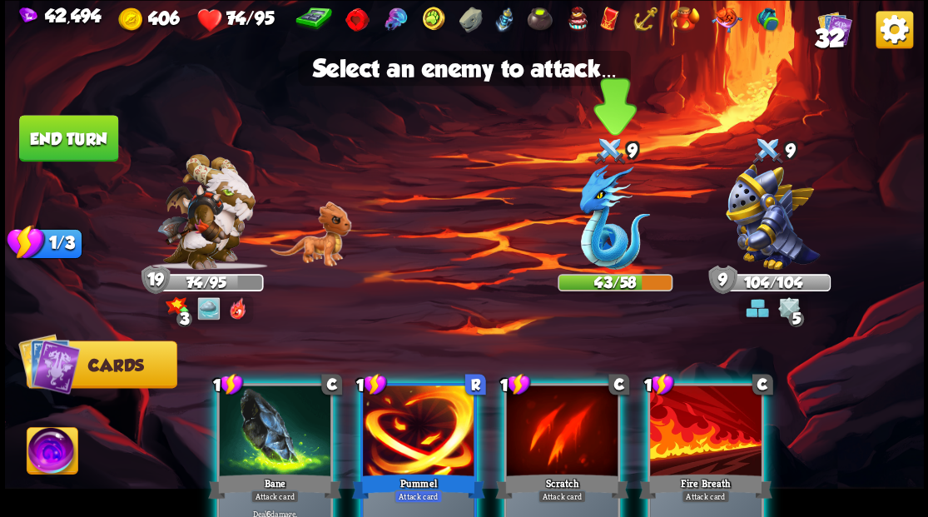
click at [592, 248] on img at bounding box center [614, 217] width 71 height 106
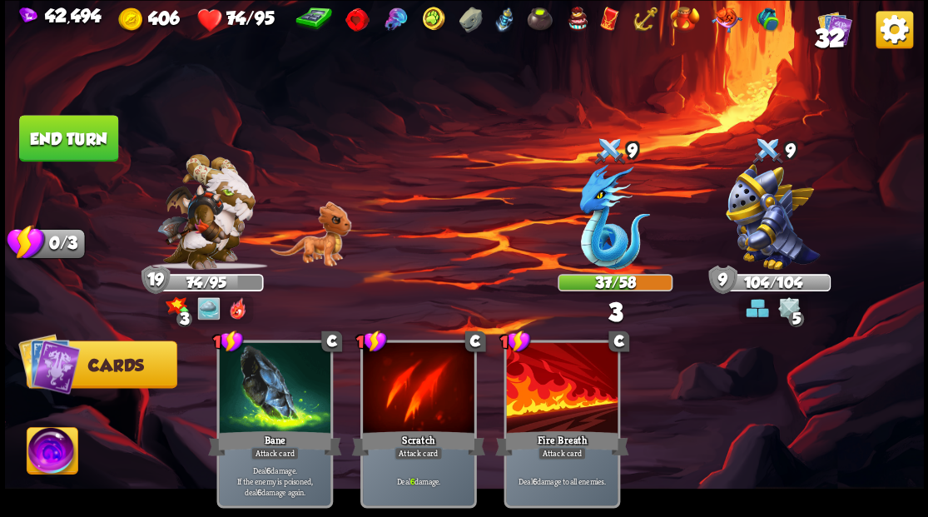
drag, startPoint x: 97, startPoint y: 140, endPoint x: 201, endPoint y: 150, distance: 105.3
click at [106, 136] on button "End turn" at bounding box center [68, 138] width 99 height 47
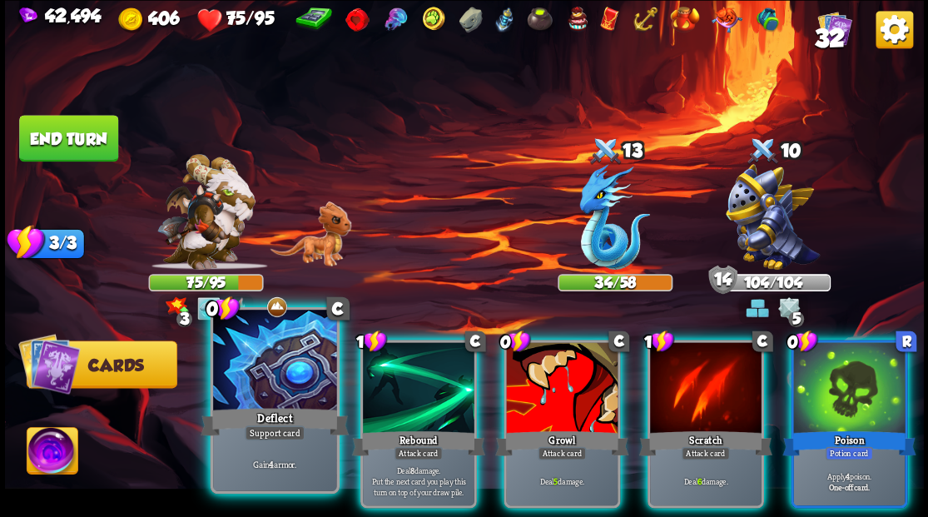
click at [265, 362] on div at bounding box center [274, 362] width 123 height 104
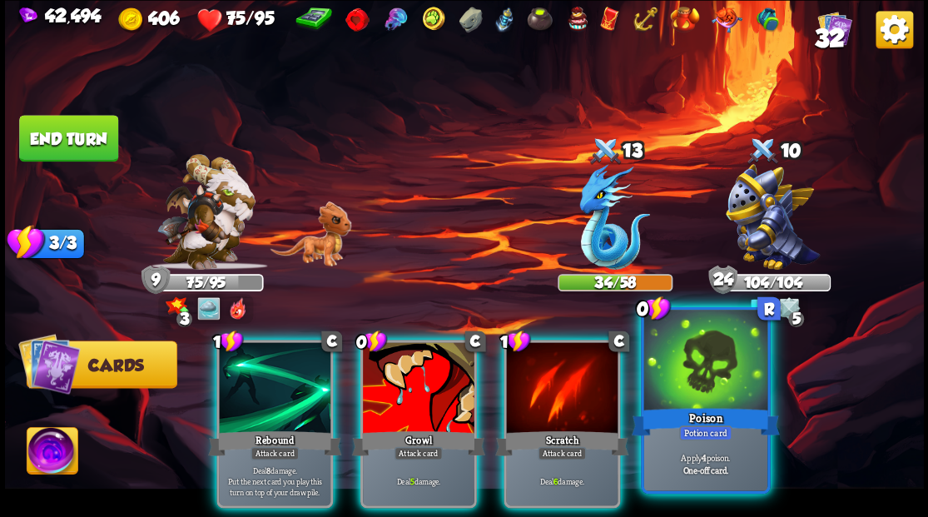
drag, startPoint x: 687, startPoint y: 383, endPoint x: 645, endPoint y: 339, distance: 60.6
click at [685, 380] on div at bounding box center [704, 362] width 123 height 104
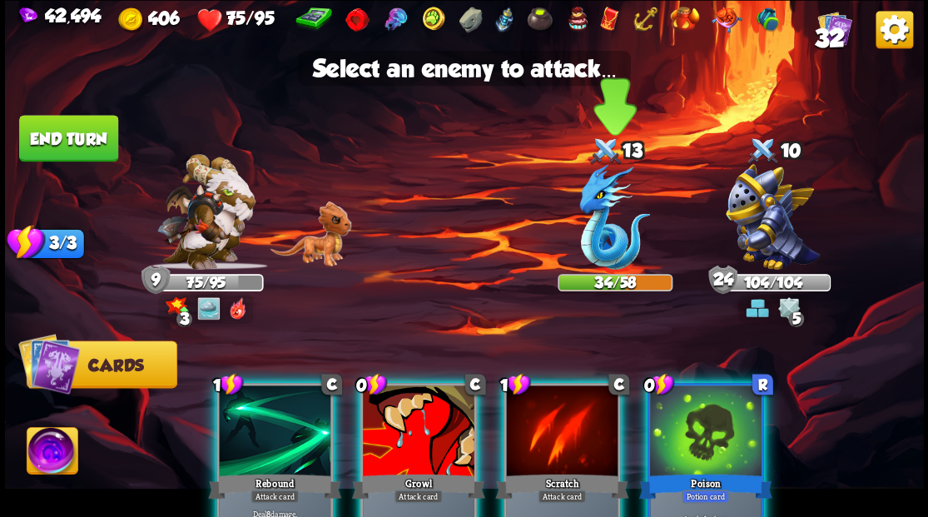
click at [599, 246] on img at bounding box center [614, 217] width 71 height 106
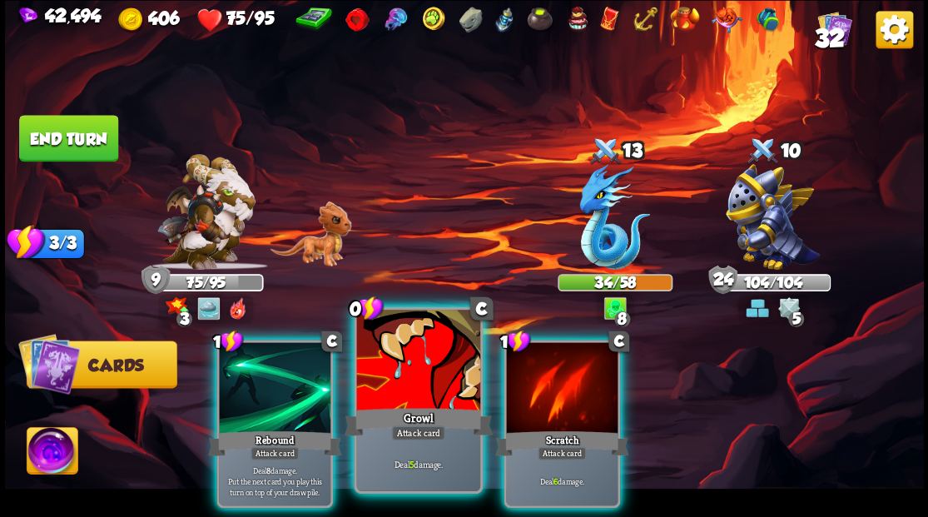
click at [413, 384] on div at bounding box center [417, 362] width 123 height 104
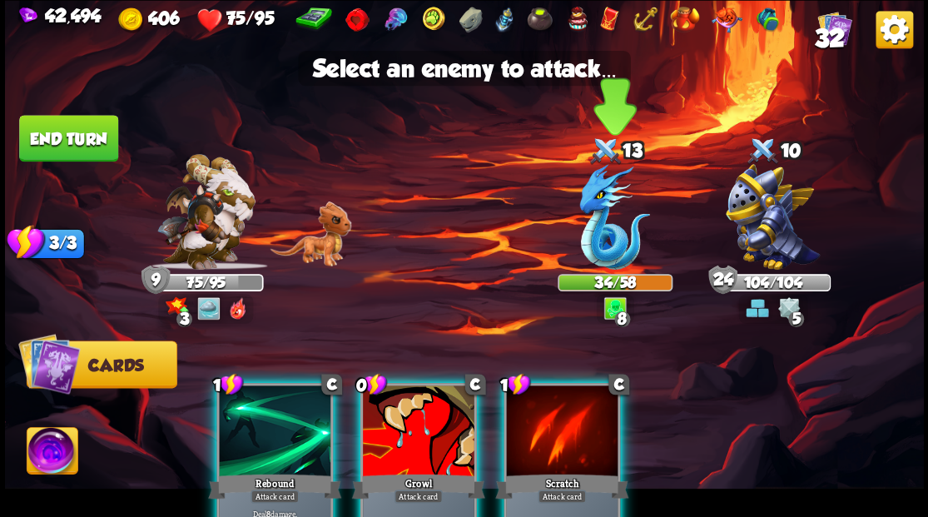
click at [609, 250] on img at bounding box center [614, 217] width 71 height 106
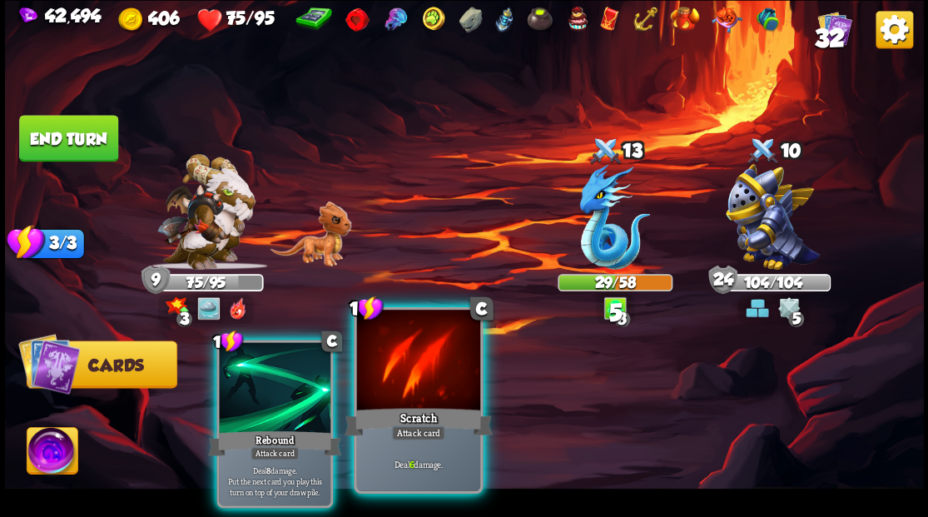
click at [419, 383] on div at bounding box center [417, 362] width 123 height 104
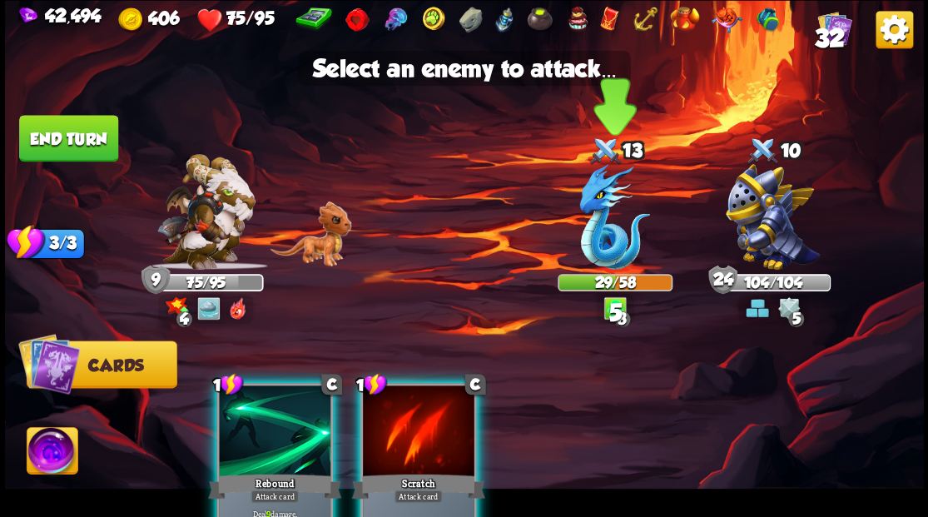
click at [609, 251] on img at bounding box center [614, 217] width 71 height 106
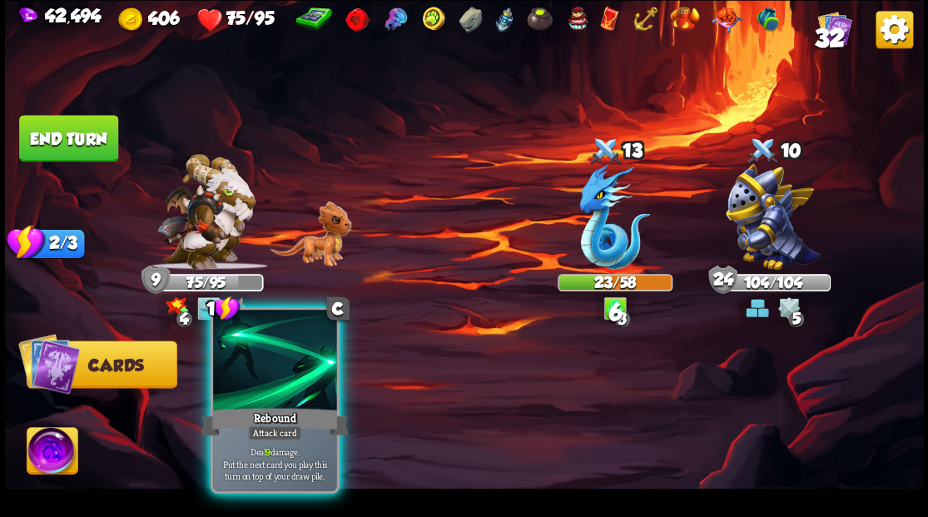
click at [272, 371] on div at bounding box center [274, 362] width 123 height 104
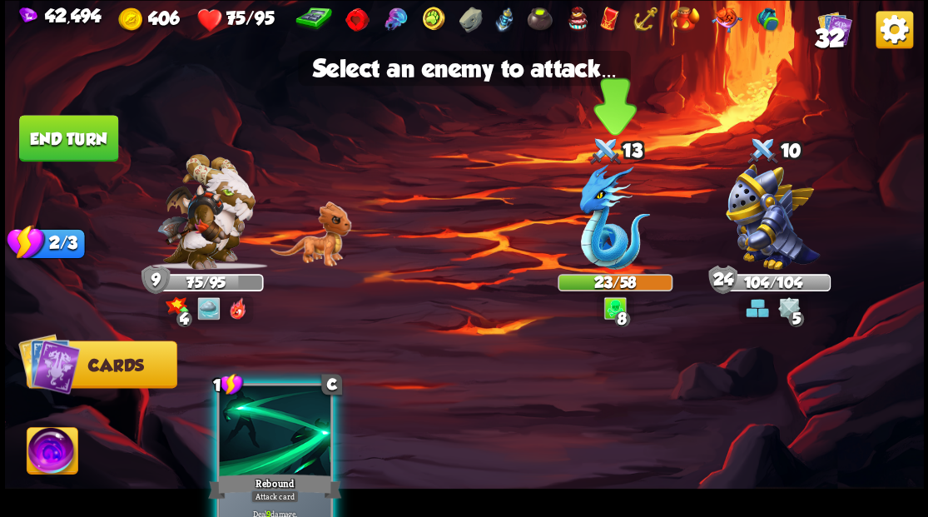
click at [598, 246] on img at bounding box center [614, 217] width 71 height 106
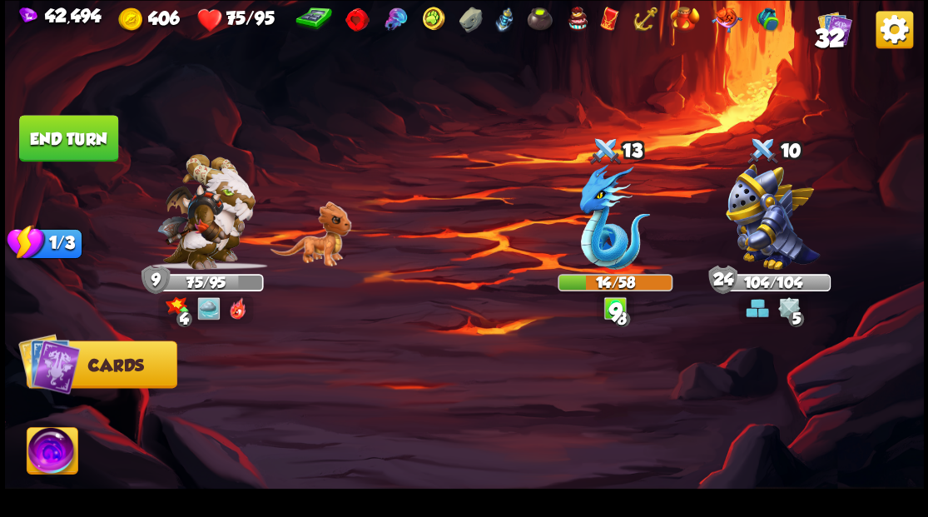
click at [62, 150] on button "End turn" at bounding box center [68, 138] width 99 height 47
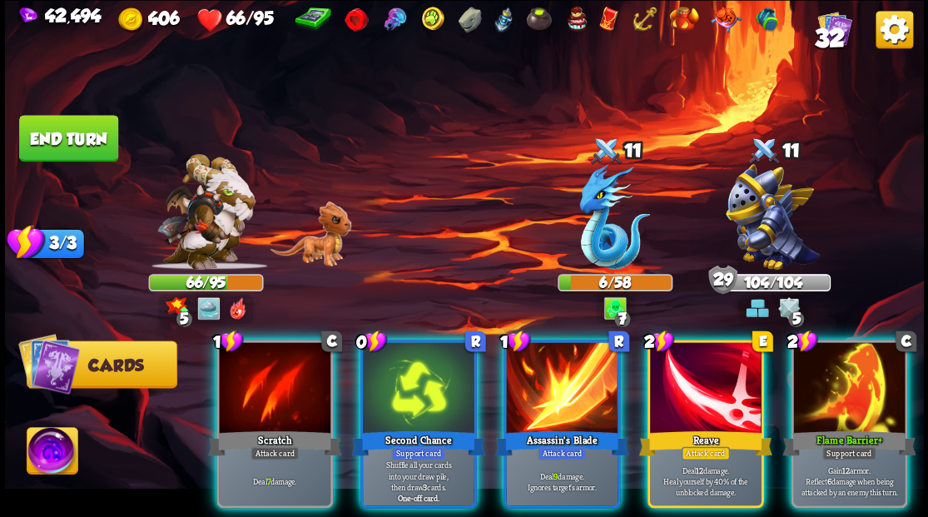
click at [851, 388] on div at bounding box center [849, 389] width 112 height 94
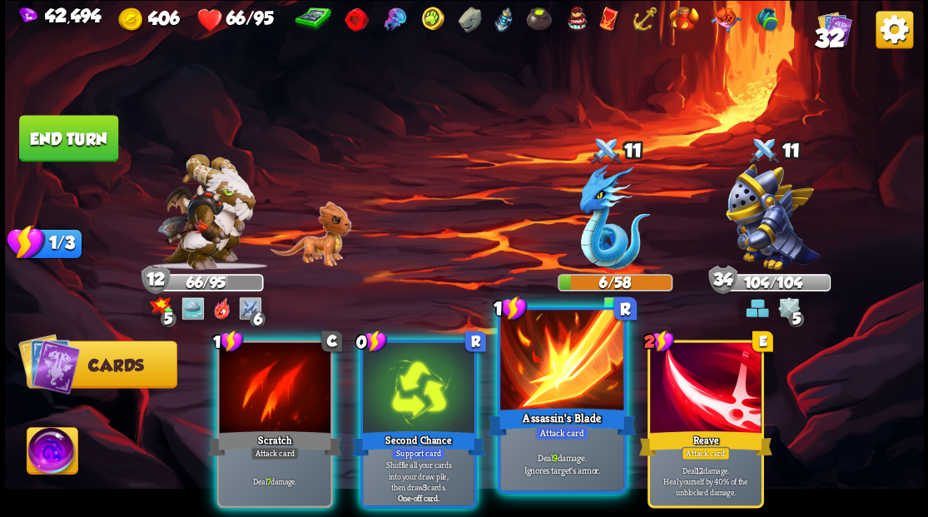
click at [554, 377] on div at bounding box center [561, 362] width 123 height 104
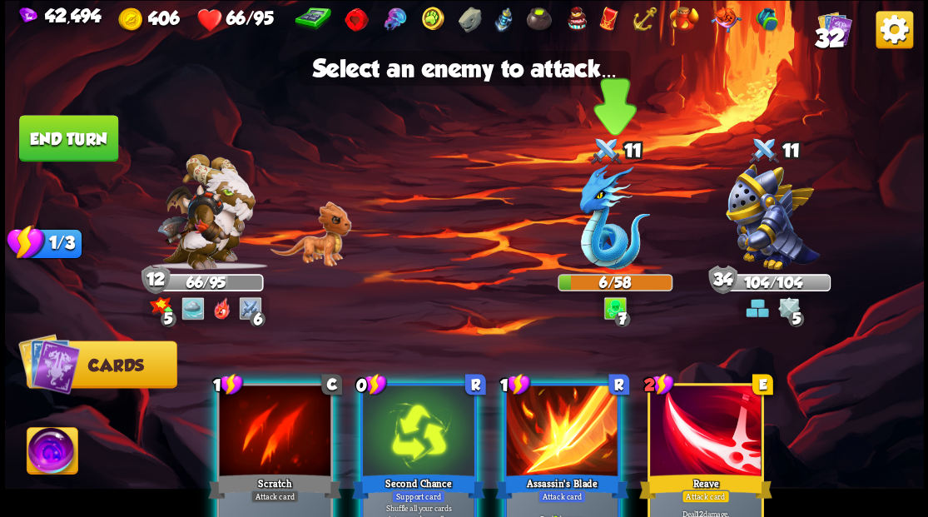
click at [600, 252] on img at bounding box center [614, 217] width 71 height 106
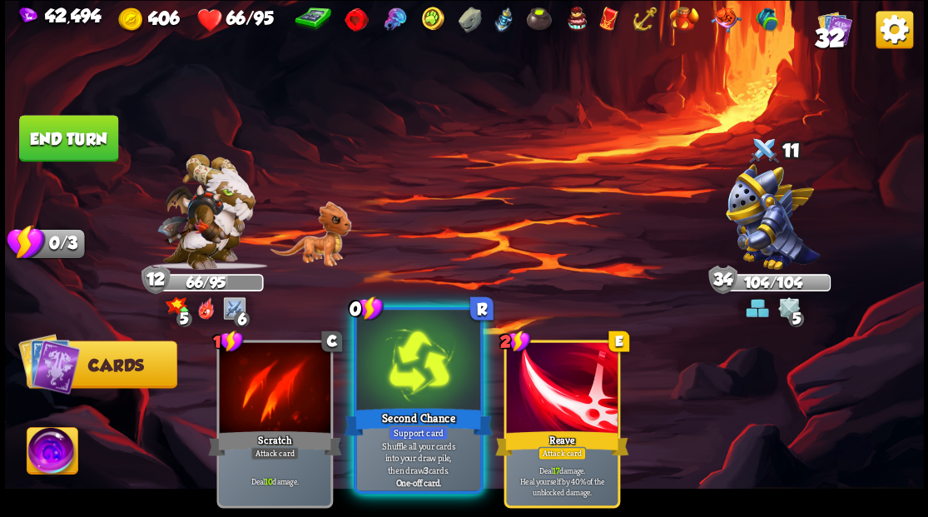
click at [409, 363] on div at bounding box center [417, 362] width 123 height 104
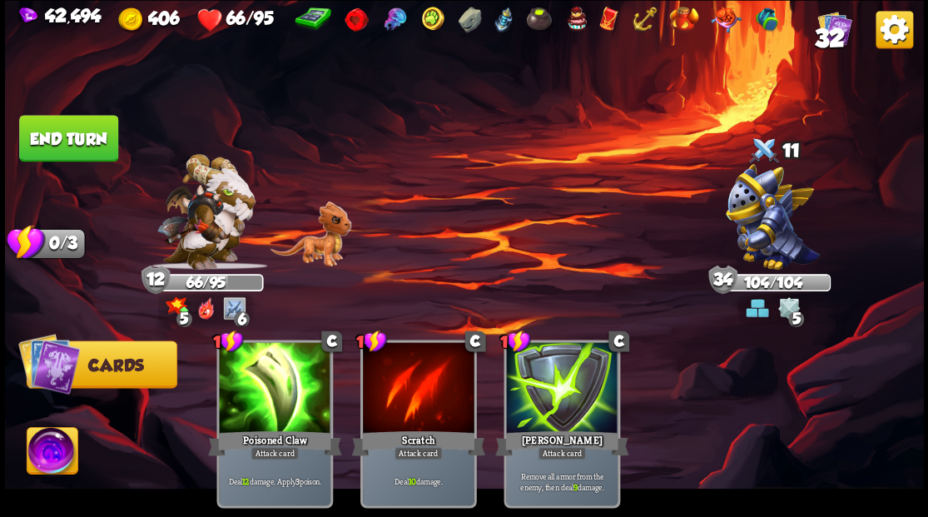
click at [69, 132] on button "End turn" at bounding box center [68, 138] width 99 height 47
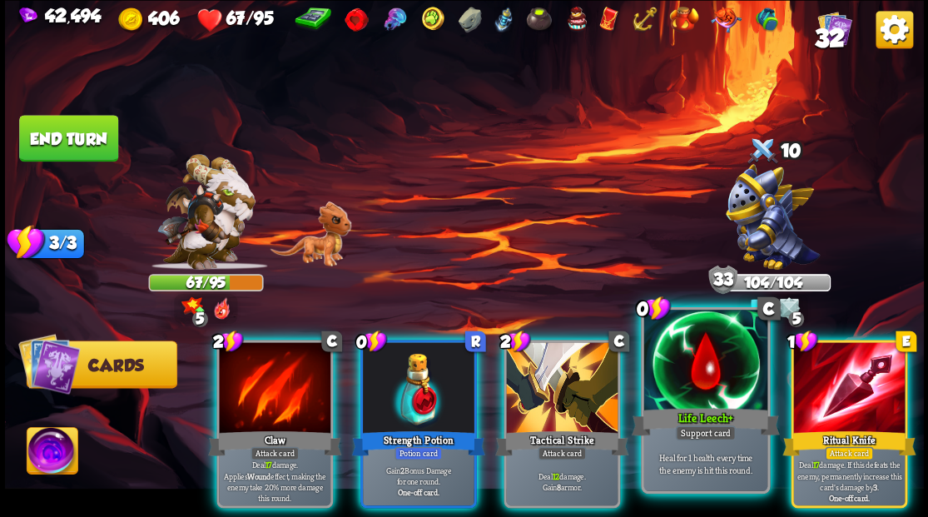
click at [705, 362] on div at bounding box center [704, 362] width 123 height 104
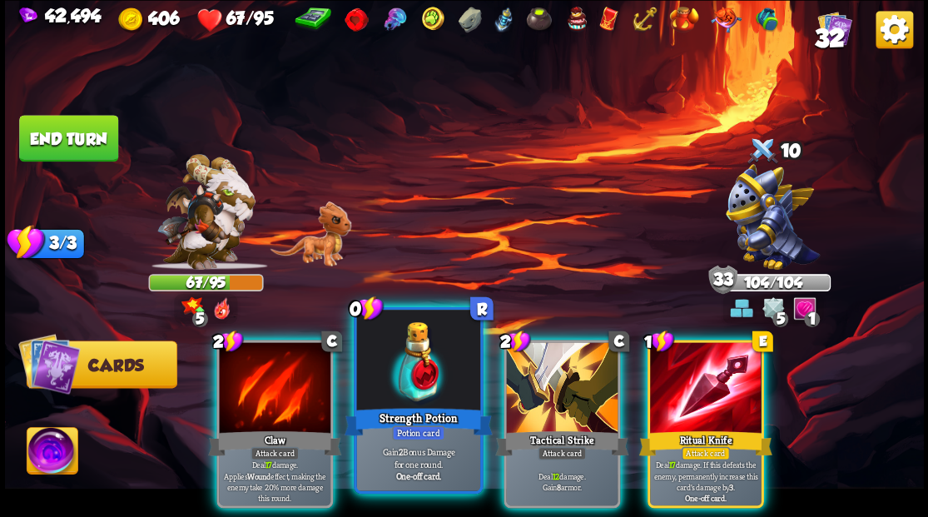
click at [419, 380] on div at bounding box center [417, 362] width 123 height 104
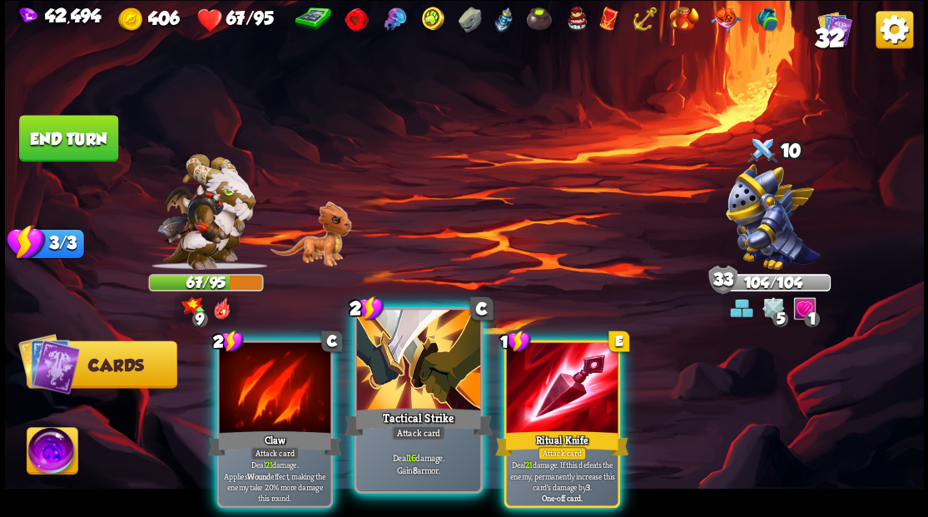
click at [423, 379] on div at bounding box center [417, 362] width 123 height 104
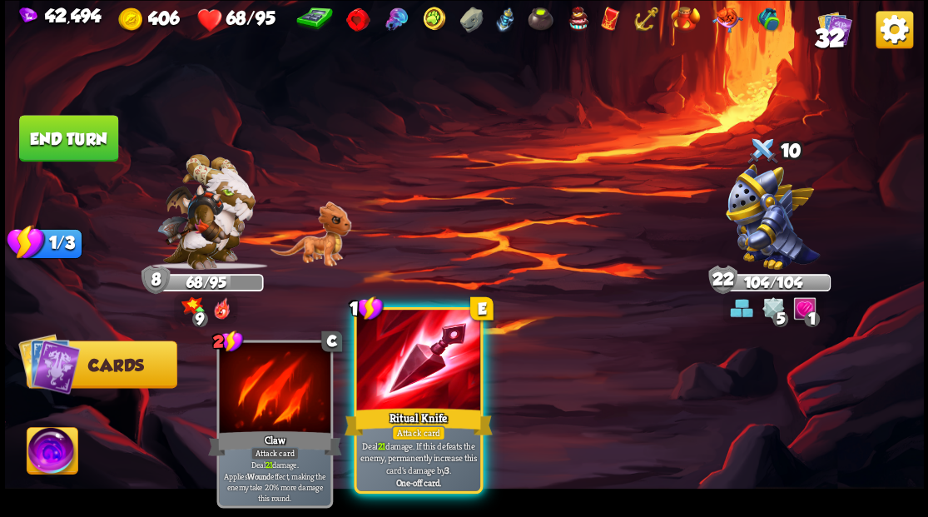
click at [417, 399] on div at bounding box center [417, 362] width 123 height 104
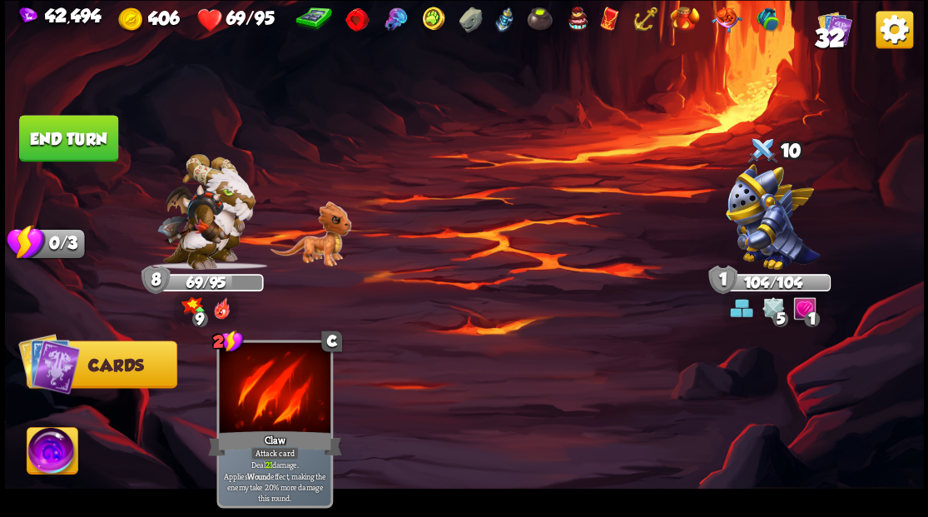
click at [54, 452] on img at bounding box center [52, 453] width 51 height 52
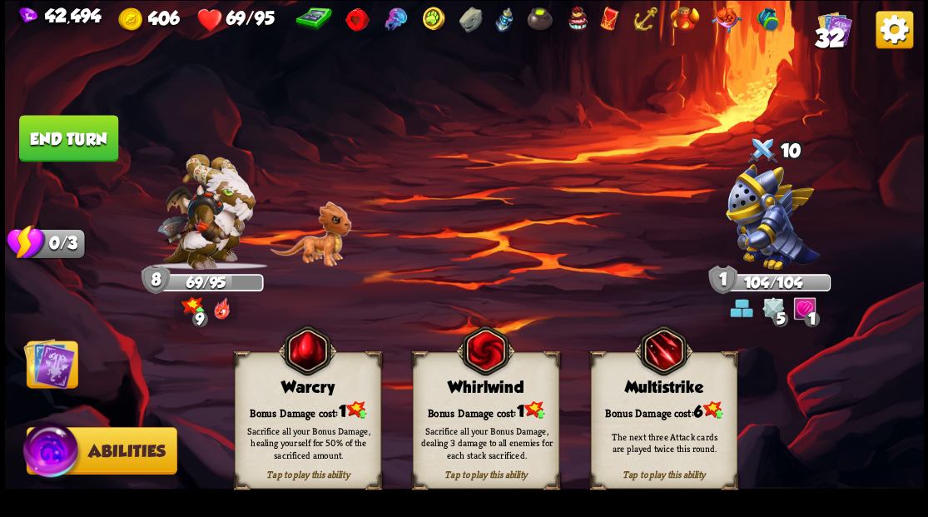
click at [301, 401] on div "Bonus Damage cost: 1" at bounding box center [307, 409] width 145 height 21
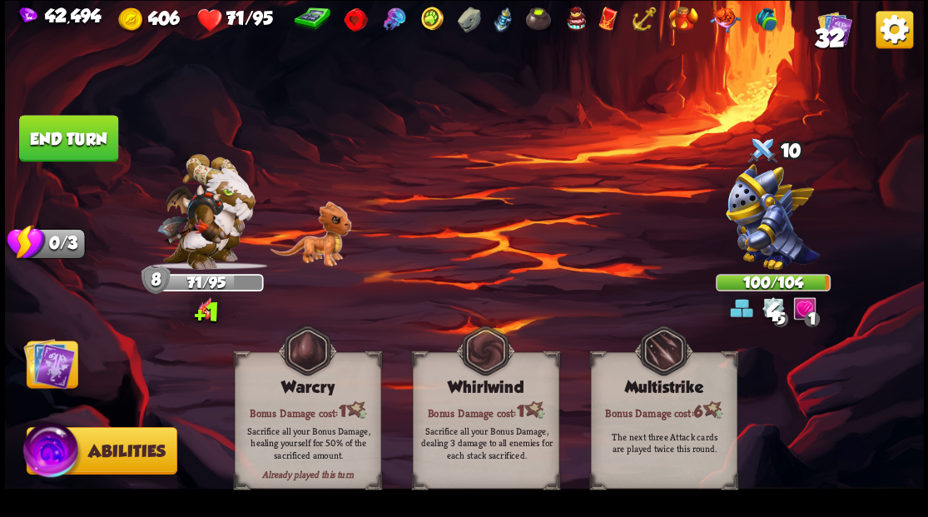
click at [48, 373] on img at bounding box center [49, 363] width 52 height 52
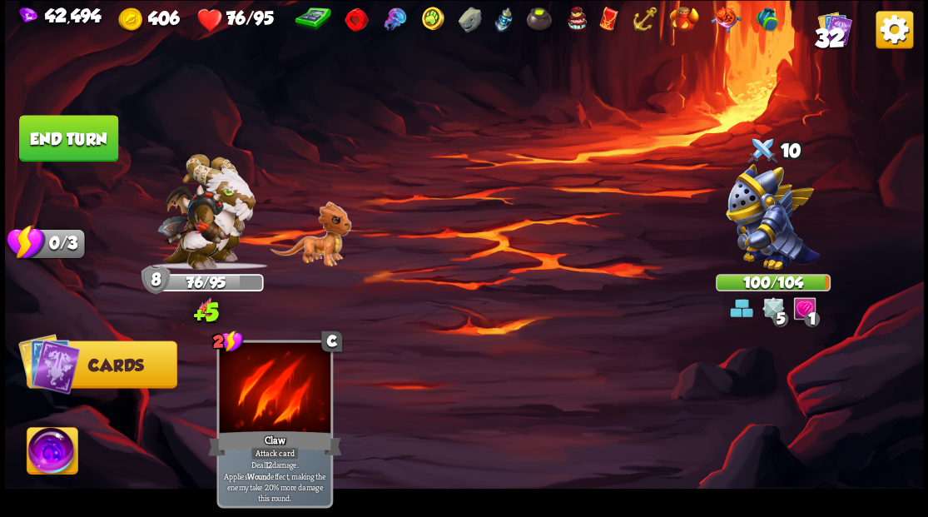
click at [92, 131] on button "End turn" at bounding box center [68, 138] width 99 height 47
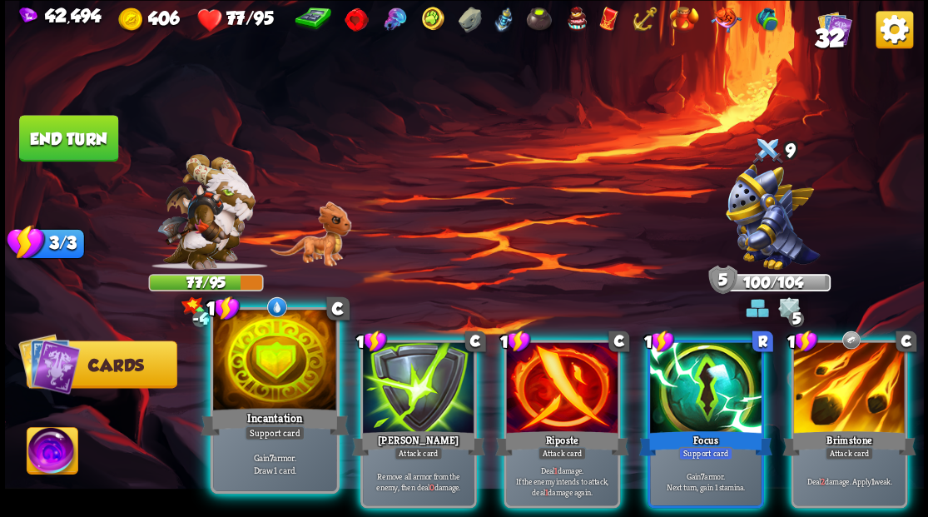
click at [261, 388] on div at bounding box center [274, 362] width 123 height 104
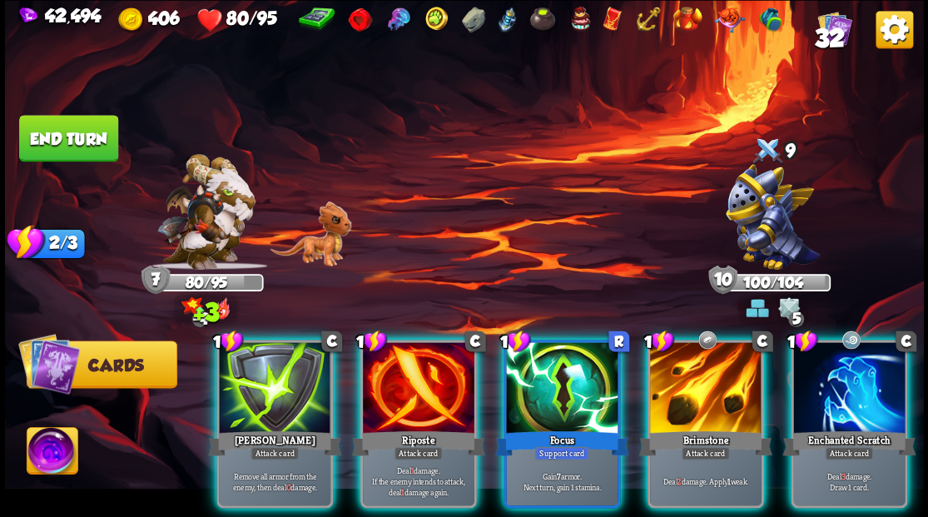
click at [284, 371] on div at bounding box center [275, 389] width 112 height 94
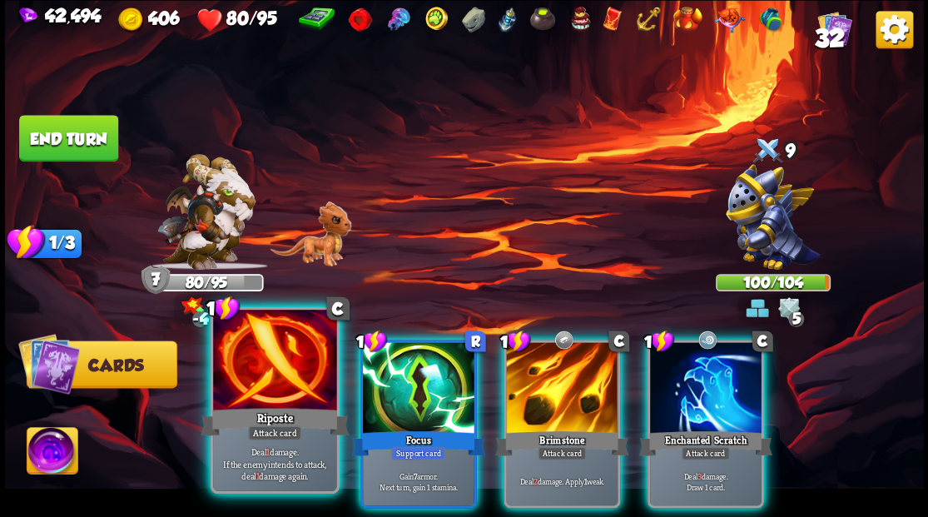
click at [265, 404] on div "Riposte" at bounding box center [275, 420] width 148 height 33
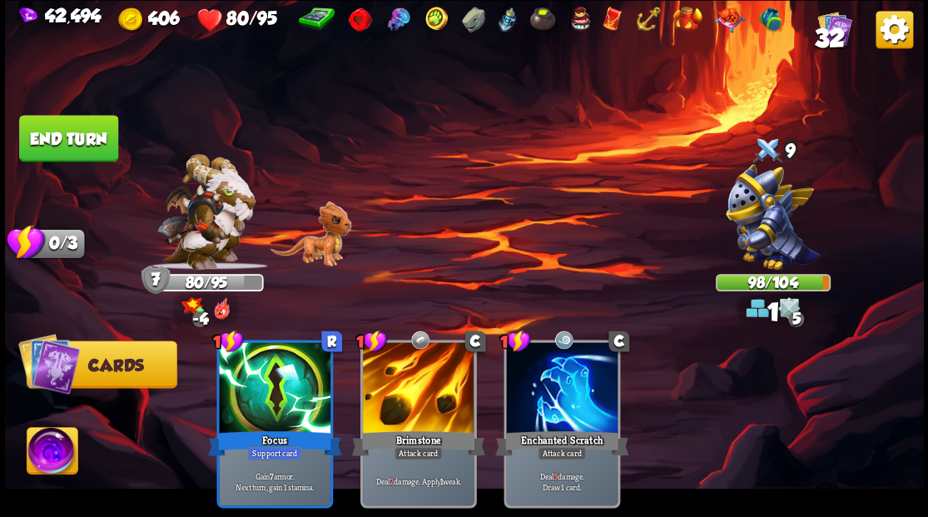
click at [63, 144] on button "End turn" at bounding box center [68, 138] width 99 height 47
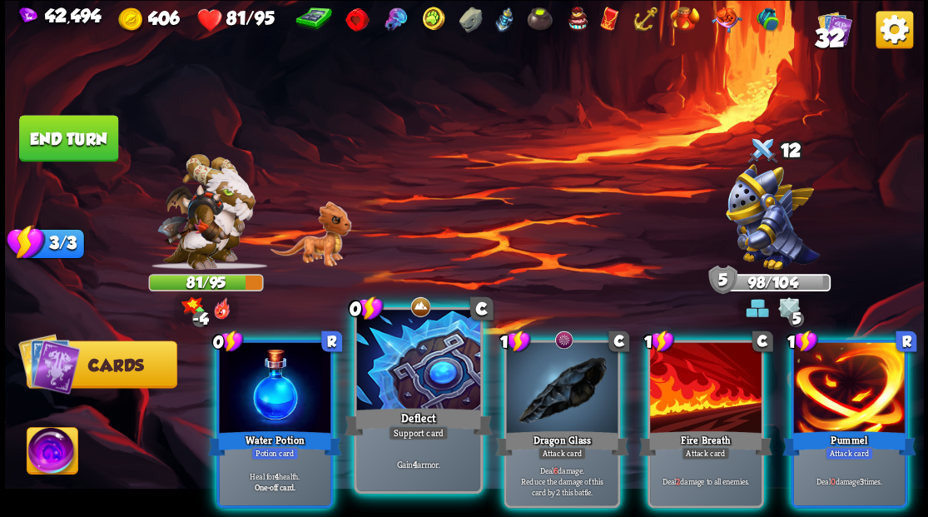
click at [421, 363] on div at bounding box center [417, 362] width 123 height 104
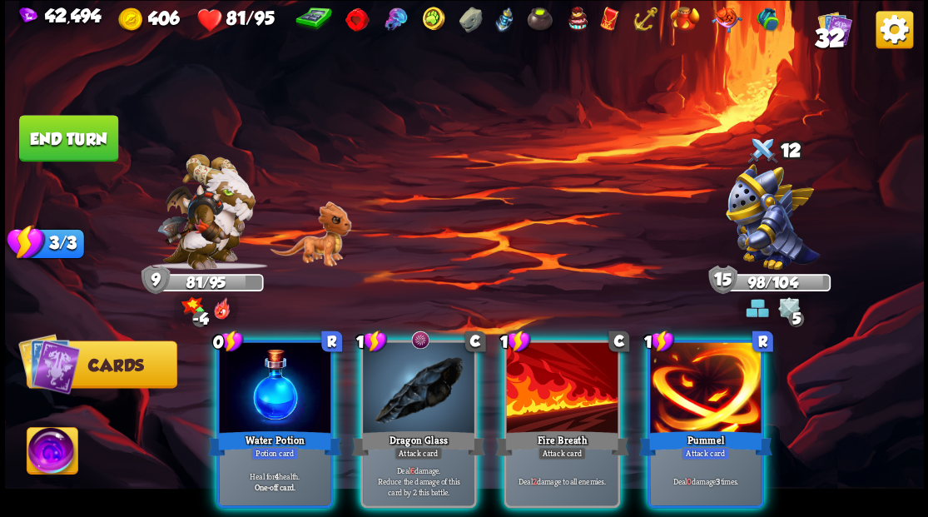
click at [253, 376] on div at bounding box center [275, 389] width 112 height 94
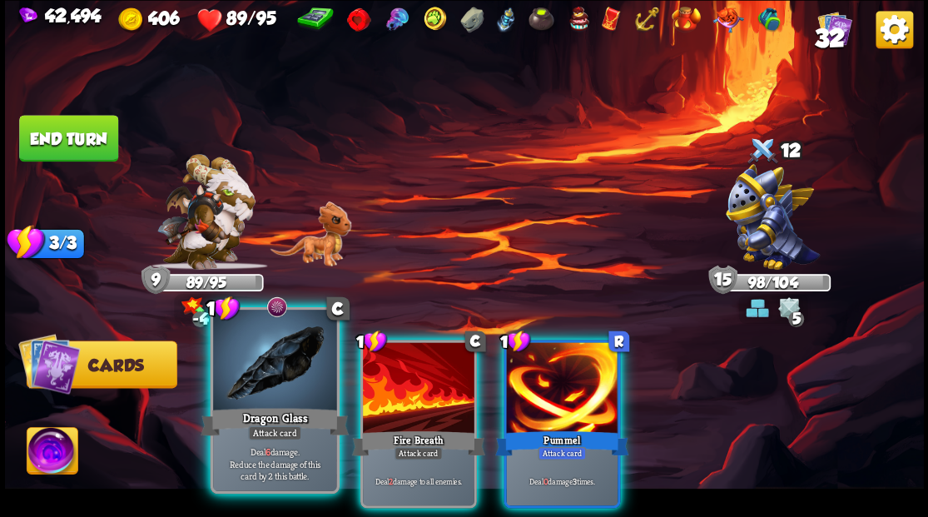
click at [270, 375] on div at bounding box center [274, 362] width 123 height 104
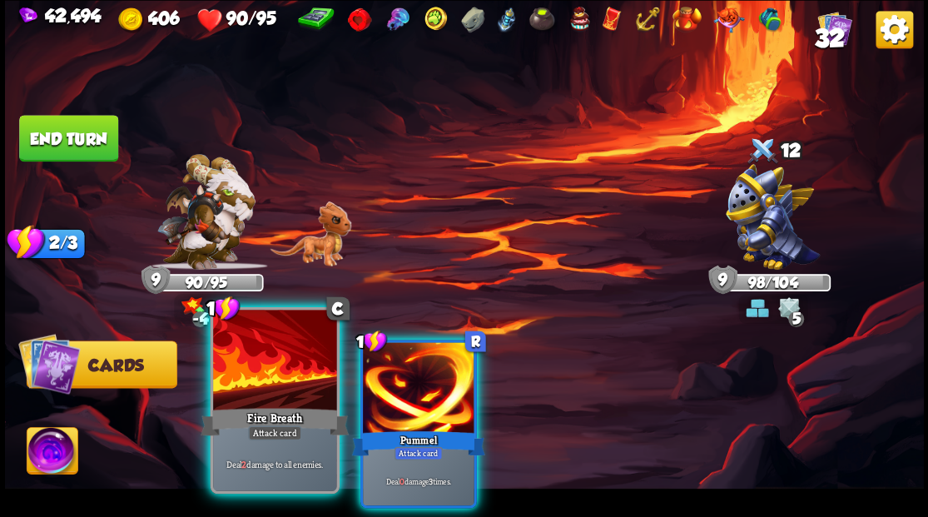
click at [277, 390] on div at bounding box center [274, 362] width 123 height 104
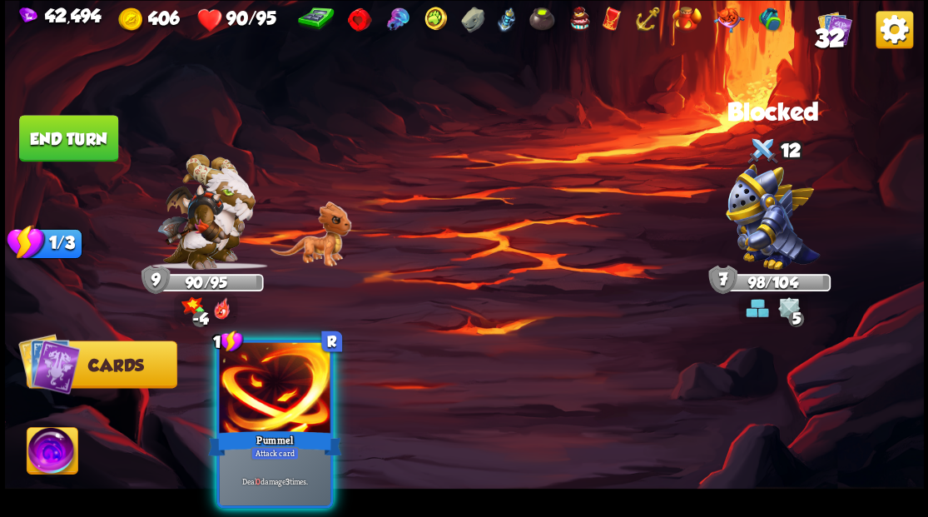
drag, startPoint x: 290, startPoint y: 381, endPoint x: 475, endPoint y: 290, distance: 206.6
click at [291, 381] on div at bounding box center [275, 389] width 112 height 94
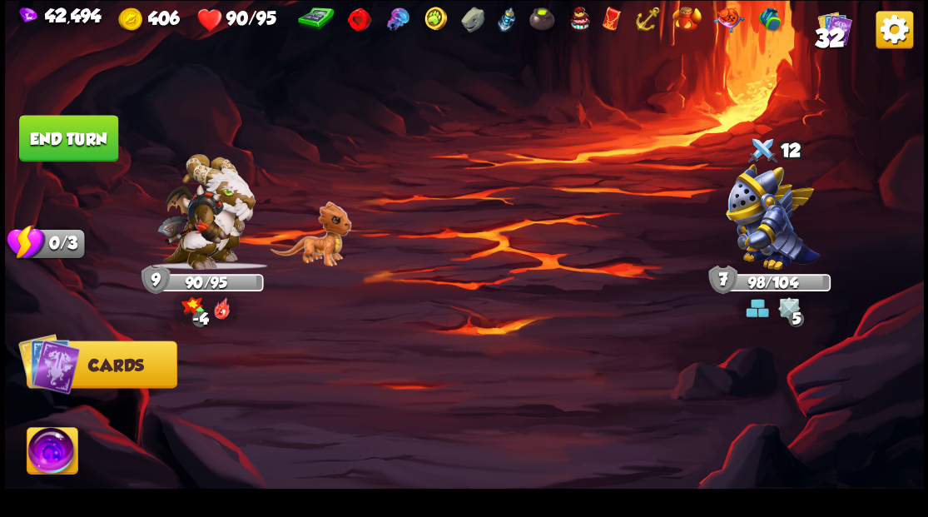
click at [62, 136] on button "End turn" at bounding box center [68, 138] width 99 height 47
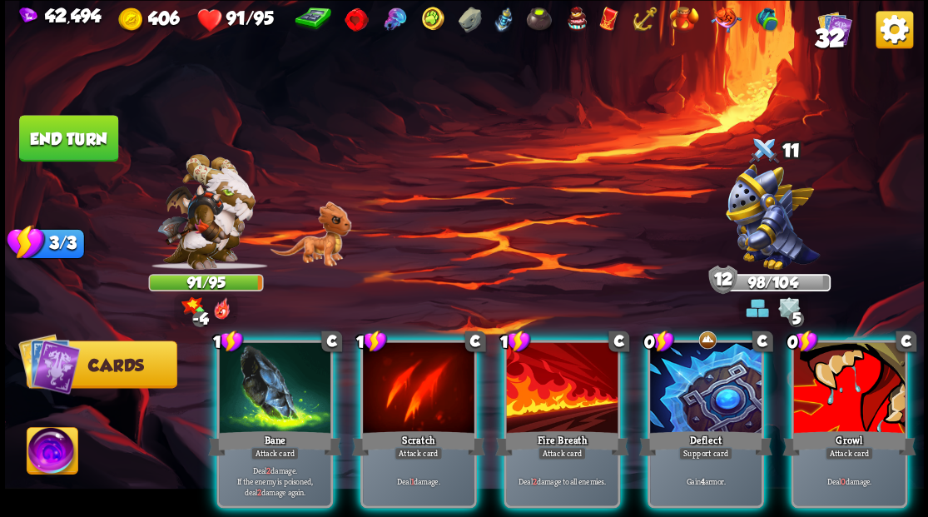
click at [701, 428] on div "Deflect" at bounding box center [704, 443] width 133 height 30
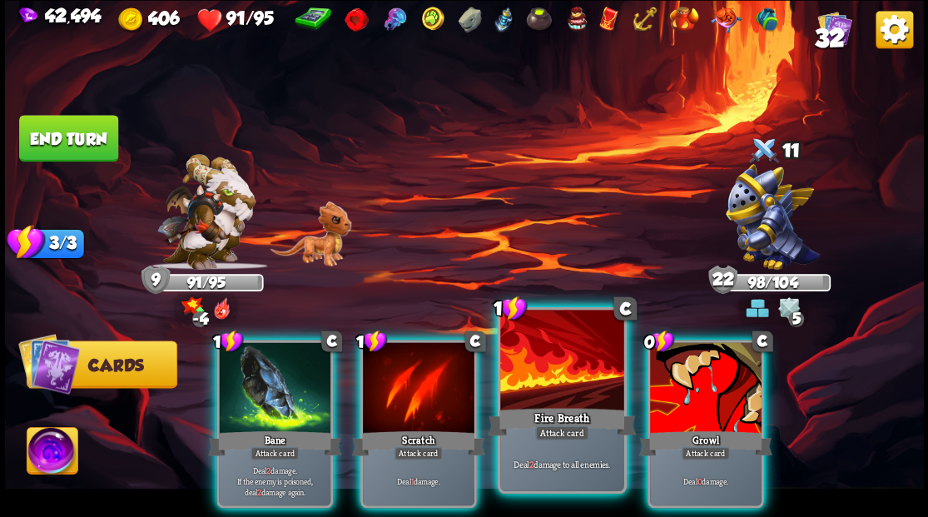
click at [554, 387] on div at bounding box center [561, 362] width 123 height 104
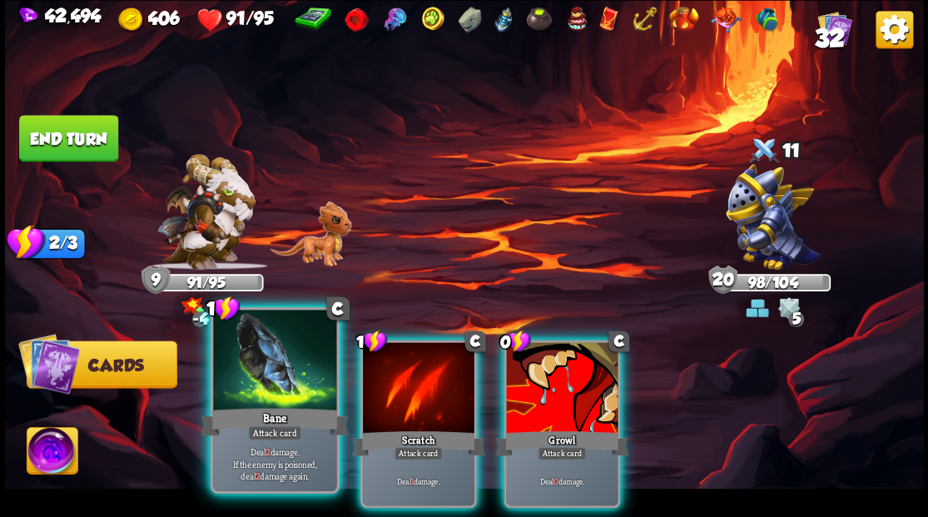
click at [254, 385] on div at bounding box center [274, 362] width 123 height 104
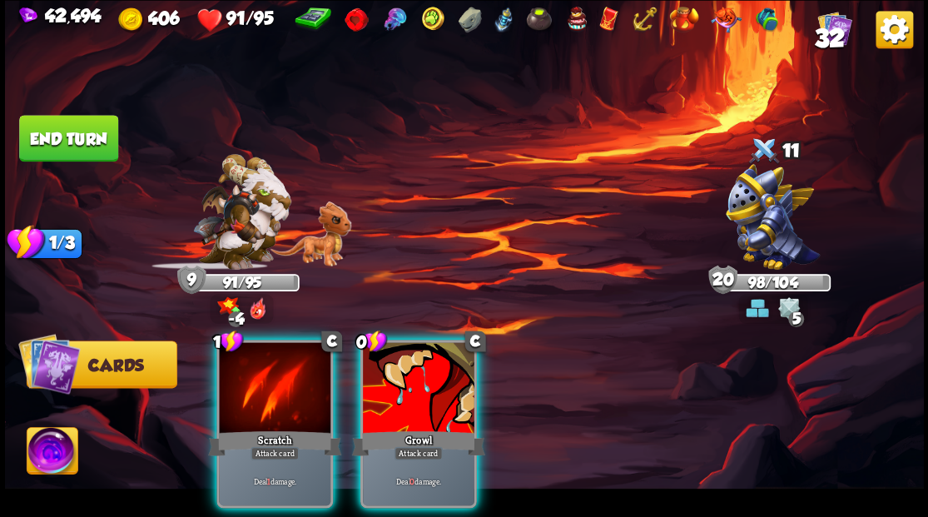
click at [254, 385] on div at bounding box center [275, 389] width 112 height 94
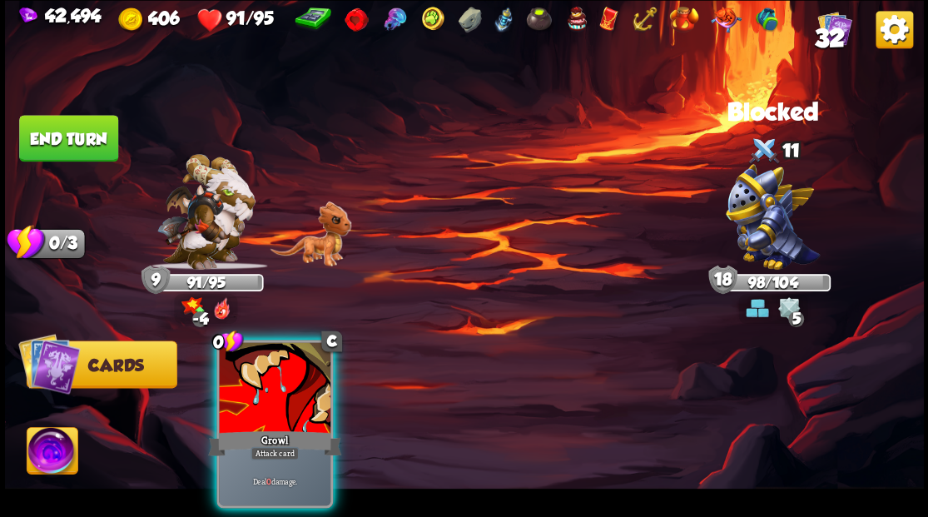
click at [254, 385] on div at bounding box center [275, 389] width 112 height 94
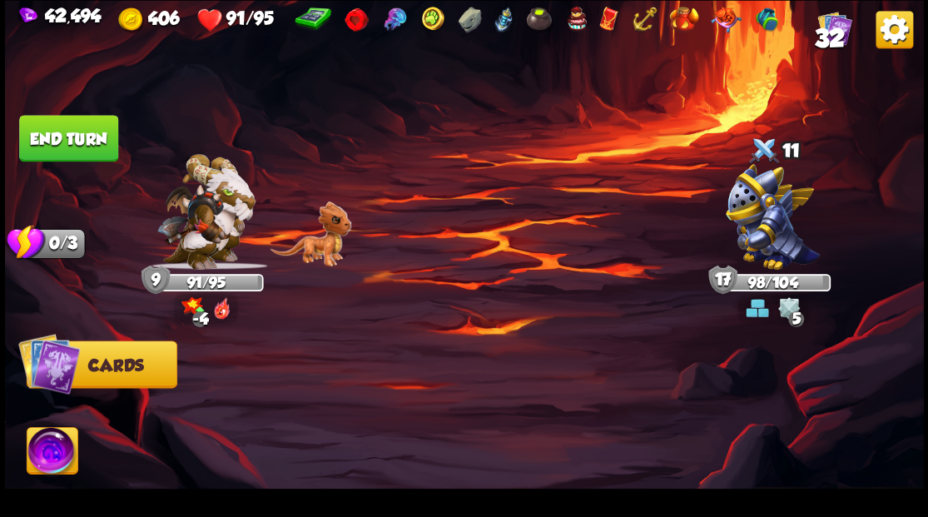
click at [72, 138] on button "End turn" at bounding box center [68, 138] width 99 height 47
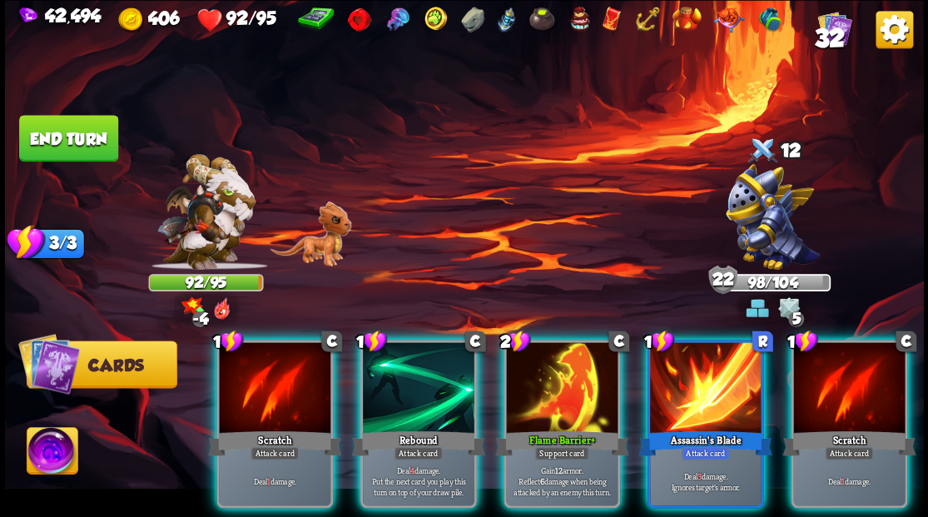
drag, startPoint x: 684, startPoint y: 378, endPoint x: 674, endPoint y: 335, distance: 44.4
click at [686, 378] on div at bounding box center [706, 389] width 112 height 94
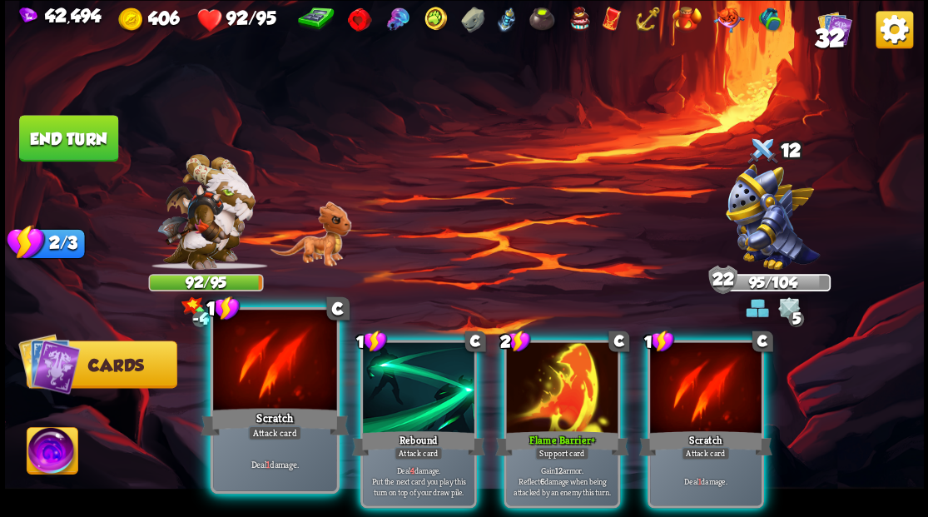
click at [264, 385] on div at bounding box center [274, 362] width 123 height 104
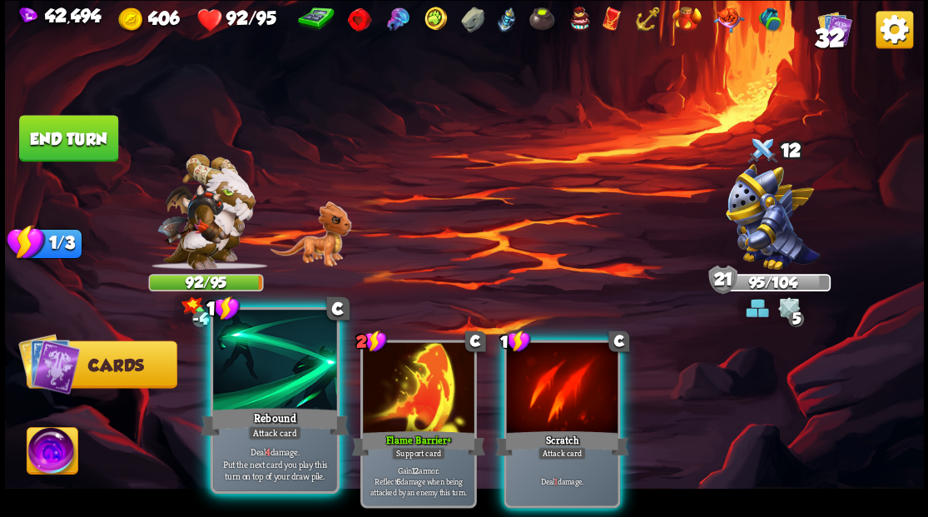
drag, startPoint x: 288, startPoint y: 394, endPoint x: 295, endPoint y: 388, distance: 9.4
click at [291, 392] on div at bounding box center [274, 362] width 123 height 104
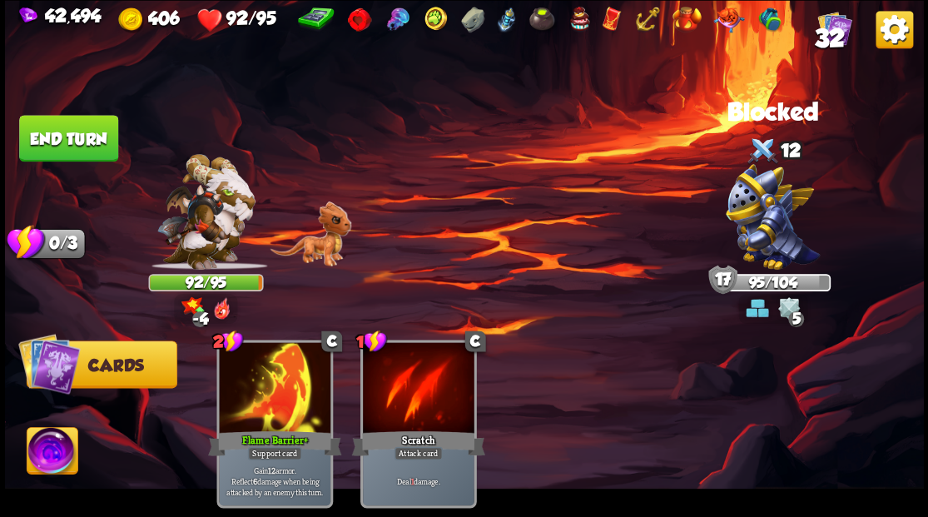
click at [88, 135] on button "End turn" at bounding box center [68, 138] width 99 height 47
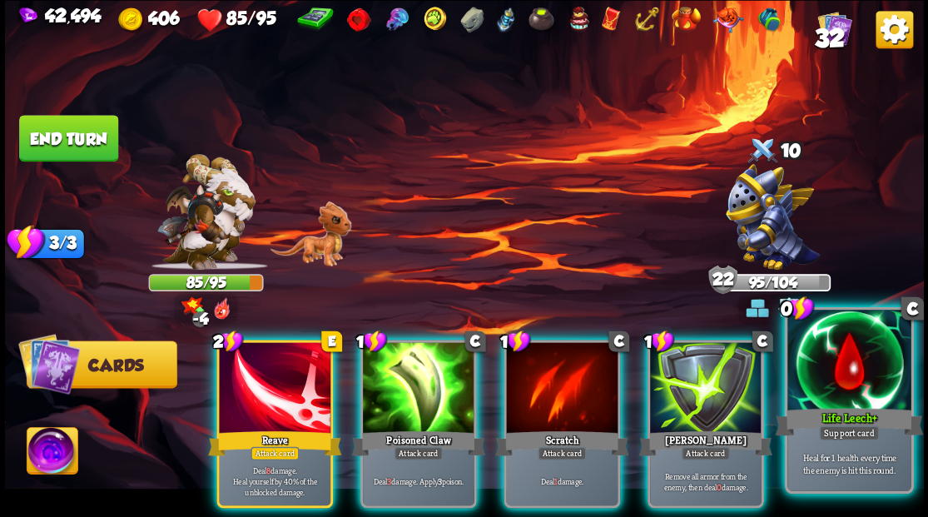
click at [833, 391] on div at bounding box center [848, 362] width 123 height 104
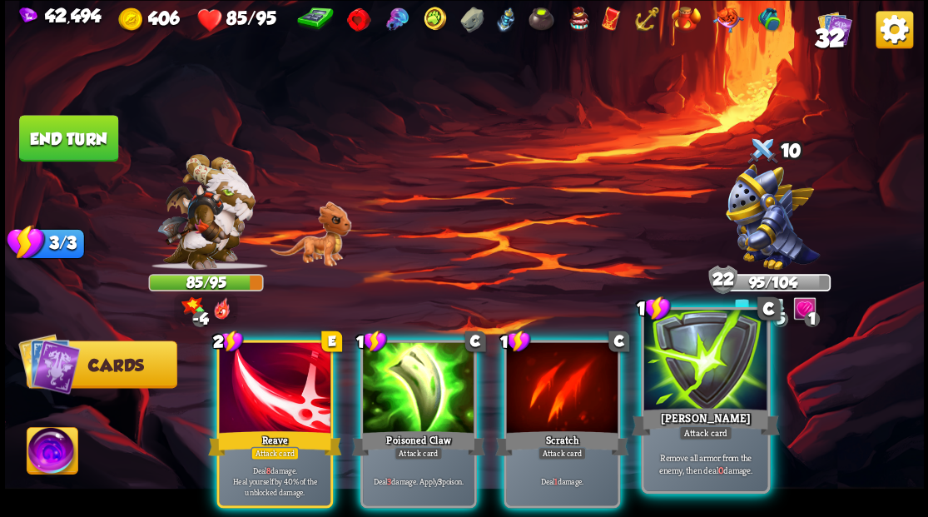
click at [696, 380] on div at bounding box center [704, 362] width 123 height 104
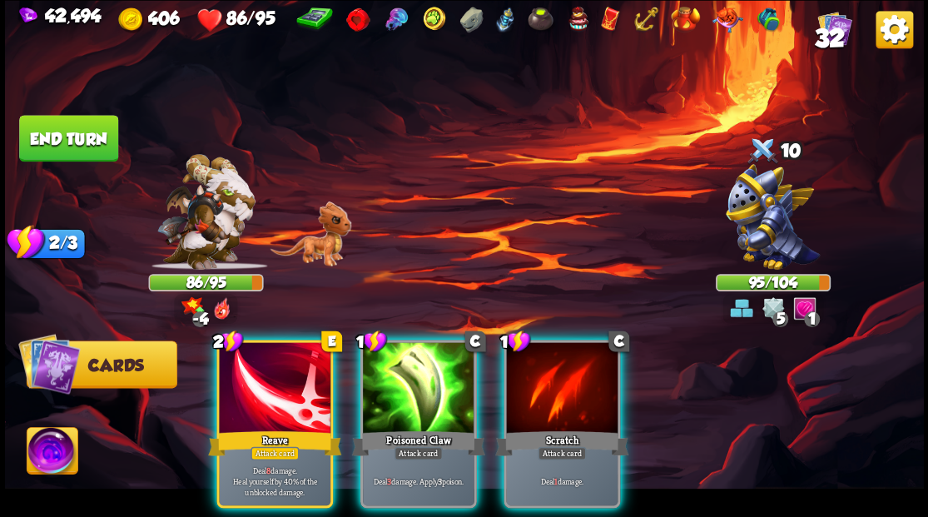
click at [263, 386] on div at bounding box center [275, 389] width 112 height 94
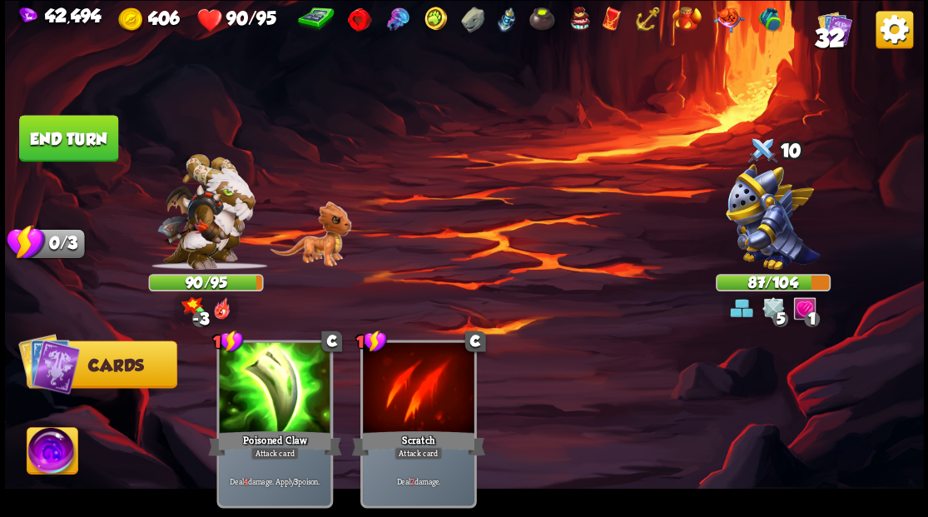
click at [67, 131] on button "End turn" at bounding box center [68, 138] width 99 height 47
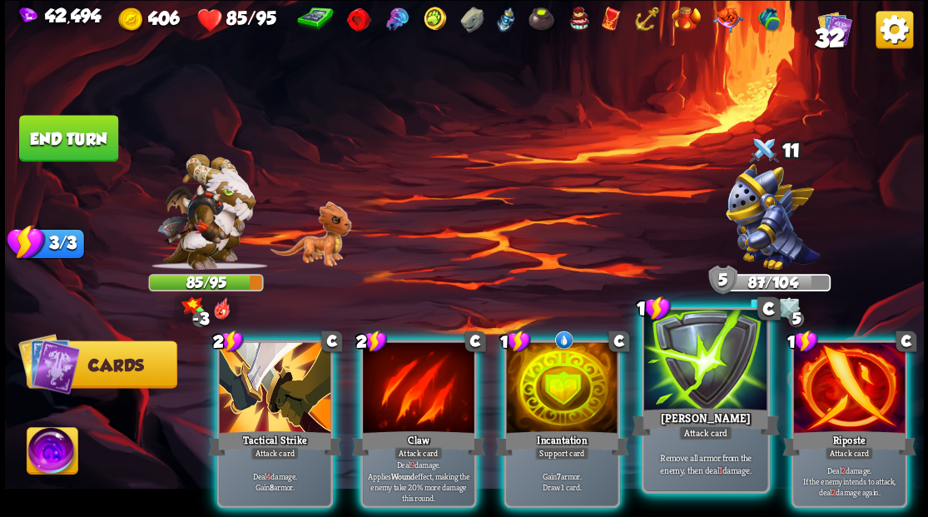
click at [685, 353] on div at bounding box center [704, 362] width 123 height 104
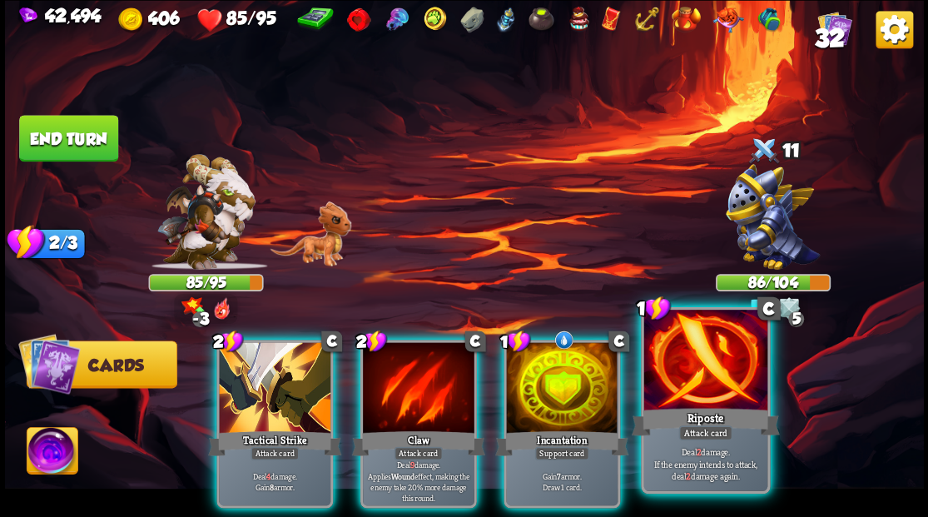
click at [696, 366] on div at bounding box center [704, 362] width 123 height 104
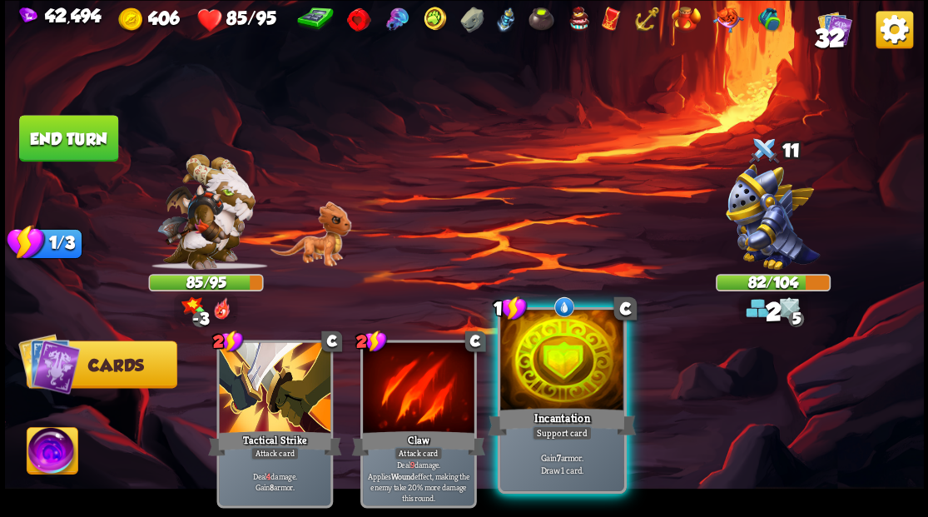
click at [548, 393] on div at bounding box center [561, 362] width 123 height 104
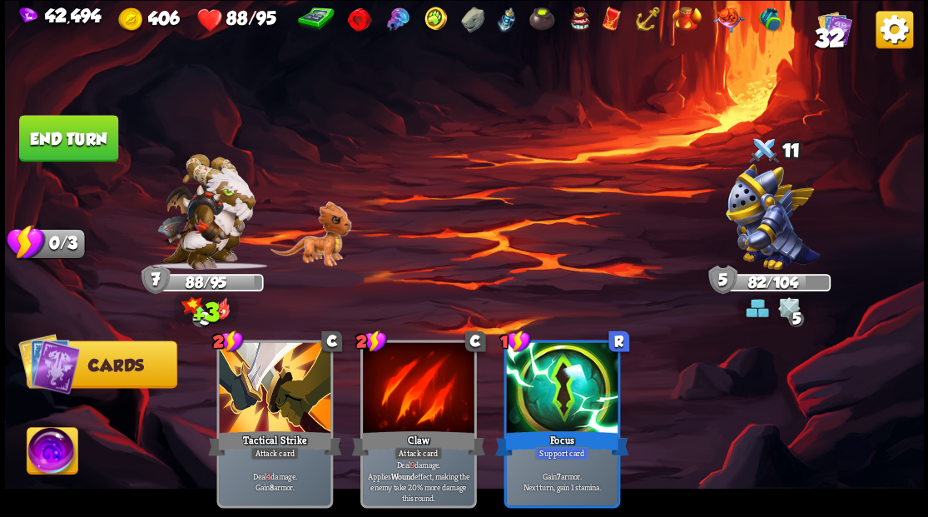
click at [48, 133] on button "End turn" at bounding box center [68, 138] width 99 height 47
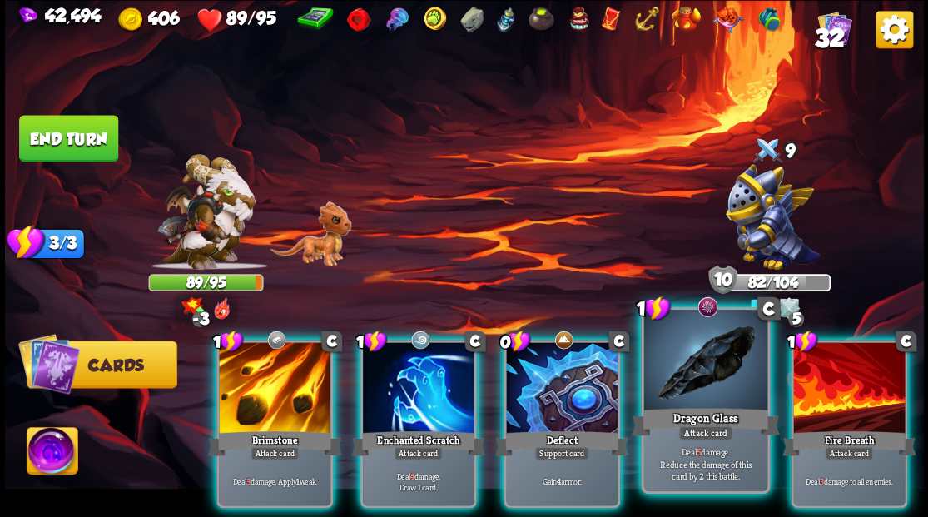
click at [715, 380] on div at bounding box center [704, 362] width 123 height 104
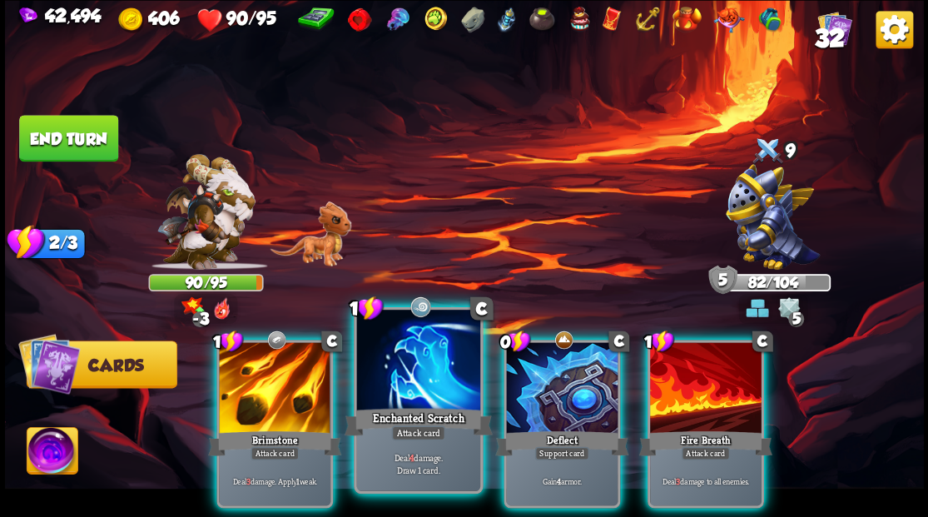
click at [414, 371] on div at bounding box center [417, 362] width 123 height 104
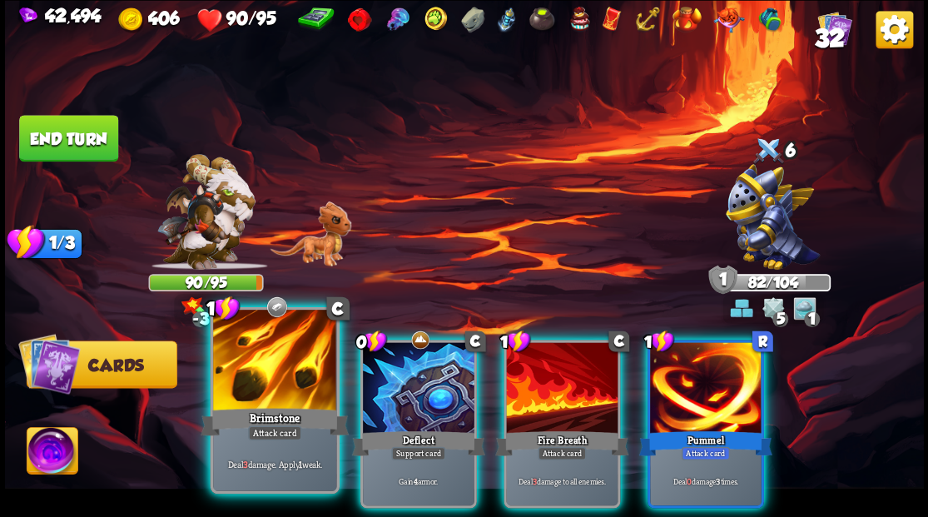
click at [251, 403] on div at bounding box center [274, 362] width 123 height 104
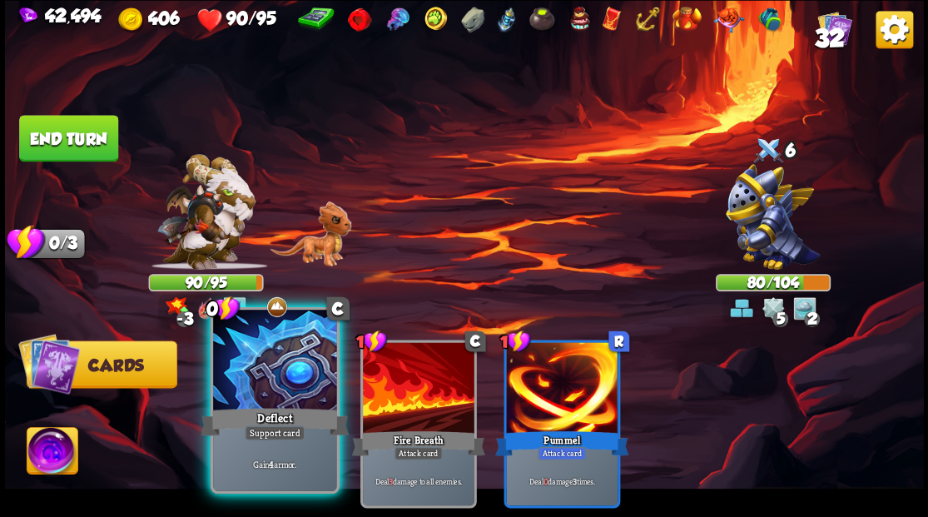
drag, startPoint x: 265, startPoint y: 390, endPoint x: 260, endPoint y: 381, distance: 10.4
click at [264, 390] on div at bounding box center [274, 362] width 123 height 104
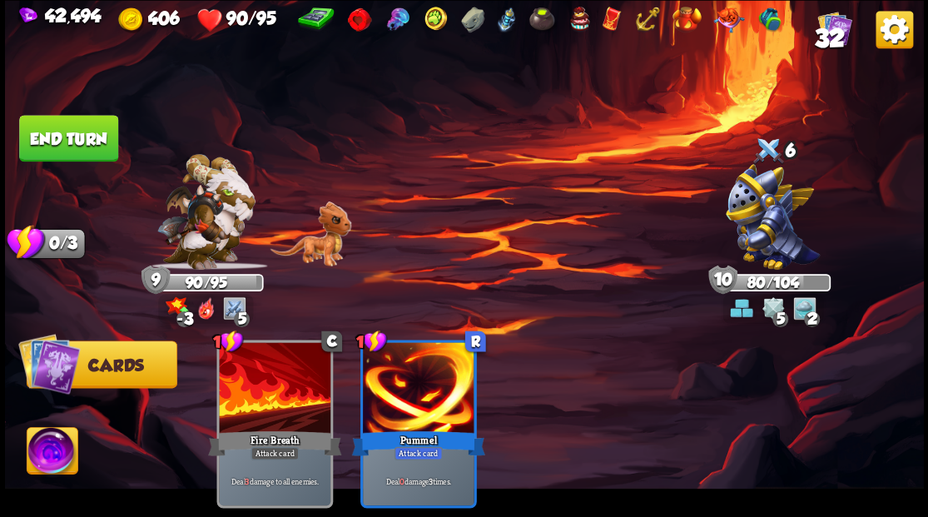
click at [79, 140] on button "End turn" at bounding box center [68, 138] width 99 height 47
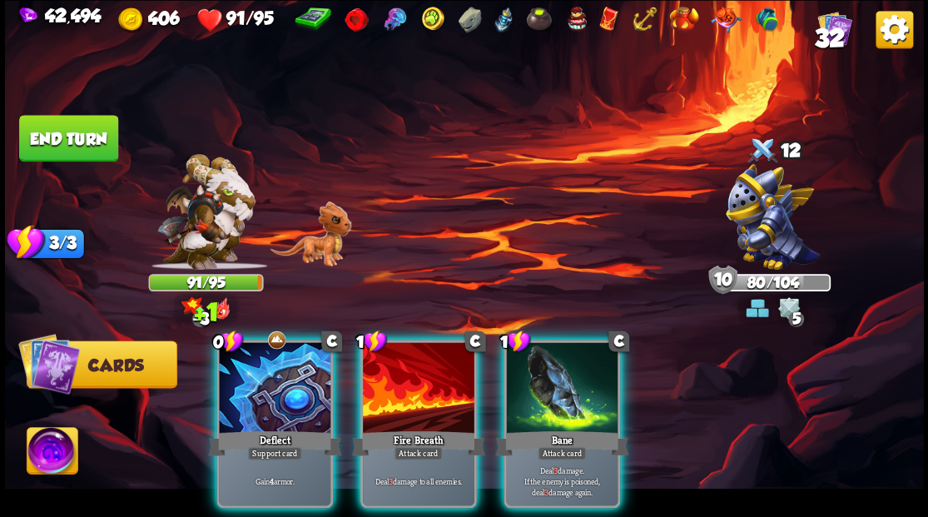
click at [214, 230] on div "Player turn" at bounding box center [464, 258] width 919 height 141
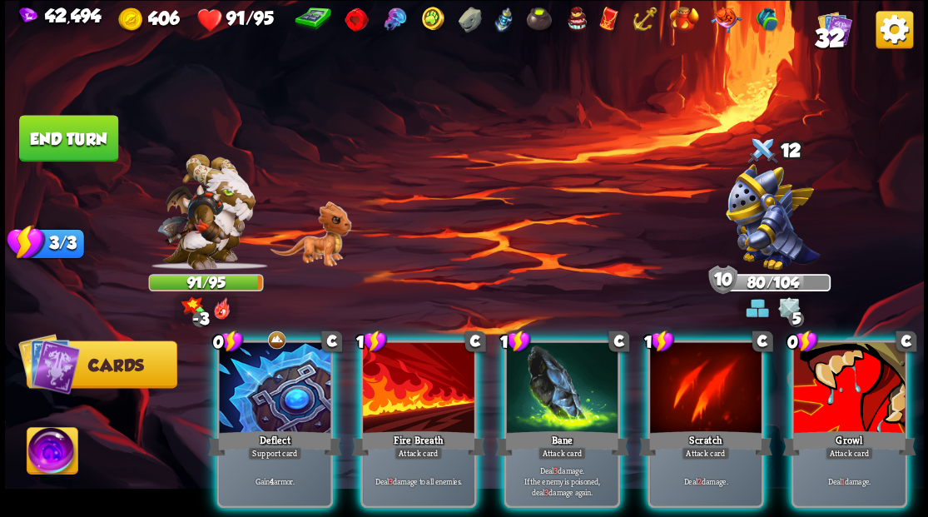
click at [212, 228] on img at bounding box center [205, 212] width 98 height 116
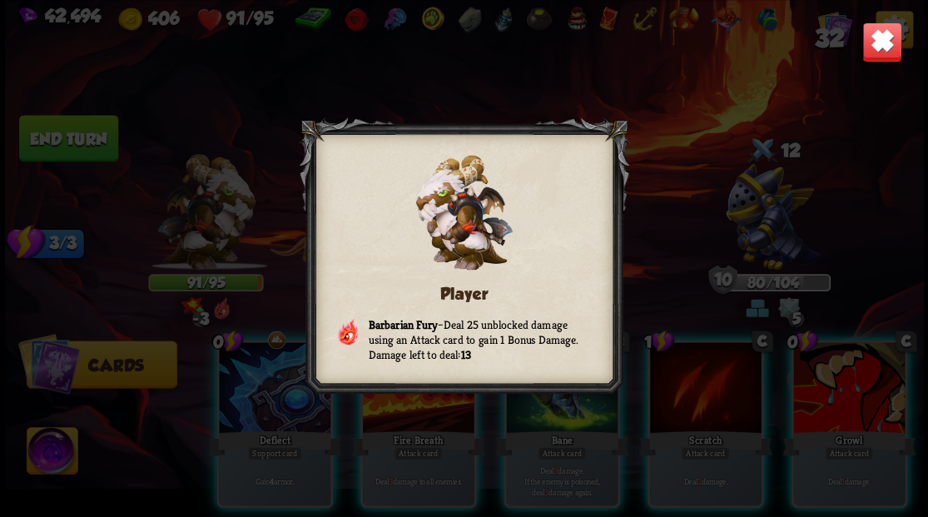
click at [886, 40] on img at bounding box center [881, 42] width 40 height 40
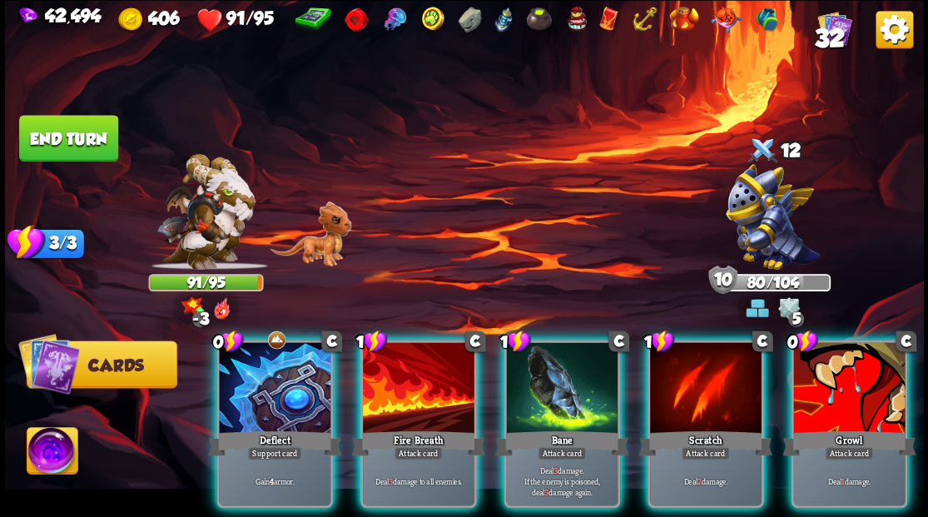
drag, startPoint x: 278, startPoint y: 412, endPoint x: 277, endPoint y: 403, distance: 9.2
click at [277, 428] on div "Deflect" at bounding box center [274, 443] width 133 height 30
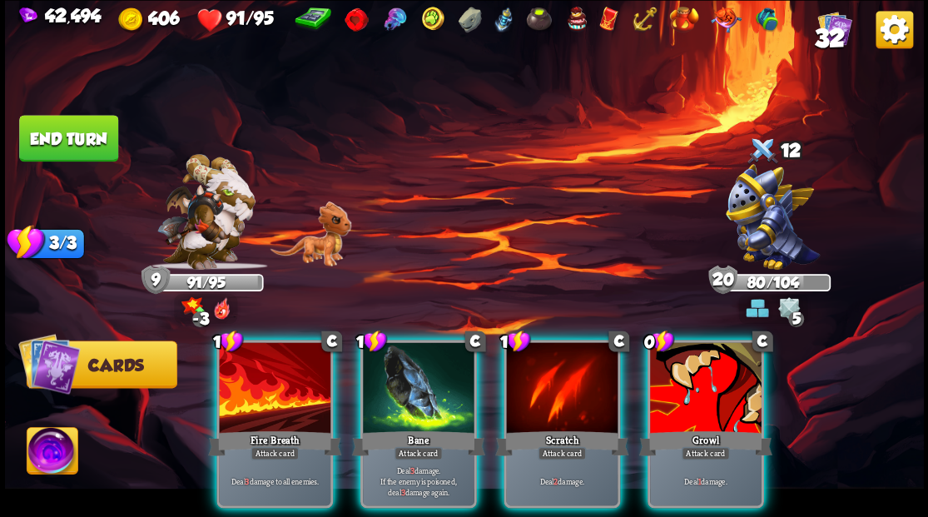
click at [726, 368] on div at bounding box center [706, 389] width 112 height 94
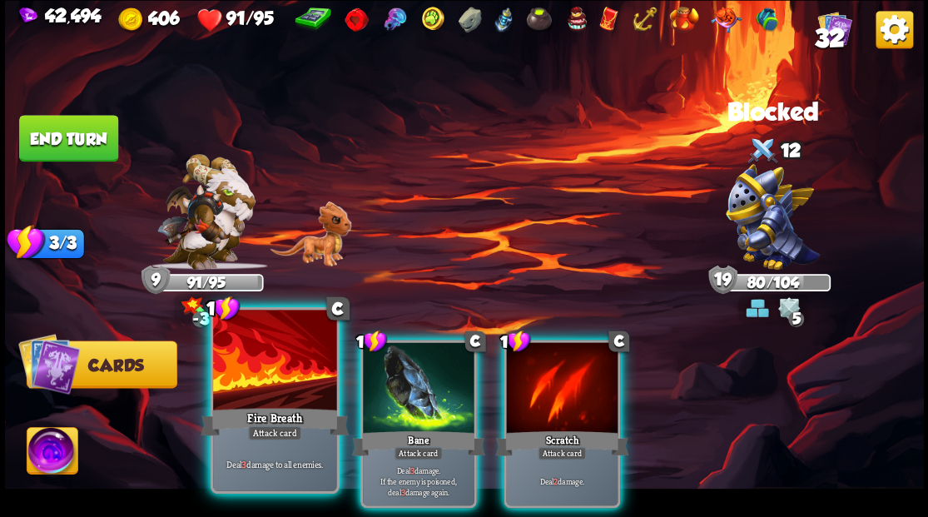
click at [283, 402] on div at bounding box center [274, 362] width 123 height 104
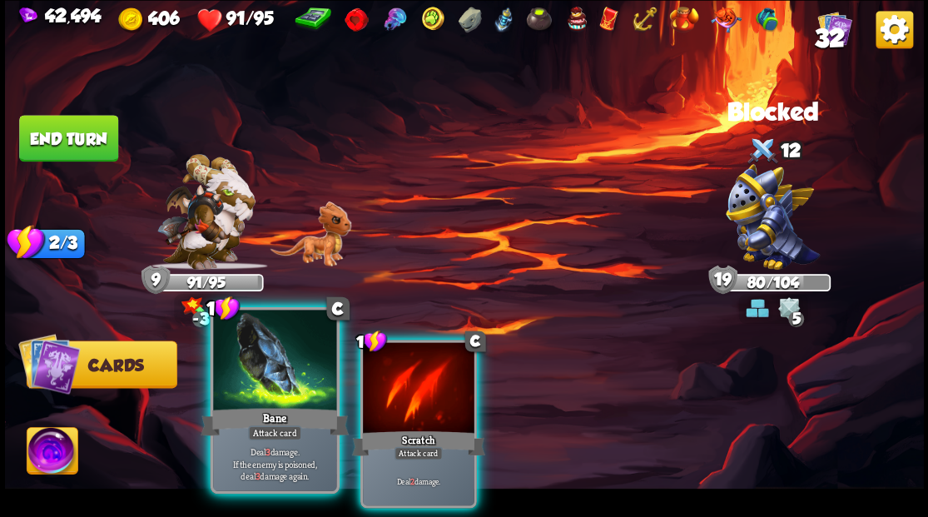
click at [283, 401] on div at bounding box center [274, 362] width 123 height 104
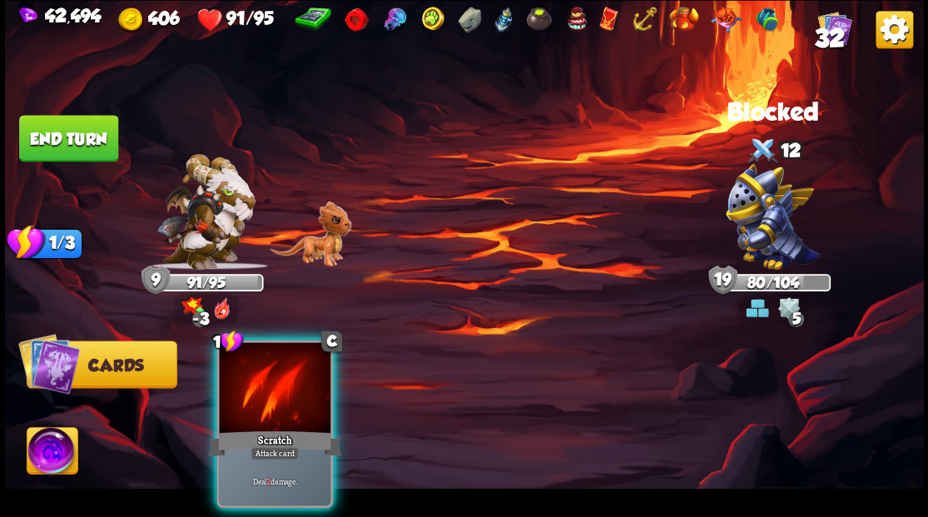
click at [281, 401] on div at bounding box center [275, 389] width 112 height 94
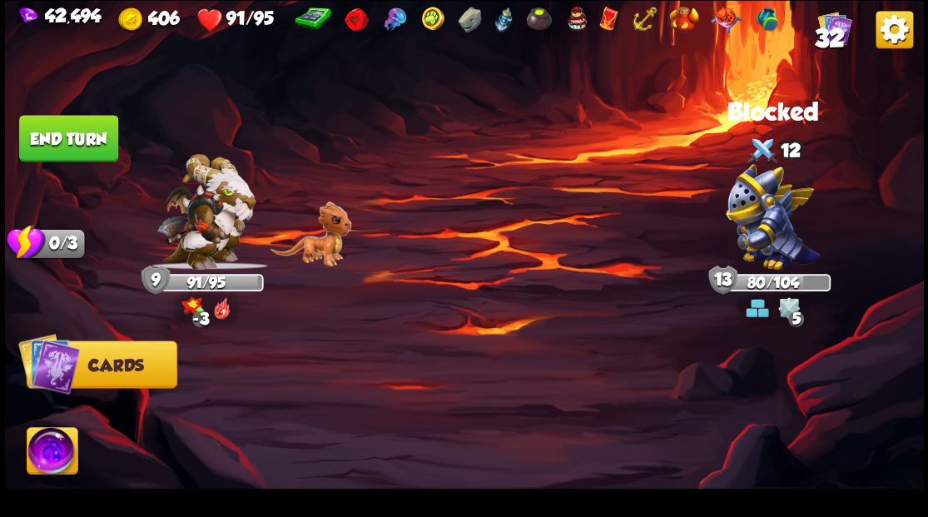
click at [65, 153] on button "End turn" at bounding box center [68, 138] width 99 height 47
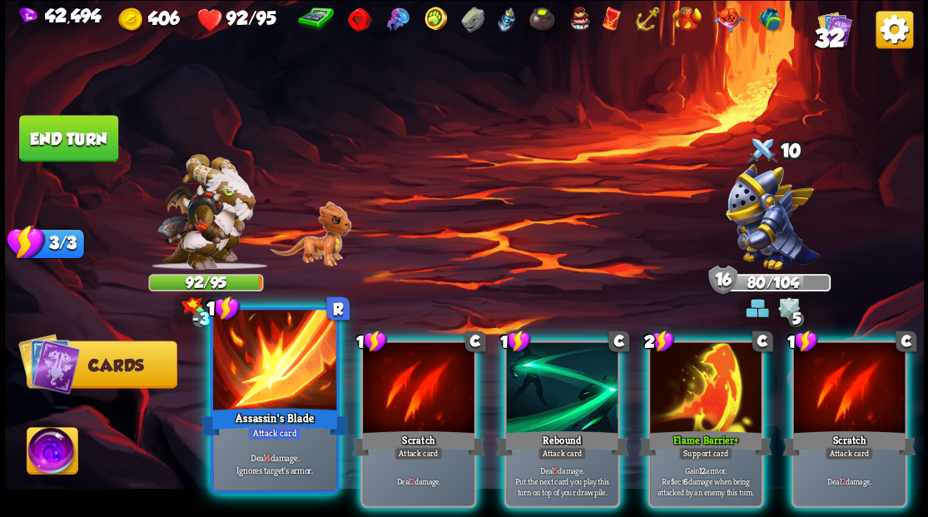
click at [266, 404] on div "Assassin's Blade" at bounding box center [275, 420] width 148 height 33
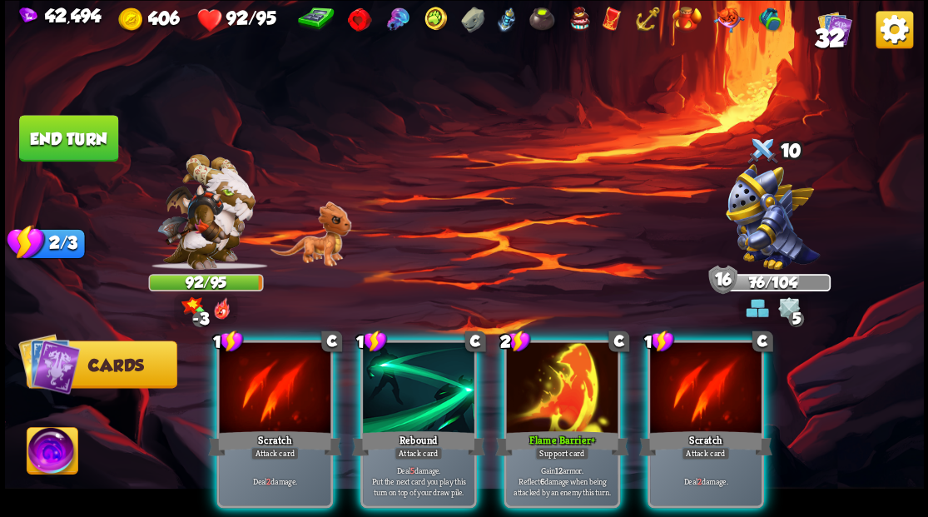
click at [541, 428] on div "Flame Barrier+" at bounding box center [561, 443] width 133 height 30
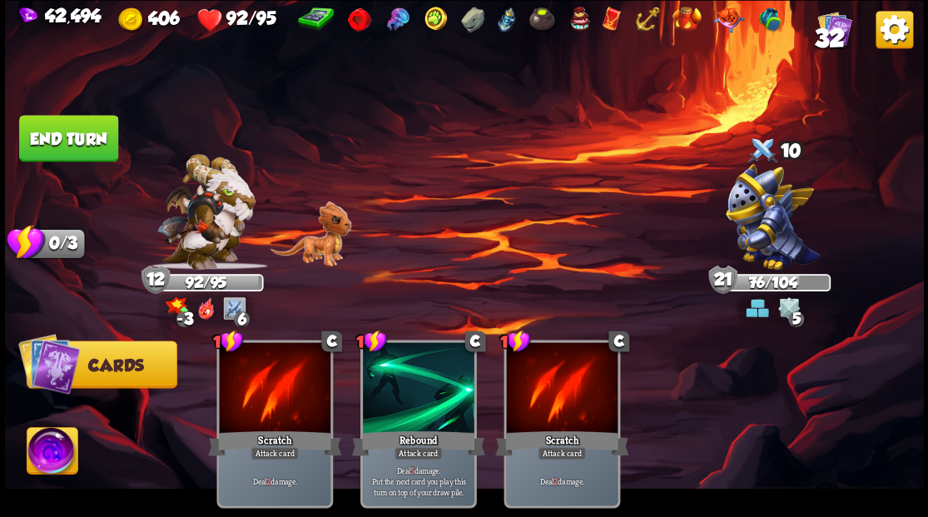
click at [52, 136] on button "End turn" at bounding box center [68, 138] width 99 height 47
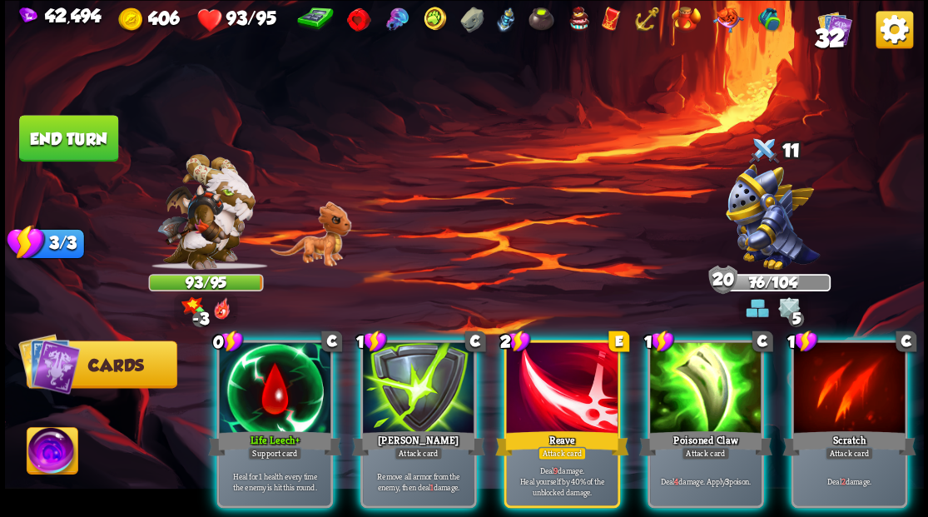
click at [240, 378] on div at bounding box center [275, 389] width 112 height 94
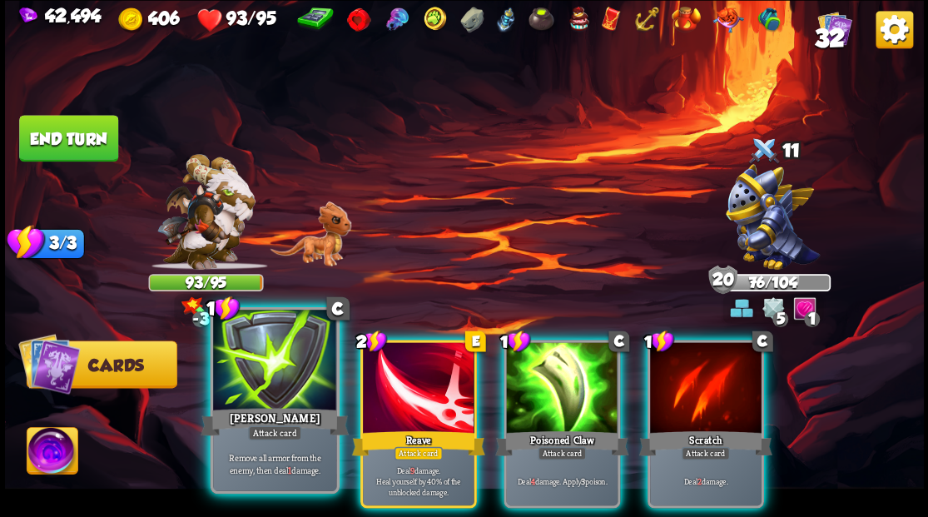
click at [255, 385] on div at bounding box center [274, 362] width 123 height 104
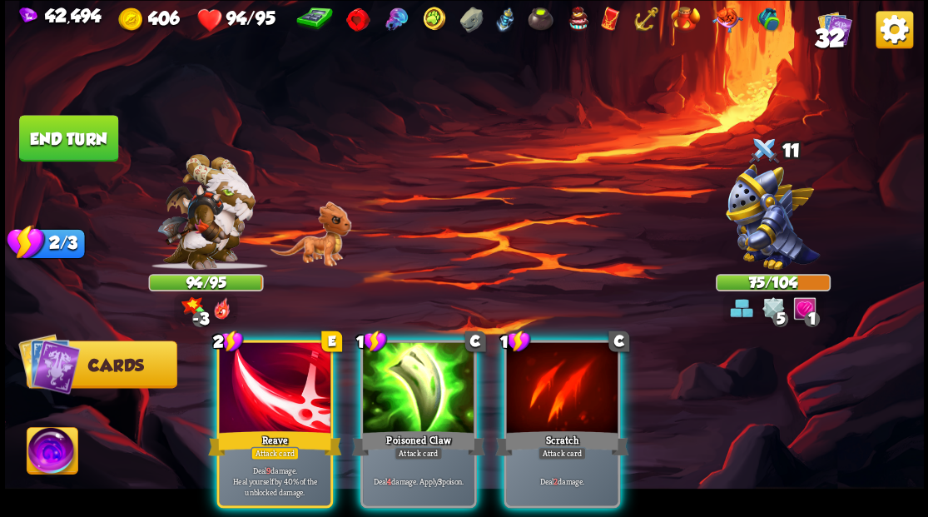
click at [251, 384] on div at bounding box center [275, 389] width 112 height 94
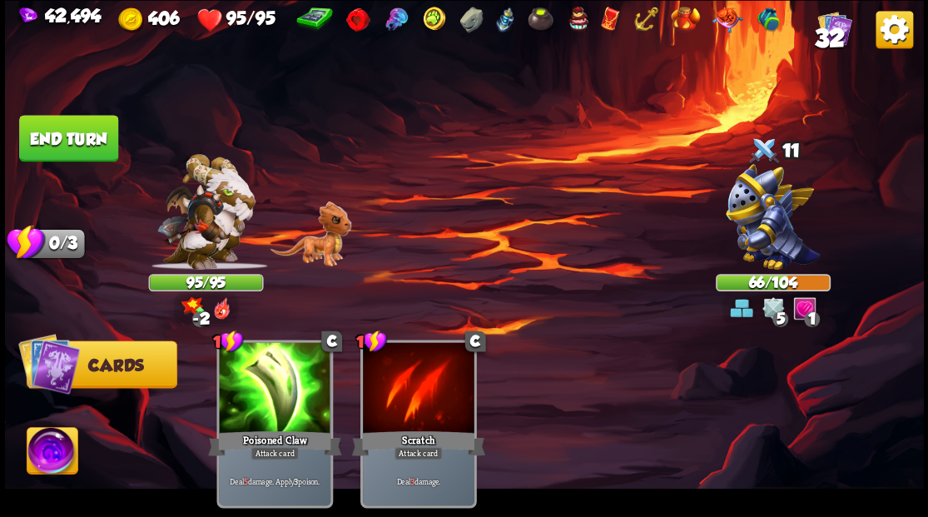
drag, startPoint x: 101, startPoint y: 148, endPoint x: 128, endPoint y: 148, distance: 27.5
click at [100, 148] on button "End turn" at bounding box center [68, 138] width 99 height 47
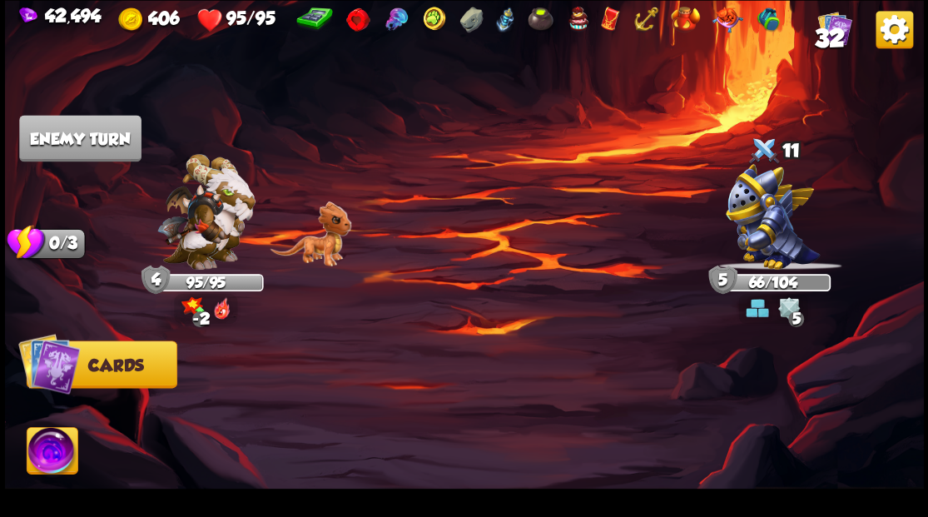
click at [205, 215] on img at bounding box center [205, 212] width 98 height 116
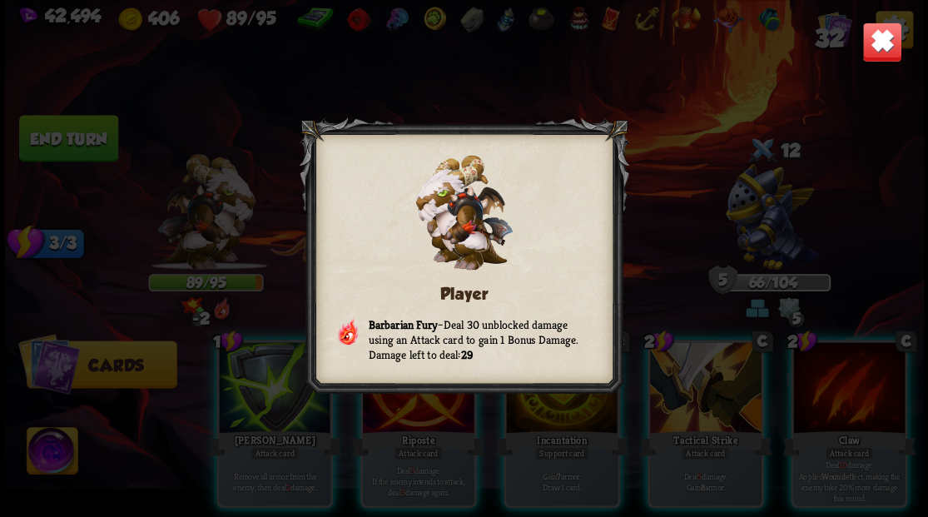
click at [878, 50] on img at bounding box center [881, 42] width 40 height 40
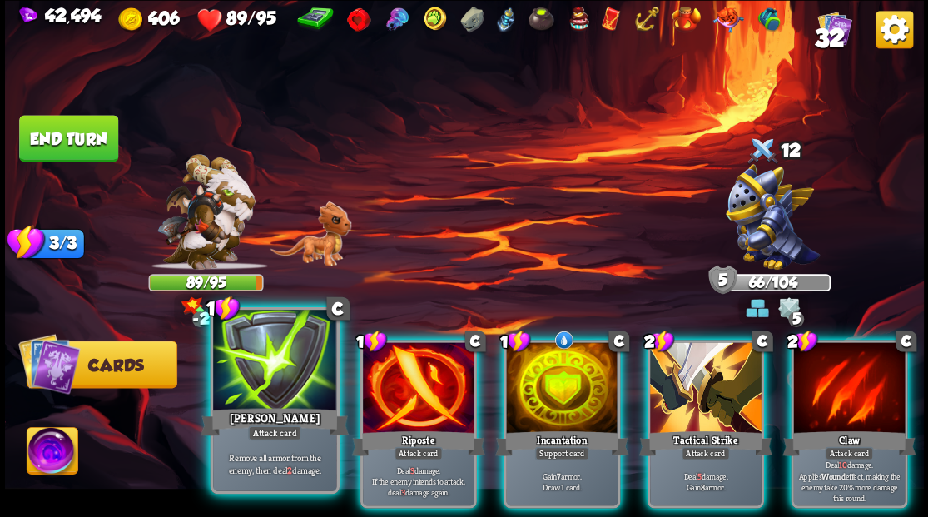
click at [270, 385] on div at bounding box center [274, 362] width 123 height 104
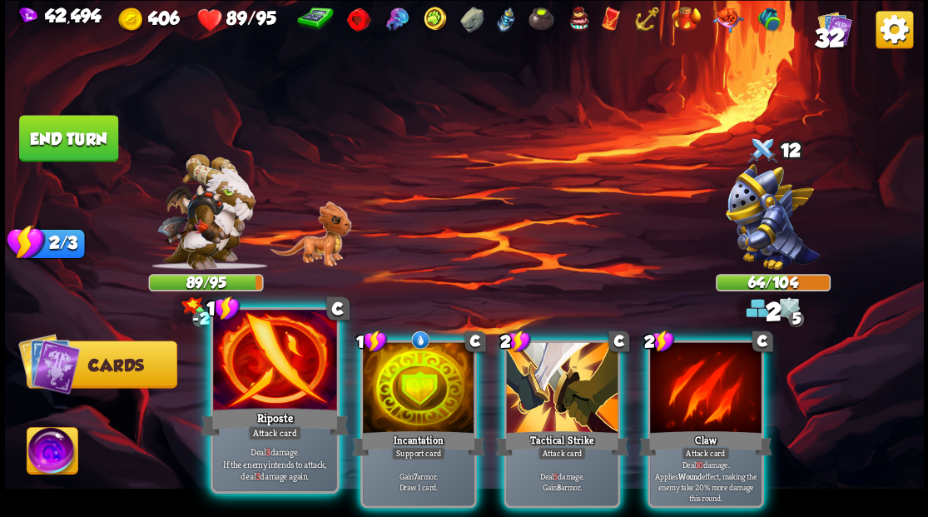
click at [269, 384] on div at bounding box center [274, 362] width 123 height 104
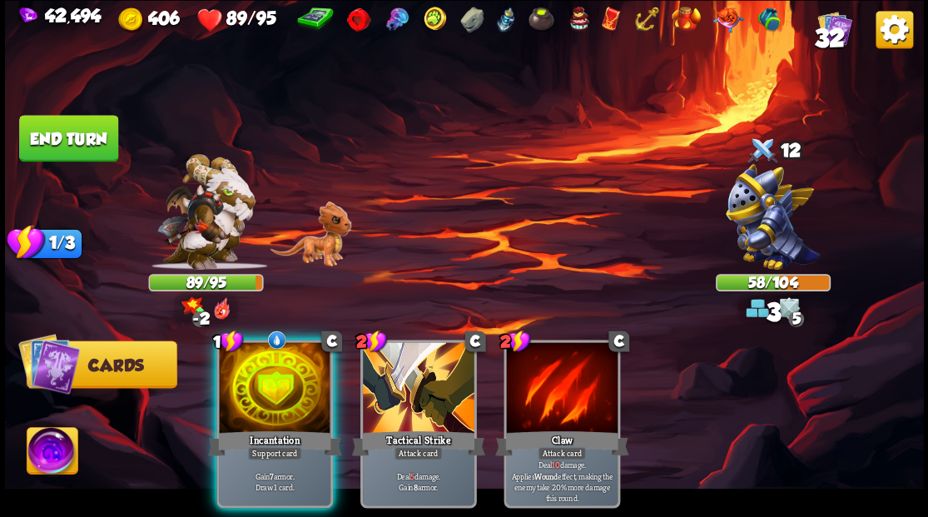
click at [92, 140] on button "End turn" at bounding box center [68, 138] width 99 height 47
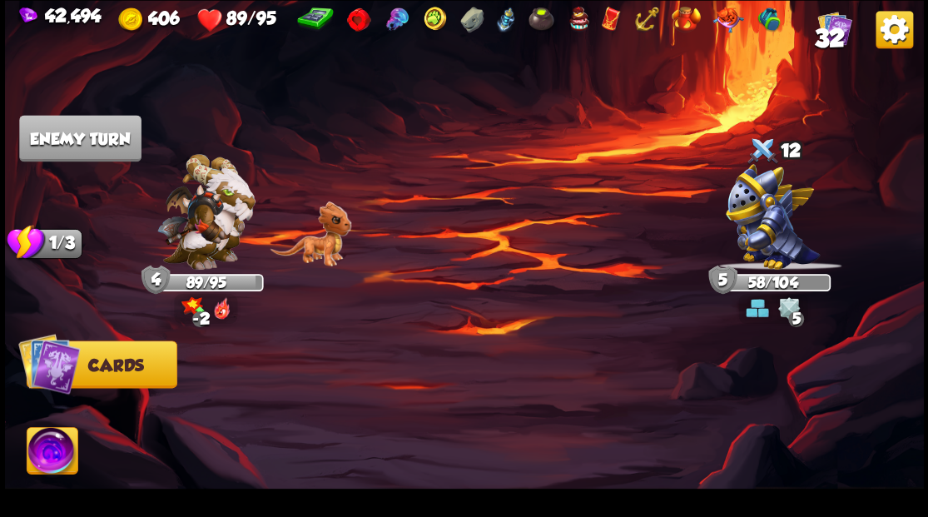
click at [211, 202] on img at bounding box center [205, 212] width 98 height 116
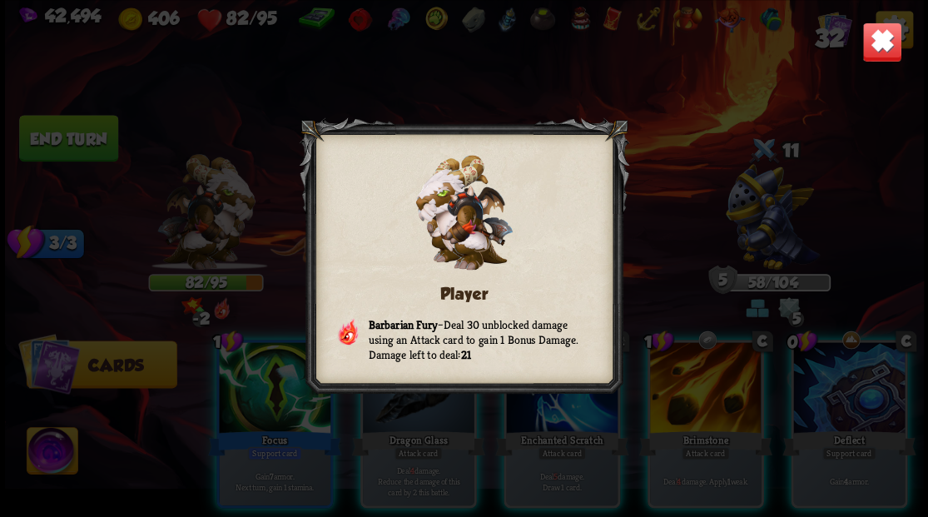
drag, startPoint x: 881, startPoint y: 44, endPoint x: 821, endPoint y: 127, distance: 101.9
click at [881, 44] on img at bounding box center [881, 42] width 40 height 40
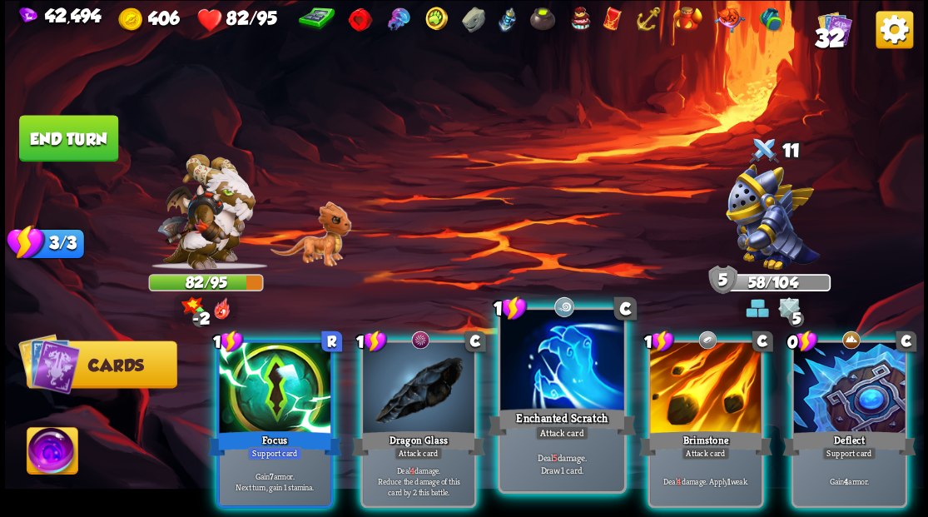
click at [553, 382] on div at bounding box center [561, 362] width 123 height 104
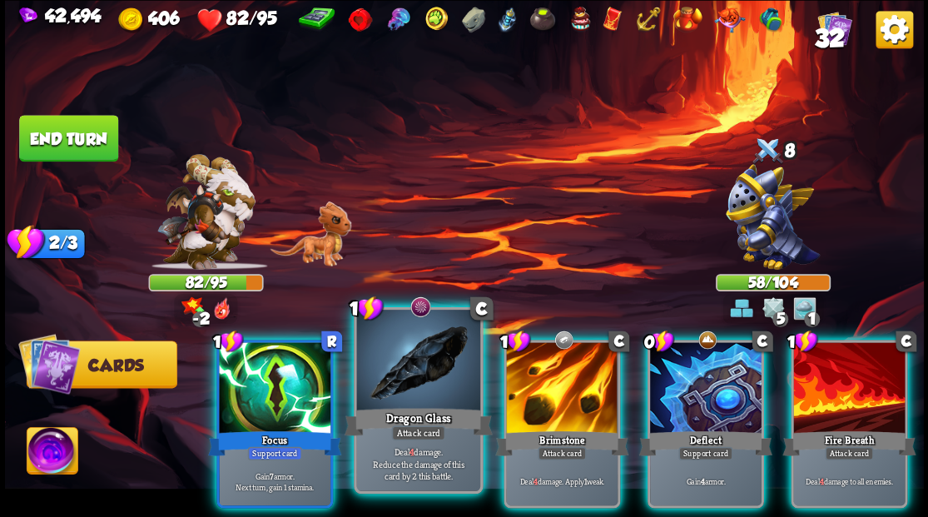
click at [426, 375] on div at bounding box center [417, 362] width 123 height 104
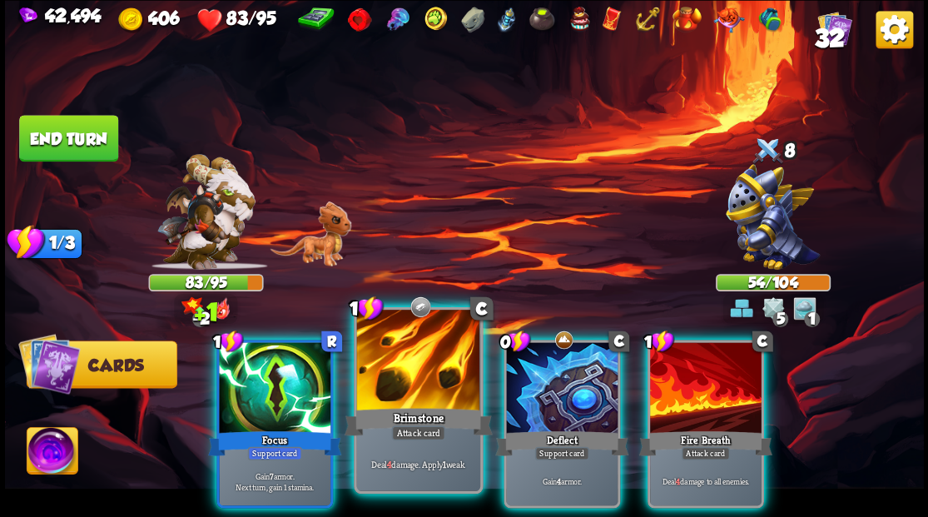
click at [405, 367] on div at bounding box center [417, 362] width 123 height 104
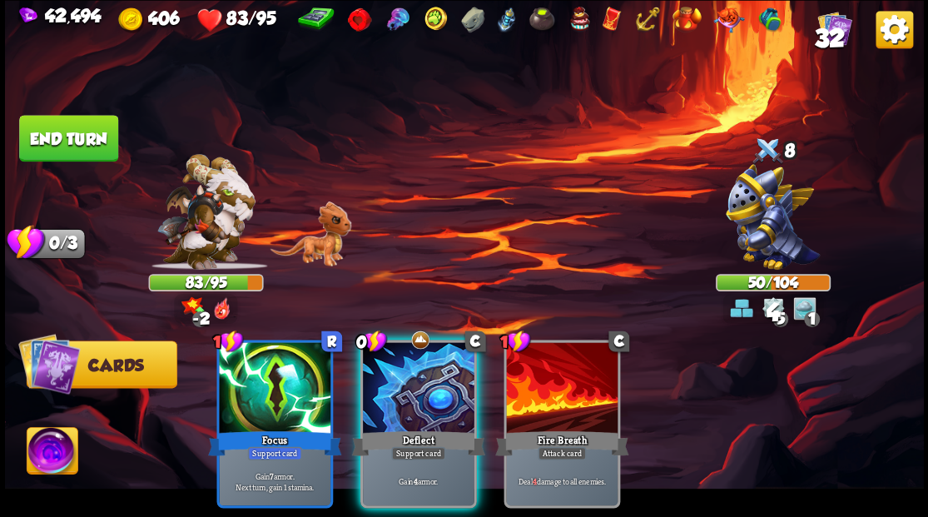
click at [405, 367] on div at bounding box center [419, 389] width 112 height 94
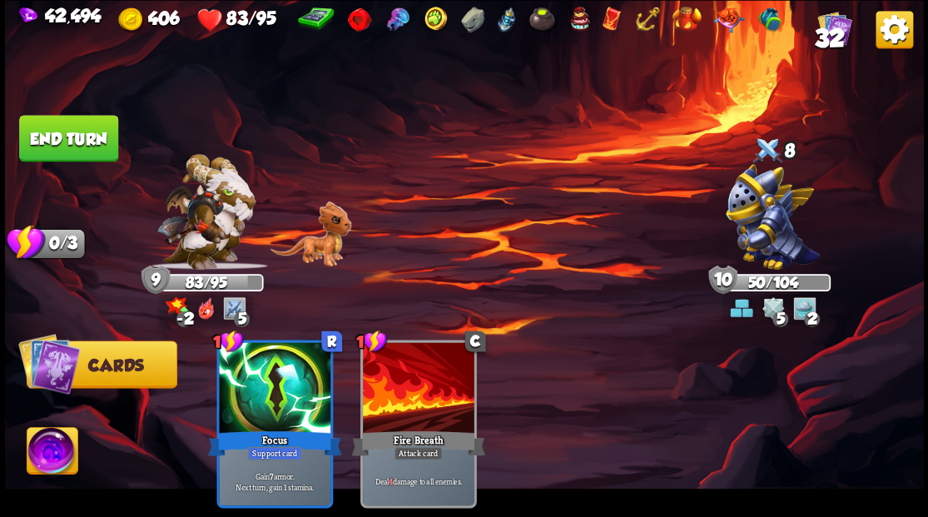
click at [216, 219] on img at bounding box center [205, 212] width 98 height 116
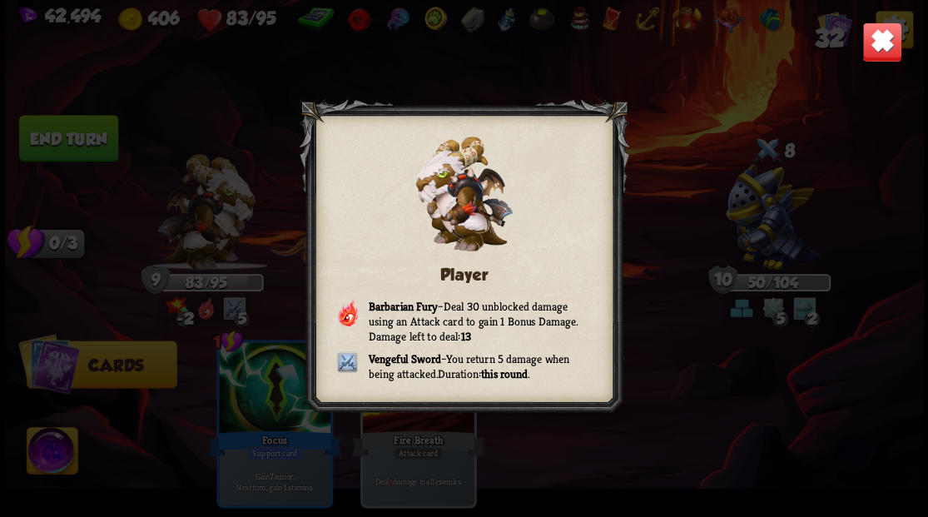
click at [887, 48] on img at bounding box center [881, 42] width 40 height 40
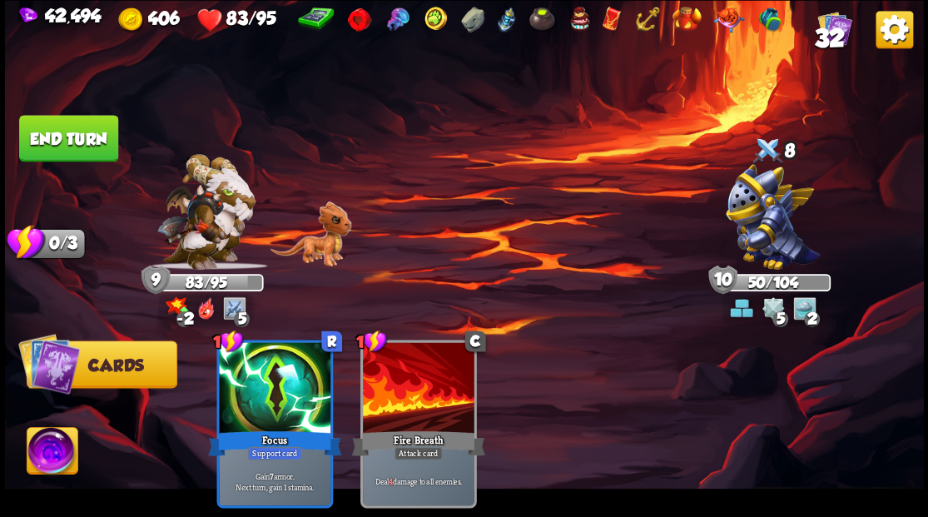
click at [47, 133] on button "End turn" at bounding box center [68, 138] width 99 height 47
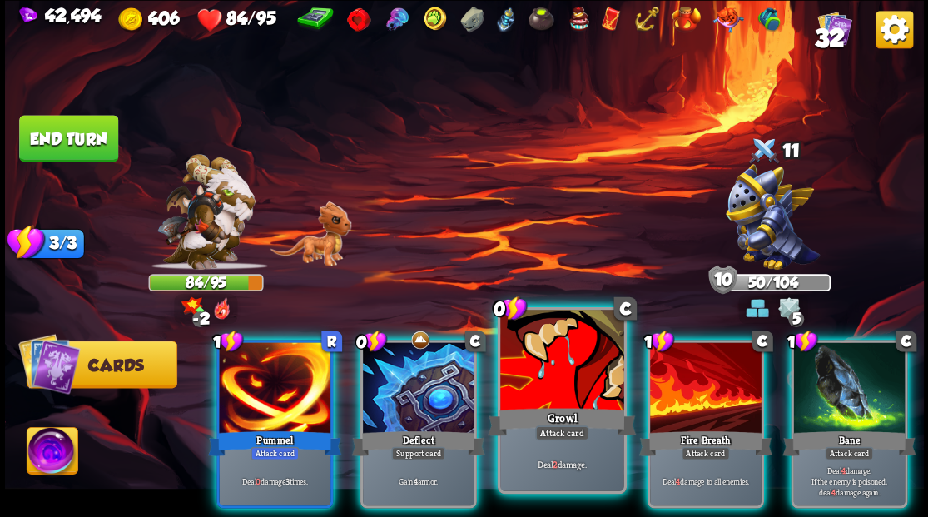
click at [558, 387] on div at bounding box center [561, 362] width 123 height 104
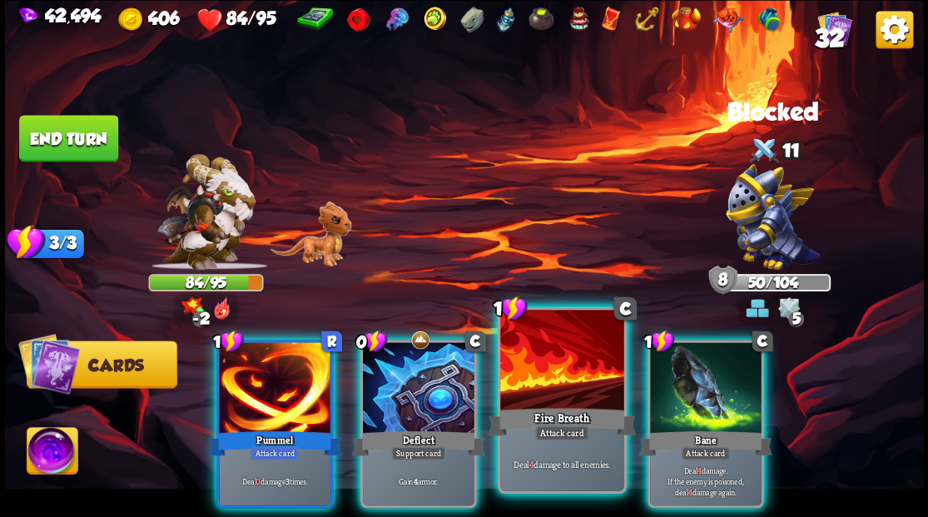
click at [537, 399] on div at bounding box center [561, 362] width 123 height 104
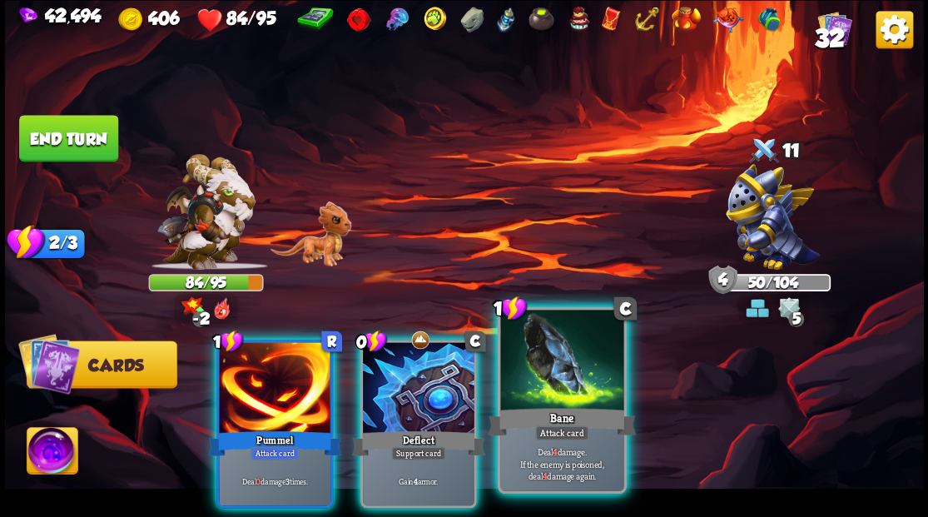
click at [535, 394] on div at bounding box center [561, 362] width 123 height 104
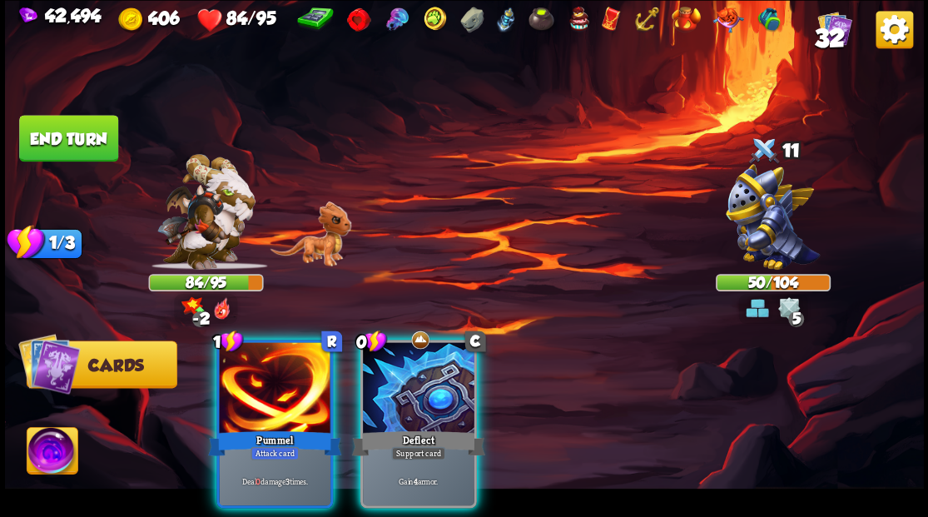
drag, startPoint x: 438, startPoint y: 394, endPoint x: 451, endPoint y: 340, distance: 56.5
click at [438, 394] on div at bounding box center [419, 389] width 112 height 94
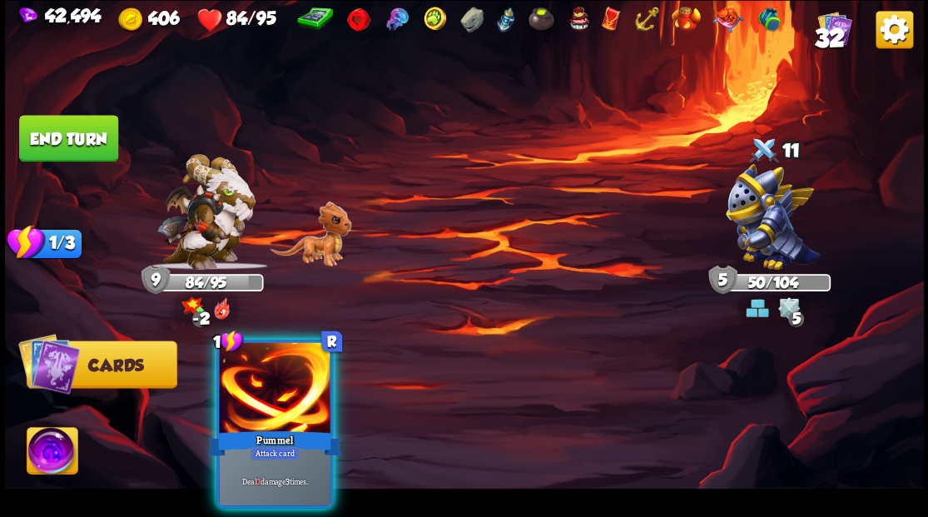
drag, startPoint x: 63, startPoint y: 144, endPoint x: 87, endPoint y: 150, distance: 24.8
click at [63, 143] on button "End turn" at bounding box center [68, 138] width 99 height 47
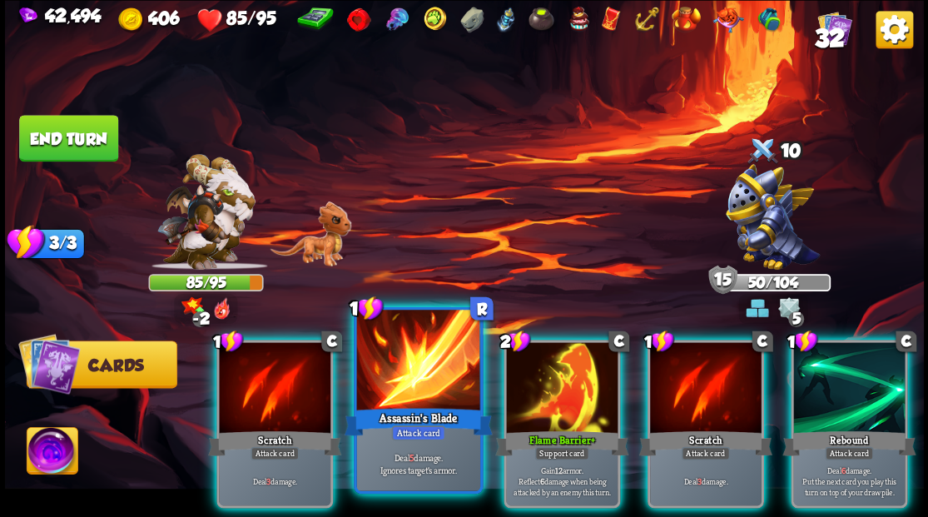
click at [414, 383] on div at bounding box center [417, 362] width 123 height 104
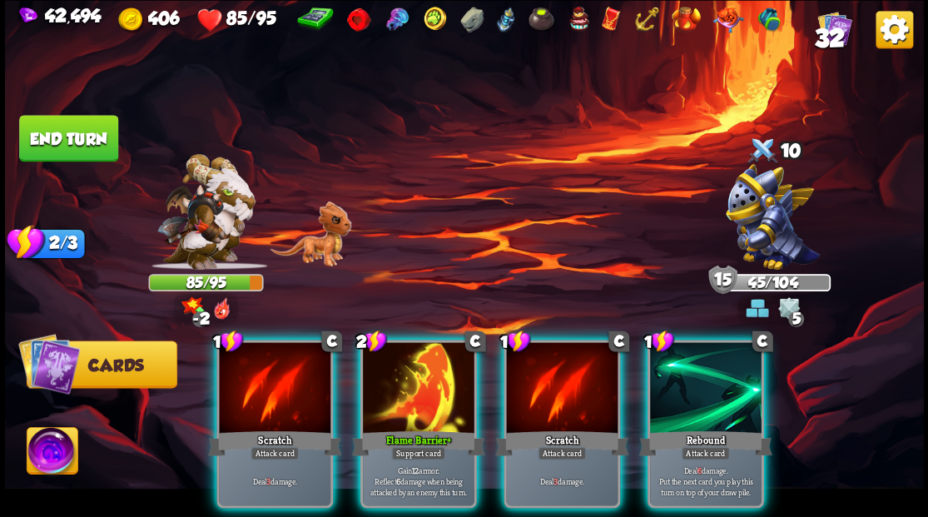
drag, startPoint x: 420, startPoint y: 394, endPoint x: 408, endPoint y: 388, distance: 14.1
click at [410, 390] on div at bounding box center [419, 389] width 112 height 94
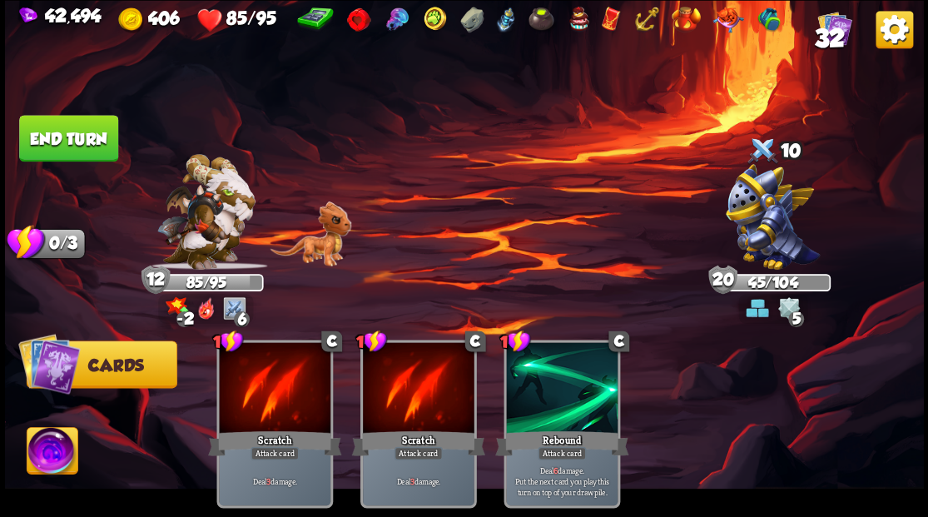
drag, startPoint x: 82, startPoint y: 138, endPoint x: 136, endPoint y: 161, distance: 59.7
click at [87, 143] on button "End turn" at bounding box center [68, 138] width 99 height 47
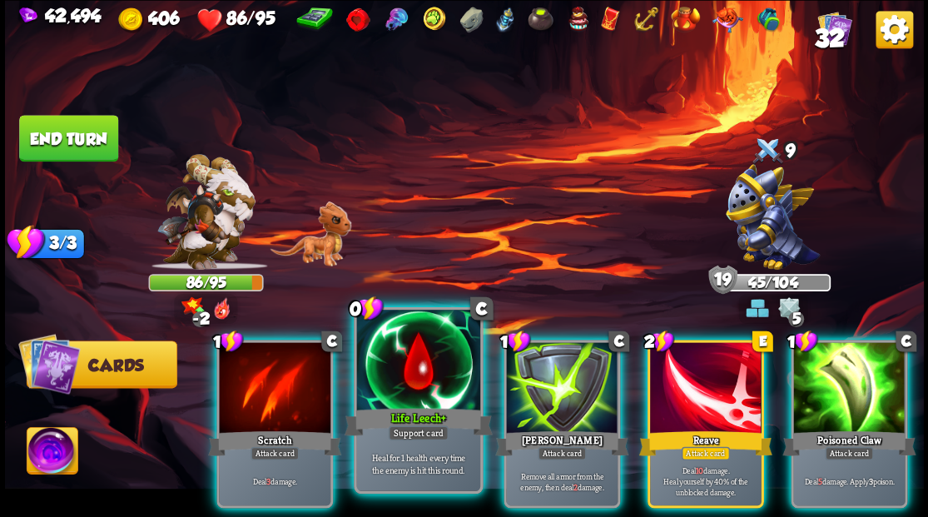
click at [430, 374] on div at bounding box center [417, 362] width 123 height 104
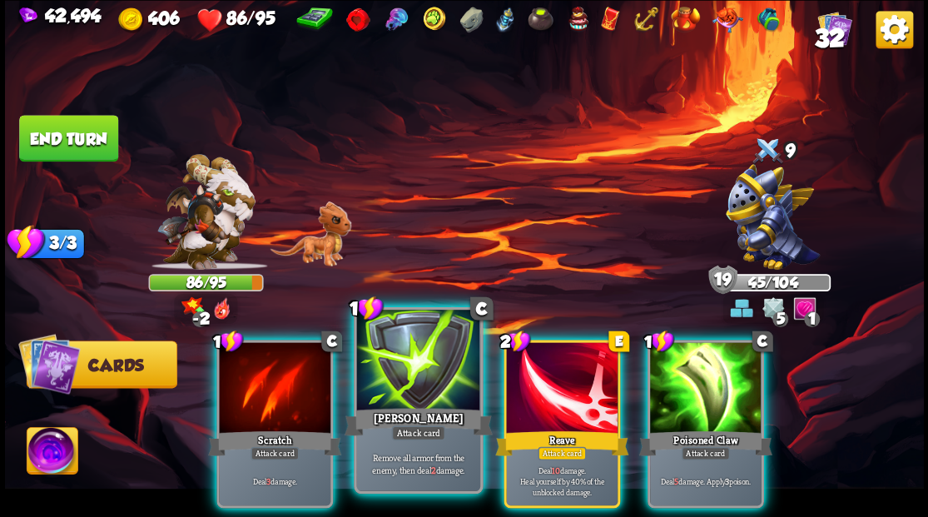
click at [403, 380] on div at bounding box center [417, 362] width 123 height 104
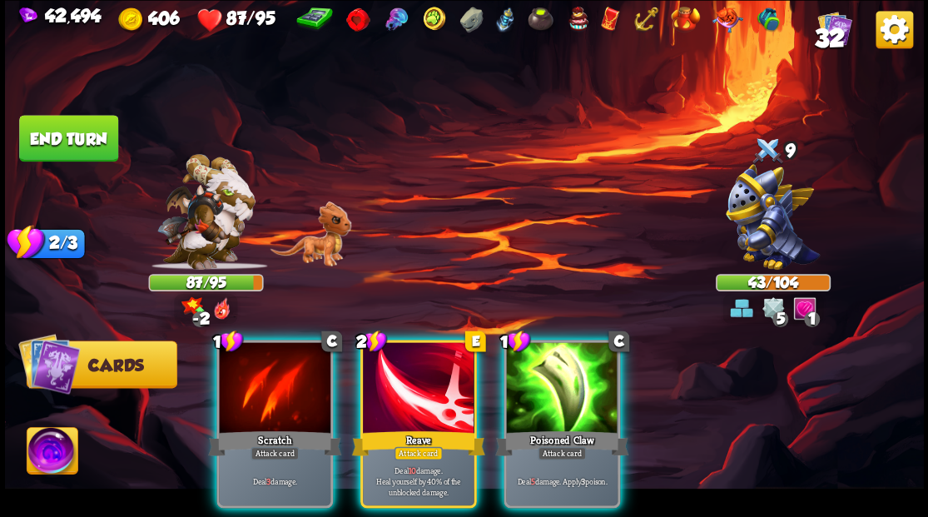
click at [209, 233] on img at bounding box center [205, 212] width 98 height 116
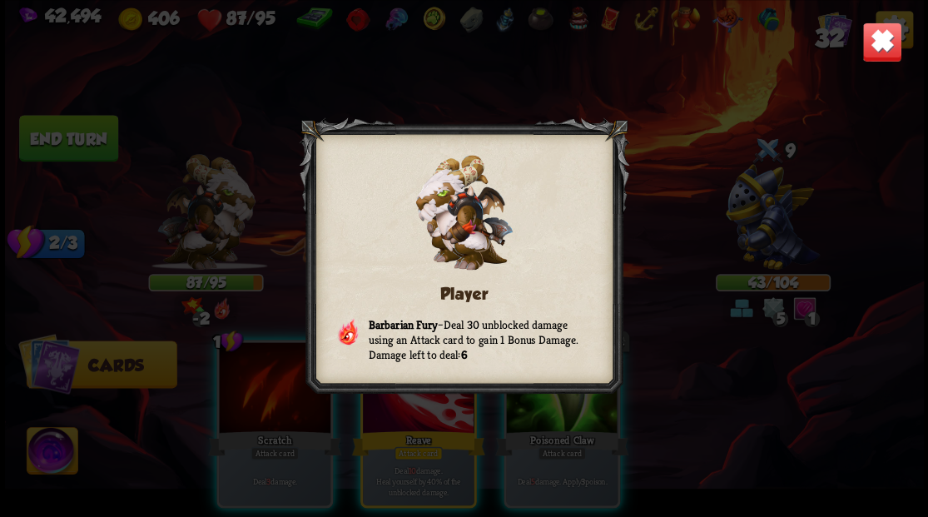
click at [889, 49] on img at bounding box center [881, 42] width 40 height 40
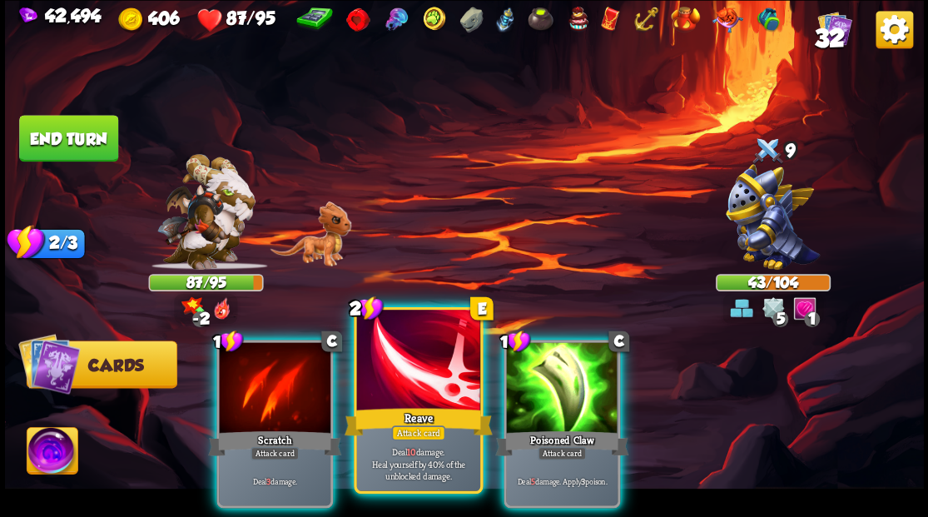
click at [411, 370] on div at bounding box center [417, 362] width 123 height 104
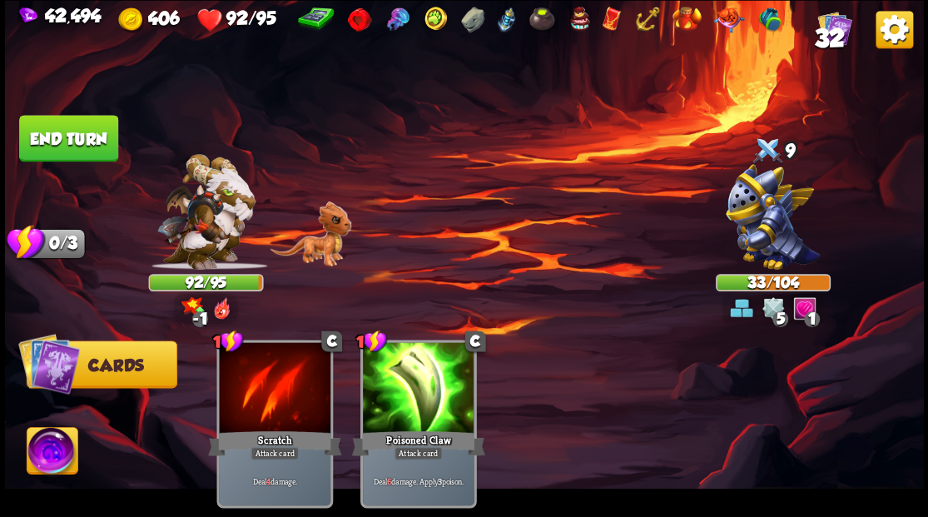
click at [219, 208] on img at bounding box center [205, 212] width 98 height 116
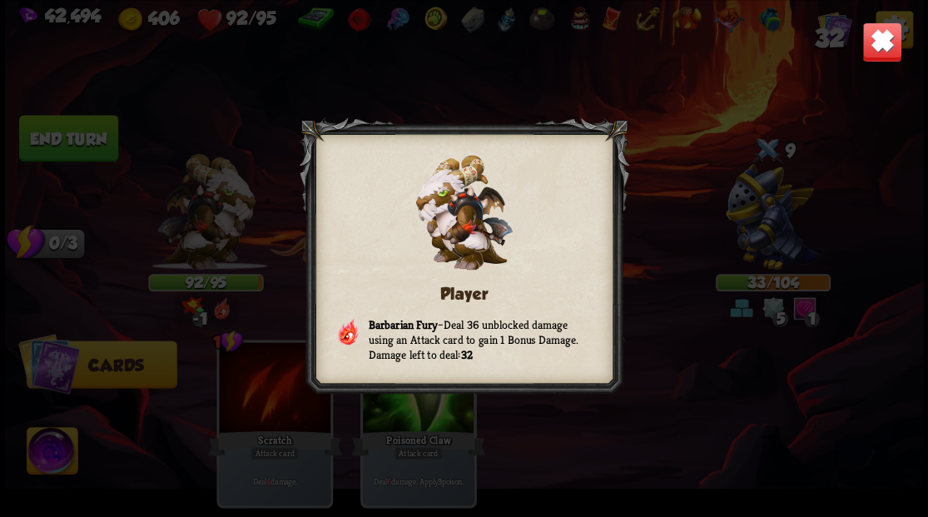
click at [891, 43] on img at bounding box center [881, 42] width 40 height 40
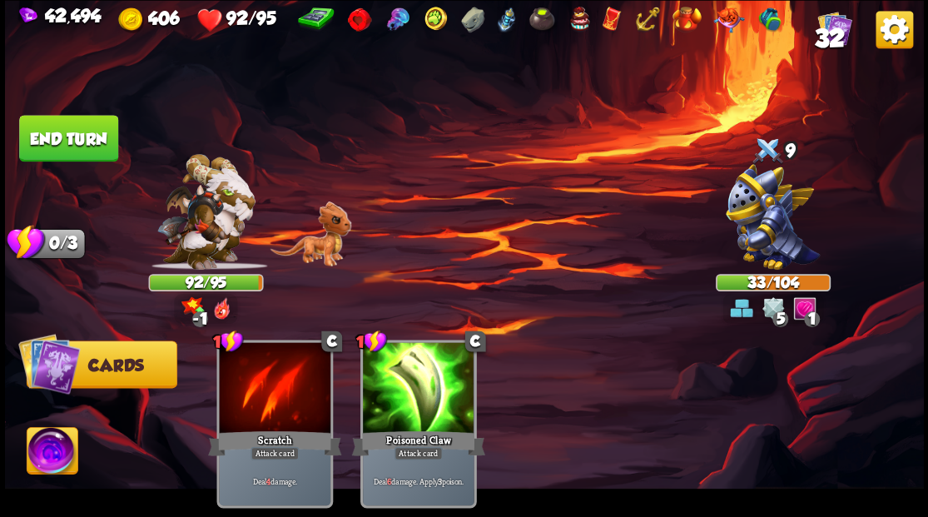
click at [52, 453] on img at bounding box center [52, 453] width 51 height 52
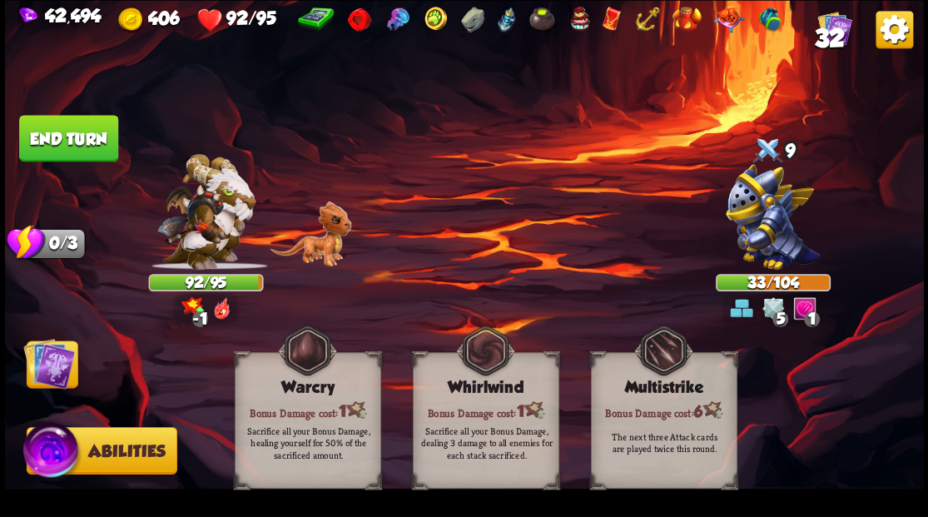
drag, startPoint x: 42, startPoint y: 366, endPoint x: 36, endPoint y: 318, distance: 48.6
click at [42, 365] on img at bounding box center [49, 363] width 52 height 52
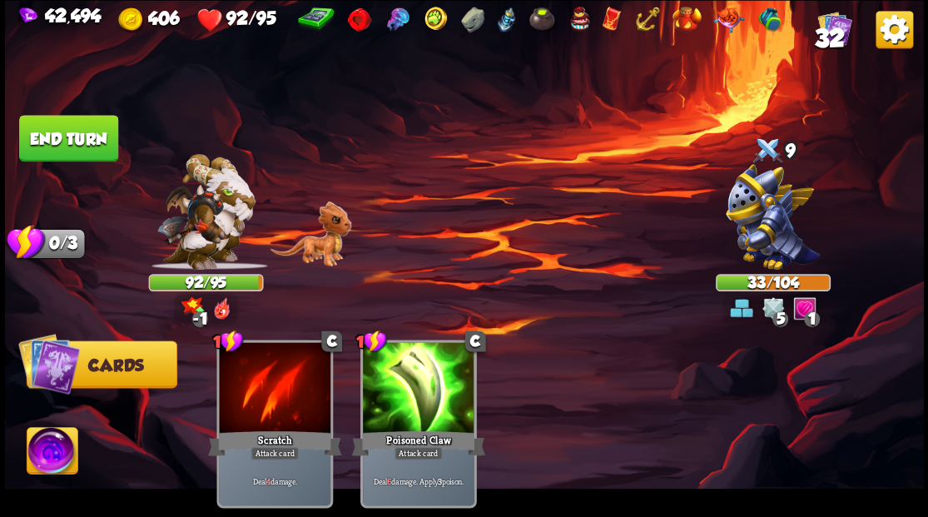
click at [67, 138] on button "End turn" at bounding box center [68, 138] width 99 height 47
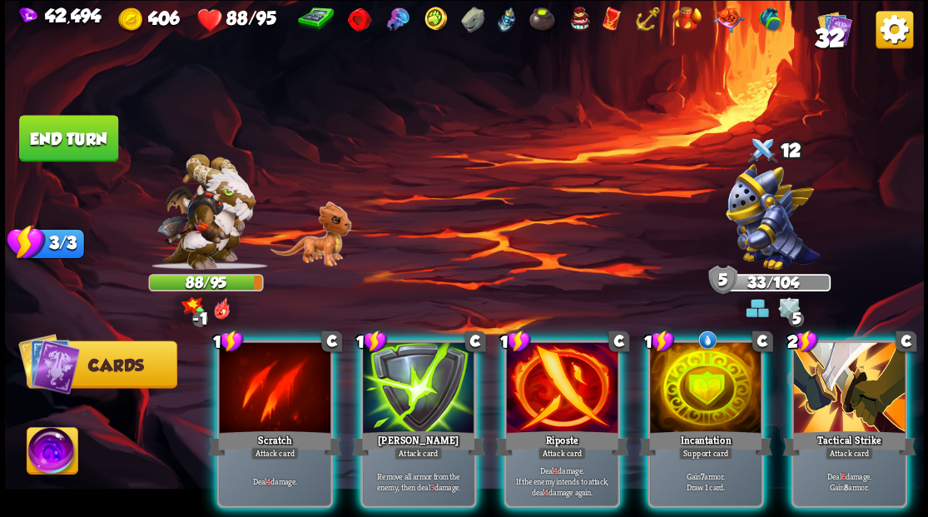
drag, startPoint x: 704, startPoint y: 406, endPoint x: 697, endPoint y: 396, distance: 12.5
click at [704, 401] on div "1 C Incantation Support card Gain 7 armor. Draw 1 card." at bounding box center [705, 424] width 117 height 168
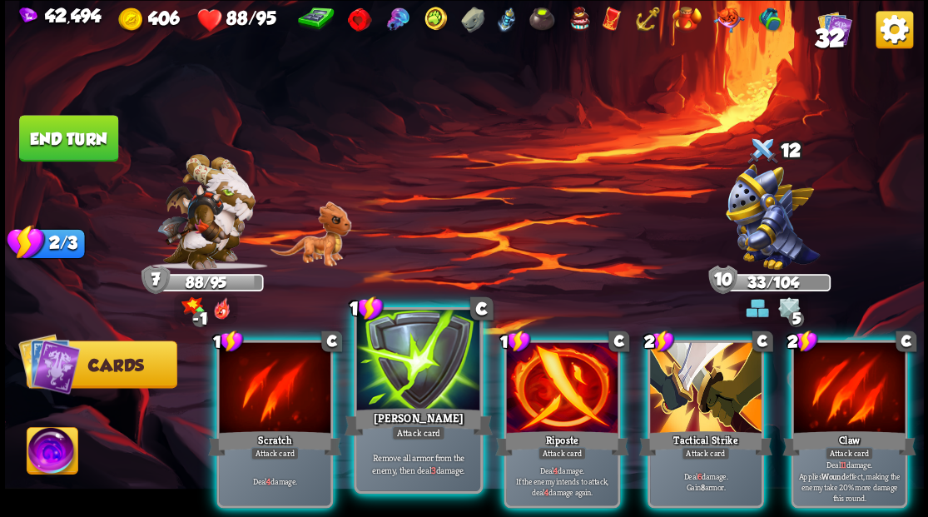
click at [399, 387] on div at bounding box center [417, 362] width 123 height 104
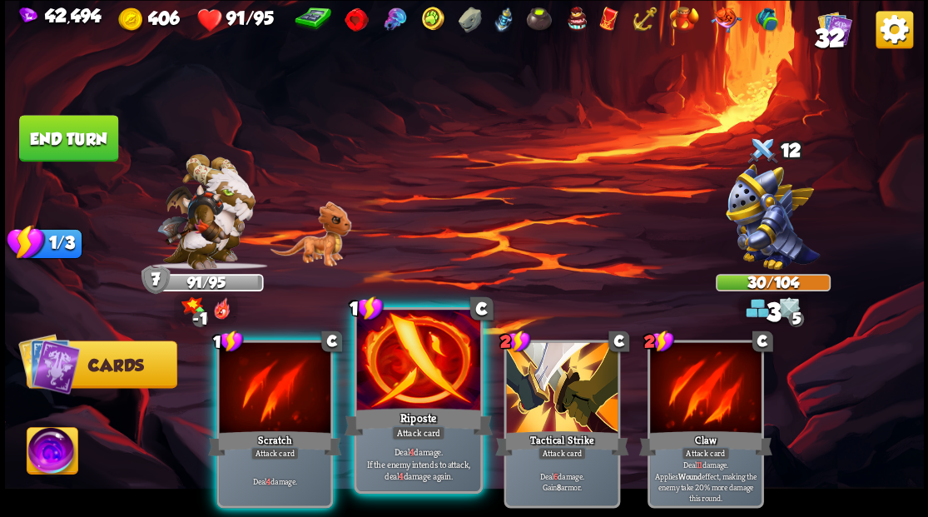
click at [401, 385] on div at bounding box center [417, 362] width 123 height 104
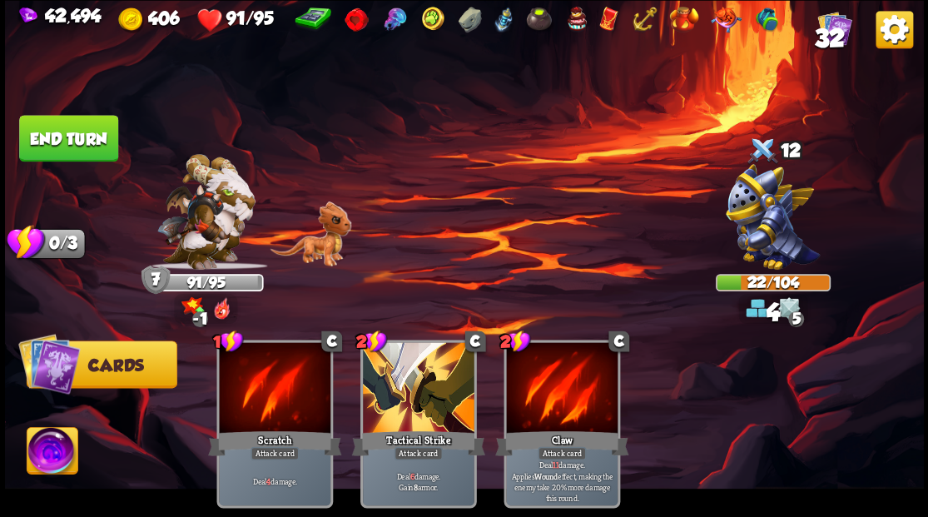
click at [61, 131] on button "End turn" at bounding box center [68, 138] width 99 height 47
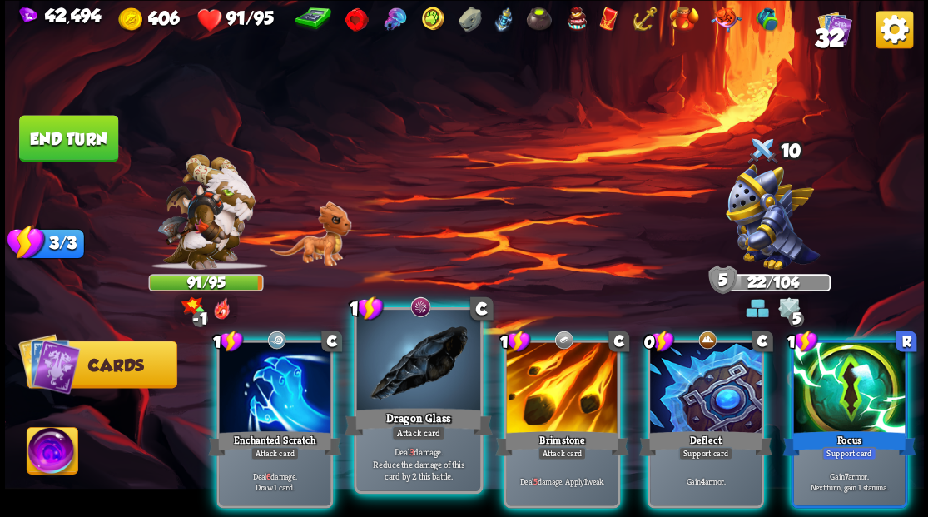
click at [404, 351] on div at bounding box center [417, 362] width 123 height 104
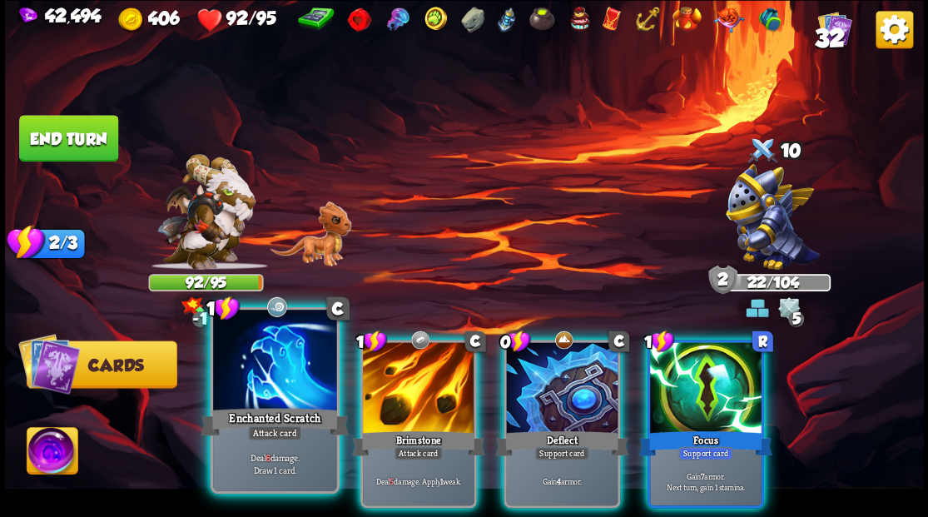
click at [275, 377] on div at bounding box center [274, 362] width 123 height 104
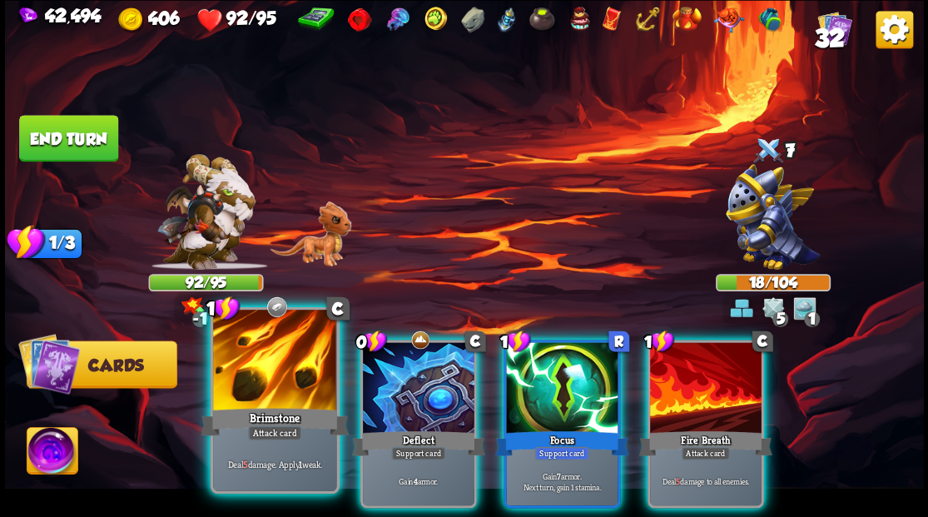
click at [265, 390] on div at bounding box center [274, 362] width 123 height 104
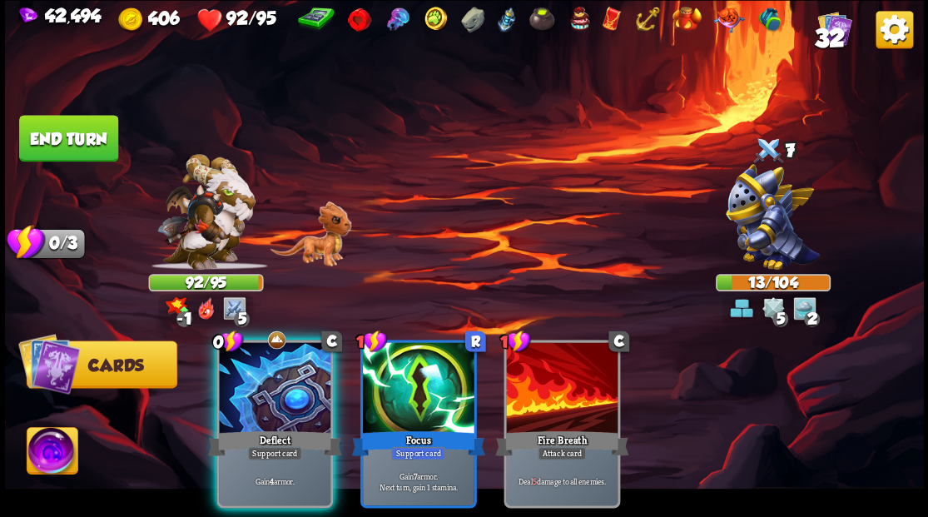
drag, startPoint x: 265, startPoint y: 385, endPoint x: 261, endPoint y: 365, distance: 20.4
click at [261, 368] on div at bounding box center [275, 389] width 112 height 94
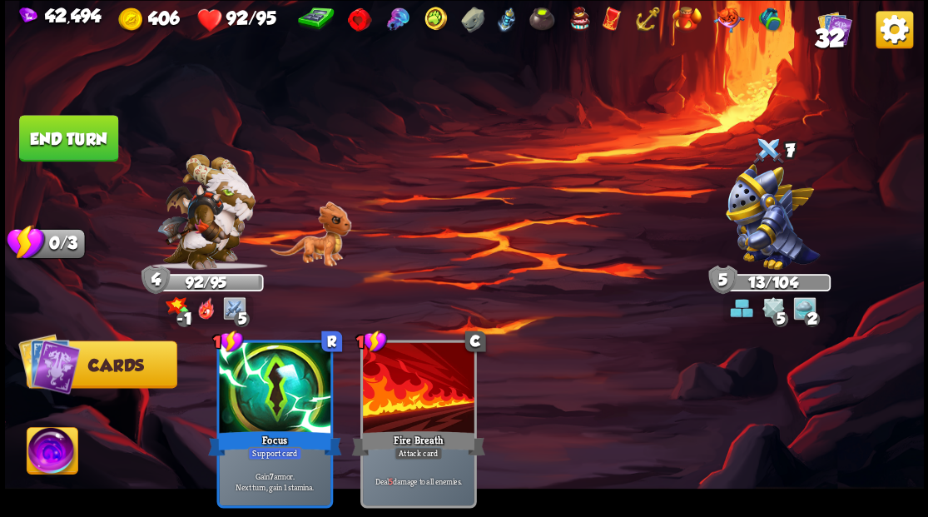
click at [54, 115] on button "End turn" at bounding box center [68, 138] width 99 height 47
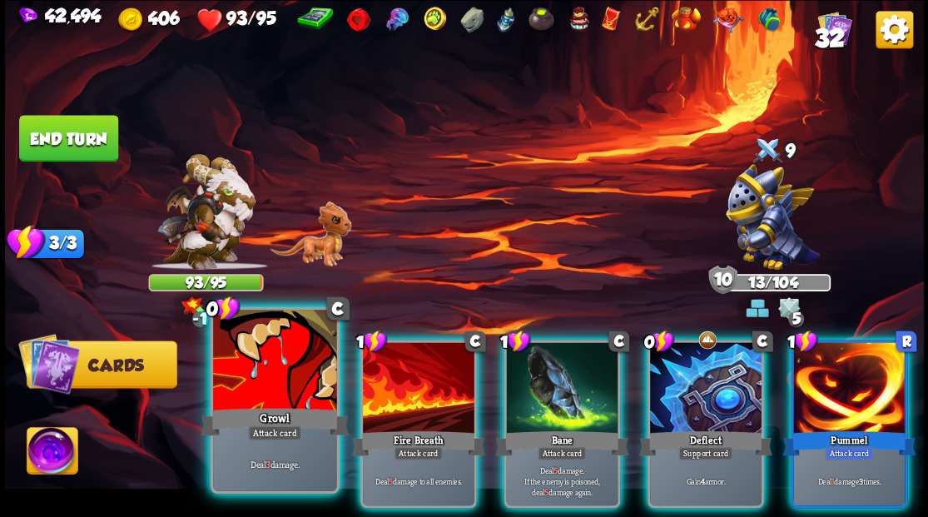
click at [290, 363] on div at bounding box center [274, 362] width 123 height 104
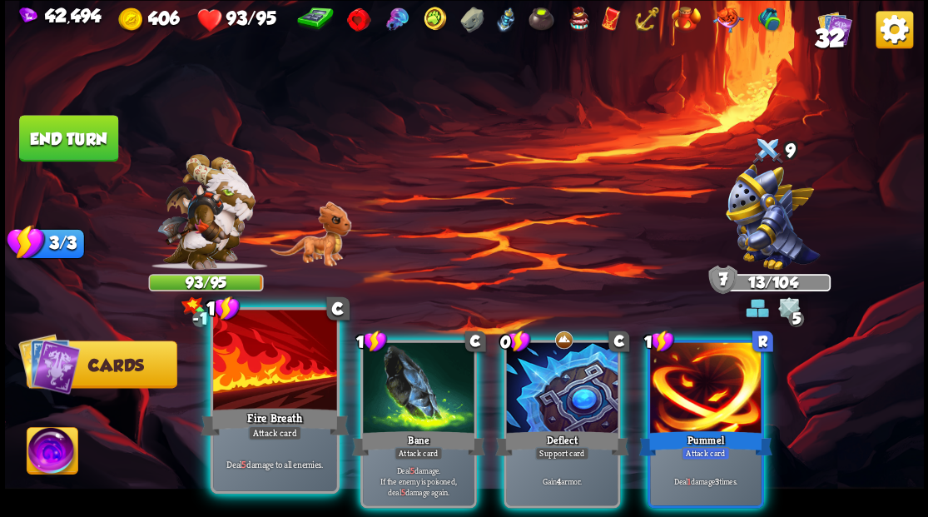
click at [279, 389] on div at bounding box center [274, 362] width 123 height 104
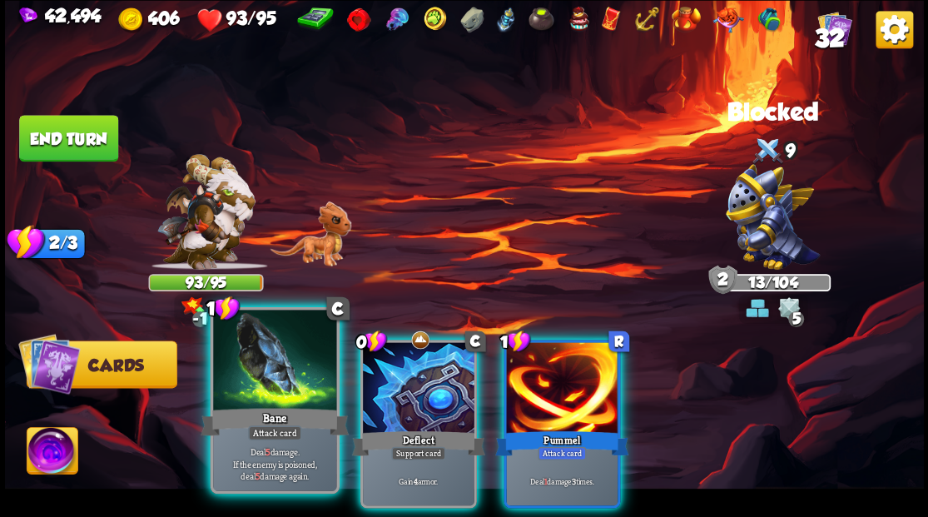
drag, startPoint x: 262, startPoint y: 367, endPoint x: 285, endPoint y: 326, distance: 46.6
click at [262, 366] on div at bounding box center [274, 362] width 123 height 104
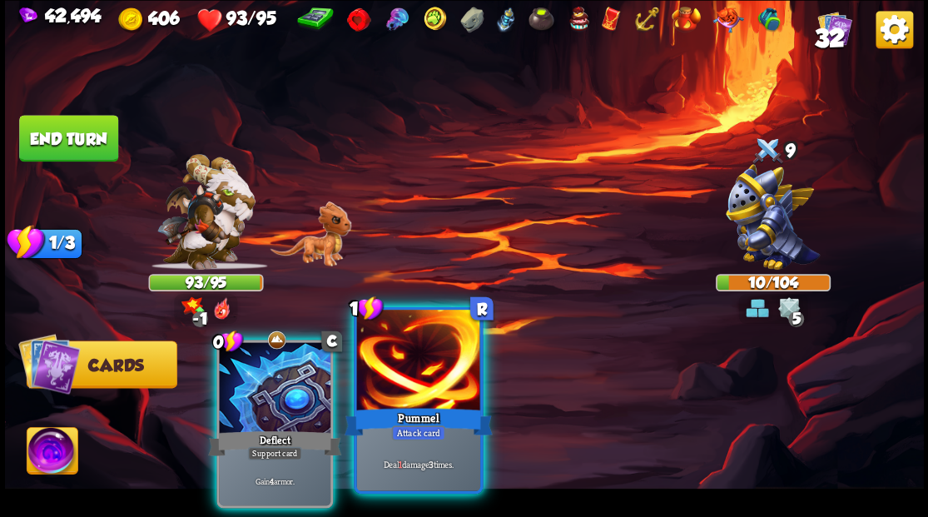
click at [428, 390] on div at bounding box center [417, 362] width 123 height 104
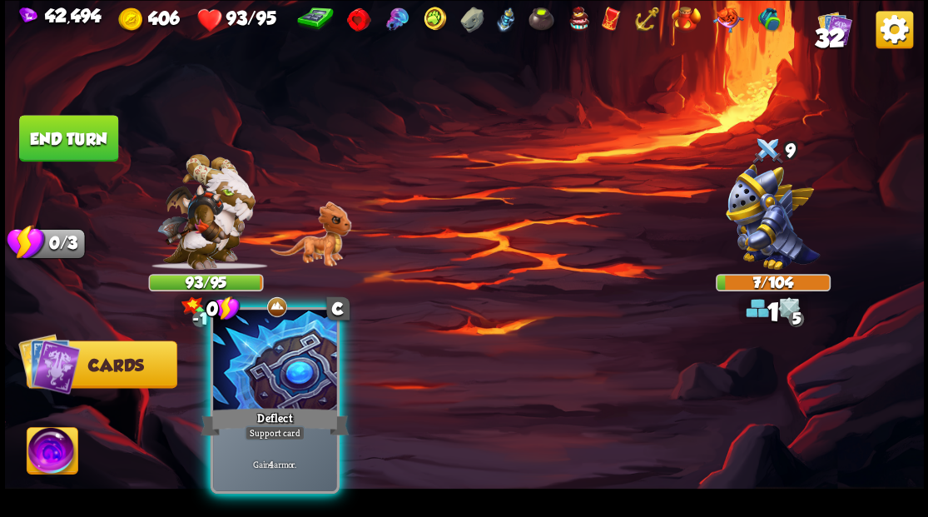
click at [283, 381] on div at bounding box center [274, 362] width 123 height 104
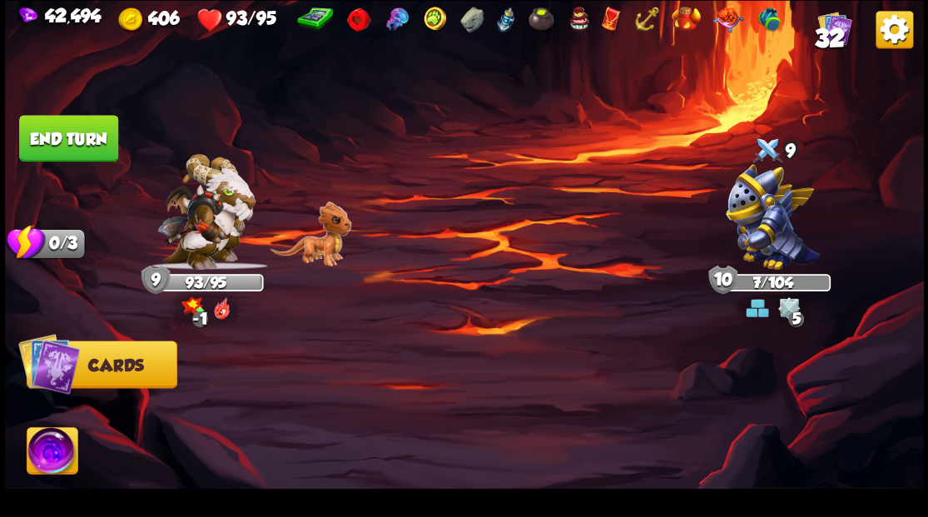
click at [72, 133] on button "End turn" at bounding box center [68, 138] width 99 height 47
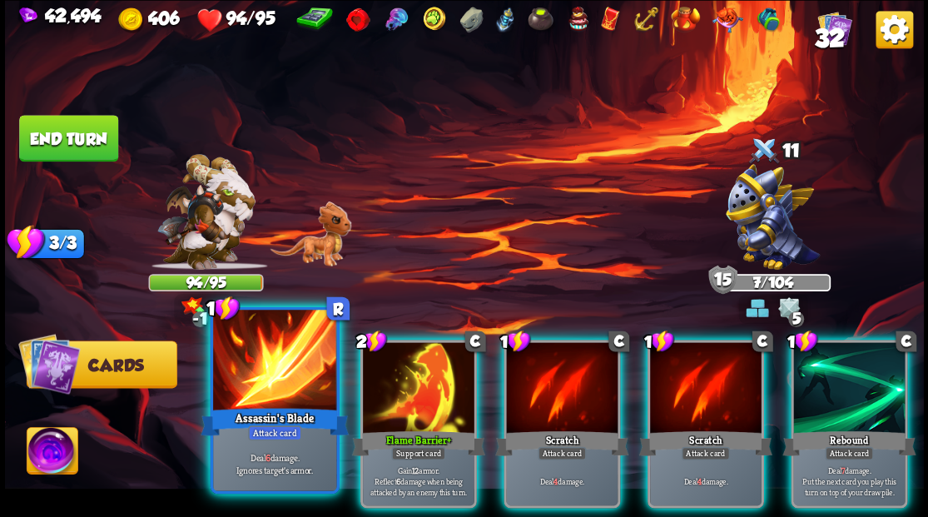
click at [270, 374] on div at bounding box center [274, 362] width 123 height 104
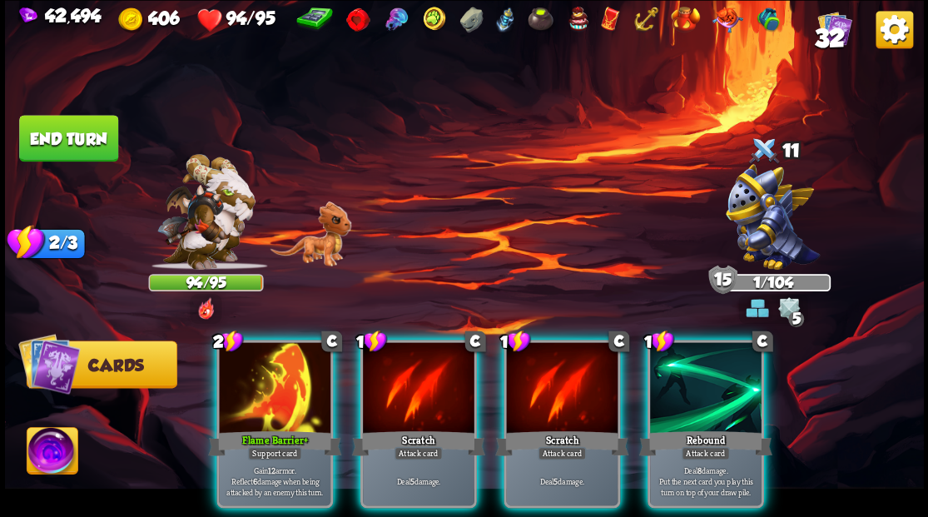
click at [268, 381] on div at bounding box center [275, 389] width 112 height 94
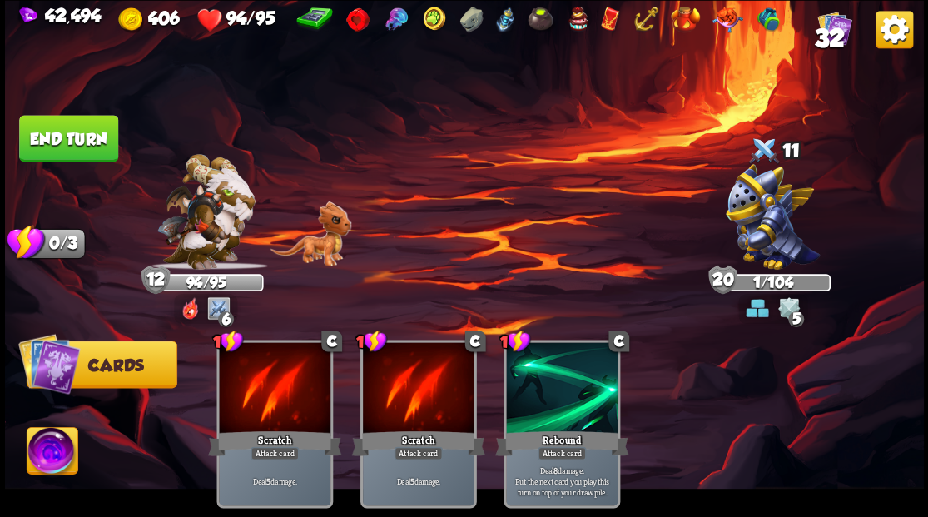
click at [92, 128] on button "End turn" at bounding box center [68, 138] width 99 height 47
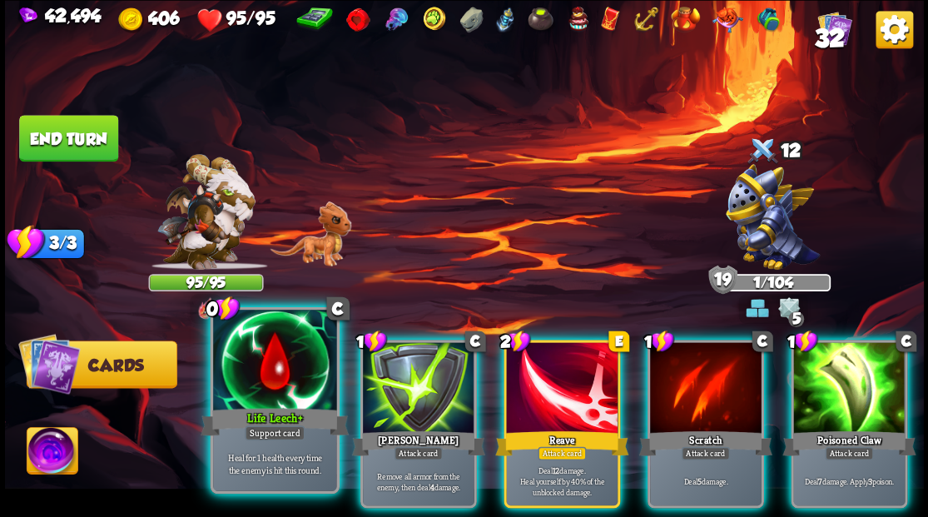
click at [281, 376] on div at bounding box center [274, 362] width 123 height 104
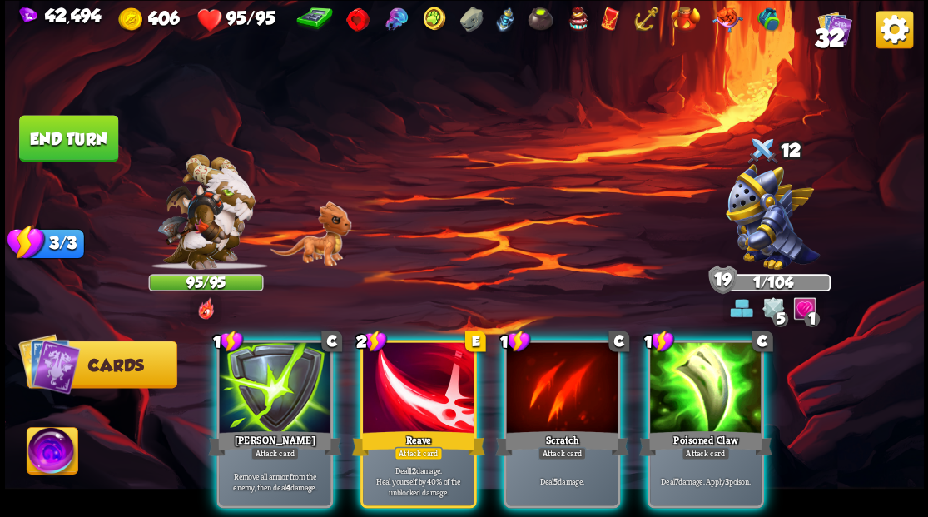
click at [274, 377] on div at bounding box center [275, 389] width 112 height 94
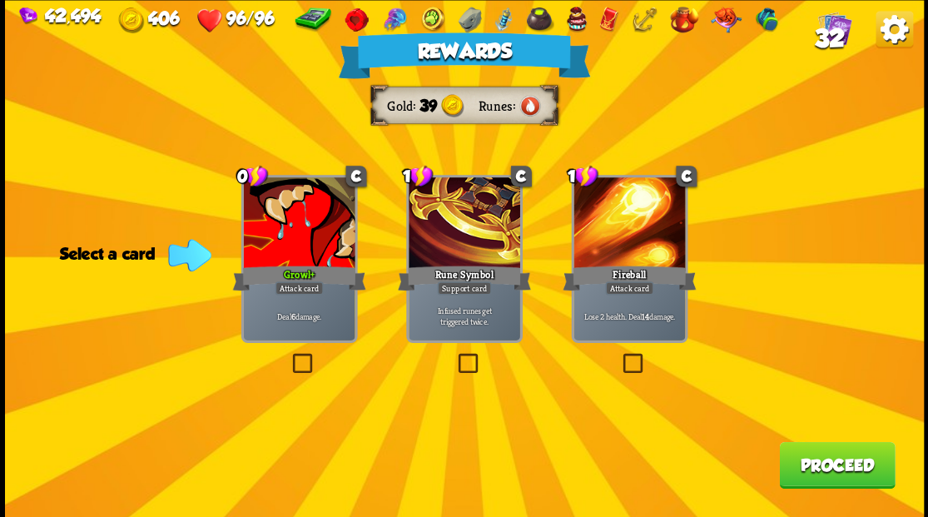
click at [823, 463] on button "Proceed" at bounding box center [837, 464] width 116 height 47
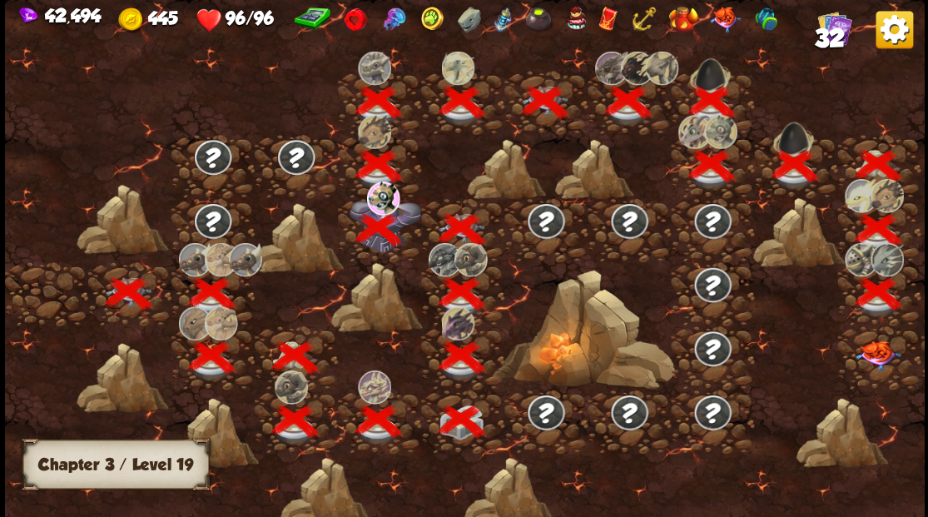
scroll to position [0, 253]
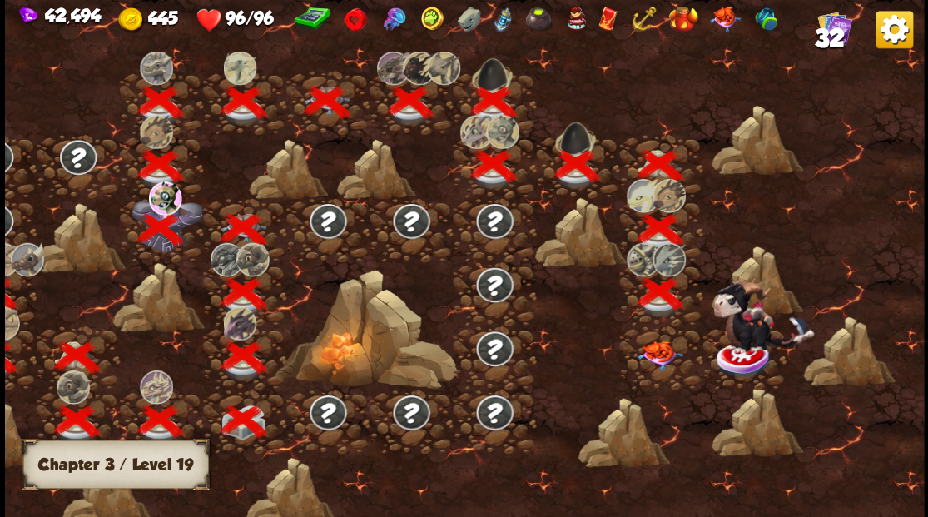
click at [655, 353] on img at bounding box center [660, 354] width 46 height 29
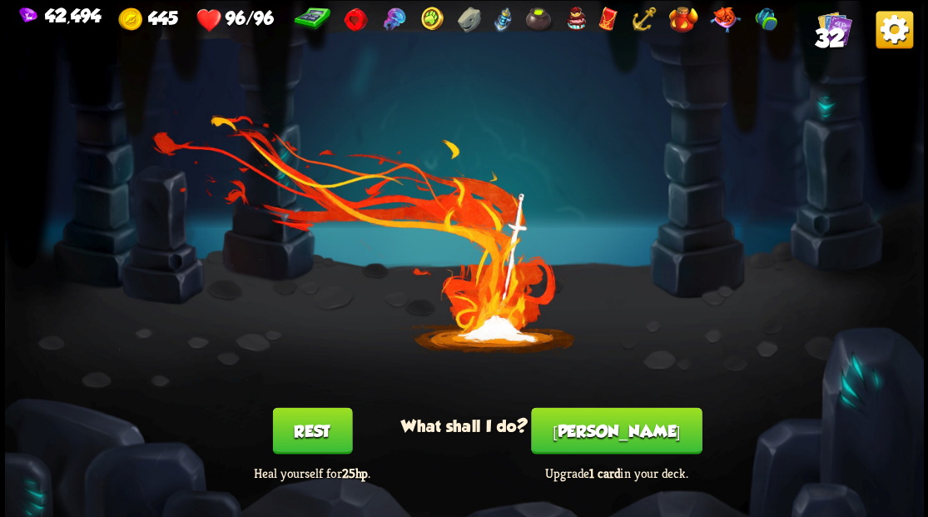
click at [608, 431] on button "[PERSON_NAME]" at bounding box center [616, 430] width 171 height 47
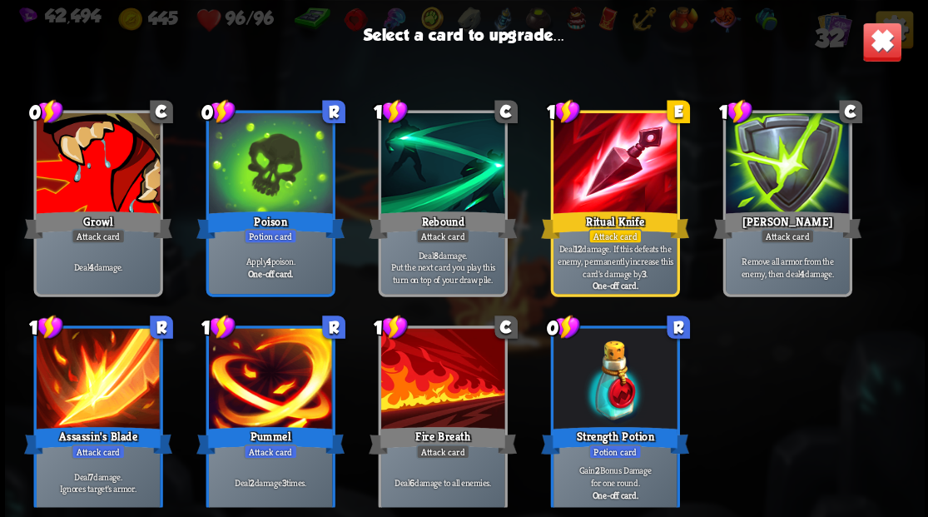
scroll to position [773, 0]
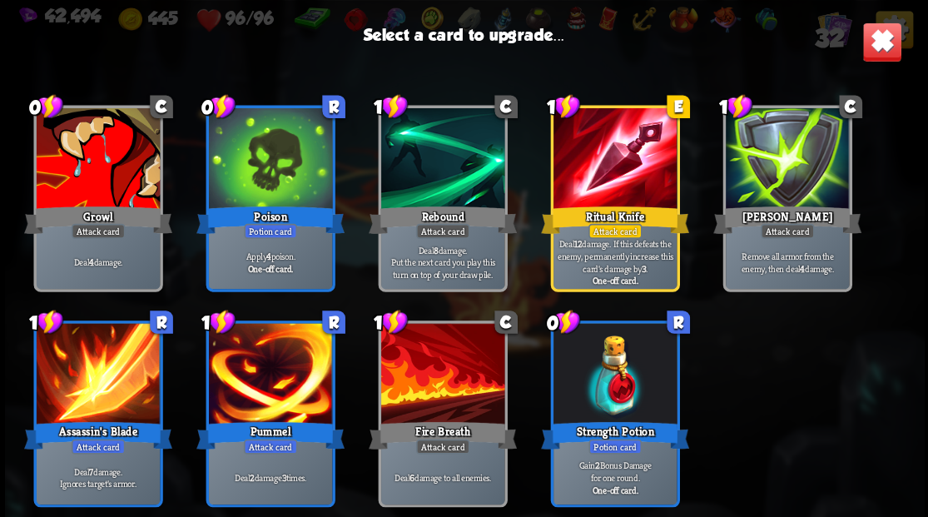
click at [105, 170] on div at bounding box center [97, 160] width 123 height 104
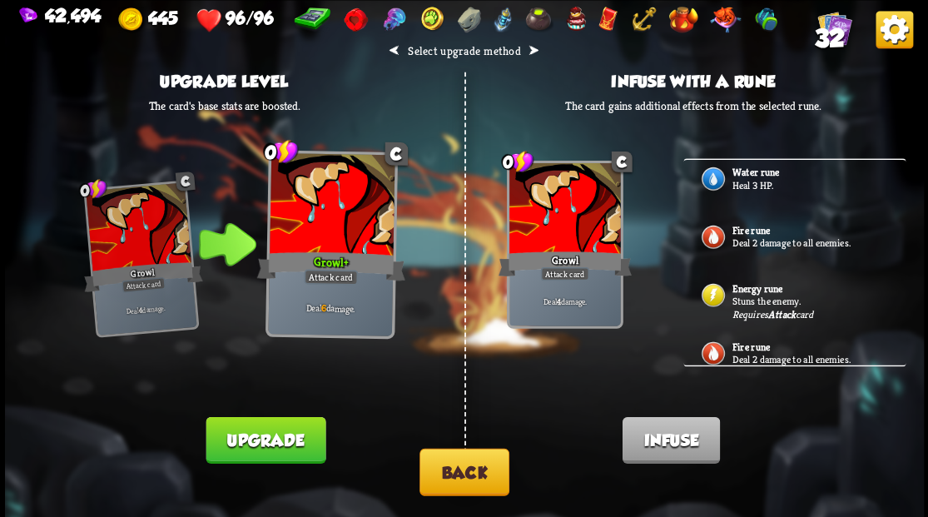
scroll to position [918, 0]
click at [758, 293] on p "Stuns the enemy." at bounding box center [810, 299] width 156 height 13
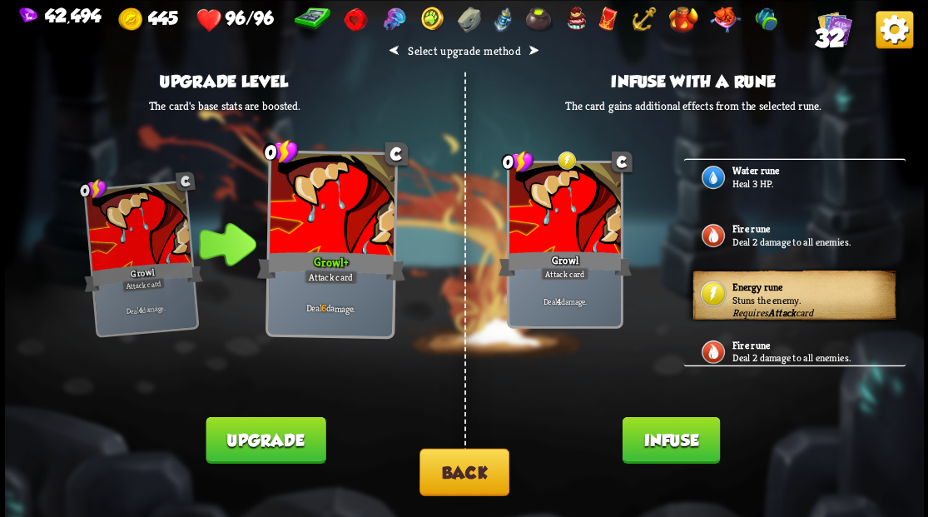
click at [661, 440] on button "Infuse" at bounding box center [670, 439] width 97 height 47
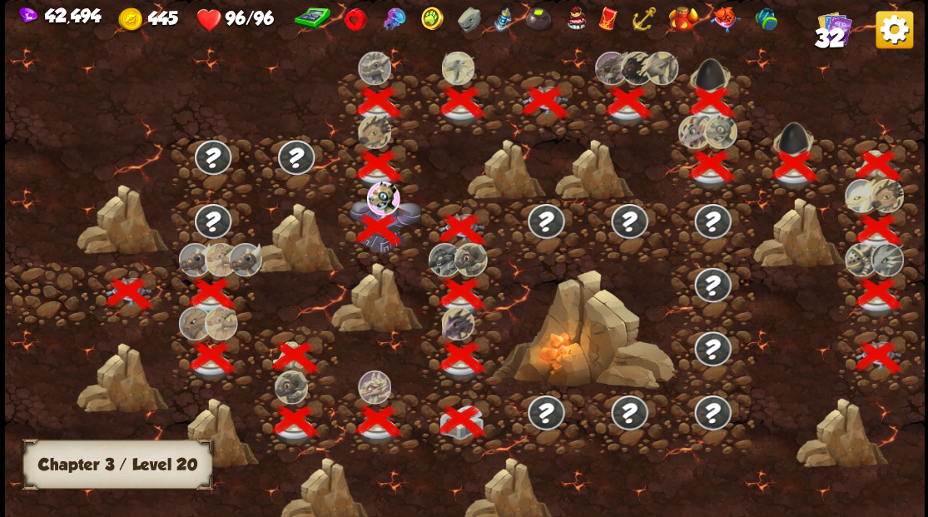
scroll to position [0, 253]
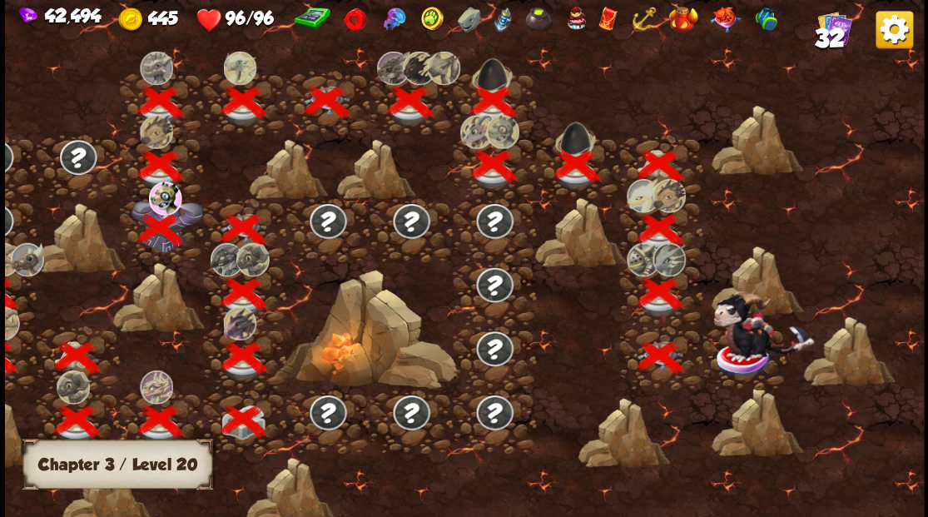
click at [755, 347] on img at bounding box center [763, 324] width 101 height 72
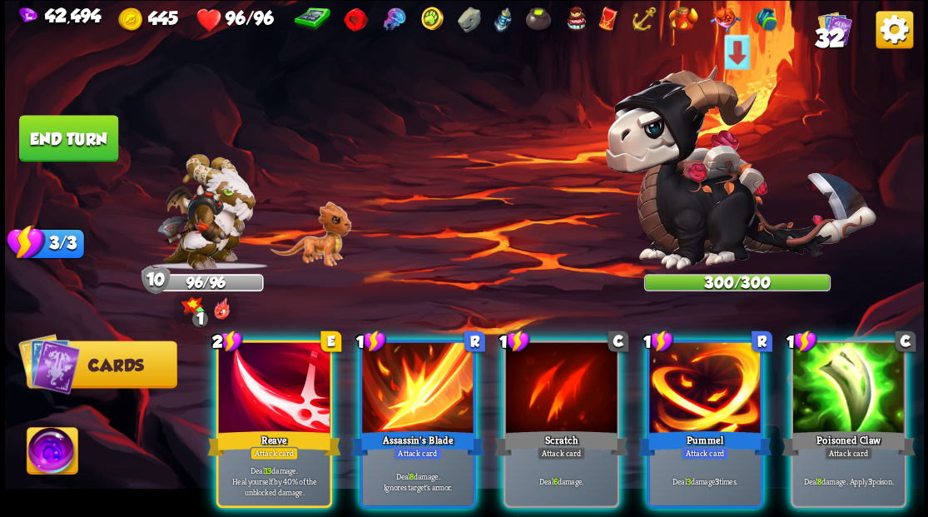
scroll to position [0, 0]
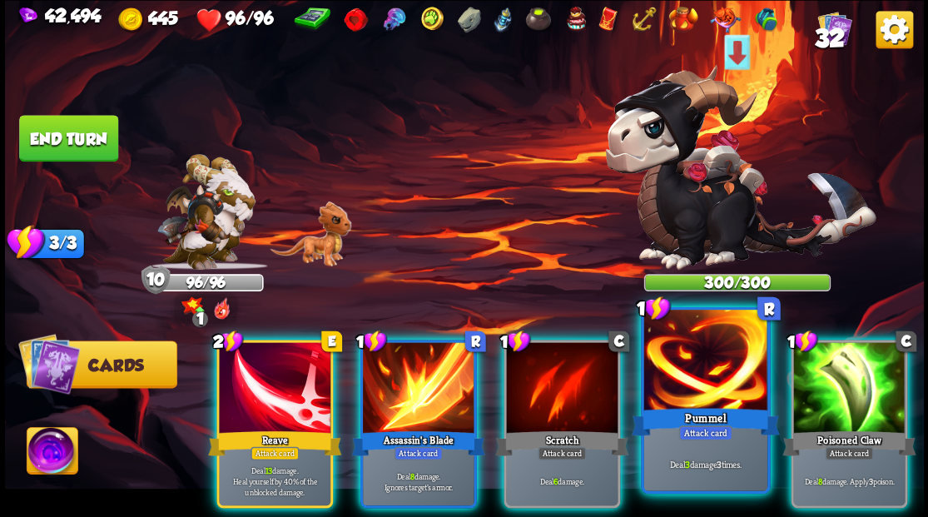
click at [698, 370] on div at bounding box center [704, 362] width 123 height 104
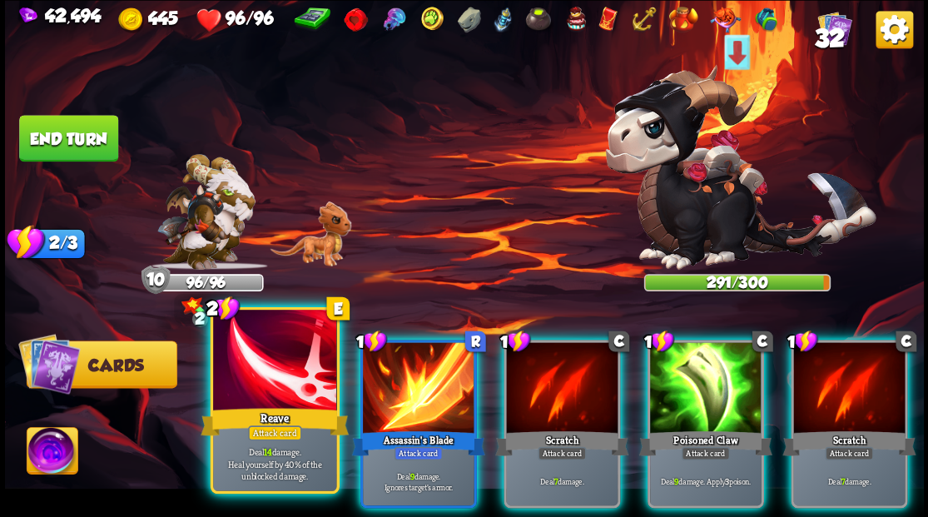
click at [267, 392] on div at bounding box center [274, 362] width 123 height 104
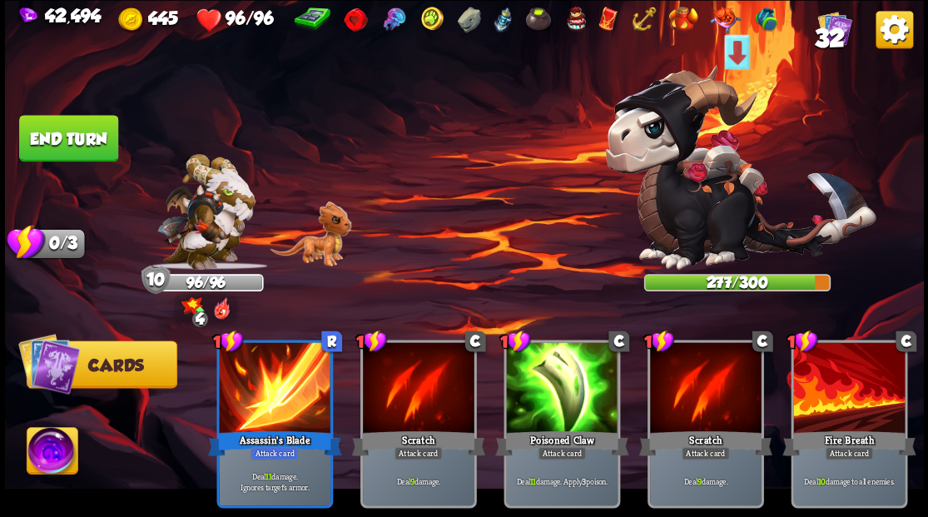
drag, startPoint x: 108, startPoint y: 145, endPoint x: 120, endPoint y: 151, distance: 13.4
click at [120, 151] on div "Select an enemy to attack... You don't have enough stamina to play that card...…" at bounding box center [464, 258] width 919 height 517
click at [73, 122] on button "End turn" at bounding box center [68, 138] width 99 height 47
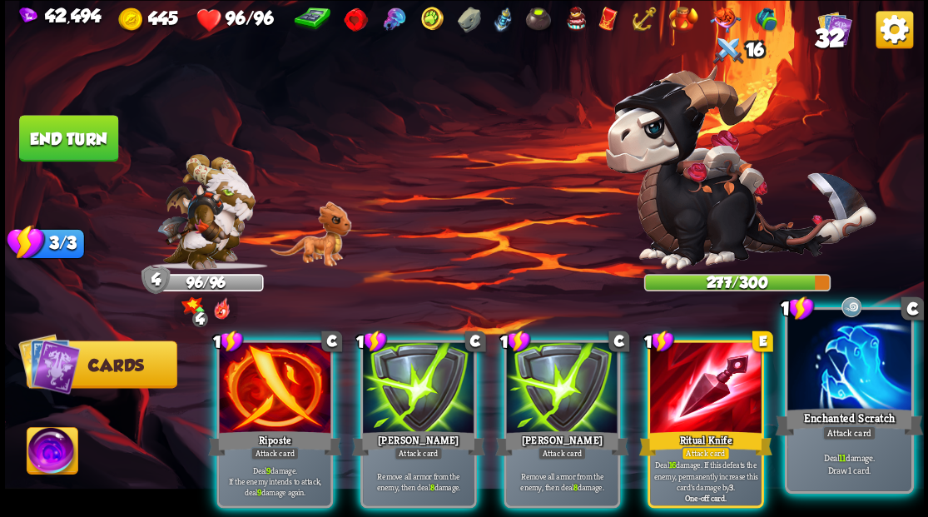
click at [844, 380] on div at bounding box center [848, 362] width 123 height 104
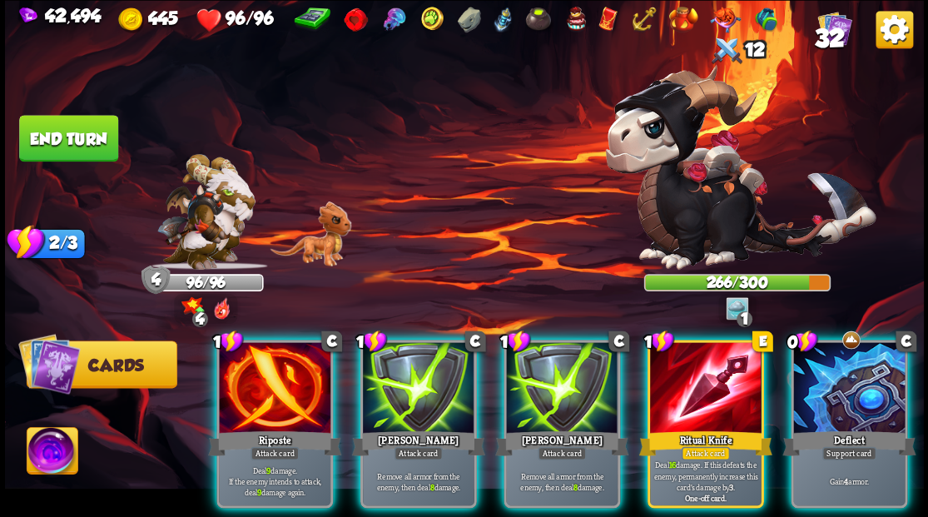
drag, startPoint x: 877, startPoint y: 393, endPoint x: 877, endPoint y: 360, distance: 33.3
click at [877, 381] on div at bounding box center [849, 389] width 112 height 94
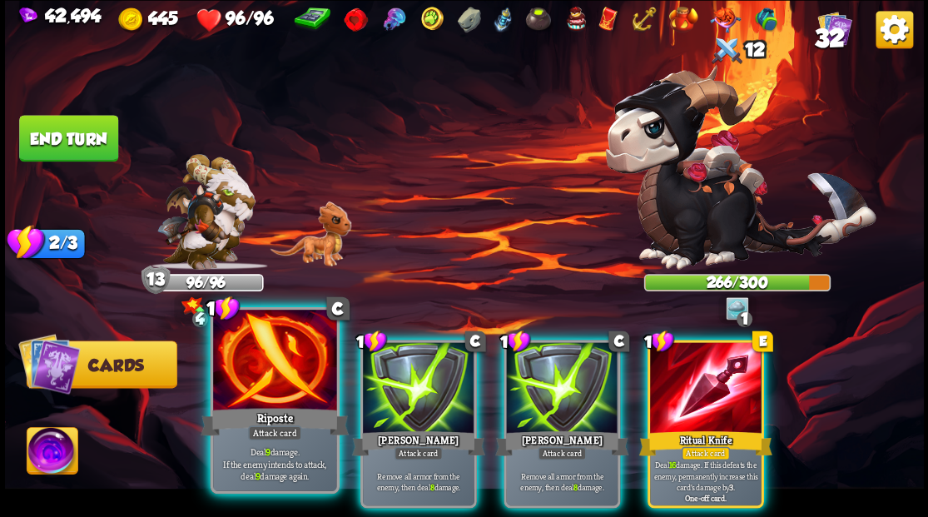
click at [260, 388] on div at bounding box center [274, 362] width 123 height 104
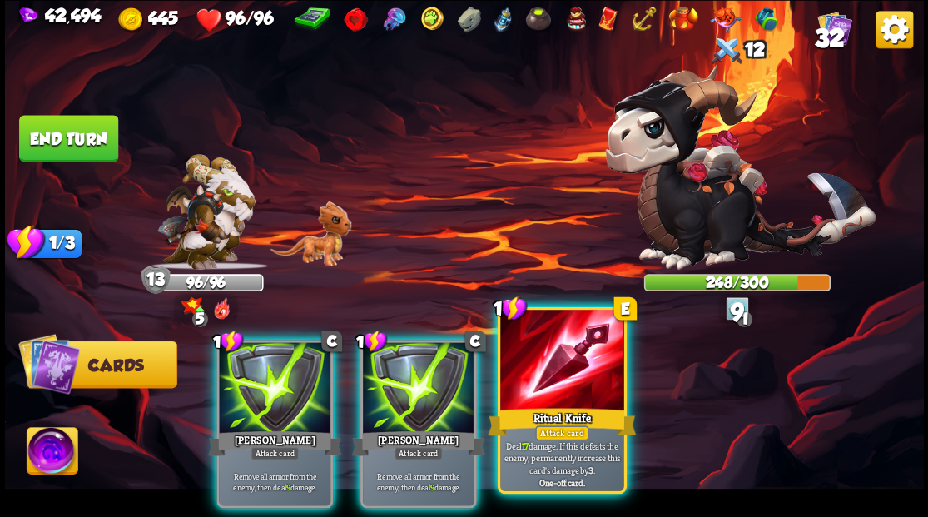
click at [549, 375] on div at bounding box center [561, 362] width 123 height 104
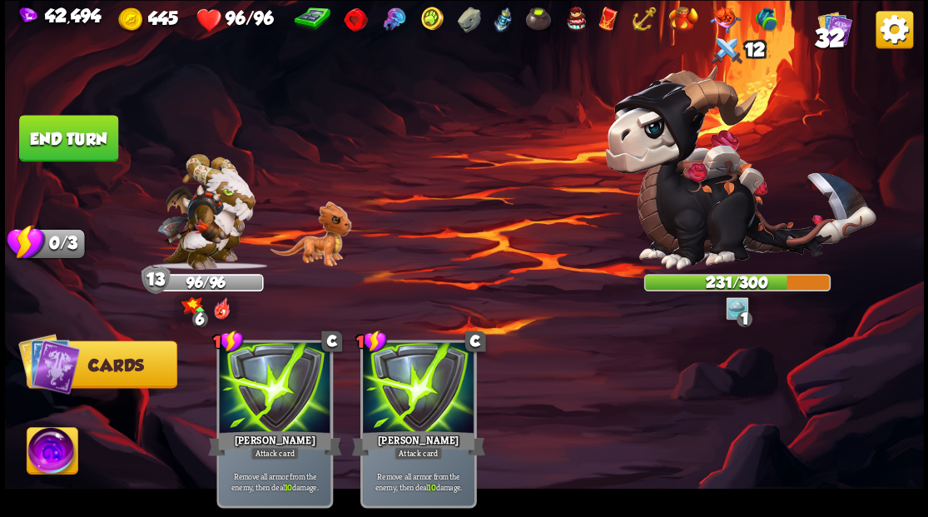
click at [92, 128] on button "End turn" at bounding box center [68, 138] width 99 height 47
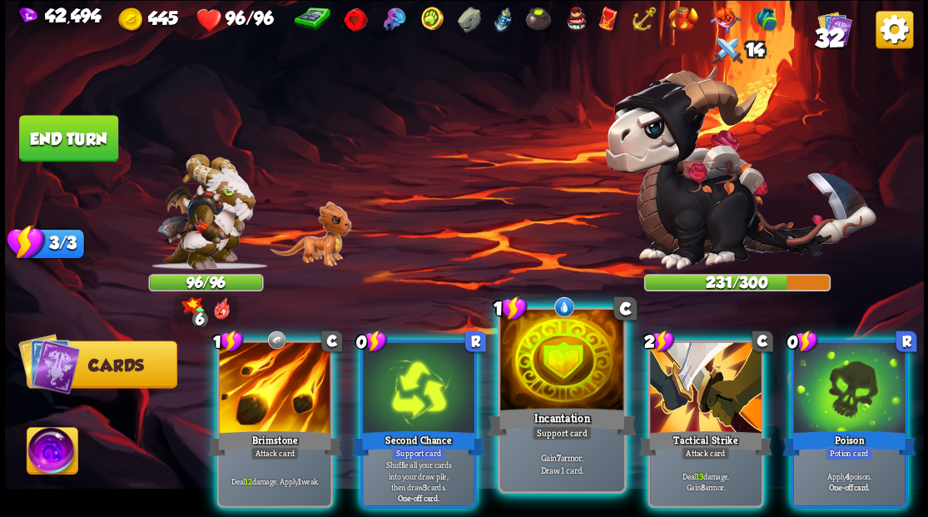
click at [553, 380] on div at bounding box center [561, 362] width 123 height 104
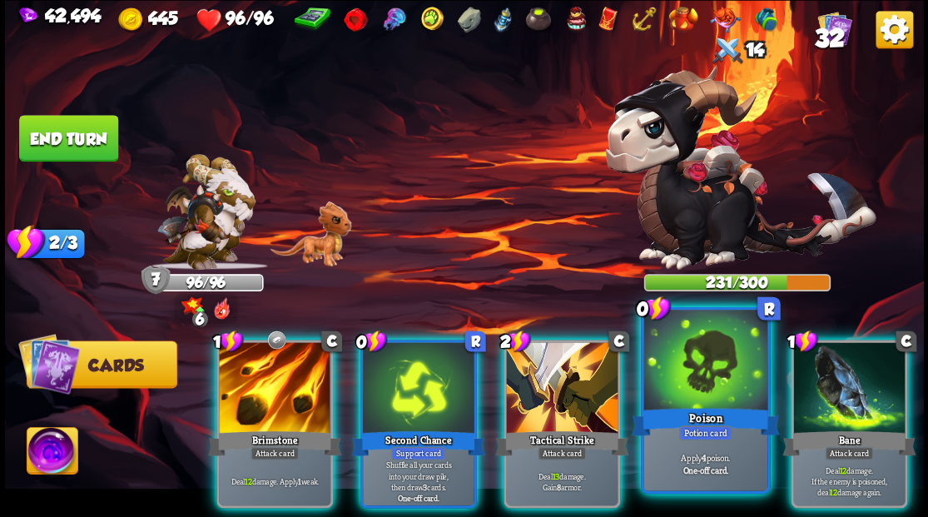
click at [716, 390] on div at bounding box center [704, 362] width 123 height 104
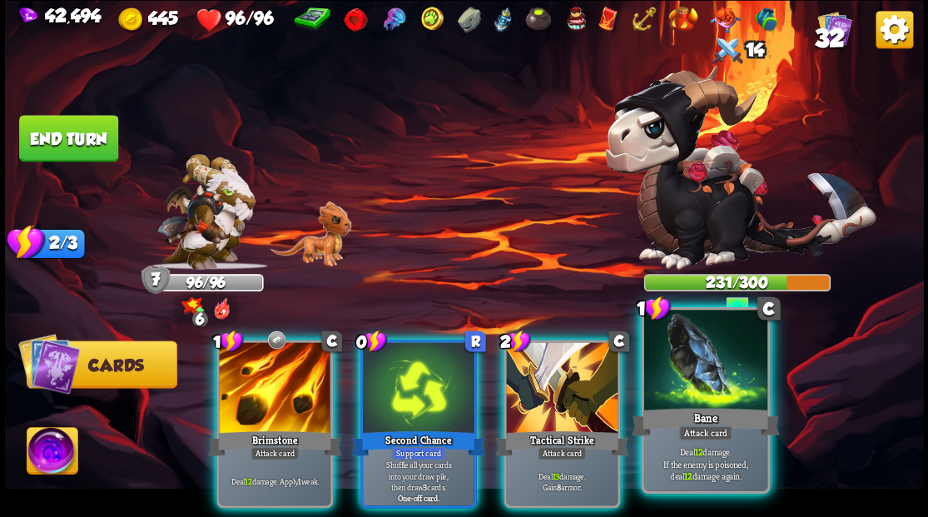
click at [706, 383] on div at bounding box center [704, 362] width 123 height 104
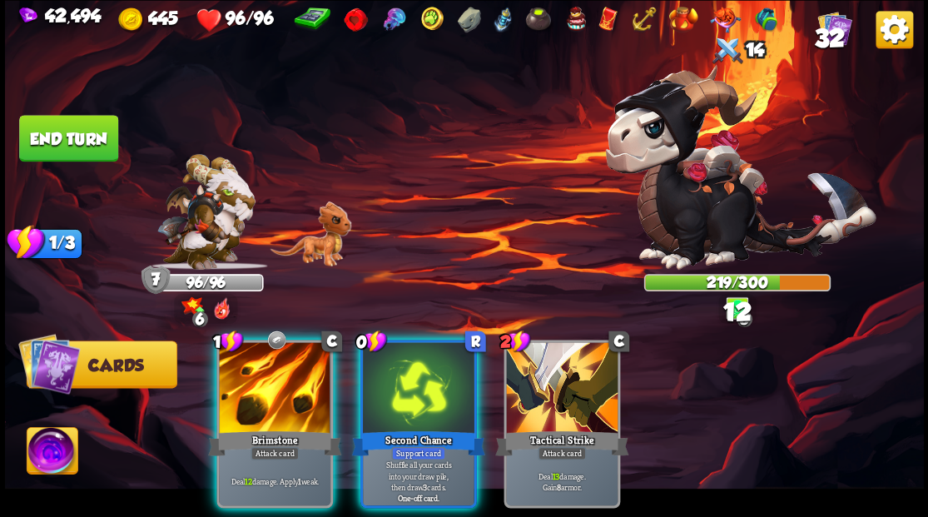
click at [286, 393] on div at bounding box center [275, 389] width 112 height 94
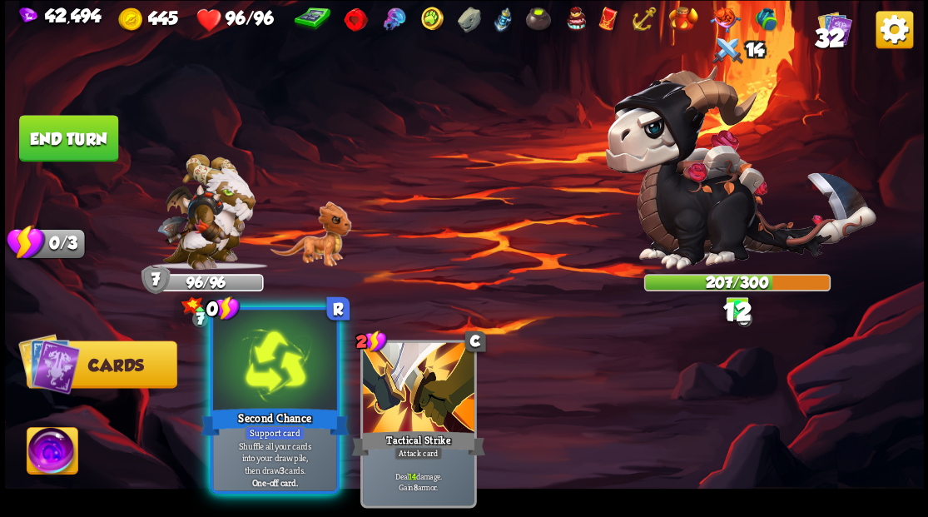
click at [276, 385] on div at bounding box center [274, 362] width 123 height 104
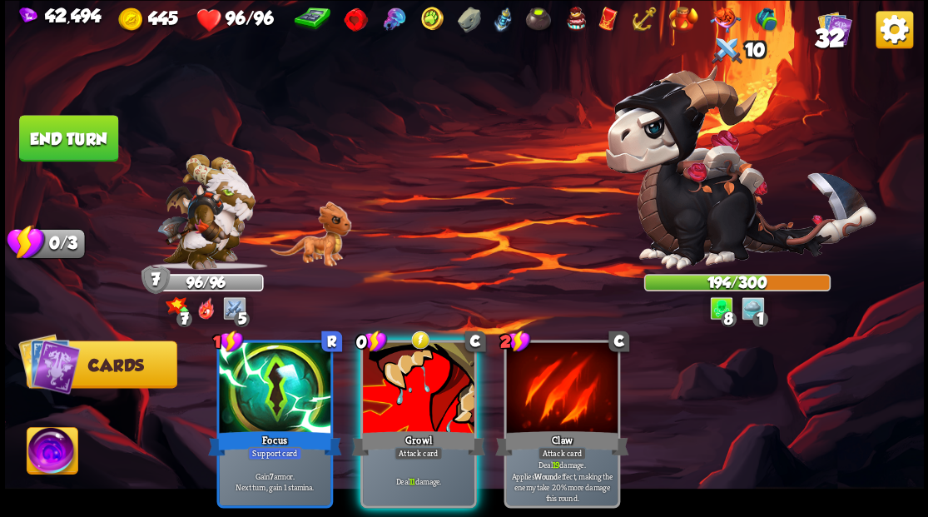
click at [408, 385] on div at bounding box center [419, 389] width 112 height 94
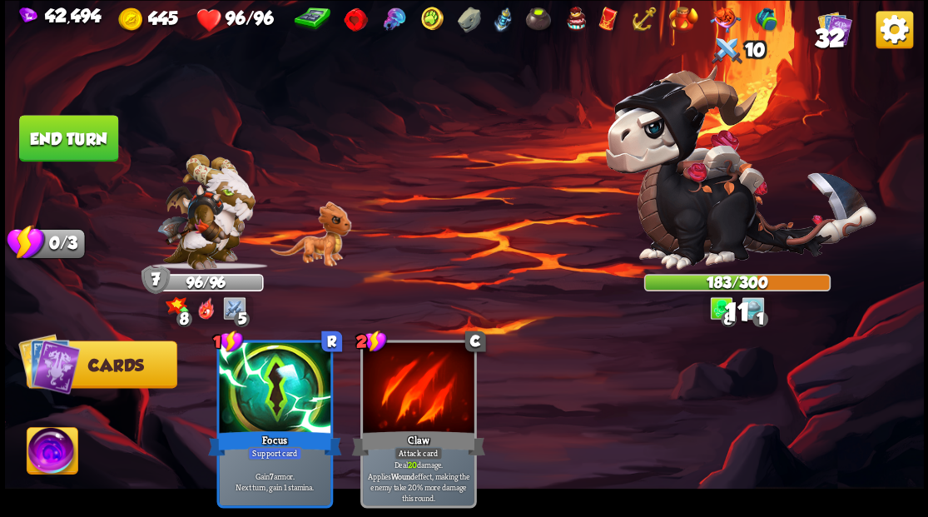
click at [71, 135] on button "End turn" at bounding box center [68, 138] width 99 height 47
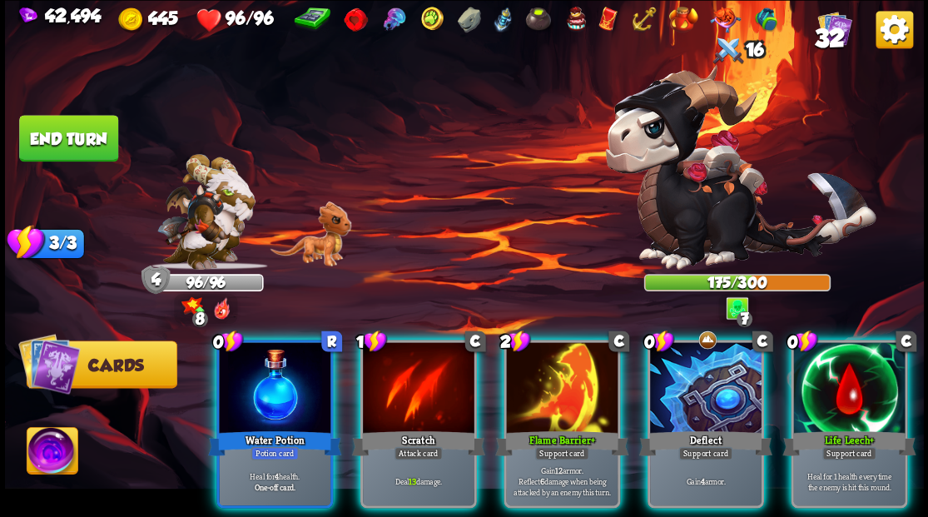
drag, startPoint x: 832, startPoint y: 378, endPoint x: 766, endPoint y: 365, distance: 67.9
click at [832, 376] on div at bounding box center [849, 389] width 112 height 94
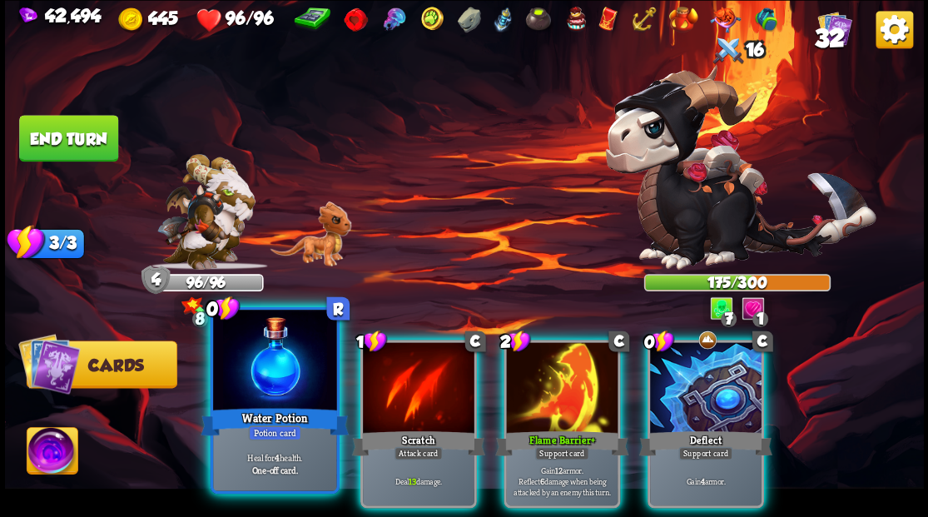
click at [258, 375] on div at bounding box center [274, 362] width 123 height 104
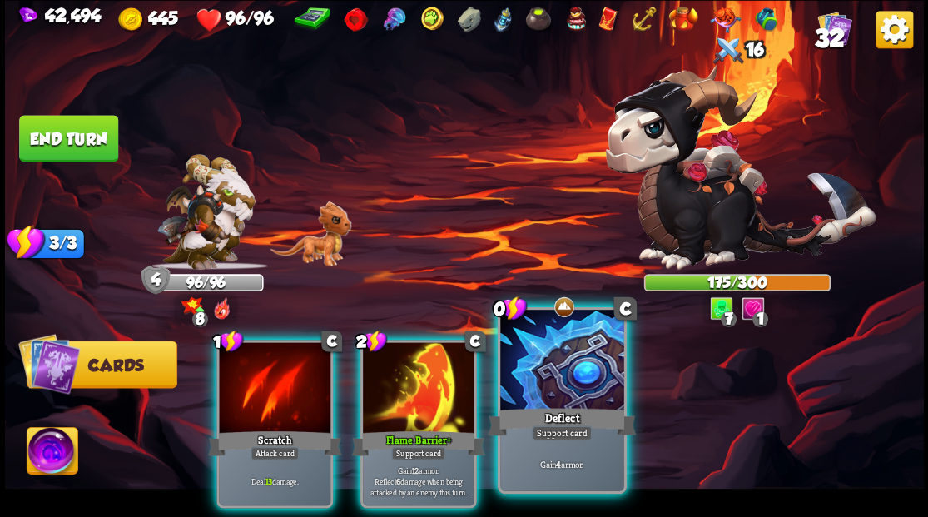
click at [583, 396] on div at bounding box center [561, 362] width 123 height 104
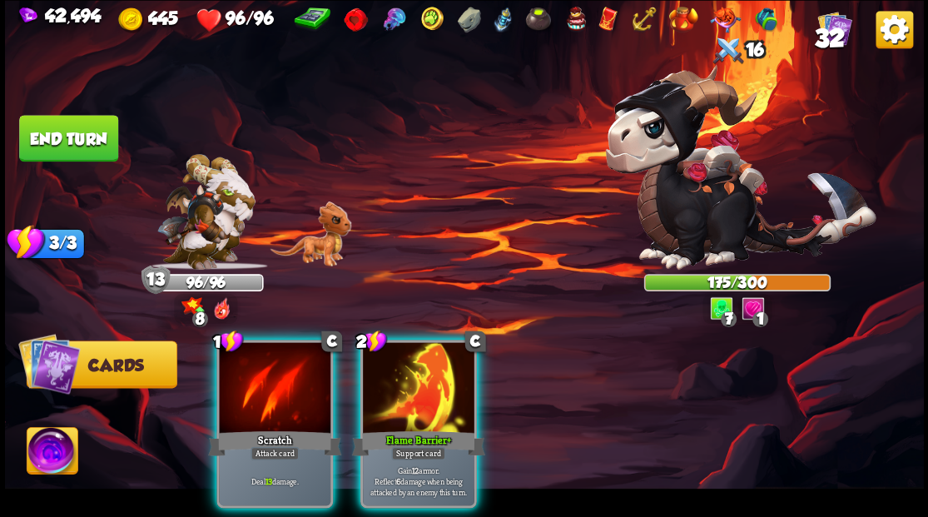
drag, startPoint x: 399, startPoint y: 383, endPoint x: 376, endPoint y: 379, distance: 23.7
click at [398, 383] on div at bounding box center [419, 389] width 112 height 94
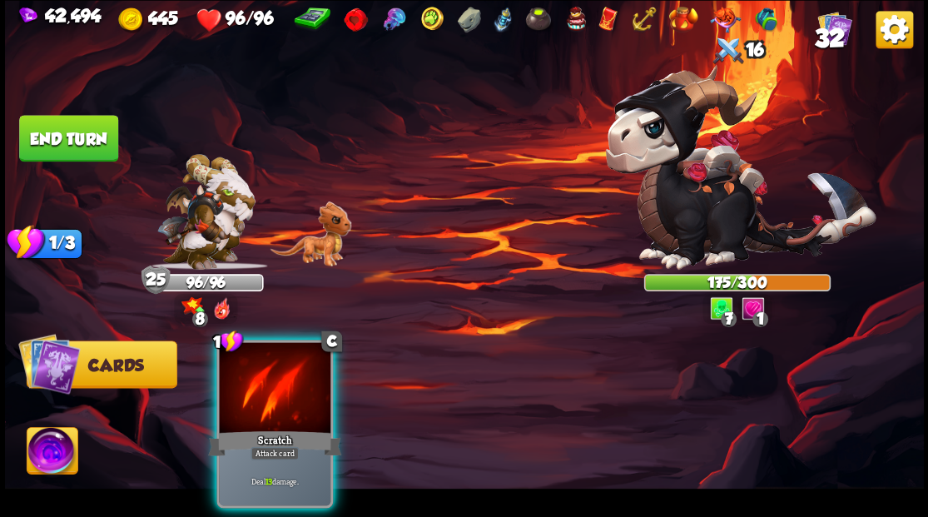
drag, startPoint x: 297, startPoint y: 370, endPoint x: 307, endPoint y: 366, distance: 10.8
click at [294, 369] on div at bounding box center [275, 389] width 112 height 94
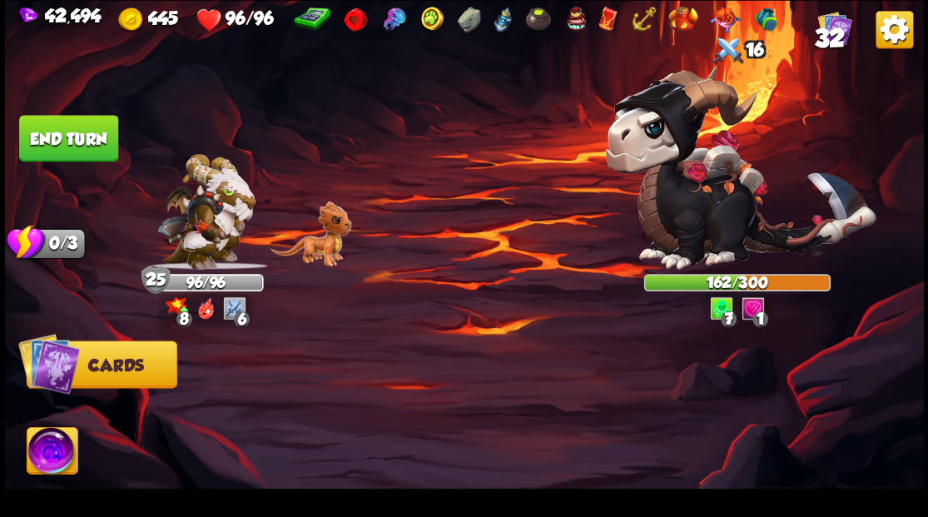
click at [73, 151] on button "End turn" at bounding box center [68, 138] width 99 height 47
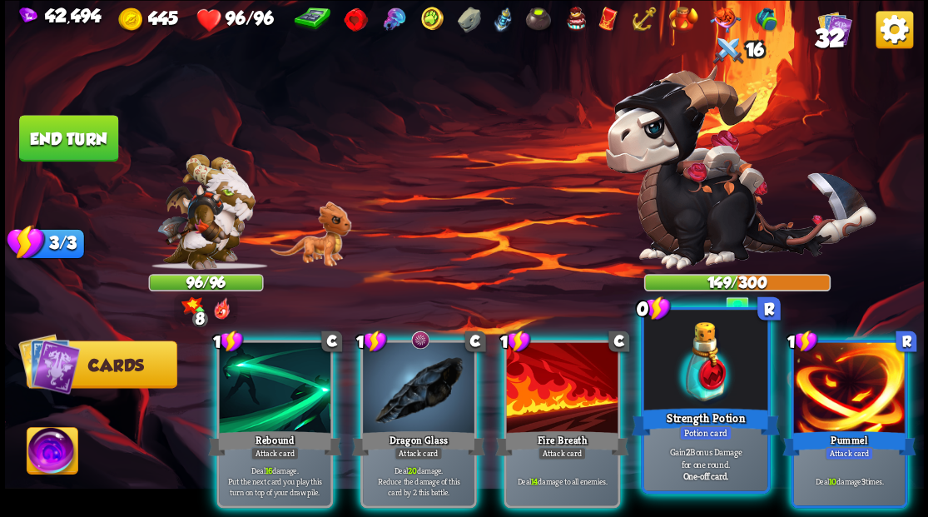
click at [712, 380] on div at bounding box center [704, 362] width 123 height 104
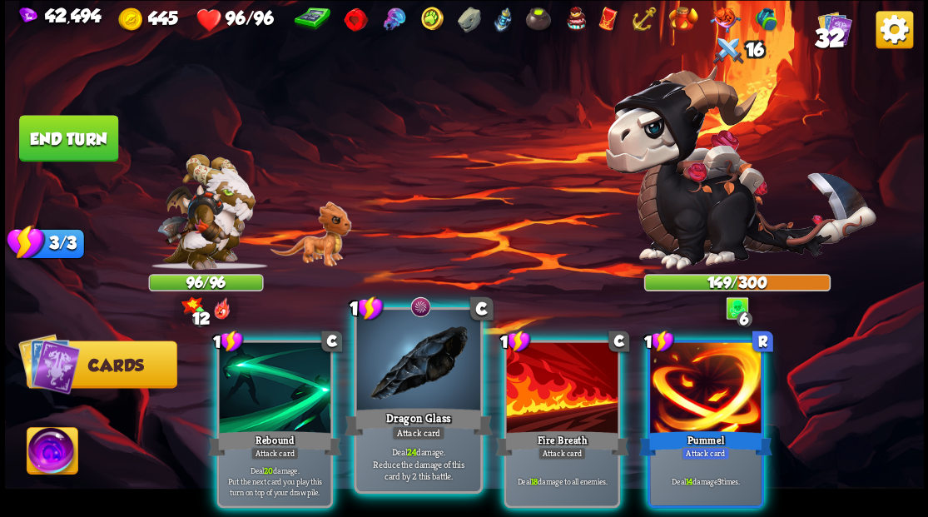
click at [408, 375] on div at bounding box center [417, 362] width 123 height 104
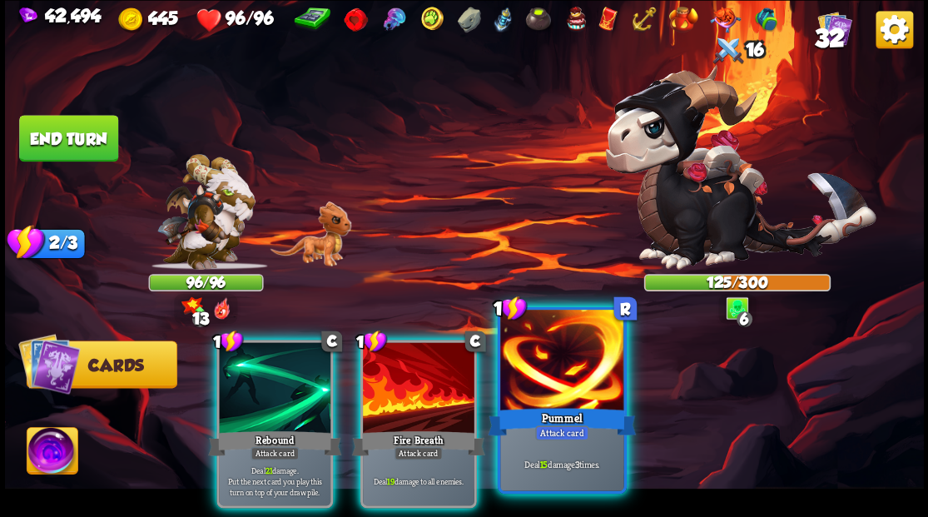
click at [529, 380] on div at bounding box center [561, 362] width 123 height 104
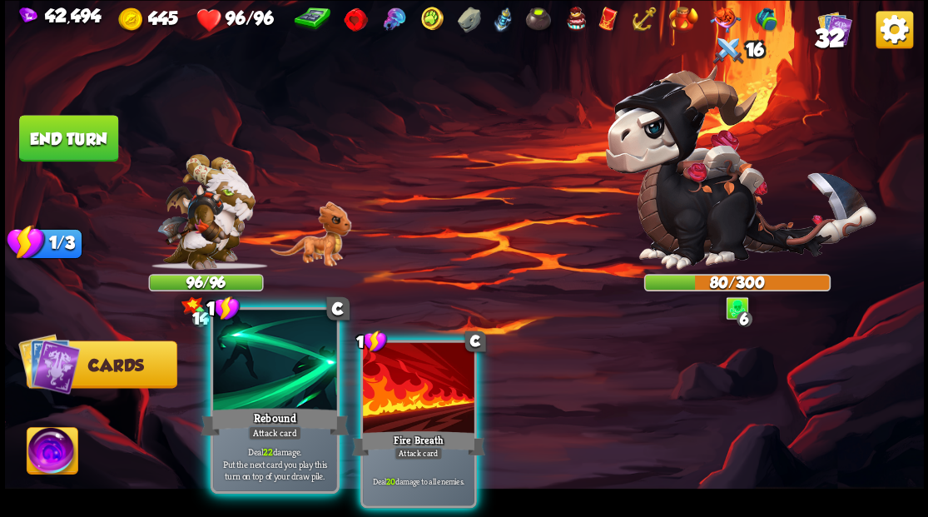
click at [295, 369] on div at bounding box center [274, 362] width 123 height 104
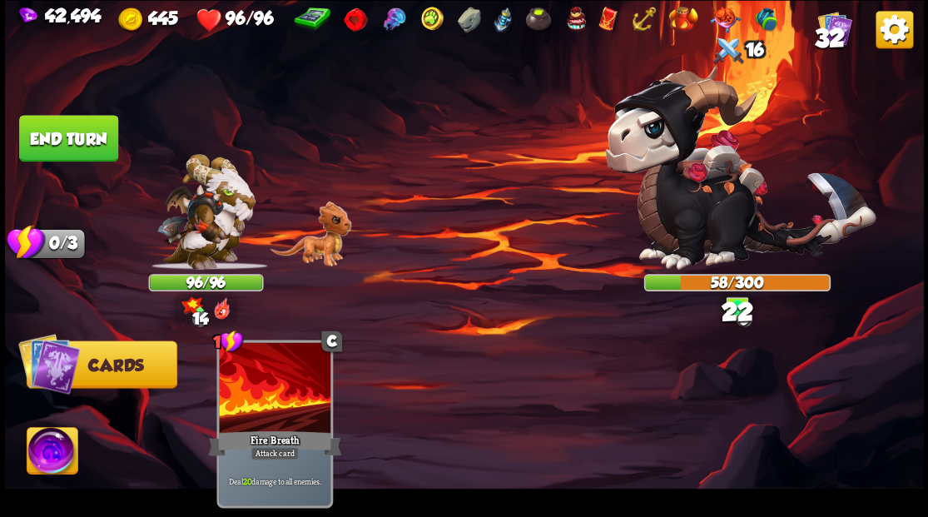
click at [81, 133] on button "End turn" at bounding box center [68, 137] width 102 height 47
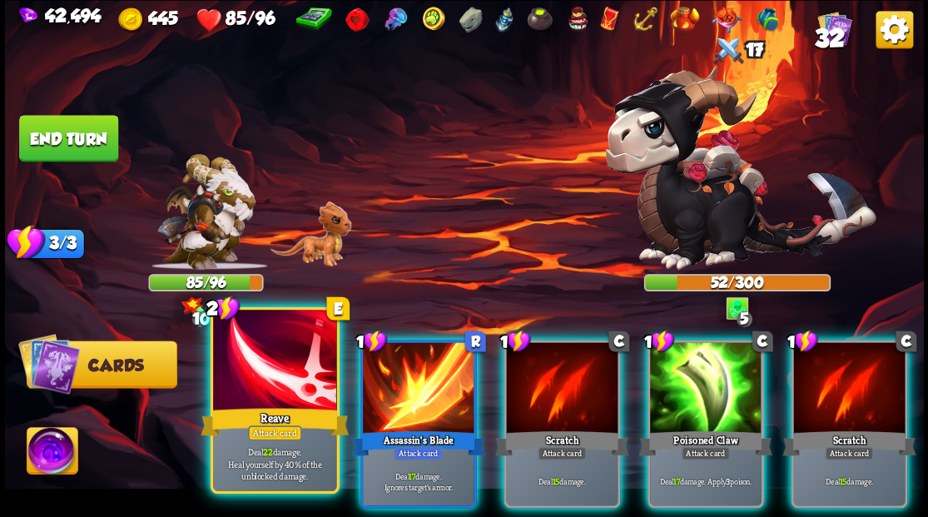
click at [270, 381] on div at bounding box center [274, 362] width 123 height 104
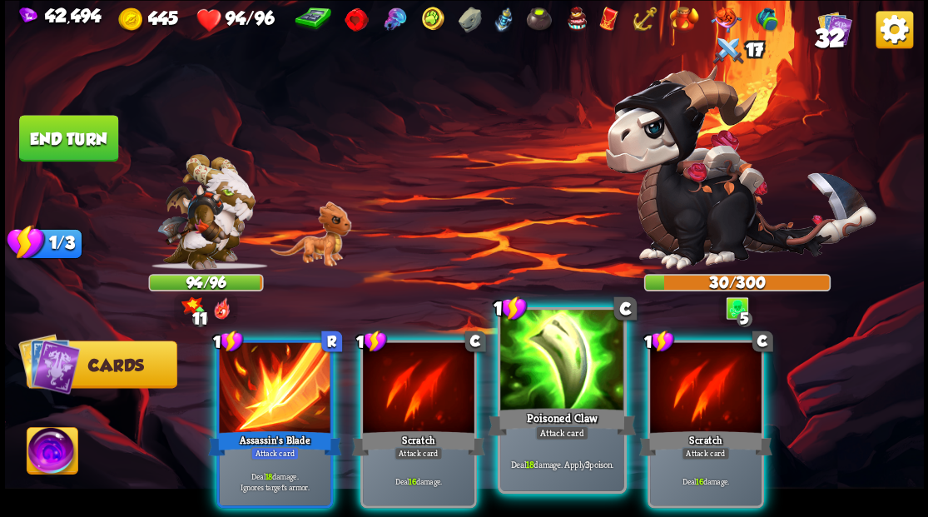
click at [548, 368] on div at bounding box center [561, 362] width 123 height 104
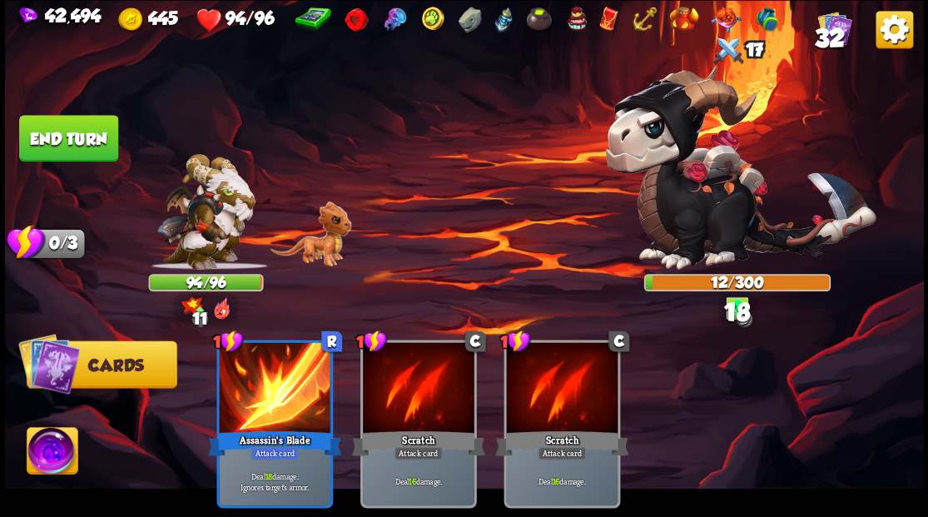
click at [82, 135] on button "End turn" at bounding box center [68, 138] width 99 height 47
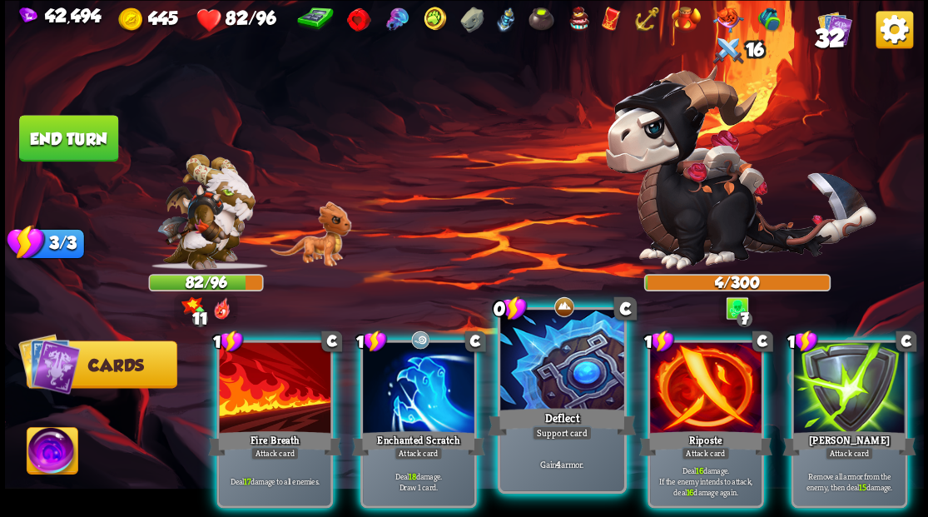
click at [533, 381] on div at bounding box center [561, 362] width 123 height 104
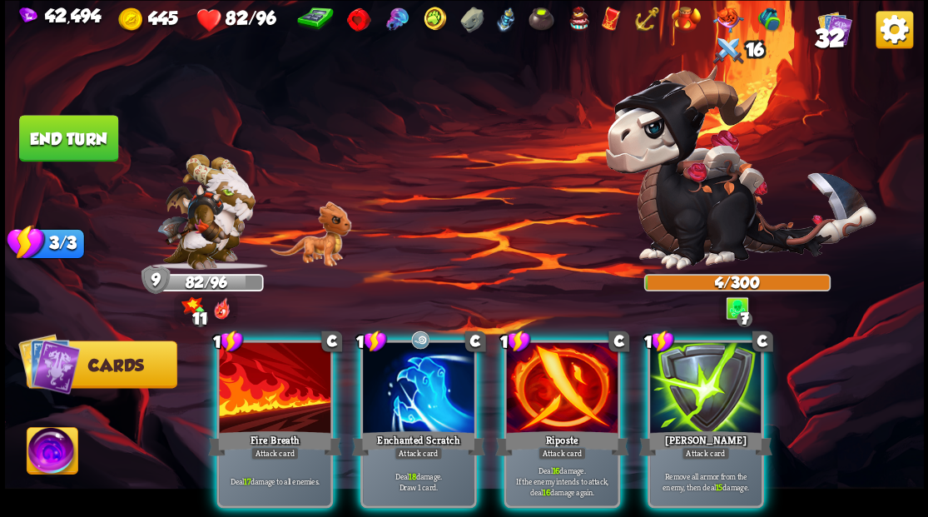
click at [75, 132] on button "End turn" at bounding box center [68, 138] width 99 height 47
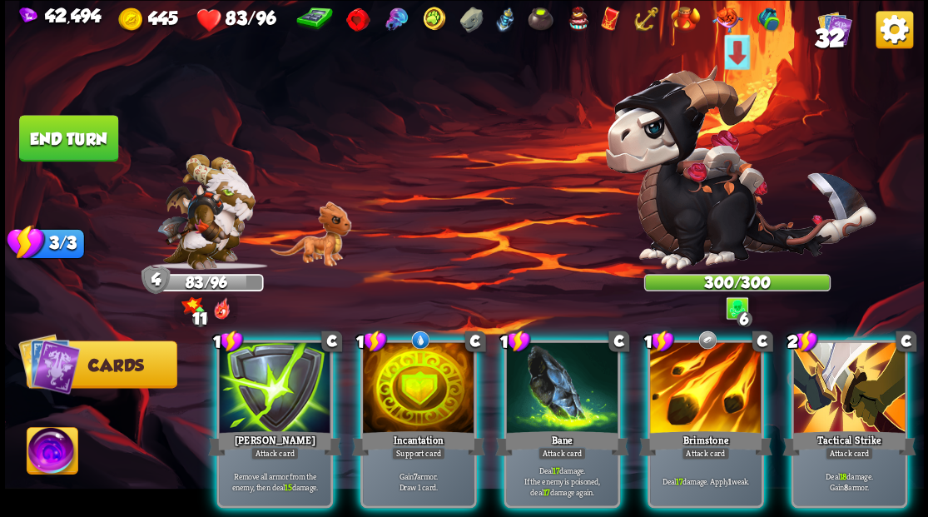
drag, startPoint x: 408, startPoint y: 373, endPoint x: 416, endPoint y: 305, distance: 68.8
click at [408, 371] on div at bounding box center [419, 389] width 112 height 94
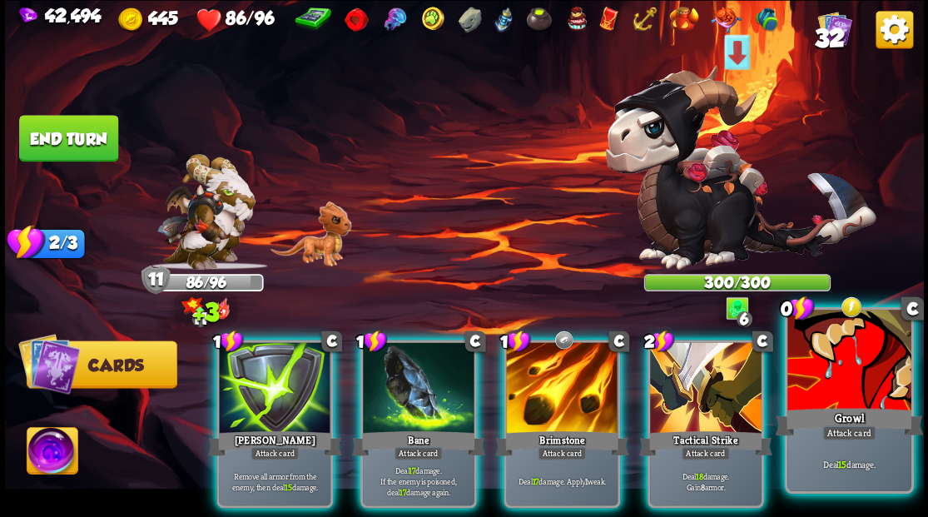
drag, startPoint x: 854, startPoint y: 377, endPoint x: 836, endPoint y: 372, distance: 19.0
click at [854, 377] on div at bounding box center [848, 362] width 123 height 104
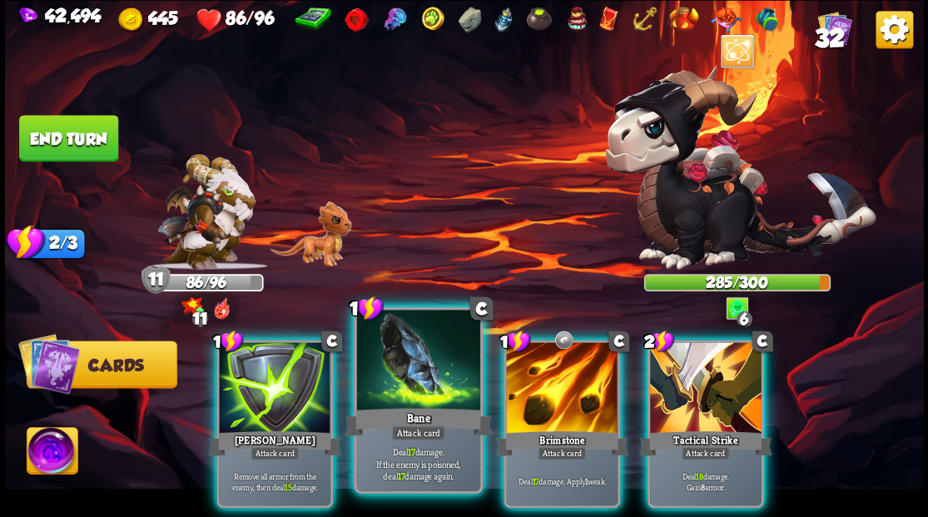
click at [400, 381] on div at bounding box center [417, 362] width 123 height 104
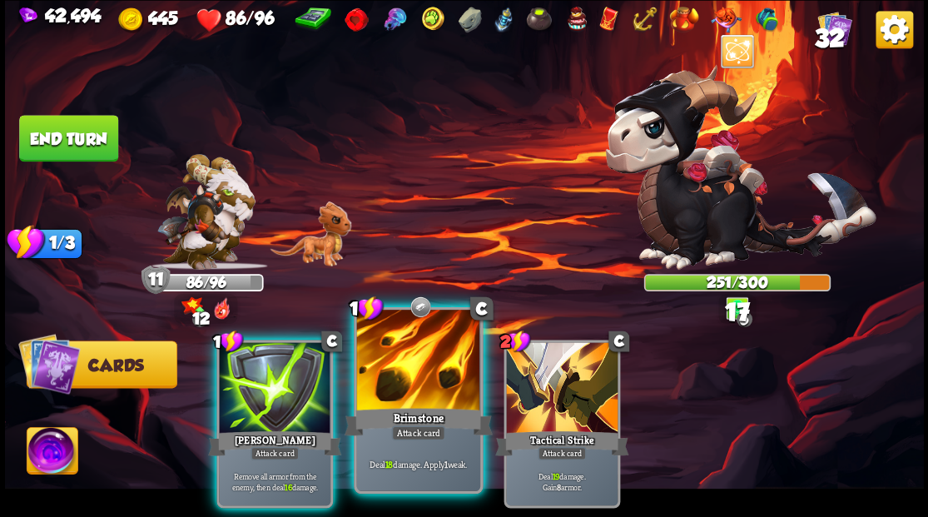
click at [402, 374] on div at bounding box center [417, 362] width 123 height 104
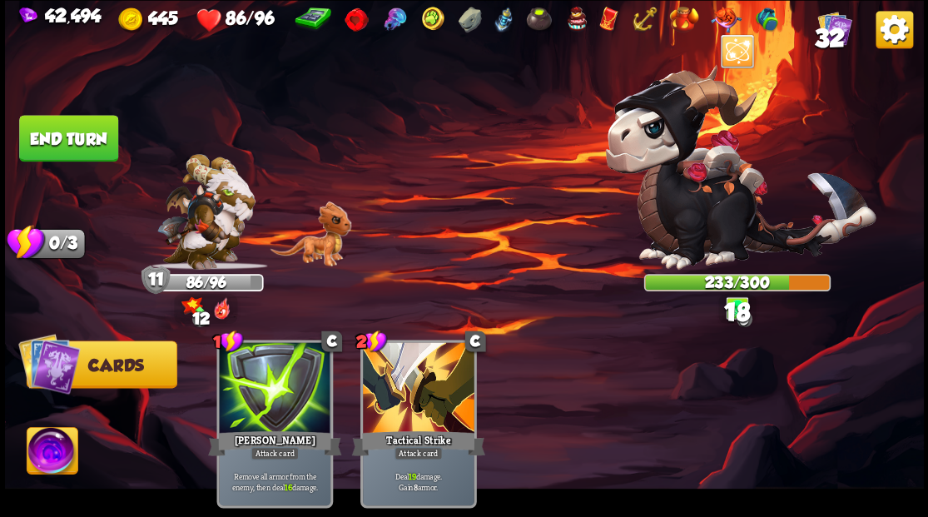
click at [96, 136] on button "End turn" at bounding box center [68, 138] width 99 height 47
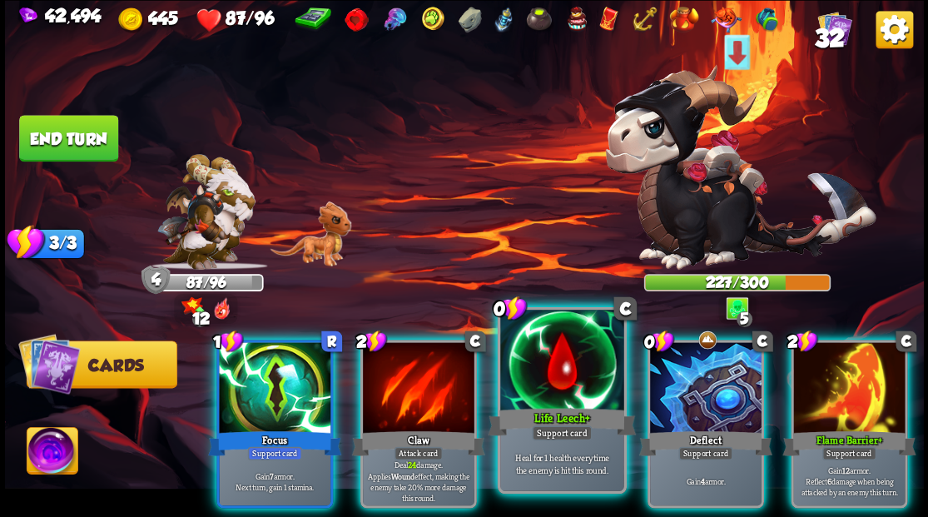
click at [569, 378] on div at bounding box center [561, 362] width 123 height 104
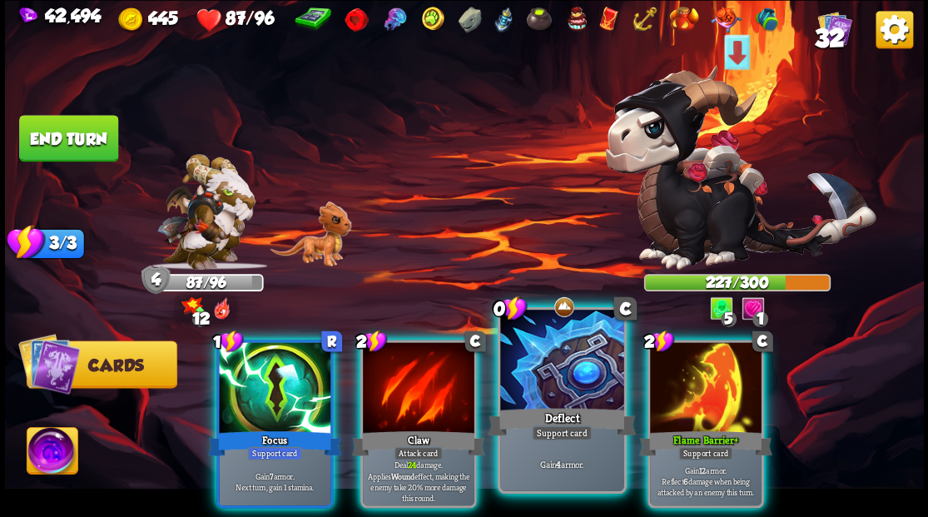
click at [556, 377] on div at bounding box center [561, 362] width 123 height 104
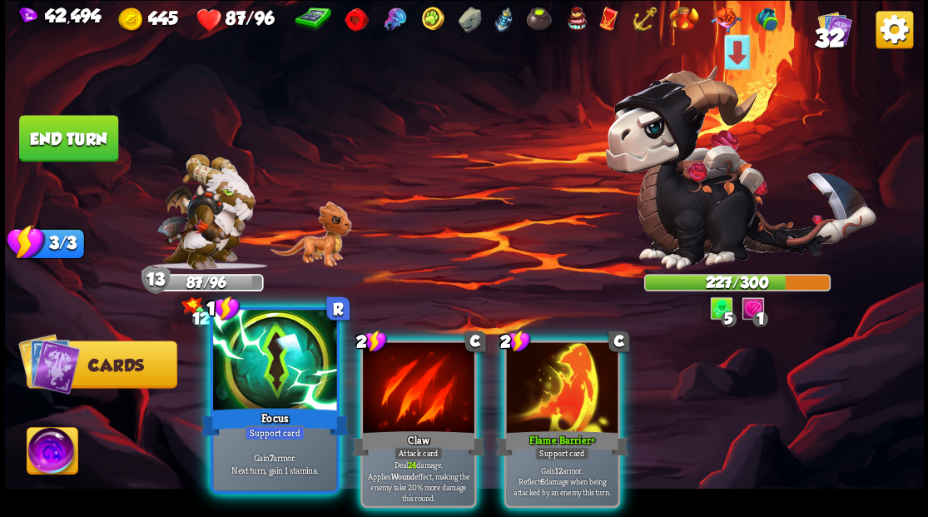
click at [263, 370] on div at bounding box center [274, 362] width 123 height 104
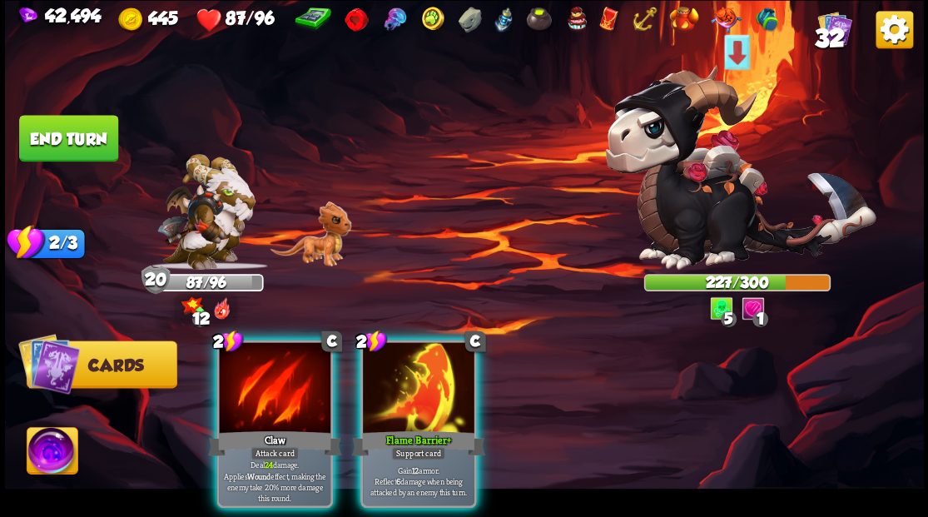
click at [236, 366] on div at bounding box center [275, 389] width 112 height 94
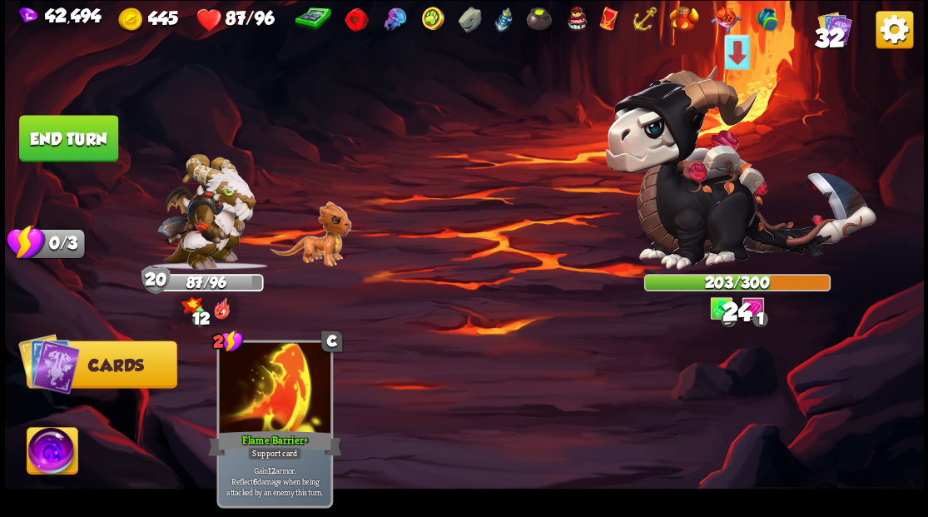
drag, startPoint x: 70, startPoint y: 135, endPoint x: 114, endPoint y: 138, distance: 44.2
click at [69, 135] on button "End turn" at bounding box center [68, 138] width 99 height 47
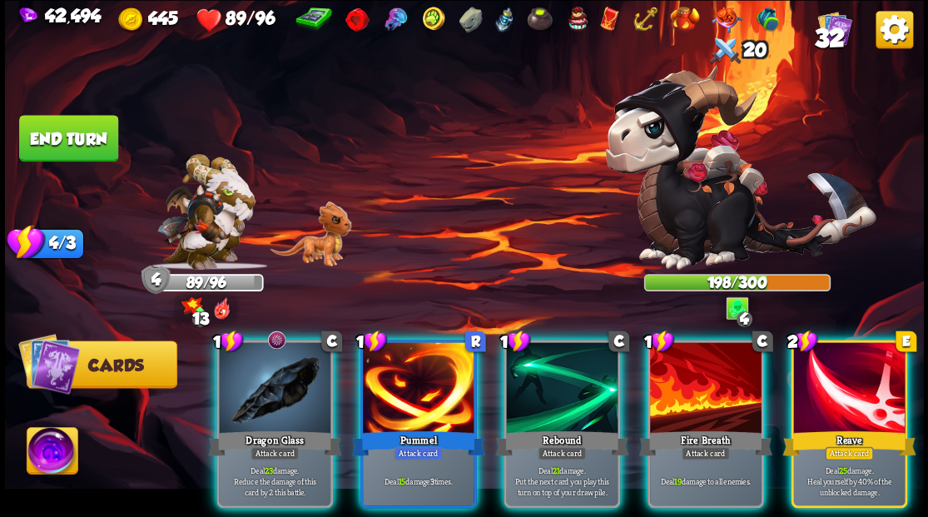
click at [251, 399] on div at bounding box center [275, 389] width 112 height 94
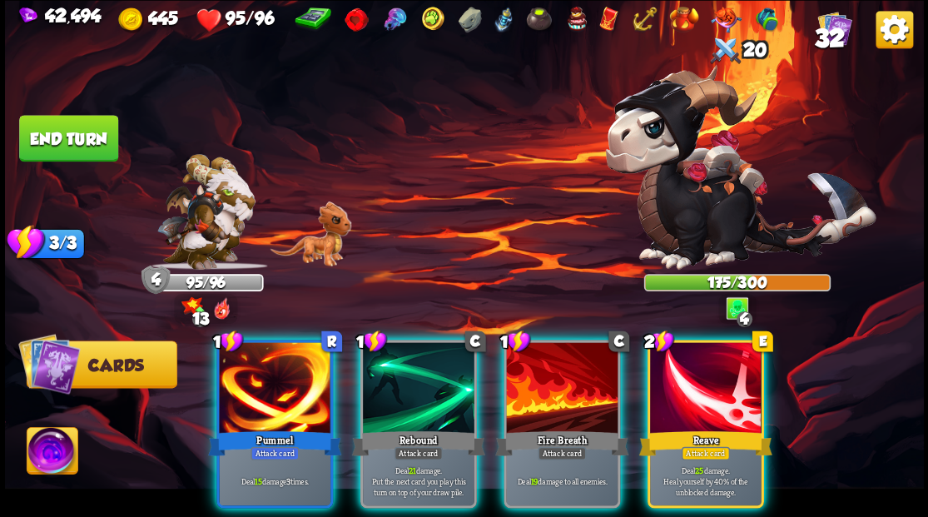
click at [707, 371] on div at bounding box center [706, 389] width 112 height 94
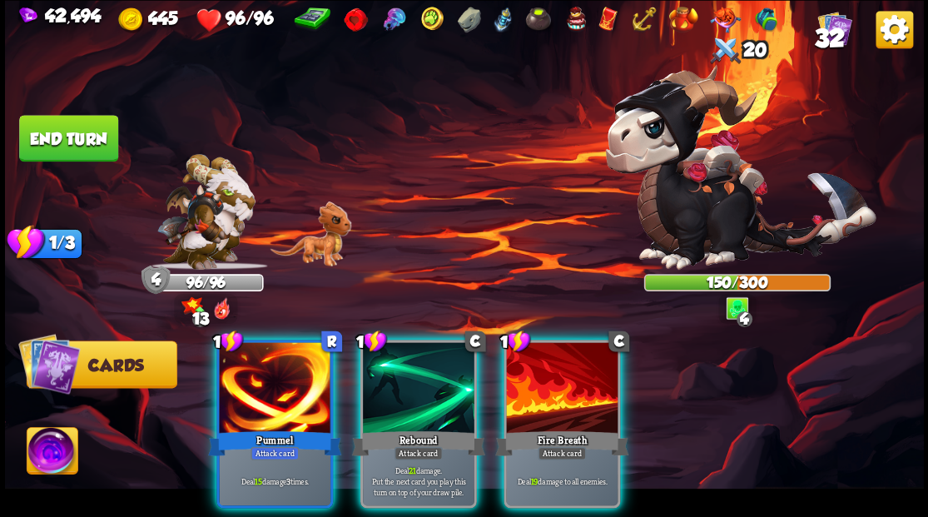
click at [273, 381] on div at bounding box center [275, 389] width 112 height 94
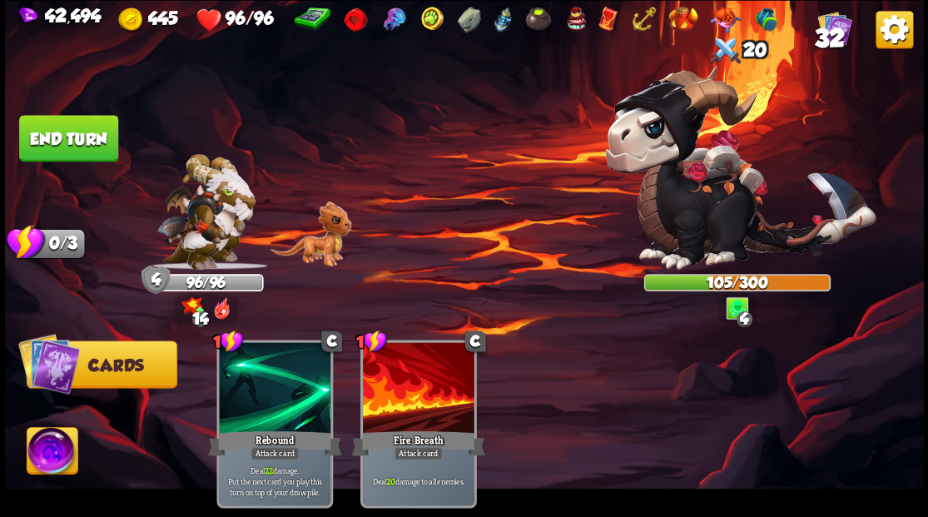
click at [99, 138] on button "End turn" at bounding box center [68, 138] width 99 height 47
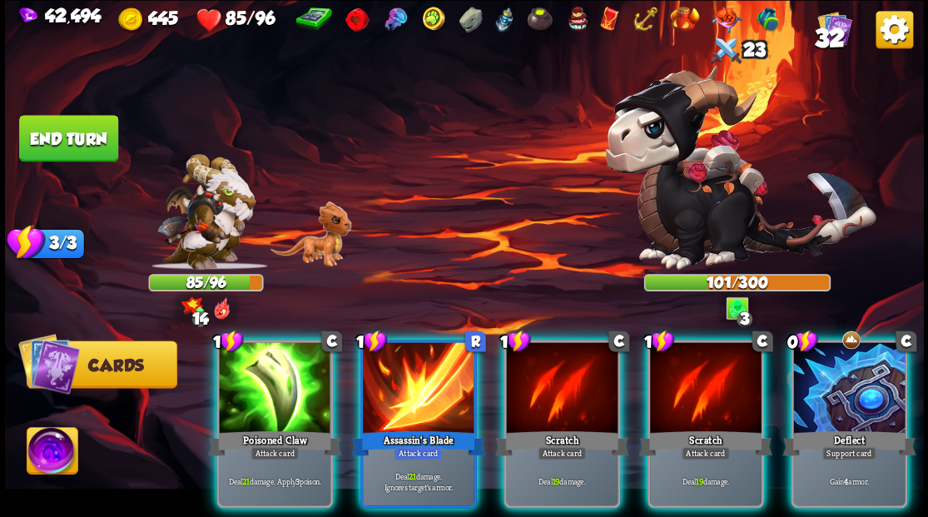
click at [851, 383] on div at bounding box center [849, 389] width 112 height 94
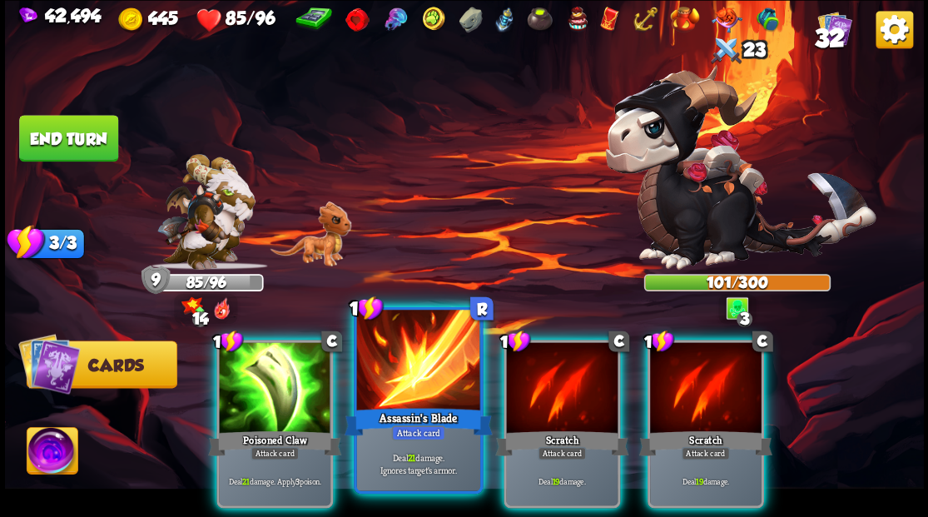
click at [415, 396] on div at bounding box center [417, 362] width 123 height 104
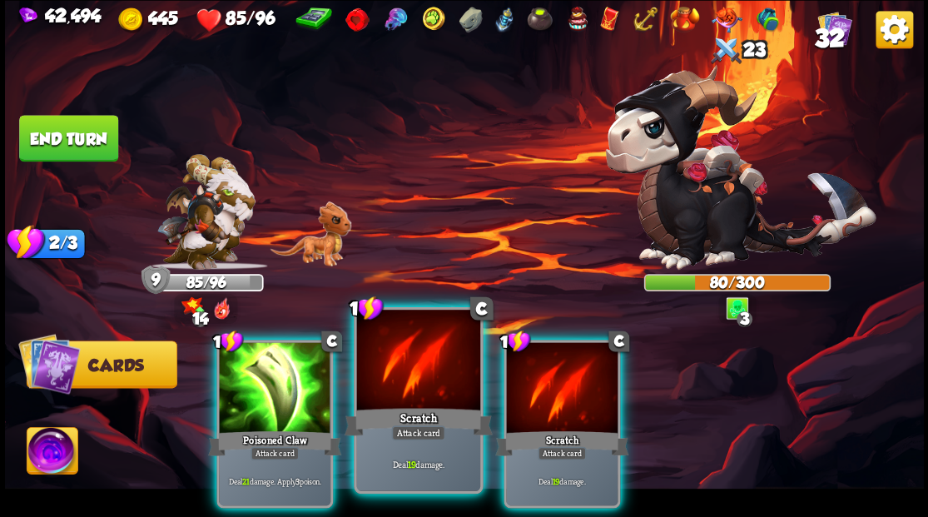
click at [415, 361] on div at bounding box center [417, 362] width 123 height 104
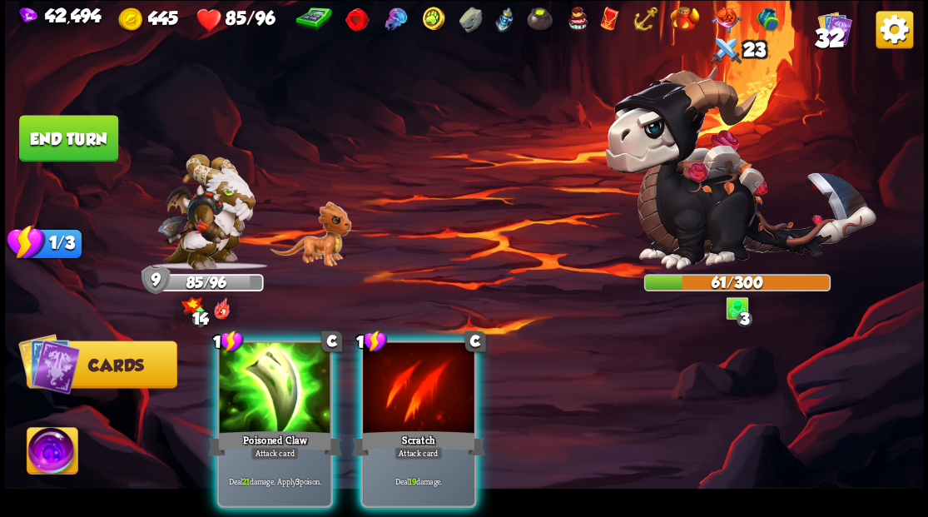
drag, startPoint x: 433, startPoint y: 368, endPoint x: 429, endPoint y: 351, distance: 17.0
click at [433, 366] on div at bounding box center [419, 389] width 112 height 94
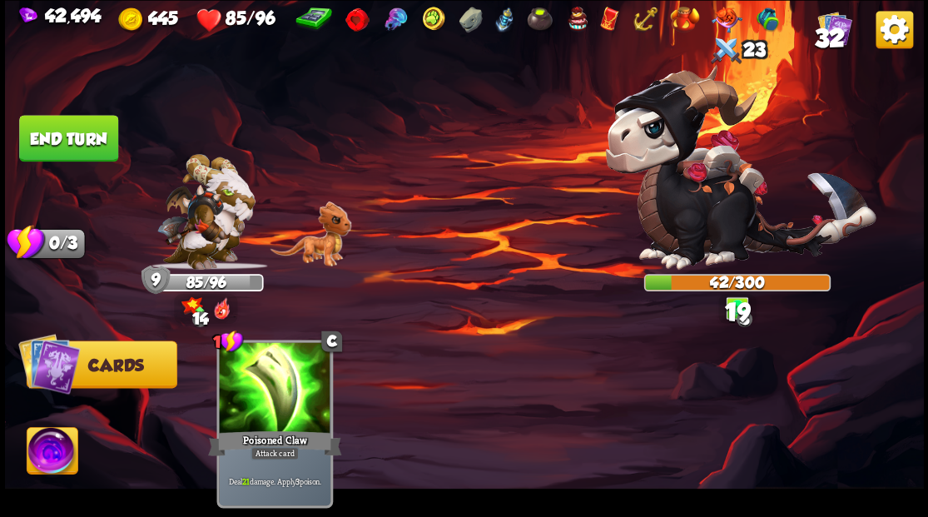
click at [74, 133] on button "End turn" at bounding box center [68, 138] width 99 height 47
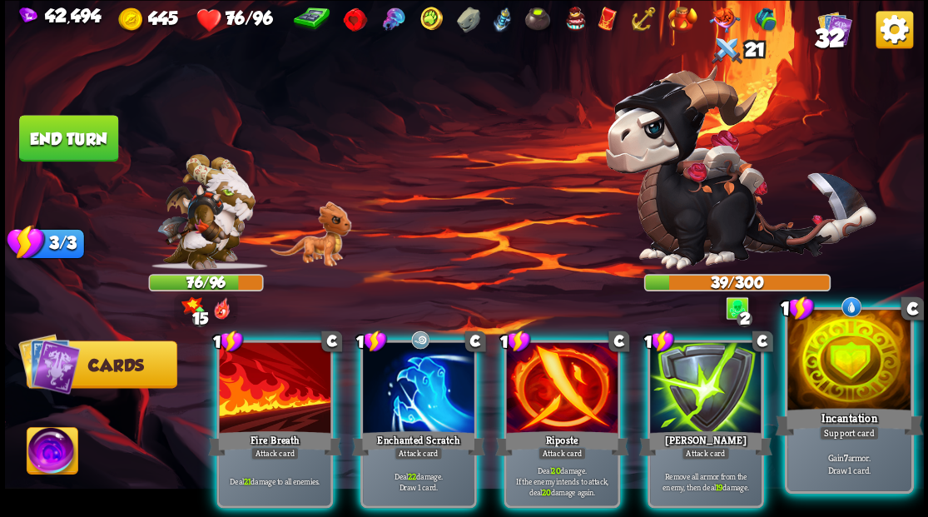
click at [854, 370] on div at bounding box center [848, 362] width 123 height 104
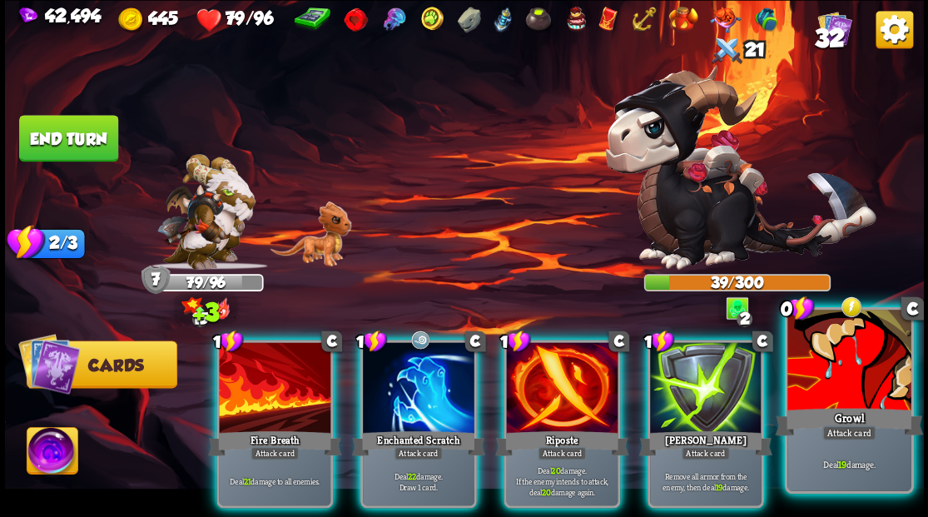
click at [853, 371] on div at bounding box center [848, 362] width 123 height 104
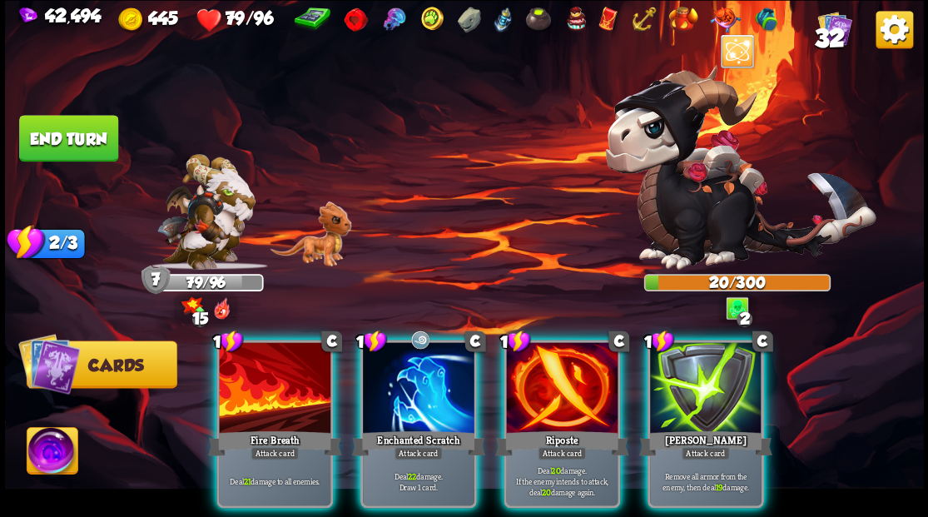
click at [38, 451] on img at bounding box center [52, 453] width 51 height 52
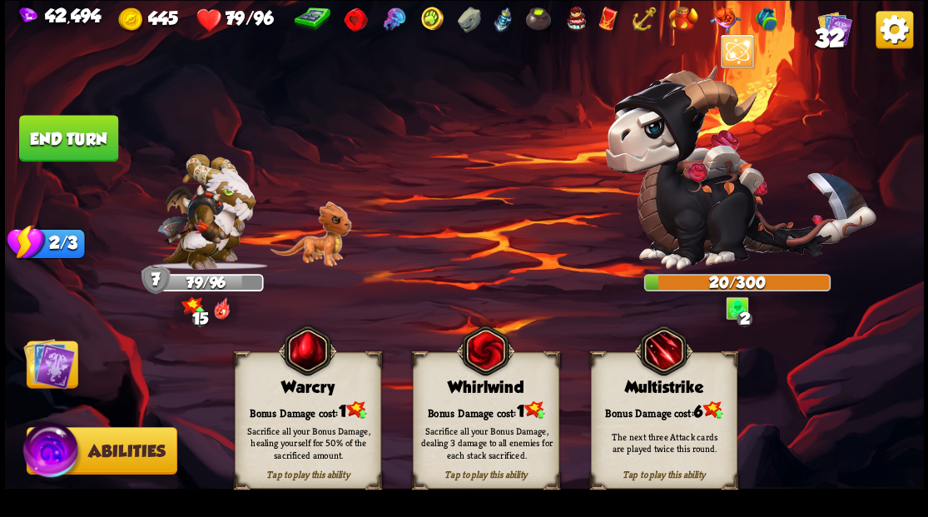
click at [311, 394] on div "Warcry" at bounding box center [307, 387] width 145 height 18
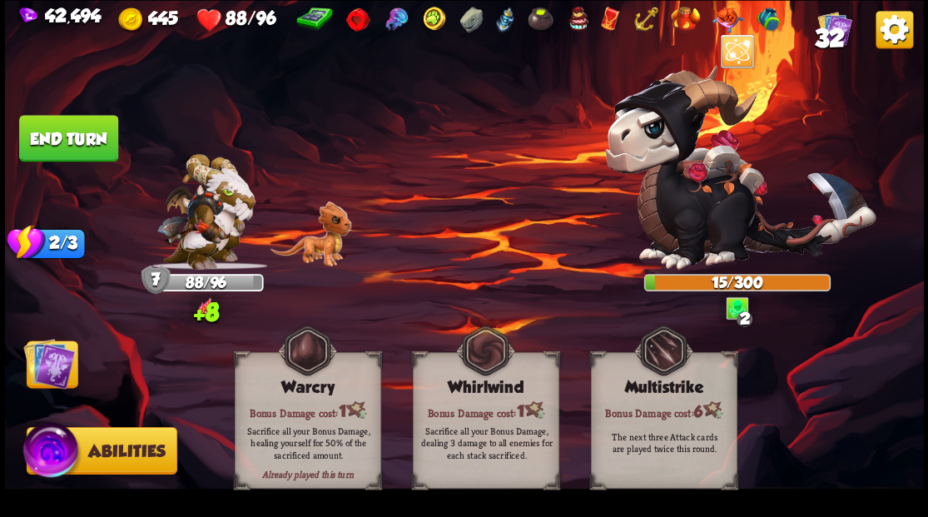
click at [45, 368] on img at bounding box center [49, 363] width 52 height 52
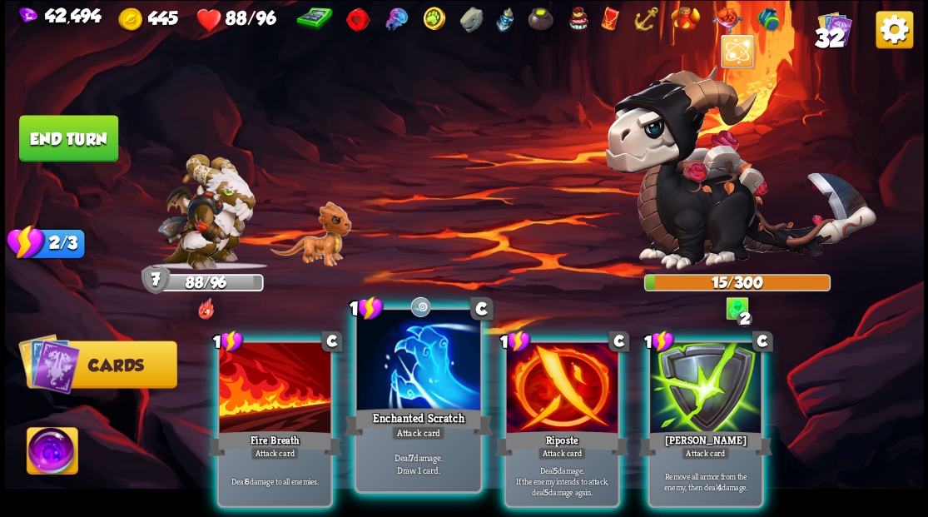
click at [431, 385] on div at bounding box center [417, 362] width 123 height 104
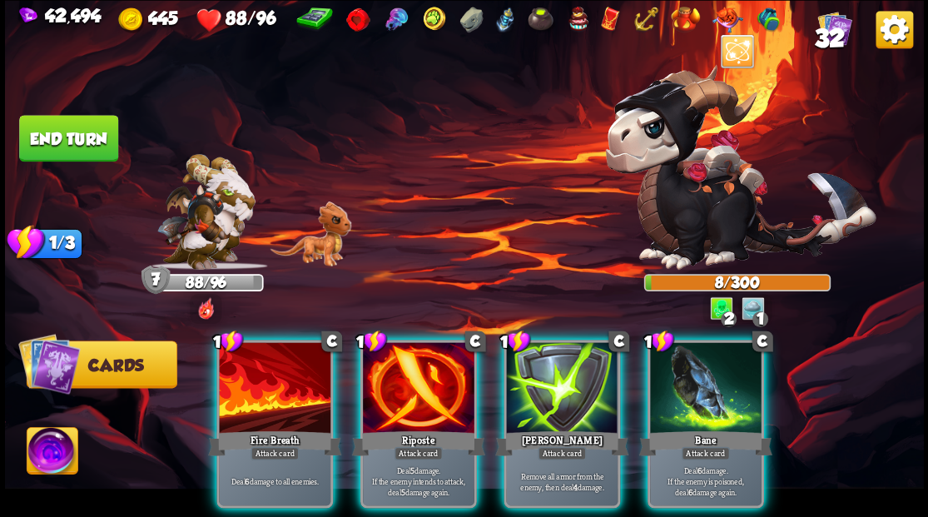
click at [711, 365] on div at bounding box center [706, 389] width 112 height 94
